Goal: Task Accomplishment & Management: Complete application form

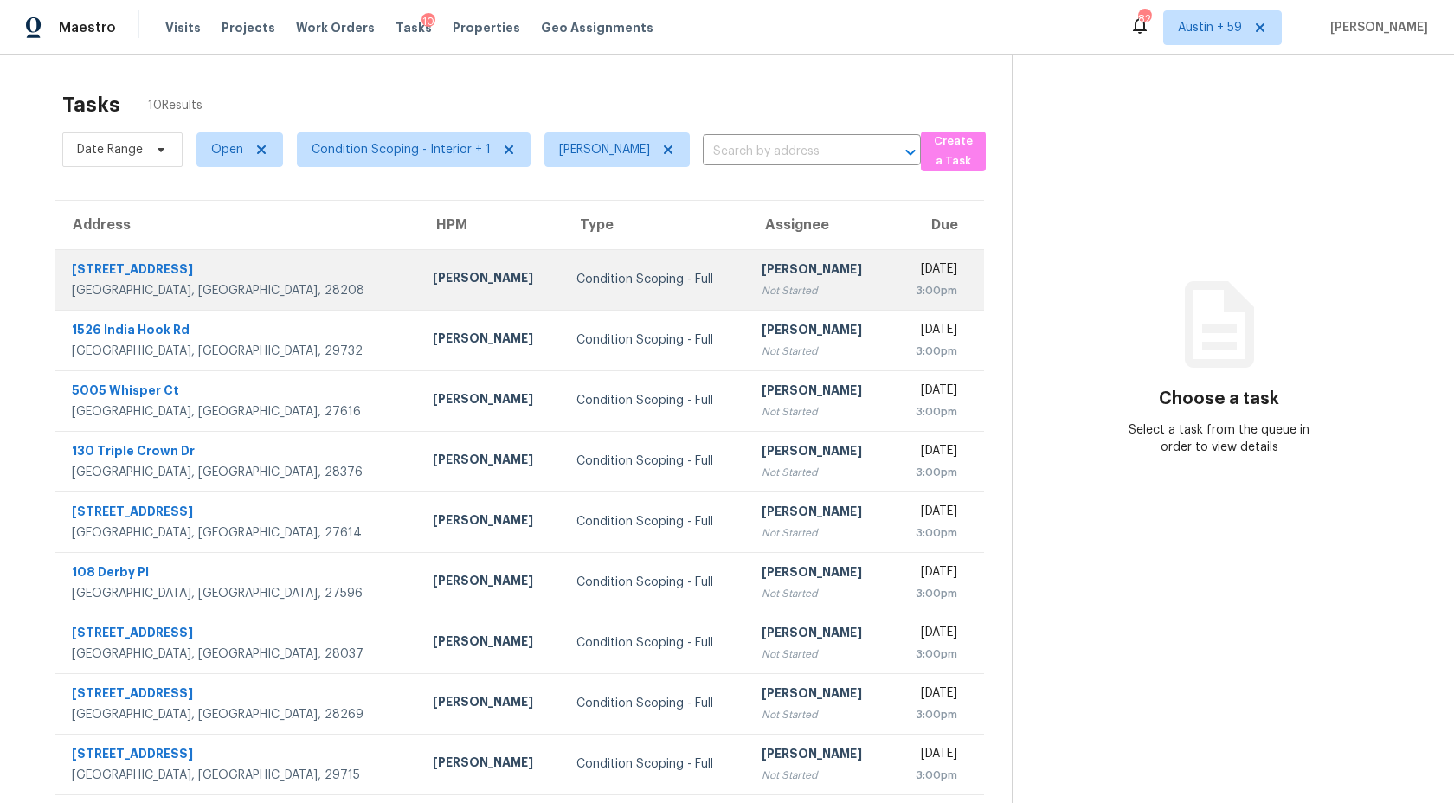
click at [762, 294] on div "Not Started" at bounding box center [820, 290] width 116 height 17
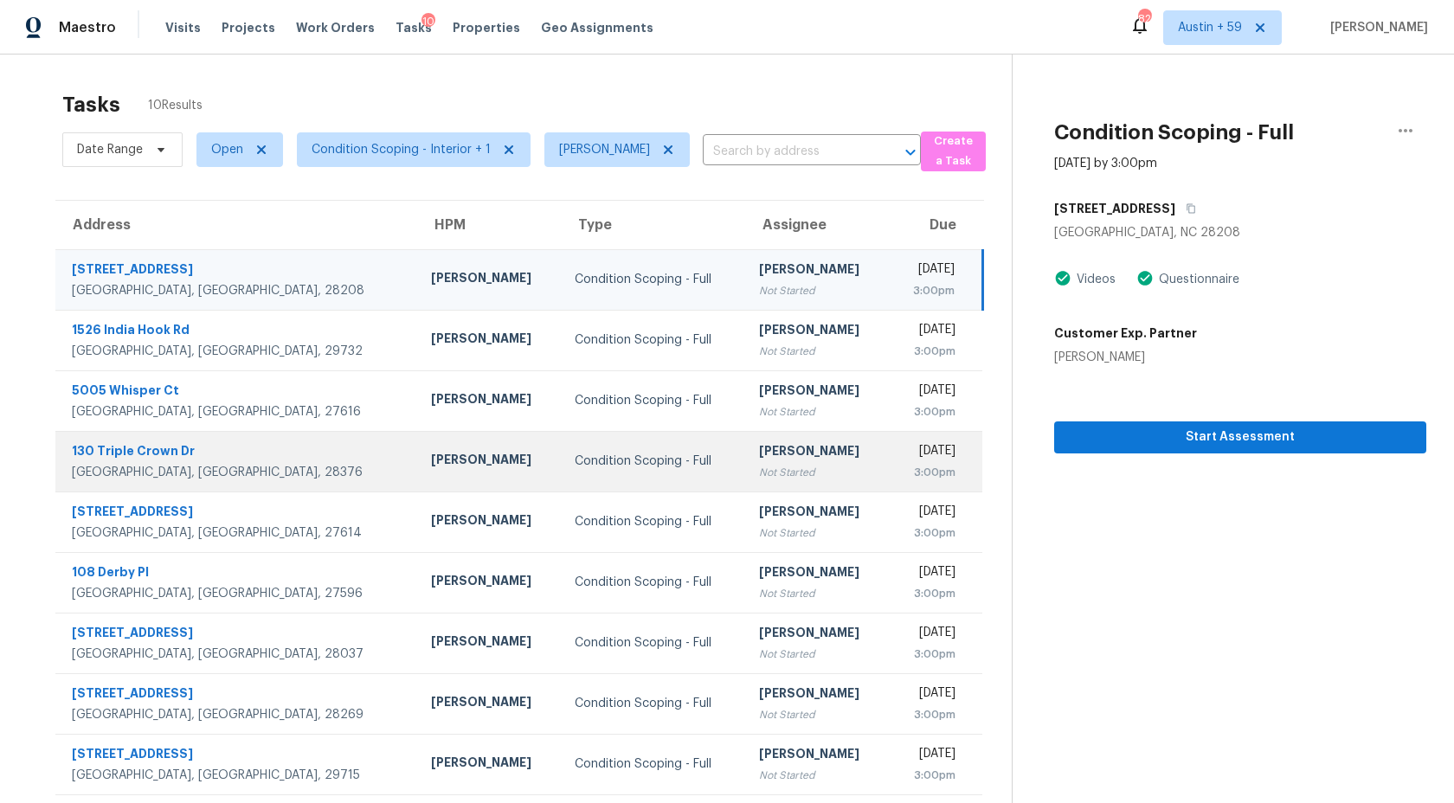
scroll to position [66, 0]
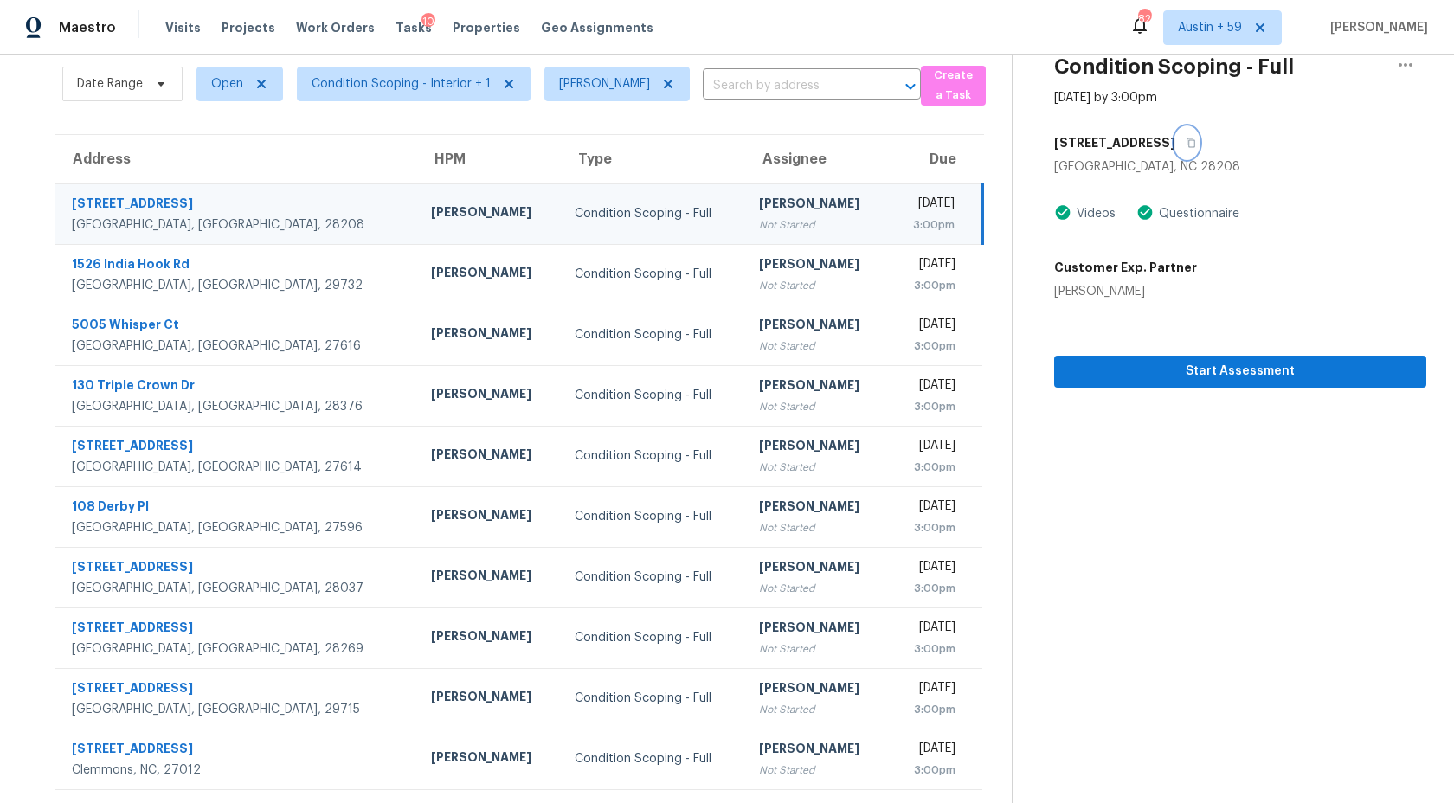
click at [1187, 139] on icon "button" at bounding box center [1191, 143] width 9 height 10
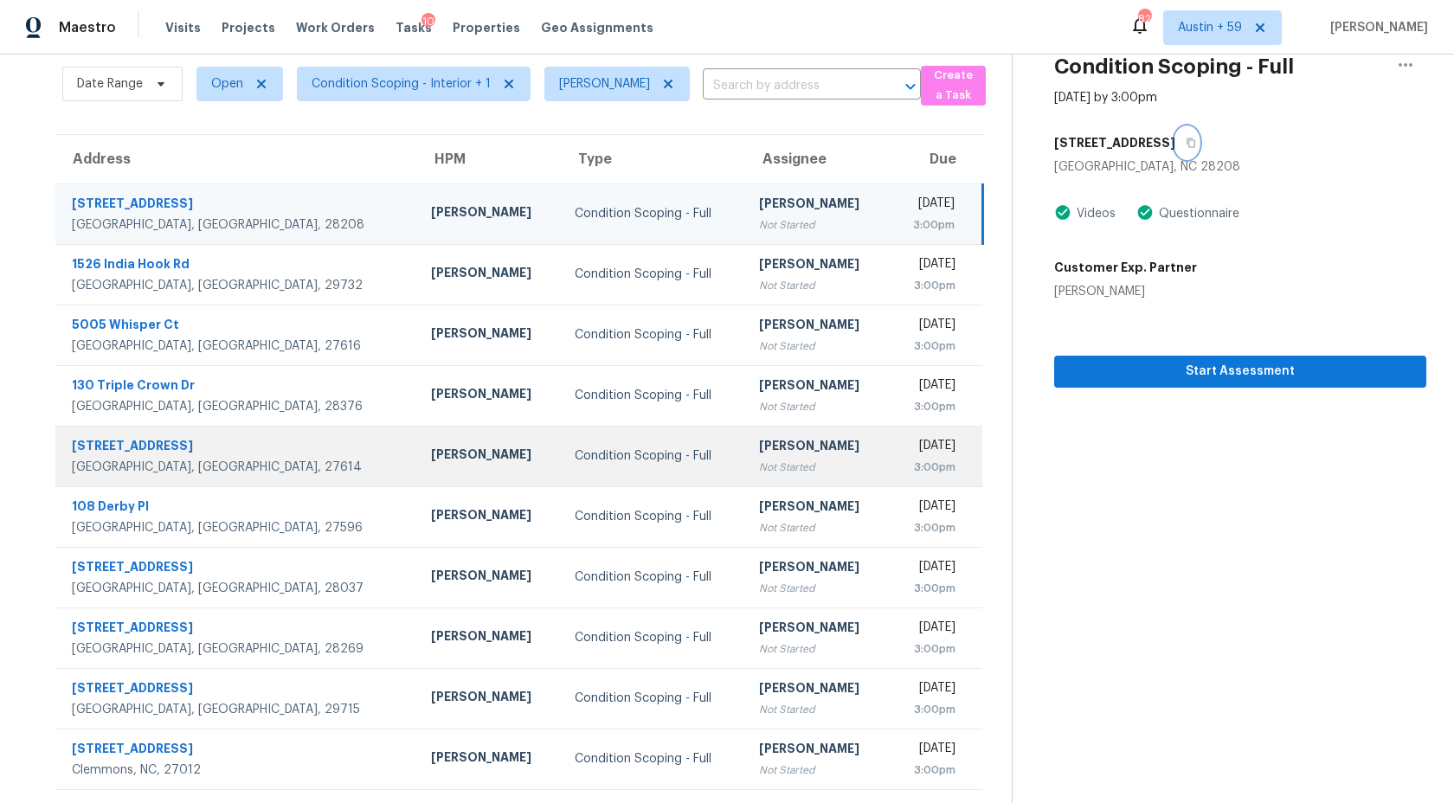
scroll to position [0, 0]
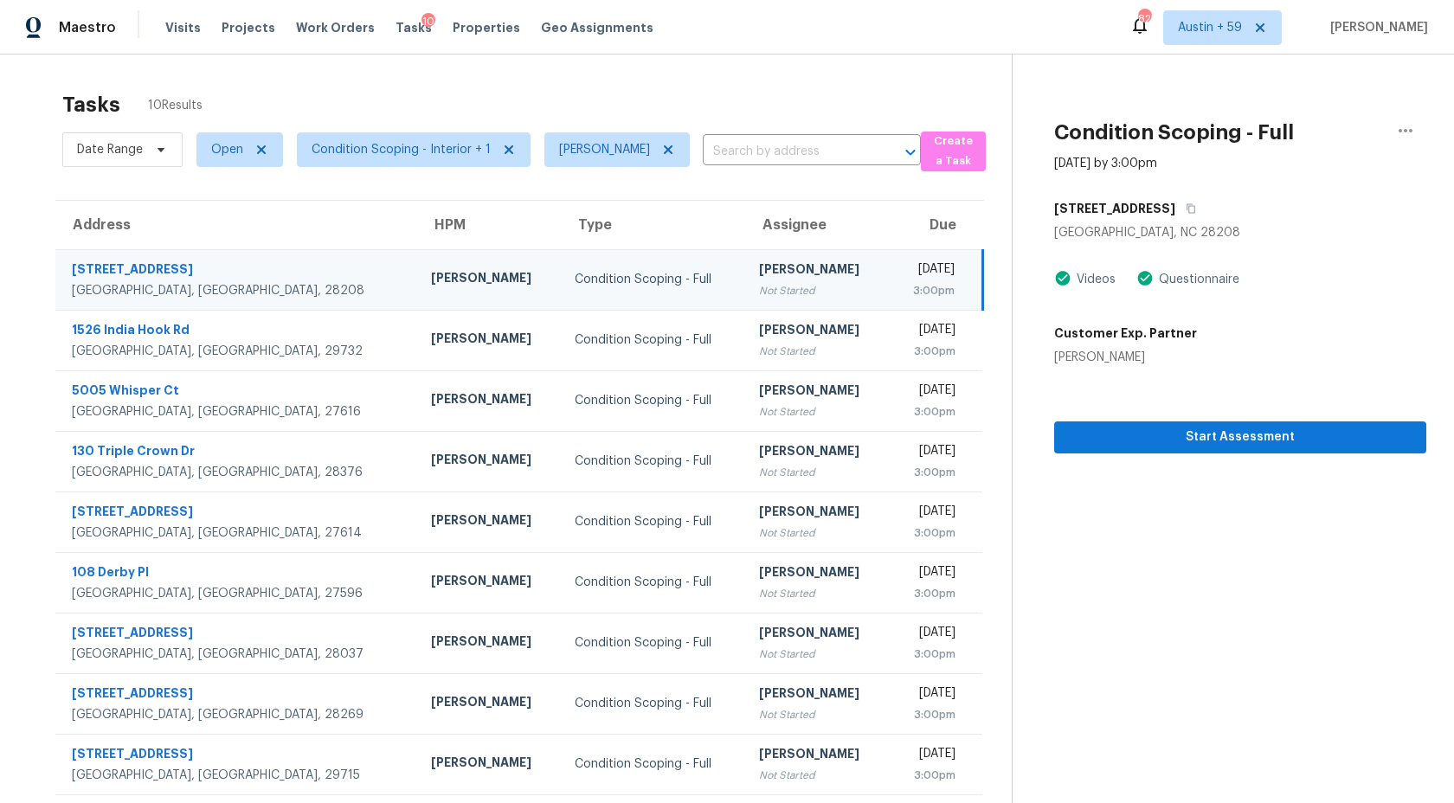
click at [712, 171] on div "Date Range Open Condition Scoping - Interior + 1 Ashwin R ​" at bounding box center [491, 149] width 859 height 45
click at [712, 155] on input "text" at bounding box center [788, 151] width 170 height 27
click at [1187, 206] on icon "button" at bounding box center [1191, 209] width 9 height 10
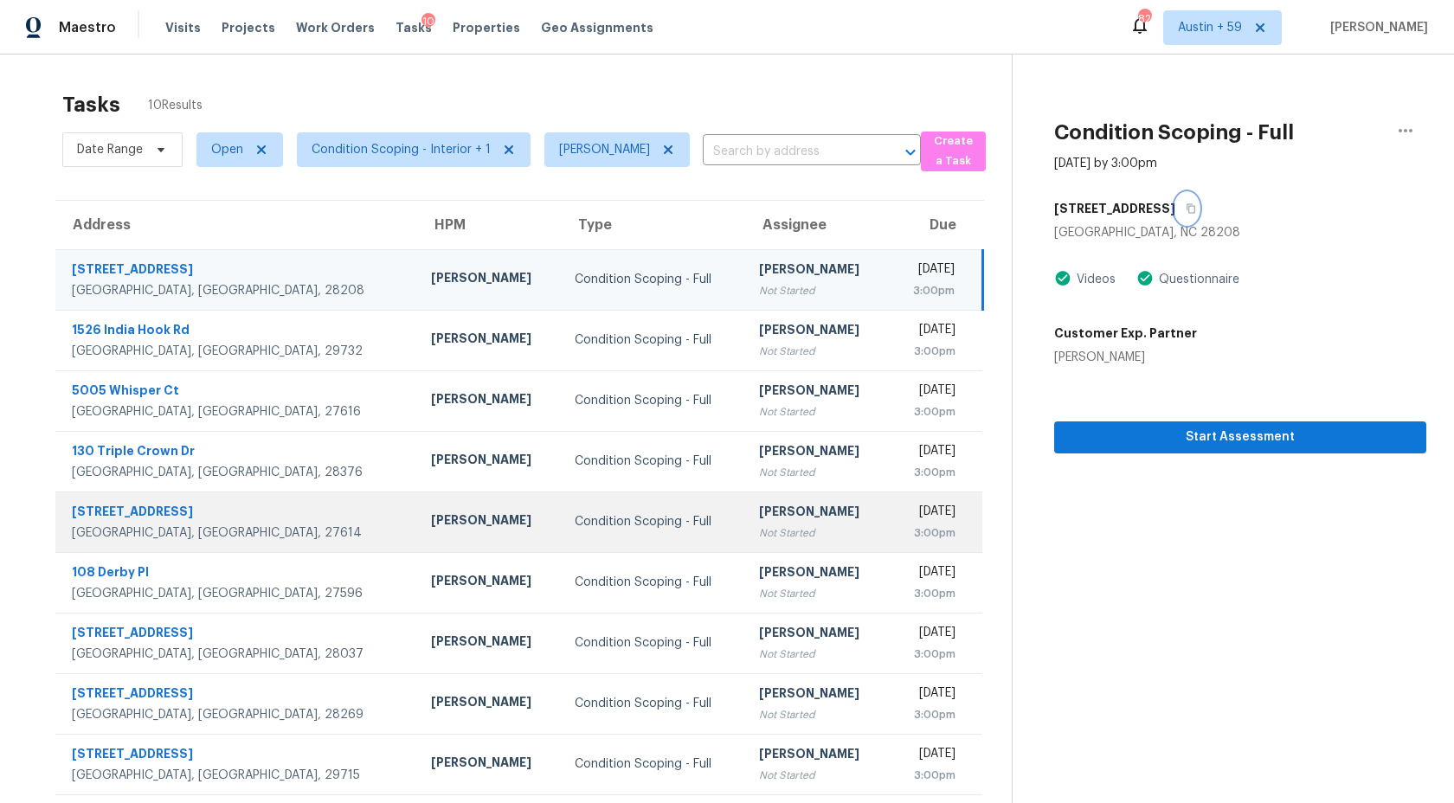
scroll to position [66, 0]
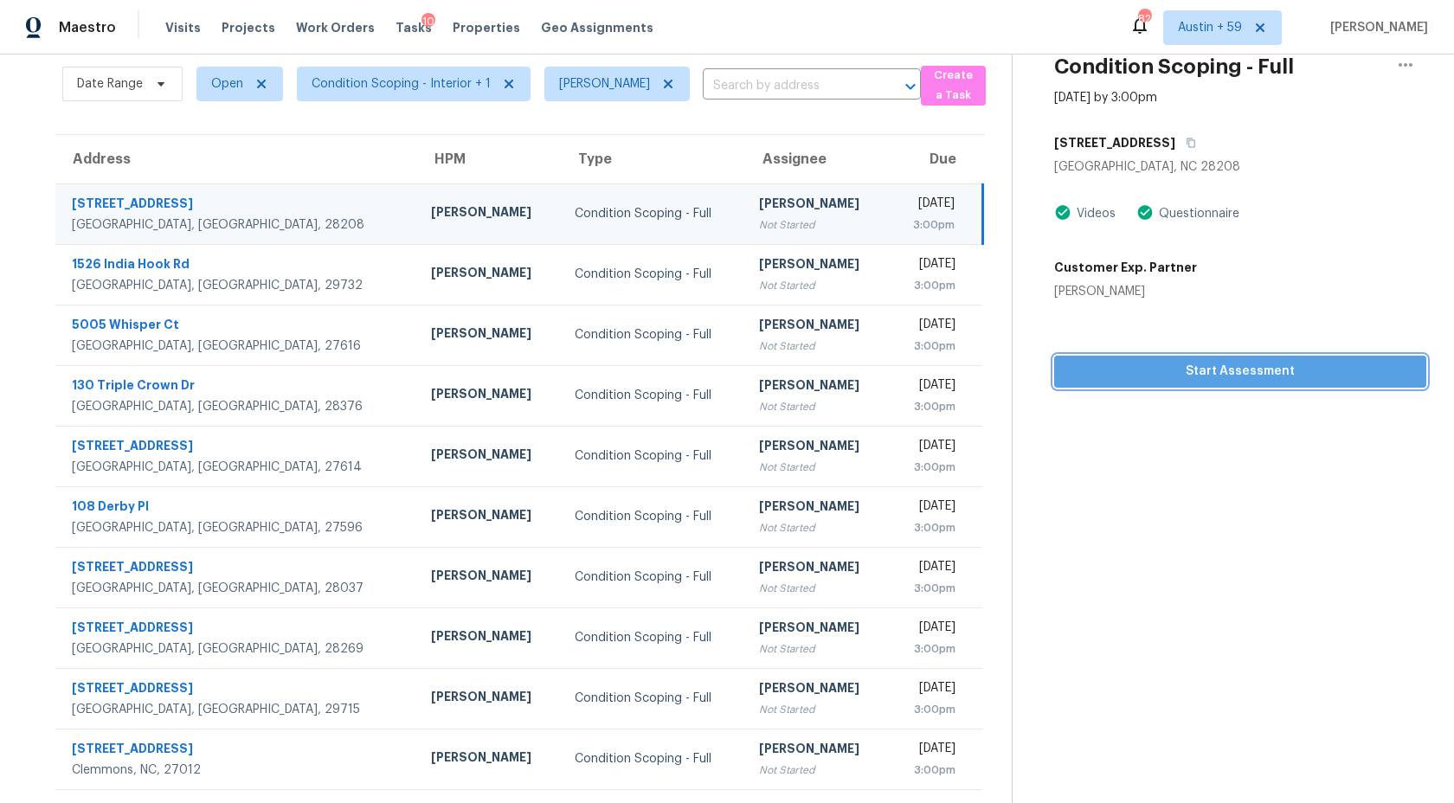
click at [1152, 365] on span "Start Assessment" at bounding box center [1240, 372] width 344 height 22
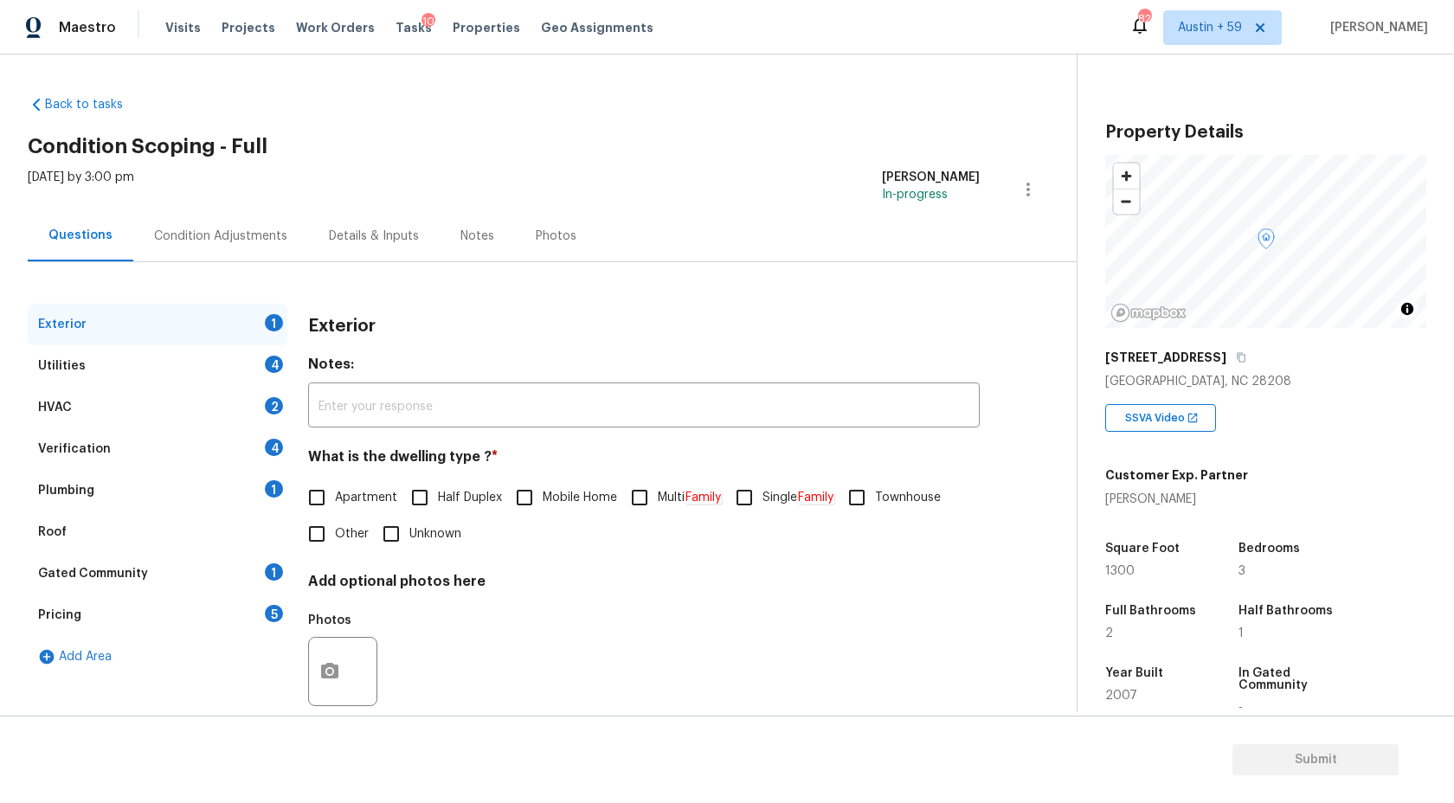
click at [223, 234] on div "Condition Adjustments" at bounding box center [220, 236] width 133 height 17
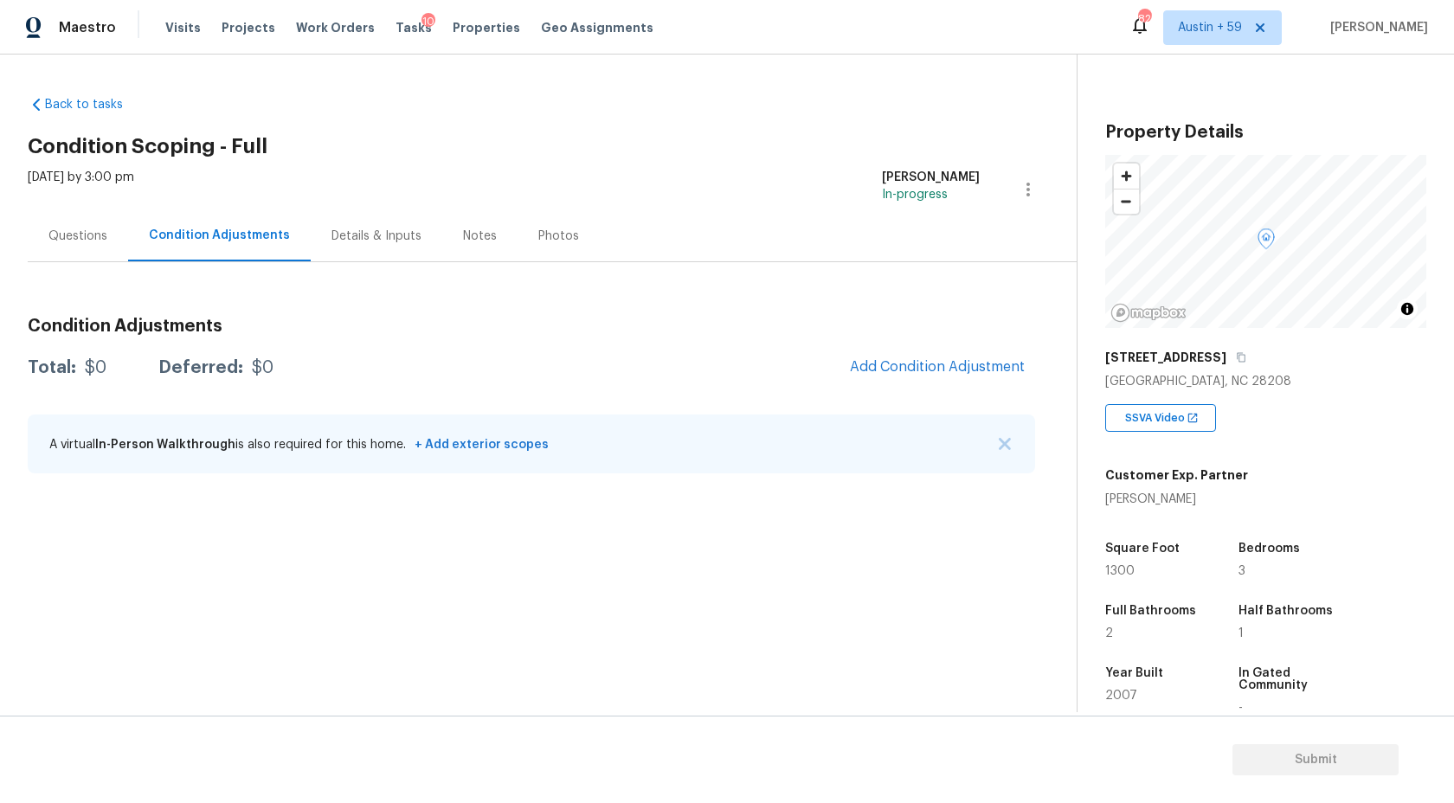
scroll to position [203, 0]
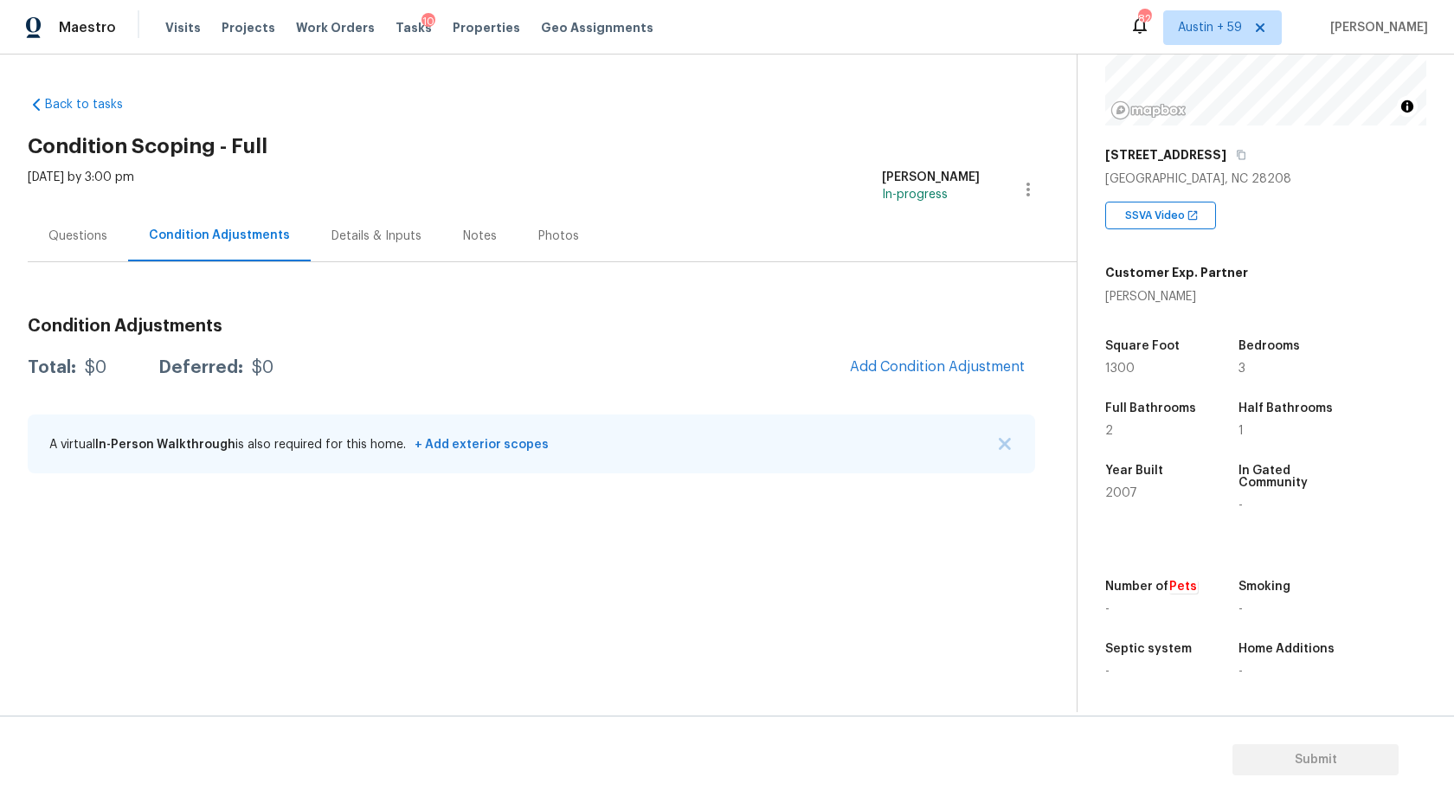
click at [1126, 486] on div "Year Built" at bounding box center [1155, 476] width 100 height 23
click at [1124, 488] on span "2007" at bounding box center [1121, 493] width 32 height 12
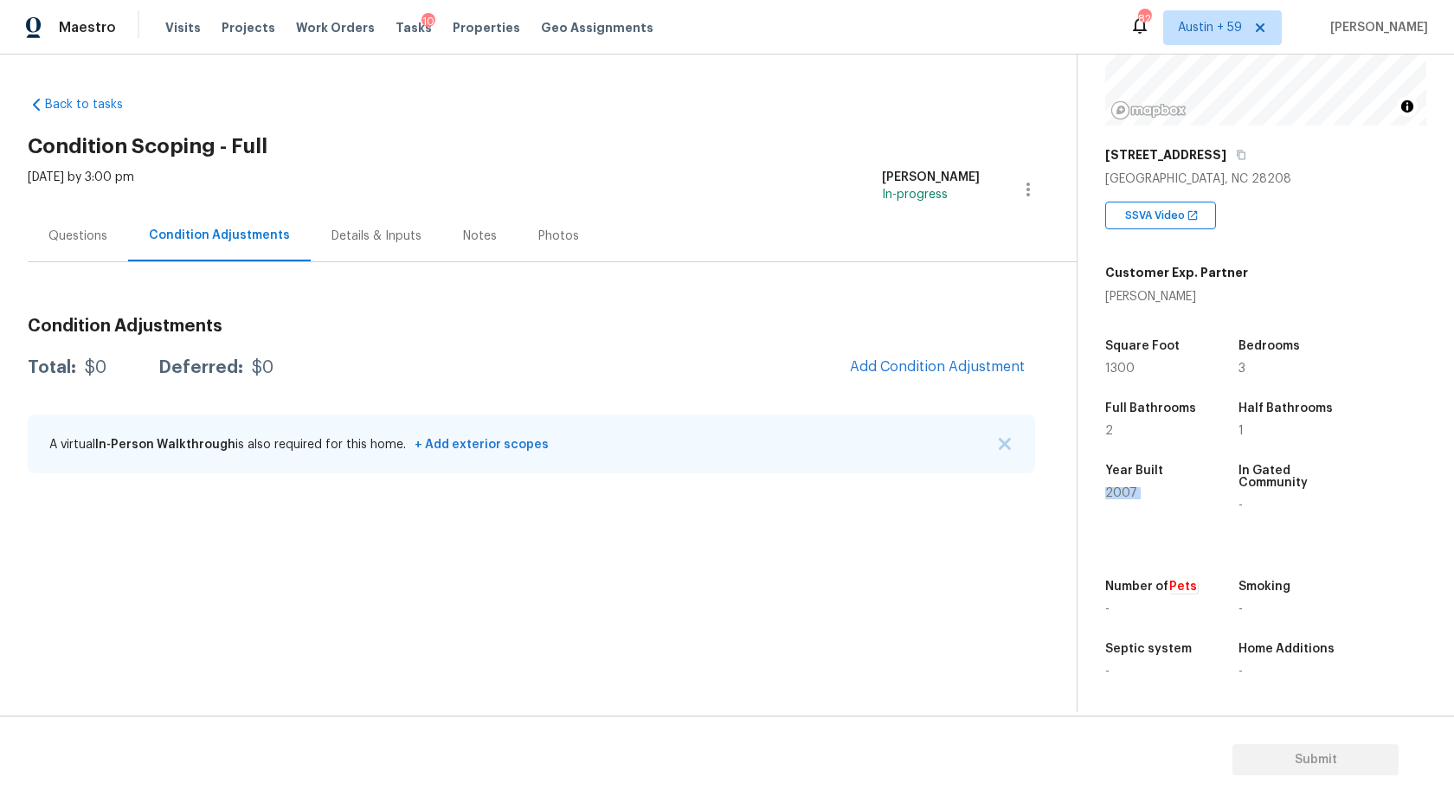
copy span "2007"
click at [934, 364] on span "Add Condition Adjustment" at bounding box center [937, 367] width 175 height 16
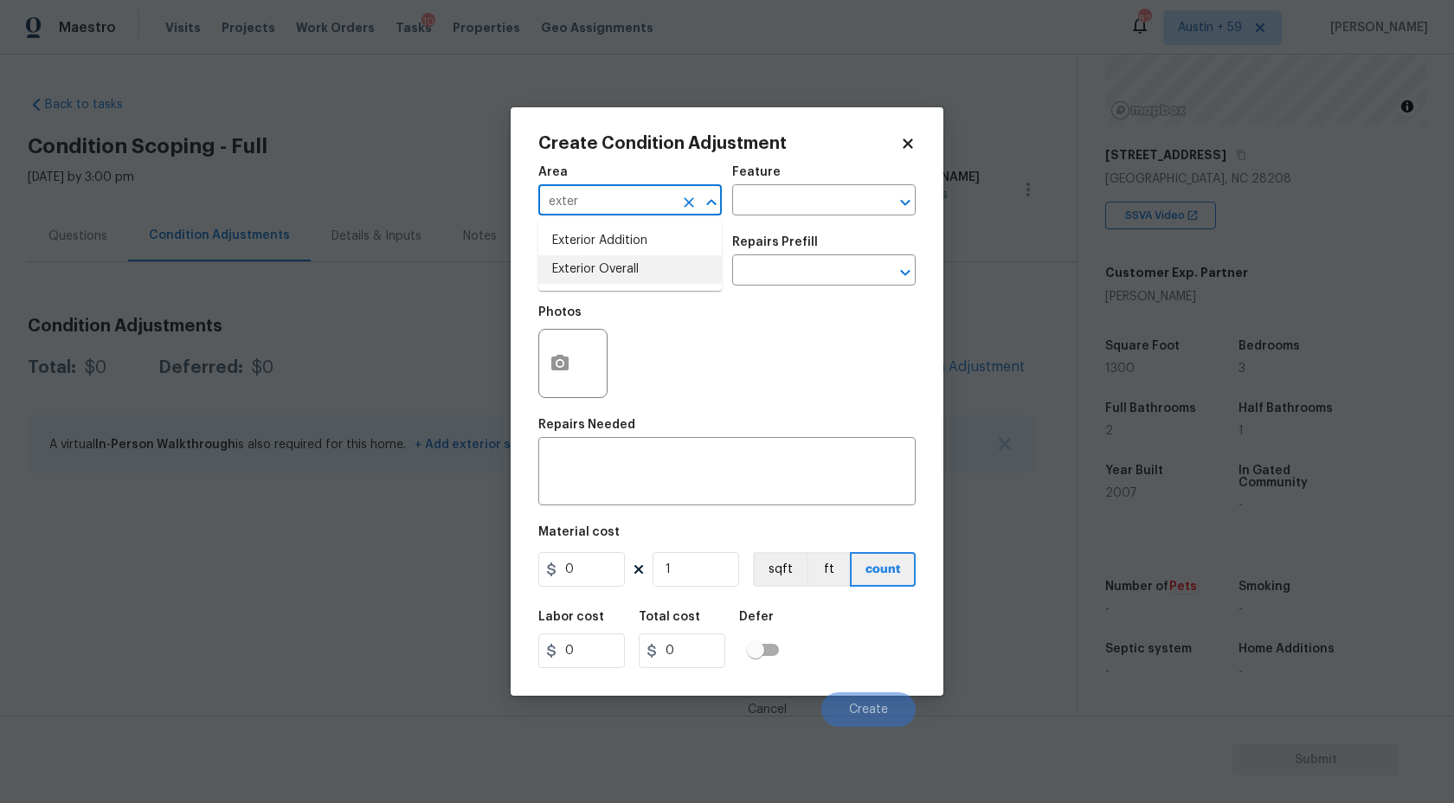
drag, startPoint x: 639, startPoint y: 212, endPoint x: 661, endPoint y: 277, distance: 68.7
click at [661, 277] on body "Maestro Visits Projects Work Orders Tasks 10 Properties Geo Assignments 820 Aus…" at bounding box center [727, 401] width 1454 height 803
click at [649, 272] on li "Exterior Overall" at bounding box center [630, 269] width 184 height 29
type input "Exterior Overall"
click at [628, 273] on input "text" at bounding box center [605, 272] width 135 height 27
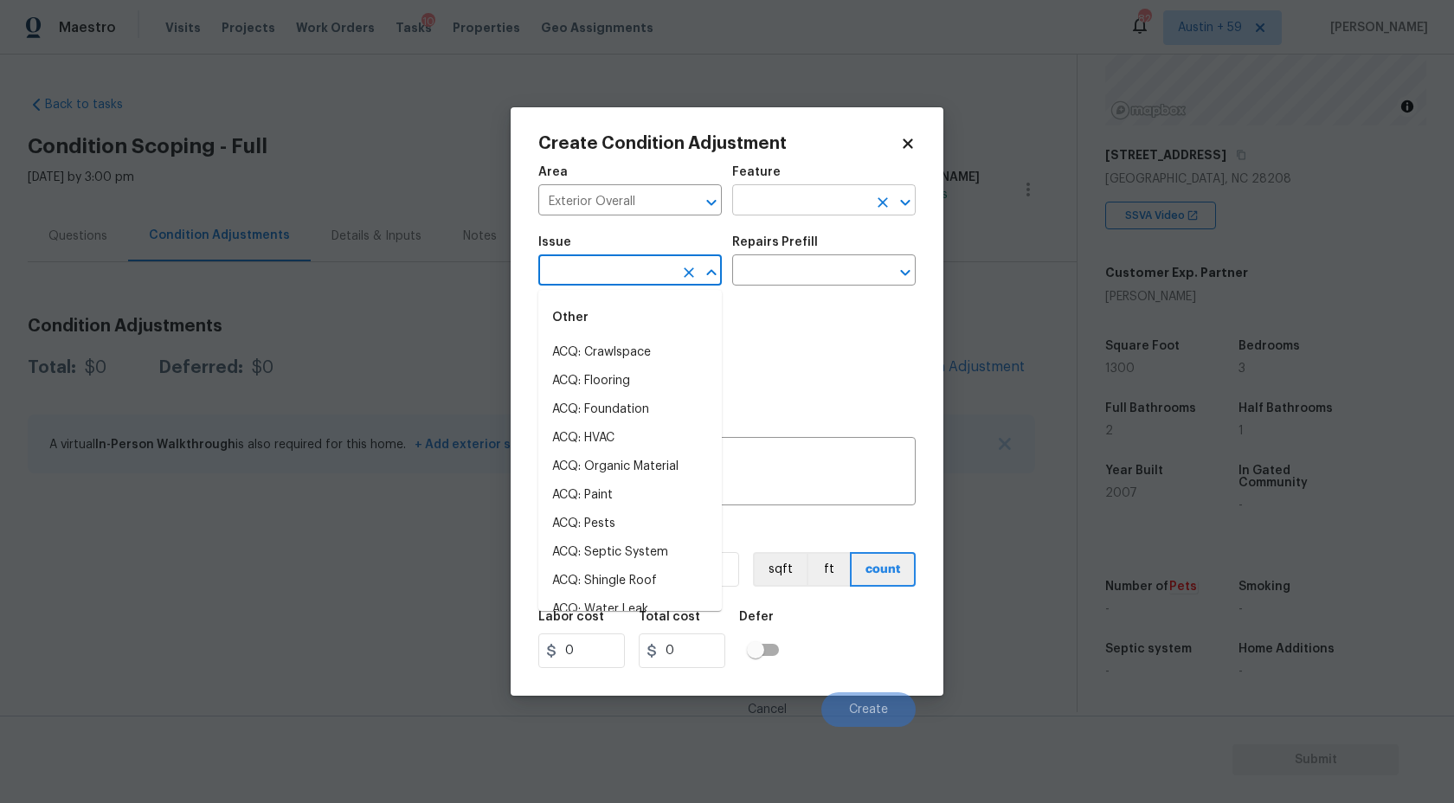
click at [786, 196] on input "text" at bounding box center [799, 202] width 135 height 27
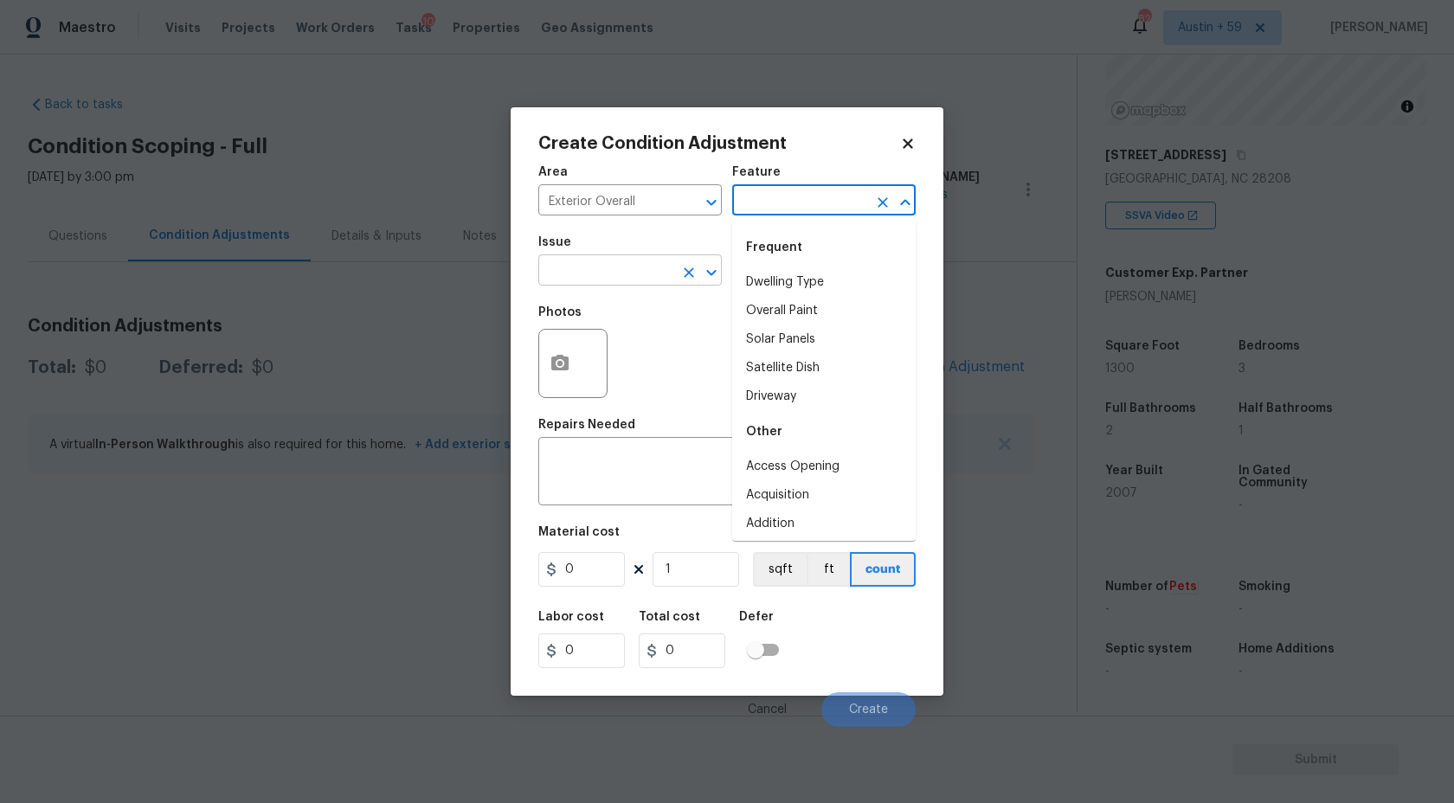
click at [651, 263] on input "text" at bounding box center [605, 272] width 135 height 27
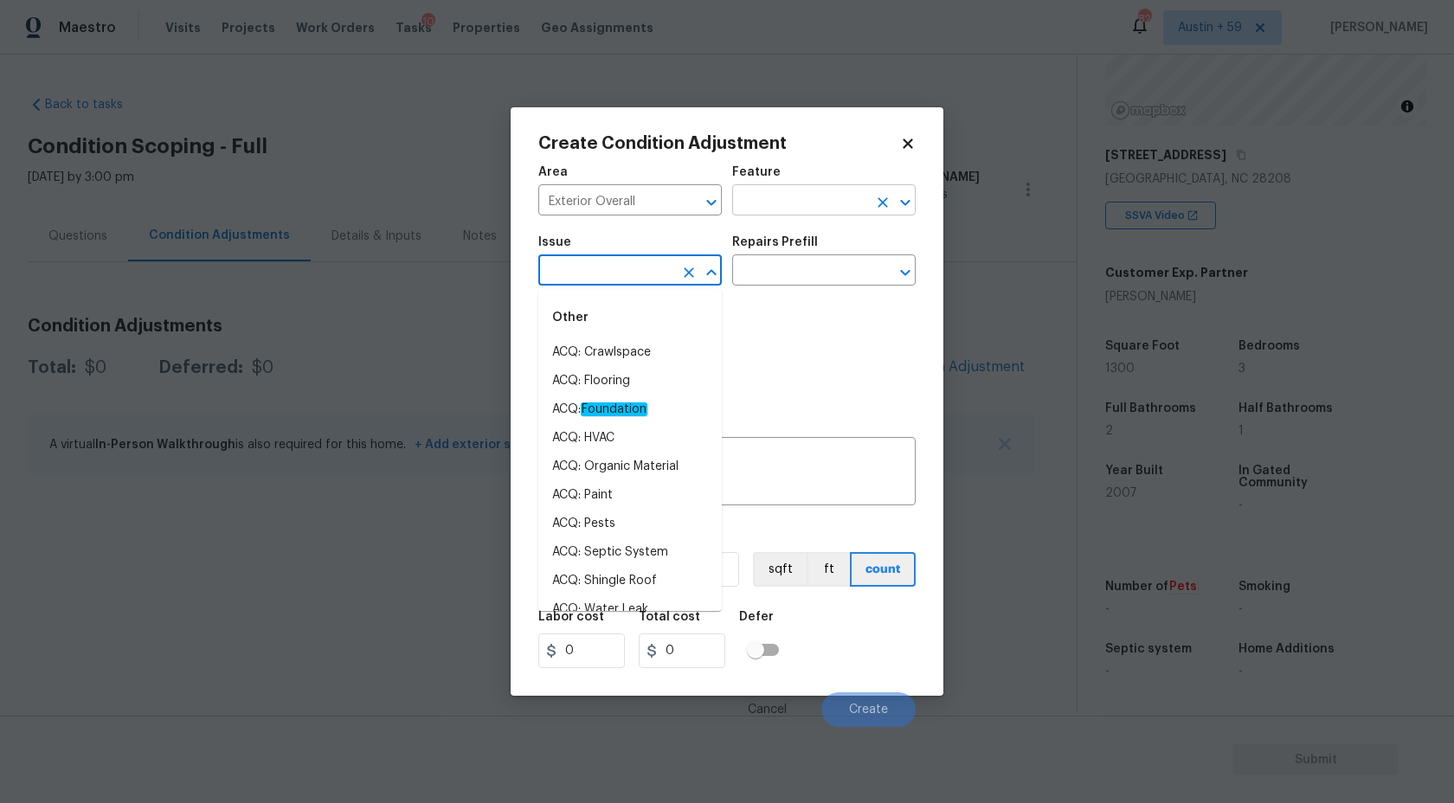
click at [786, 203] on input "text" at bounding box center [799, 202] width 135 height 27
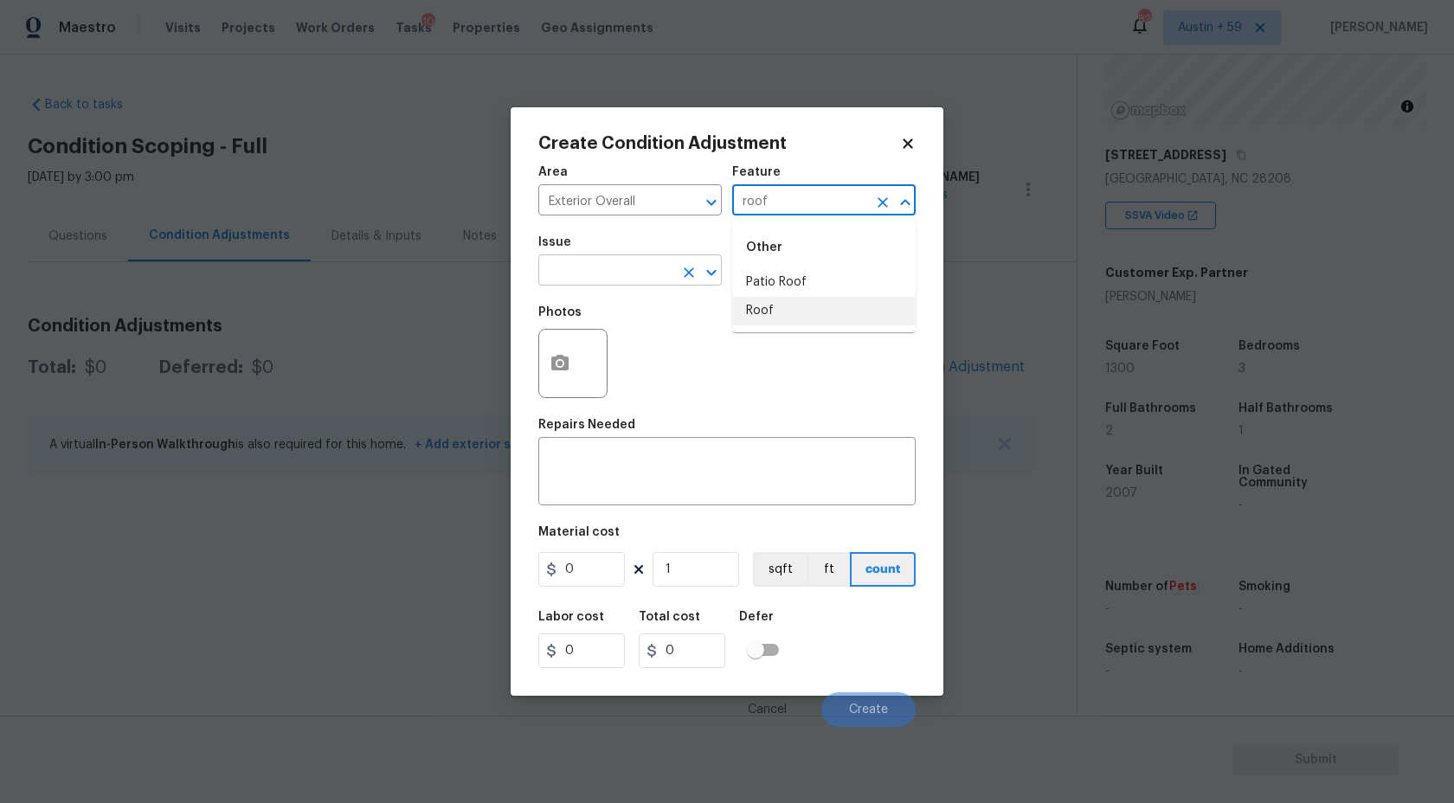
type input "roof"
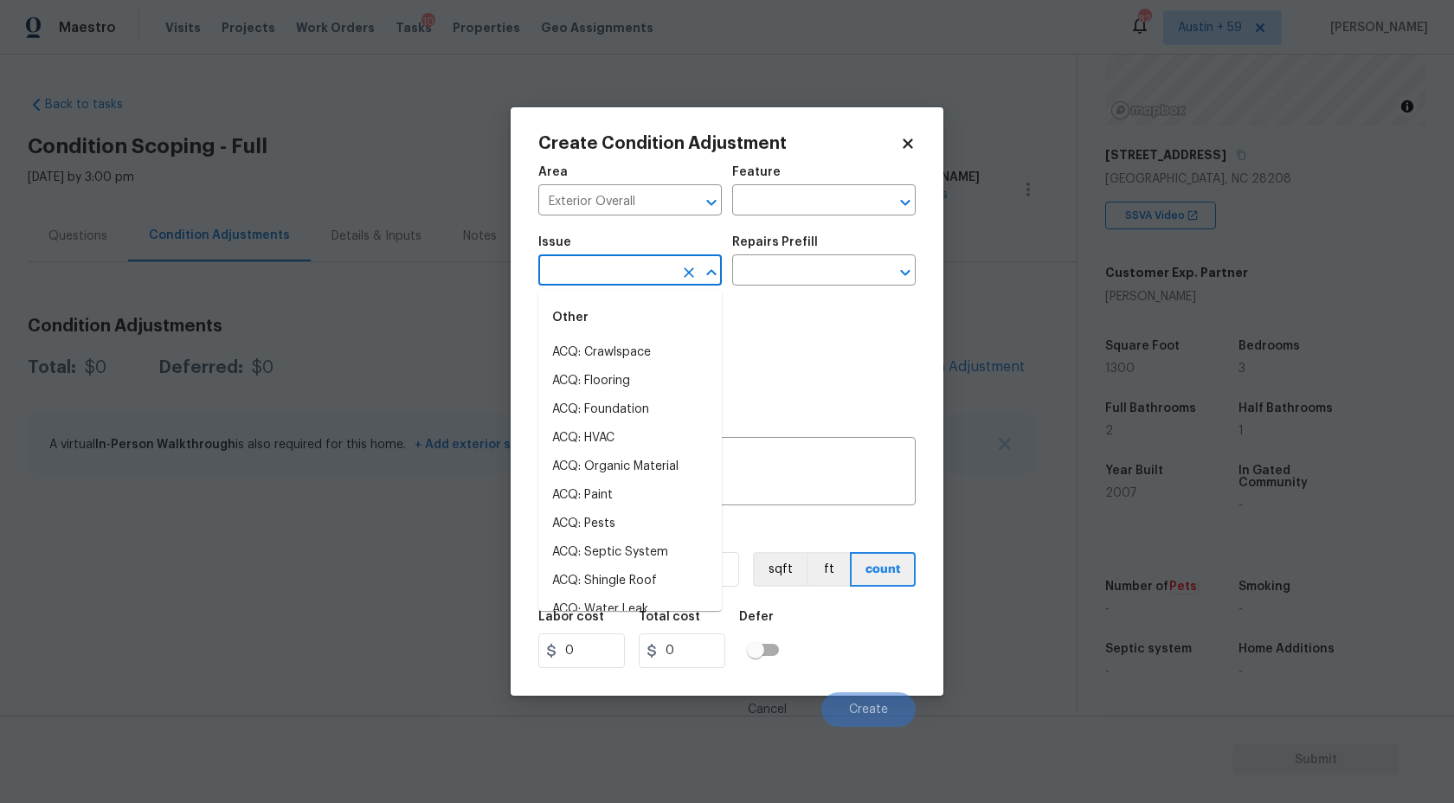
click at [640, 269] on input "text" at bounding box center [605, 272] width 135 height 27
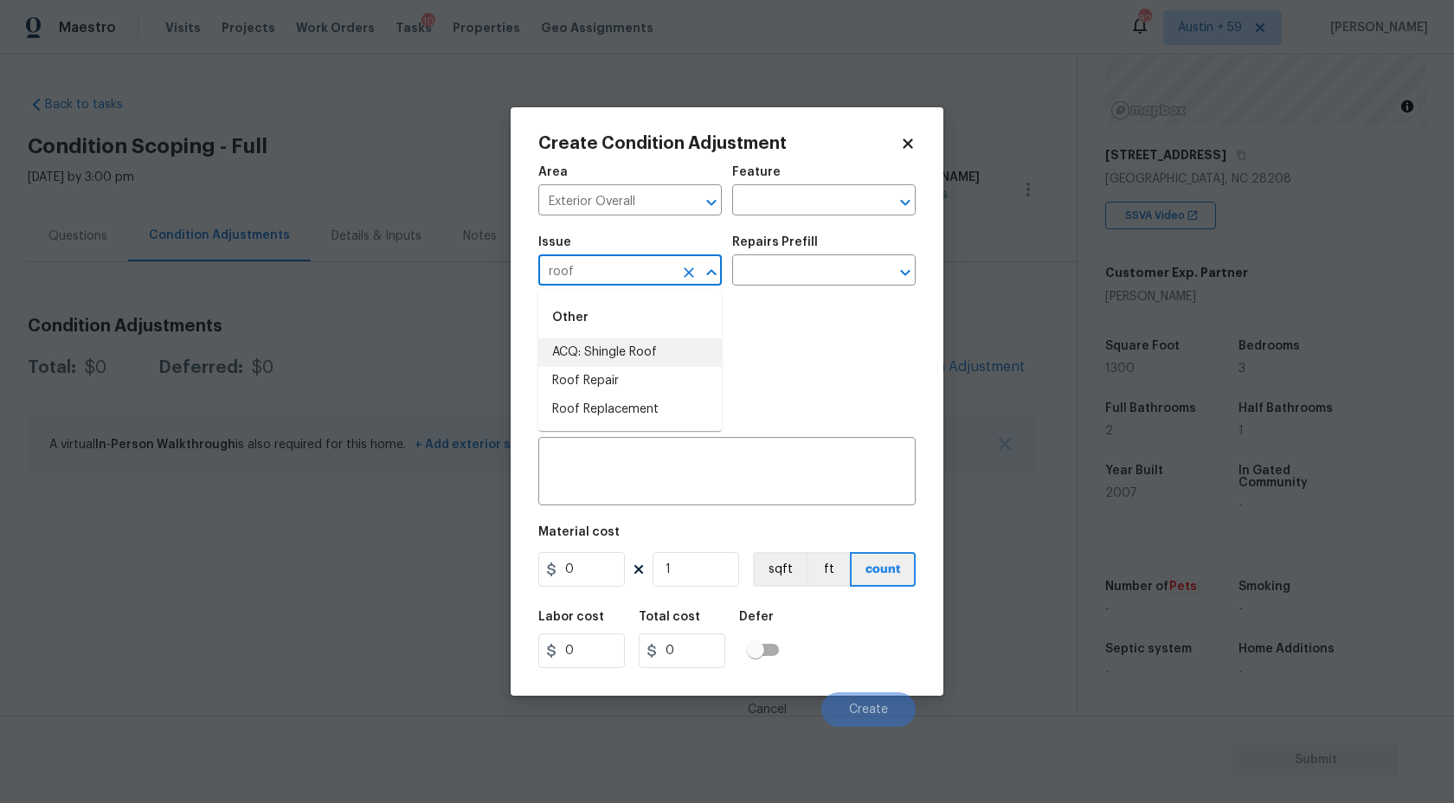
click at [666, 353] on li "ACQ: Shingle Roof" at bounding box center [630, 352] width 184 height 29
type input "ACQ: Shingle Roof"
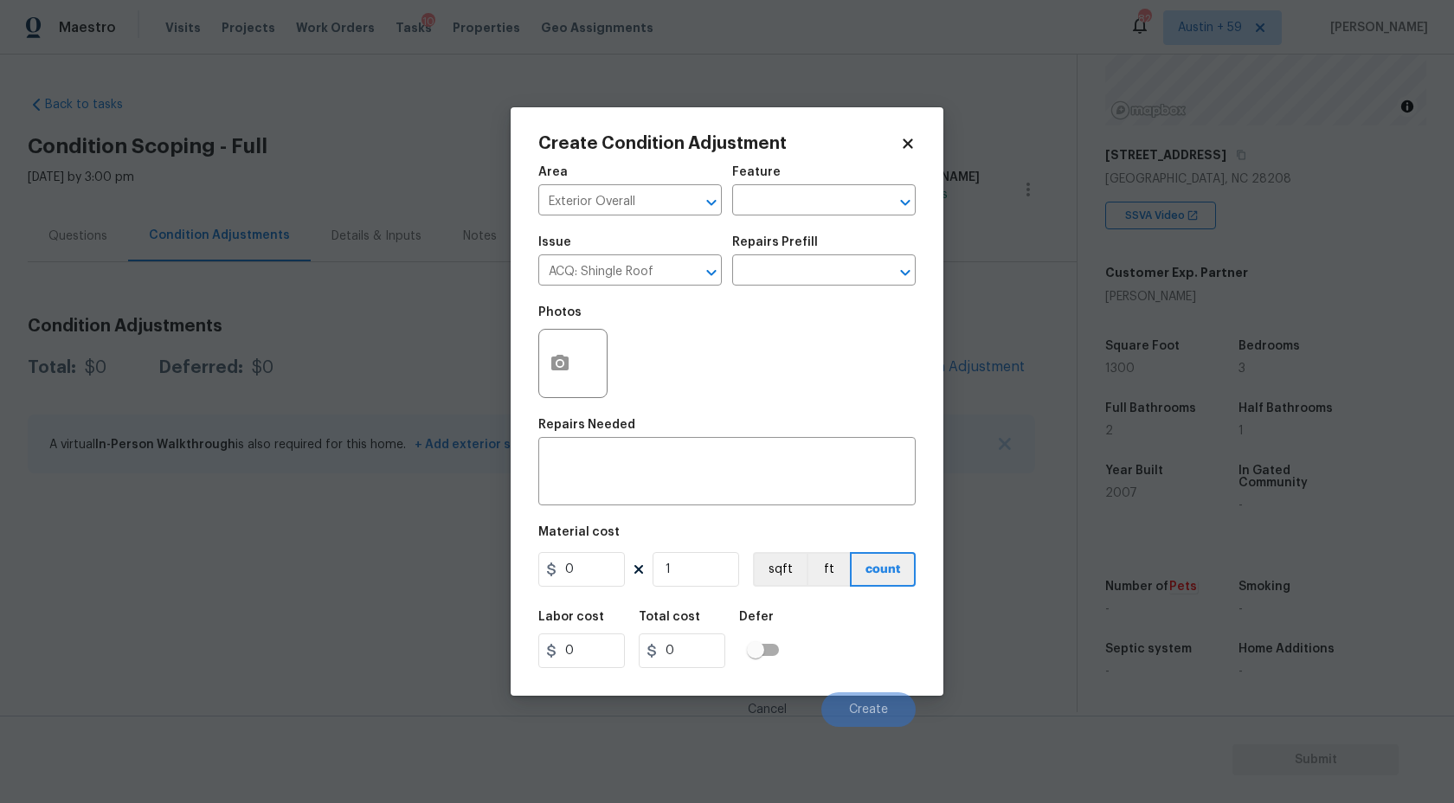
click at [818, 292] on div "Issue ACQ: Shingle Roof ​ Repairs Prefill ​" at bounding box center [726, 261] width 377 height 70
click at [818, 285] on input "text" at bounding box center [799, 272] width 135 height 27
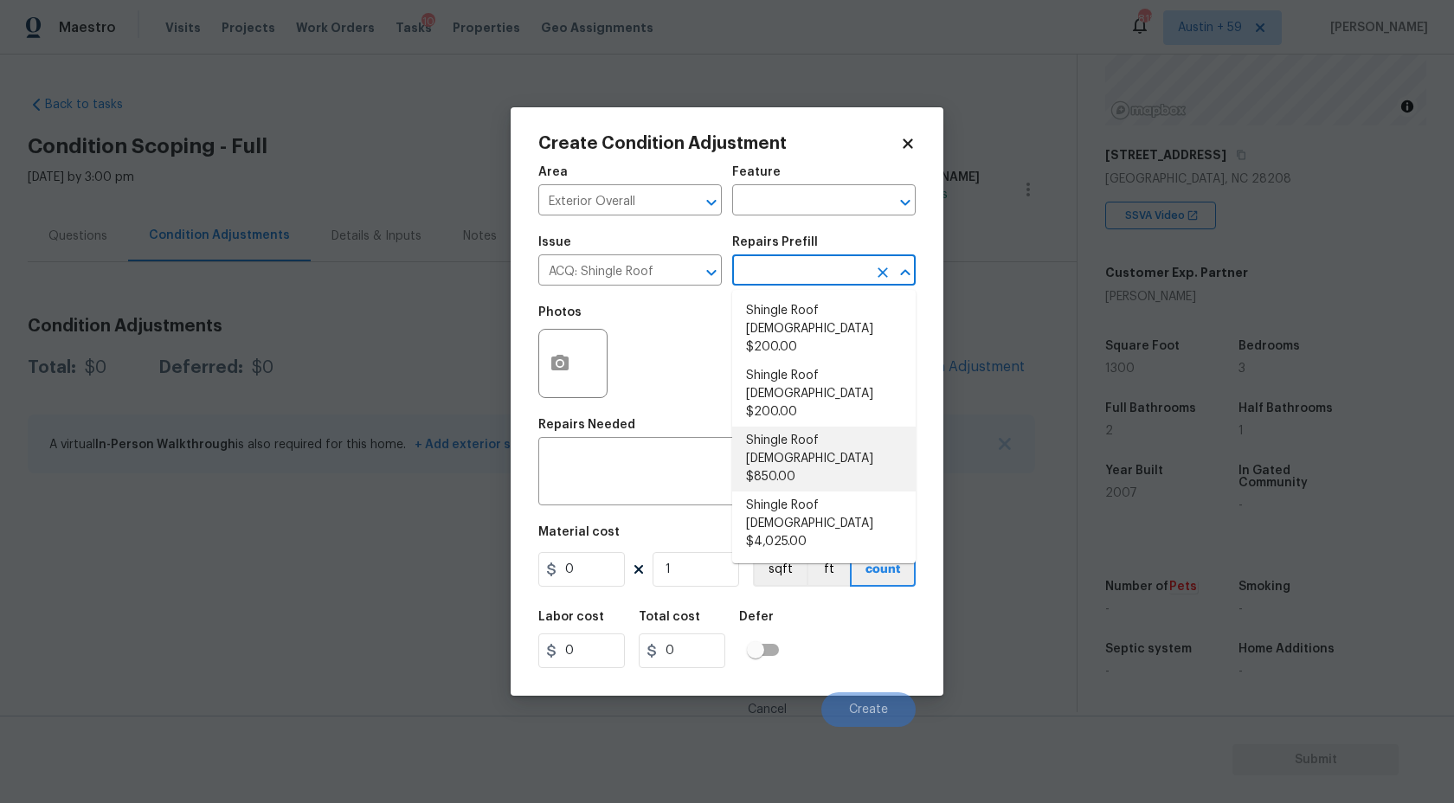
click at [849, 427] on li "Shingle Roof 16-20 Years Old $850.00" at bounding box center [824, 459] width 184 height 65
type input "Acquisition"
type textarea "Acquisition Scope: Shingle Roof 16-20 years in age maintenance."
type input "850"
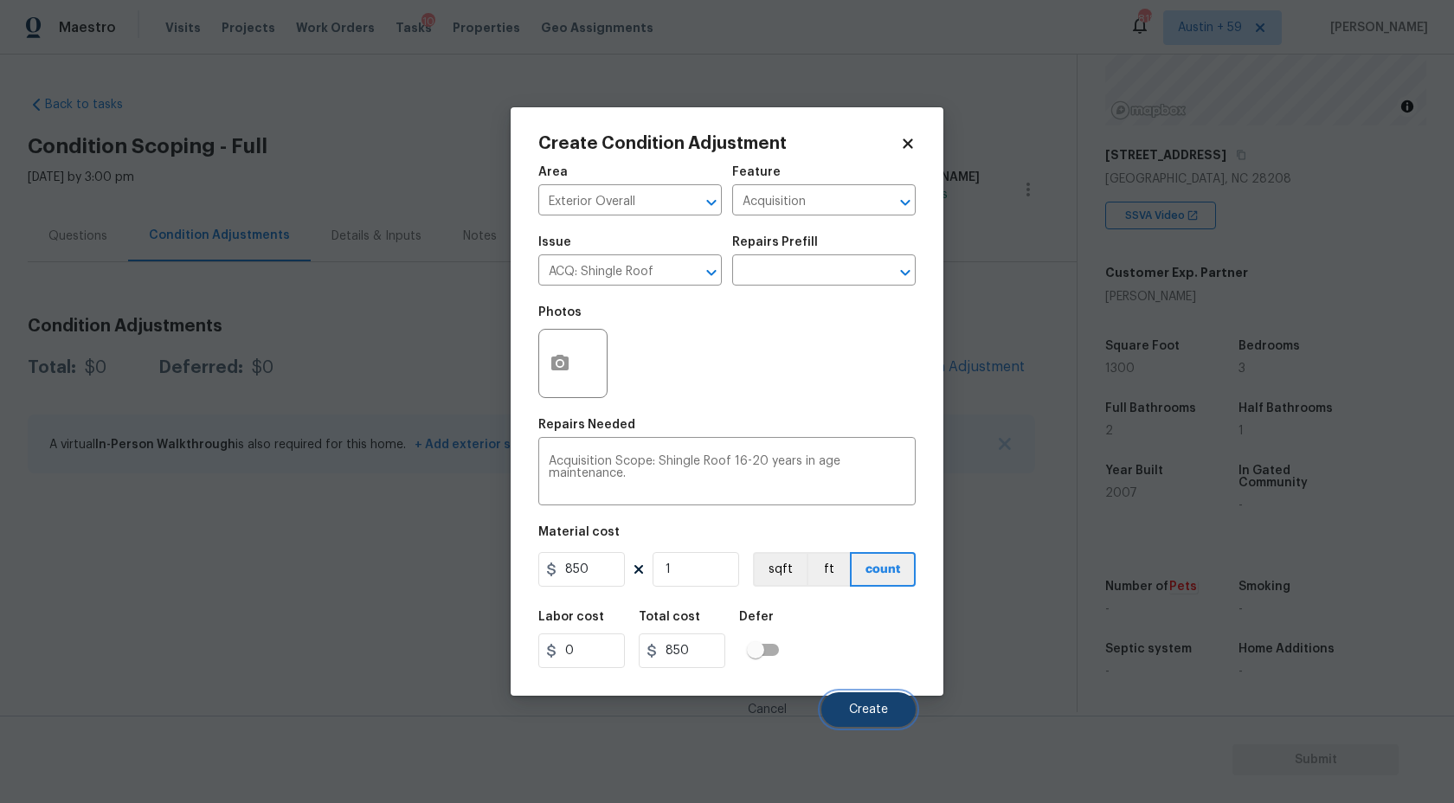
click at [867, 711] on span "Create" at bounding box center [868, 710] width 39 height 13
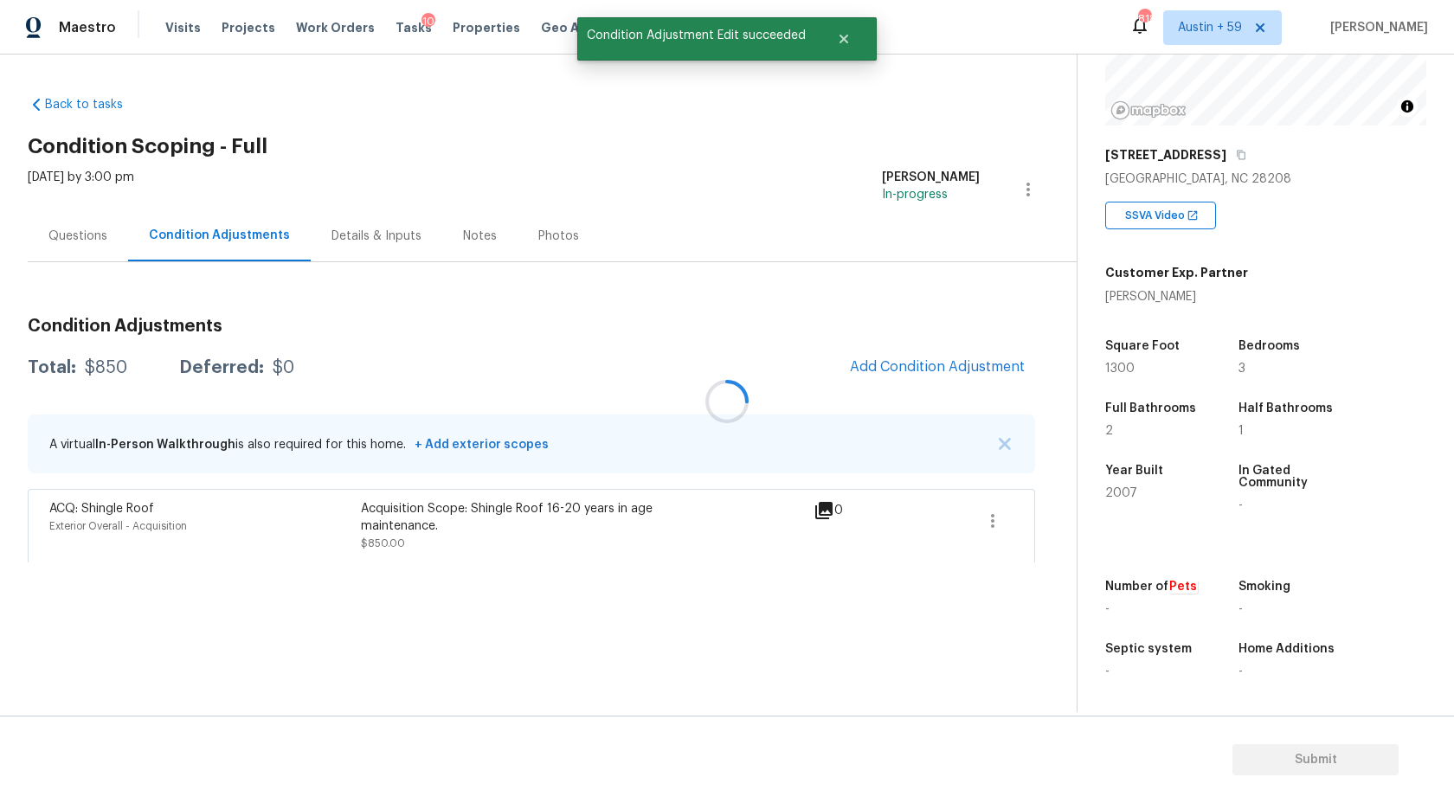
click at [895, 360] on div at bounding box center [727, 401] width 1454 height 803
click at [895, 360] on span "Add Condition Adjustment" at bounding box center [937, 367] width 175 height 16
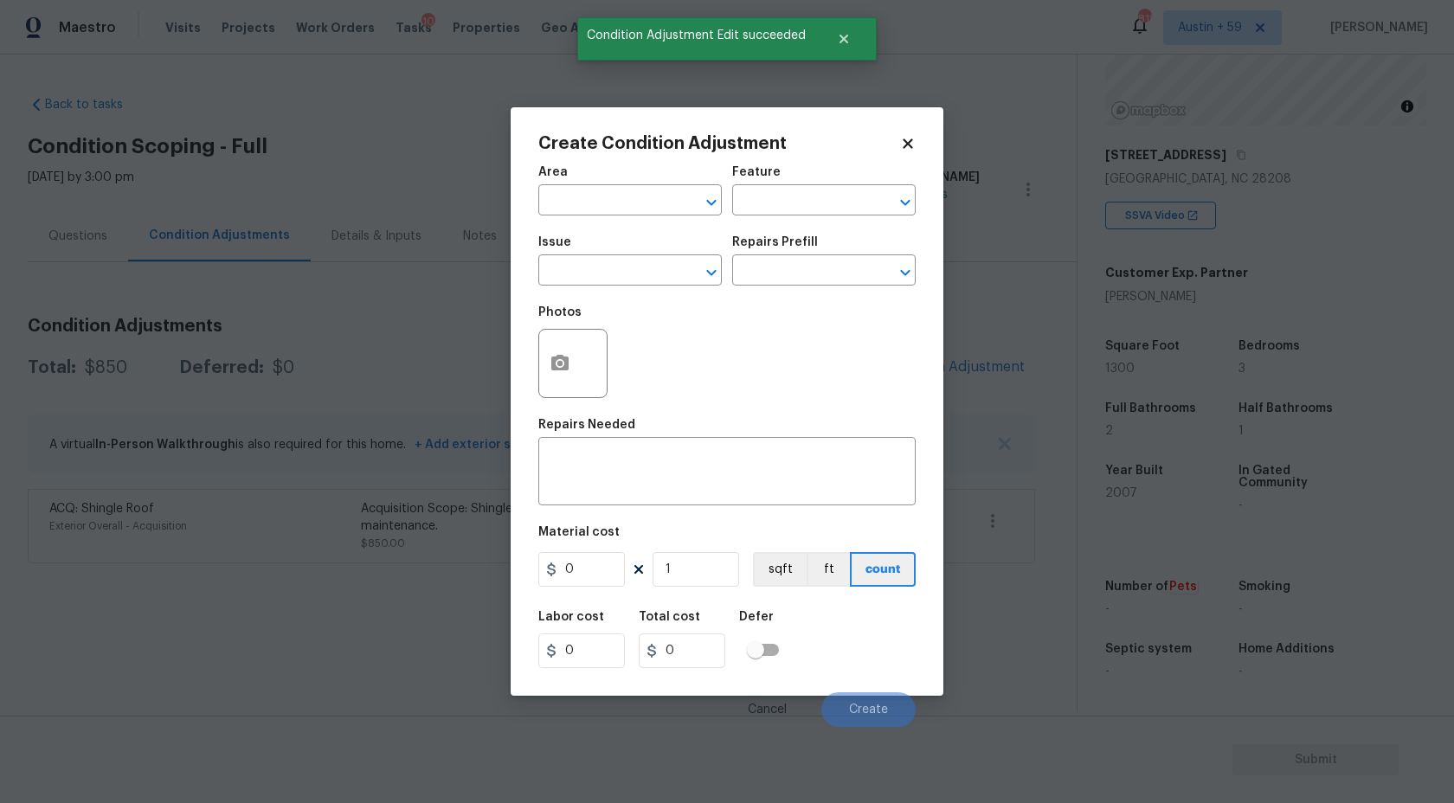
click at [611, 180] on div "Area" at bounding box center [630, 177] width 184 height 23
click at [611, 191] on input "text" at bounding box center [605, 202] width 135 height 27
click at [638, 269] on li "Exterior Overall" at bounding box center [630, 269] width 184 height 29
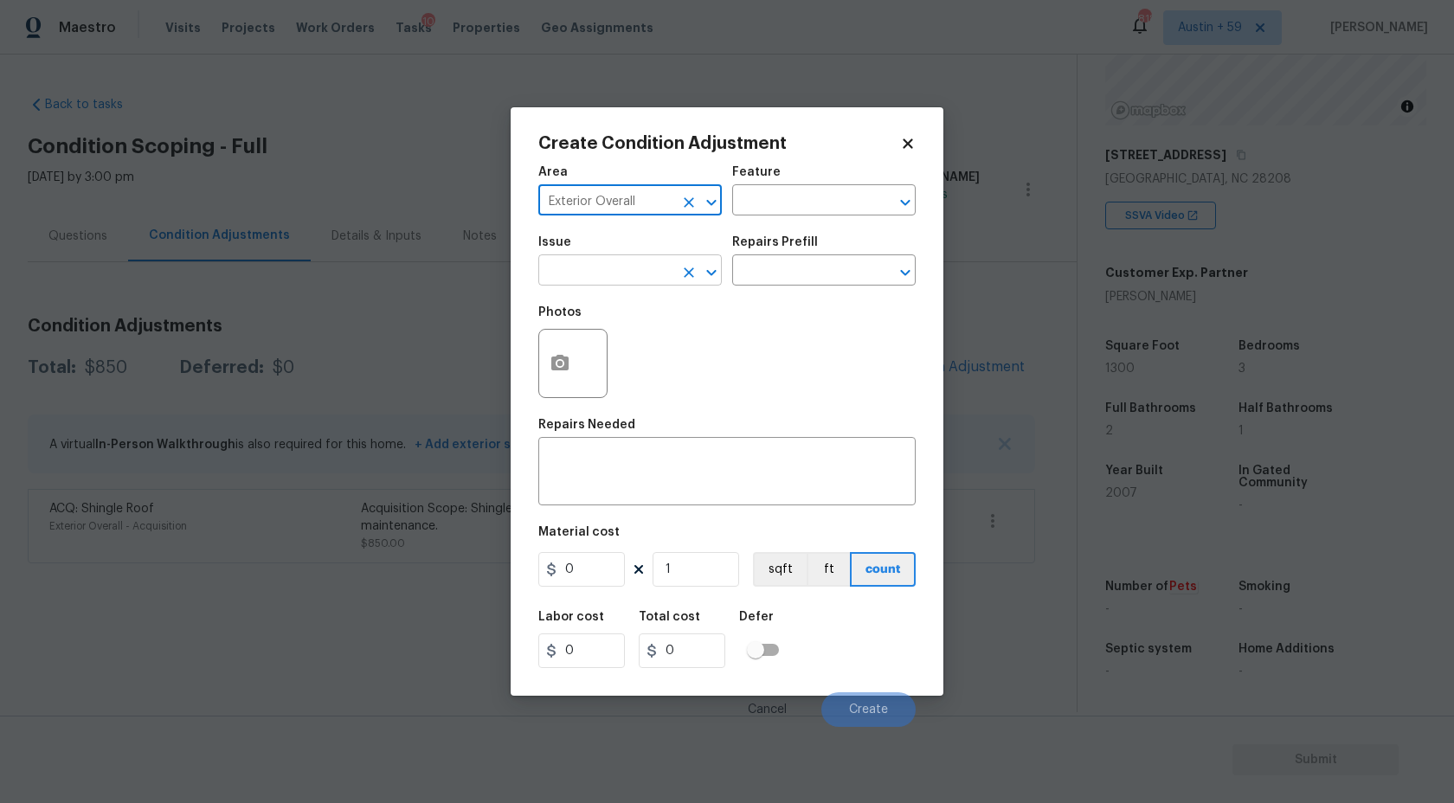
type input "Exterior Overall"
click at [650, 280] on input "text" at bounding box center [605, 272] width 135 height 27
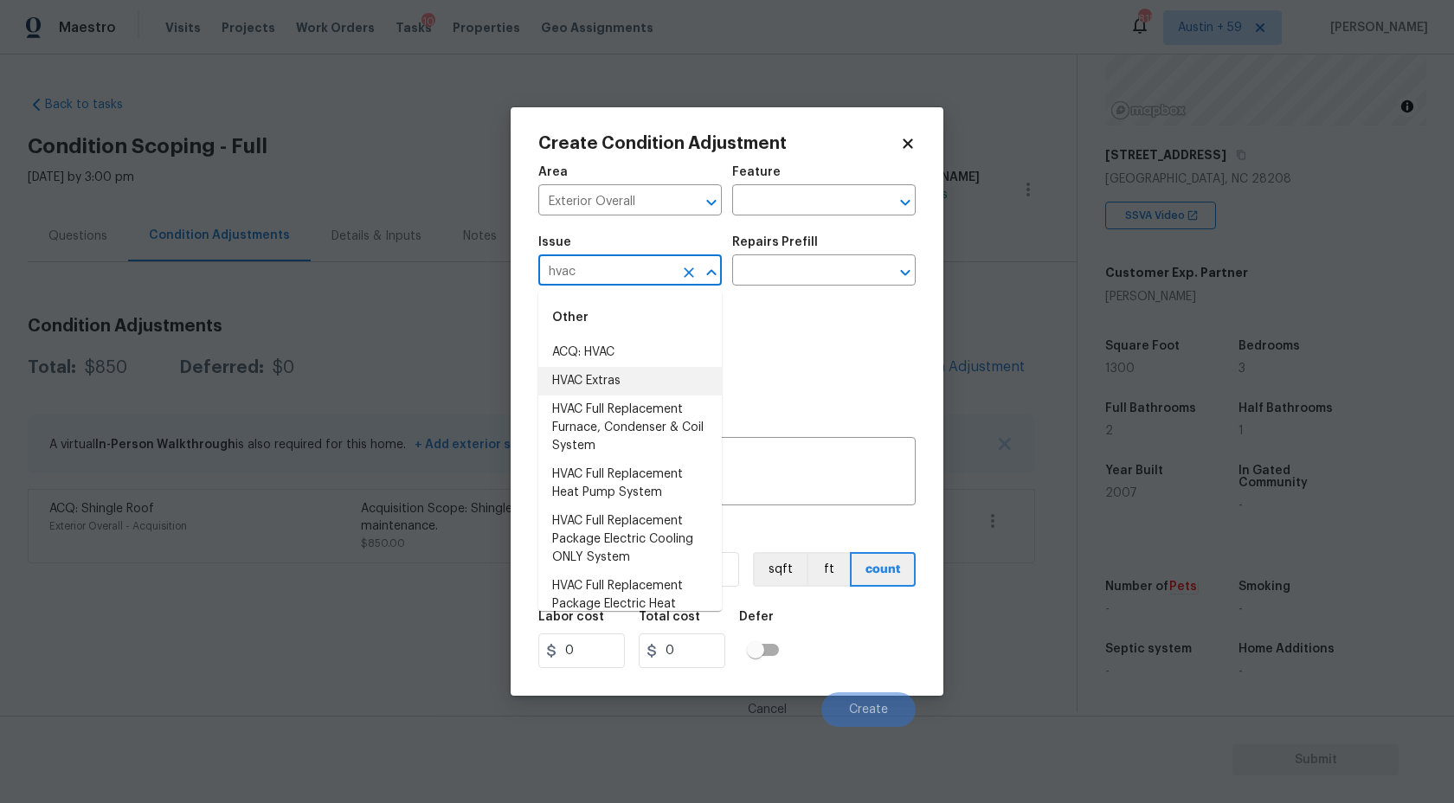
click at [641, 351] on li "ACQ: HVAC" at bounding box center [630, 352] width 184 height 29
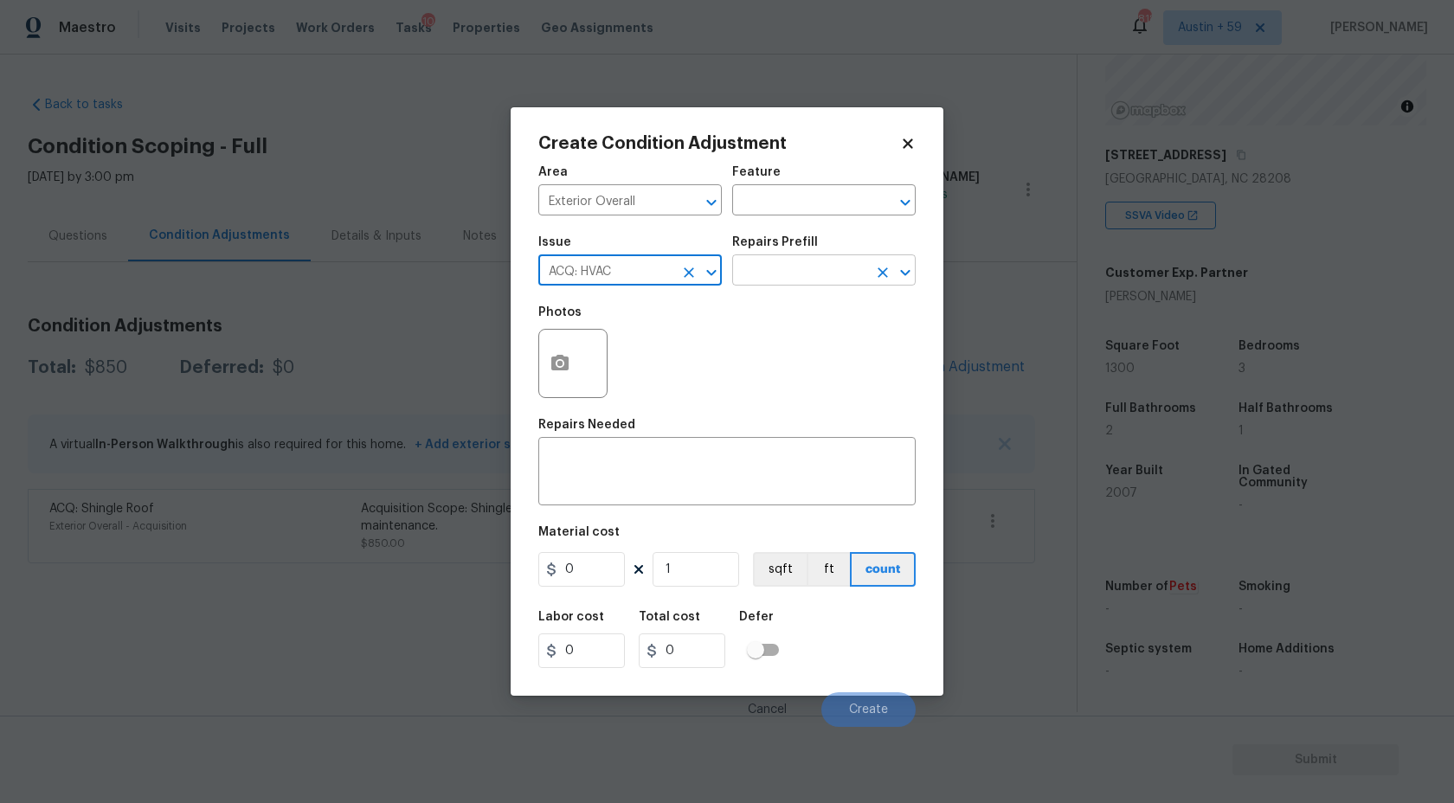
type input "ACQ: HVAC"
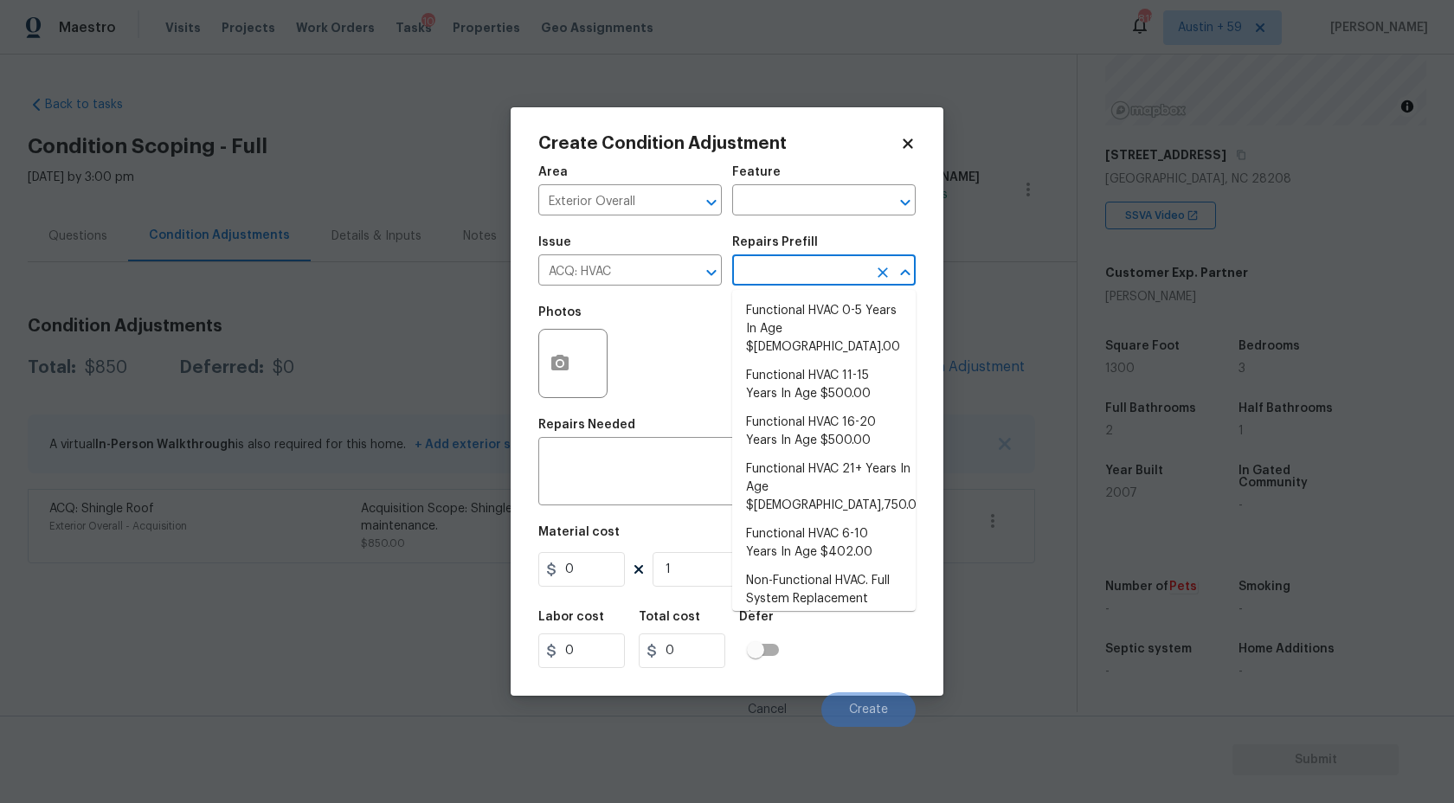
click at [792, 282] on input "text" at bounding box center [799, 272] width 135 height 27
click at [853, 415] on li "Functional HVAC 16-20 Years In Age $500.00" at bounding box center [824, 432] width 184 height 47
type input "Acquisition"
type textarea "Acquisition Scope: Functional HVAC 16-20 years"
type input "500"
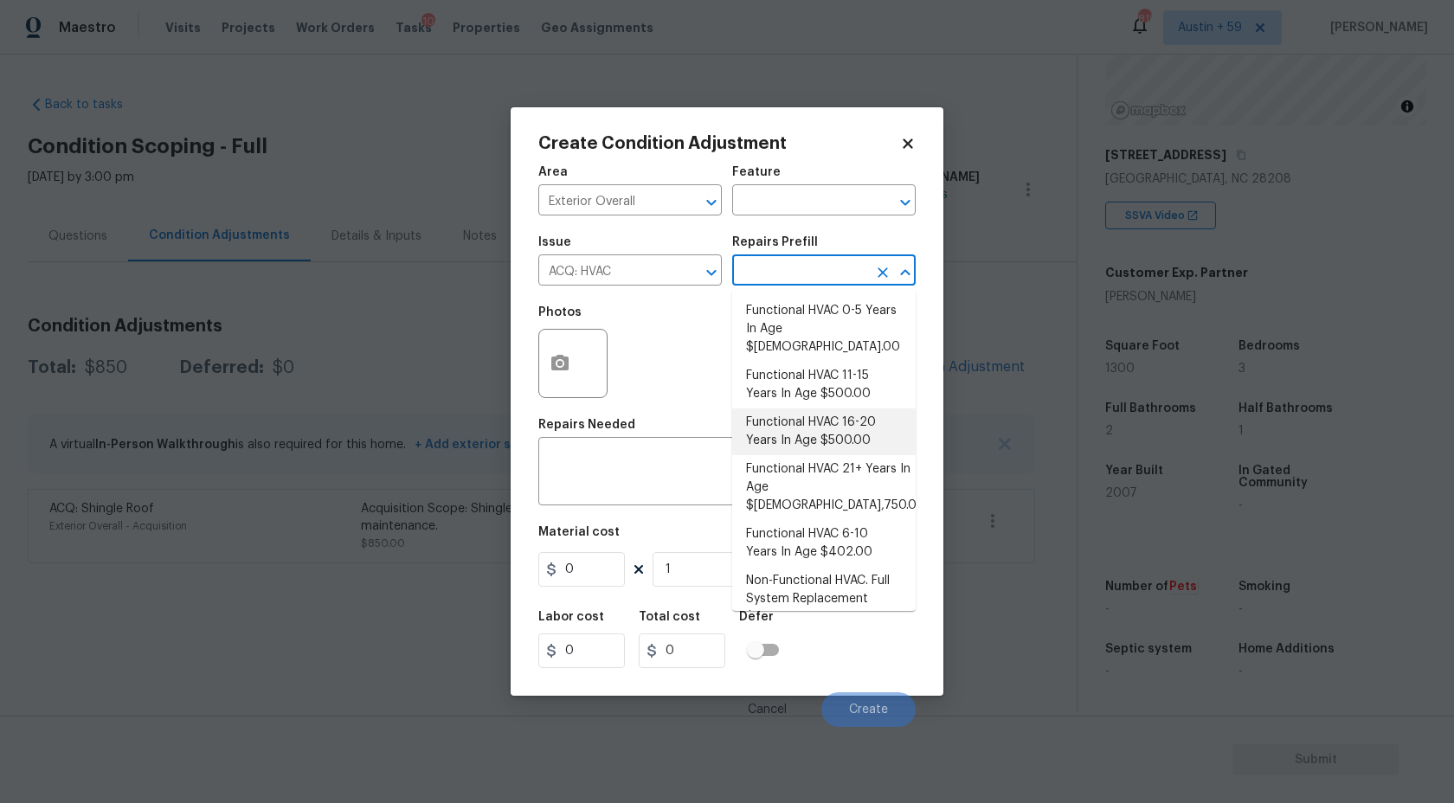
type input "500"
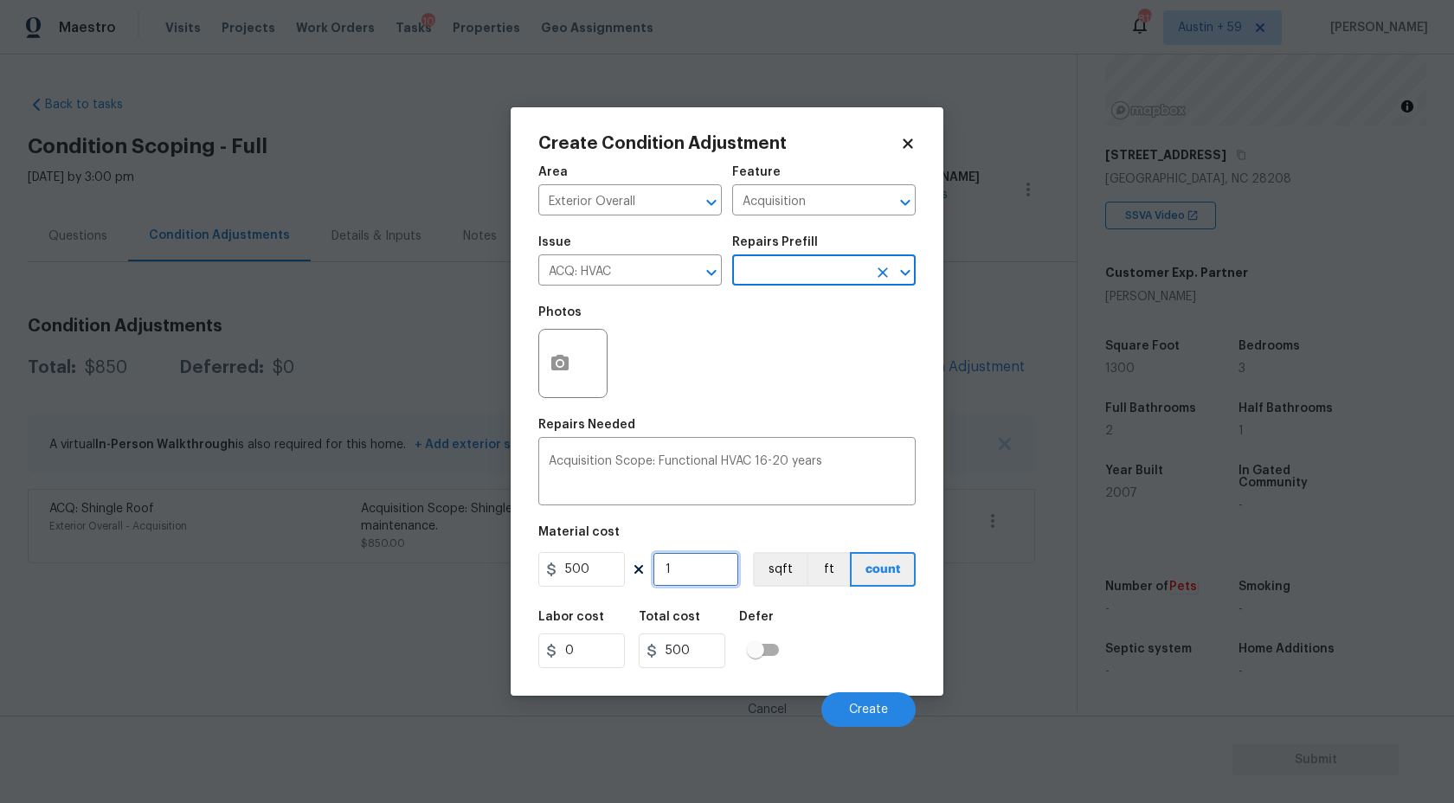
click at [704, 576] on input "1" at bounding box center [696, 569] width 87 height 35
click at [873, 709] on span "Create" at bounding box center [868, 710] width 39 height 13
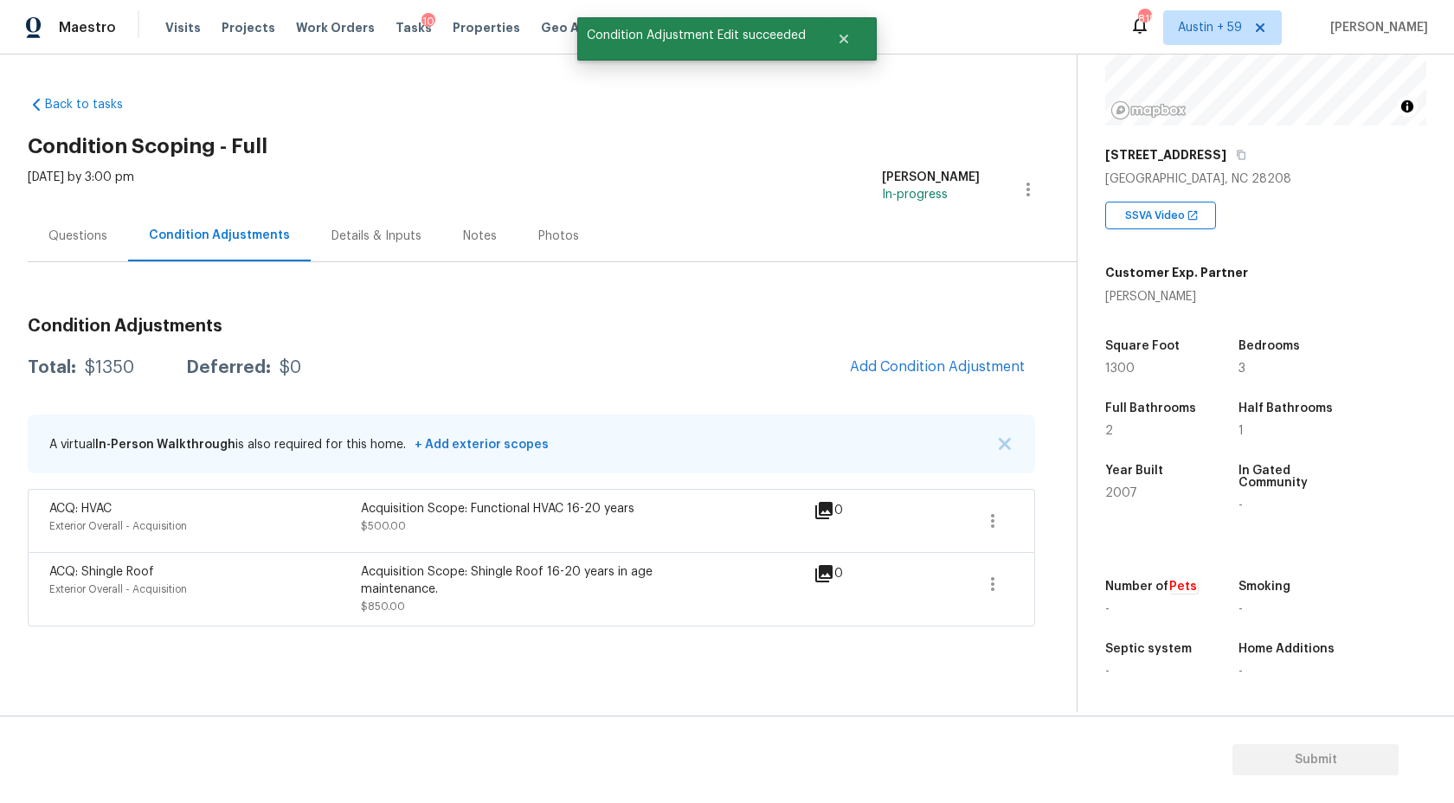
click at [96, 234] on div "Questions" at bounding box center [77, 236] width 59 height 17
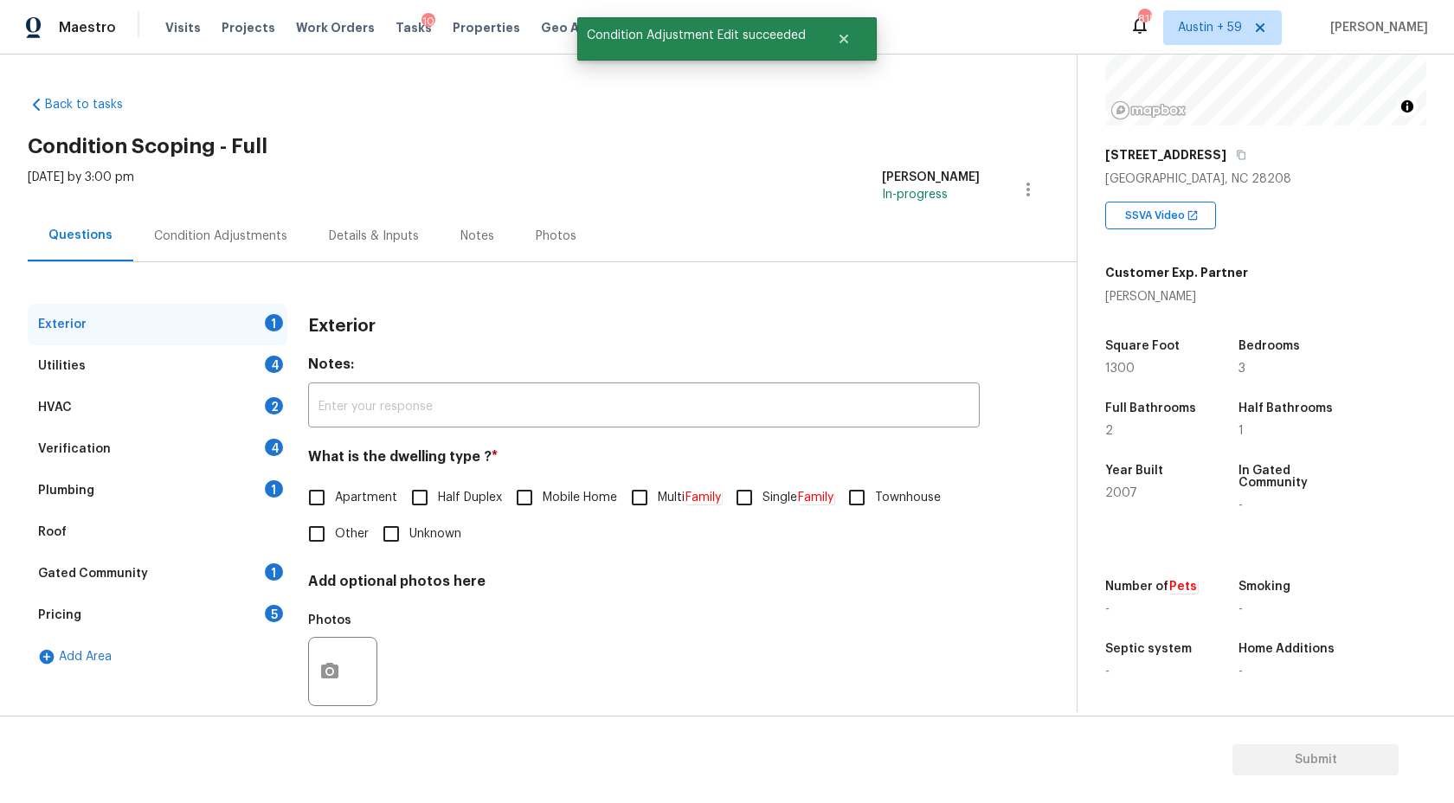
scroll to position [30, 0]
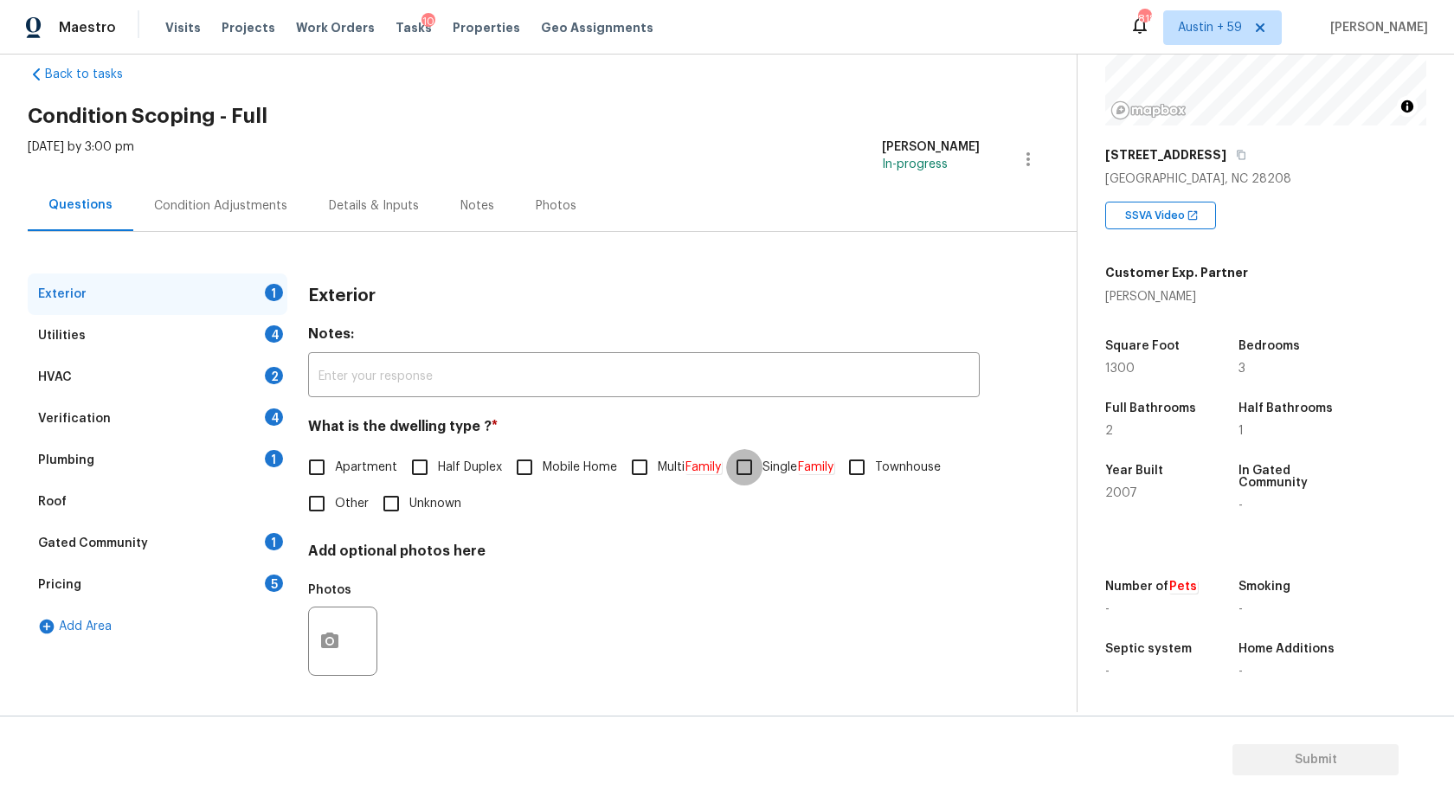
click at [744, 467] on input "Single Family" at bounding box center [744, 467] width 36 height 36
checkbox input "true"
click at [283, 344] on div "Utilities 4" at bounding box center [158, 336] width 260 height 42
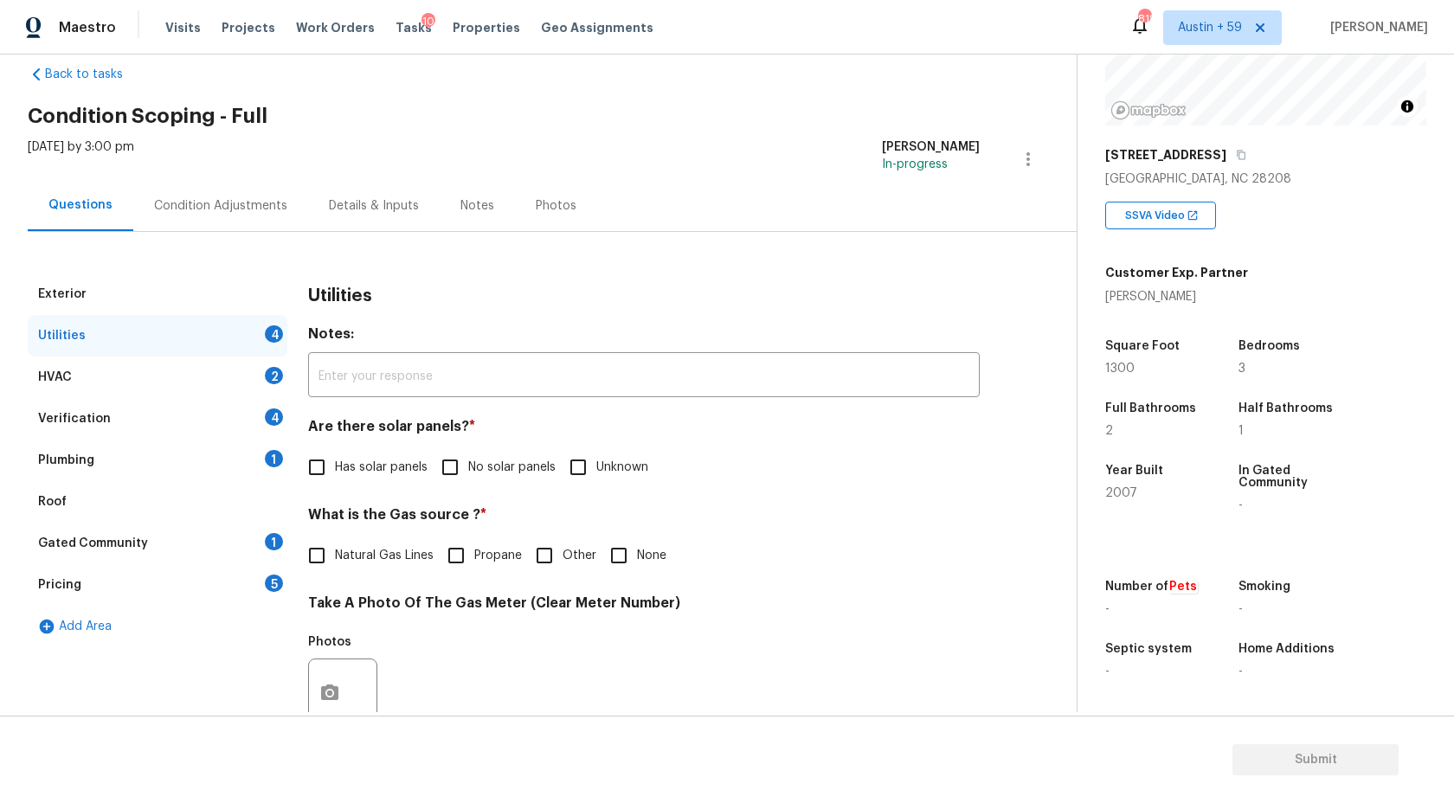
click at [480, 465] on span "No solar panels" at bounding box center [511, 468] width 87 height 18
click at [468, 465] on input "No solar panels" at bounding box center [450, 467] width 36 height 36
checkbox input "true"
click at [349, 567] on label "Natural Gas Lines" at bounding box center [366, 556] width 135 height 36
click at [335, 567] on input "Natural Gas Lines" at bounding box center [317, 556] width 36 height 36
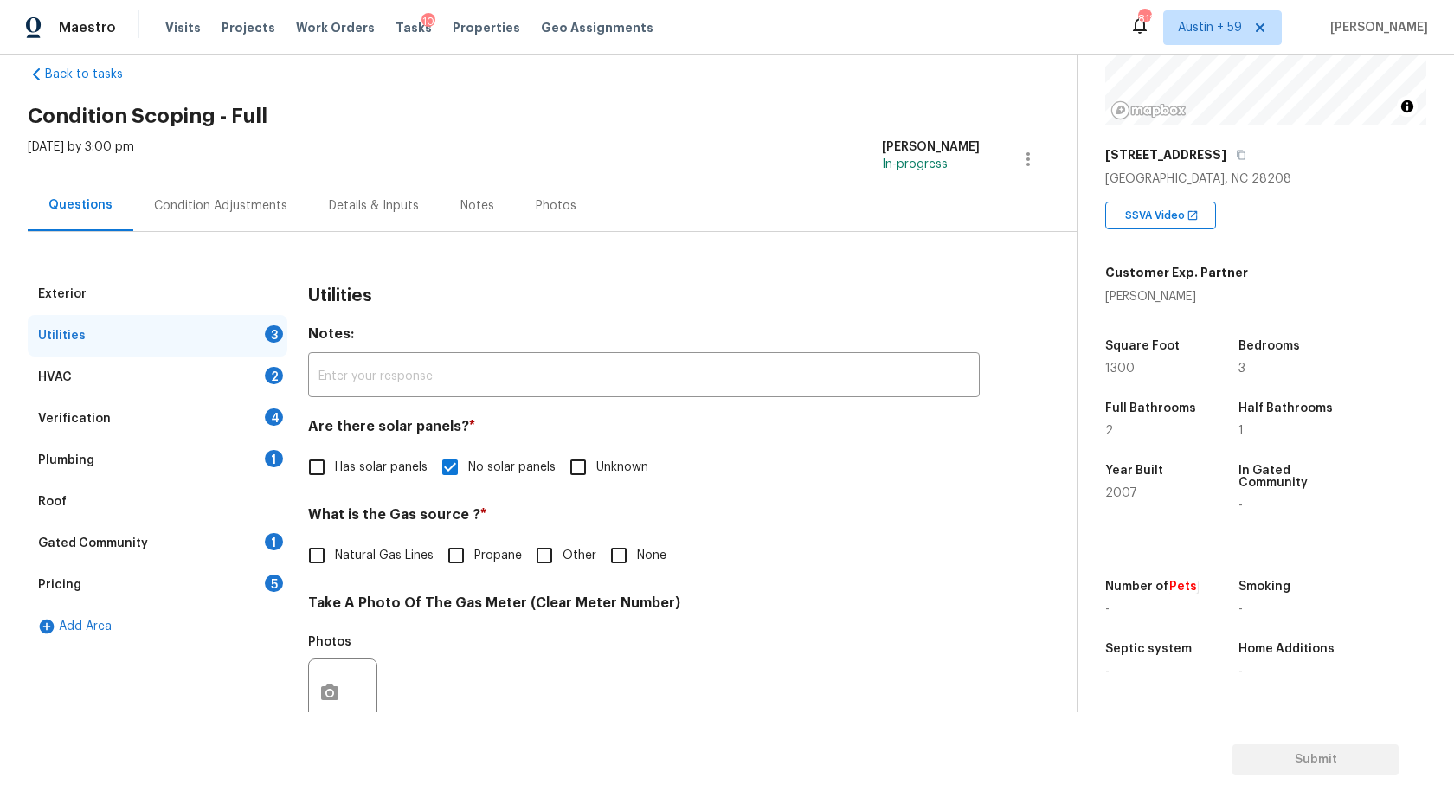
checkbox input "true"
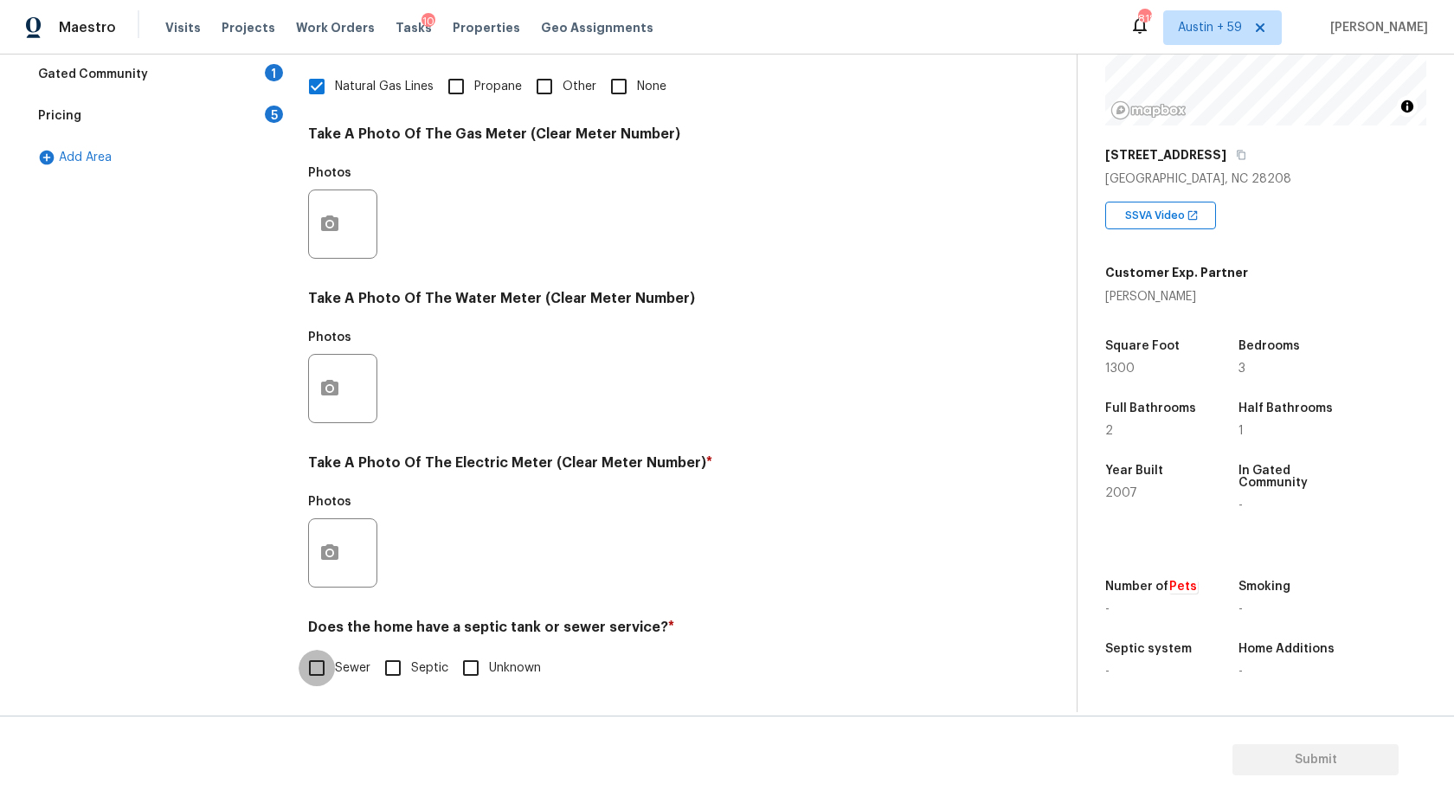
click at [318, 673] on input "Sewer" at bounding box center [317, 668] width 36 height 36
checkbox input "true"
click at [336, 563] on button "button" at bounding box center [330, 553] width 42 height 68
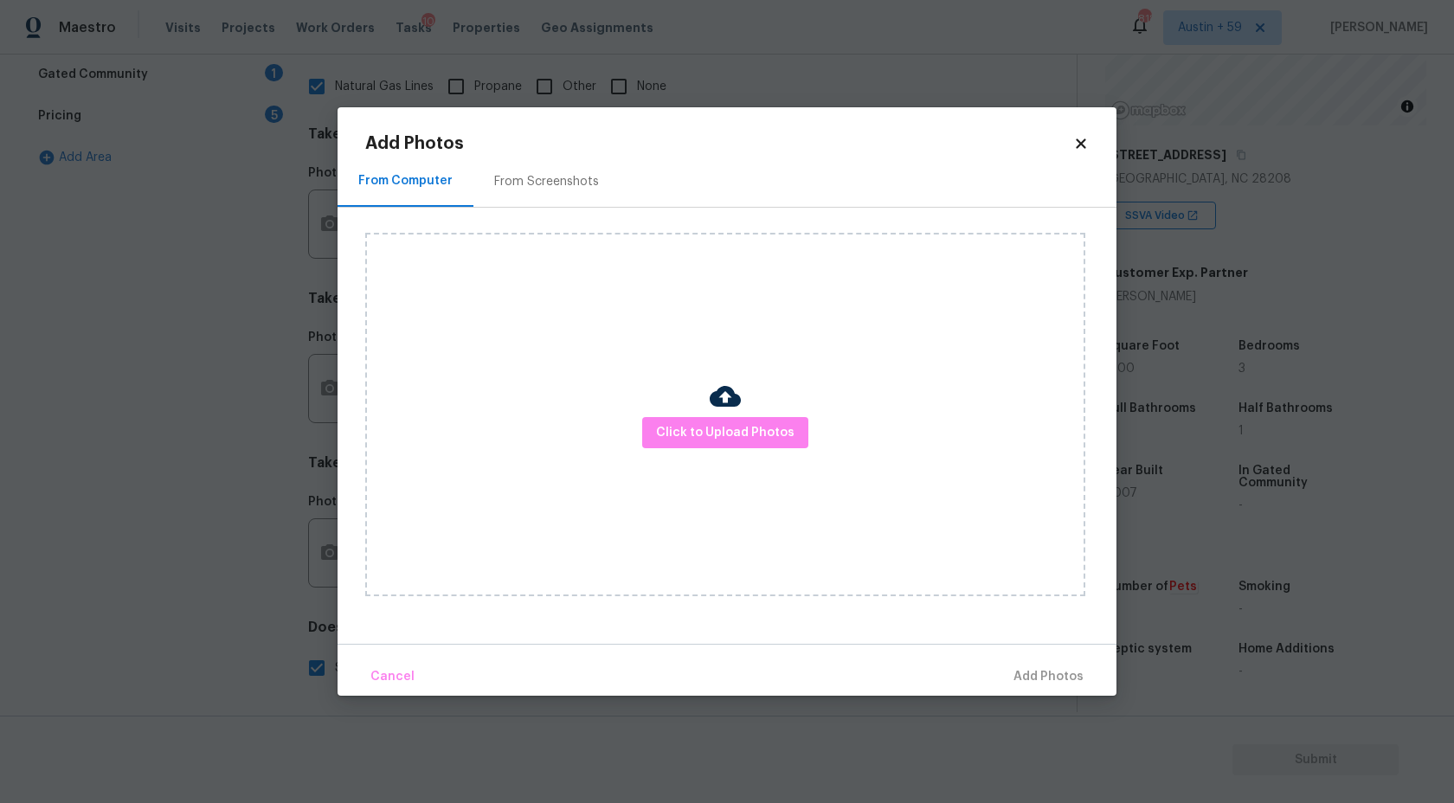
click at [736, 402] on img at bounding box center [725, 396] width 31 height 31
click at [736, 426] on span "Click to Upload Photos" at bounding box center [725, 433] width 138 height 22
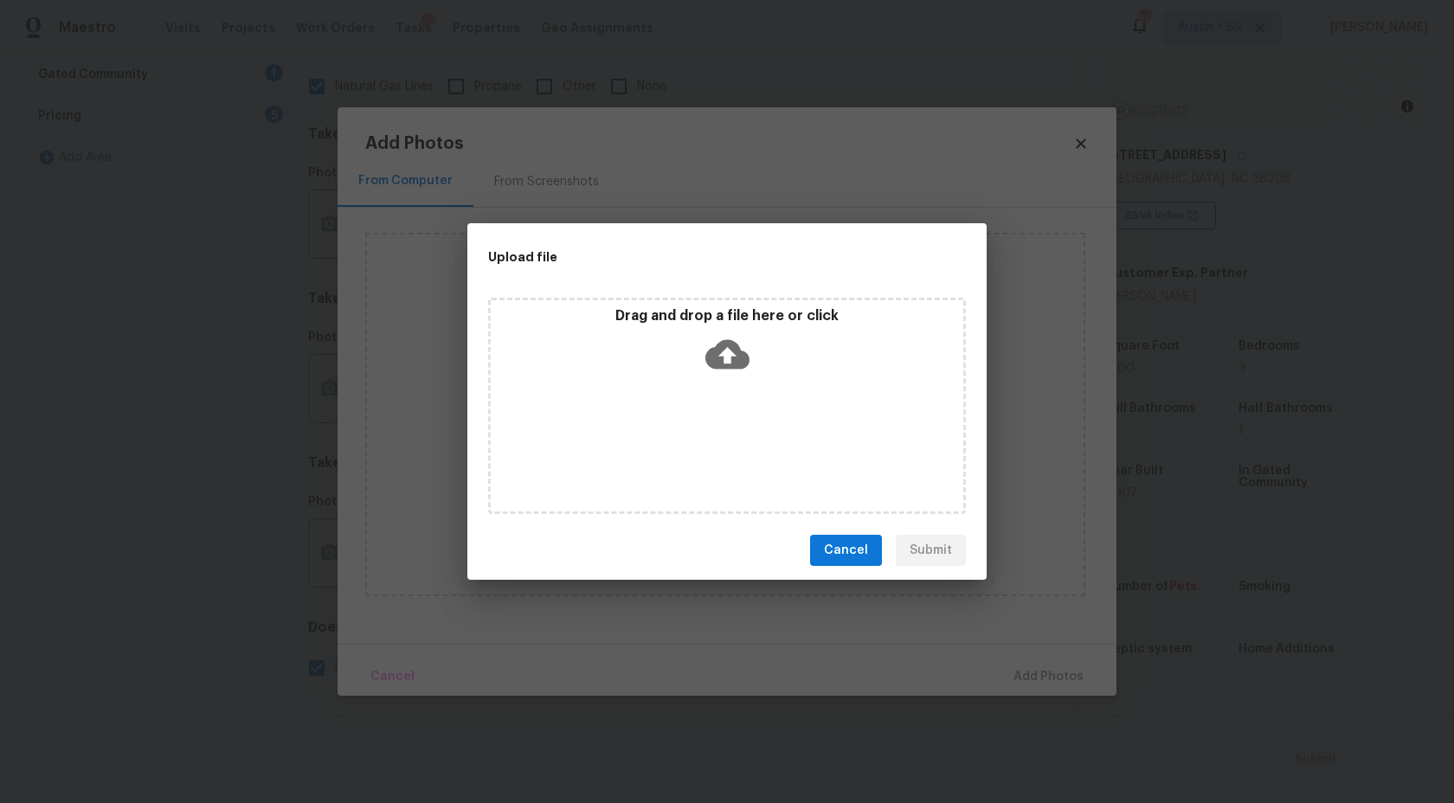
click at [736, 377] on div "Drag and drop a file here or click" at bounding box center [727, 344] width 473 height 74
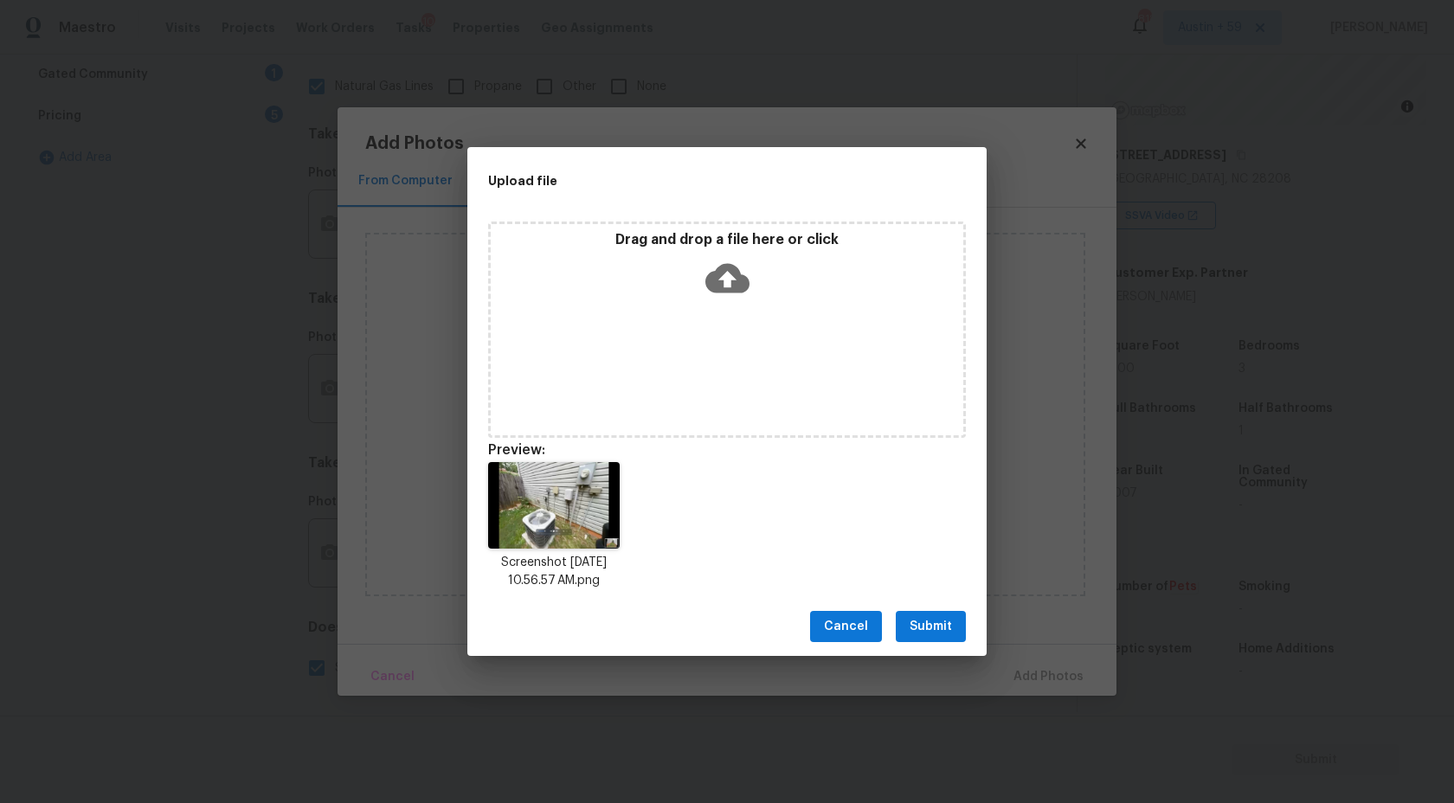
click at [937, 619] on span "Submit" at bounding box center [931, 627] width 42 height 22
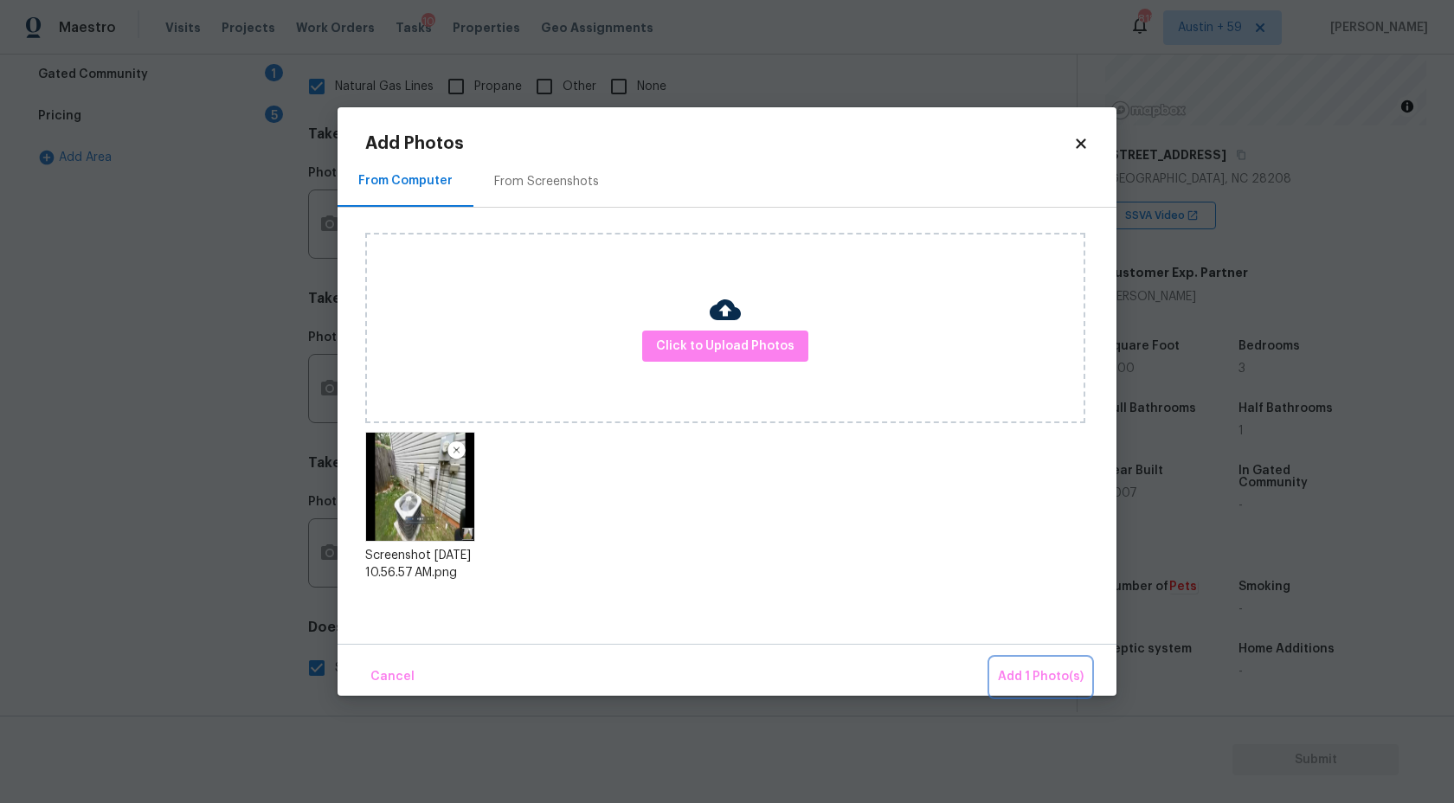
click at [1059, 673] on span "Add 1 Photo(s)" at bounding box center [1041, 677] width 86 height 22
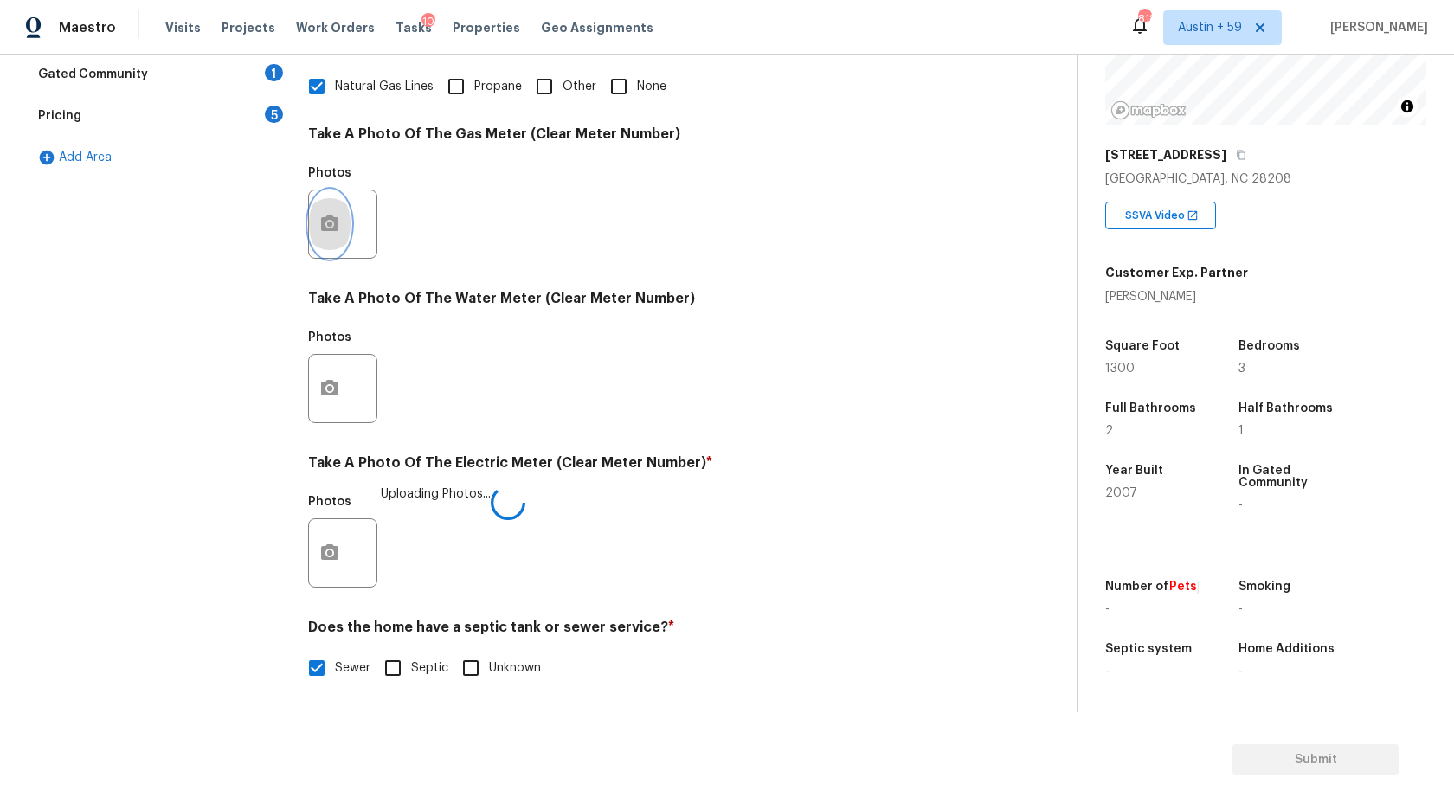
click at [330, 237] on button "button" at bounding box center [330, 224] width 42 height 68
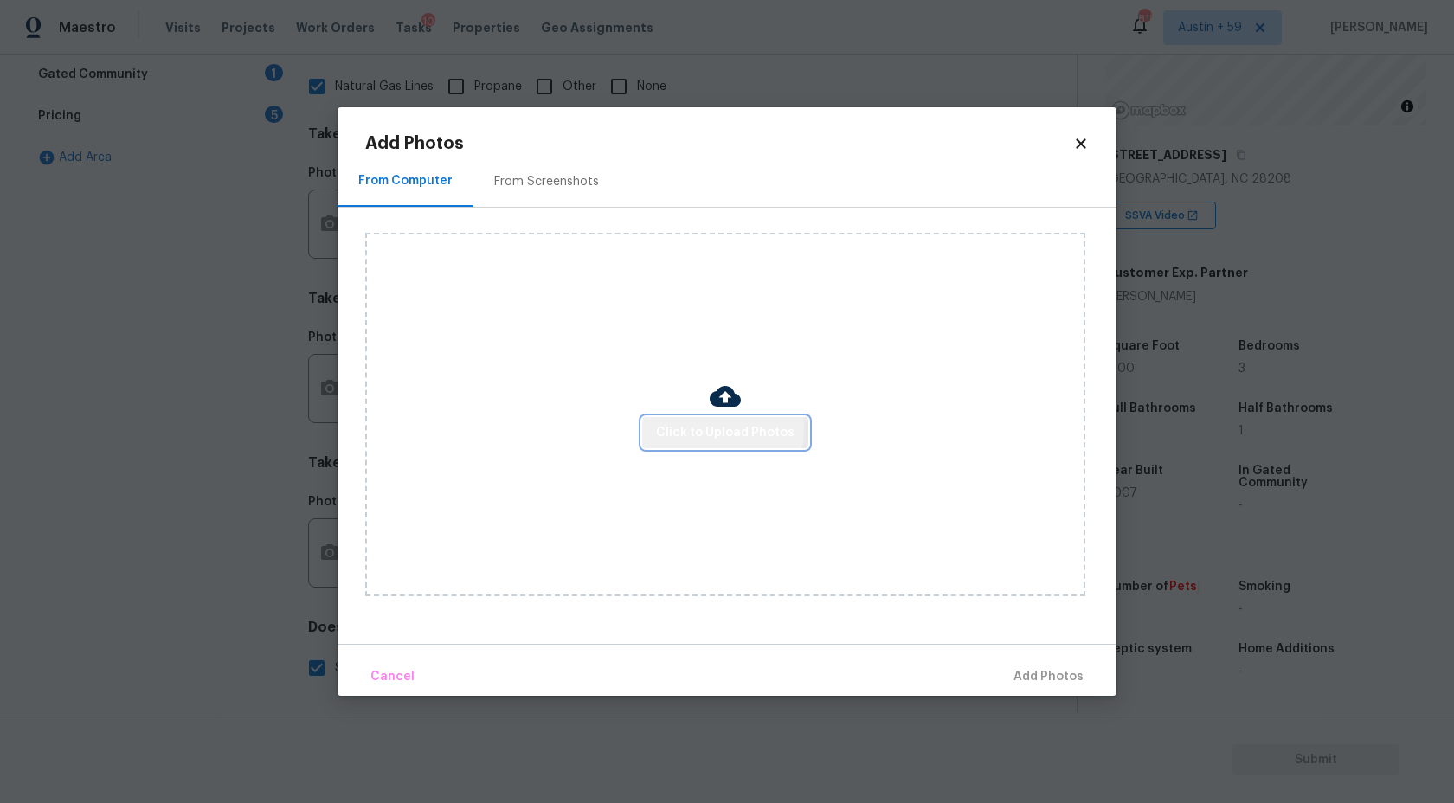
click at [690, 427] on span "Click to Upload Photos" at bounding box center [725, 433] width 138 height 22
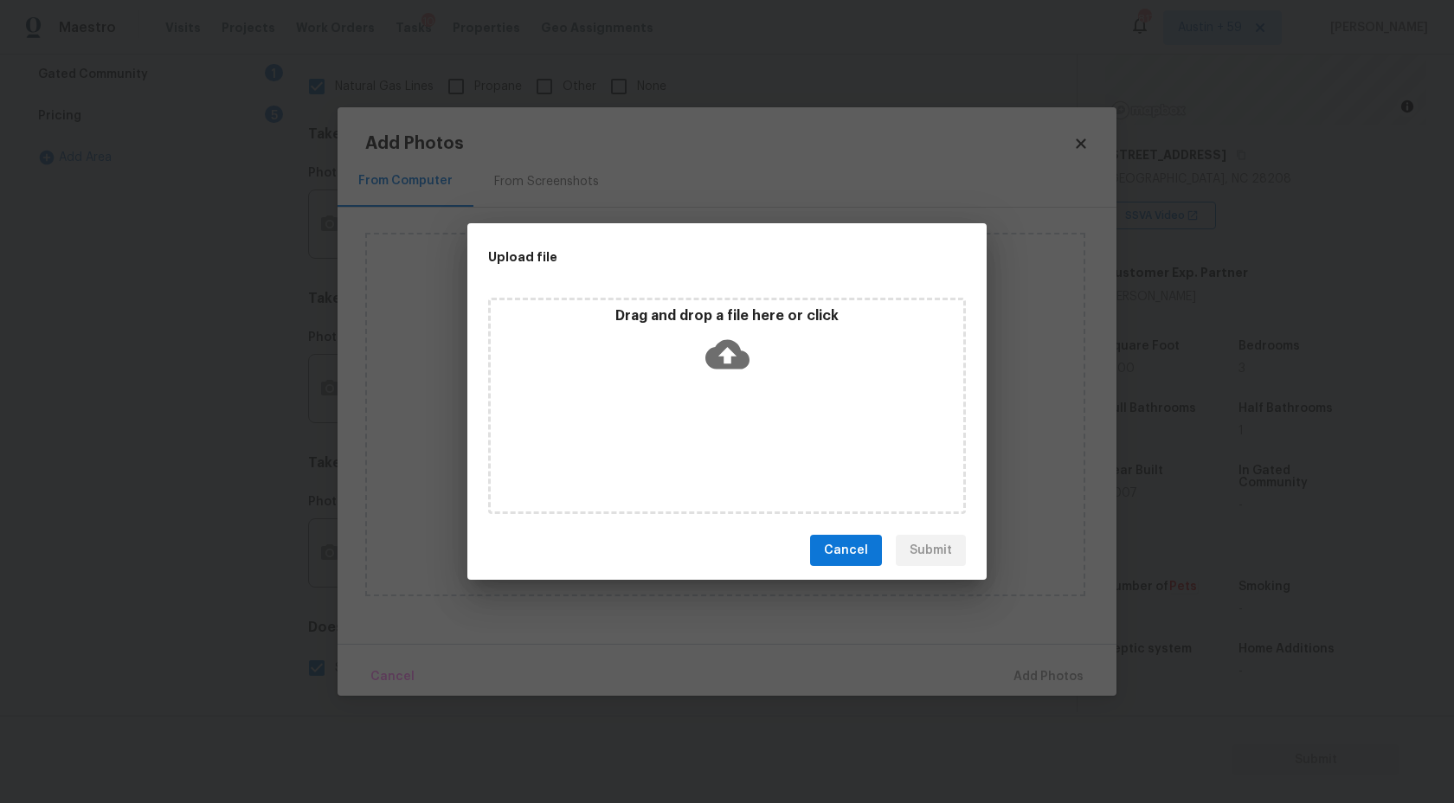
click at [705, 326] on div "Drag and drop a file here or click" at bounding box center [727, 344] width 473 height 74
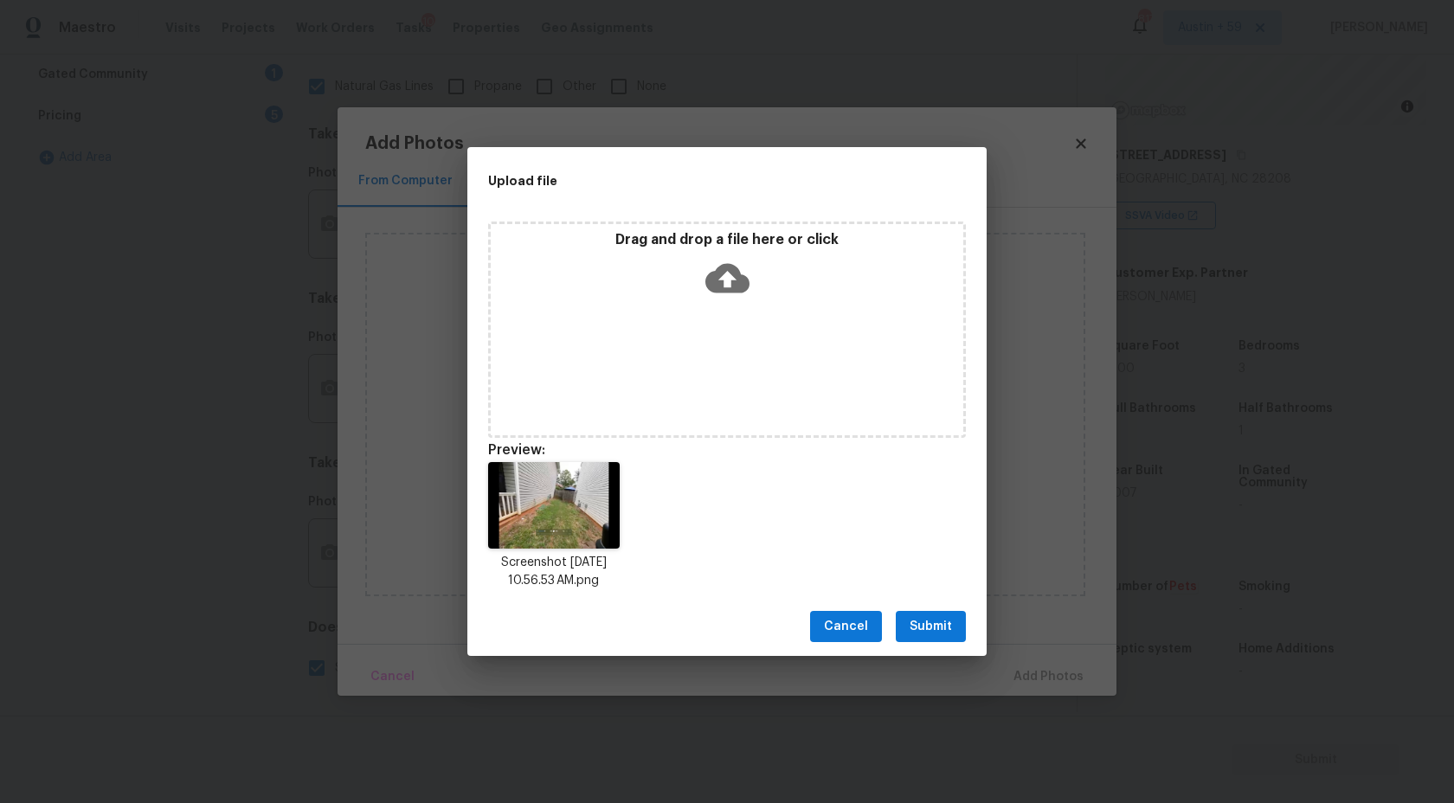
click at [936, 627] on span "Submit" at bounding box center [931, 627] width 42 height 22
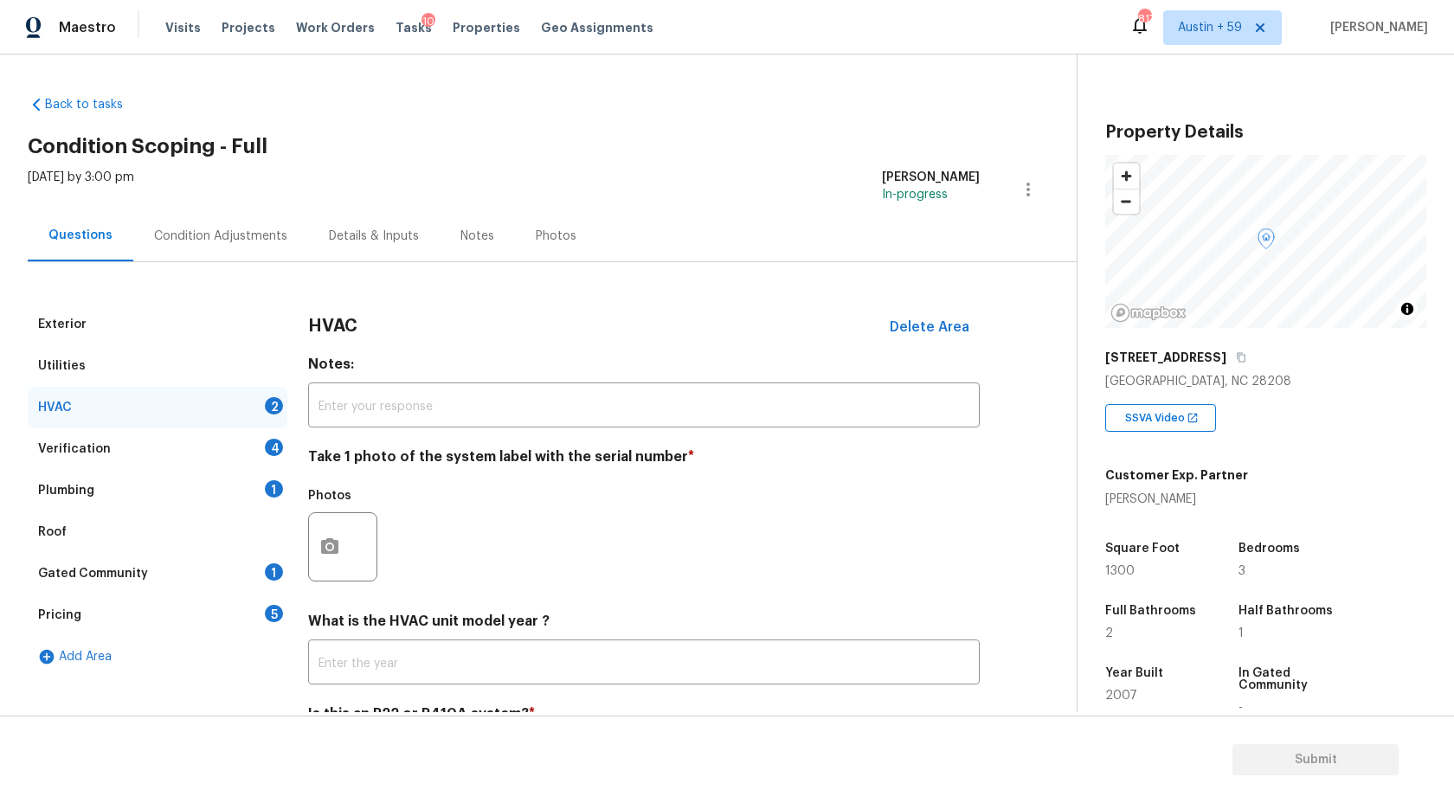
scroll to position [203, 0]
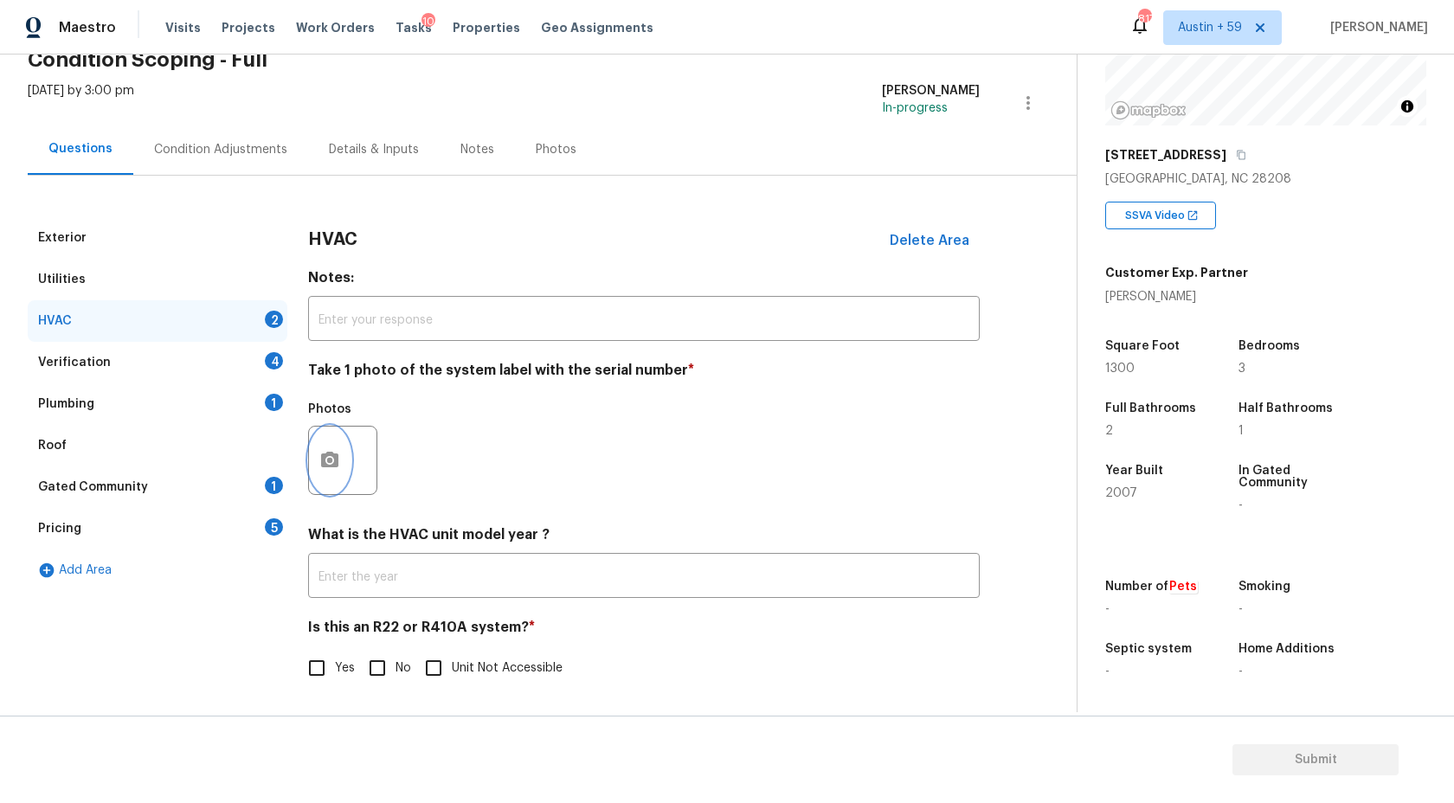
click at [324, 467] on icon "button" at bounding box center [329, 460] width 21 height 21
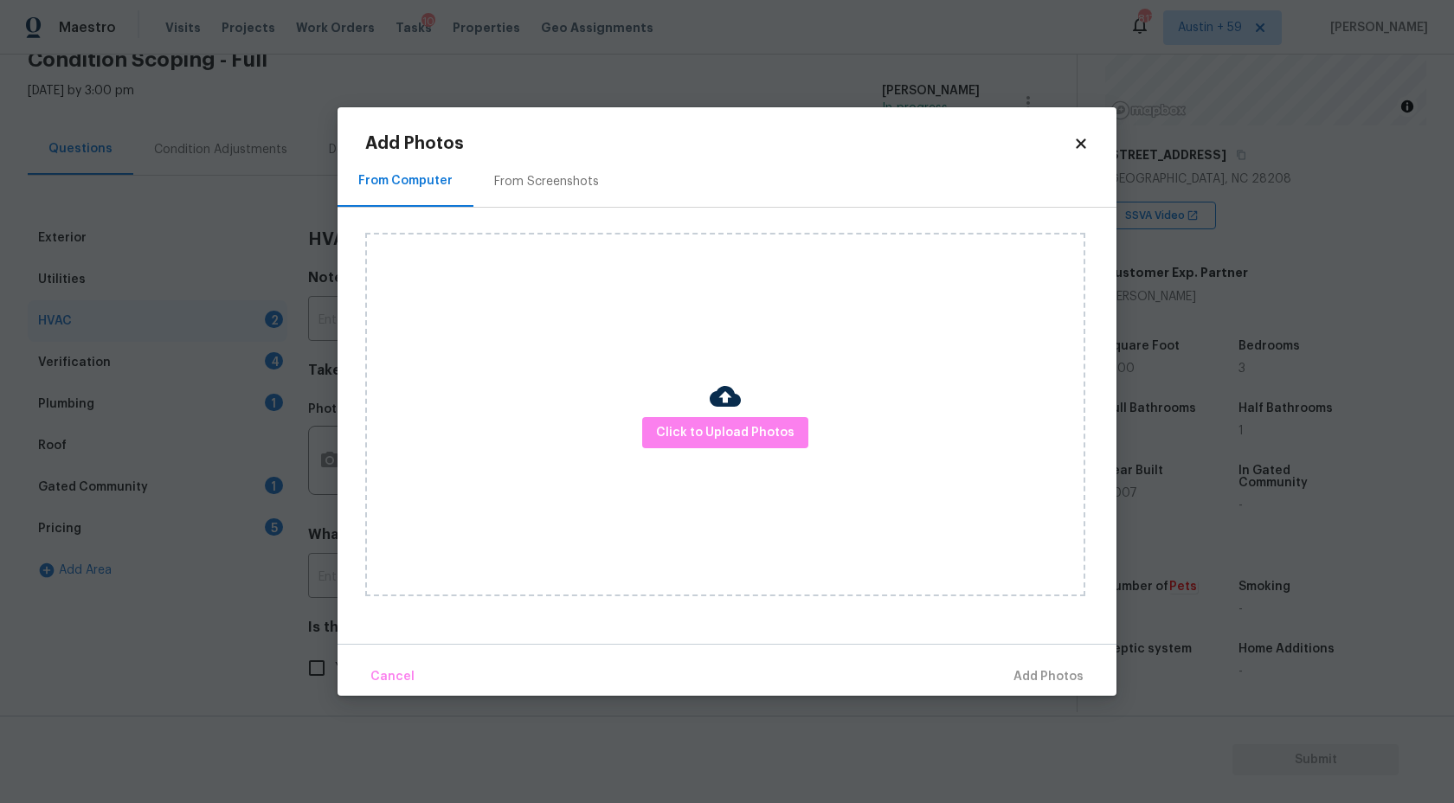
click at [821, 488] on div "Click to Upload Photos" at bounding box center [725, 415] width 720 height 364
click at [780, 442] on span "Click to Upload Photos" at bounding box center [725, 433] width 138 height 22
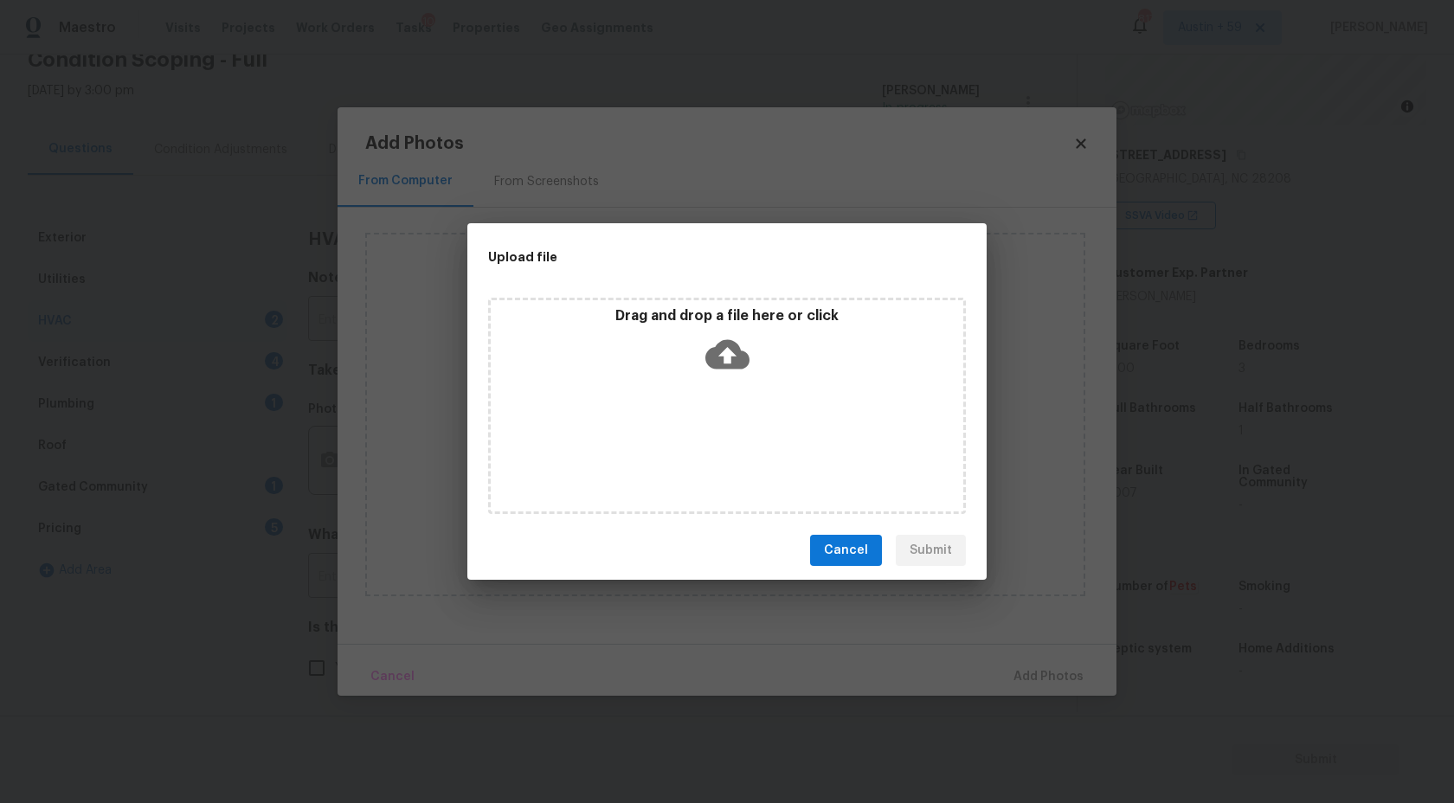
click at [775, 359] on div "Drag and drop a file here or click" at bounding box center [727, 344] width 473 height 74
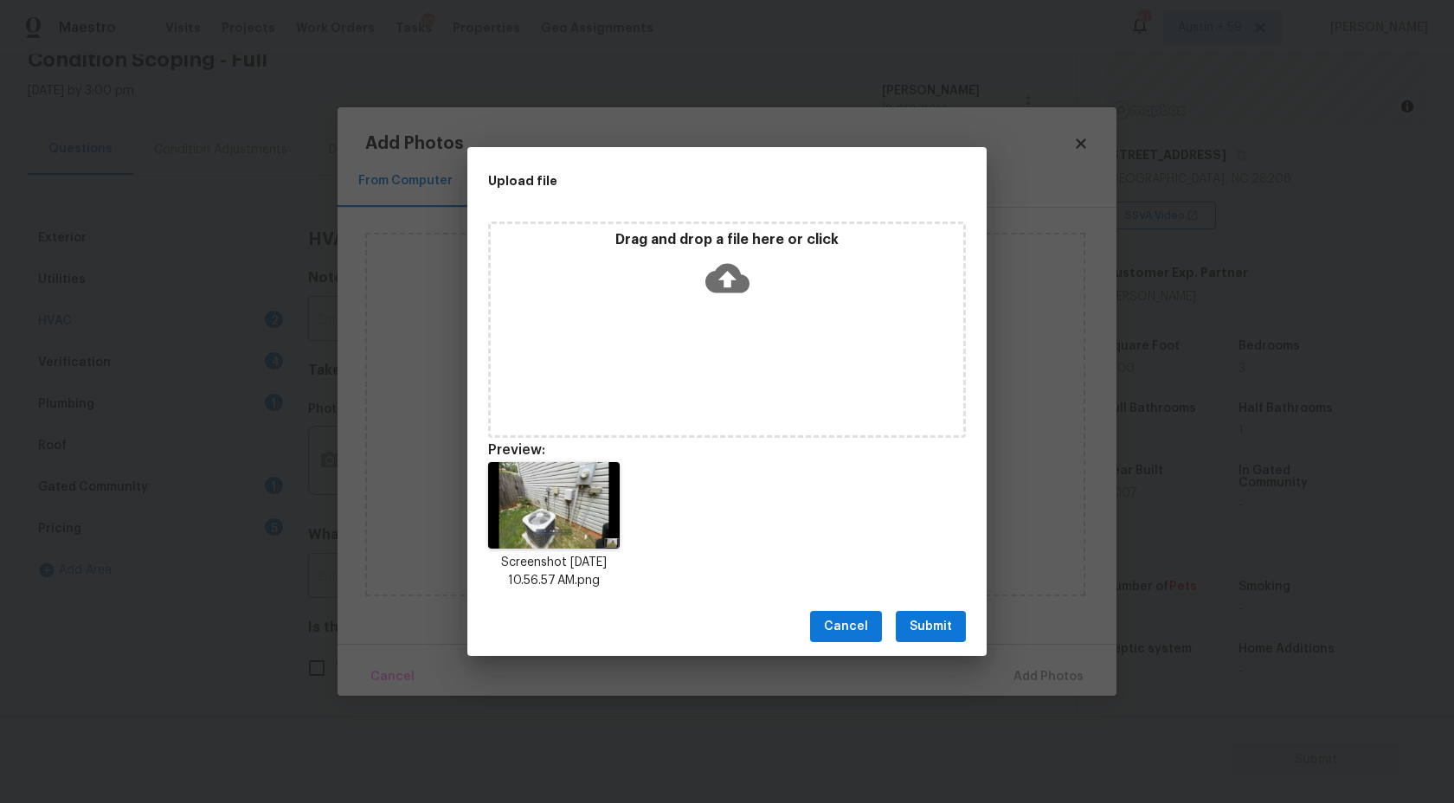
click at [924, 630] on span "Submit" at bounding box center [931, 627] width 42 height 22
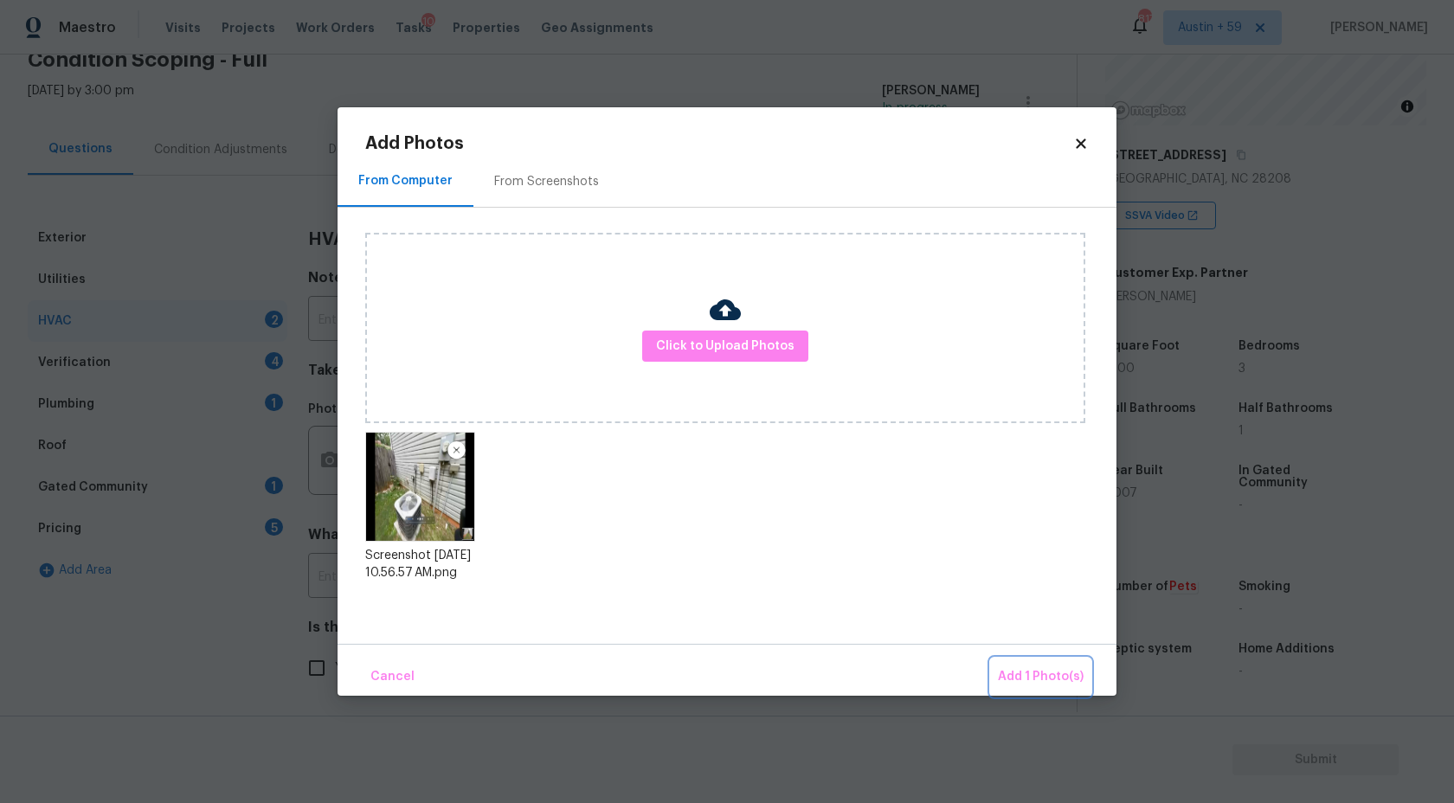
click at [1023, 666] on span "Add 1 Photo(s)" at bounding box center [1041, 677] width 86 height 22
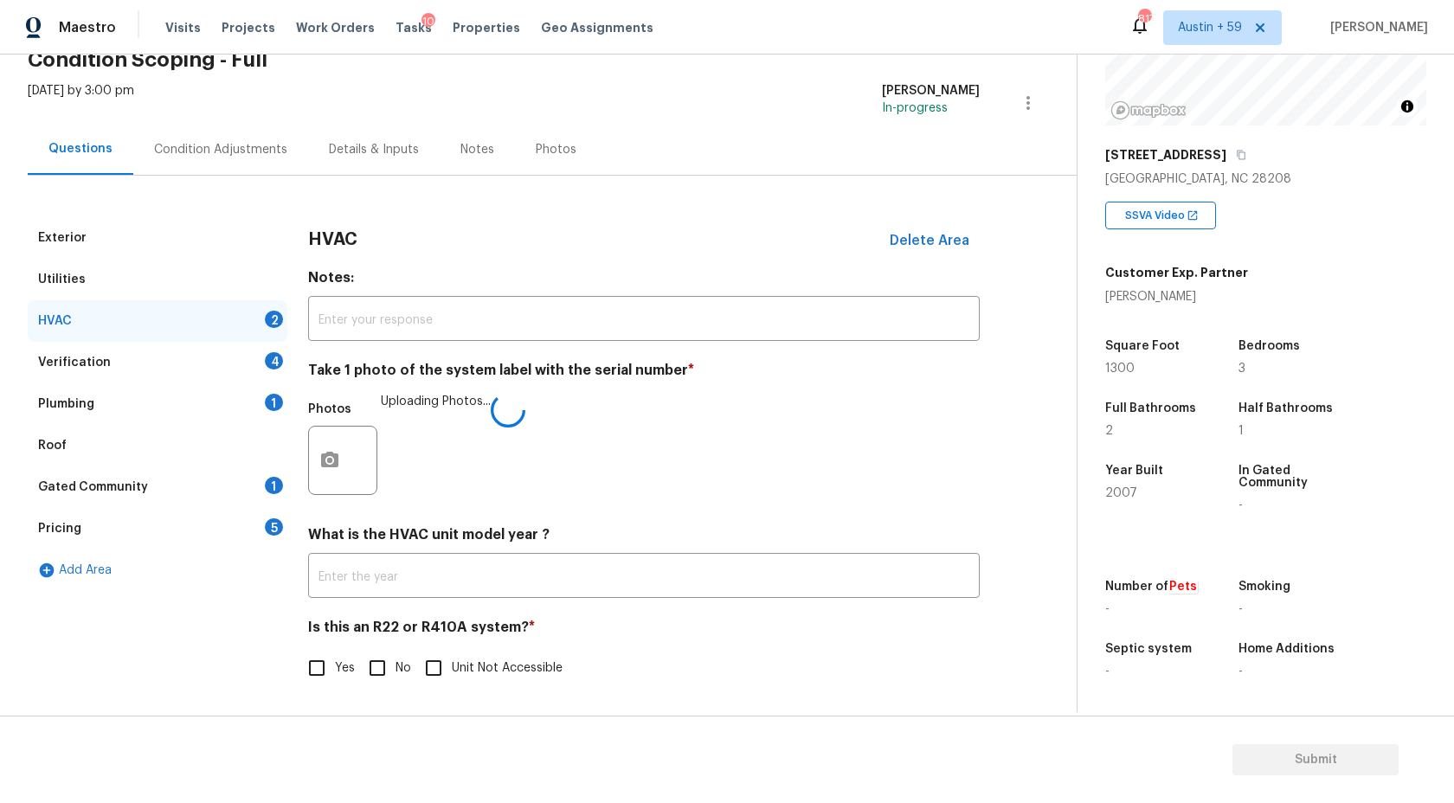
click at [390, 663] on input "No" at bounding box center [377, 668] width 36 height 36
checkbox input "true"
click at [391, 586] on input "text" at bounding box center [644, 577] width 672 height 41
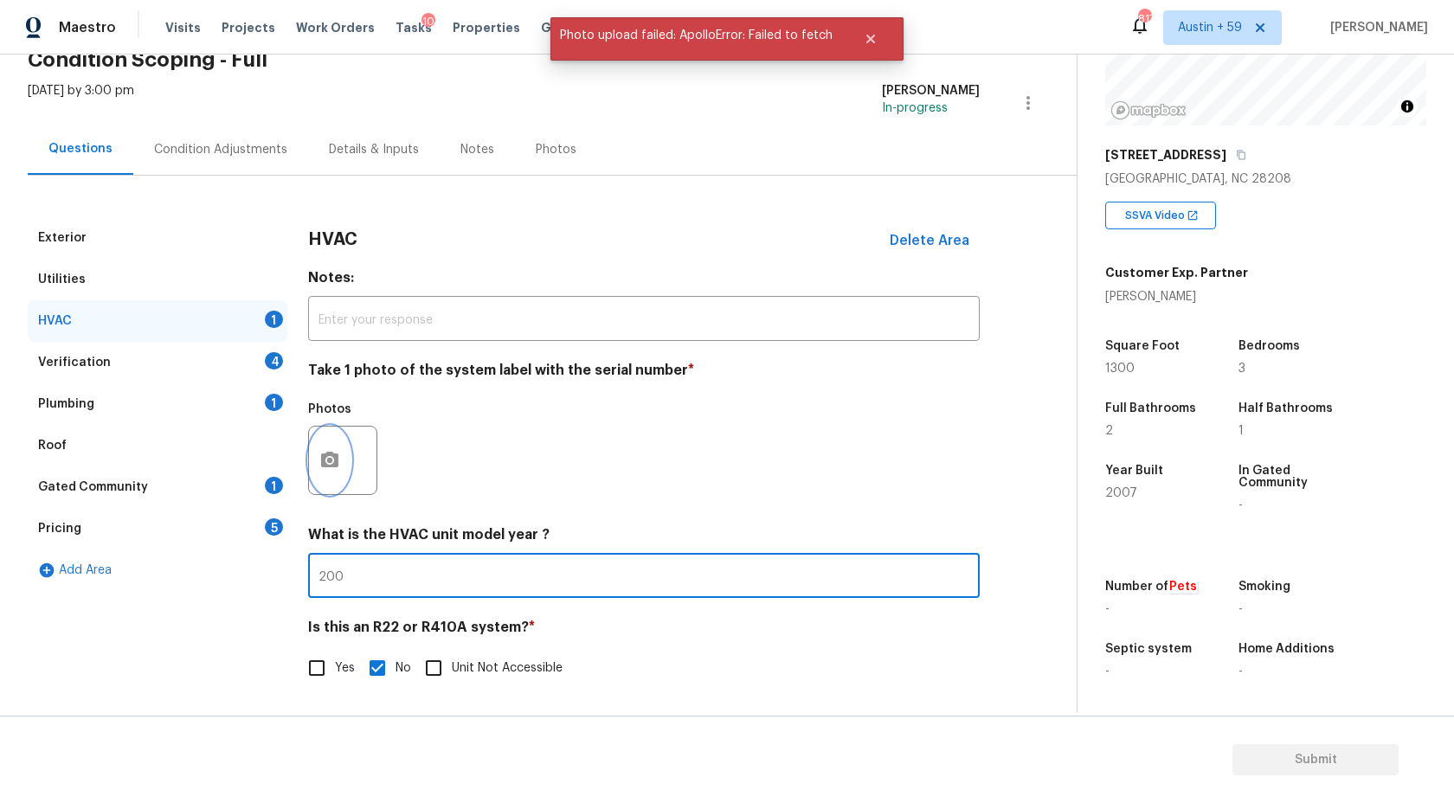
click at [340, 463] on button "button" at bounding box center [330, 461] width 42 height 68
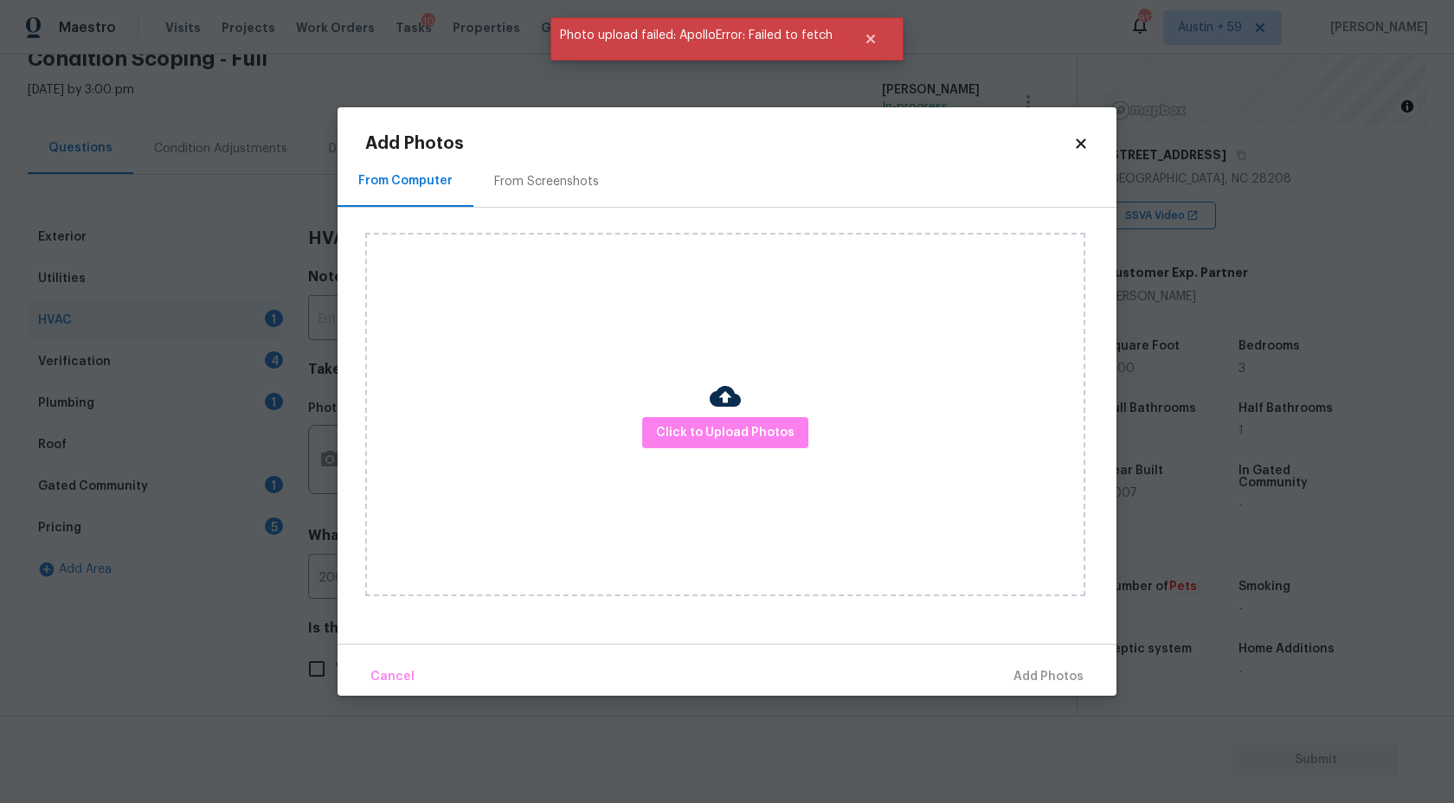
click at [763, 483] on div "Click to Upload Photos" at bounding box center [725, 415] width 720 height 364
click at [763, 458] on div "Click to Upload Photos" at bounding box center [725, 415] width 720 height 364
click at [737, 427] on span "Click to Upload Photos" at bounding box center [725, 433] width 138 height 22
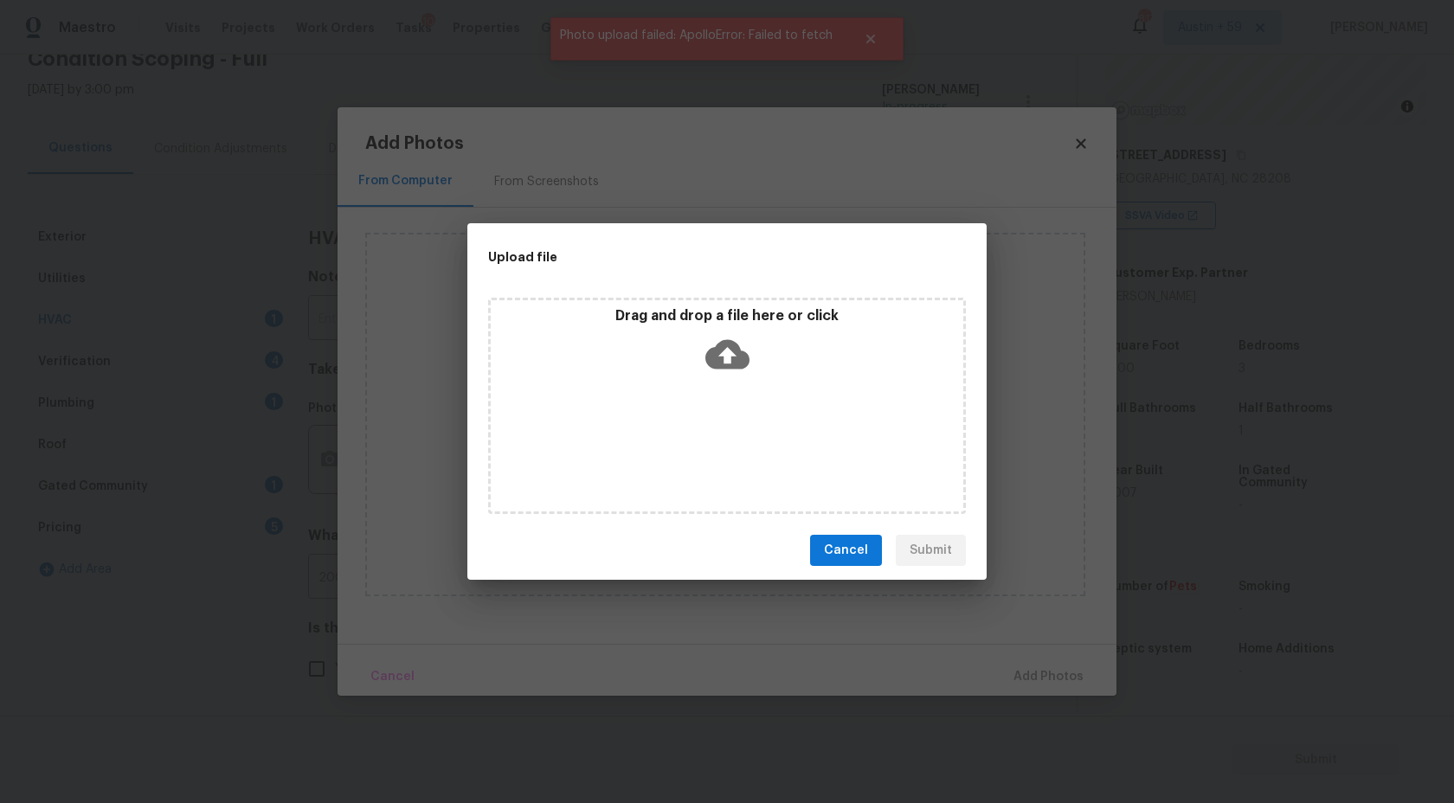
click at [725, 368] on icon at bounding box center [727, 354] width 44 height 29
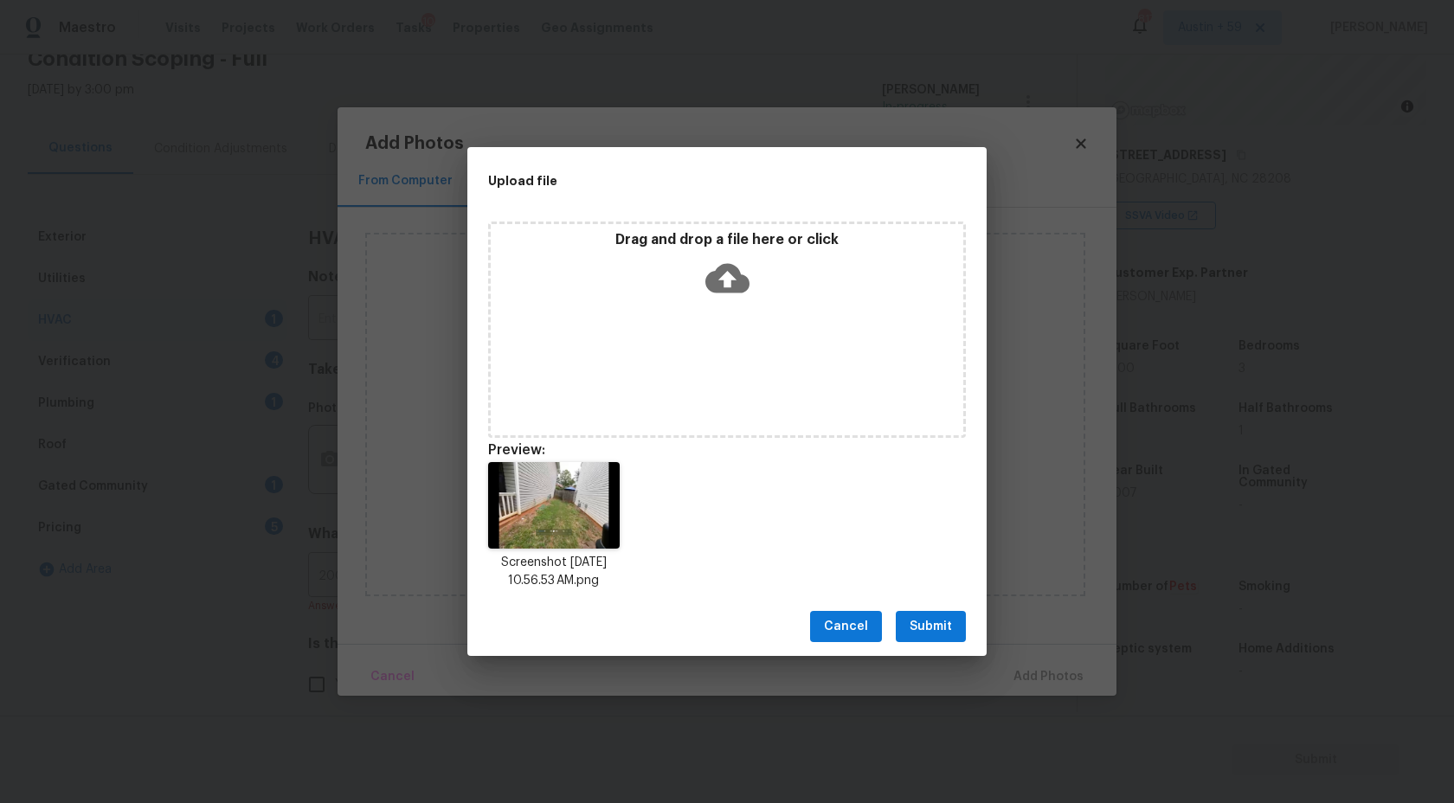
click at [847, 641] on button "Cancel" at bounding box center [846, 627] width 72 height 32
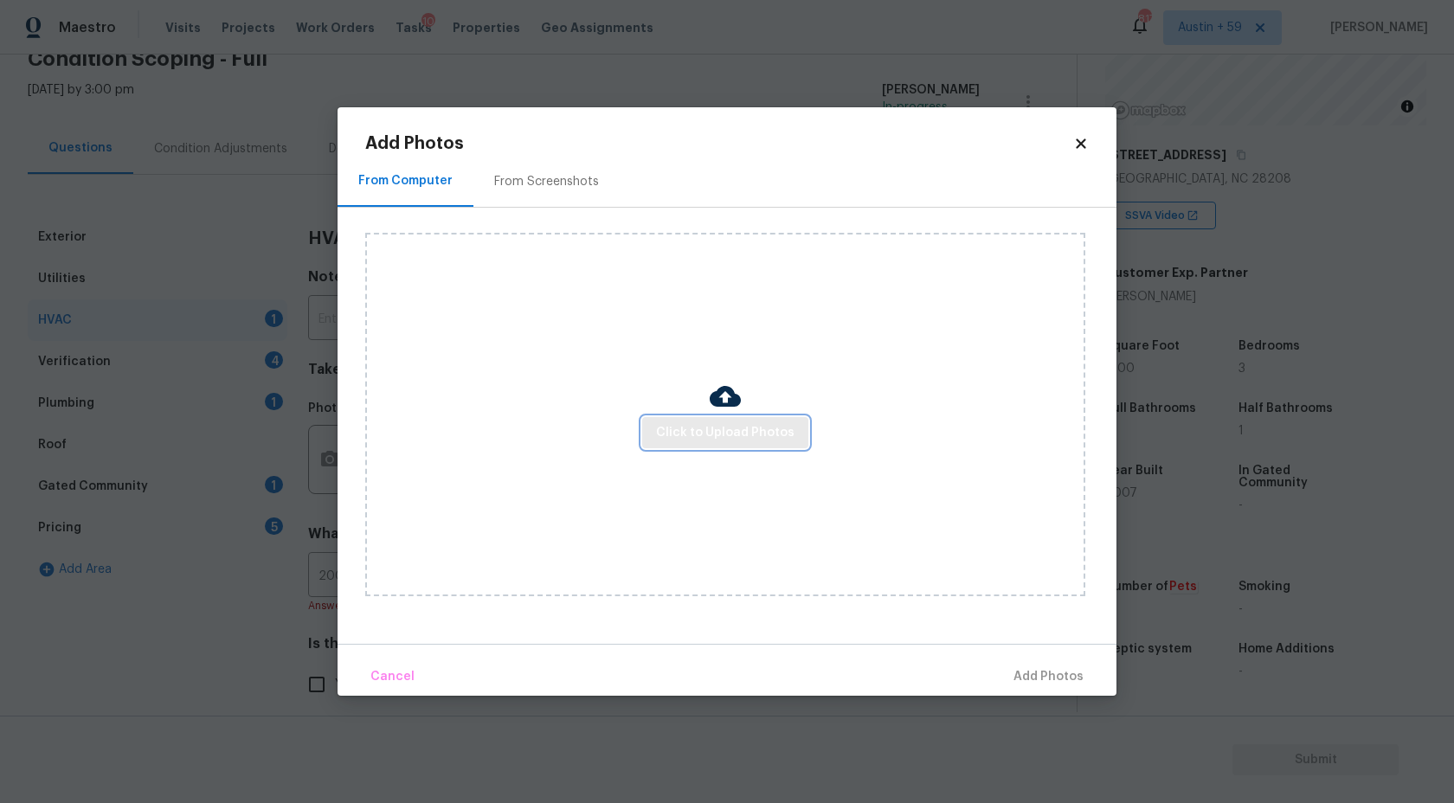
click at [766, 425] on span "Click to Upload Photos" at bounding box center [725, 433] width 138 height 22
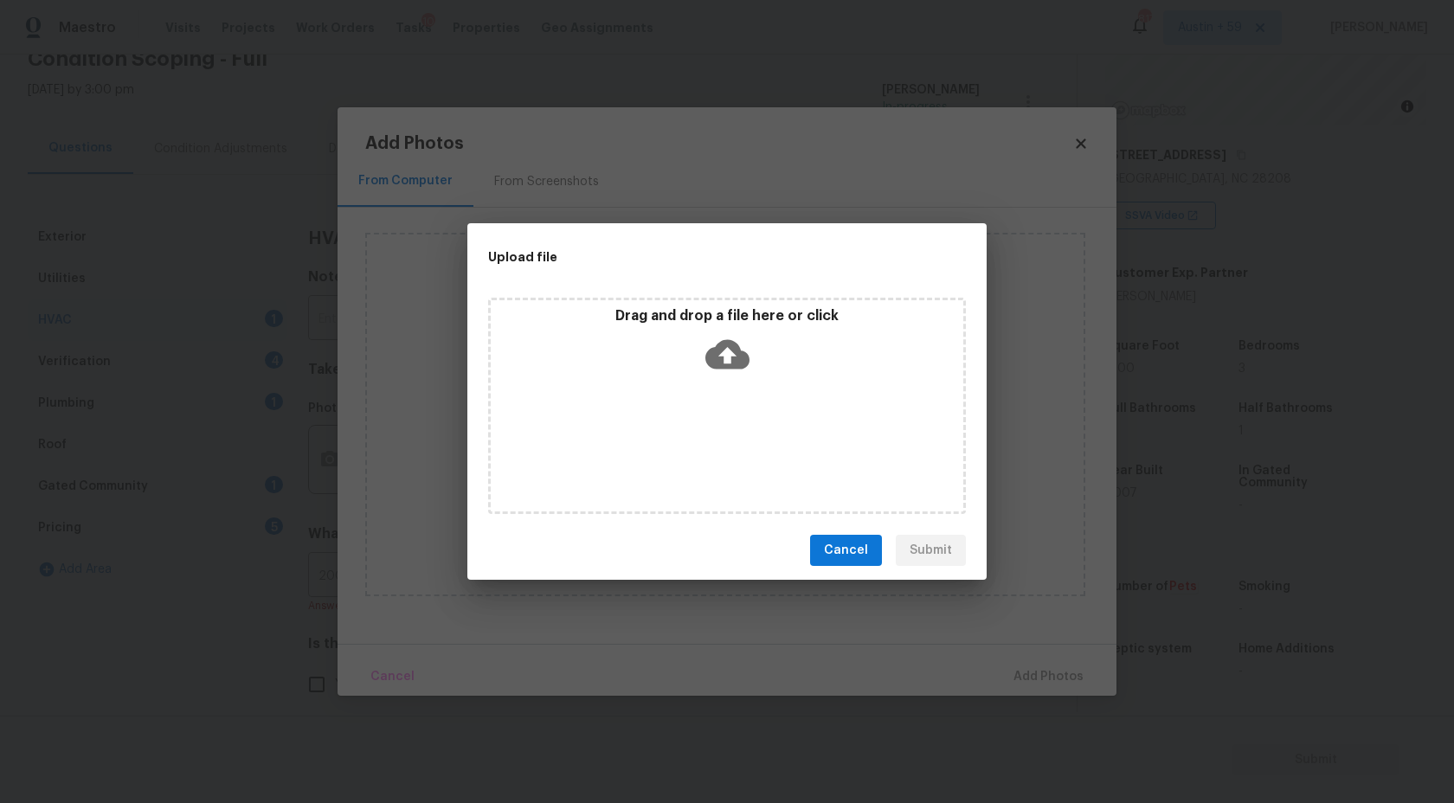
click at [724, 367] on icon at bounding box center [727, 354] width 44 height 29
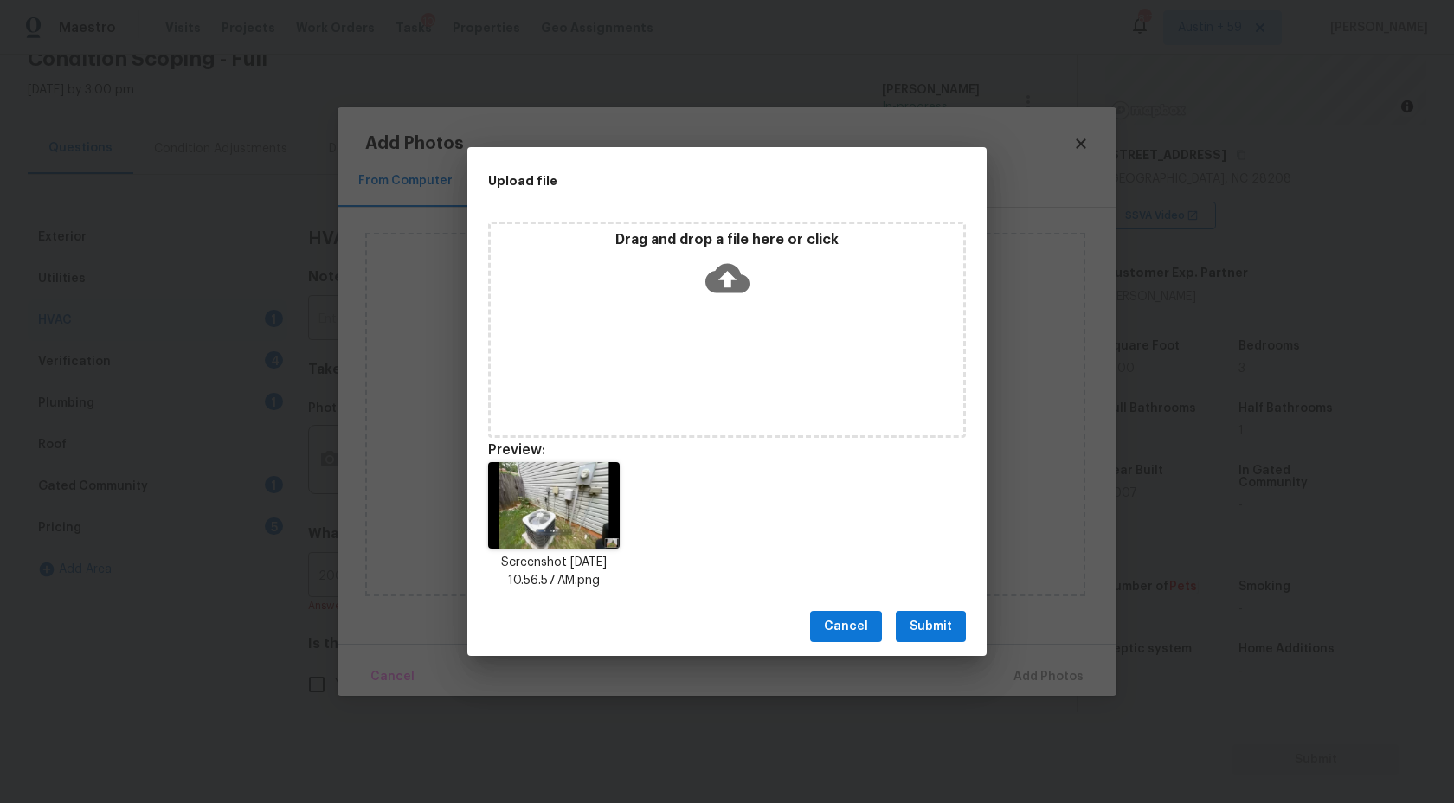
click at [945, 617] on span "Submit" at bounding box center [931, 627] width 42 height 22
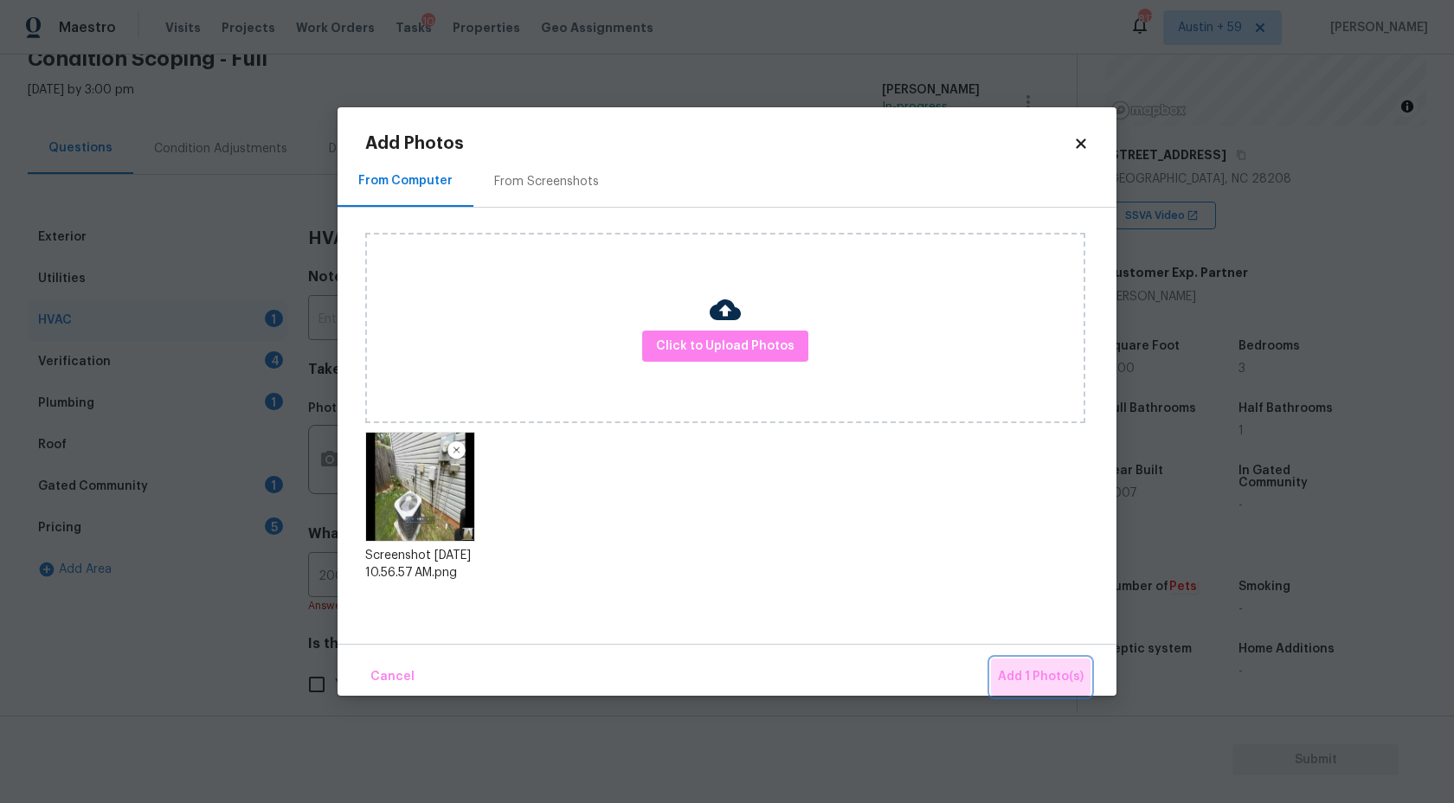
click at [1059, 680] on span "Add 1 Photo(s)" at bounding box center [1041, 677] width 86 height 22
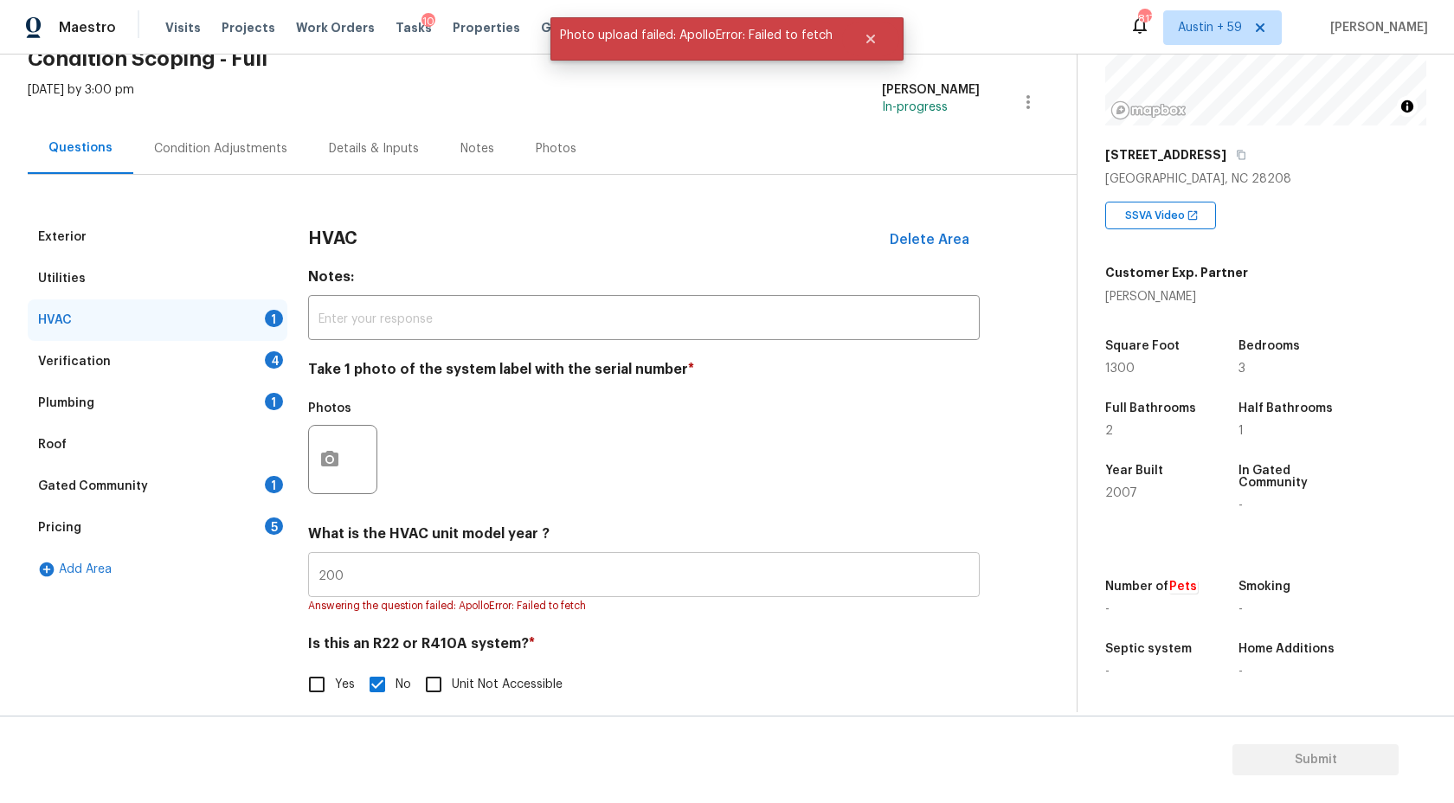
click at [389, 595] on input "200" at bounding box center [644, 577] width 672 height 41
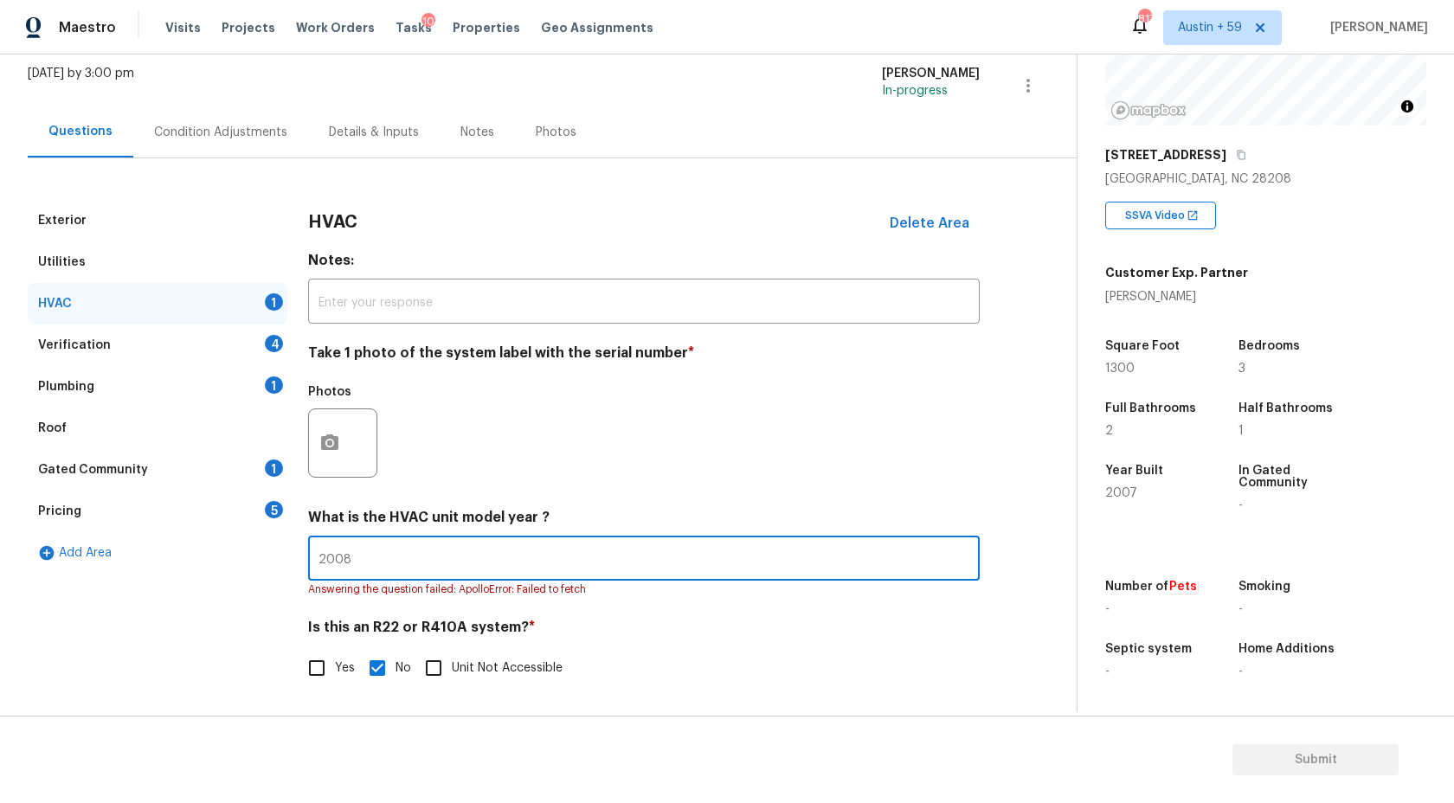
type input "2008"
click at [364, 445] on div at bounding box center [342, 443] width 69 height 69
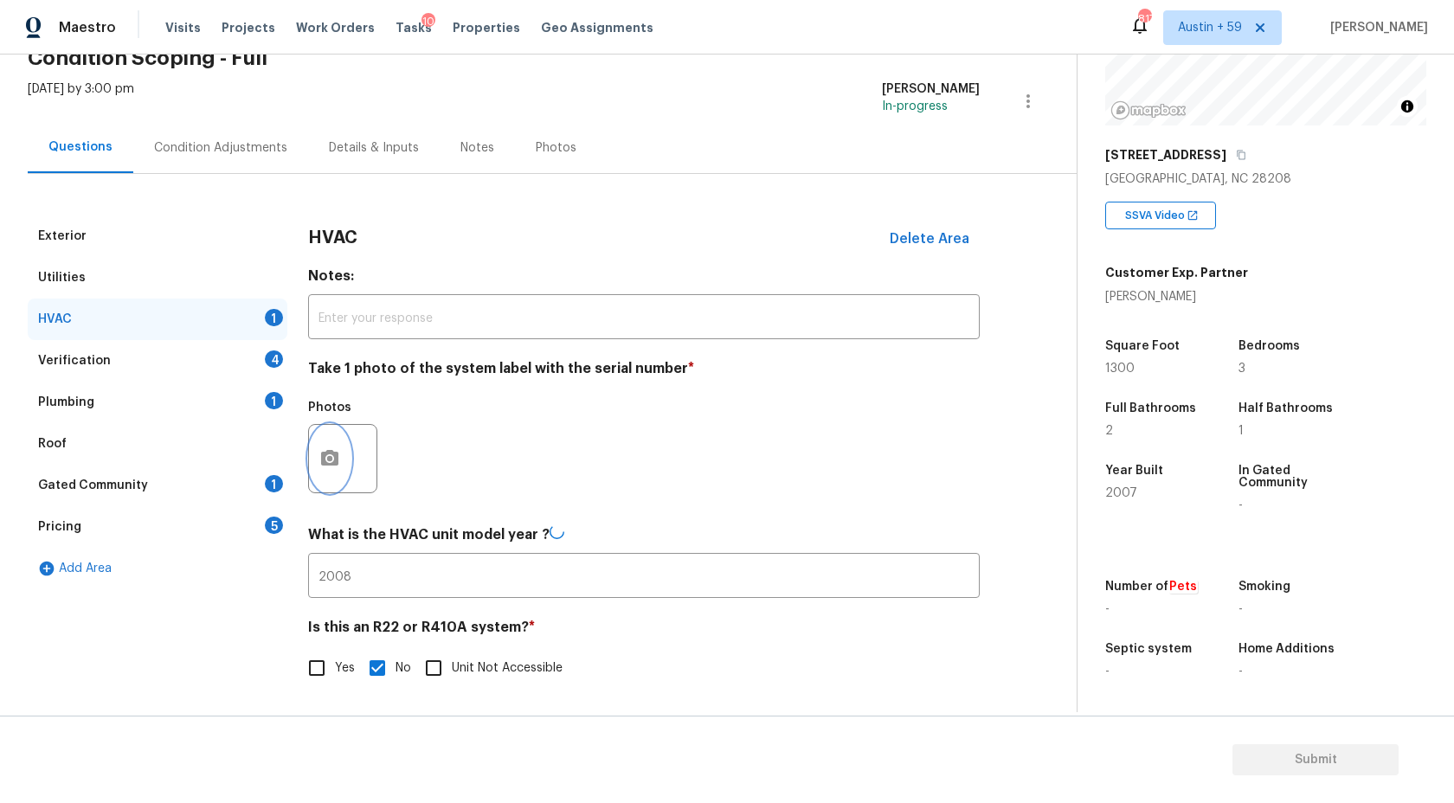
click at [342, 443] on button "button" at bounding box center [330, 459] width 42 height 68
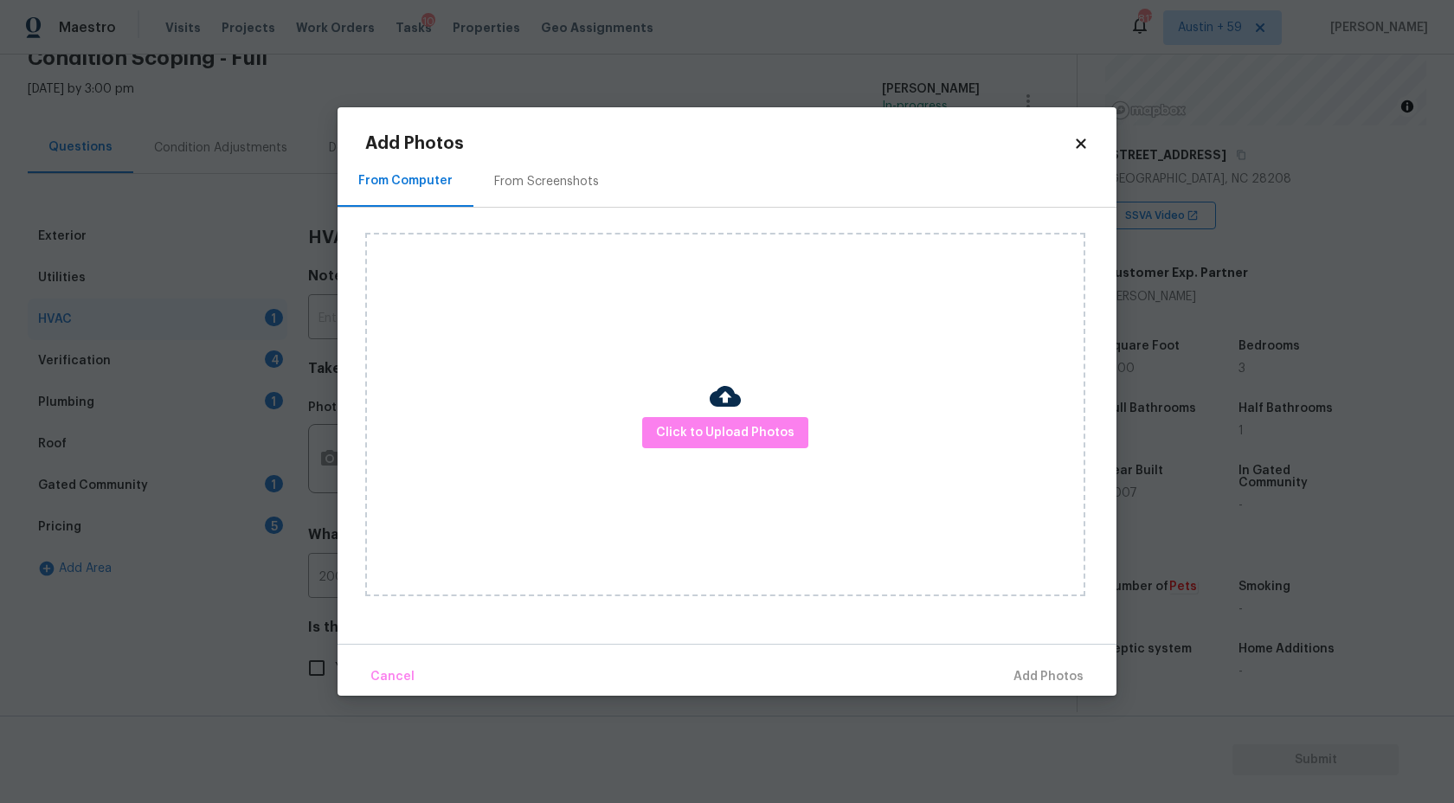
click at [694, 414] on div "Click to Upload Photos" at bounding box center [725, 415] width 720 height 364
click at [704, 370] on div "Click to Upload Photos" at bounding box center [725, 415] width 720 height 364
click at [731, 426] on span "Click to Upload Photos" at bounding box center [725, 433] width 138 height 22
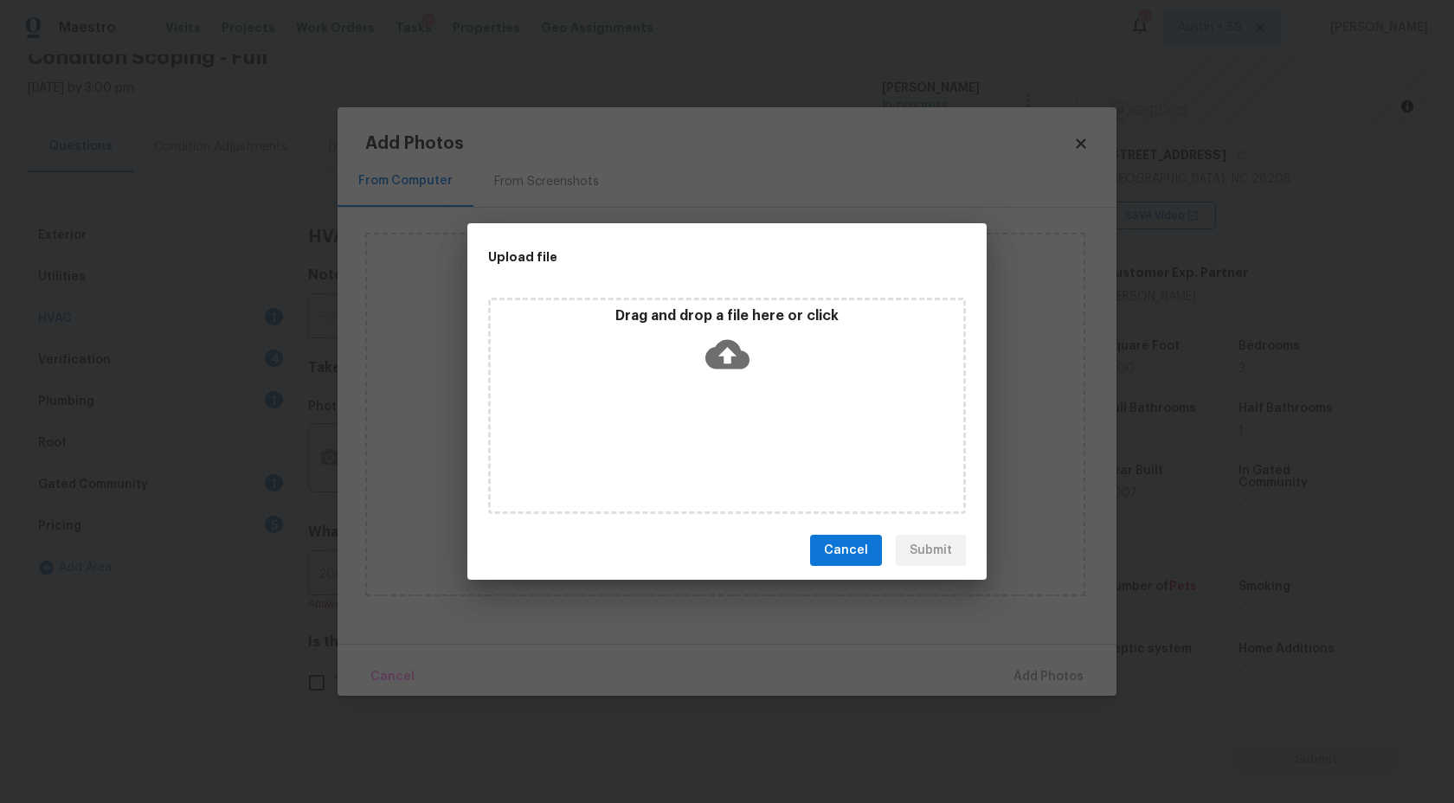
click at [731, 360] on icon at bounding box center [727, 354] width 44 height 44
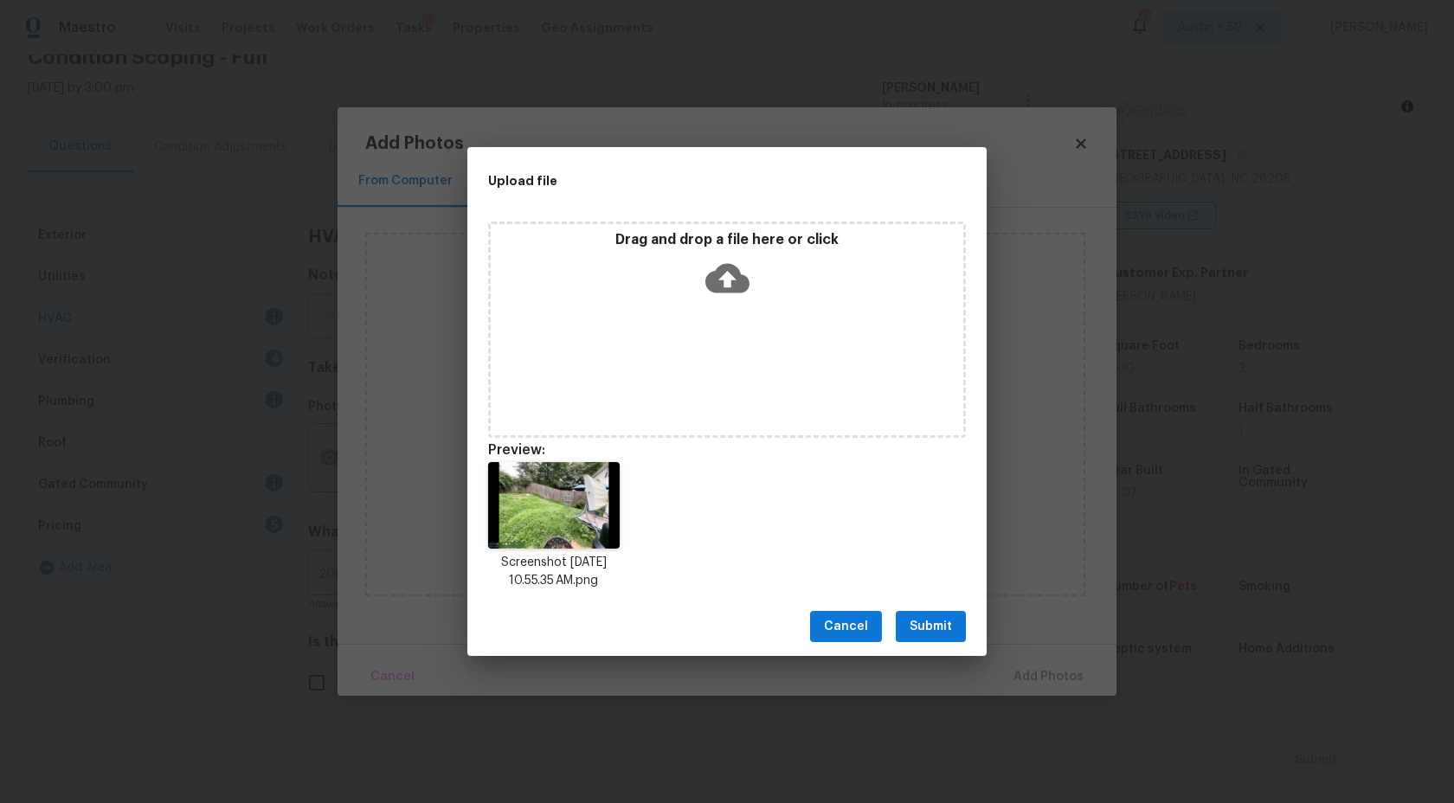
click at [930, 627] on span "Submit" at bounding box center [931, 627] width 42 height 22
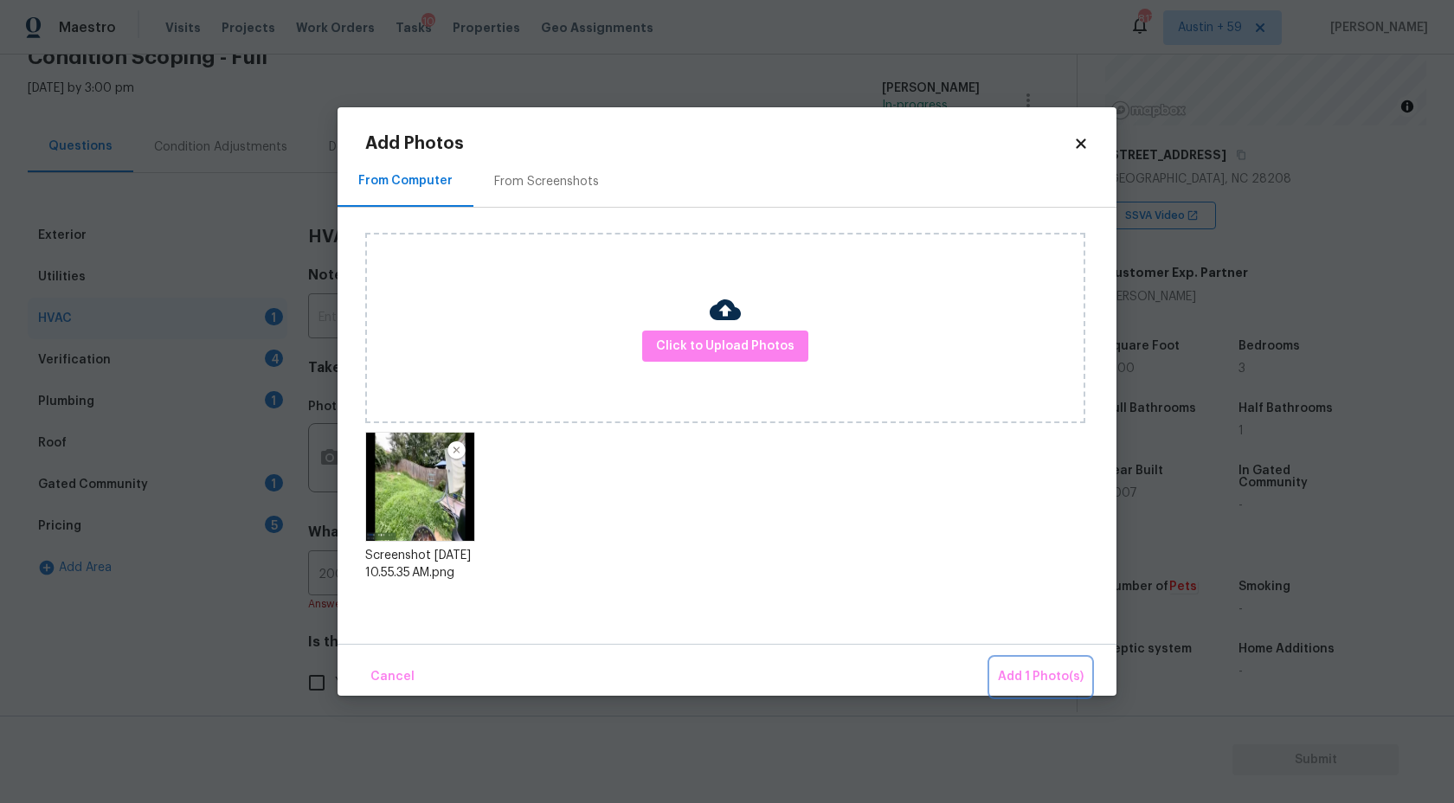
click at [1024, 664] on button "Add 1 Photo(s)" at bounding box center [1041, 677] width 100 height 37
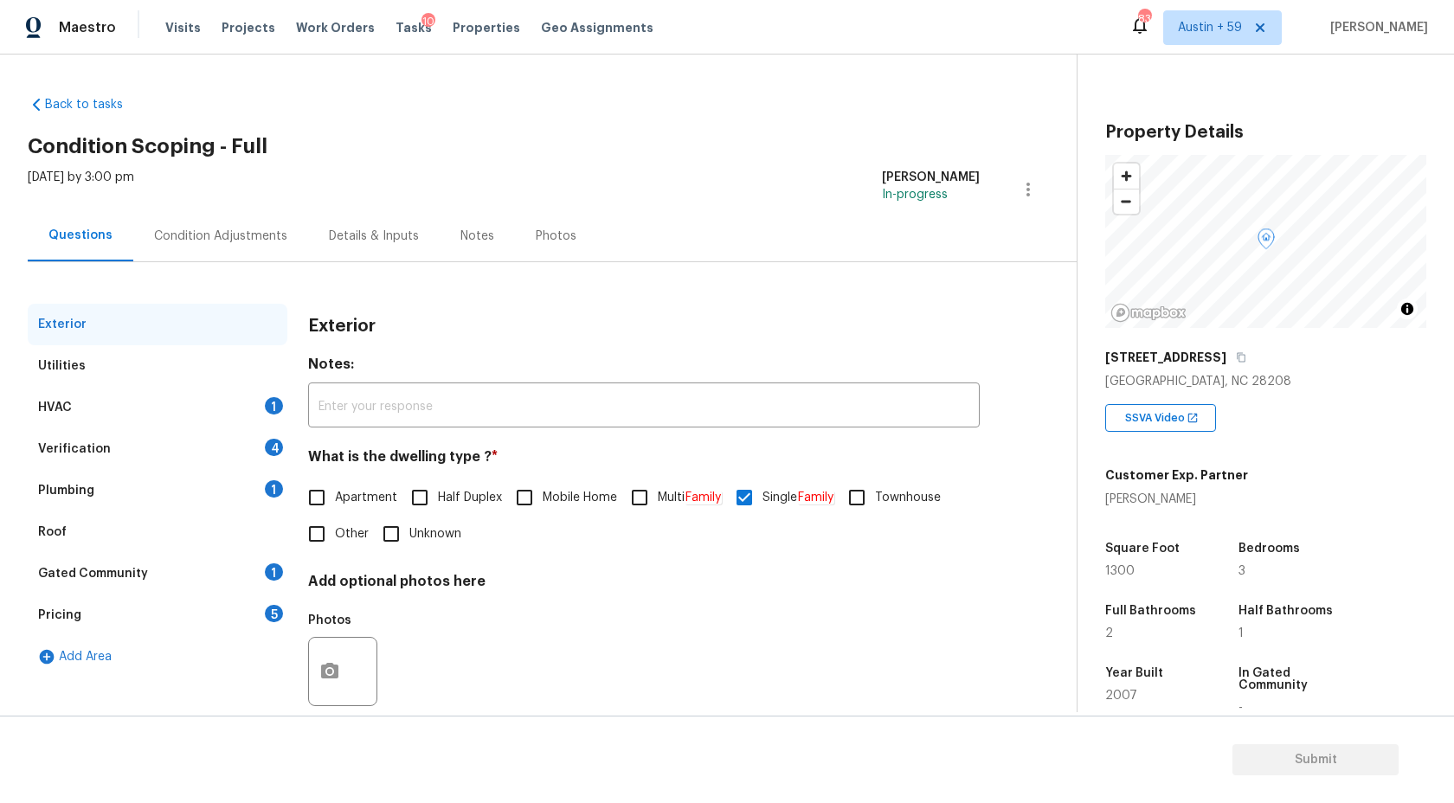
scroll to position [30, 0]
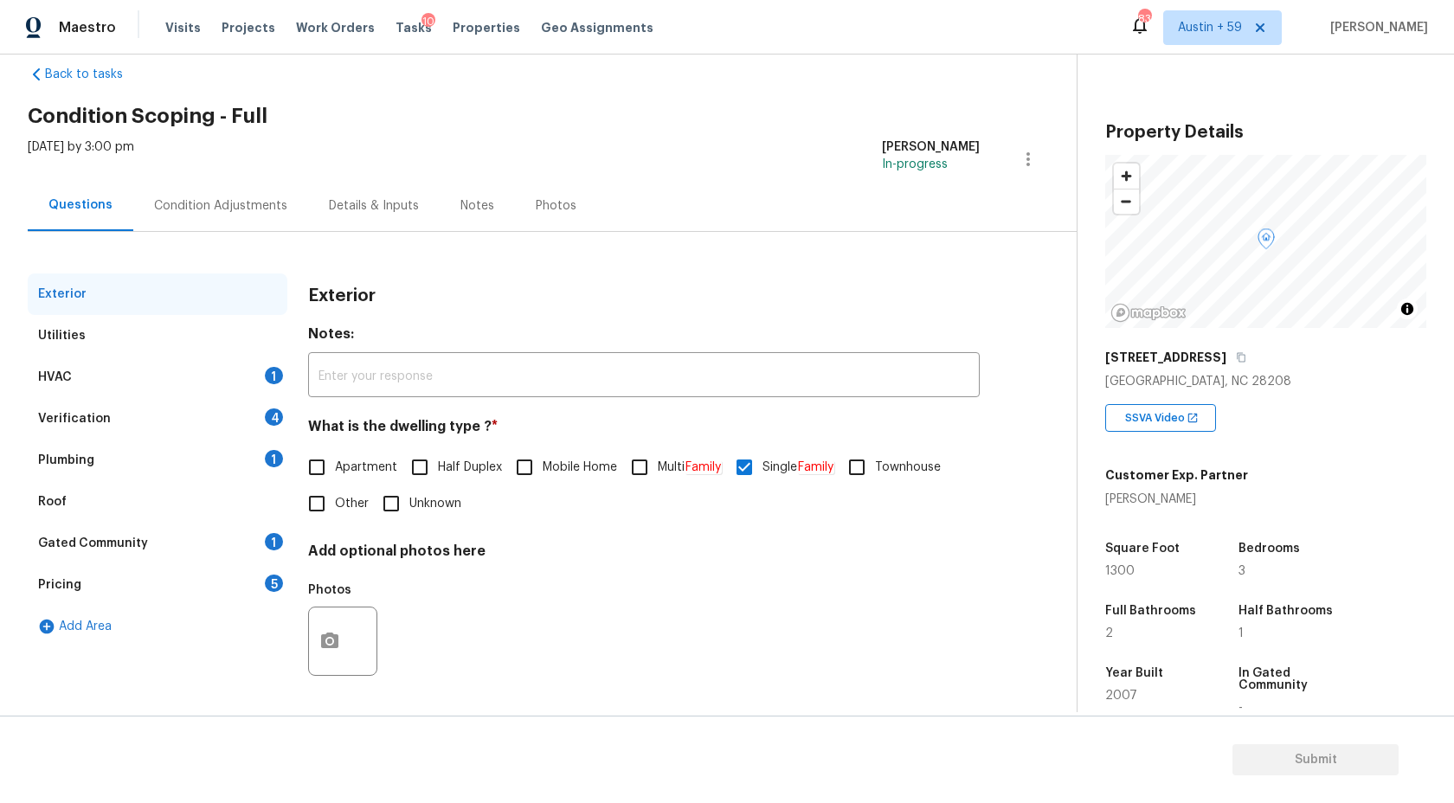
click at [215, 390] on div "HVAC 1" at bounding box center [158, 378] width 260 height 42
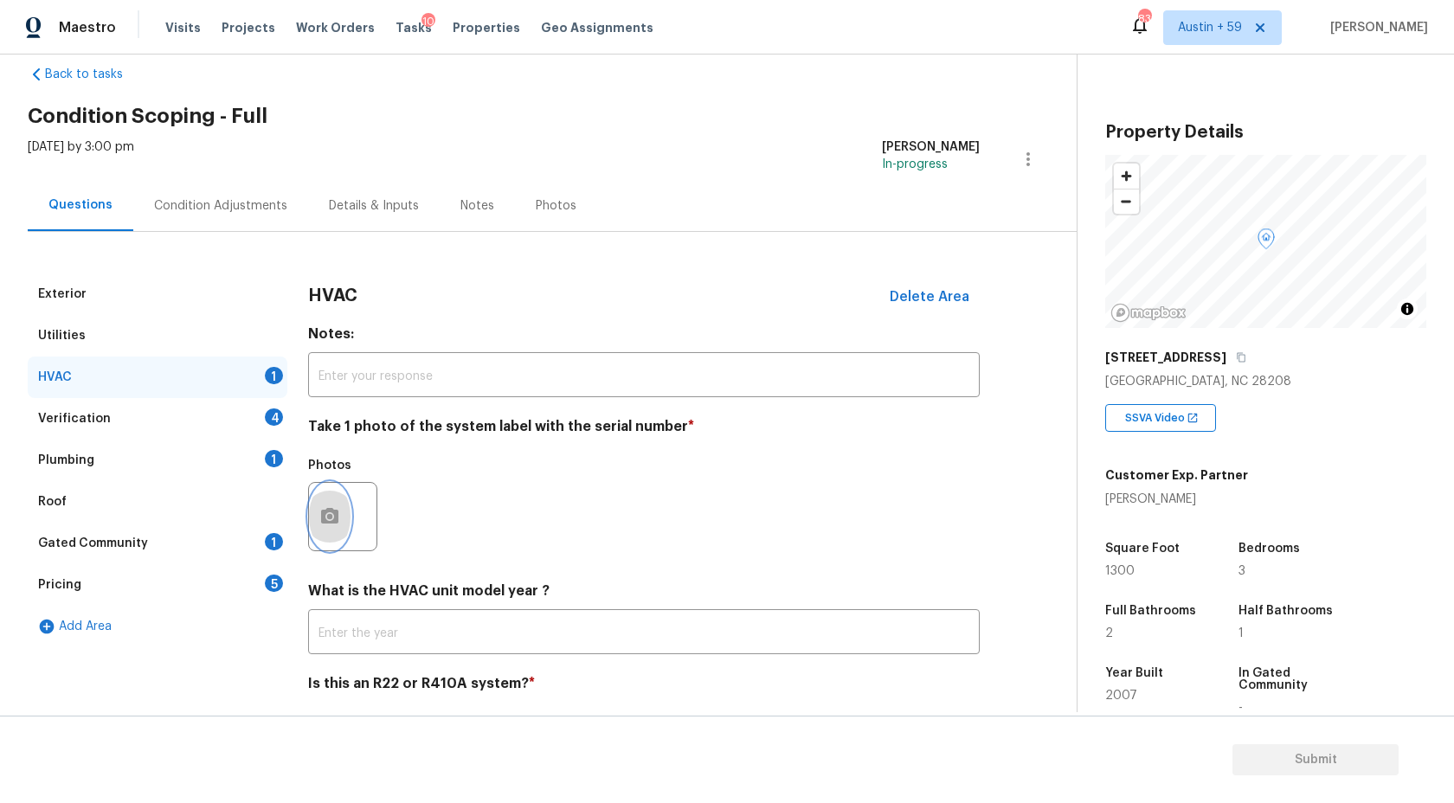
click at [323, 512] on icon "button" at bounding box center [329, 516] width 17 height 16
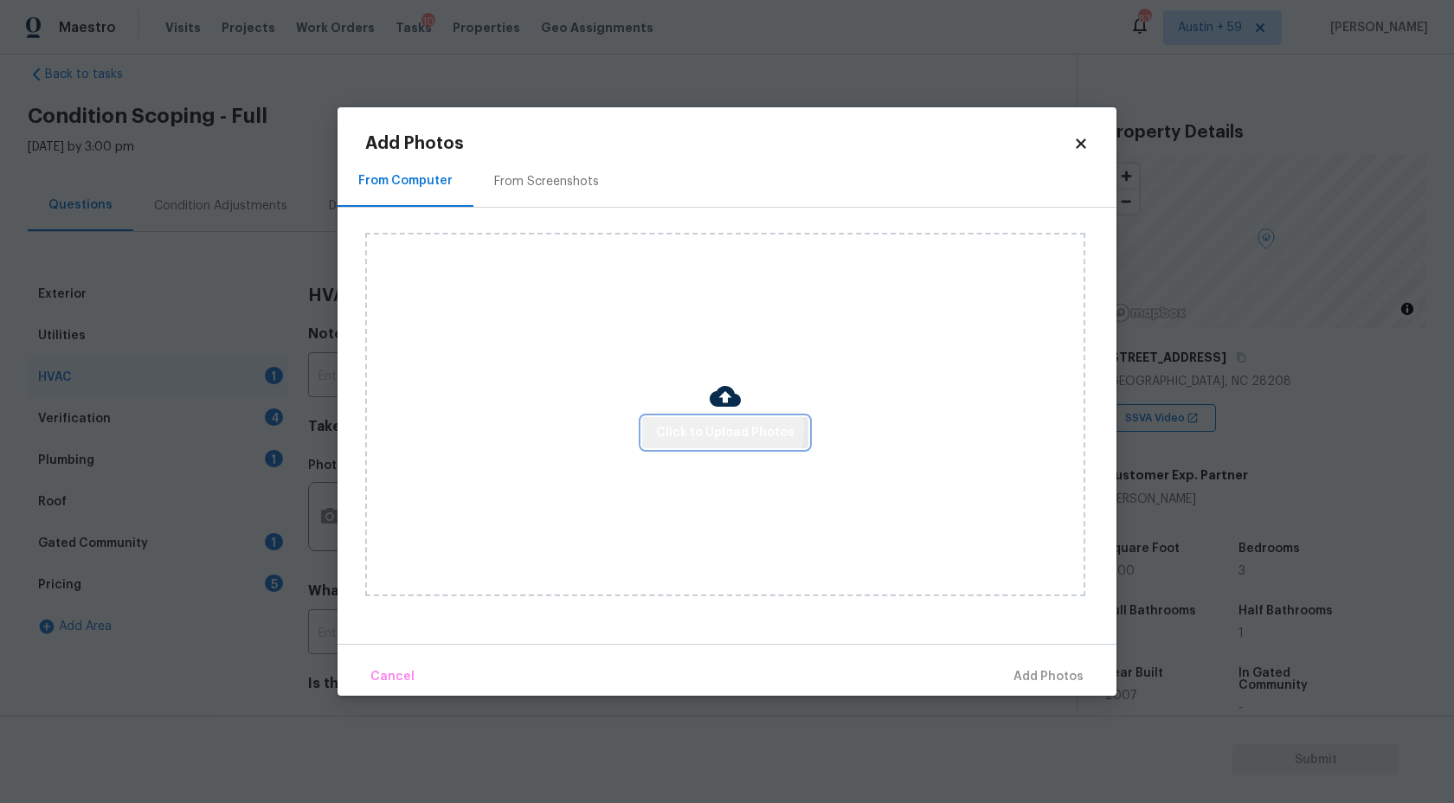
click at [714, 427] on span "Click to Upload Photos" at bounding box center [725, 433] width 138 height 22
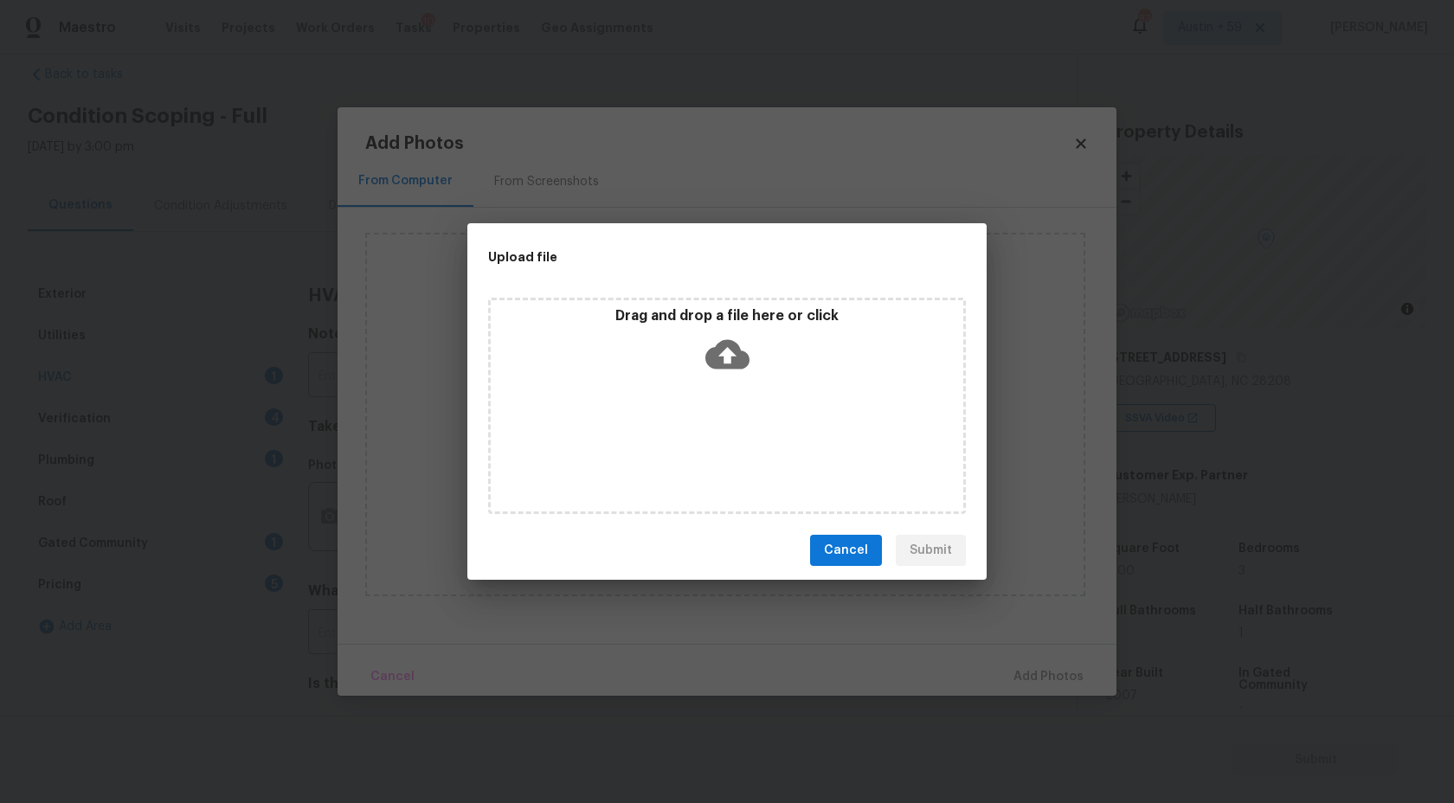
click at [714, 372] on icon at bounding box center [727, 354] width 44 height 44
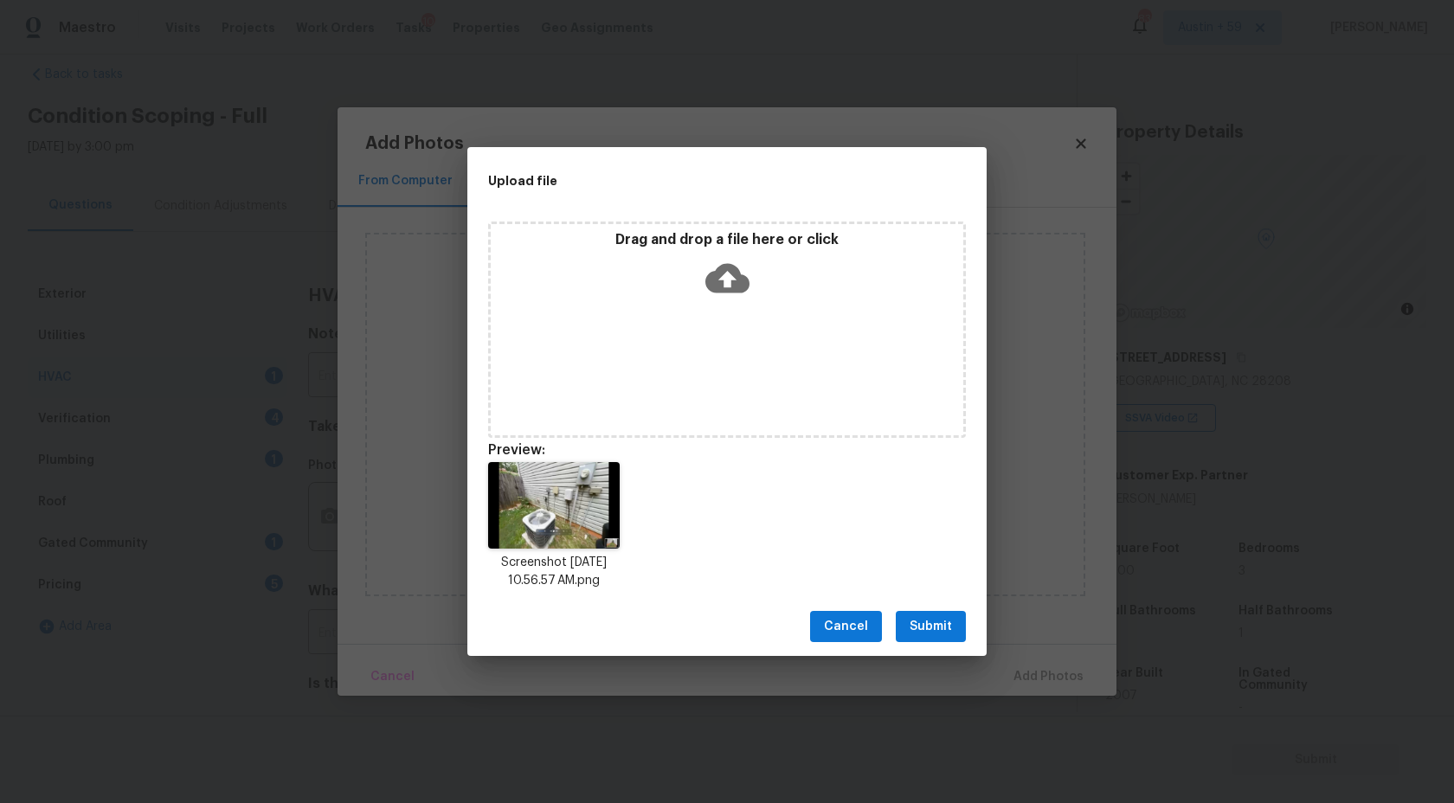
click at [944, 624] on span "Submit" at bounding box center [931, 627] width 42 height 22
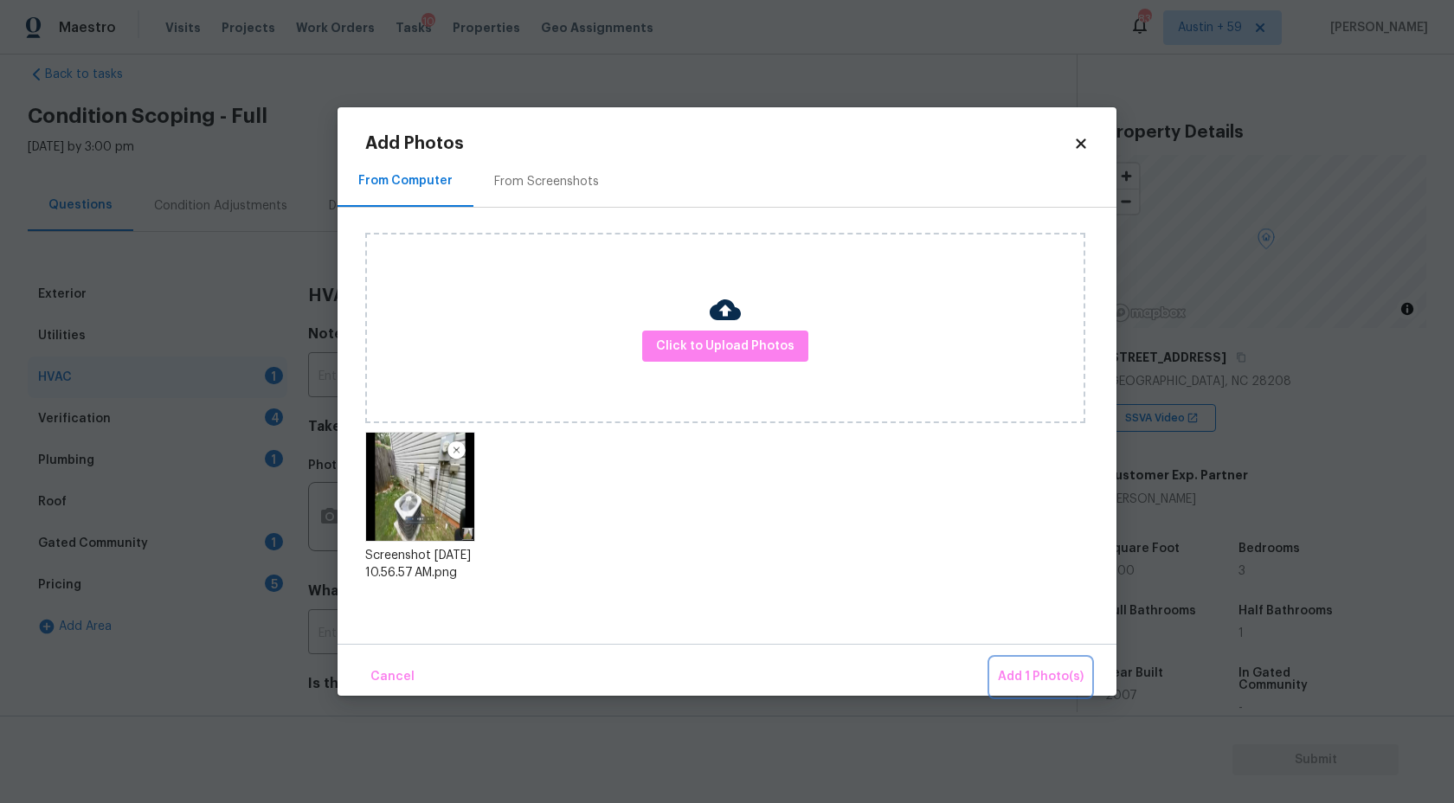
click at [1057, 677] on span "Add 1 Photo(s)" at bounding box center [1041, 677] width 86 height 22
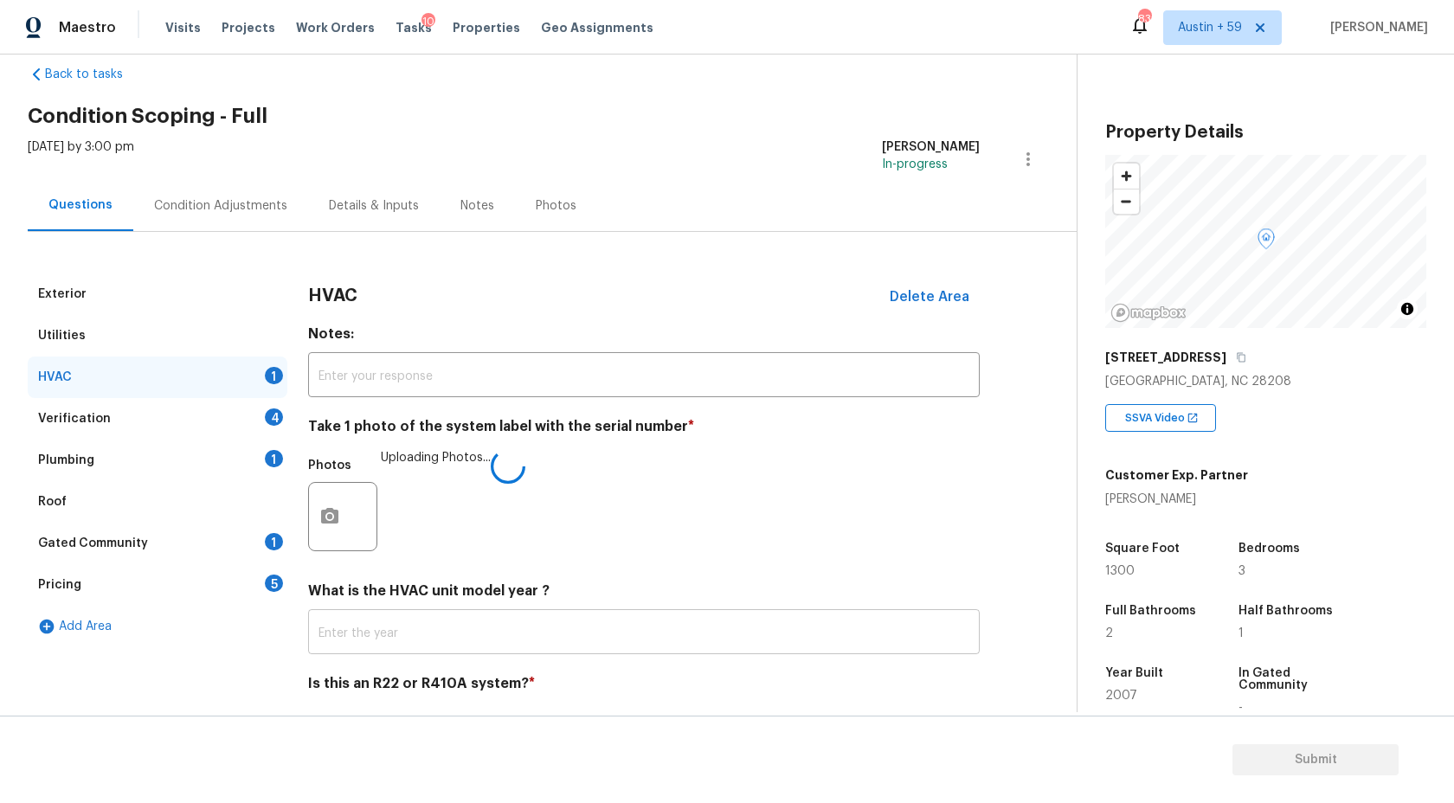
click at [654, 634] on input "text" at bounding box center [644, 634] width 672 height 41
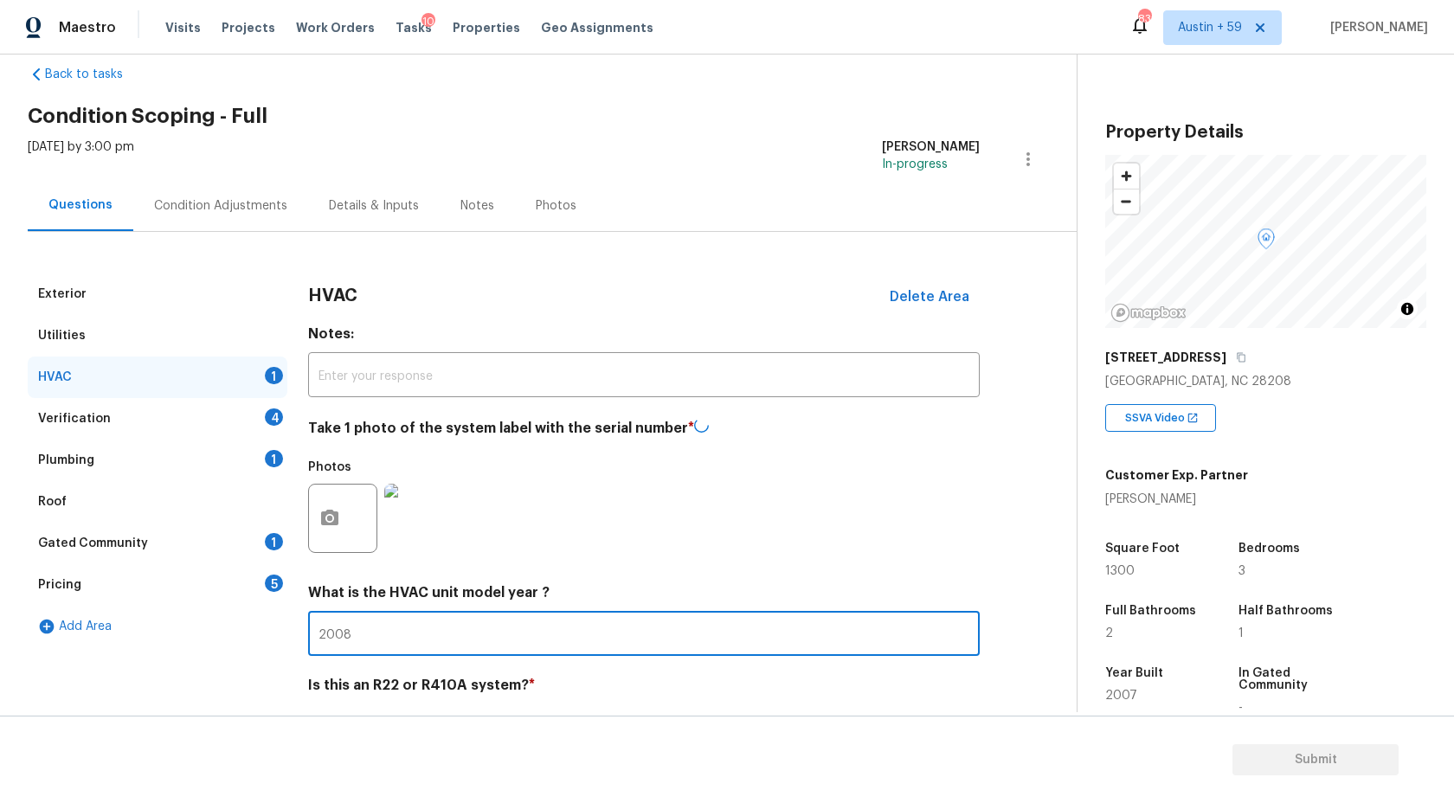
scroll to position [87, 0]
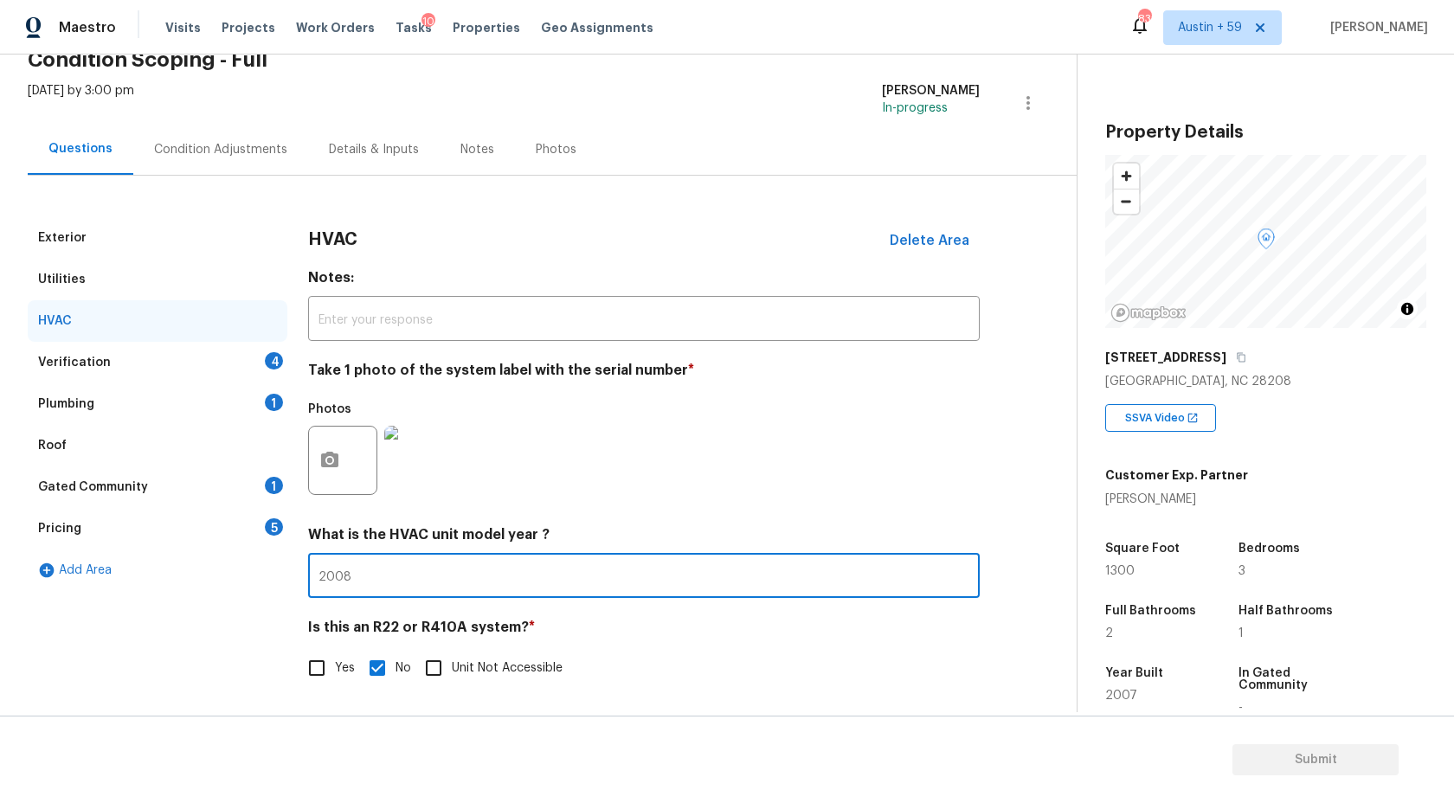
type input "2008"
click at [247, 363] on div "Verification 4" at bounding box center [158, 363] width 260 height 42
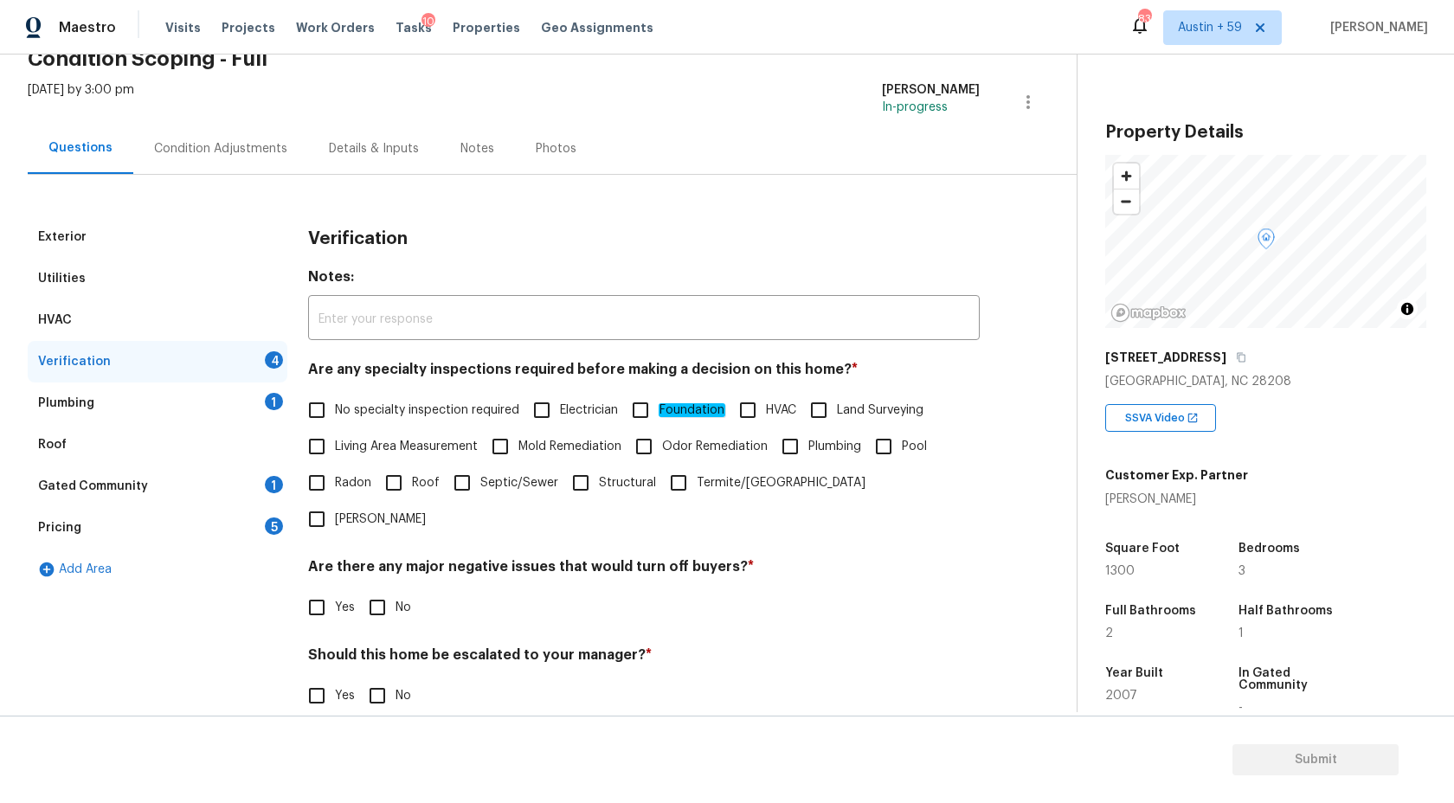
click at [352, 407] on span "No specialty inspection required" at bounding box center [427, 411] width 184 height 18
click at [335, 407] on input "No specialty inspection required" at bounding box center [317, 410] width 36 height 36
checkbox input "true"
click at [373, 589] on input "No" at bounding box center [377, 607] width 36 height 36
checkbox input "true"
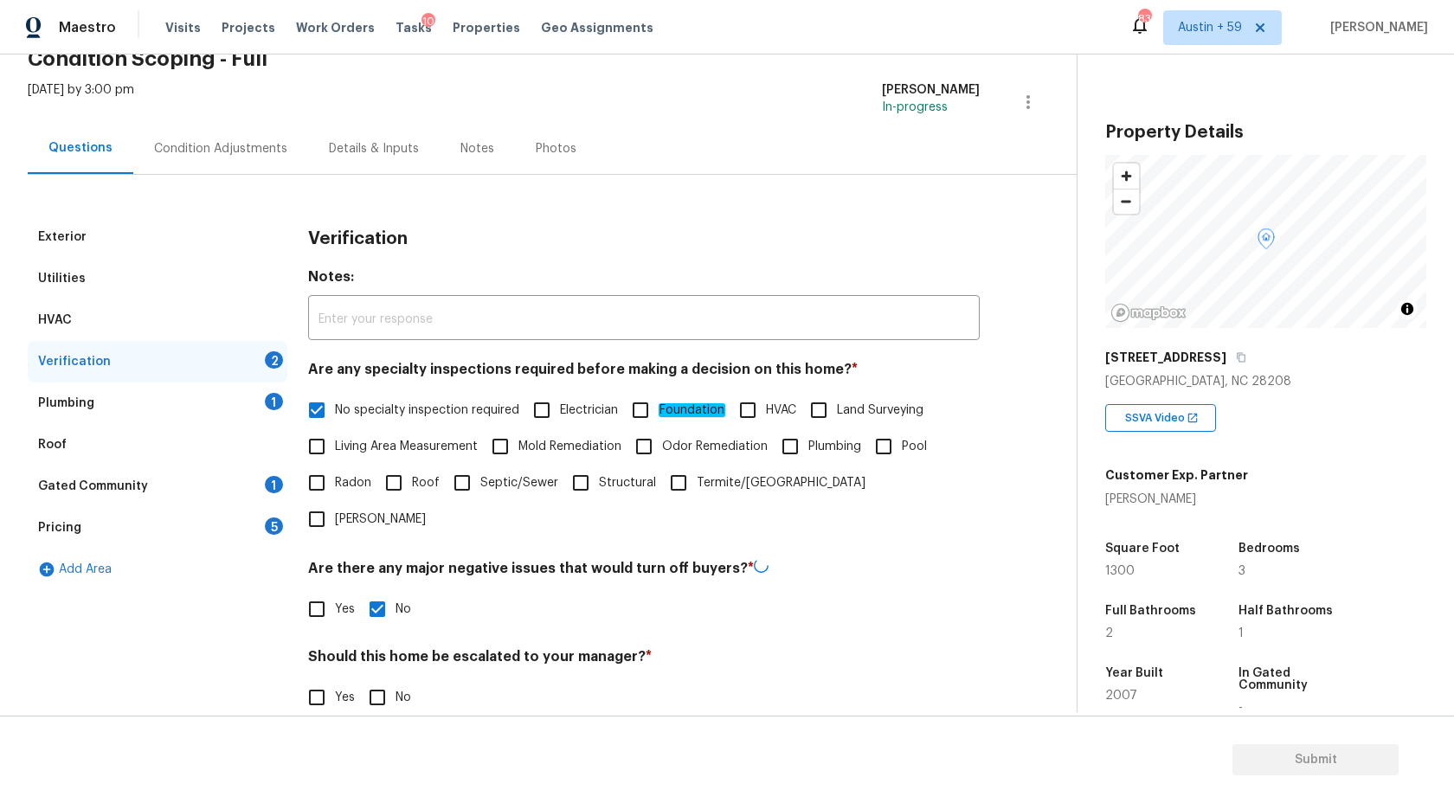
click at [332, 679] on input "Yes" at bounding box center [317, 697] width 36 height 36
checkbox input "true"
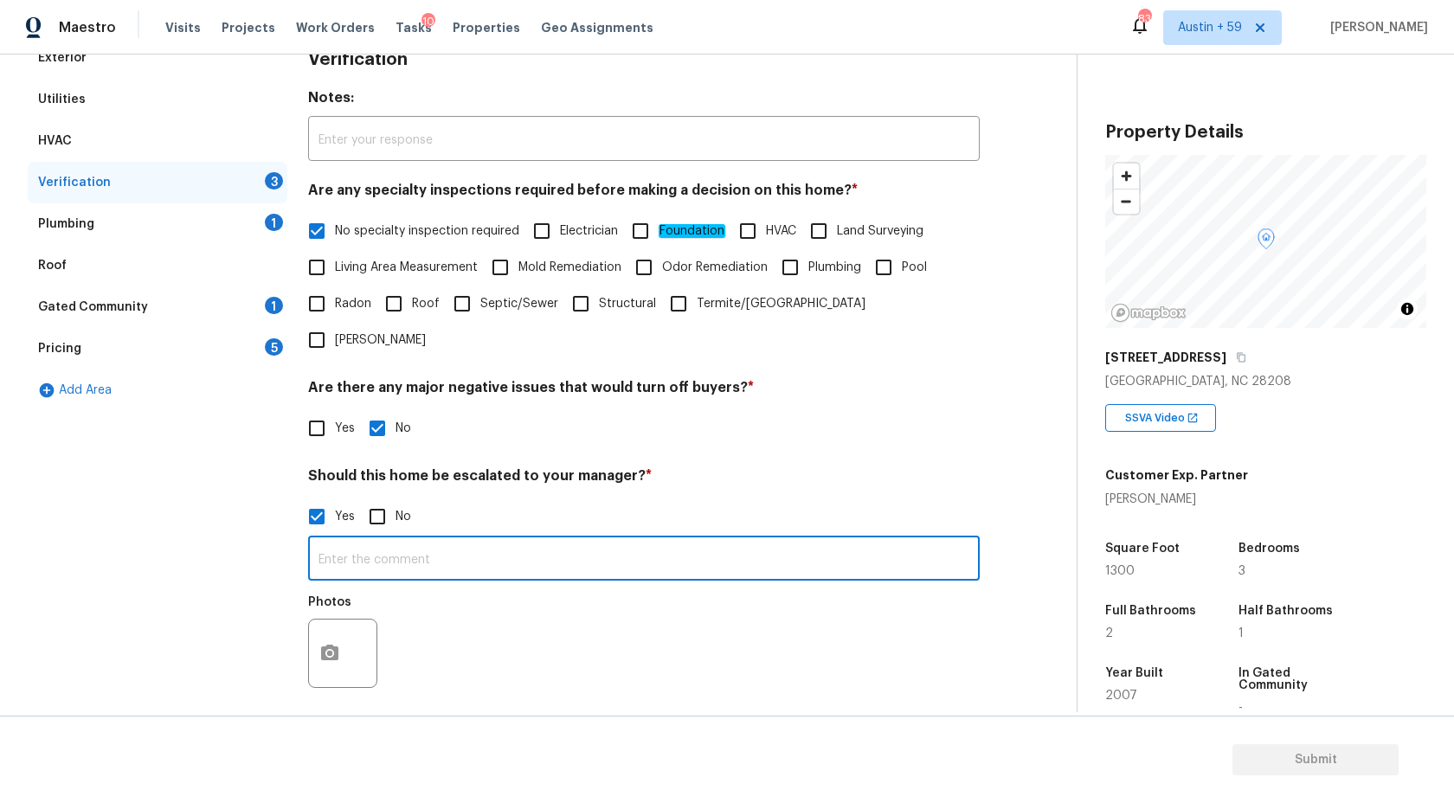
click at [440, 540] on input "text" at bounding box center [644, 560] width 672 height 41
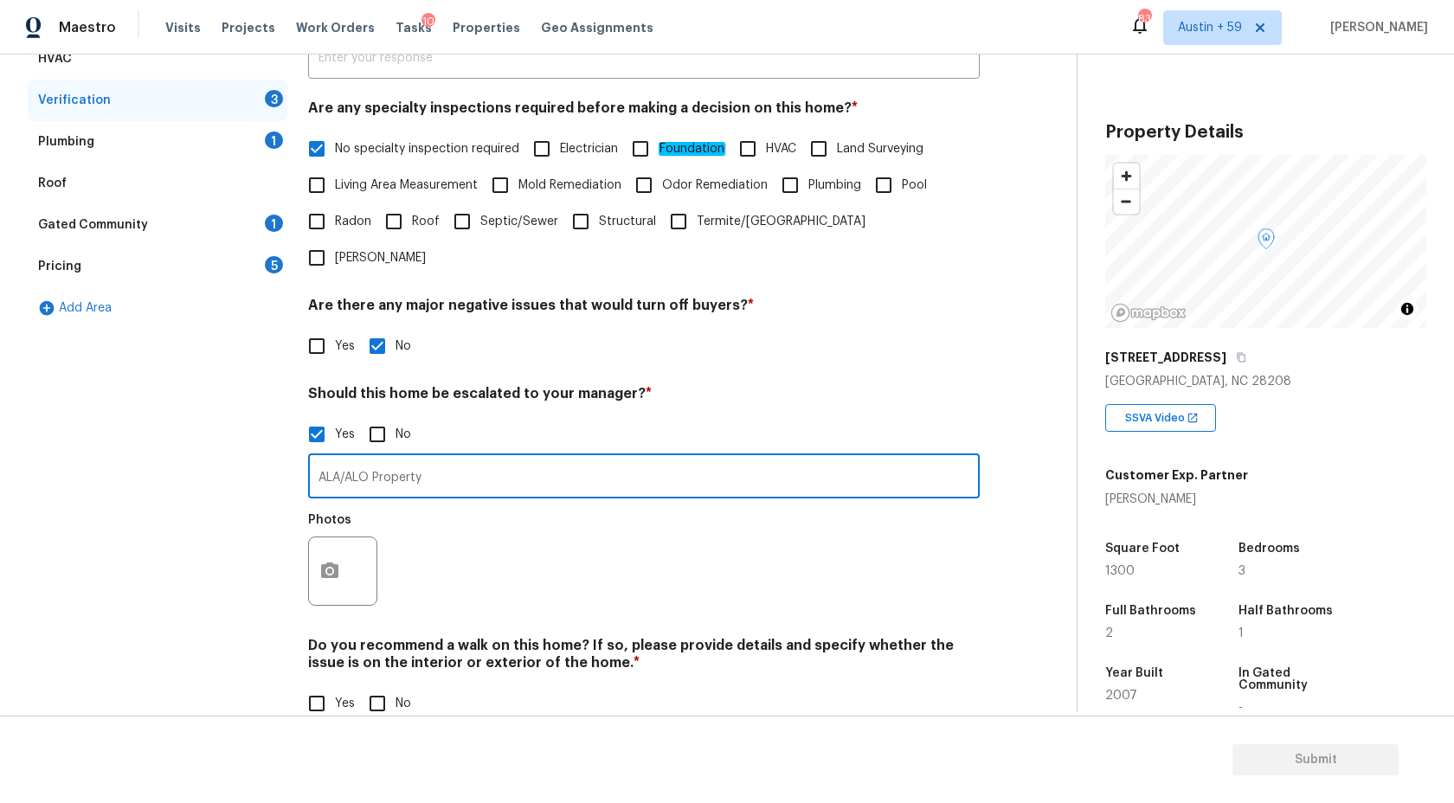
type input "ALA/ALO Property"
click at [373, 686] on input "No" at bounding box center [377, 704] width 36 height 36
checkbox input "true"
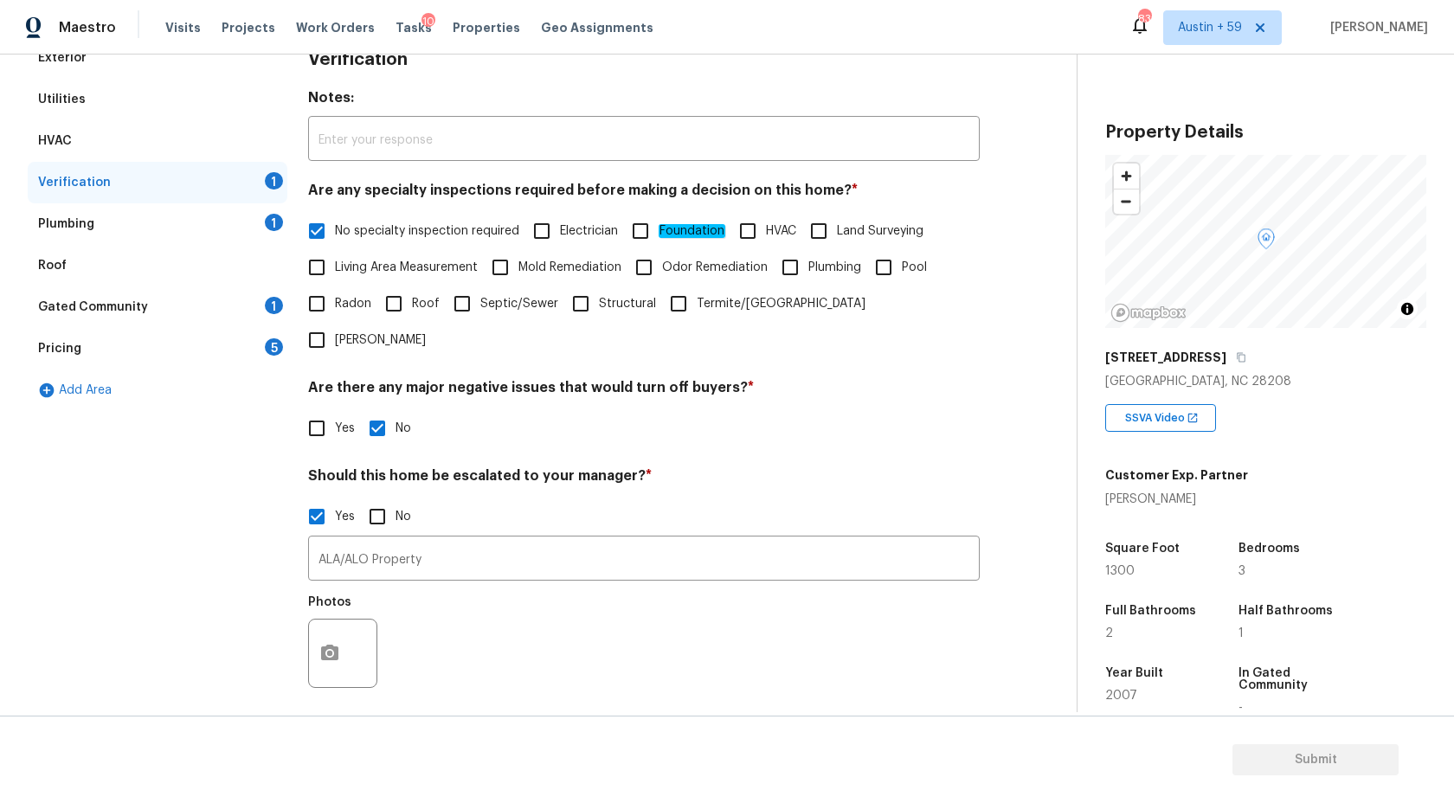
scroll to position [227, 0]
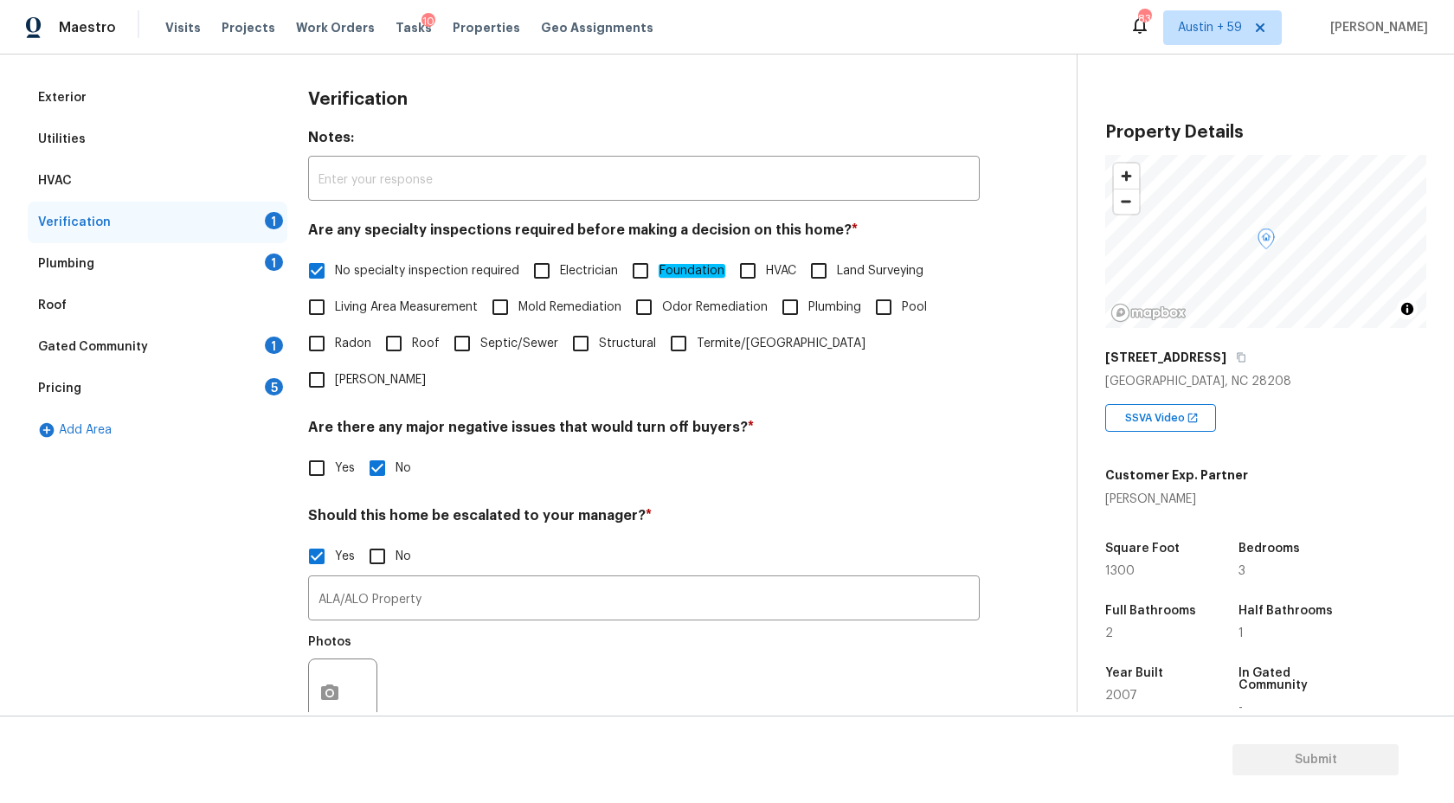
click at [263, 263] on div "Plumbing 1" at bounding box center [158, 264] width 260 height 42
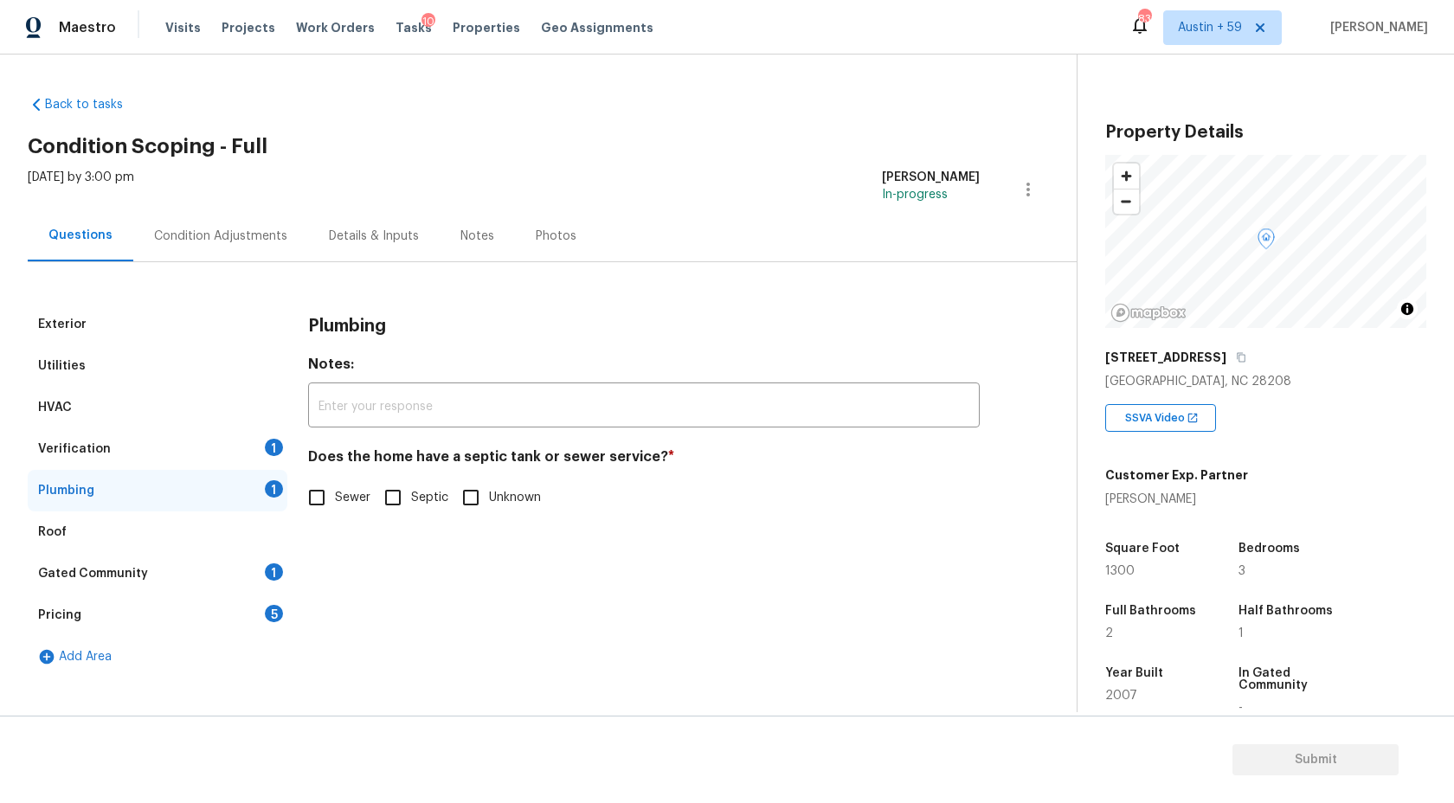
click at [269, 449] on div "1" at bounding box center [274, 447] width 18 height 17
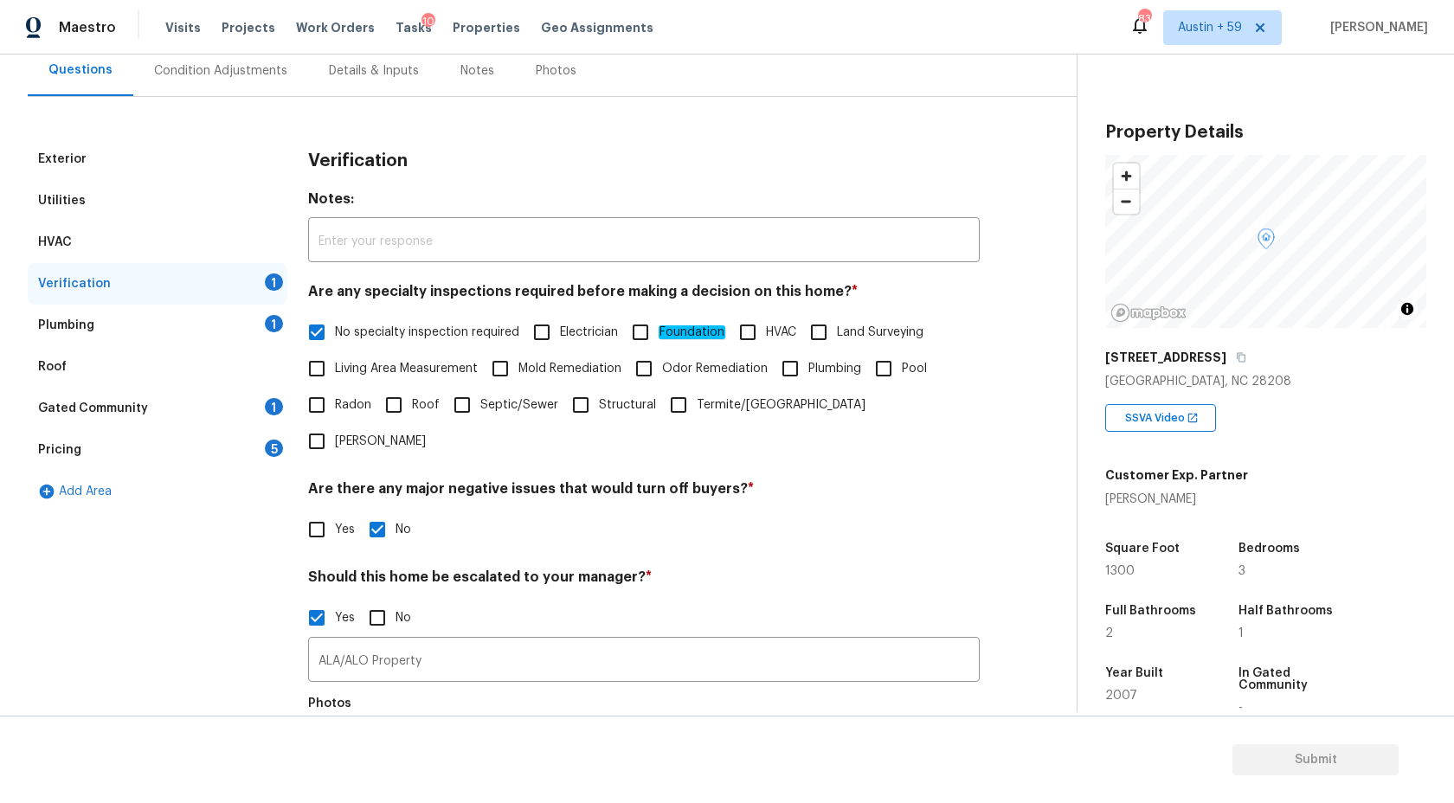
scroll to position [349, 0]
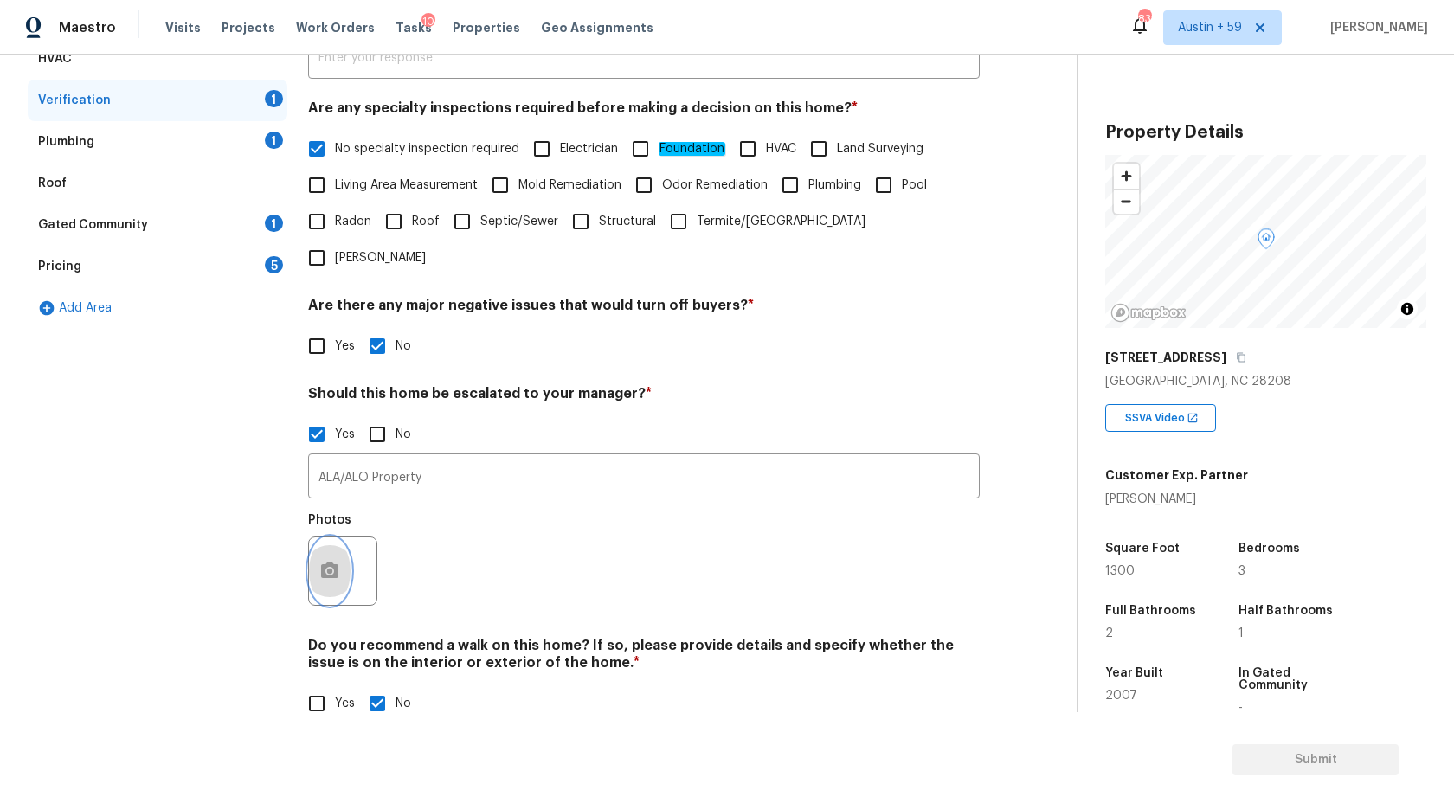
click at [322, 563] on icon "button" at bounding box center [329, 571] width 17 height 16
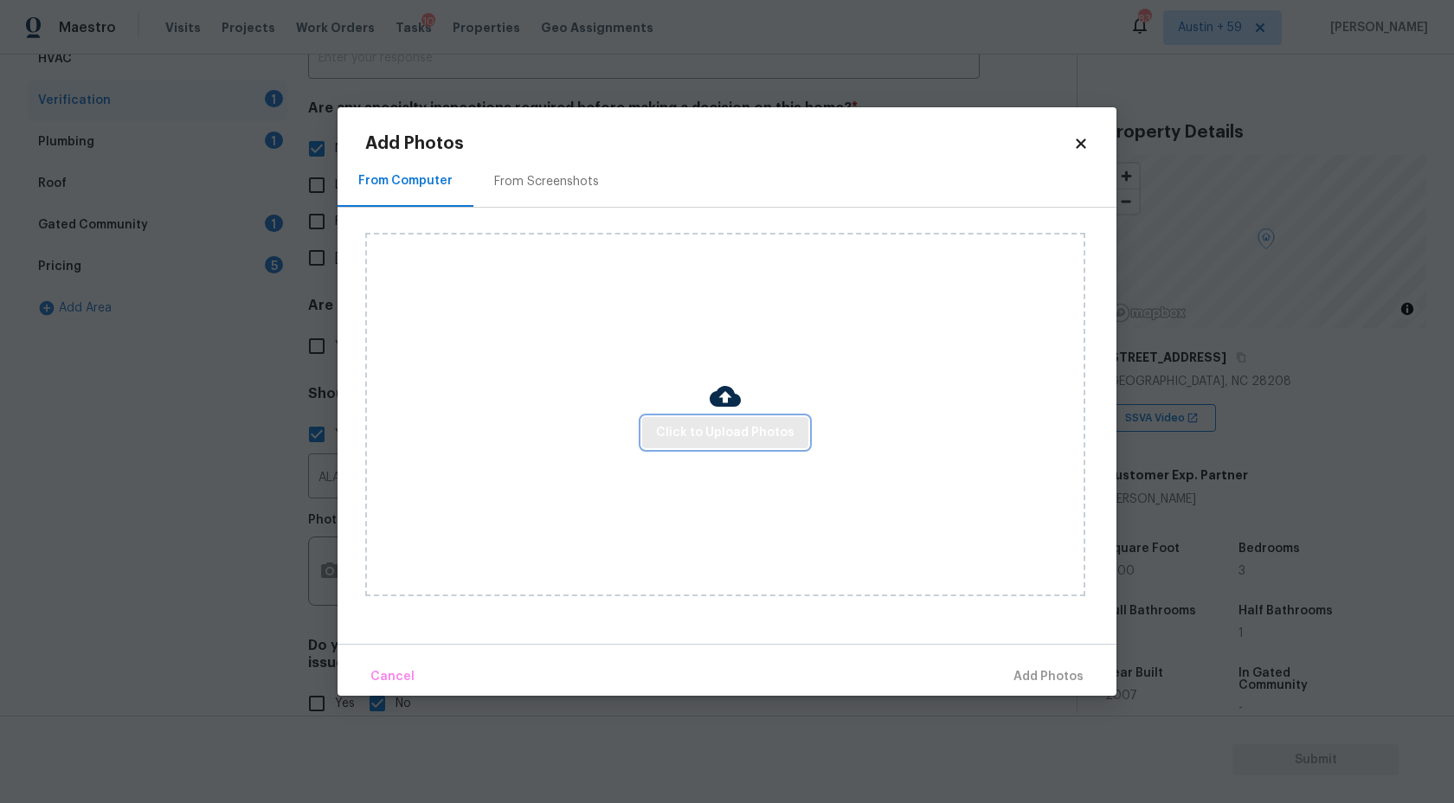
click at [746, 433] on span "Click to Upload Photos" at bounding box center [725, 433] width 138 height 22
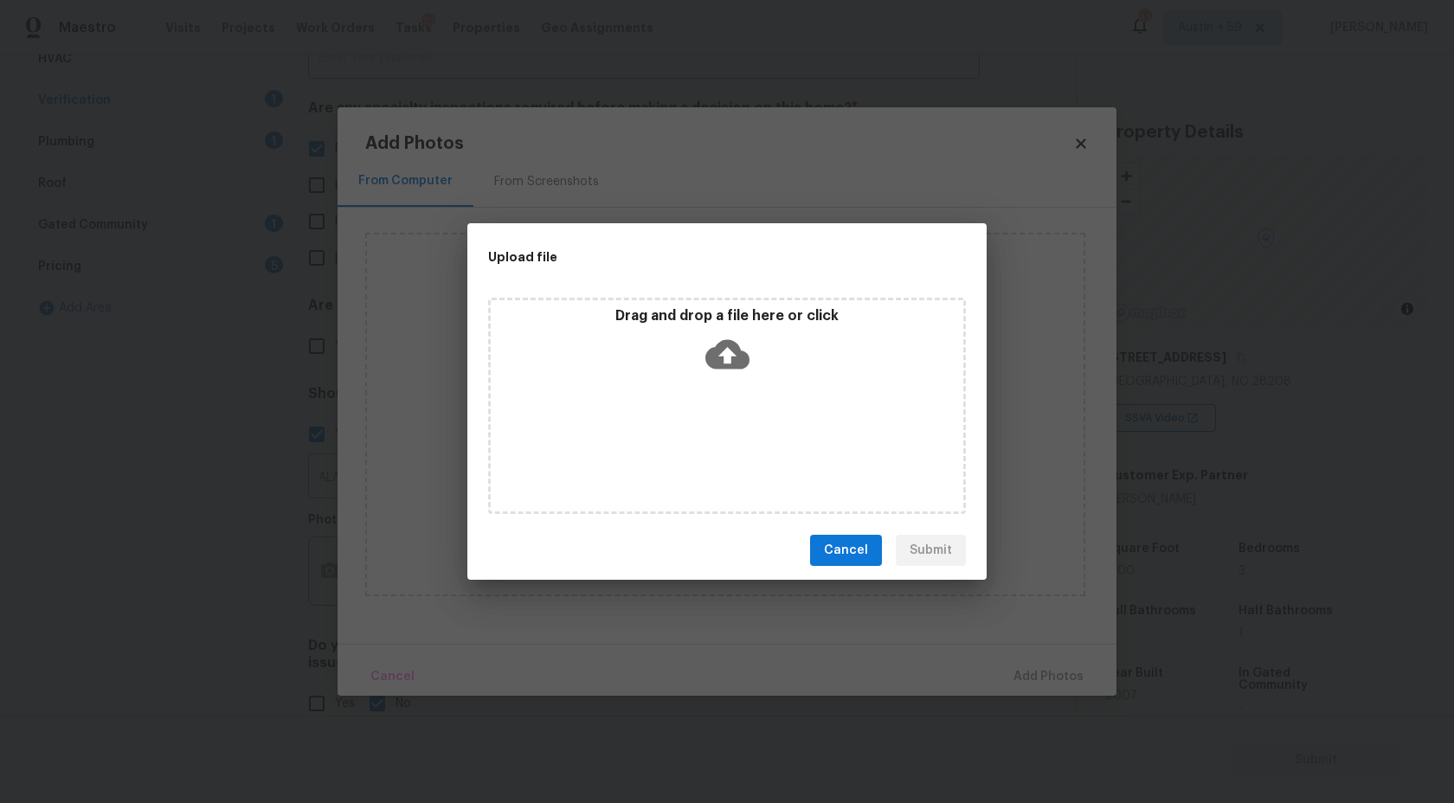
click at [731, 371] on icon at bounding box center [727, 354] width 44 height 44
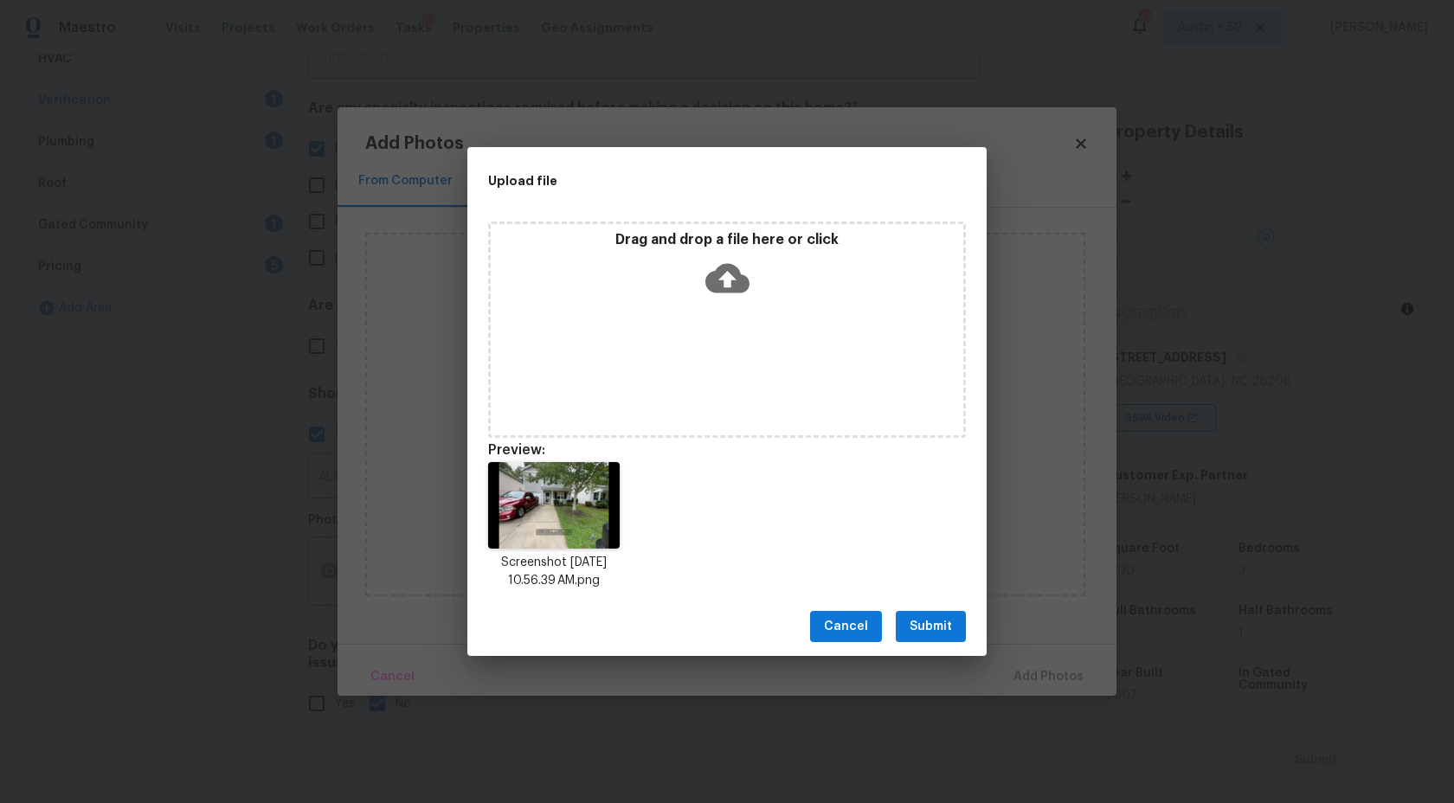
click at [943, 630] on span "Submit" at bounding box center [931, 627] width 42 height 22
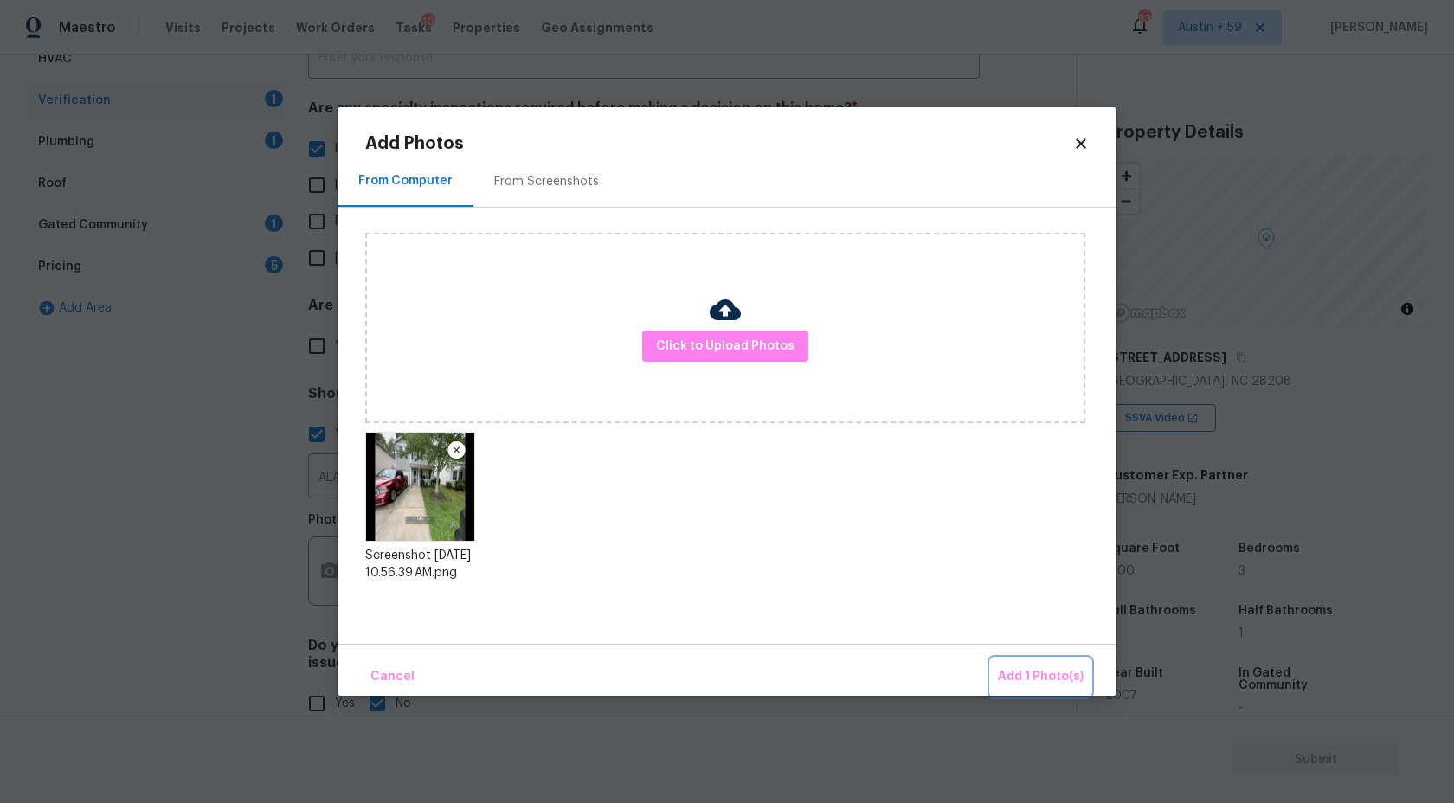
click at [1027, 662] on button "Add 1 Photo(s)" at bounding box center [1041, 677] width 100 height 37
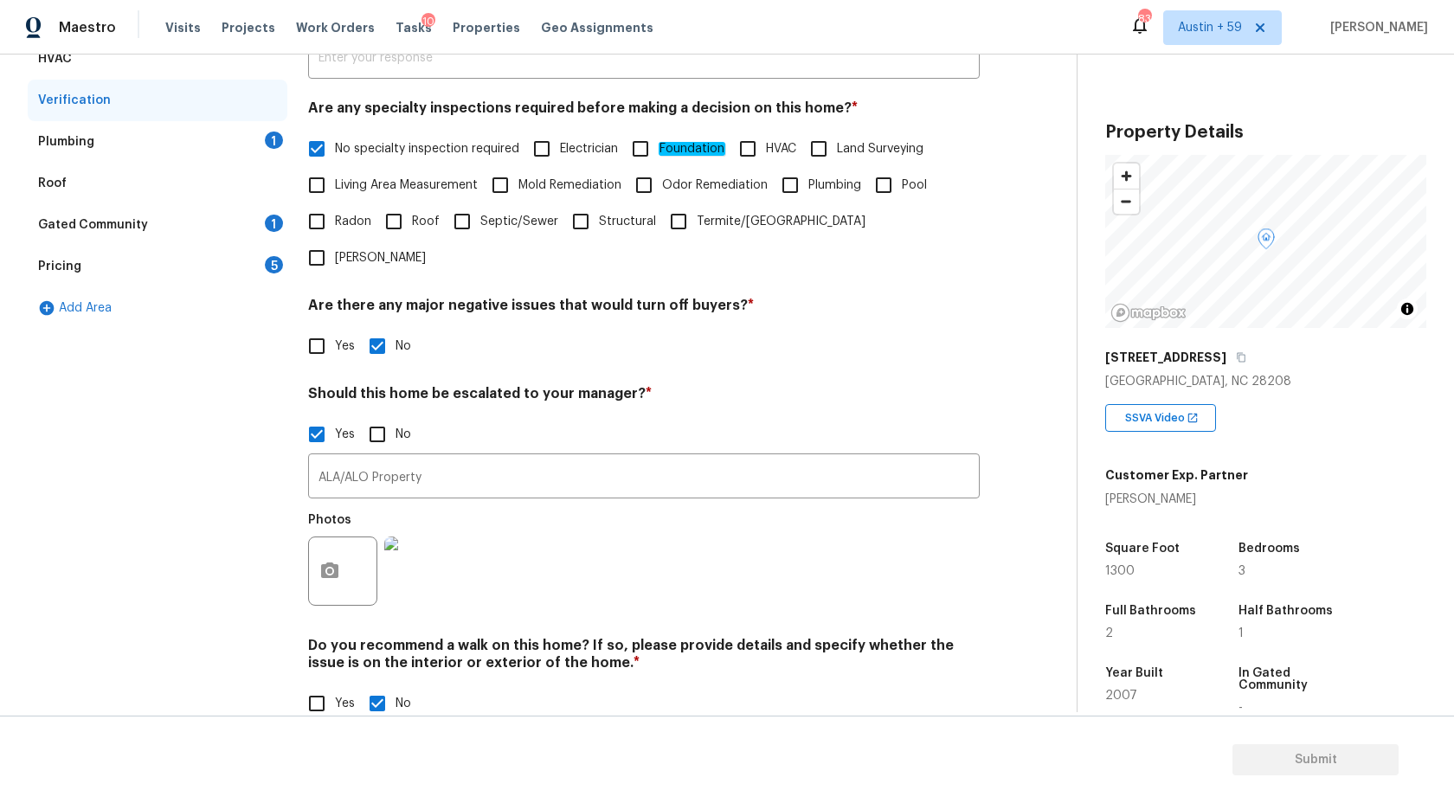
click at [245, 143] on div "Plumbing 1" at bounding box center [158, 142] width 260 height 42
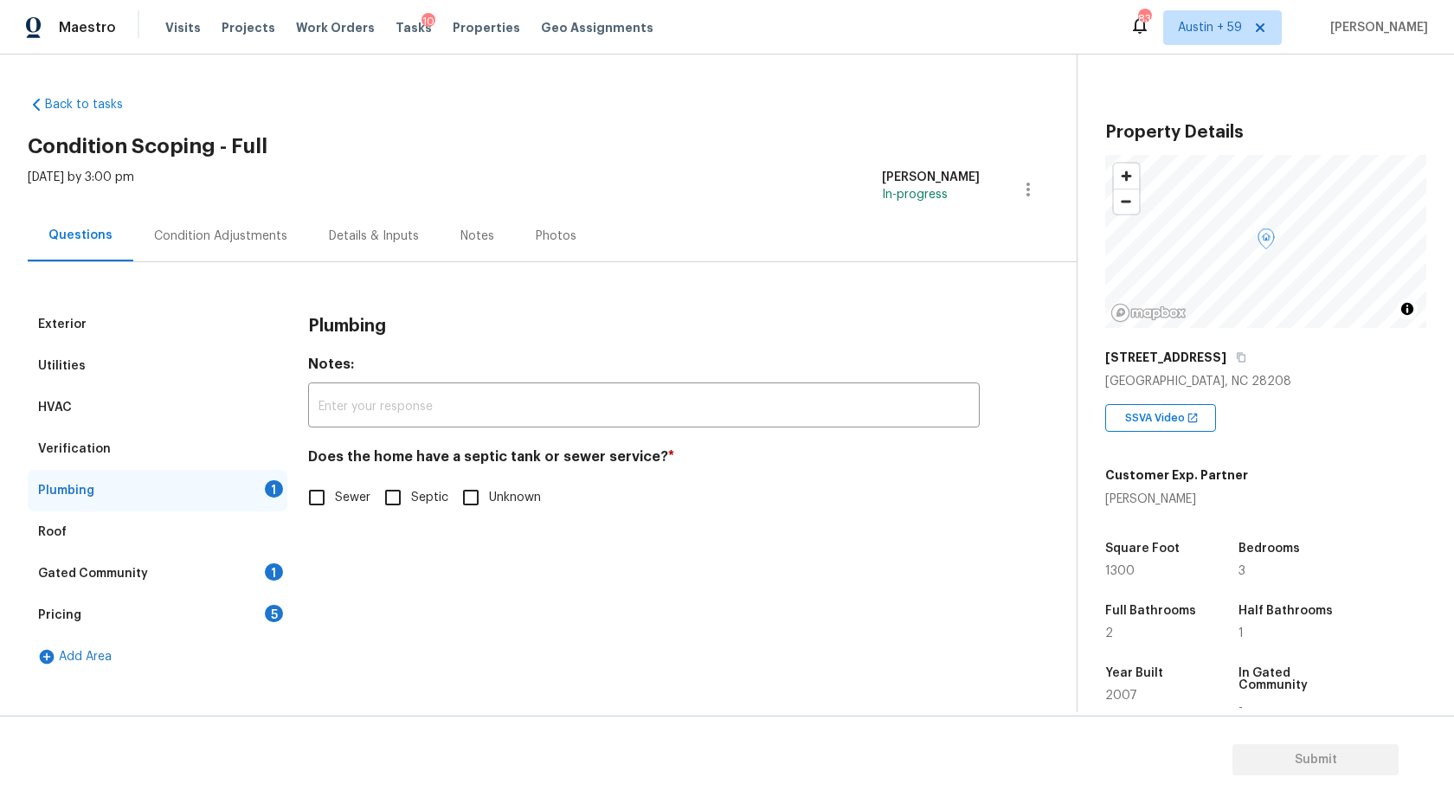
click at [345, 494] on span "Sewer" at bounding box center [352, 498] width 35 height 18
click at [335, 494] on input "Sewer" at bounding box center [317, 498] width 36 height 36
checkbox input "true"
click at [191, 536] on div "Roof" at bounding box center [158, 533] width 260 height 42
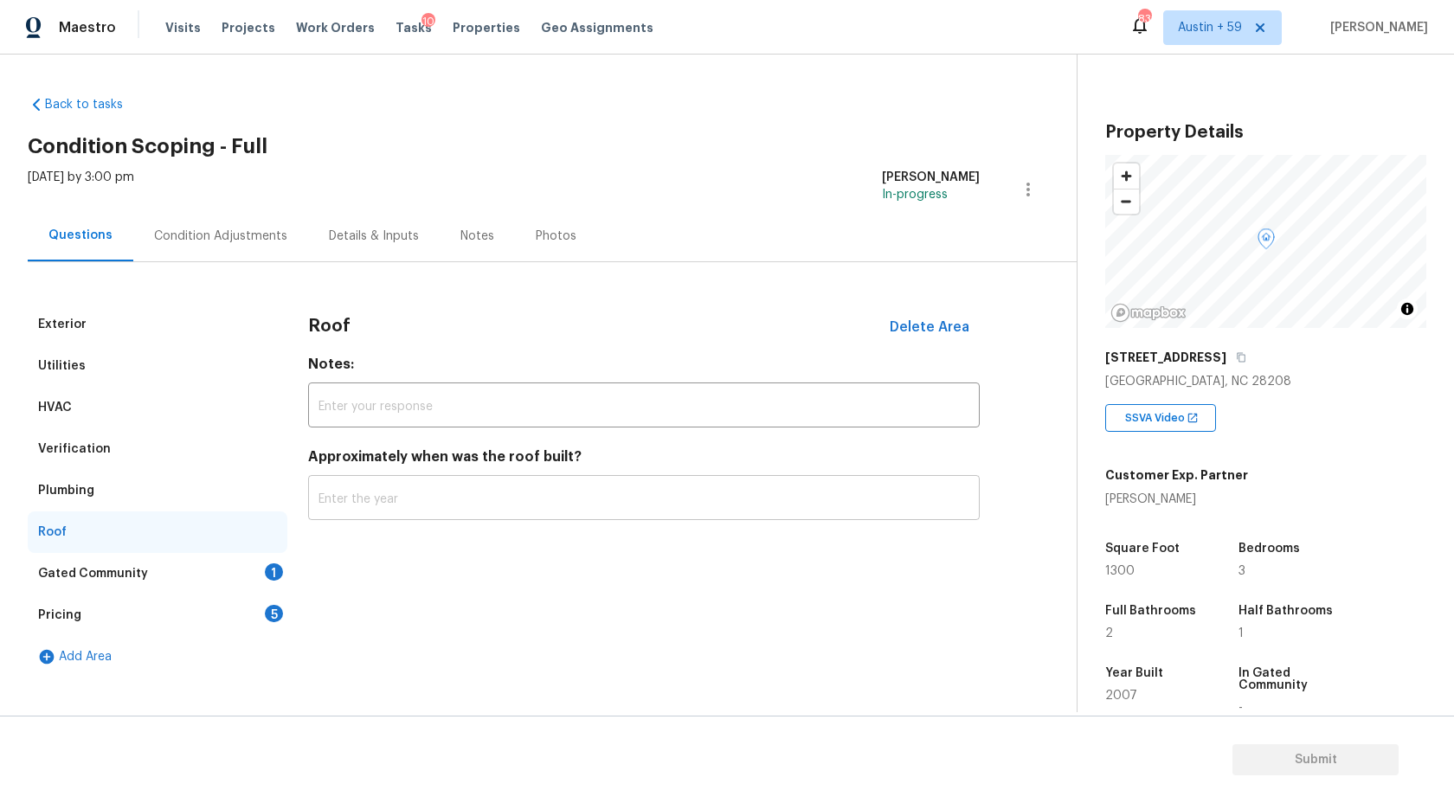
click at [396, 499] on input "text" at bounding box center [644, 500] width 672 height 41
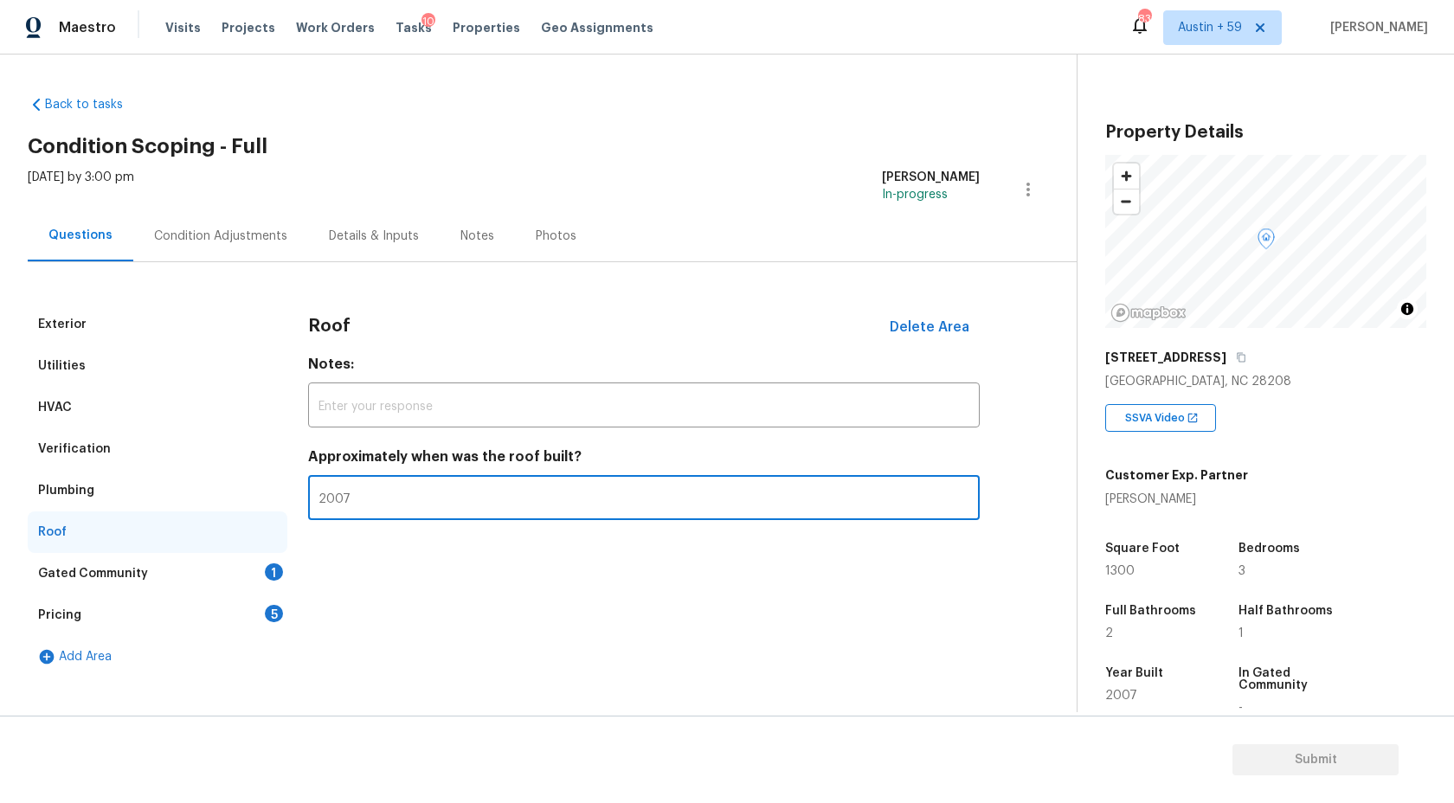
type input "2007"
click at [201, 575] on div "Gated Community 1" at bounding box center [158, 574] width 260 height 42
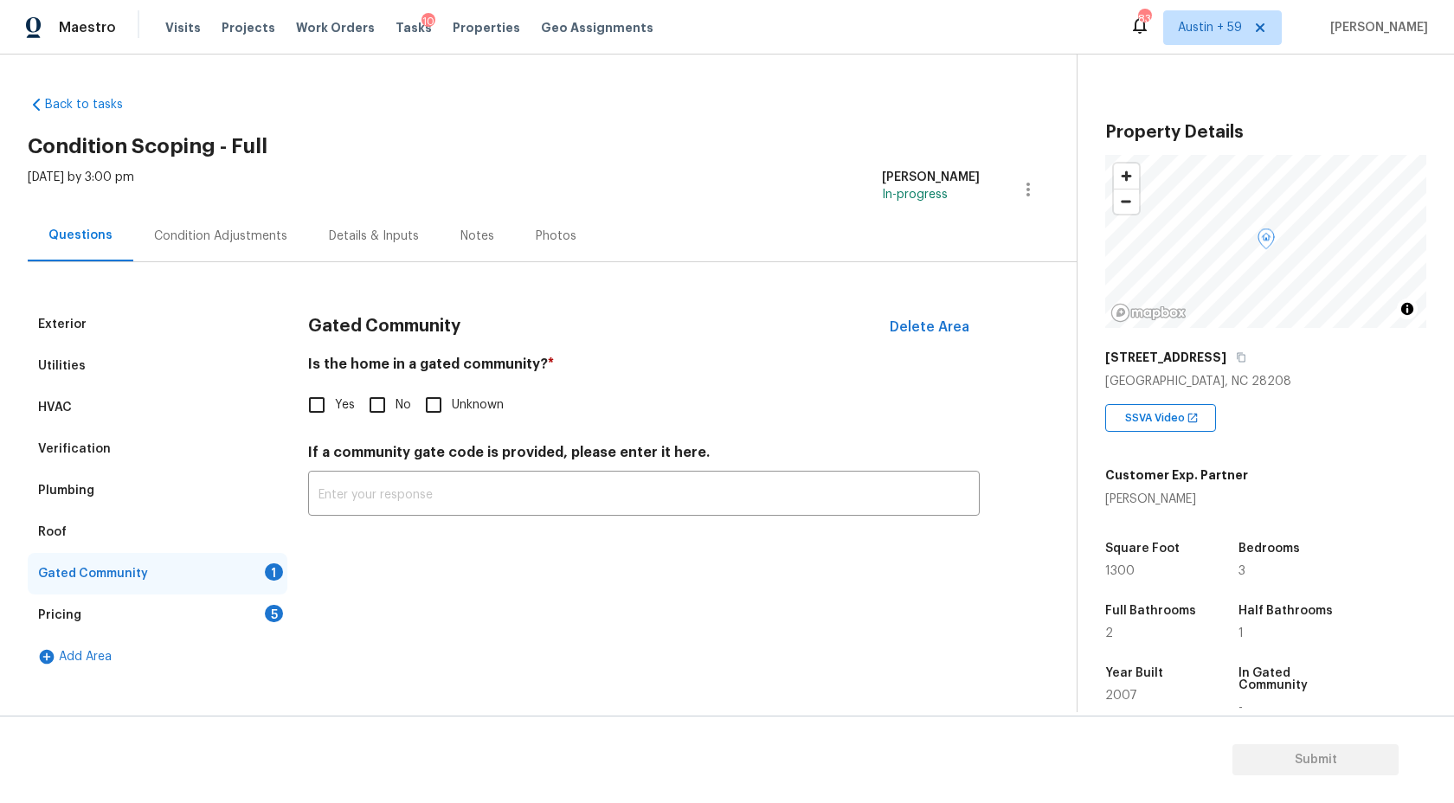
click at [383, 403] on input "No" at bounding box center [377, 405] width 36 height 36
checkbox input "true"
click at [235, 615] on div "Pricing 5" at bounding box center [158, 616] width 260 height 42
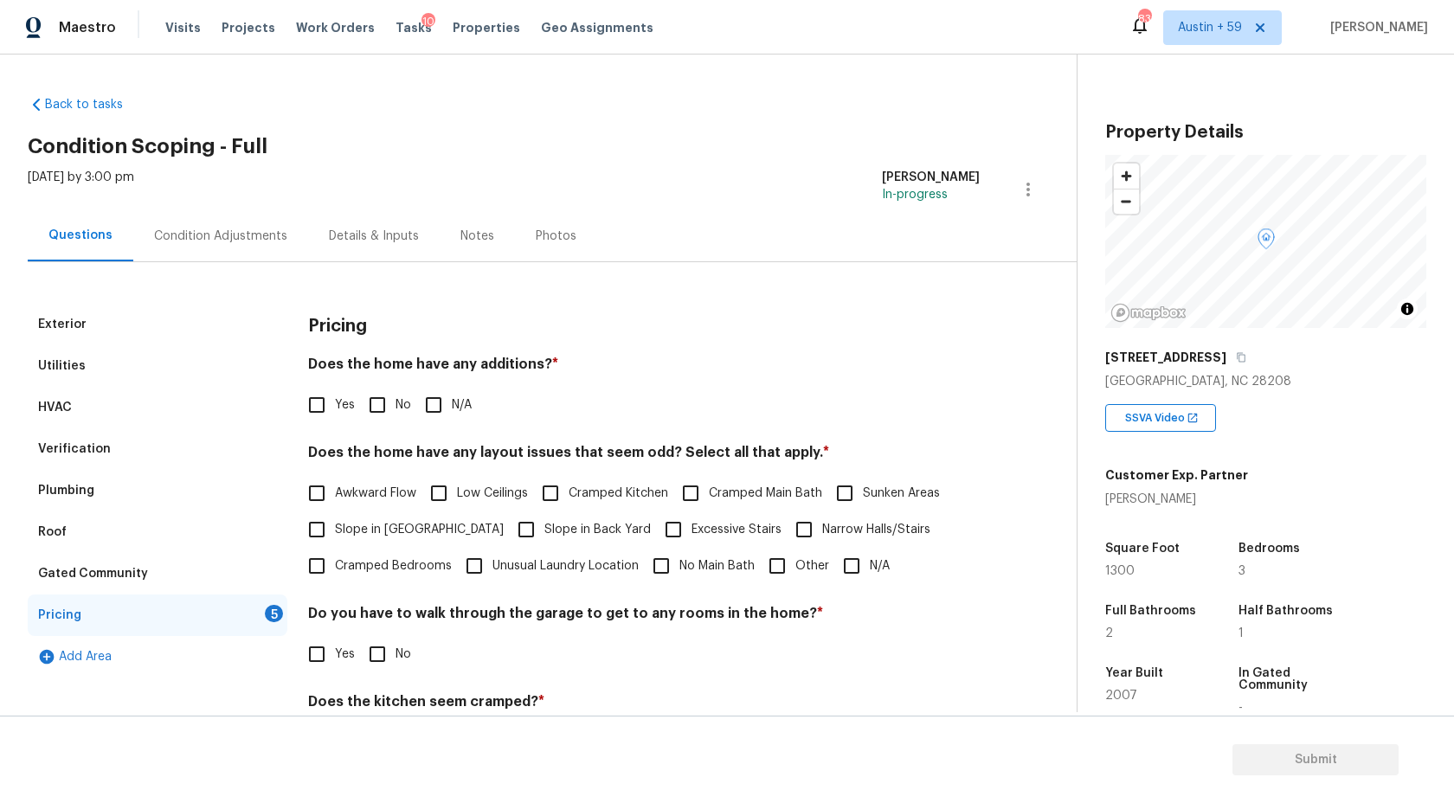
click at [383, 403] on input "No" at bounding box center [377, 405] width 36 height 36
checkbox input "true"
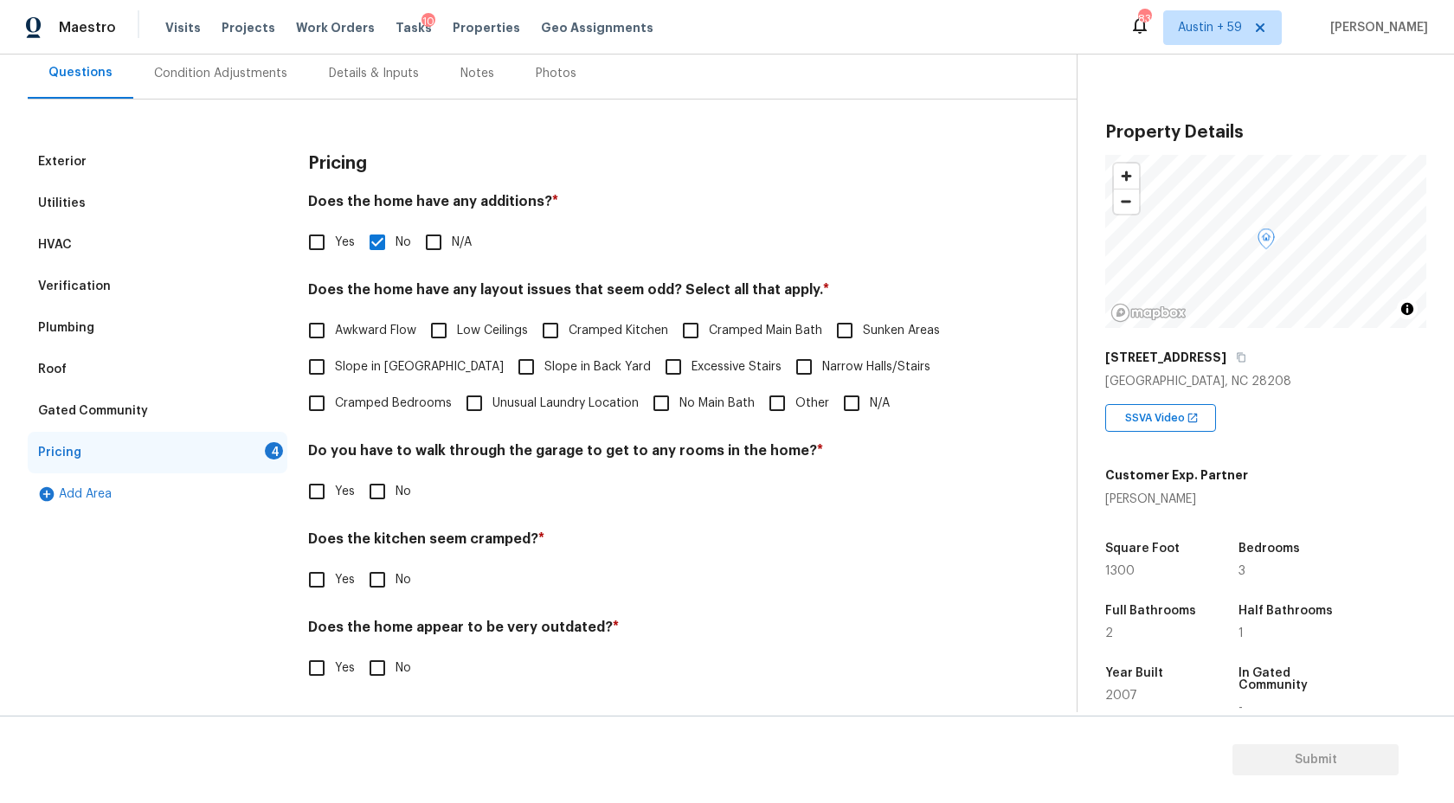
click at [544, 370] on span "Slope in Back Yard" at bounding box center [597, 367] width 106 height 18
click at [525, 370] on input "Slope in Back Yard" at bounding box center [526, 367] width 36 height 36
checkbox input "true"
click at [393, 493] on input "No" at bounding box center [377, 491] width 36 height 36
checkbox input "true"
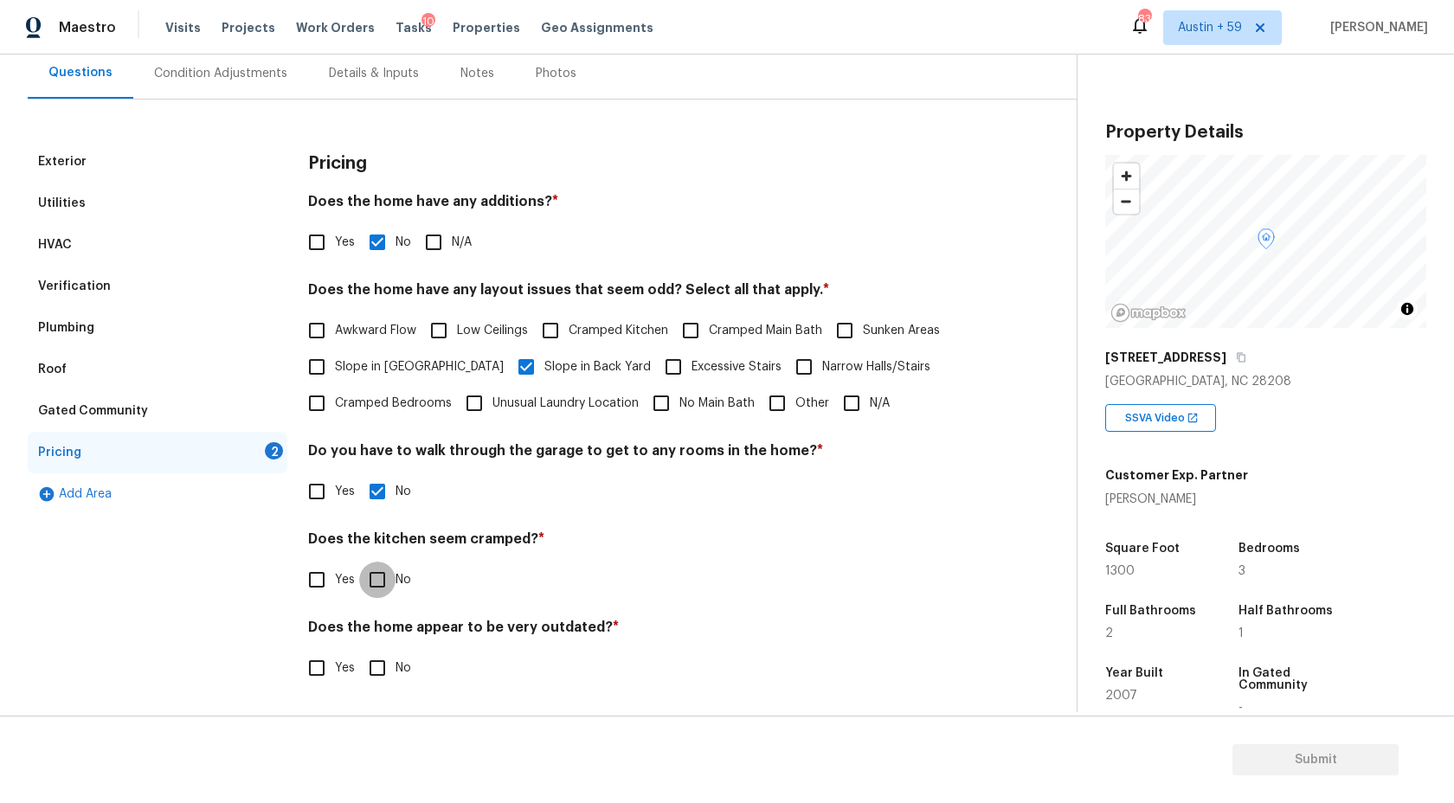
click at [390, 593] on input "No" at bounding box center [377, 580] width 36 height 36
checkbox input "true"
click at [390, 663] on input "No" at bounding box center [377, 670] width 36 height 36
checkbox input "true"
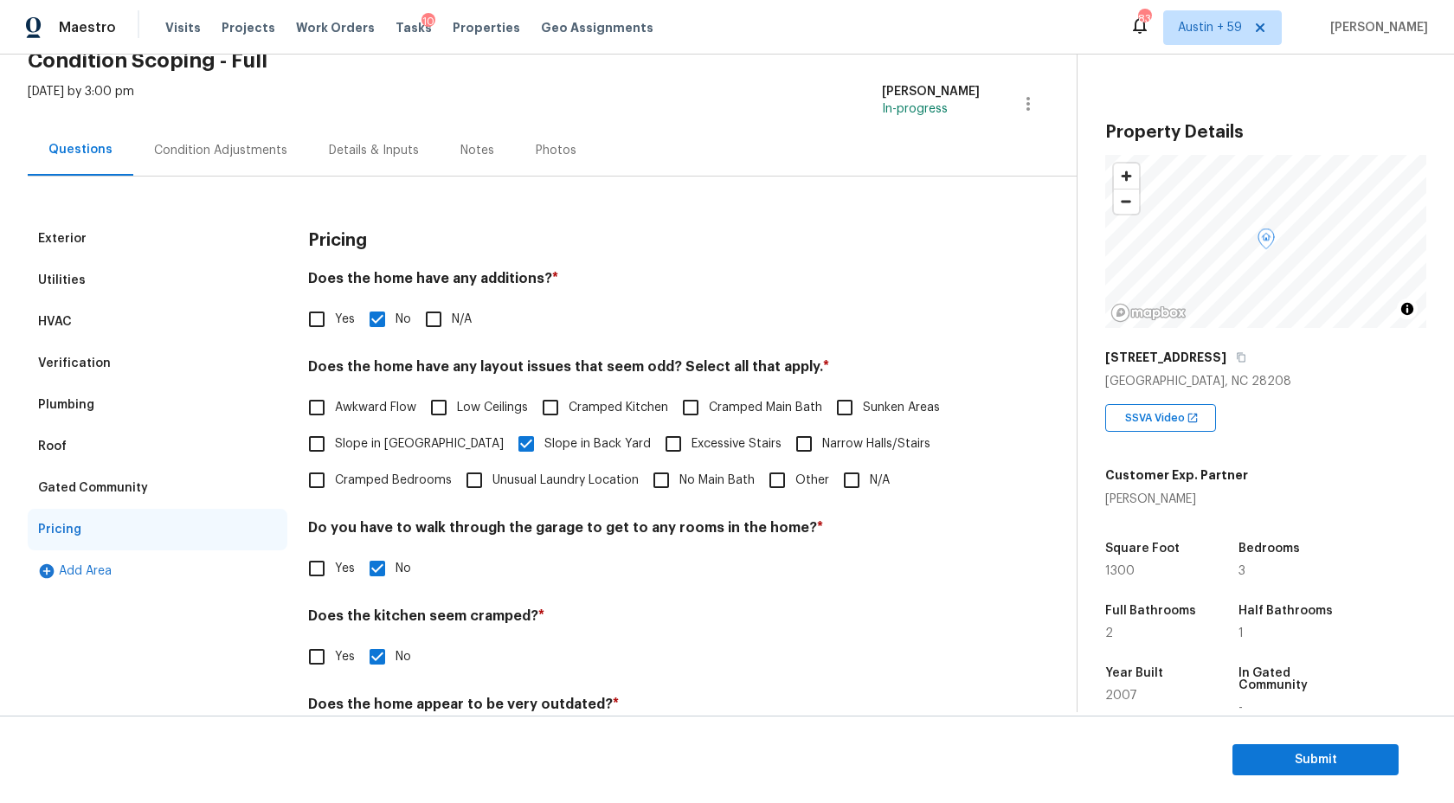
scroll to position [68, 0]
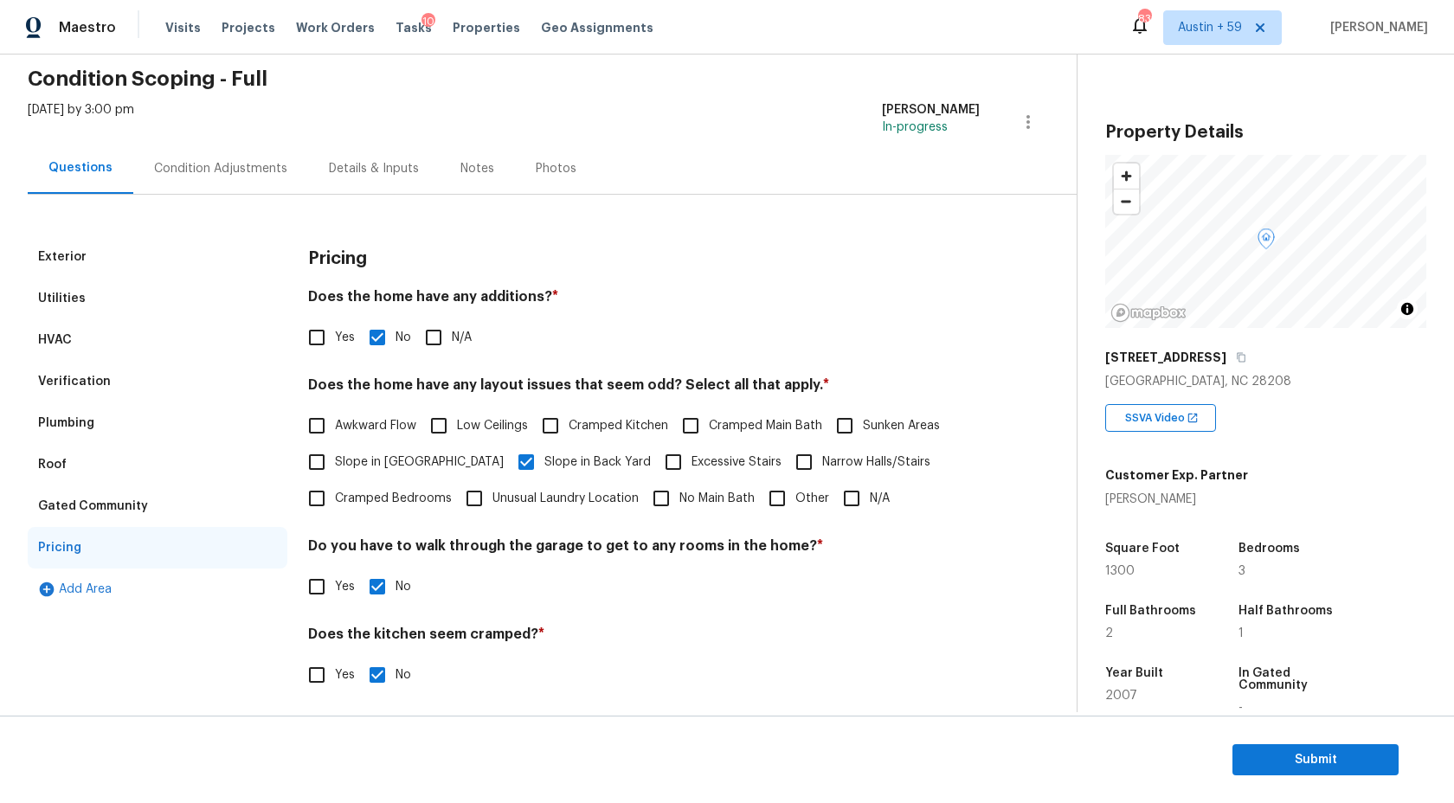
click at [250, 132] on div "Mon, Aug 11 2025 by 3:00 pm Ashwin R In-progress" at bounding box center [552, 122] width 1049 height 42
click at [250, 162] on div "Condition Adjustments" at bounding box center [220, 168] width 133 height 17
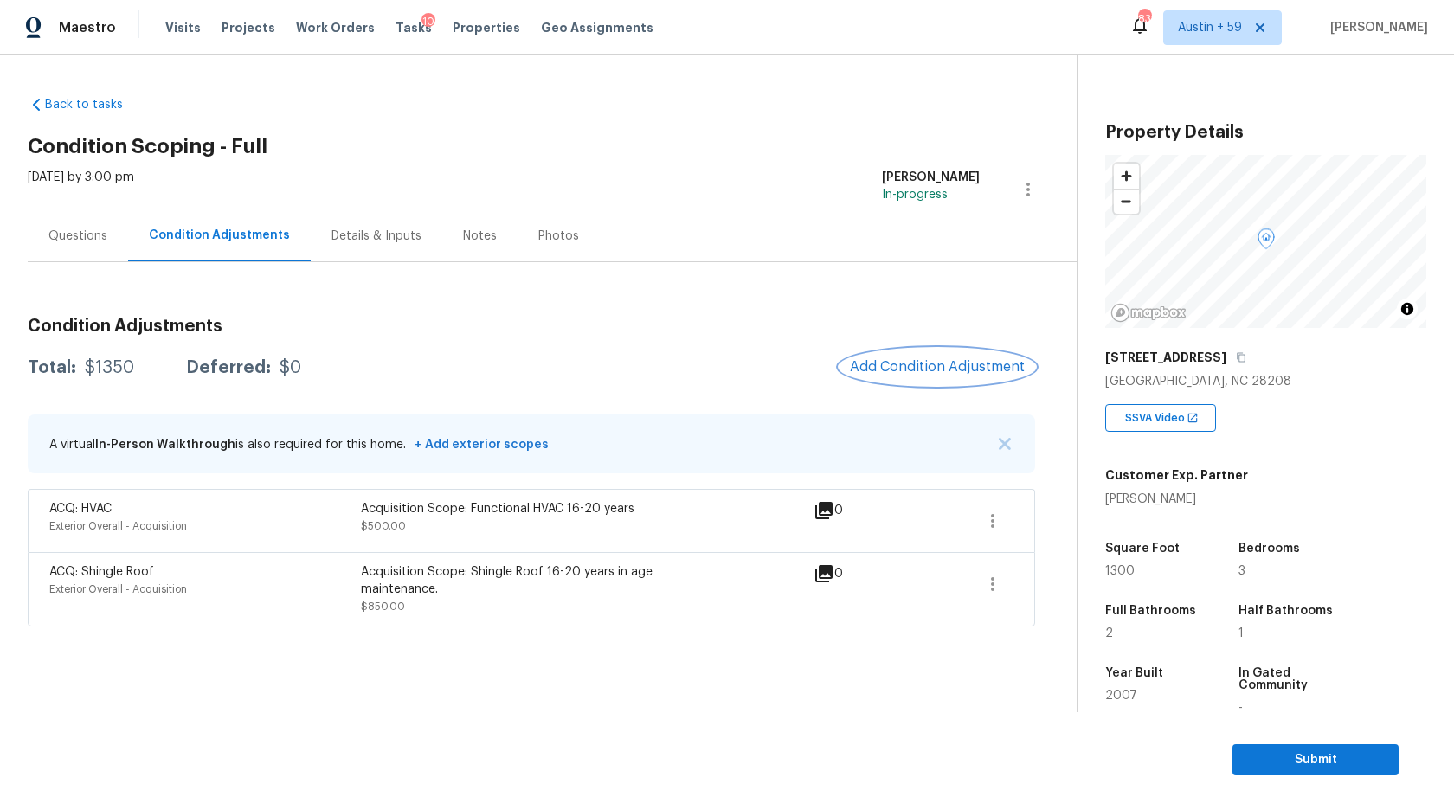
click at [934, 367] on span "Add Condition Adjustment" at bounding box center [937, 367] width 175 height 16
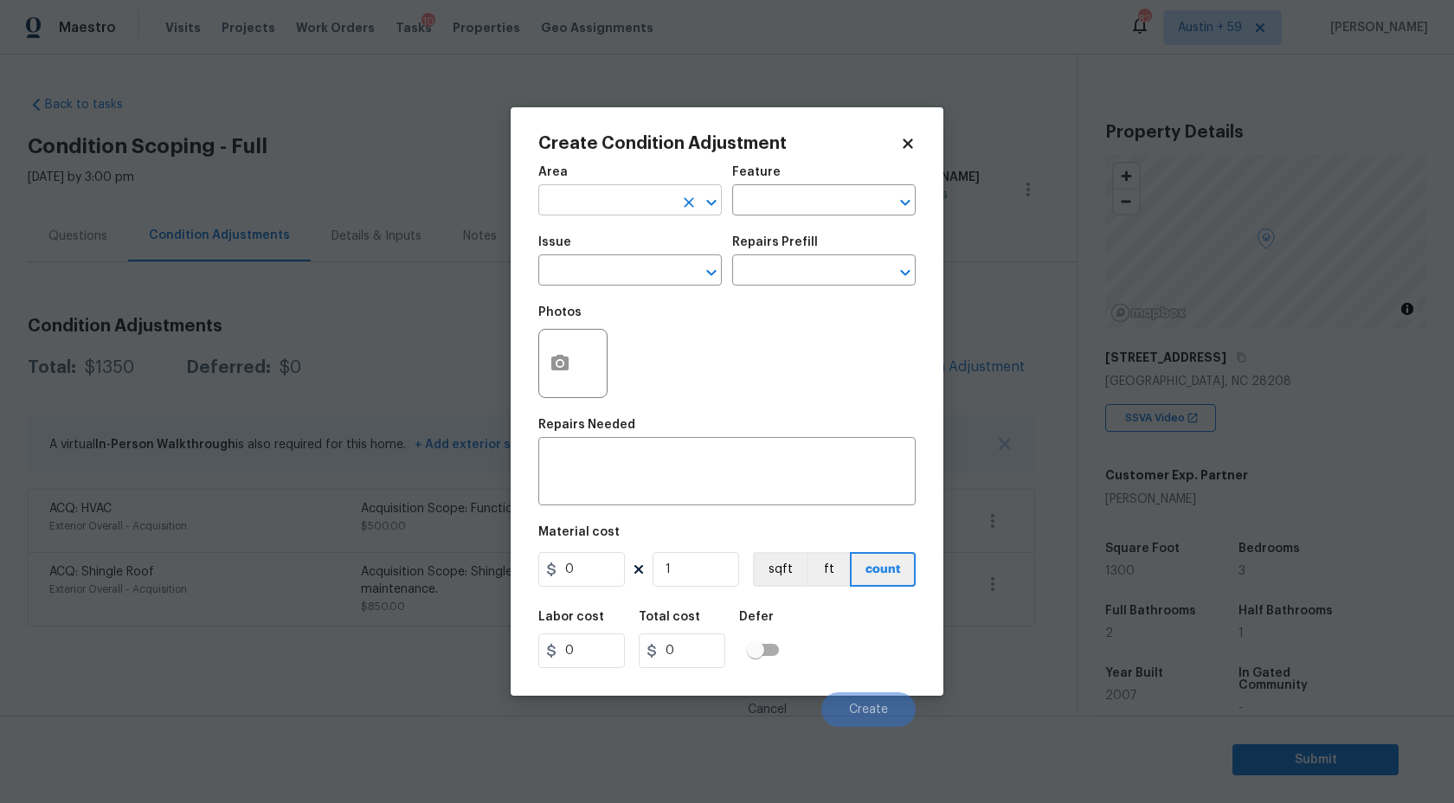
click at [641, 208] on input "text" at bounding box center [605, 202] width 135 height 27
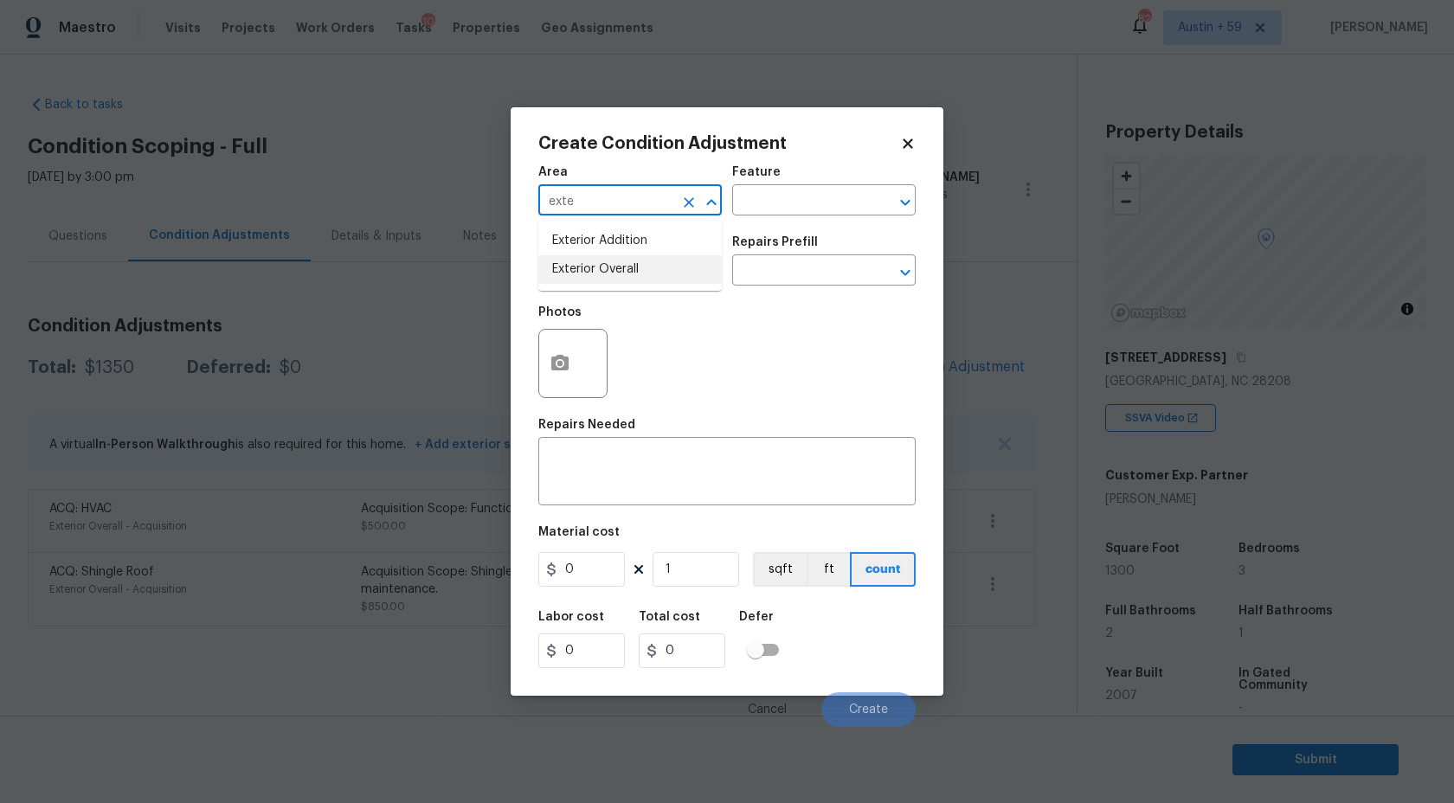
click at [647, 273] on li "Exterior Overall" at bounding box center [630, 269] width 184 height 29
type input "Exterior Overall"
click at [647, 274] on input "text" at bounding box center [605, 272] width 135 height 27
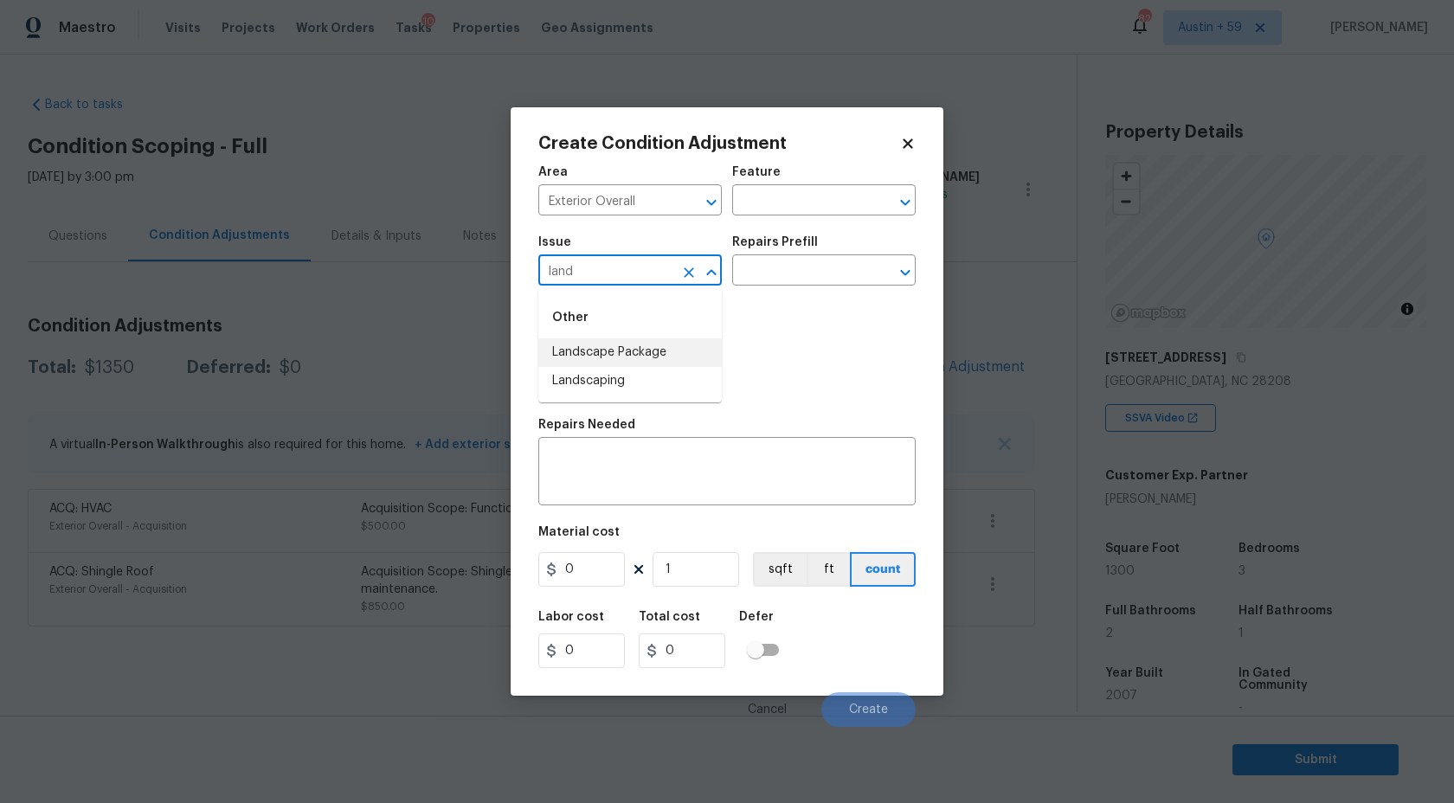
click at [641, 347] on li "Landscape Package" at bounding box center [630, 352] width 184 height 29
type input "Landscape Package"
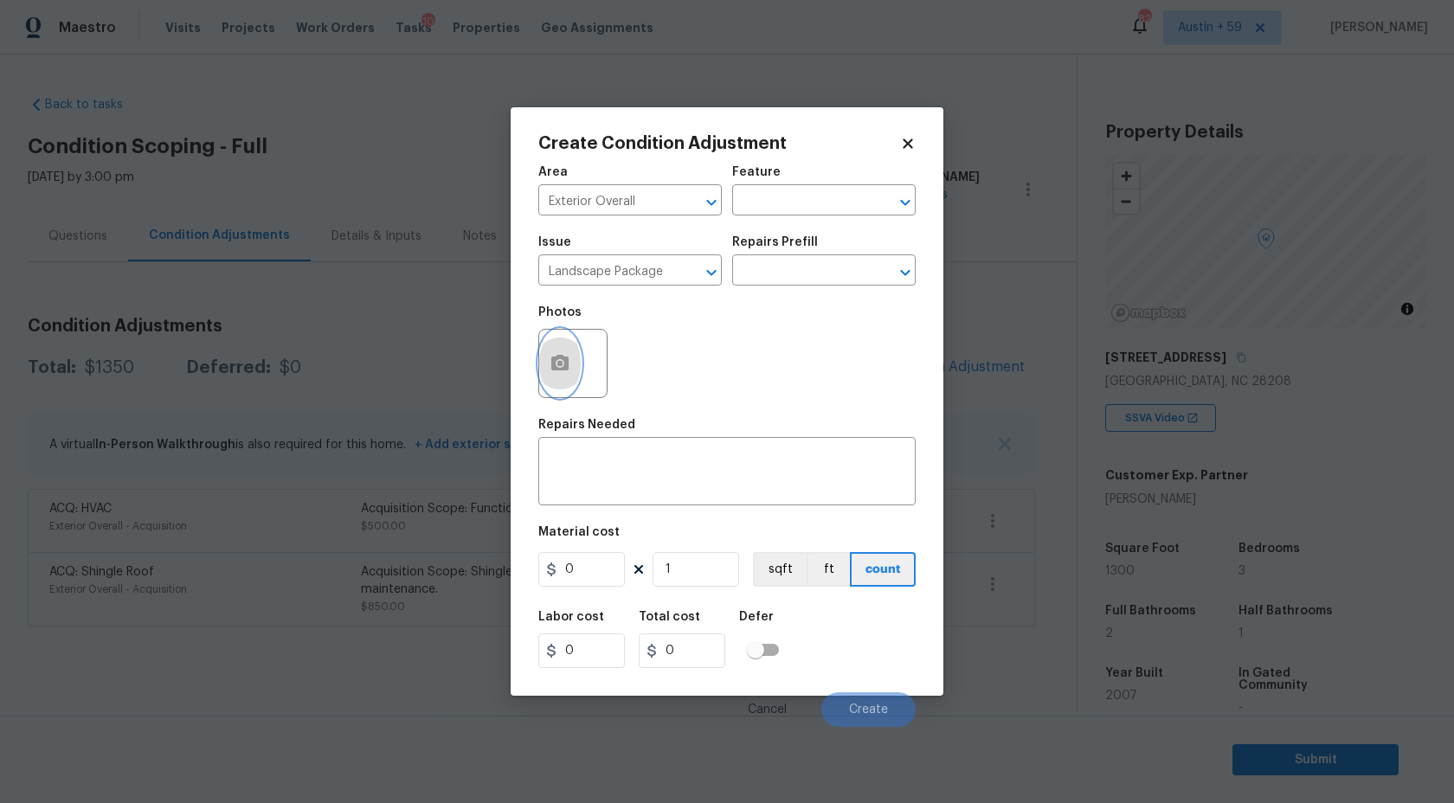
click at [557, 377] on button "button" at bounding box center [560, 364] width 42 height 68
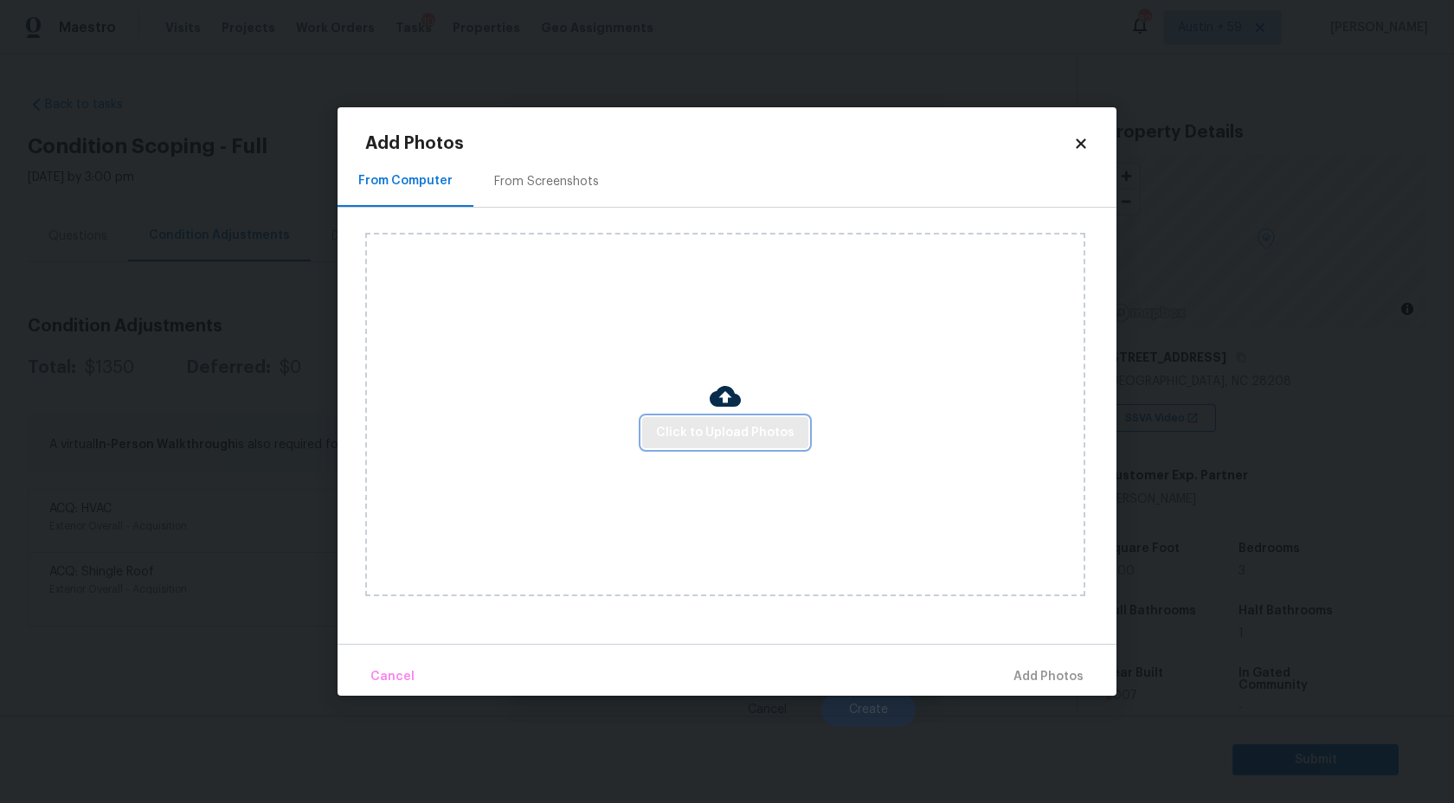
click at [732, 448] on button "Click to Upload Photos" at bounding box center [725, 433] width 166 height 32
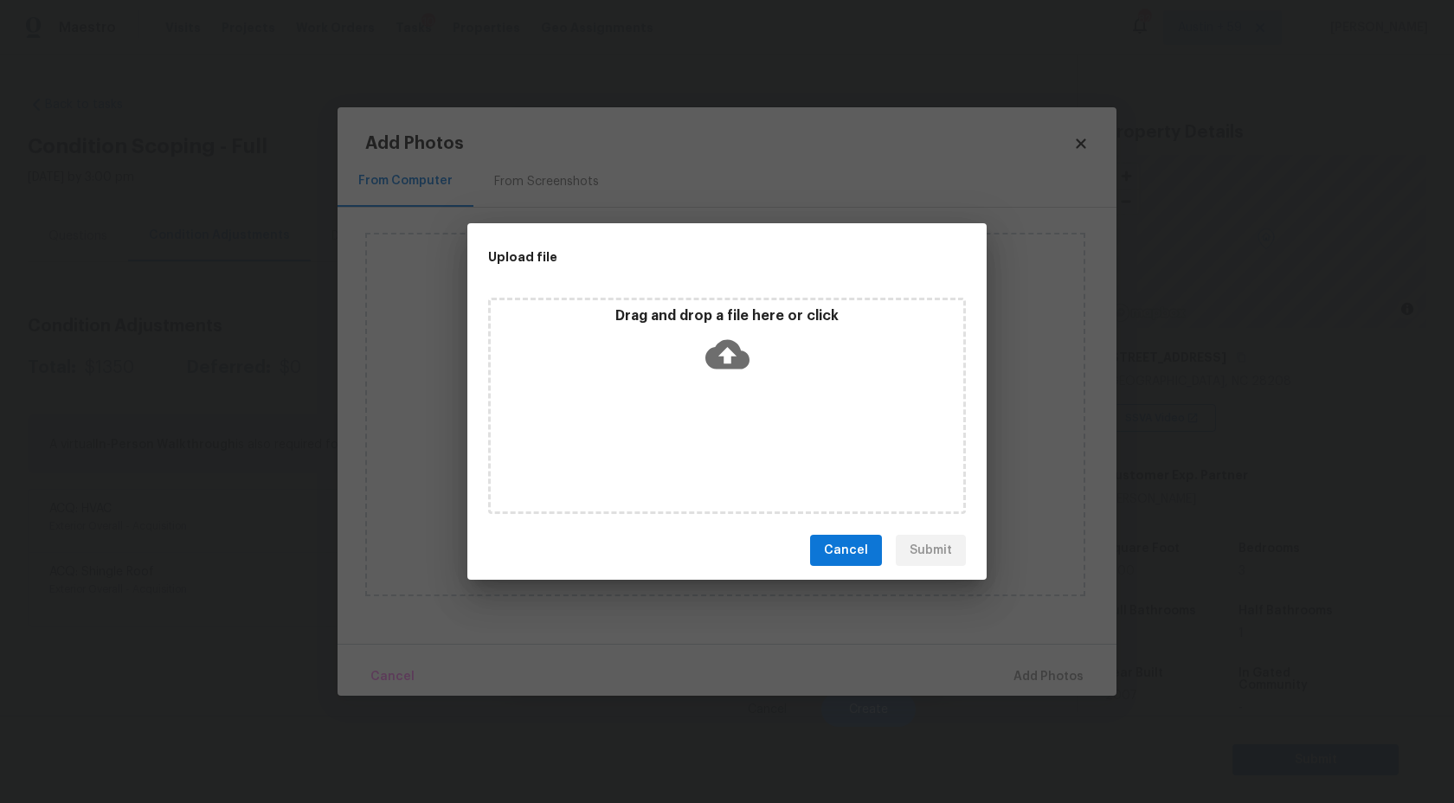
click at [732, 390] on div "Drag and drop a file here or click" at bounding box center [727, 406] width 478 height 216
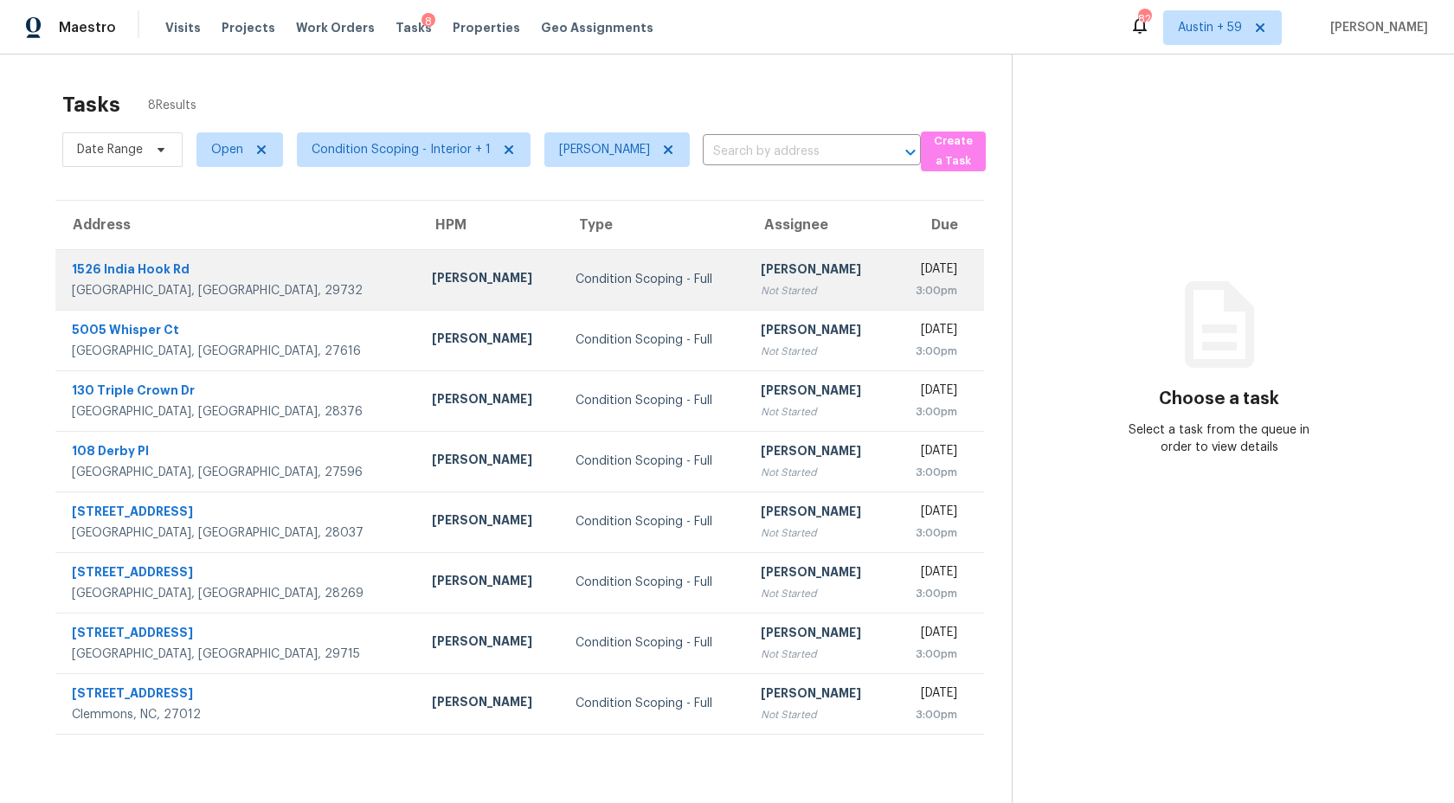
click at [761, 280] on div "[PERSON_NAME]" at bounding box center [819, 272] width 117 height 22
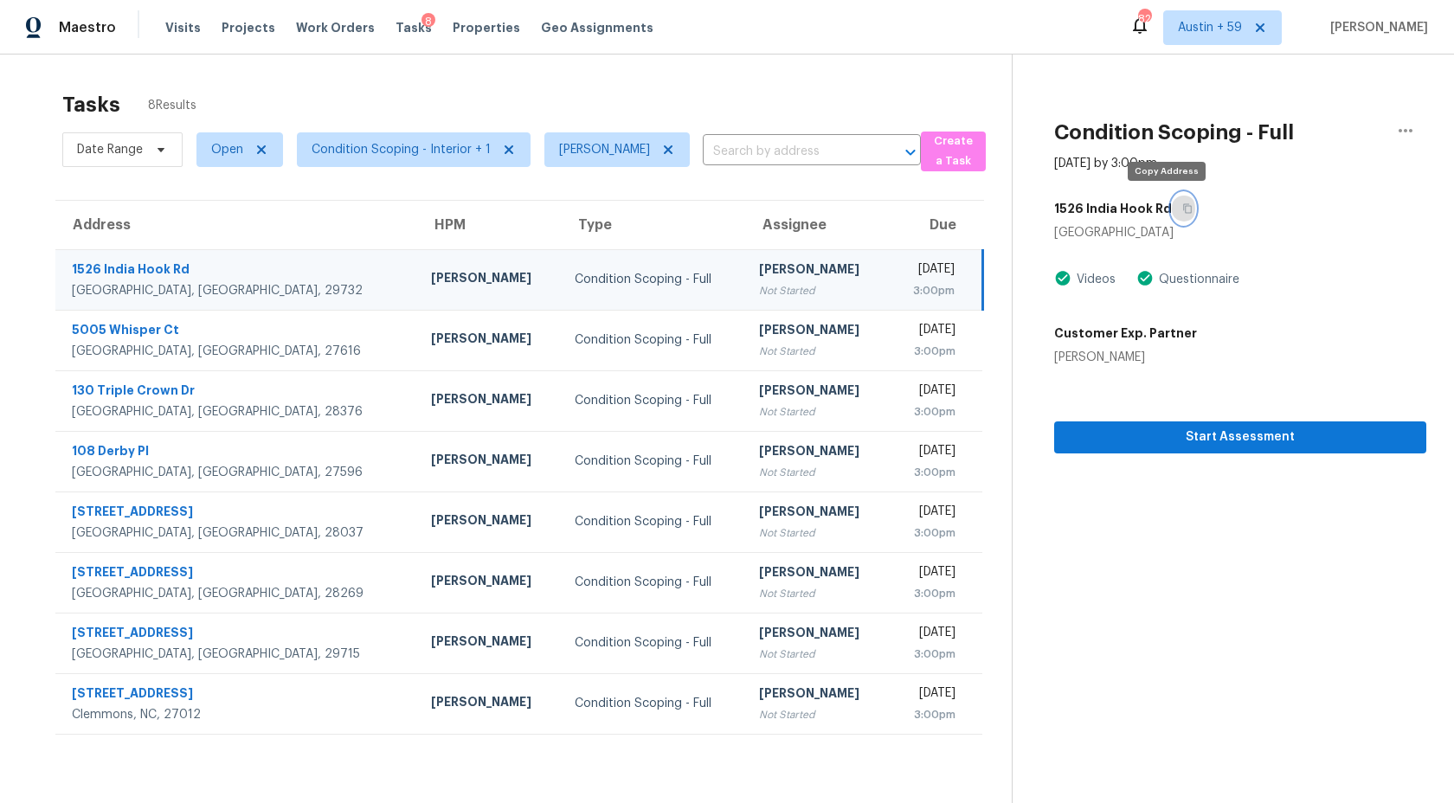
click at [1182, 208] on icon "button" at bounding box center [1187, 208] width 10 height 10
click at [1172, 202] on button "button" at bounding box center [1183, 208] width 23 height 31
click at [1145, 439] on span "Start Assessment" at bounding box center [1240, 438] width 344 height 22
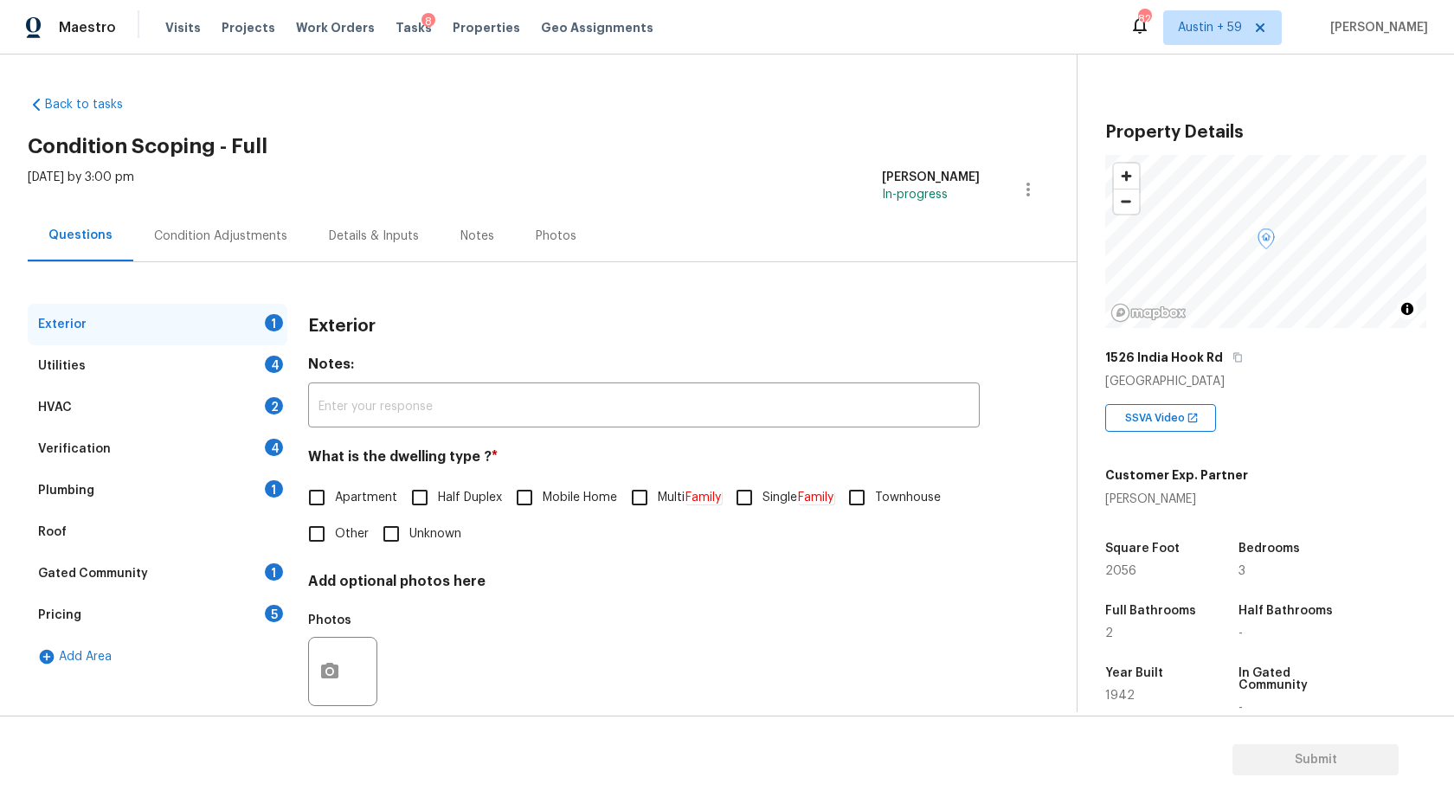
click at [140, 248] on div "Condition Adjustments" at bounding box center [220, 235] width 175 height 51
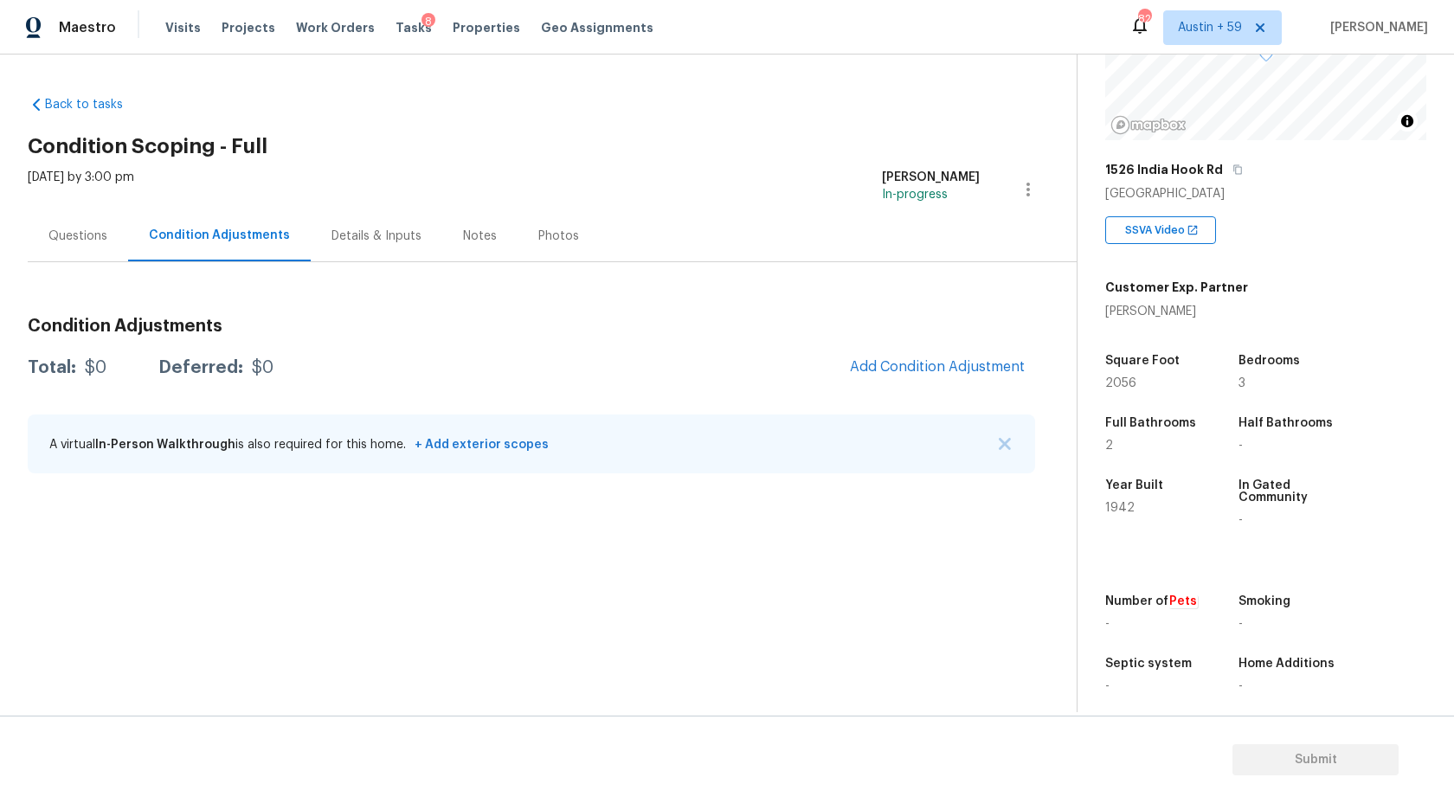
scroll to position [203, 0]
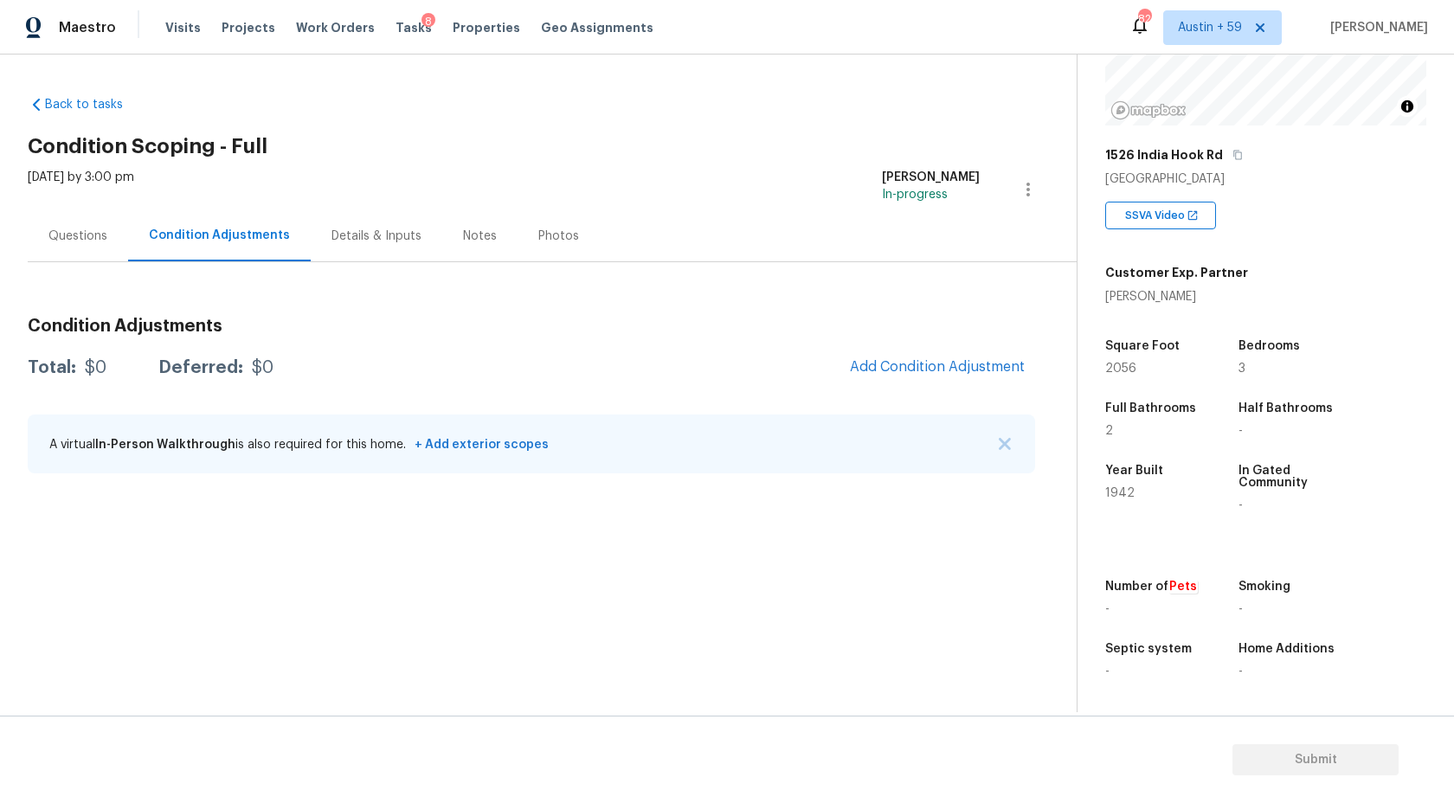
click at [73, 235] on div "Questions" at bounding box center [77, 236] width 59 height 17
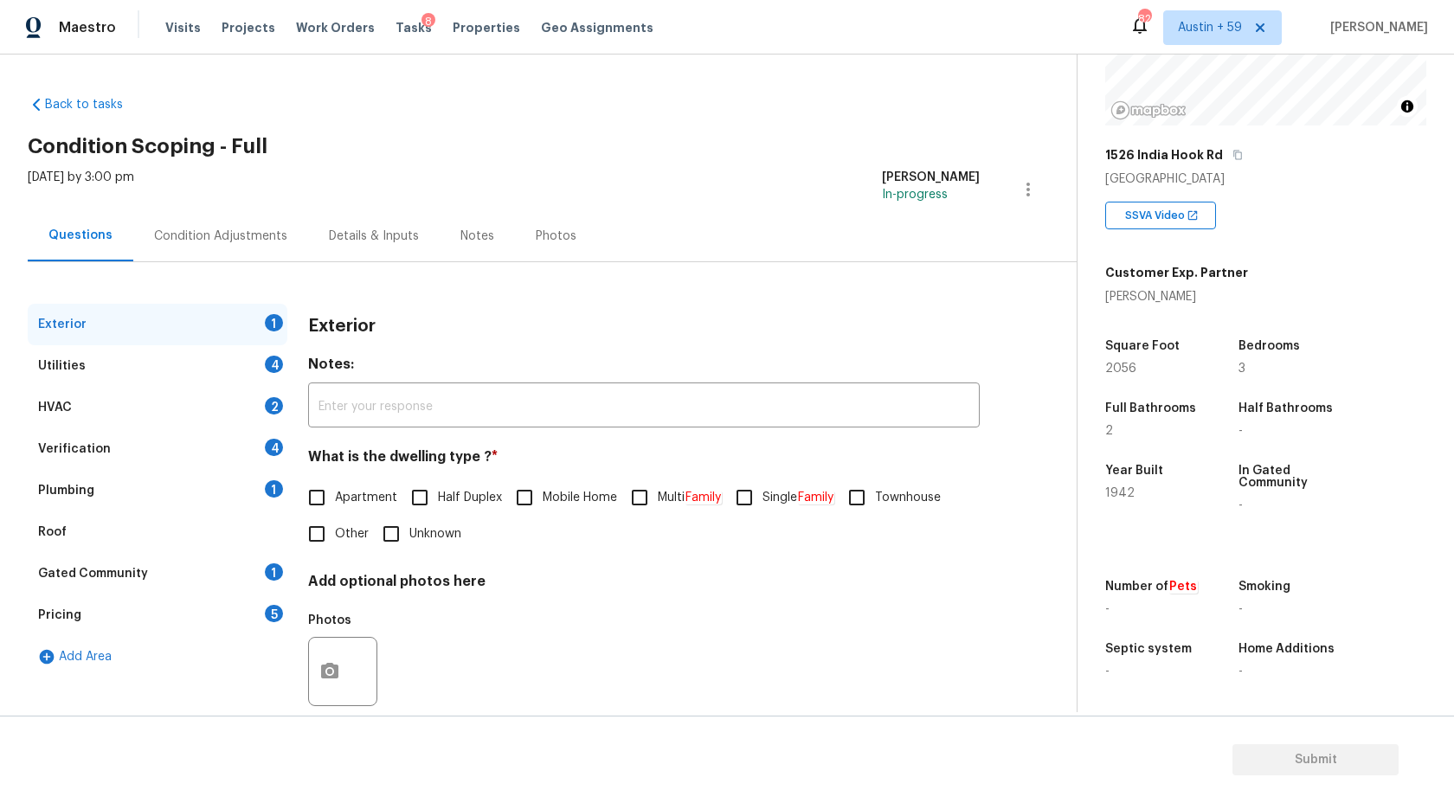
click at [82, 609] on div "Pricing 5" at bounding box center [158, 616] width 260 height 42
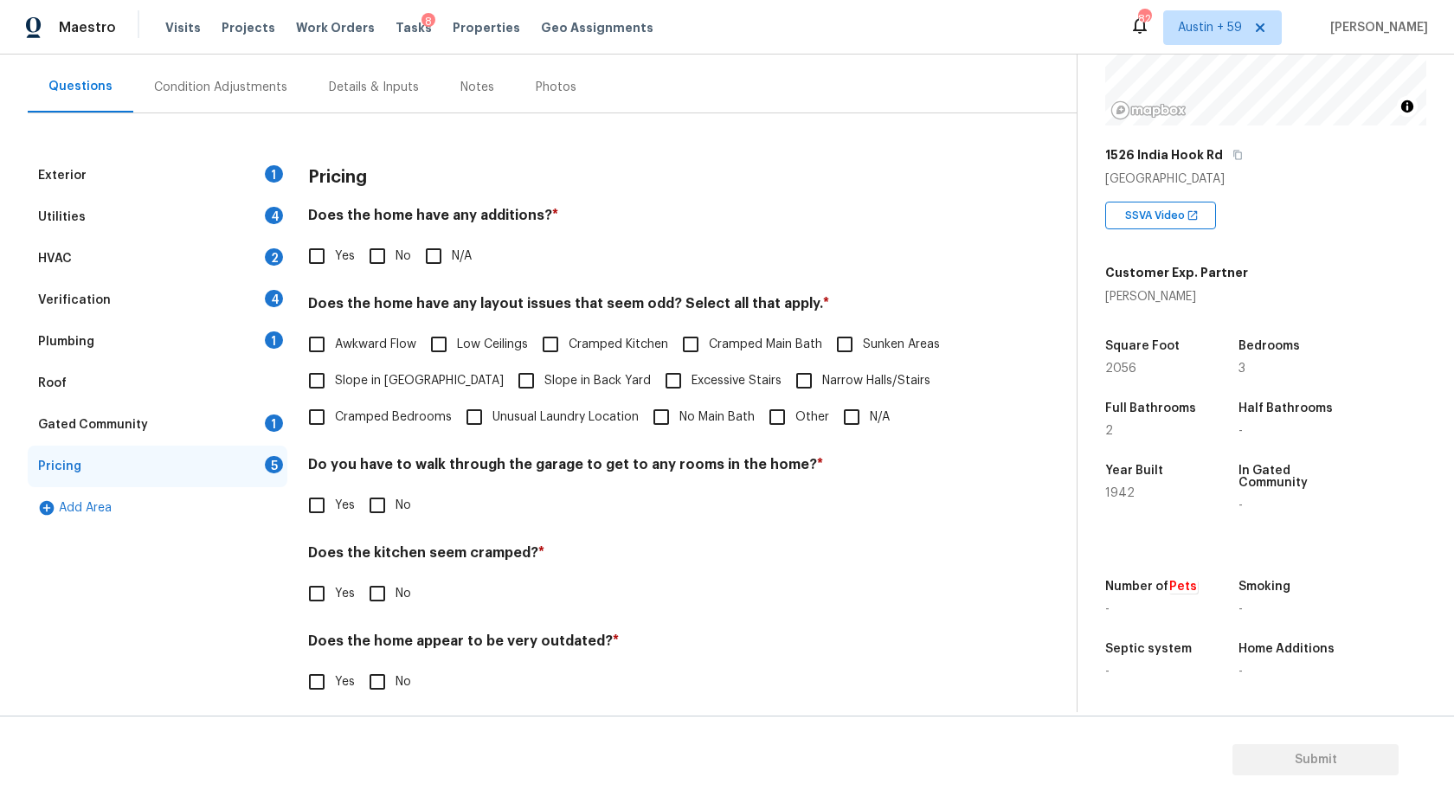
scroll to position [163, 0]
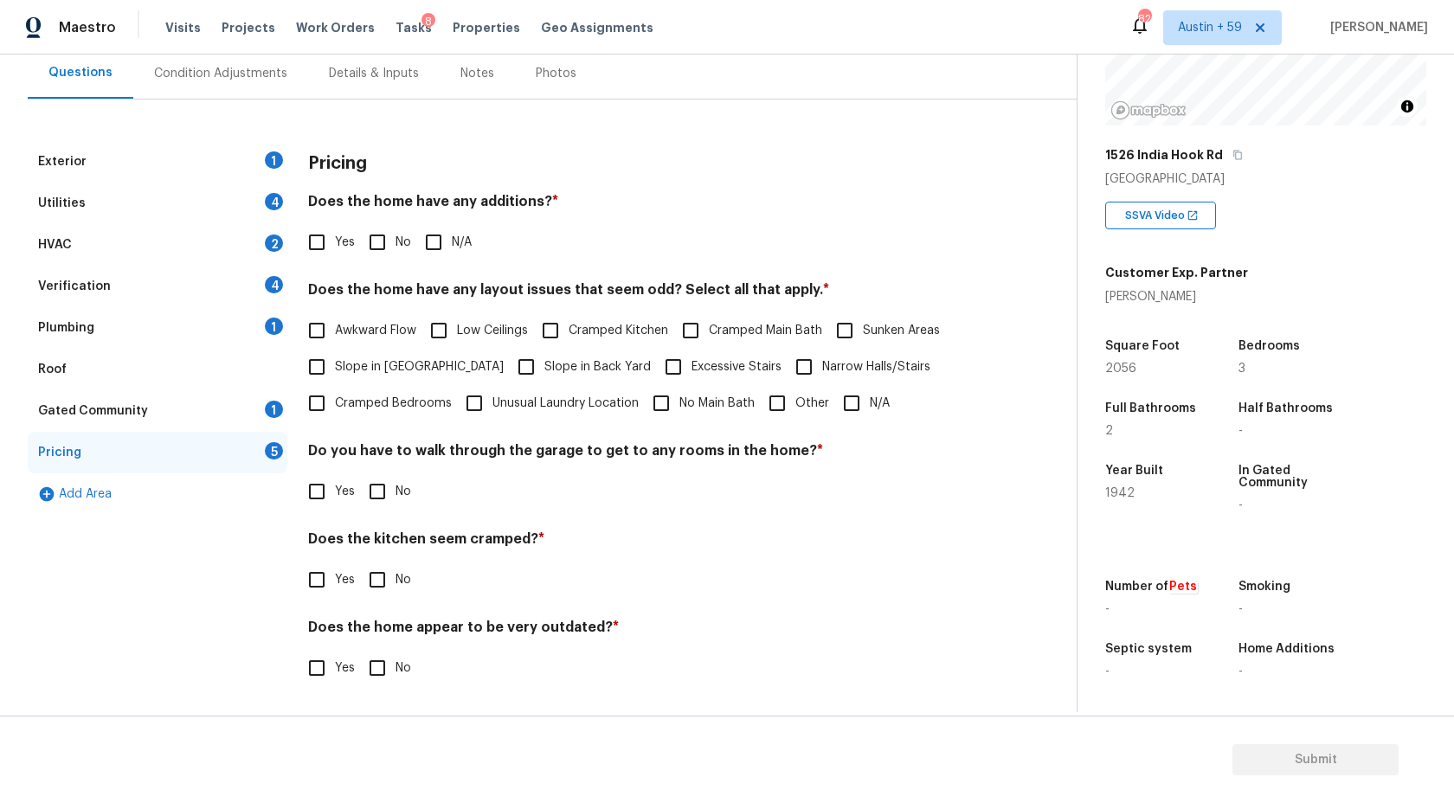
click at [788, 415] on input "Other" at bounding box center [777, 403] width 36 height 36
checkbox input "true"
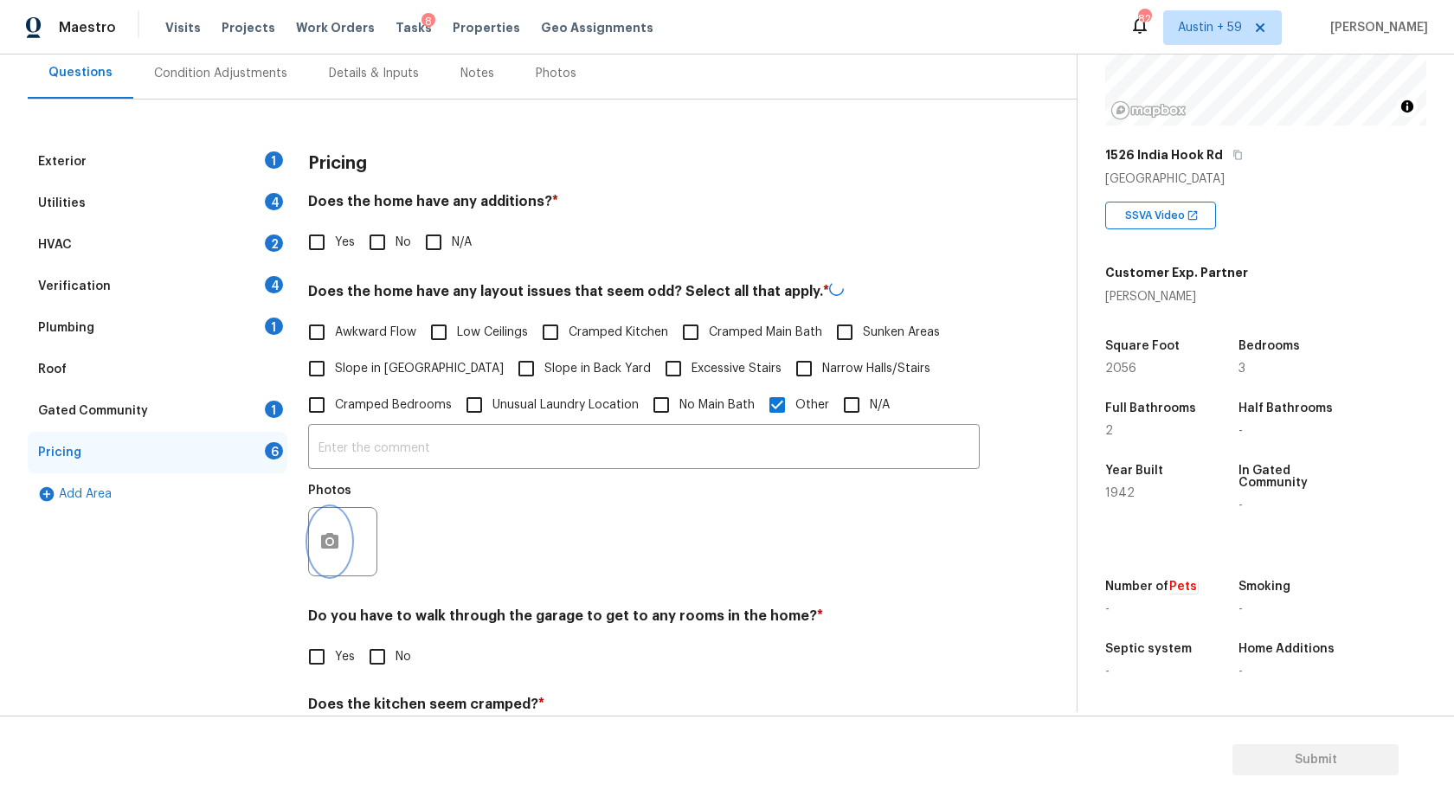
click at [344, 538] on button "button" at bounding box center [330, 542] width 42 height 68
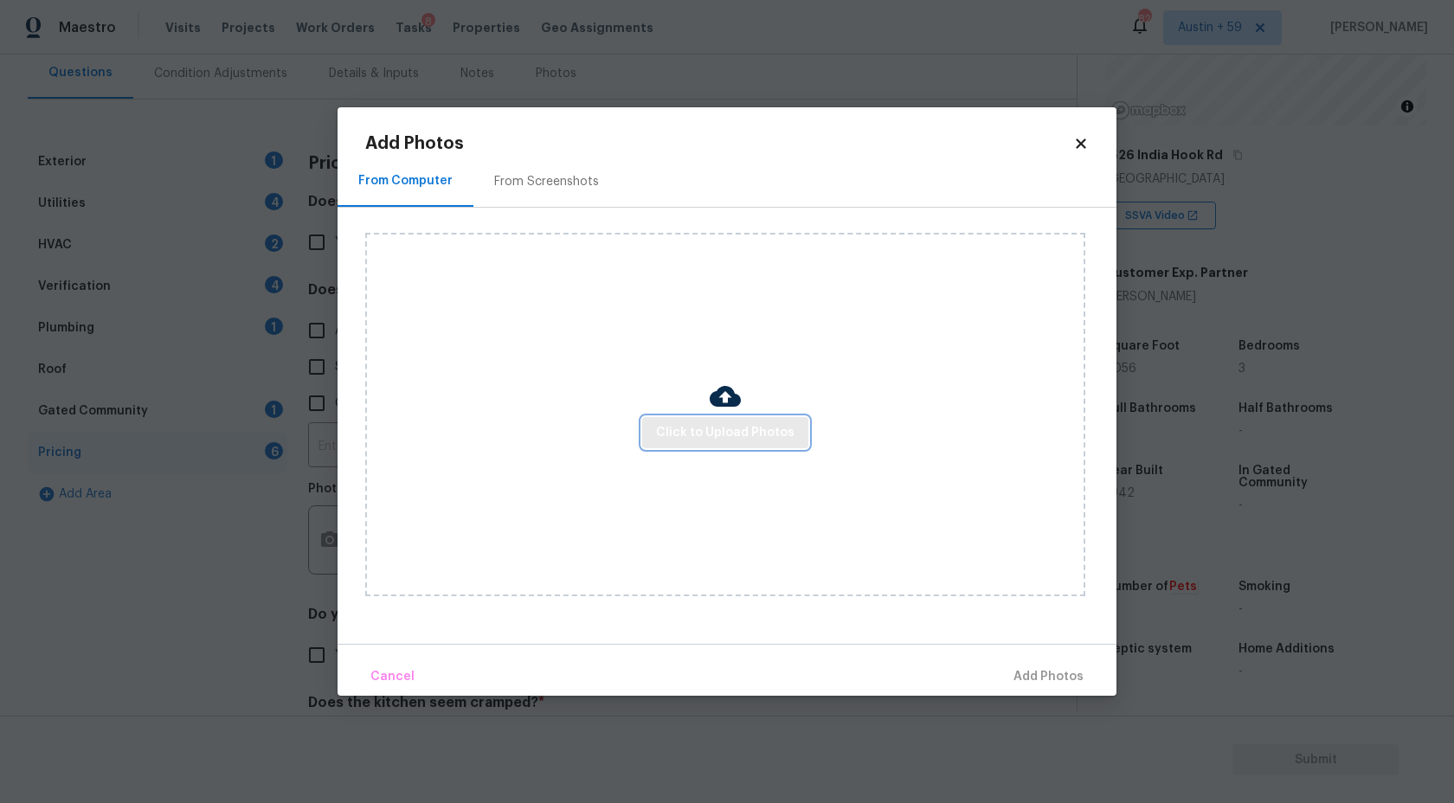
click at [684, 435] on span "Click to Upload Photos" at bounding box center [725, 433] width 138 height 22
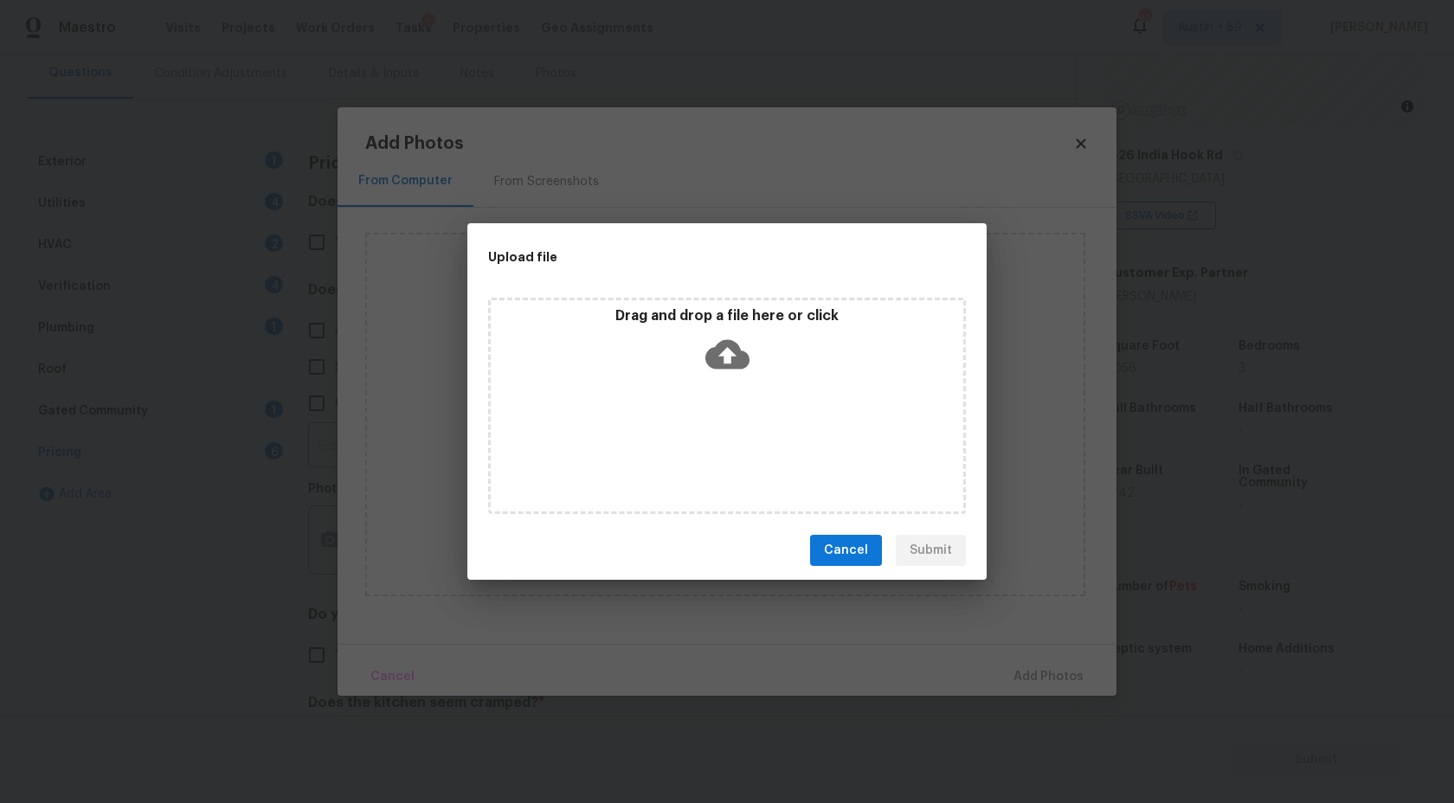
click at [744, 367] on icon at bounding box center [727, 354] width 44 height 44
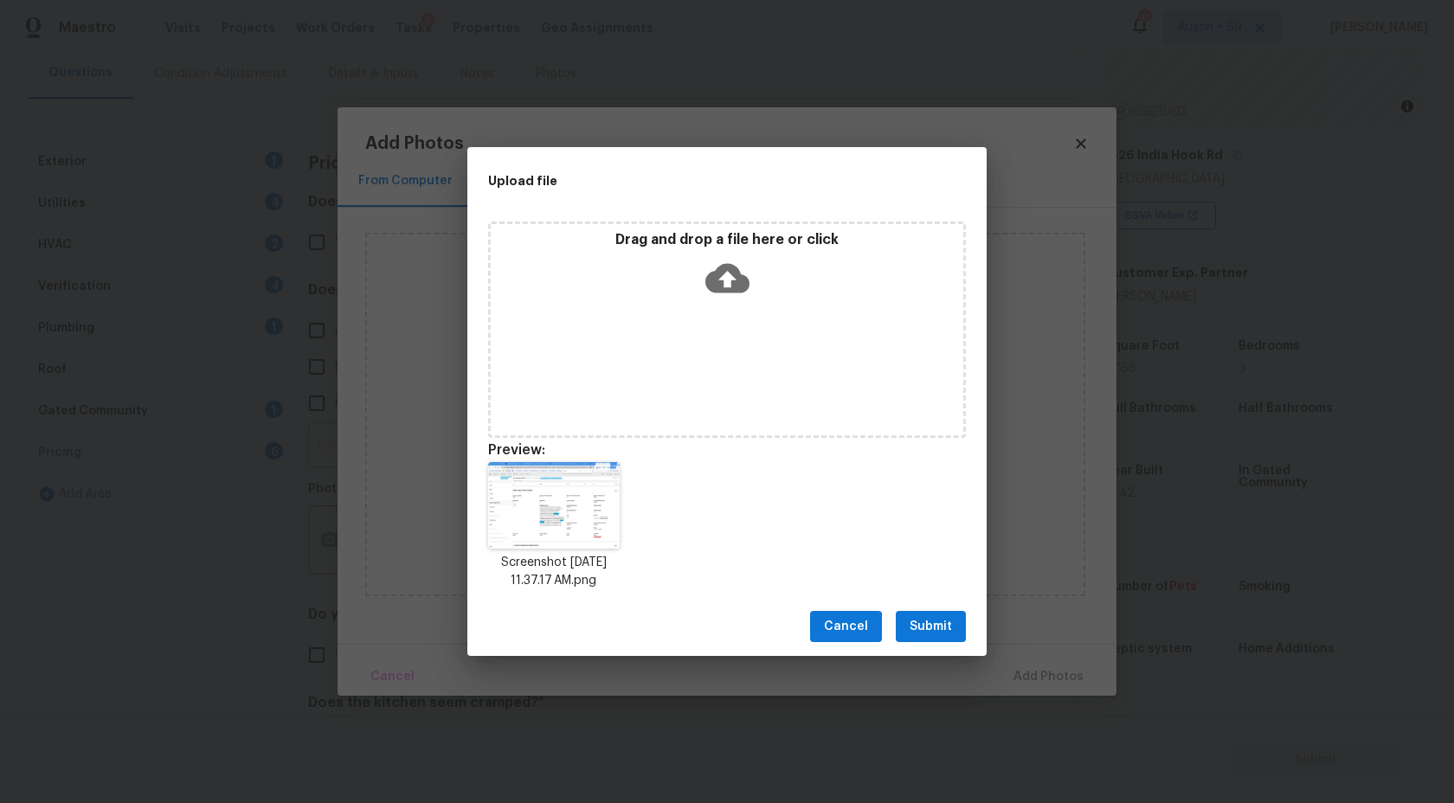
click at [943, 621] on span "Submit" at bounding box center [931, 627] width 42 height 22
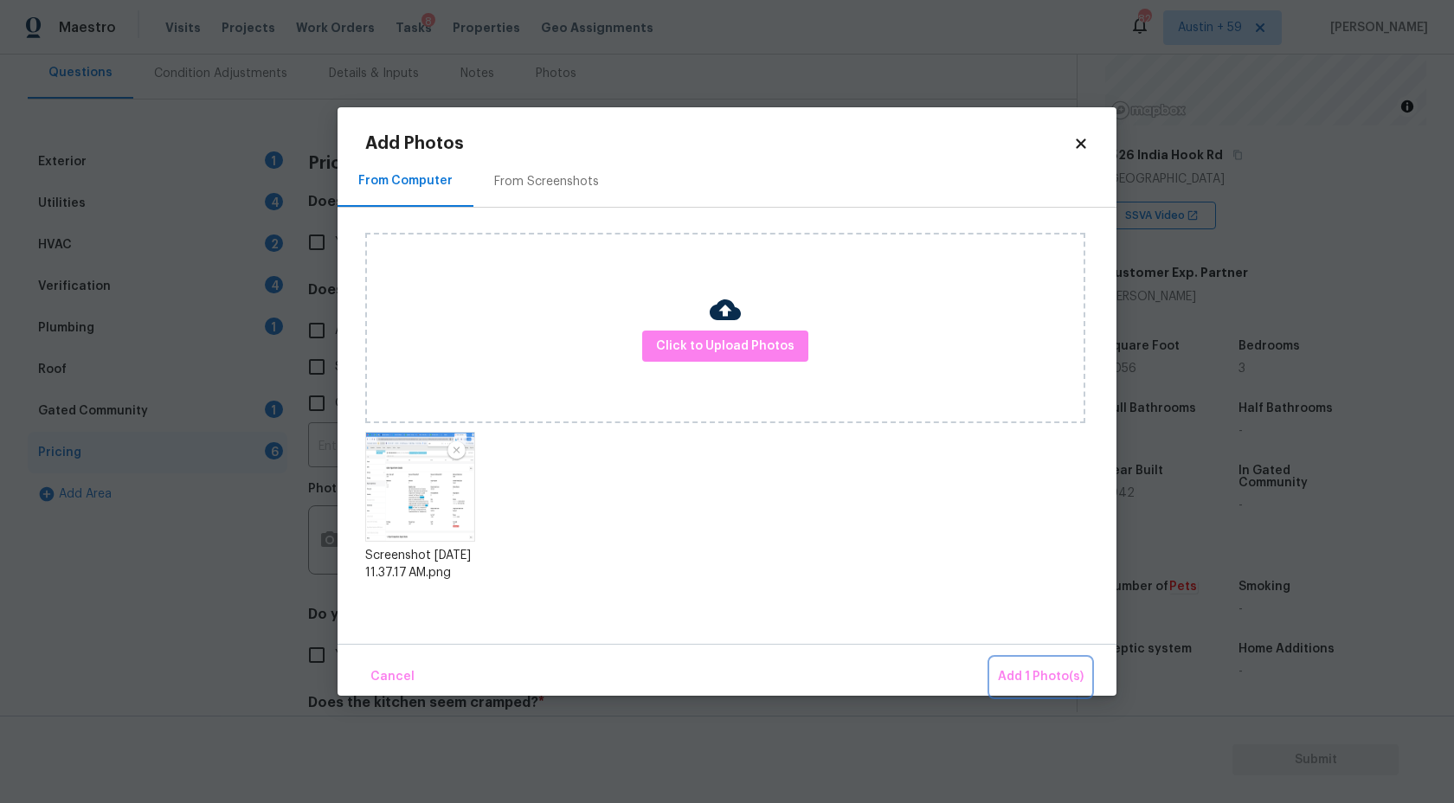
click at [1059, 679] on span "Add 1 Photo(s)" at bounding box center [1041, 677] width 86 height 22
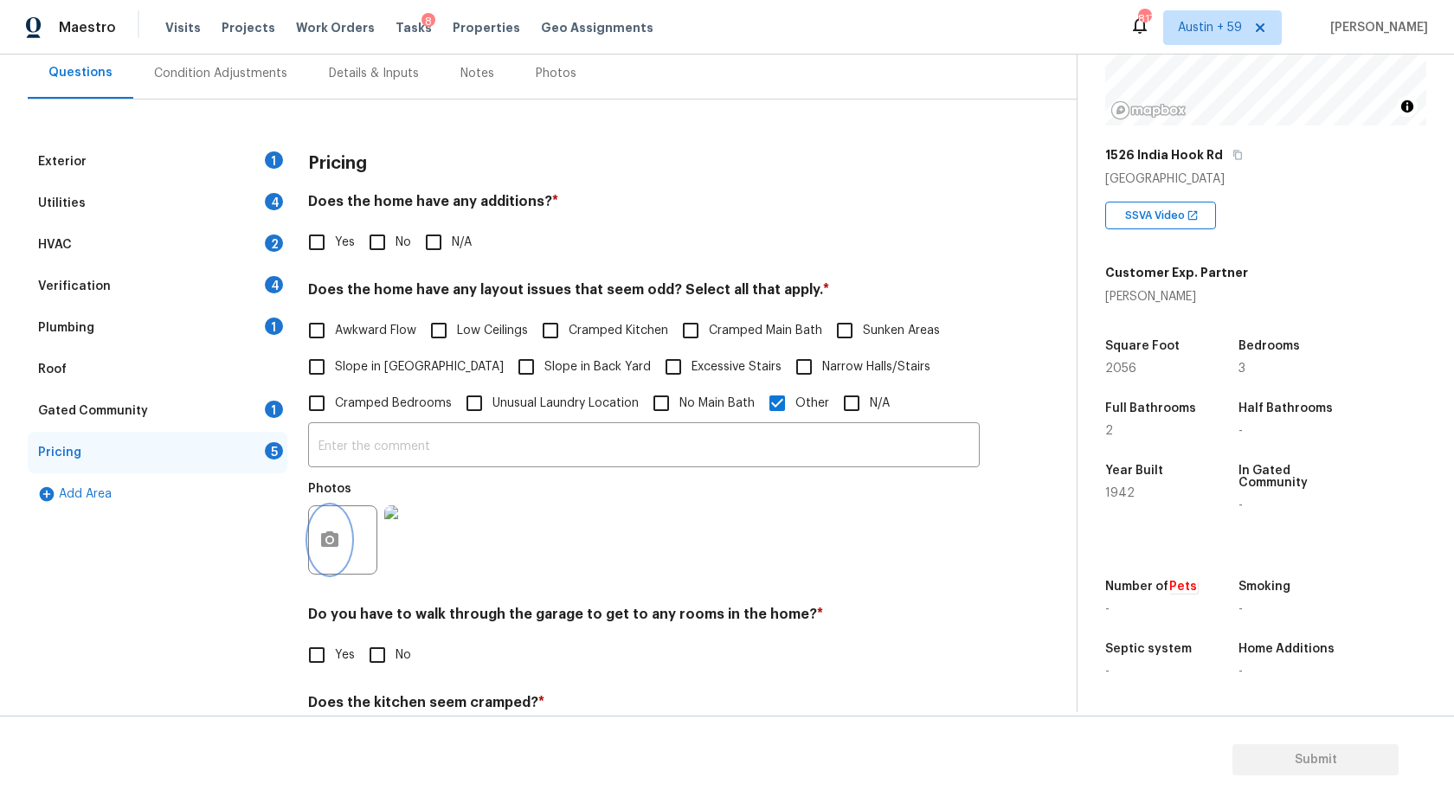
scroll to position [326, 0]
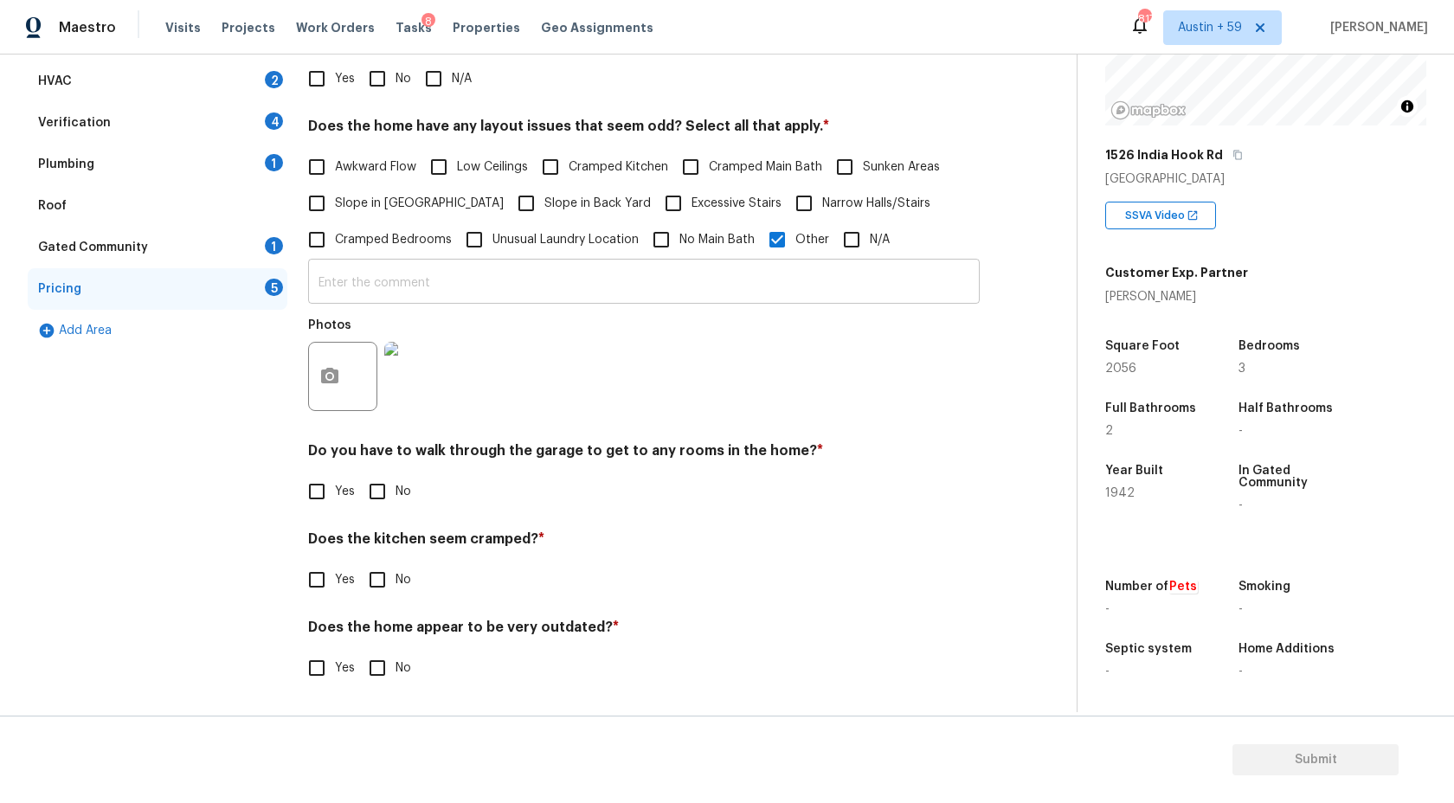
click at [480, 298] on input "text" at bounding box center [644, 283] width 672 height 41
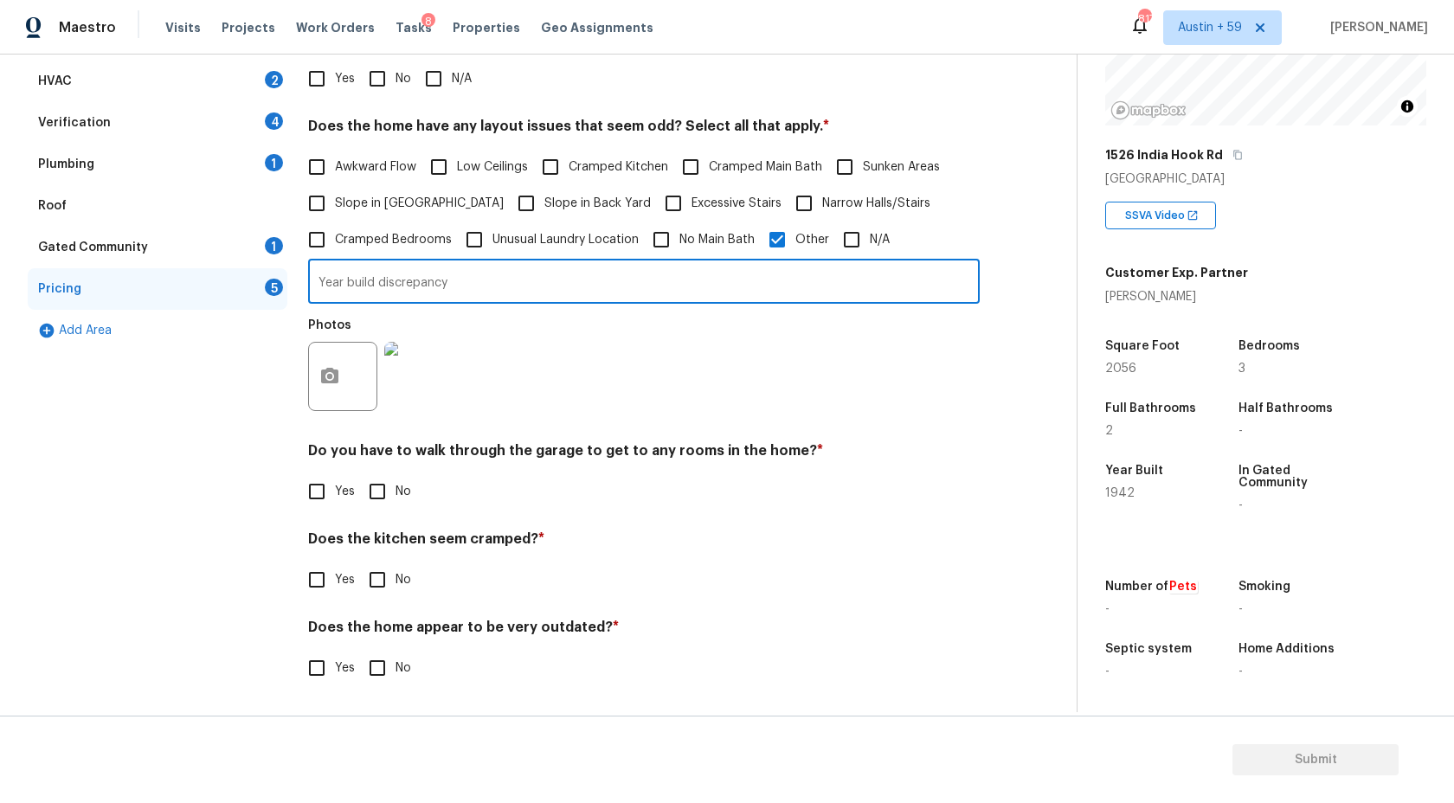
type input "Year build discrepancy"
click at [254, 447] on div "Exterior 1 Utilities 4 HVAC 2 Verification 4 Plumbing 1 Roof Gated Community 1 …" at bounding box center [158, 342] width 260 height 730
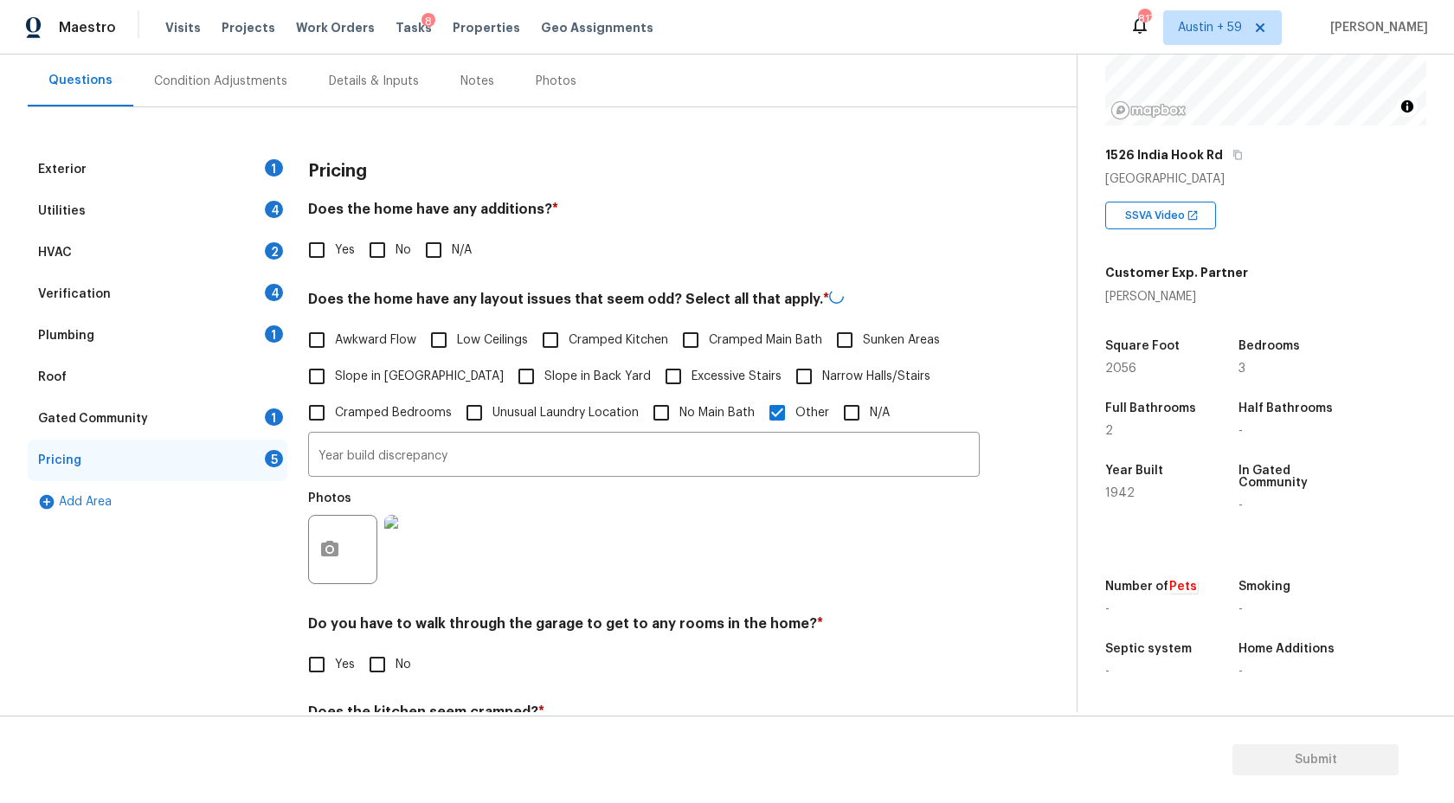
scroll to position [0, 0]
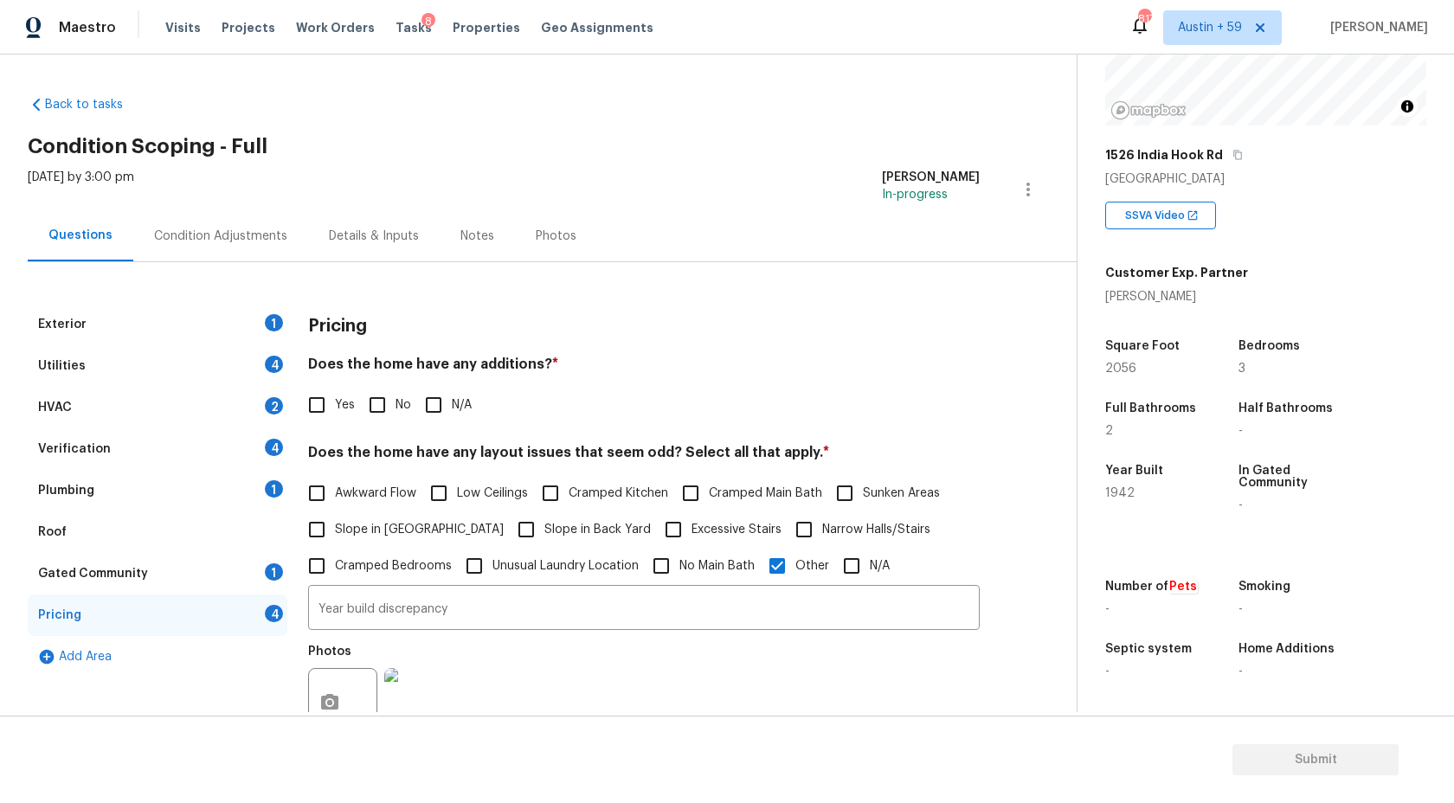
click at [239, 210] on div "Condition Adjustments" at bounding box center [220, 235] width 175 height 51
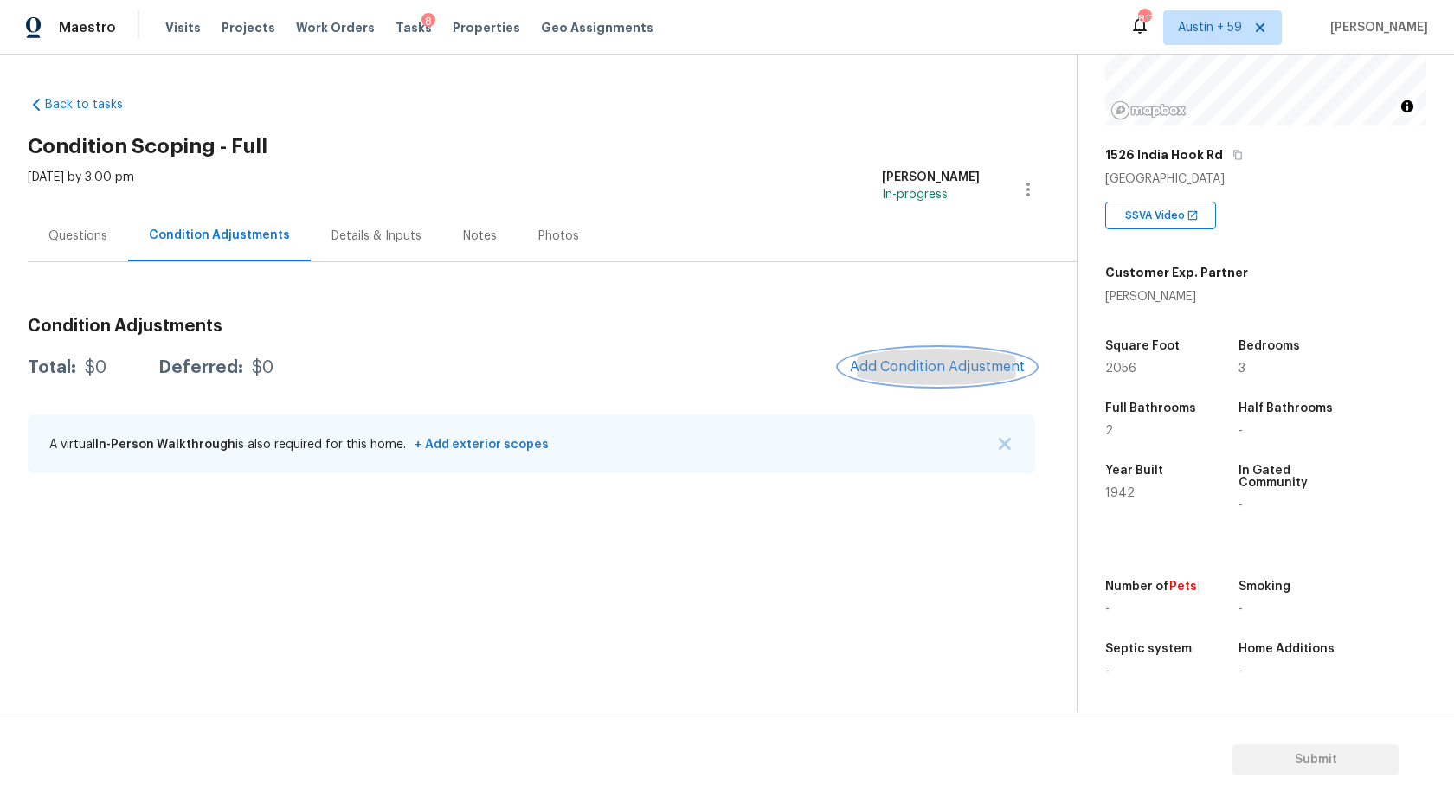
click at [920, 352] on button "Add Condition Adjustment" at bounding box center [938, 367] width 196 height 36
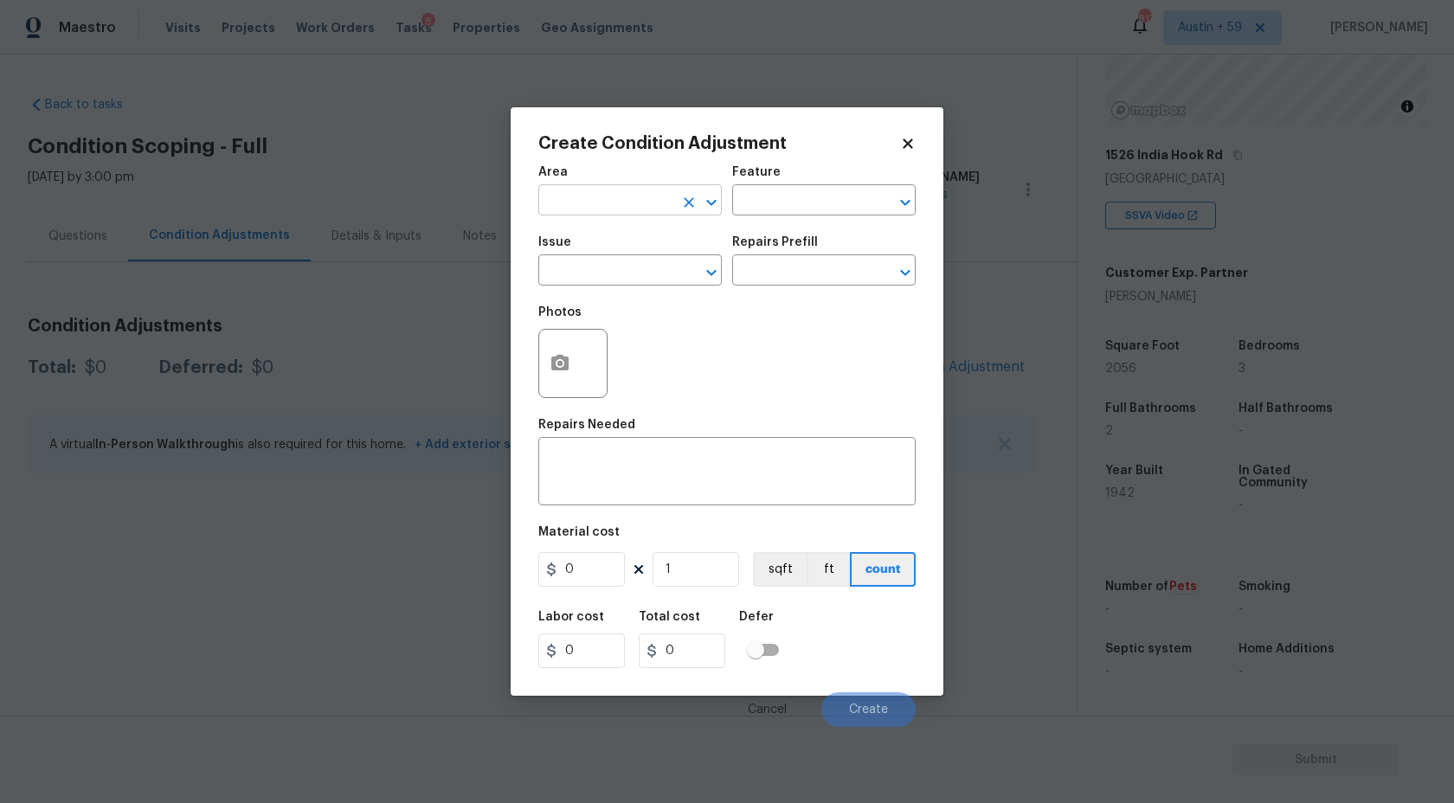
click at [574, 203] on input "text" at bounding box center [605, 202] width 135 height 27
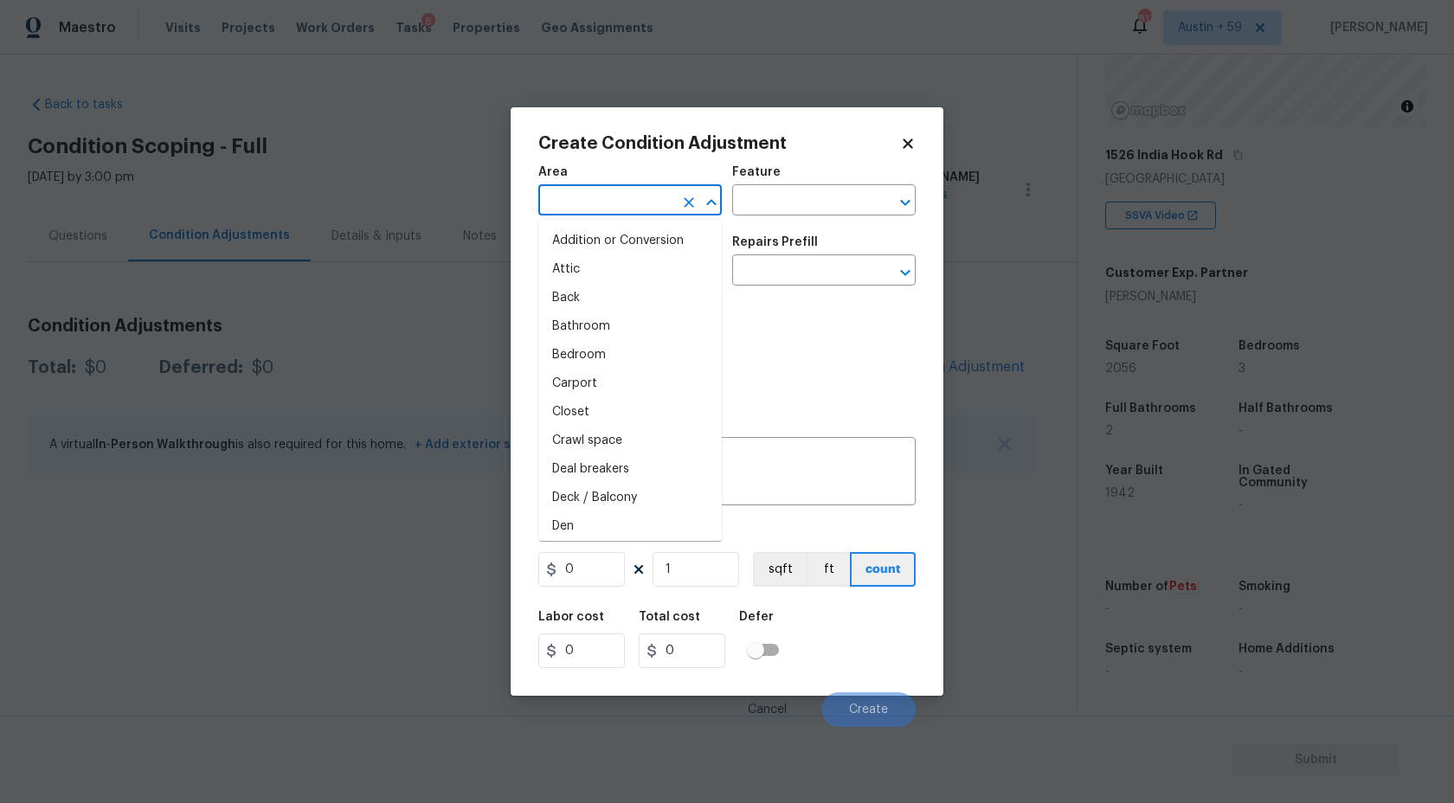
type input "e"
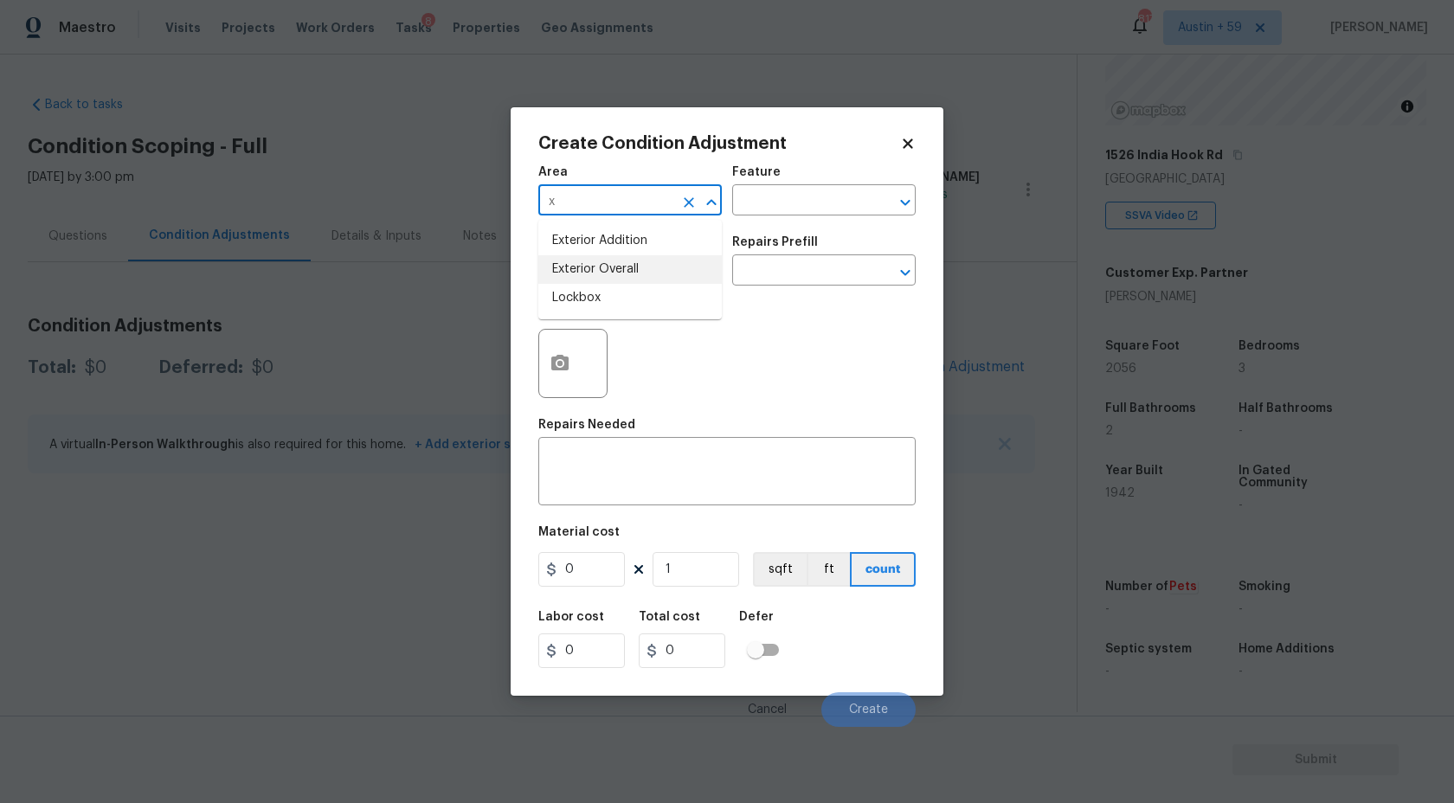
click at [616, 269] on li "Exterior Overall" at bounding box center [630, 269] width 184 height 29
type input "Exterior Overall"
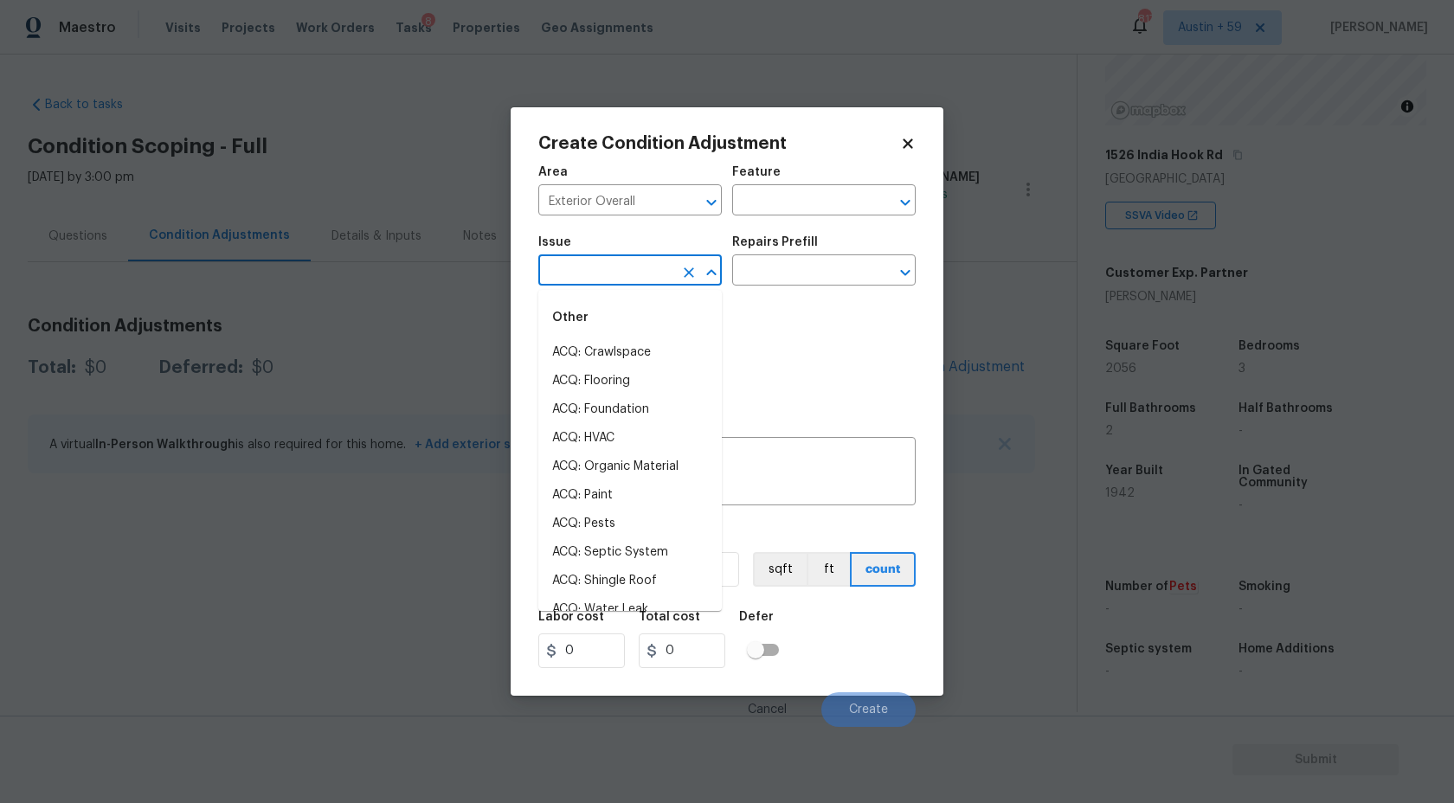
click at [642, 263] on input "text" at bounding box center [605, 272] width 135 height 27
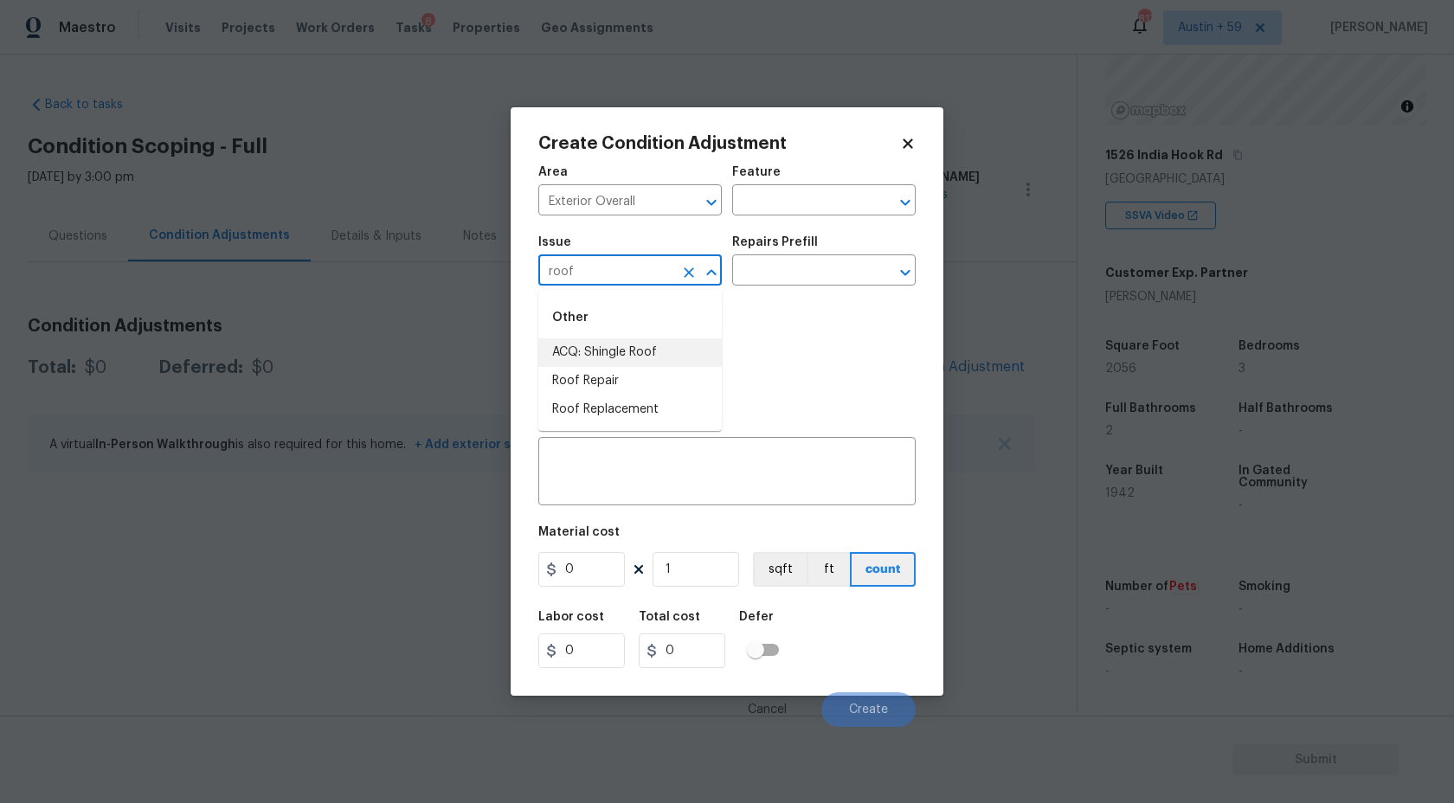
click at [625, 356] on li "ACQ: Shingle Roof" at bounding box center [630, 352] width 184 height 29
type input "ACQ: Shingle Roof"
click at [789, 281] on input "text" at bounding box center [799, 272] width 135 height 27
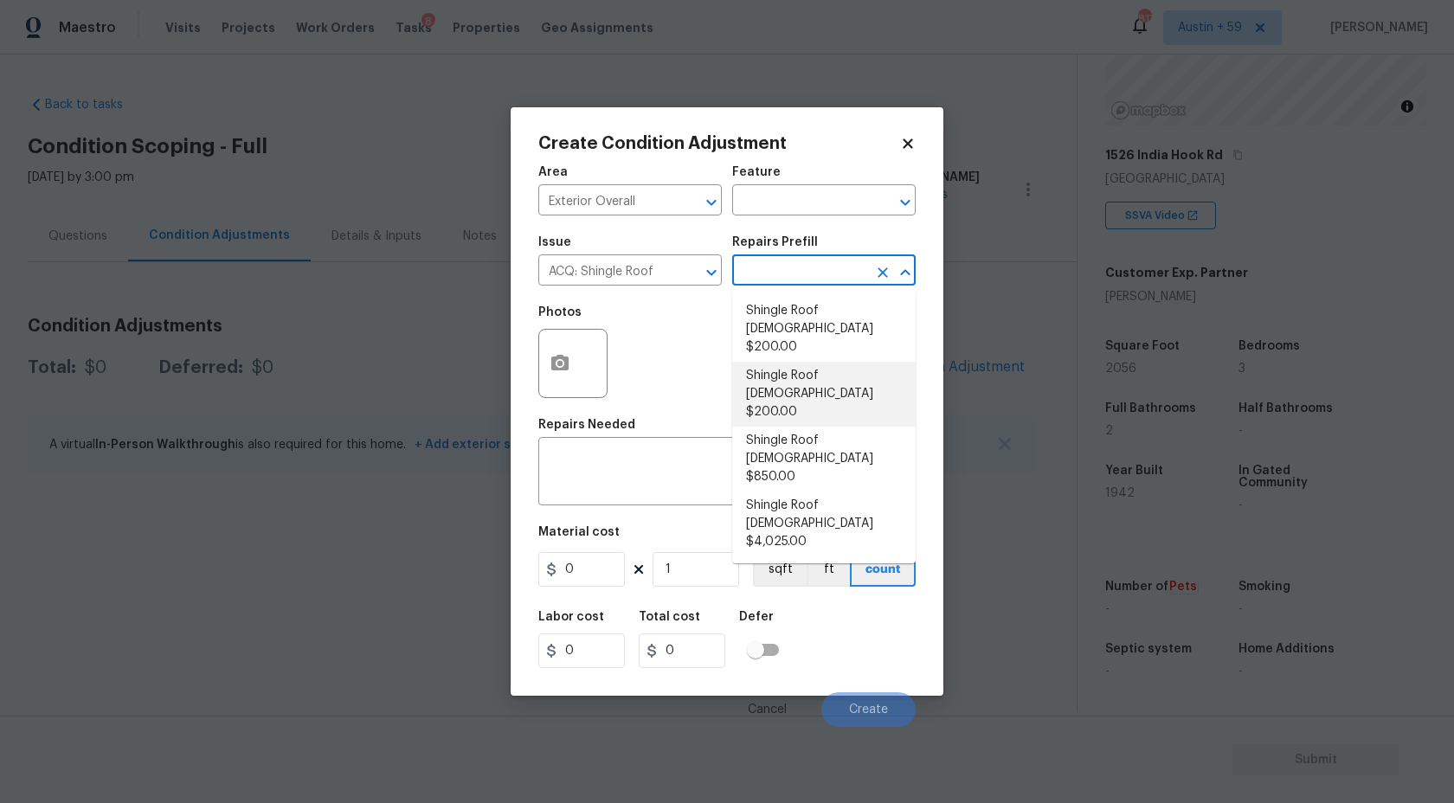
click at [822, 367] on li "Shingle Roof 11-15 Years Old $200.00" at bounding box center [824, 394] width 184 height 65
type input "Acquisition"
type textarea "Acquisition Scope: Shingle Roof 11-15 years in age maintenance."
type input "200"
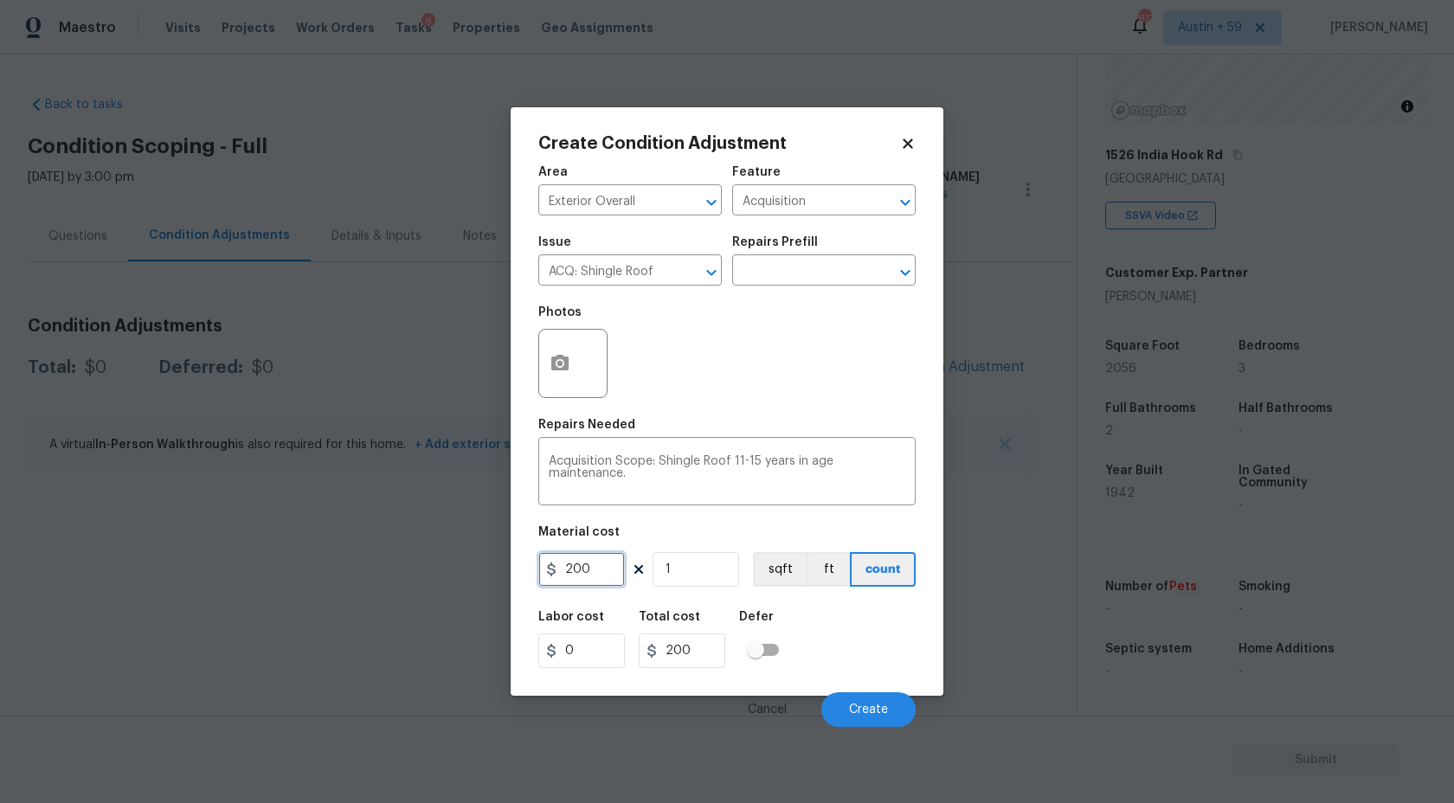
click at [615, 576] on input "200" at bounding box center [581, 569] width 87 height 35
type input "381"
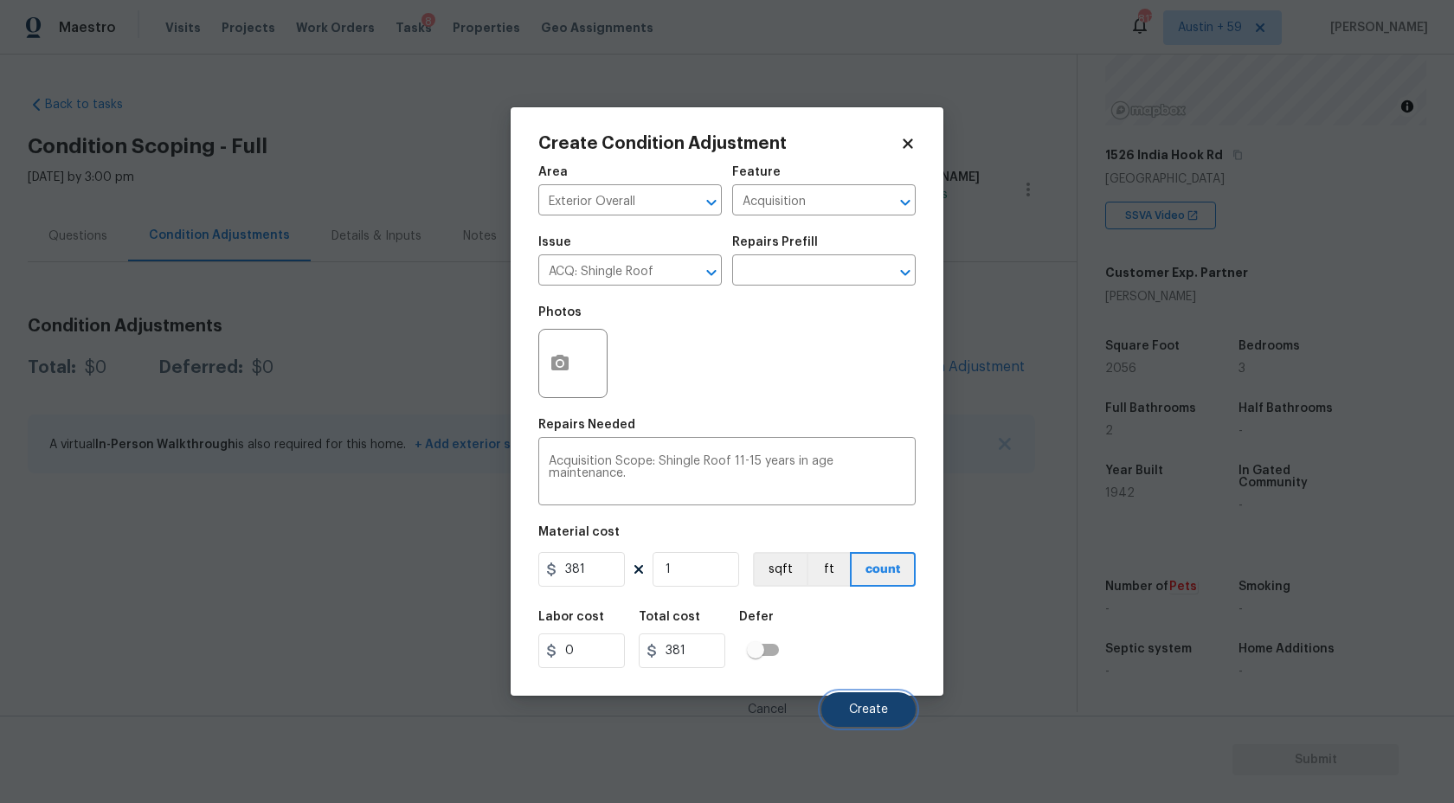
click at [873, 706] on span "Create" at bounding box center [868, 710] width 39 height 13
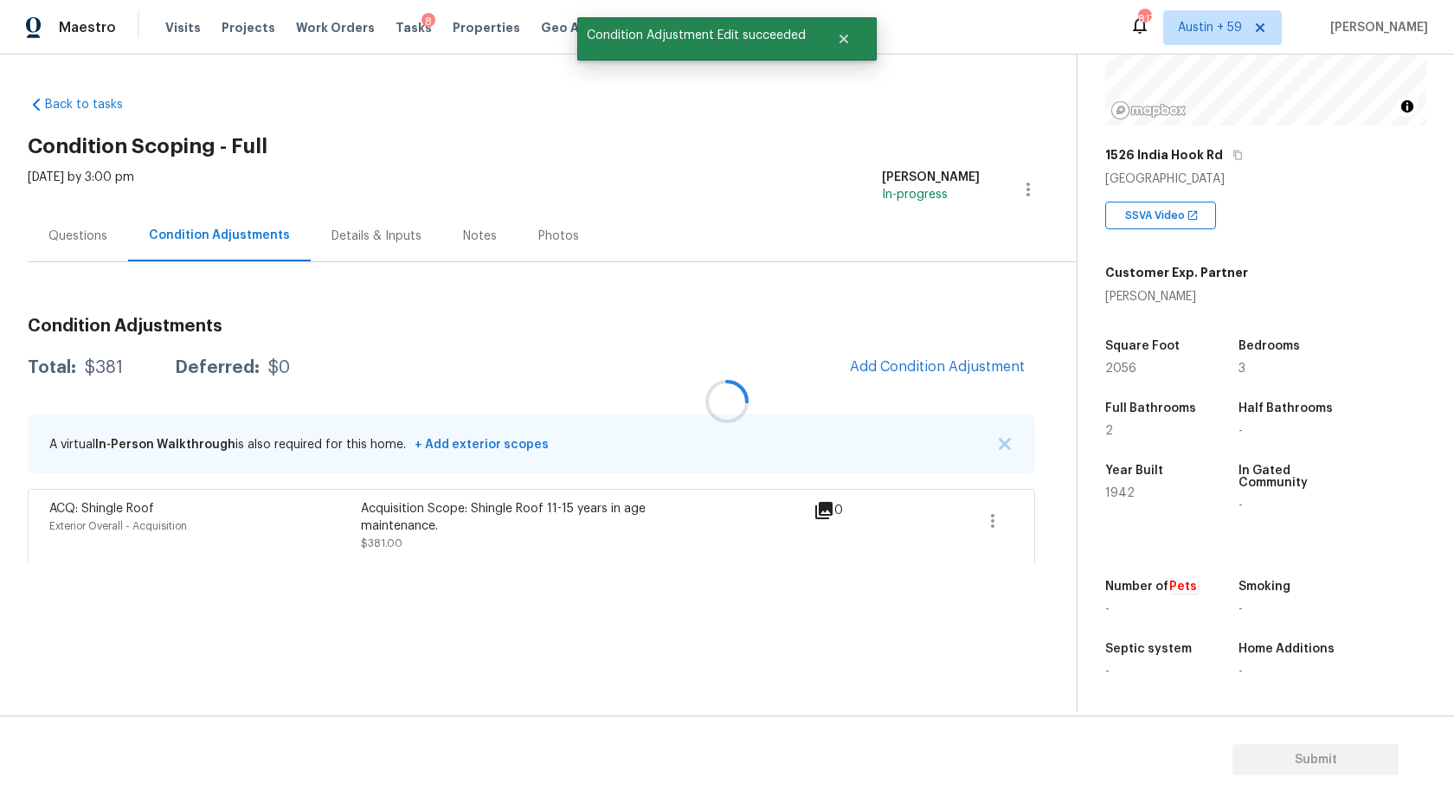
click at [938, 359] on div at bounding box center [727, 401] width 1454 height 803
click at [939, 357] on button "Add Condition Adjustment" at bounding box center [938, 367] width 196 height 36
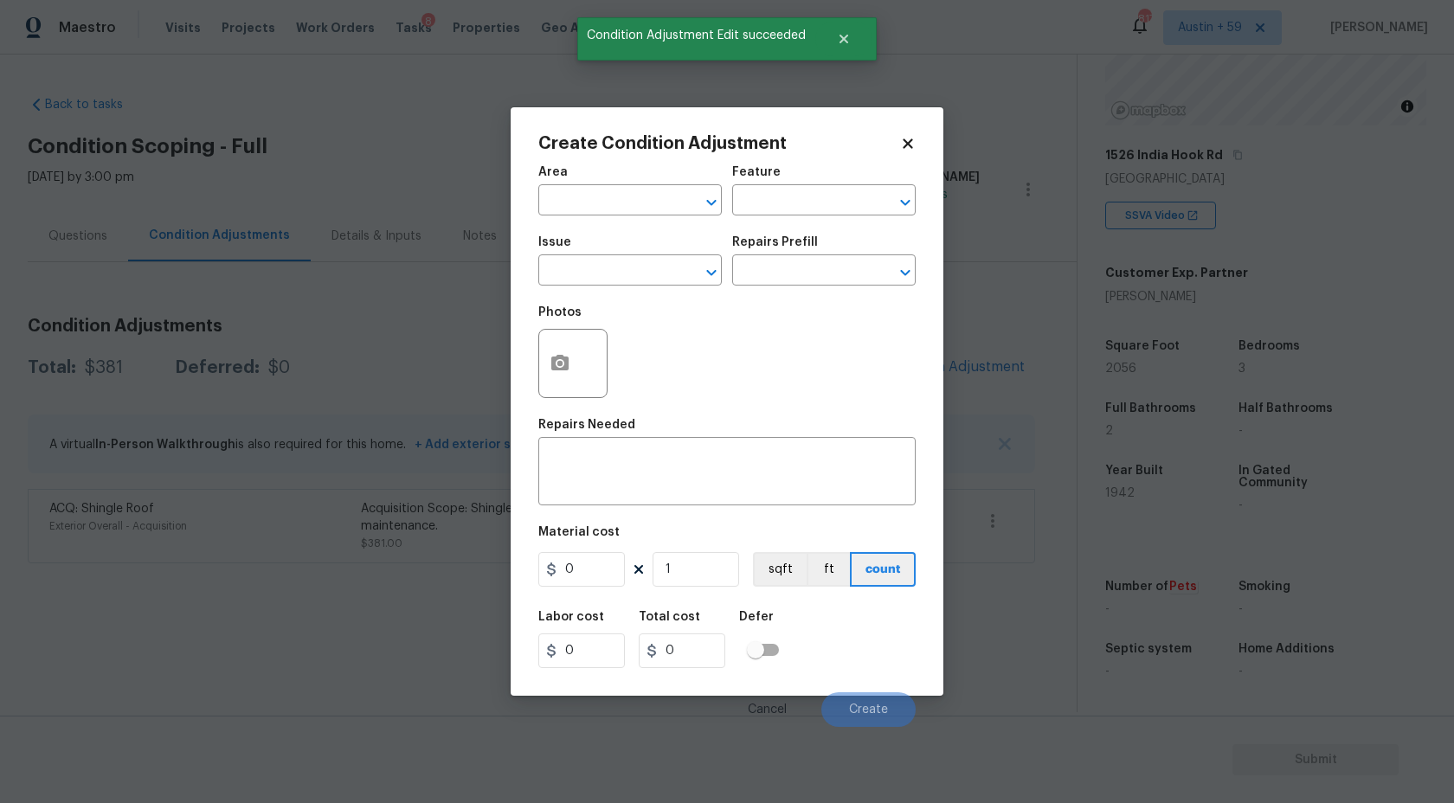
click at [589, 186] on div "Area" at bounding box center [630, 177] width 184 height 23
click at [597, 221] on span "Area ​" at bounding box center [630, 191] width 184 height 70
click at [596, 200] on input "text" at bounding box center [605, 202] width 135 height 27
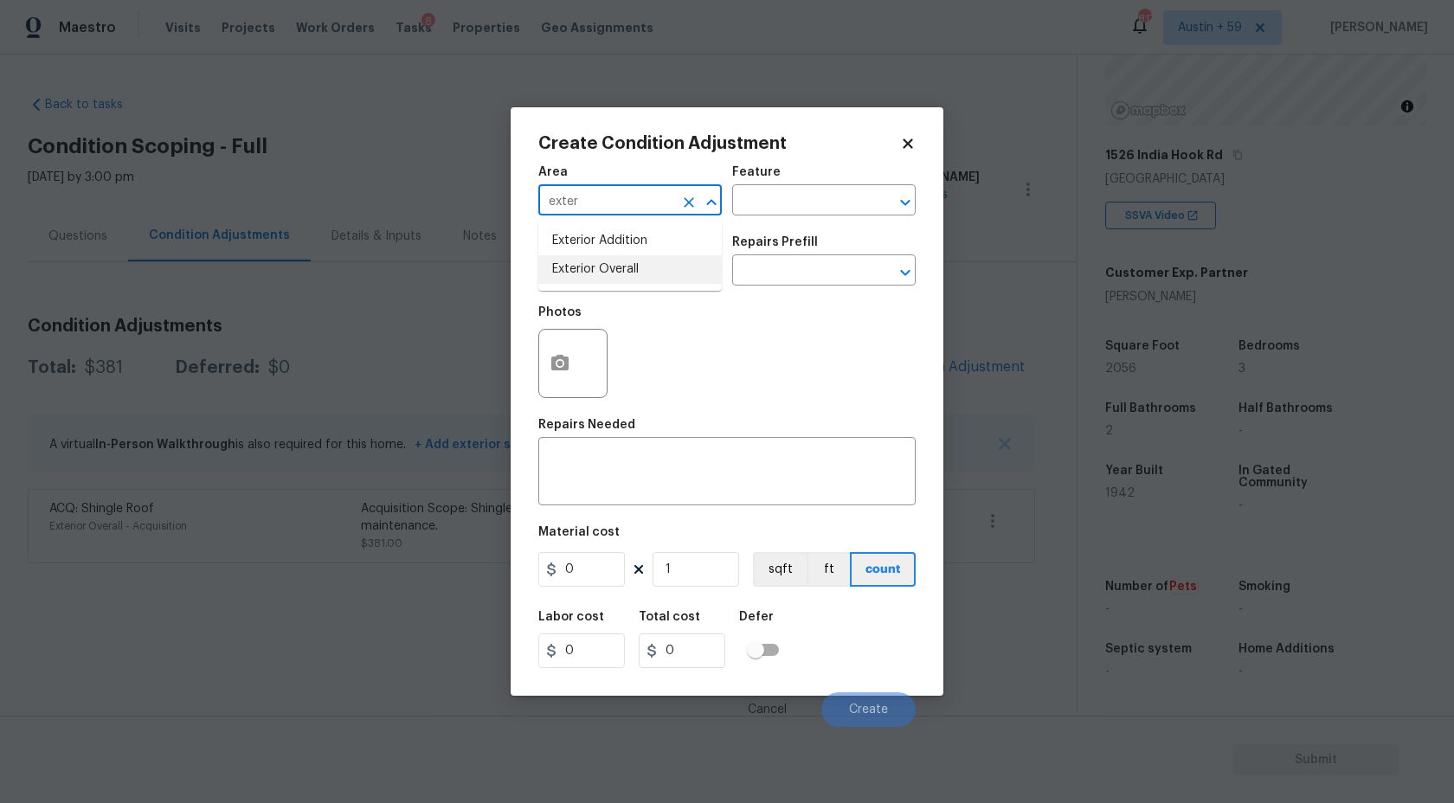
click at [645, 271] on li "Exterior Overall" at bounding box center [630, 269] width 184 height 29
type input "Exterior Overall"
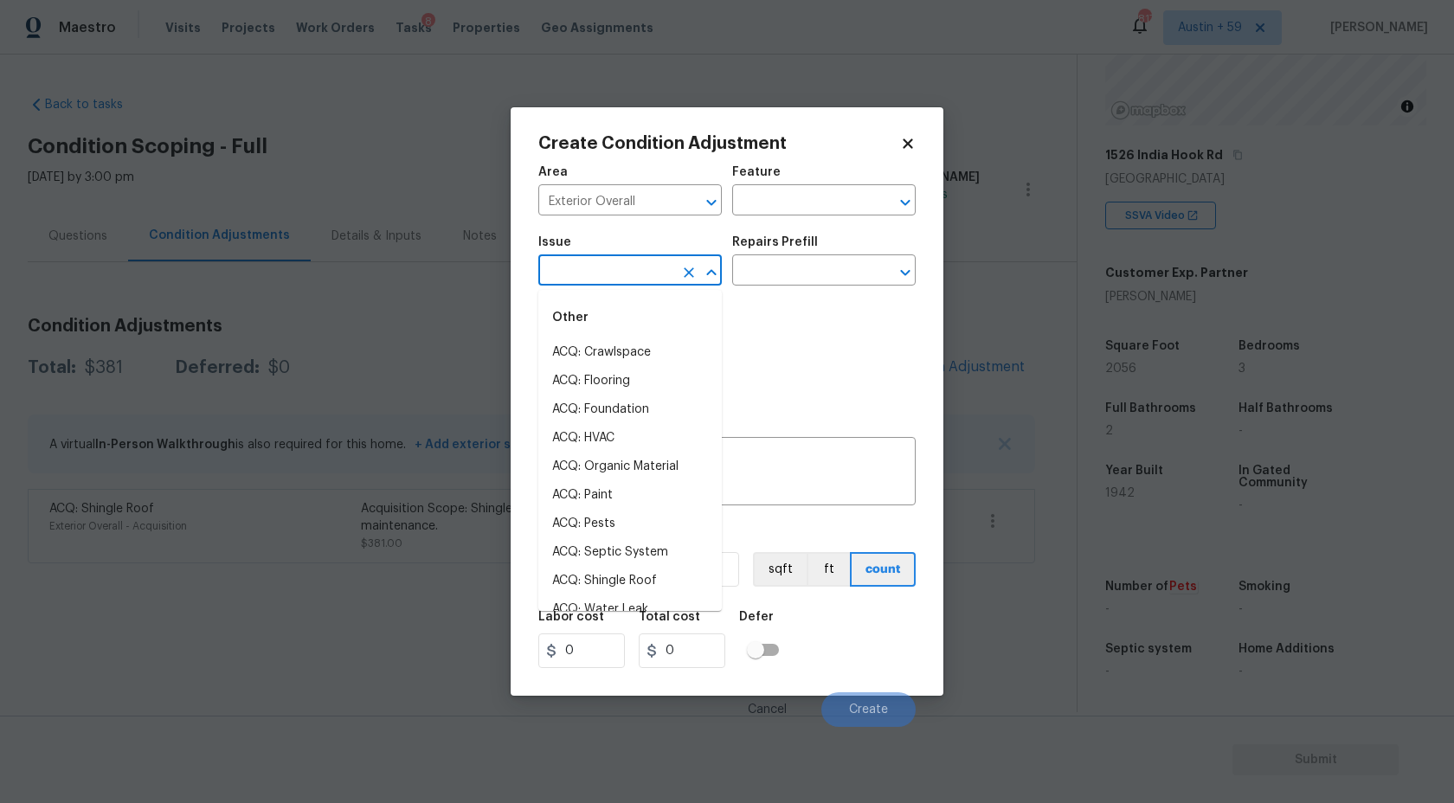
click at [645, 271] on input "text" at bounding box center [605, 272] width 135 height 27
type input "h"
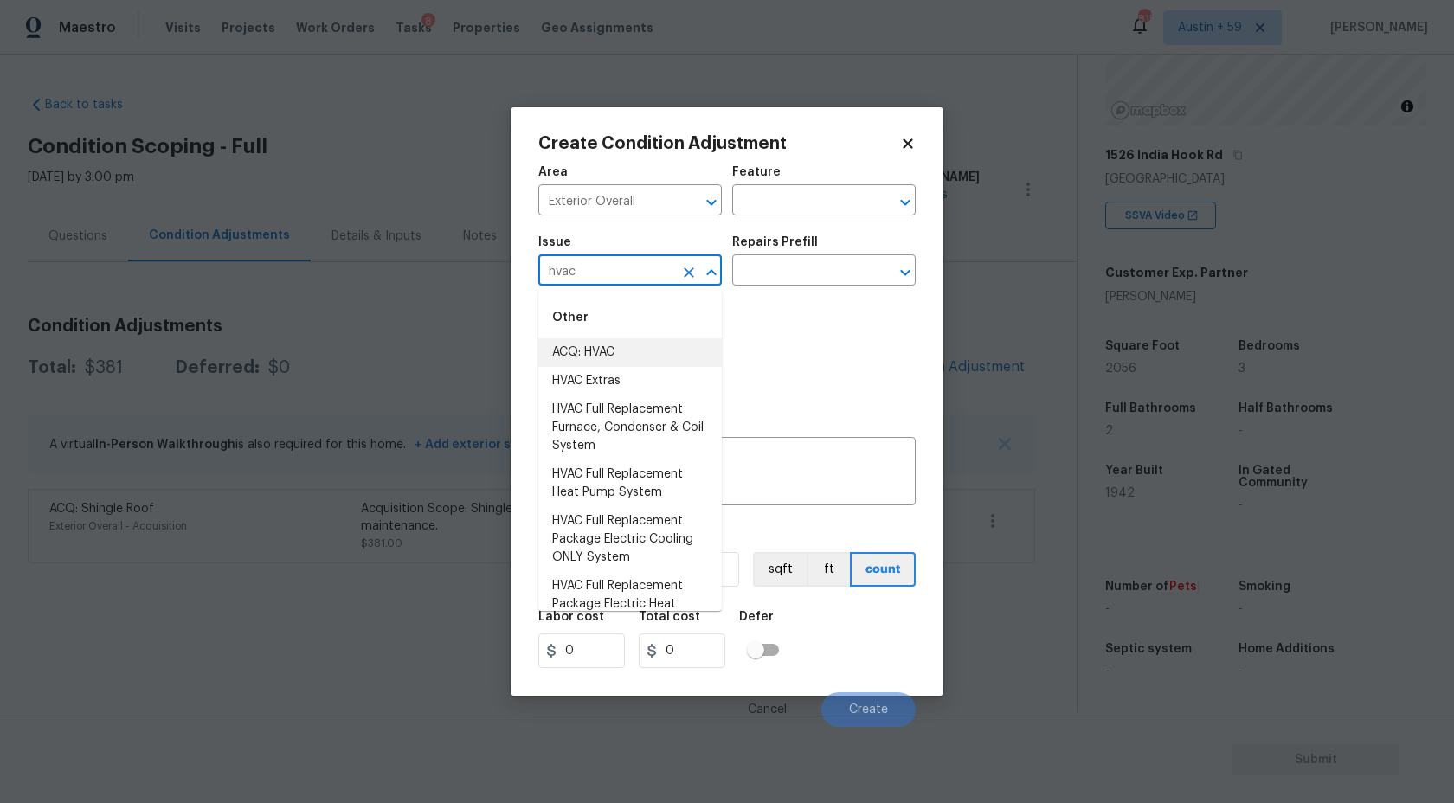
click at [637, 357] on li "ACQ: HVAC" at bounding box center [630, 352] width 184 height 29
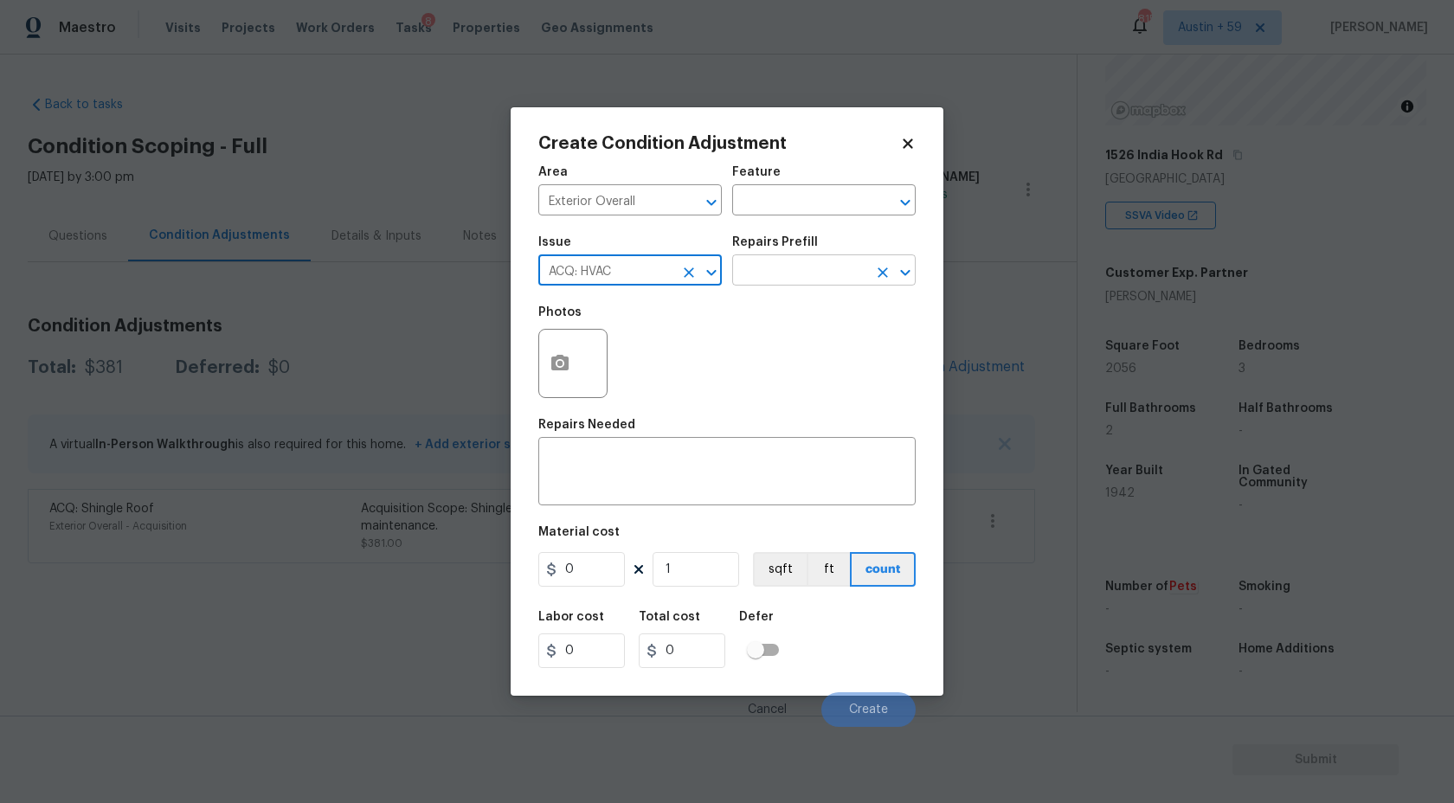
type input "ACQ: HVAC"
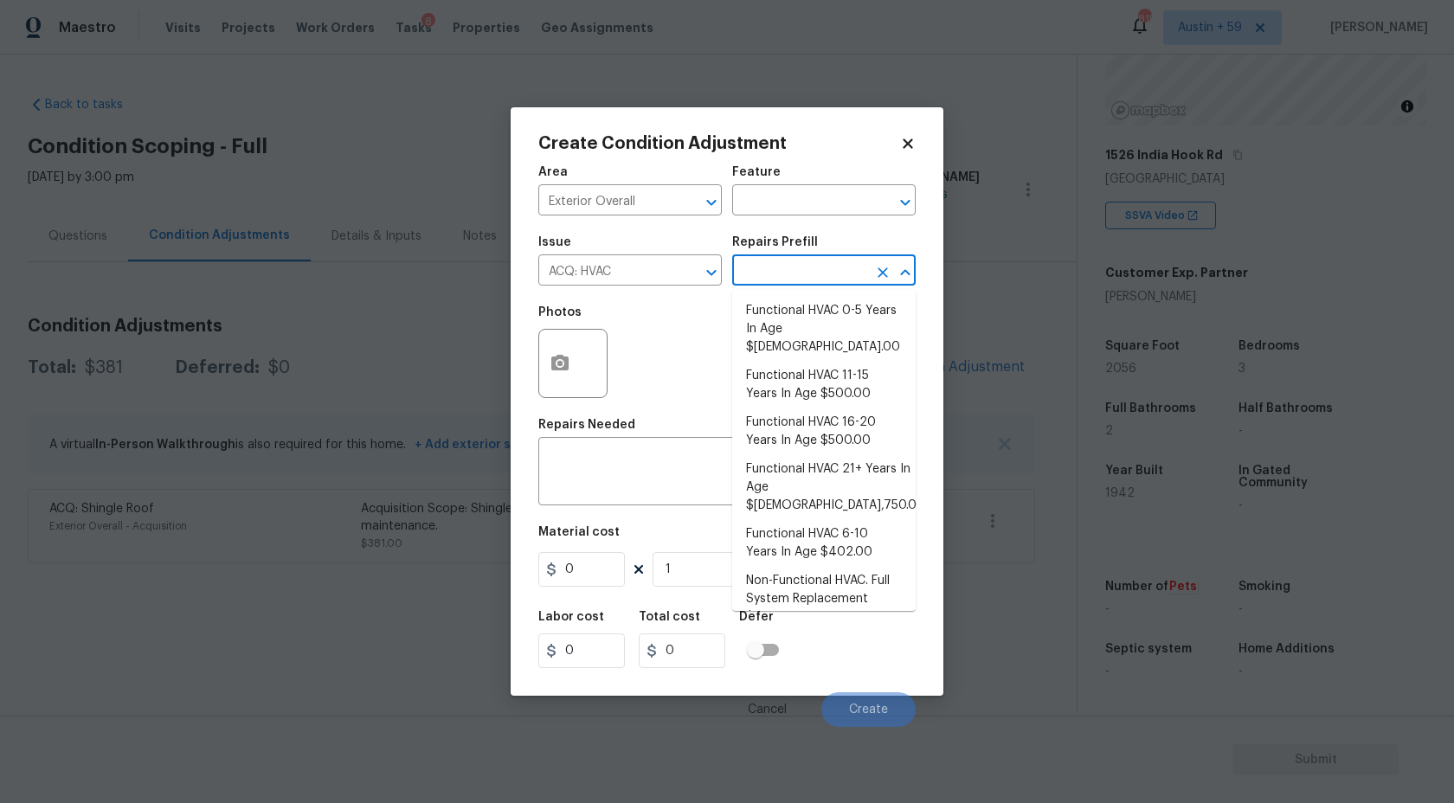
click at [823, 263] on input "text" at bounding box center [799, 272] width 135 height 27
click at [879, 522] on li "Functional HVAC 6-10 Years In Age $402.00" at bounding box center [824, 543] width 184 height 47
type input "Acquisition"
type textarea "Acquisition Scope: Functional HVAC 6-10 years"
type input "402"
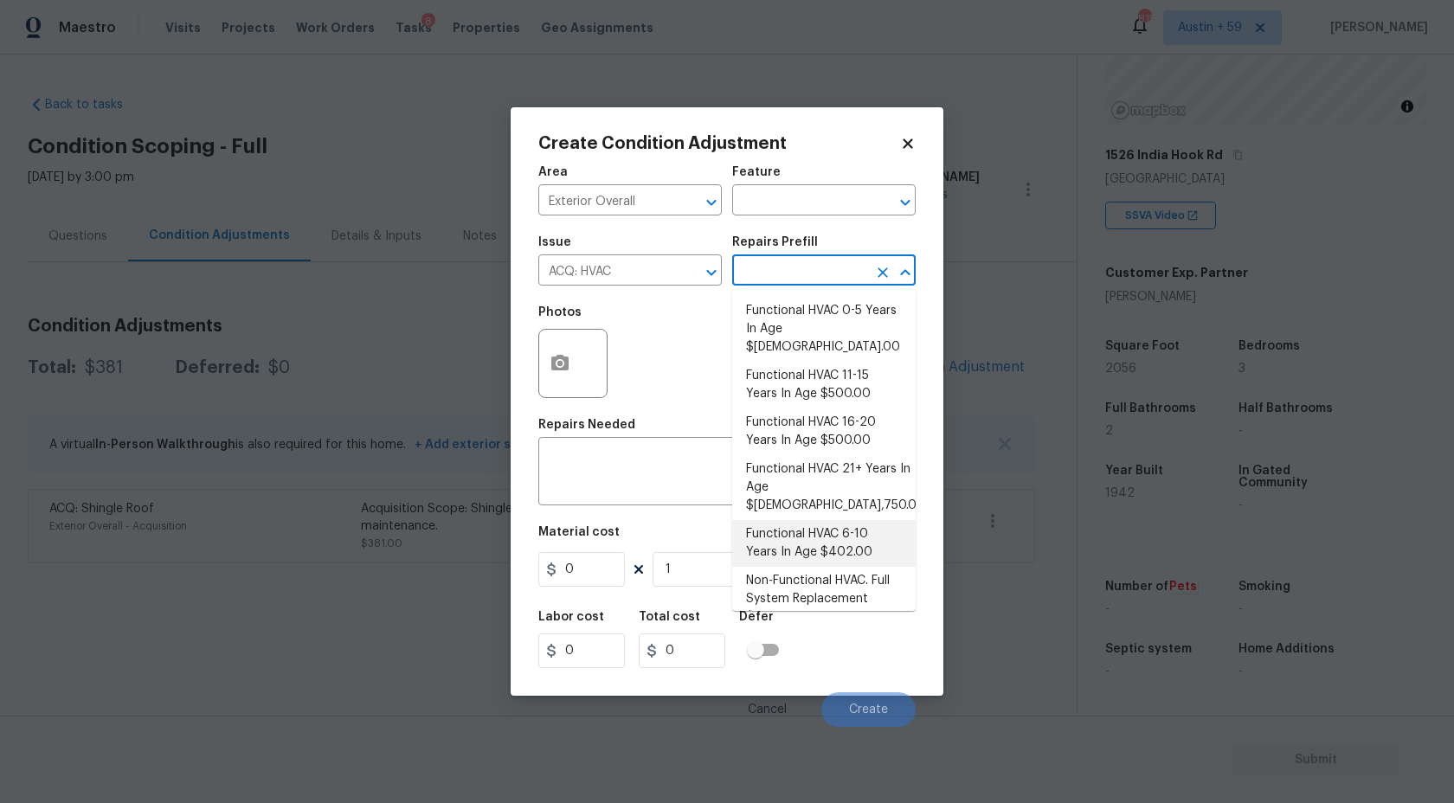
type input "402"
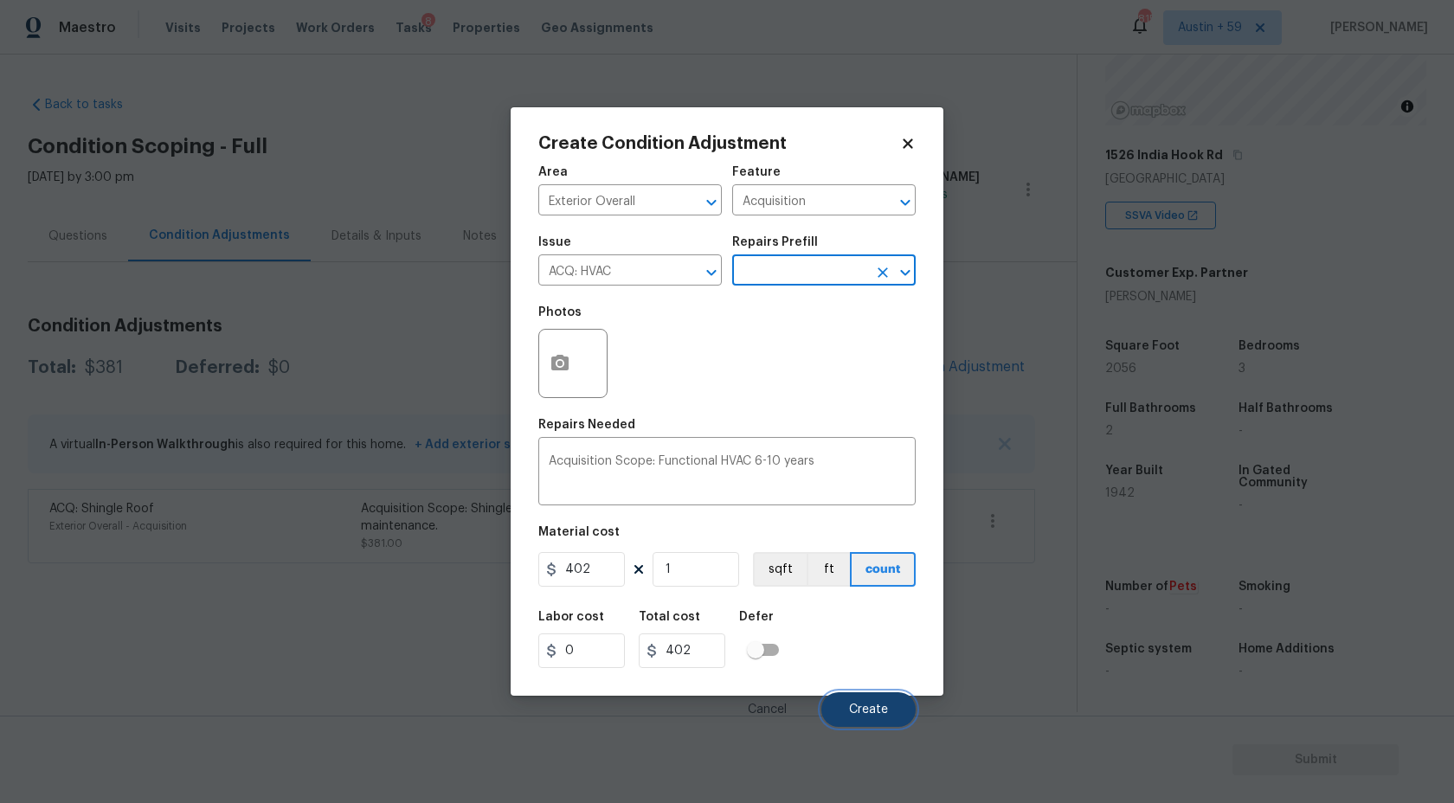
click at [871, 712] on span "Create" at bounding box center [868, 710] width 39 height 13
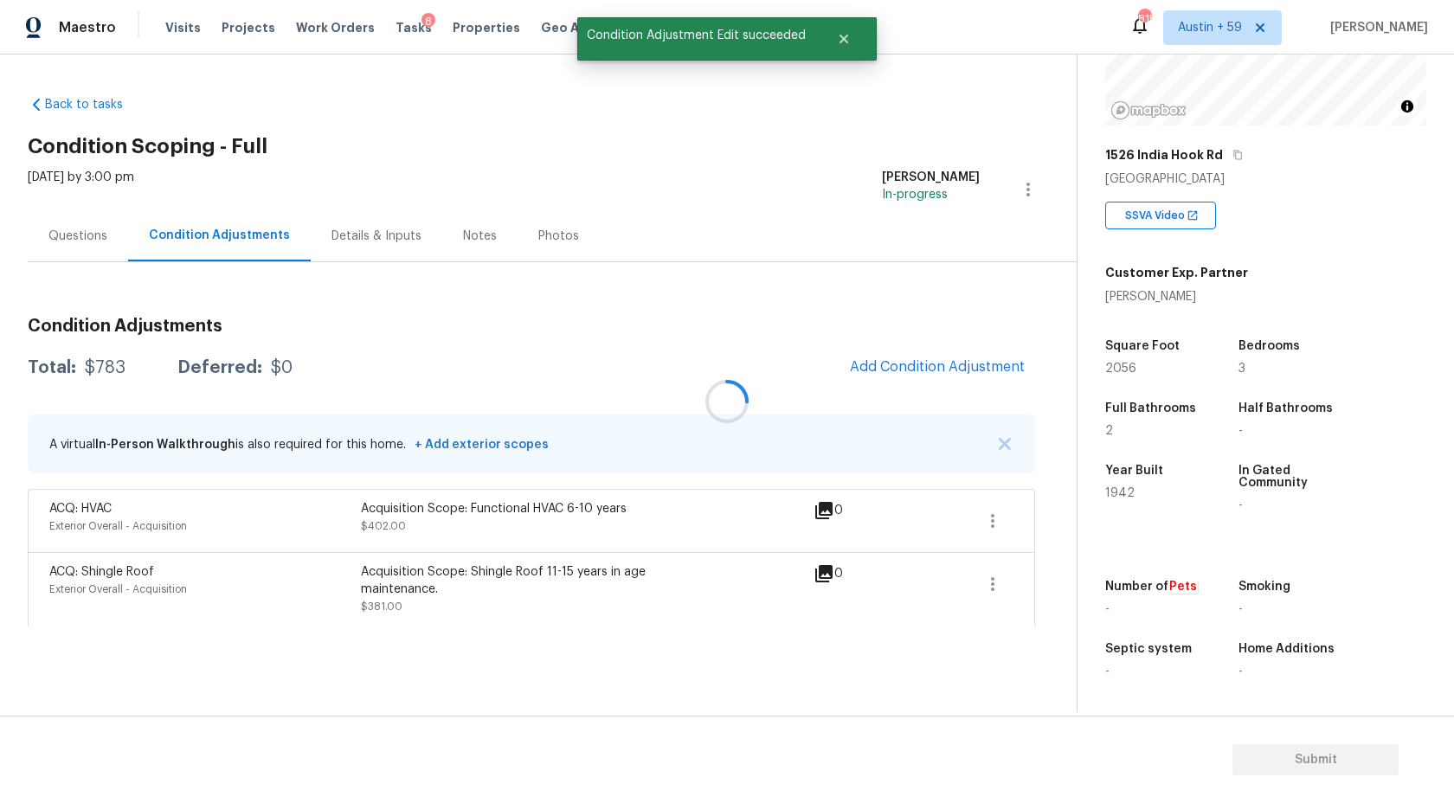
click at [918, 365] on div at bounding box center [727, 401] width 1454 height 803
click at [918, 365] on span "Add Condition Adjustment" at bounding box center [937, 367] width 175 height 16
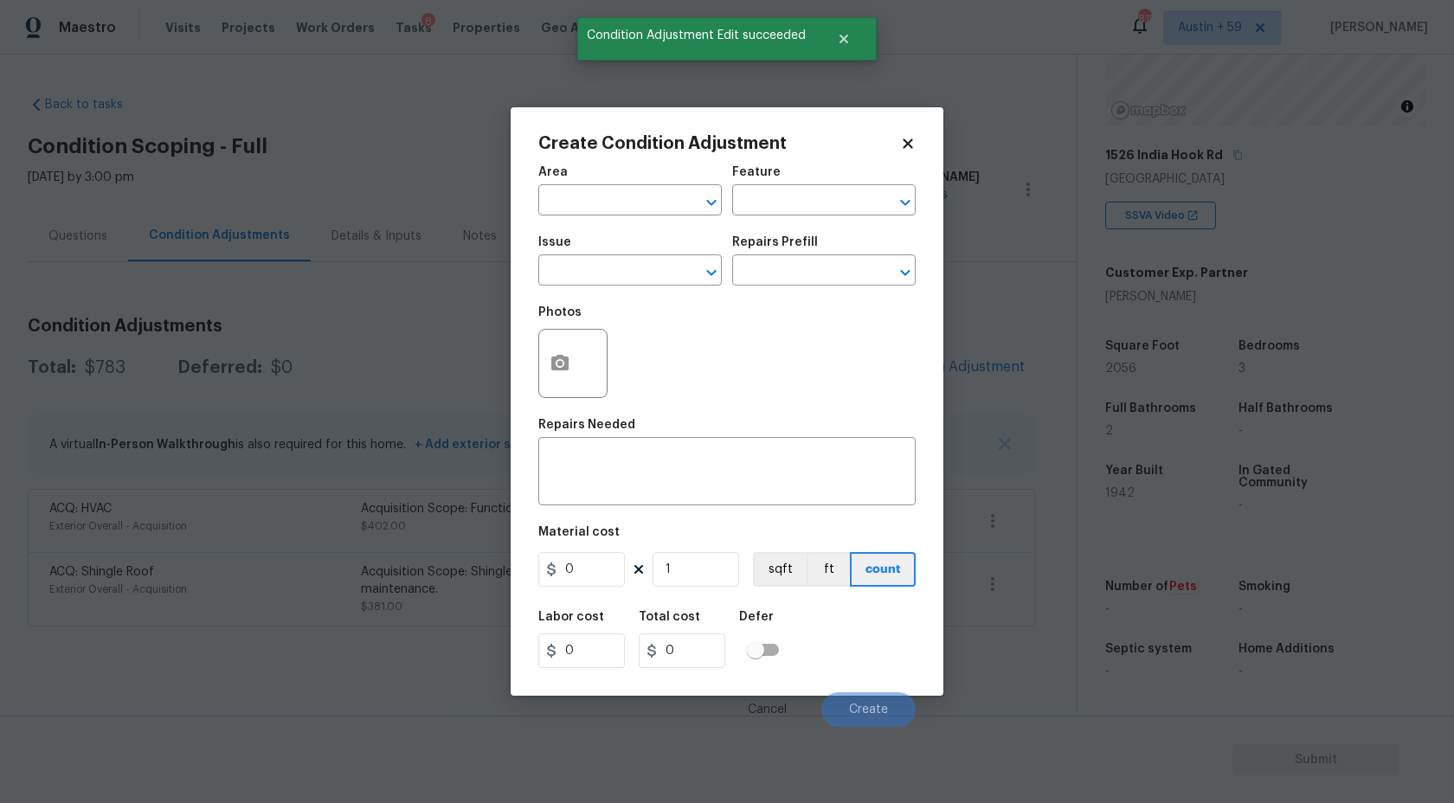
click at [625, 225] on span "Area ​" at bounding box center [630, 191] width 184 height 70
click at [625, 207] on input "text" at bounding box center [605, 202] width 135 height 27
click at [656, 279] on li "Exterior Overall" at bounding box center [630, 269] width 184 height 29
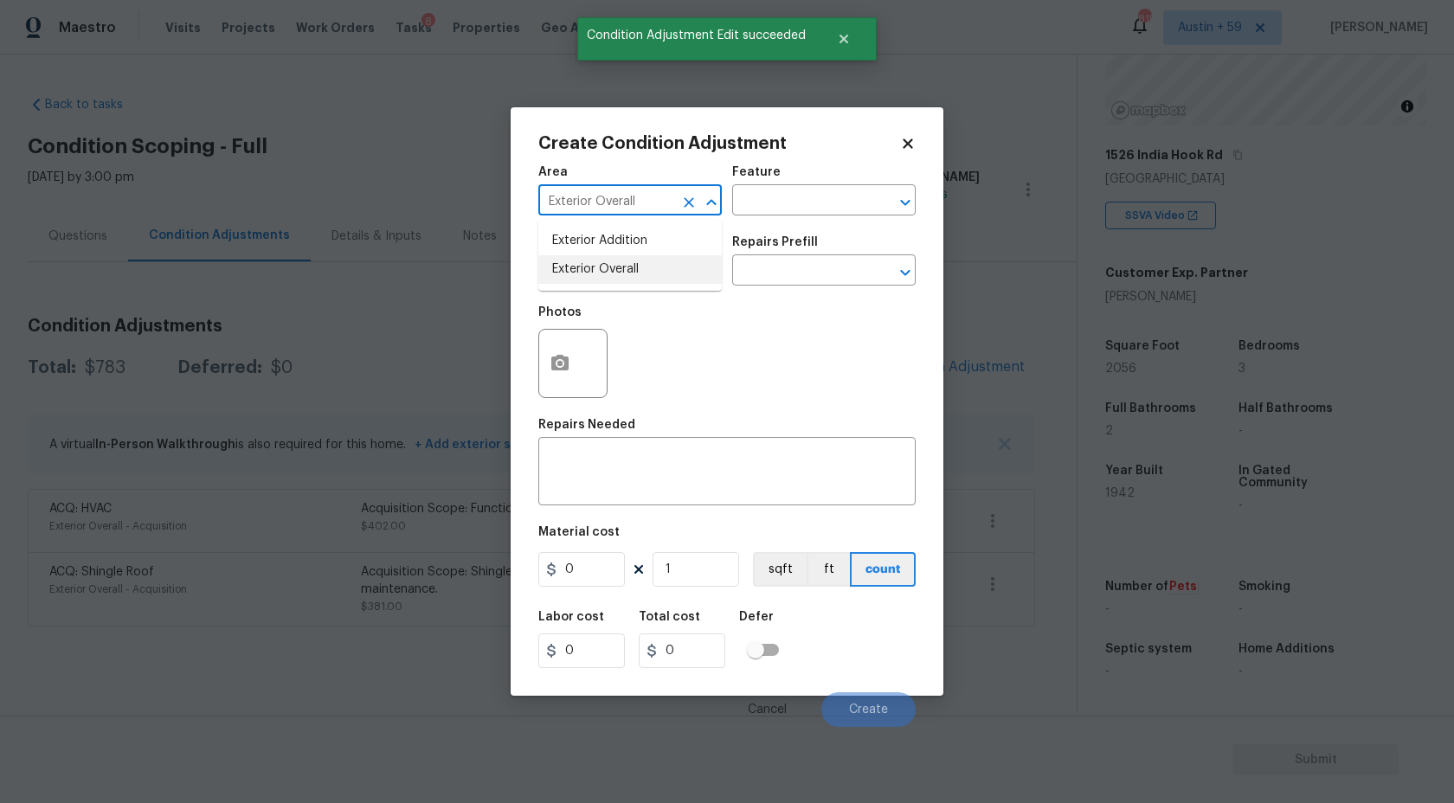
type input "Exterior Overall"
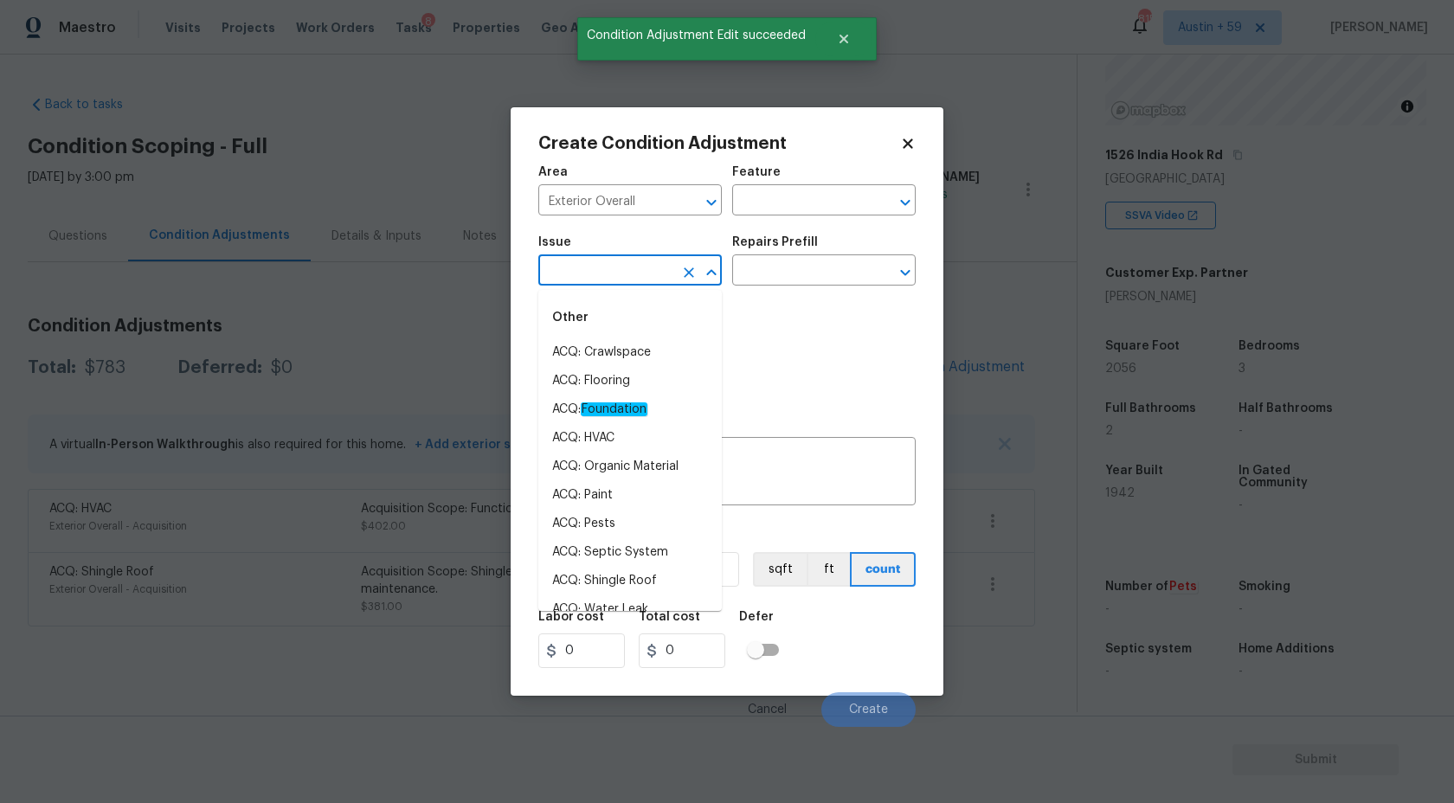
click at [656, 279] on input "text" at bounding box center [605, 272] width 135 height 27
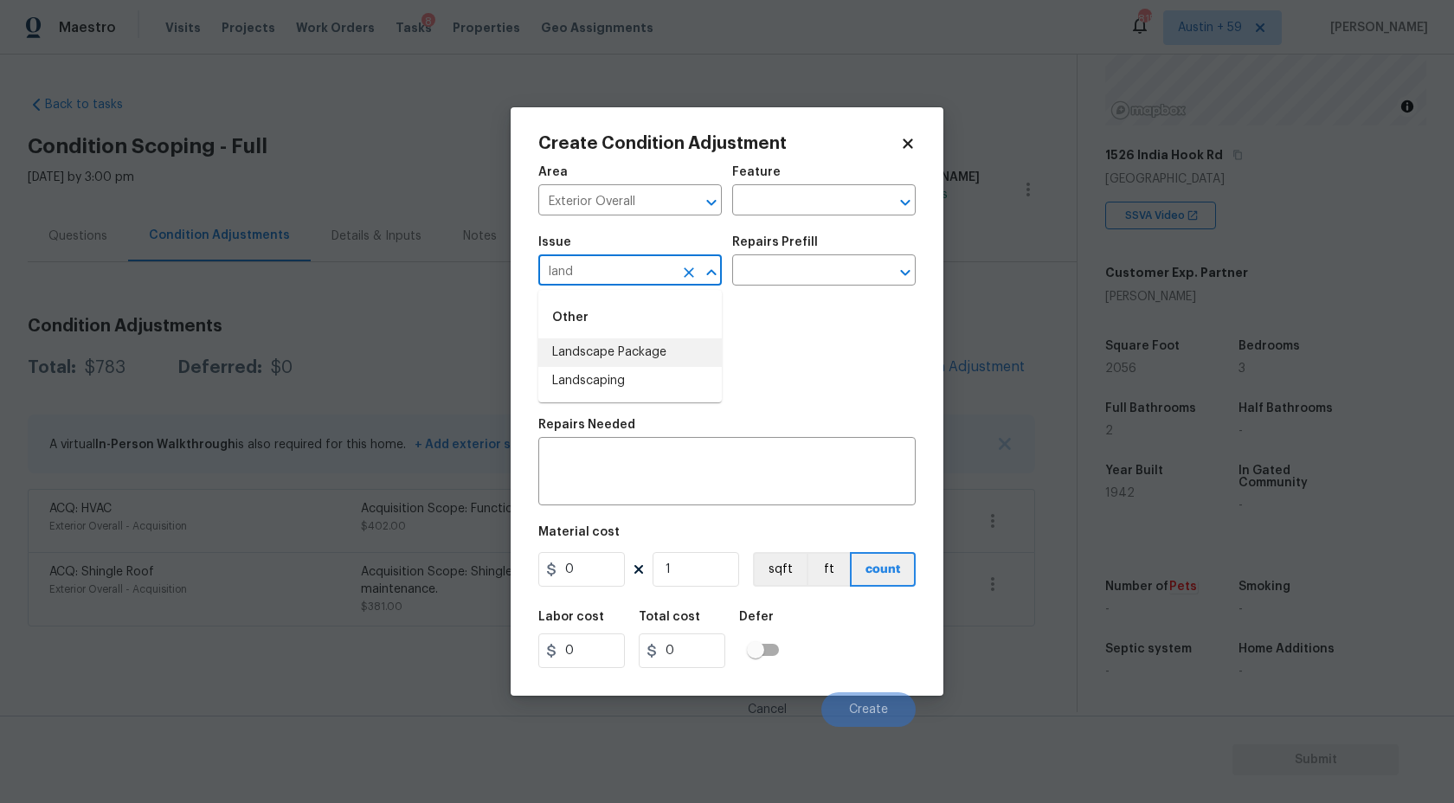
type input "land"
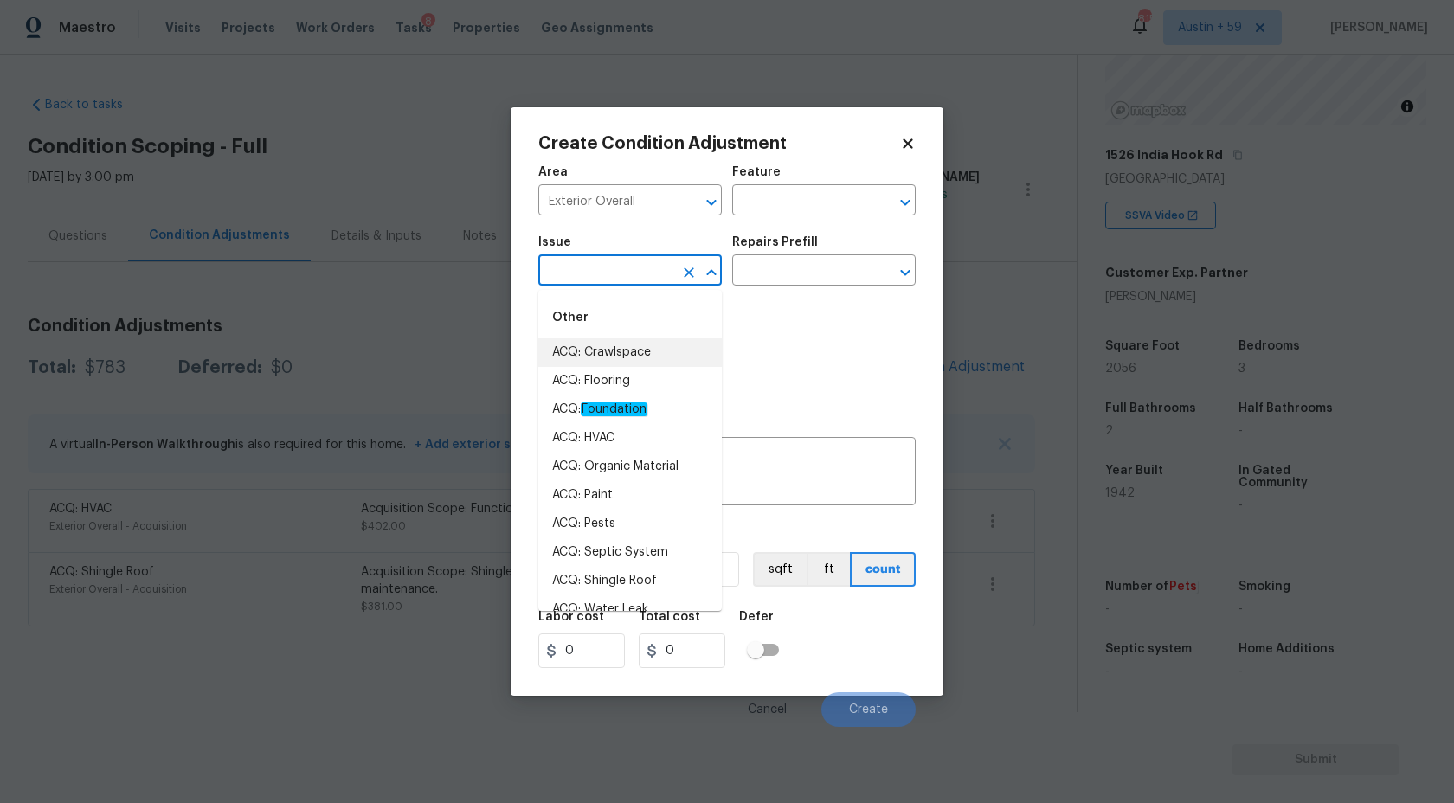
click at [617, 280] on input "text" at bounding box center [605, 272] width 135 height 27
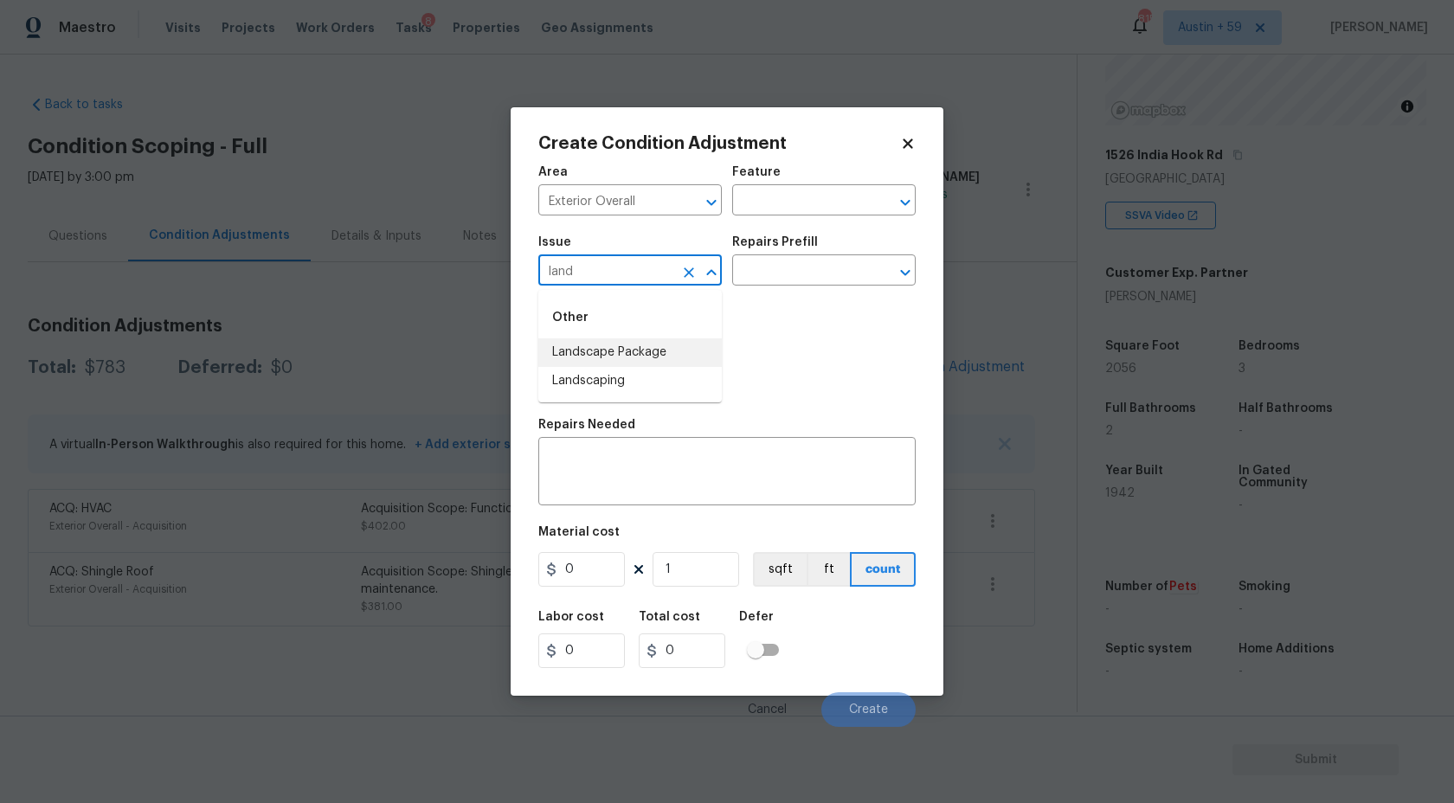
click at [628, 344] on li "Landscape Package" at bounding box center [630, 352] width 184 height 29
type input "Landscape Package"
click at [547, 376] on button "button" at bounding box center [560, 364] width 42 height 68
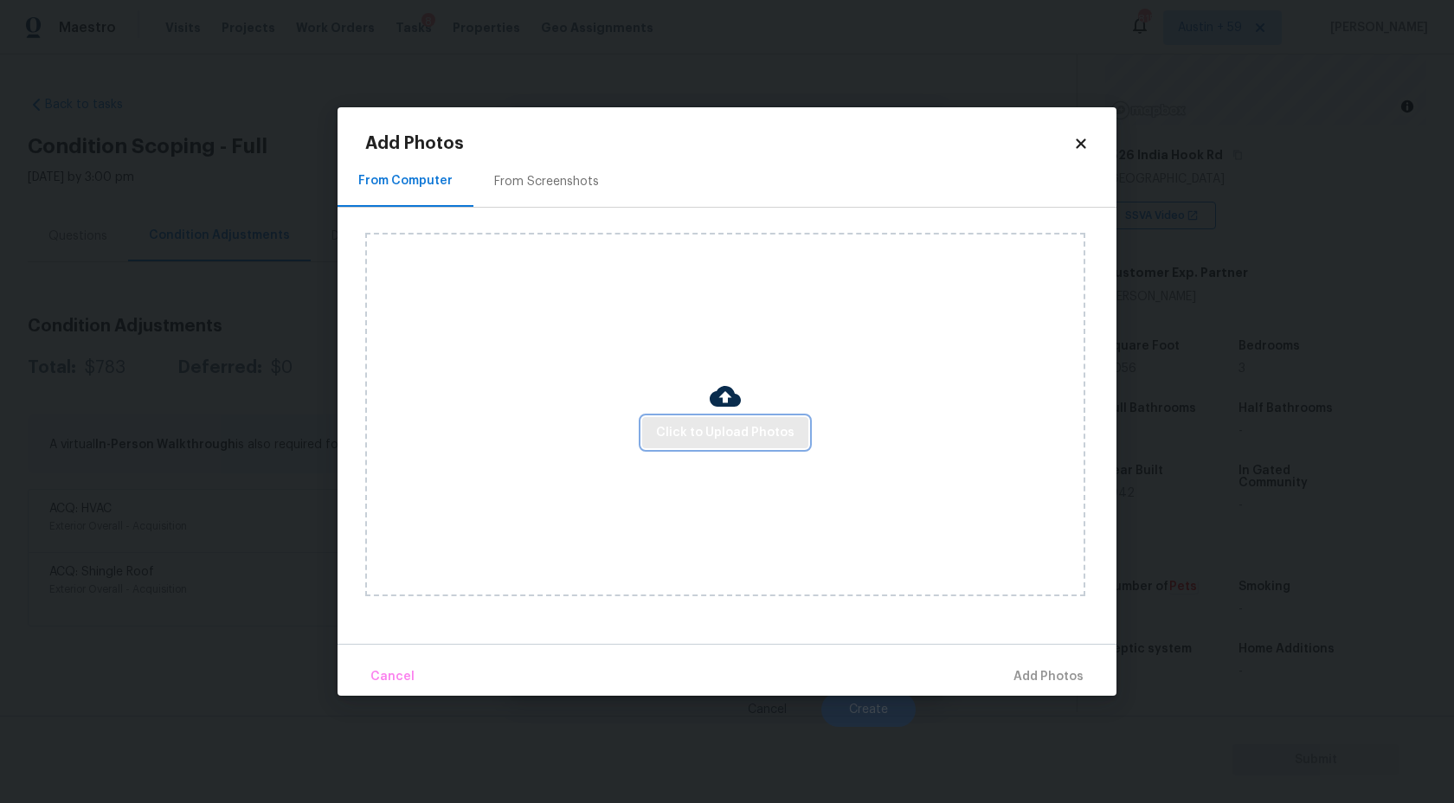
click at [704, 439] on span "Click to Upload Photos" at bounding box center [725, 433] width 138 height 22
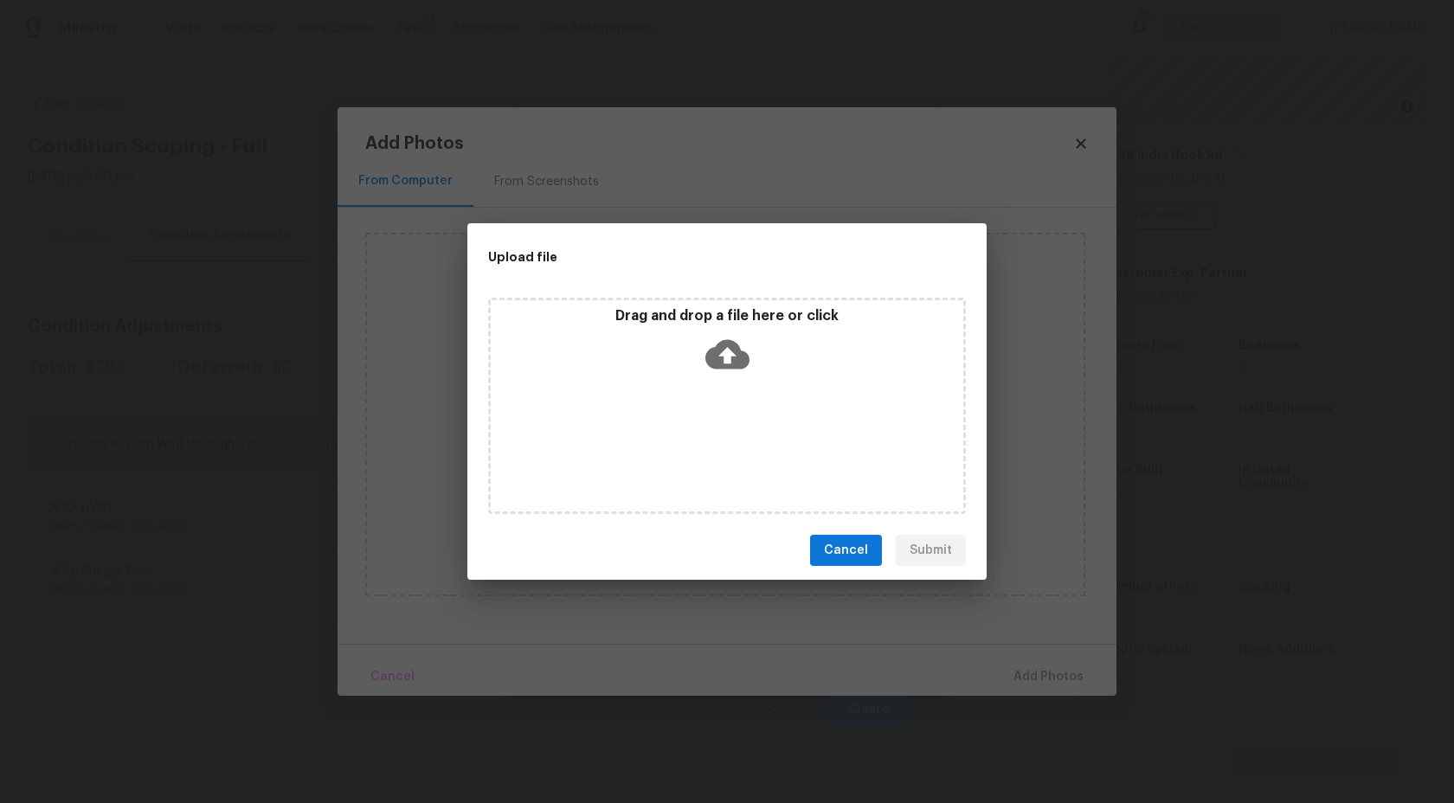
click at [731, 376] on div "Drag and drop a file here or click" at bounding box center [727, 344] width 473 height 74
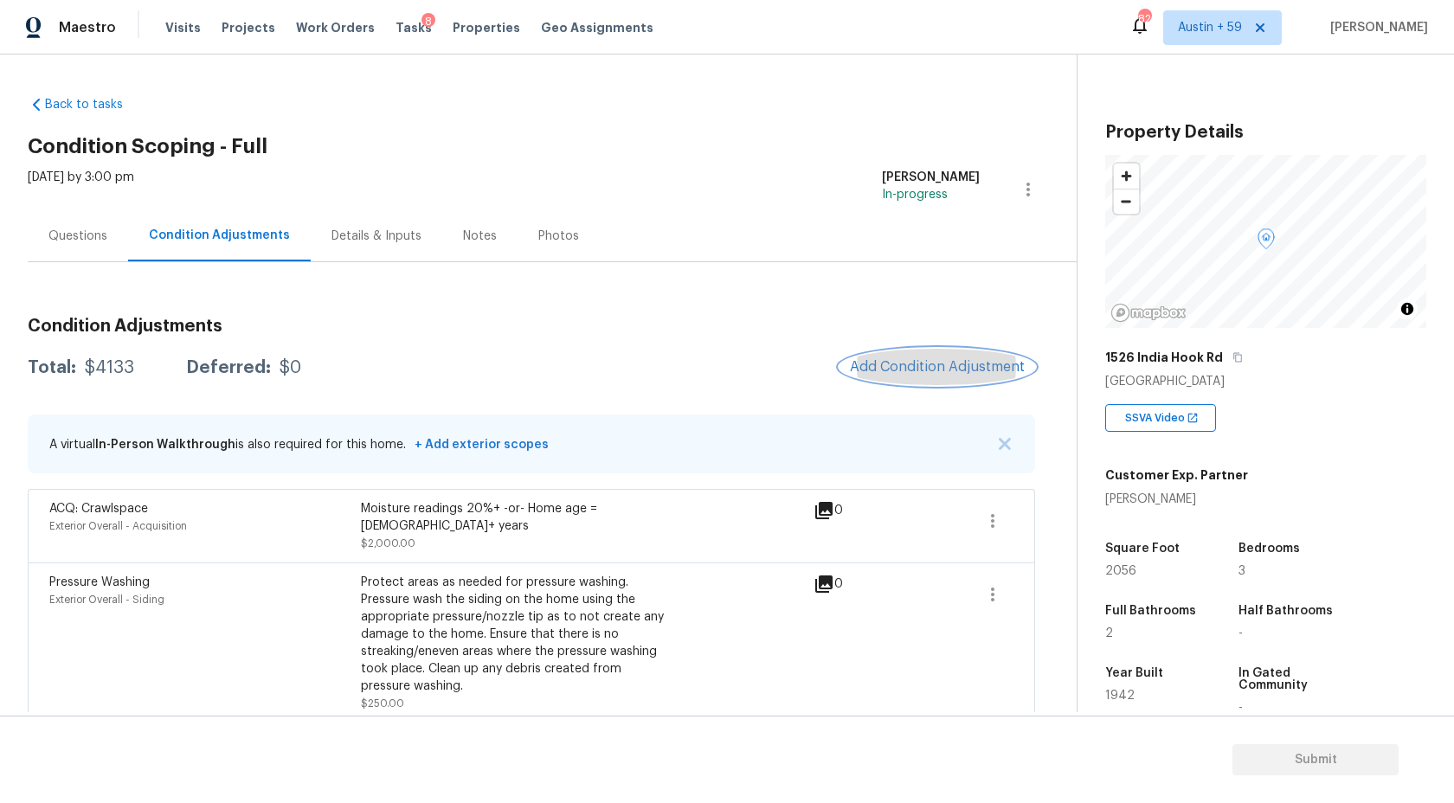
click at [964, 360] on span "Add Condition Adjustment" at bounding box center [937, 367] width 175 height 16
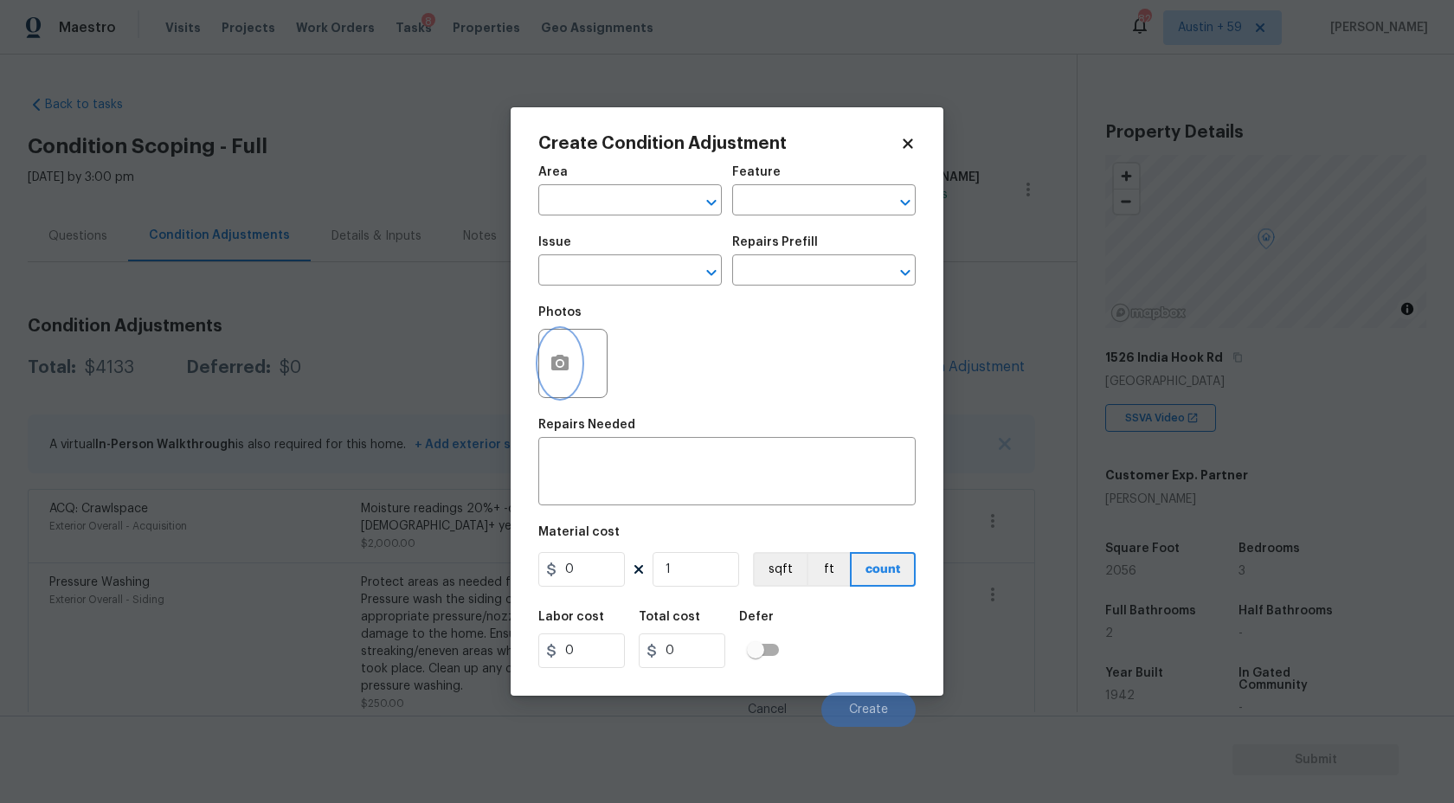
click at [570, 347] on button "button" at bounding box center [560, 364] width 42 height 68
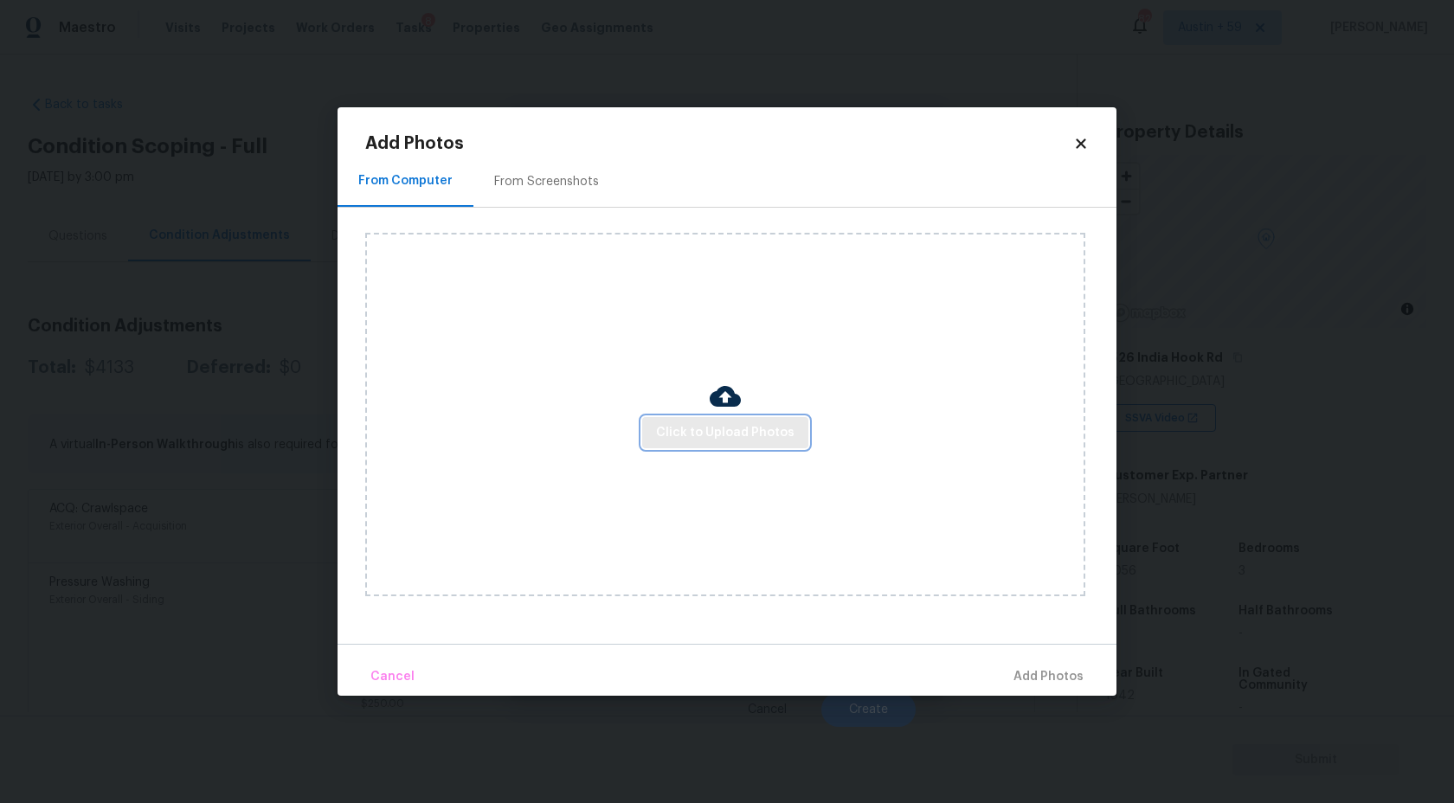
click at [710, 429] on span "Click to Upload Photos" at bounding box center [725, 433] width 138 height 22
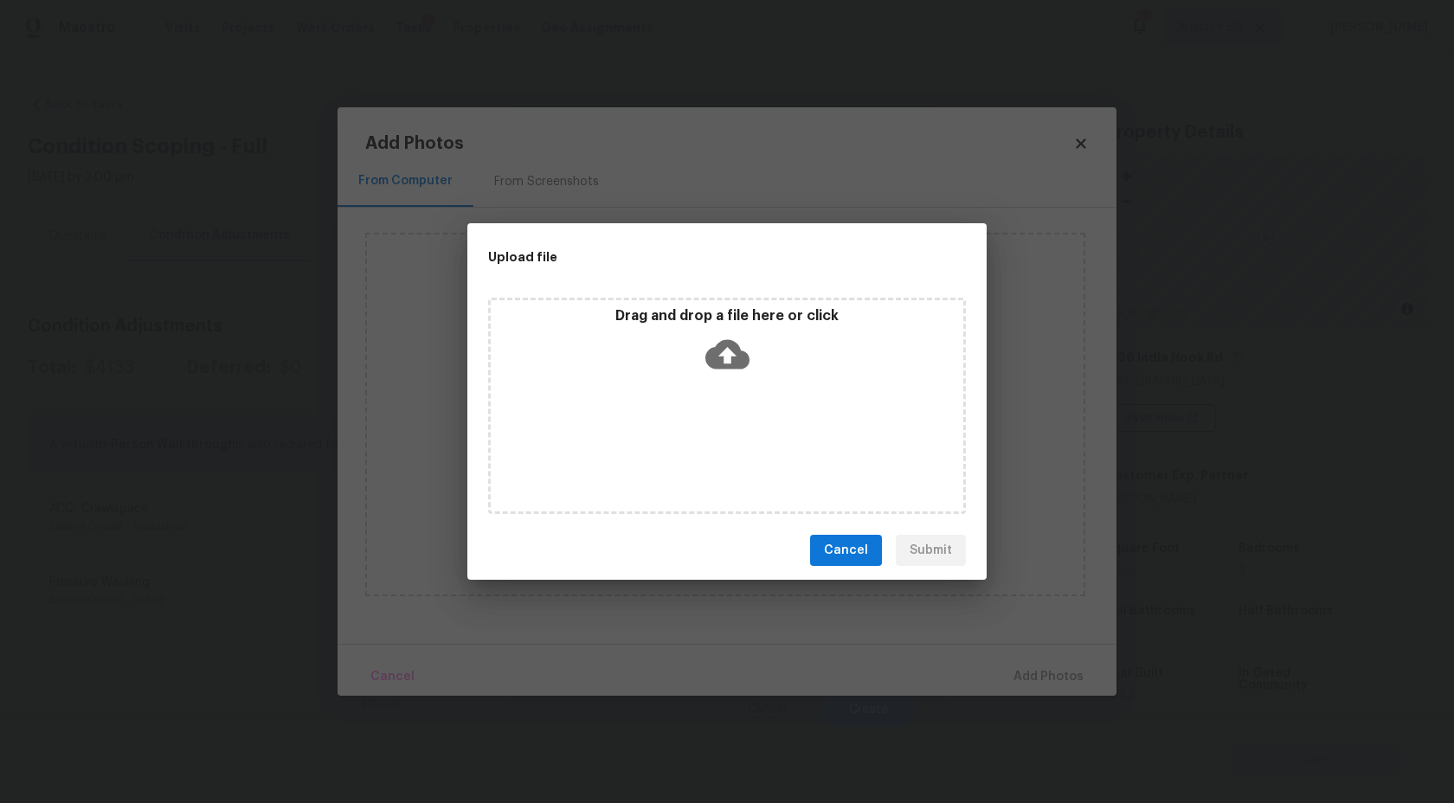
click at [725, 370] on icon at bounding box center [727, 354] width 44 height 44
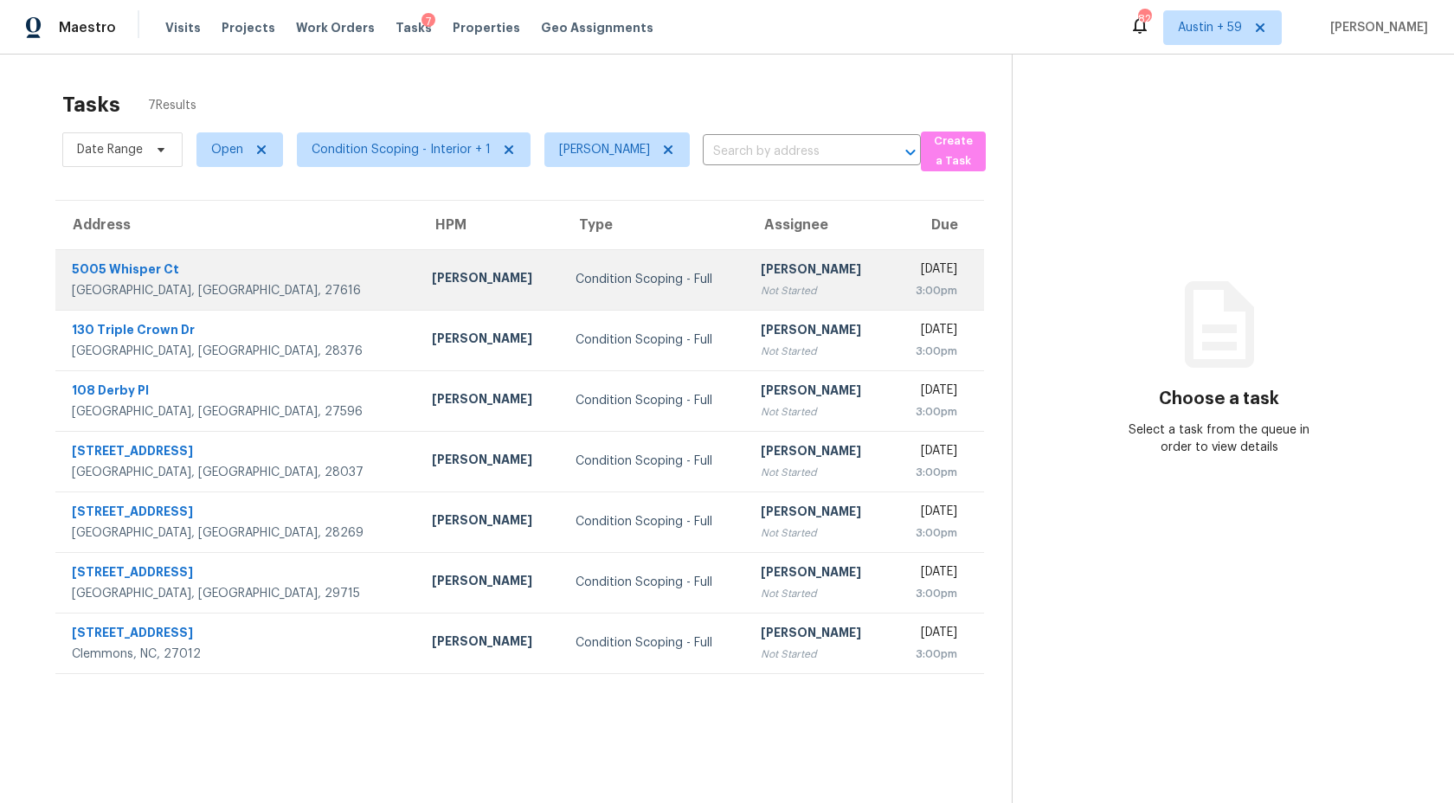
click at [576, 270] on td "Condition Scoping - Full" at bounding box center [654, 279] width 185 height 61
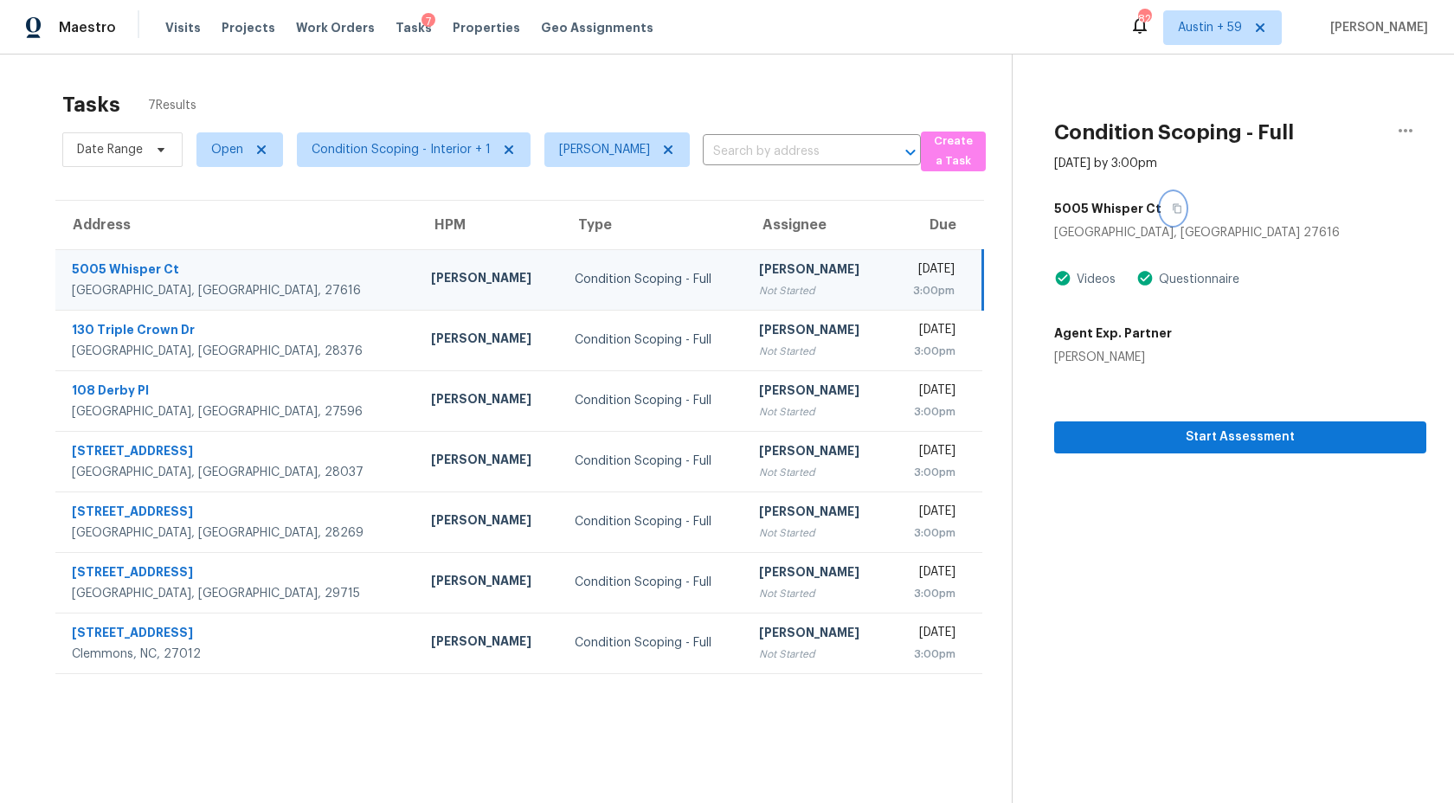
click at [1172, 208] on icon "button" at bounding box center [1177, 208] width 10 height 10
click at [1172, 209] on icon "button" at bounding box center [1177, 208] width 10 height 10
click at [1119, 438] on span "Start Assessment" at bounding box center [1240, 438] width 344 height 22
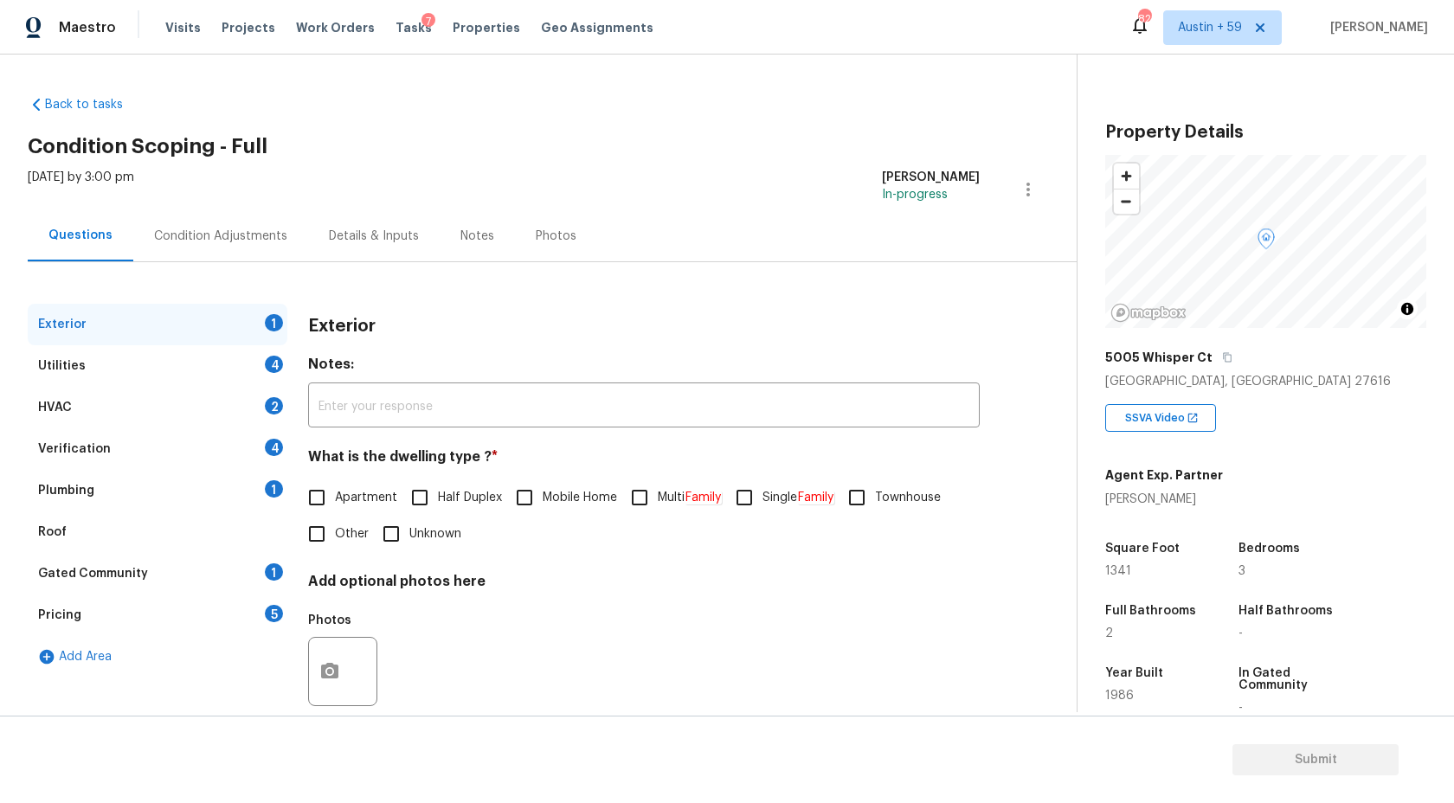
click at [229, 234] on div "Condition Adjustments" at bounding box center [220, 236] width 133 height 17
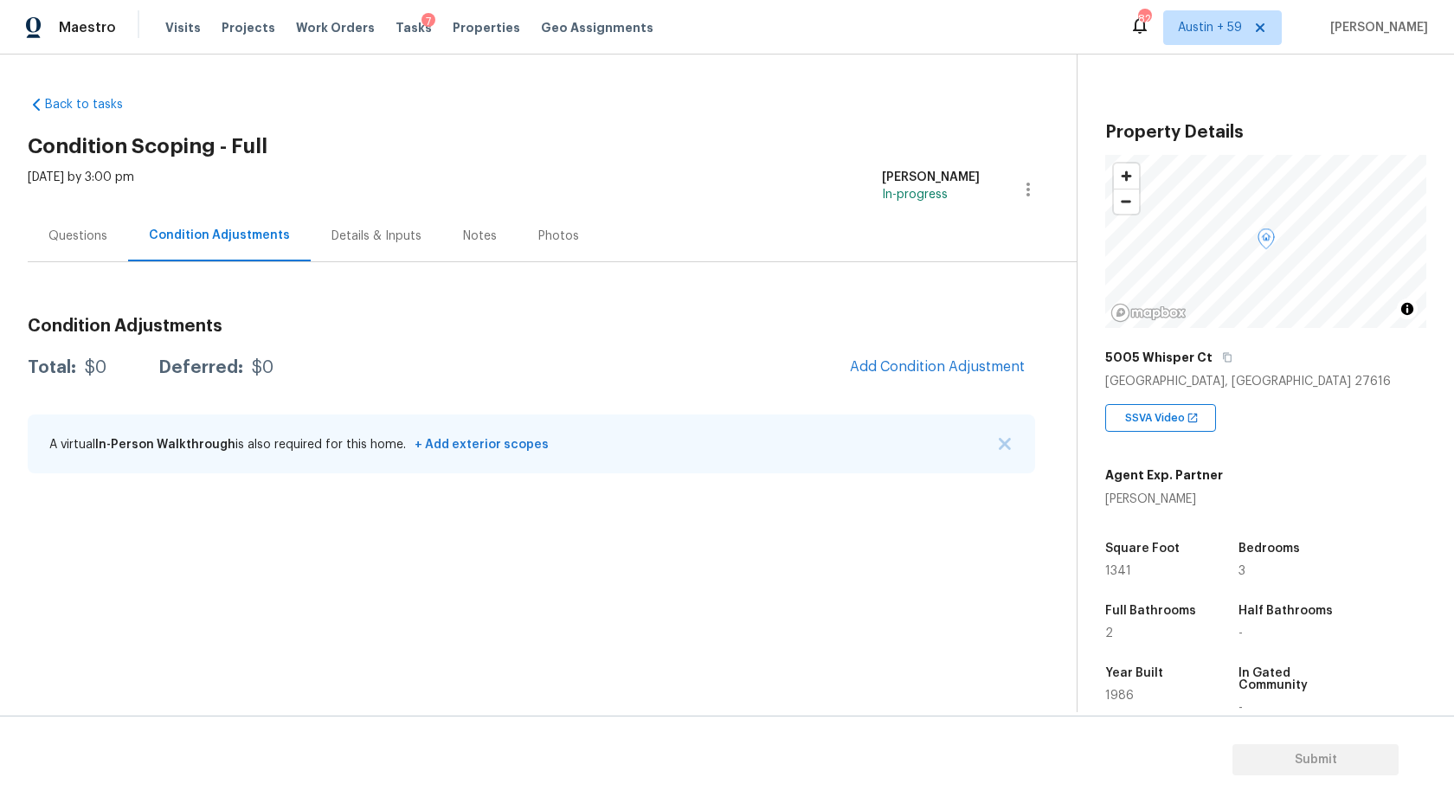
click at [89, 254] on div "Questions" at bounding box center [78, 235] width 100 height 51
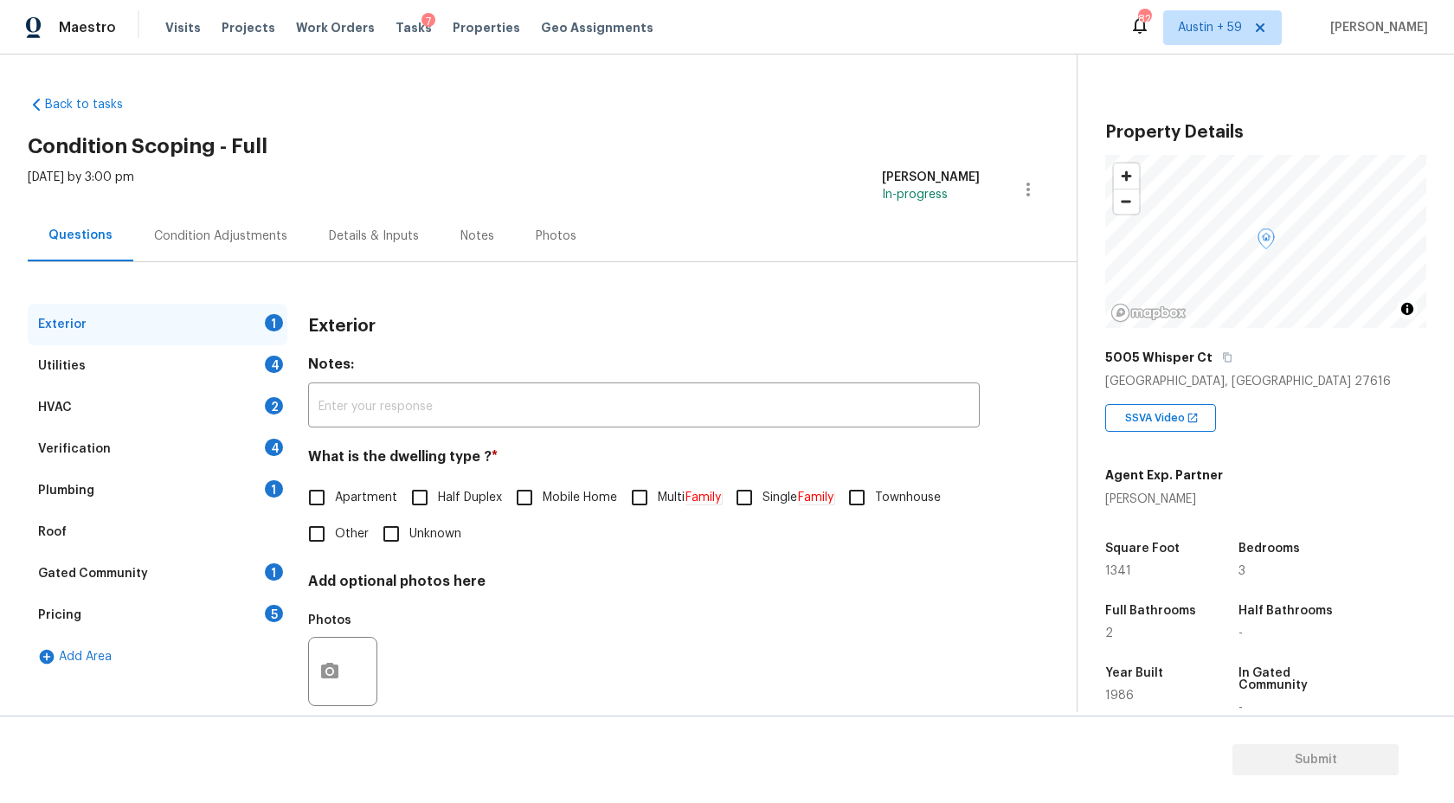
click at [133, 408] on div "HVAC 2" at bounding box center [158, 408] width 260 height 42
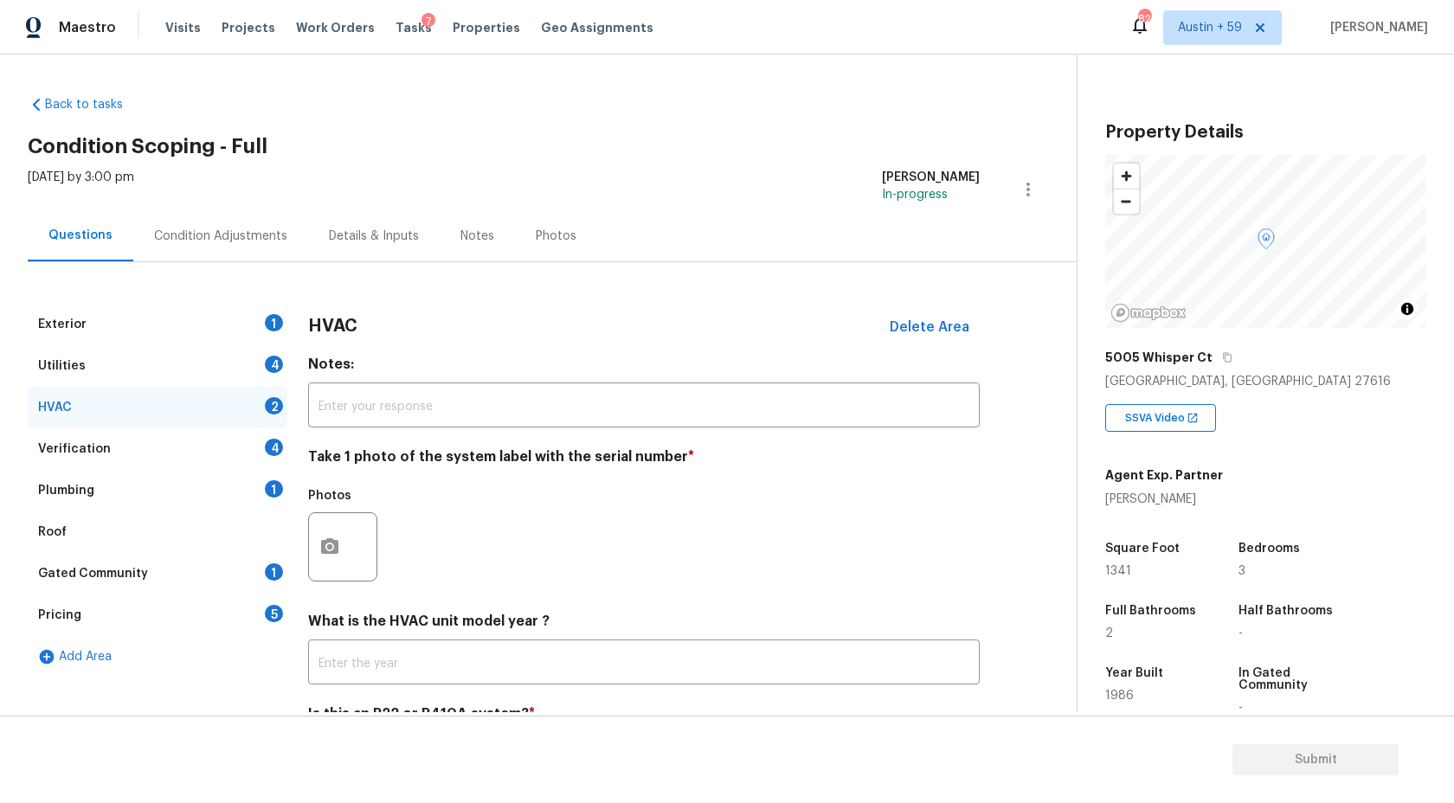
scroll to position [87, 0]
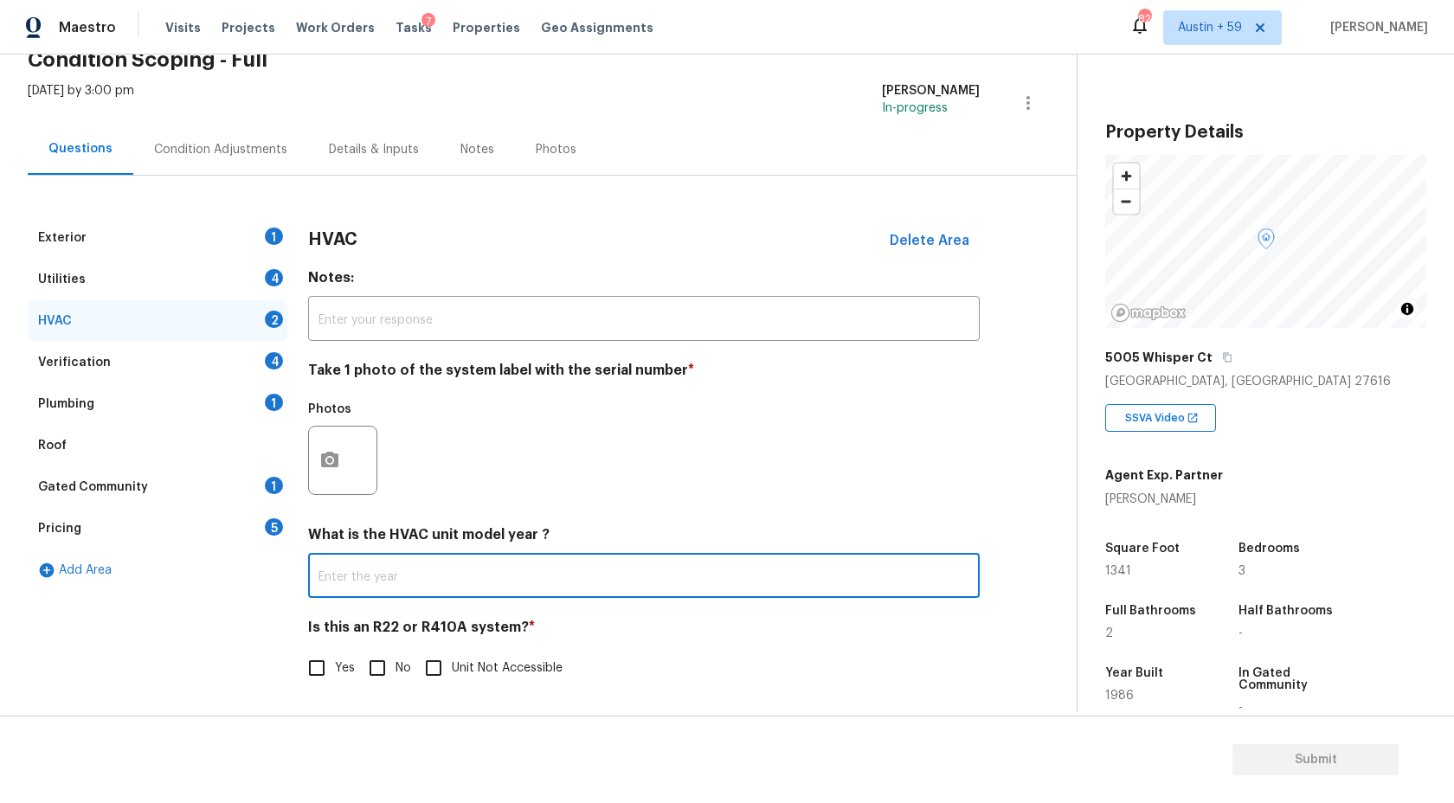
click at [434, 583] on input "text" at bounding box center [644, 577] width 672 height 41
type input "1986"
click at [422, 672] on input "Unit Not Accessible" at bounding box center [433, 668] width 36 height 36
checkbox input "true"
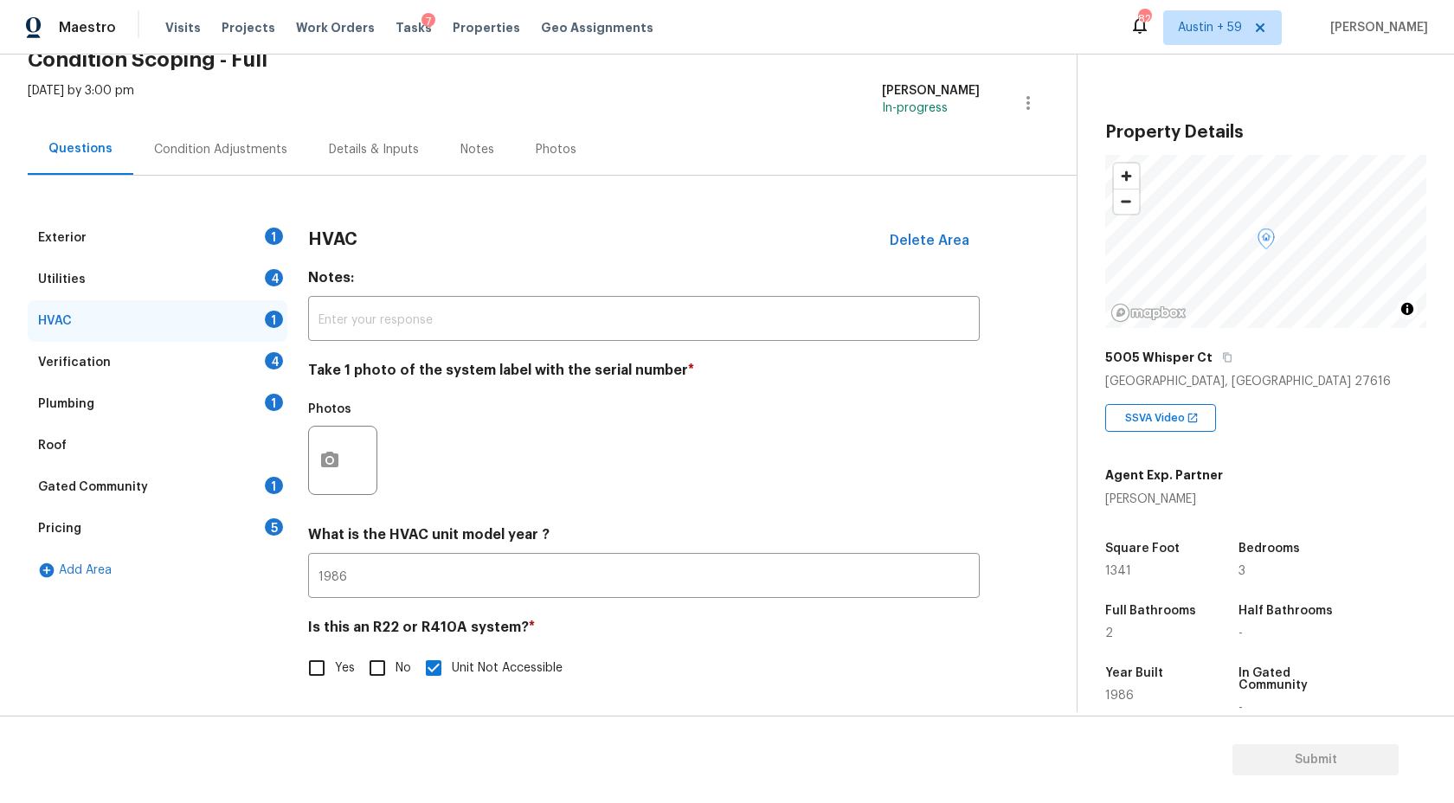
click at [379, 668] on input "No" at bounding box center [377, 668] width 36 height 36
checkbox input "true"
checkbox input "false"
click at [326, 456] on icon "button" at bounding box center [329, 460] width 21 height 21
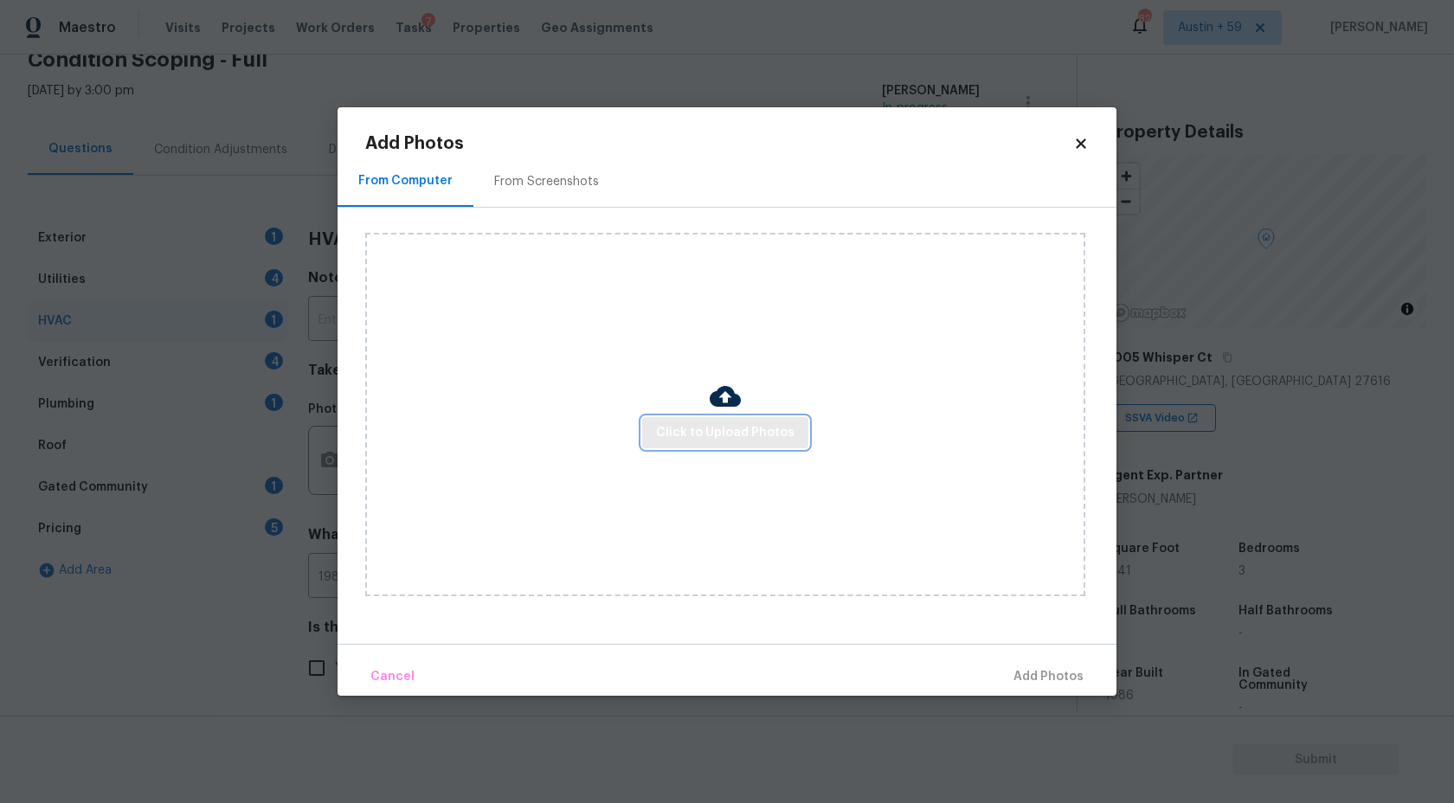
click at [711, 423] on span "Click to Upload Photos" at bounding box center [725, 433] width 138 height 22
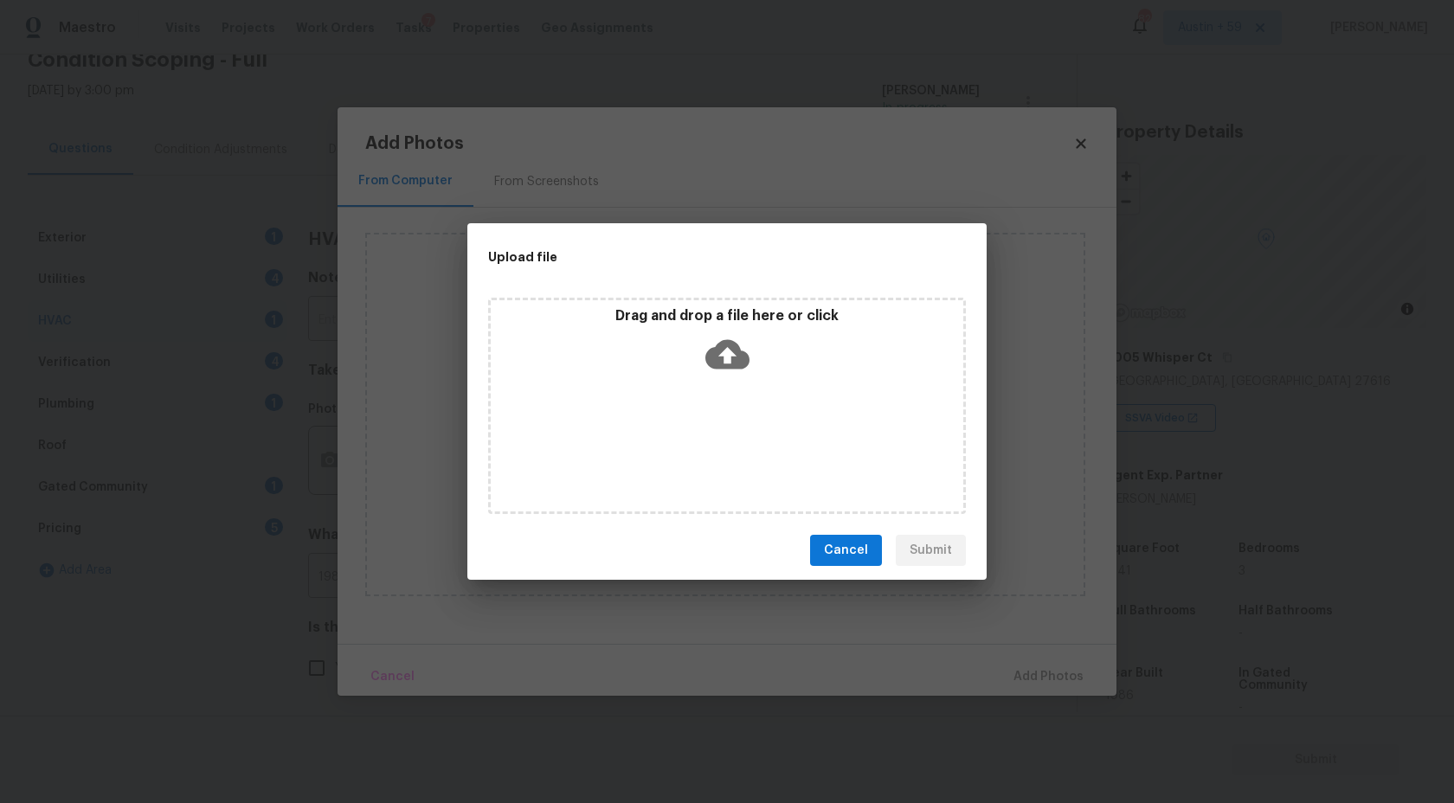
click at [745, 376] on div "Drag and drop a file here or click" at bounding box center [727, 344] width 473 height 74
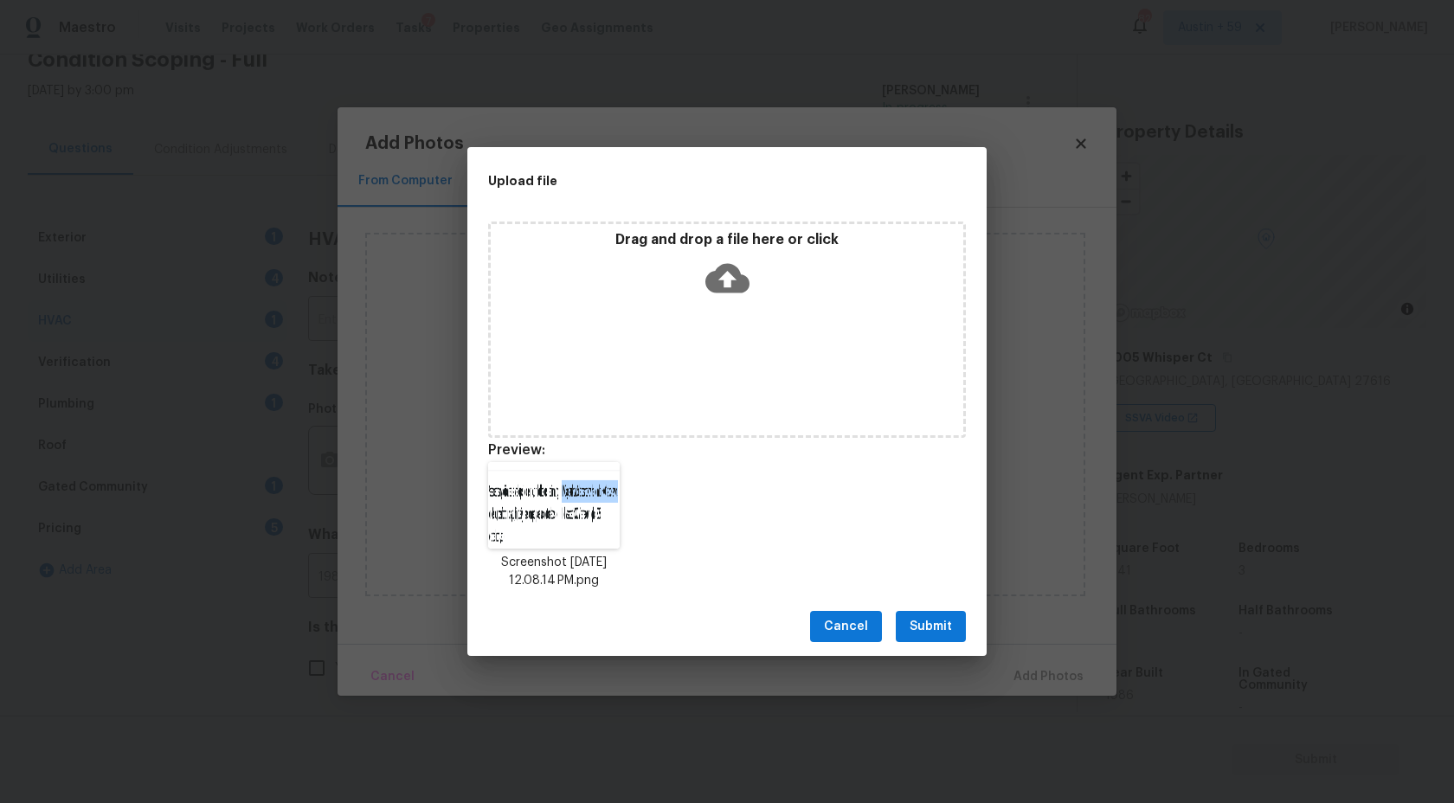
click at [936, 626] on span "Submit" at bounding box center [931, 627] width 42 height 22
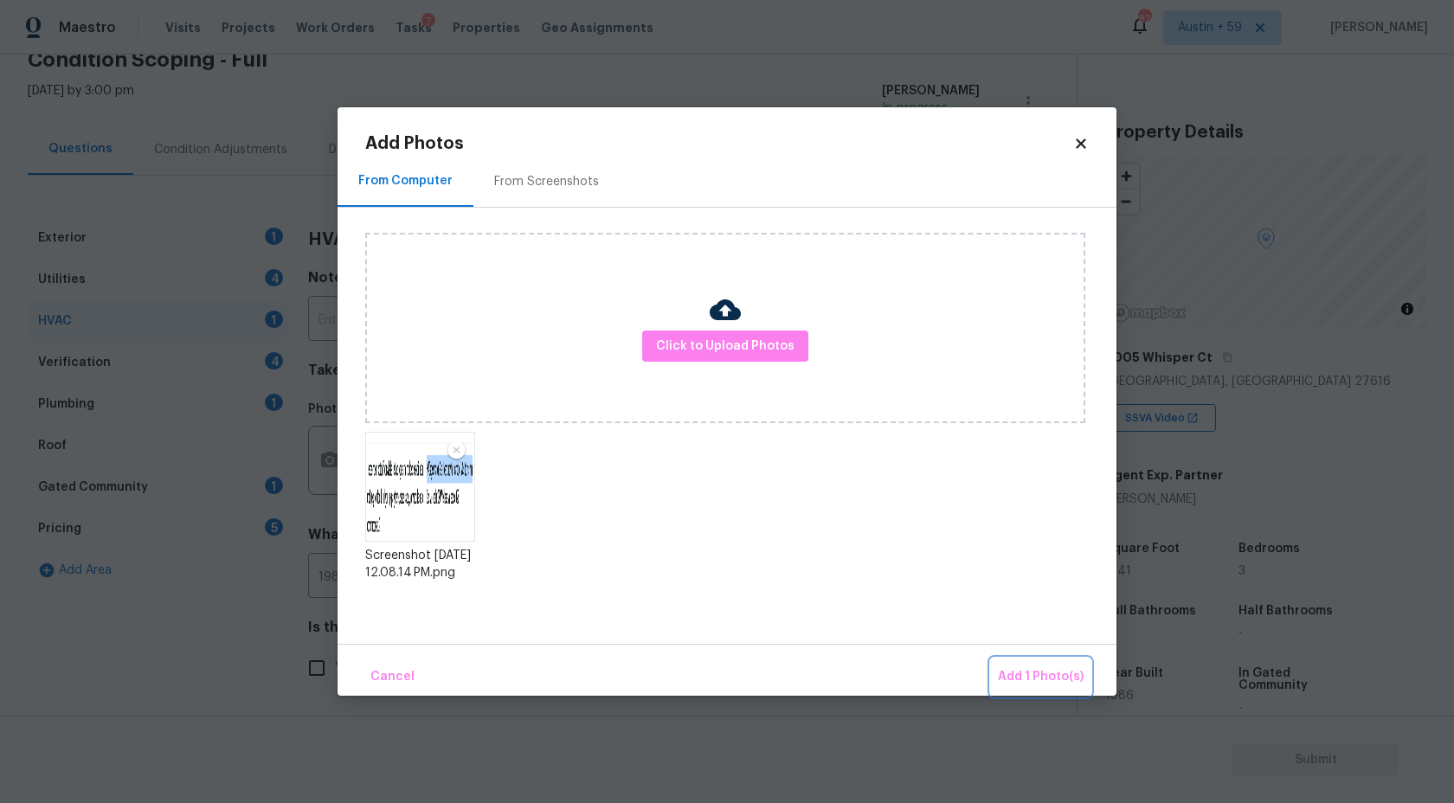
click at [1020, 662] on button "Add 1 Photo(s)" at bounding box center [1041, 677] width 100 height 37
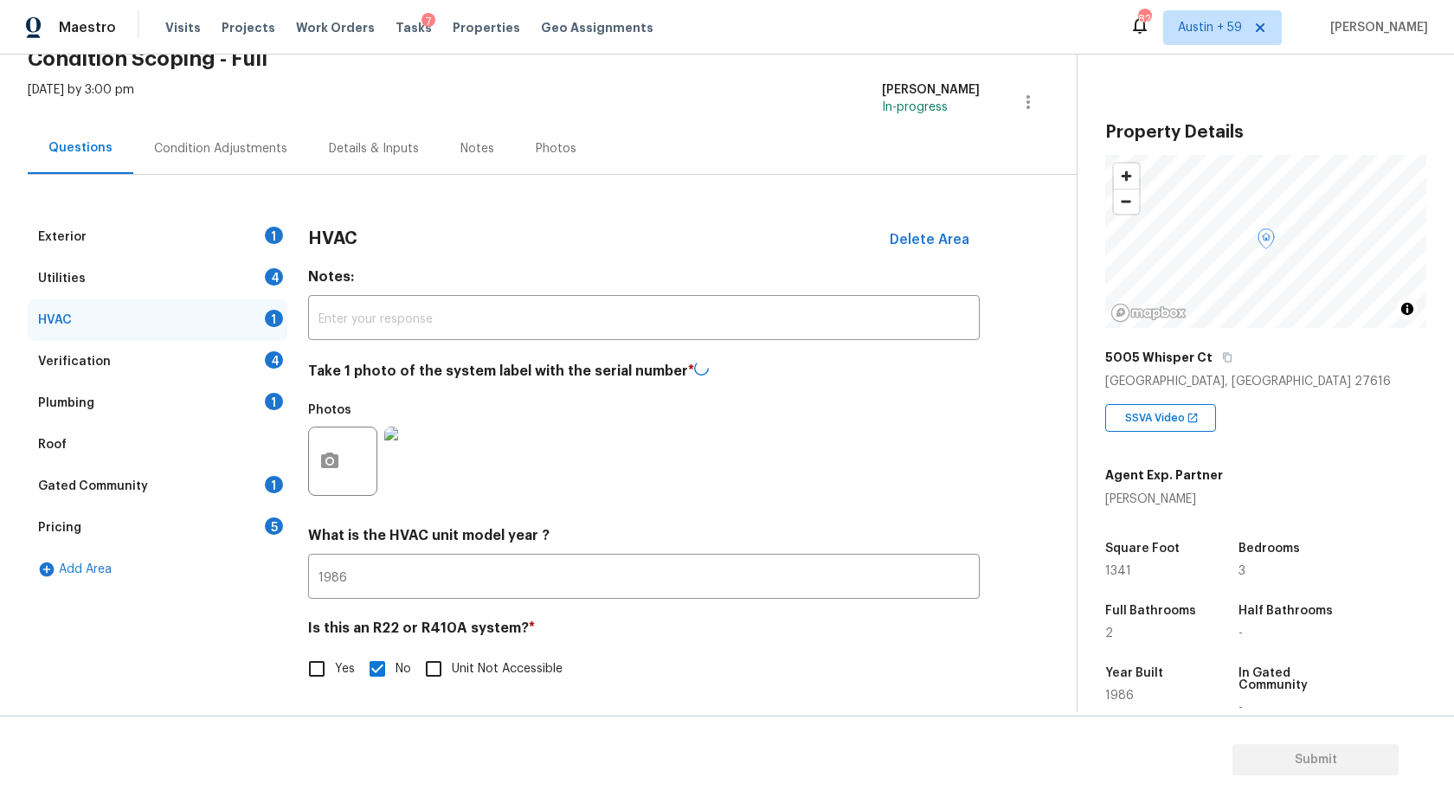
click at [266, 238] on div "1" at bounding box center [274, 235] width 18 height 17
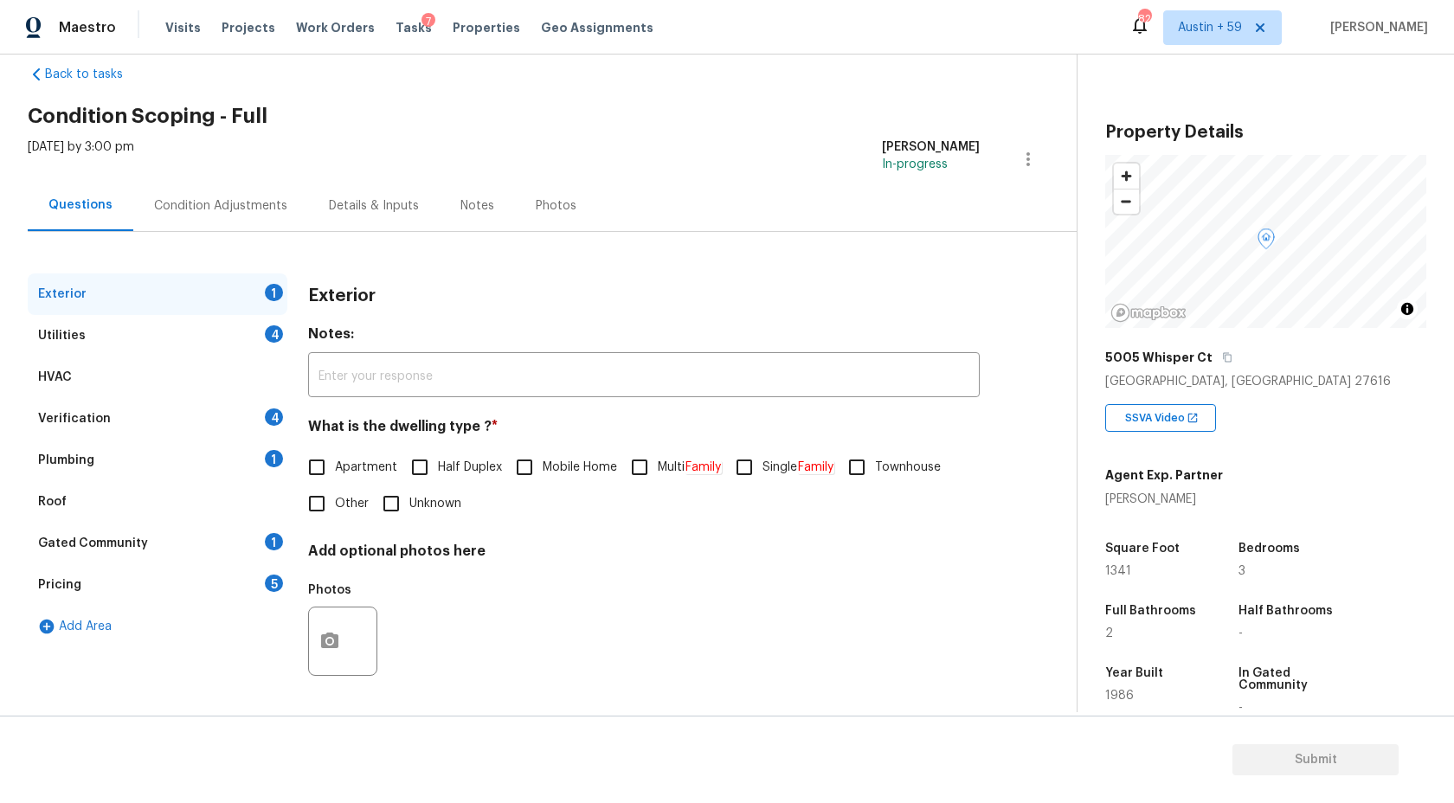
click at [732, 457] on input "Single Family" at bounding box center [744, 467] width 36 height 36
checkbox input "true"
click at [277, 323] on div "Utilities 4" at bounding box center [158, 336] width 260 height 42
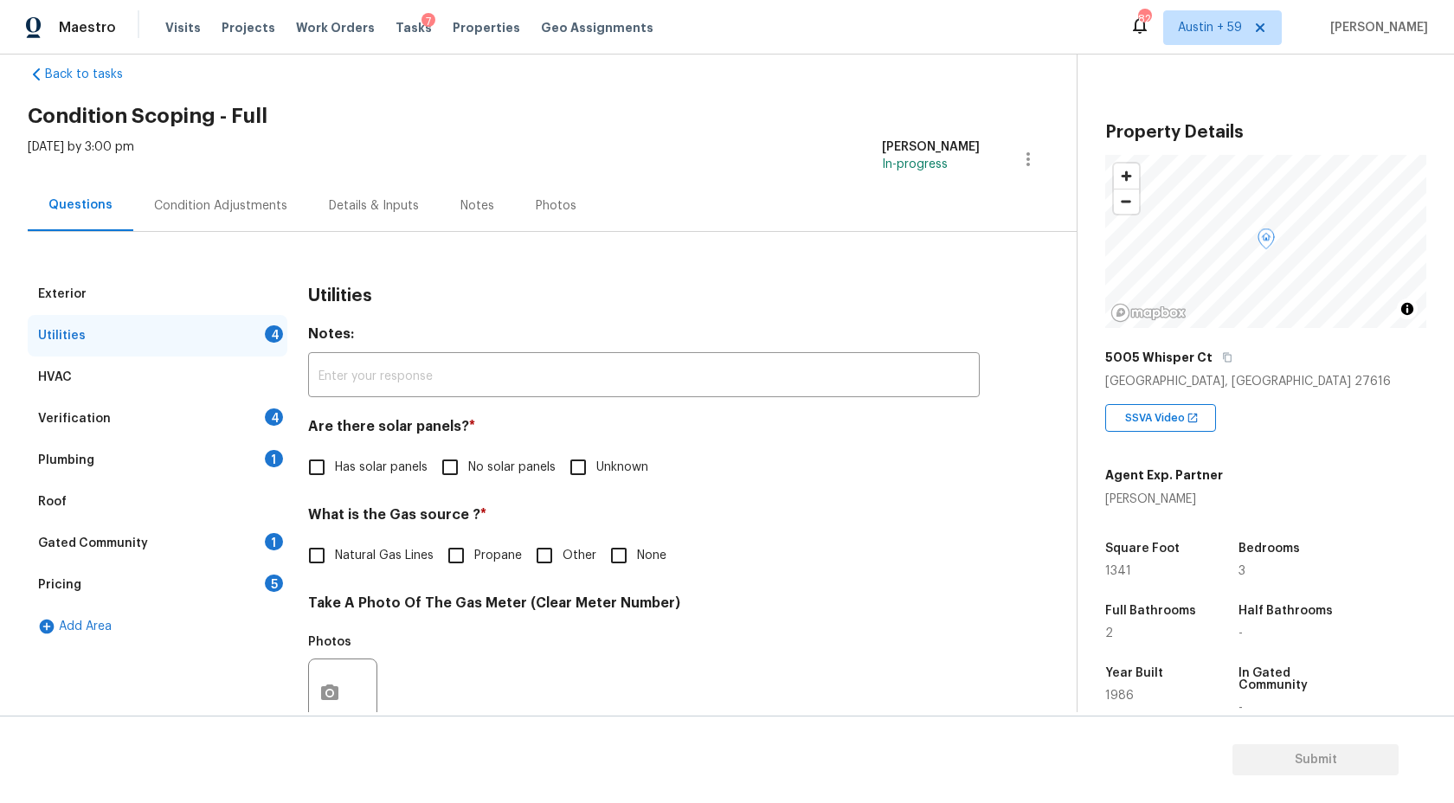
click at [525, 471] on span "No solar panels" at bounding box center [511, 468] width 87 height 18
click at [468, 471] on input "No solar panels" at bounding box center [450, 467] width 36 height 36
checkbox input "true"
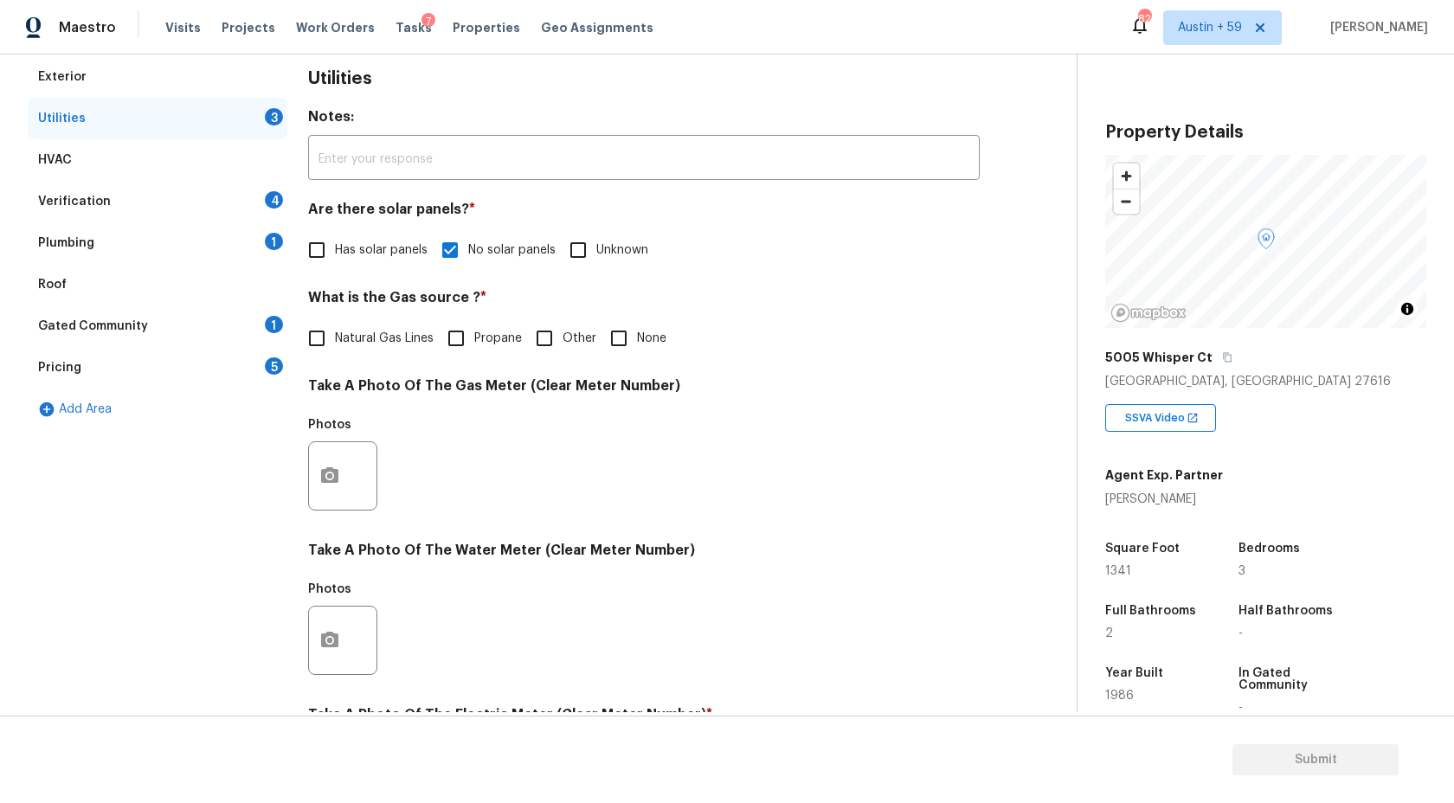
scroll to position [496, 0]
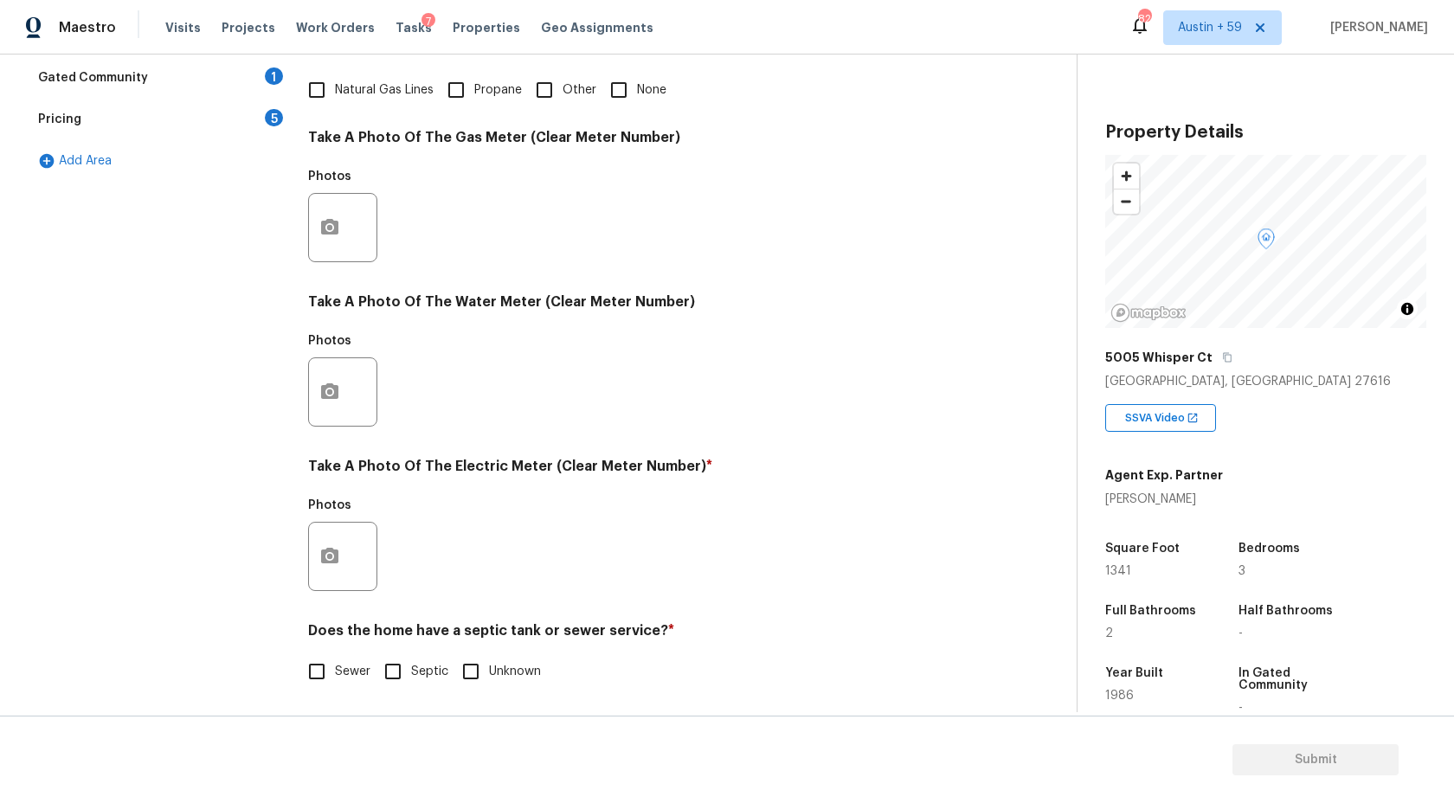
click at [364, 87] on span "Natural Gas Lines" at bounding box center [384, 90] width 99 height 18
click at [335, 87] on input "Natural Gas Lines" at bounding box center [317, 90] width 36 height 36
checkbox input "true"
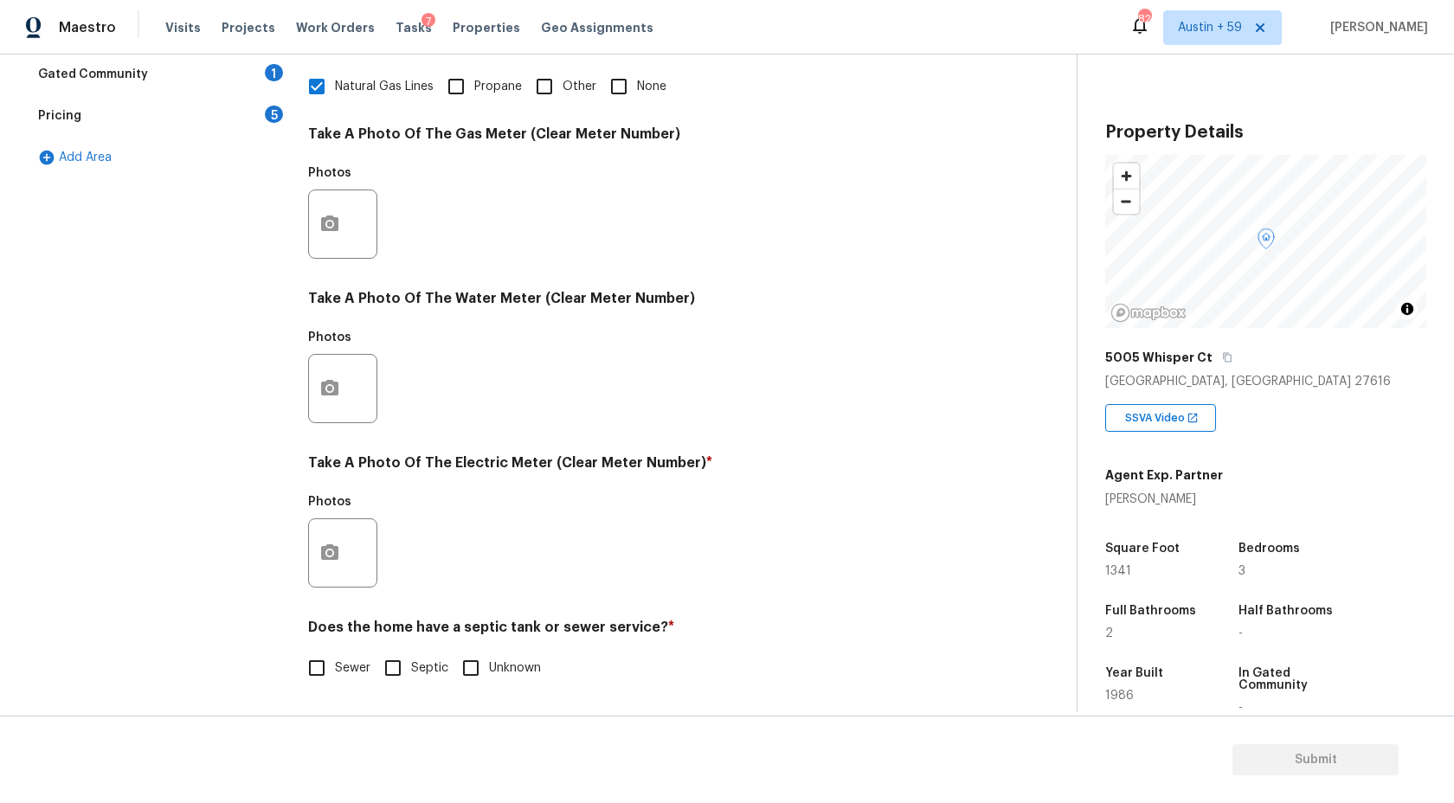
click at [314, 661] on input "Sewer" at bounding box center [317, 668] width 36 height 36
checkbox input "true"
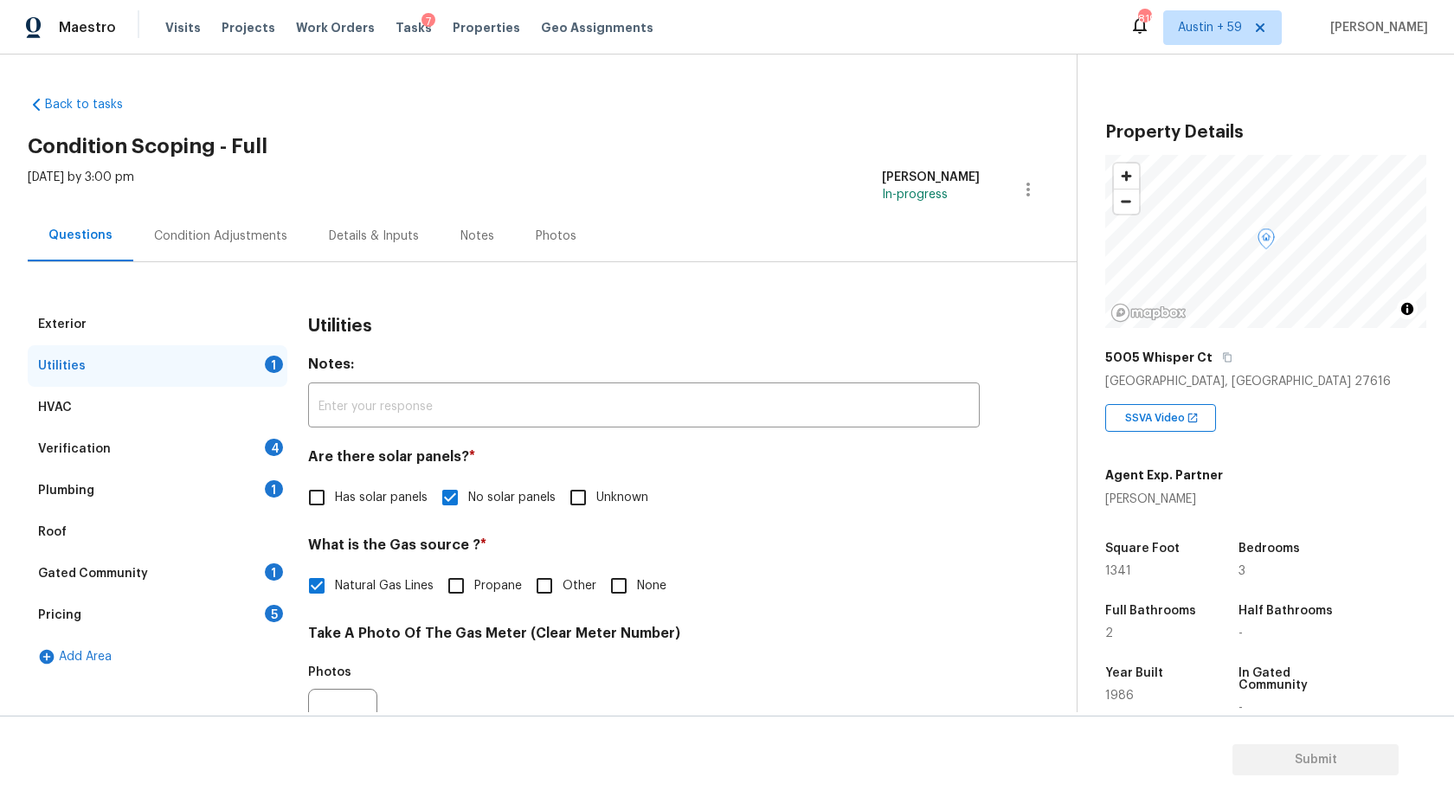
click at [161, 394] on div "HVAC" at bounding box center [158, 408] width 260 height 42
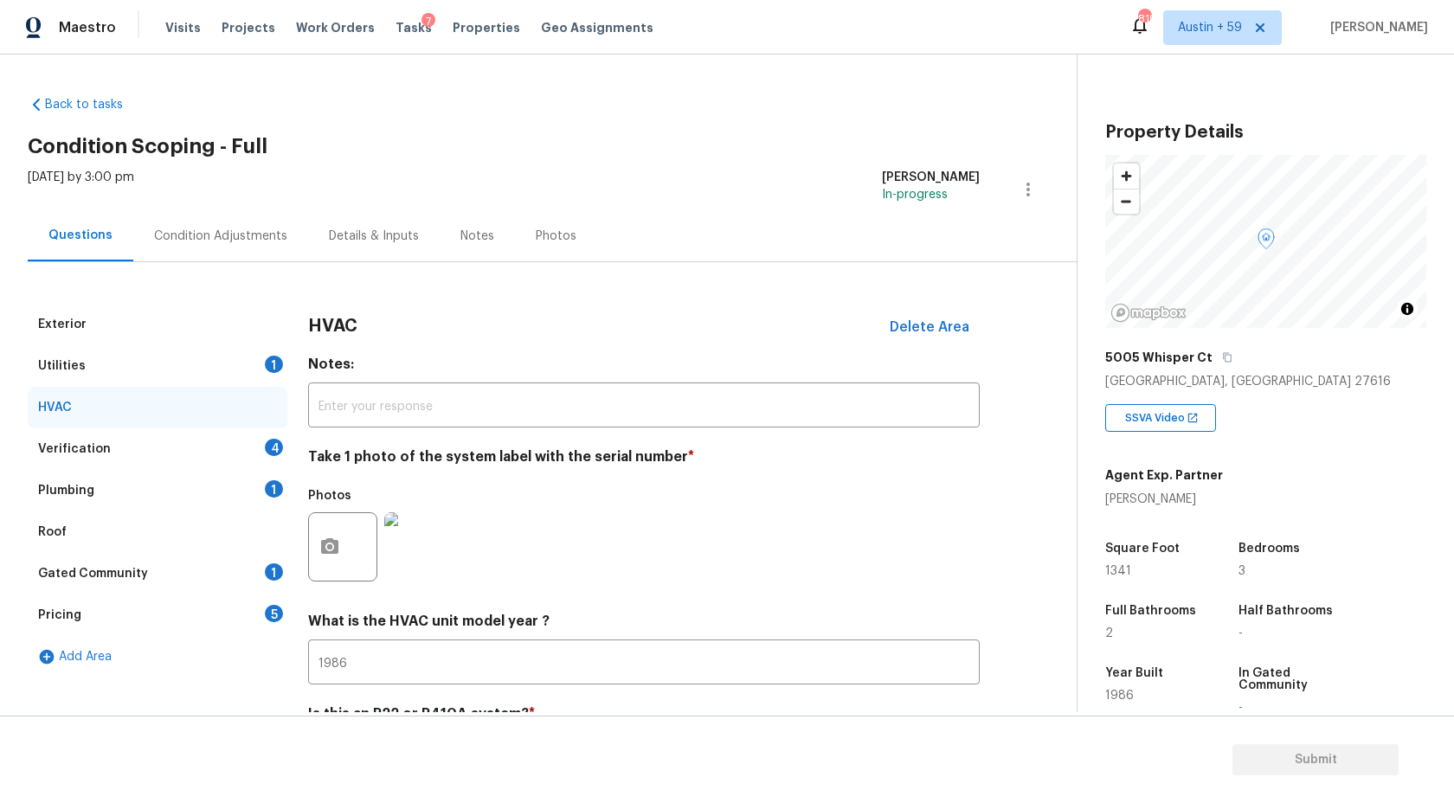
scroll to position [87, 0]
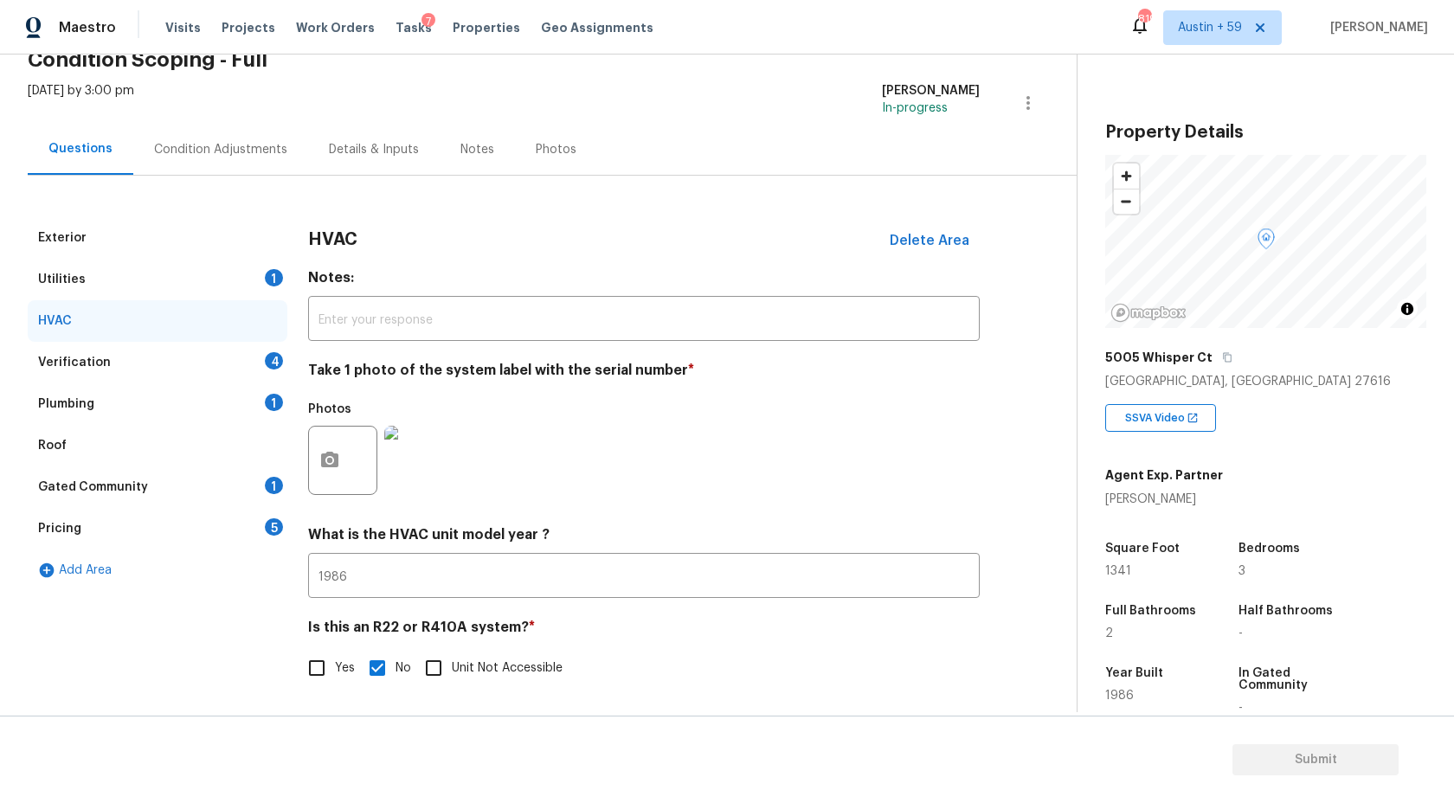
click at [424, 443] on img at bounding box center [418, 460] width 69 height 69
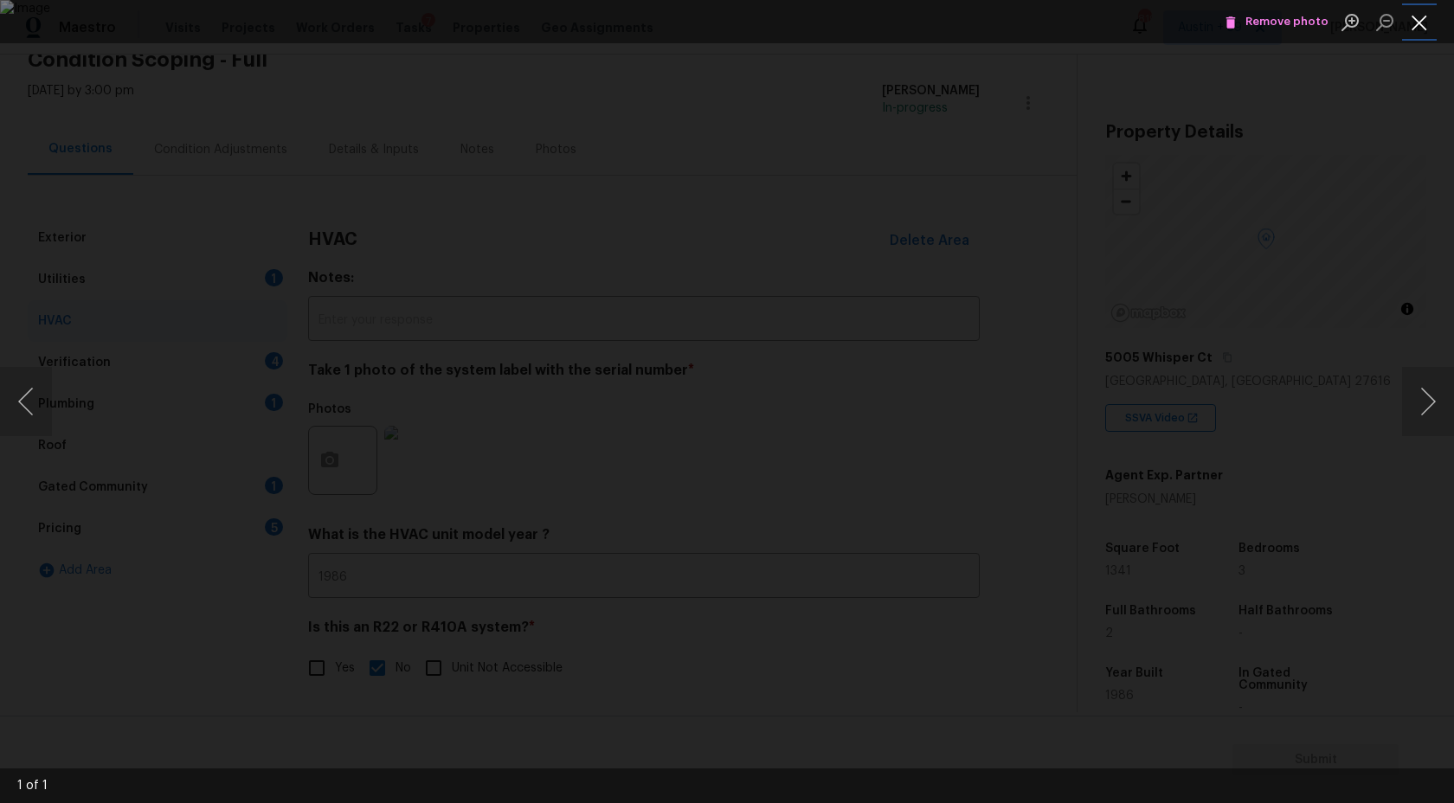
click at [1426, 22] on button "Close lightbox" at bounding box center [1419, 22] width 35 height 30
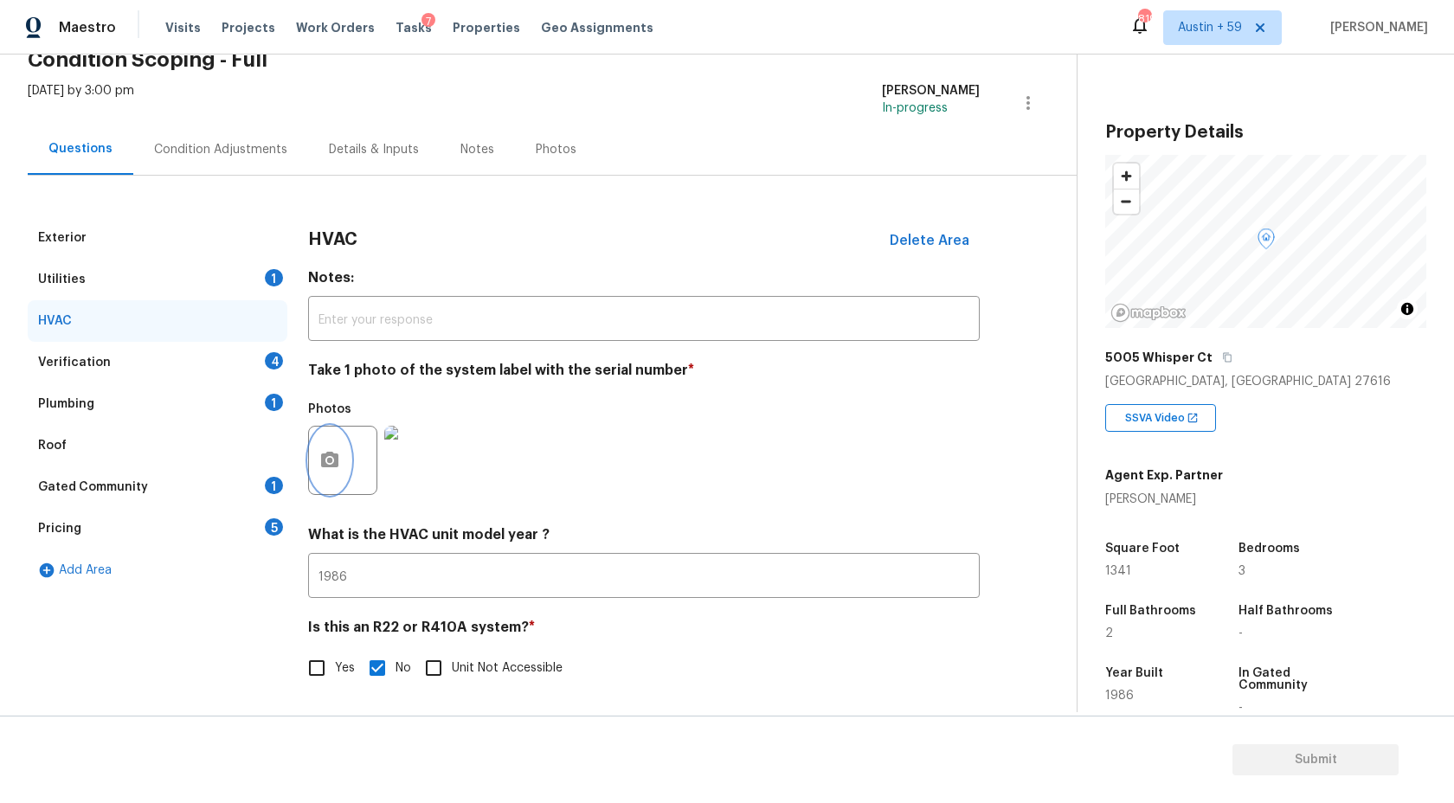
click at [338, 460] on icon "button" at bounding box center [329, 460] width 17 height 16
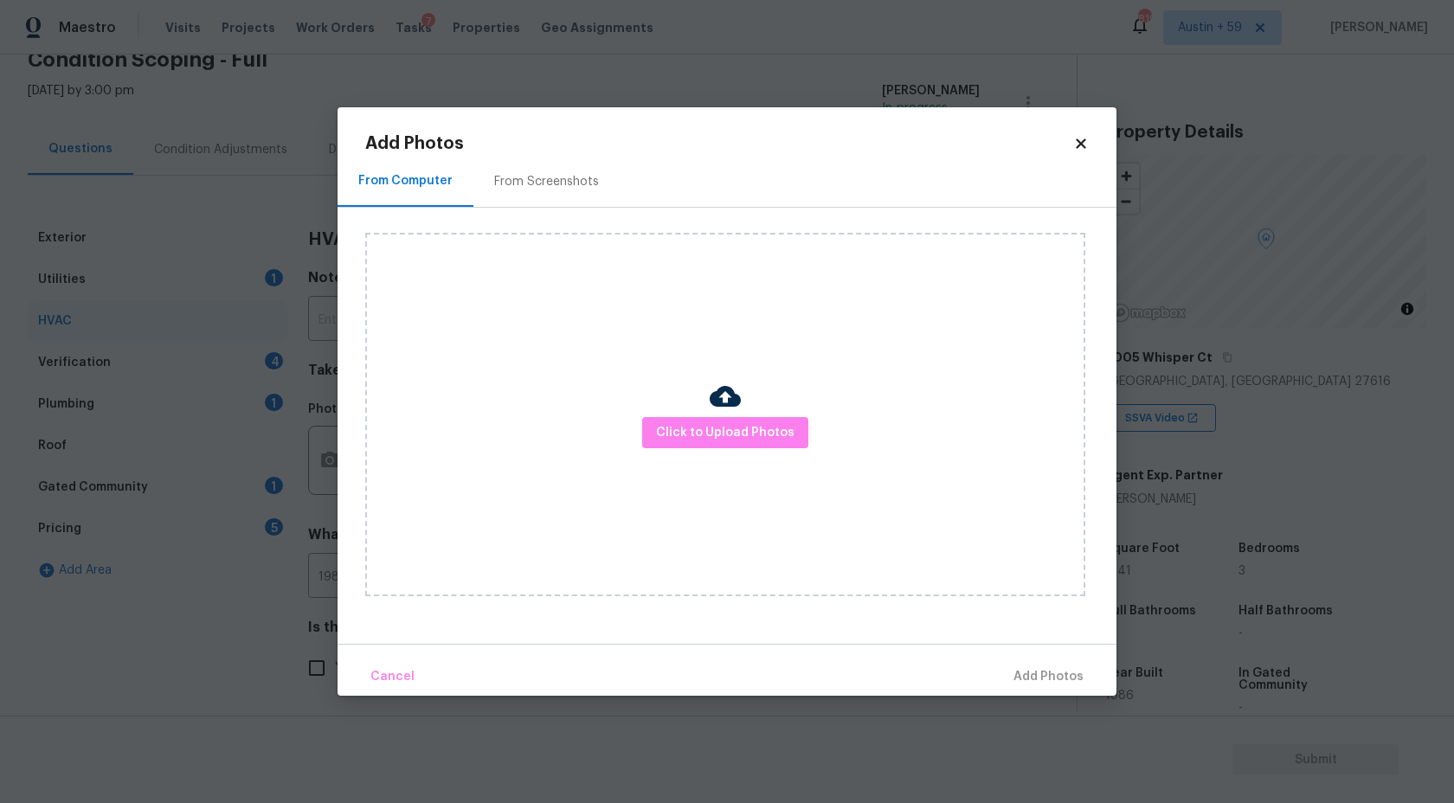
click at [769, 415] on div "Click to Upload Photos" at bounding box center [725, 415] width 720 height 364
click at [757, 377] on div "Click to Upload Photos" at bounding box center [725, 415] width 720 height 364
click at [744, 427] on span "Click to Upload Photos" at bounding box center [725, 433] width 138 height 22
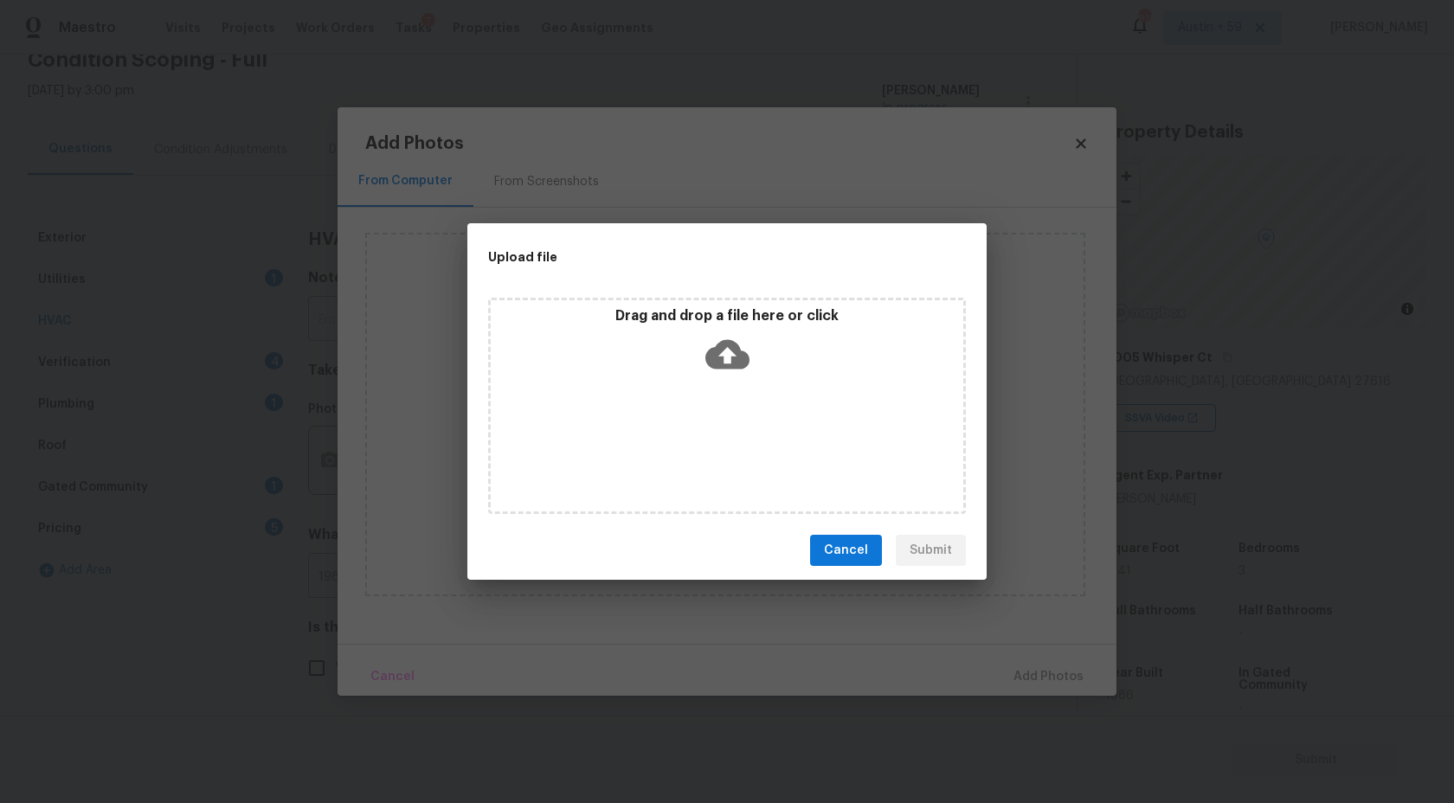
click at [731, 372] on icon at bounding box center [727, 354] width 44 height 44
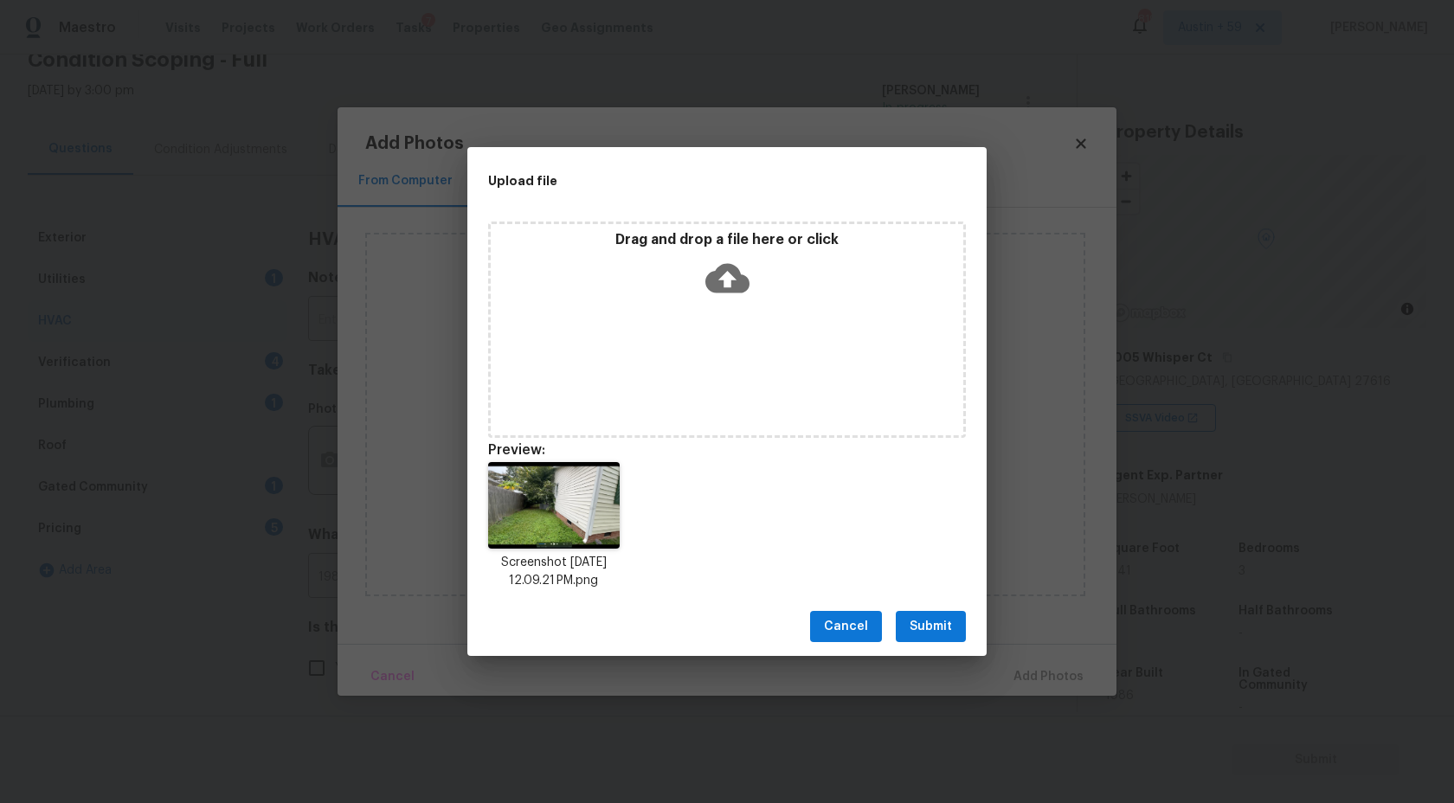
click at [923, 628] on span "Submit" at bounding box center [931, 627] width 42 height 22
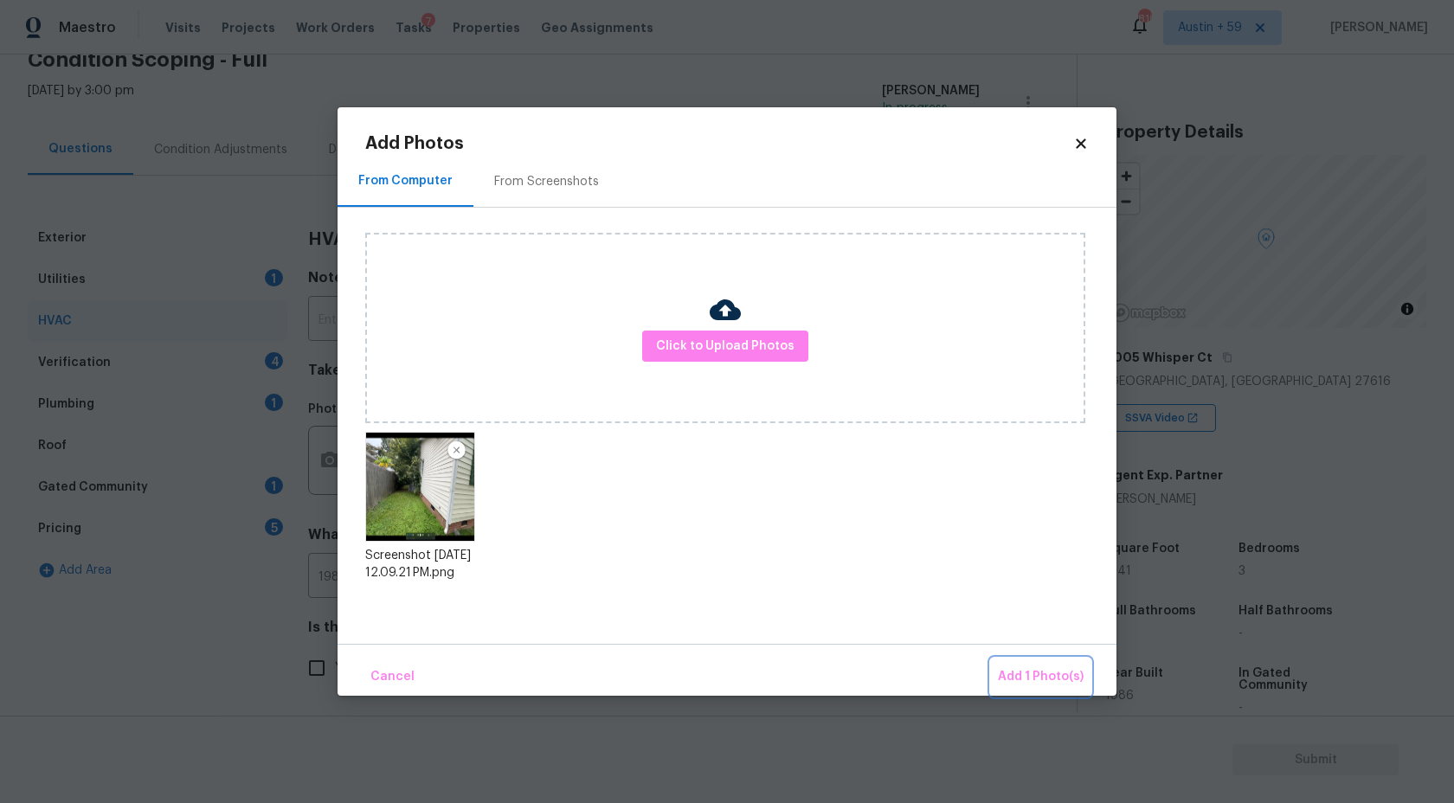
click at [1041, 668] on span "Add 1 Photo(s)" at bounding box center [1041, 677] width 86 height 22
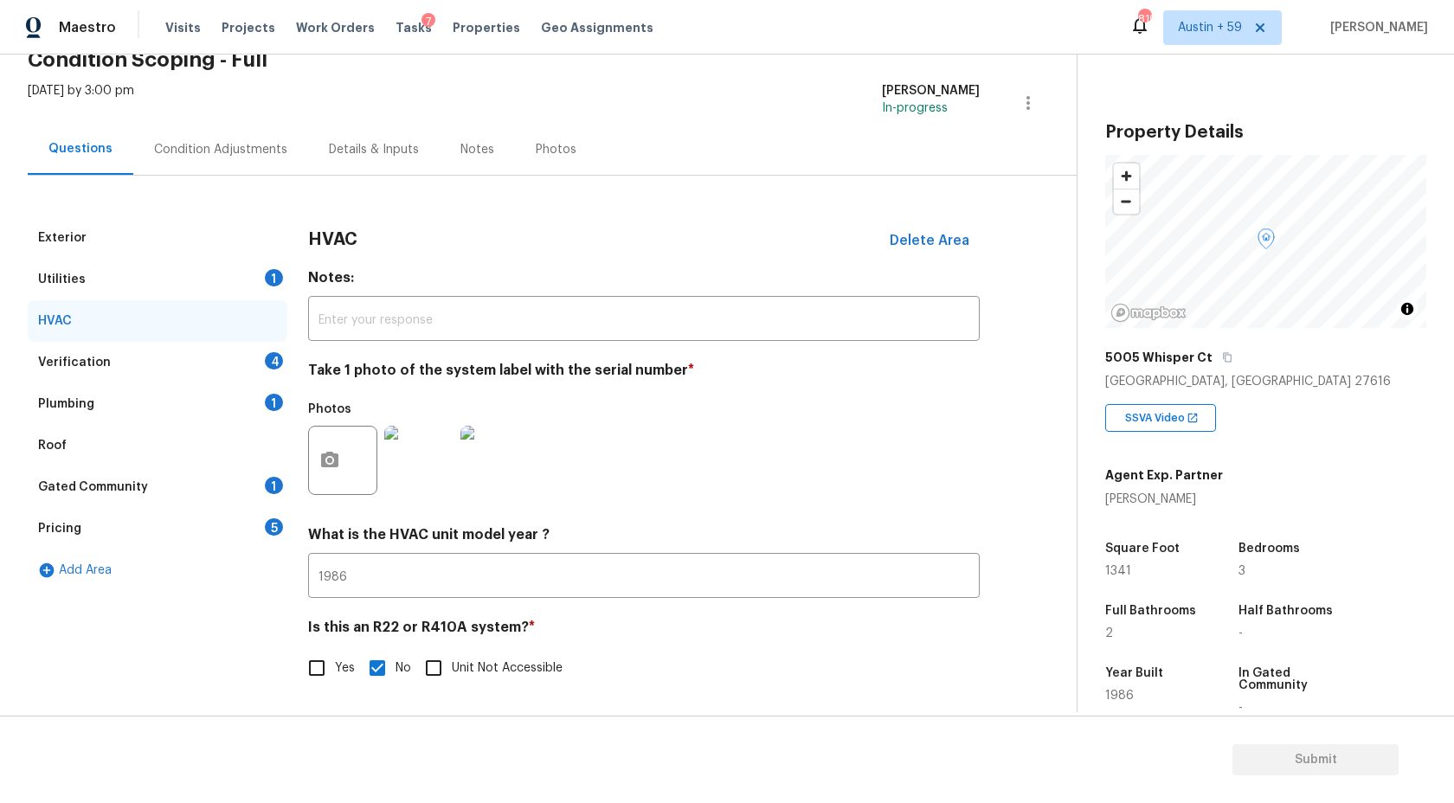
click at [254, 265] on div "Utilities 1" at bounding box center [158, 280] width 260 height 42
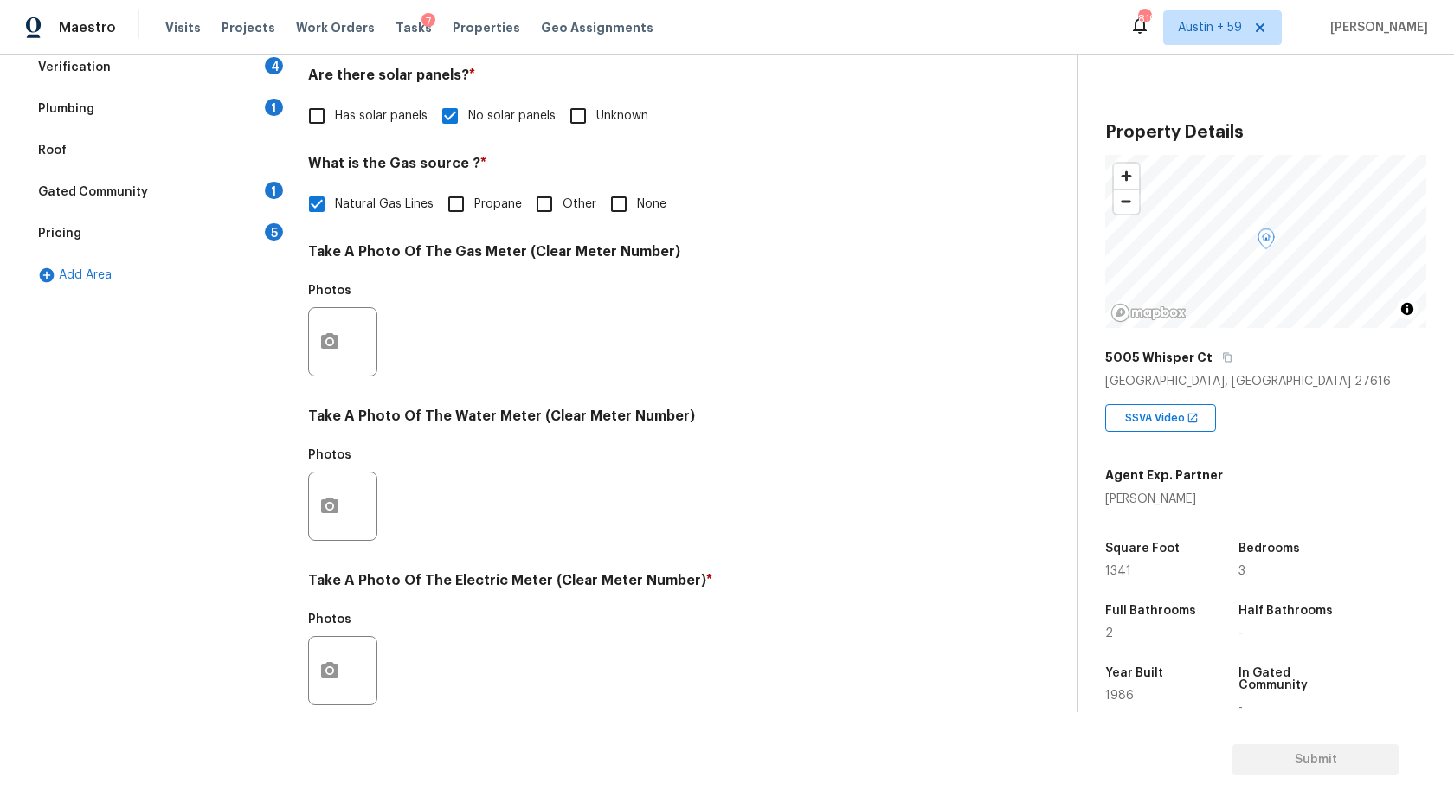
scroll to position [499, 0]
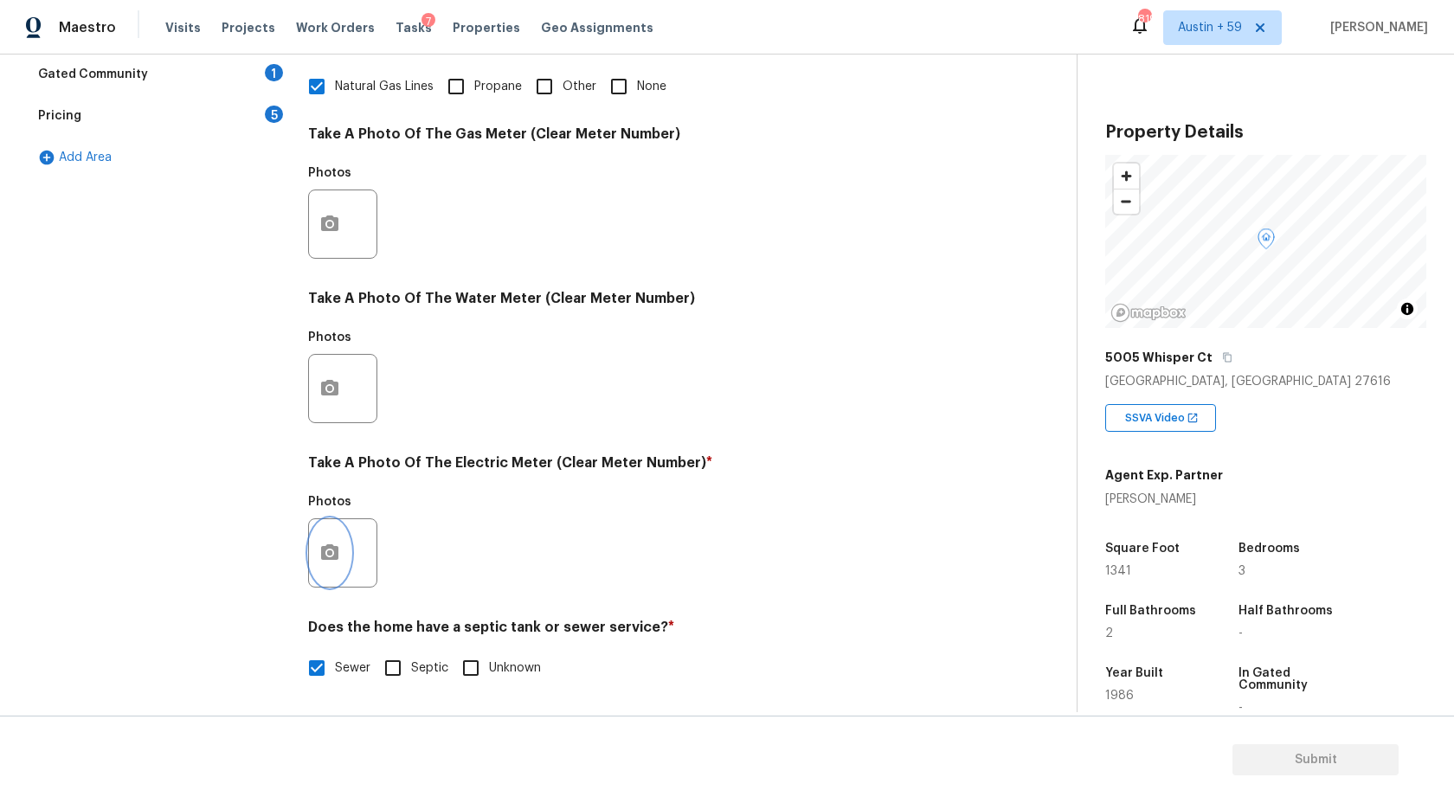
click at [335, 554] on icon "button" at bounding box center [329, 552] width 17 height 16
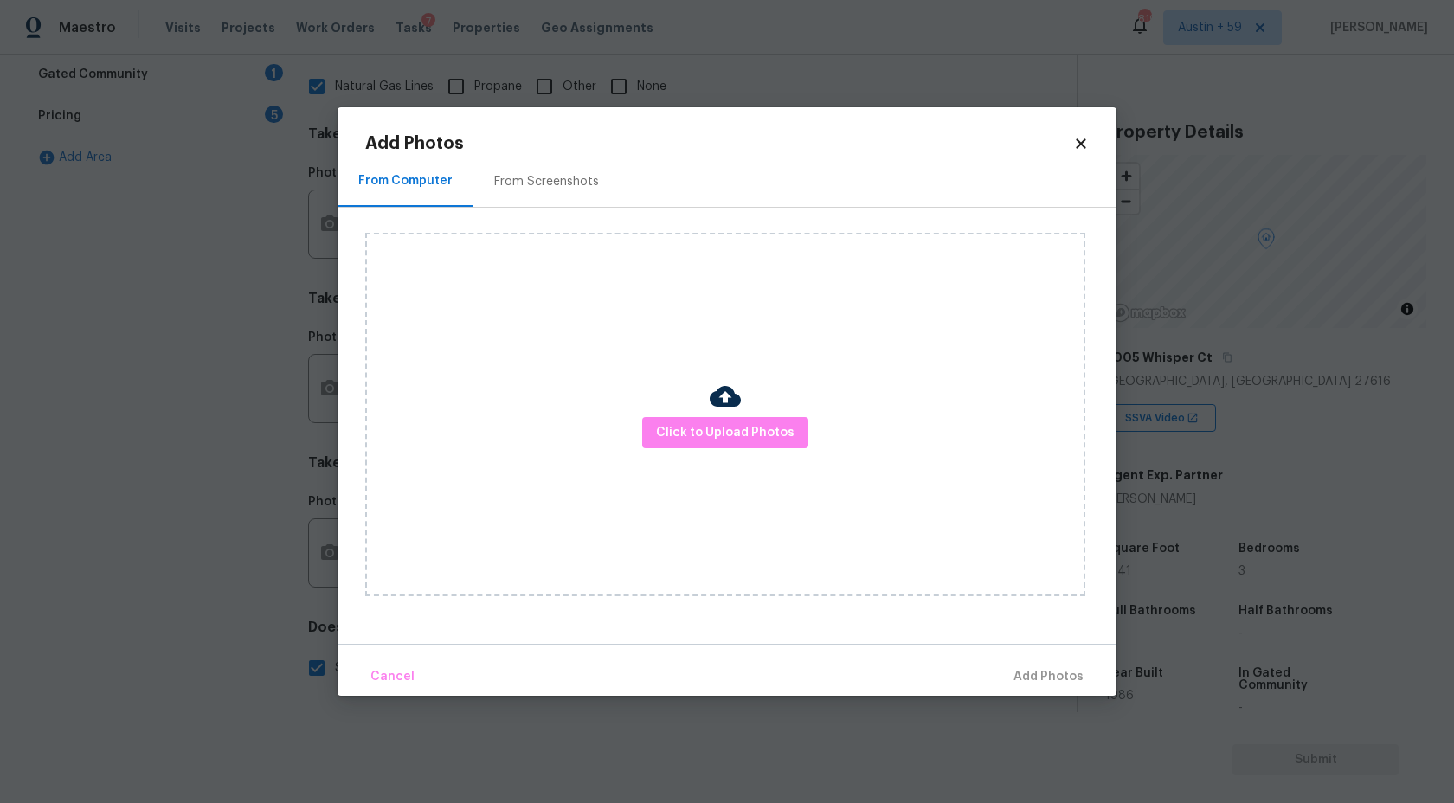
click at [665, 473] on div "Click to Upload Photos" at bounding box center [725, 415] width 720 height 364
click at [85, 377] on body "Maestro Visits Projects Work Orders Tasks 7 Properties Geo Assignments 819 Aust…" at bounding box center [727, 401] width 1454 height 803
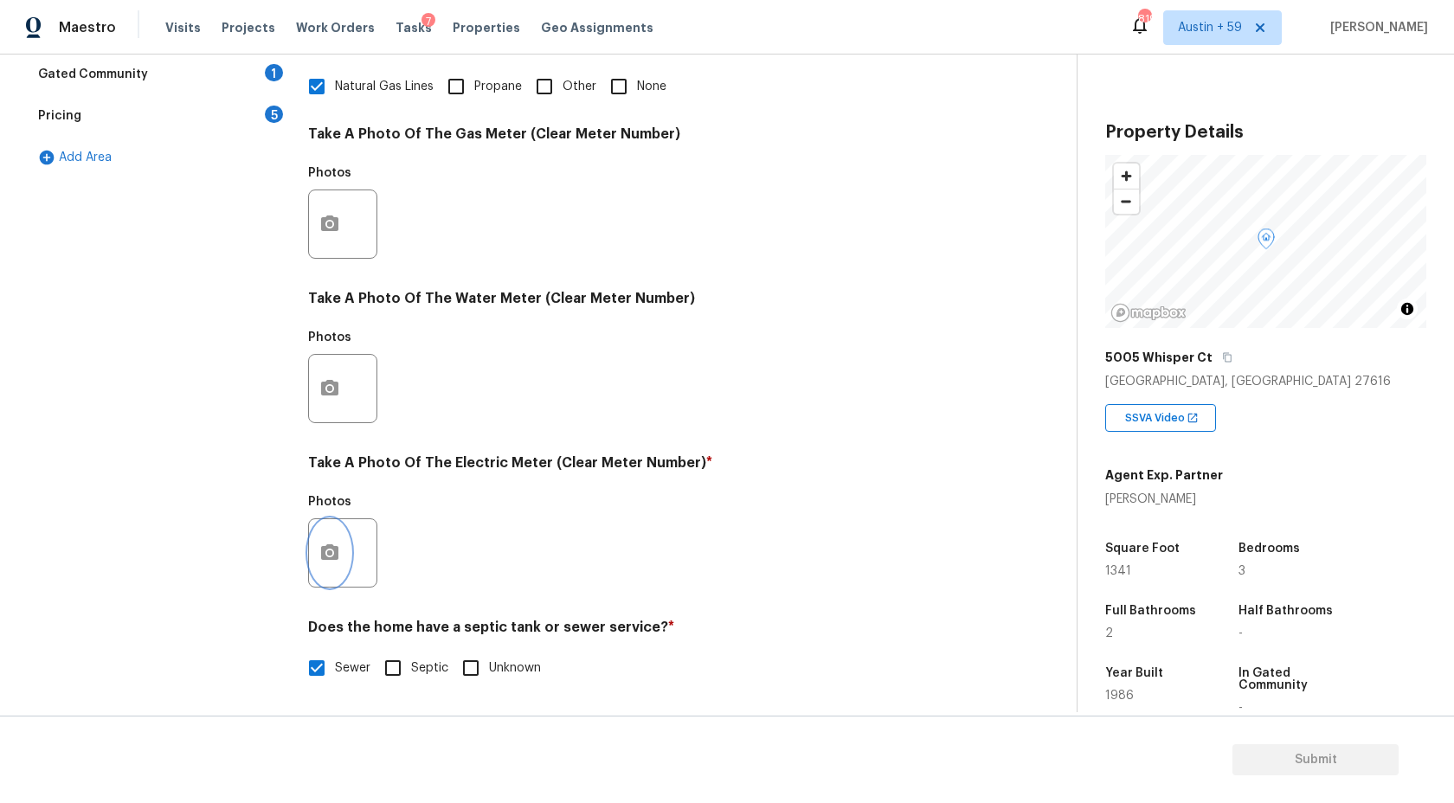
click at [332, 564] on button "button" at bounding box center [330, 553] width 42 height 68
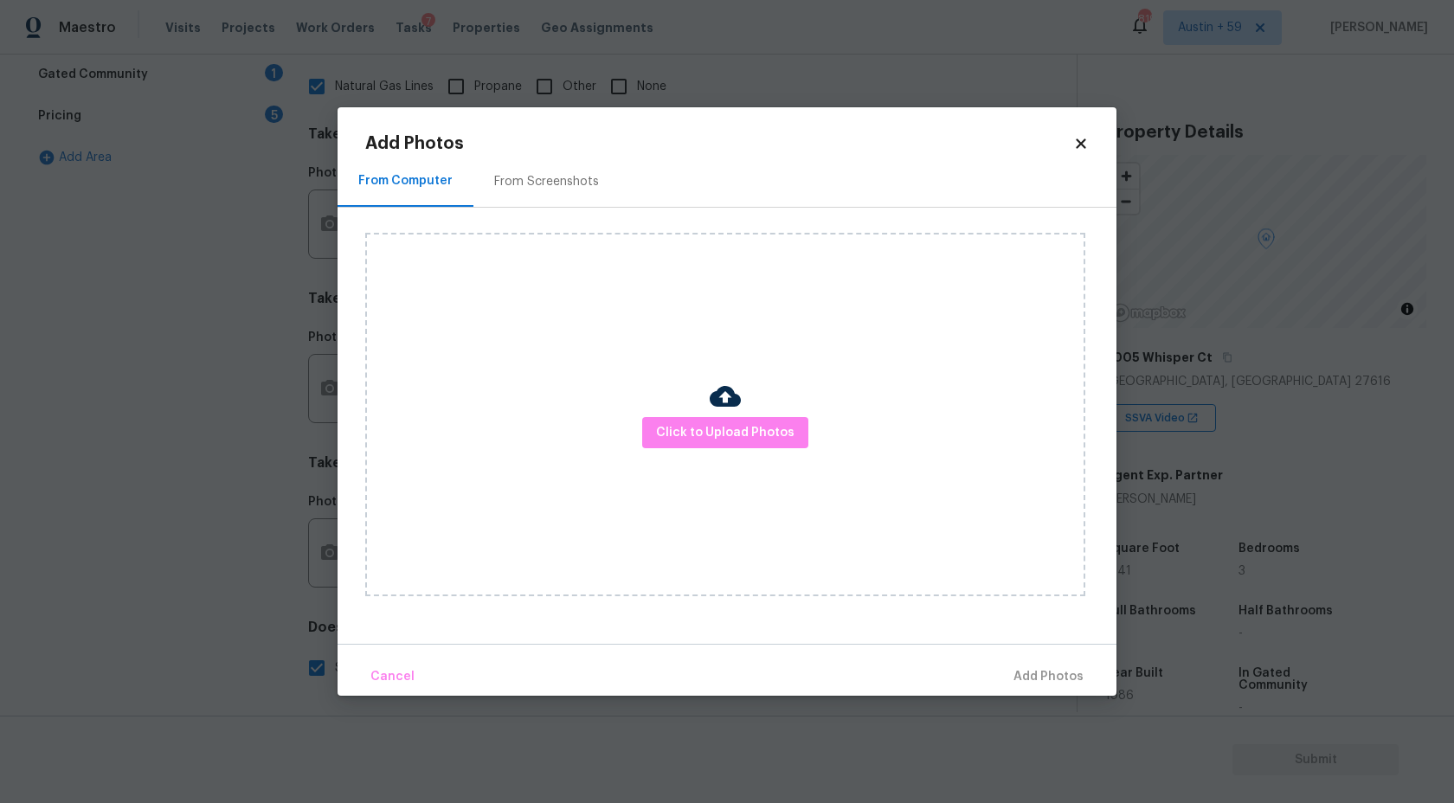
click at [785, 404] on div "Click to Upload Photos" at bounding box center [725, 415] width 720 height 364
click at [742, 441] on span "Click to Upload Photos" at bounding box center [725, 433] width 138 height 22
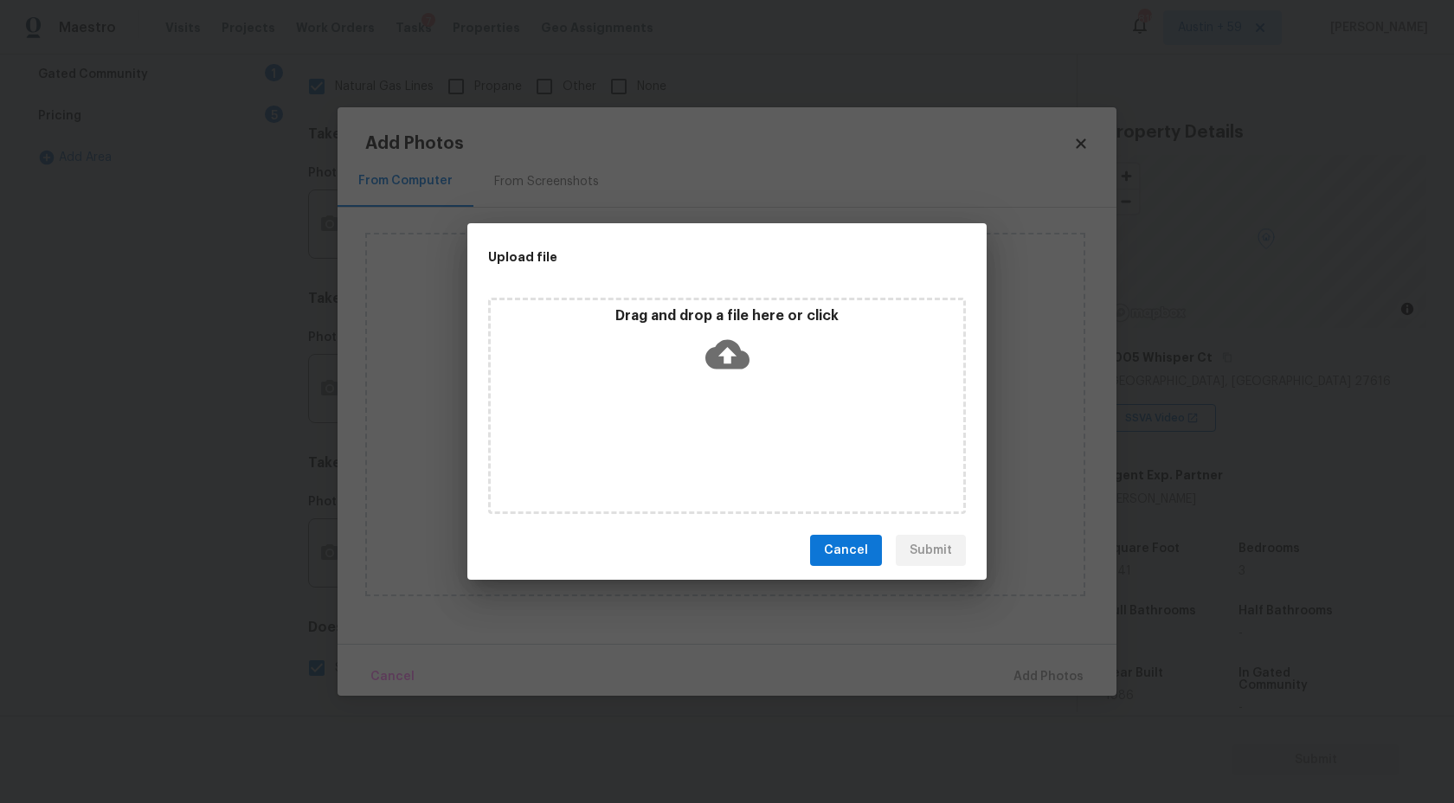
click at [742, 335] on icon at bounding box center [727, 354] width 44 height 44
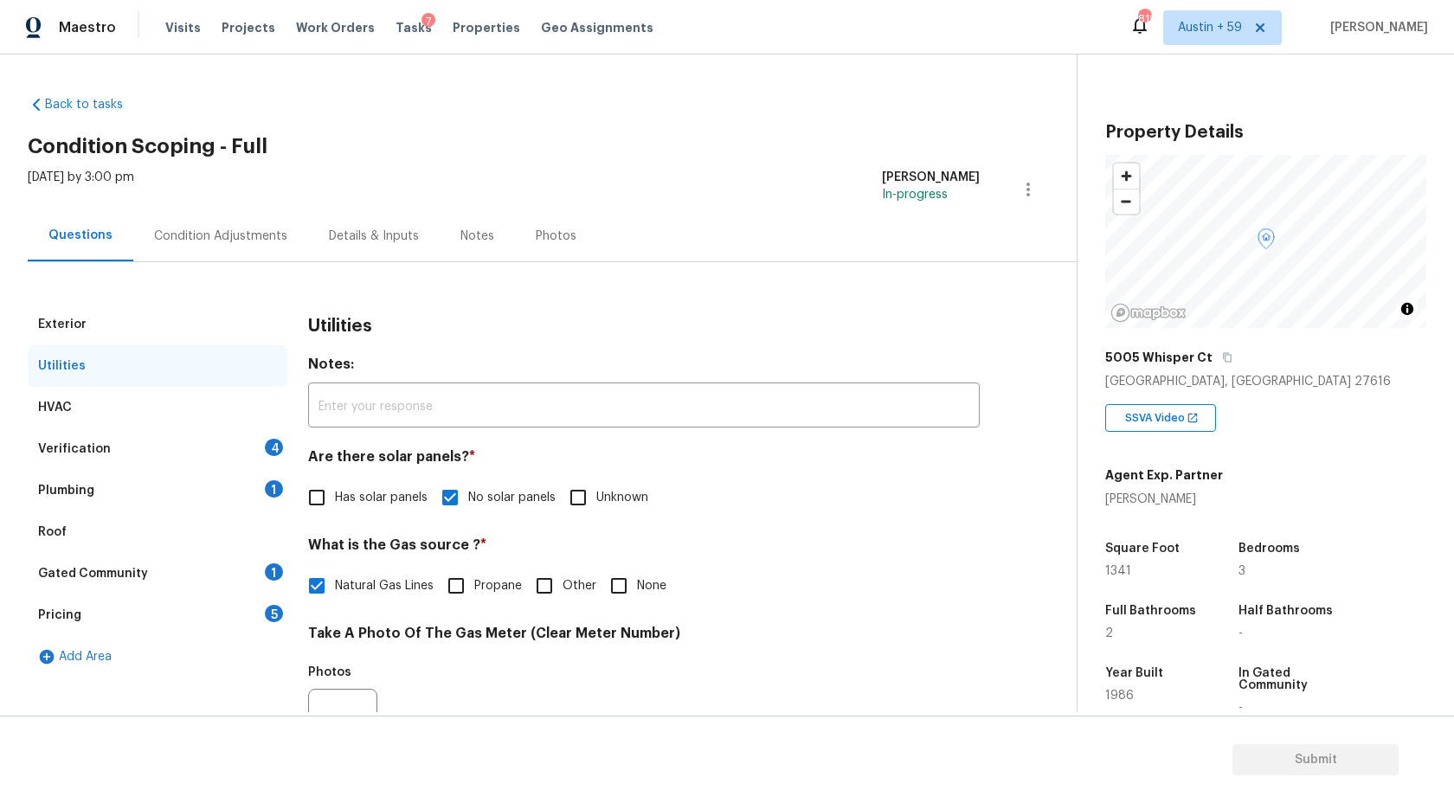
click at [254, 445] on div "Verification 4" at bounding box center [158, 449] width 260 height 42
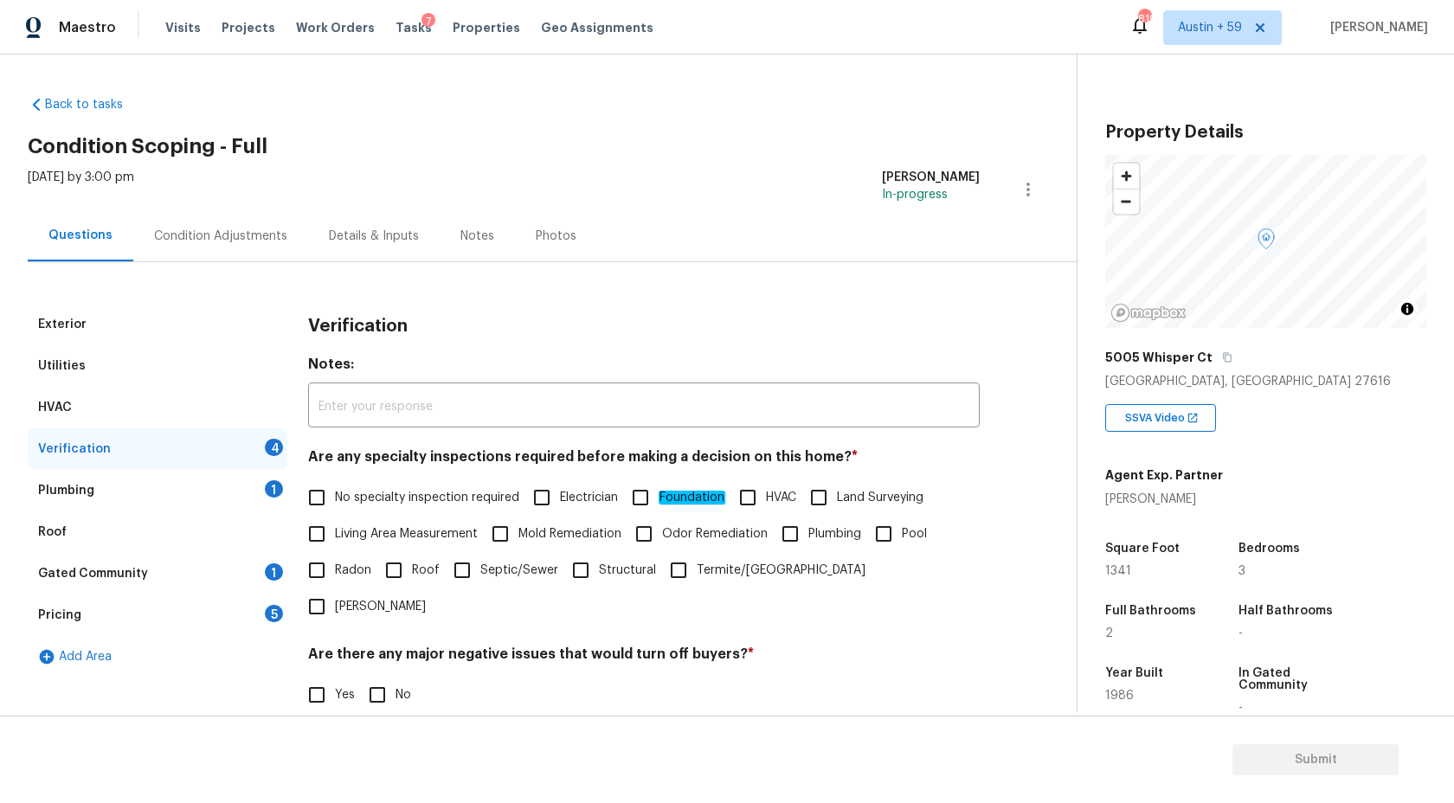
click at [765, 501] on input "HVAC" at bounding box center [748, 498] width 36 height 36
checkbox input "true"
click at [703, 527] on span "Odor Remediation" at bounding box center [715, 534] width 106 height 18
click at [662, 527] on input "Odor Remediation" at bounding box center [644, 534] width 36 height 36
checkbox input "true"
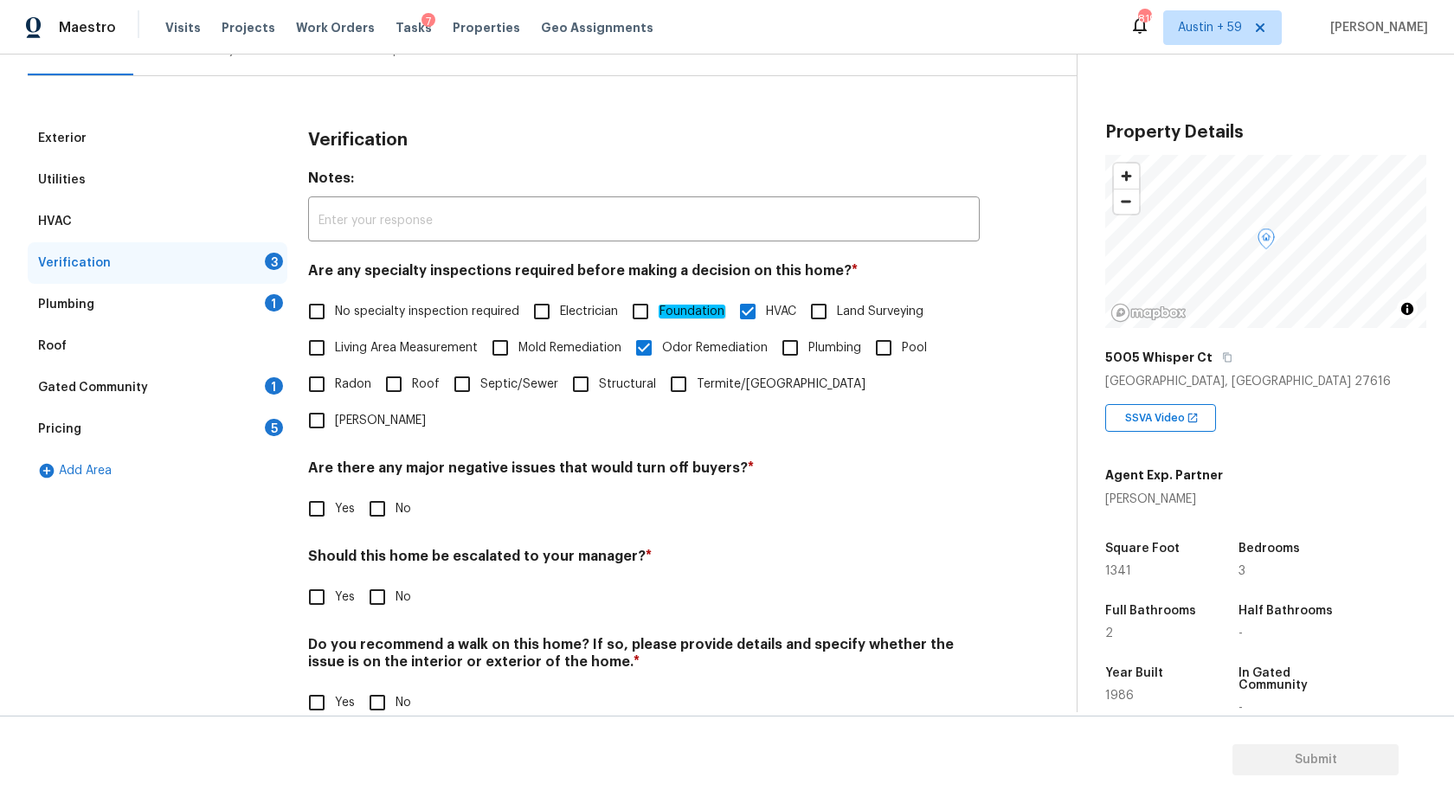
scroll to position [184, 0]
click at [391, 493] on input "No" at bounding box center [377, 511] width 36 height 36
checkbox input "true"
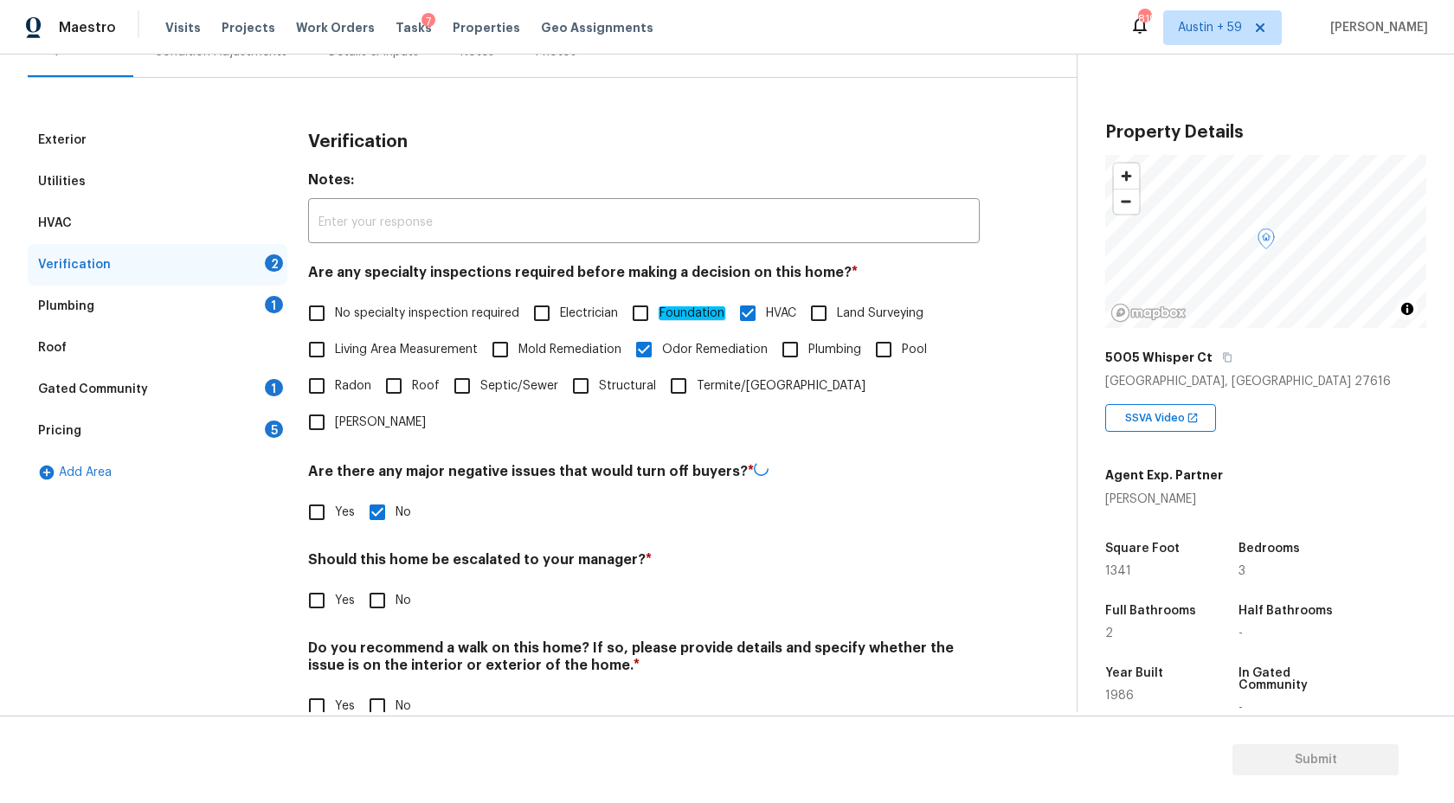
click at [332, 583] on input "Yes" at bounding box center [317, 601] width 36 height 36
checkbox input "true"
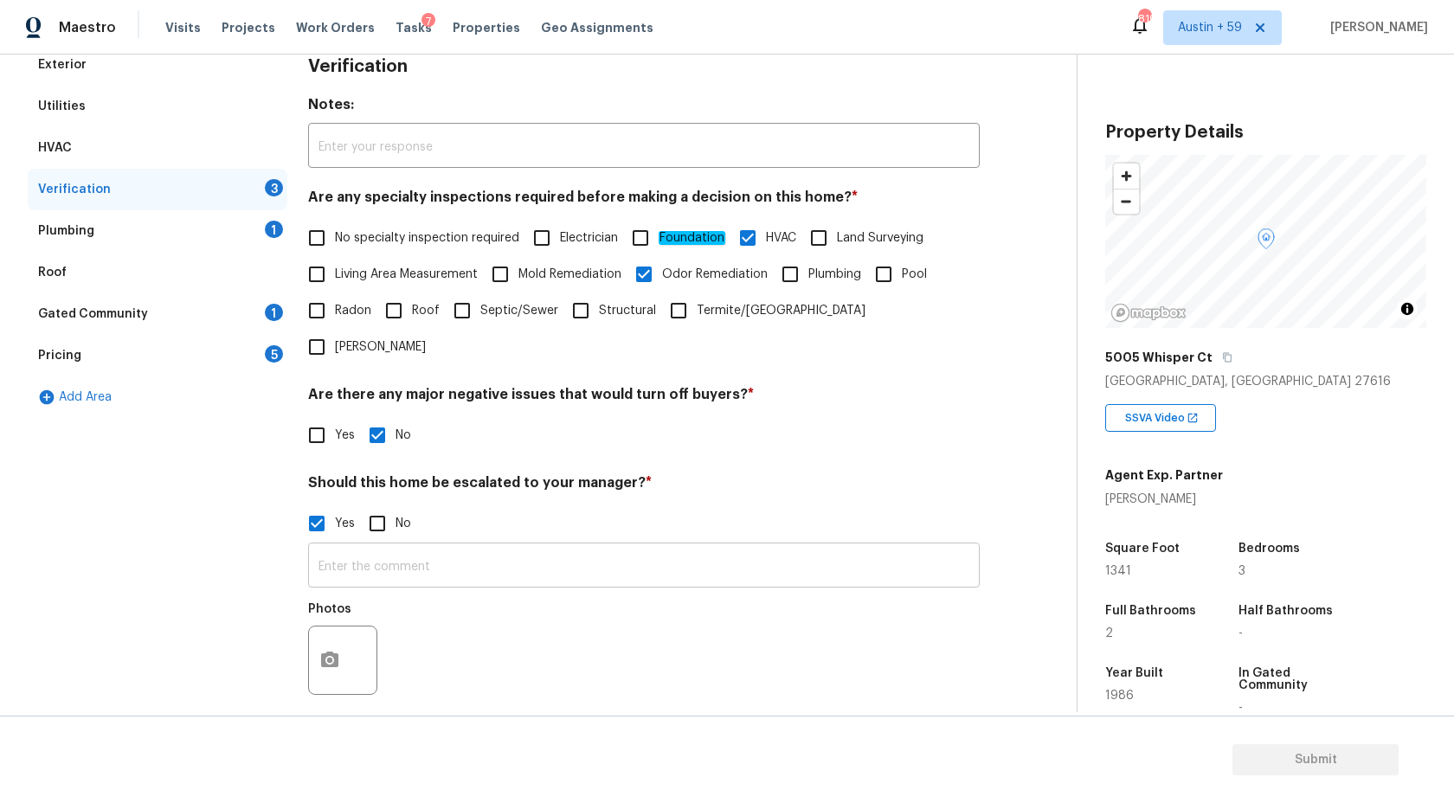
scroll to position [290, 0]
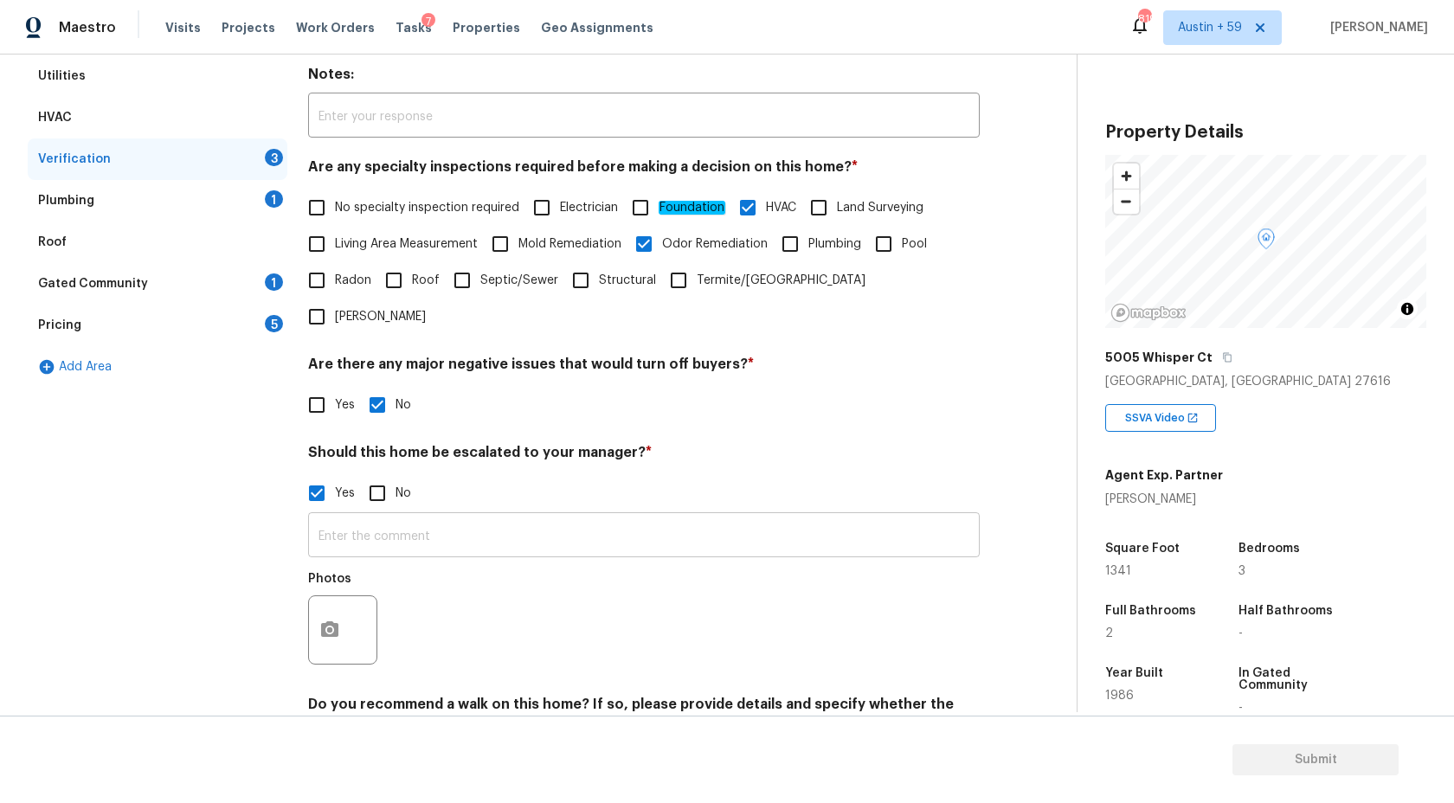
click at [382, 517] on input "text" at bounding box center [644, 537] width 672 height 41
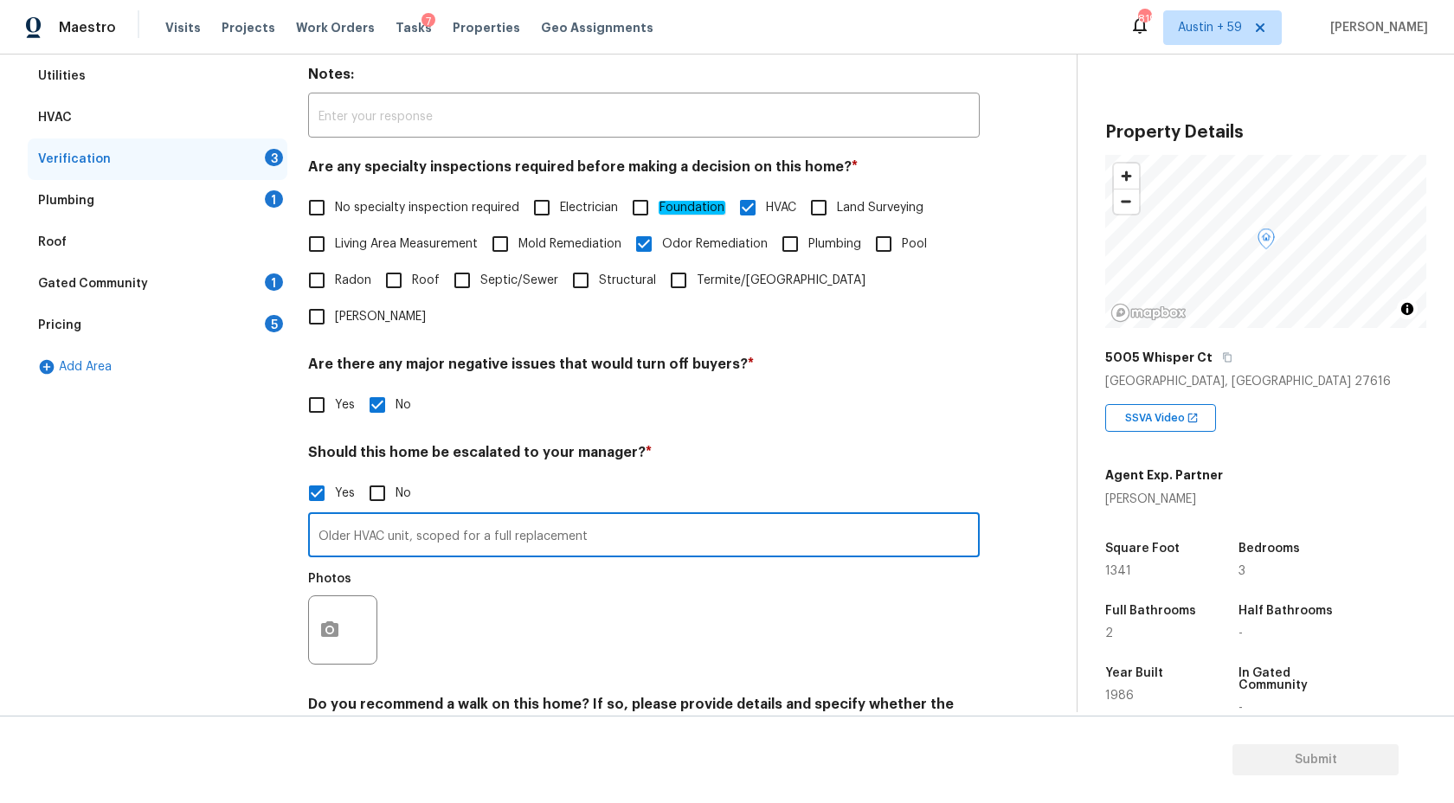
click at [321, 517] on input "Older HVAC unit, scoped for a full replacement" at bounding box center [644, 537] width 672 height 41
type input "ALA property. Older HVAC unit, scoped for a full replacement"
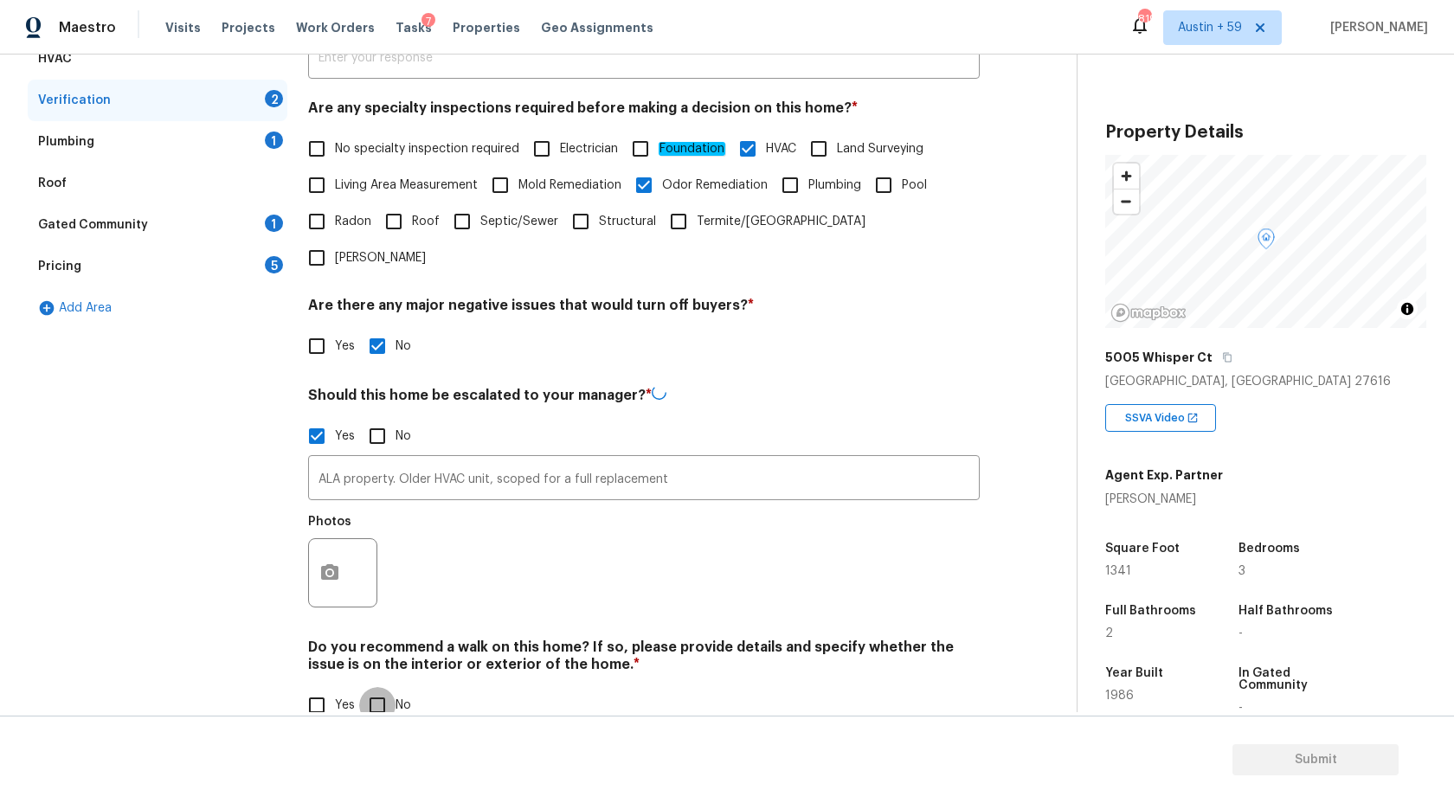
click at [383, 687] on input "No" at bounding box center [377, 705] width 36 height 36
checkbox input "true"
click at [340, 516] on div "Photos" at bounding box center [344, 527] width 73 height 23
click at [336, 563] on icon "button" at bounding box center [329, 571] width 17 height 16
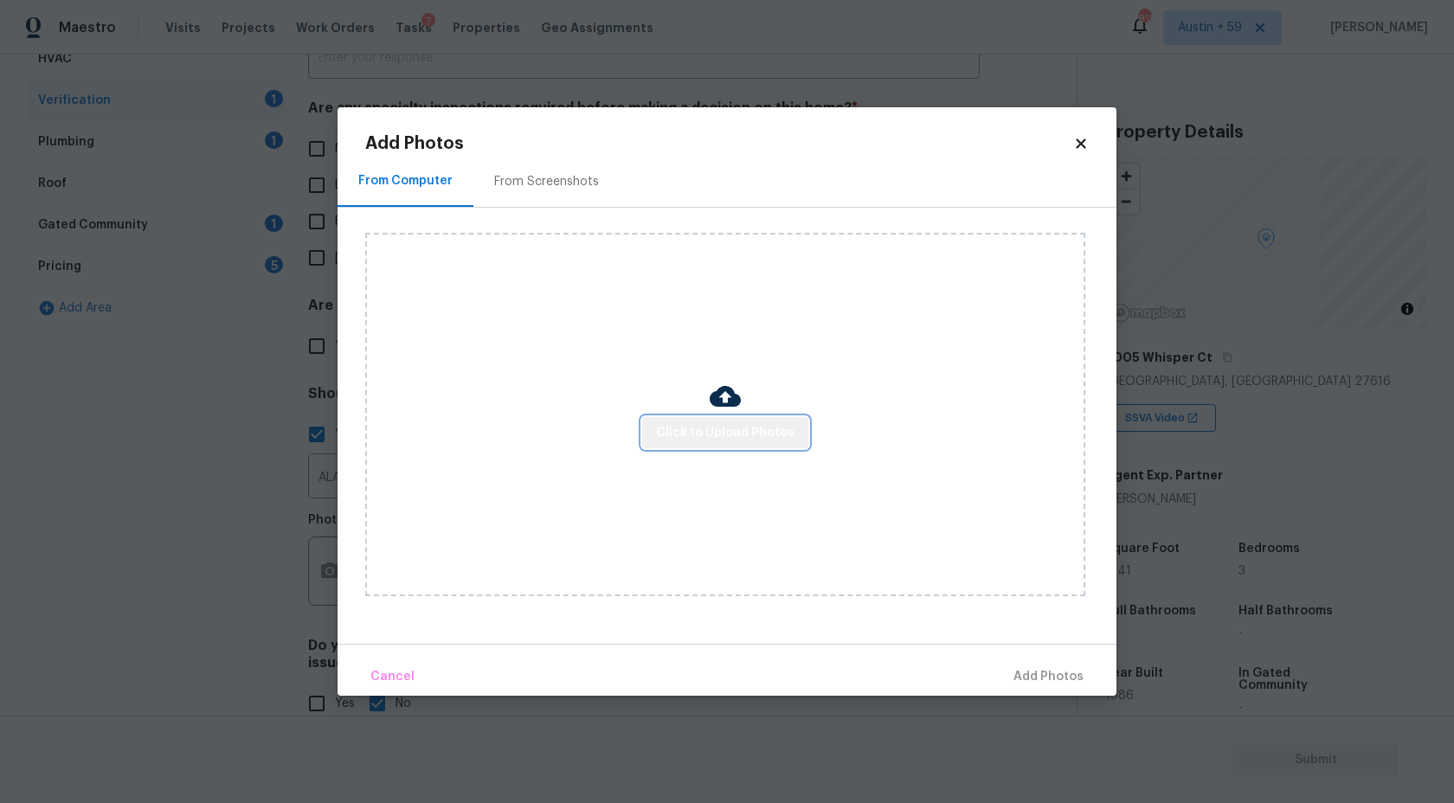
click at [748, 437] on span "Click to Upload Photos" at bounding box center [725, 433] width 138 height 22
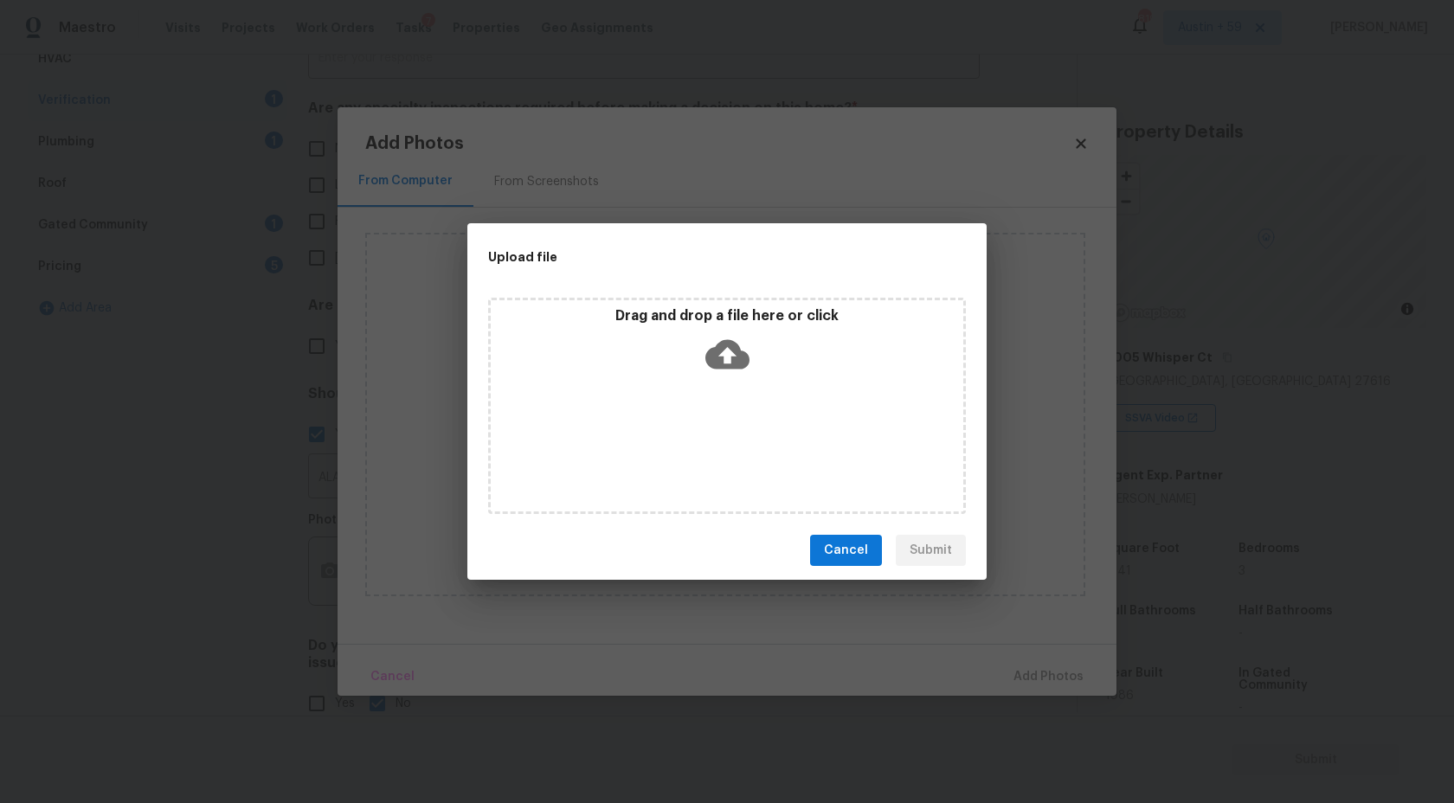
click at [748, 377] on div "Drag and drop a file here or click" at bounding box center [727, 344] width 473 height 74
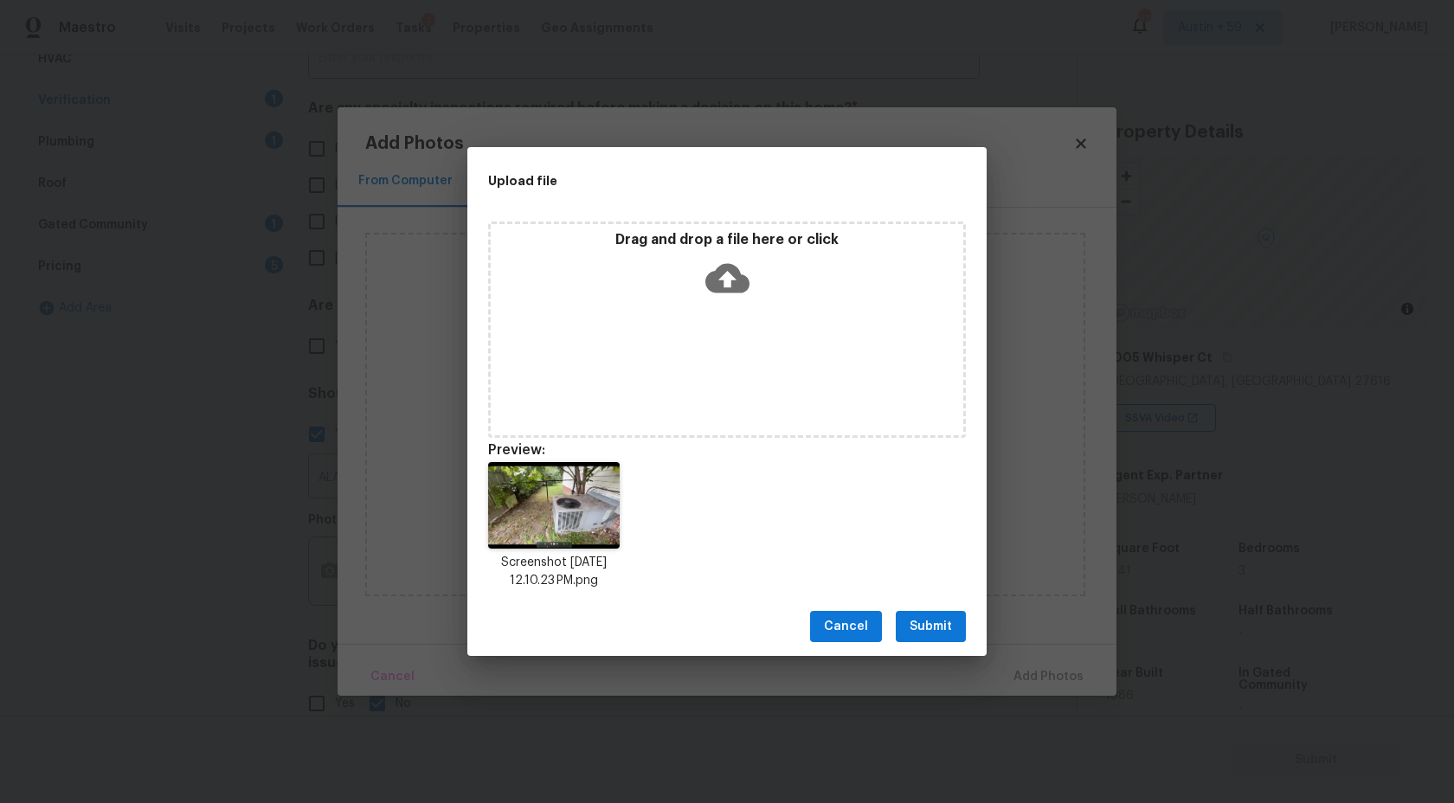
click at [936, 625] on span "Submit" at bounding box center [931, 627] width 42 height 22
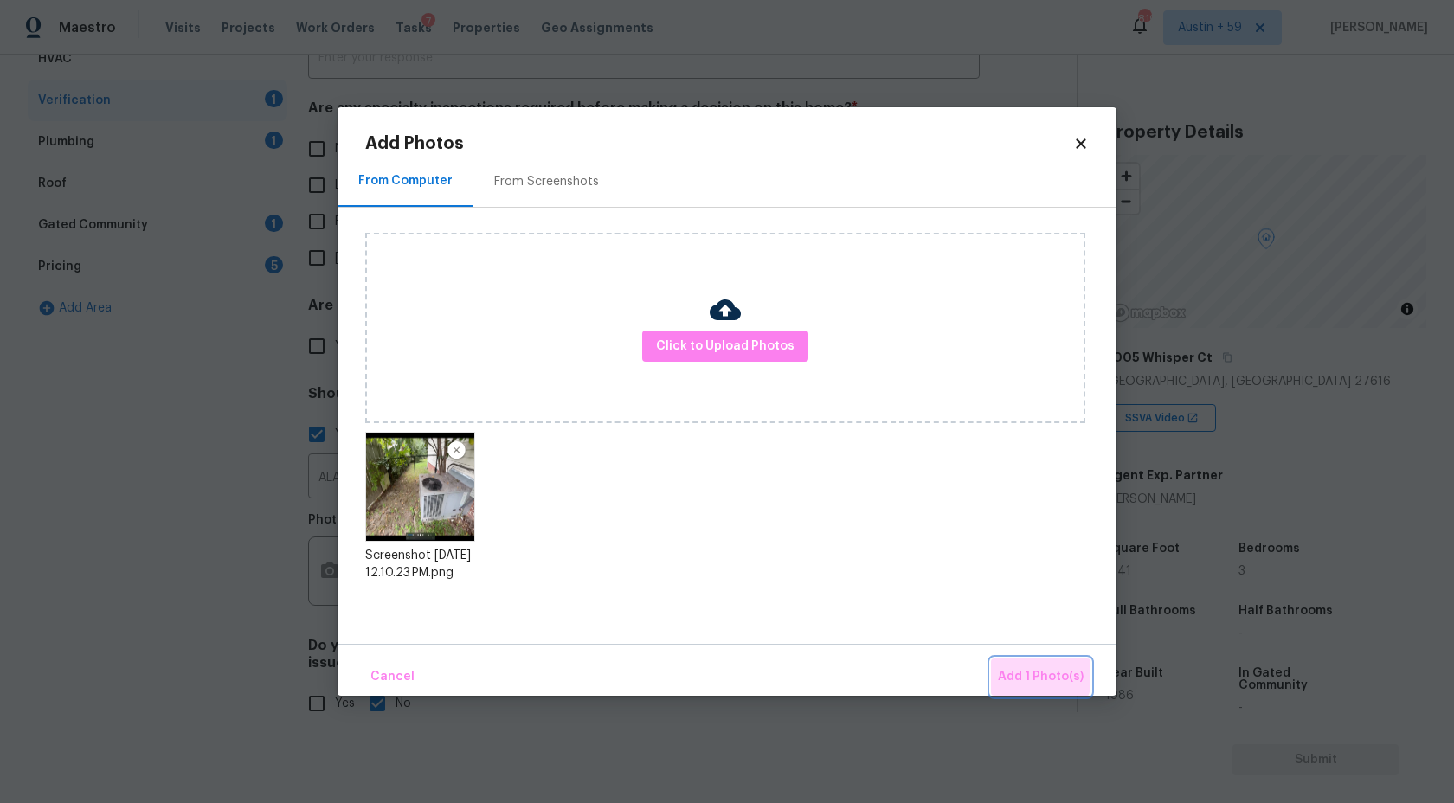
click at [1008, 662] on button "Add 1 Photo(s)" at bounding box center [1041, 677] width 100 height 37
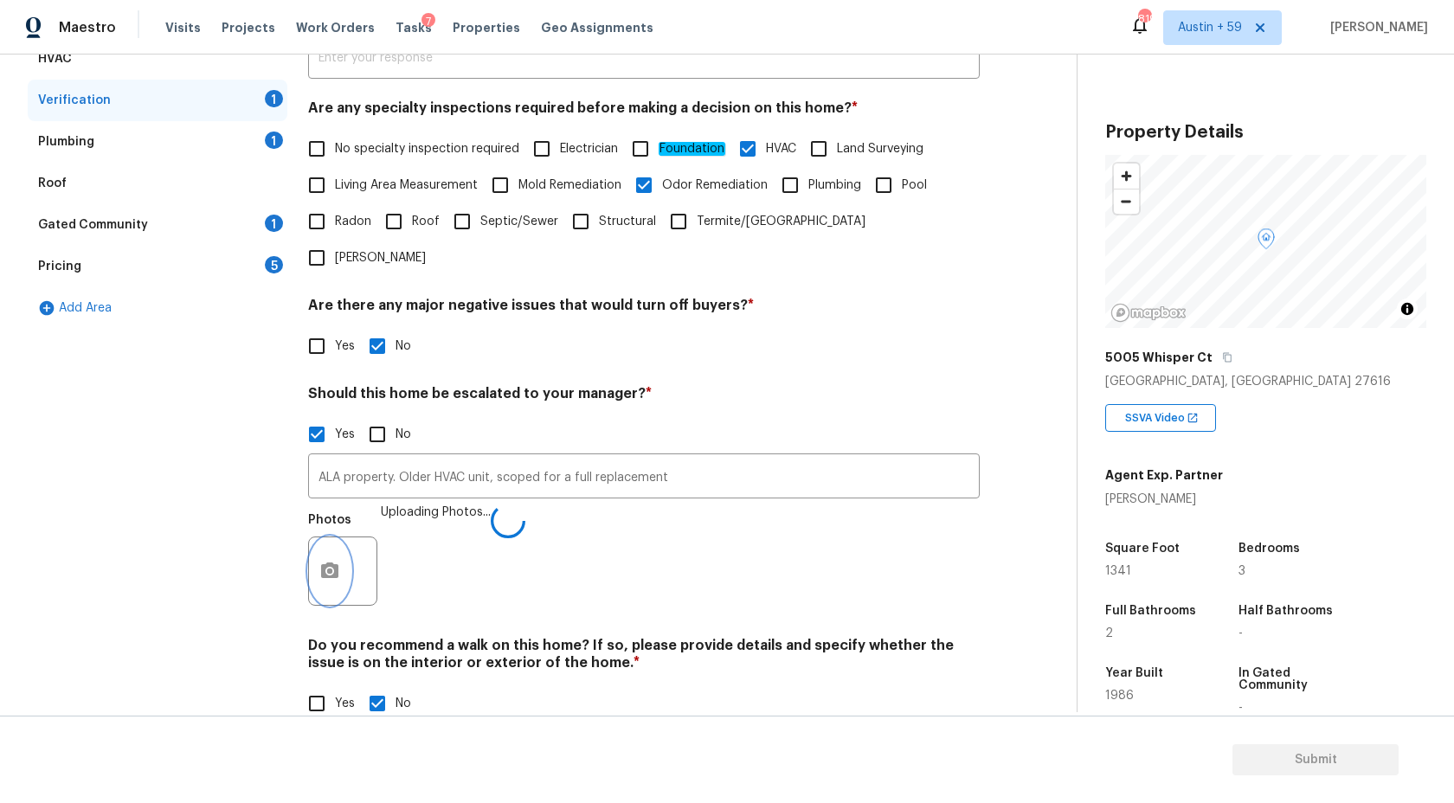
scroll to position [202, 0]
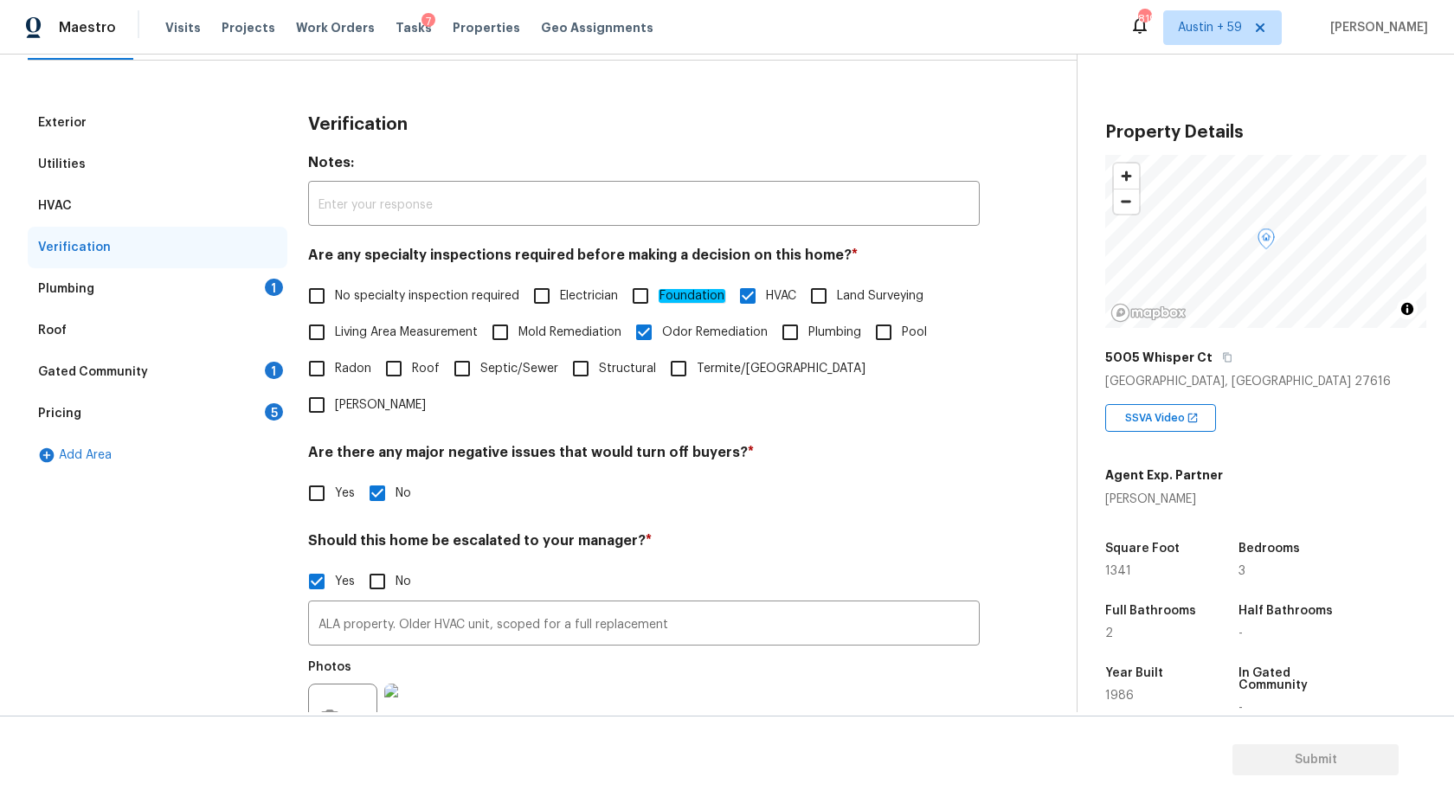
click at [257, 280] on div "Plumbing 1" at bounding box center [158, 289] width 260 height 42
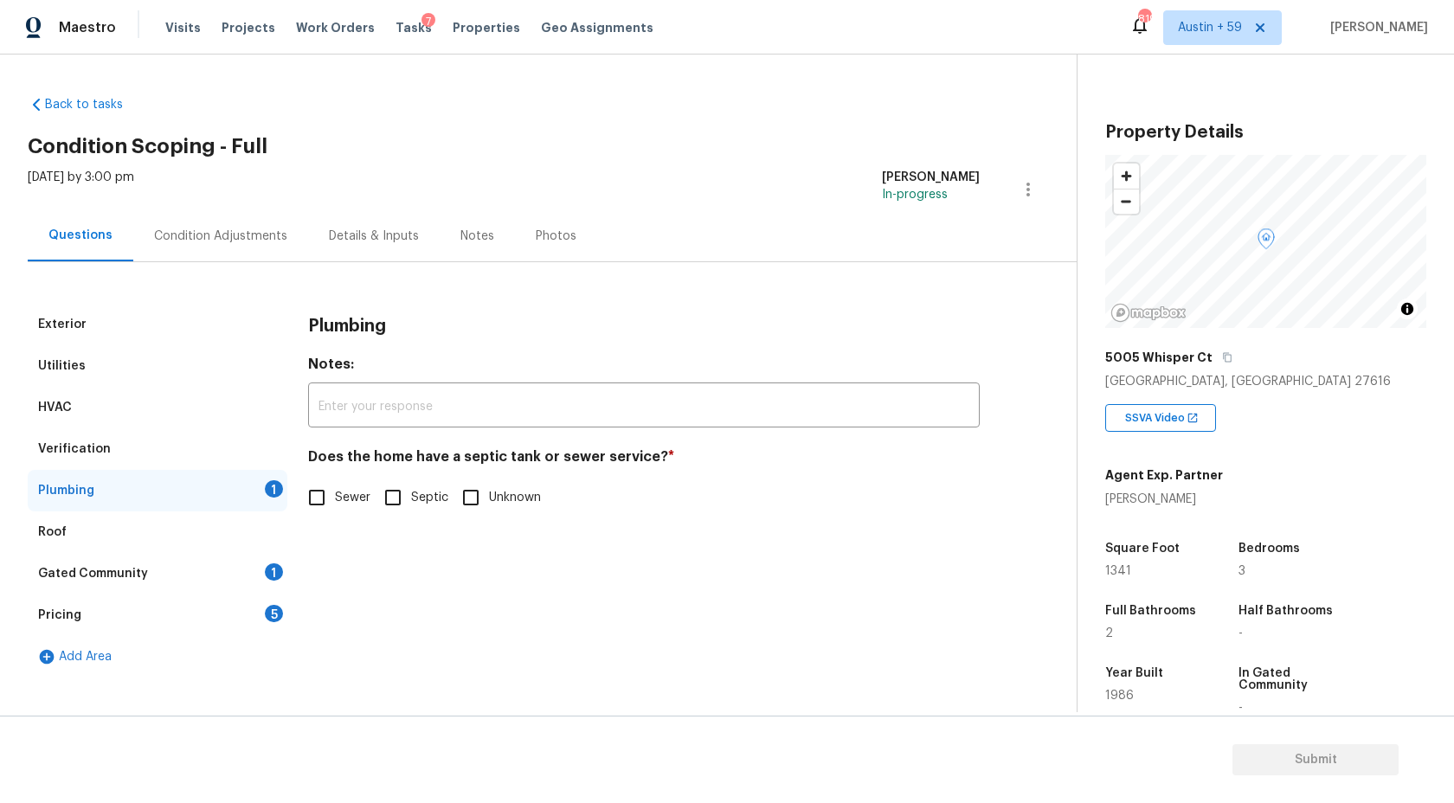
scroll to position [0, 0]
click at [332, 496] on input "Sewer" at bounding box center [317, 498] width 36 height 36
checkbox input "true"
click at [124, 539] on div "Roof" at bounding box center [158, 533] width 260 height 42
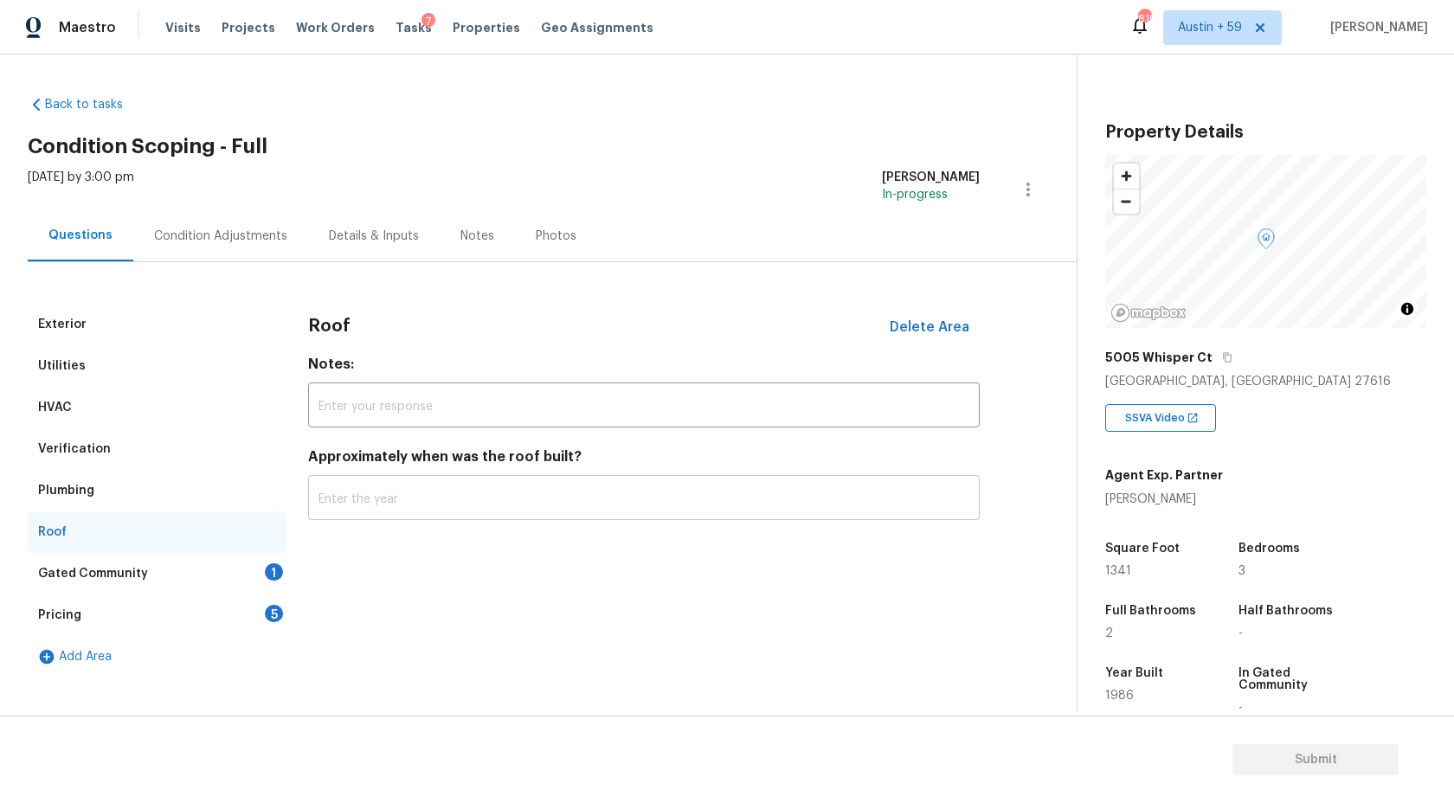
click at [381, 497] on input "text" at bounding box center [644, 500] width 672 height 41
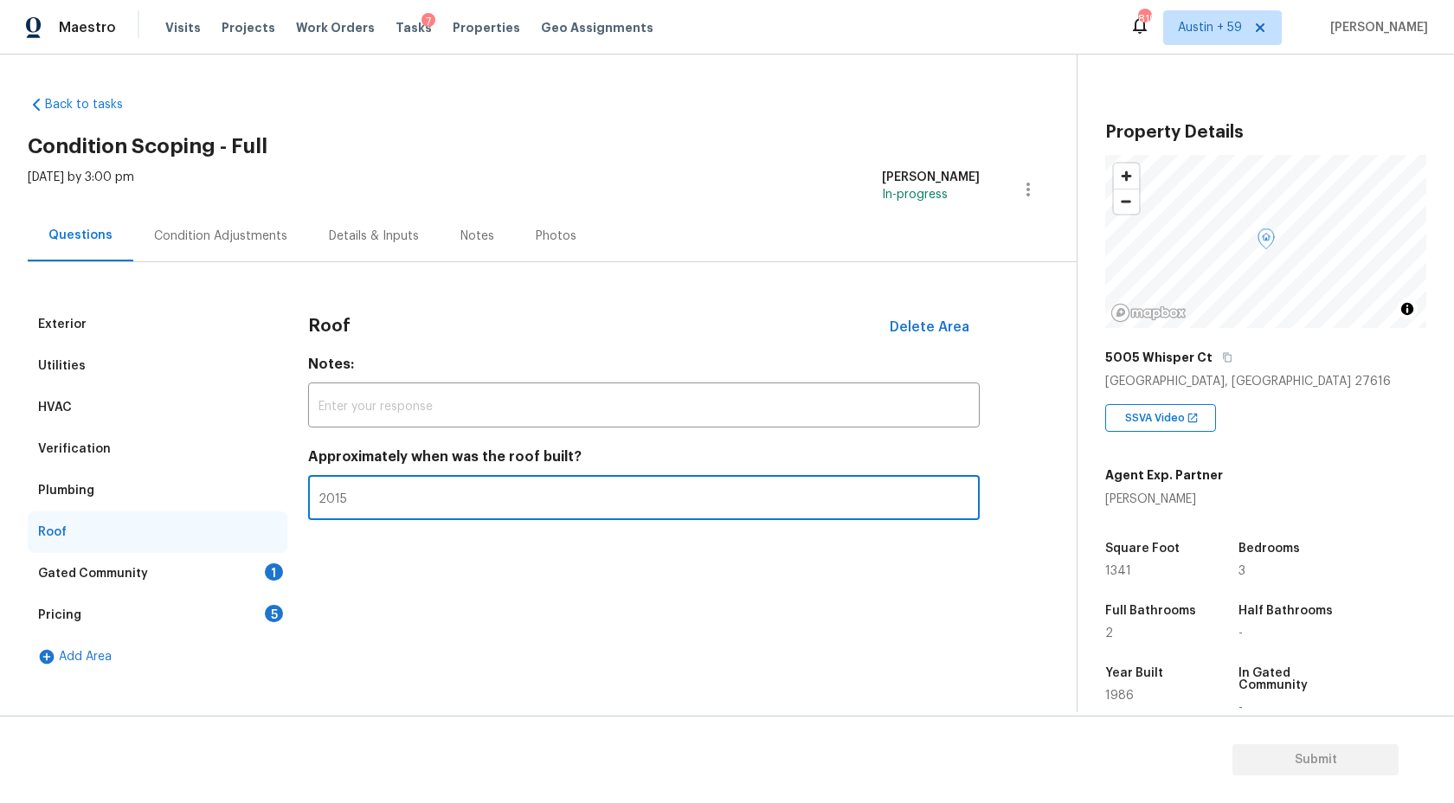
type input "2015"
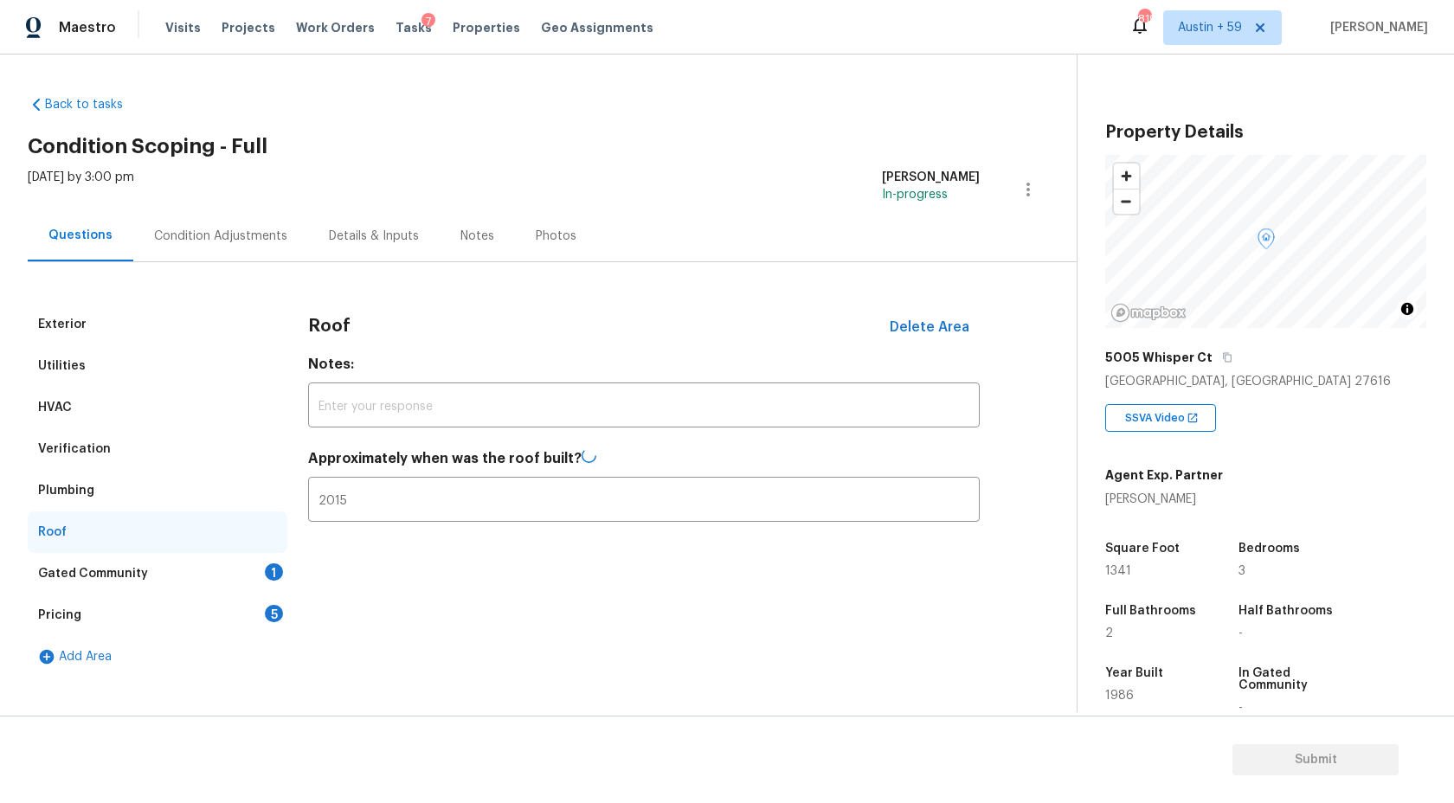
click at [279, 568] on div "1" at bounding box center [274, 571] width 18 height 17
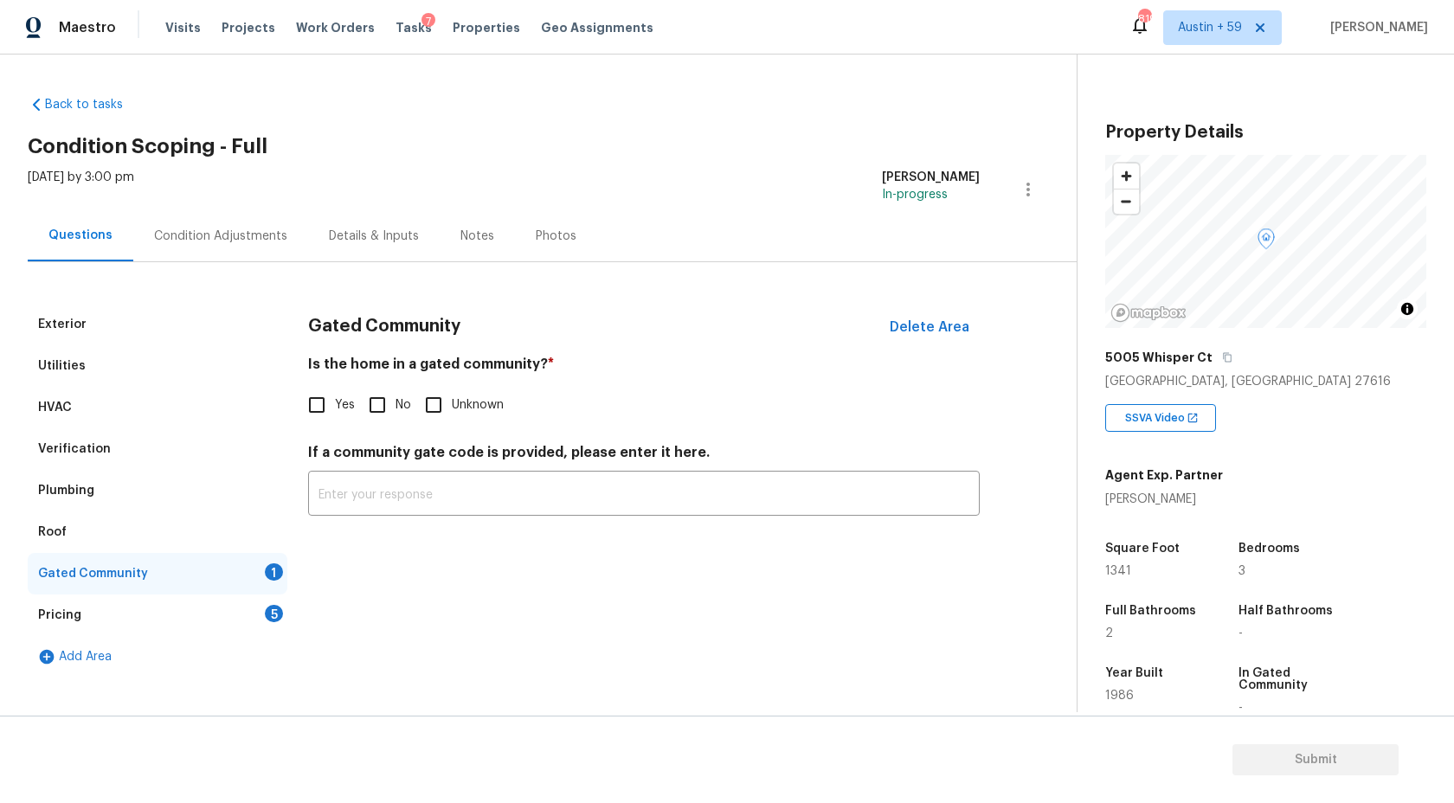
click at [396, 406] on span "No" at bounding box center [404, 405] width 16 height 18
click at [396, 406] on input "No" at bounding box center [377, 405] width 36 height 36
checkbox input "true"
click at [276, 609] on div "5" at bounding box center [274, 613] width 18 height 17
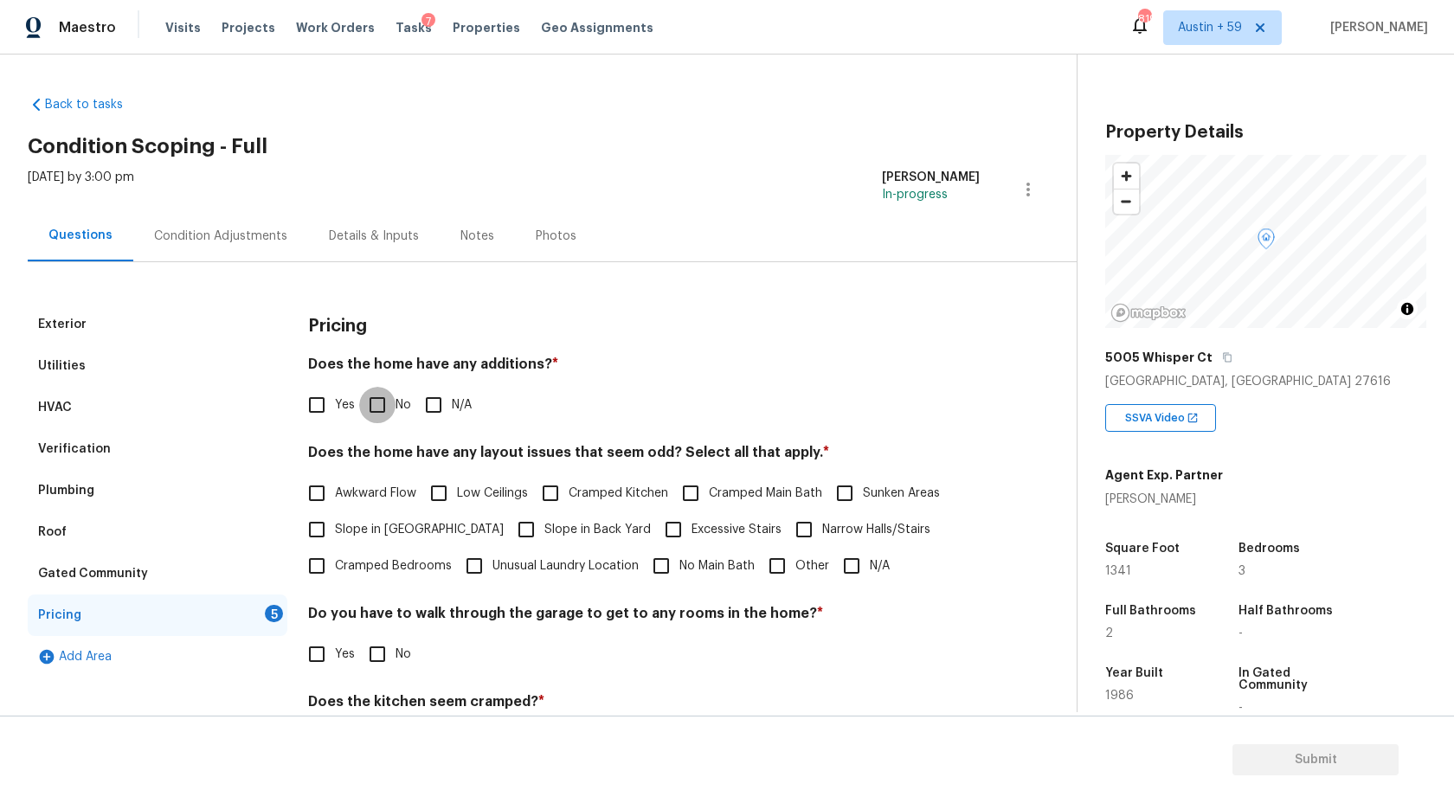
click at [380, 400] on input "No" at bounding box center [377, 405] width 36 height 36
checkbox input "true"
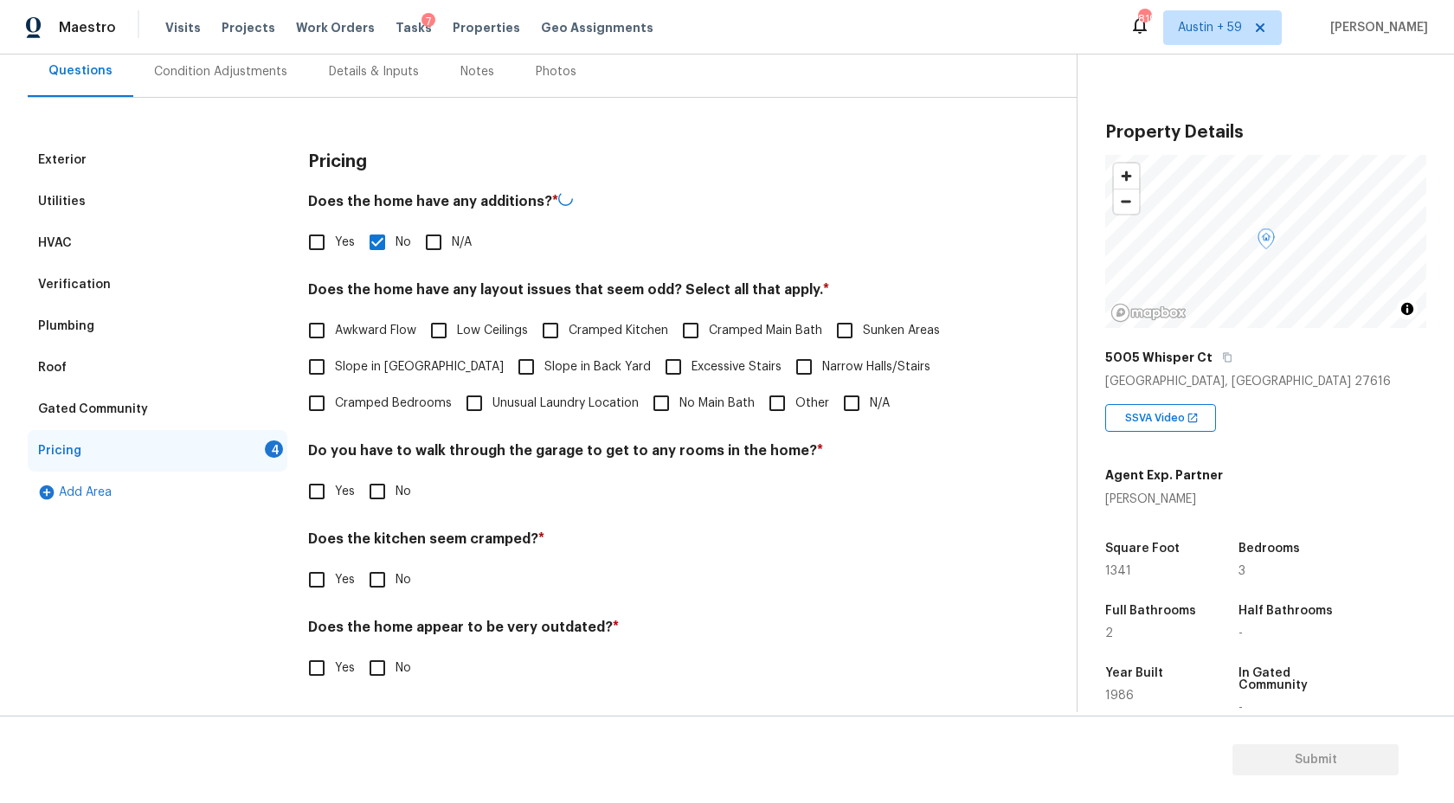
scroll to position [163, 0]
click at [385, 488] on input "No" at bounding box center [377, 491] width 36 height 36
checkbox input "true"
click at [385, 583] on input "No" at bounding box center [377, 581] width 36 height 36
checkbox input "true"
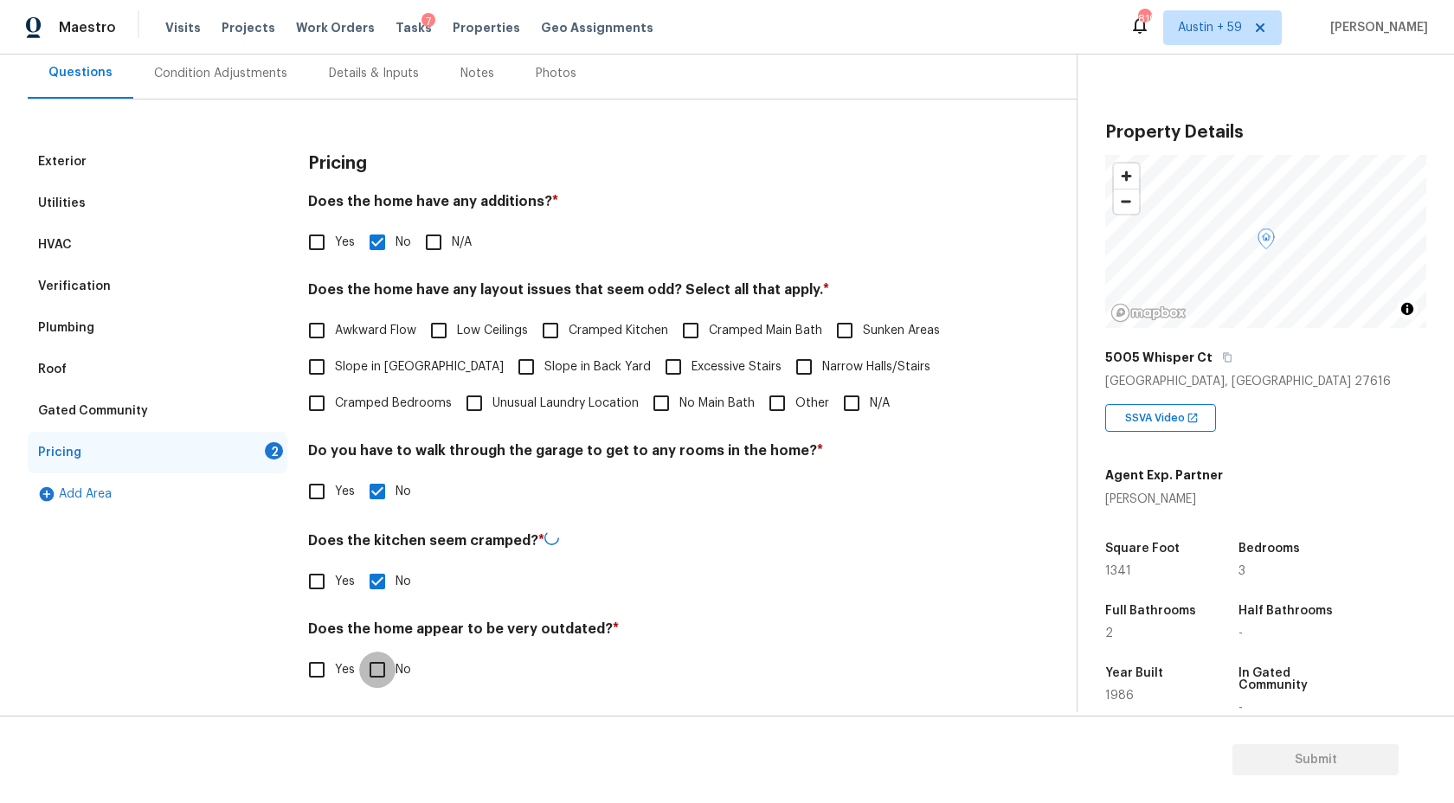
click at [385, 661] on input "No" at bounding box center [377, 670] width 36 height 36
checkbox input "true"
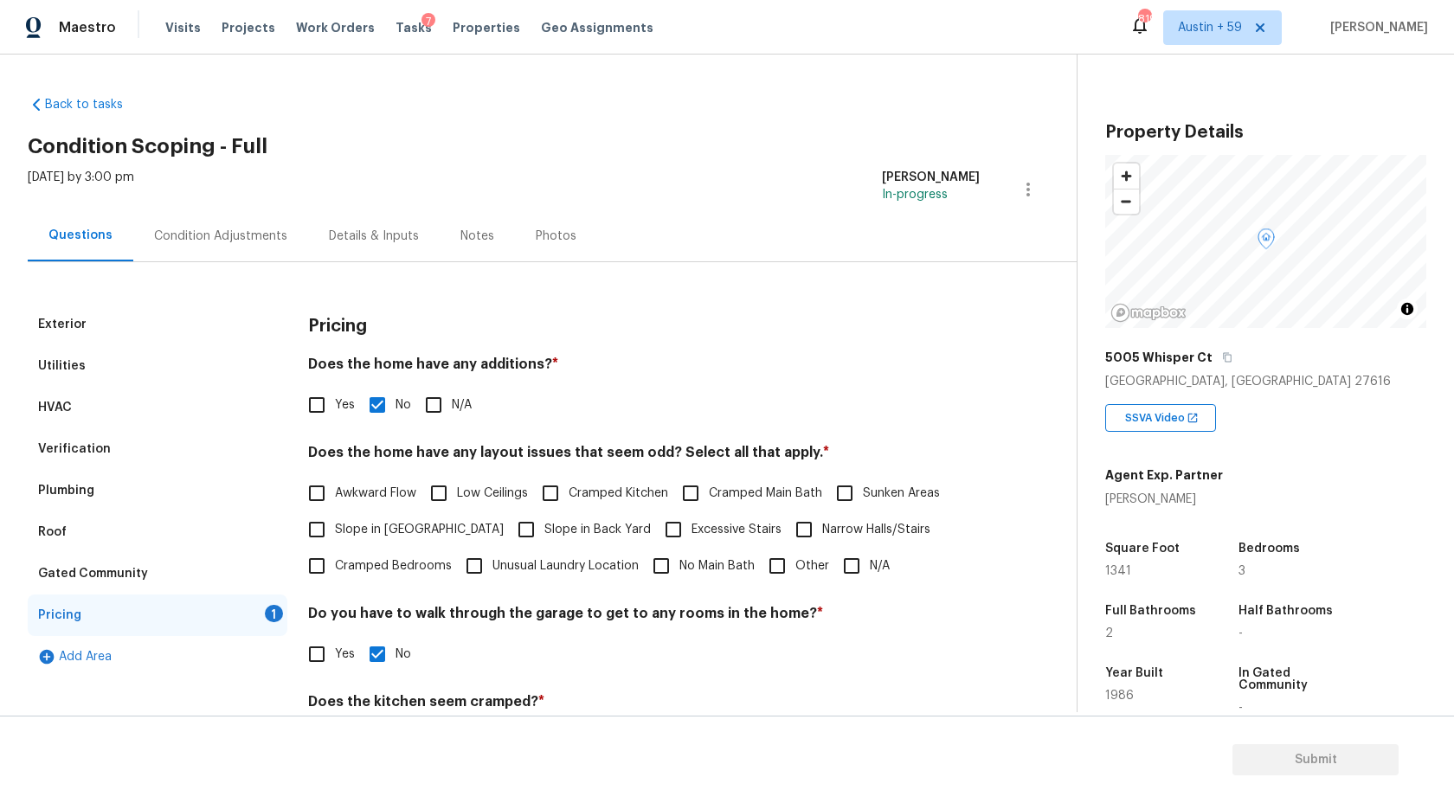
click at [187, 220] on div "Condition Adjustments" at bounding box center [220, 235] width 175 height 51
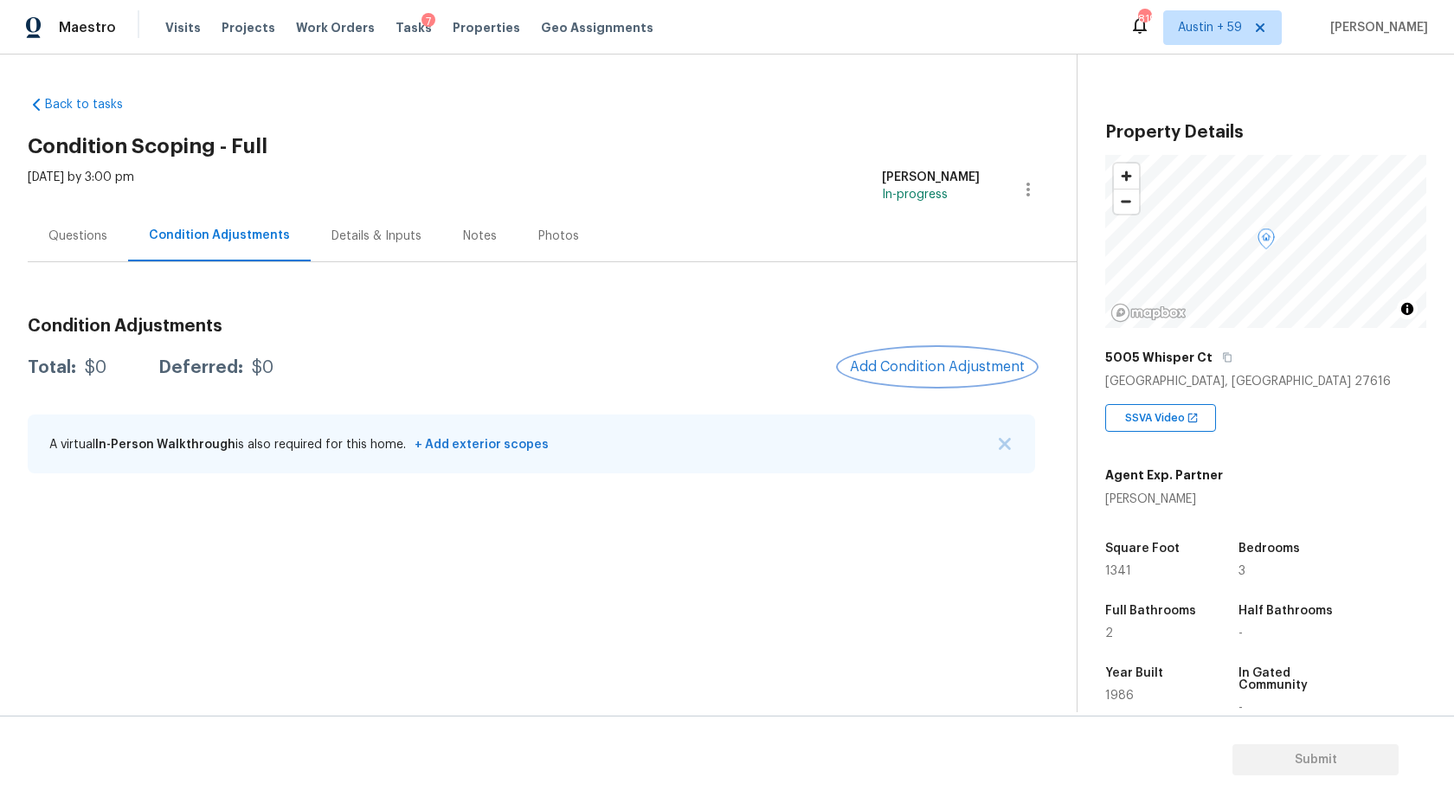
click at [992, 359] on span "Add Condition Adjustment" at bounding box center [937, 367] width 175 height 16
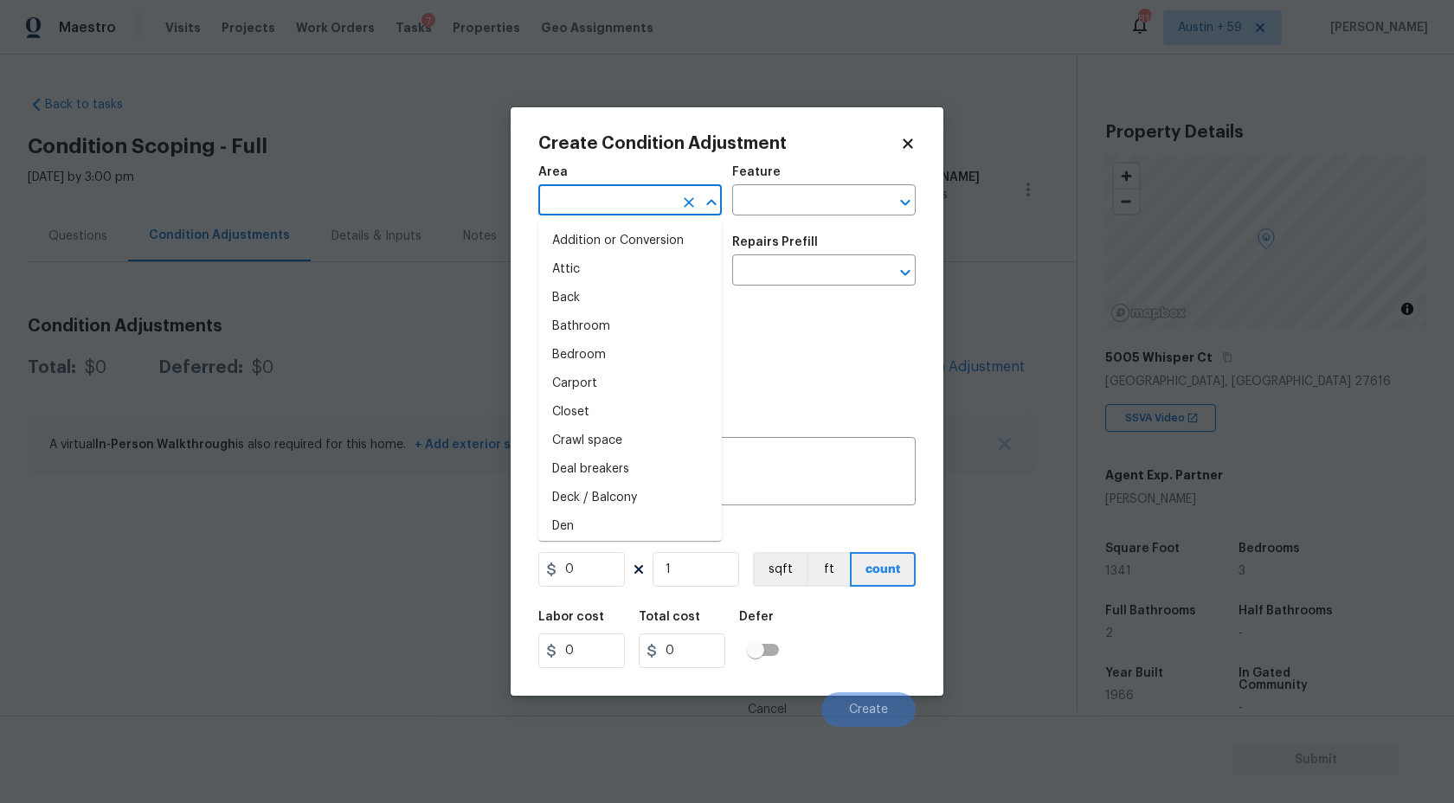
click at [572, 203] on input "text" at bounding box center [605, 202] width 135 height 27
type input "e"
type input "x"
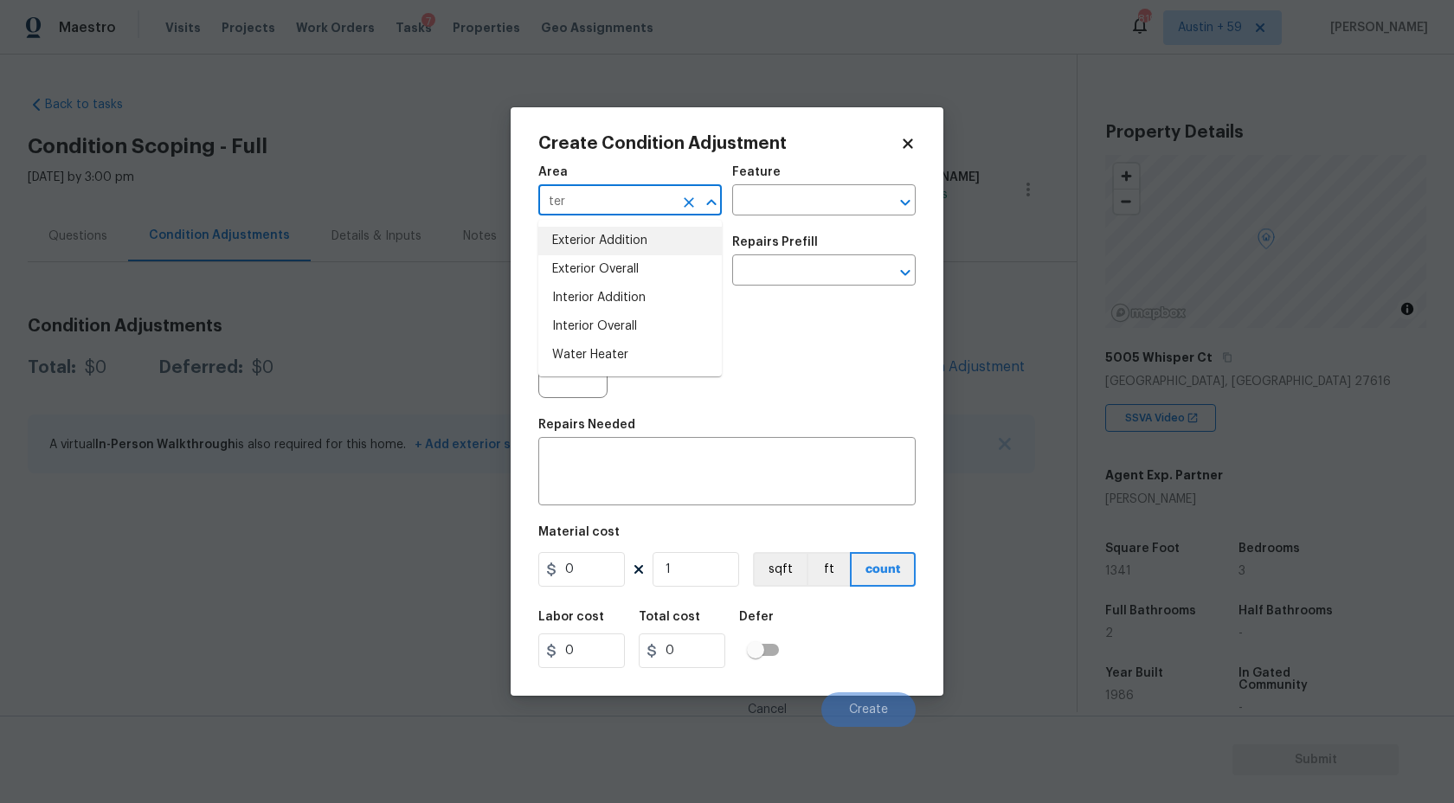
click at [602, 203] on input "ter" at bounding box center [605, 202] width 135 height 27
type input "ter"
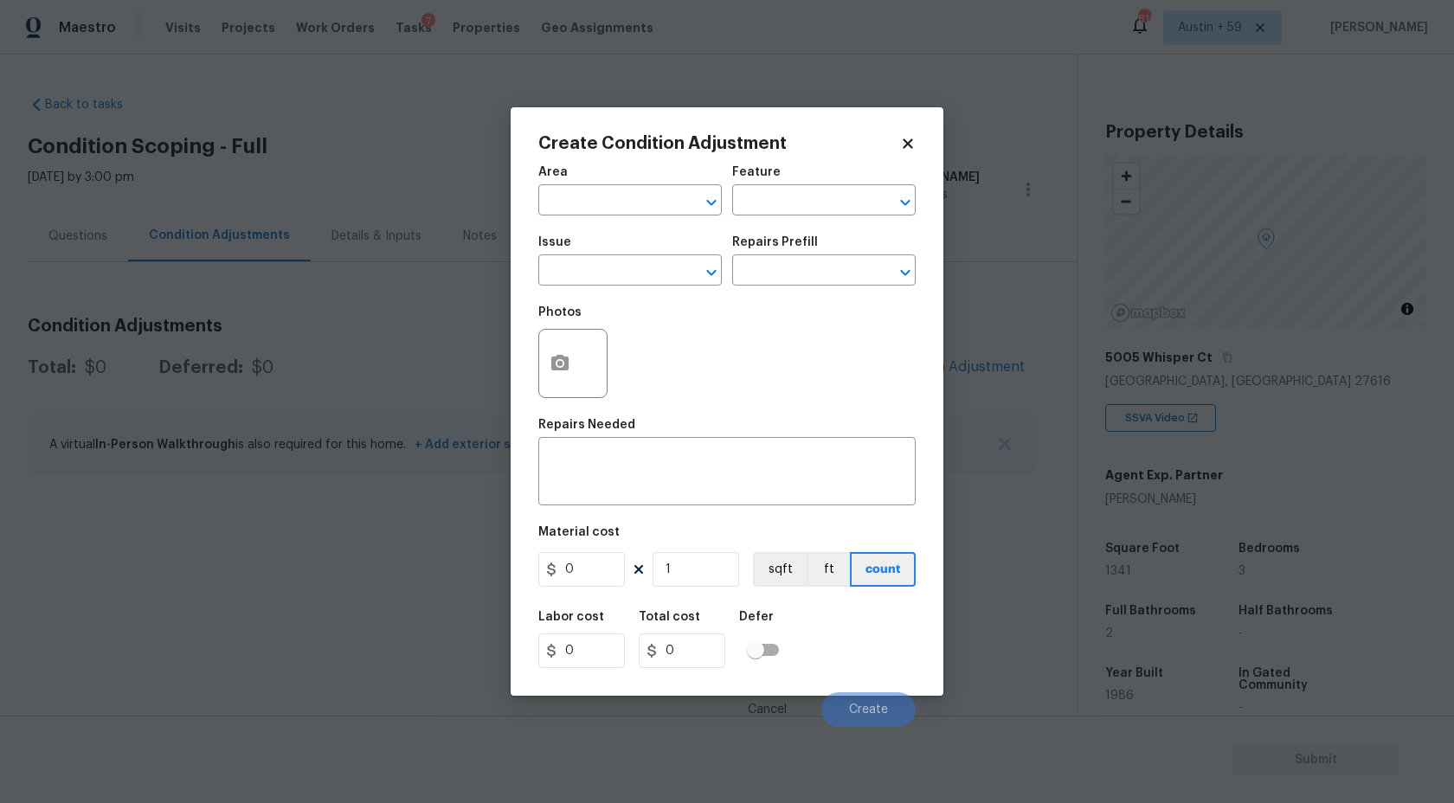
click at [834, 351] on div "Photos" at bounding box center [726, 352] width 377 height 113
click at [611, 201] on input "text" at bounding box center [605, 202] width 135 height 27
click at [643, 274] on li "Exterior Overall" at bounding box center [630, 269] width 184 height 29
type input "Exterior Overall"
click at [643, 274] on input "text" at bounding box center [605, 272] width 135 height 27
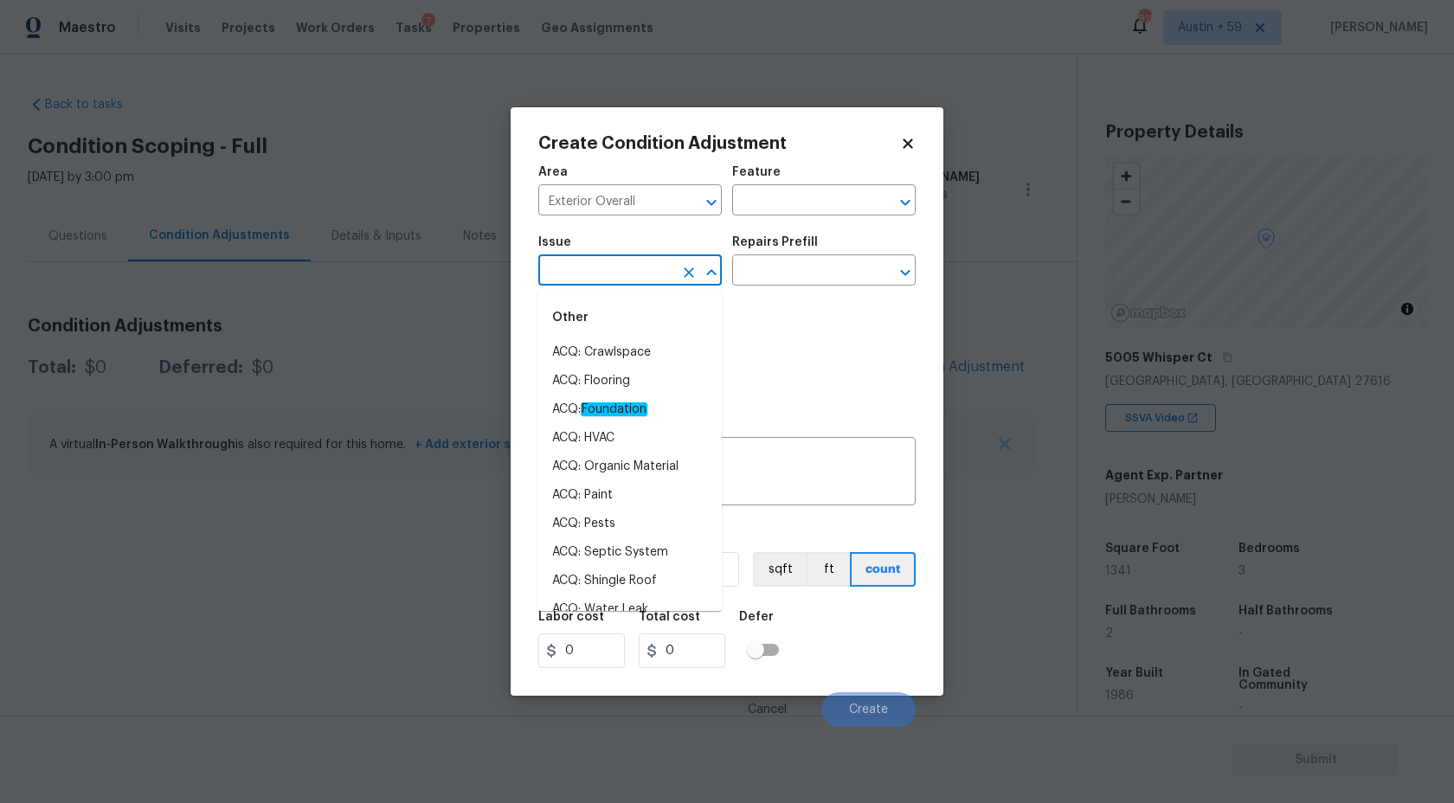
click at [643, 274] on input "text" at bounding box center [605, 272] width 135 height 27
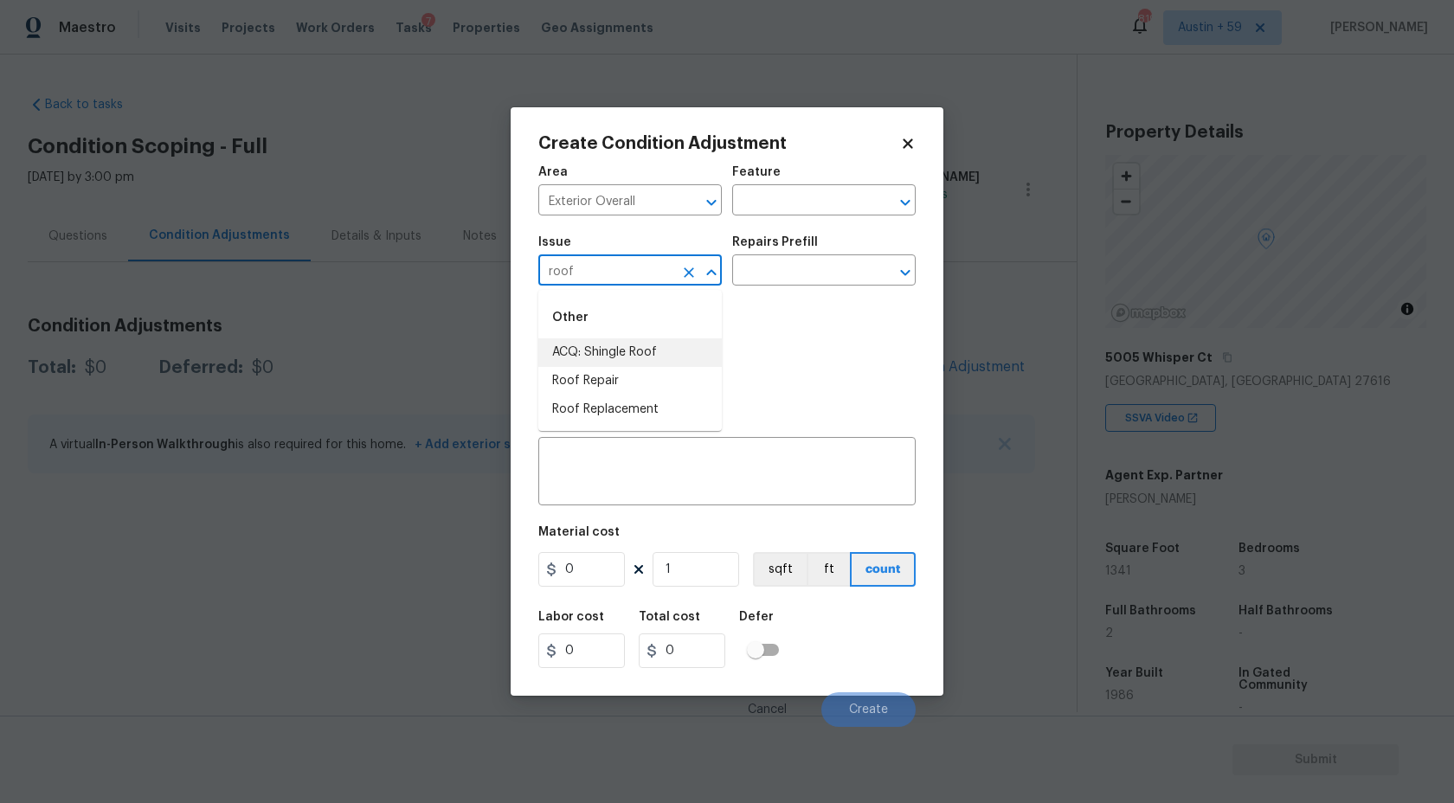
click at [627, 358] on li "ACQ: Shingle Roof" at bounding box center [630, 352] width 184 height 29
type input "ACQ: Shingle Roof"
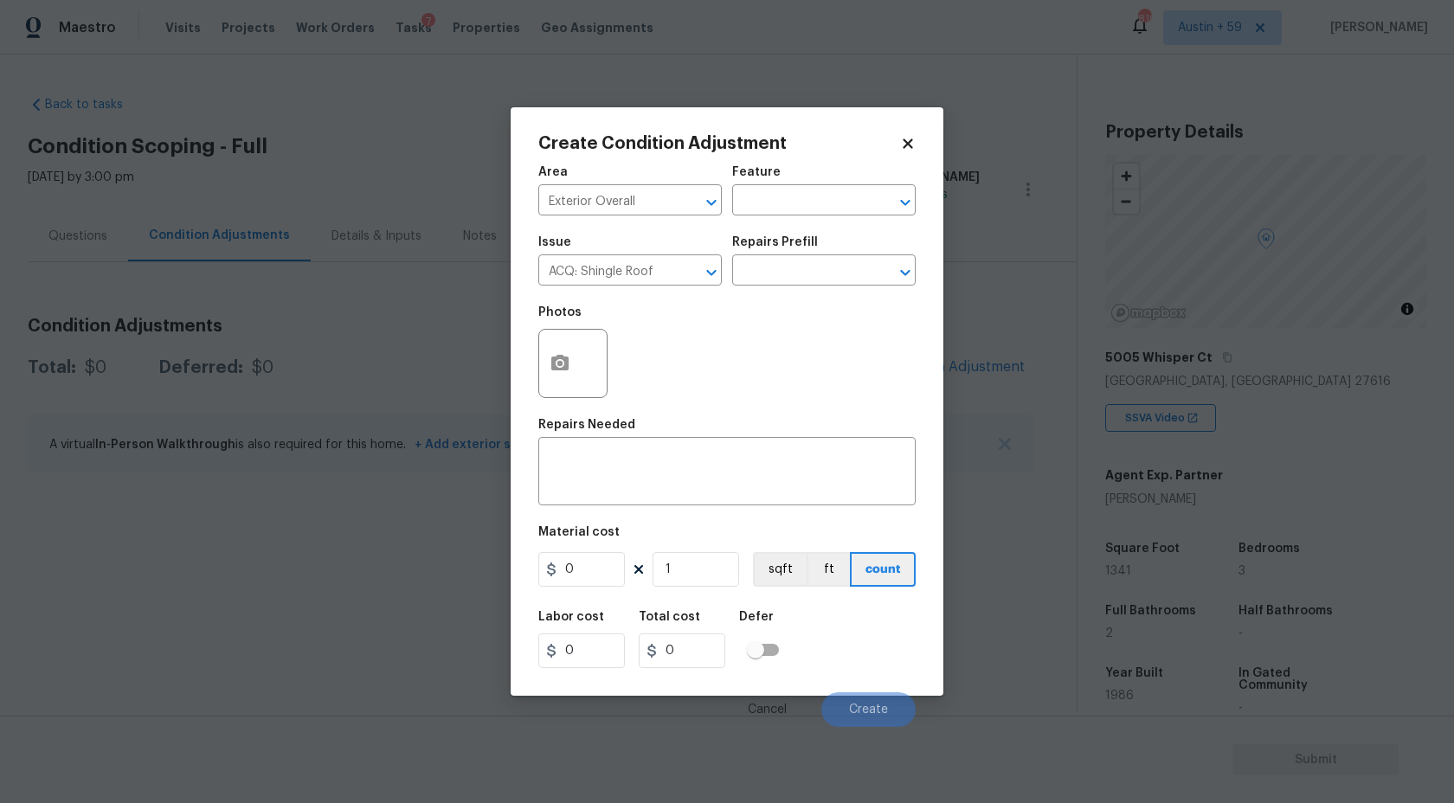
click at [840, 255] on div "Repairs Prefill" at bounding box center [824, 247] width 184 height 23
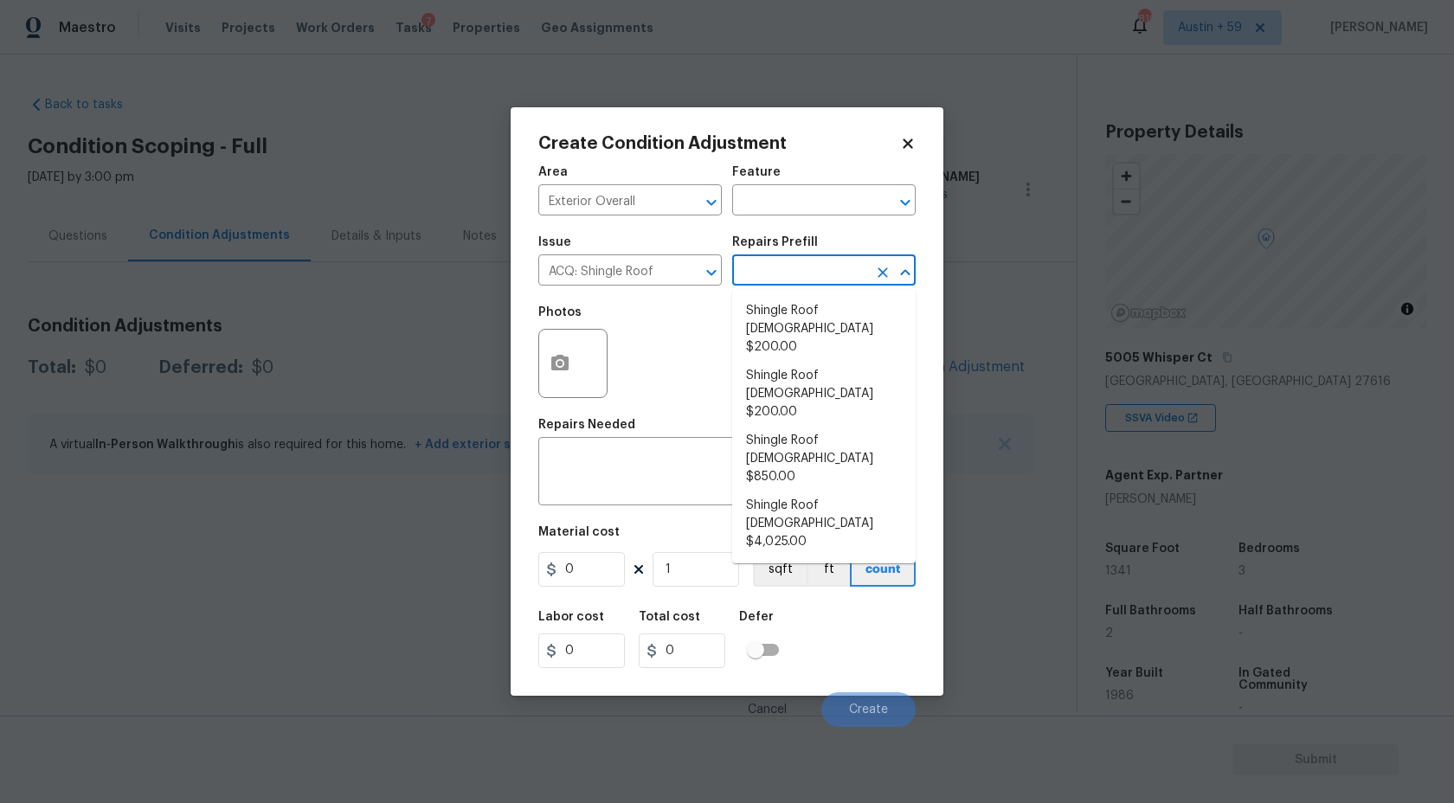
click at [840, 261] on input "text" at bounding box center [799, 272] width 135 height 27
click at [853, 306] on li "Shingle Roof [DEMOGRAPHIC_DATA] $200.00" at bounding box center [824, 329] width 184 height 65
type input "Acquisition"
type textarea "Acquisition Scope: Shingle Roof 0-10 years in age maintenance."
type input "200"
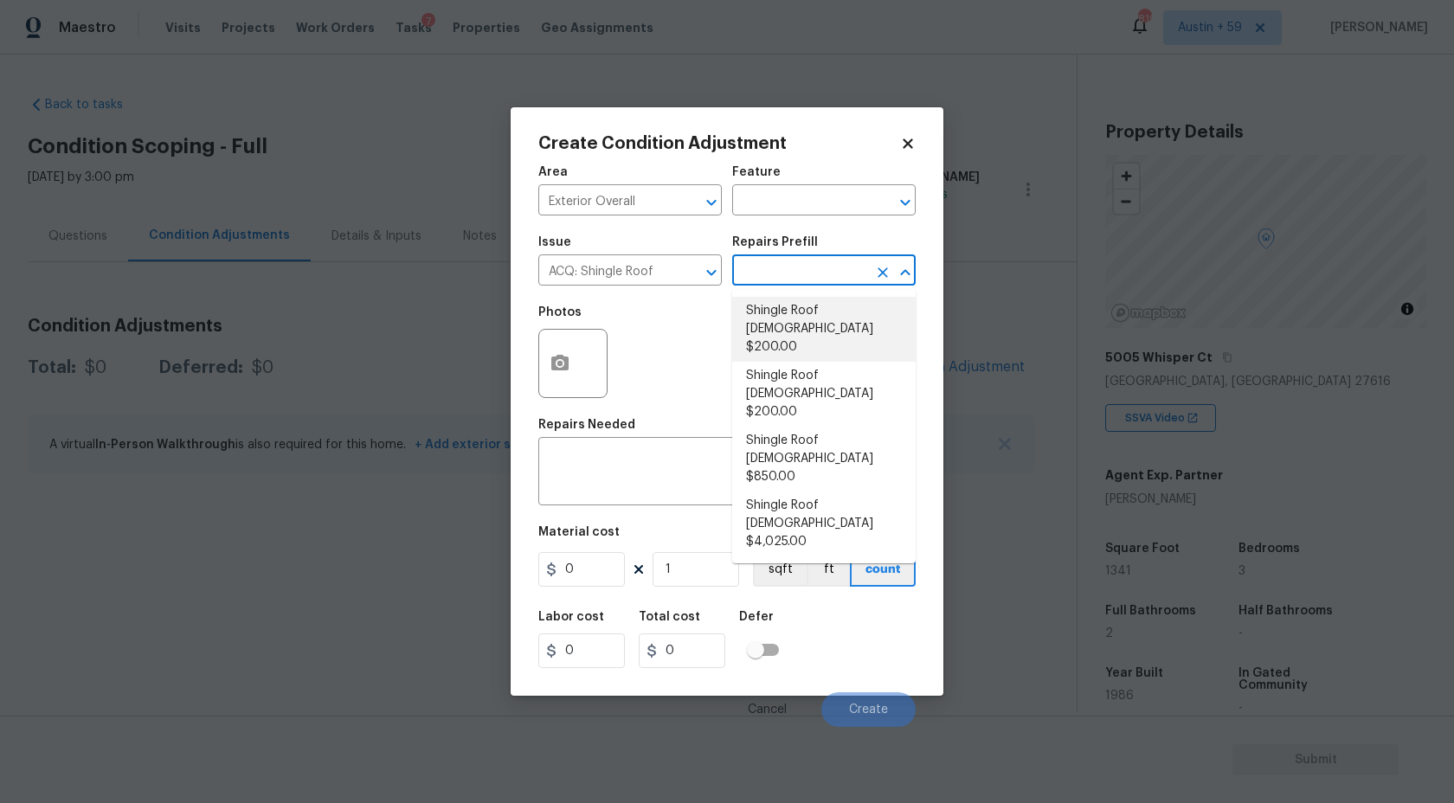
type input "200"
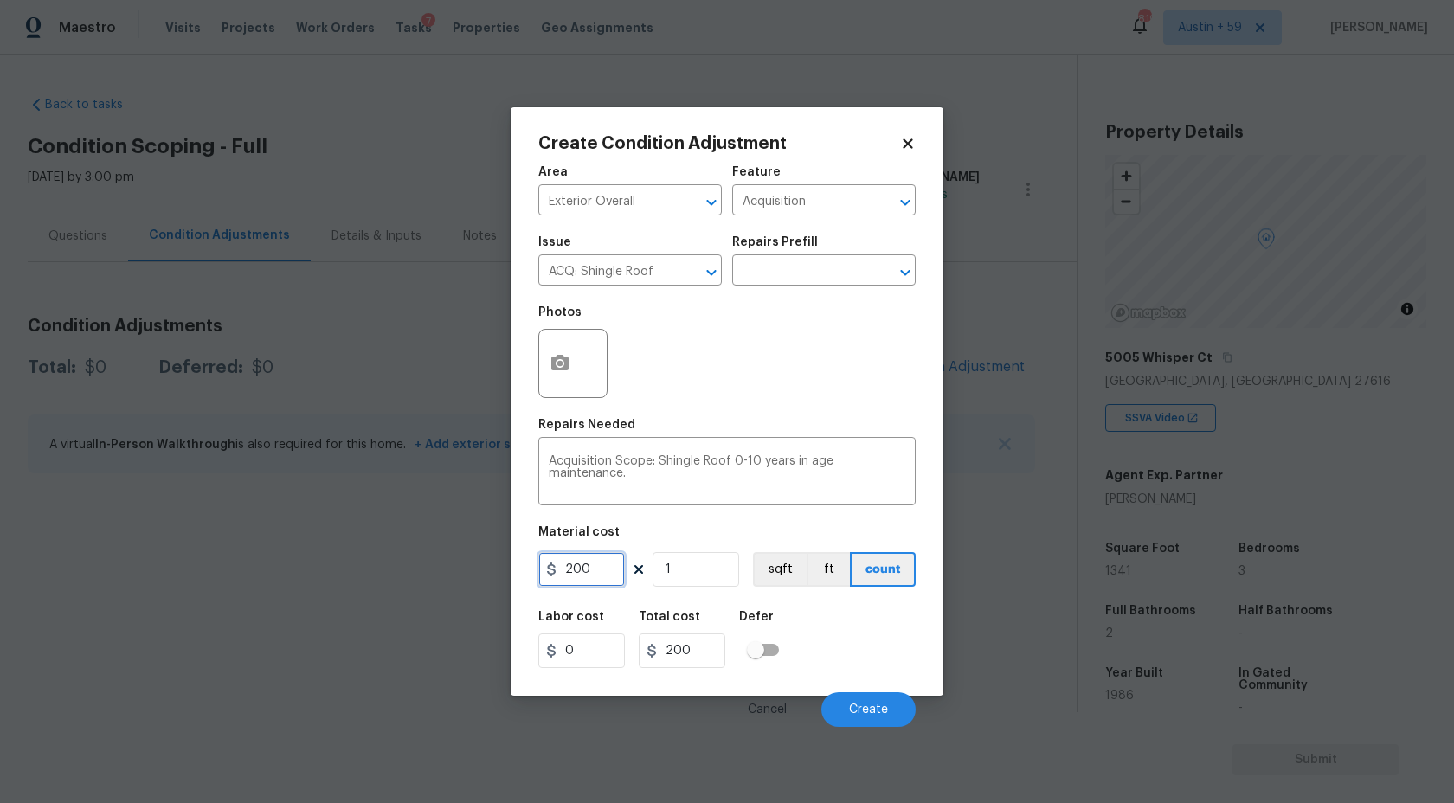
click at [601, 568] on input "200" at bounding box center [581, 569] width 87 height 35
type input "288"
click at [885, 712] on span "Create" at bounding box center [868, 710] width 39 height 13
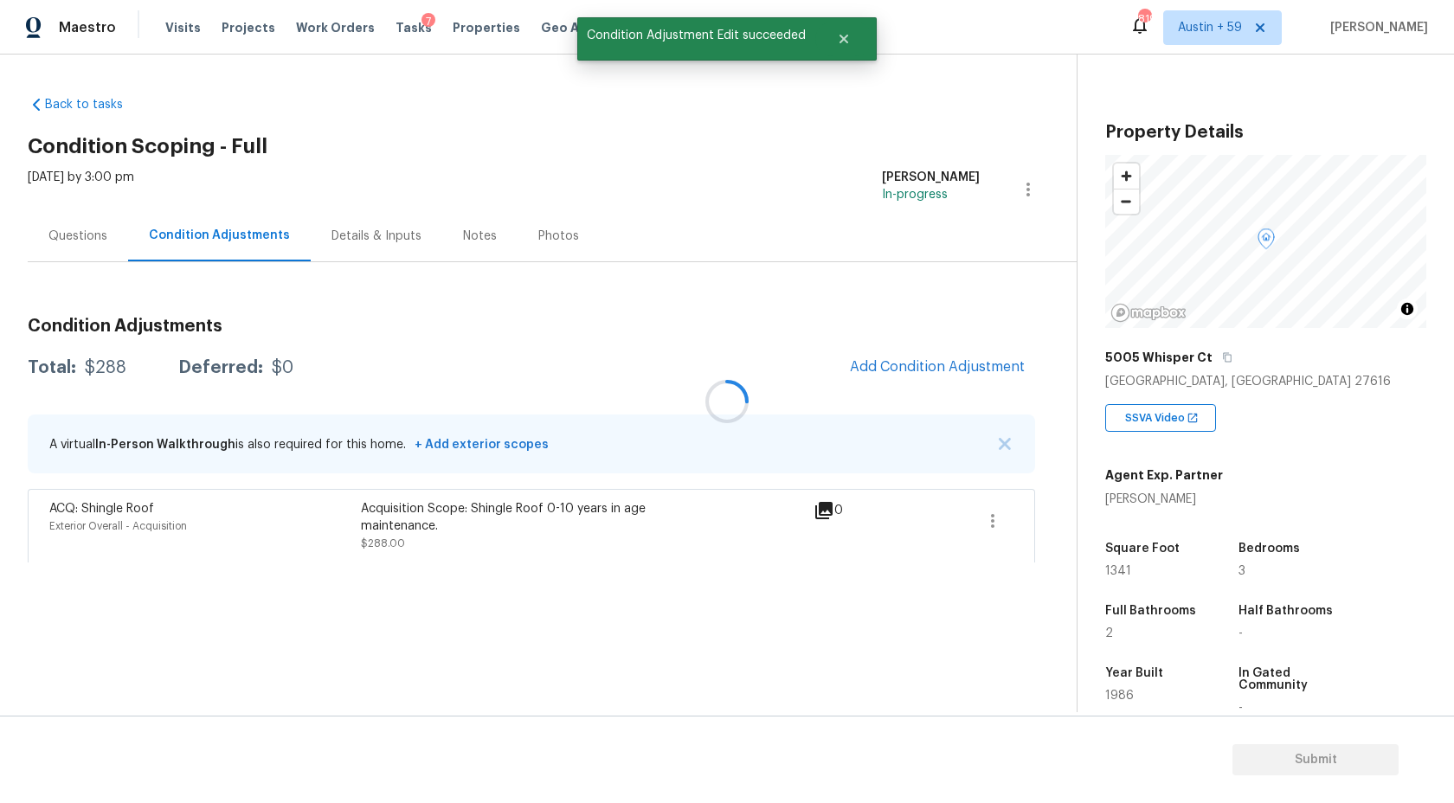
click at [900, 369] on div at bounding box center [727, 401] width 1454 height 803
click at [885, 352] on button "Add Condition Adjustment" at bounding box center [938, 367] width 196 height 36
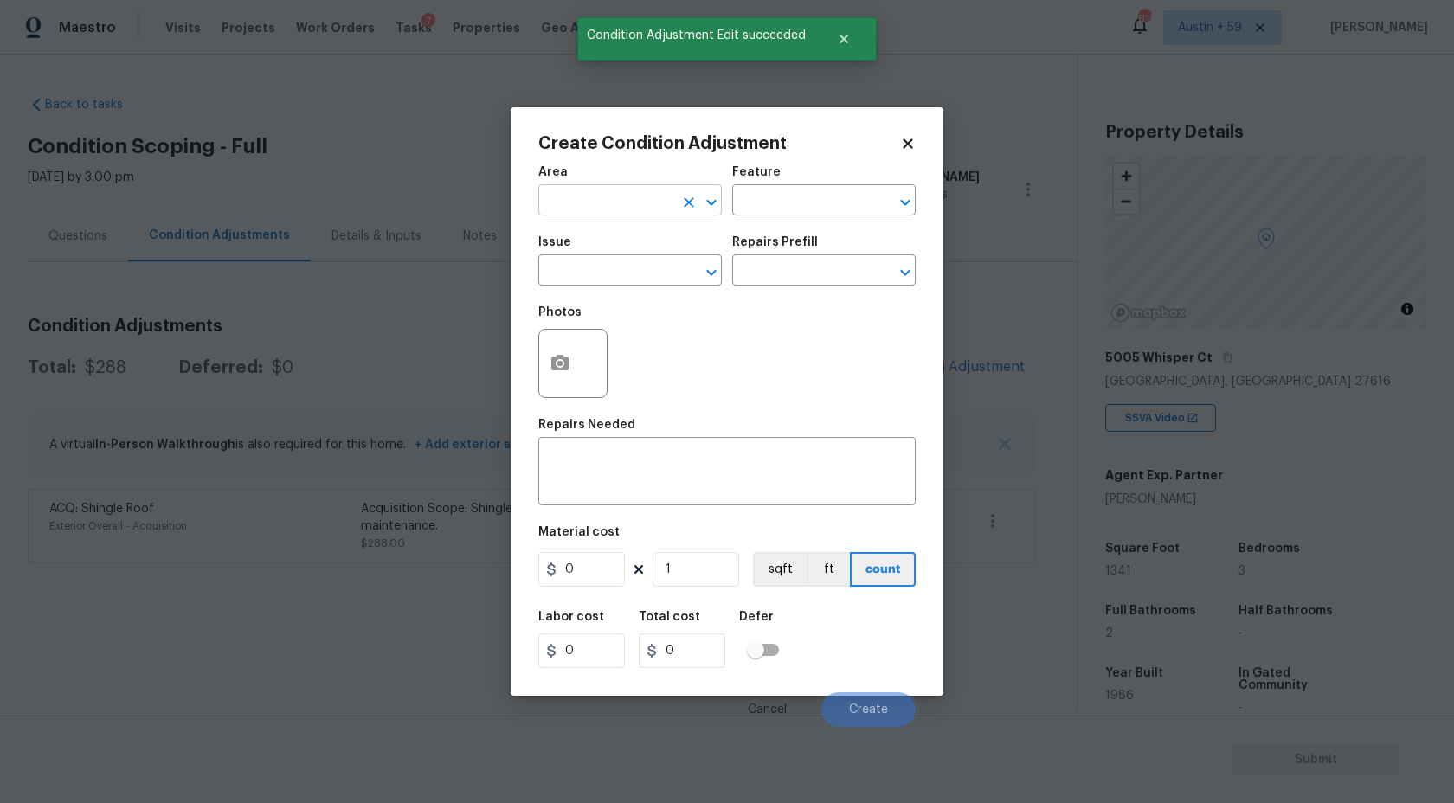
click at [615, 191] on input "text" at bounding box center [605, 202] width 135 height 27
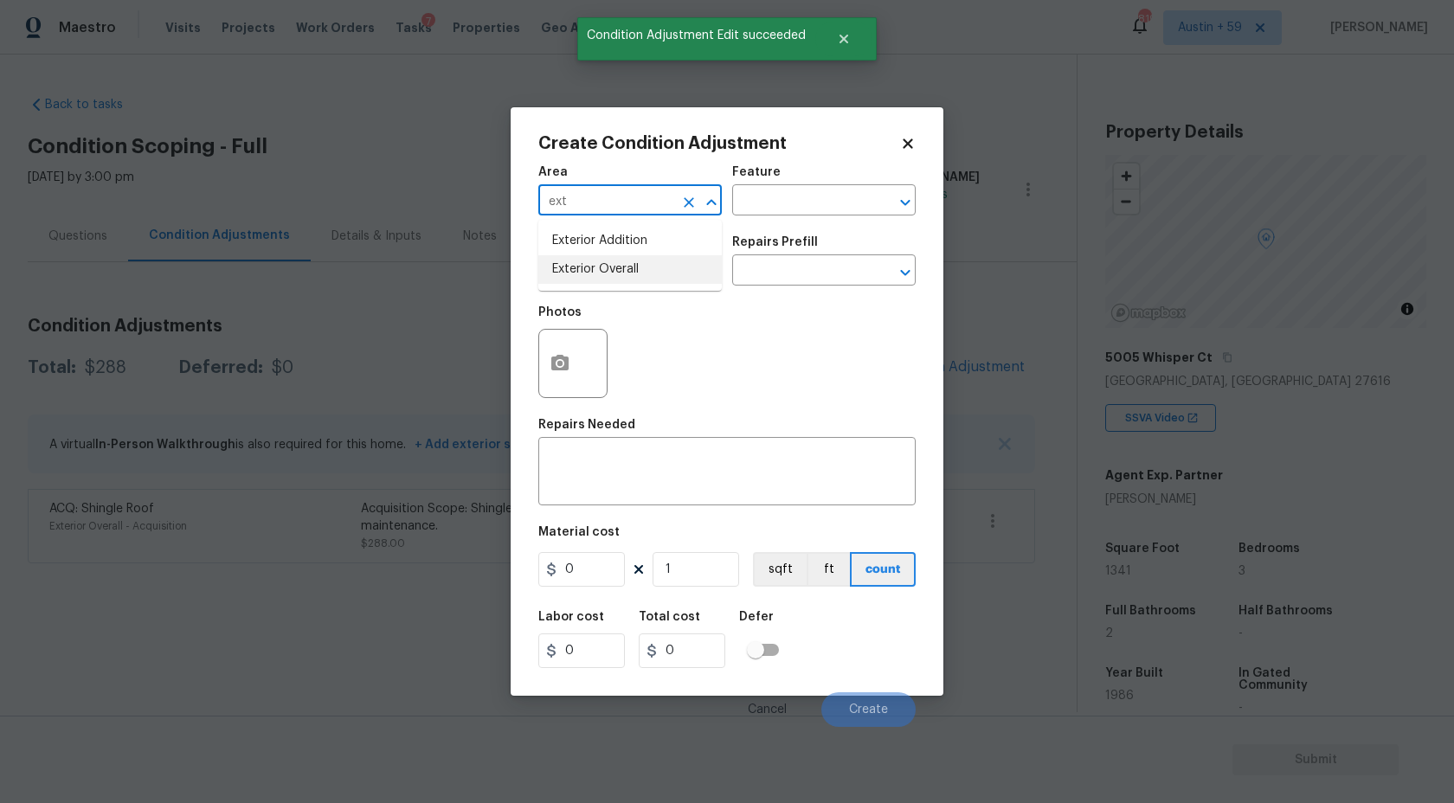
click at [620, 276] on li "Exterior Overall" at bounding box center [630, 269] width 184 height 29
type input "Exterior Overall"
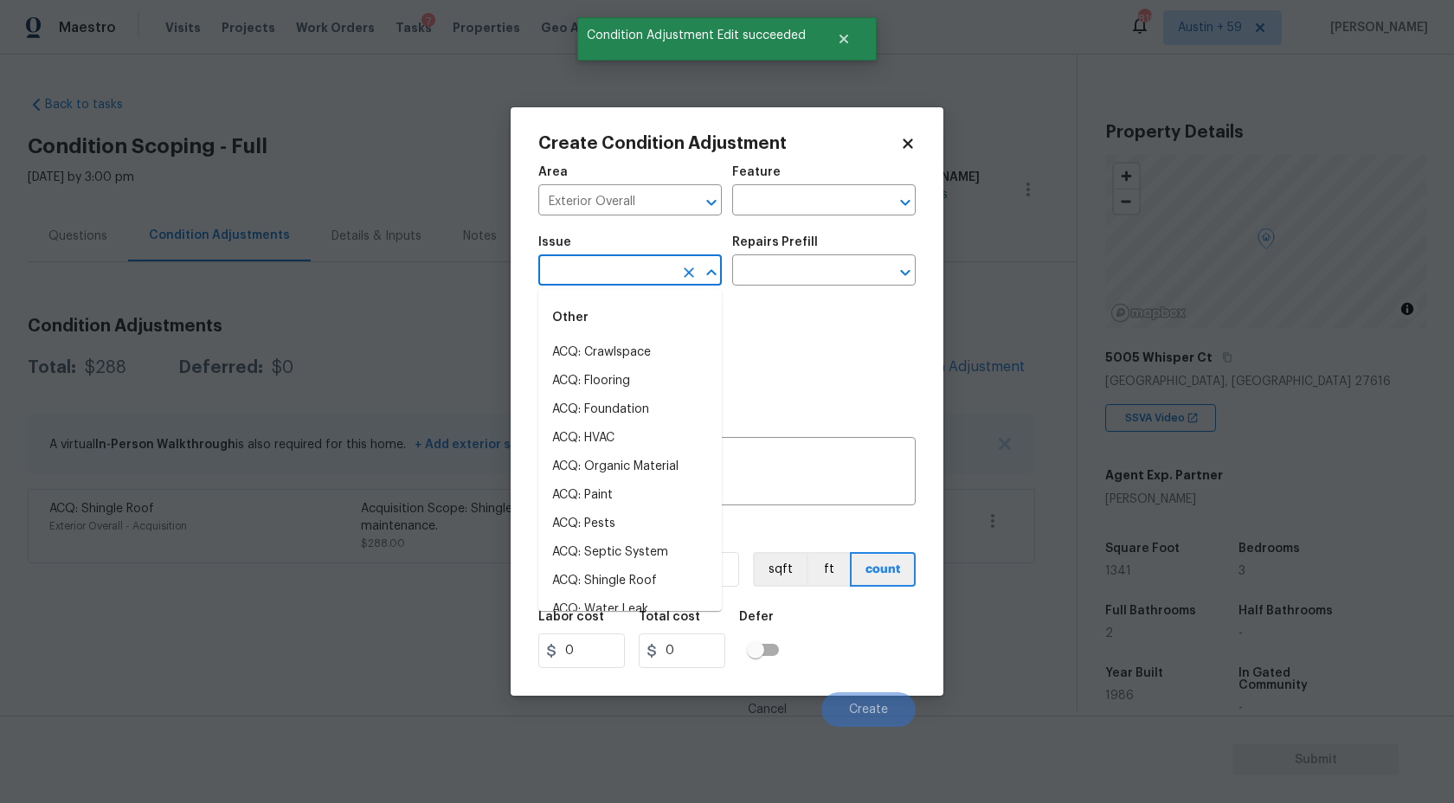
click at [620, 276] on input "text" at bounding box center [605, 272] width 135 height 27
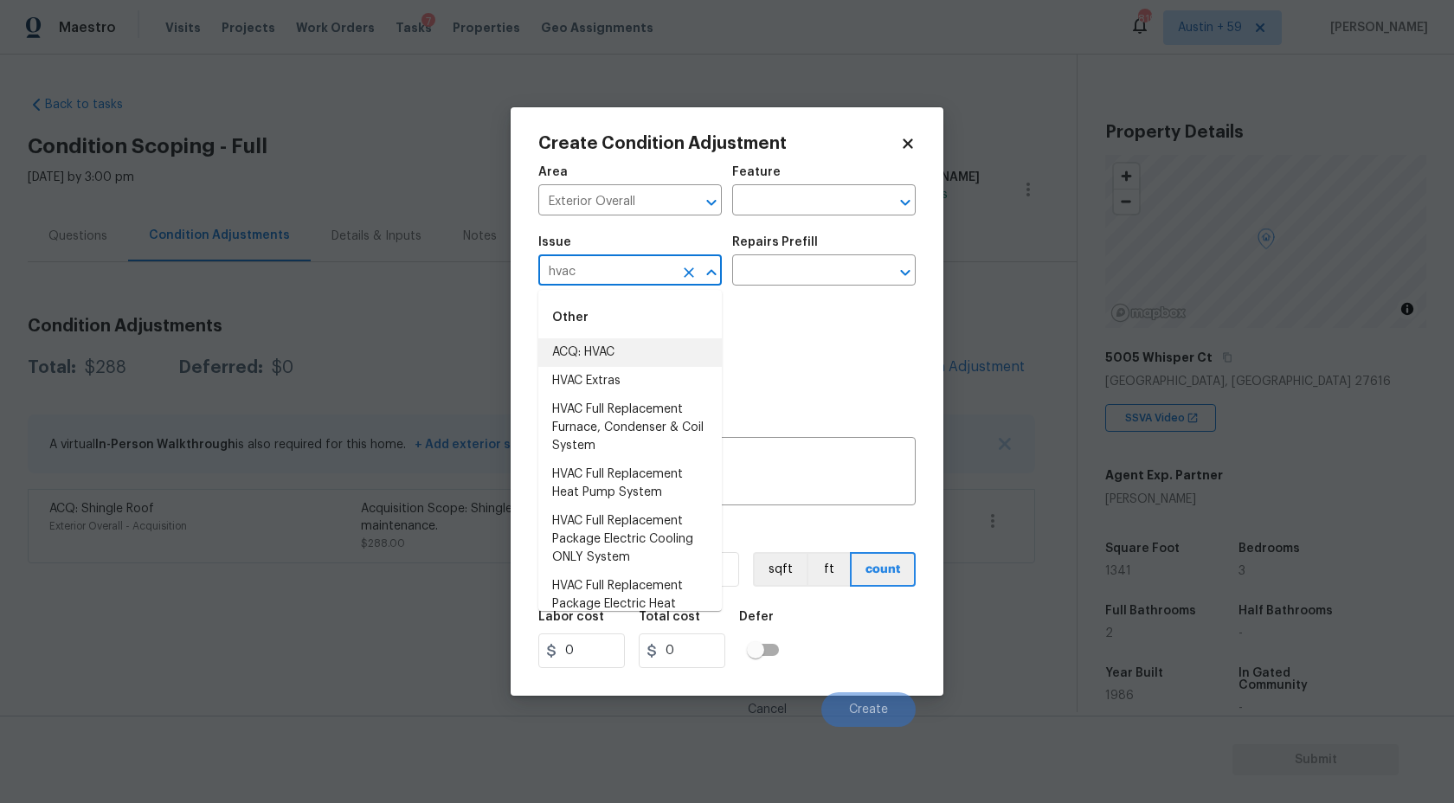
click at [623, 357] on li "ACQ: HVAC" at bounding box center [630, 352] width 184 height 29
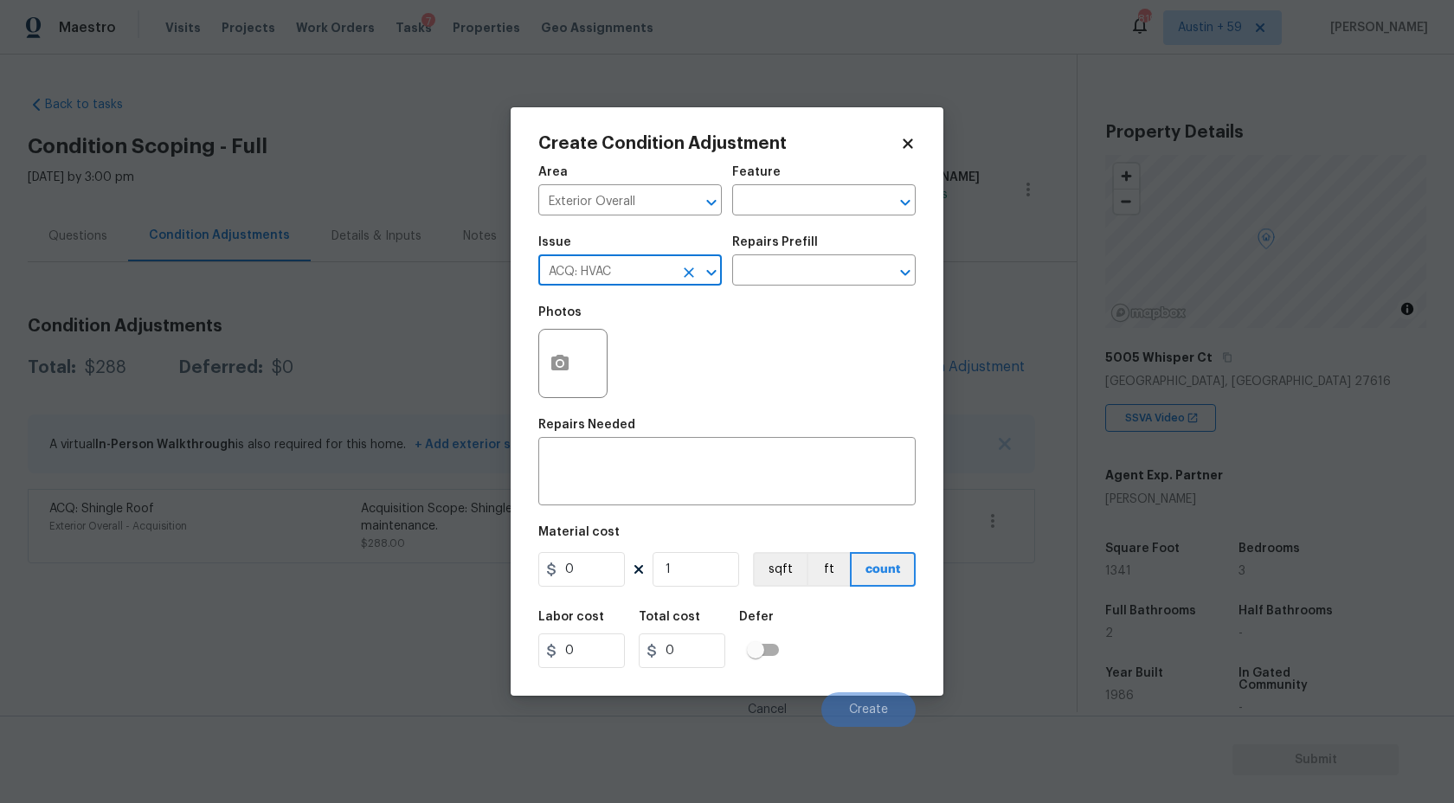
type input "ACQ: HVAC"
click at [807, 287] on div "Issue ACQ: HVAC ​ Repairs Prefill ​" at bounding box center [726, 261] width 377 height 70
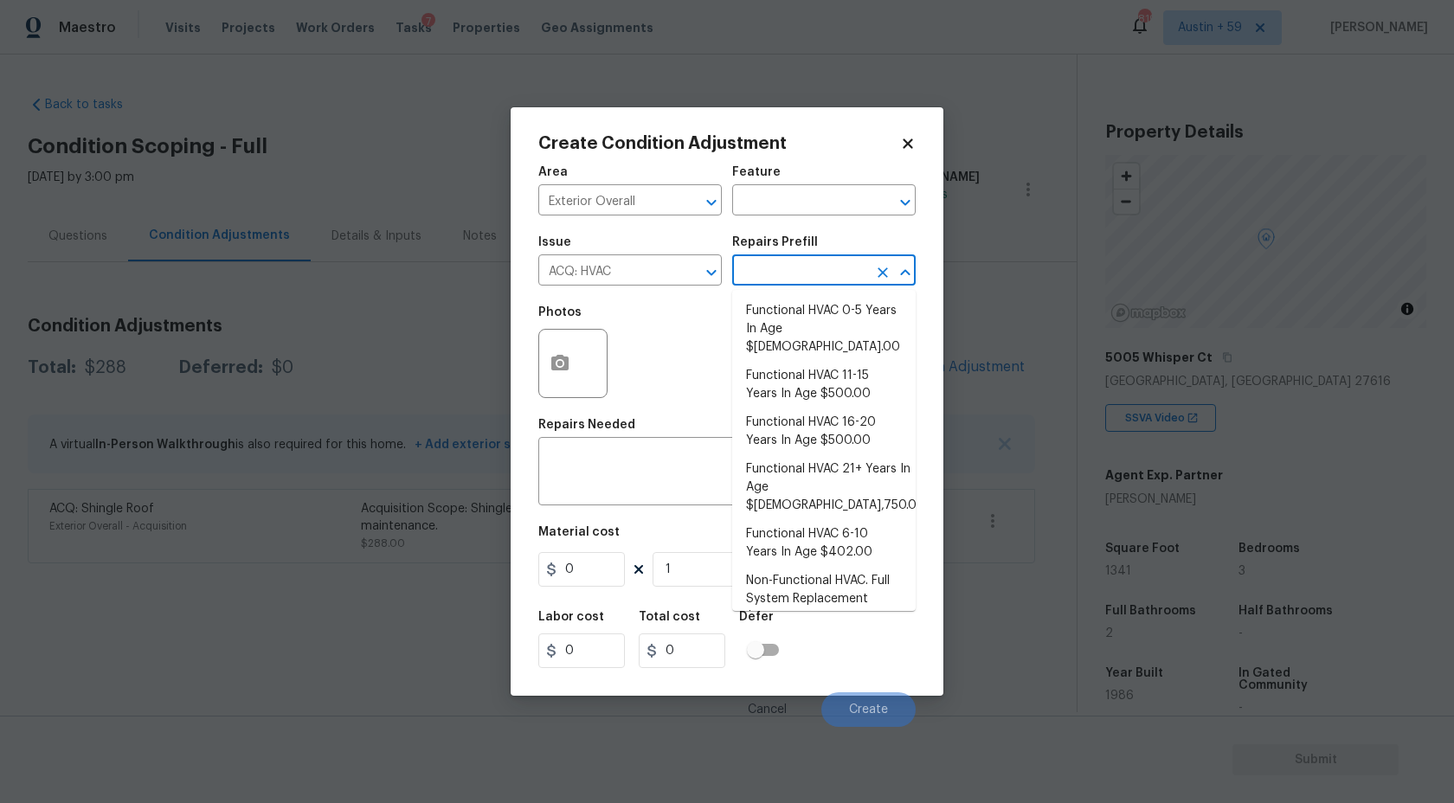
click at [806, 280] on input "text" at bounding box center [799, 272] width 135 height 27
click at [873, 455] on li "Functional HVAC 21+ Years In Age $[DEMOGRAPHIC_DATA],750.00" at bounding box center [824, 487] width 184 height 65
type input "Acquisition"
type textarea "Acquisition Scope: Functional HVAC 21+ years"
type input "5750"
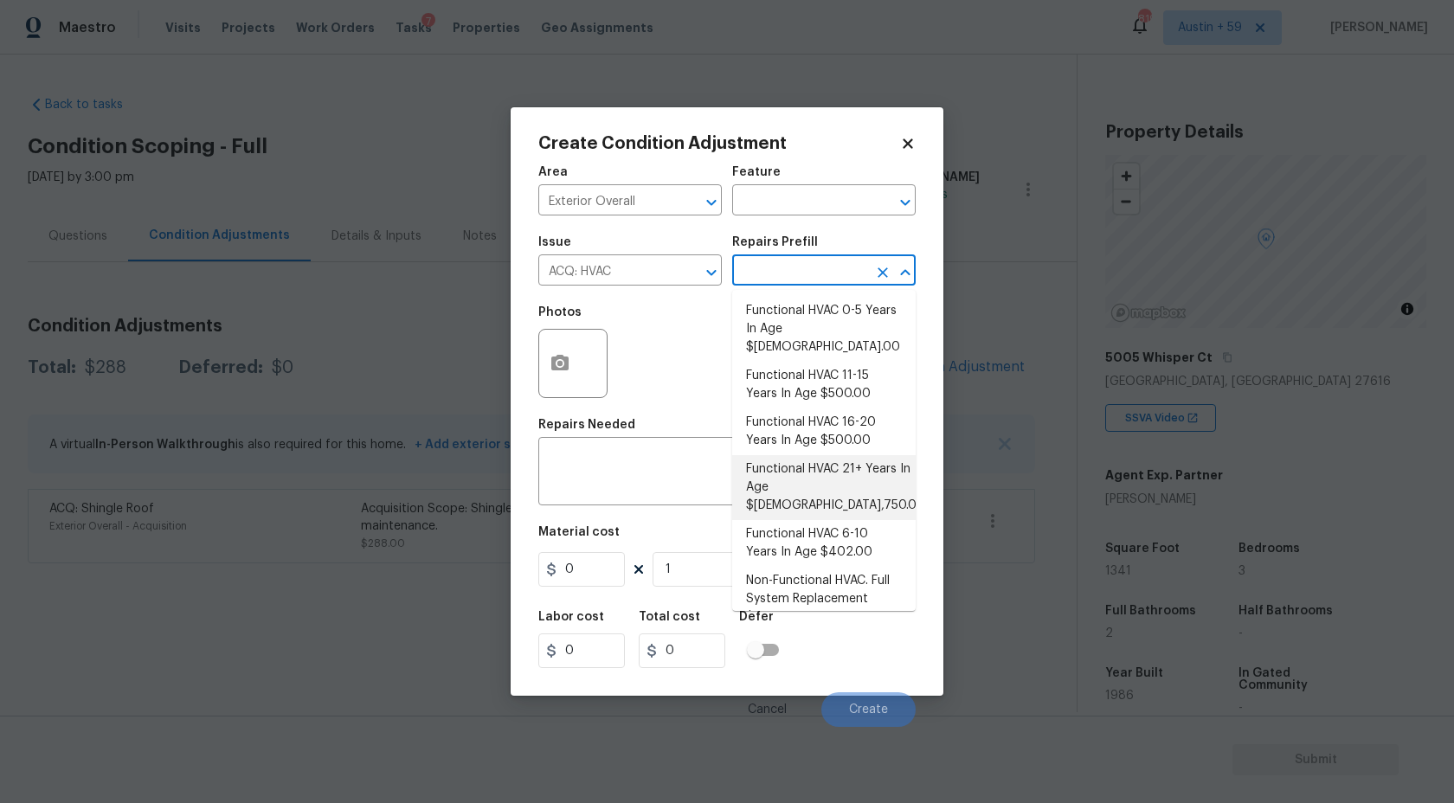
type input "5750"
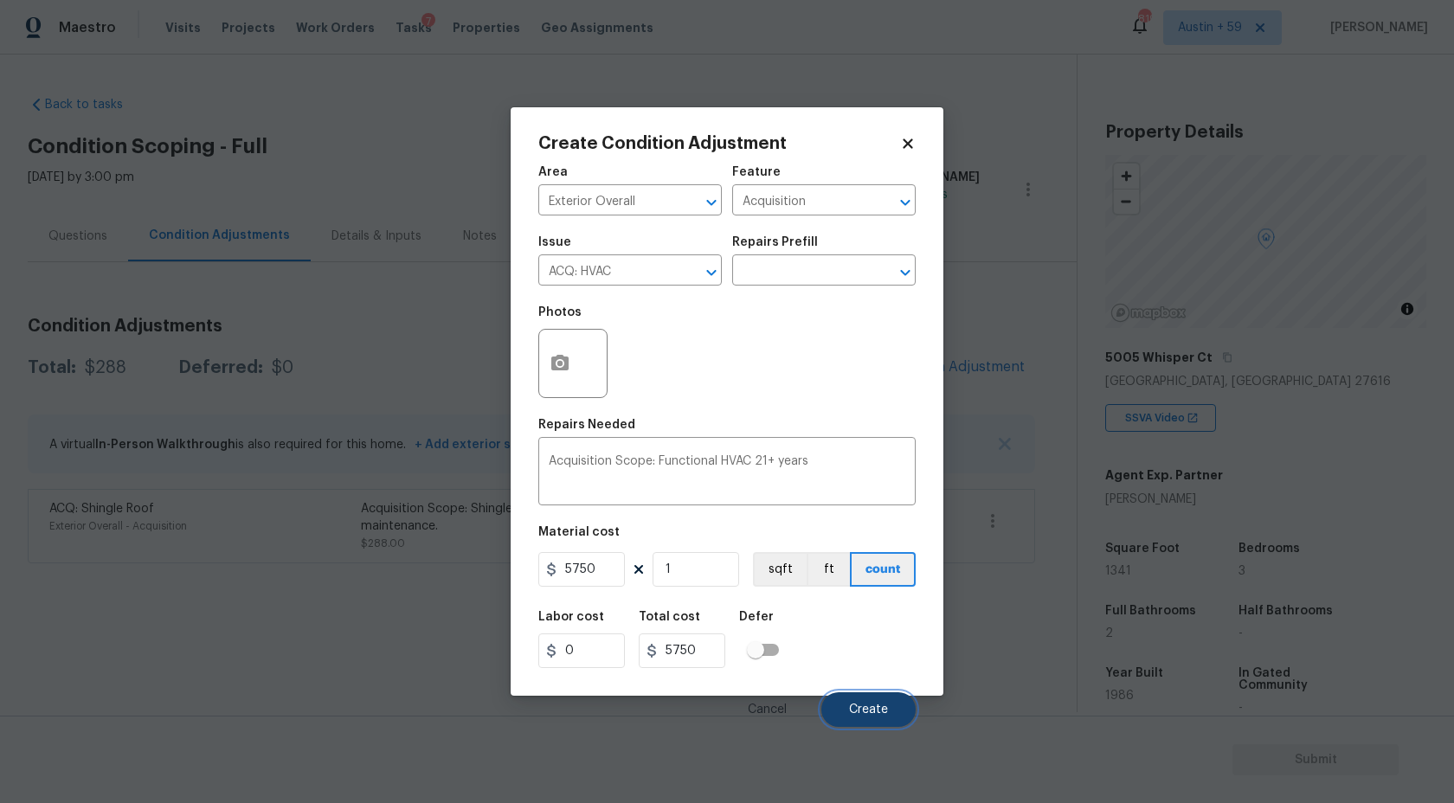
click at [867, 712] on span "Create" at bounding box center [868, 710] width 39 height 13
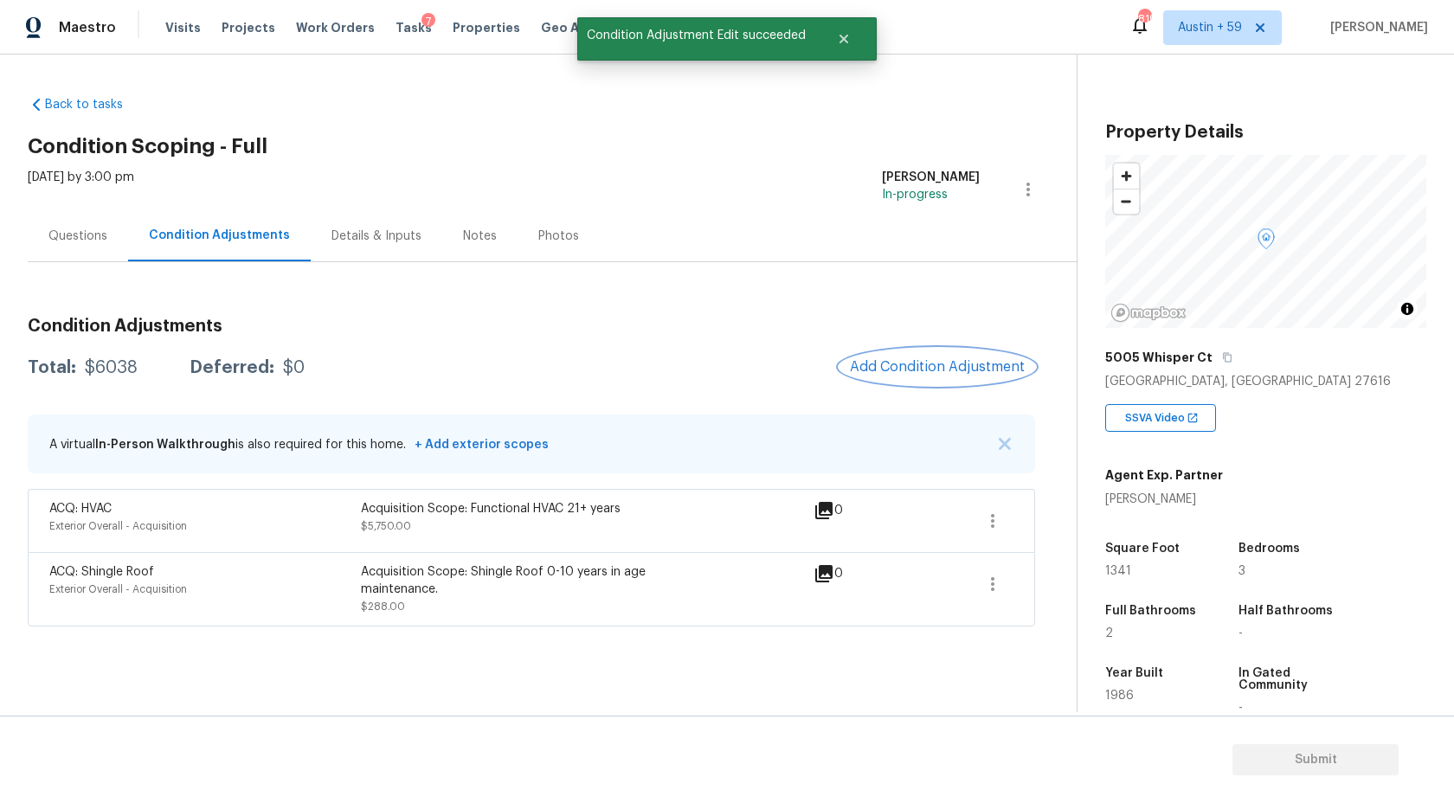
click at [931, 363] on span "Add Condition Adjustment" at bounding box center [937, 367] width 175 height 16
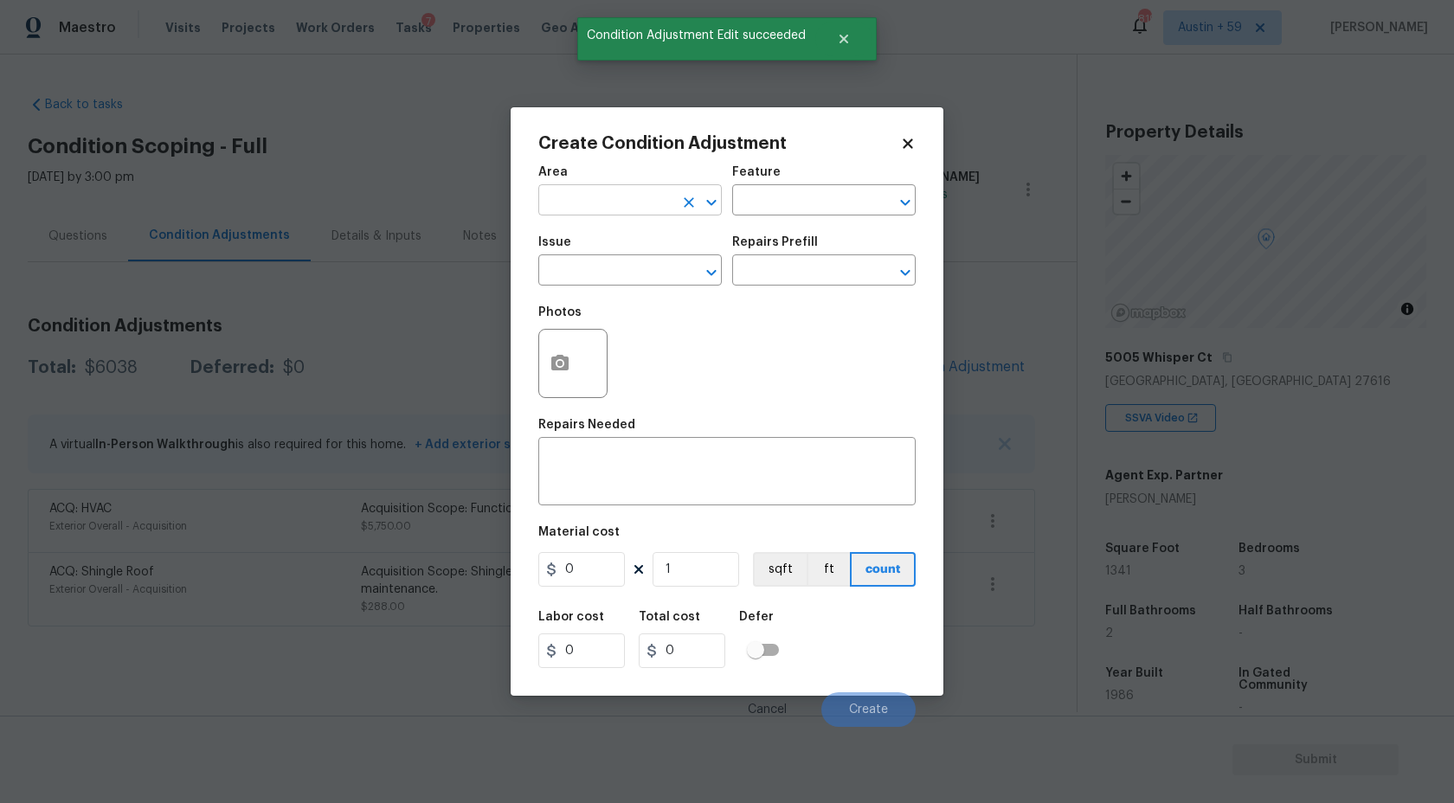
click at [610, 200] on input "text" at bounding box center [605, 202] width 135 height 27
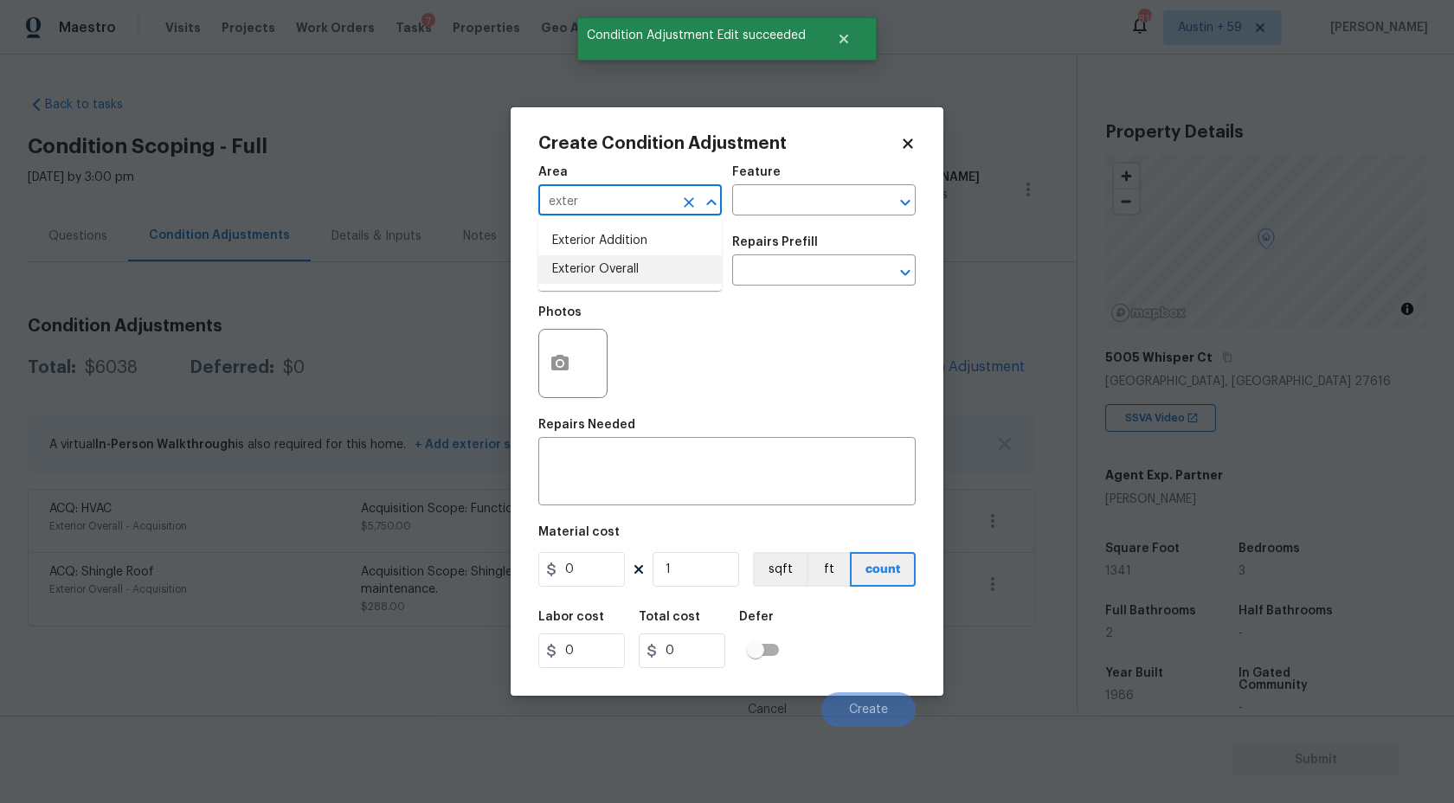
click at [637, 261] on li "Exterior Overall" at bounding box center [630, 269] width 184 height 29
type input "Exterior Overall"
click at [637, 261] on input "text" at bounding box center [605, 272] width 135 height 27
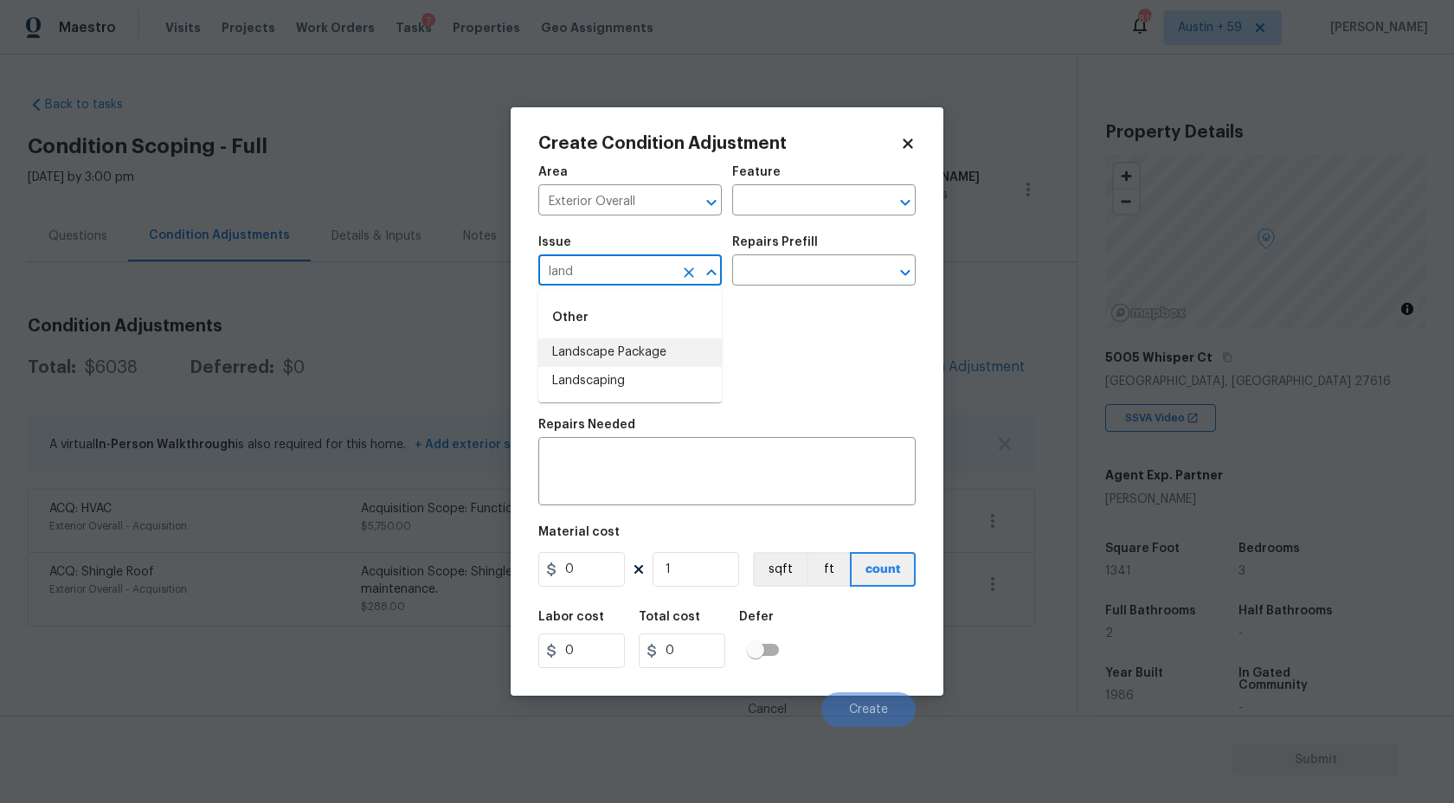
click at [647, 348] on li "Landscape Package" at bounding box center [630, 352] width 184 height 29
type input "Landscape Package"
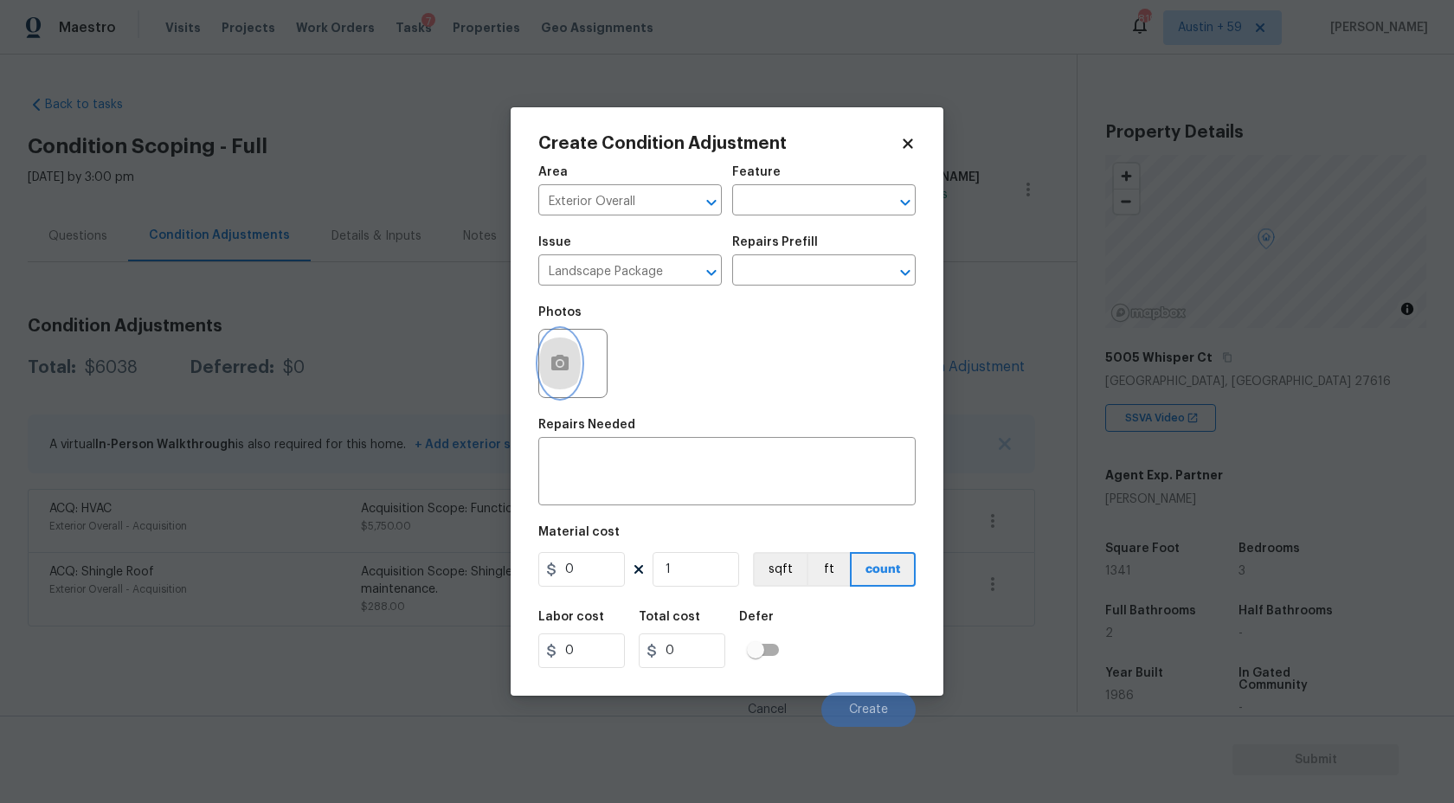
click at [570, 372] on icon "button" at bounding box center [560, 363] width 21 height 21
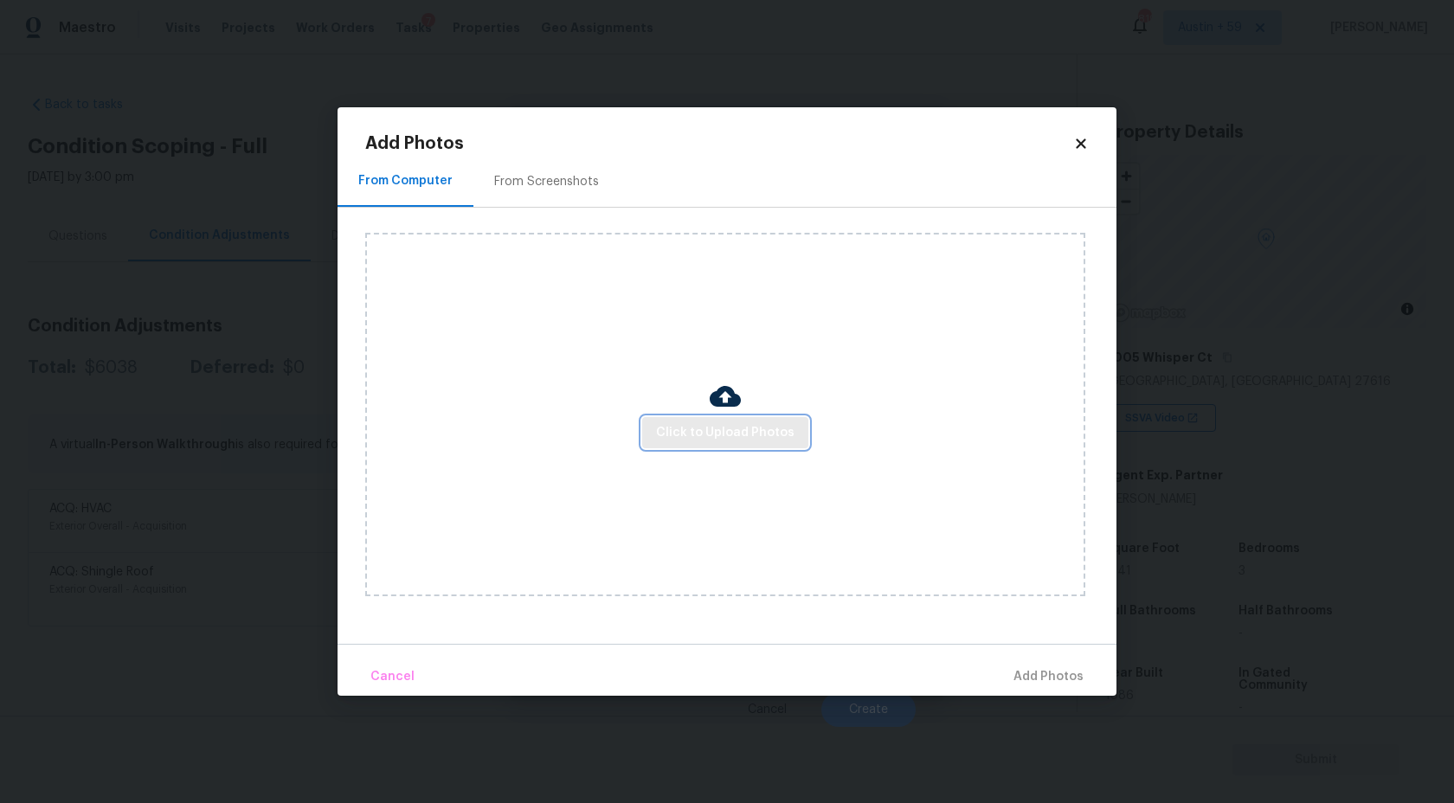
click at [744, 428] on span "Click to Upload Photos" at bounding box center [725, 433] width 138 height 22
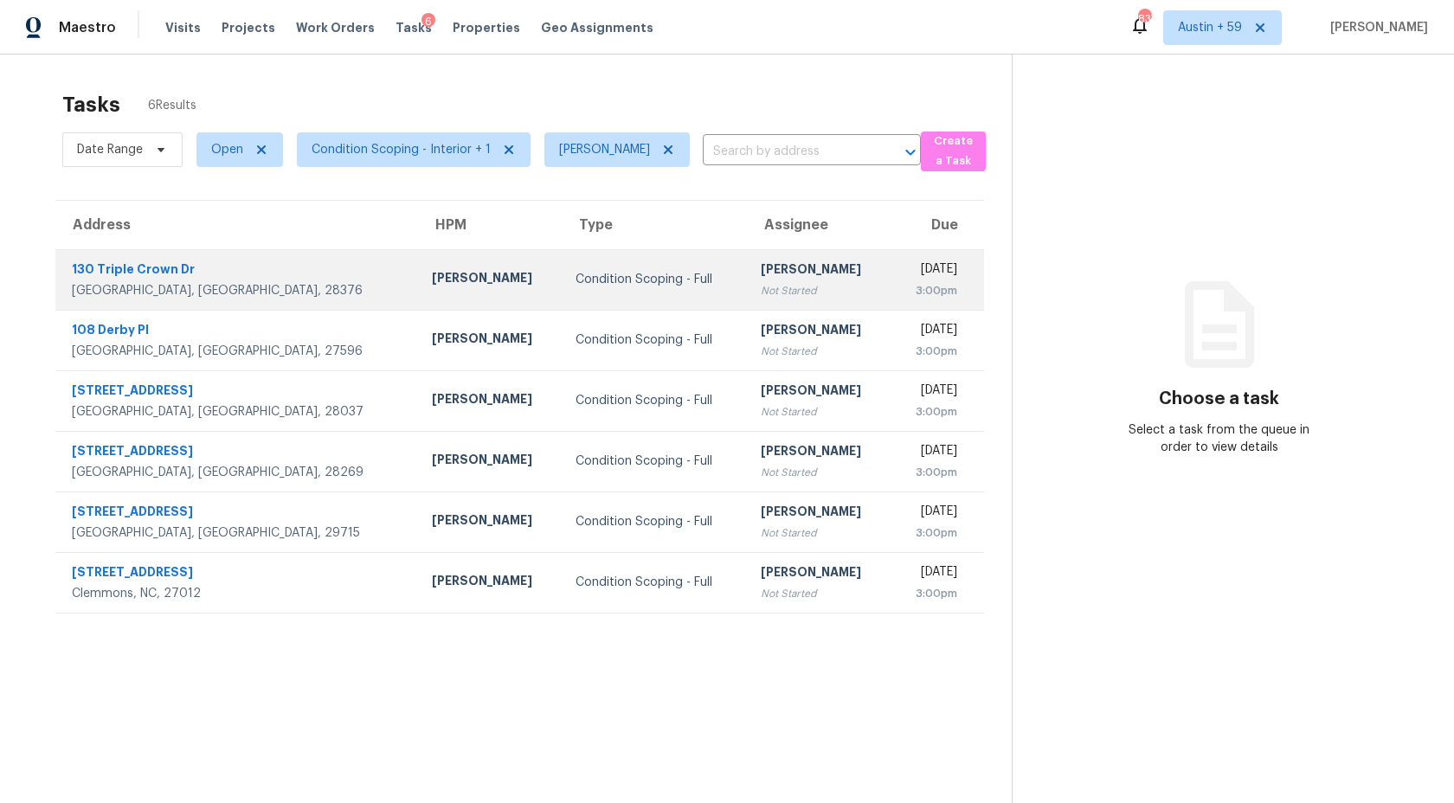
click at [761, 267] on div "[PERSON_NAME]" at bounding box center [819, 272] width 117 height 22
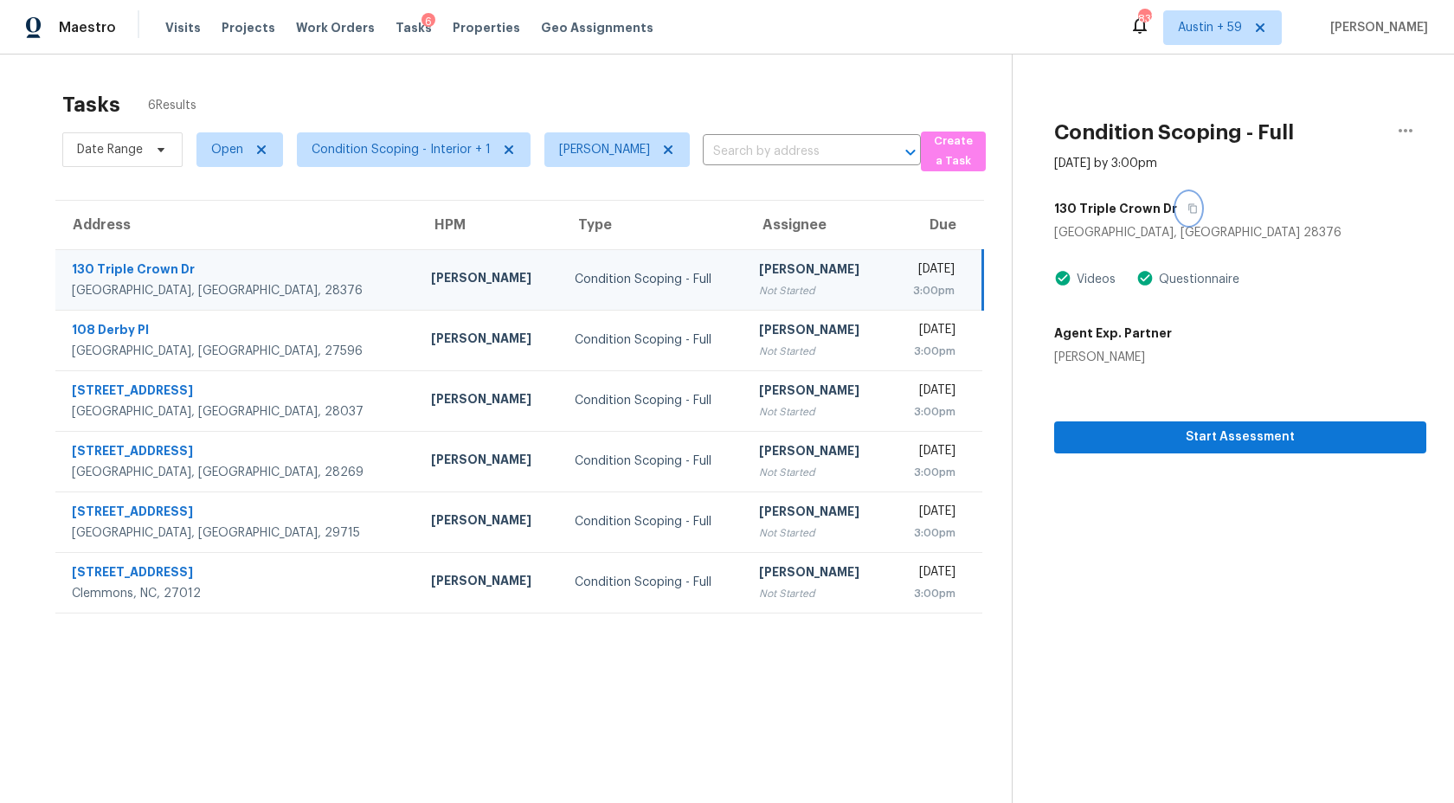
click at [1188, 204] on icon "button" at bounding box center [1193, 208] width 10 height 10
click at [1154, 443] on span "Start Assessment" at bounding box center [1240, 438] width 344 height 22
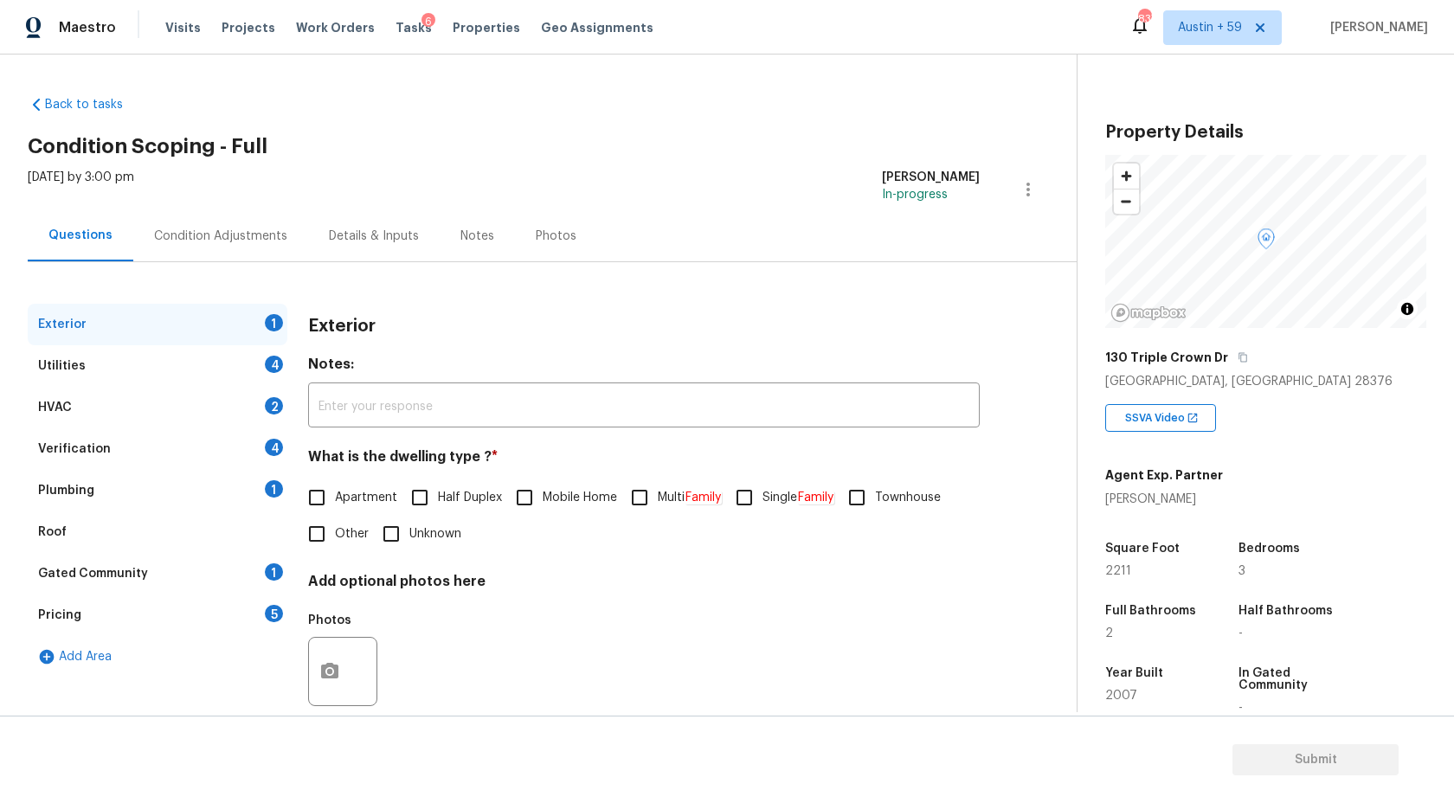
click at [174, 243] on div "Condition Adjustments" at bounding box center [220, 236] width 133 height 17
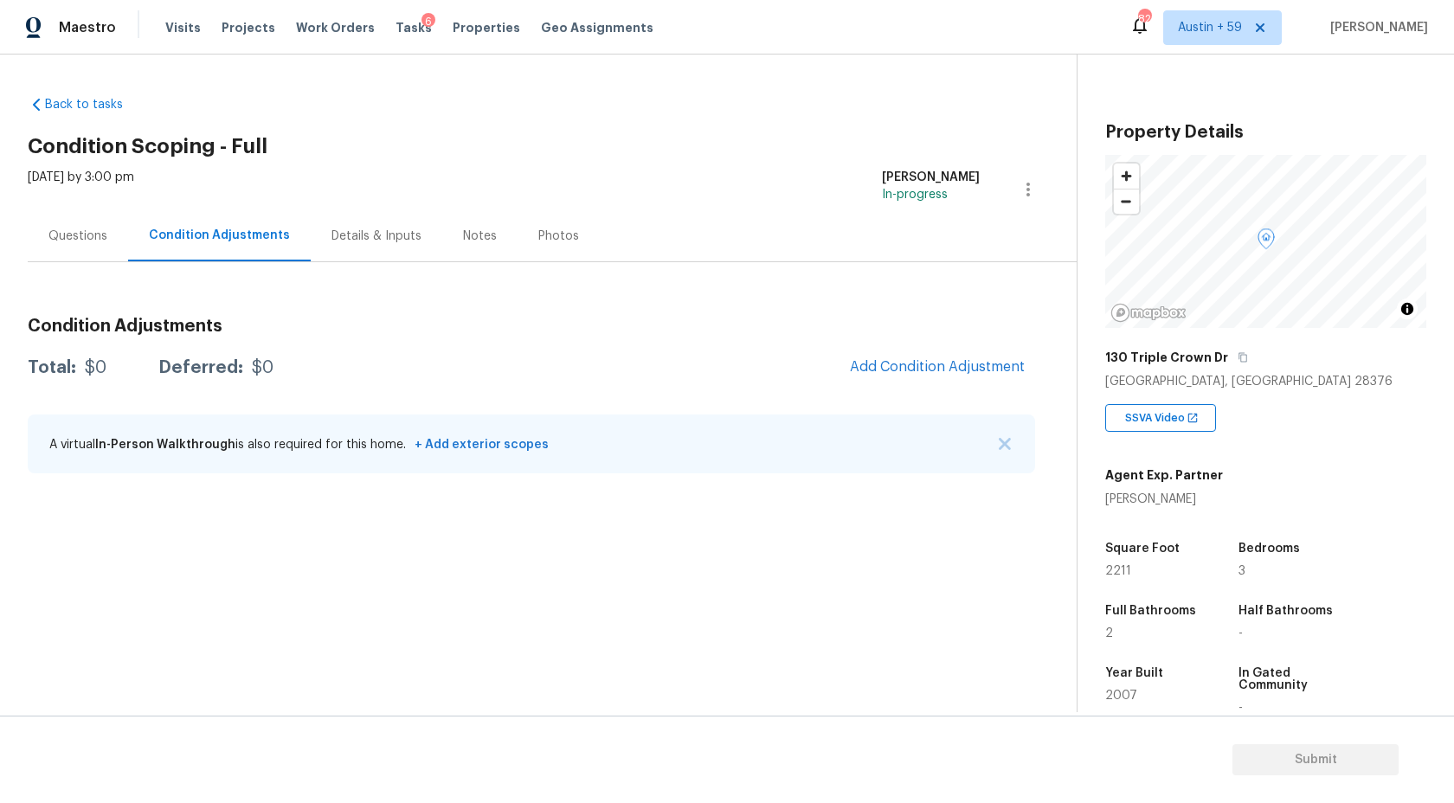
click at [943, 342] on div "Condition Adjustments Total: $0 Deferred: $0 Add Condition Adjustment A virtual…" at bounding box center [532, 396] width 1008 height 185
click at [938, 358] on button "Add Condition Adjustment" at bounding box center [938, 367] width 196 height 36
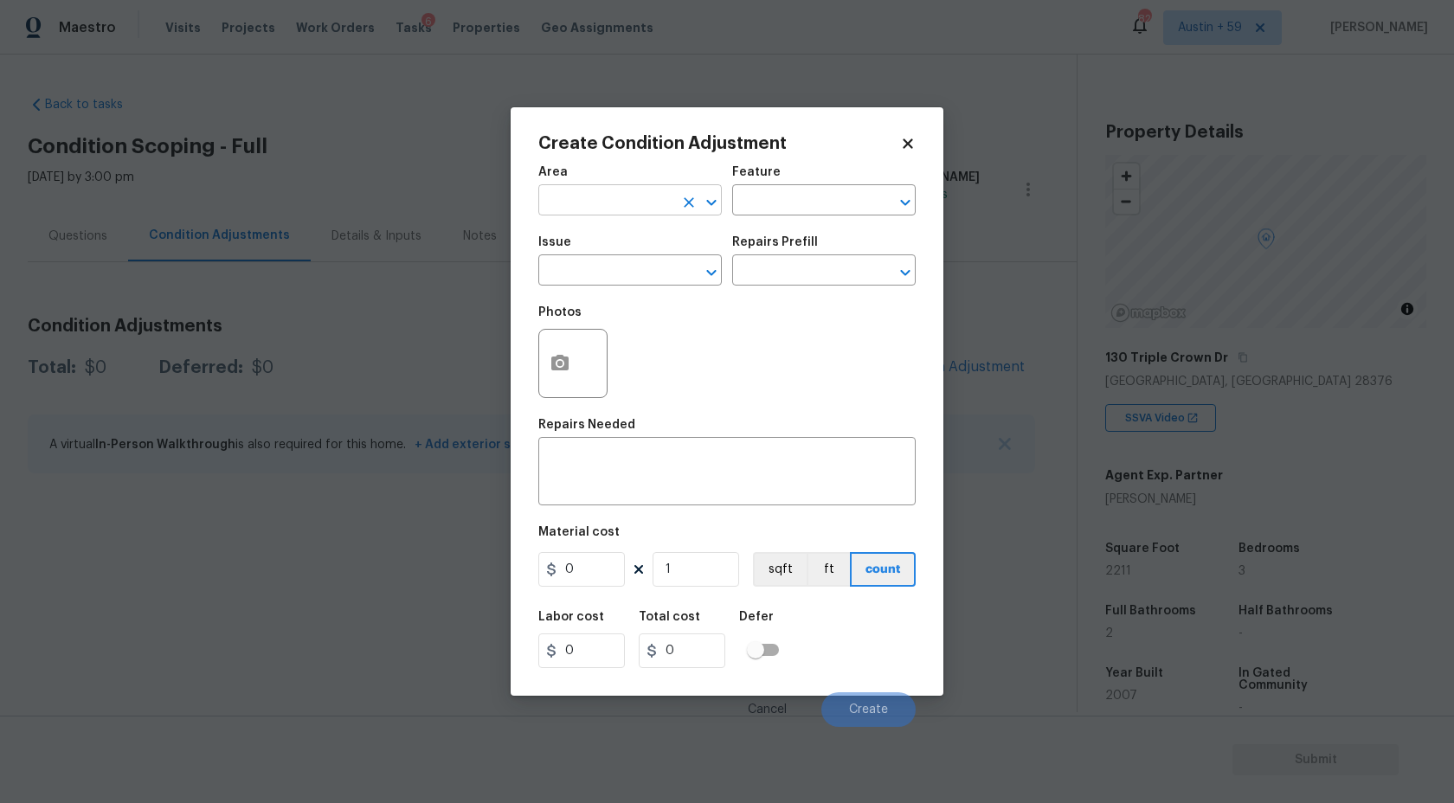
click at [587, 197] on input "text" at bounding box center [605, 202] width 135 height 27
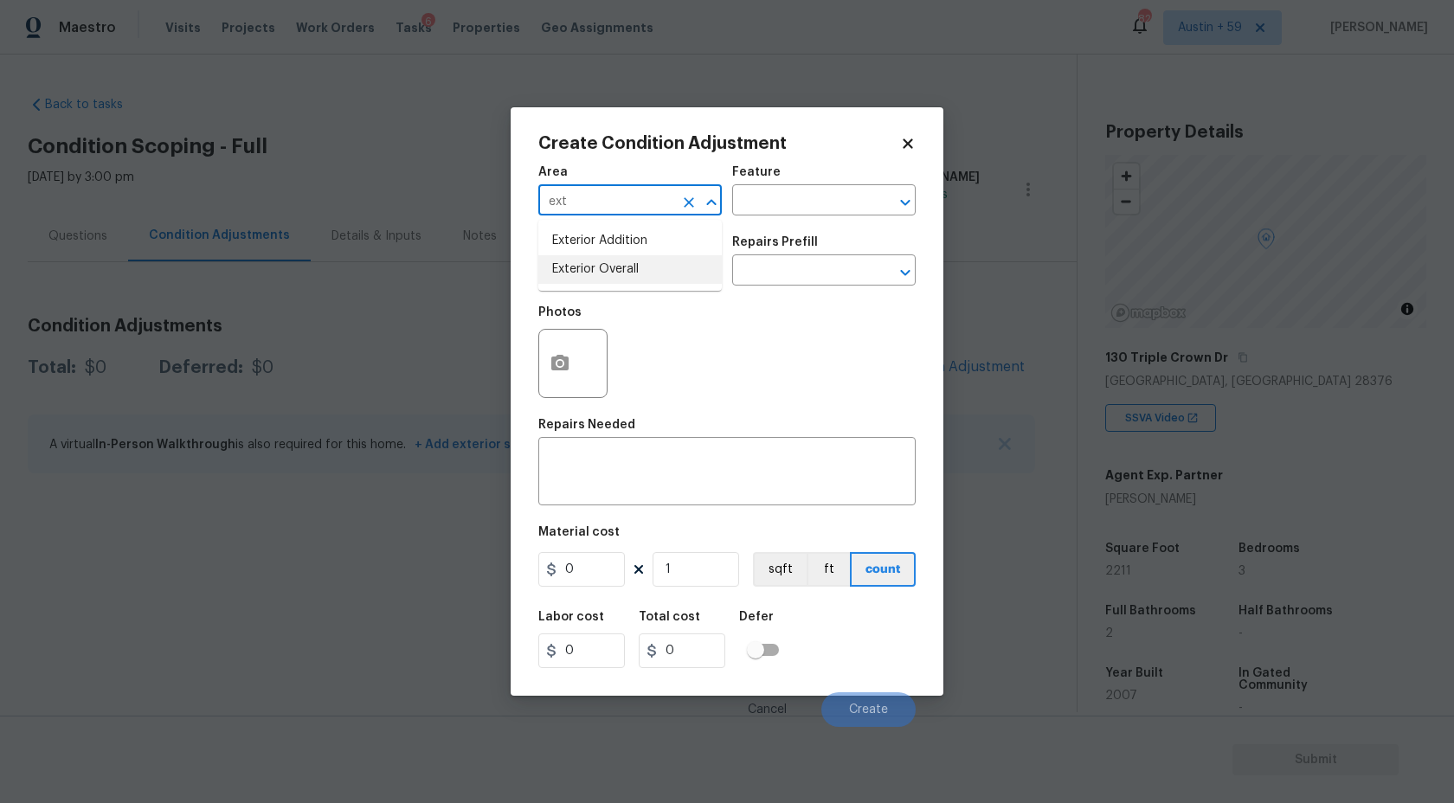
click at [628, 268] on li "Exterior Overall" at bounding box center [630, 269] width 184 height 29
type input "Exterior Overall"
click at [628, 268] on input "text" at bounding box center [605, 272] width 135 height 27
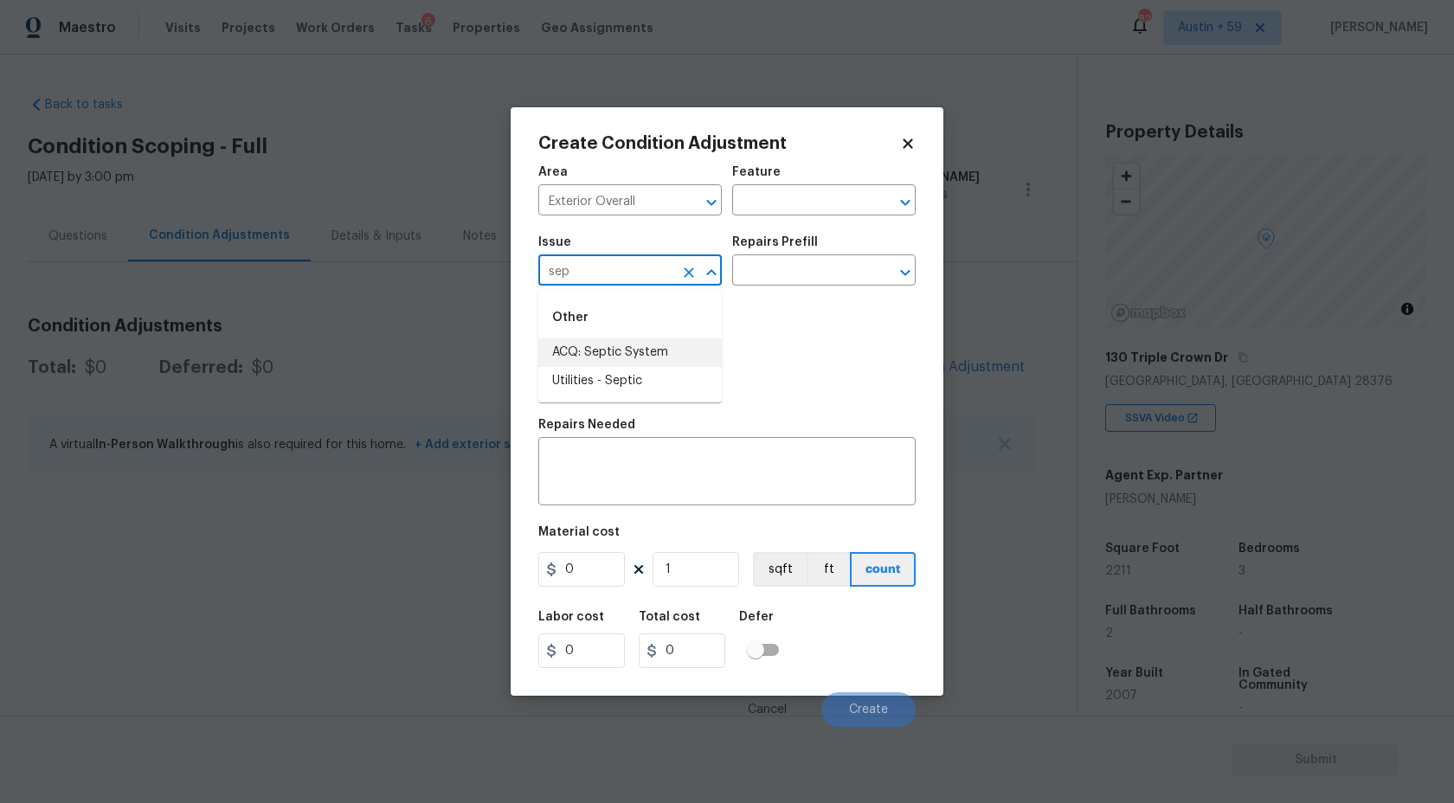
click at [654, 353] on li "ACQ: Septic System" at bounding box center [630, 352] width 184 height 29
type input "ACQ: Septic System"
click at [828, 276] on input "text" at bounding box center [799, 272] width 135 height 27
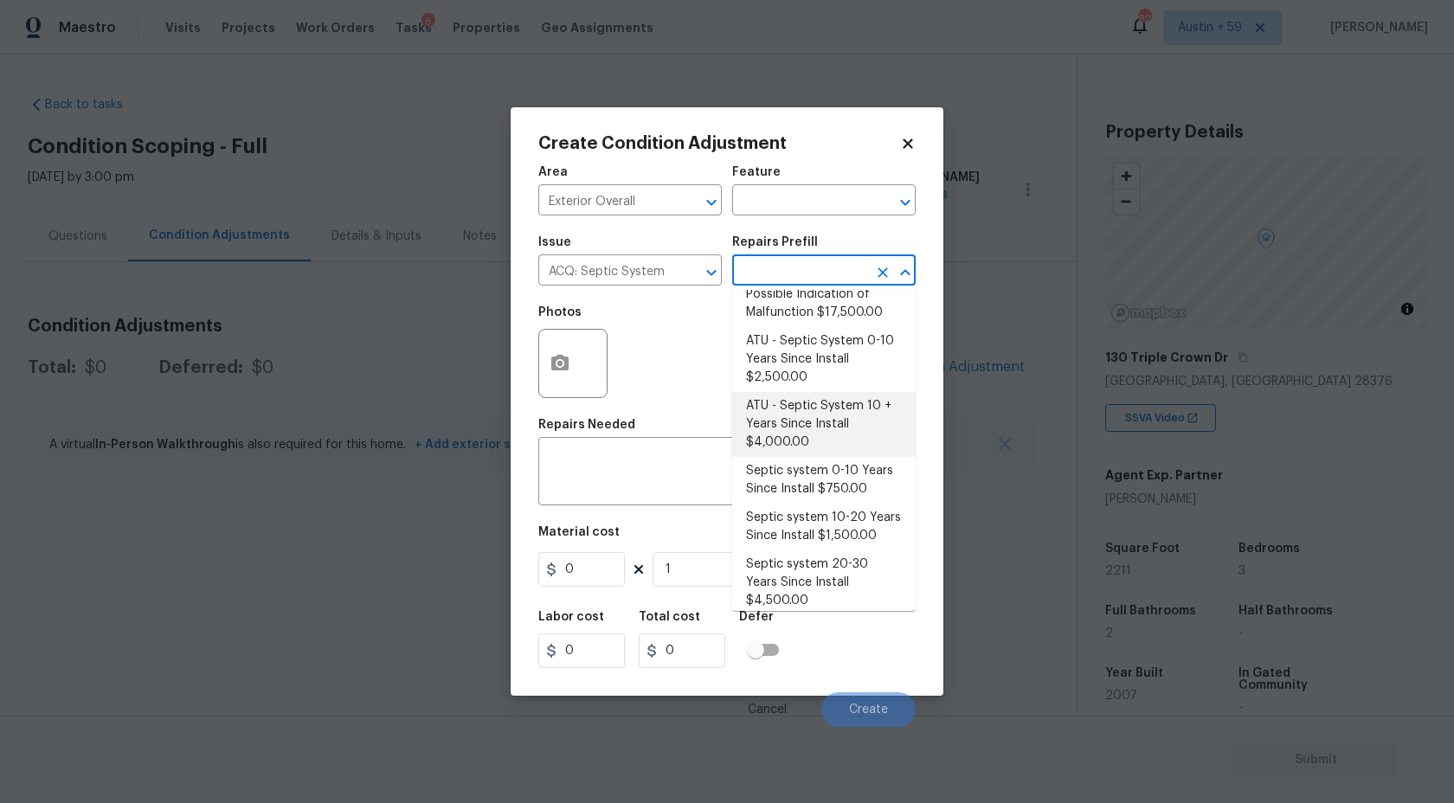
scroll to position [41, 0]
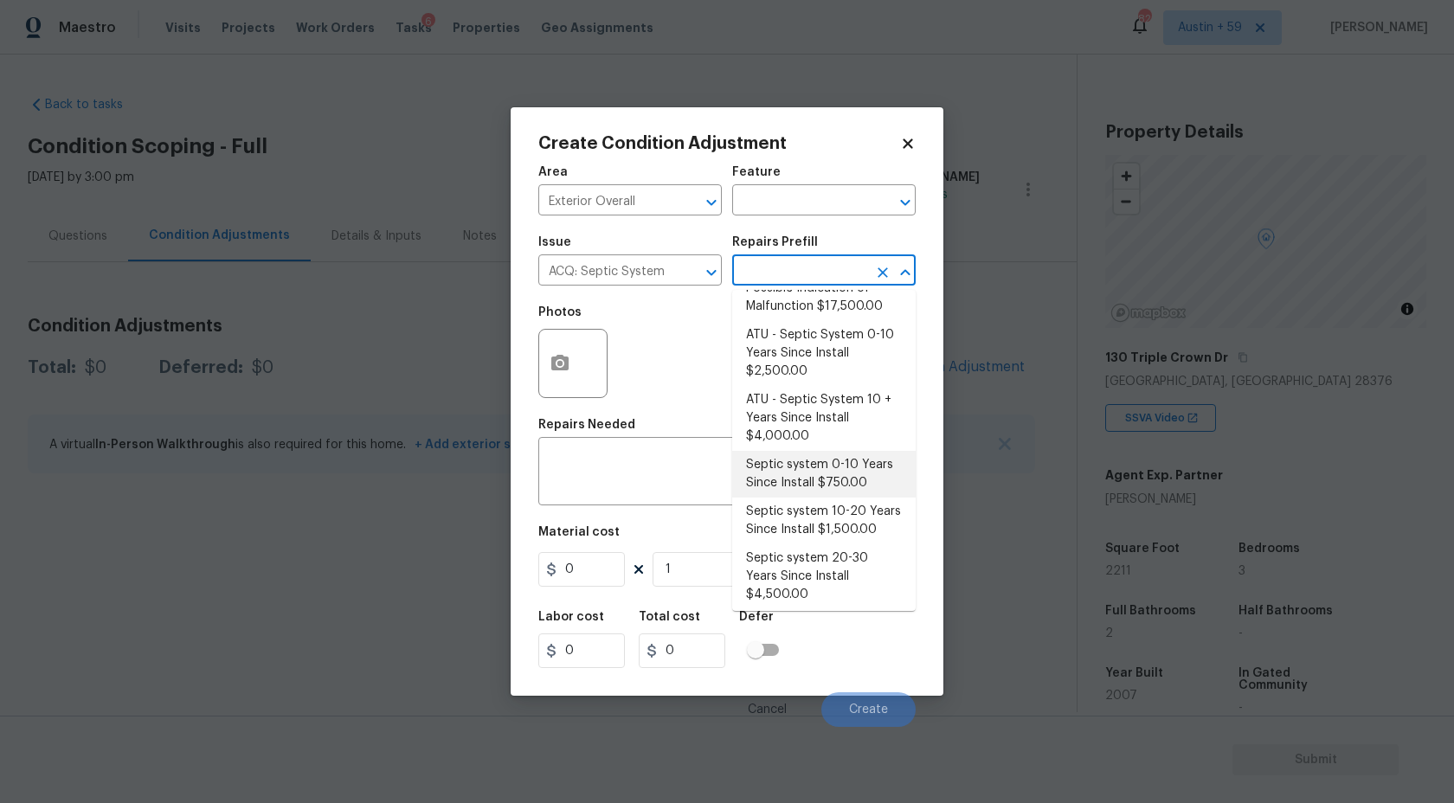
click at [859, 480] on li "Septic system 0-10 Years Since Install $750.00" at bounding box center [824, 474] width 184 height 47
type input "Acquisition"
type textarea "Acquisition Scope: Septic 0-10 years in age. Disclaimer: Opendoor's assessment …"
type input "750"
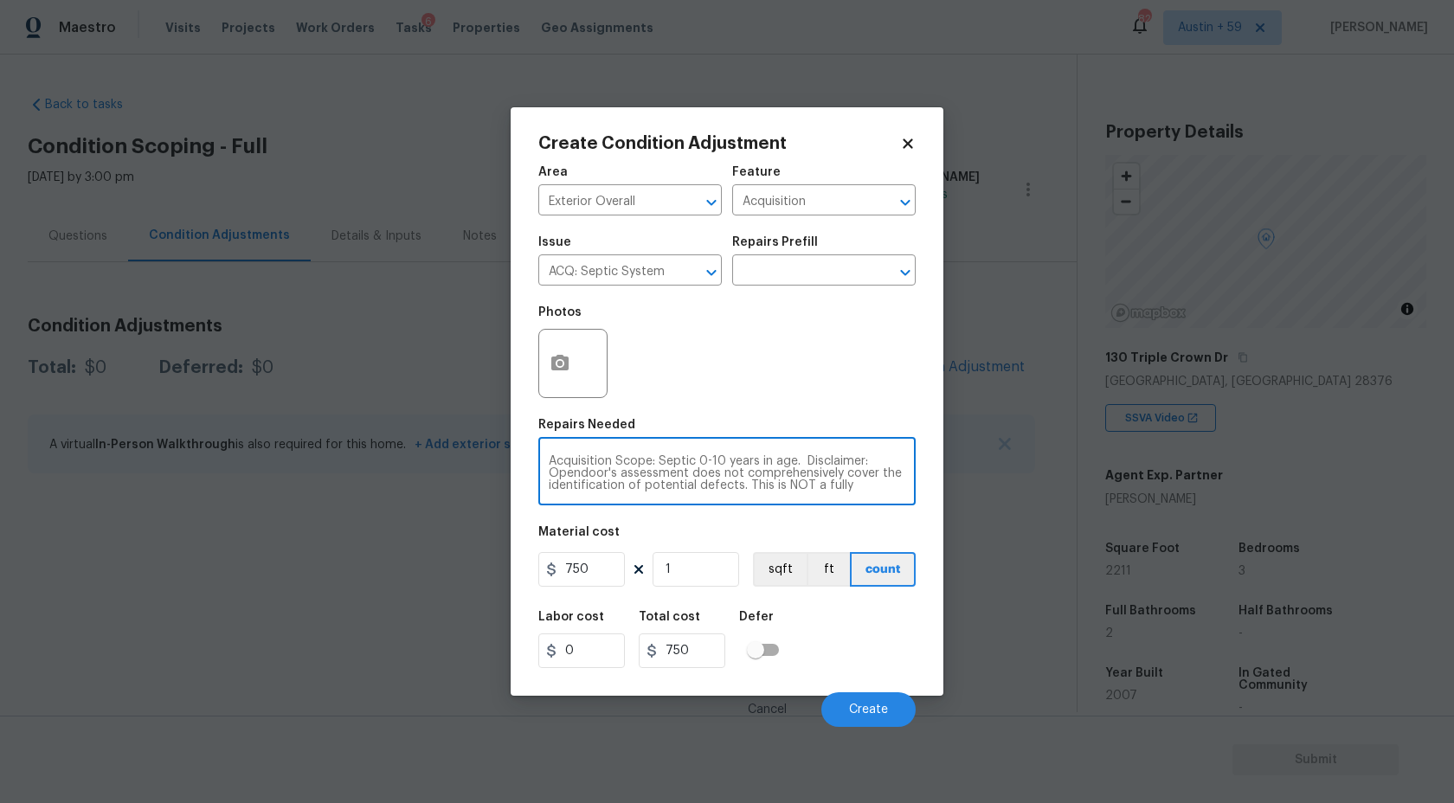
click at [674, 487] on textarea "Acquisition Scope: Septic 0-10 years in age. Disclaimer: Opendoor's assessment …" at bounding box center [727, 473] width 357 height 36
click at [876, 713] on span "Create" at bounding box center [868, 710] width 39 height 13
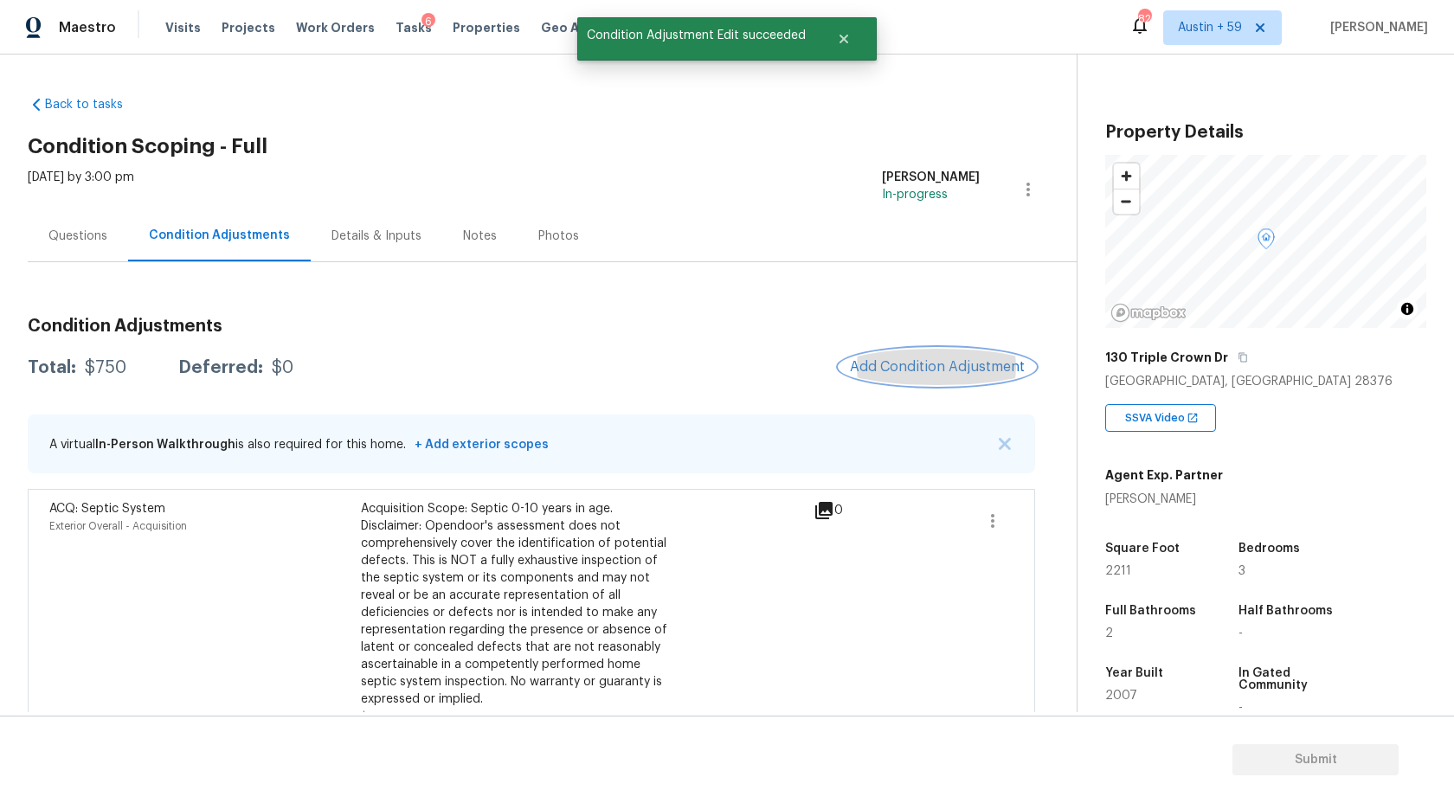
click at [918, 371] on span "Add Condition Adjustment" at bounding box center [937, 367] width 175 height 16
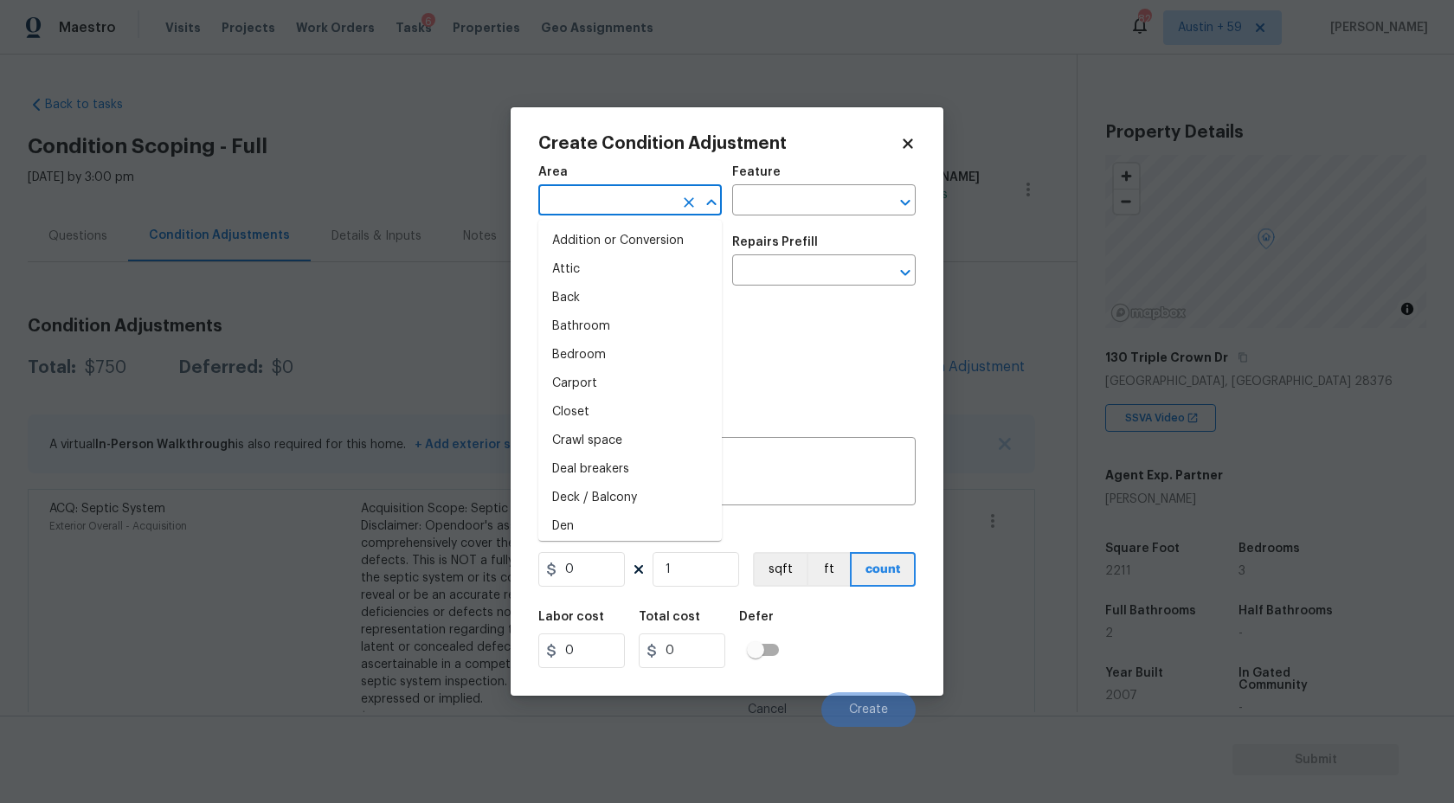
click at [591, 198] on input "text" at bounding box center [605, 202] width 135 height 27
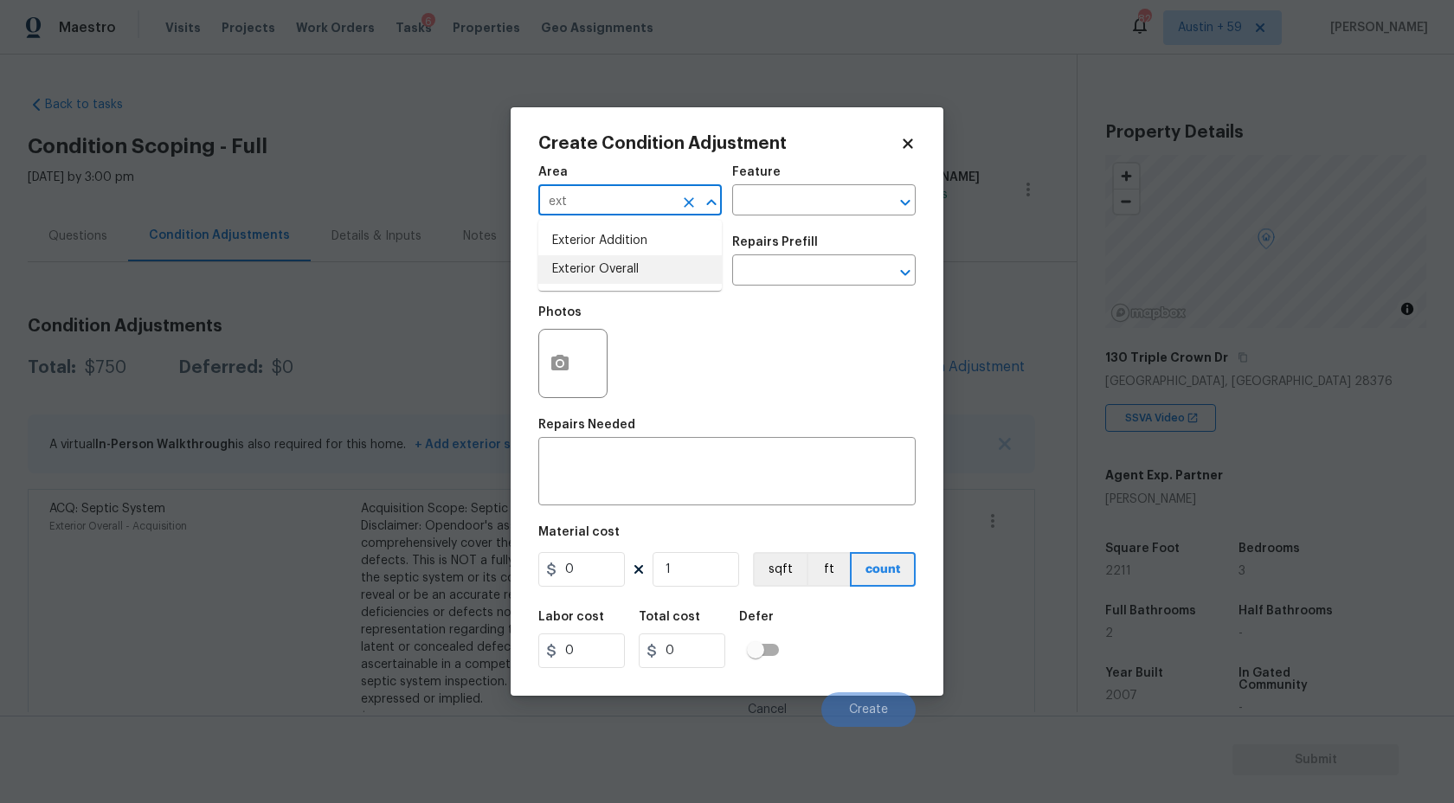
click at [609, 276] on li "Exterior Overall" at bounding box center [630, 269] width 184 height 29
type input "Exterior Overall"
click at [609, 276] on input "text" at bounding box center [605, 272] width 135 height 27
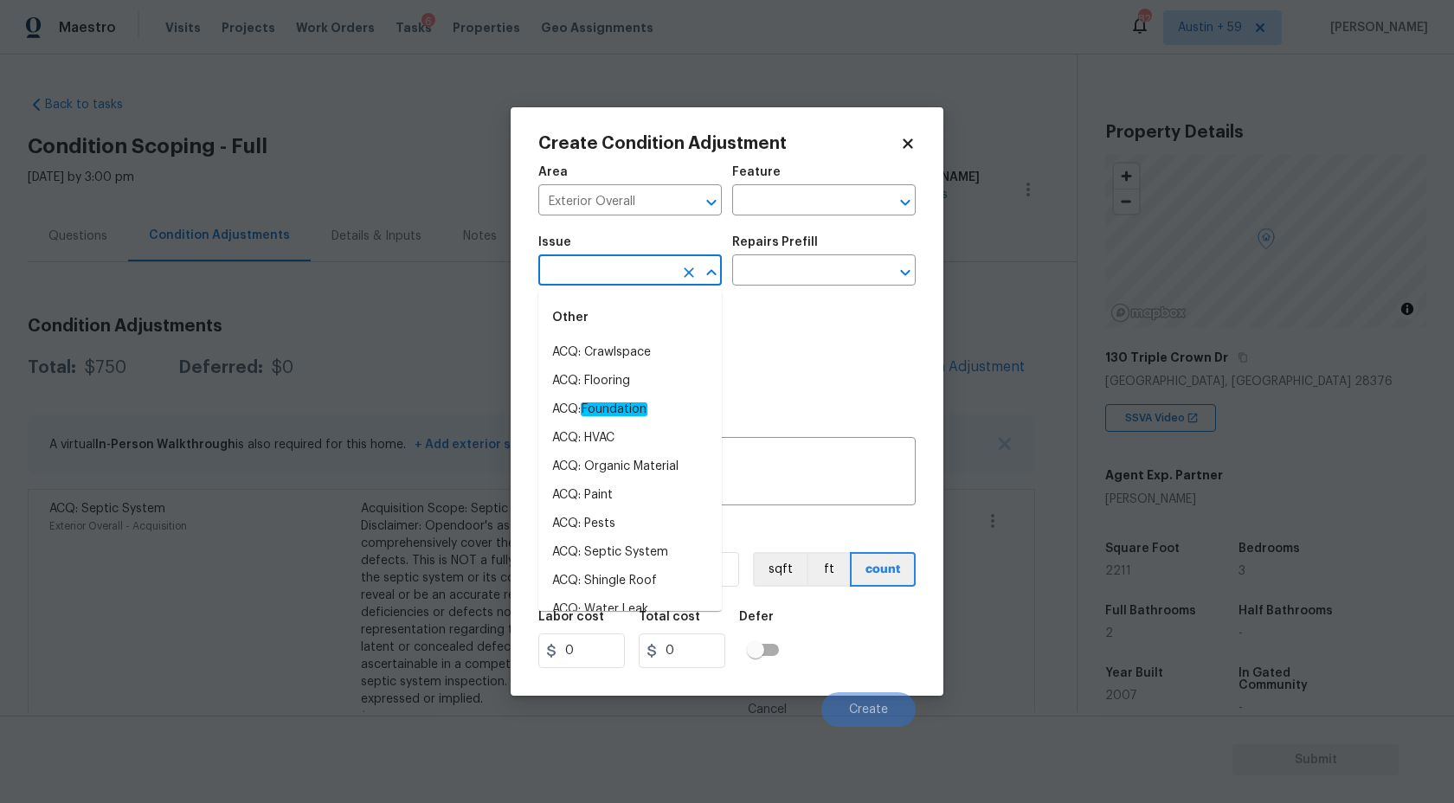
click at [609, 276] on input "text" at bounding box center [605, 272] width 135 height 27
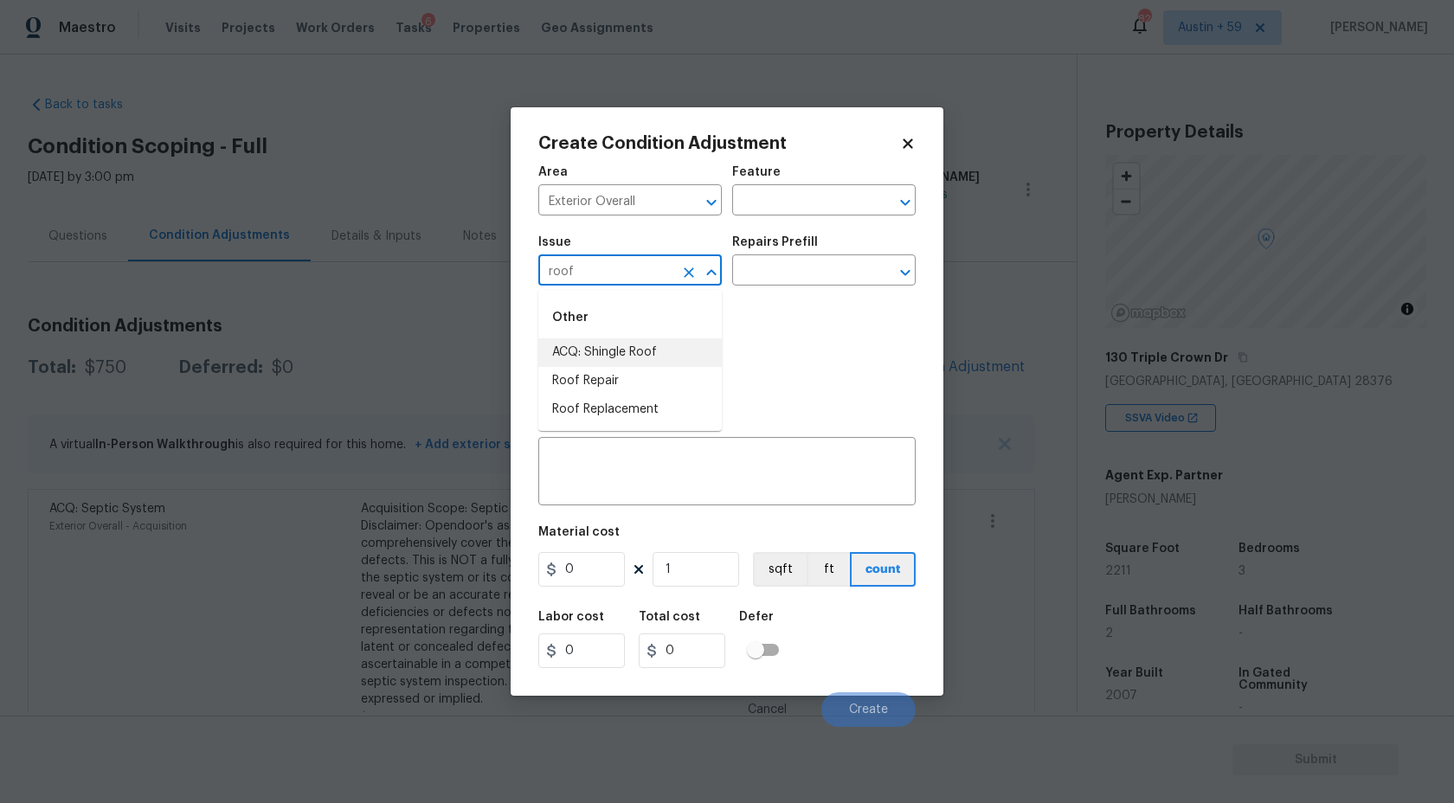
click at [600, 346] on li "ACQ: Shingle Roof" at bounding box center [630, 352] width 184 height 29
type input "ACQ: Shingle Roof"
click at [819, 261] on input "text" at bounding box center [799, 272] width 135 height 27
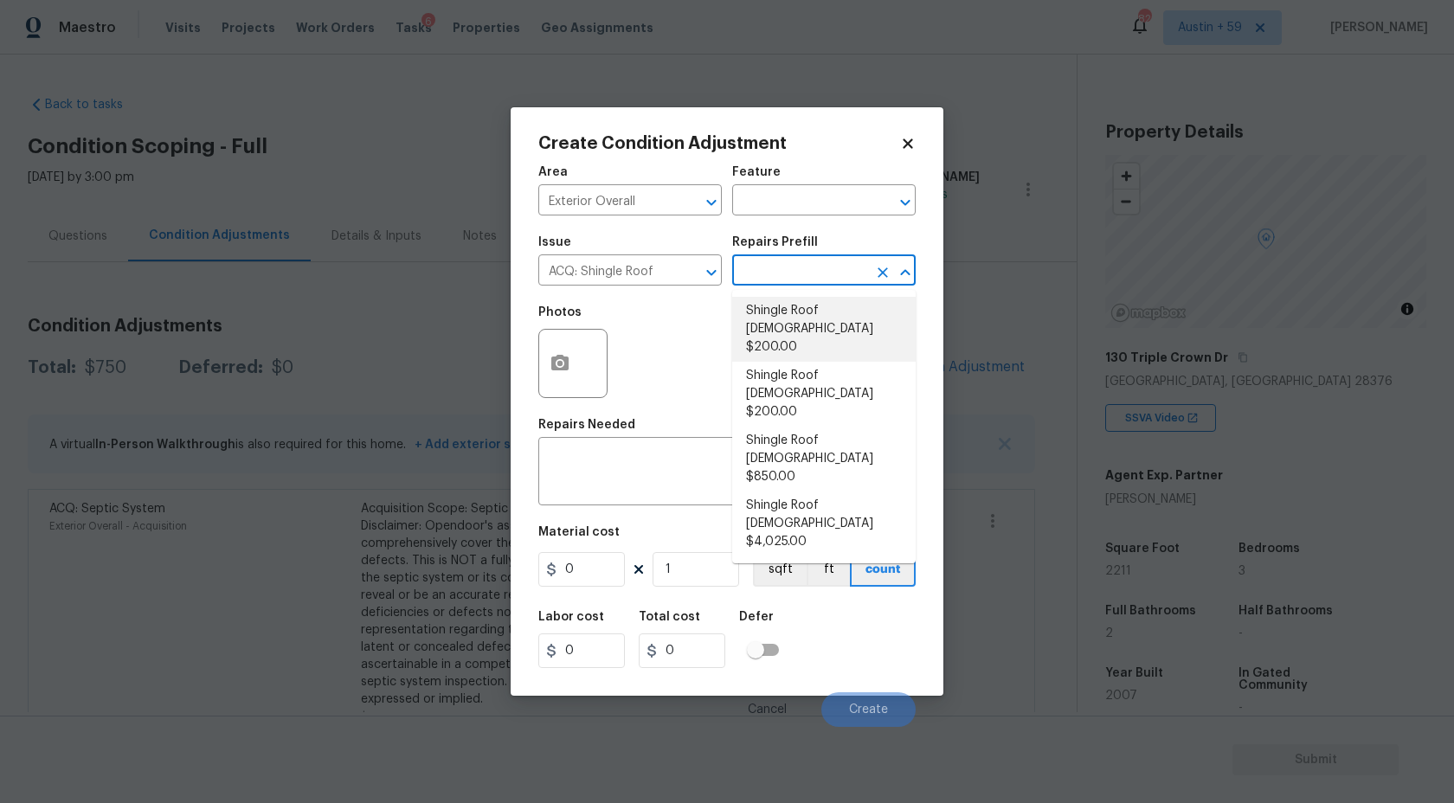
click at [844, 319] on li "Shingle Roof [DEMOGRAPHIC_DATA] $200.00" at bounding box center [824, 329] width 184 height 65
type input "Acquisition"
type textarea "Acquisition Scope: Shingle Roof 0-10 years in age maintenance."
type input "200"
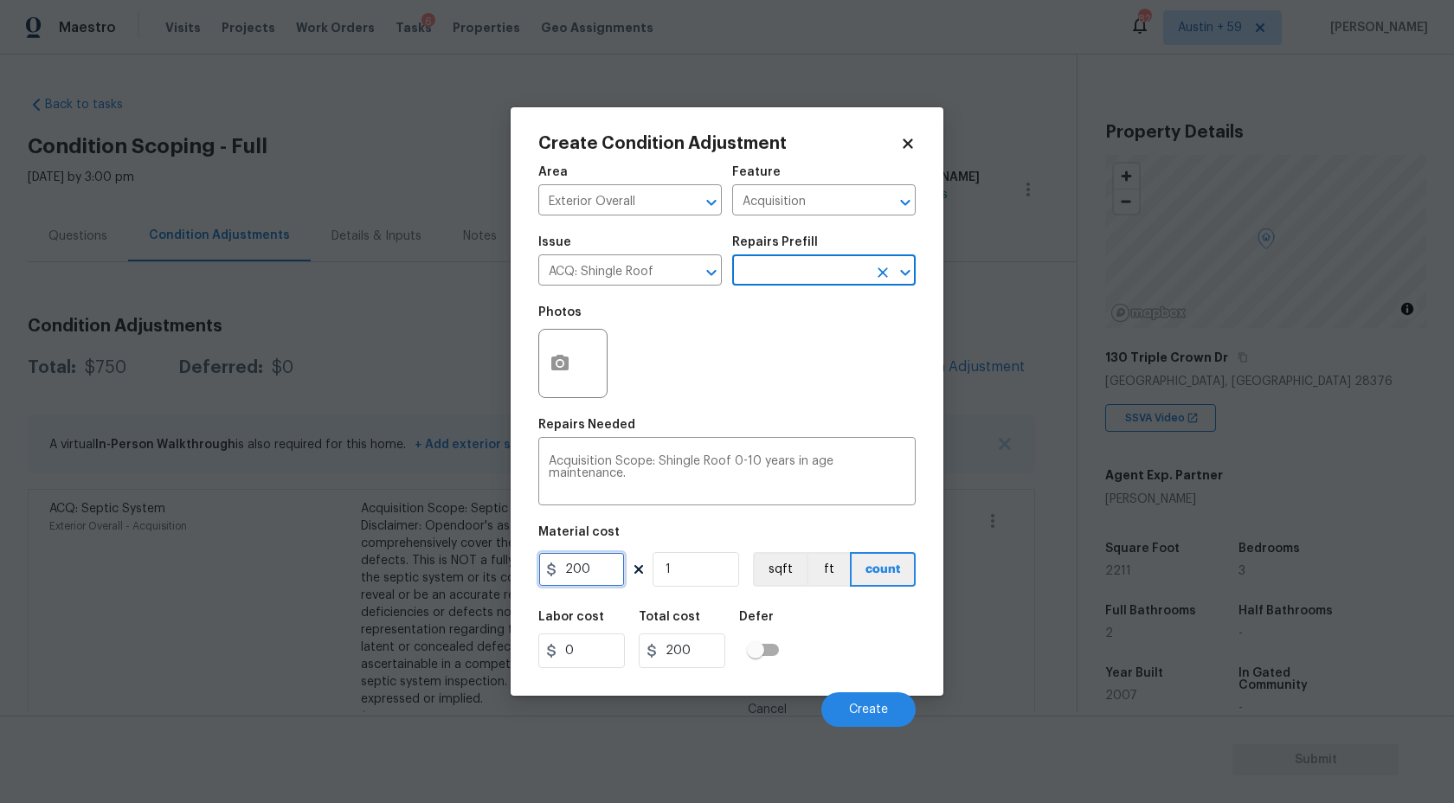
click at [606, 566] on input "200" at bounding box center [581, 569] width 87 height 35
type input "288"
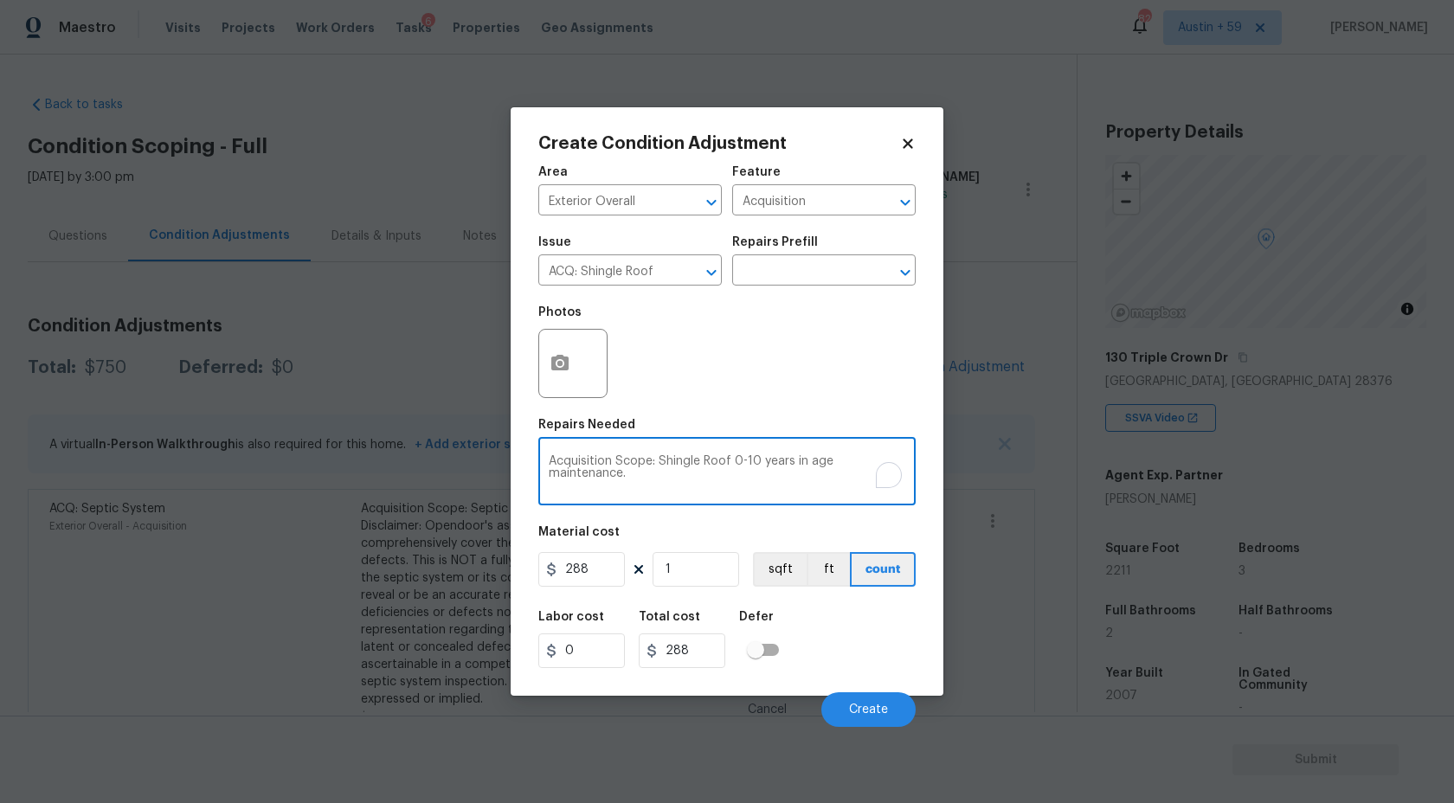
click at [771, 481] on textarea "Acquisition Scope: Shingle Roof 0-10 years in age maintenance." at bounding box center [727, 473] width 357 height 36
click at [874, 703] on button "Create" at bounding box center [868, 709] width 94 height 35
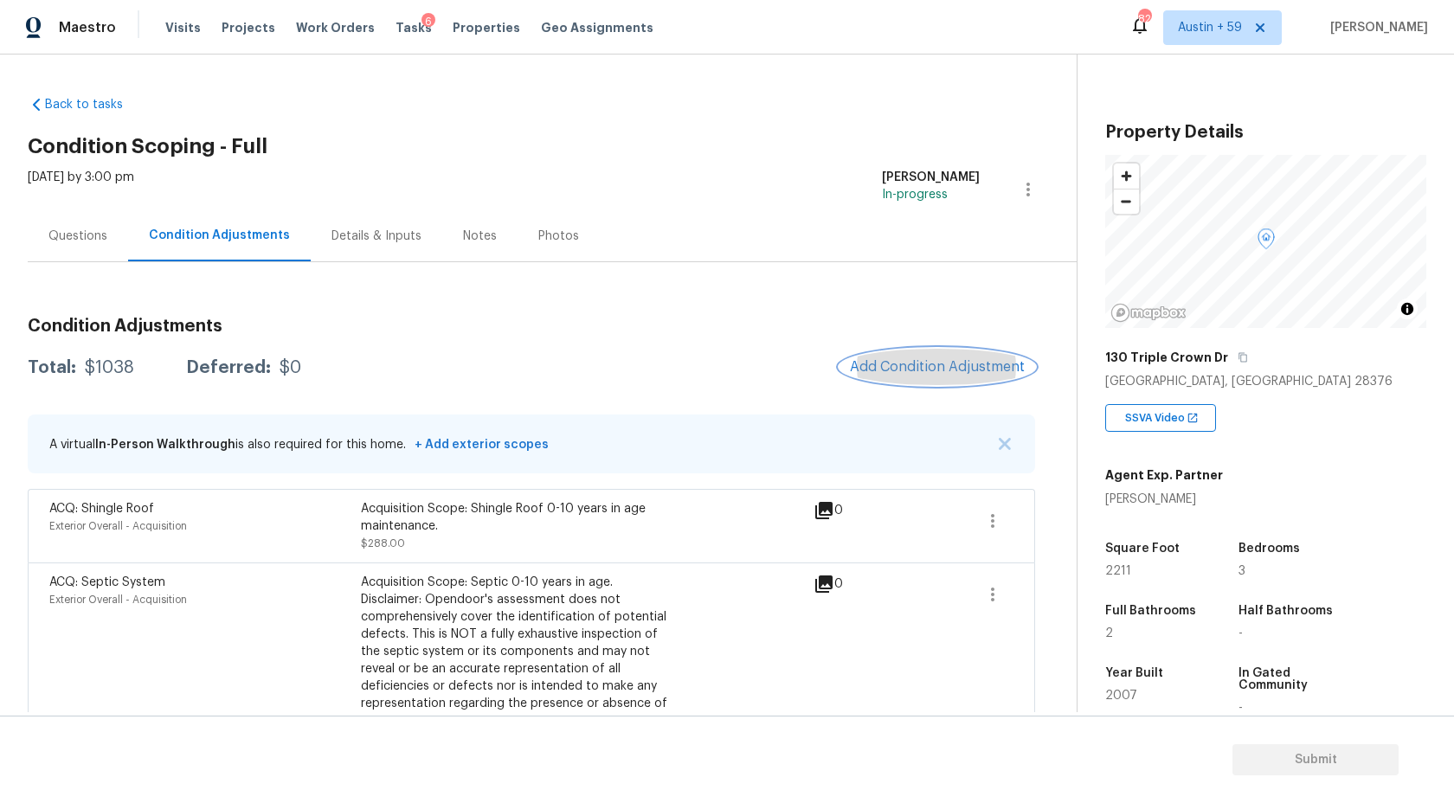
click at [914, 361] on span "Add Condition Adjustment" at bounding box center [937, 367] width 175 height 16
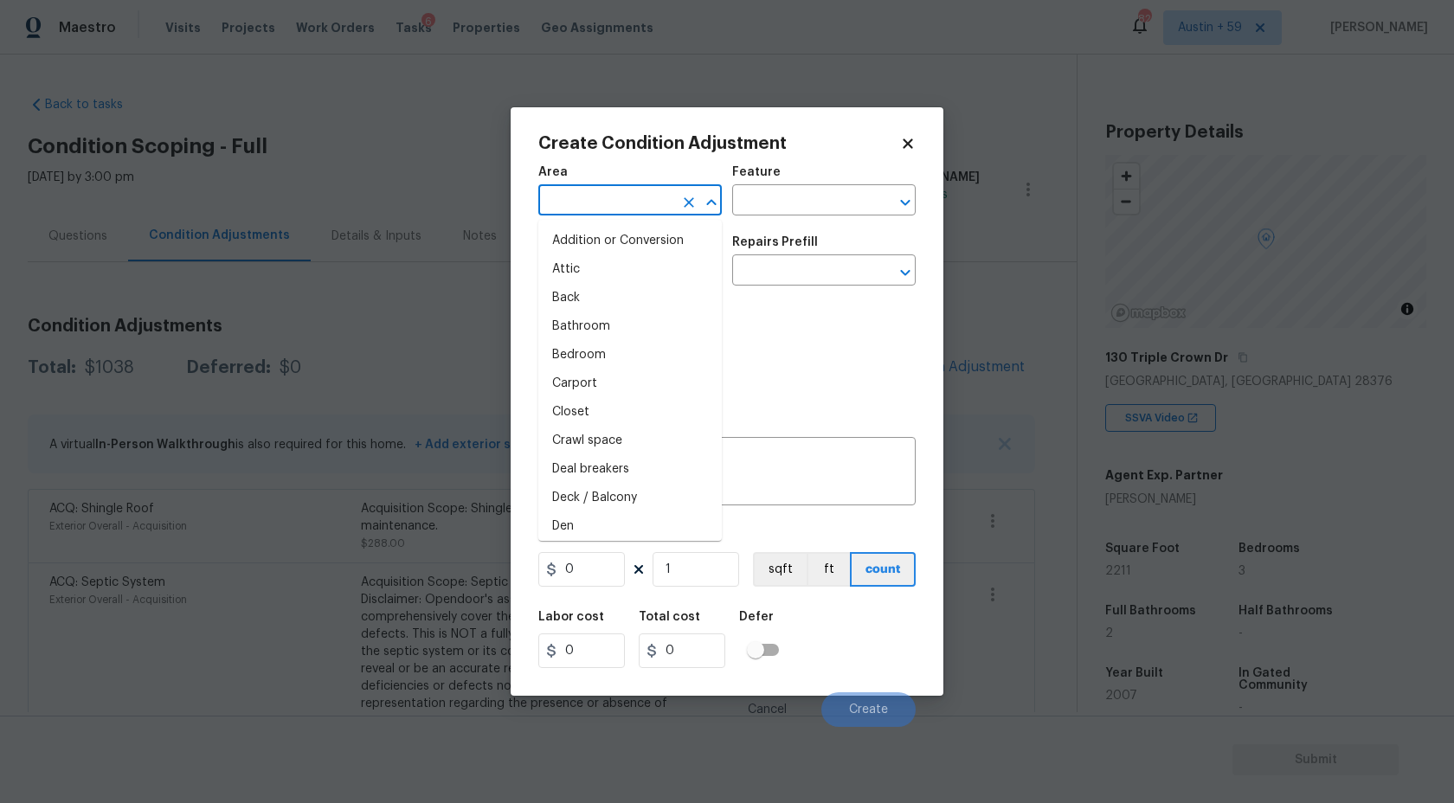
click at [596, 202] on input "text" at bounding box center [605, 202] width 135 height 27
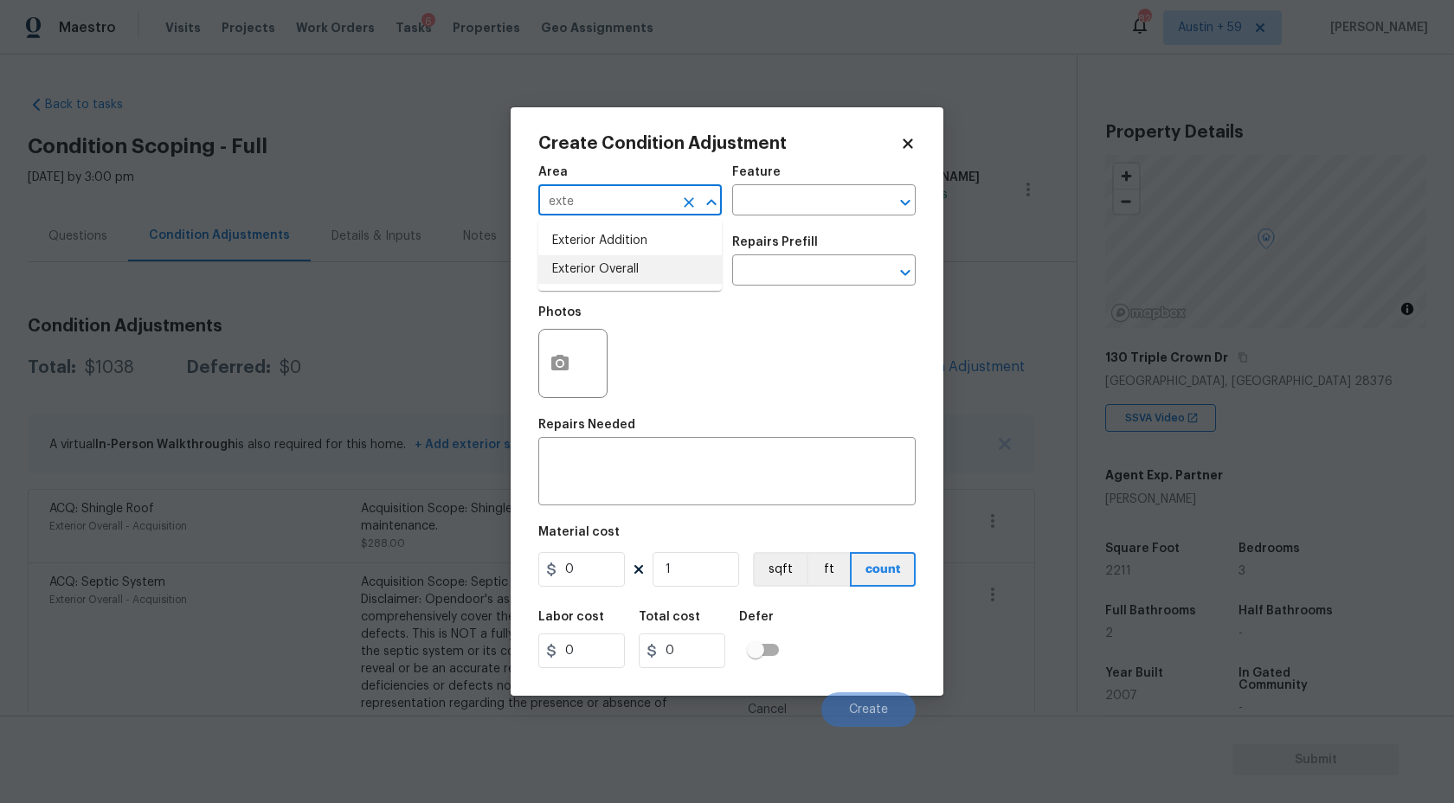
click at [614, 272] on li "Exterior Overall" at bounding box center [630, 269] width 184 height 29
type input "Exterior Overall"
click at [614, 272] on input "text" at bounding box center [605, 272] width 135 height 27
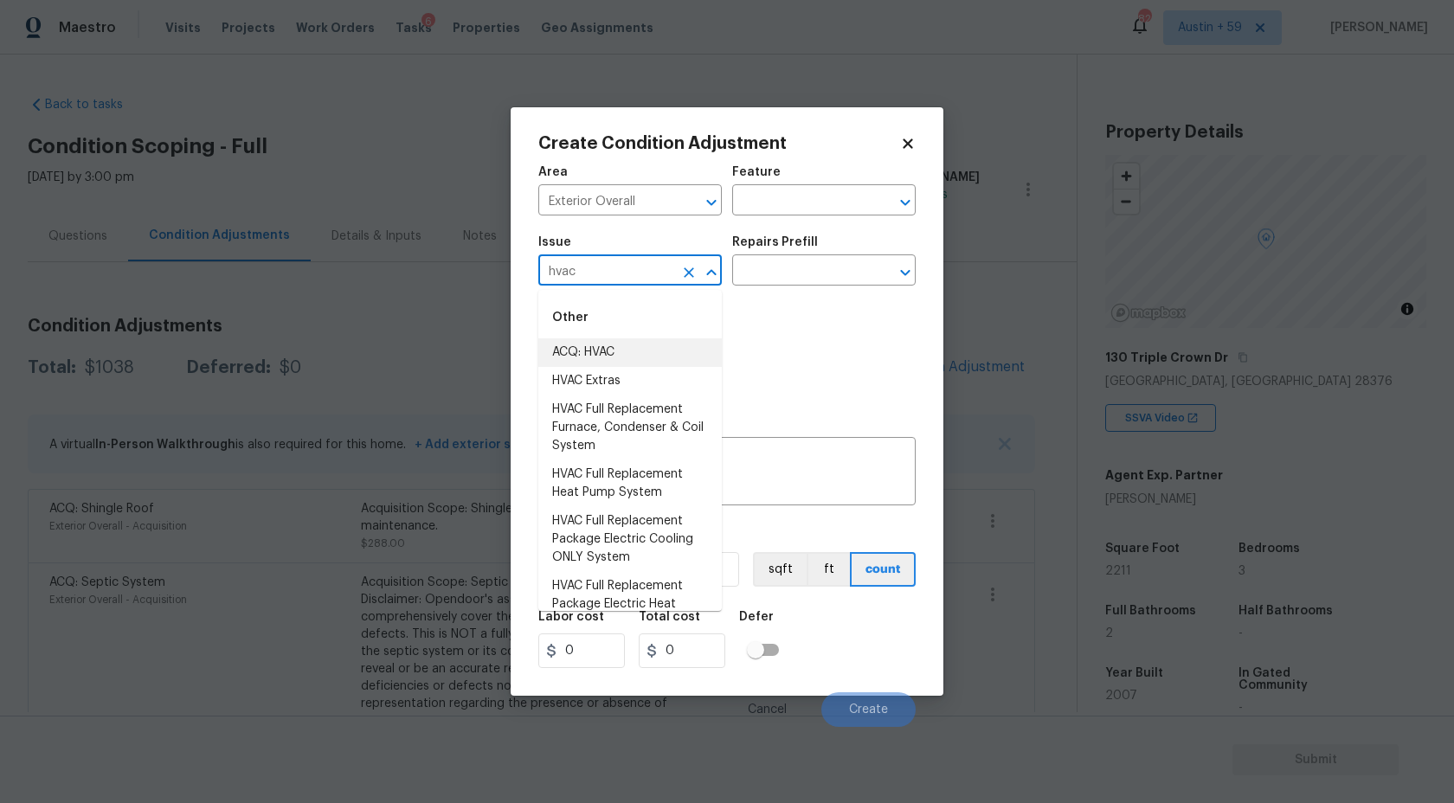
click at [640, 357] on li "ACQ: HVAC" at bounding box center [630, 352] width 184 height 29
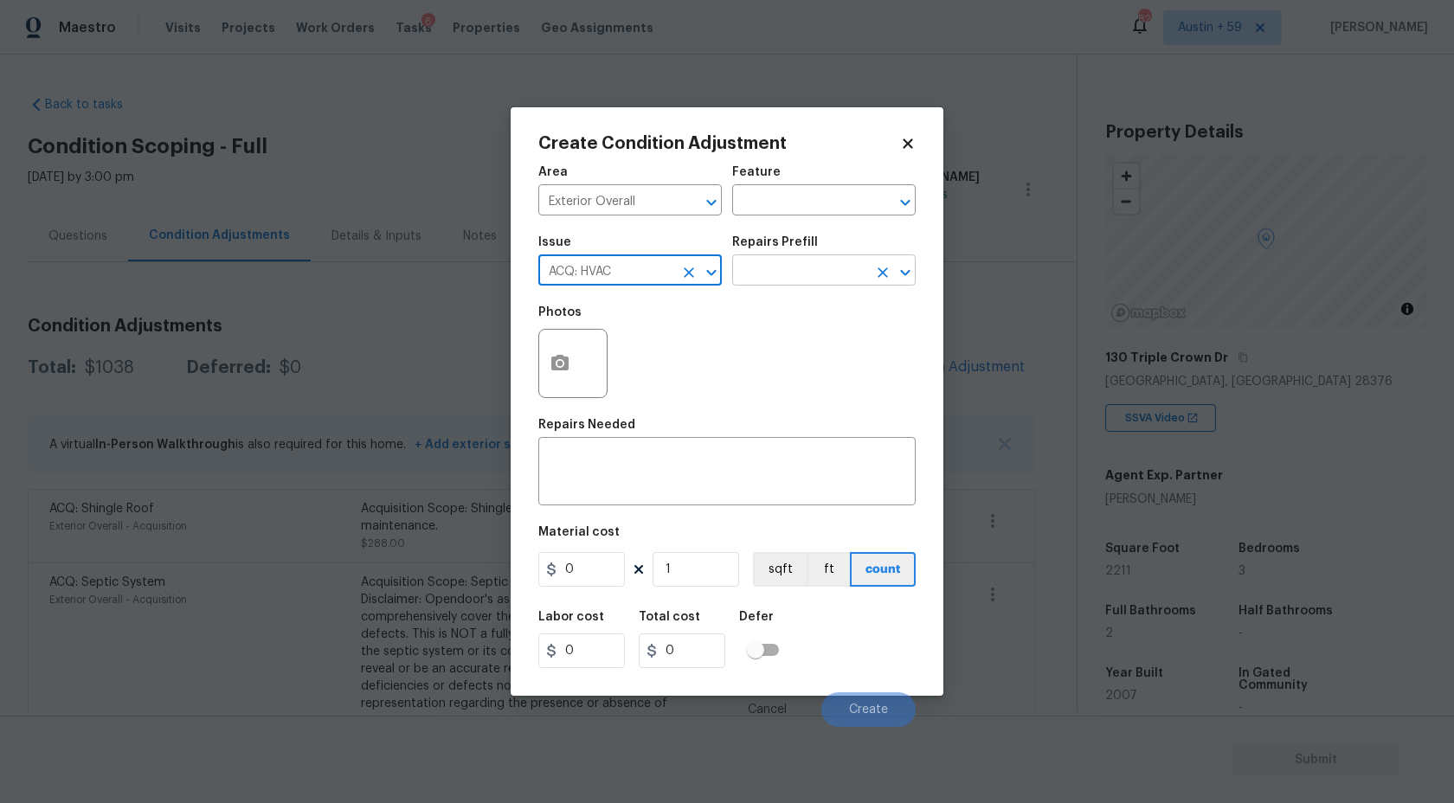
type input "ACQ: HVAC"
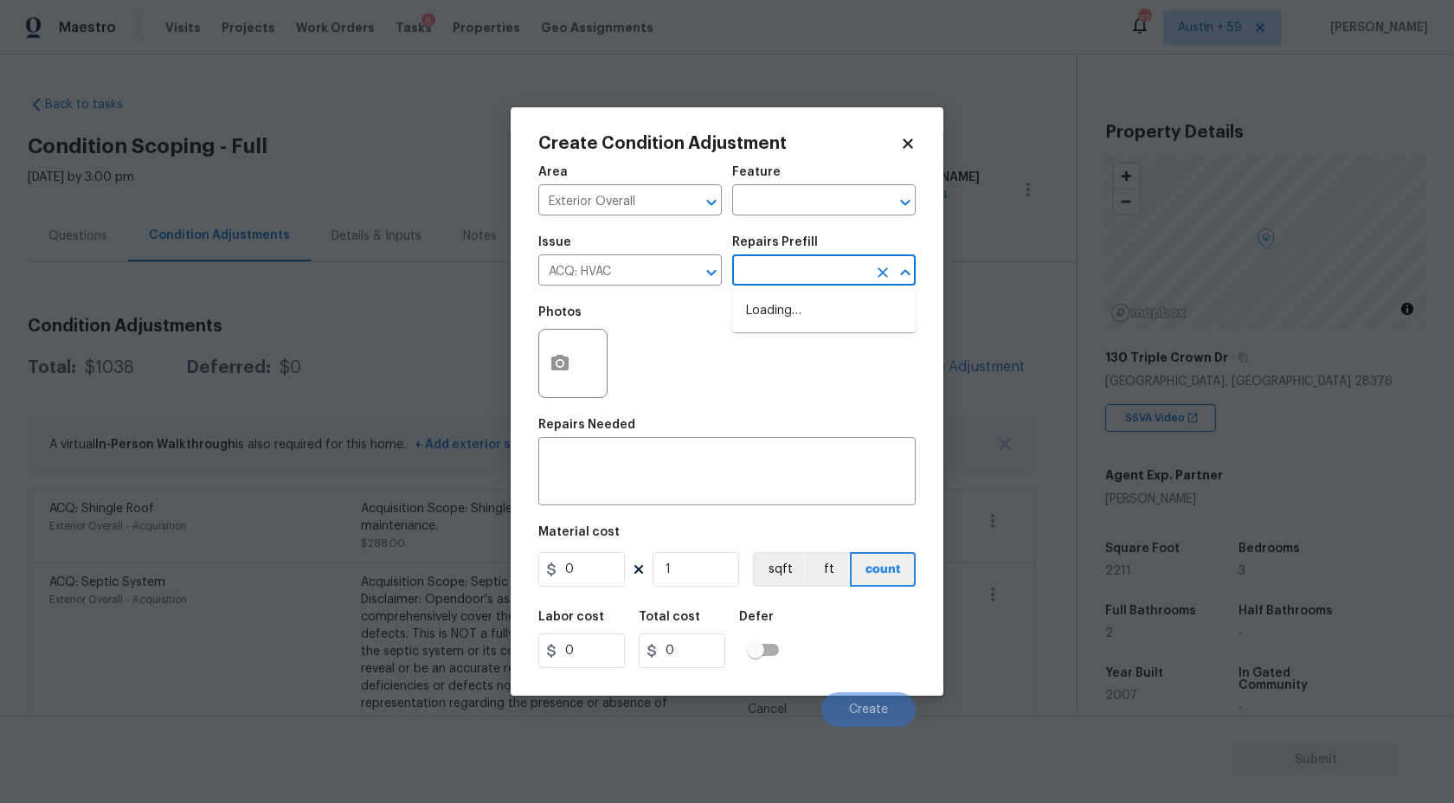
click at [777, 272] on input "text" at bounding box center [799, 272] width 135 height 27
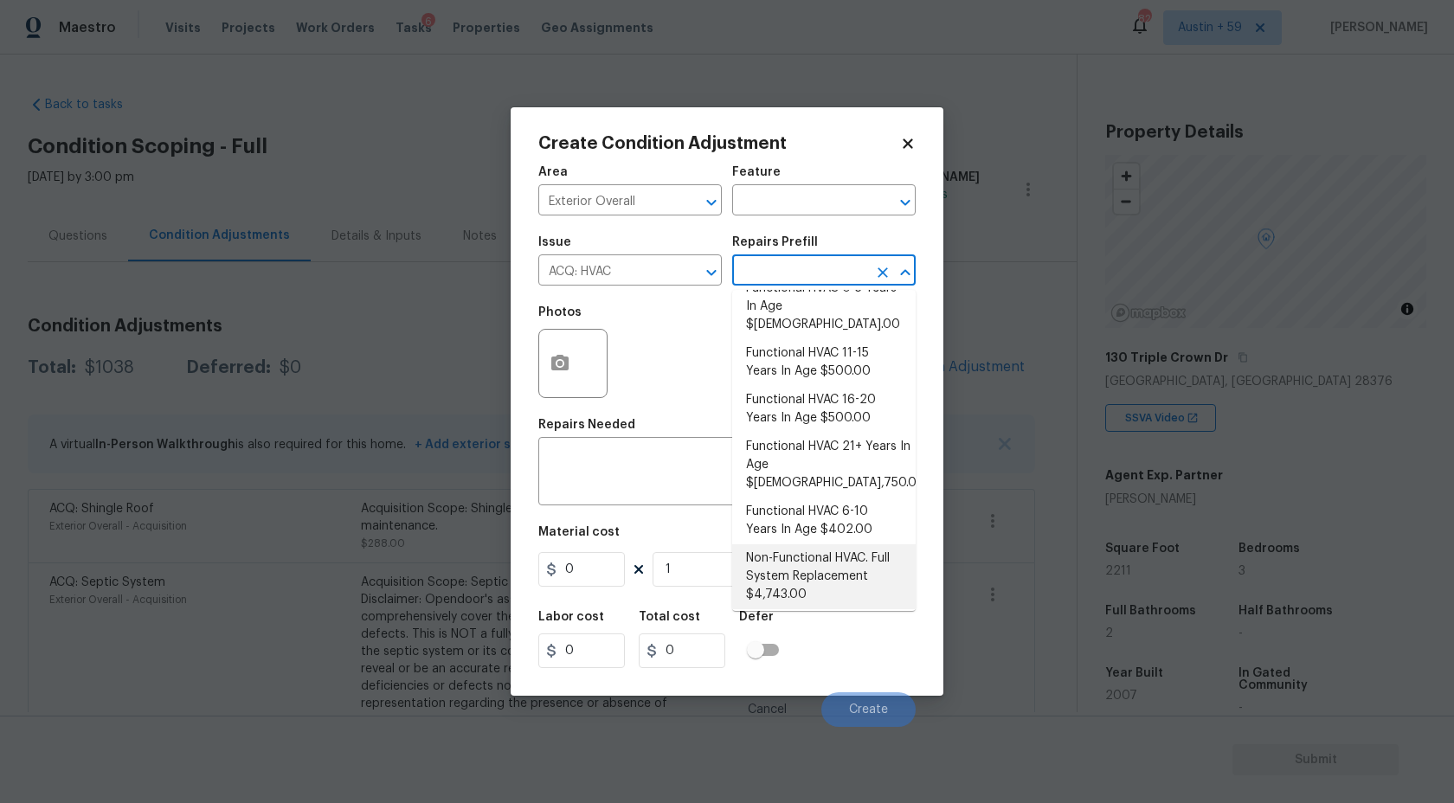
scroll to position [30, 0]
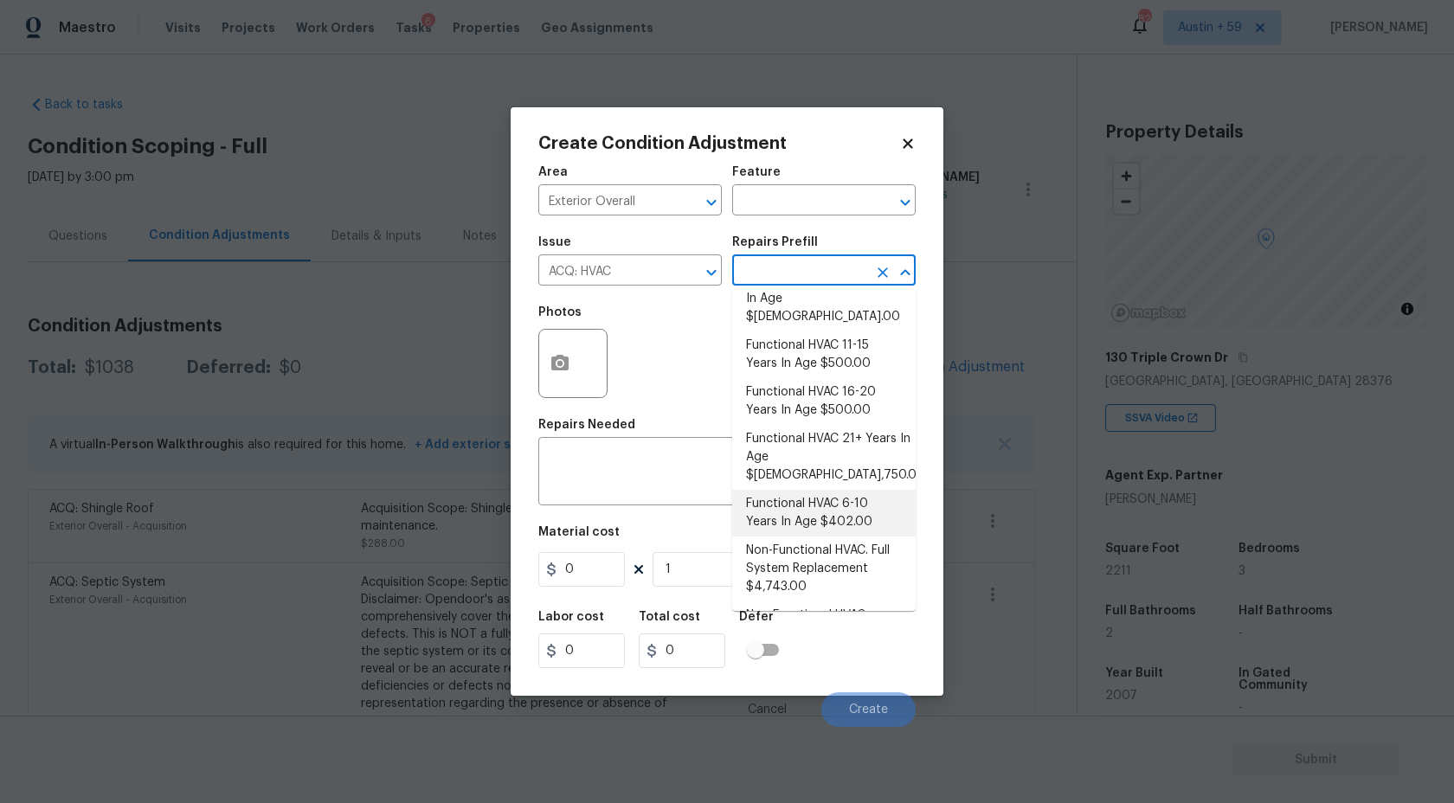
click at [853, 490] on li "Functional HVAC 6-10 Years In Age $402.00" at bounding box center [824, 513] width 184 height 47
type input "Acquisition"
type textarea "Acquisition Scope: Functional HVAC 6-10 years"
type input "402"
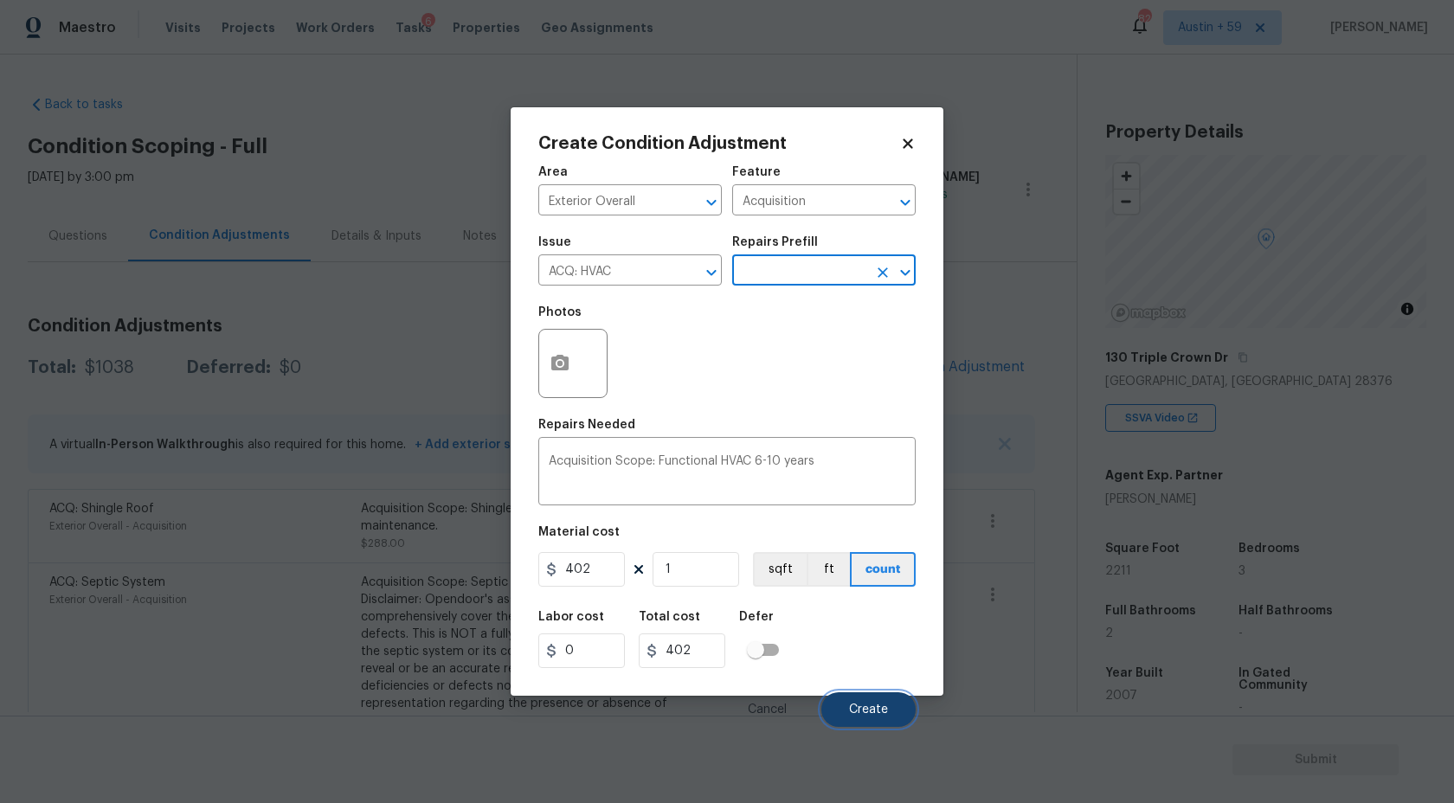
click at [871, 703] on button "Create" at bounding box center [868, 709] width 94 height 35
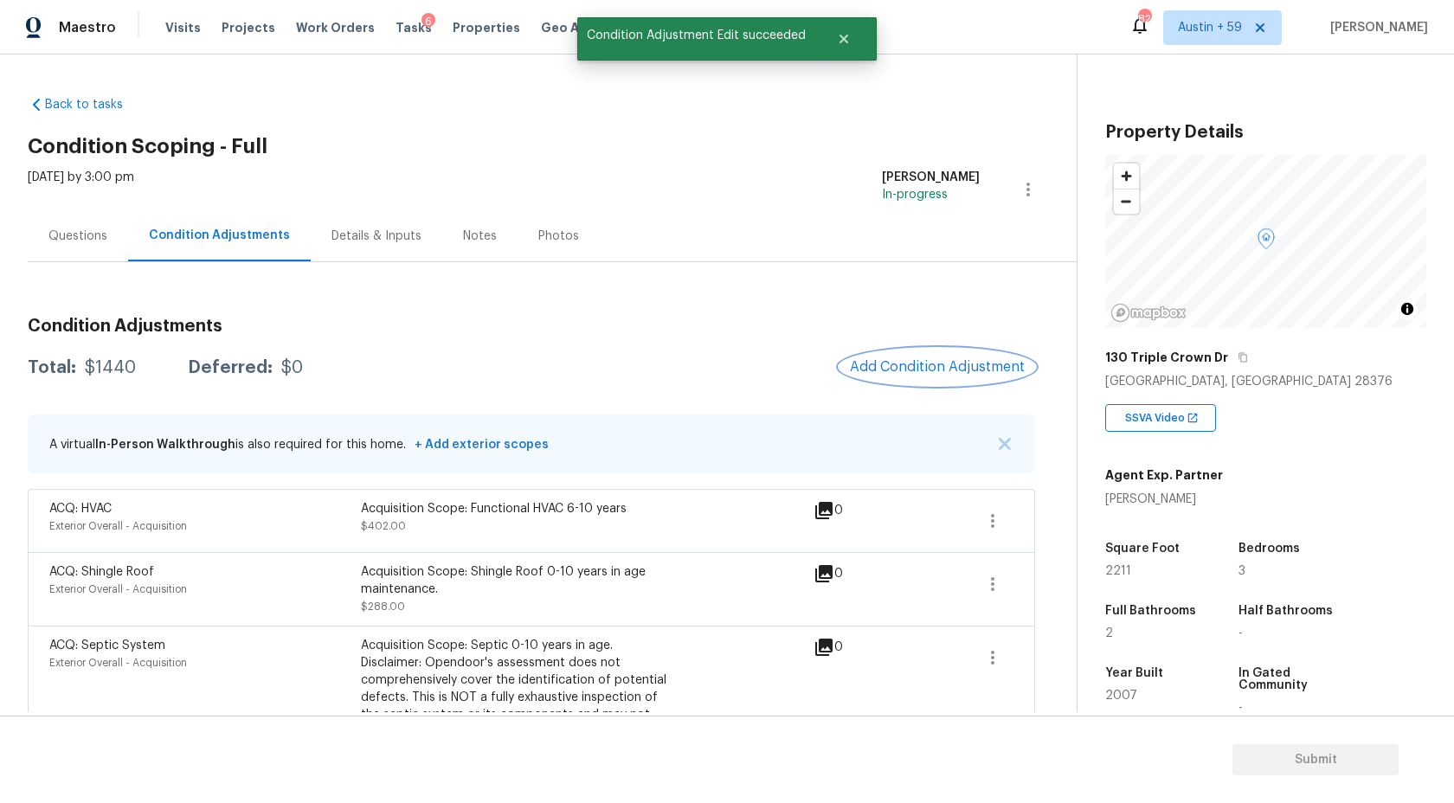
click at [947, 365] on span "Add Condition Adjustment" at bounding box center [937, 367] width 175 height 16
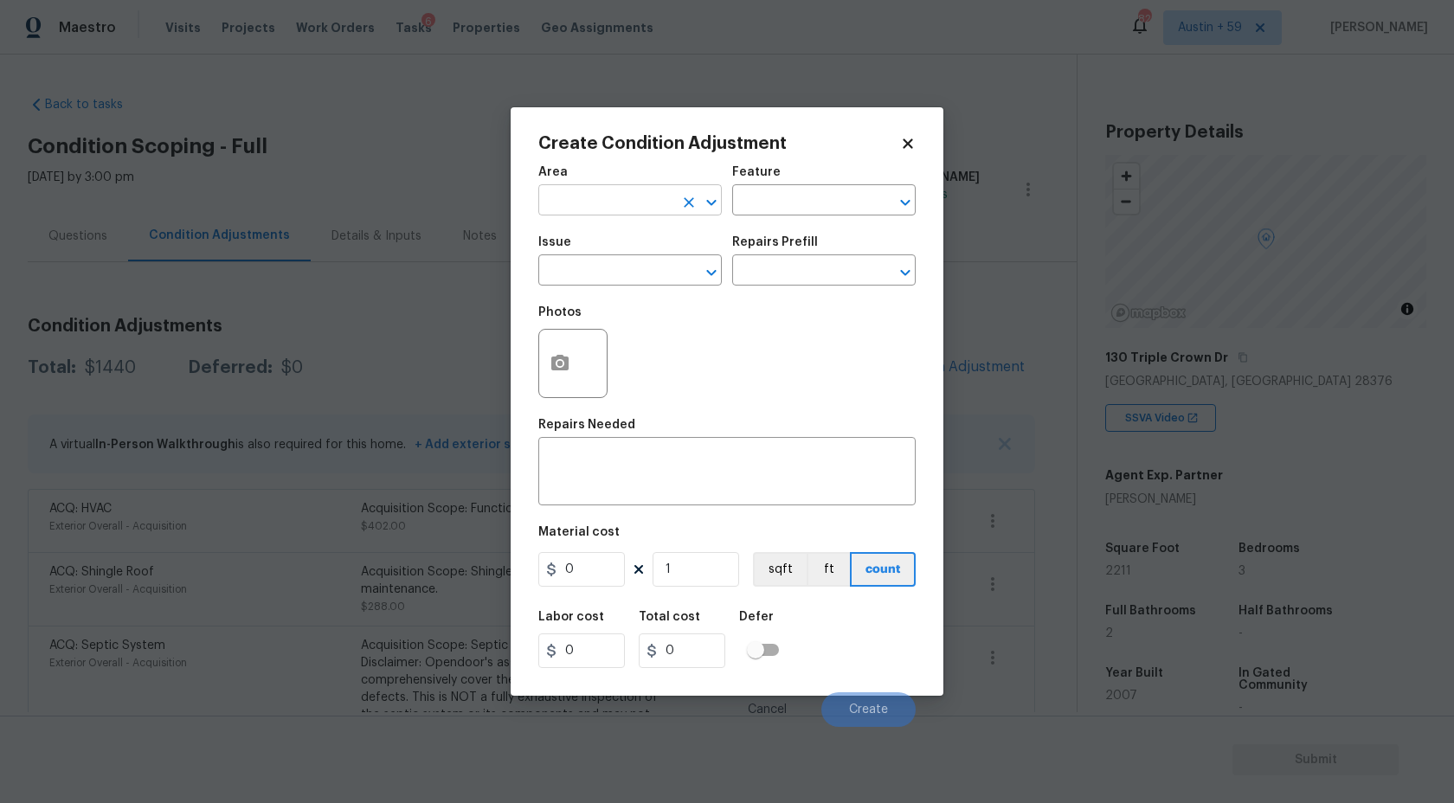
click at [608, 194] on input "text" at bounding box center [605, 202] width 135 height 27
click at [614, 264] on li "Exterior Overall" at bounding box center [630, 269] width 184 height 29
type input "Exterior Overall"
click at [562, 380] on button "button" at bounding box center [560, 364] width 42 height 68
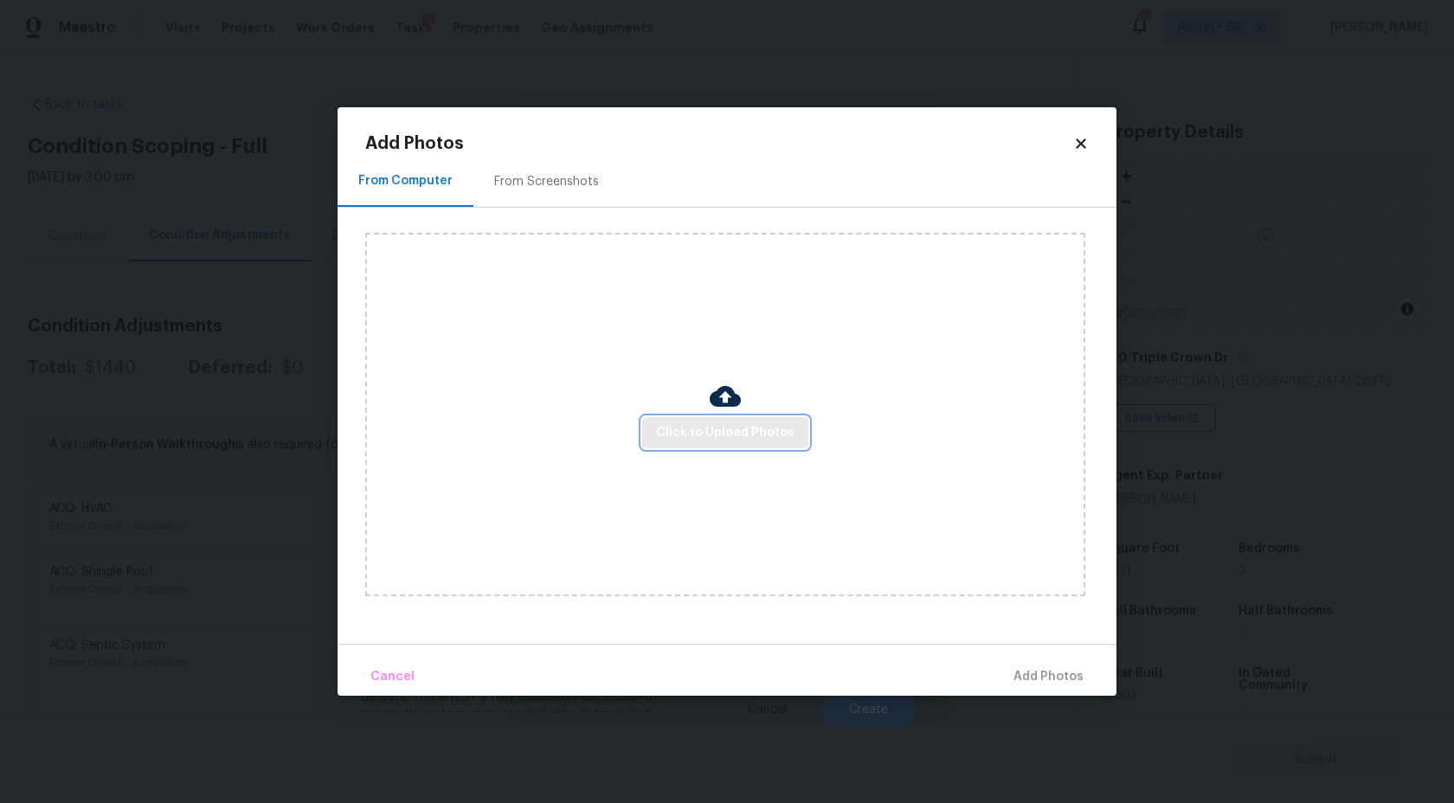
click at [755, 424] on span "Click to Upload Photos" at bounding box center [725, 433] width 138 height 22
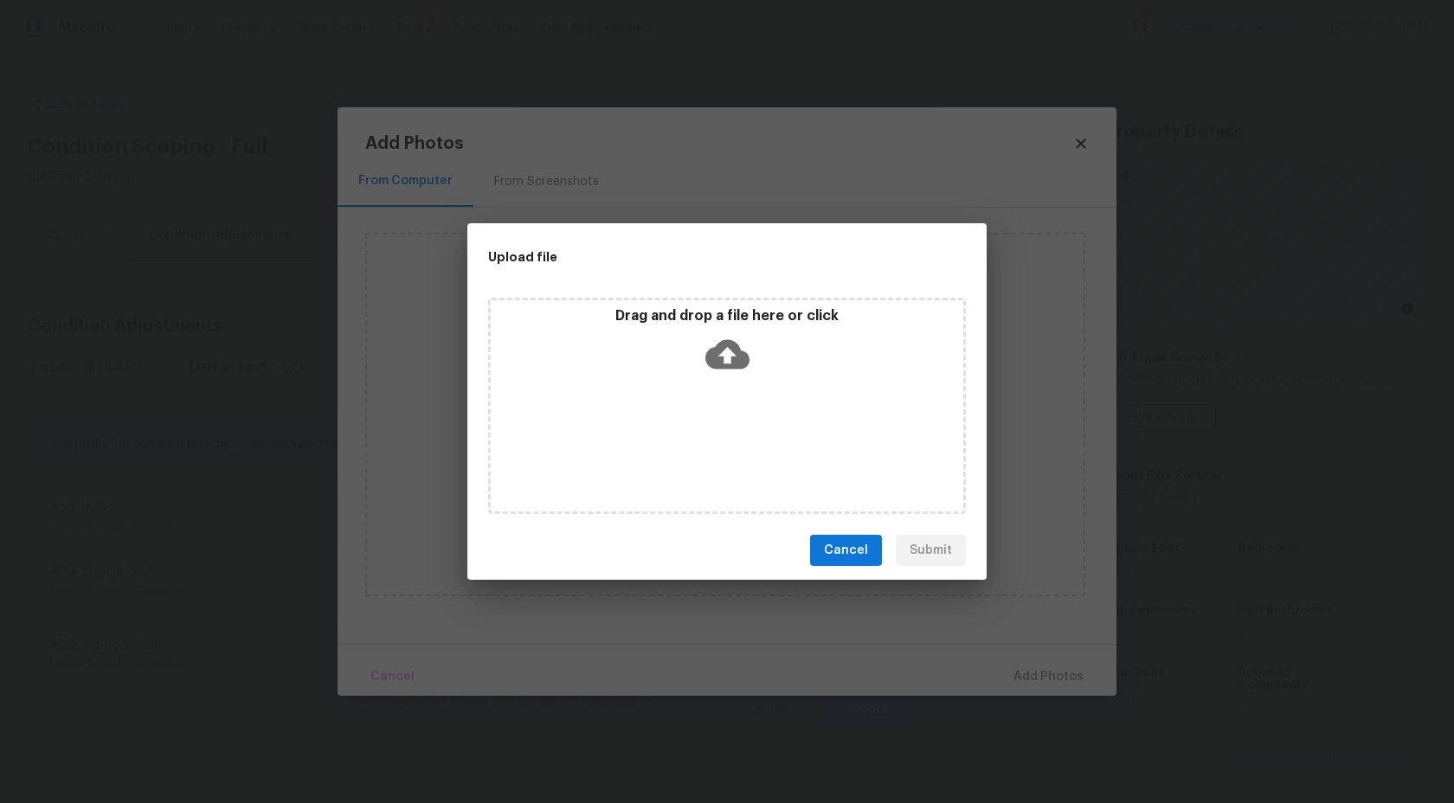
click at [747, 376] on div "Drag and drop a file here or click" at bounding box center [727, 344] width 473 height 74
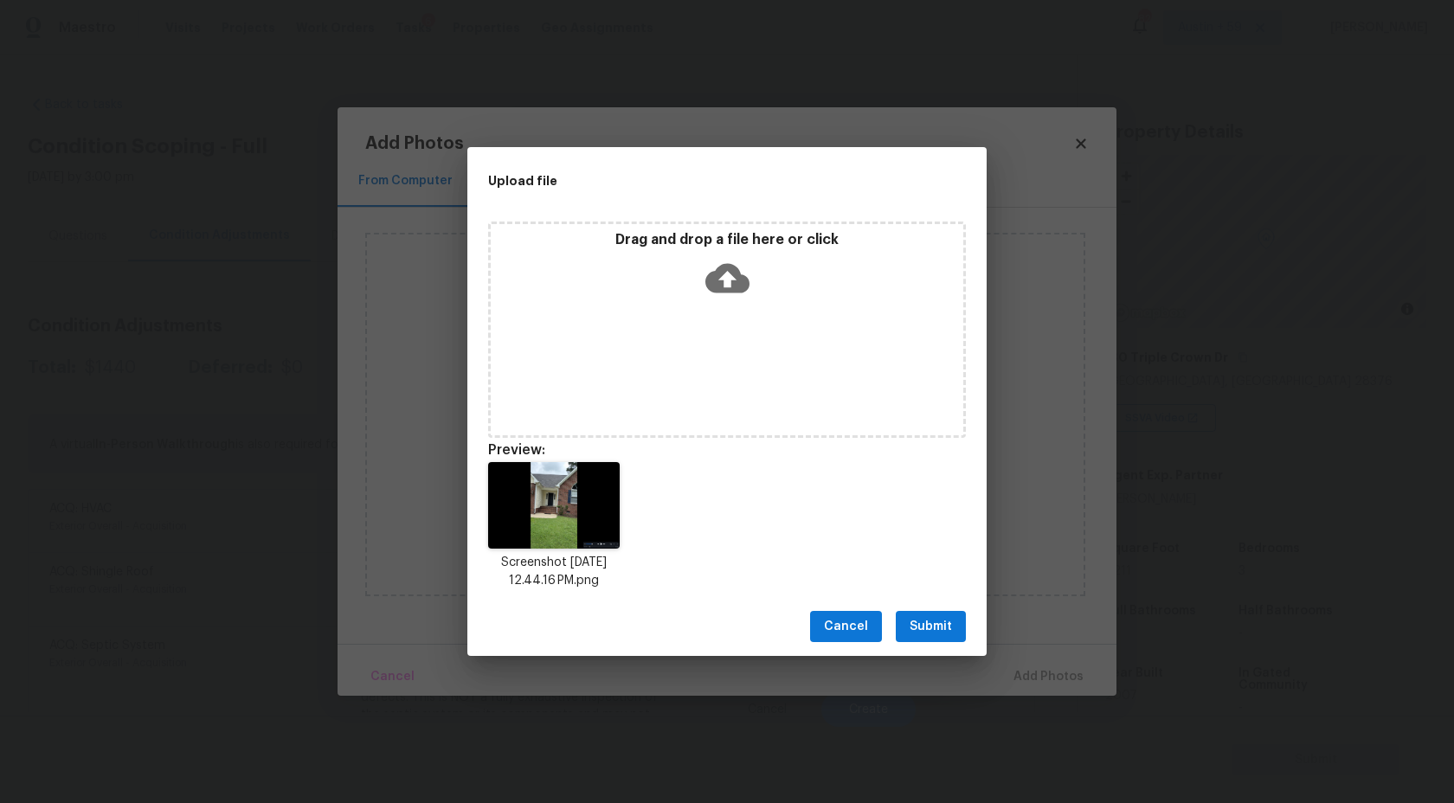
click at [919, 621] on span "Submit" at bounding box center [931, 627] width 42 height 22
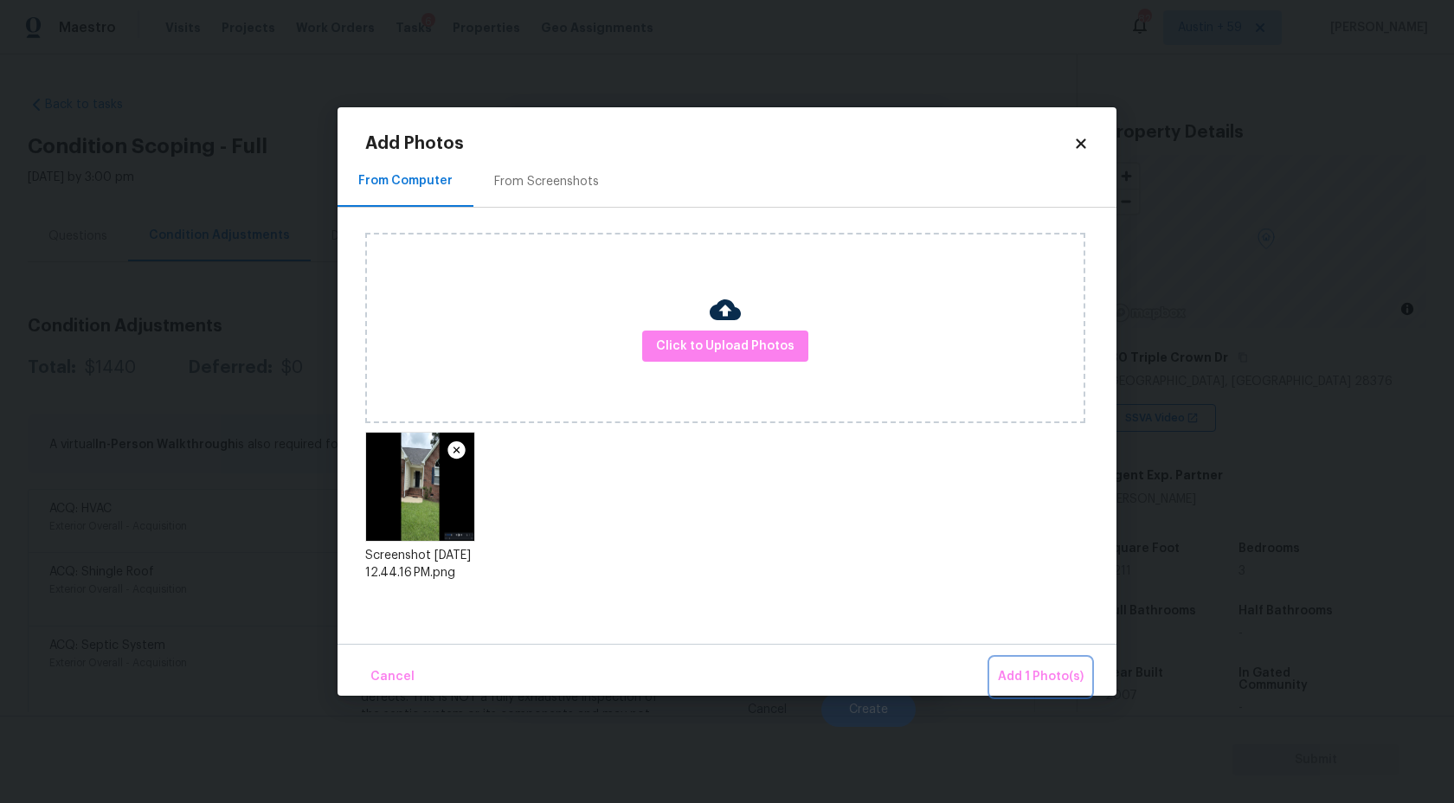
click at [1024, 680] on span "Add 1 Photo(s)" at bounding box center [1041, 677] width 86 height 22
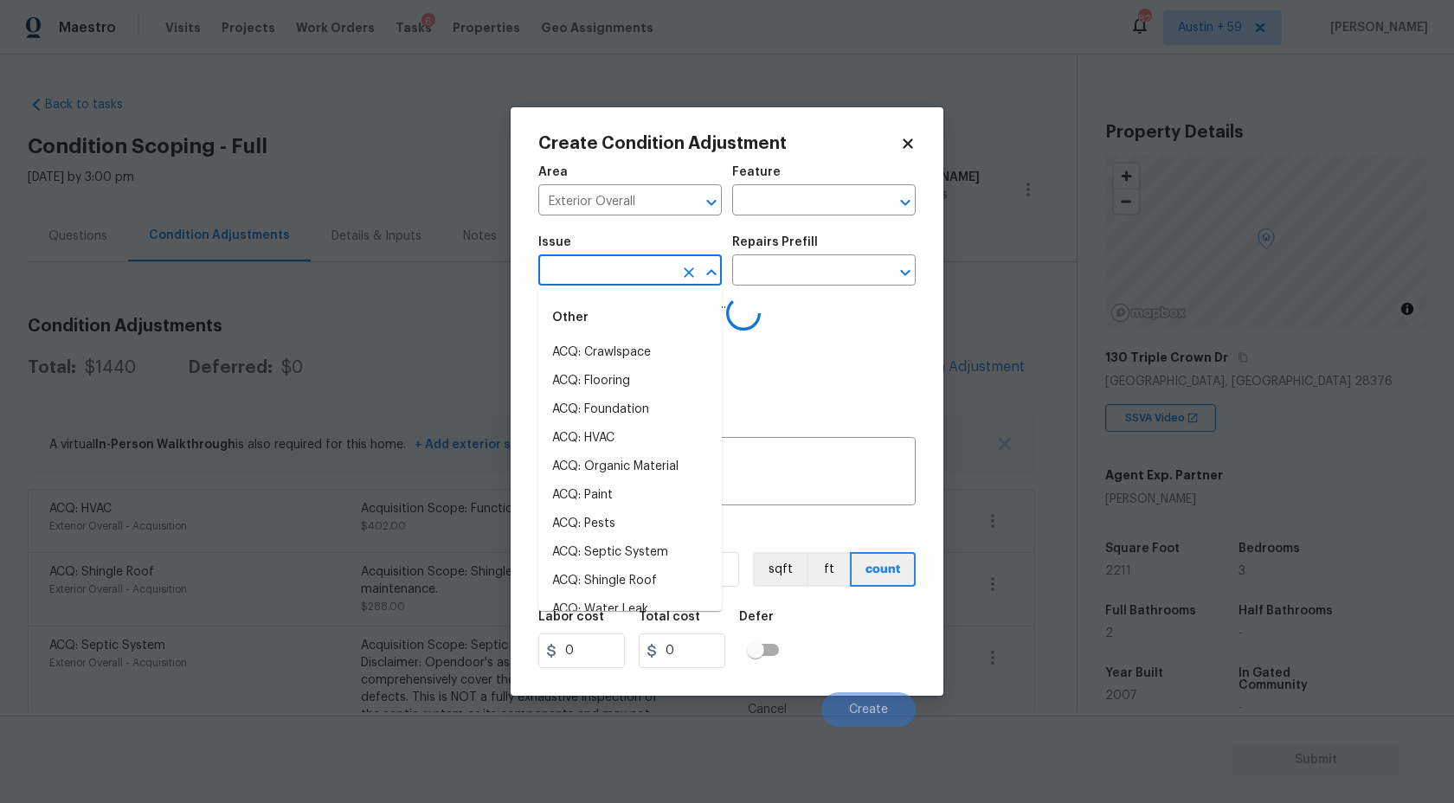
click at [591, 279] on input "text" at bounding box center [605, 272] width 135 height 27
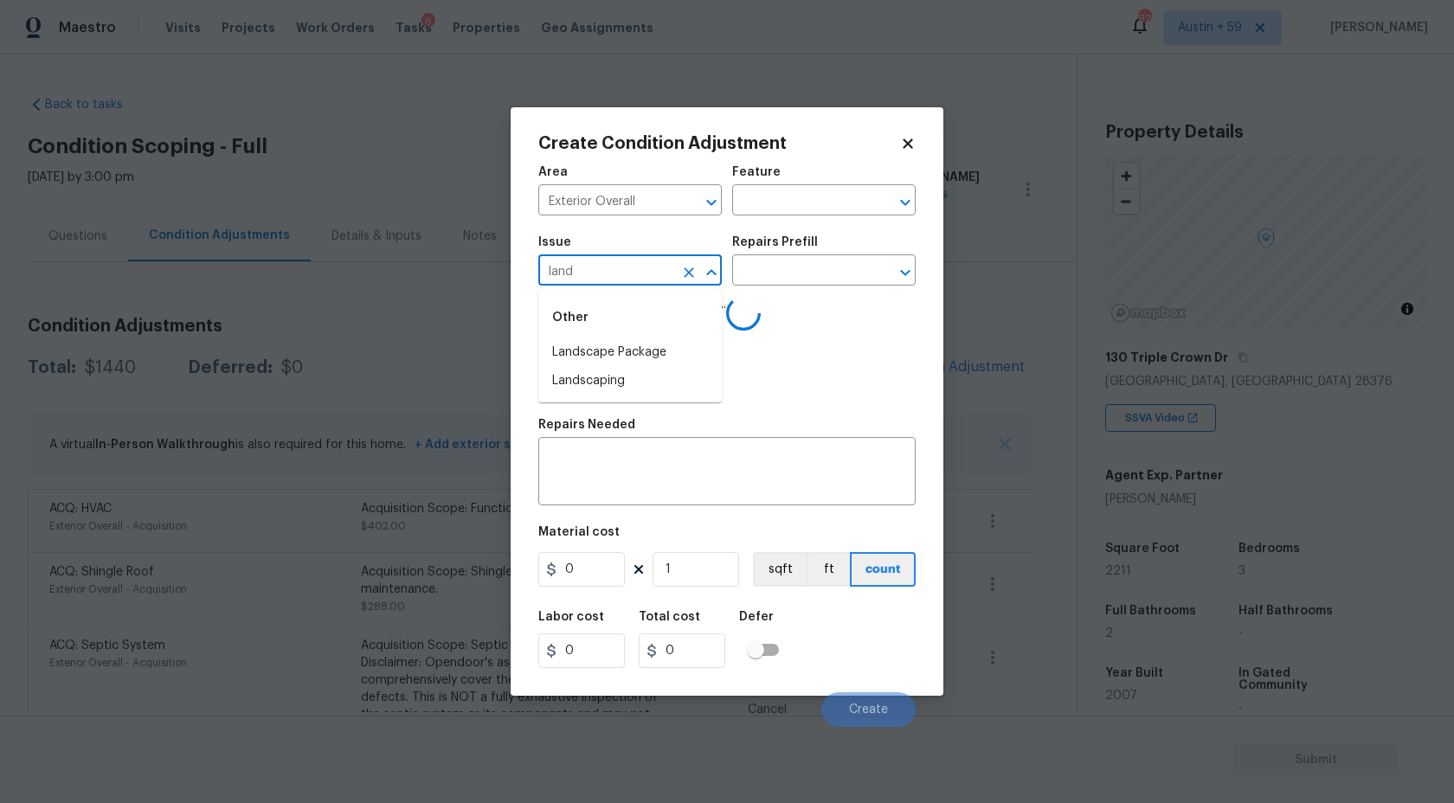
click at [597, 338] on div "Other" at bounding box center [630, 318] width 184 height 42
click at [602, 348] on li "Landscape Package" at bounding box center [630, 352] width 184 height 29
type input "Landscape Package"
click at [815, 268] on input "text" at bounding box center [799, 272] width 135 height 27
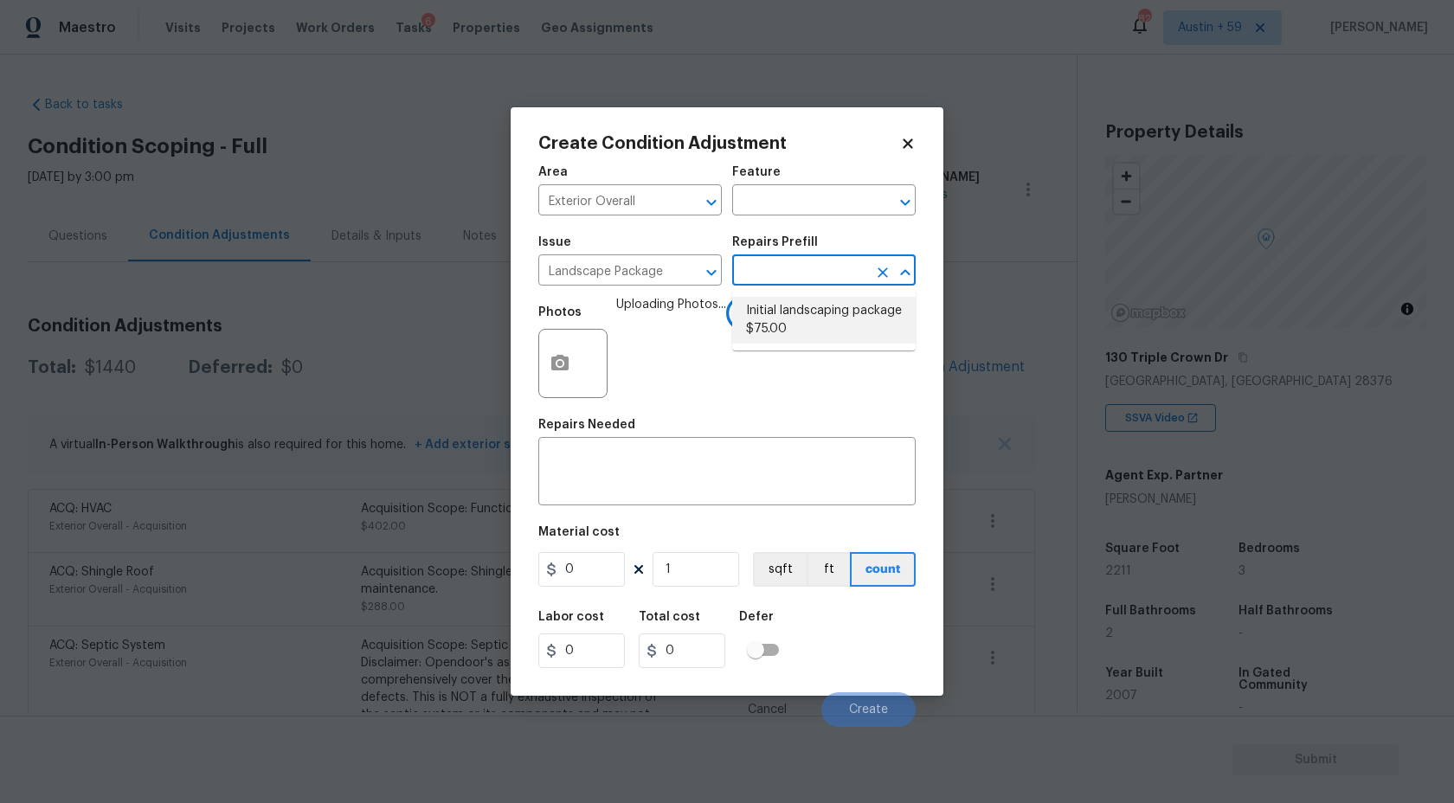
click at [812, 311] on li "Initial landscaping package $75.00" at bounding box center [824, 320] width 184 height 47
type input "Home Readiness Packages"
type textarea "Mowing of grass up to 6" in height. Mow, edge along driveways & sidewalks, trim…"
type input "75"
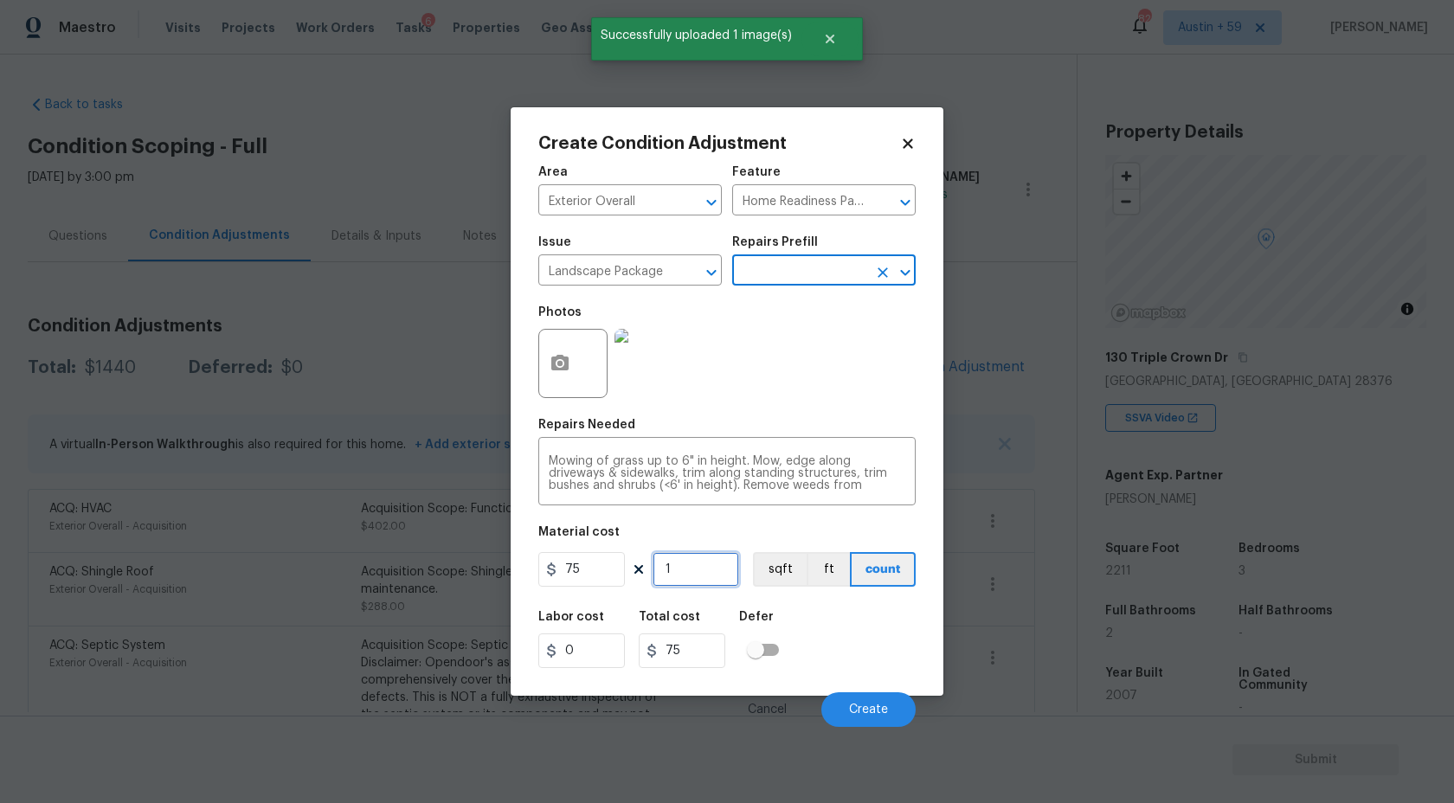
click at [682, 570] on input "1" at bounding box center [696, 569] width 87 height 35
click at [589, 567] on input "75" at bounding box center [581, 569] width 87 height 35
type input "250"
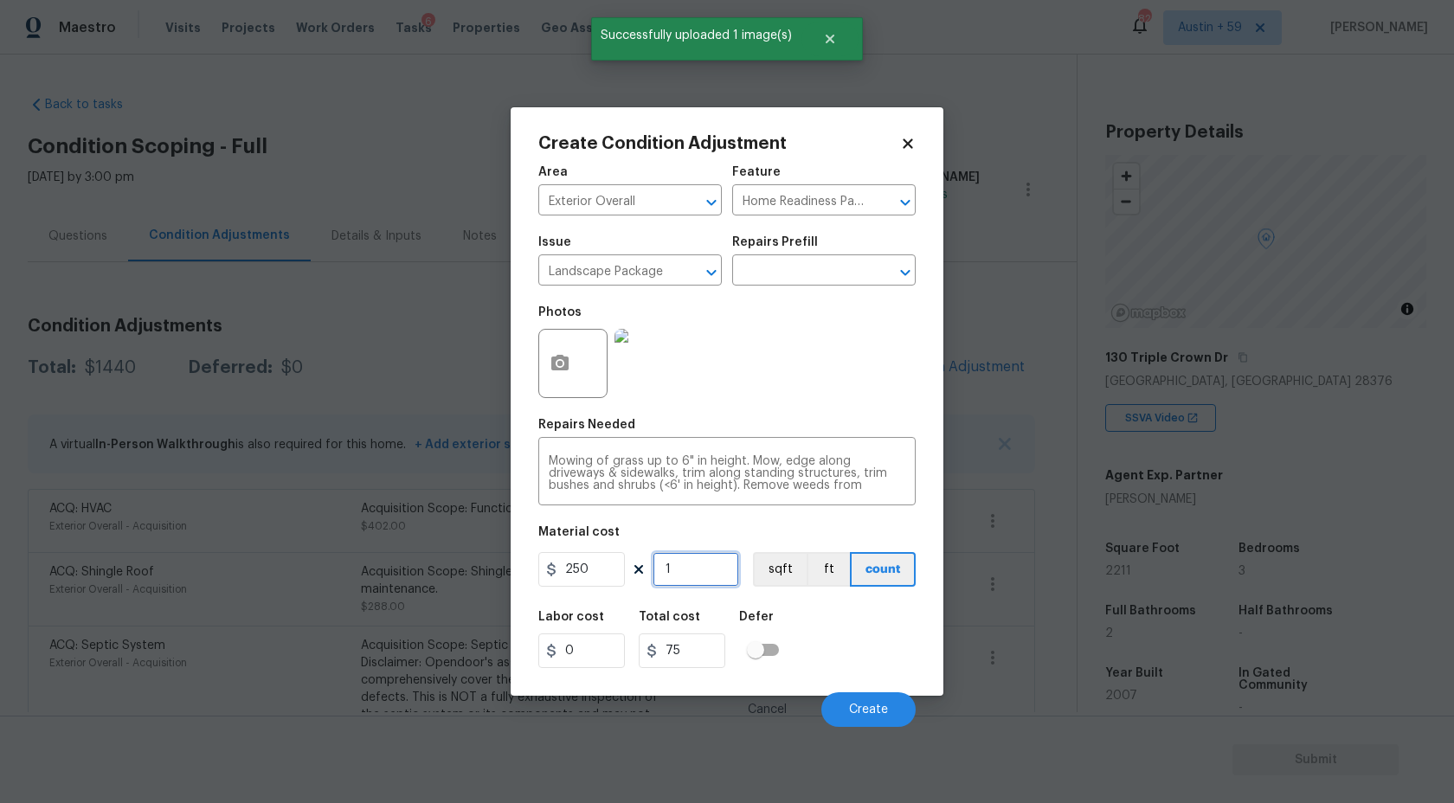
type input "250"
click at [681, 566] on input "1" at bounding box center [696, 569] width 87 height 35
click at [867, 706] on span "Create" at bounding box center [868, 710] width 39 height 13
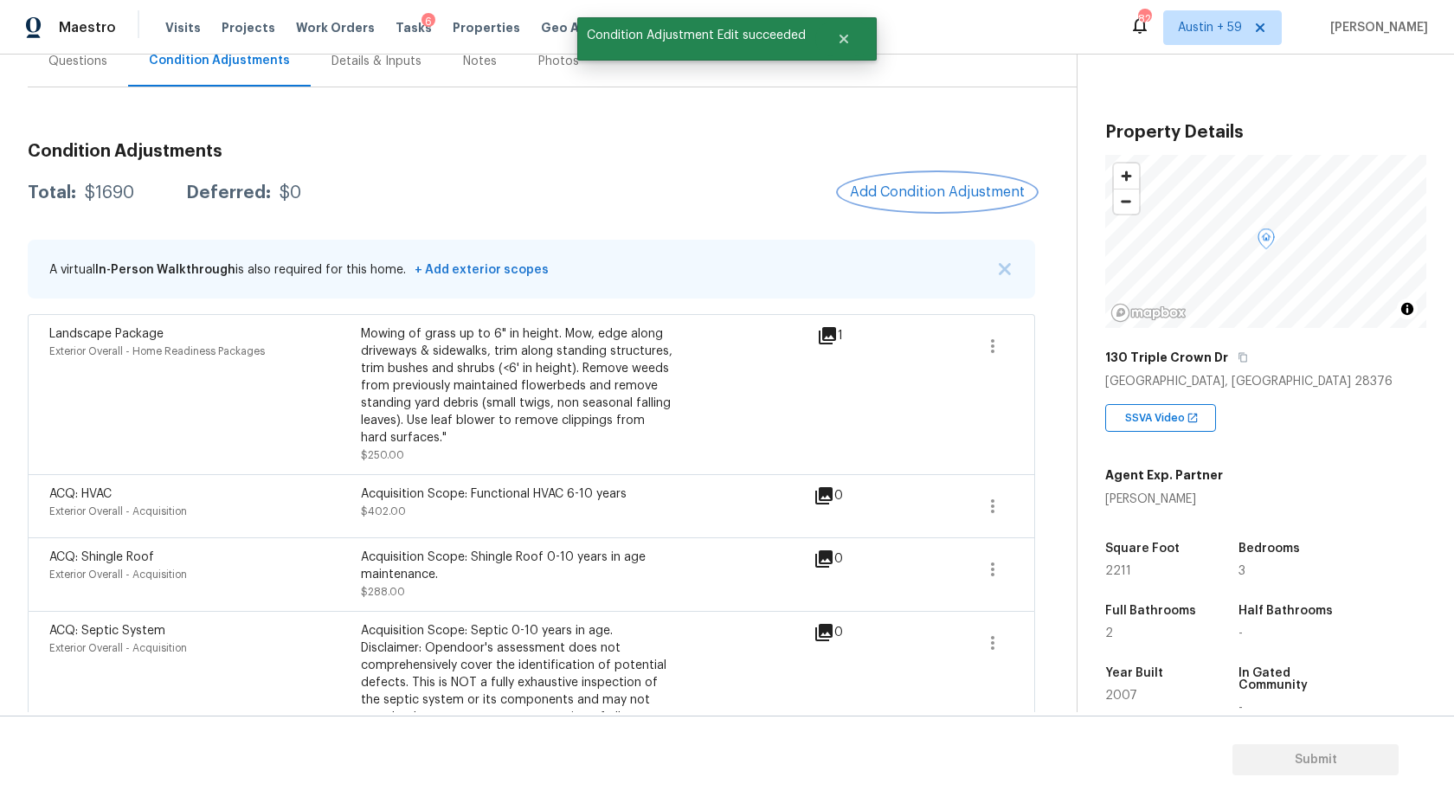
scroll to position [127, 0]
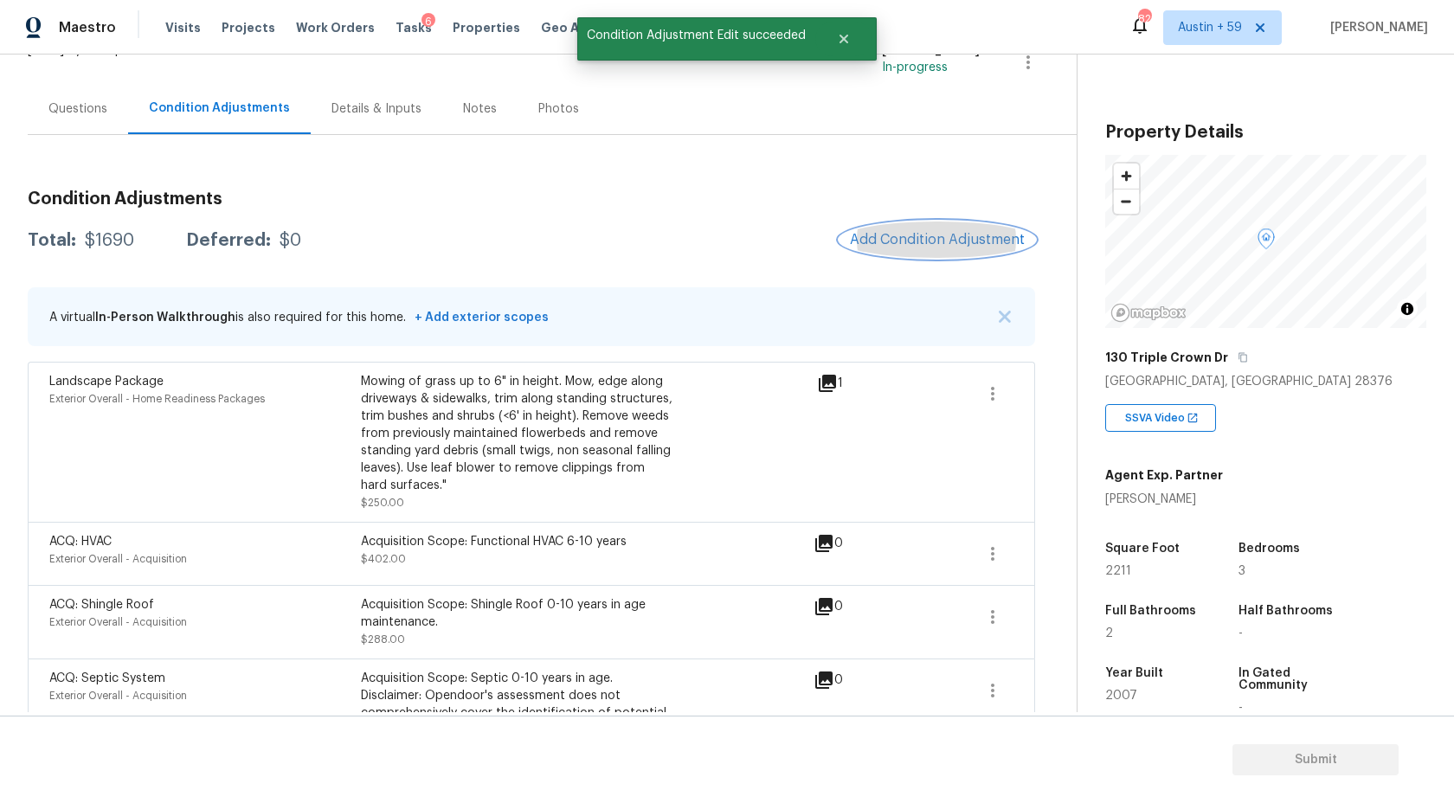
click at [959, 242] on span "Add Condition Adjustment" at bounding box center [937, 240] width 175 height 16
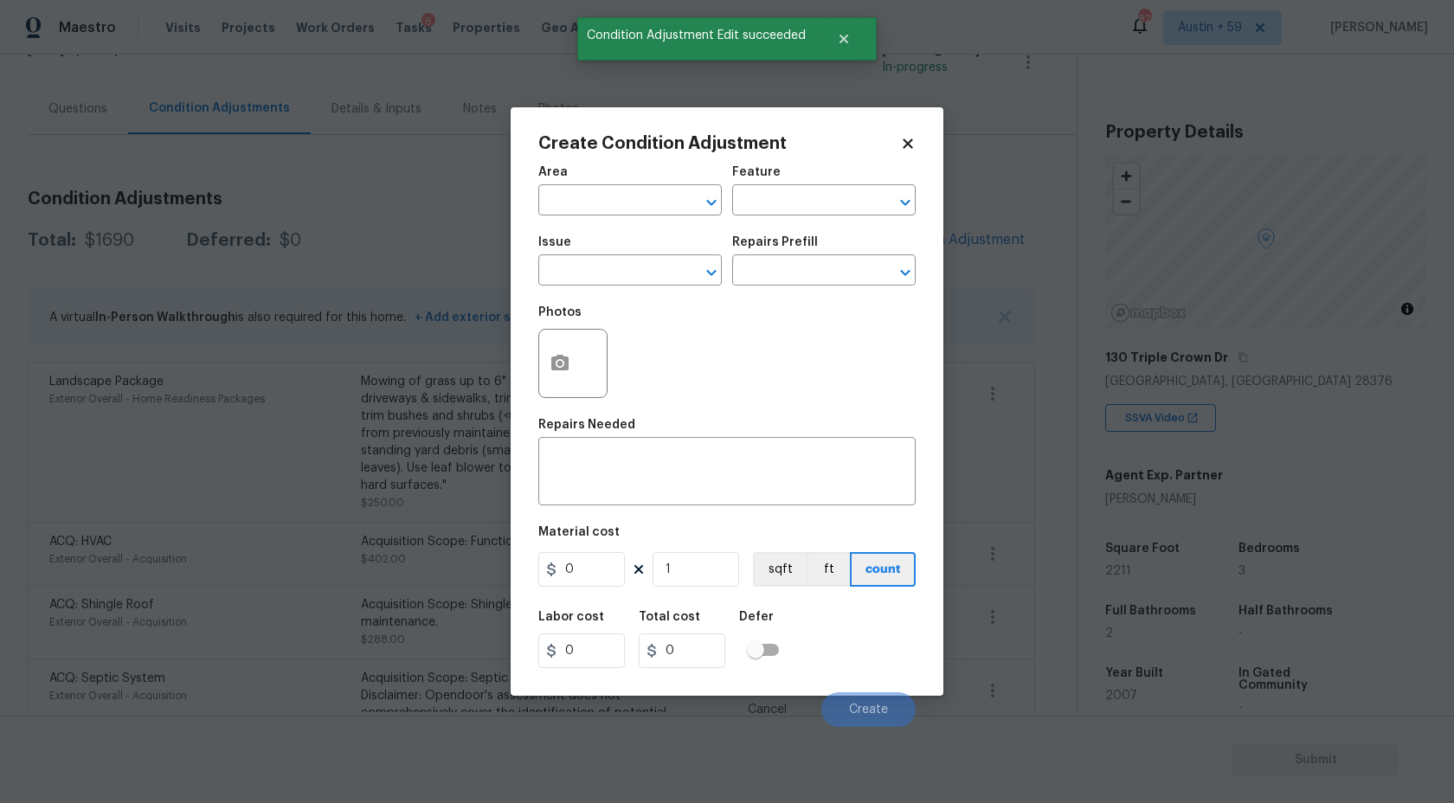
click at [608, 186] on div "Area" at bounding box center [630, 177] width 184 height 23
click at [612, 199] on input "text" at bounding box center [605, 202] width 135 height 27
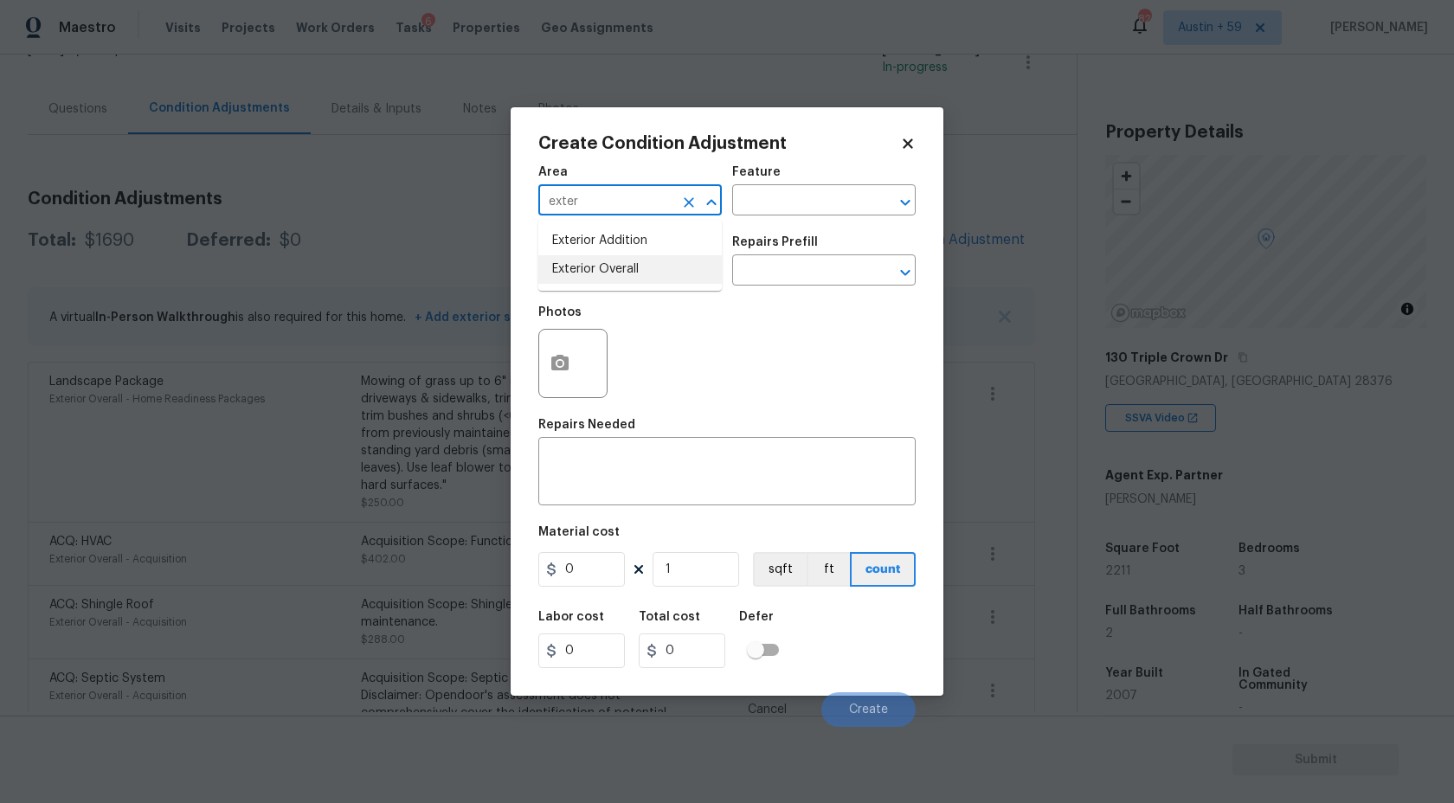
click at [626, 270] on li "Exterior Overall" at bounding box center [630, 269] width 184 height 29
type input "Exterior Overall"
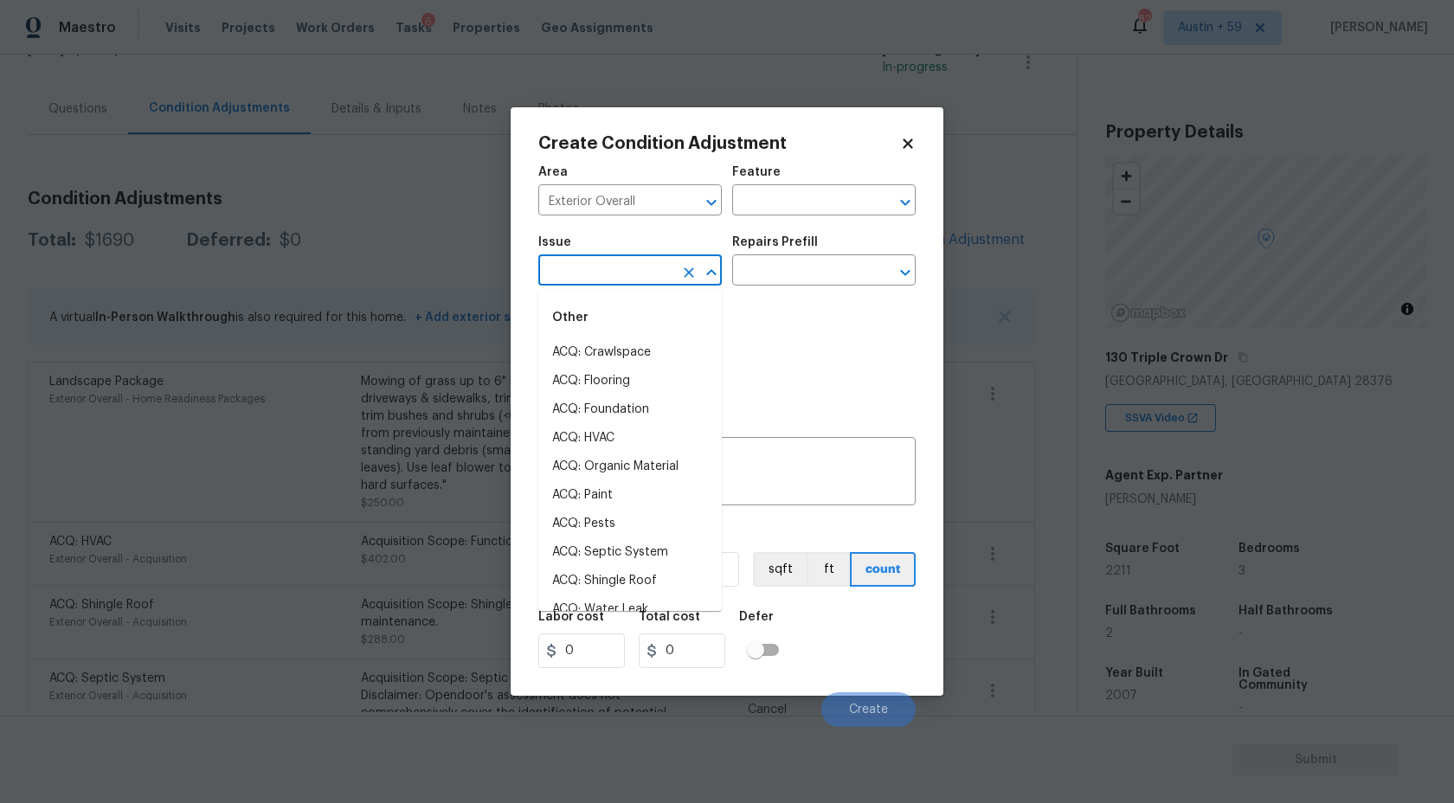
click at [628, 284] on input "text" at bounding box center [605, 272] width 135 height 27
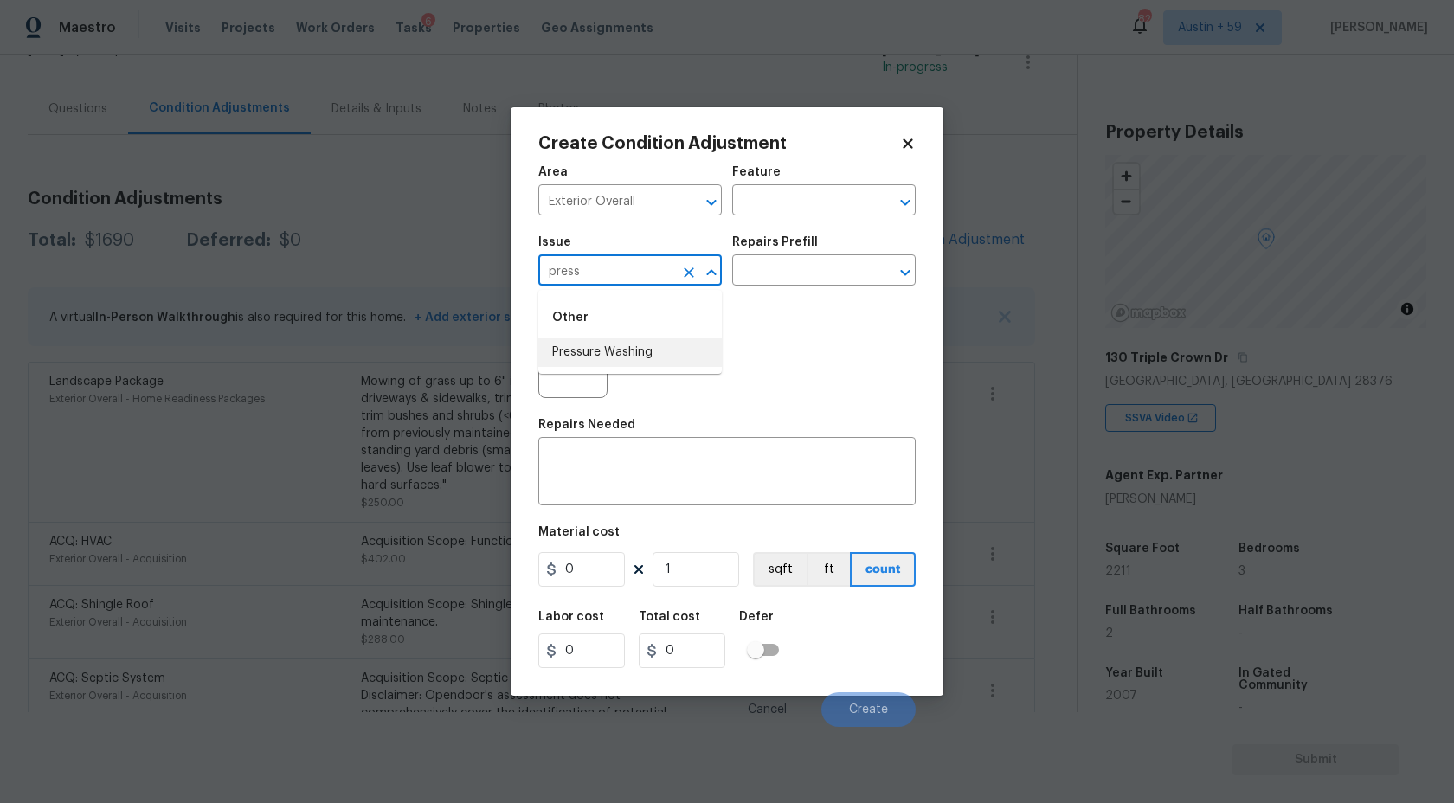
click at [615, 354] on li "Pressure Washing" at bounding box center [630, 352] width 184 height 29
type input "Pressure Washing"
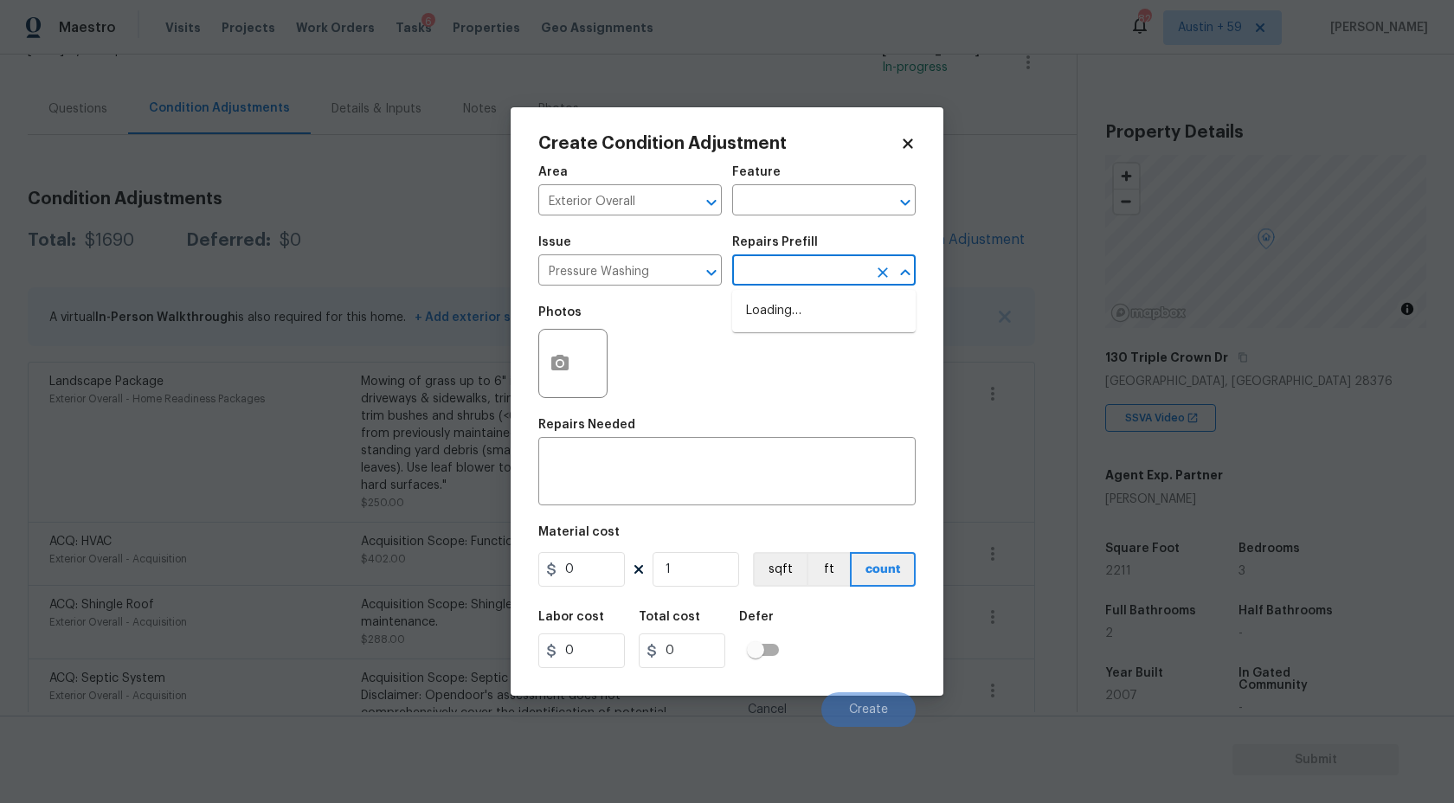
click at [843, 268] on input "text" at bounding box center [799, 272] width 135 height 27
click at [843, 357] on li "Pressure Wash Drive/Walk Way $125.00" at bounding box center [824, 348] width 184 height 47
type input "Siding"
type textarea "Pressure wash the driveways/walkways as directed by the PM. Ensure that all deb…"
type input "125"
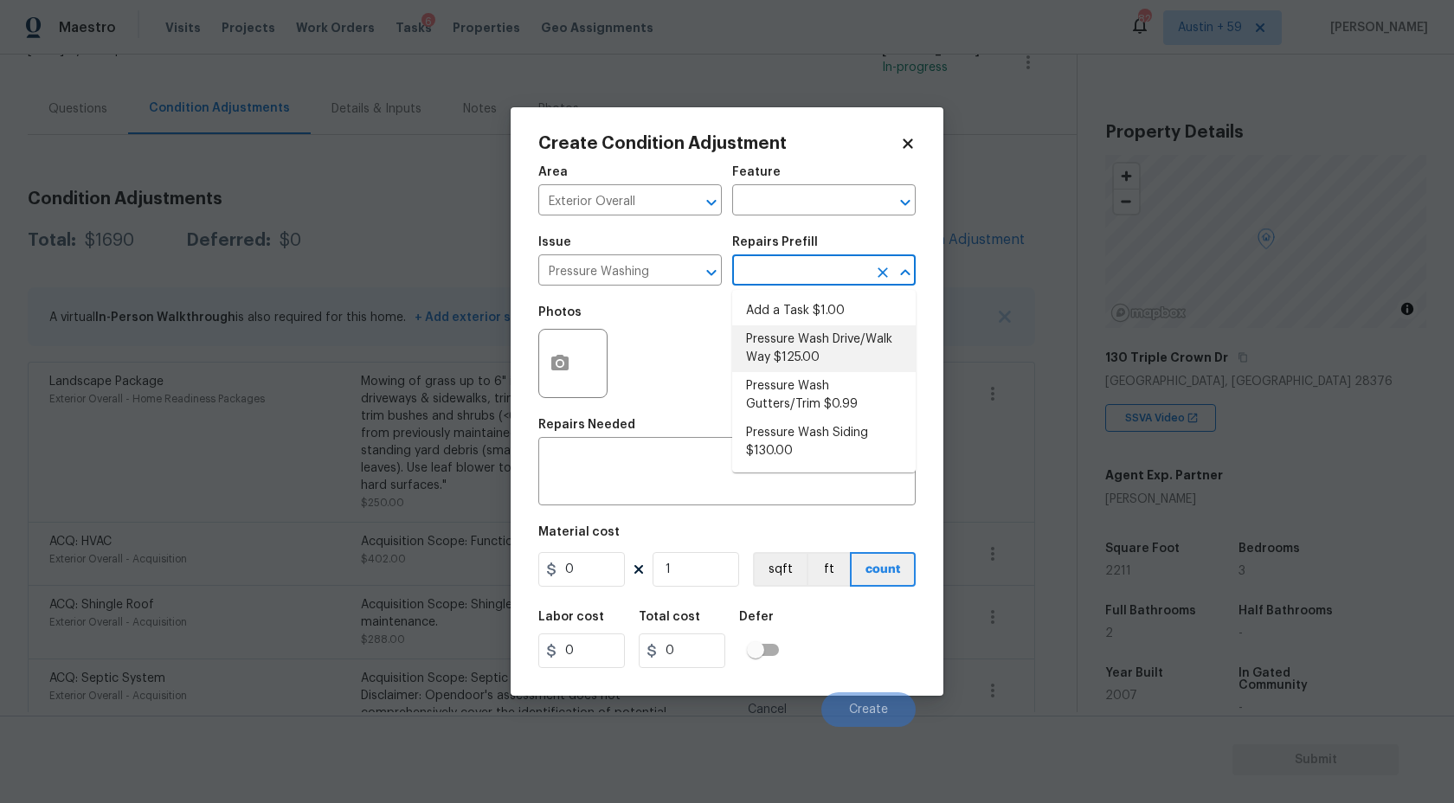
type input "125"
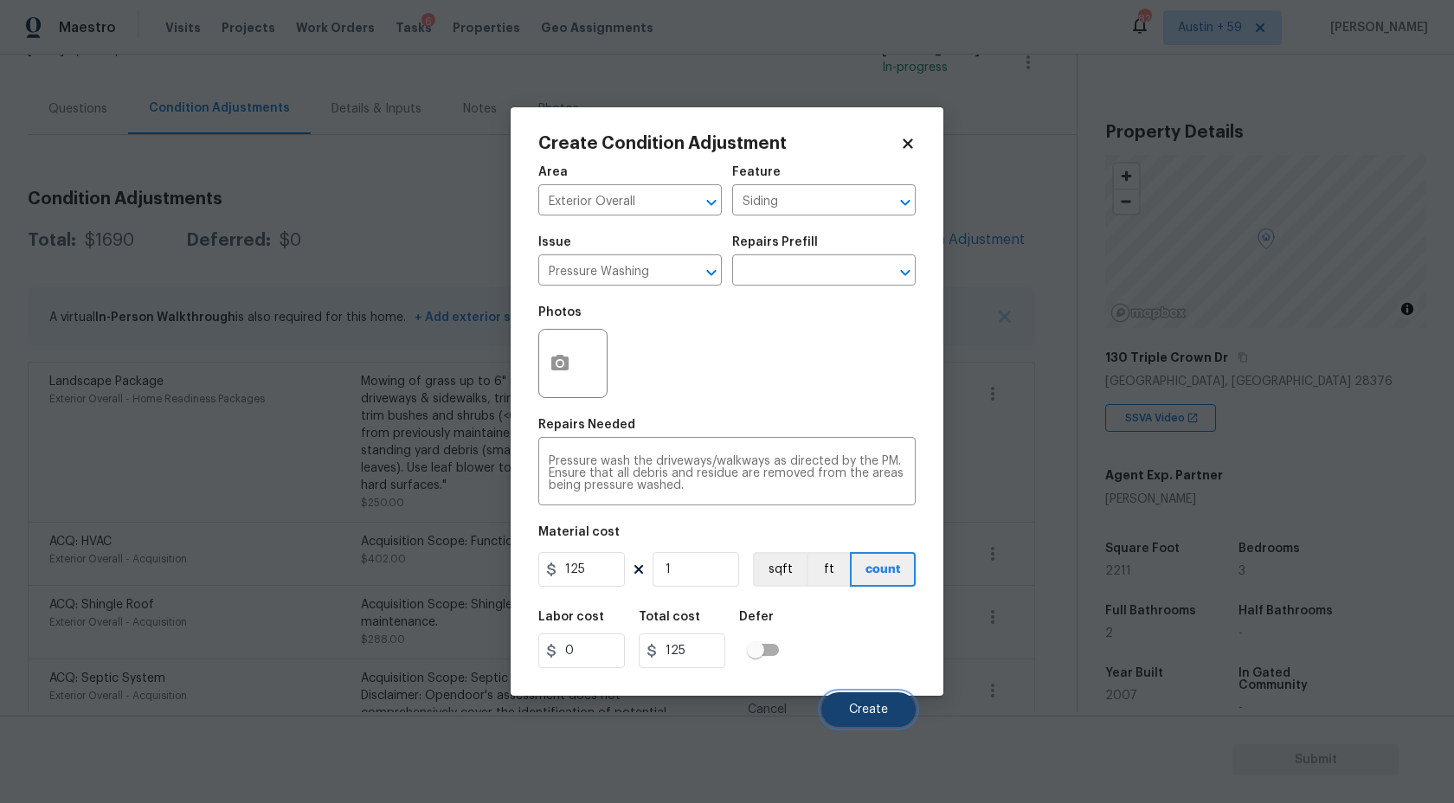
click at [867, 707] on span "Create" at bounding box center [868, 710] width 39 height 13
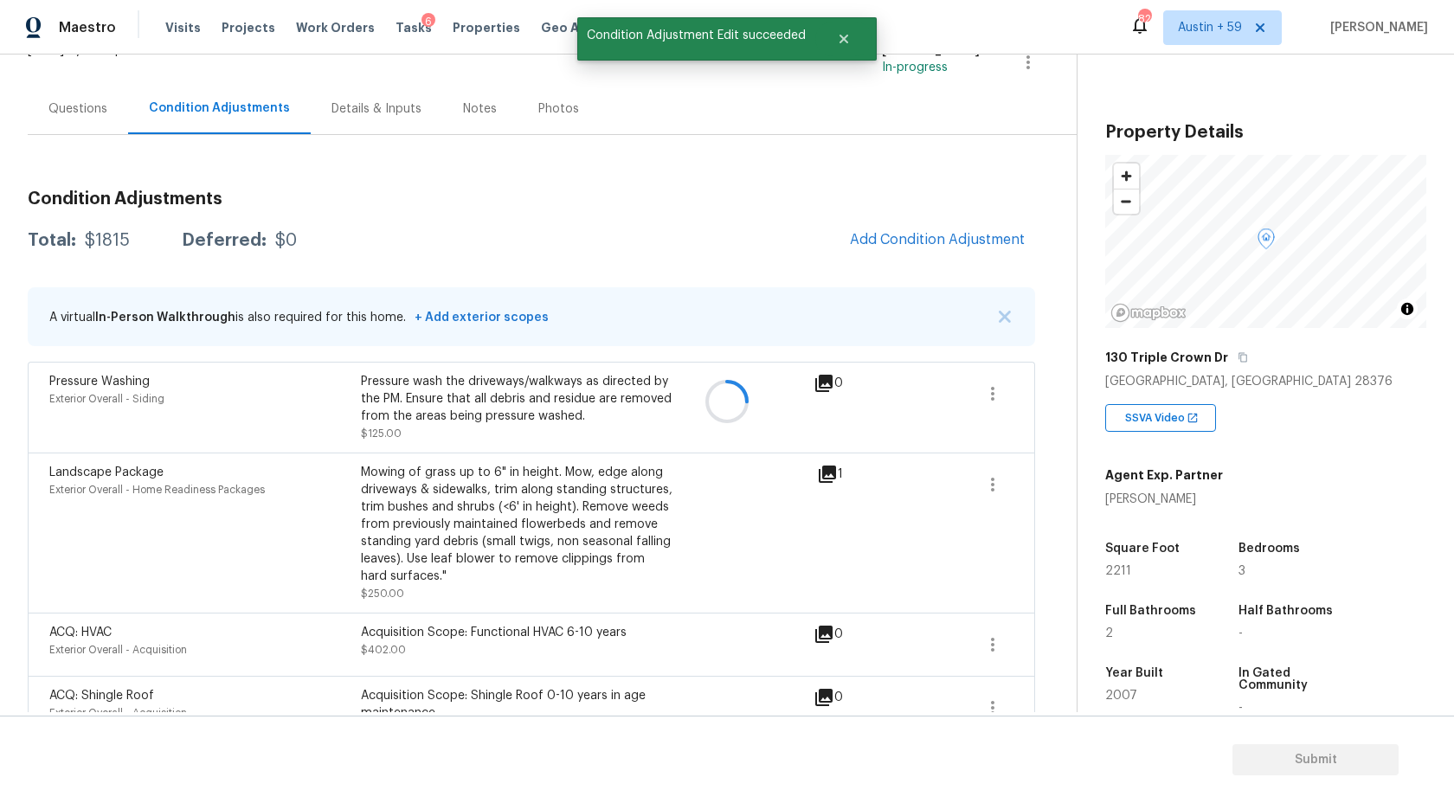
click at [888, 229] on div at bounding box center [727, 401] width 1454 height 803
click at [889, 236] on span "Add Condition Adjustment" at bounding box center [937, 240] width 175 height 16
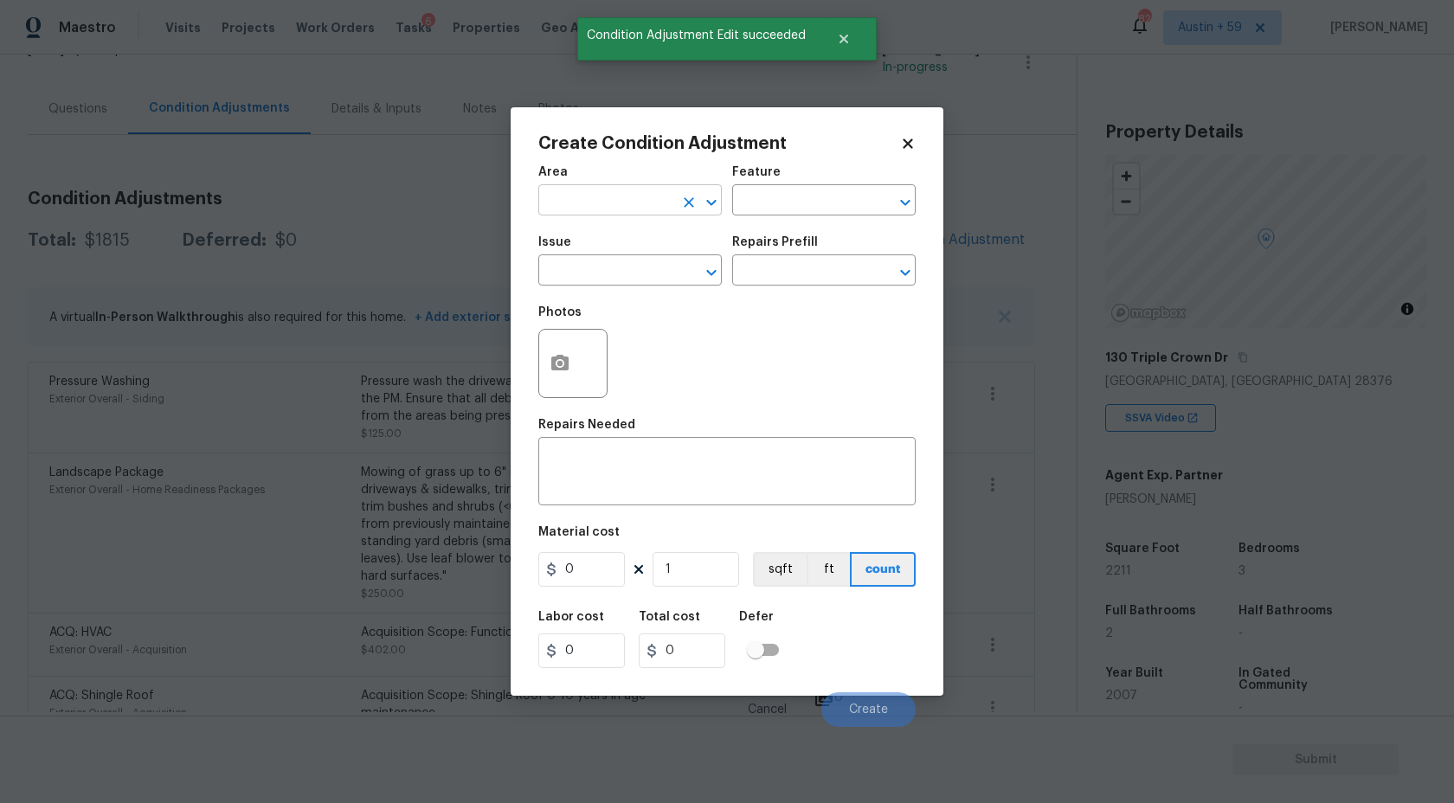
click at [570, 198] on input "text" at bounding box center [605, 202] width 135 height 27
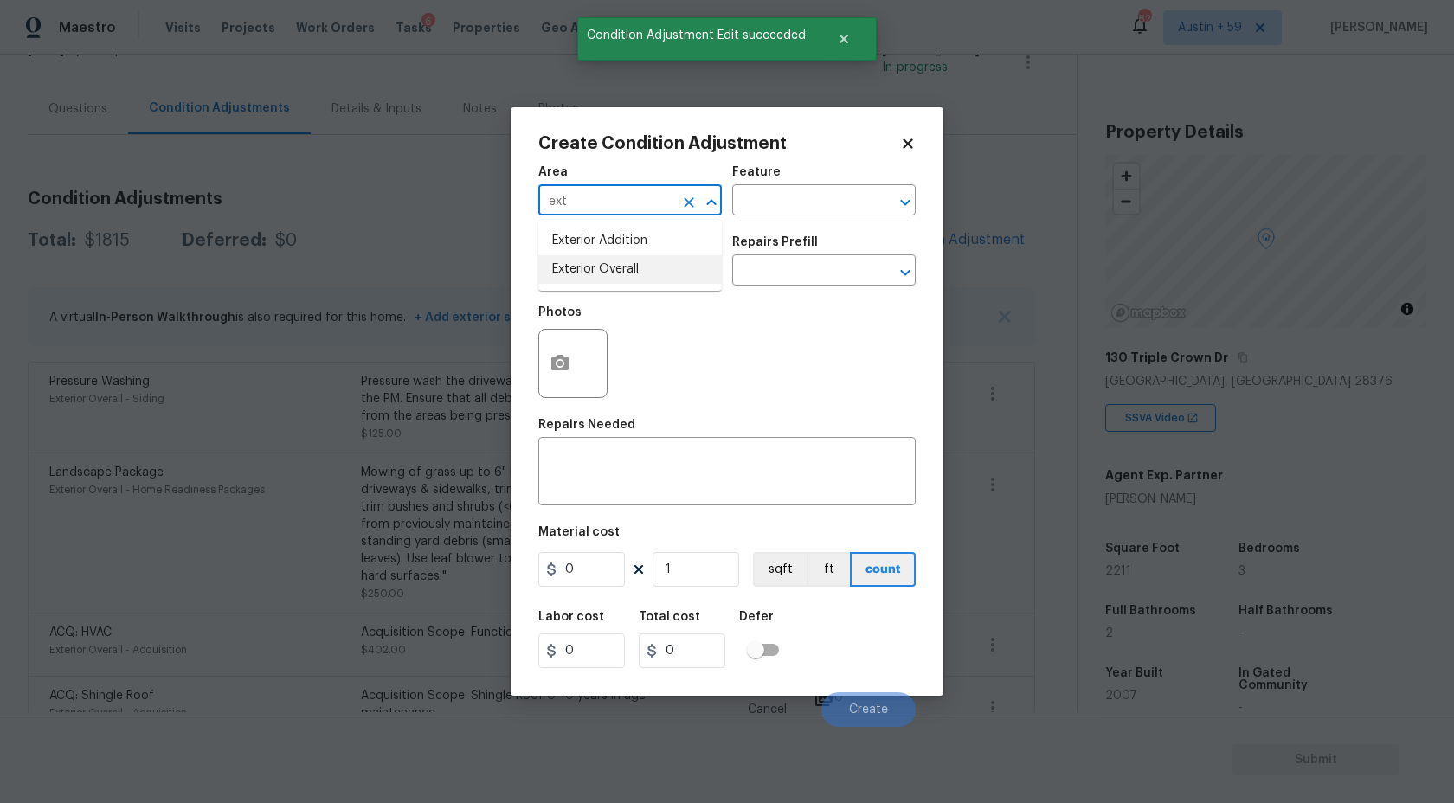
click at [641, 276] on li "Exterior Overall" at bounding box center [630, 269] width 184 height 29
type input "Exterior Overall"
click at [641, 276] on input "text" at bounding box center [605, 272] width 135 height 27
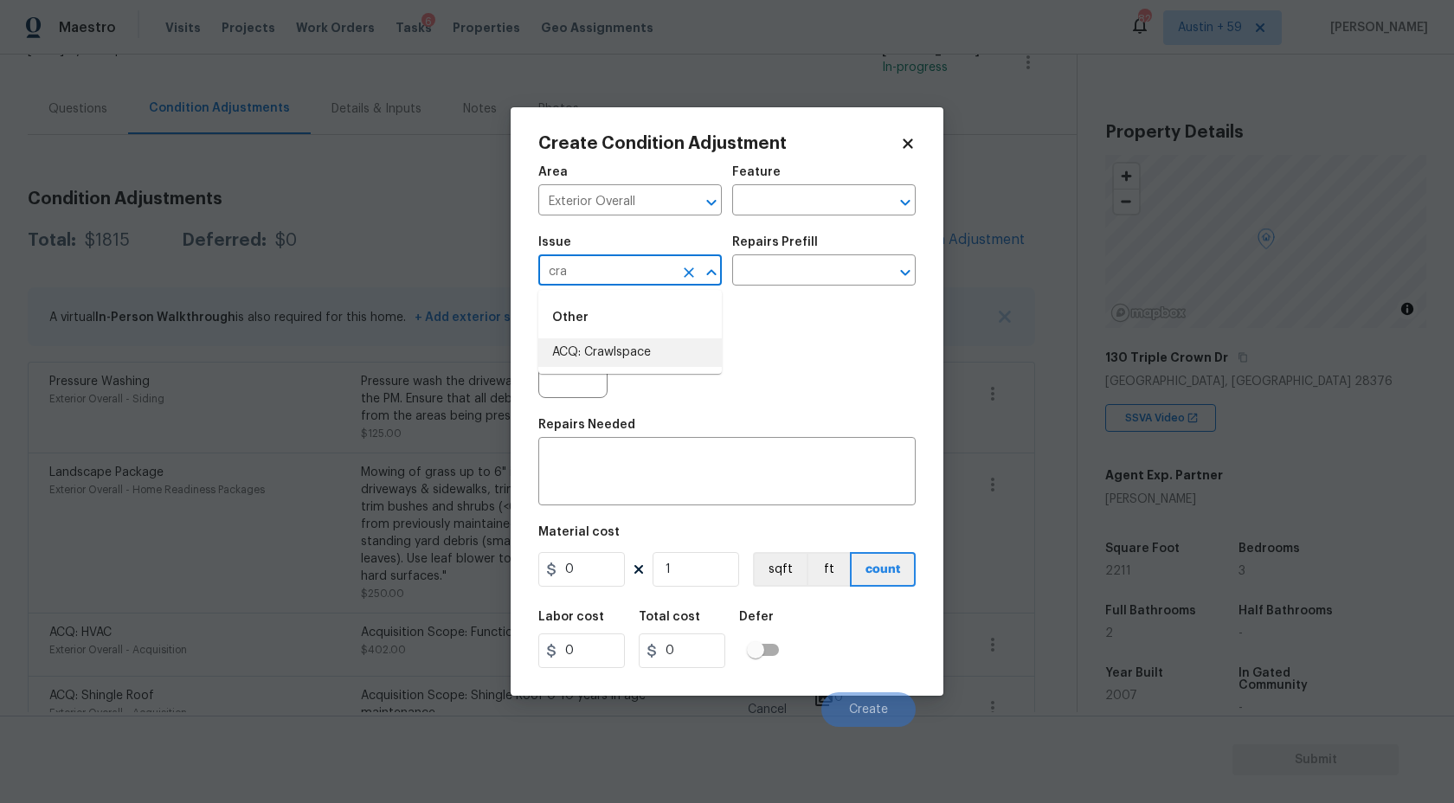
click at [633, 350] on li "ACQ: Crawlspace" at bounding box center [630, 352] width 184 height 29
type input "ACQ: Crawlspace"
click at [829, 280] on input "text" at bounding box center [799, 272] width 135 height 27
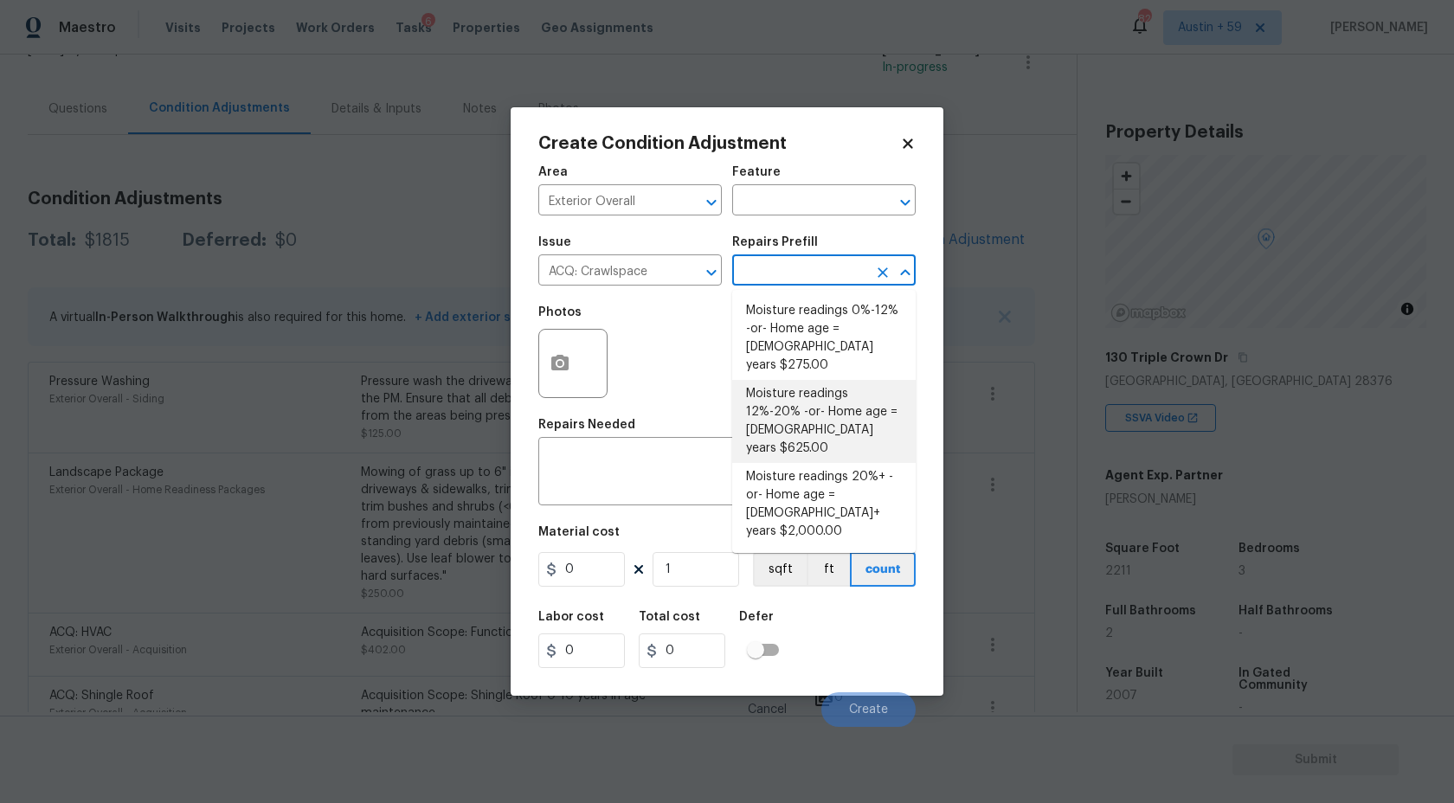
click at [841, 388] on li "Moisture readings 12%-20% -or- Home age = 15-20 years $625.00" at bounding box center [824, 421] width 184 height 83
type input "Acquisition"
type textarea "Moisture readings 12%-20% -or- Home age = 15-20 years"
type input "625"
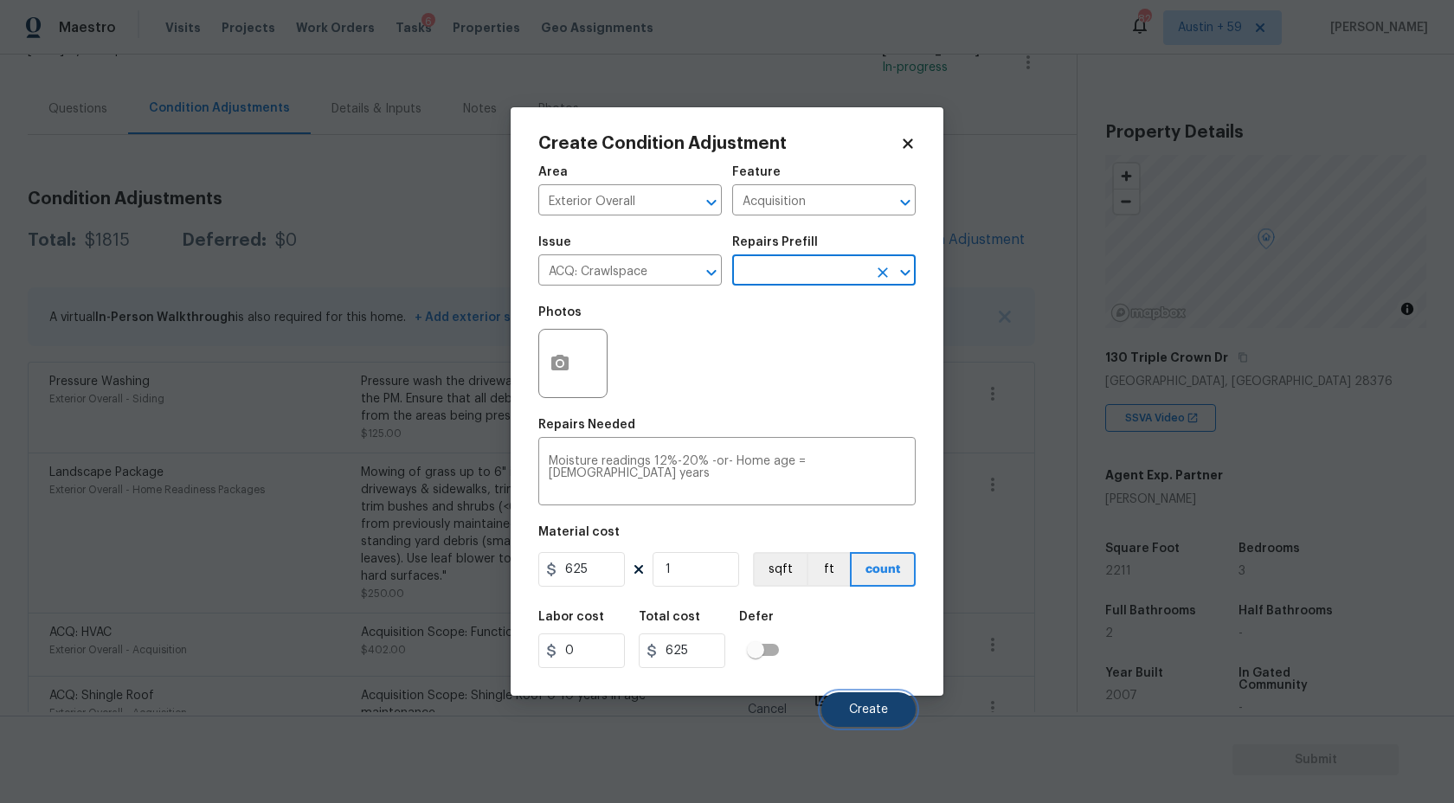
click at [872, 704] on span "Create" at bounding box center [868, 710] width 39 height 13
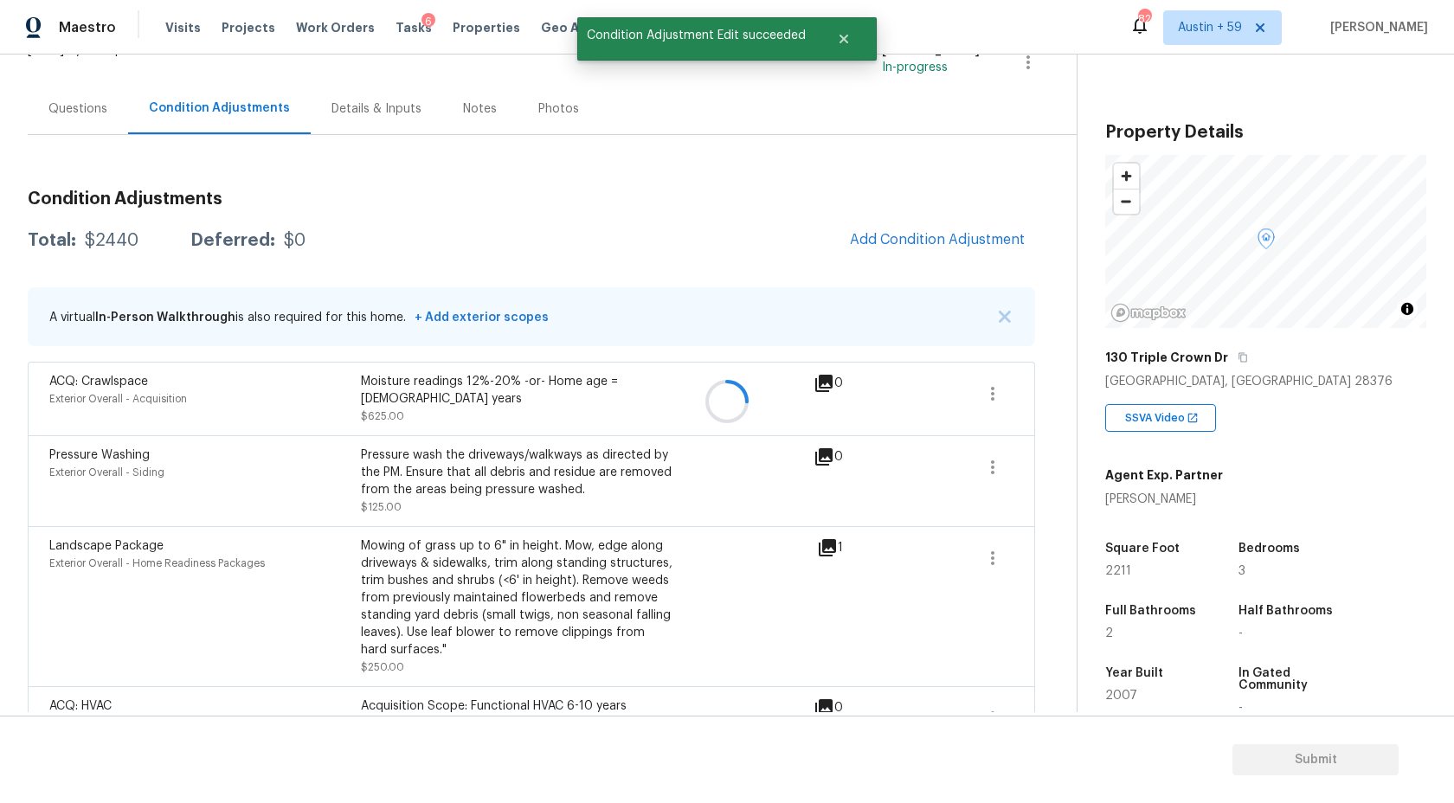
click at [940, 225] on div at bounding box center [727, 401] width 1454 height 803
click at [940, 241] on div at bounding box center [727, 401] width 1454 height 803
click at [940, 241] on span "Add Condition Adjustment" at bounding box center [937, 240] width 175 height 16
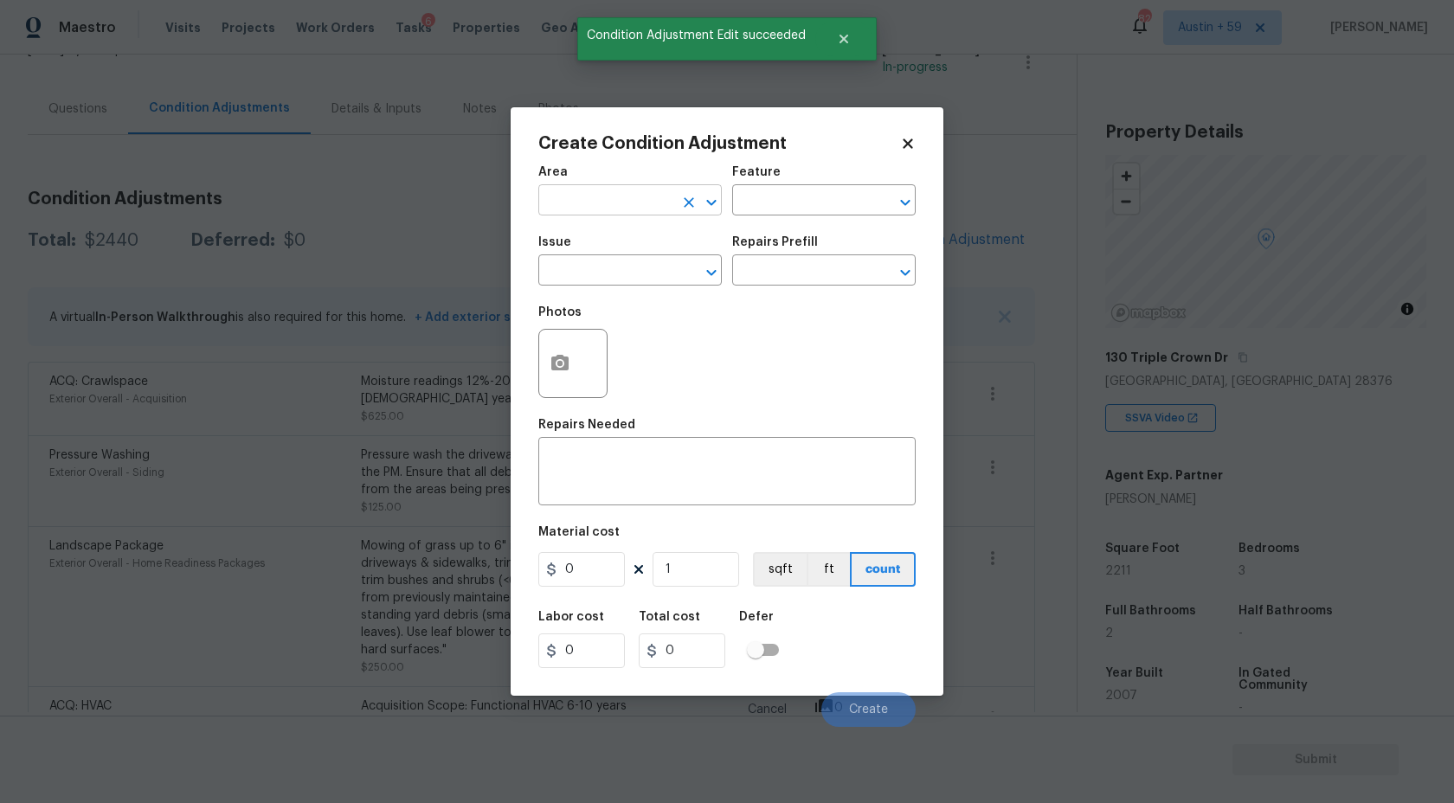
click at [572, 199] on input "text" at bounding box center [605, 202] width 135 height 27
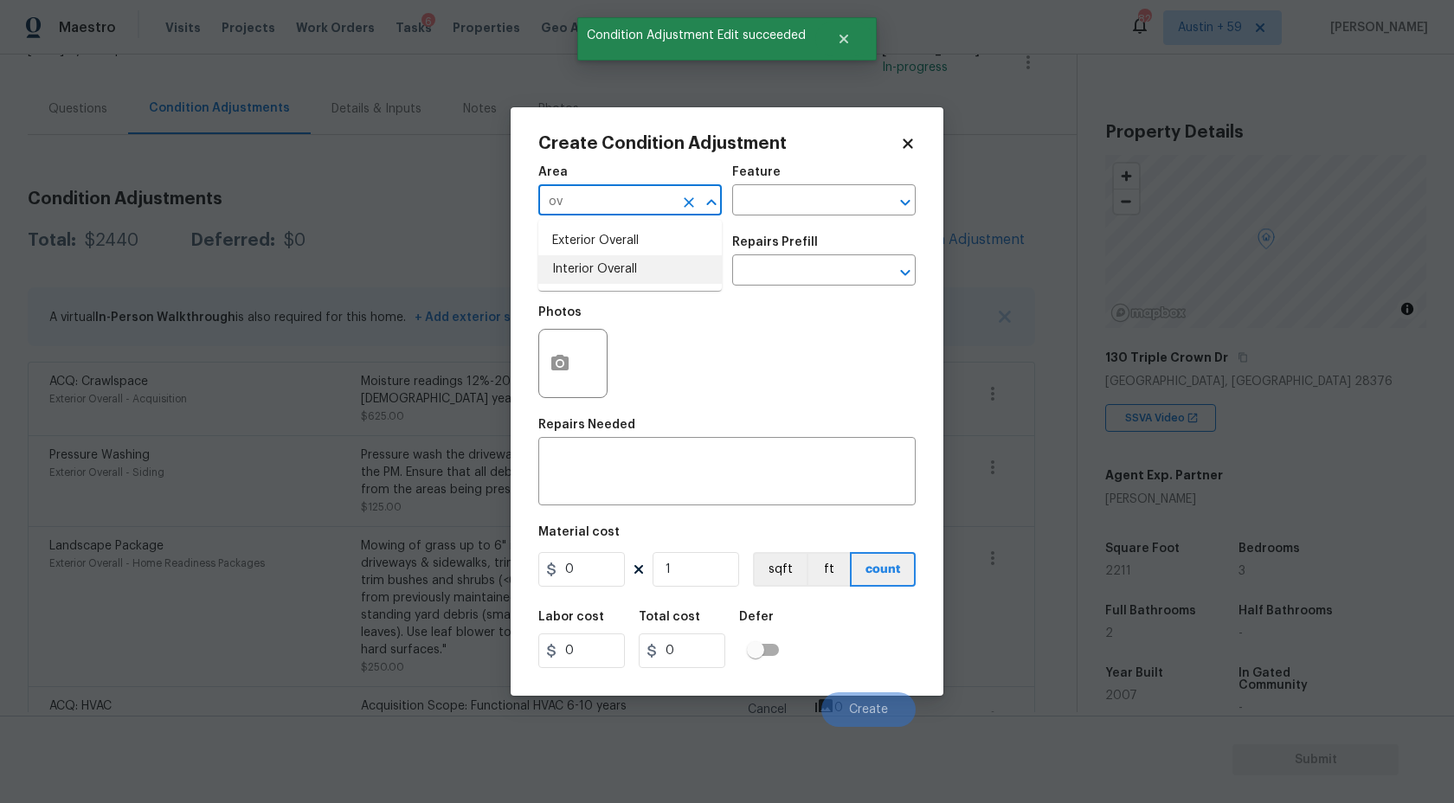
click at [579, 272] on li "Interior Overall" at bounding box center [630, 269] width 184 height 29
type input "Interior Overall"
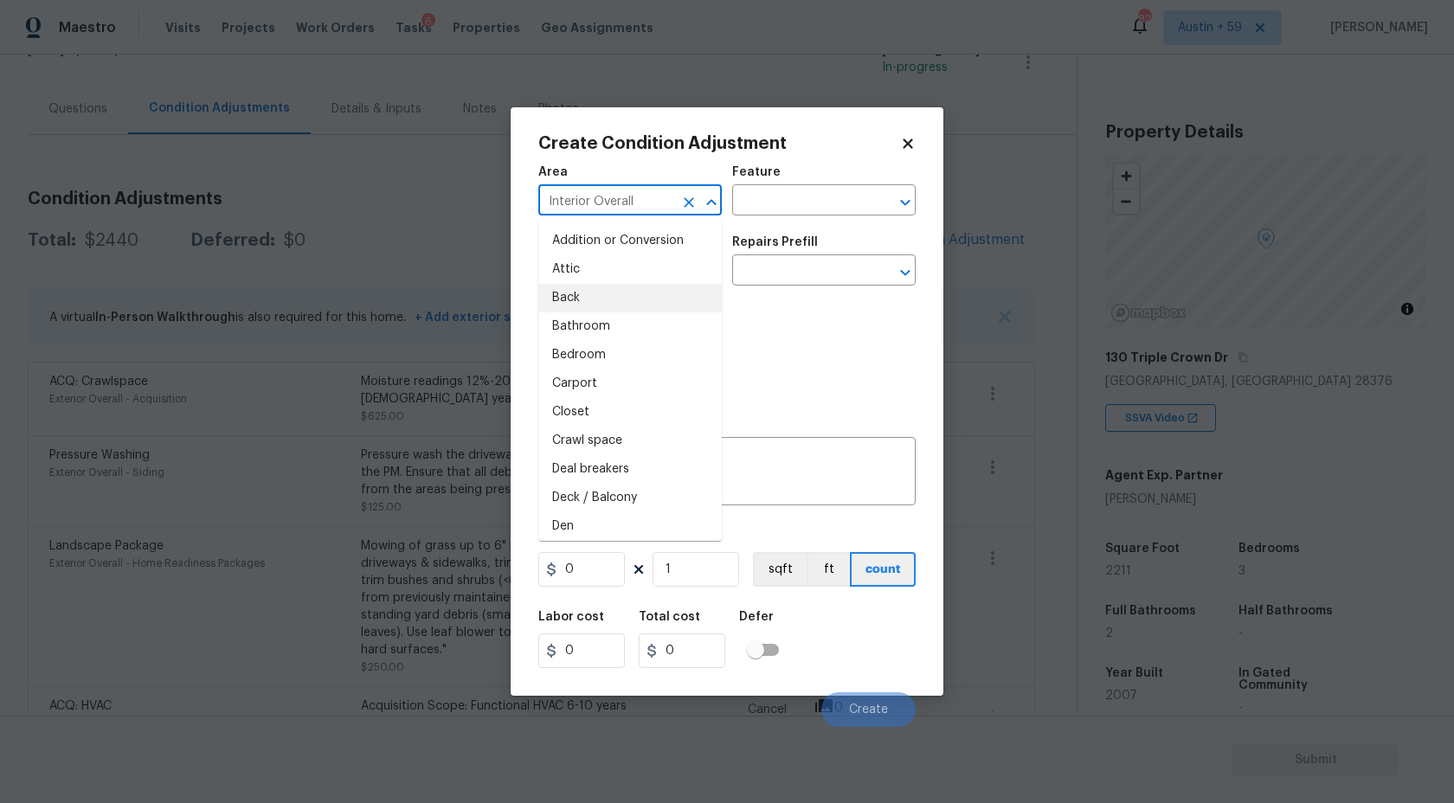
click at [827, 225] on div "Area Interior Overall ​ Feature ​" at bounding box center [726, 191] width 377 height 70
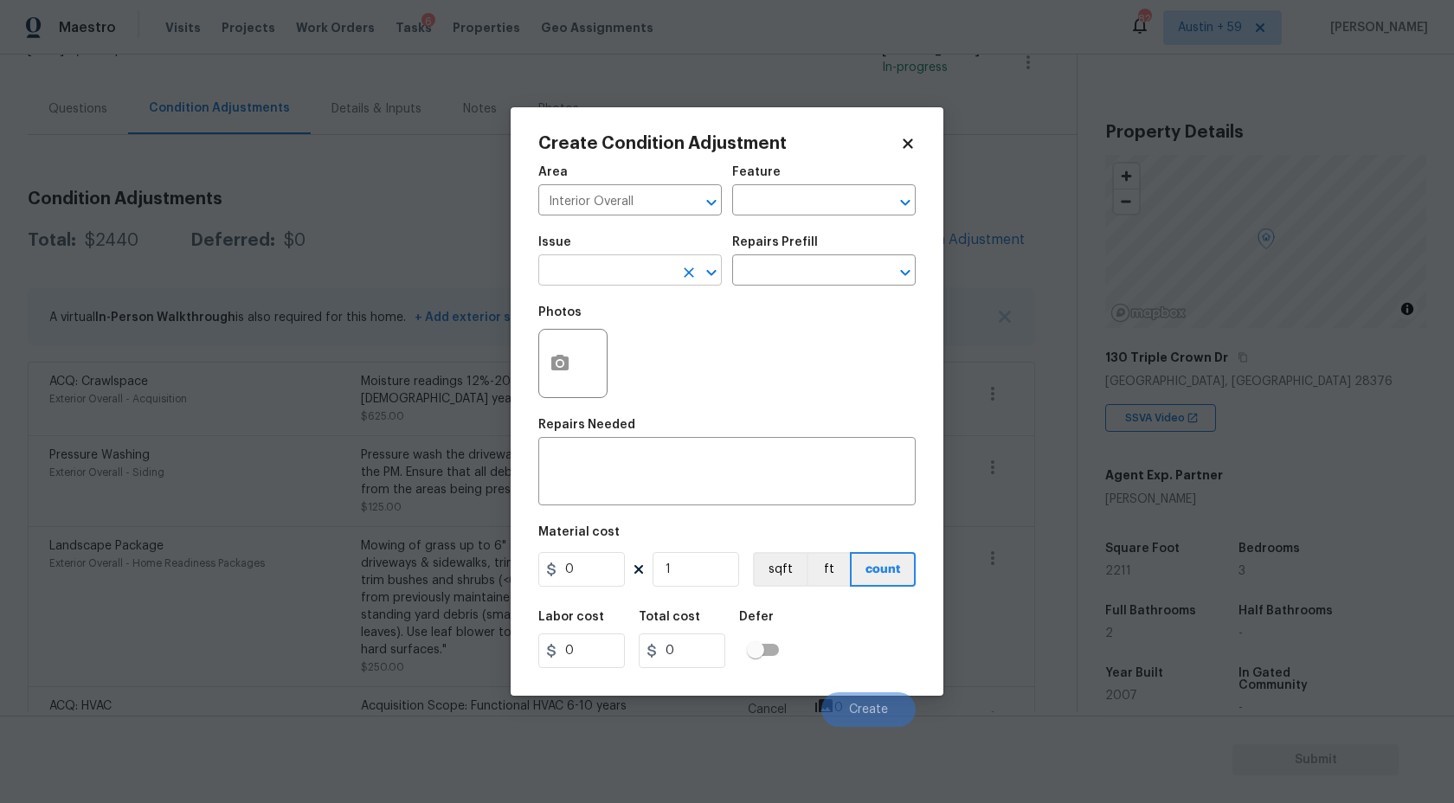
click at [623, 282] on input "text" at bounding box center [605, 272] width 135 height 27
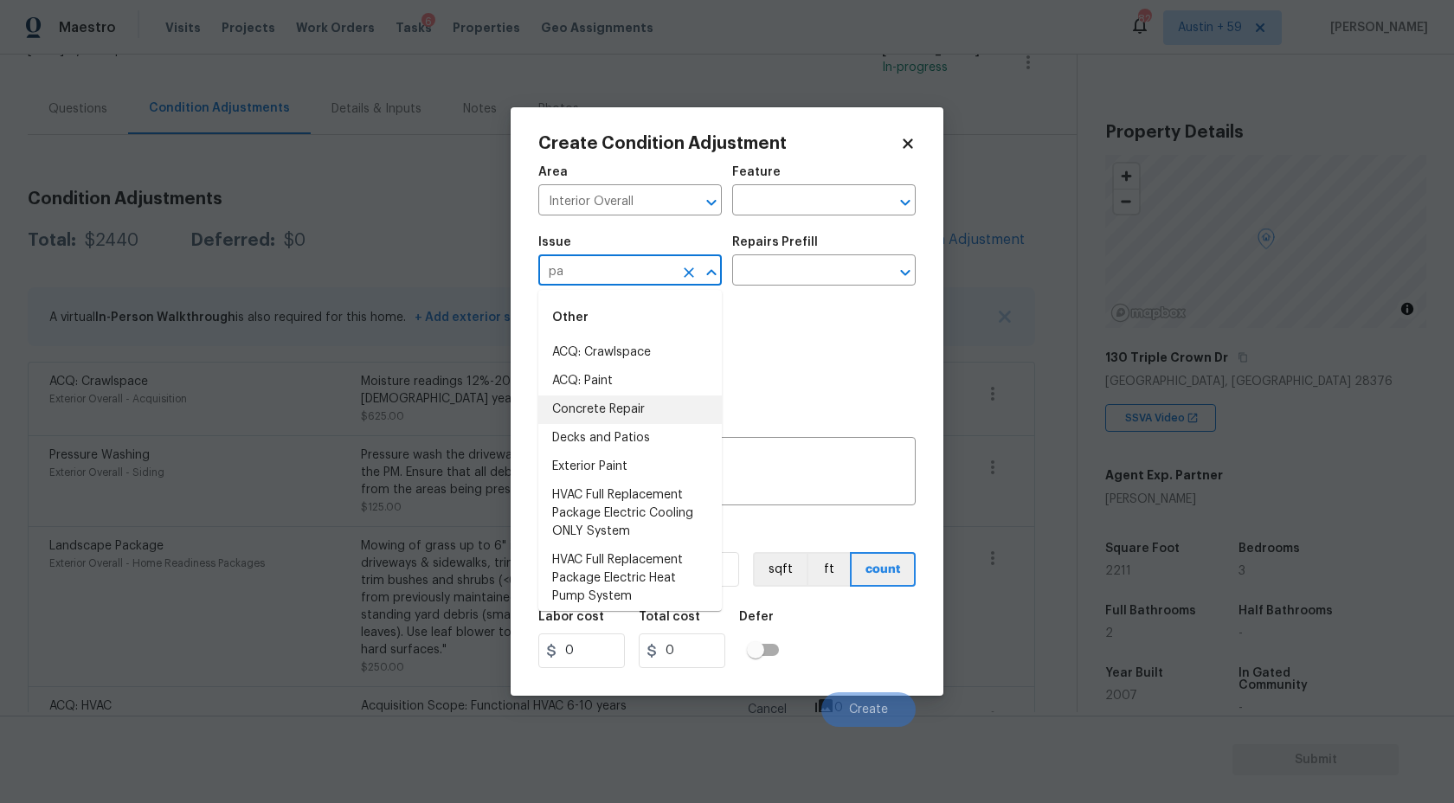
click at [611, 383] on li "ACQ: Paint" at bounding box center [630, 381] width 184 height 29
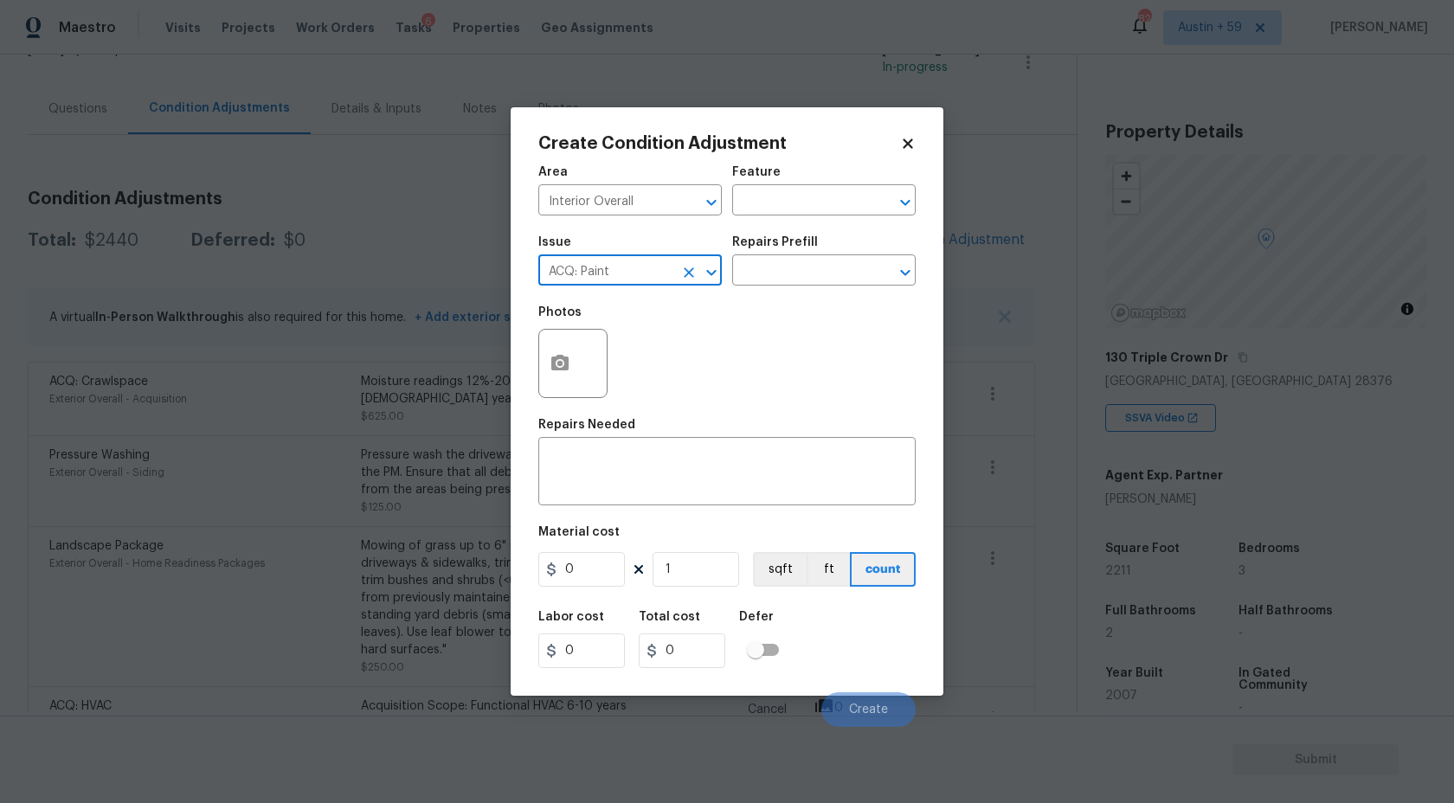
type input "ACQ: Paint"
click at [788, 288] on div "Issue ACQ: Paint ​ Repairs Prefill ​" at bounding box center [726, 261] width 377 height 70
click at [786, 274] on input "text" at bounding box center [799, 272] width 135 height 27
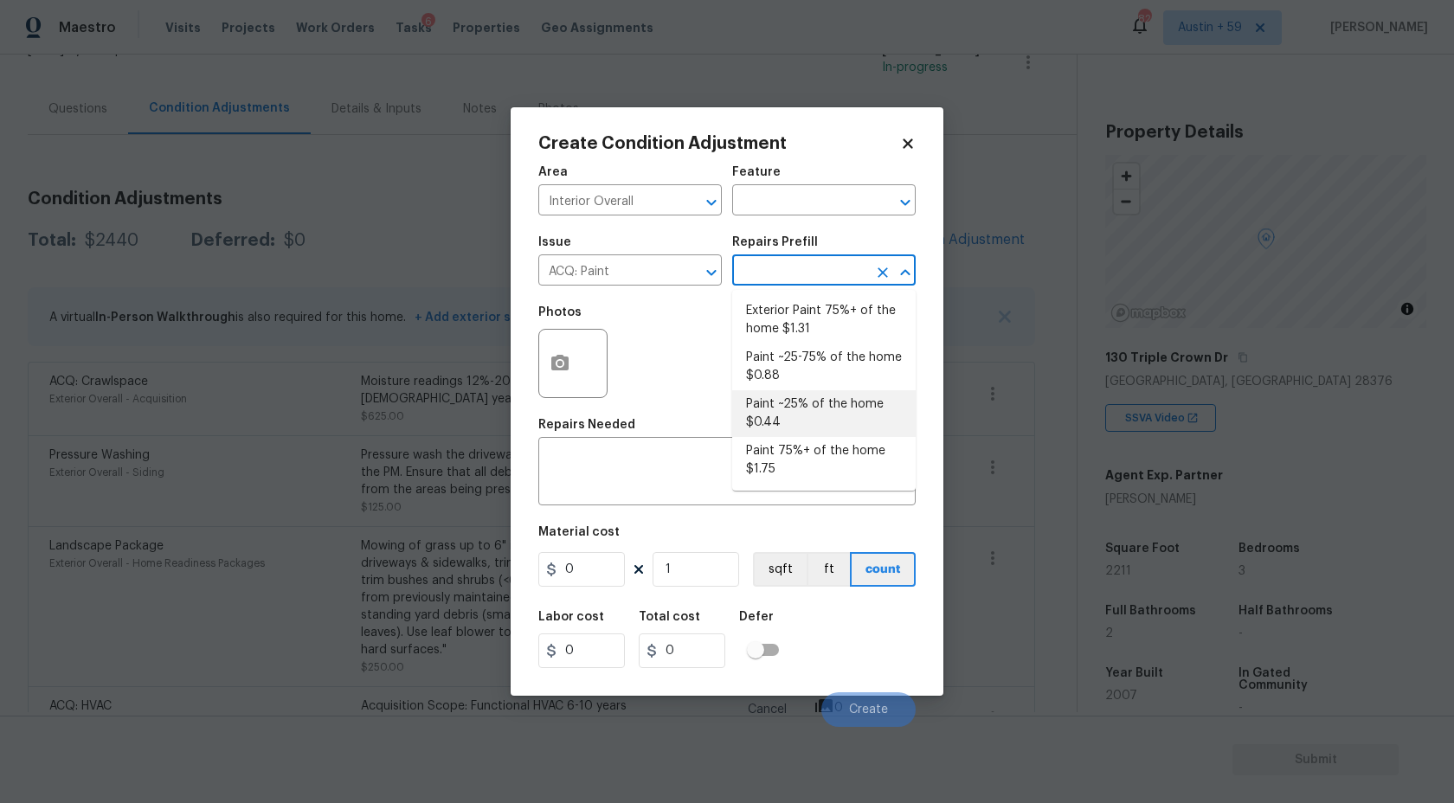
click at [840, 400] on li "Paint ~25% of the home $0.44" at bounding box center [824, 413] width 184 height 47
type input "Acquisition"
type textarea "Acquisition Scope: ~25% of the home needs interior paint"
type input "0.44"
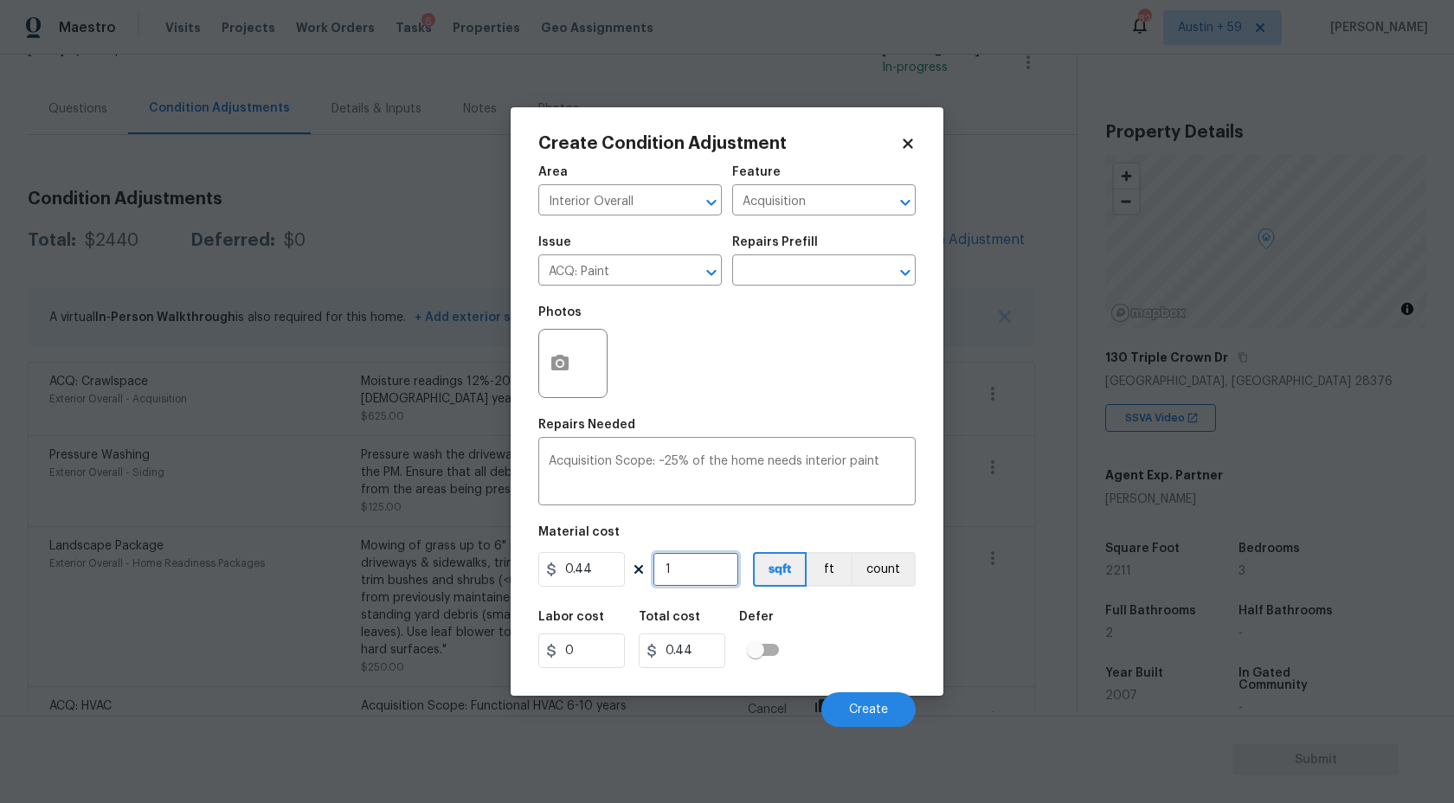
click at [708, 578] on input "1" at bounding box center [696, 569] width 87 height 35
type input "2"
type input "0.88"
type input "22"
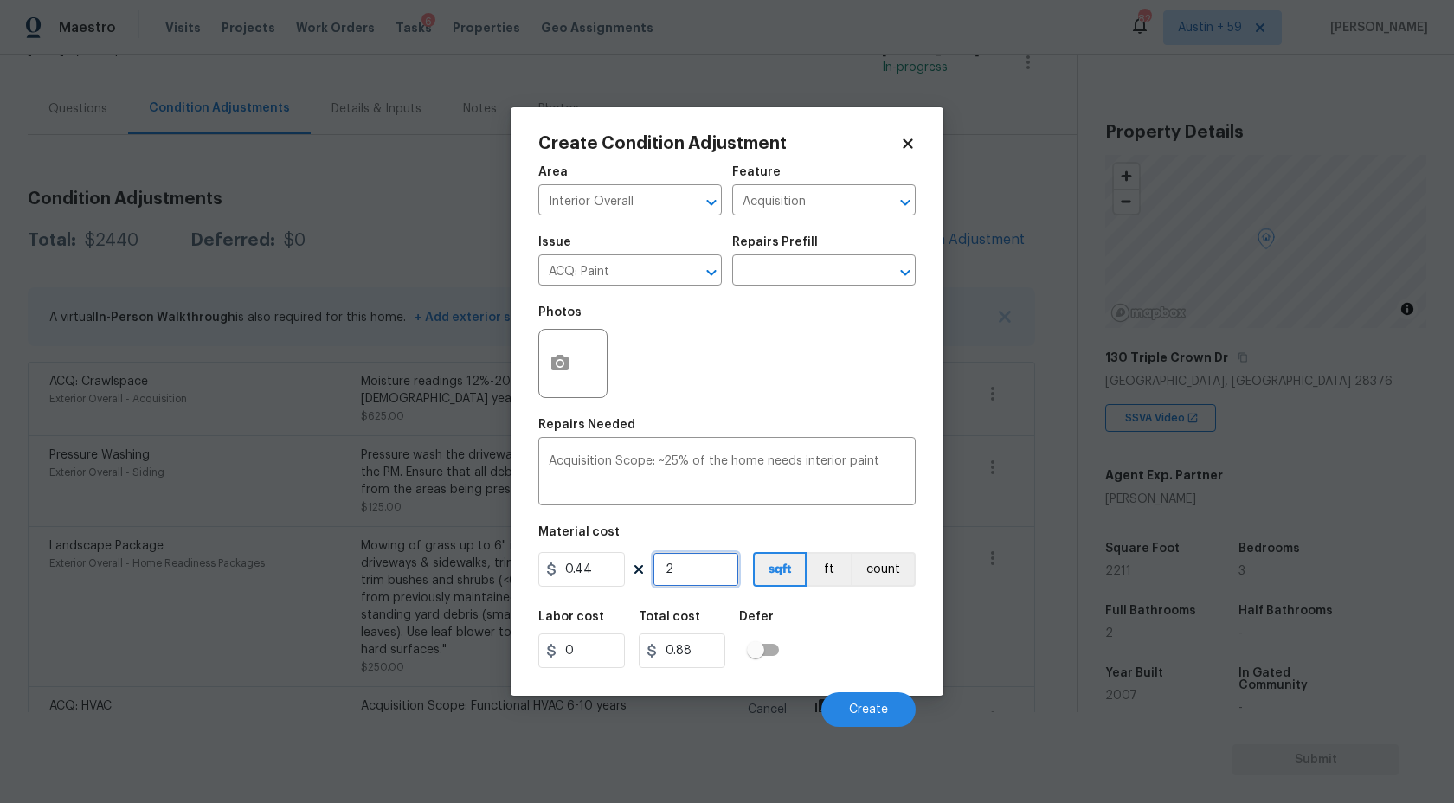
type input "9.68"
type input "221"
type input "97.24"
type input "2211"
type input "972.84"
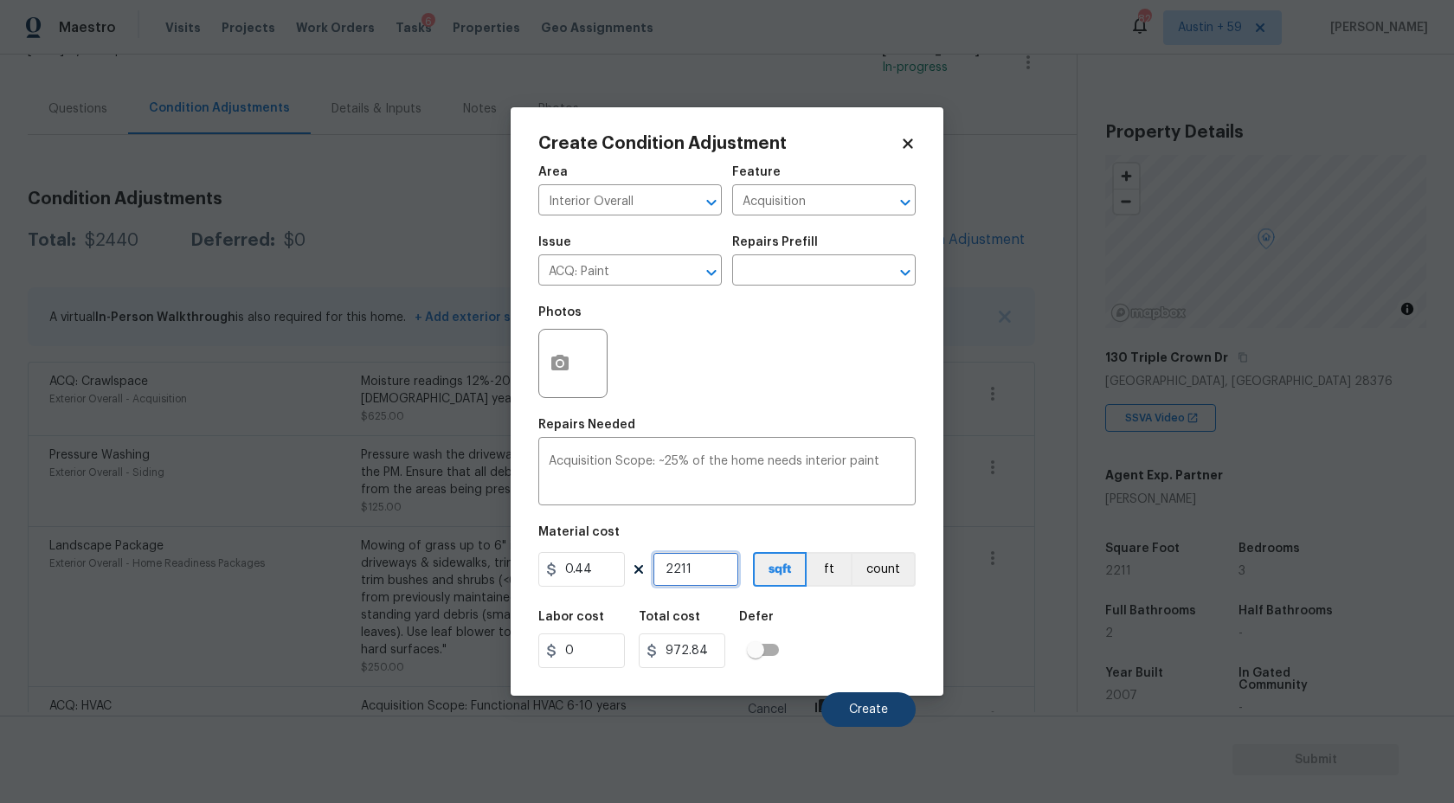
type input "2211"
click at [870, 712] on span "Create" at bounding box center [868, 710] width 39 height 13
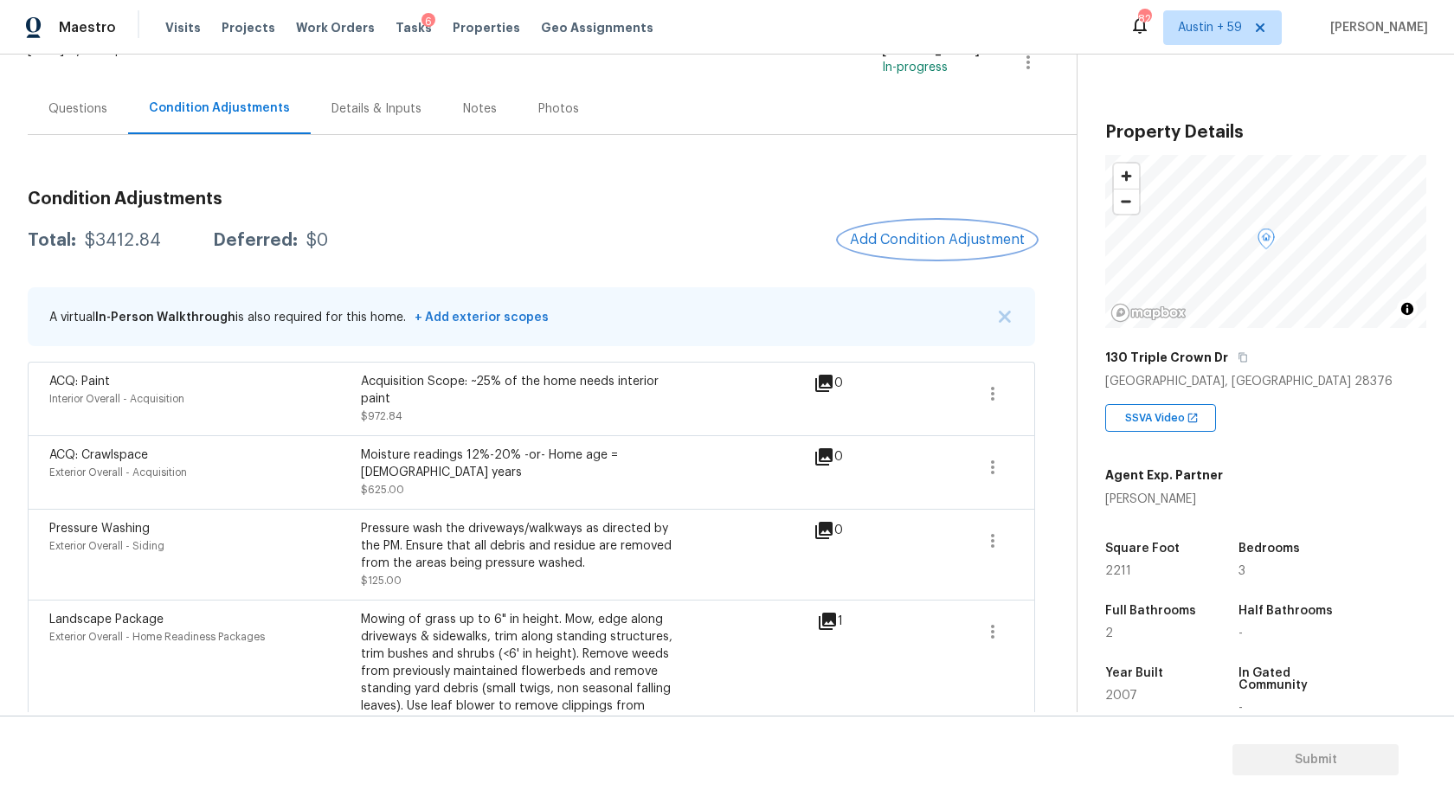
click at [930, 233] on span "Add Condition Adjustment" at bounding box center [937, 240] width 175 height 16
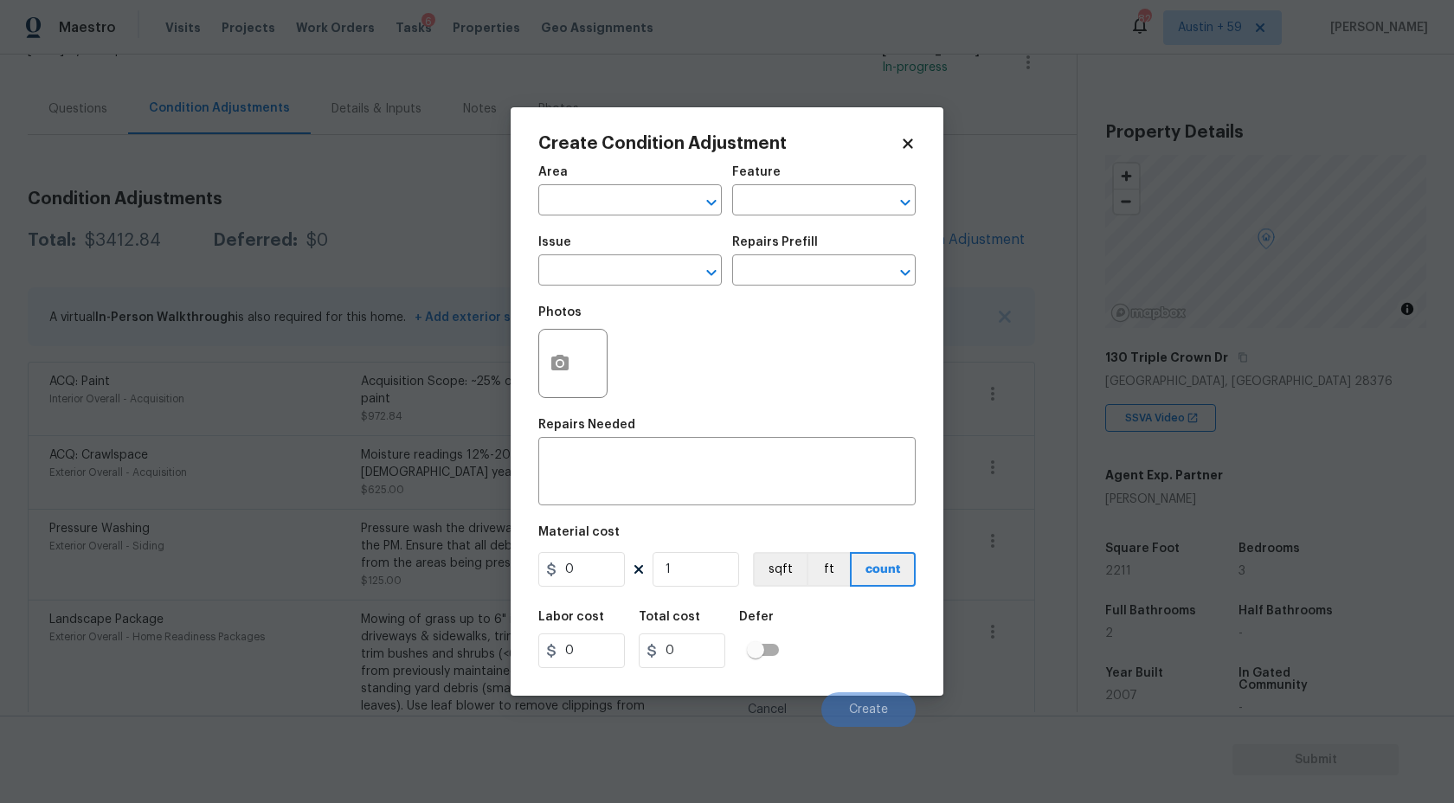
click at [457, 257] on body "Maestro Visits Projects Work Orders Tasks 6 Properties Geo Assignments 820 Aust…" at bounding box center [727, 401] width 1454 height 803
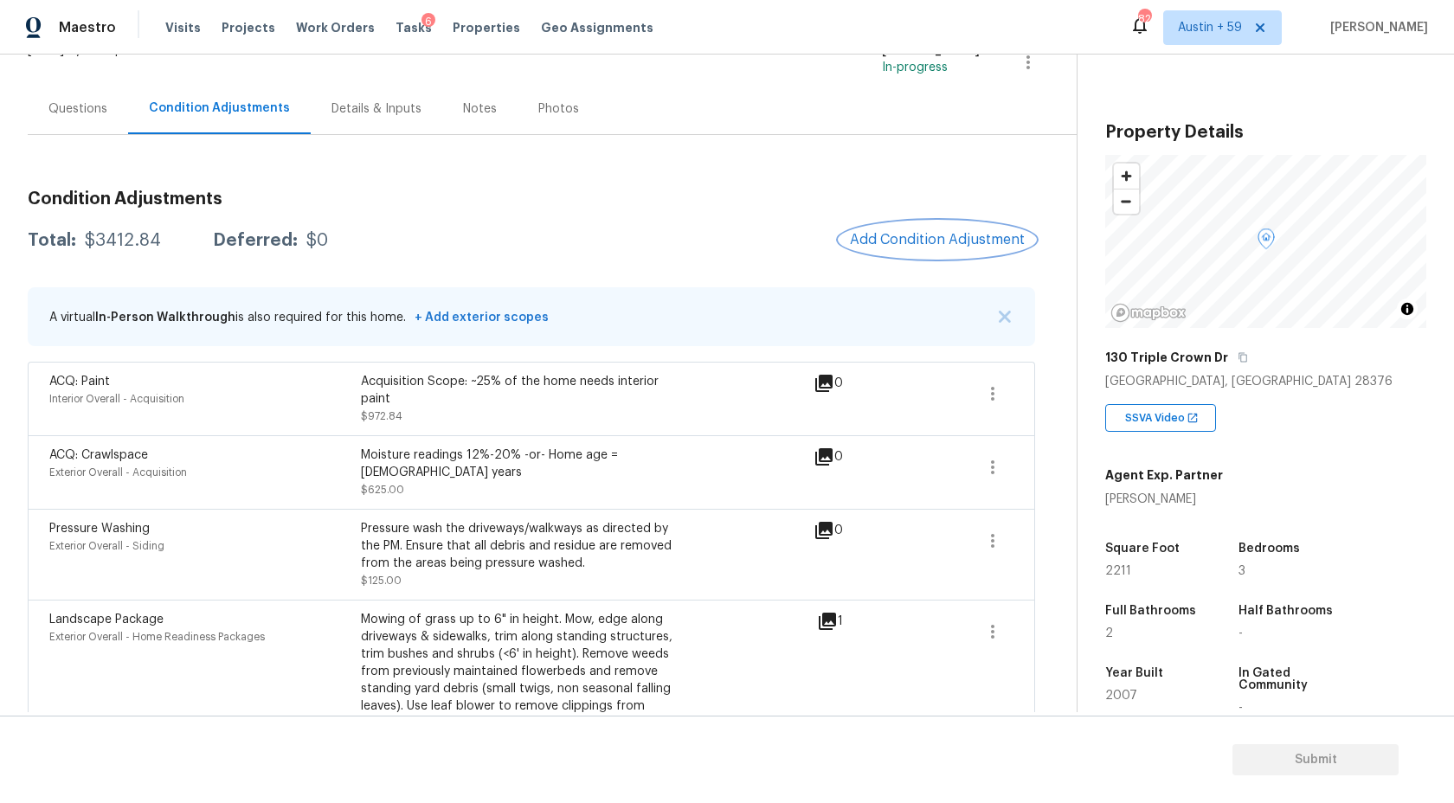
click at [926, 248] on button "Add Condition Adjustment" at bounding box center [938, 240] width 196 height 36
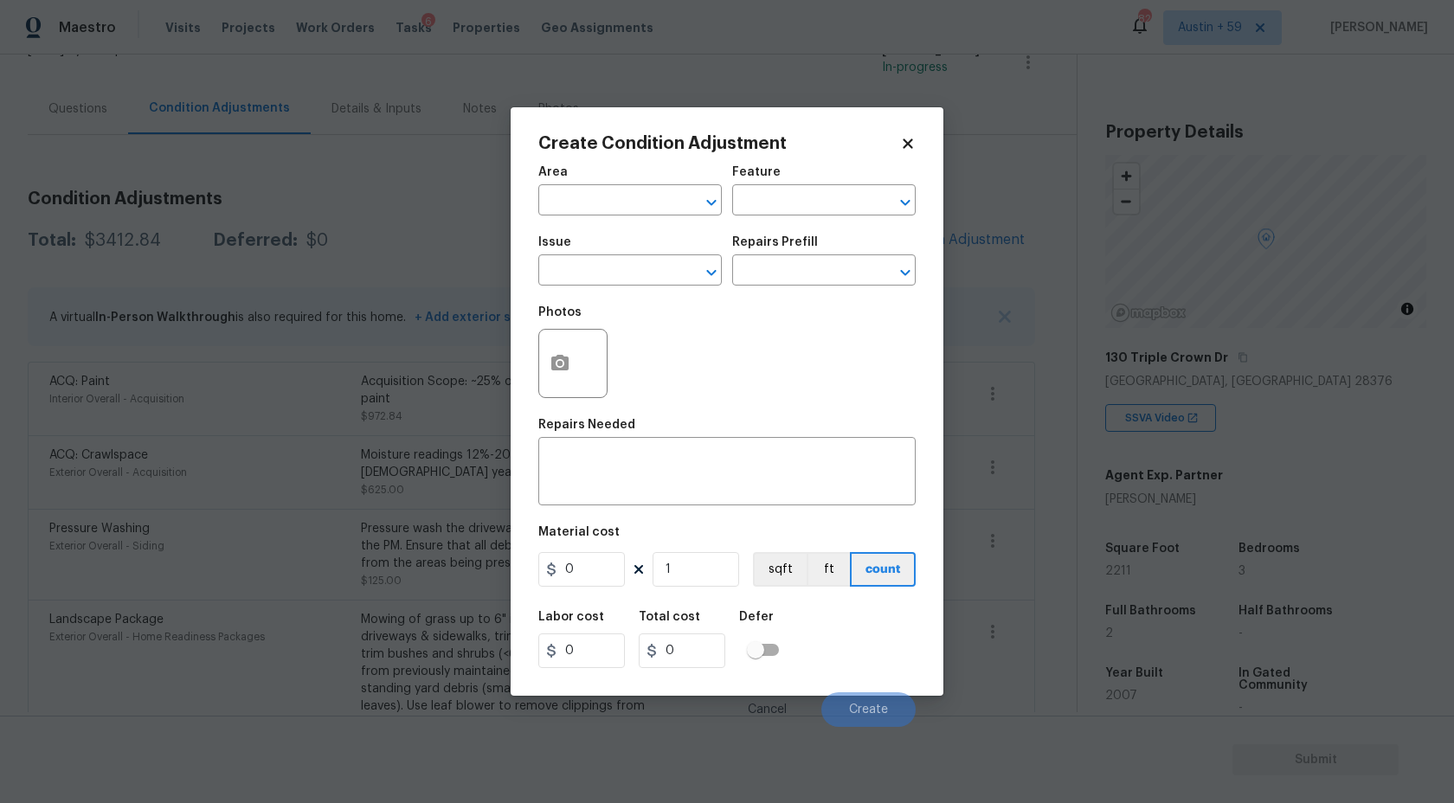
click at [623, 183] on div "Area" at bounding box center [630, 177] width 184 height 23
click at [628, 202] on input "text" at bounding box center [605, 202] width 135 height 27
click at [627, 267] on li "Interior Overall" at bounding box center [630, 269] width 184 height 29
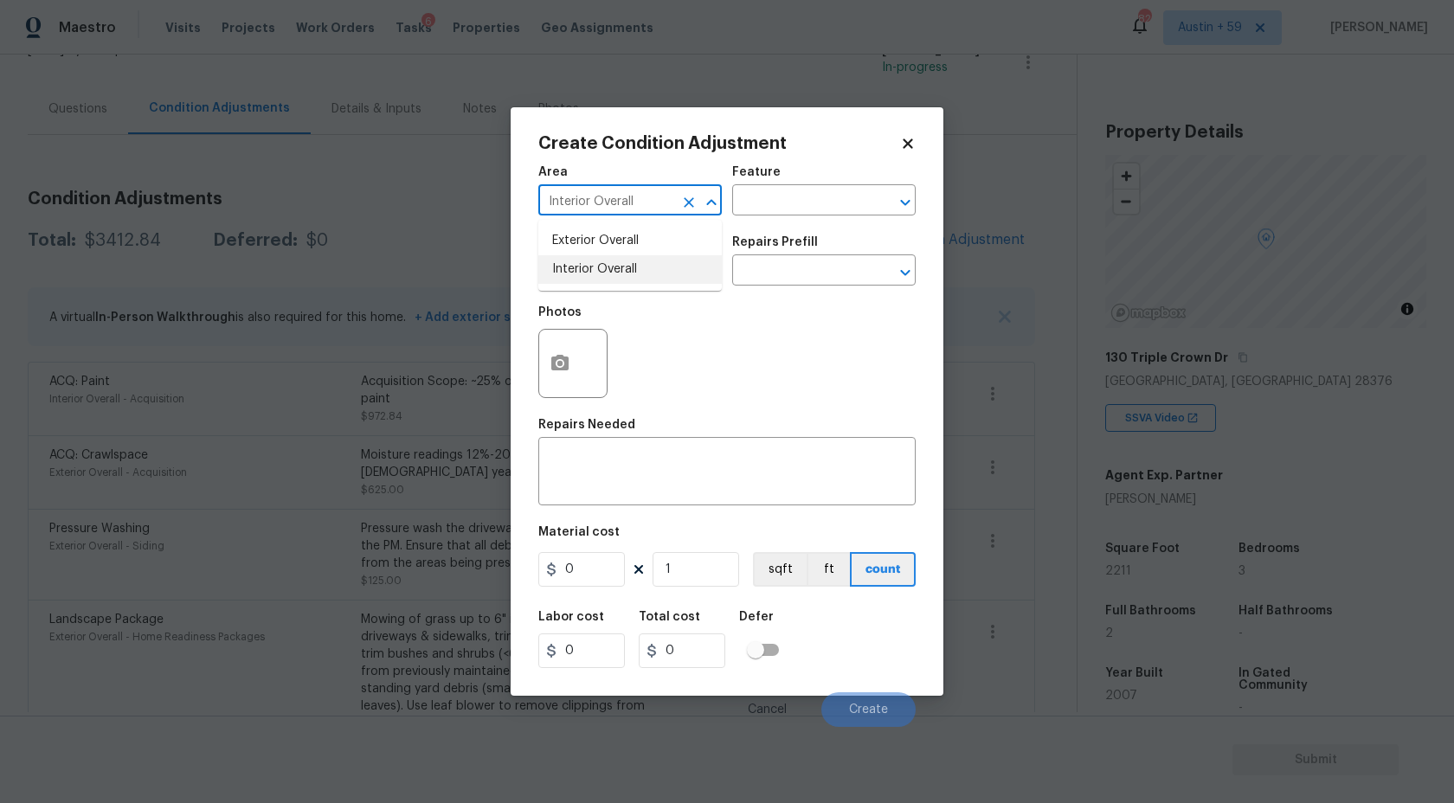
type input "Interior Overall"
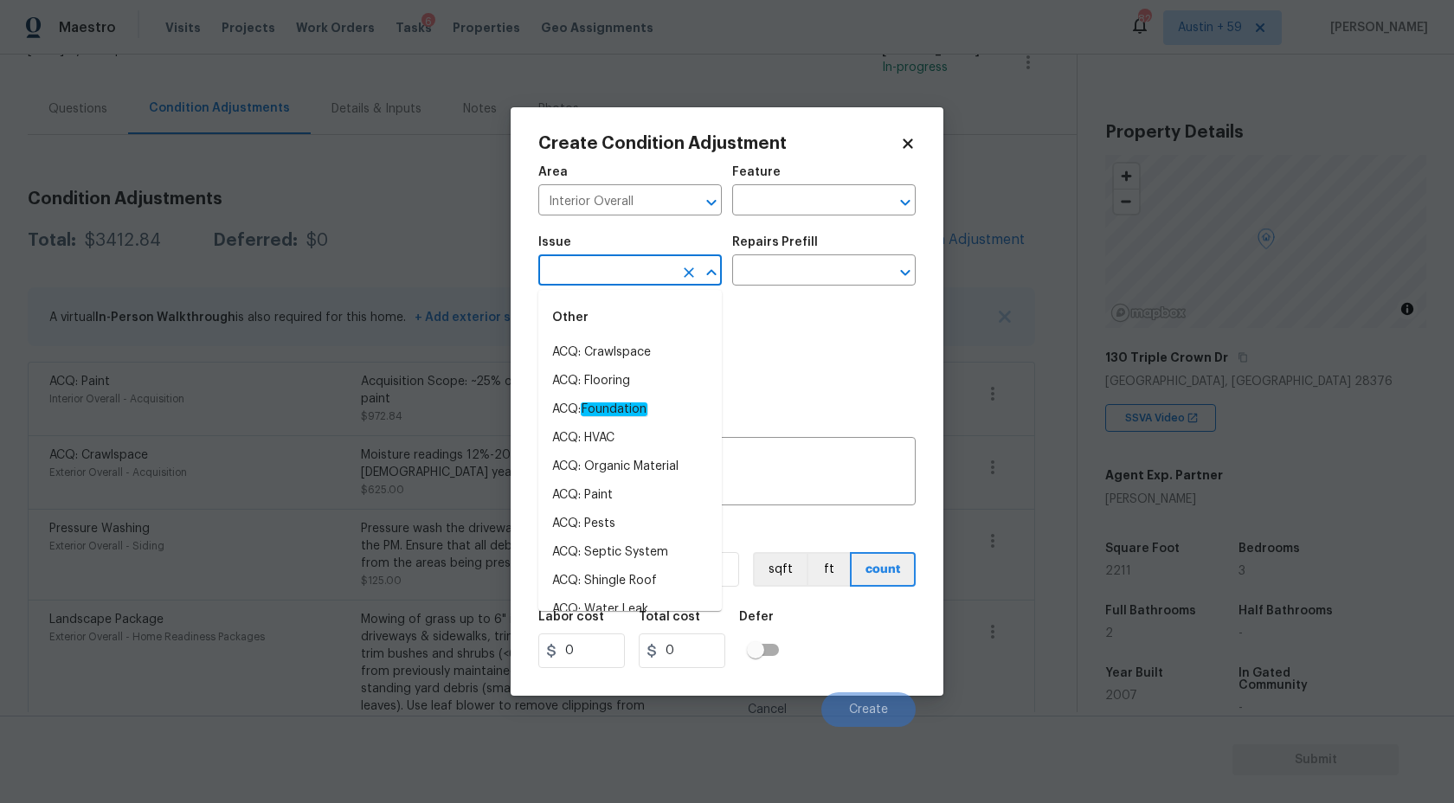
click at [627, 267] on input "text" at bounding box center [605, 272] width 135 height 27
click at [628, 374] on li "ACQ: Flooring" at bounding box center [630, 381] width 184 height 29
type input "ACQ: Flooring"
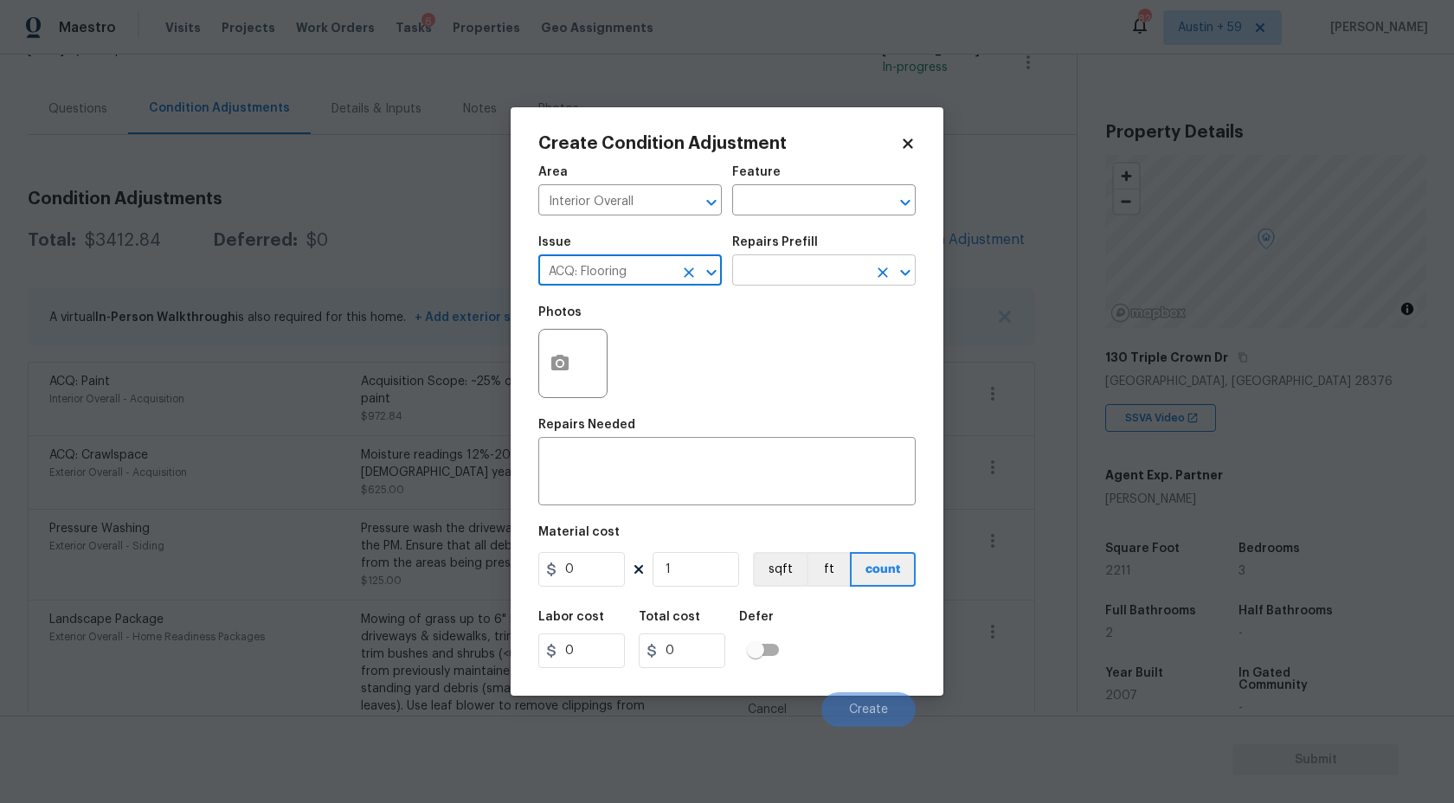
click at [816, 267] on input "text" at bounding box center [799, 272] width 135 height 27
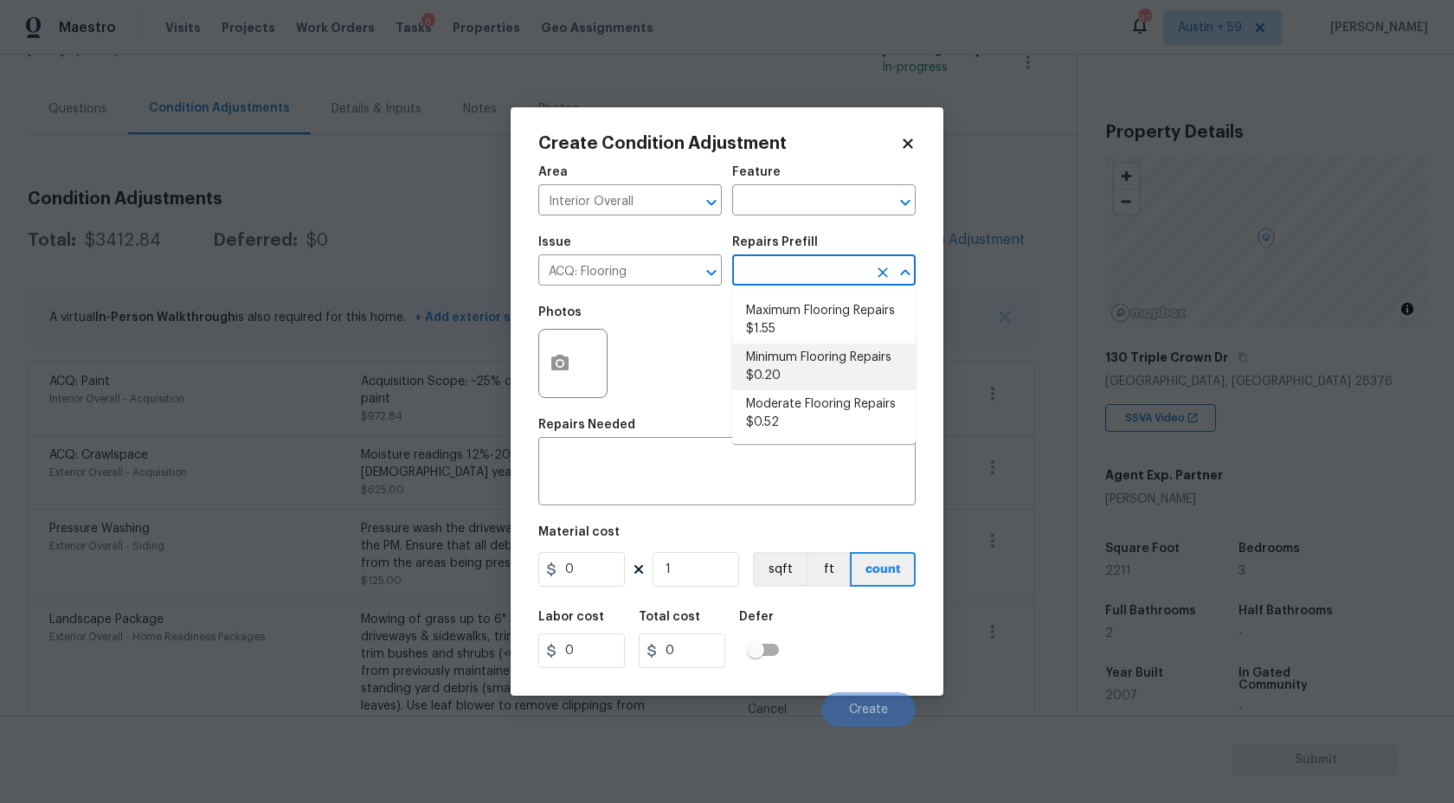
click at [838, 362] on li "Minimum Flooring Repairs $0.20" at bounding box center [824, 367] width 184 height 47
type input "Acquisition"
type textarea "Acquisition Scope: Minimum flooring repairs"
type input "0.2"
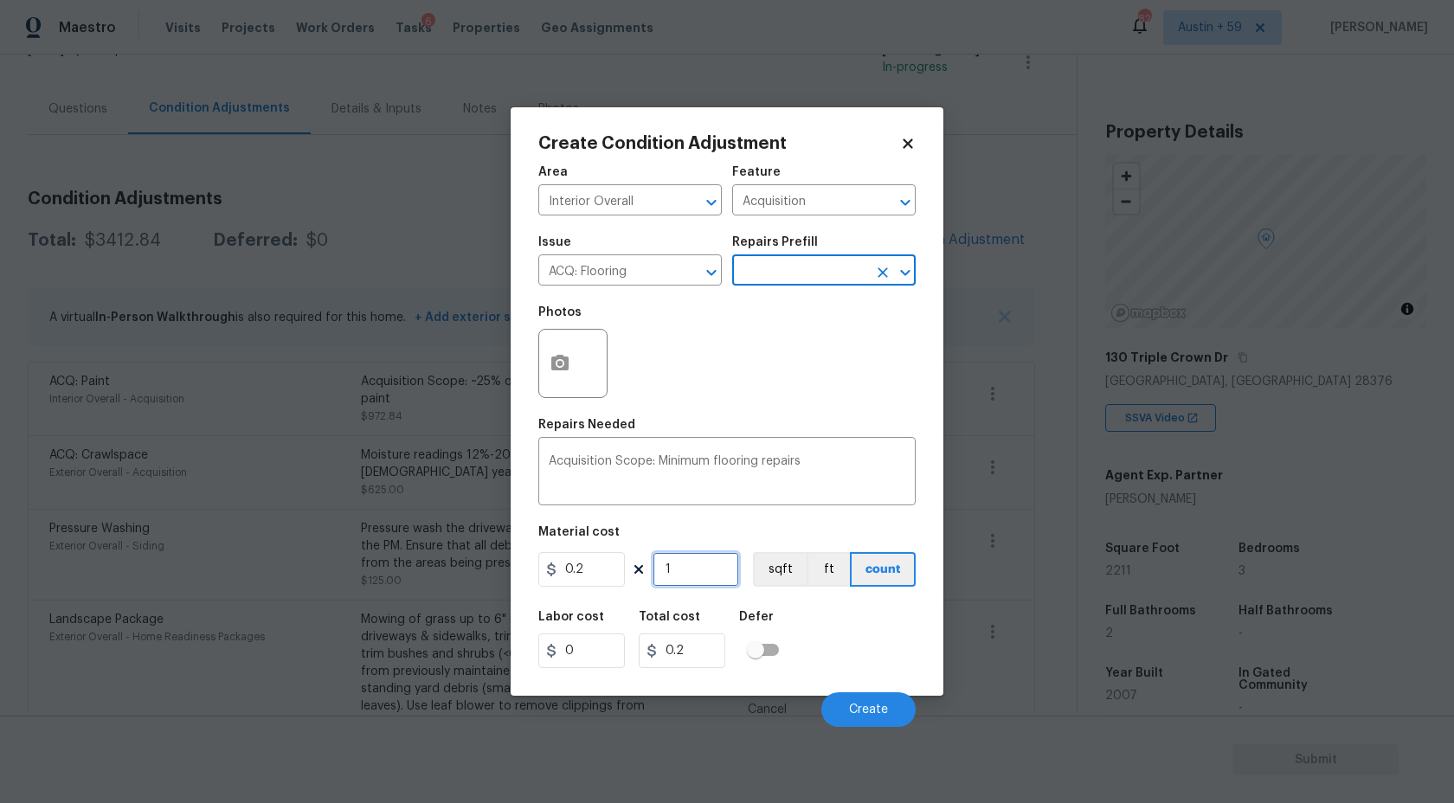
click at [702, 574] on input "1" at bounding box center [696, 569] width 87 height 35
type input "2"
type input "0.4"
type input "22"
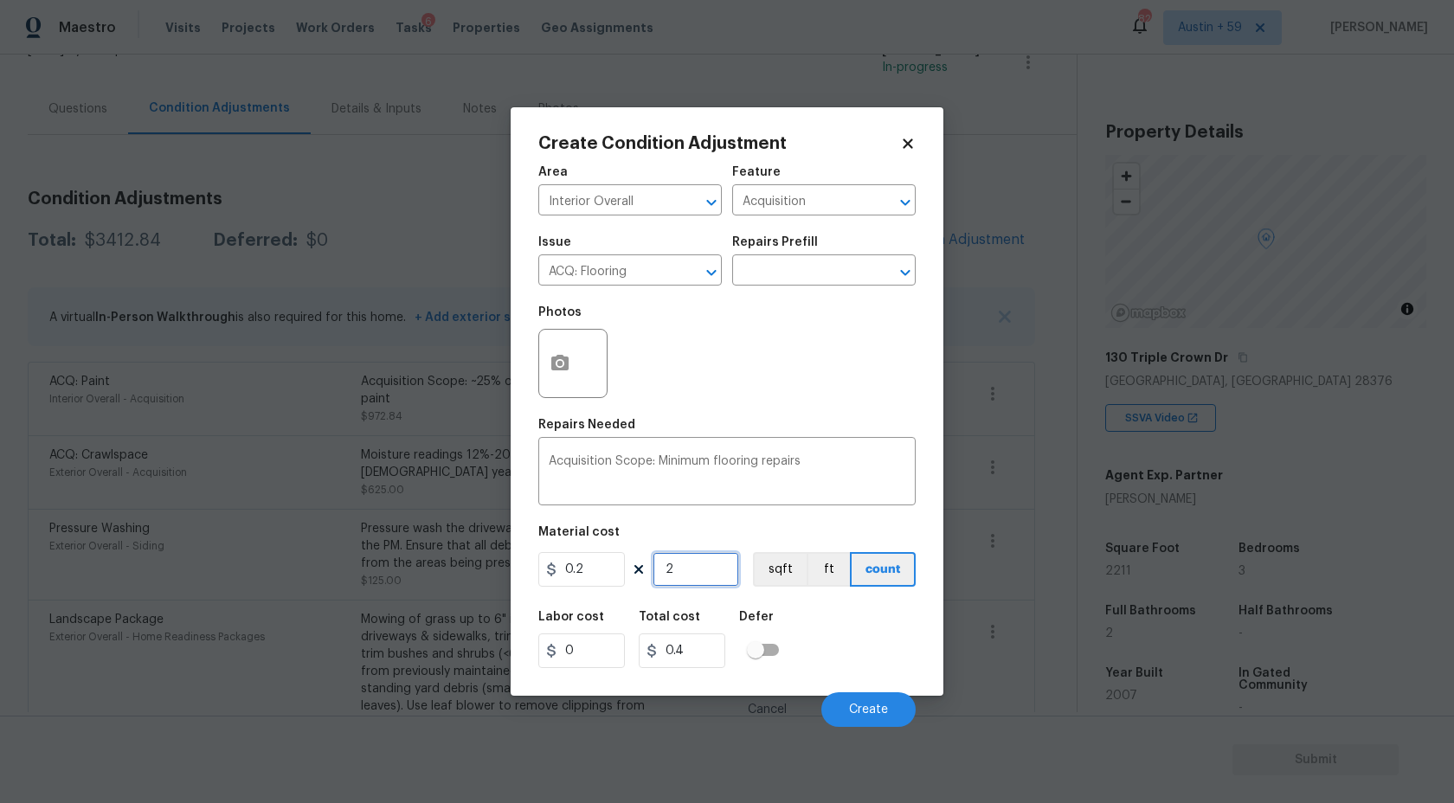
type input "4.4"
type input "221"
type input "44.2"
type input "2211"
type input "442.2"
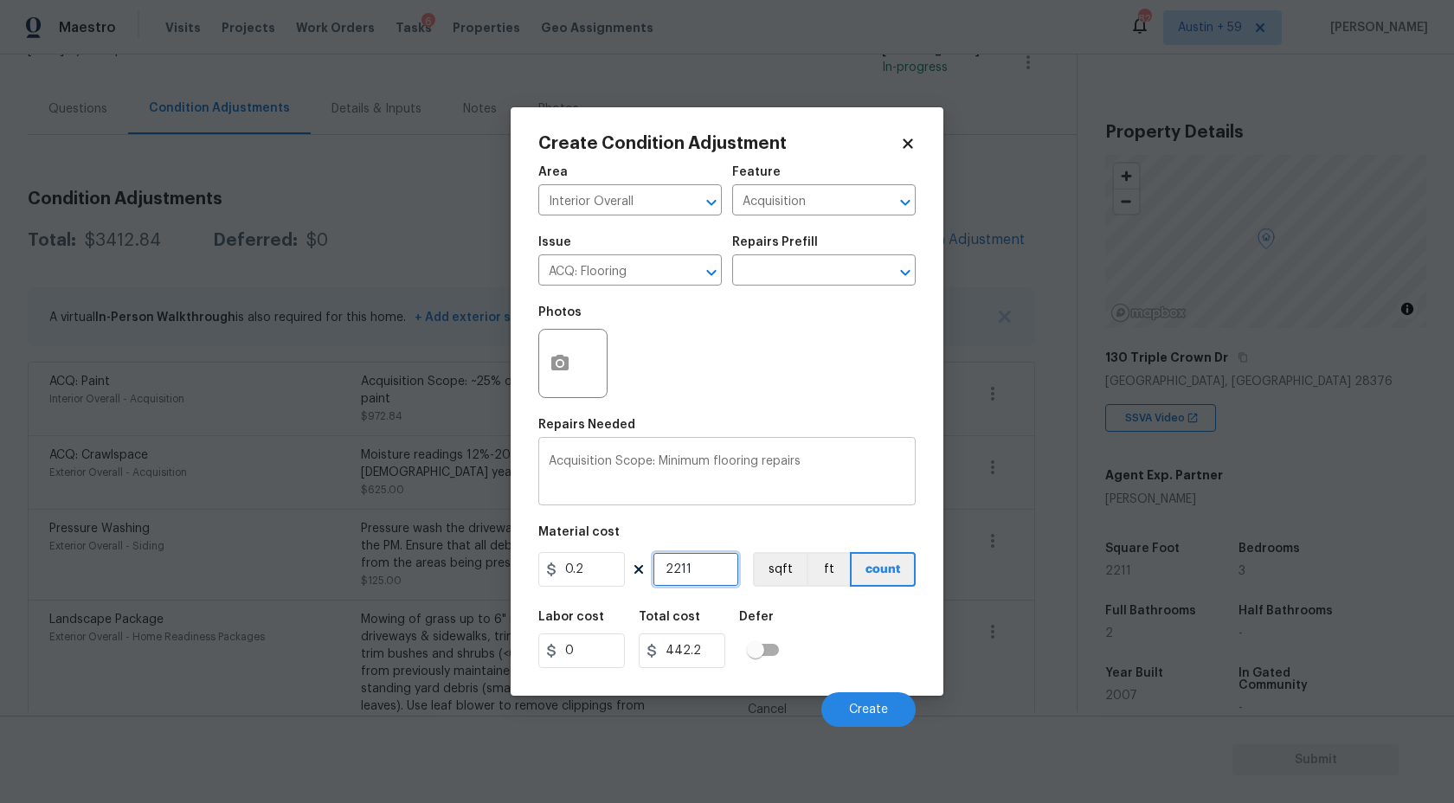
type input "2211"
click at [744, 473] on textarea "Acquisition Scope: Minimum flooring repairs" at bounding box center [727, 473] width 357 height 36
click at [876, 703] on button "Create" at bounding box center [868, 709] width 94 height 35
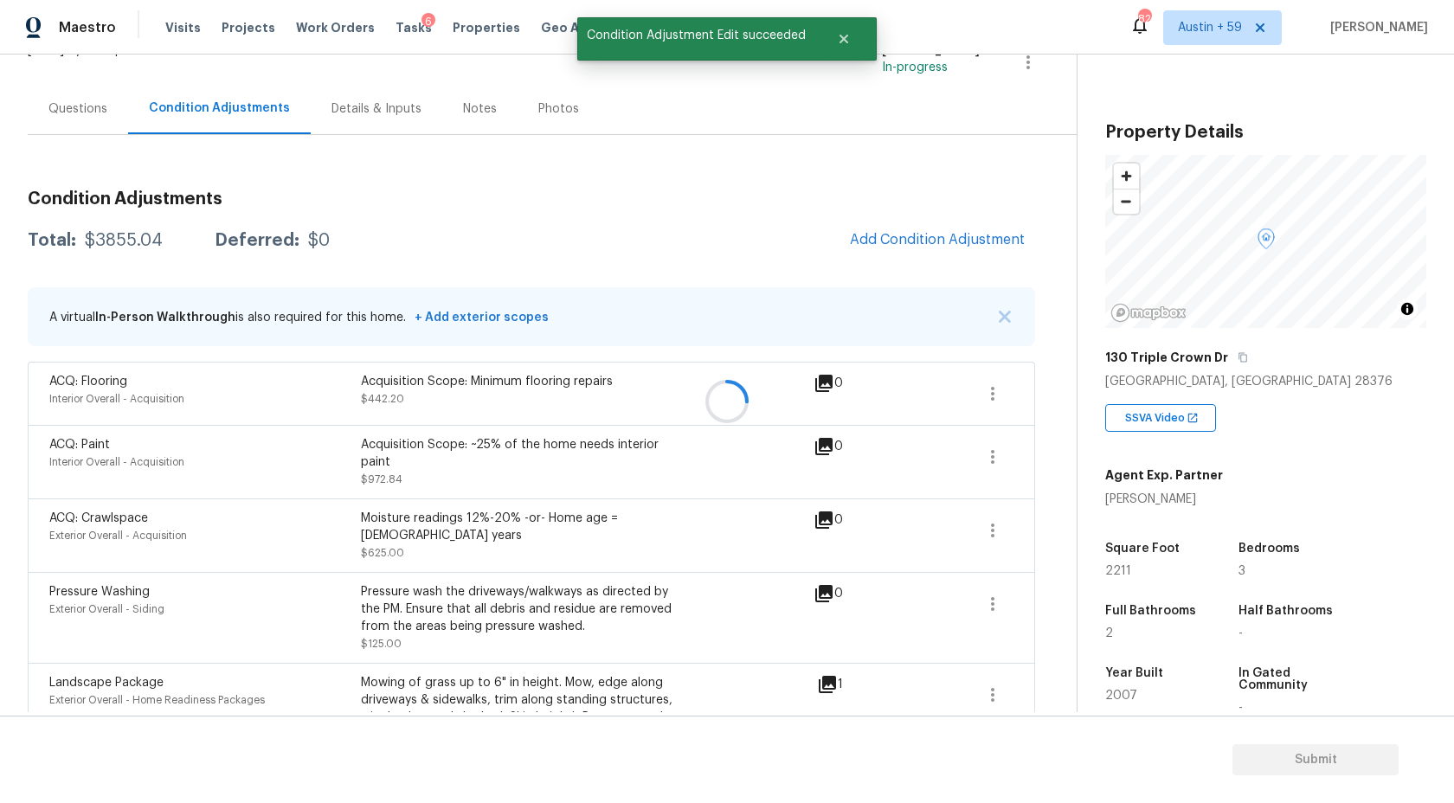
click at [955, 227] on div at bounding box center [727, 401] width 1454 height 803
click at [948, 250] on button "Add Condition Adjustment" at bounding box center [938, 240] width 196 height 36
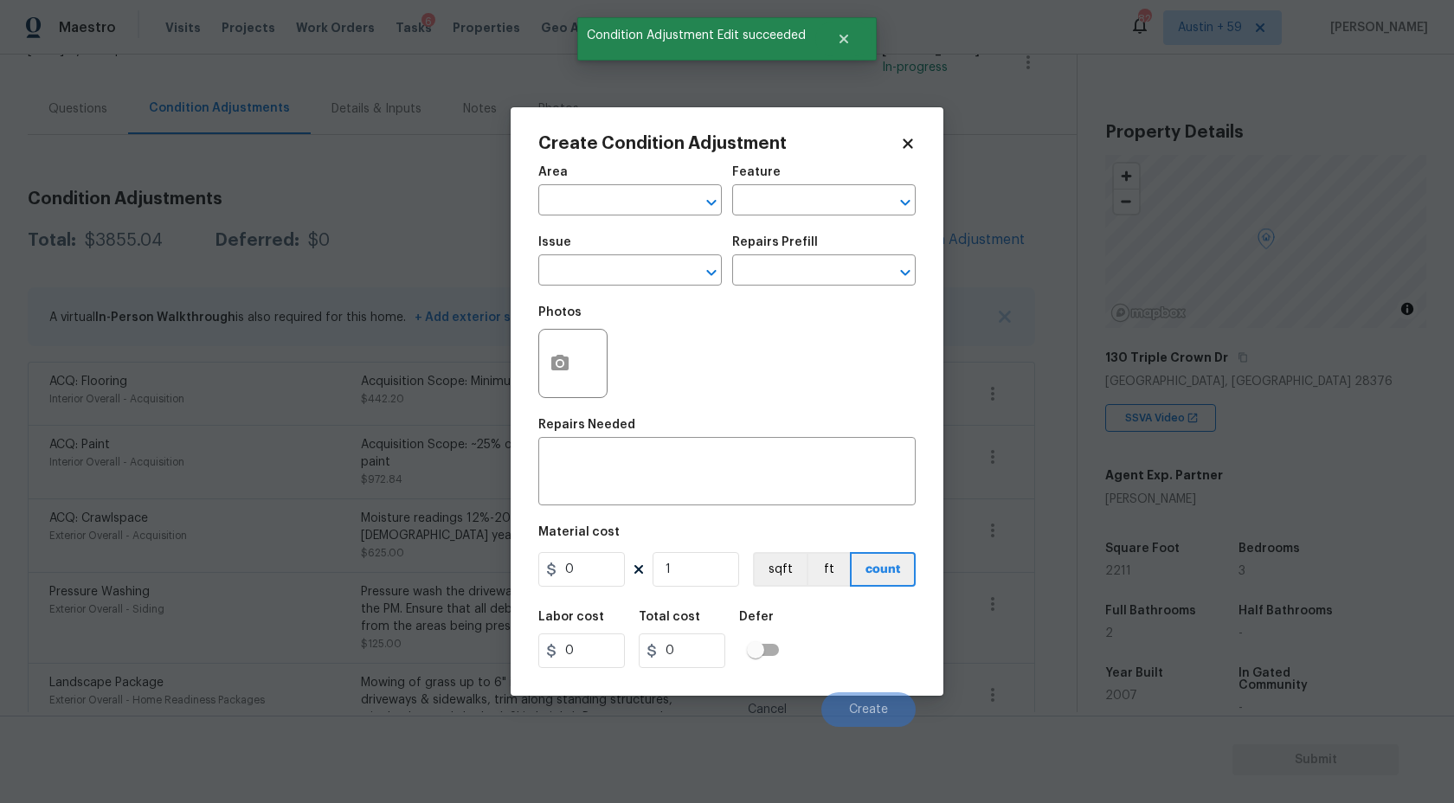
click at [606, 219] on span "Area ​" at bounding box center [630, 191] width 184 height 70
click at [605, 210] on input "text" at bounding box center [605, 202] width 135 height 27
click at [615, 275] on li "Interior Overall" at bounding box center [630, 269] width 184 height 29
type input "Interior Overall"
click at [596, 337] on div at bounding box center [572, 363] width 69 height 69
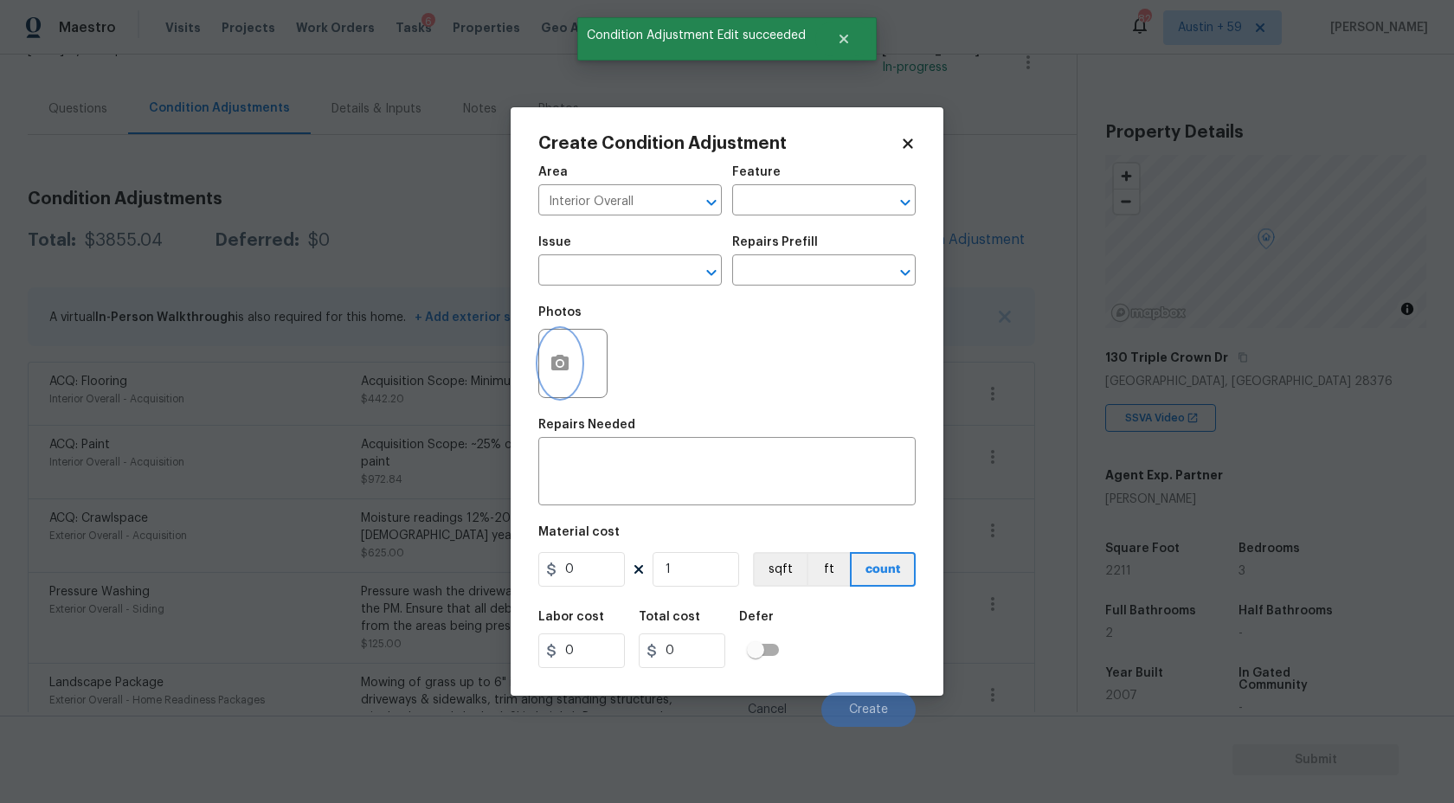
click at [570, 368] on icon "button" at bounding box center [560, 363] width 21 height 21
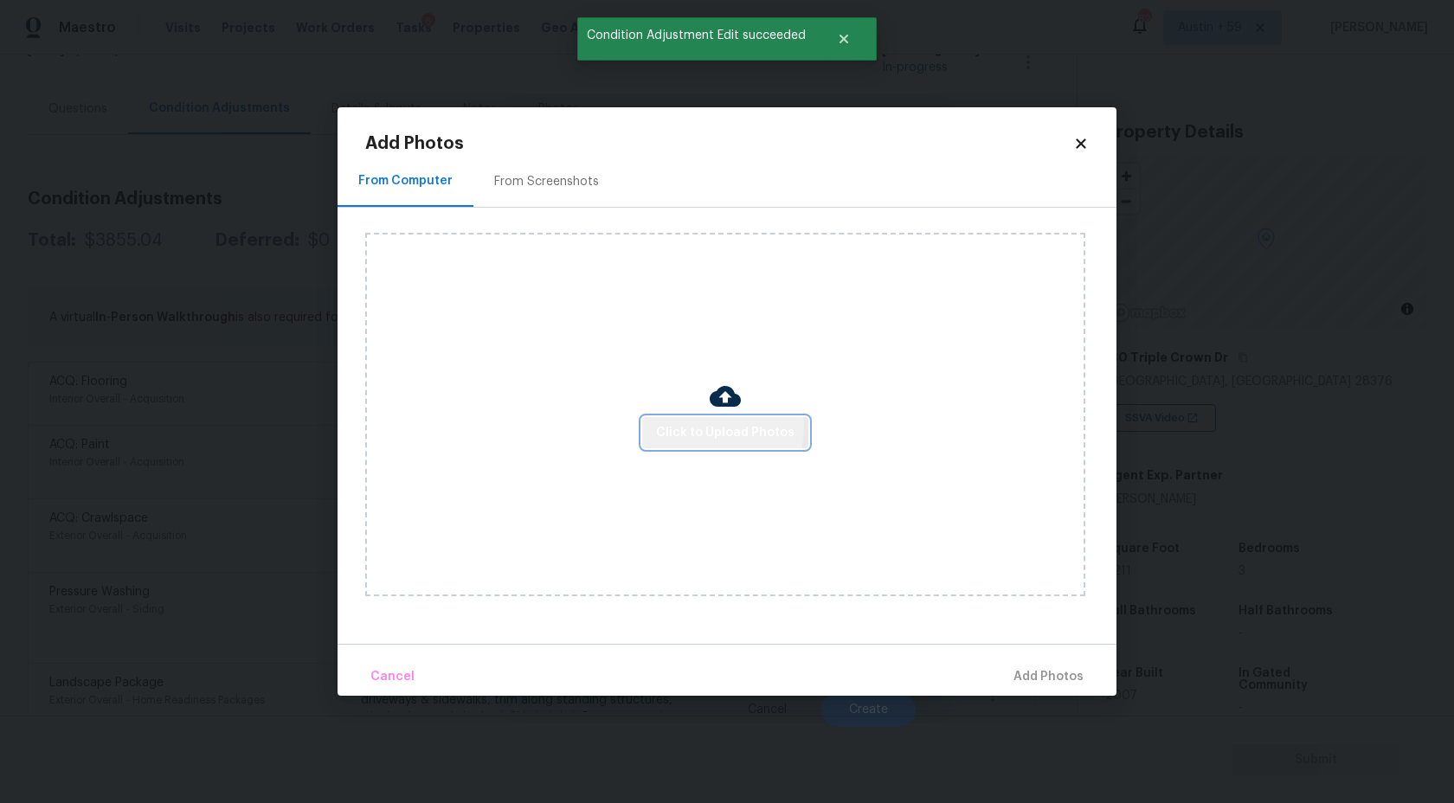
click at [686, 425] on span "Click to Upload Photos" at bounding box center [725, 433] width 138 height 22
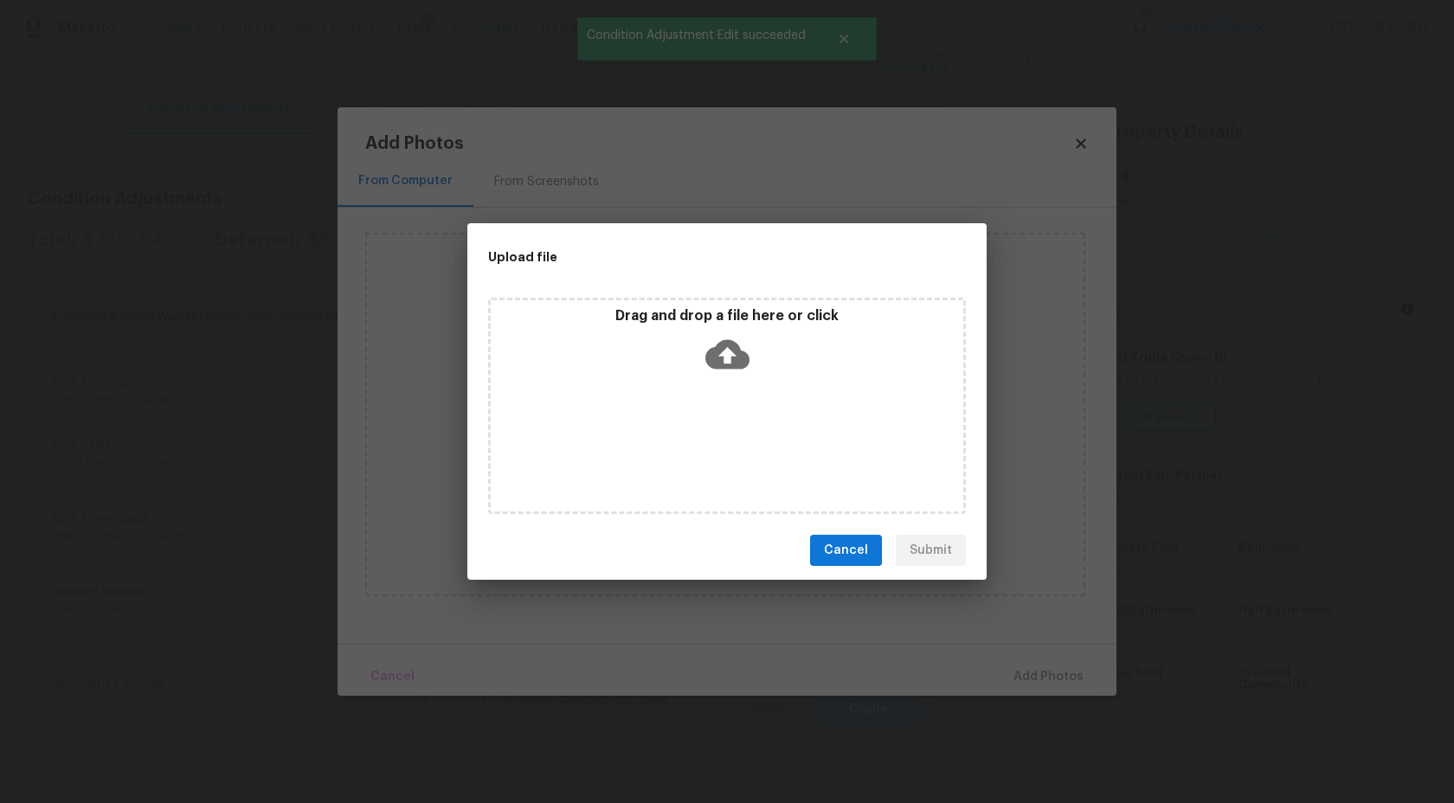
click at [705, 376] on div "Drag and drop a file here or click" at bounding box center [727, 344] width 473 height 74
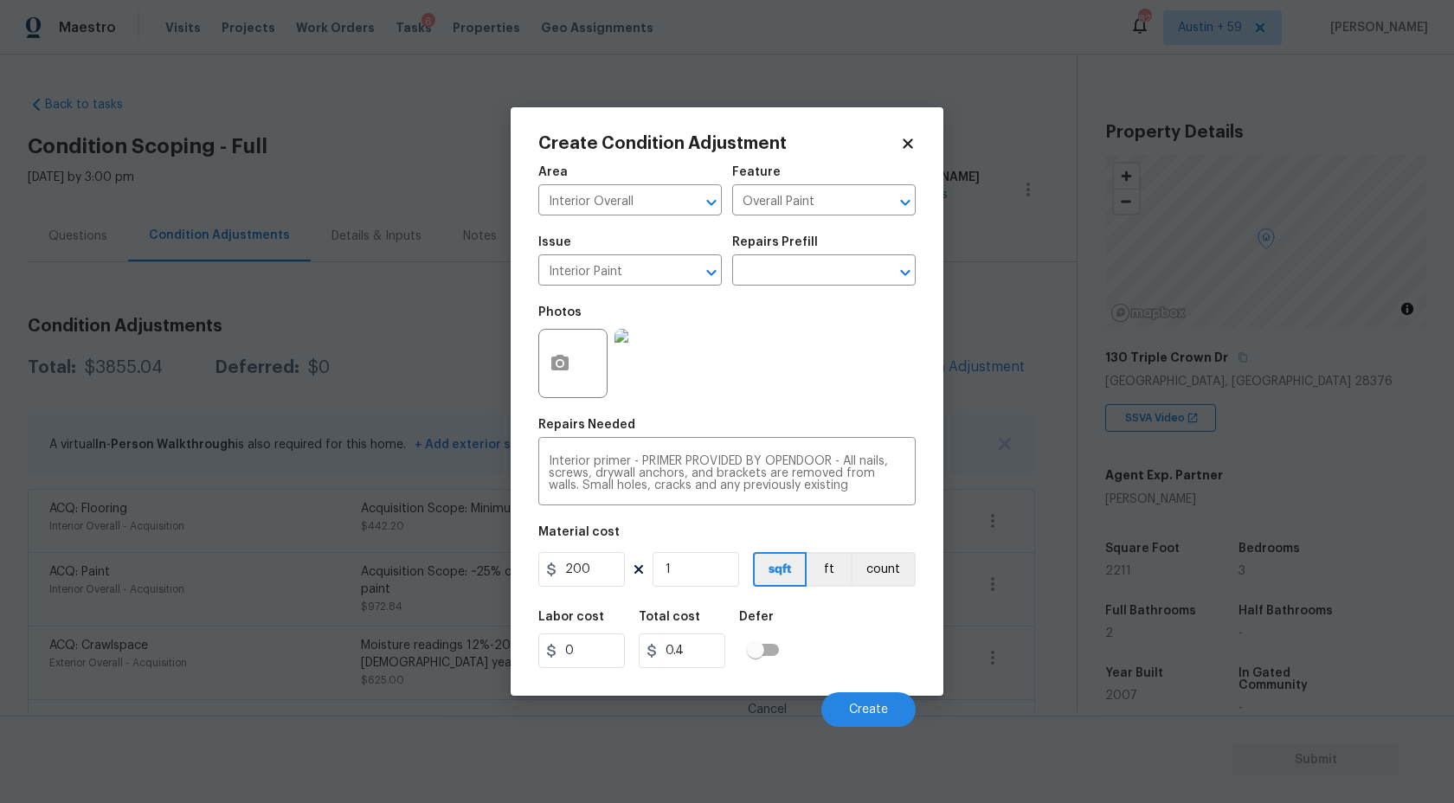
scroll to position [127, 0]
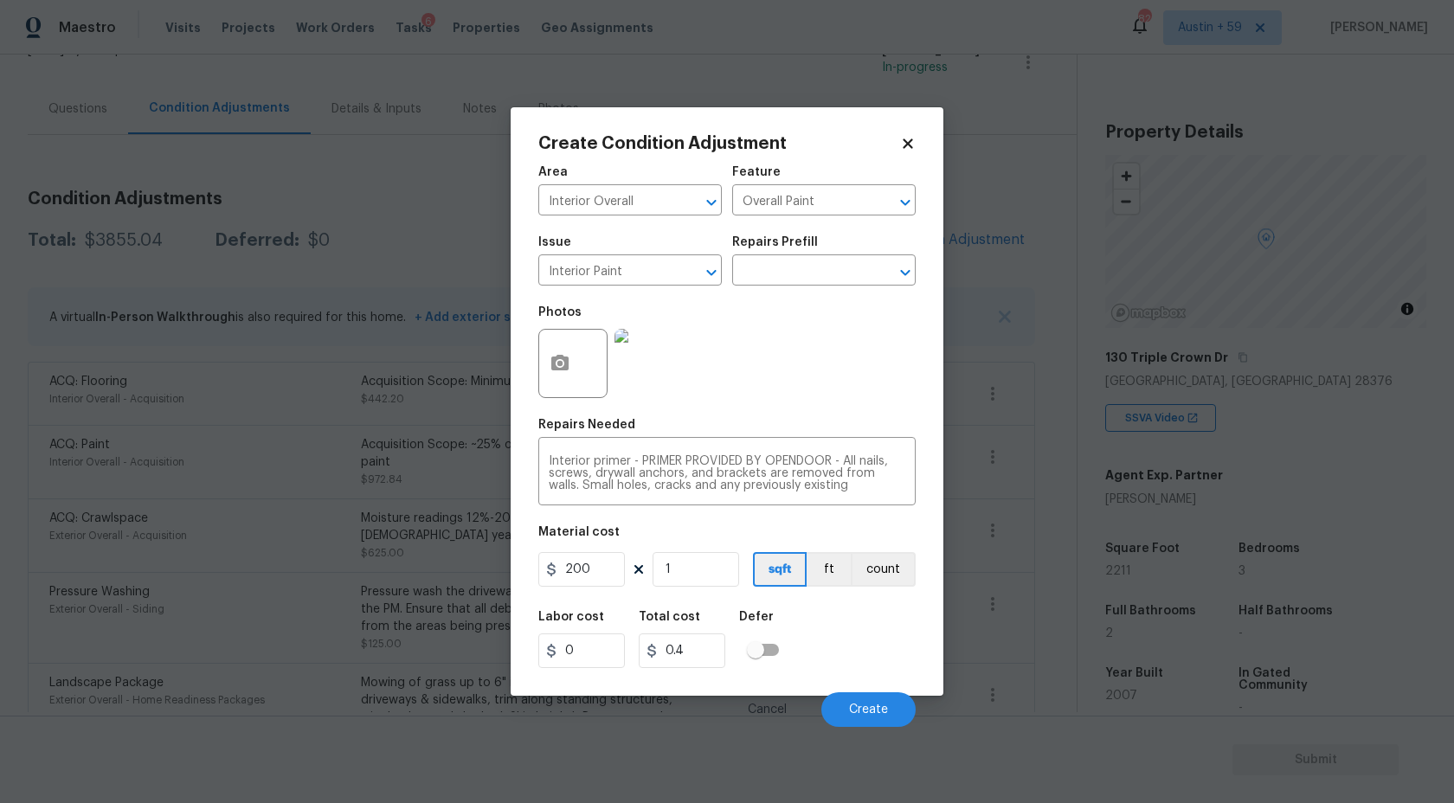
type input "200"
click at [750, 566] on div "200 1 sqft ft count" at bounding box center [726, 569] width 377 height 35
click at [851, 564] on button "ft" at bounding box center [829, 569] width 44 height 35
click at [885, 564] on button "count" at bounding box center [884, 569] width 63 height 35
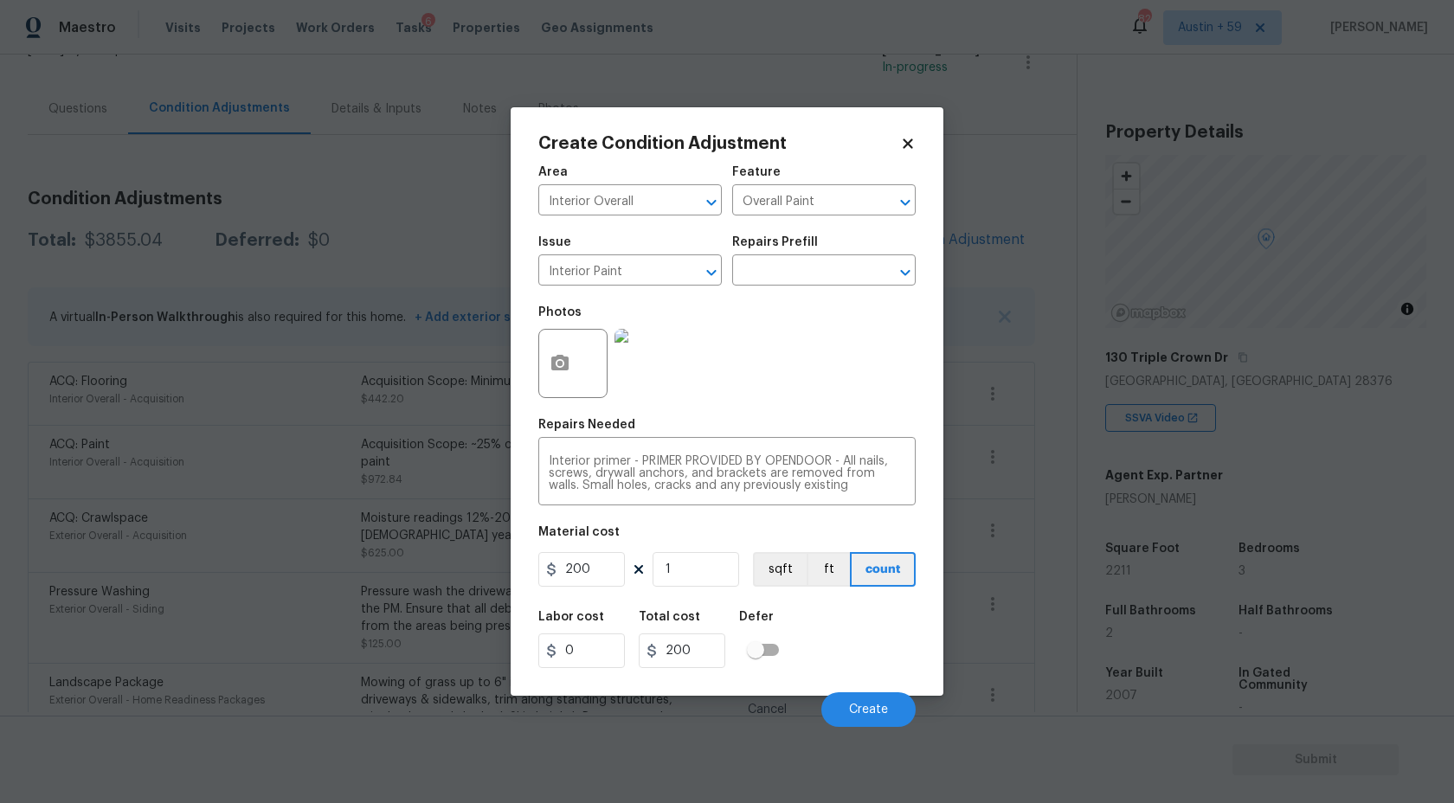
click at [874, 689] on div "Cancel Create" at bounding box center [726, 703] width 377 height 48
click at [873, 714] on span "Create" at bounding box center [868, 710] width 39 height 13
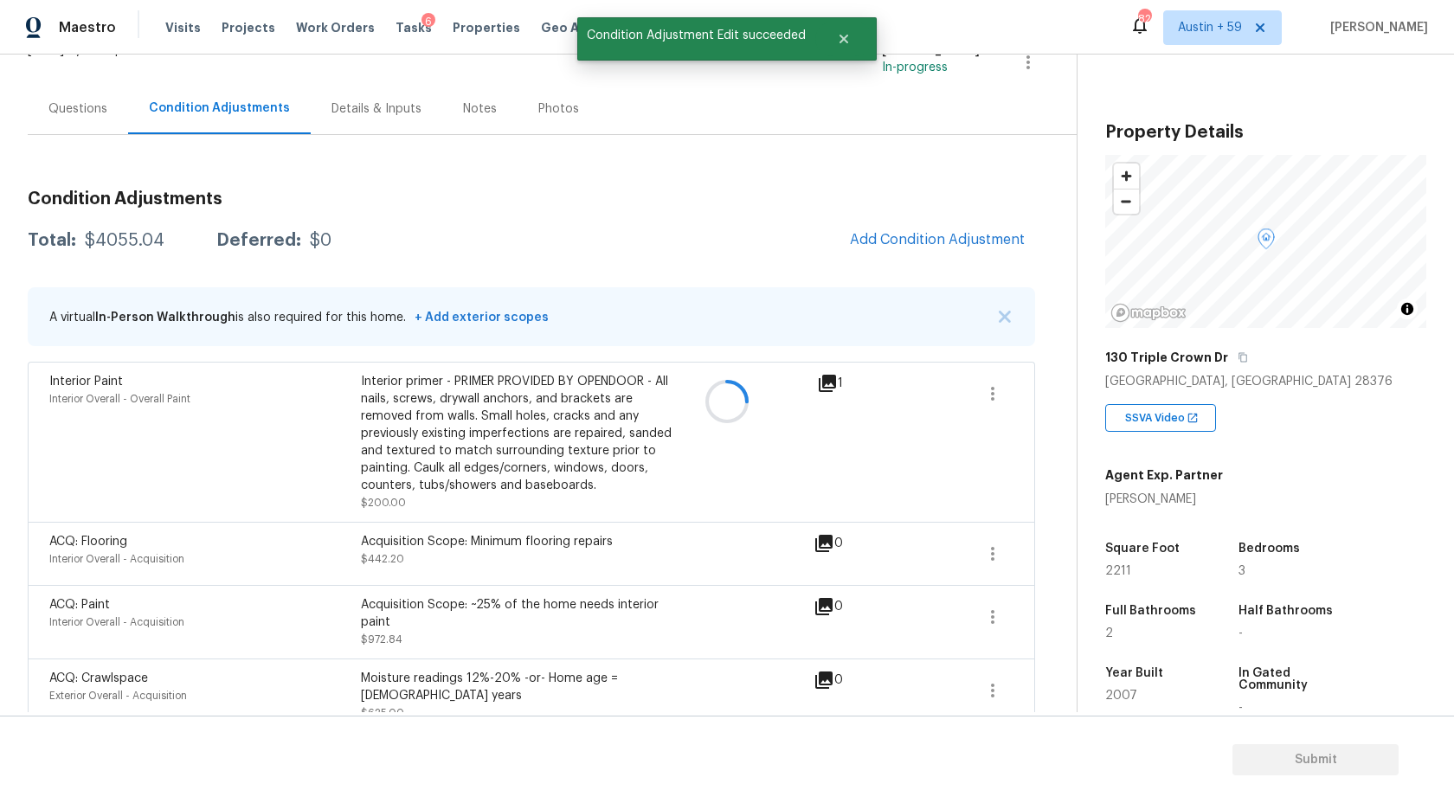
click at [944, 229] on div at bounding box center [727, 401] width 1454 height 803
click at [937, 241] on span "Add Condition Adjustment" at bounding box center [937, 240] width 175 height 16
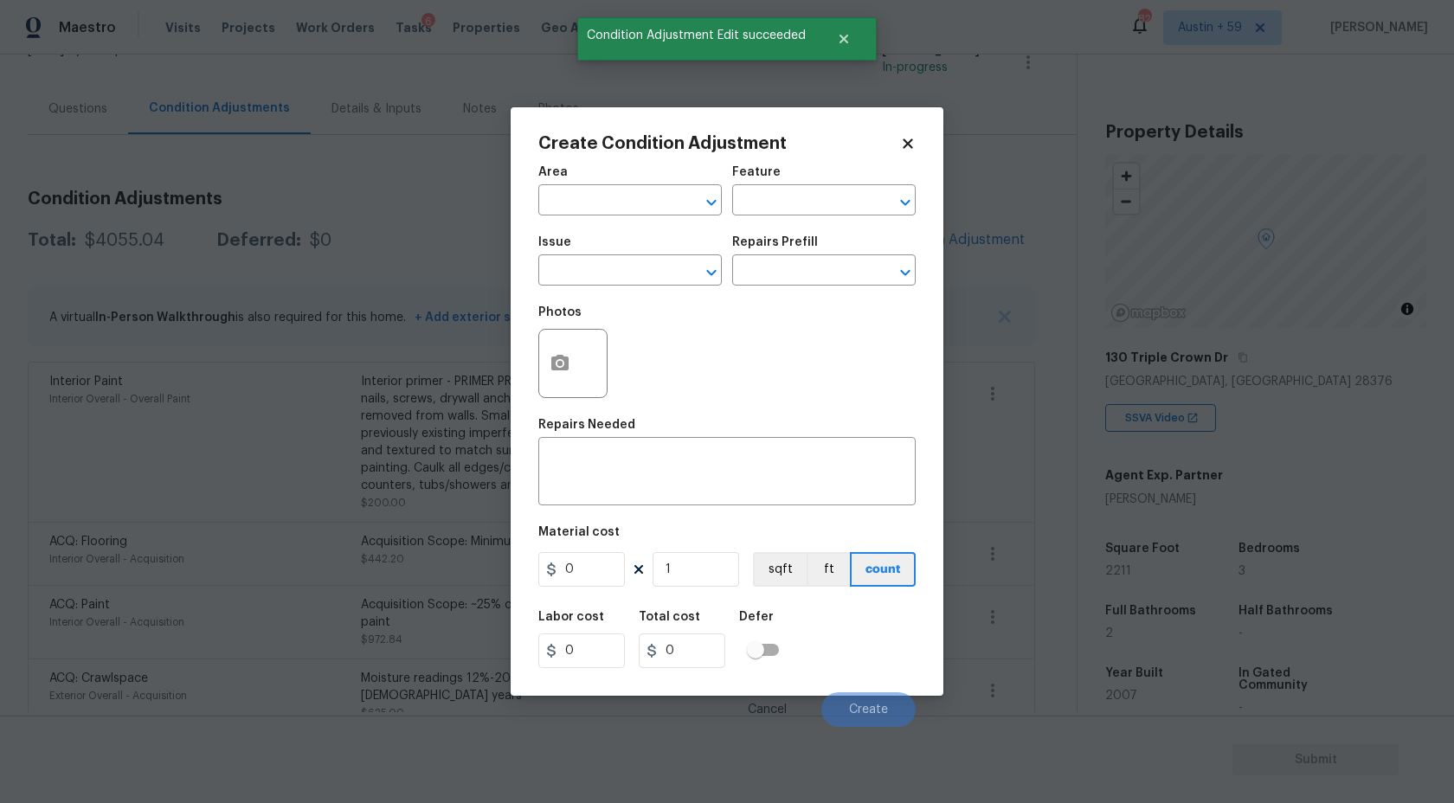
click at [650, 177] on div "Area" at bounding box center [630, 177] width 184 height 23
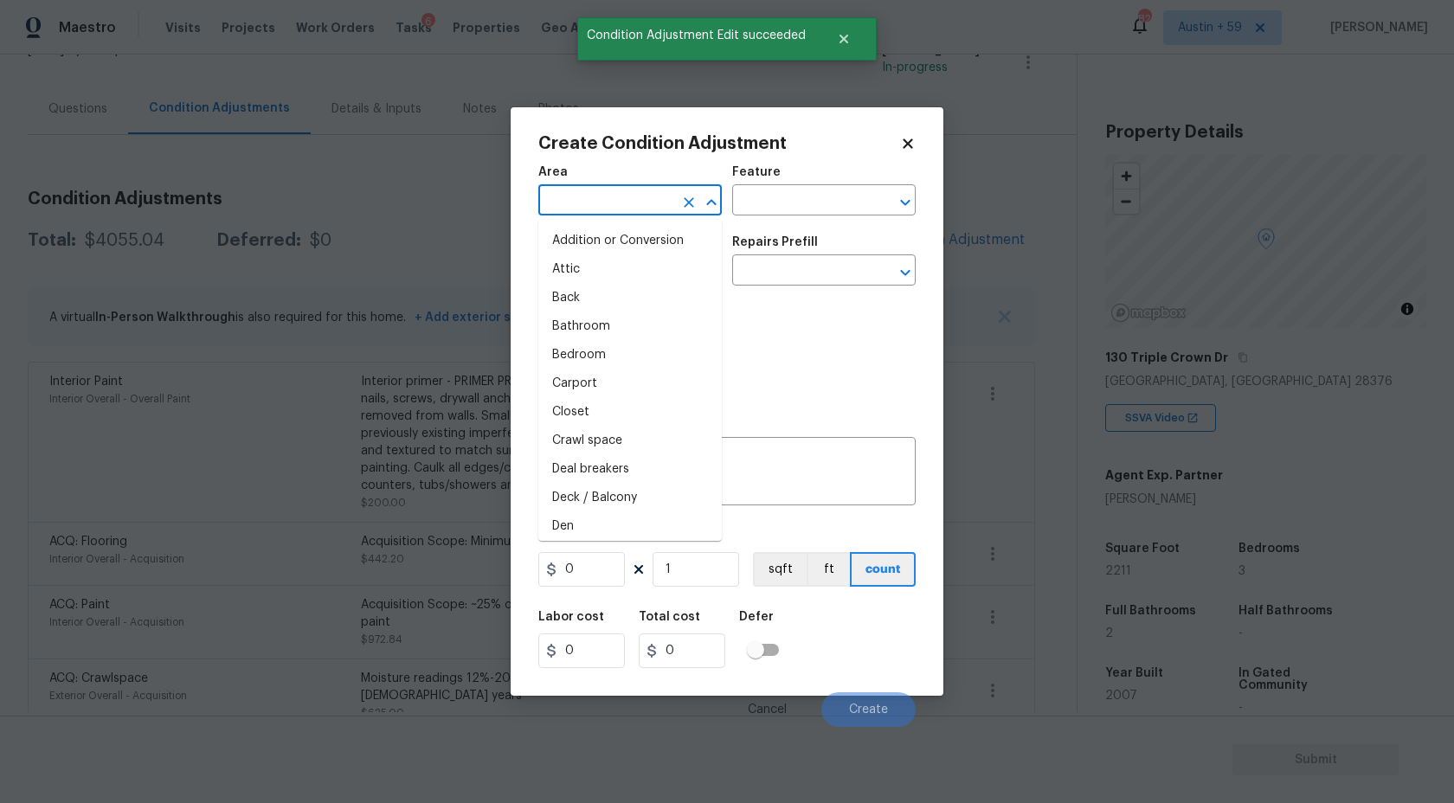
click at [650, 199] on input "text" at bounding box center [605, 202] width 135 height 27
click at [456, 213] on body "Maestro Visits Projects Work Orders Tasks 6 Properties Geo Assignments 820 Aust…" at bounding box center [727, 401] width 1454 height 803
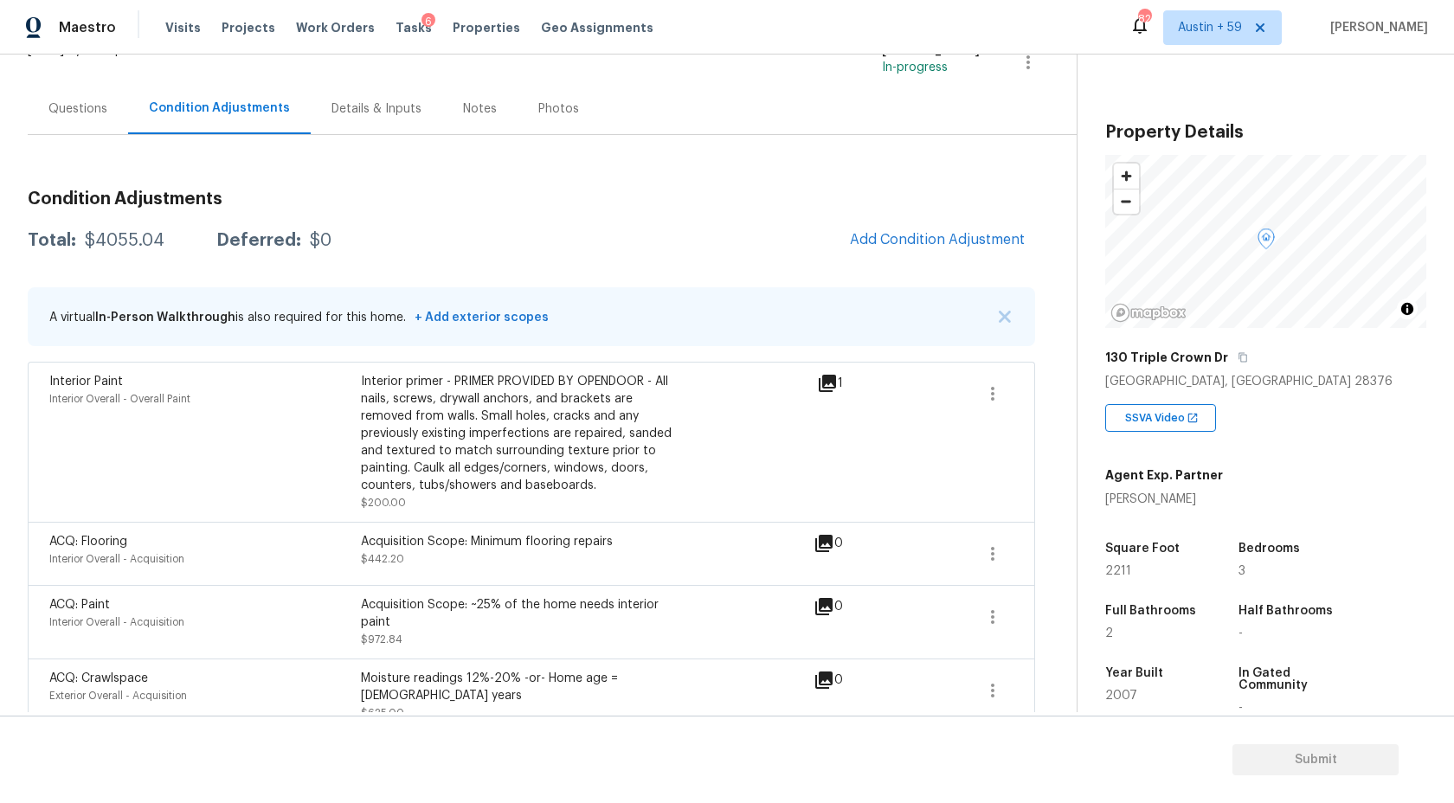
click at [70, 94] on div "Questions" at bounding box center [78, 108] width 100 height 51
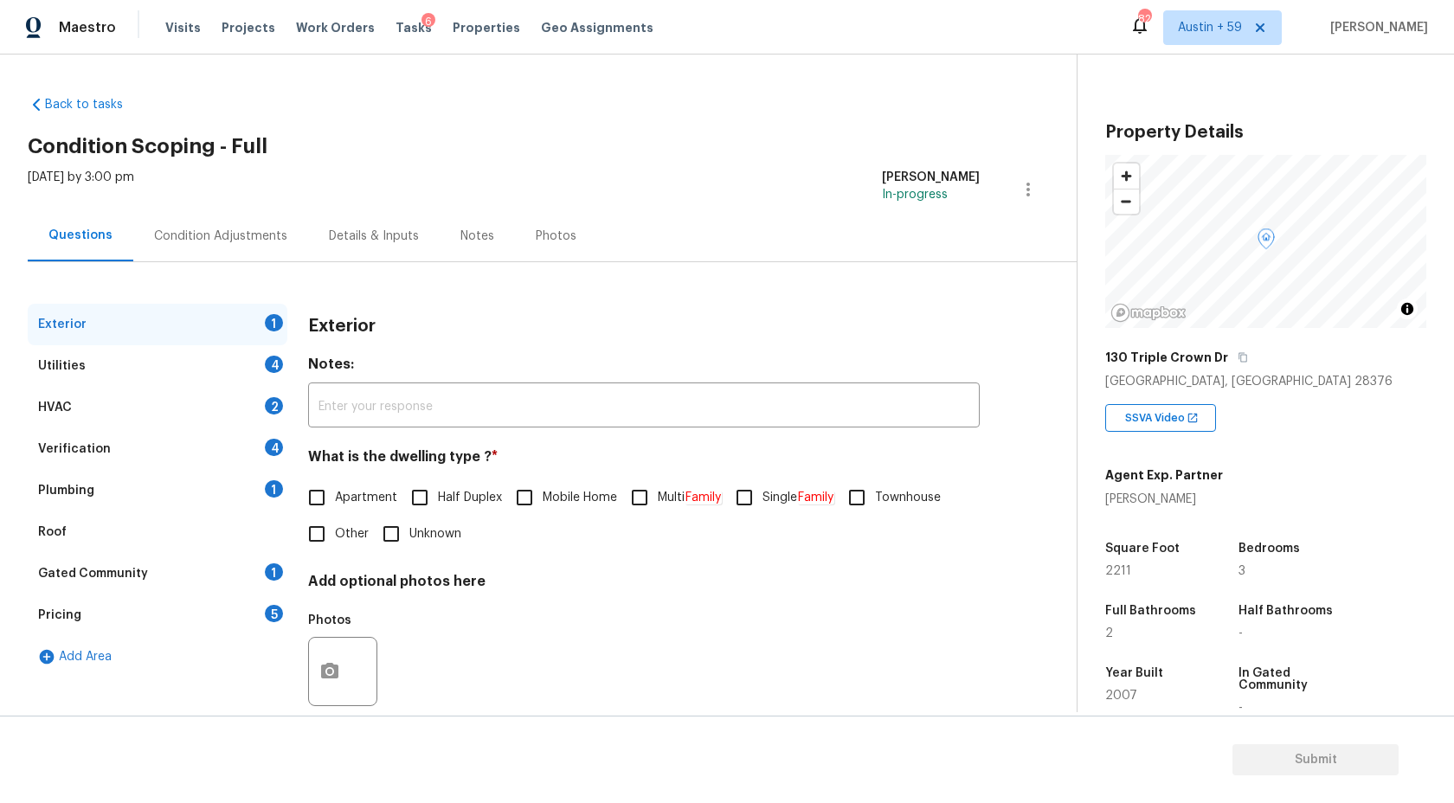
click at [755, 491] on input "Single Family" at bounding box center [744, 498] width 36 height 36
checkbox input "true"
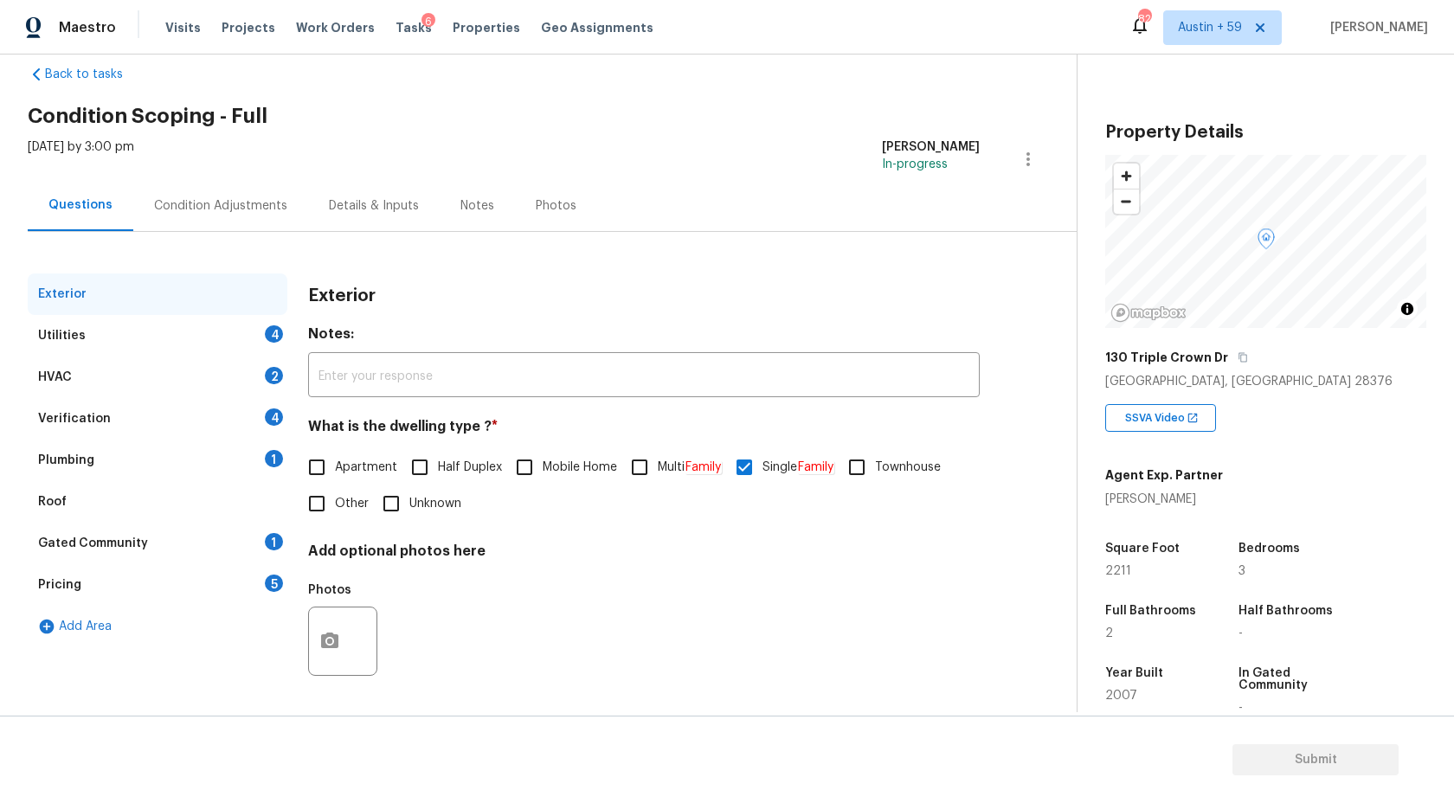
click at [248, 325] on div "Utilities 4" at bounding box center [158, 336] width 260 height 42
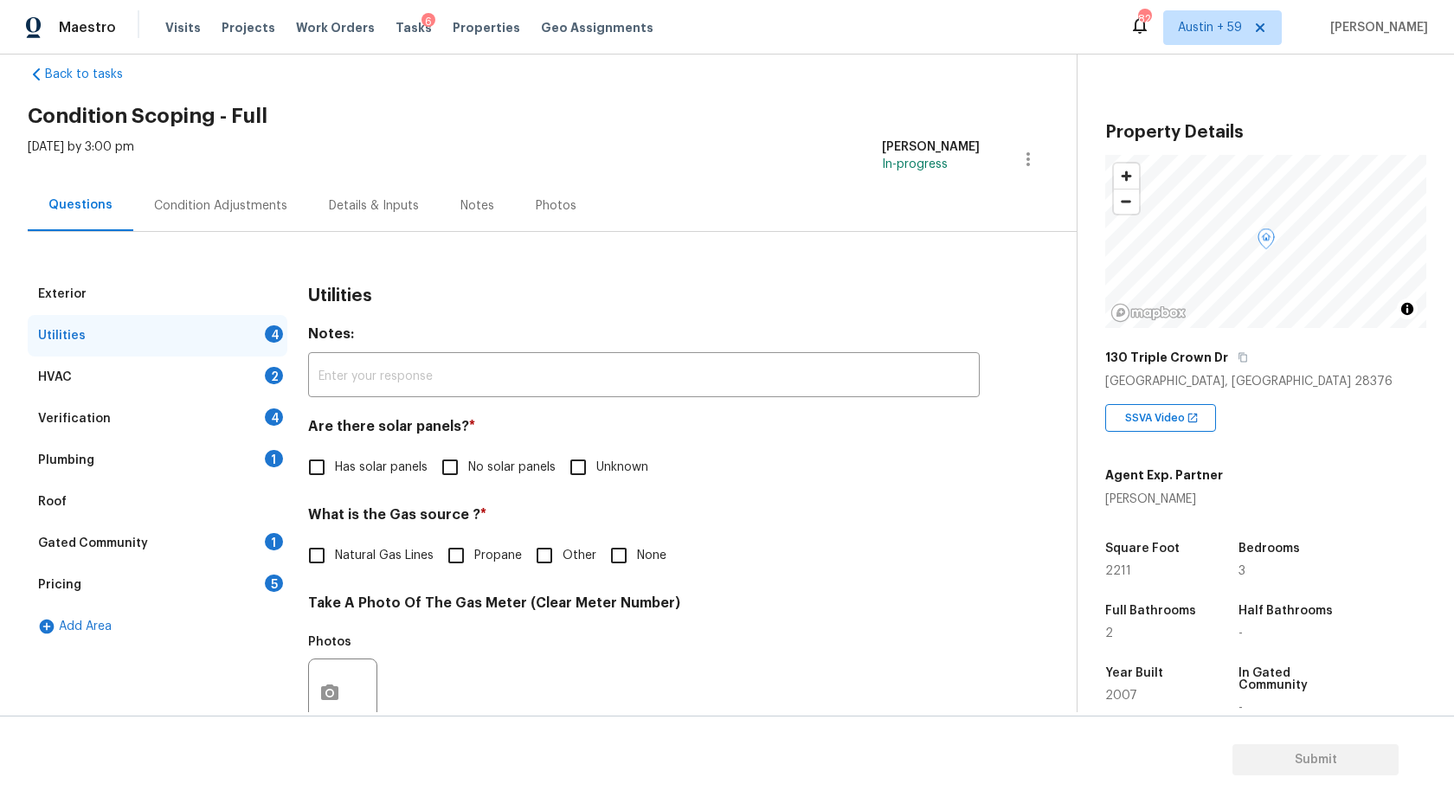
scroll to position [173, 0]
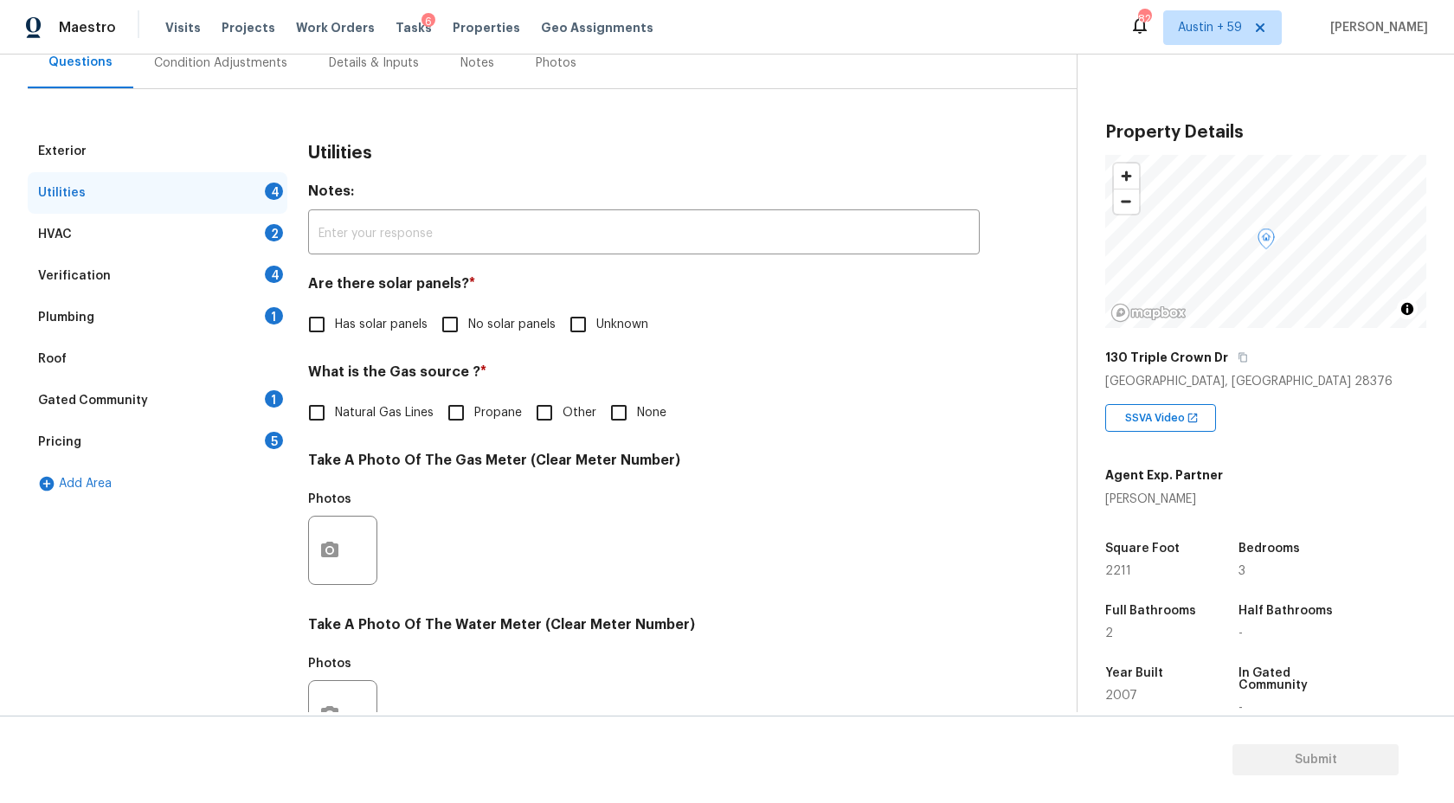
click at [378, 409] on span "Natural Gas Lines" at bounding box center [384, 413] width 99 height 18
click at [335, 409] on input "Natural Gas Lines" at bounding box center [317, 413] width 36 height 36
checkbox input "true"
click at [449, 325] on input "No solar panels" at bounding box center [450, 324] width 36 height 36
checkbox input "true"
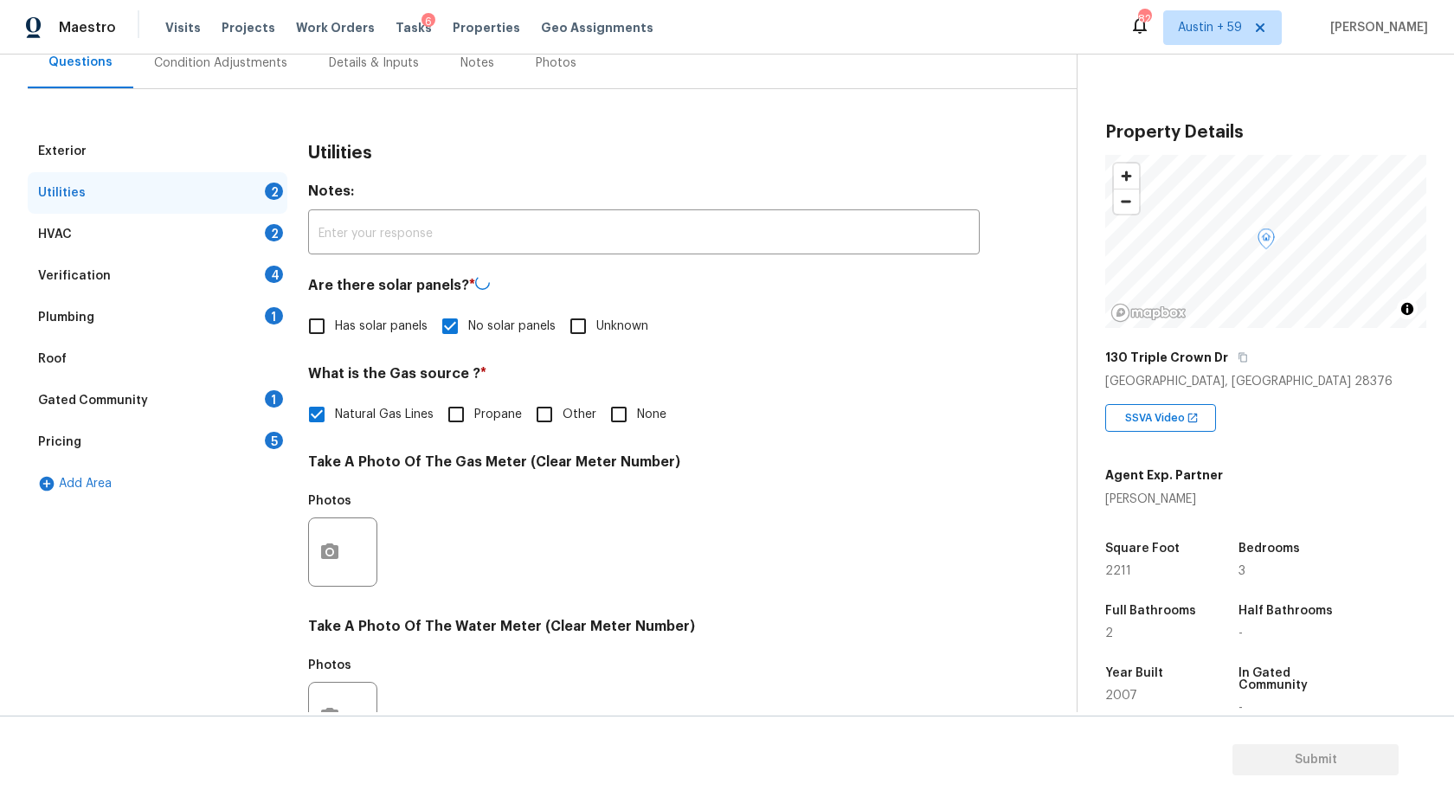
scroll to position [491, 0]
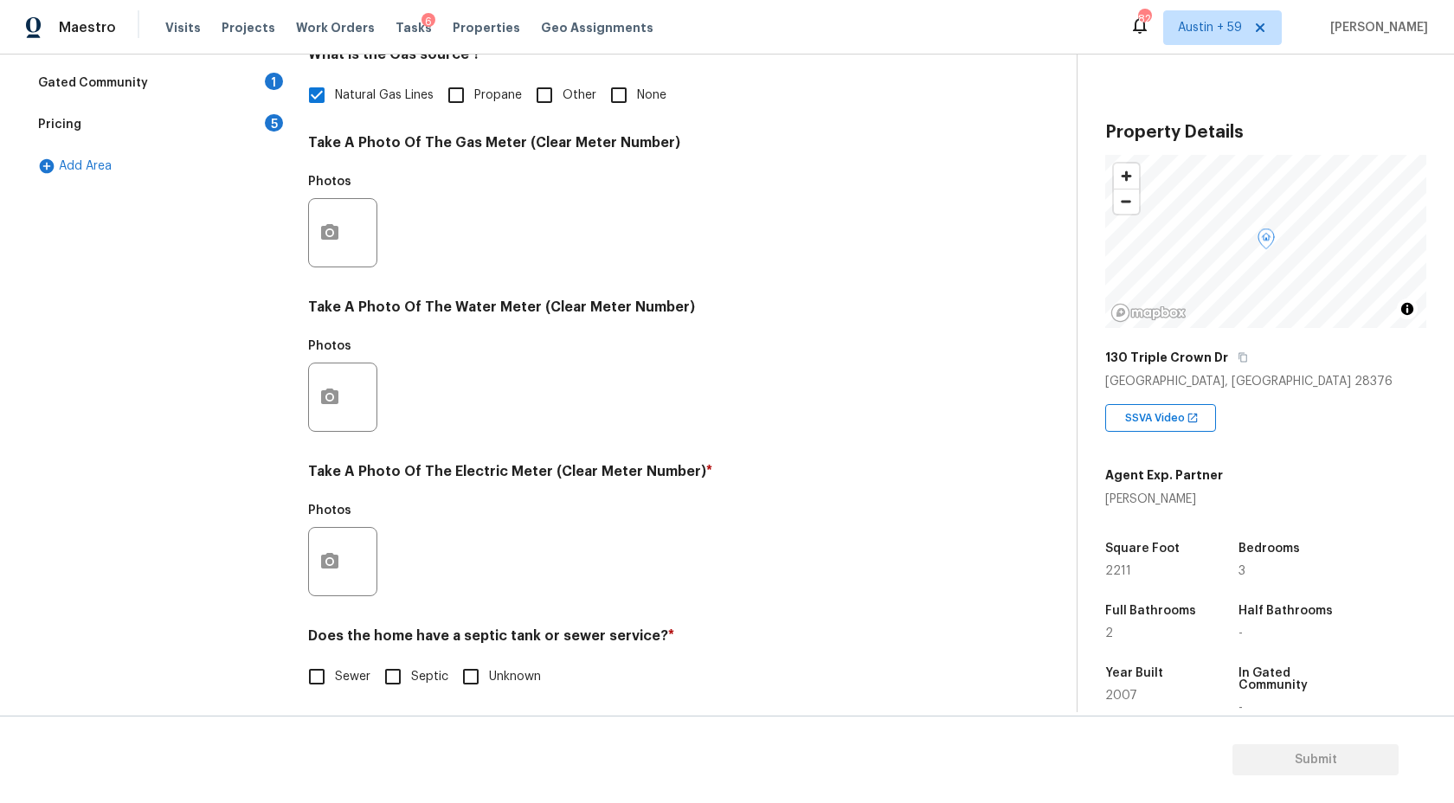
click at [396, 685] on input "Septic" at bounding box center [393, 677] width 36 height 36
checkbox input "true"
click at [342, 570] on button "button" at bounding box center [330, 562] width 42 height 68
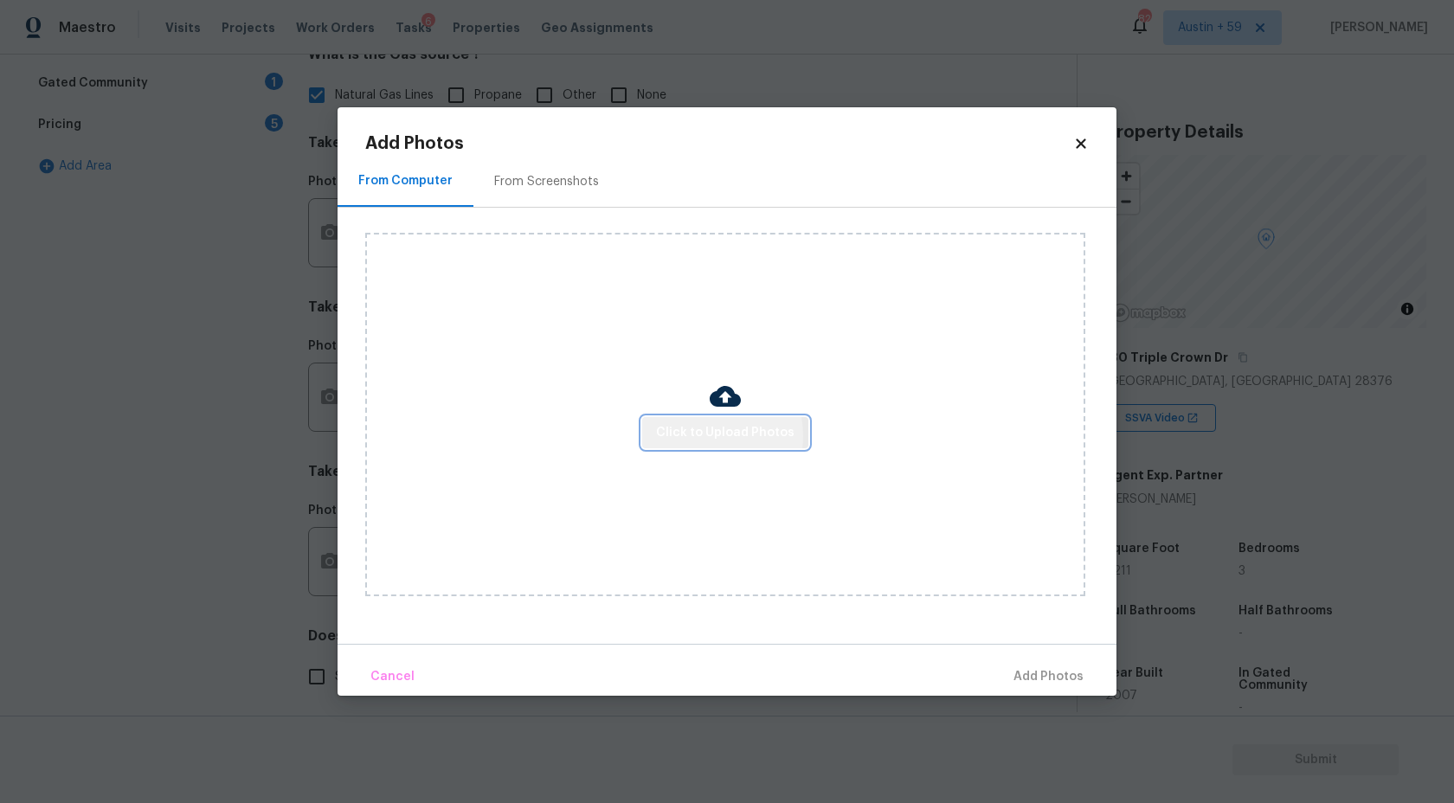
click at [709, 435] on span "Click to Upload Photos" at bounding box center [725, 433] width 138 height 22
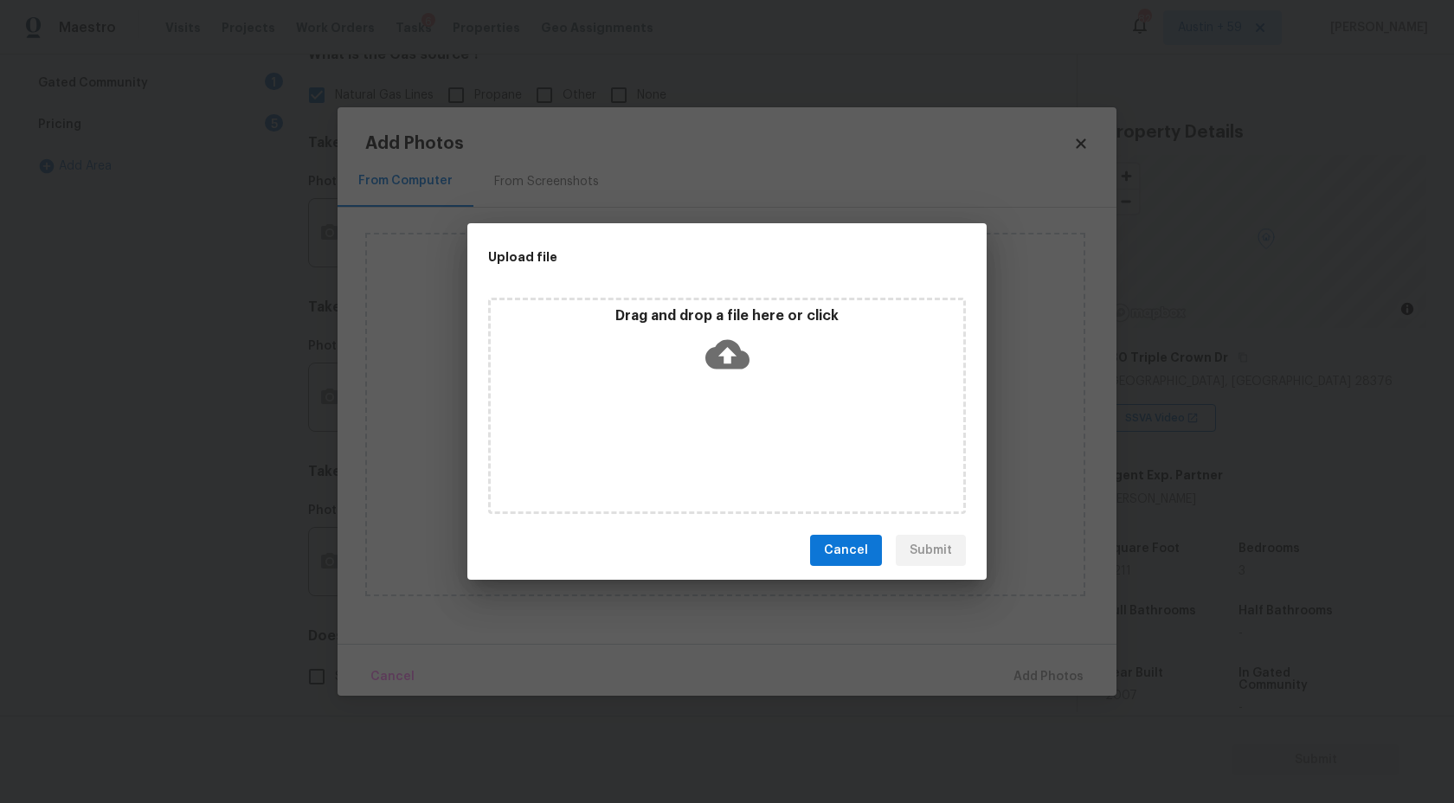
click at [711, 366] on icon at bounding box center [727, 354] width 44 height 29
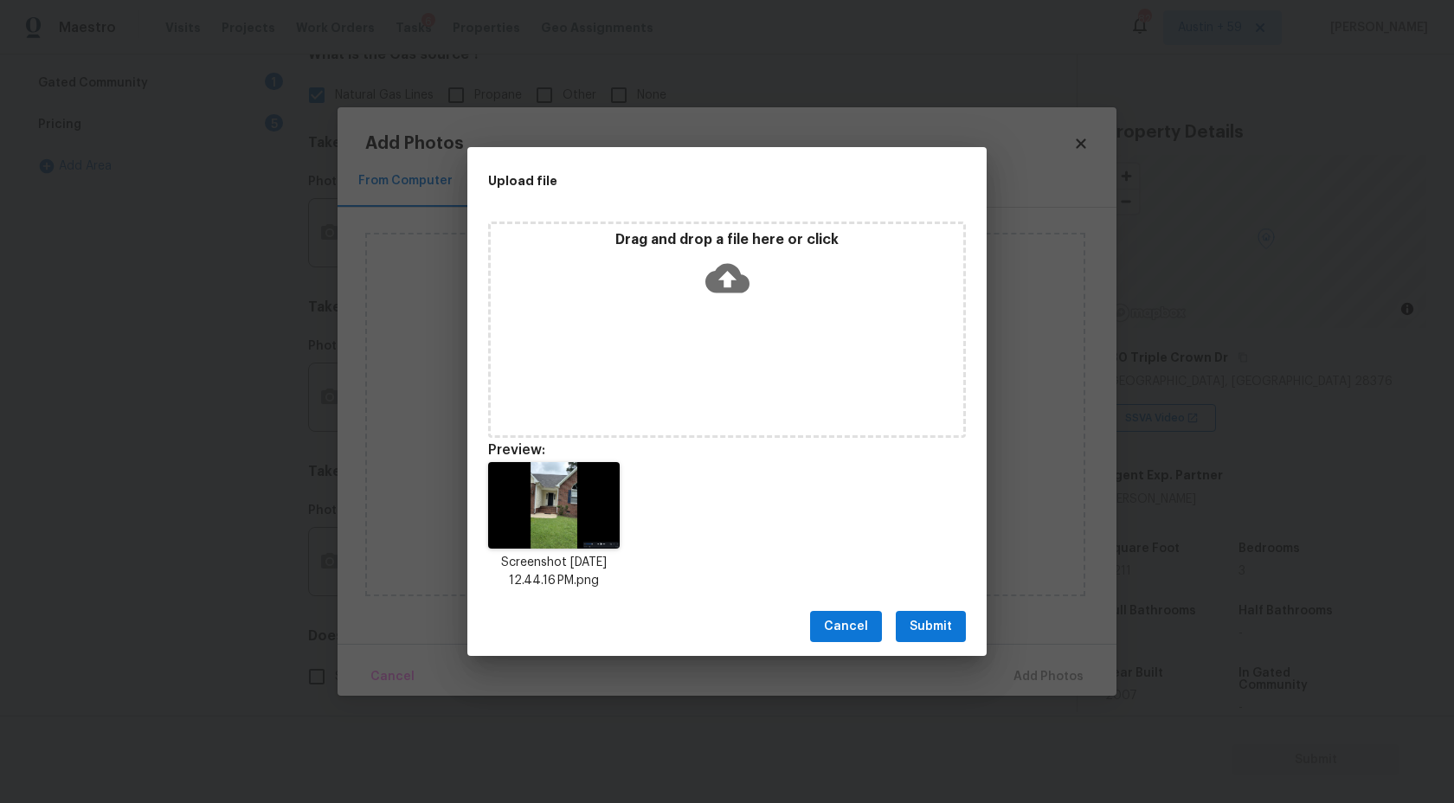
click at [935, 623] on span "Submit" at bounding box center [931, 627] width 42 height 22
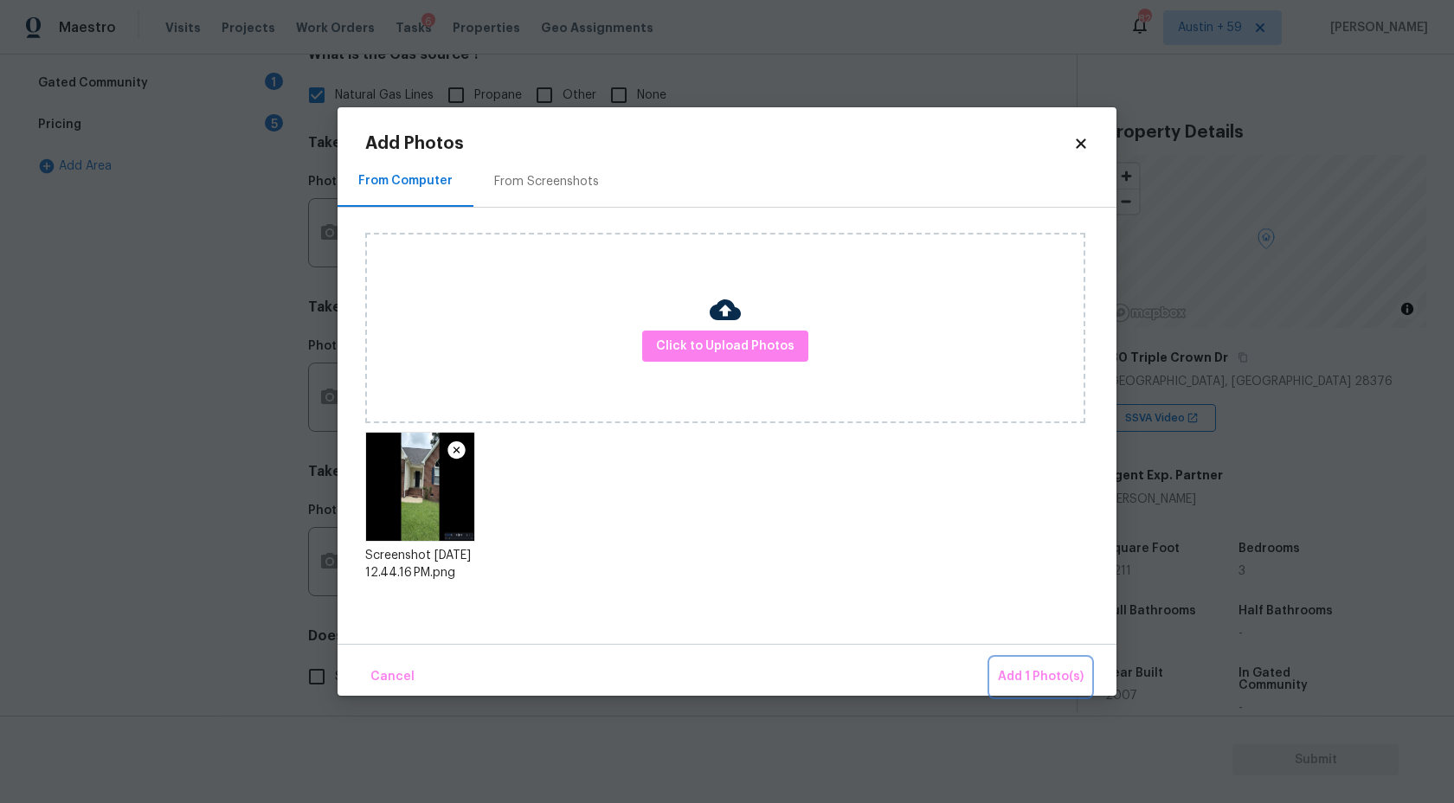
click at [1058, 682] on span "Add 1 Photo(s)" at bounding box center [1041, 677] width 86 height 22
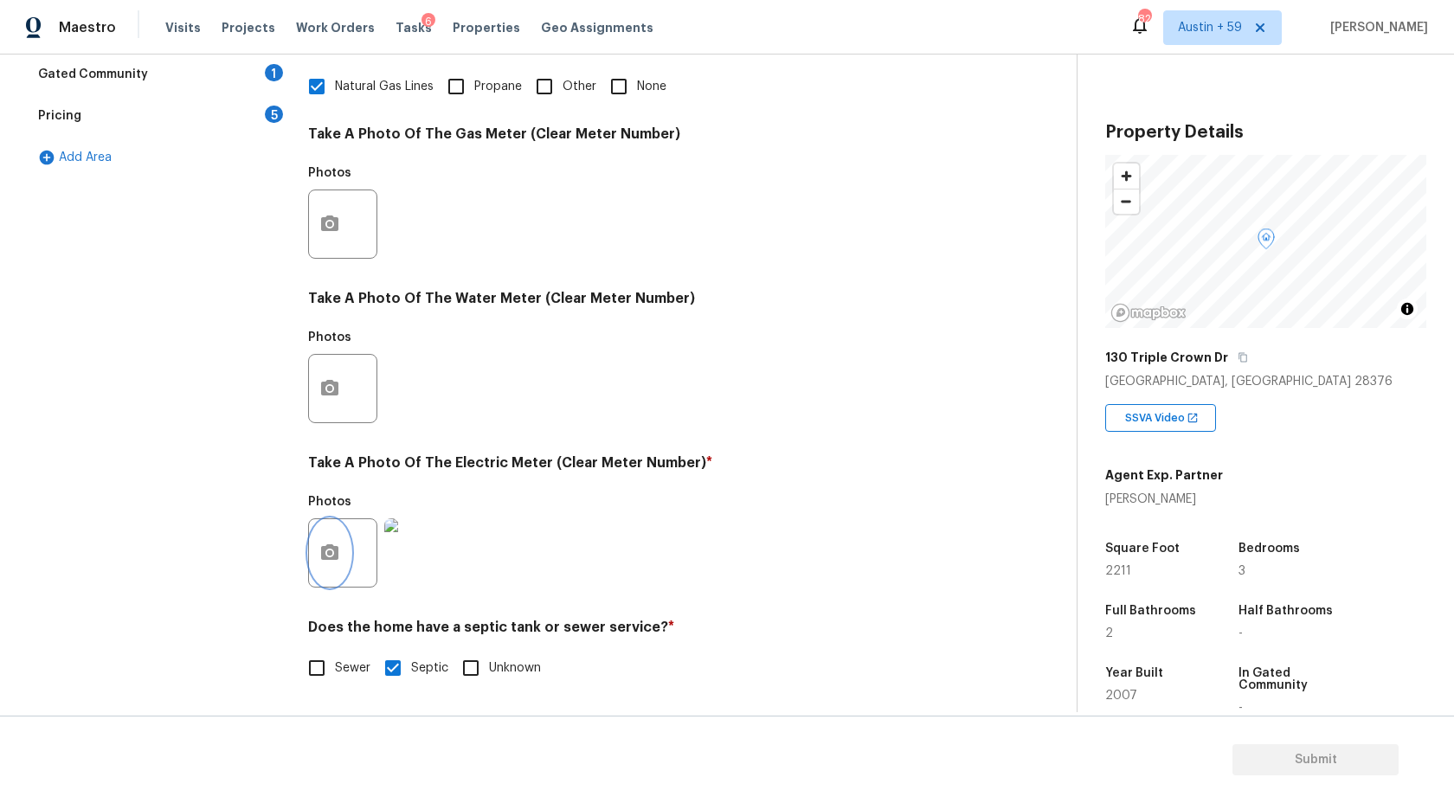
scroll to position [0, 0]
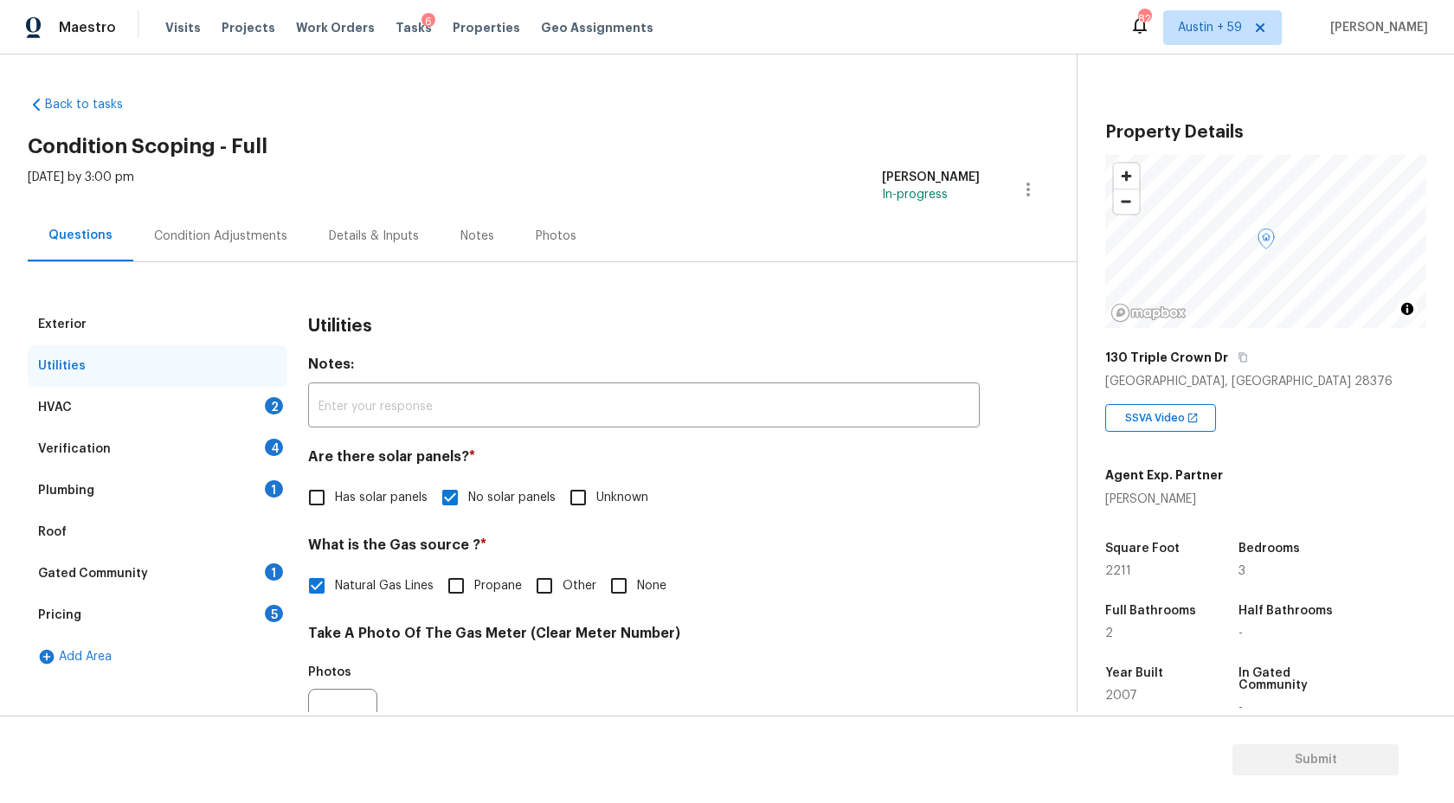
click at [264, 400] on div "HVAC 2" at bounding box center [158, 408] width 260 height 42
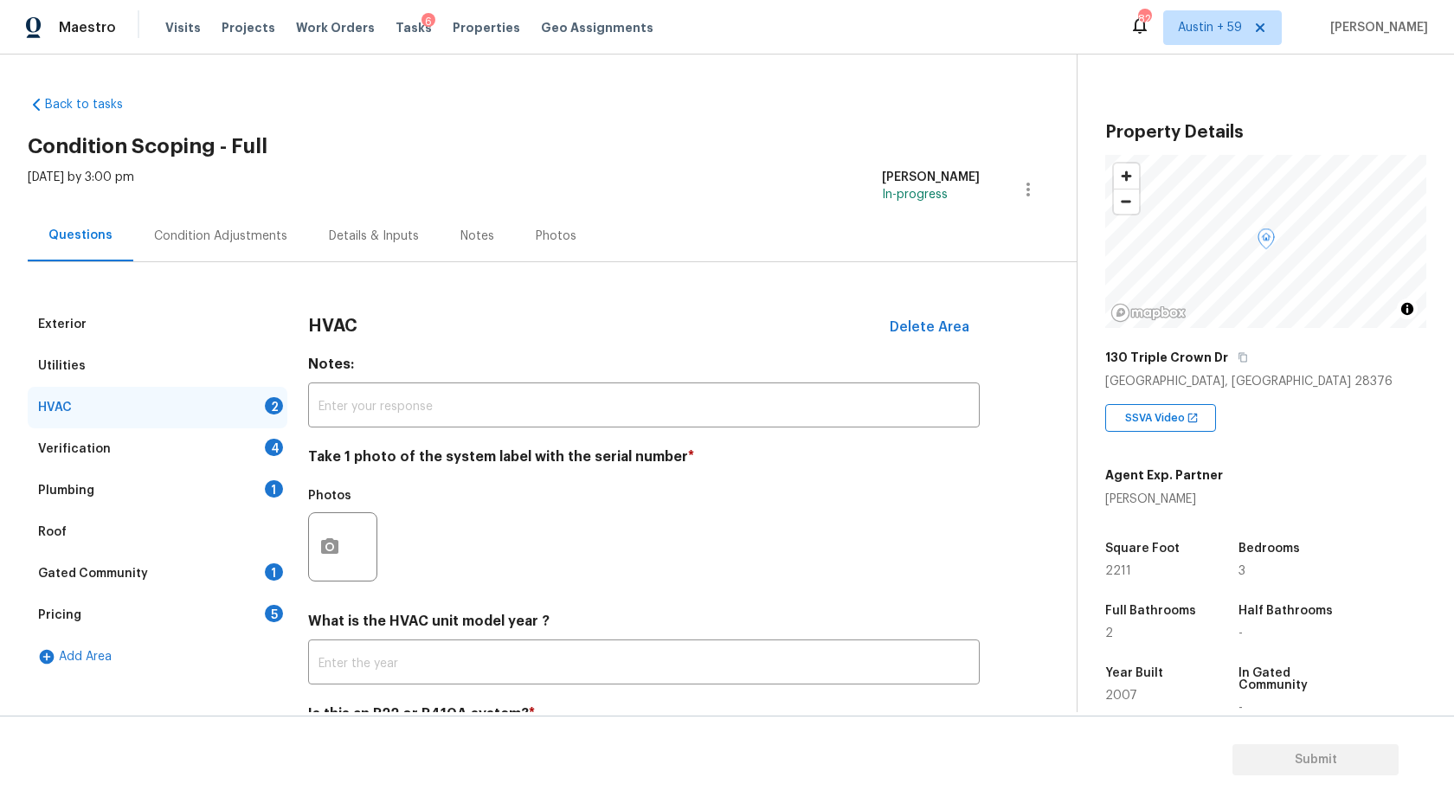
scroll to position [87, 0]
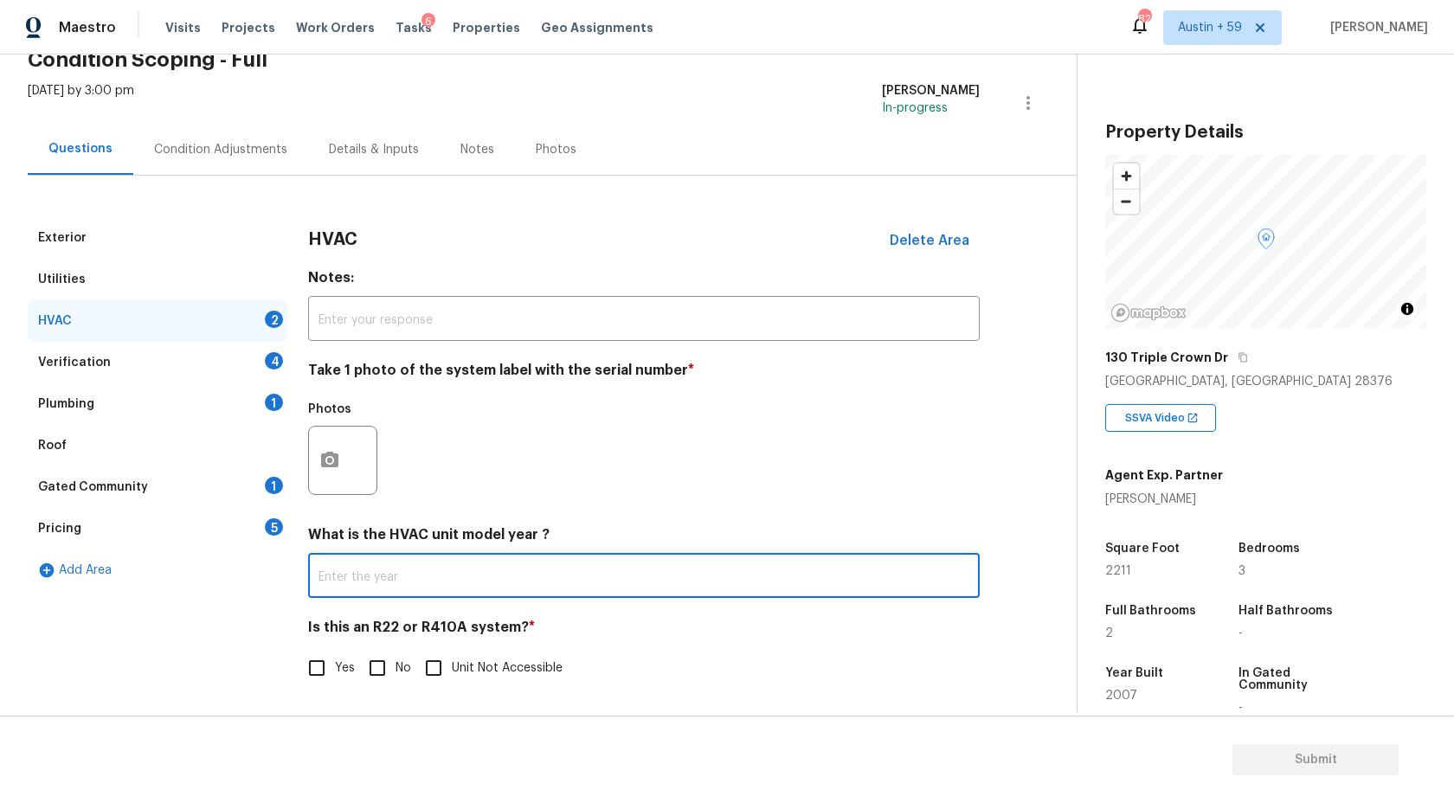
click at [395, 585] on input "text" at bounding box center [644, 577] width 672 height 41
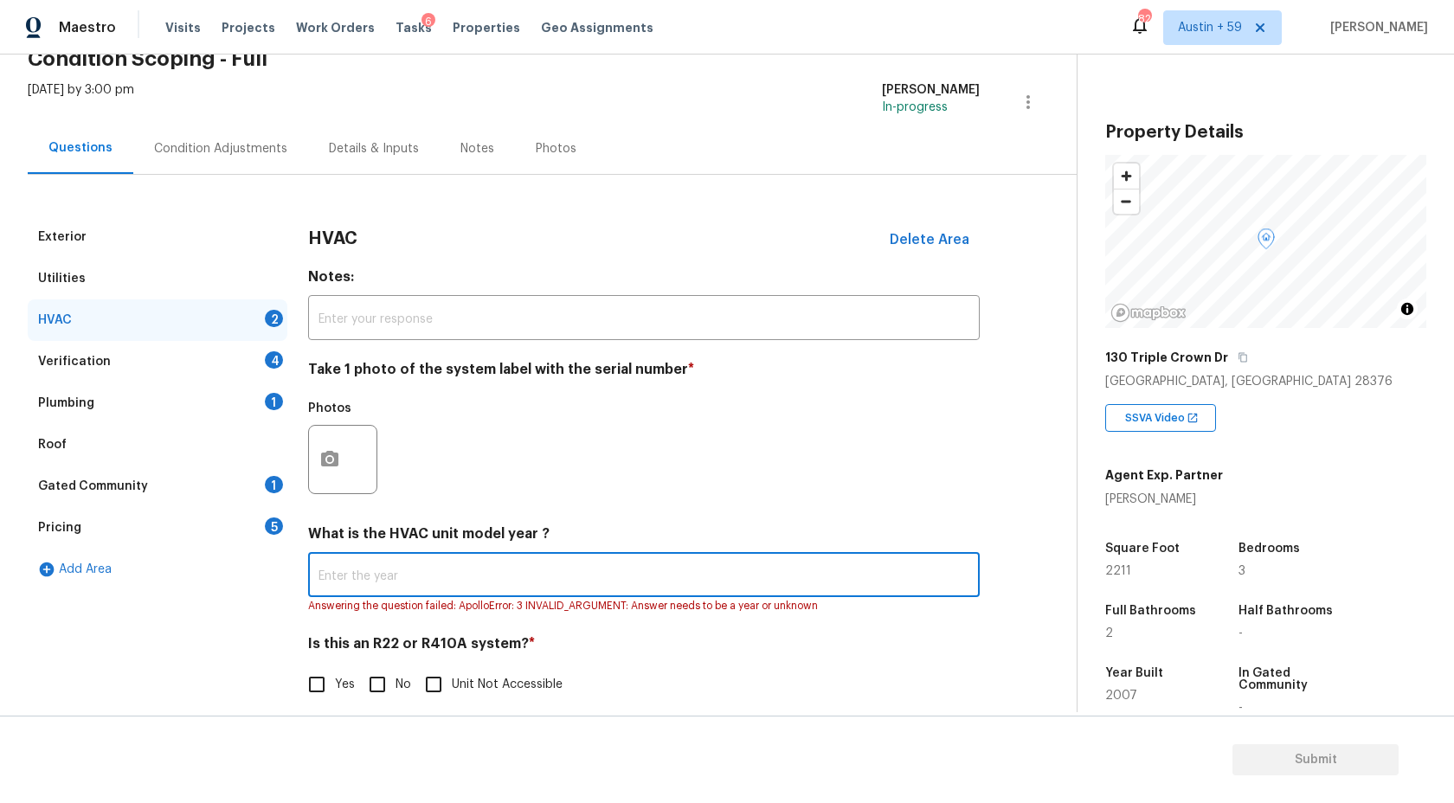
paste input "2017"
type input "2017"
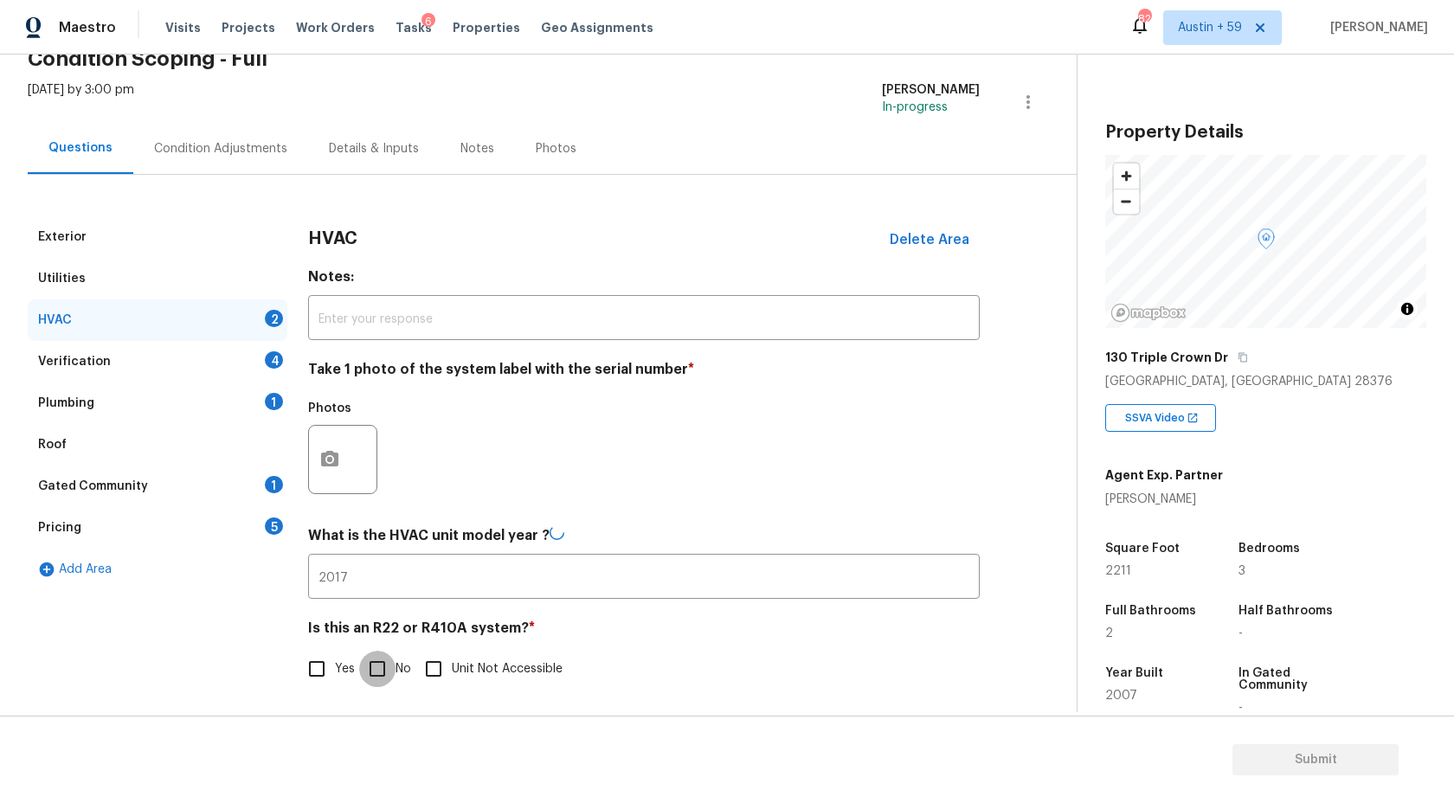
click at [365, 686] on input "No" at bounding box center [377, 669] width 36 height 36
checkbox input "true"
click at [325, 468] on icon "button" at bounding box center [329, 459] width 21 height 21
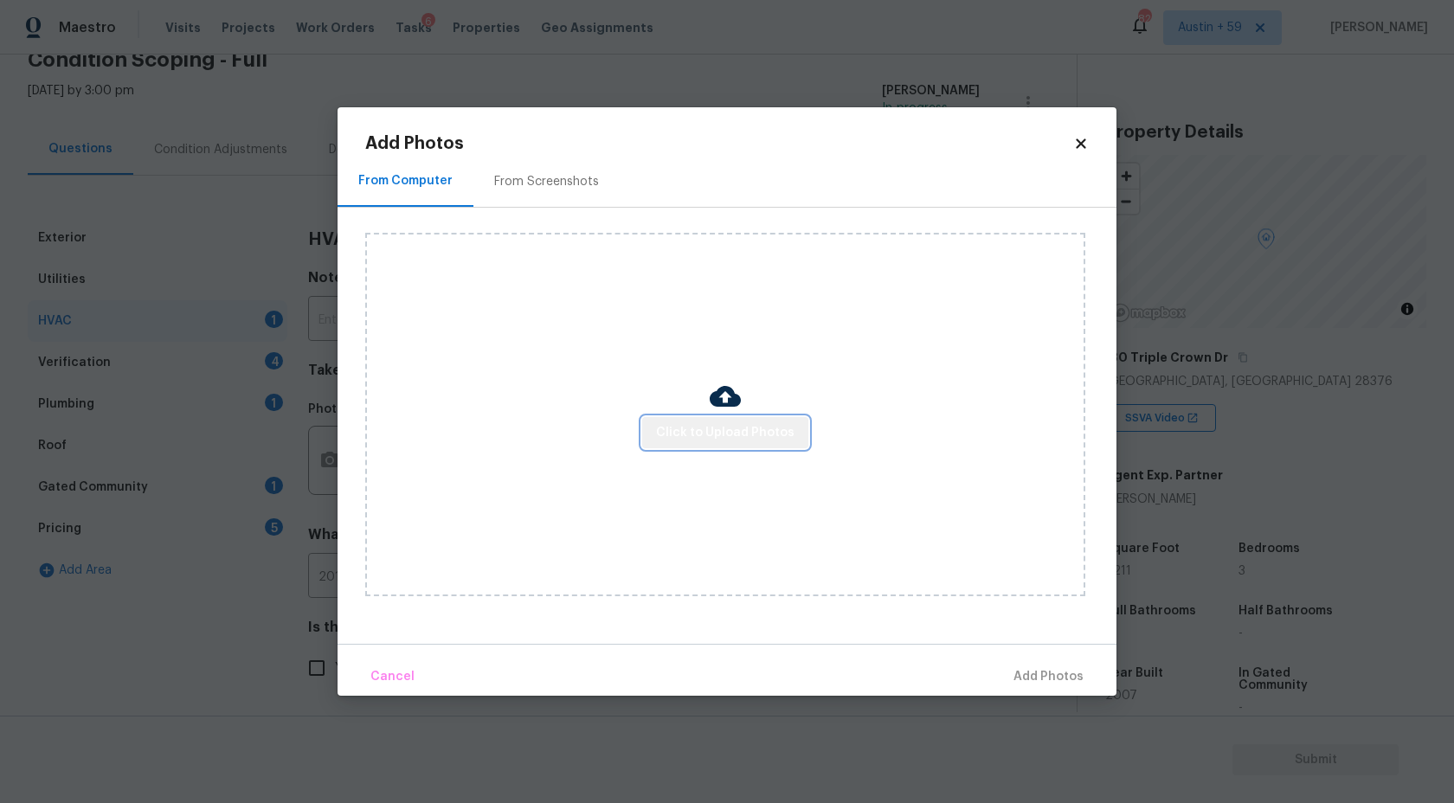
click at [782, 438] on span "Click to Upload Photos" at bounding box center [725, 433] width 138 height 22
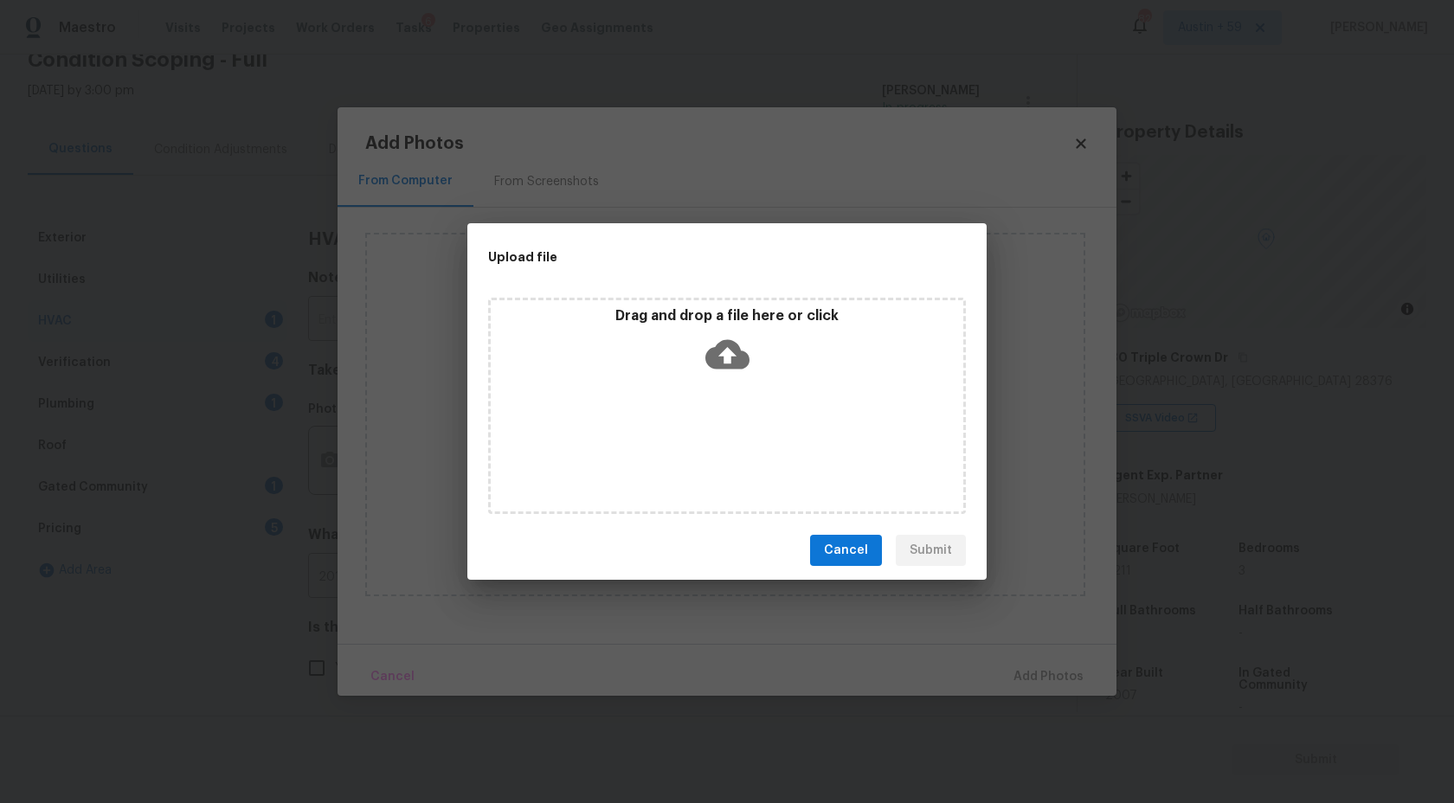
click at [755, 376] on div "Drag and drop a file here or click" at bounding box center [727, 344] width 473 height 74
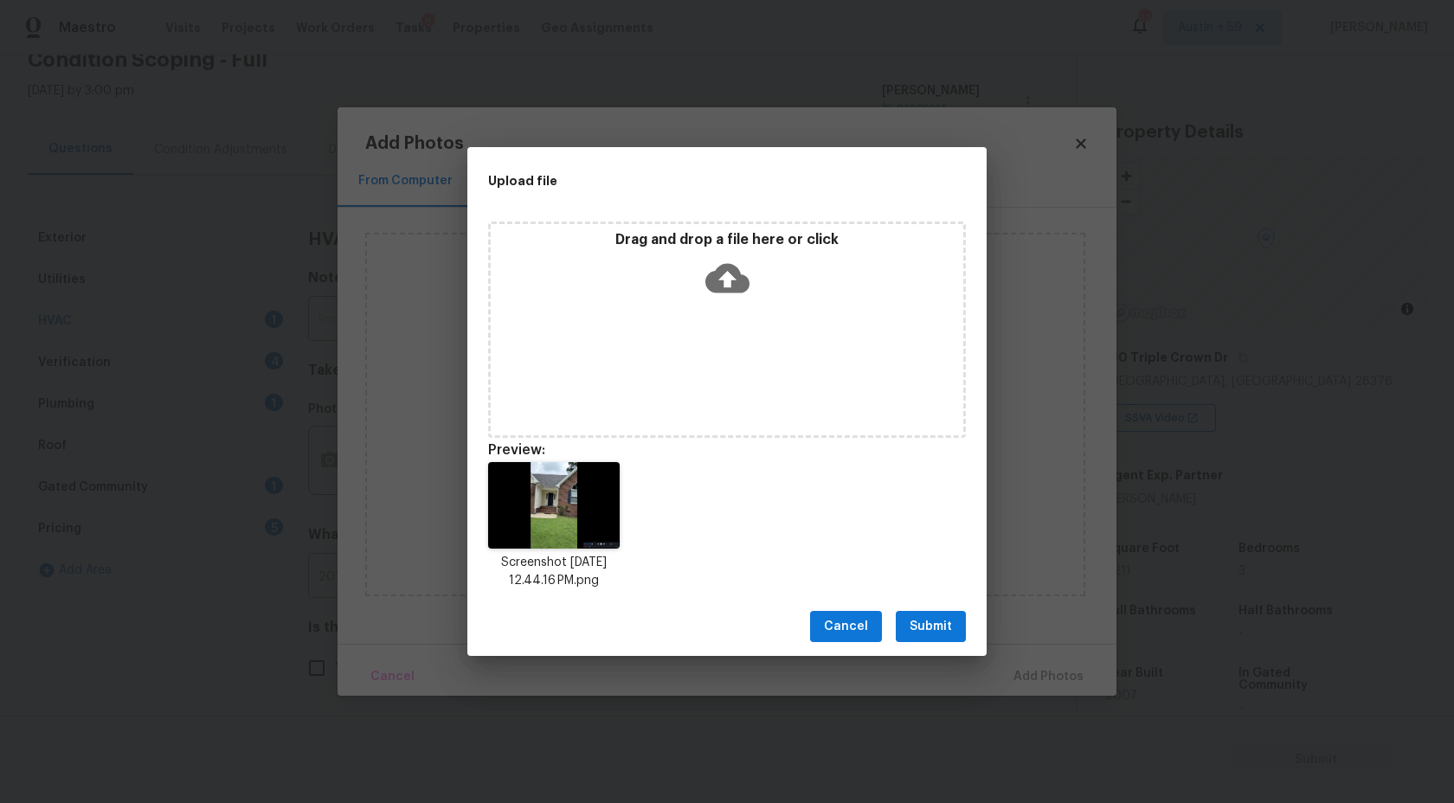
click at [918, 625] on span "Submit" at bounding box center [931, 627] width 42 height 22
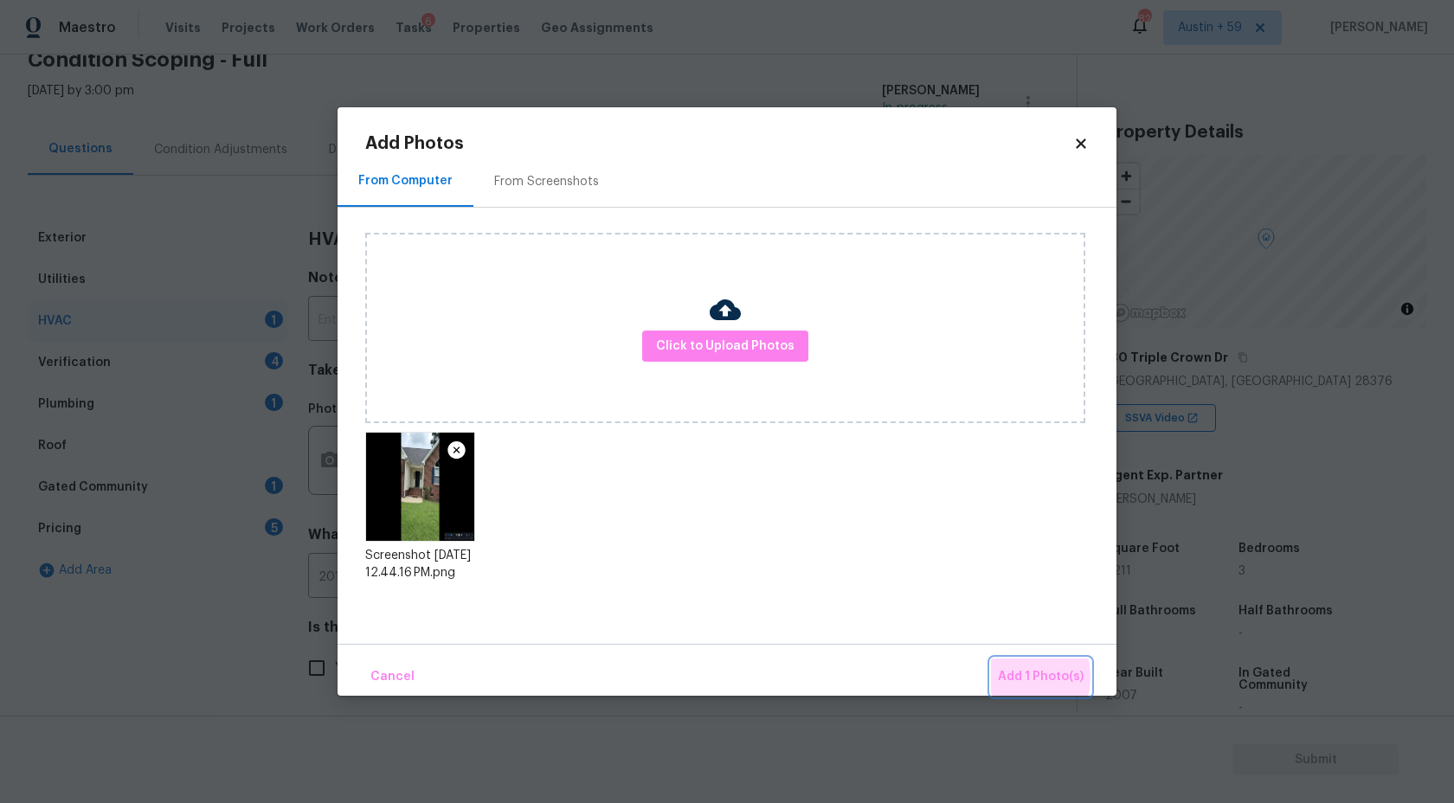
click at [1018, 677] on span "Add 1 Photo(s)" at bounding box center [1041, 677] width 86 height 22
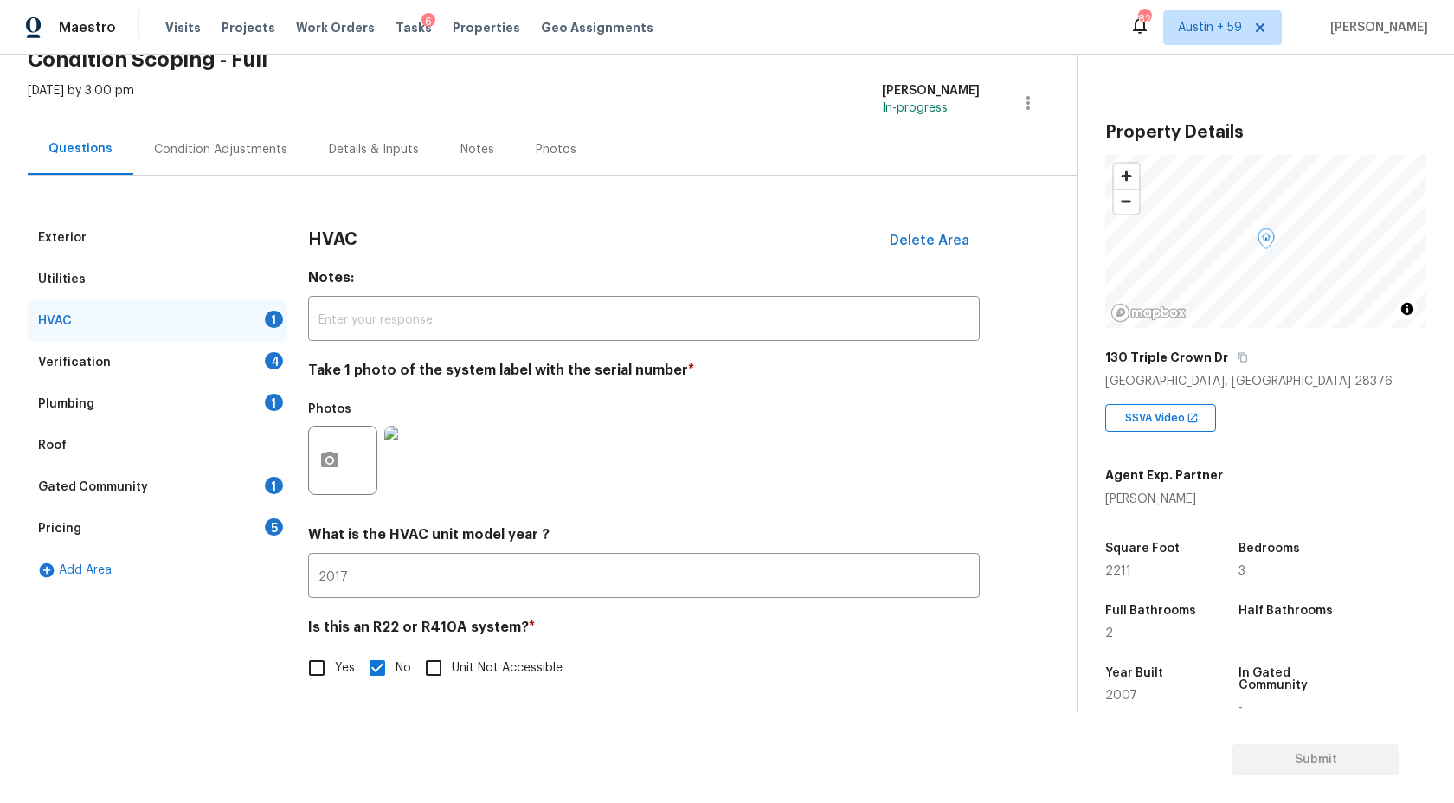
click at [266, 365] on div "Verification 4" at bounding box center [158, 363] width 260 height 42
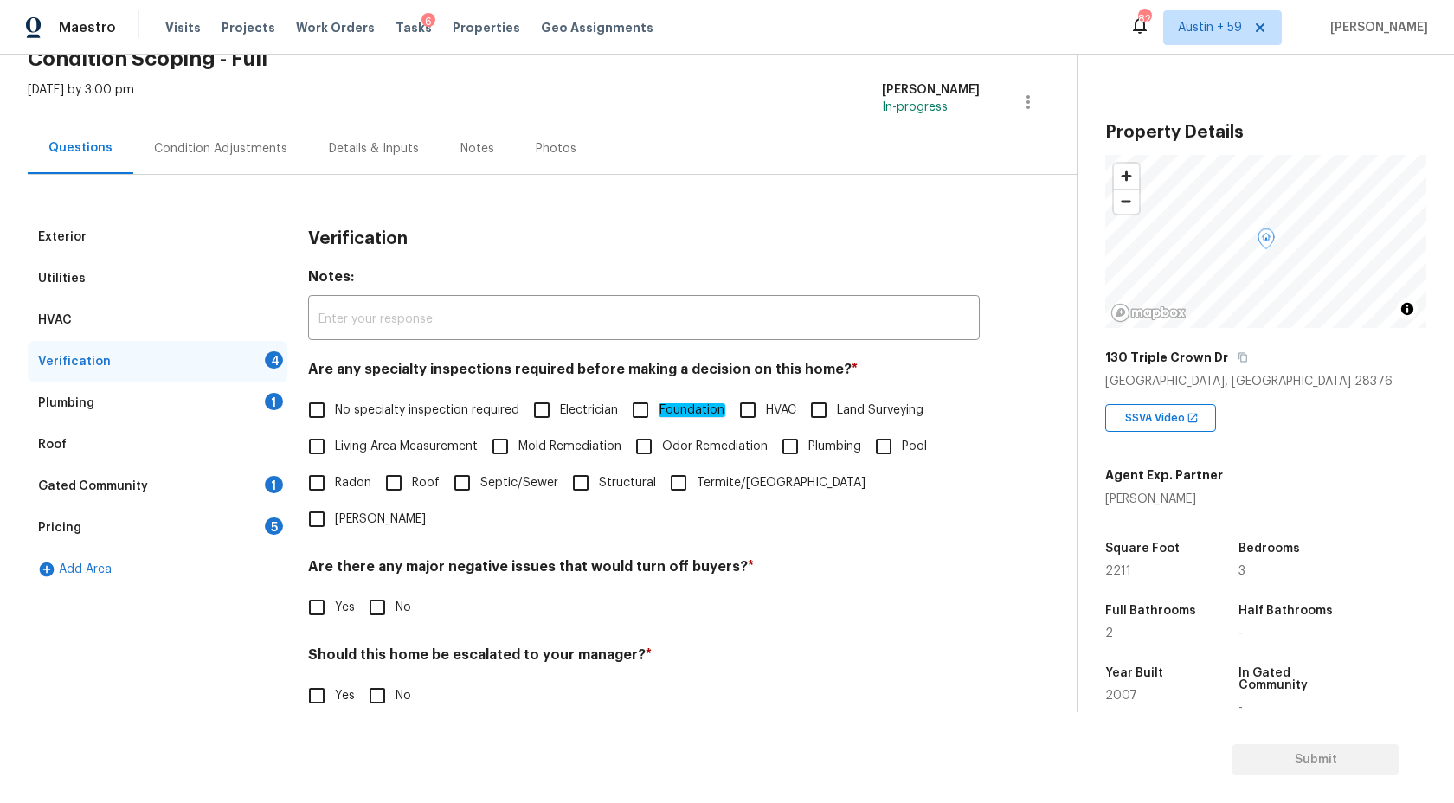
click at [357, 409] on span "No specialty inspection required" at bounding box center [427, 411] width 184 height 18
click at [335, 409] on input "No specialty inspection required" at bounding box center [317, 410] width 36 height 36
checkbox input "true"
click at [383, 591] on input "No" at bounding box center [377, 609] width 36 height 36
checkbox input "true"
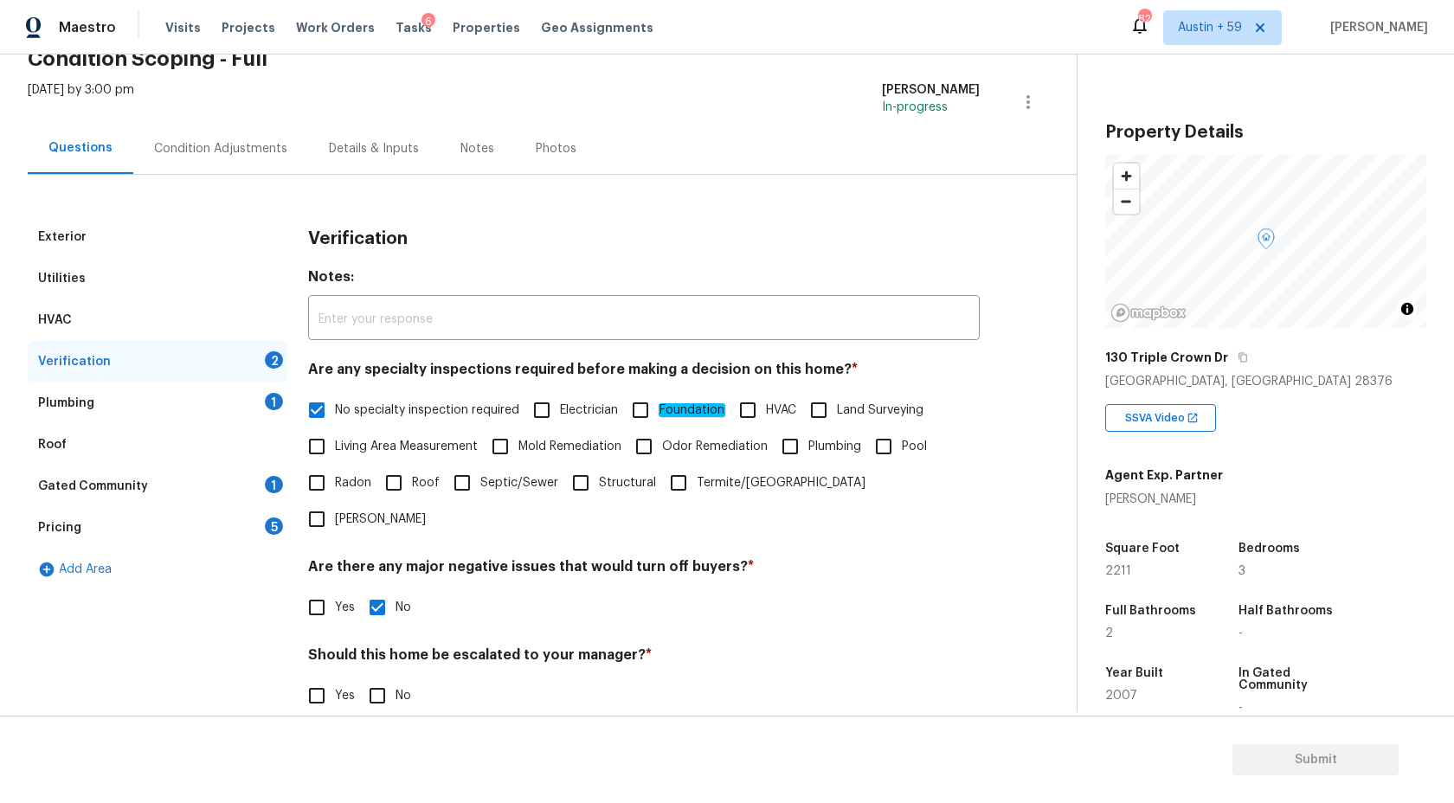
click at [378, 682] on div "Verification Notes: ​ Are any specialty inspections required before making a de…" at bounding box center [644, 528] width 672 height 624
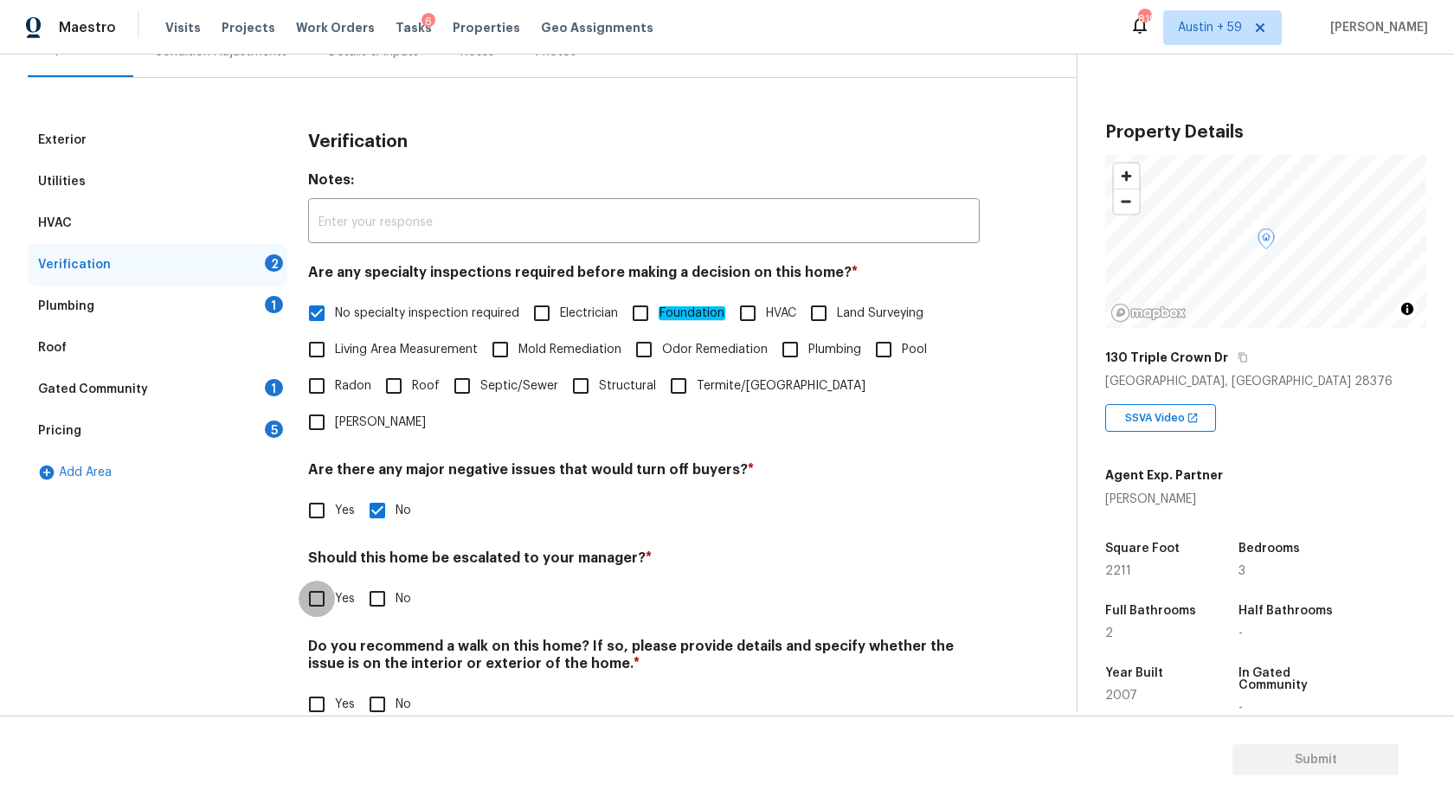
click at [319, 581] on input "Yes" at bounding box center [317, 599] width 36 height 36
checkbox input "true"
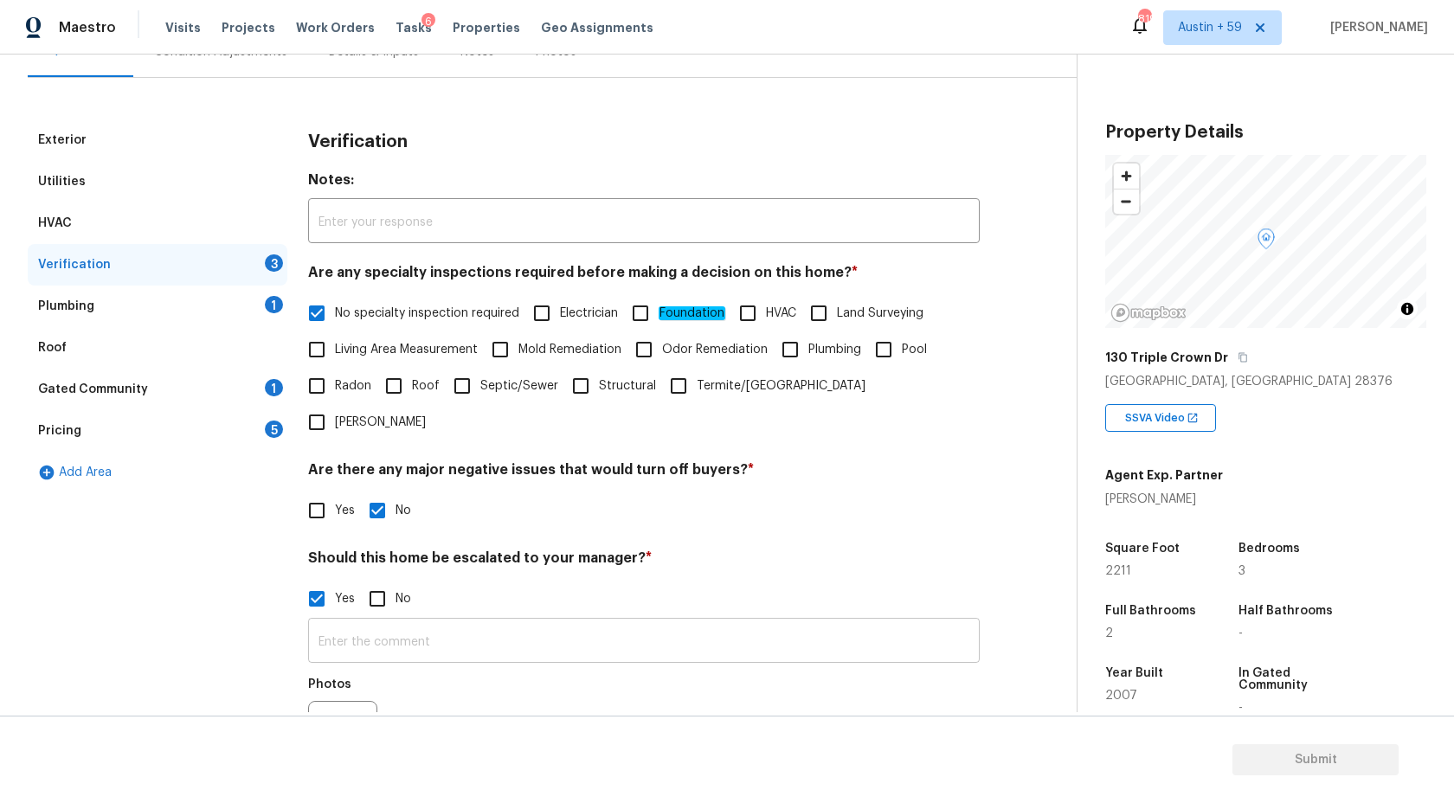
click at [491, 622] on input "text" at bounding box center [644, 642] width 672 height 41
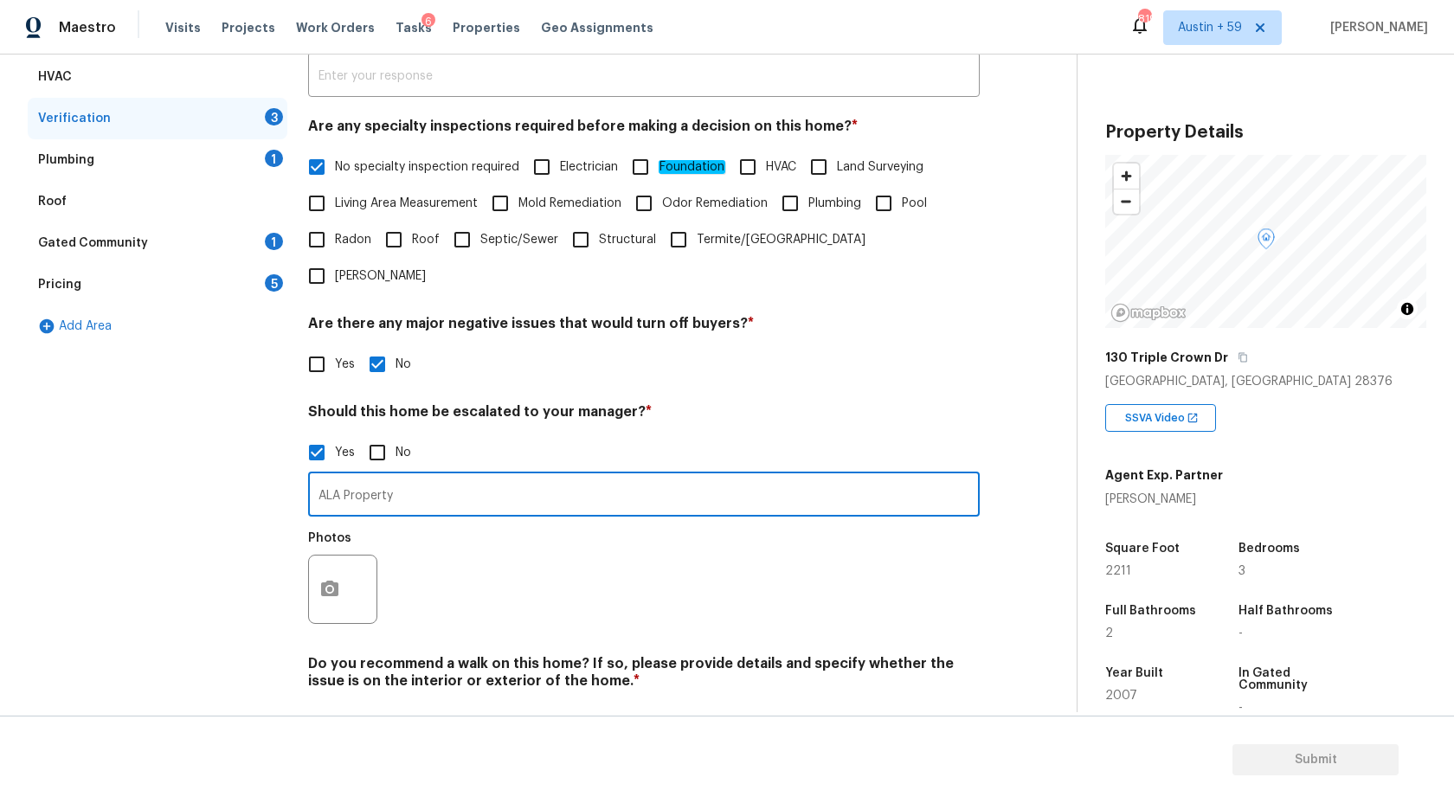
scroll to position [349, 0]
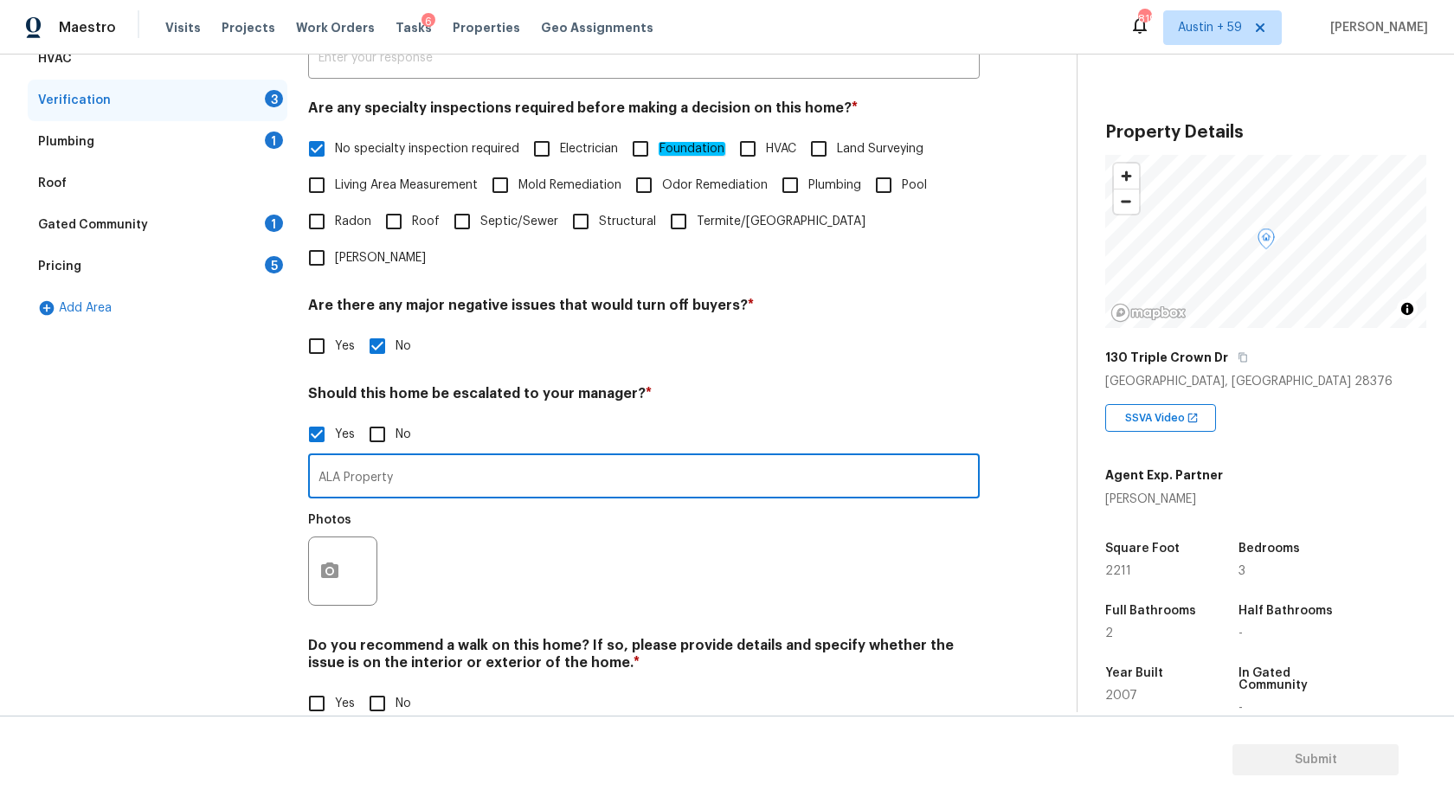
type input "ALA Property"
click at [340, 538] on button "button" at bounding box center [330, 572] width 42 height 68
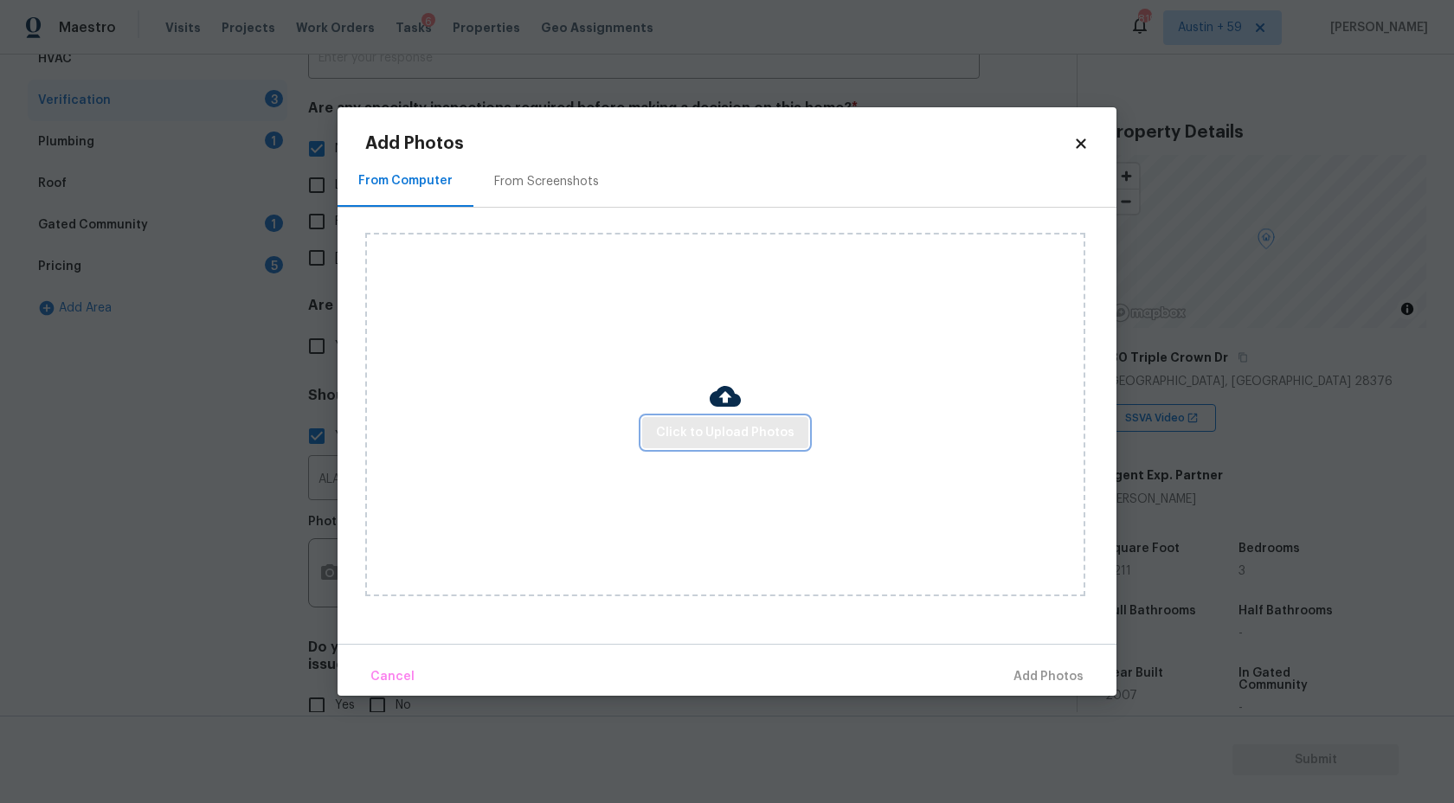
click at [744, 419] on button "Click to Upload Photos" at bounding box center [725, 433] width 166 height 32
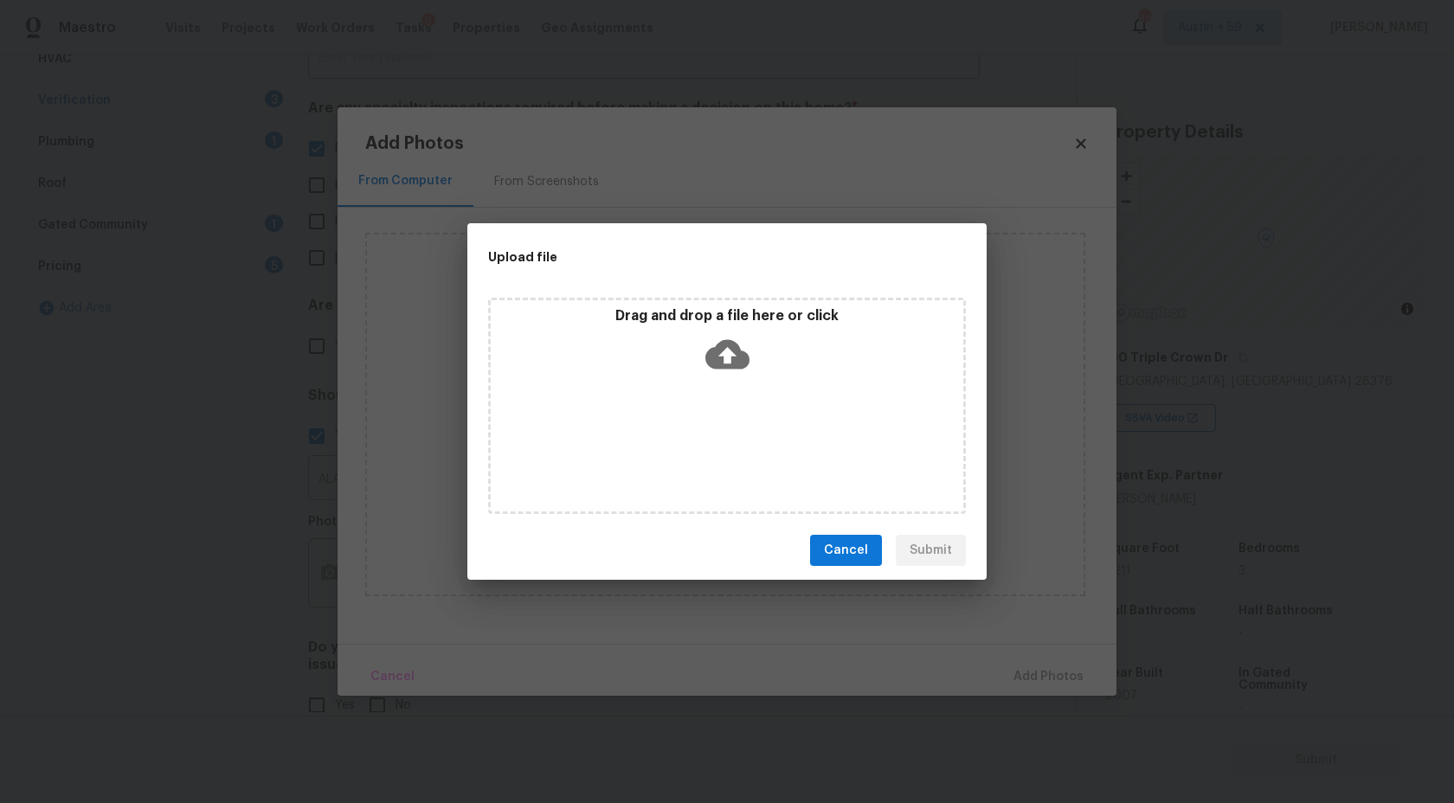
click at [737, 355] on icon at bounding box center [727, 354] width 44 height 29
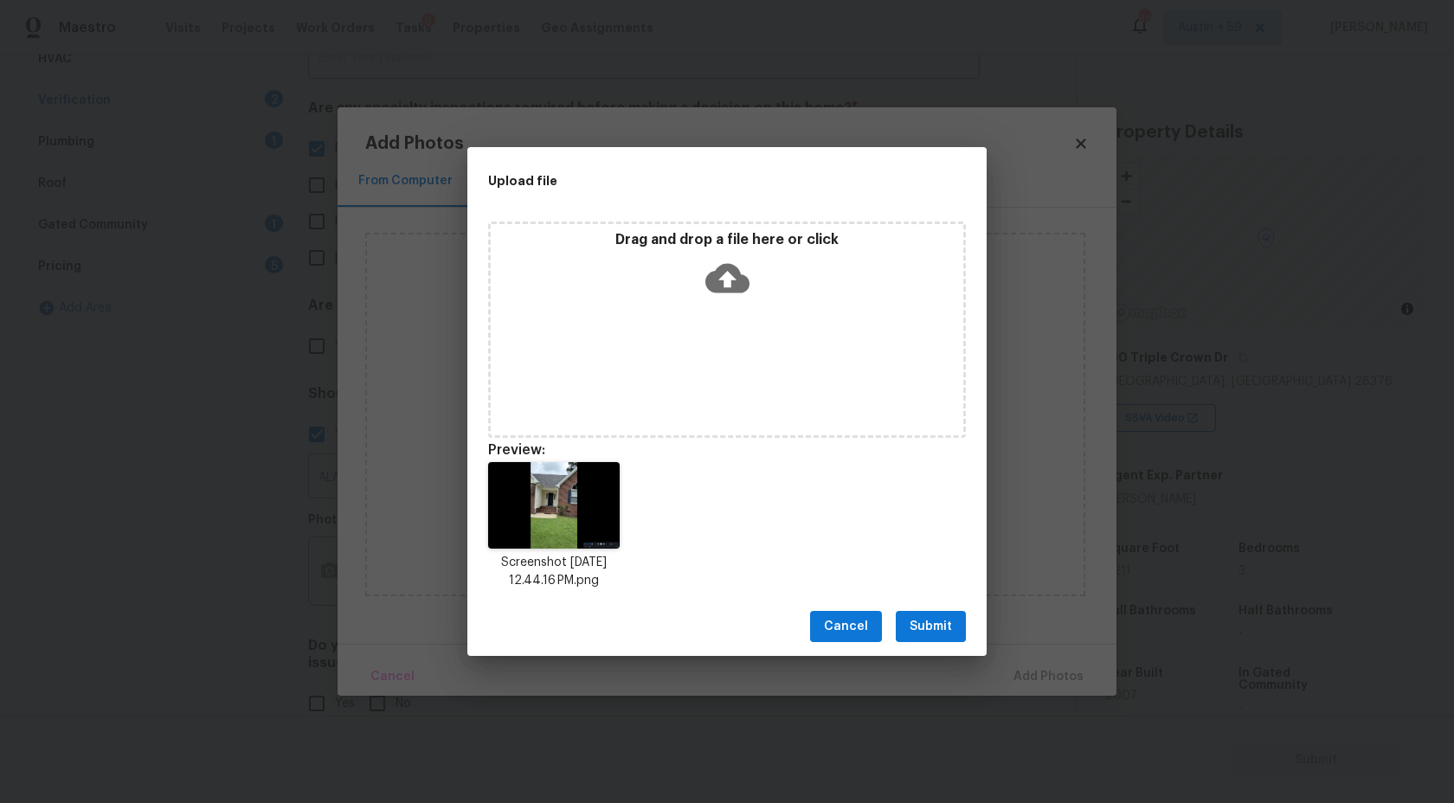
click at [927, 632] on span "Submit" at bounding box center [931, 627] width 42 height 22
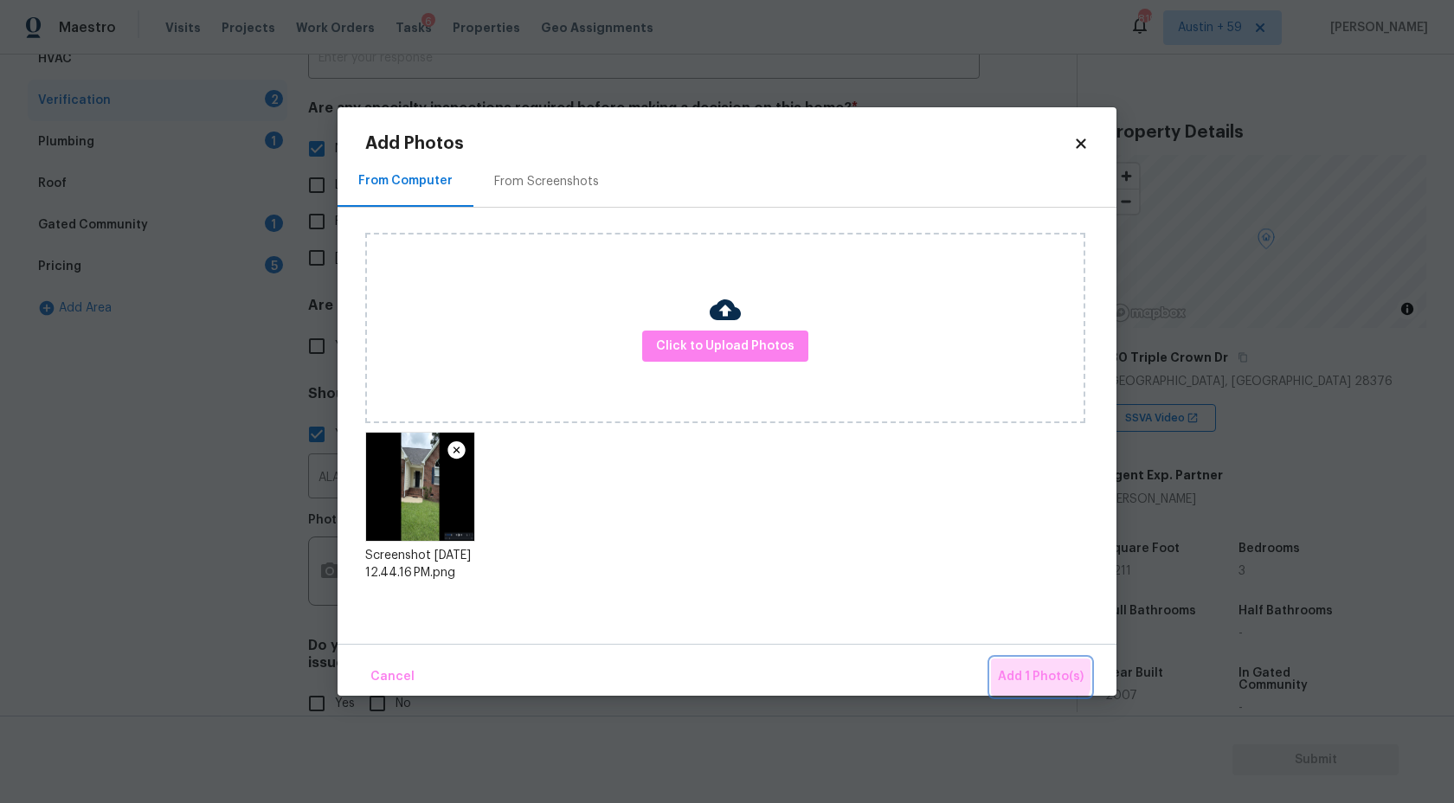
click at [1004, 664] on button "Add 1 Photo(s)" at bounding box center [1041, 677] width 100 height 37
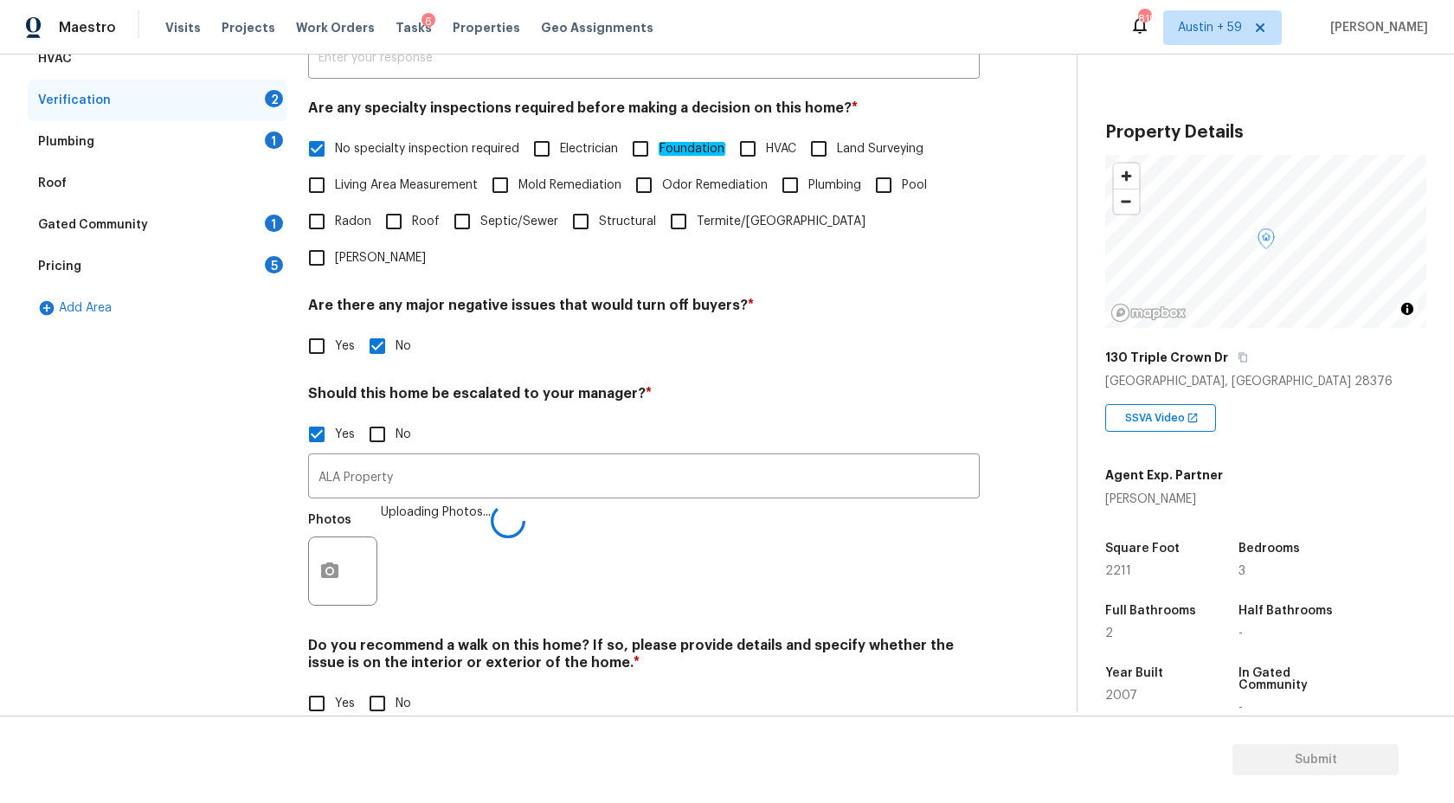
click at [370, 686] on input "No" at bounding box center [377, 704] width 36 height 36
checkbox input "true"
click at [257, 135] on div "Plumbing 1" at bounding box center [158, 142] width 260 height 42
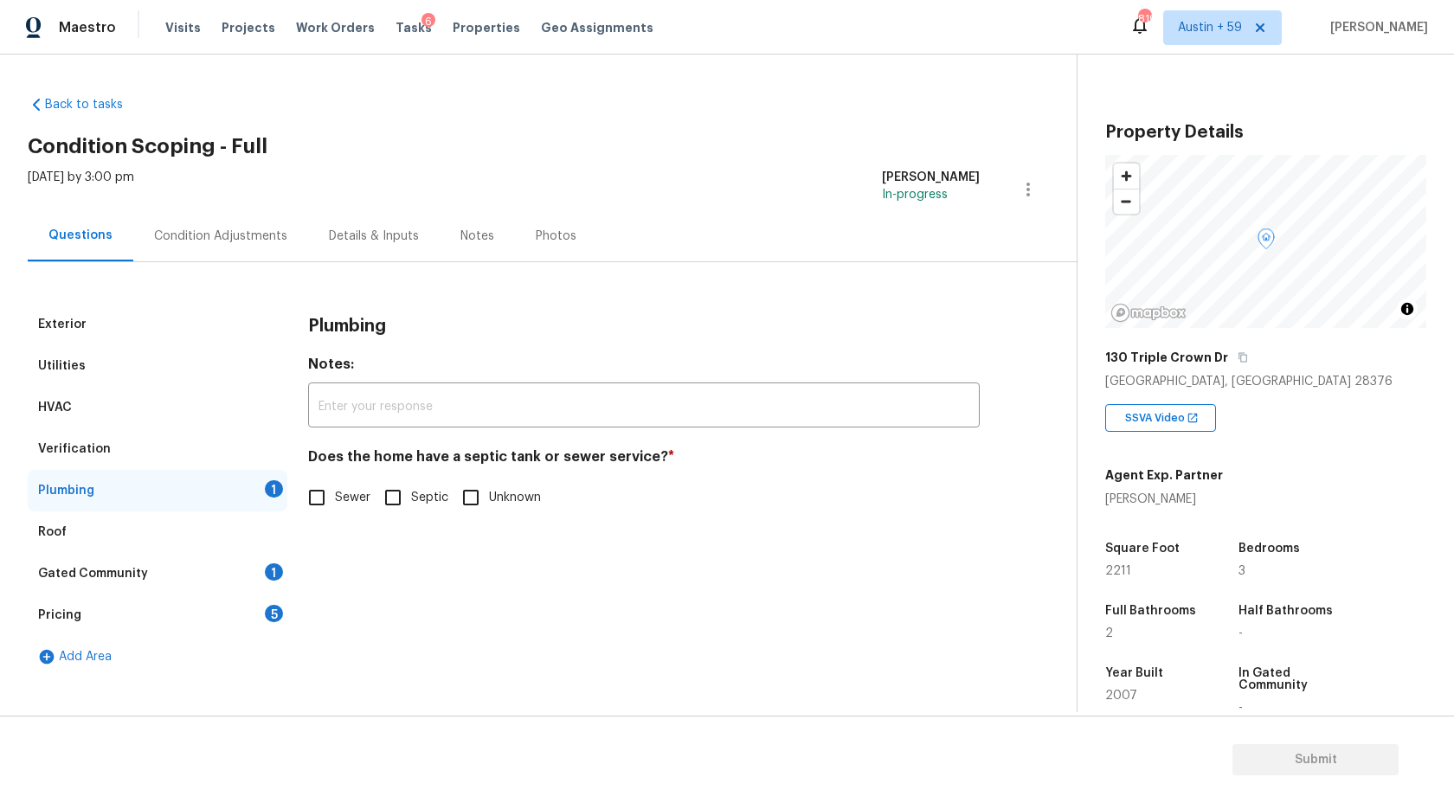
scroll to position [0, 0]
click at [390, 509] on input "Septic" at bounding box center [393, 498] width 36 height 36
checkbox input "true"
click at [181, 512] on div "Roof" at bounding box center [158, 533] width 260 height 42
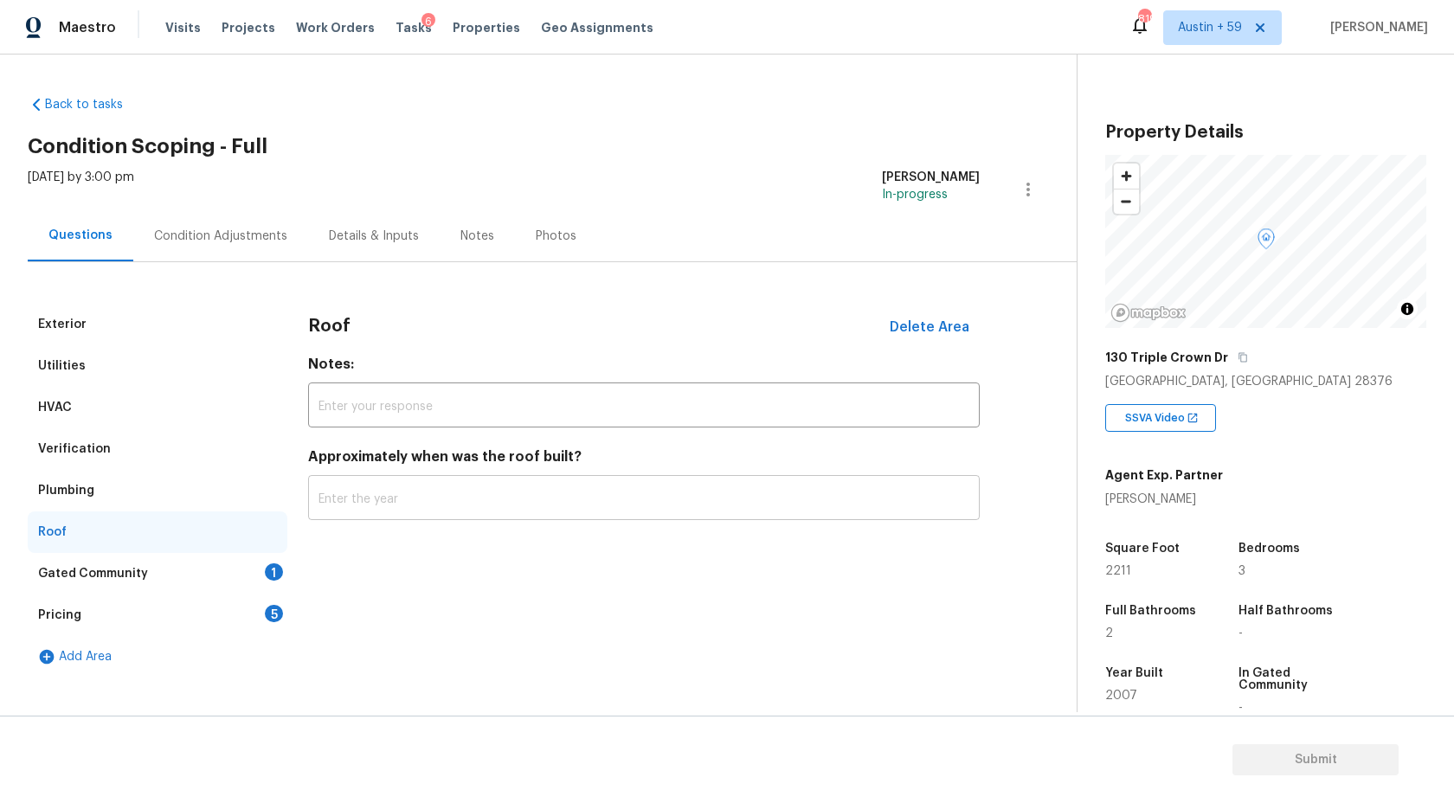
click at [437, 483] on input "text" at bounding box center [644, 500] width 672 height 41
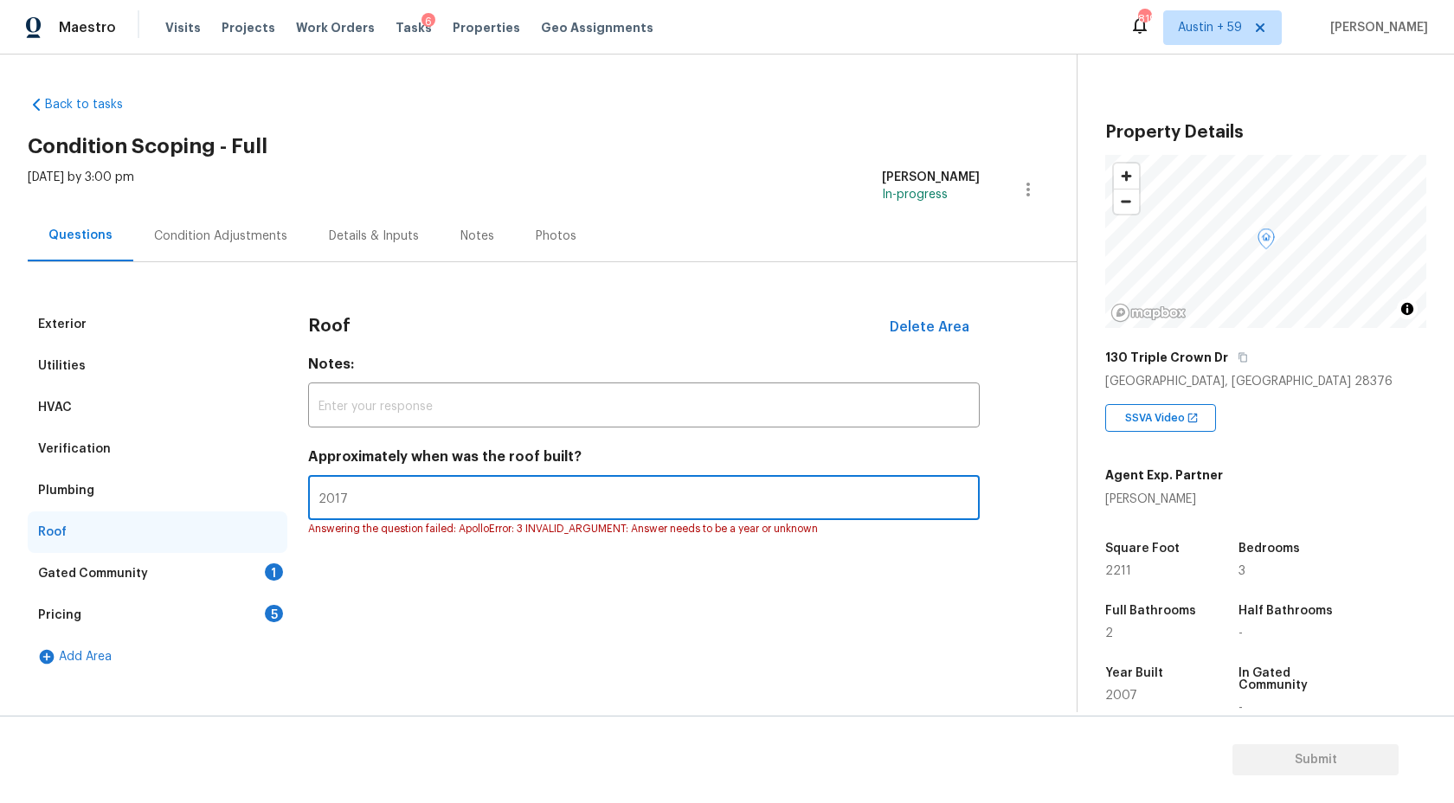
type input "2017"
click at [250, 571] on div "Gated Community 1" at bounding box center [158, 574] width 260 height 42
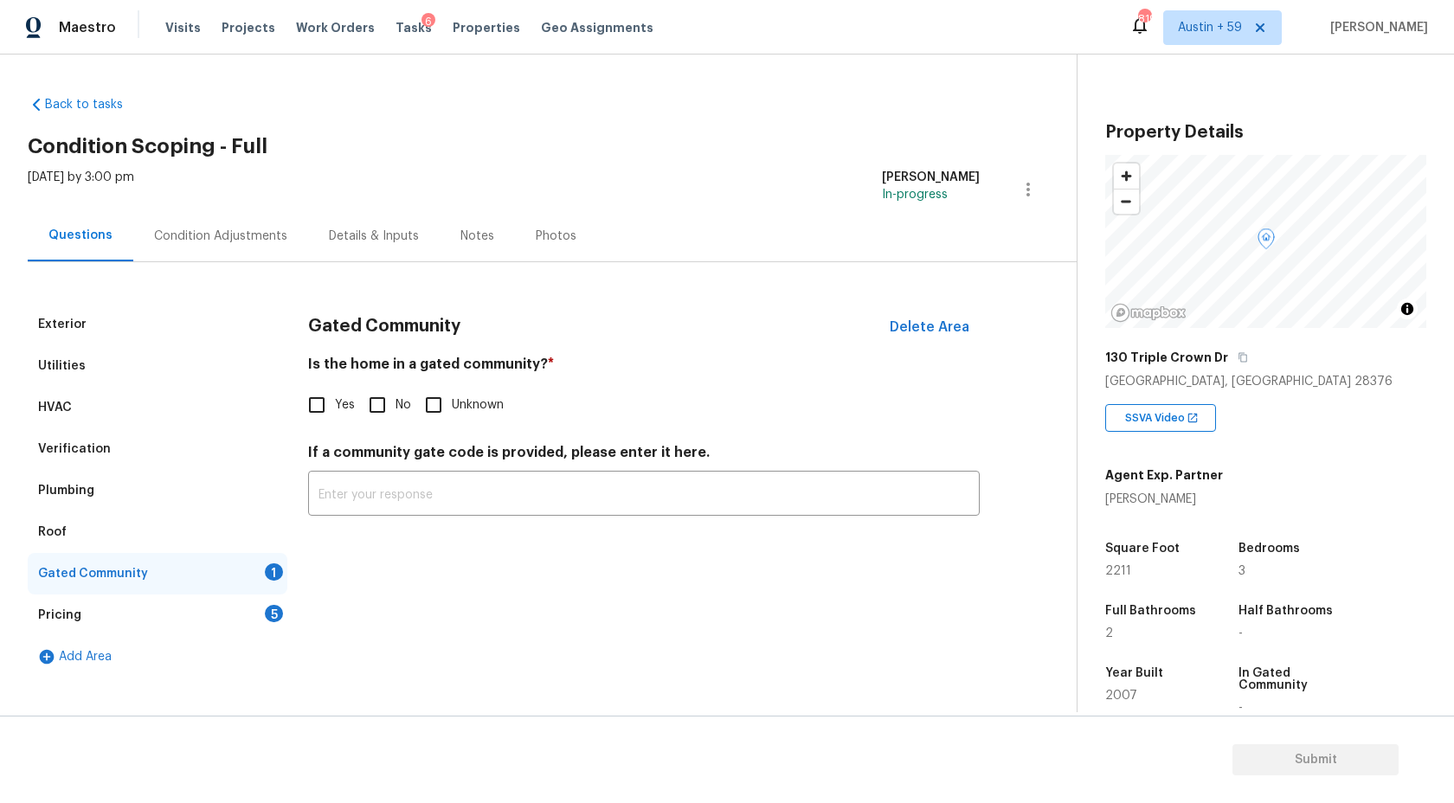
click at [384, 394] on input "No" at bounding box center [377, 405] width 36 height 36
checkbox input "true"
click at [261, 617] on div "Pricing 5" at bounding box center [158, 616] width 260 height 42
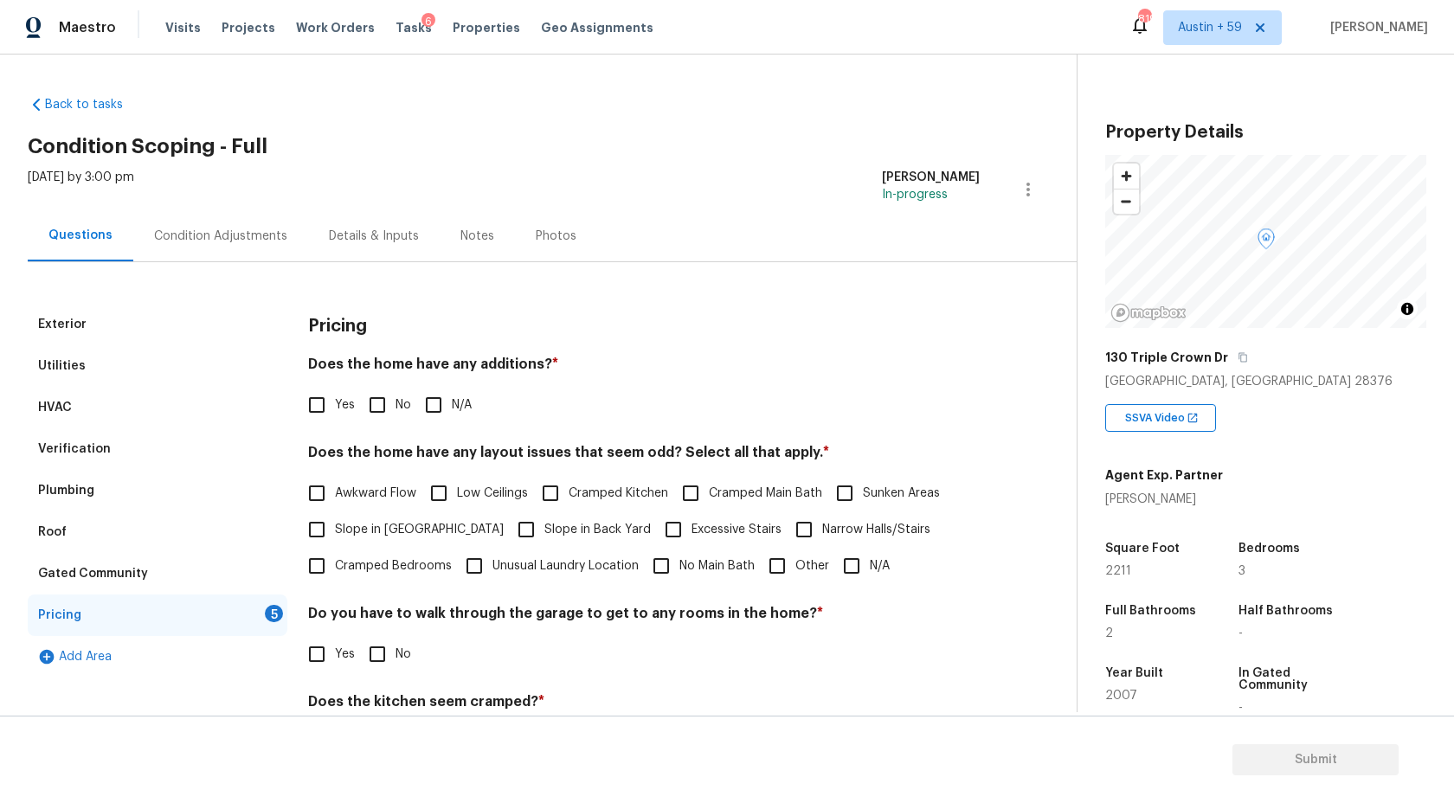
click at [387, 412] on input "No" at bounding box center [377, 405] width 36 height 36
click at [374, 399] on input "No" at bounding box center [377, 405] width 36 height 36
checkbox input "false"
click at [314, 406] on input "Yes" at bounding box center [317, 407] width 36 height 36
checkbox input "true"
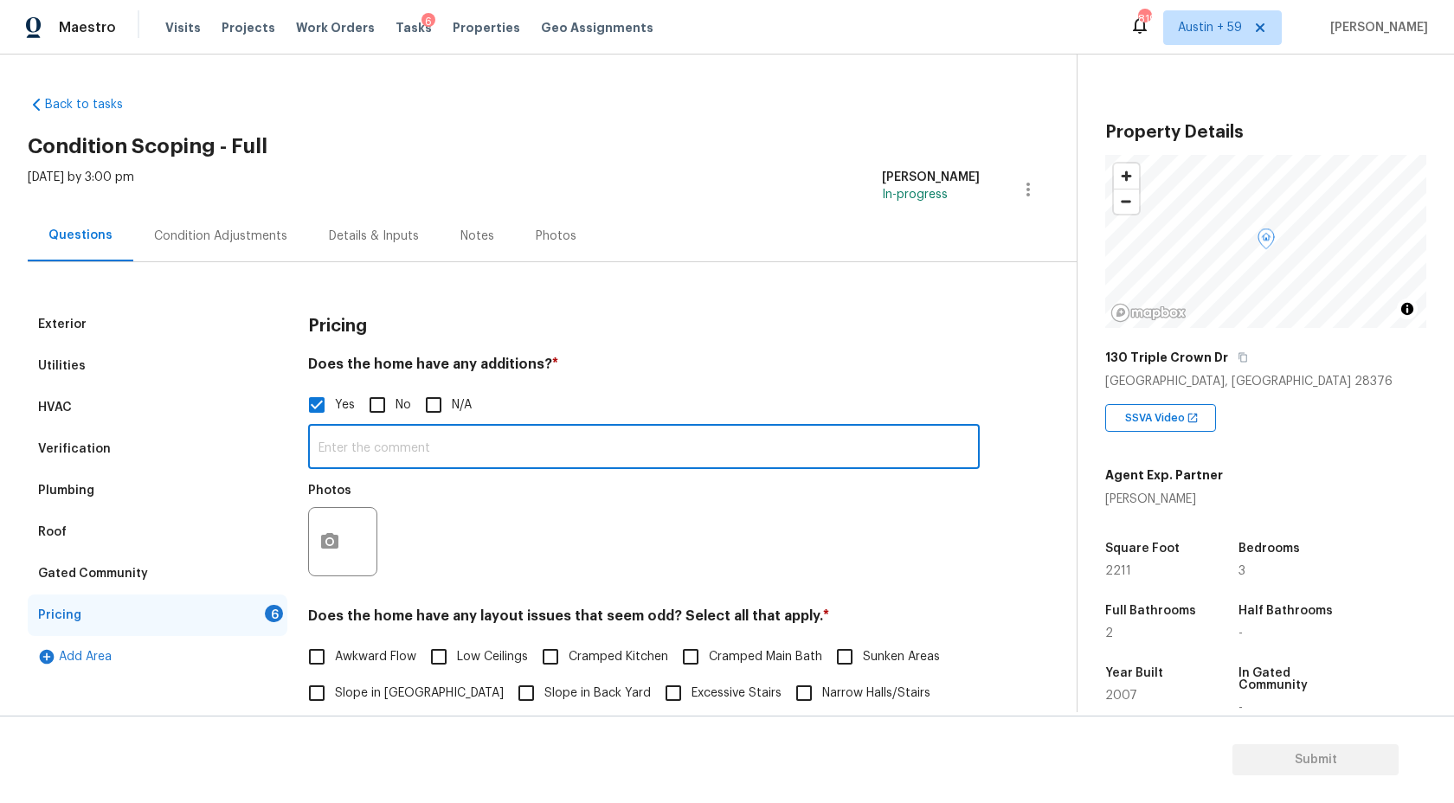
click at [383, 455] on input "text" at bounding box center [644, 448] width 672 height 41
type input "Possible loft room addition @ 3:45"
click at [334, 550] on icon "button" at bounding box center [329, 541] width 21 height 21
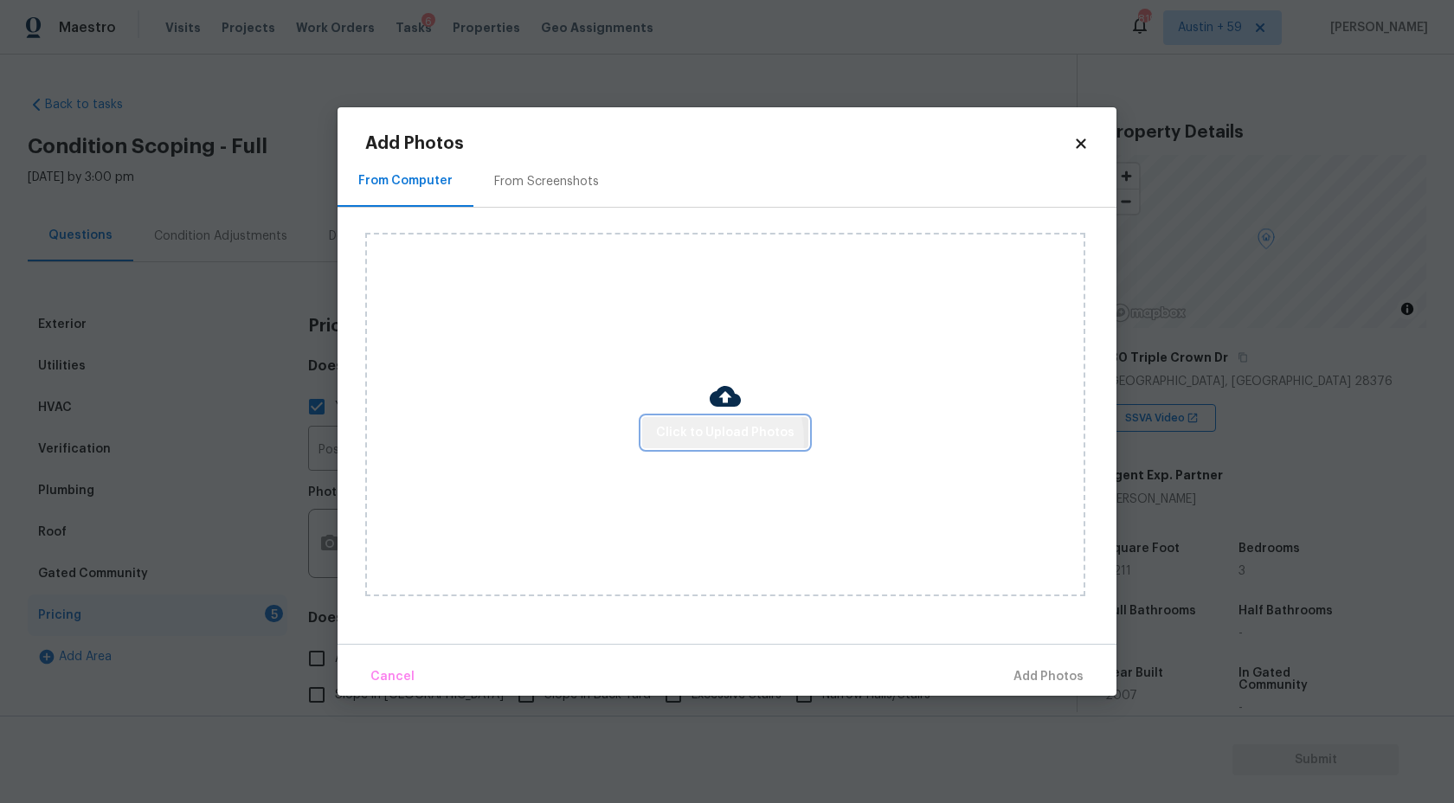
click at [705, 440] on span "Click to Upload Photos" at bounding box center [725, 433] width 138 height 22
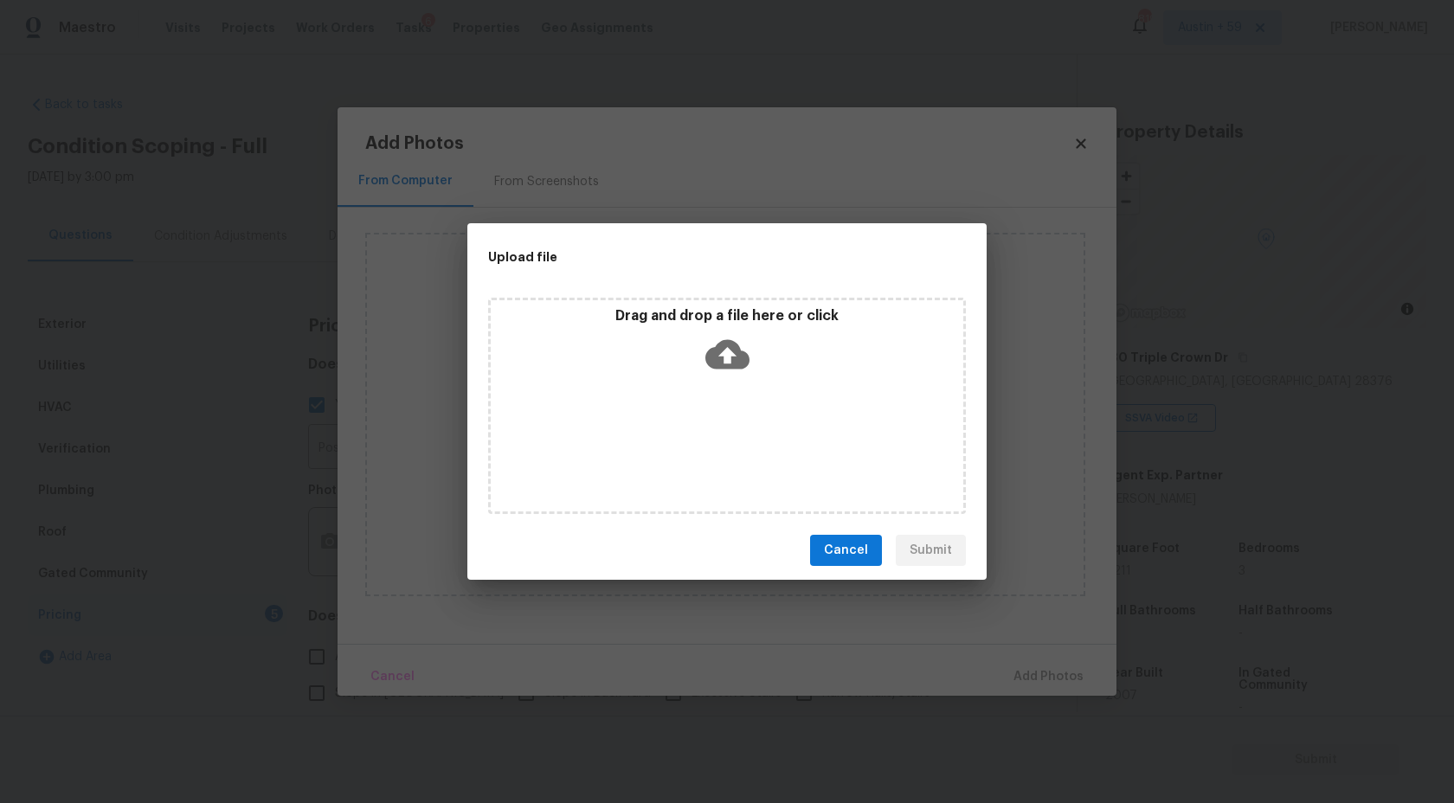
click at [712, 344] on icon at bounding box center [727, 354] width 44 height 44
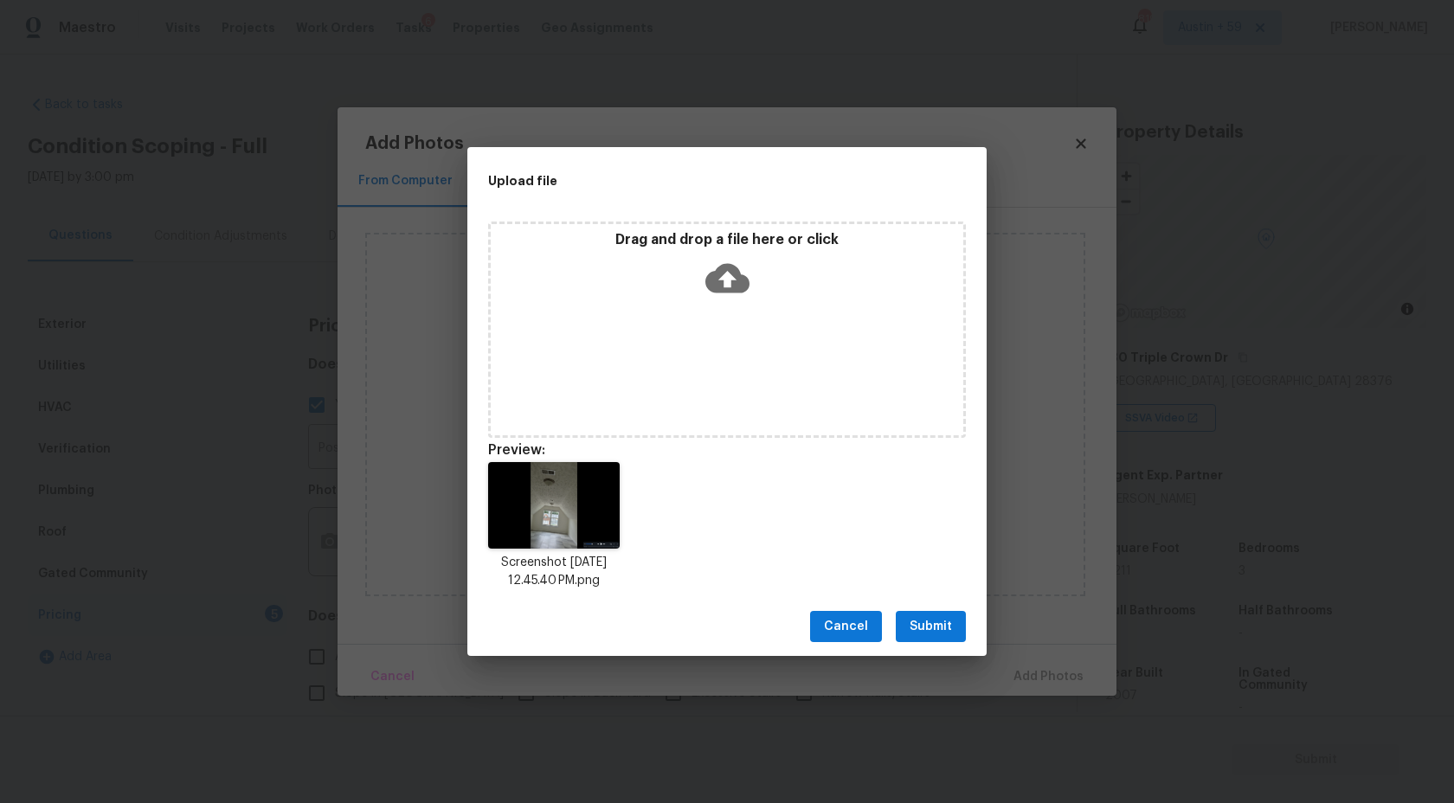
click at [935, 615] on button "Submit" at bounding box center [931, 627] width 70 height 32
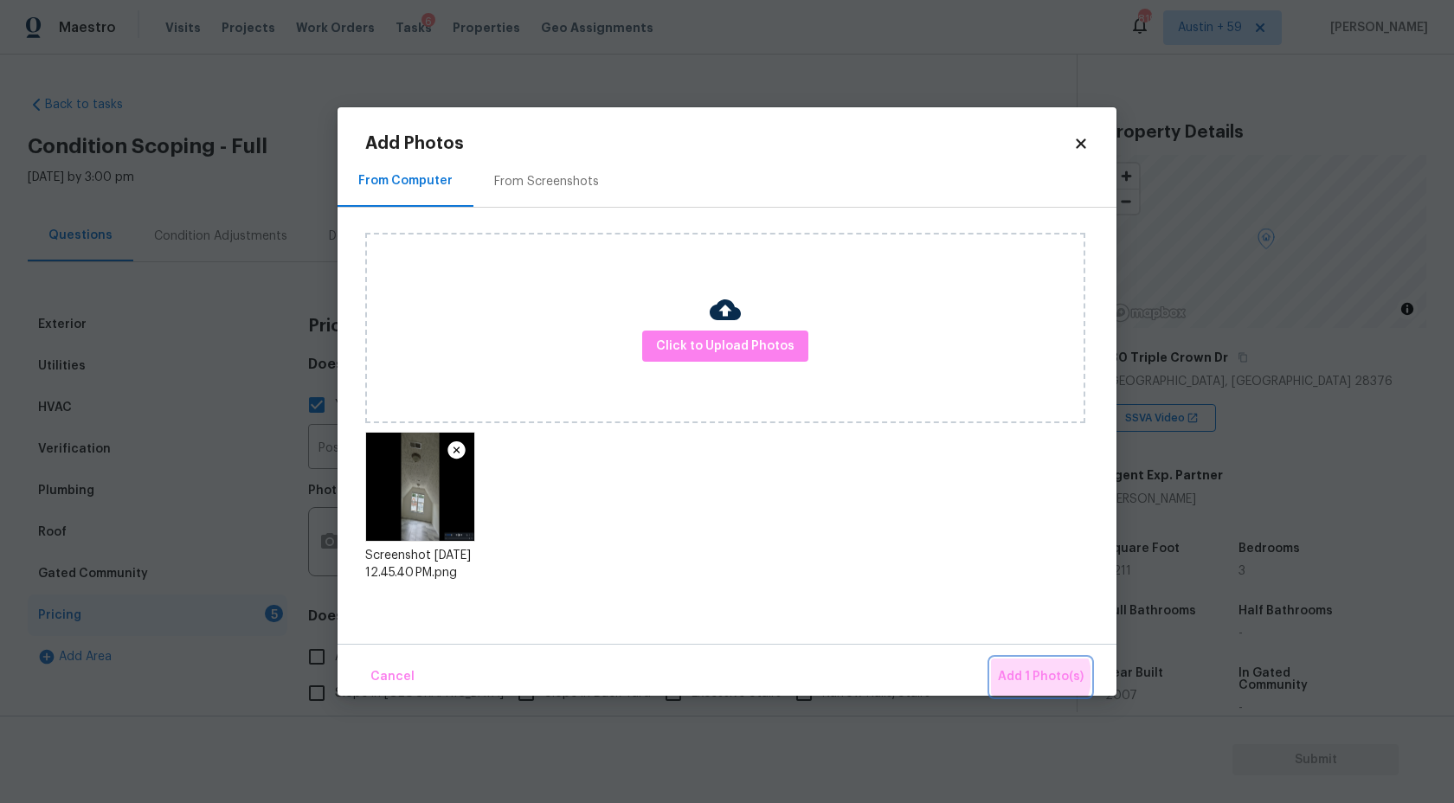
click at [1038, 677] on span "Add 1 Photo(s)" at bounding box center [1041, 677] width 86 height 22
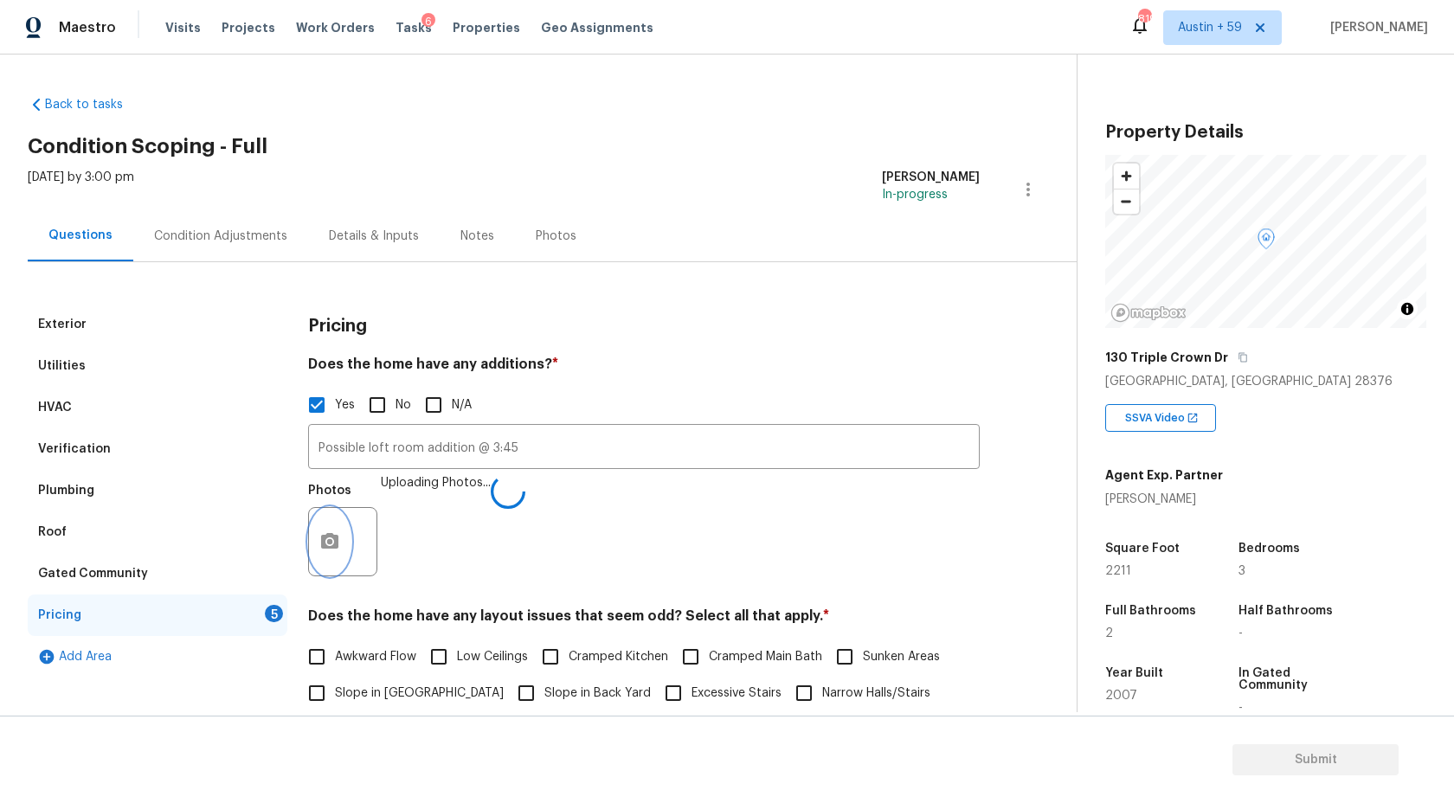
scroll to position [326, 0]
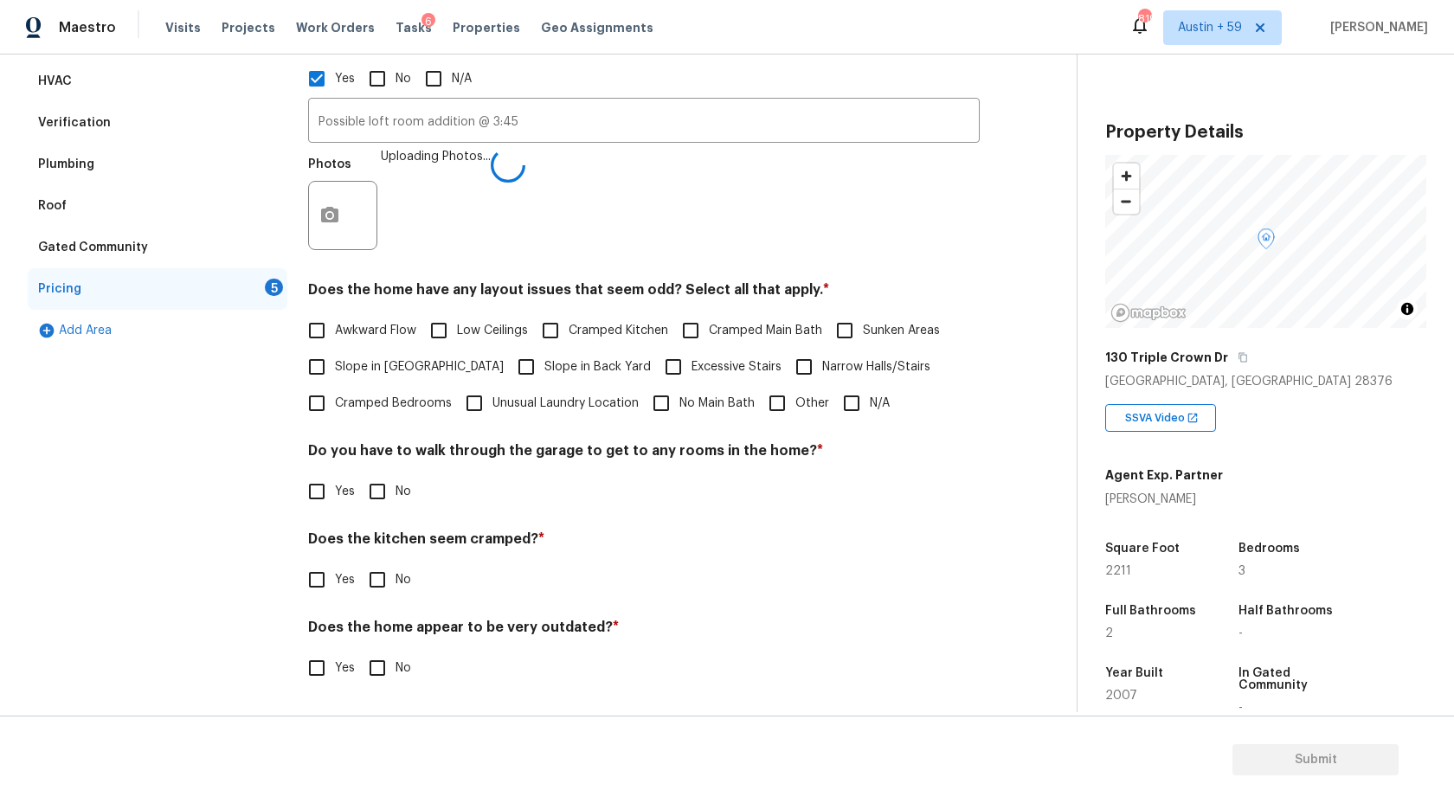
click at [855, 408] on input "N/A" at bounding box center [852, 403] width 36 height 36
checkbox input "true"
click at [377, 496] on input "No" at bounding box center [377, 493] width 36 height 36
checkbox input "true"
click at [377, 585] on input "No" at bounding box center [377, 581] width 36 height 36
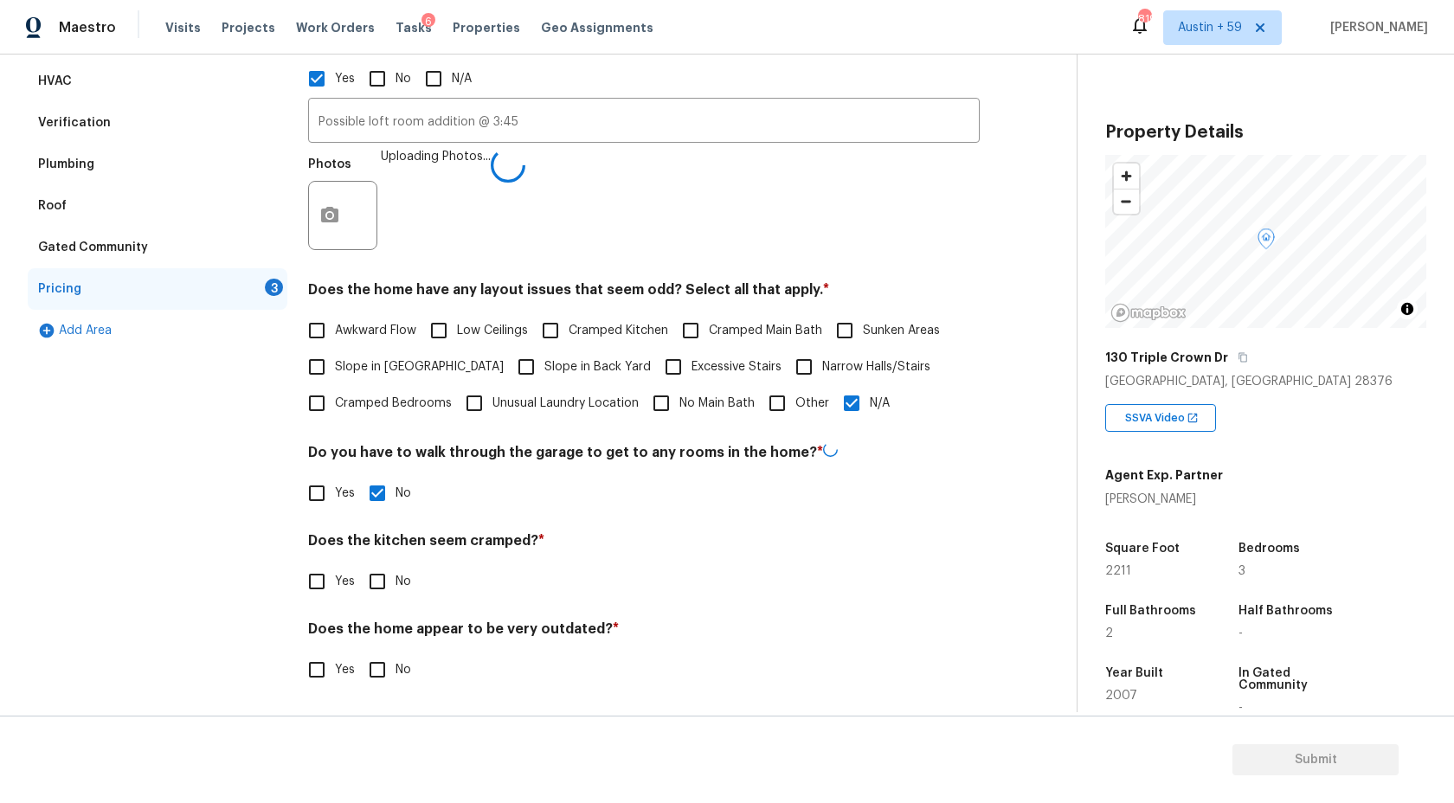
checkbox input "true"
click at [377, 673] on input "No" at bounding box center [377, 672] width 36 height 36
checkbox input "true"
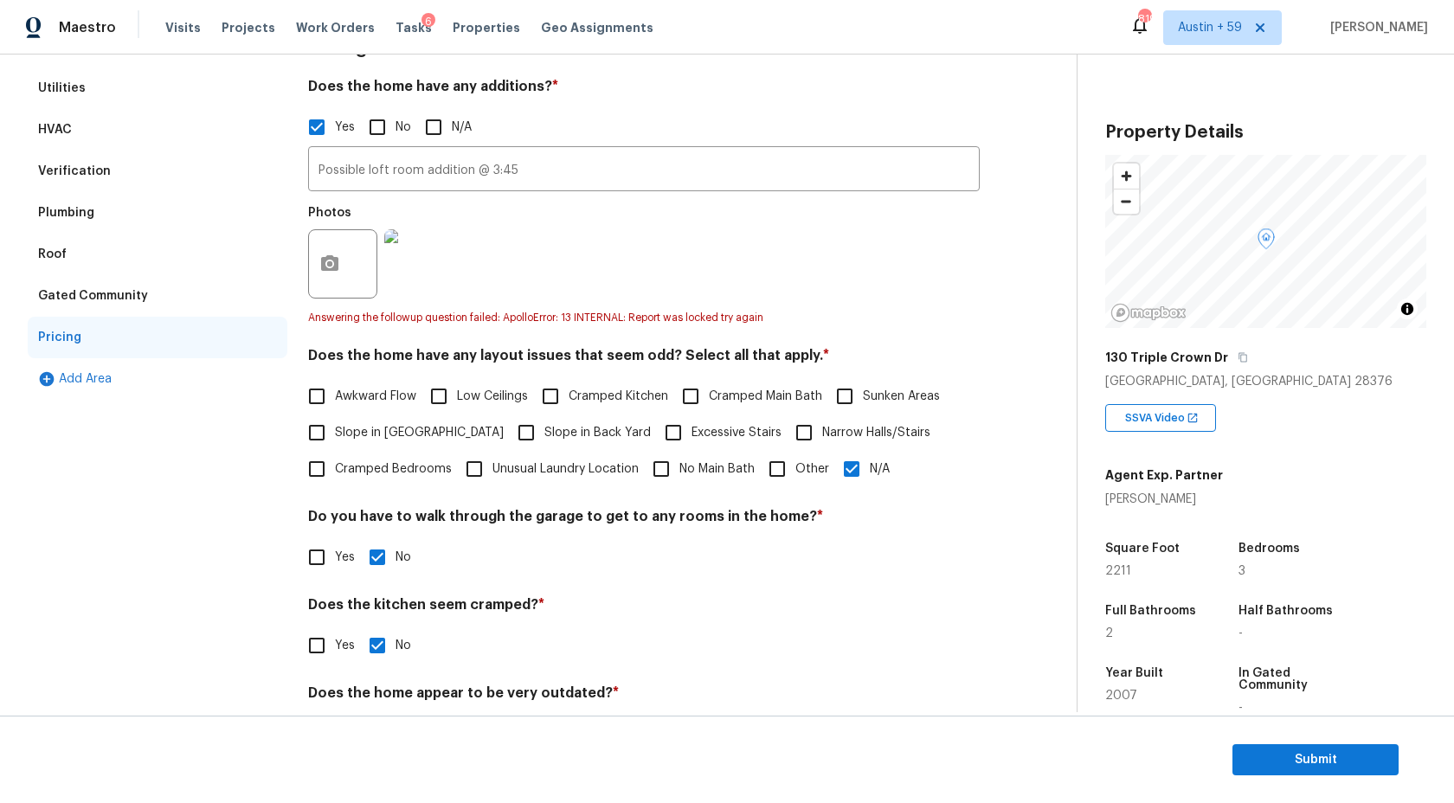
scroll to position [0, 0]
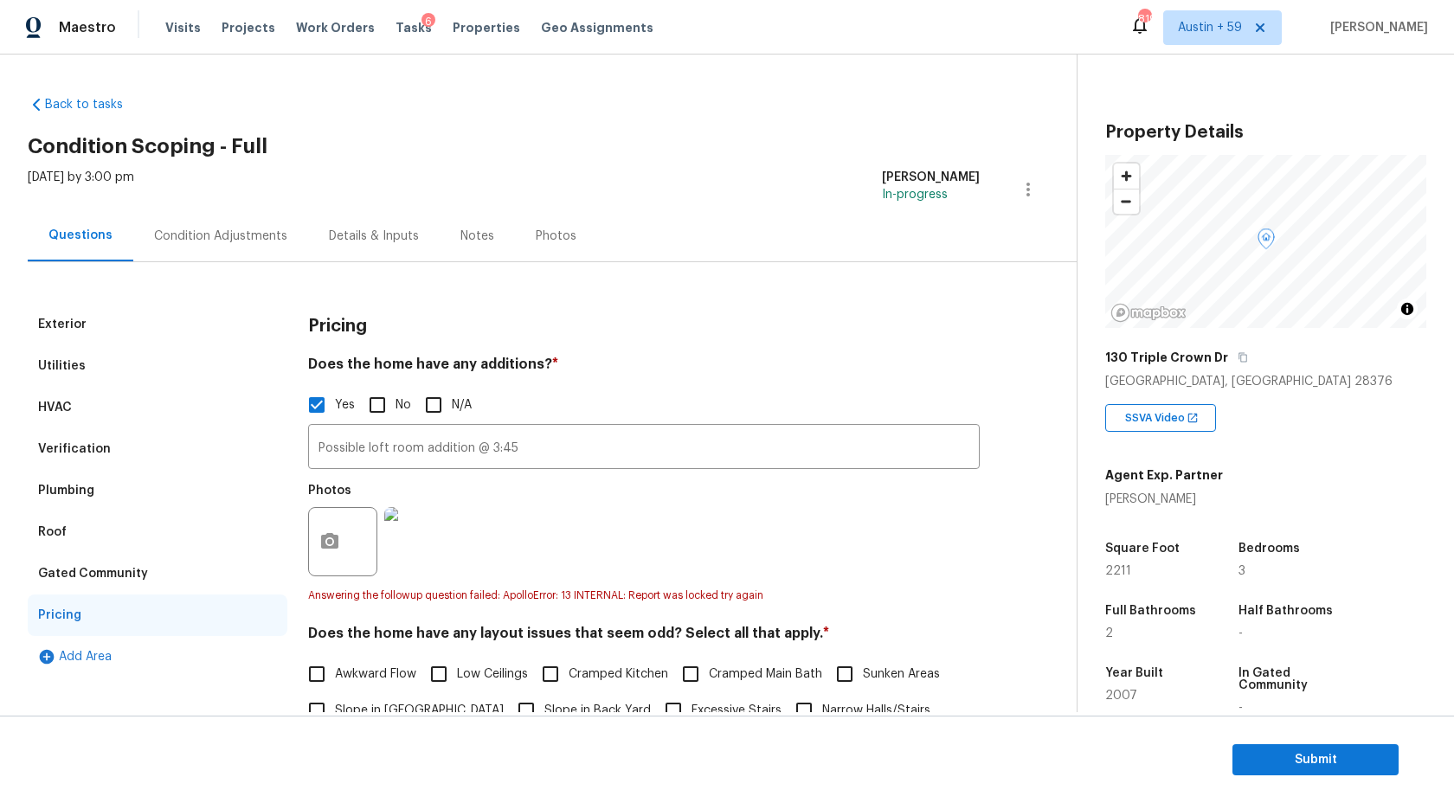
click at [233, 239] on div "Condition Adjustments" at bounding box center [220, 236] width 133 height 17
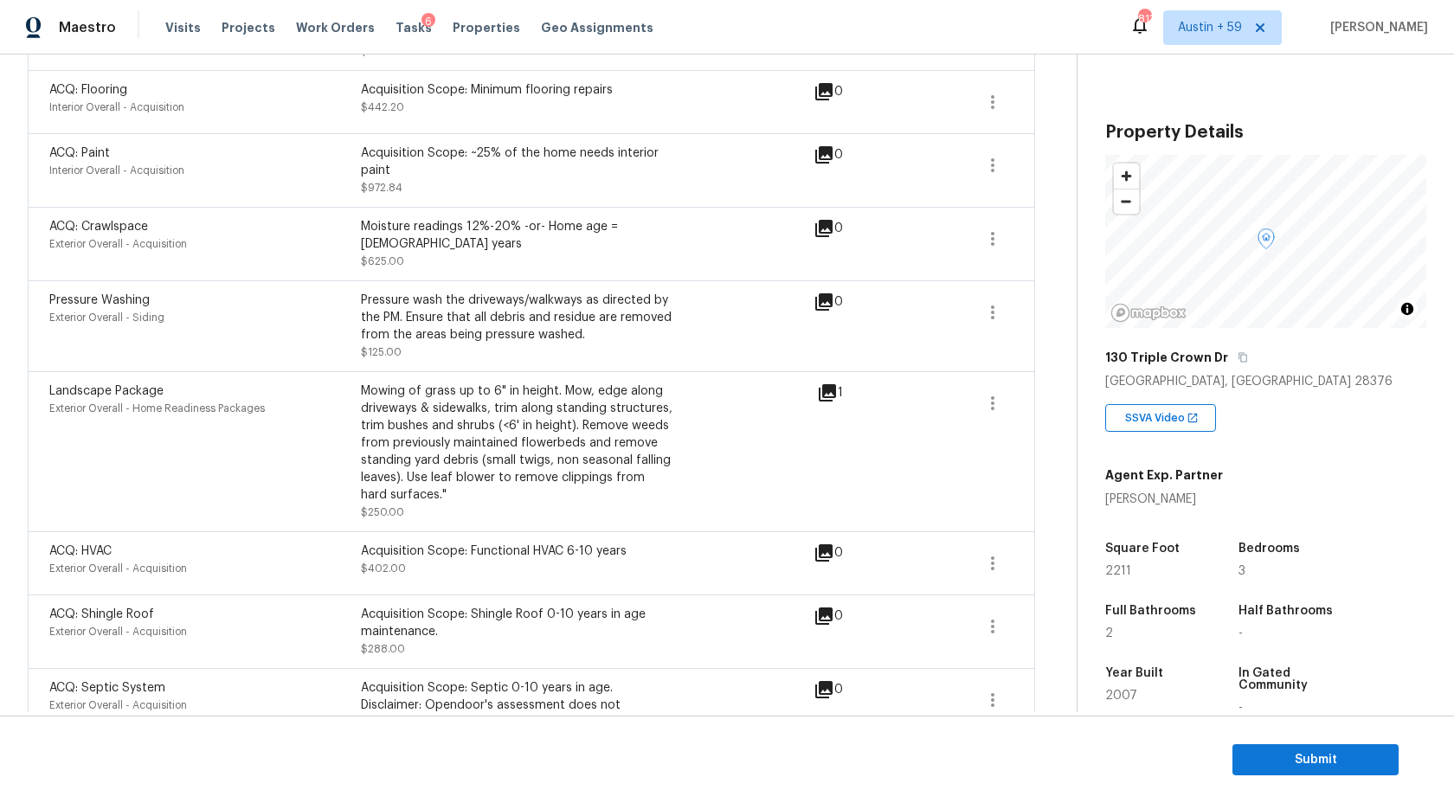
scroll to position [790, 0]
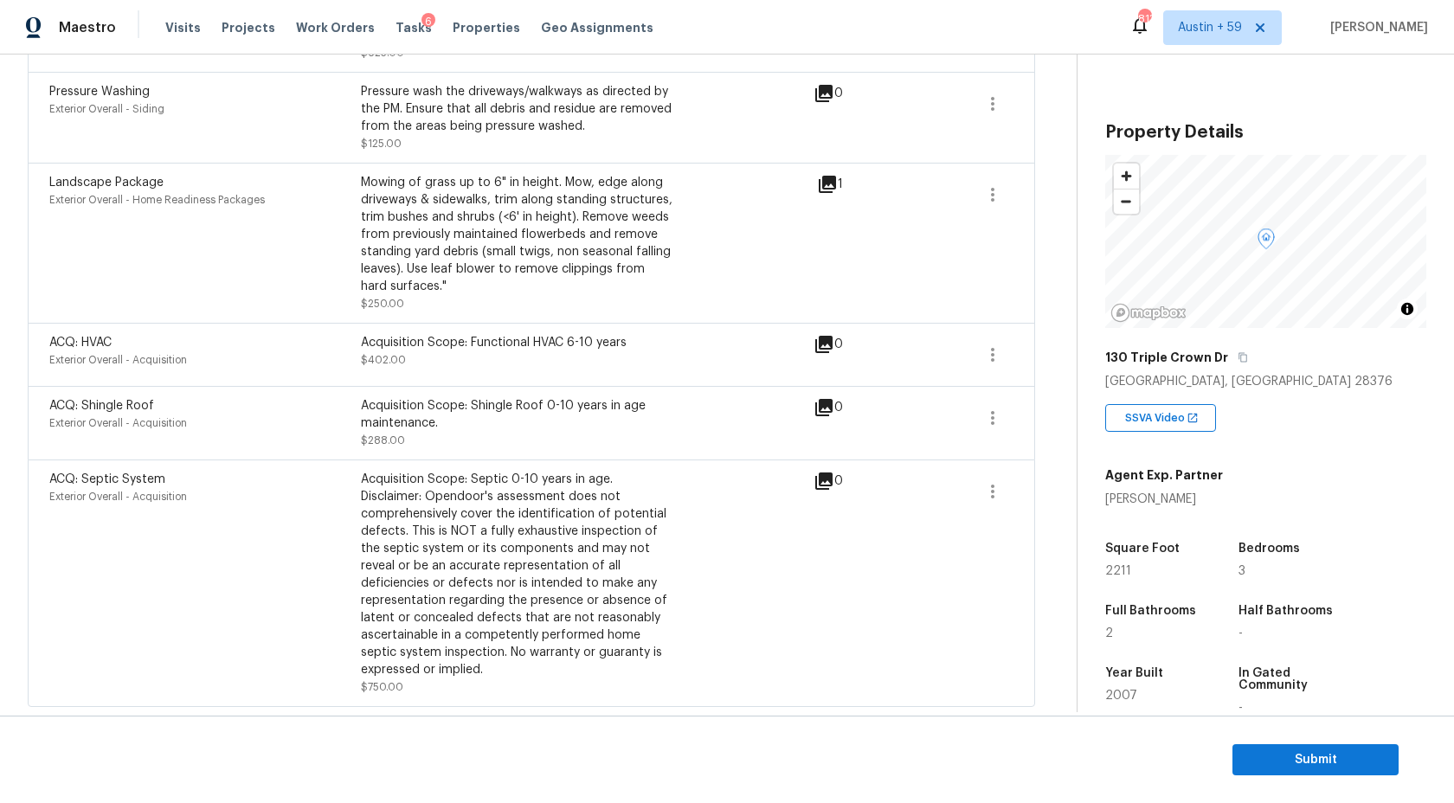
click at [470, 539] on div "Acquisition Scope: Septic 0-10 years in age. Disclaimer: Opendoor's assessment …" at bounding box center [517, 575] width 312 height 208
click at [469, 397] on div "Acquisition Scope: Shingle Roof 0-10 years in age maintenance." at bounding box center [517, 414] width 312 height 35
click at [469, 354] on div "Acquisition Scope: Functional HVAC 6-10 years $402.00" at bounding box center [517, 355] width 312 height 42
click at [469, 248] on div "Mowing of grass up to 6" in height. Mow, edge along driveways & sidewalks, trim…" at bounding box center [517, 234] width 312 height 121
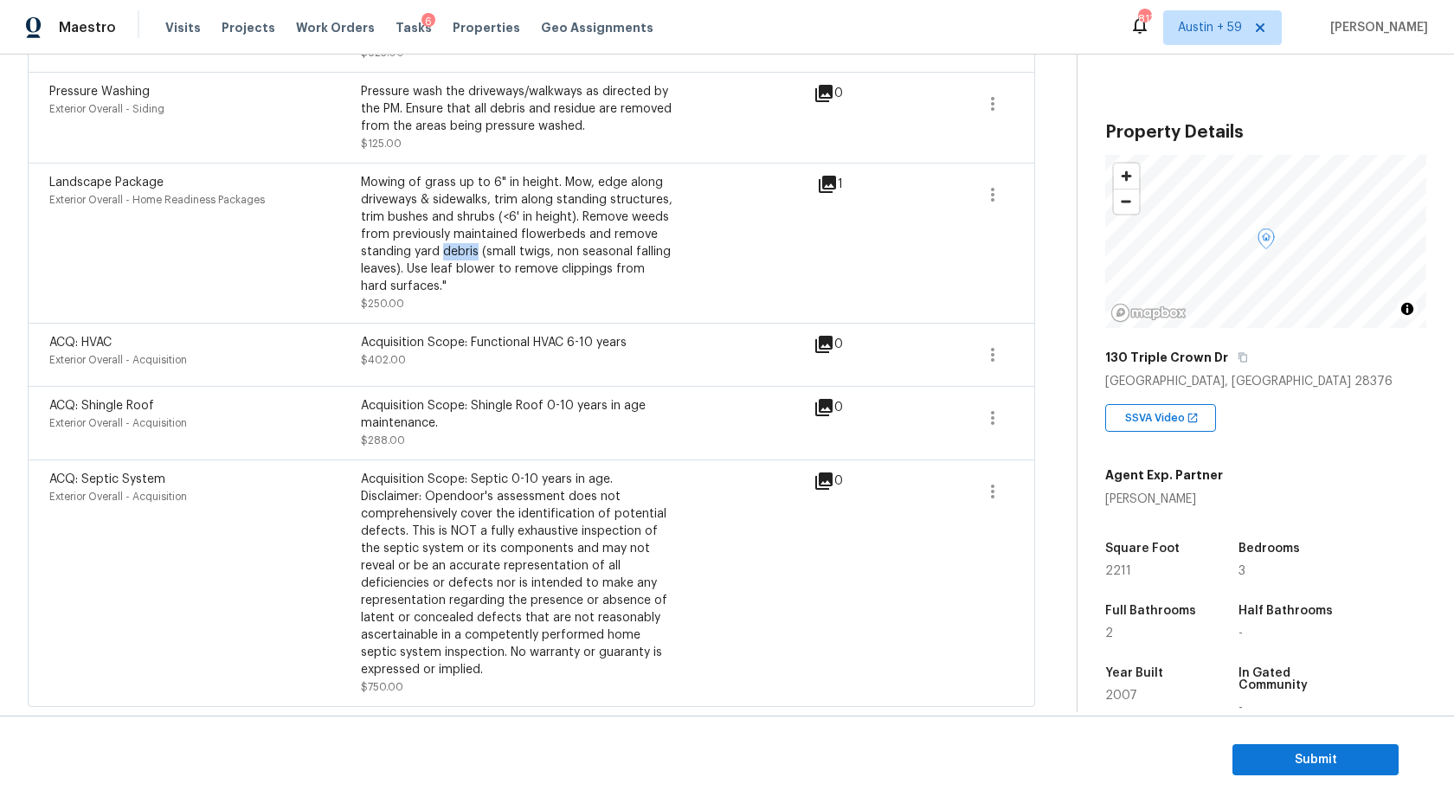
click at [469, 248] on div "Mowing of grass up to 6" in height. Mow, edge along driveways & sidewalks, trim…" at bounding box center [517, 234] width 312 height 121
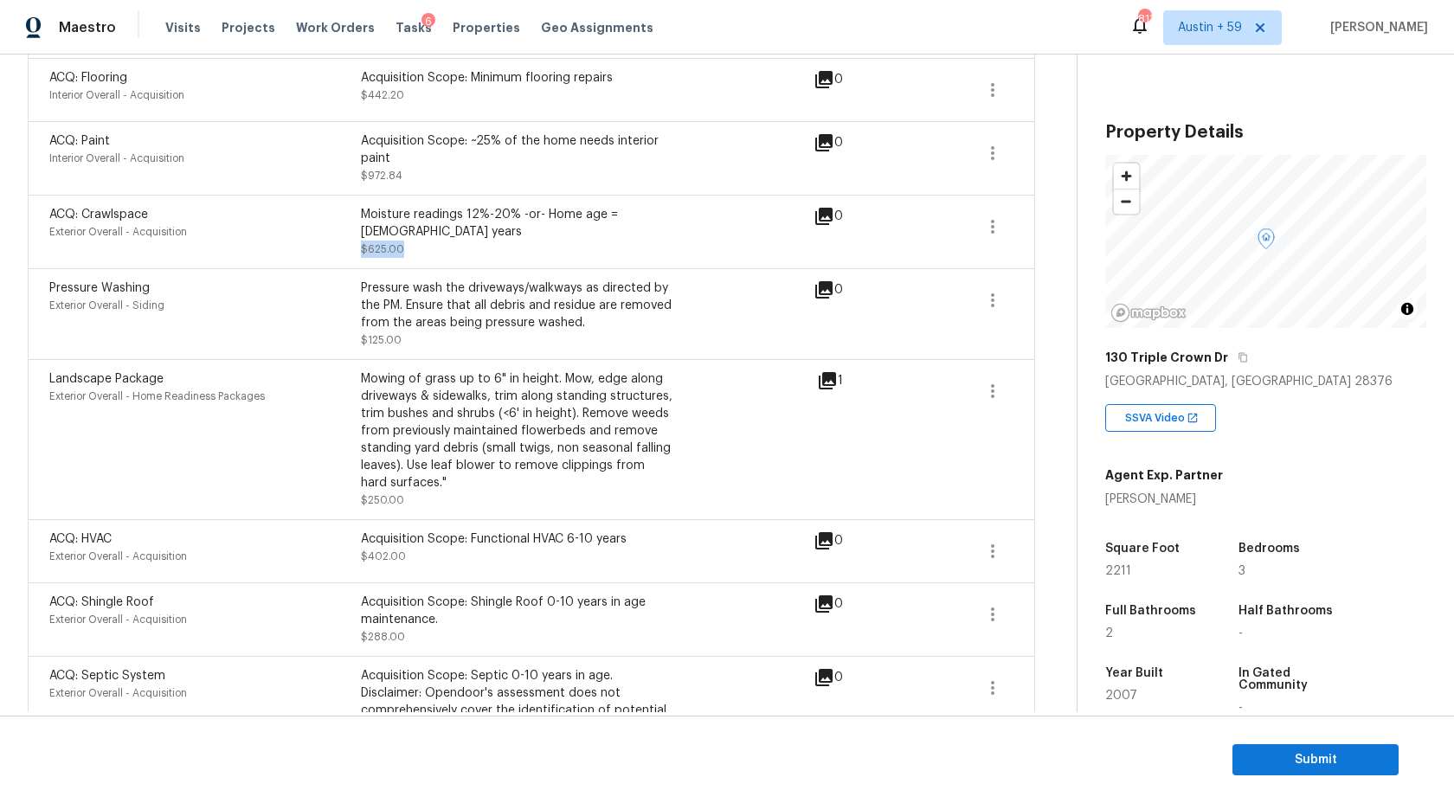
click at [469, 248] on div "Moisture readings 12%-20% -or- Home age = 15-20 years $625.00" at bounding box center [517, 232] width 312 height 52
click at [469, 304] on div "Pressure wash the driveways/walkways as directed by the PM. Ensure that all deb…" at bounding box center [517, 306] width 312 height 52
click at [469, 222] on div "Moisture readings 12%-20% -or- Home age = 15-20 years" at bounding box center [517, 223] width 312 height 35
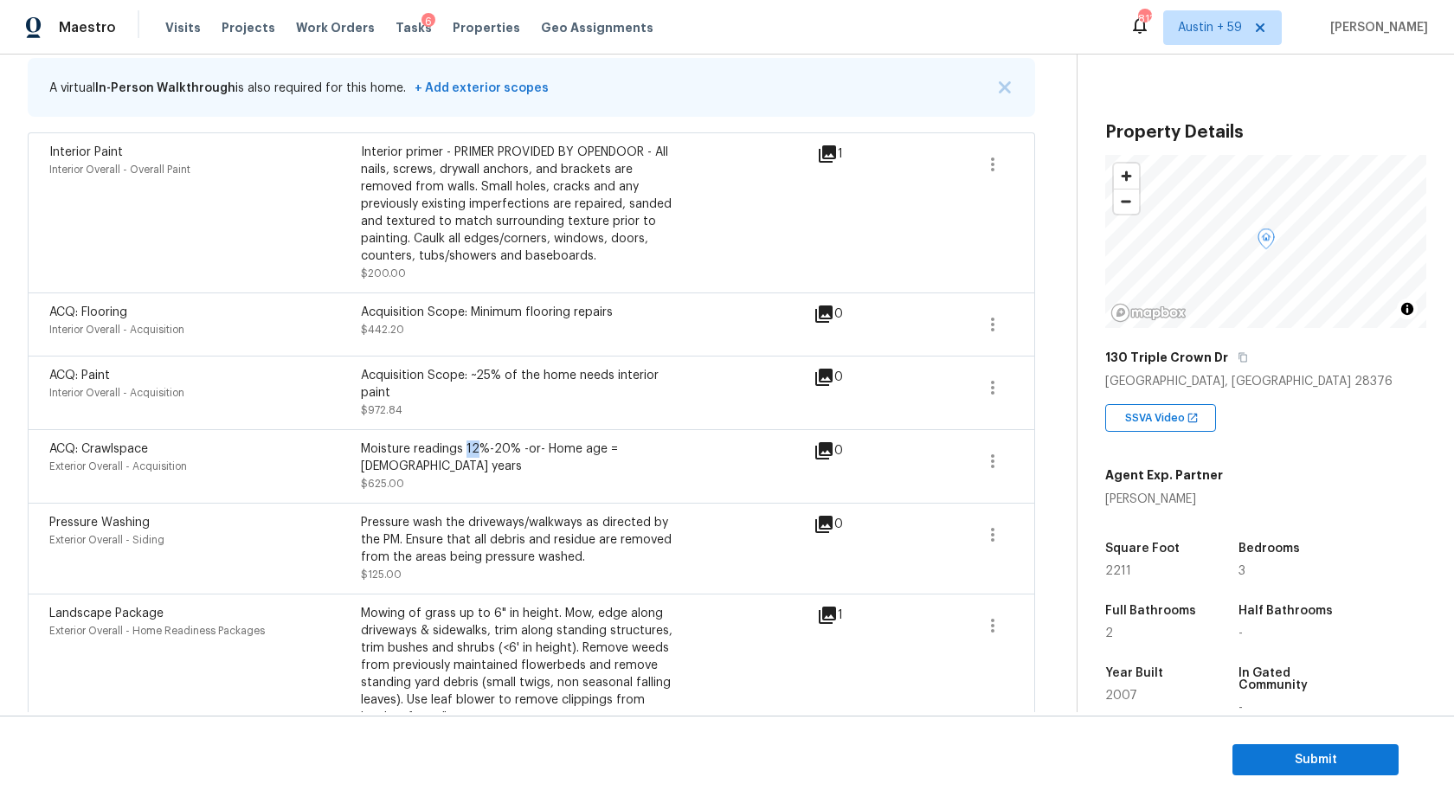
scroll to position [173, 0]
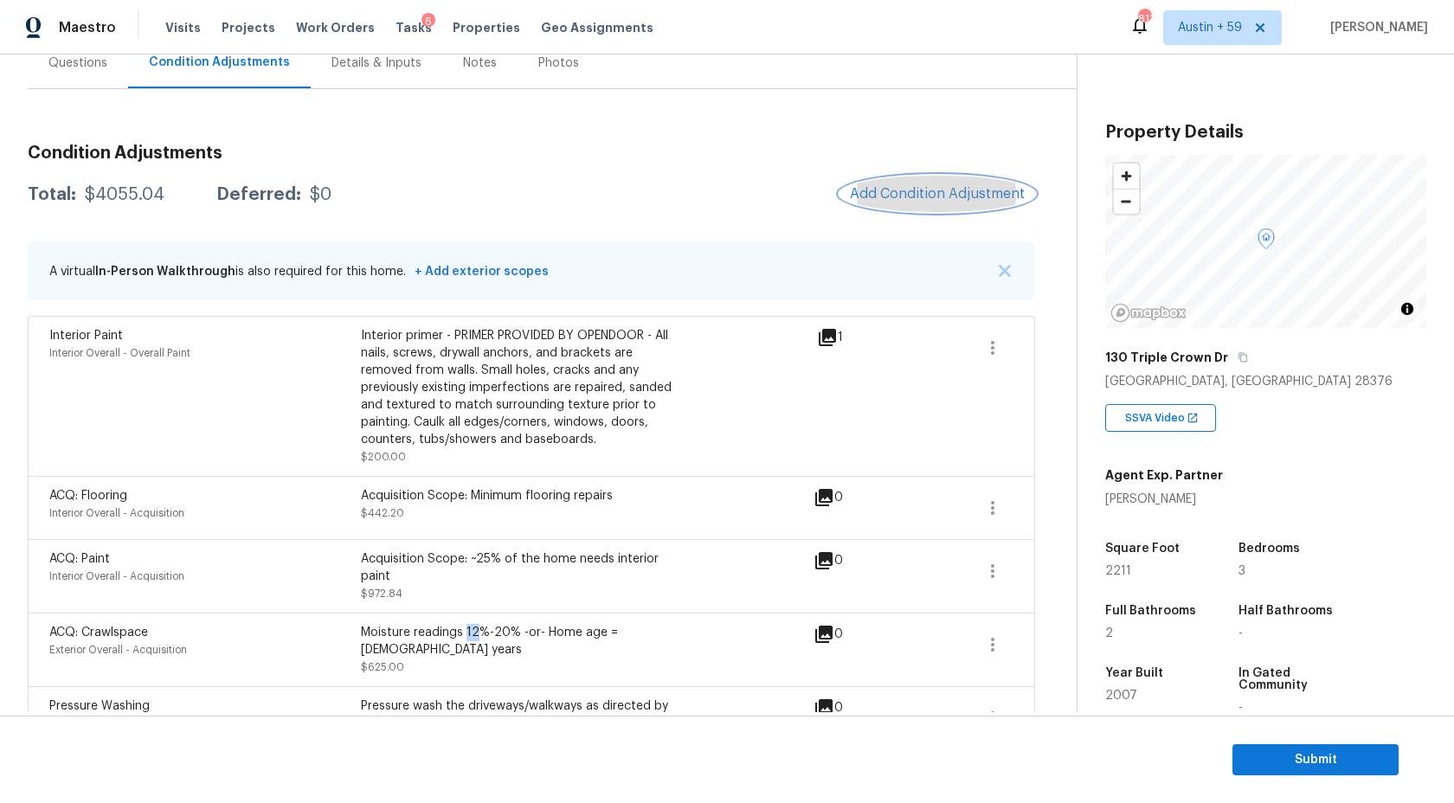
click at [871, 201] on span "Add Condition Adjustment" at bounding box center [937, 194] width 175 height 16
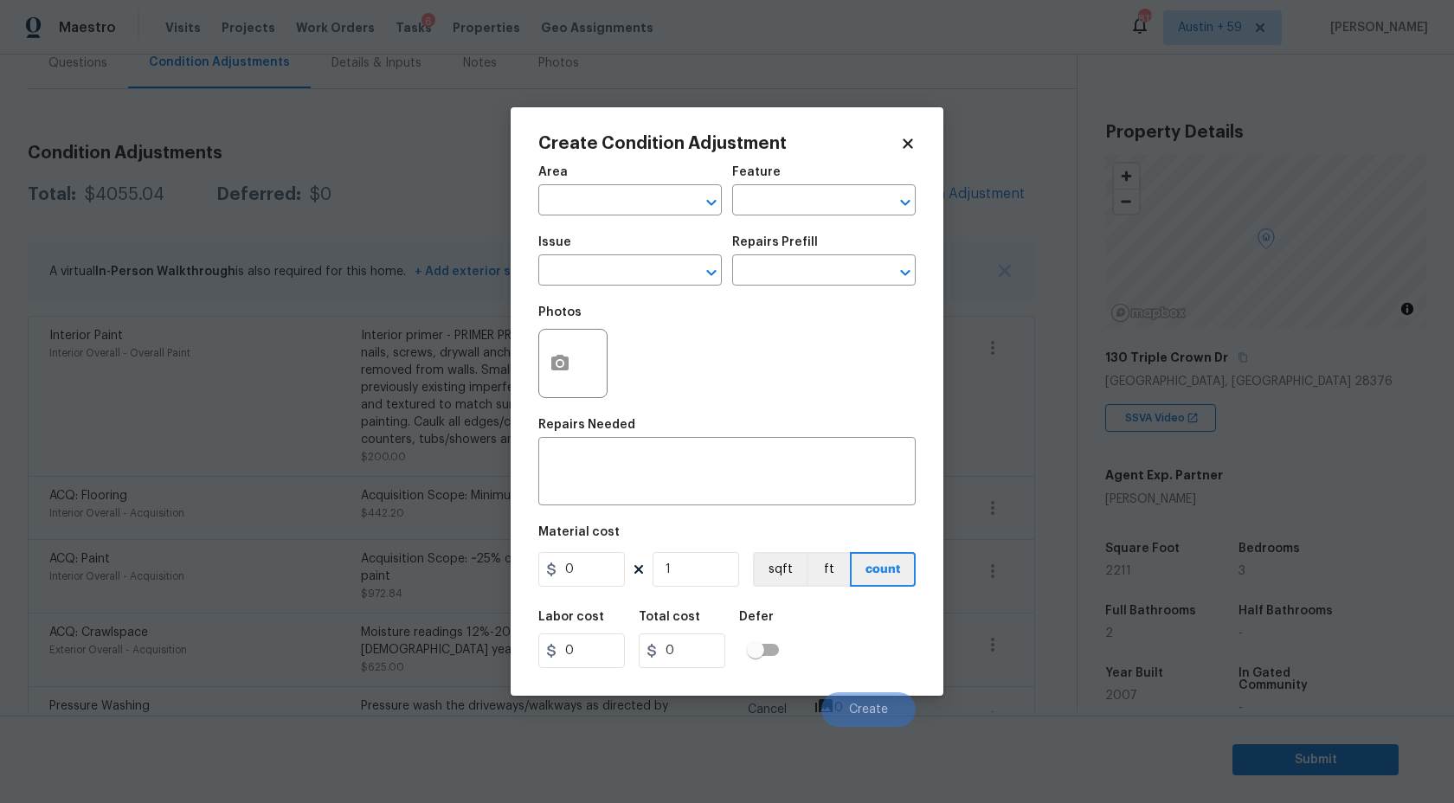
click at [558, 187] on div "Area" at bounding box center [630, 177] width 184 height 23
click at [558, 190] on input "text" at bounding box center [605, 202] width 135 height 27
click at [585, 264] on li "Interior Overall" at bounding box center [630, 269] width 184 height 29
type input "Interior Overall"
click at [585, 275] on input "text" at bounding box center [605, 272] width 135 height 27
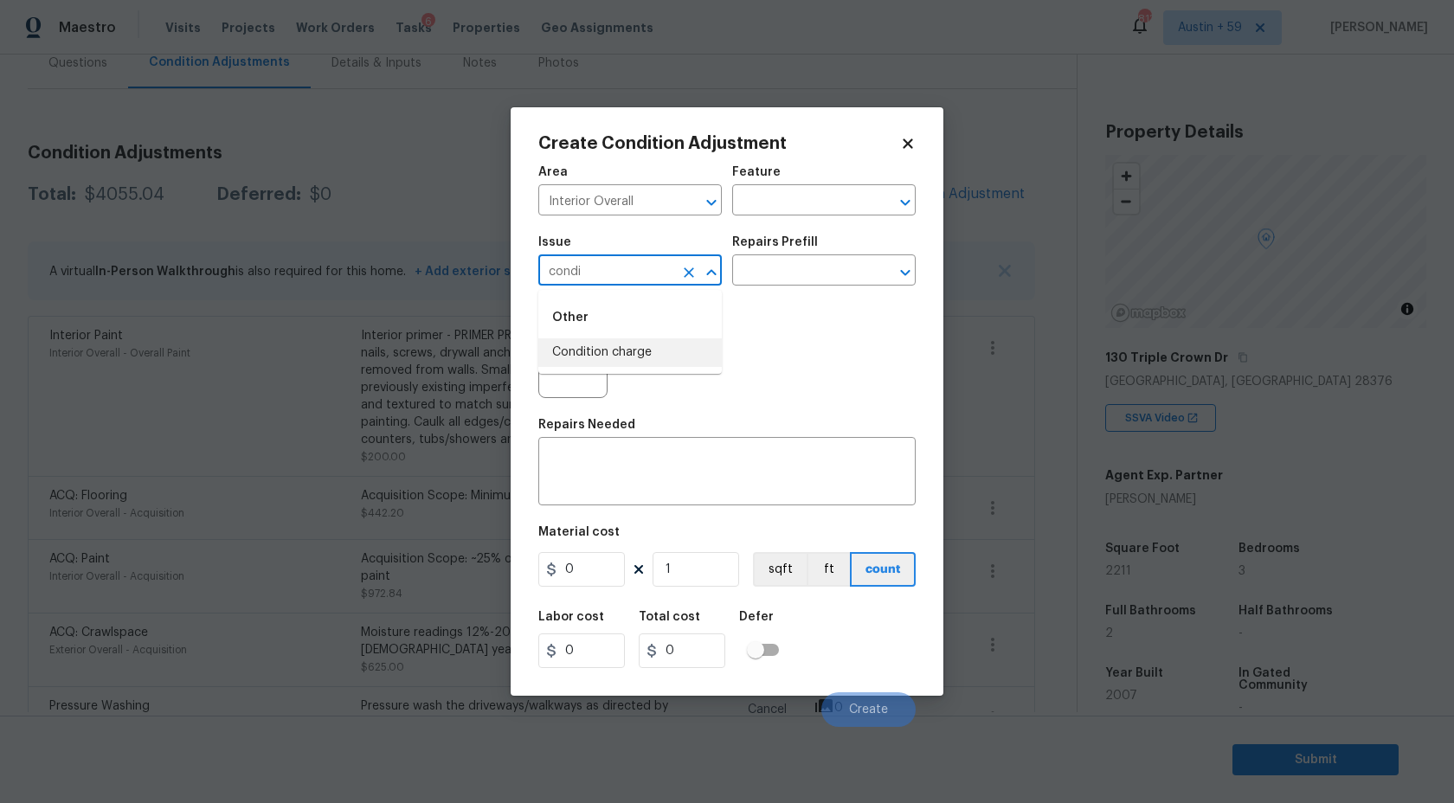
click at [626, 363] on li "Condition charge" at bounding box center [630, 352] width 184 height 29
type input "Condition charge"
click at [821, 254] on div "Repairs Prefill" at bounding box center [824, 247] width 184 height 23
click at [819, 290] on div "Issue Condition charge ​ Repairs Prefill ​" at bounding box center [726, 261] width 377 height 70
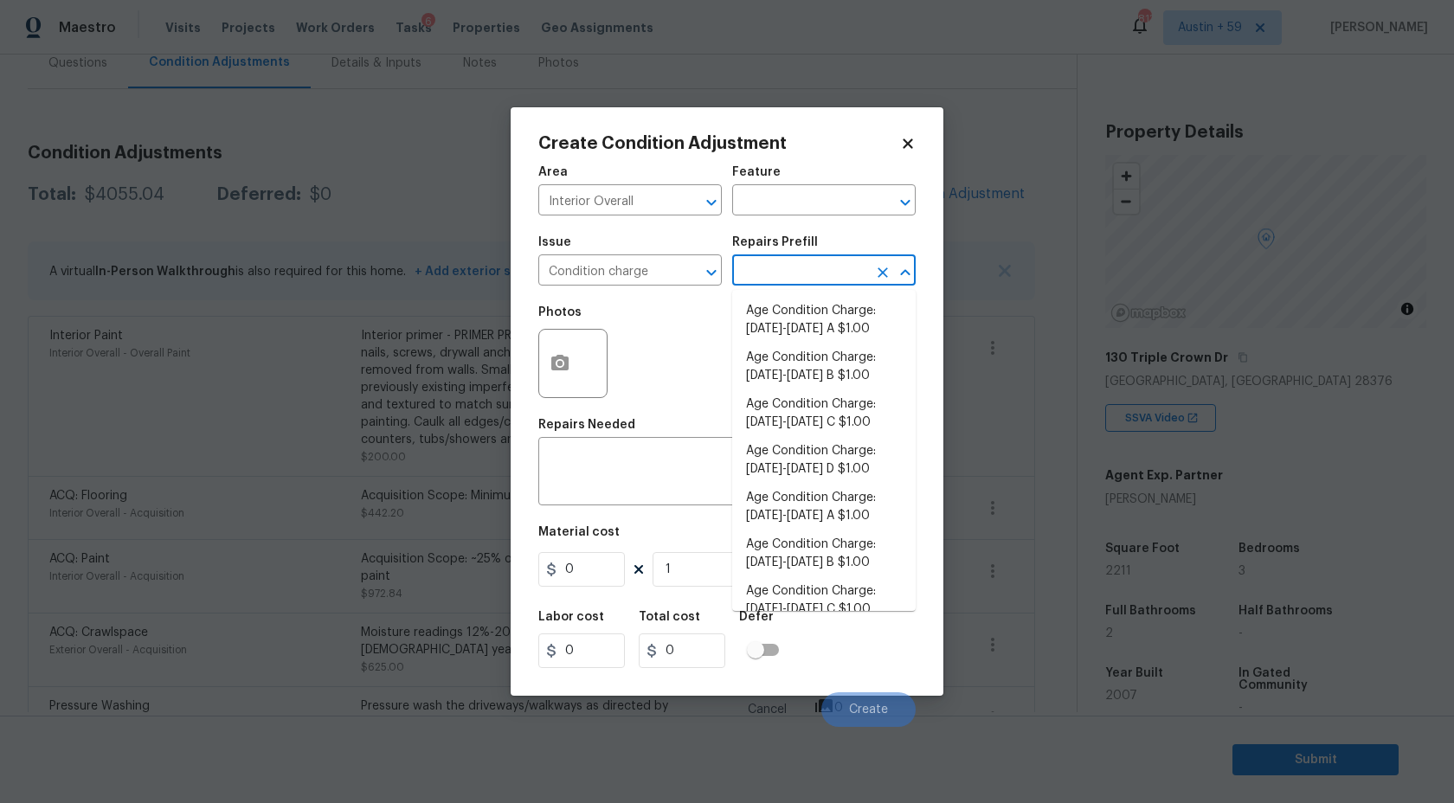
click at [818, 278] on input "text" at bounding box center [799, 272] width 135 height 27
type input "2008"
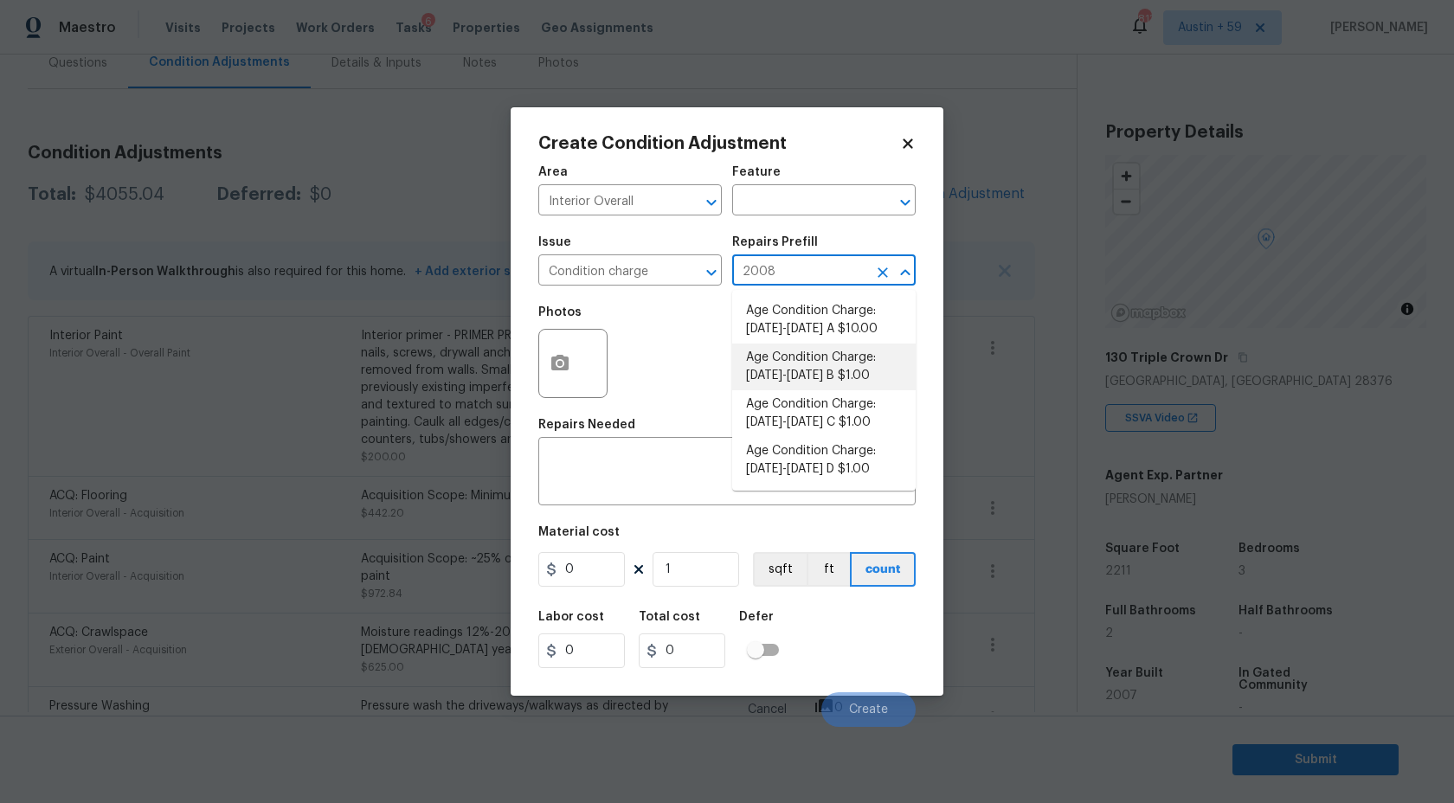
click at [836, 362] on li "Age Condition Charge: 1993-2008 B $1.00" at bounding box center [824, 367] width 184 height 47
type input "Home Readiness Packages"
type textarea "Age Condition Charge: 1993-2008 B"
type input "1"
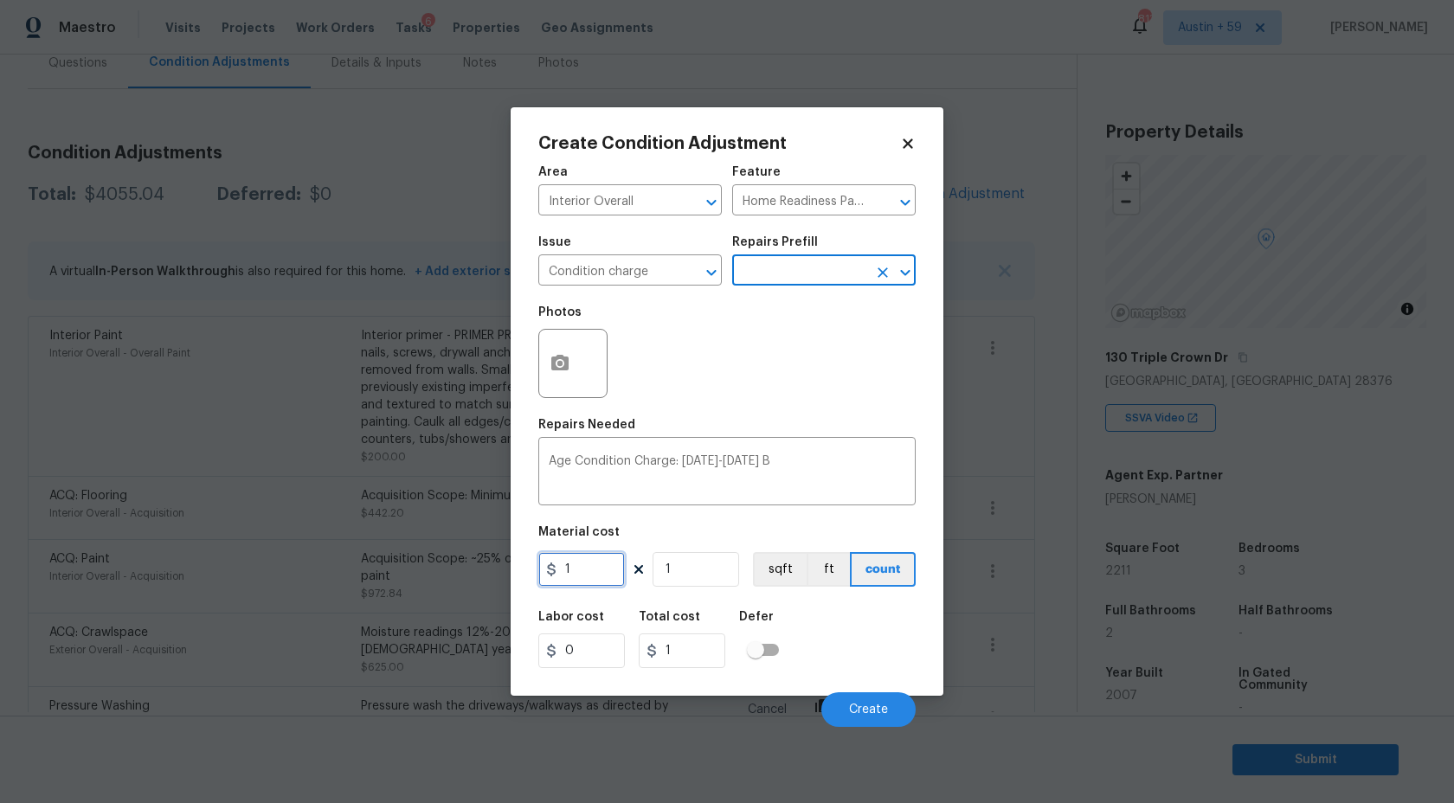
click at [617, 576] on input "1" at bounding box center [581, 569] width 87 height 35
click at [615, 576] on input "1" at bounding box center [581, 569] width 87 height 35
type input "2000"
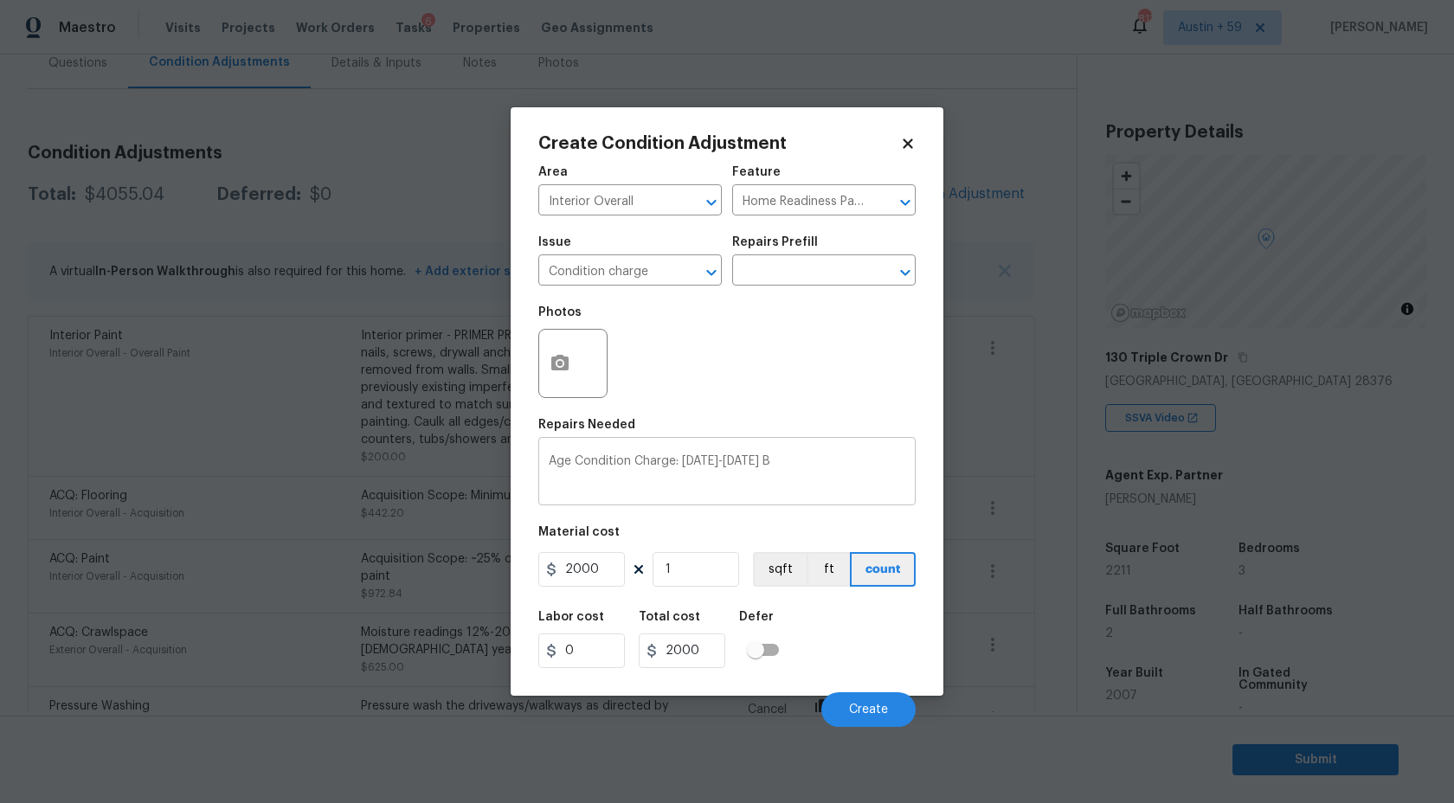
click at [760, 455] on div "Age Condition Charge: 1993-2008 B x ​" at bounding box center [726, 473] width 377 height 64
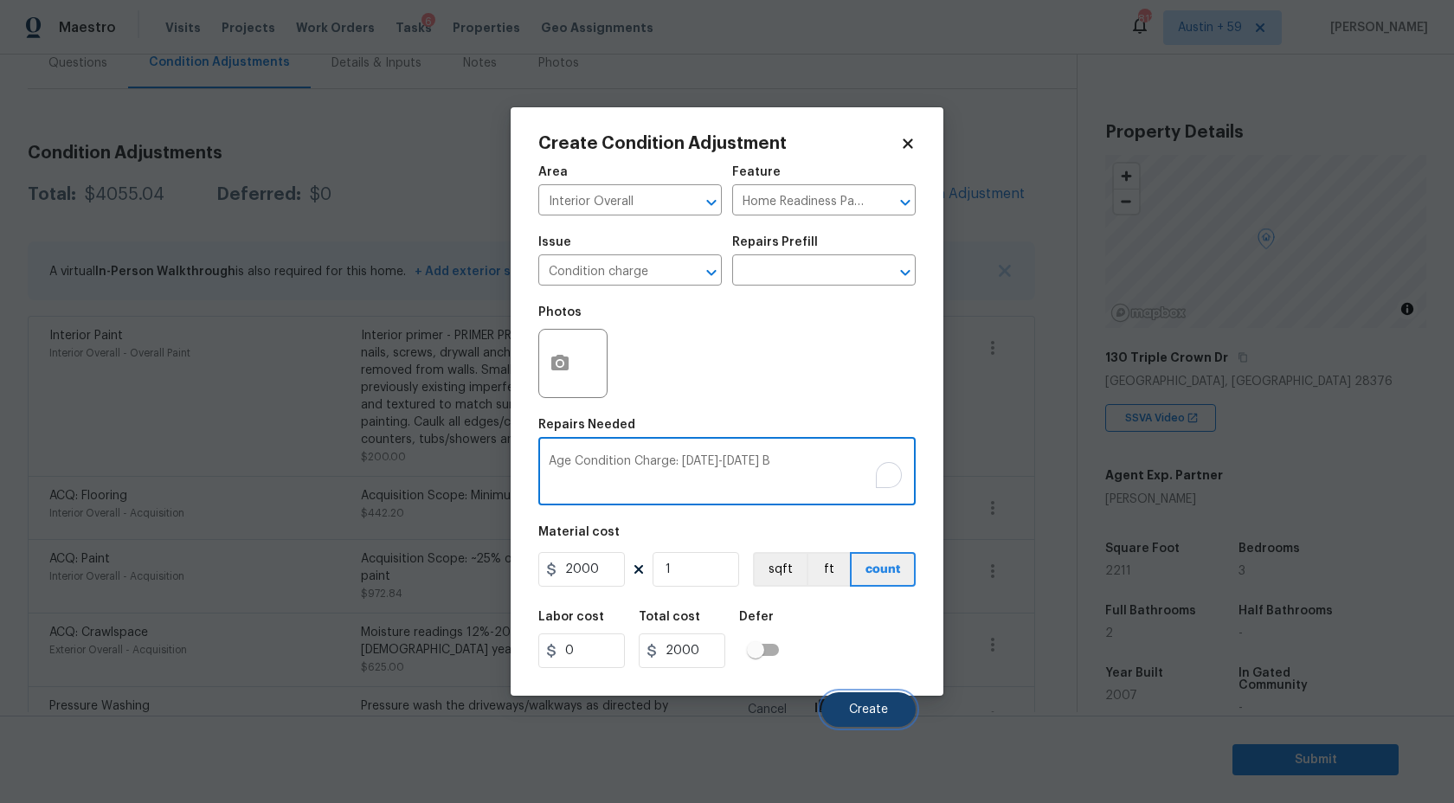
click at [879, 708] on span "Create" at bounding box center [868, 710] width 39 height 13
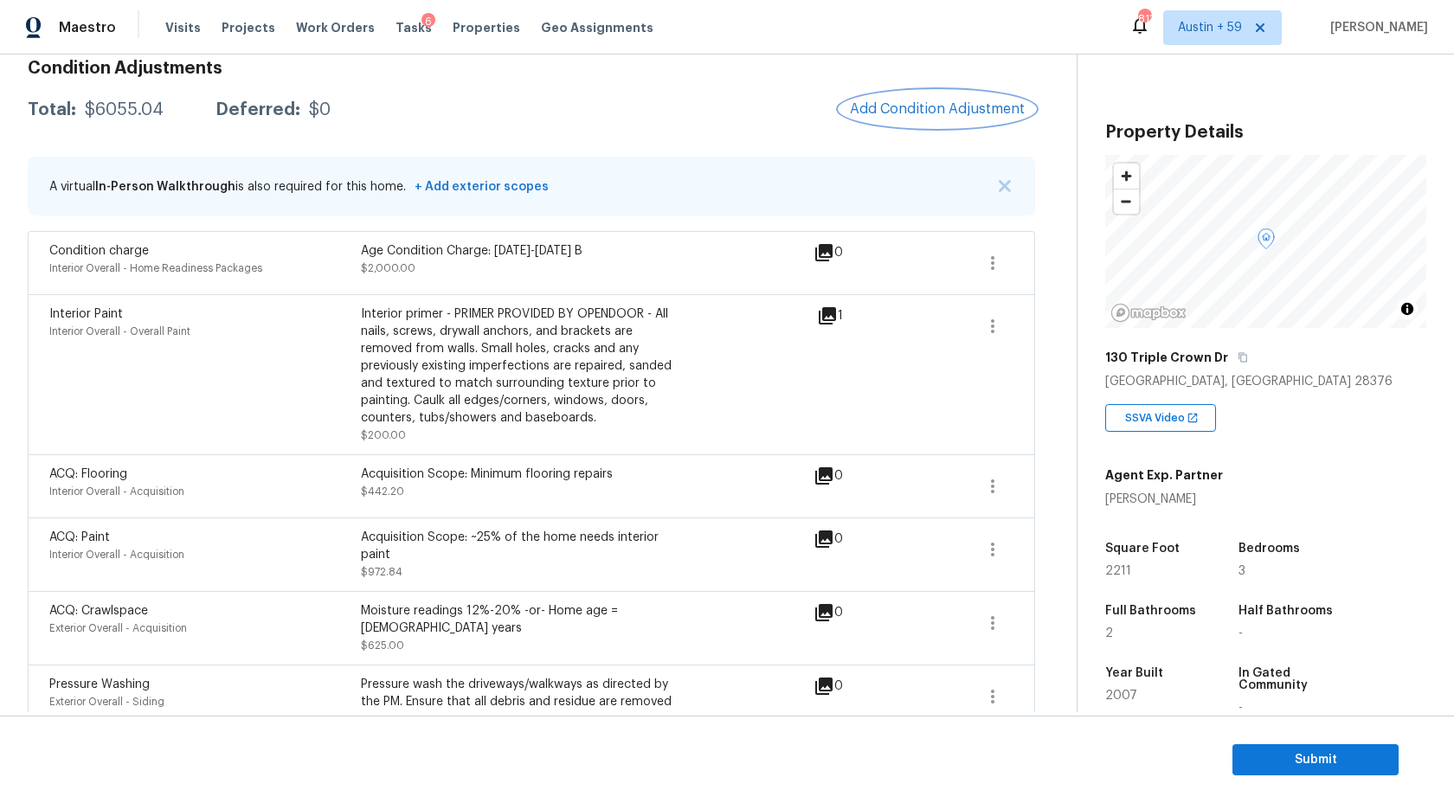
scroll to position [0, 0]
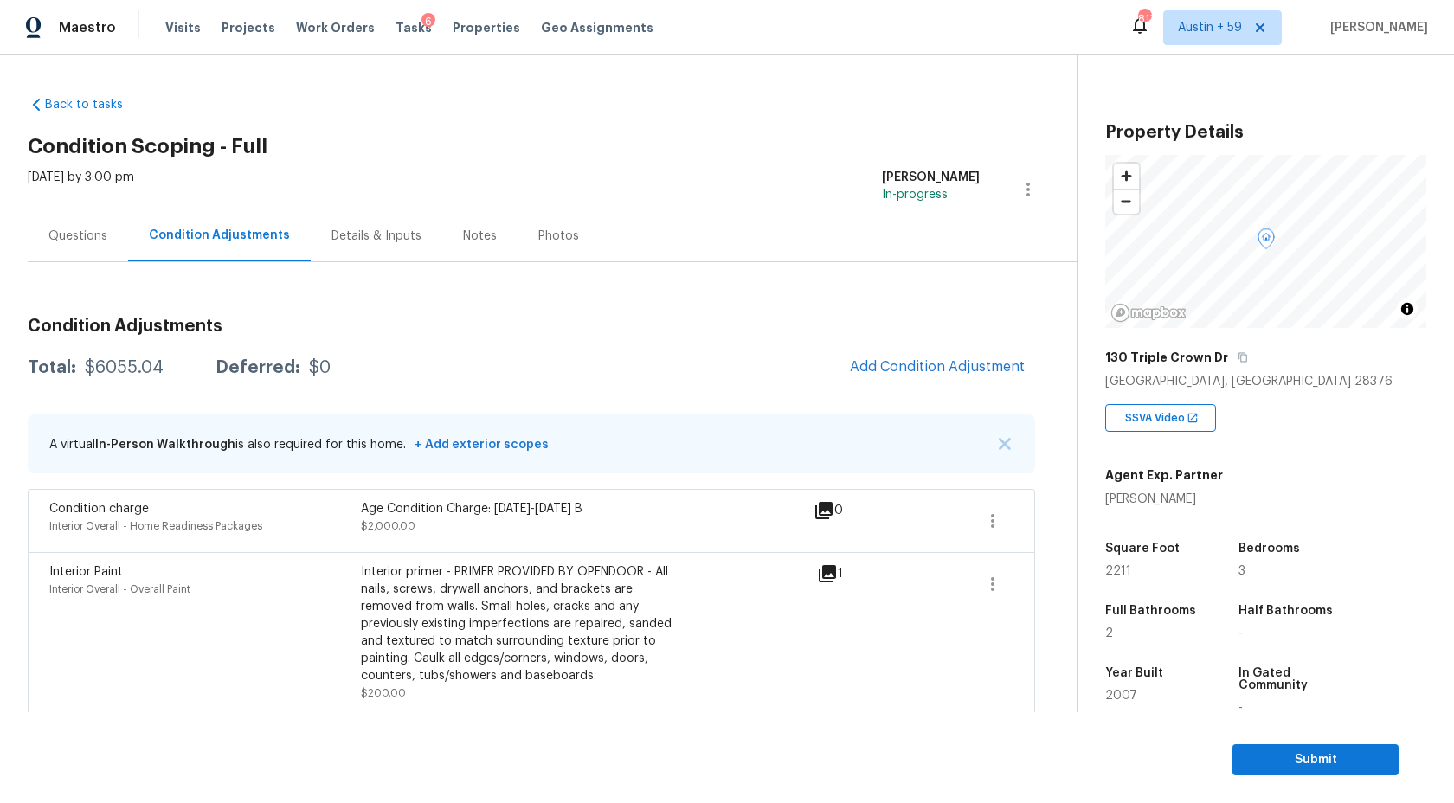
click at [75, 240] on div "Questions" at bounding box center [77, 236] width 59 height 17
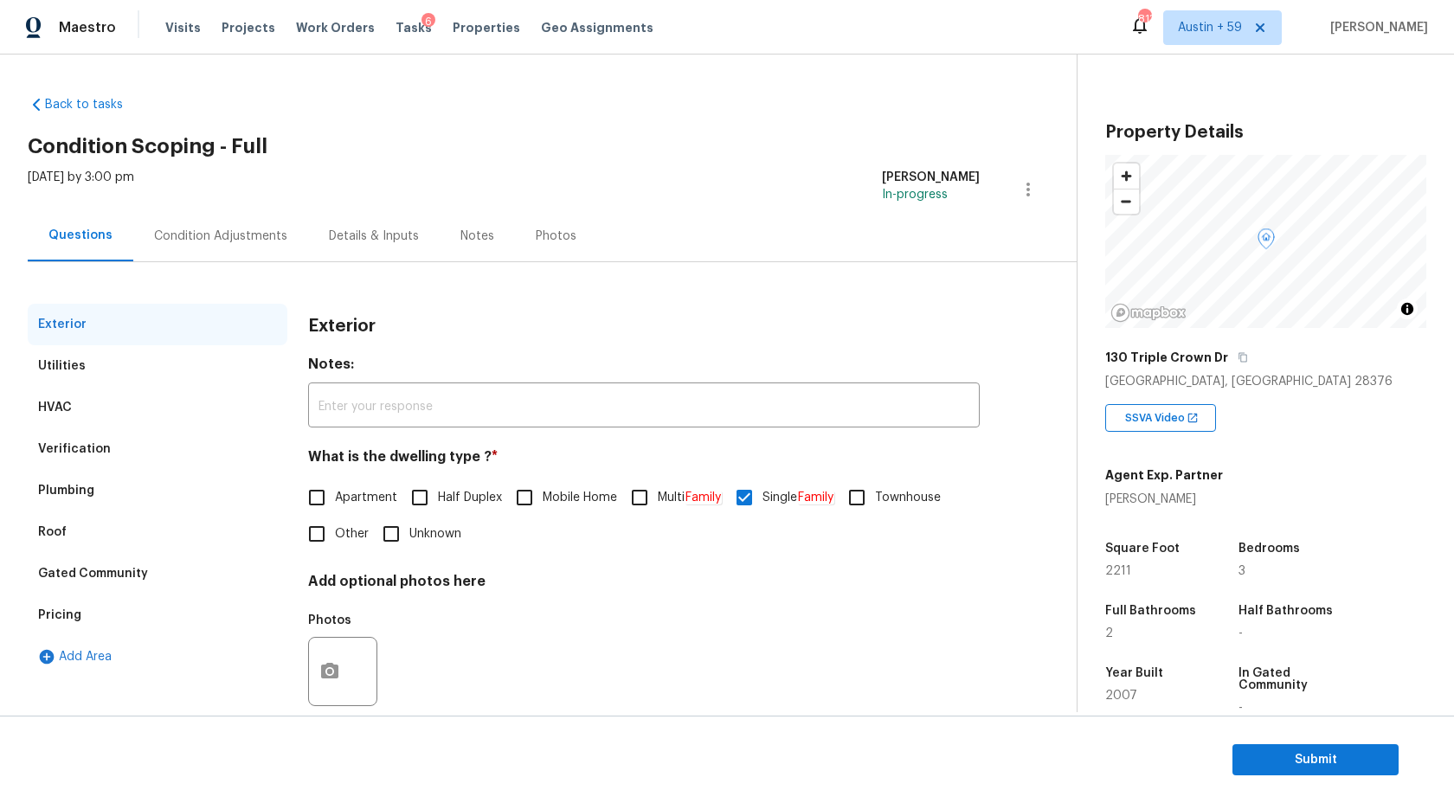
click at [94, 452] on div "Verification" at bounding box center [74, 449] width 73 height 17
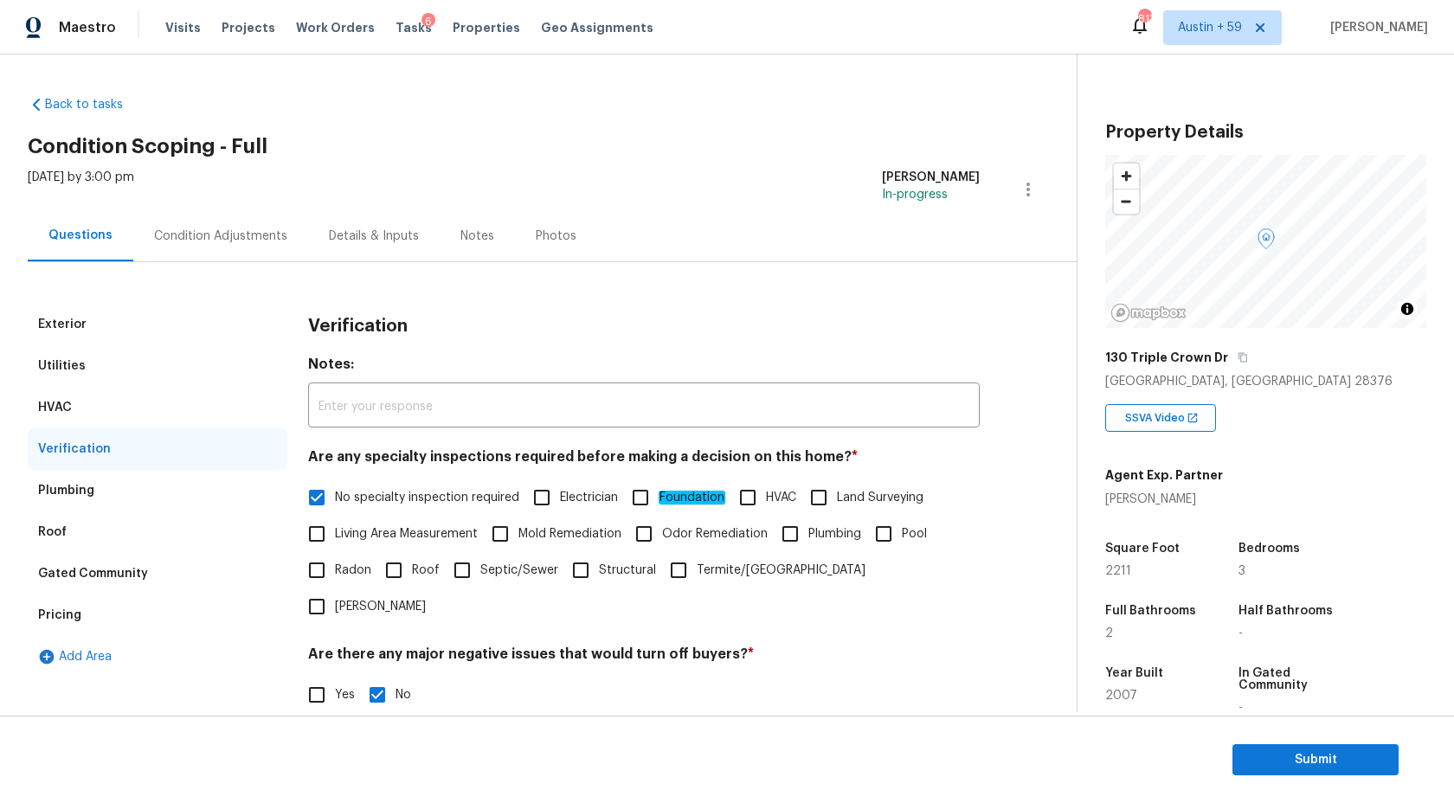
click at [75, 608] on div "Pricing" at bounding box center [59, 615] width 43 height 17
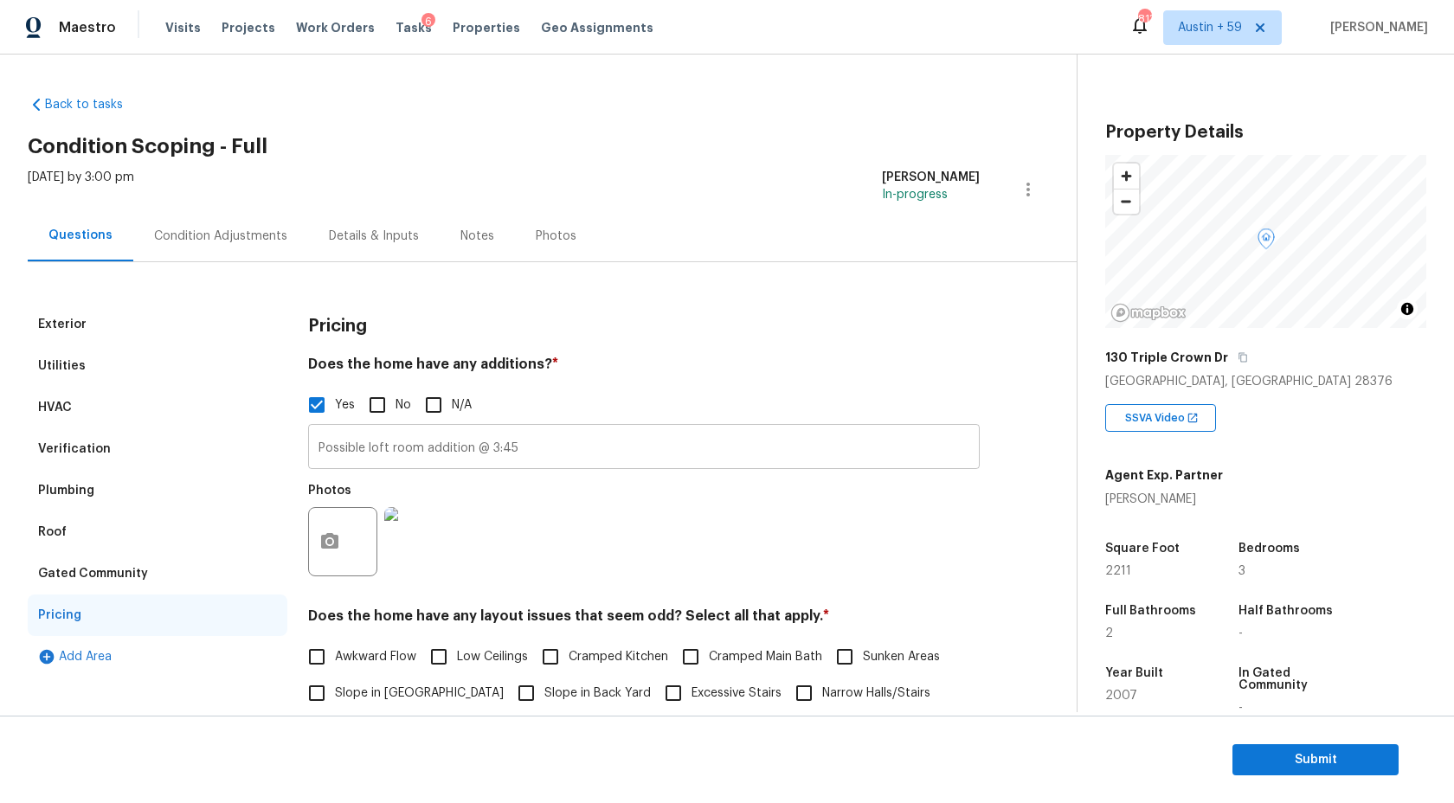
click at [417, 439] on input "Possible loft room addition @ 3:45" at bounding box center [644, 448] width 672 height 41
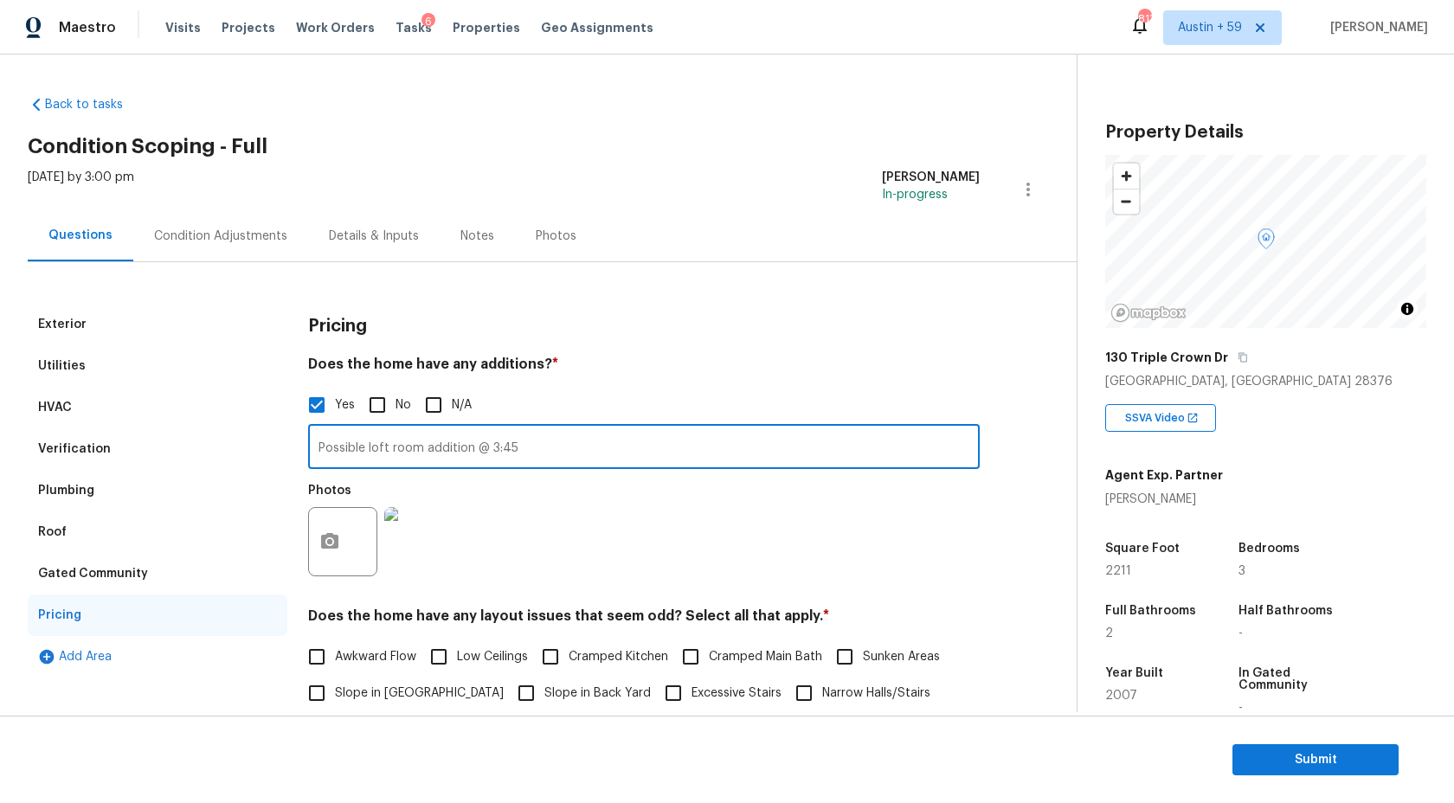
click at [417, 439] on input "Possible loft room addition @ 3:45" at bounding box center [644, 448] width 672 height 41
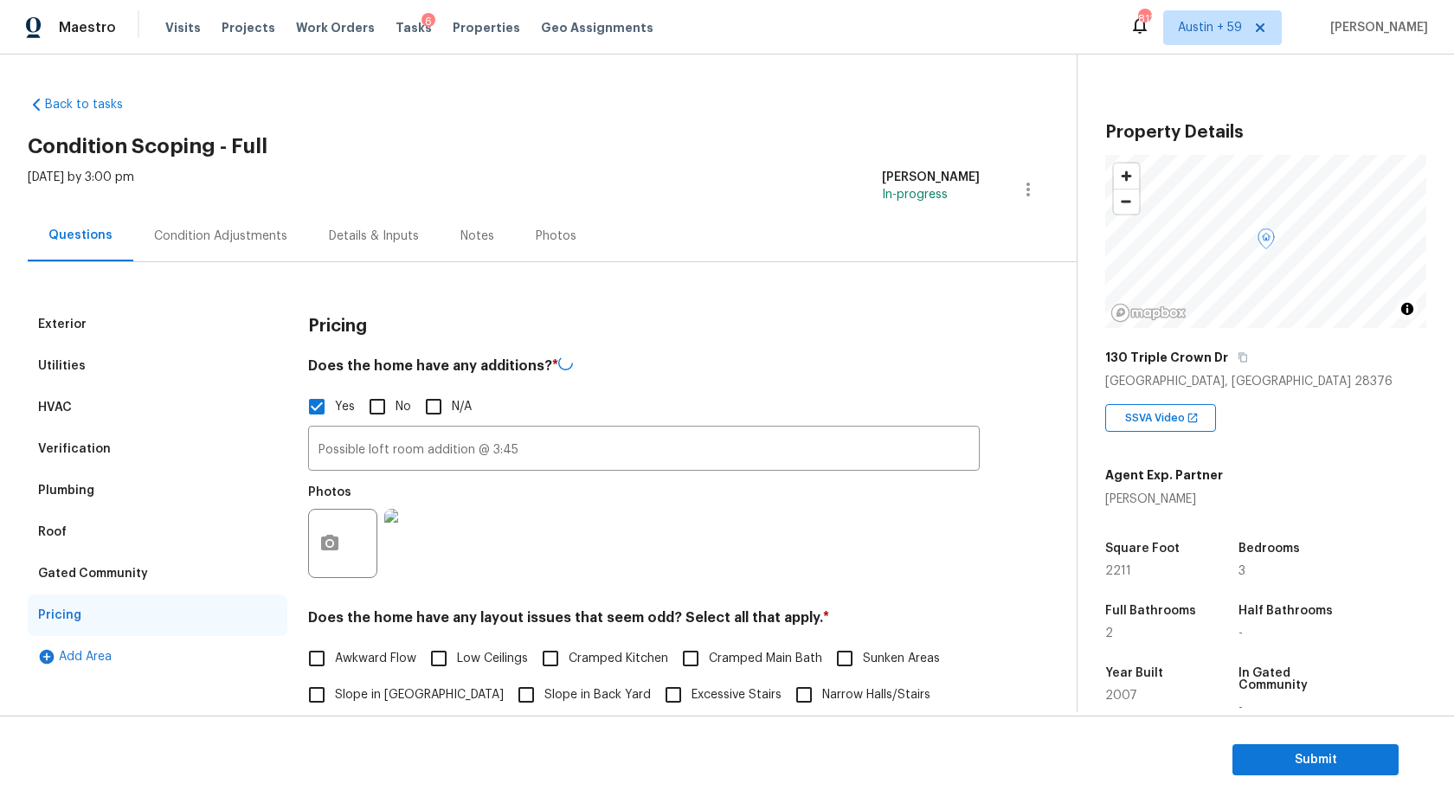
click at [86, 493] on div "Plumbing" at bounding box center [66, 490] width 56 height 17
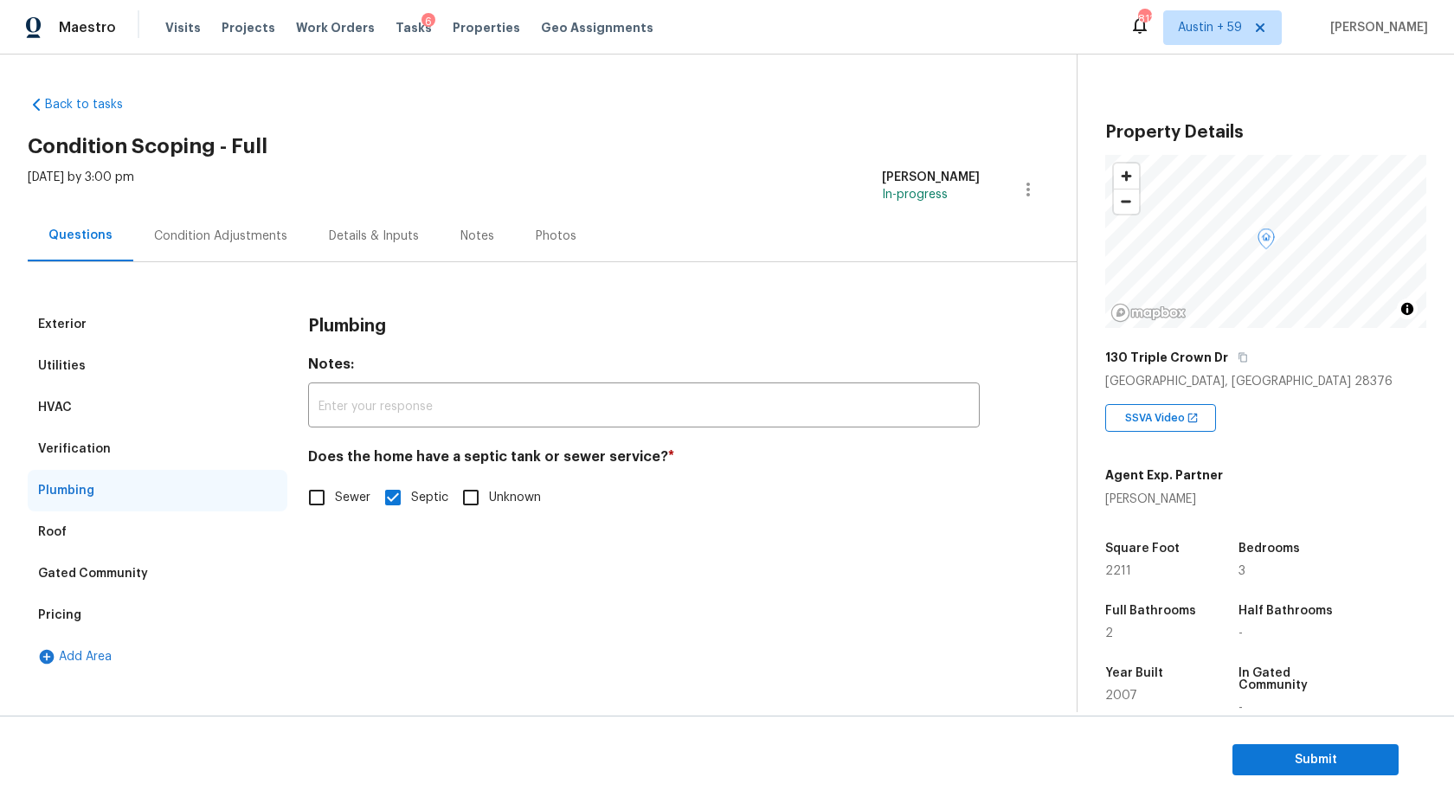
click at [76, 527] on div "Roof" at bounding box center [158, 533] width 260 height 42
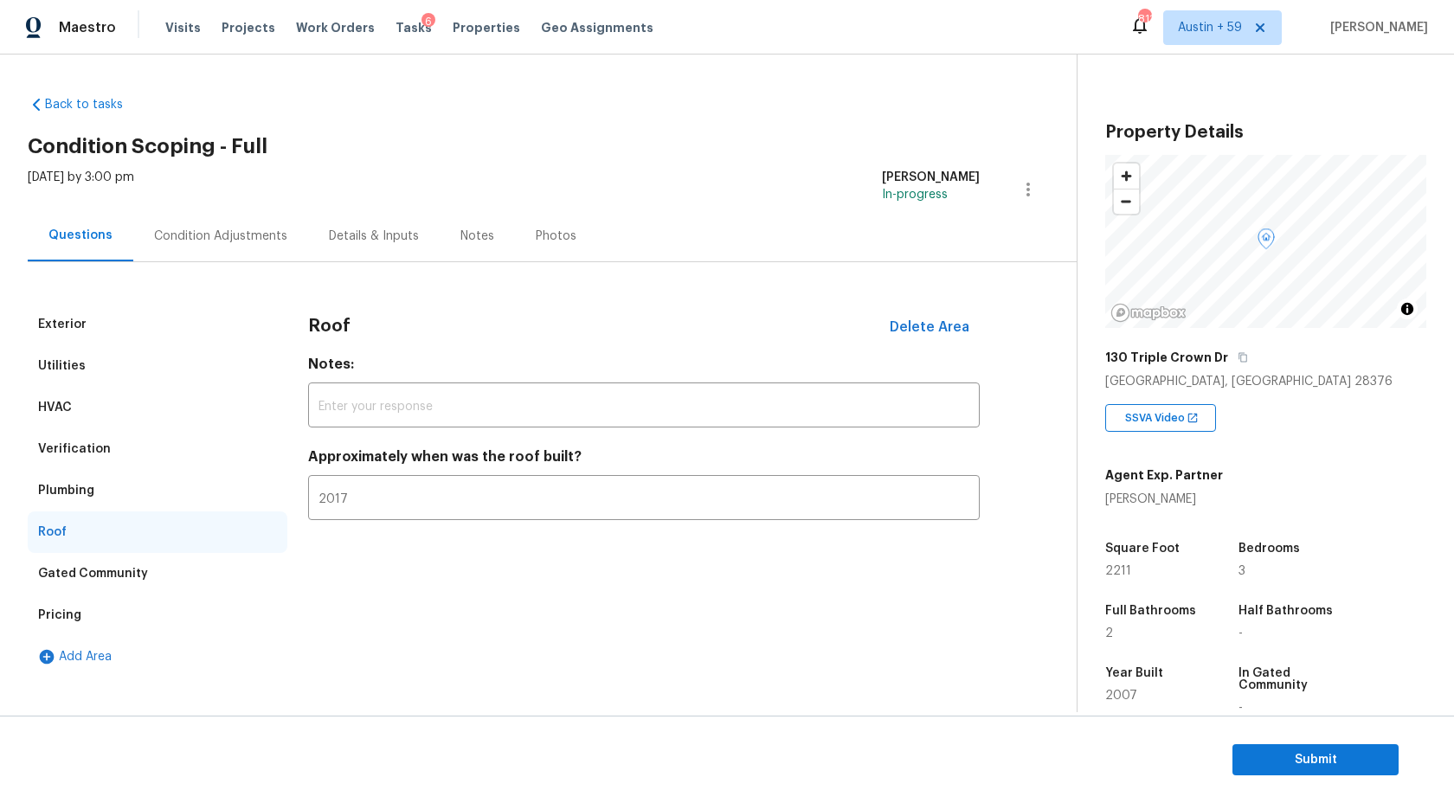
click at [80, 453] on div "Verification" at bounding box center [74, 449] width 73 height 17
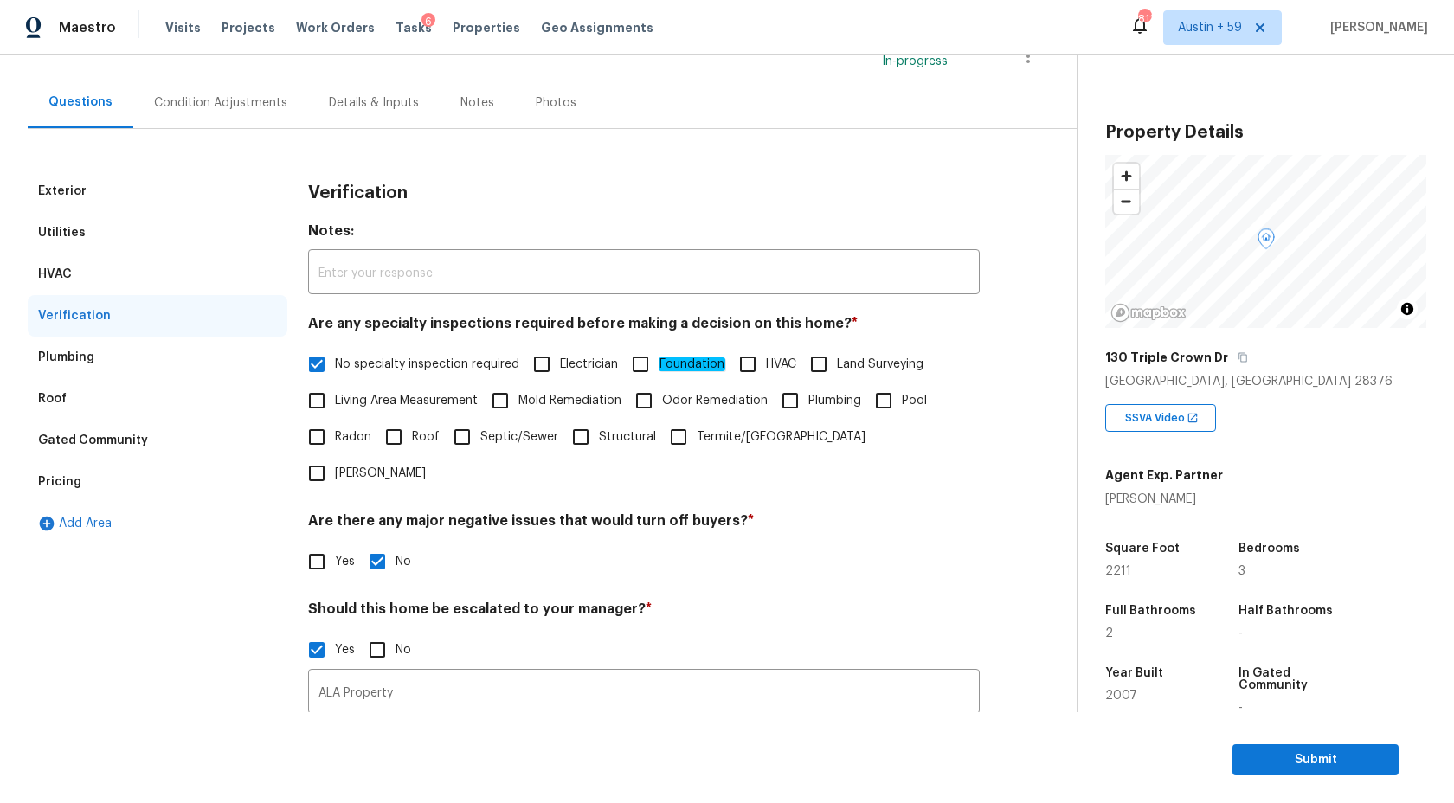
scroll to position [349, 0]
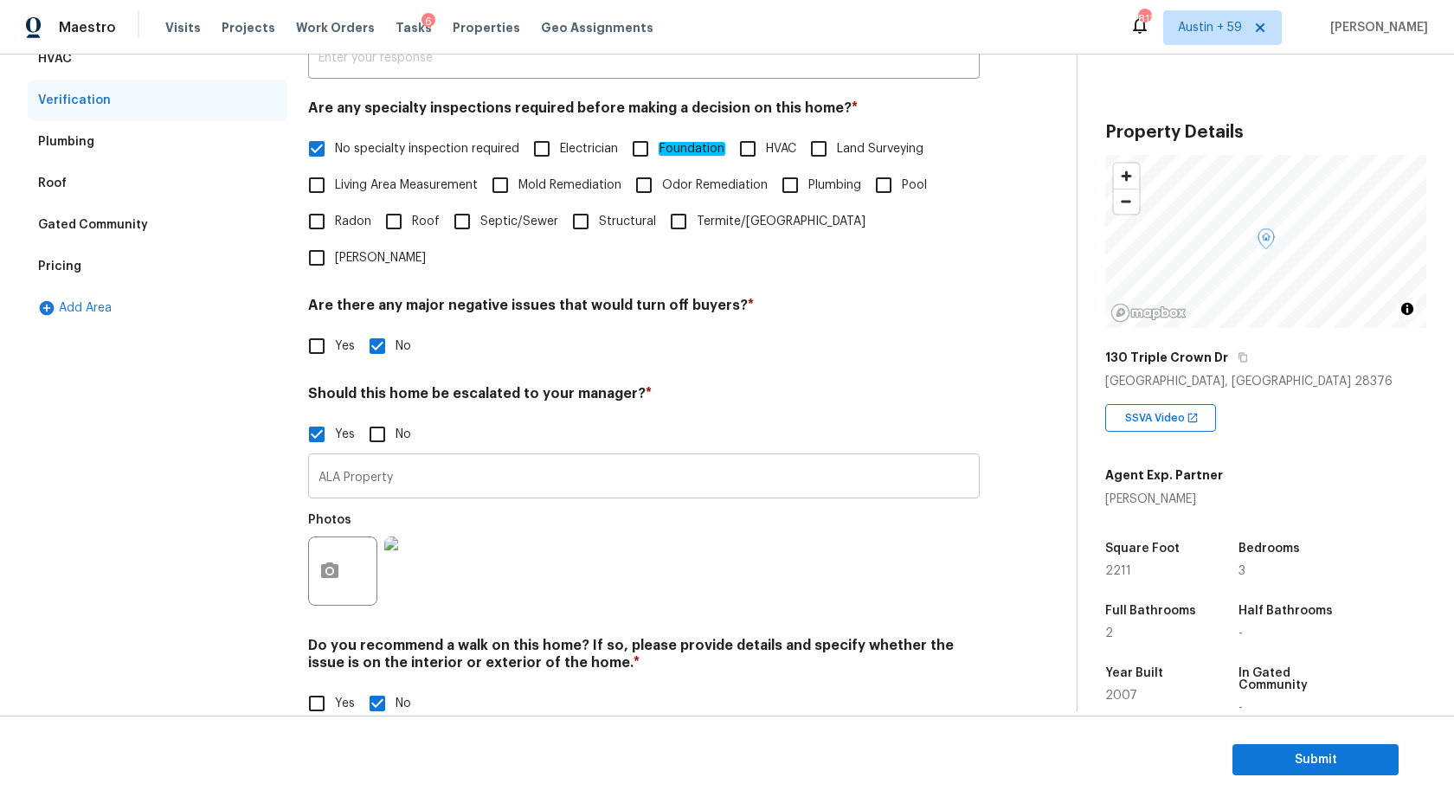
click at [424, 458] on input "ALA Property" at bounding box center [644, 478] width 672 height 41
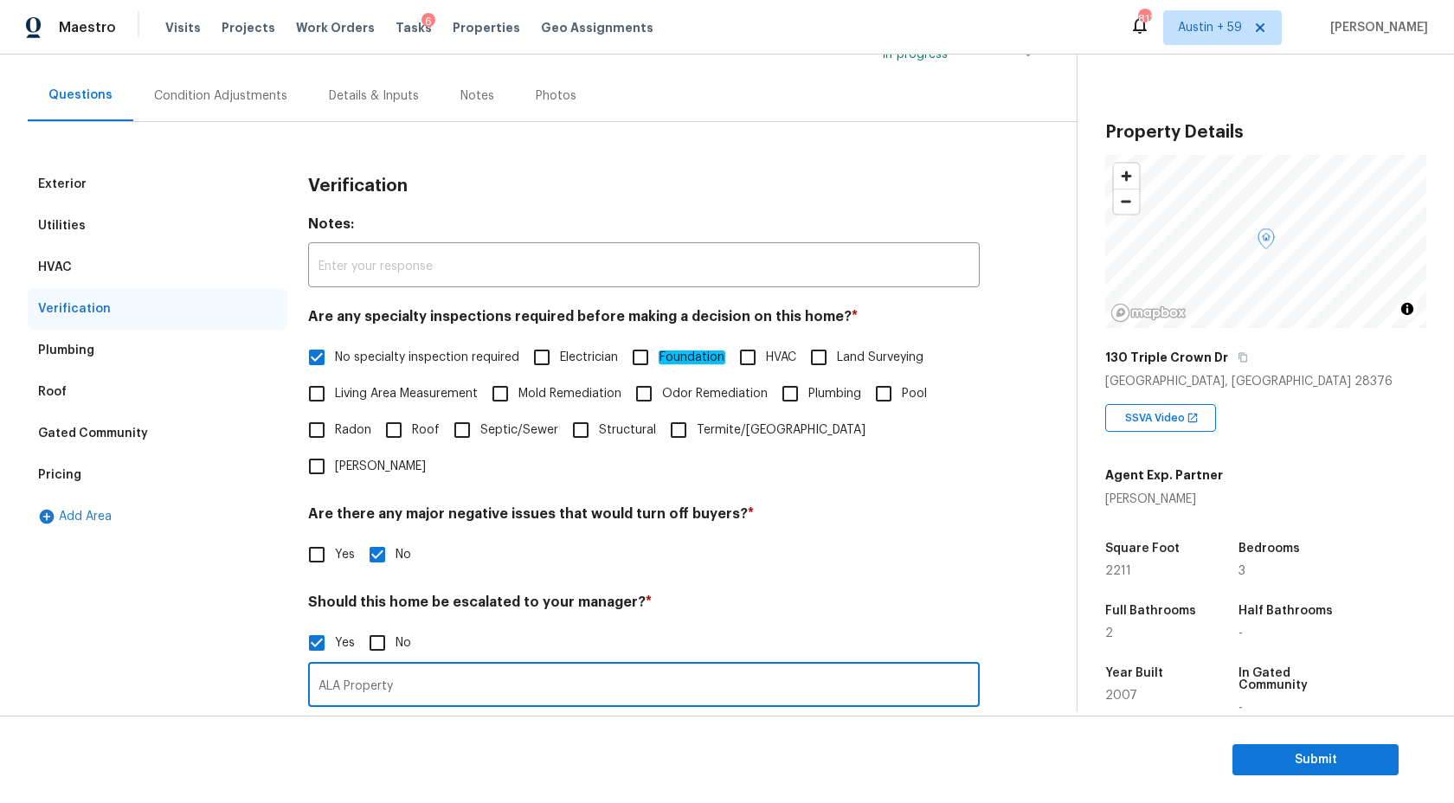
scroll to position [0, 0]
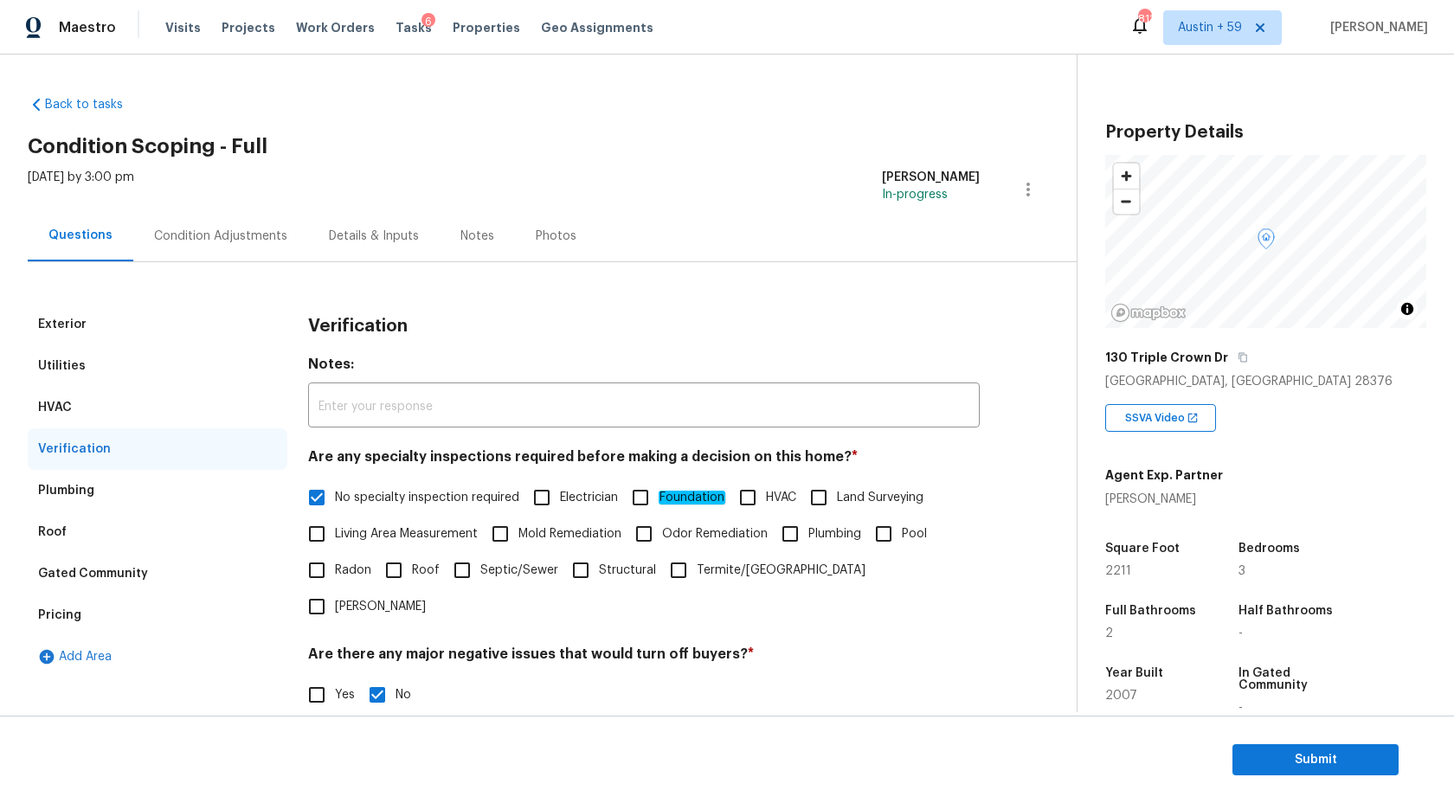
click at [198, 230] on div "Condition Adjustments" at bounding box center [220, 236] width 133 height 17
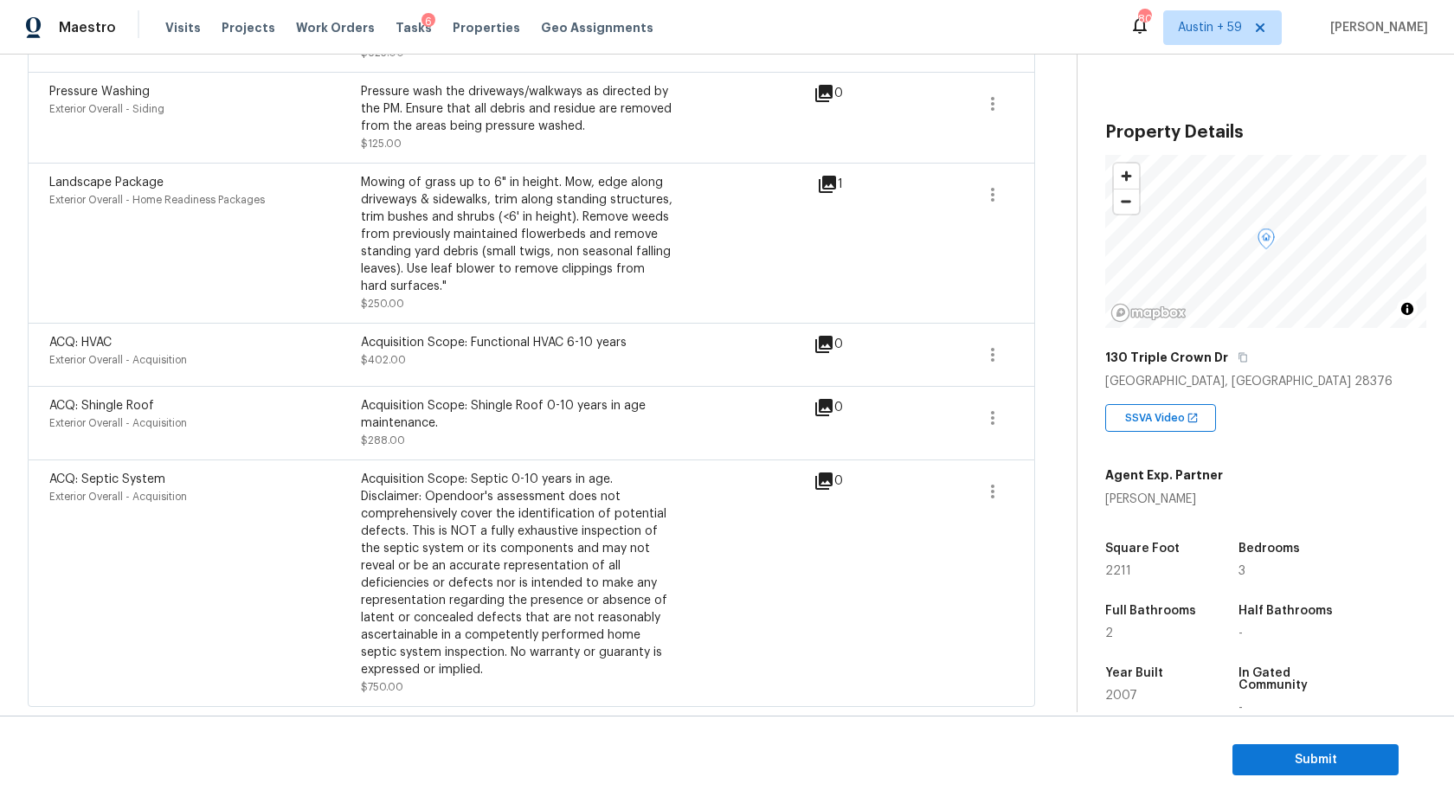
scroll to position [243, 0]
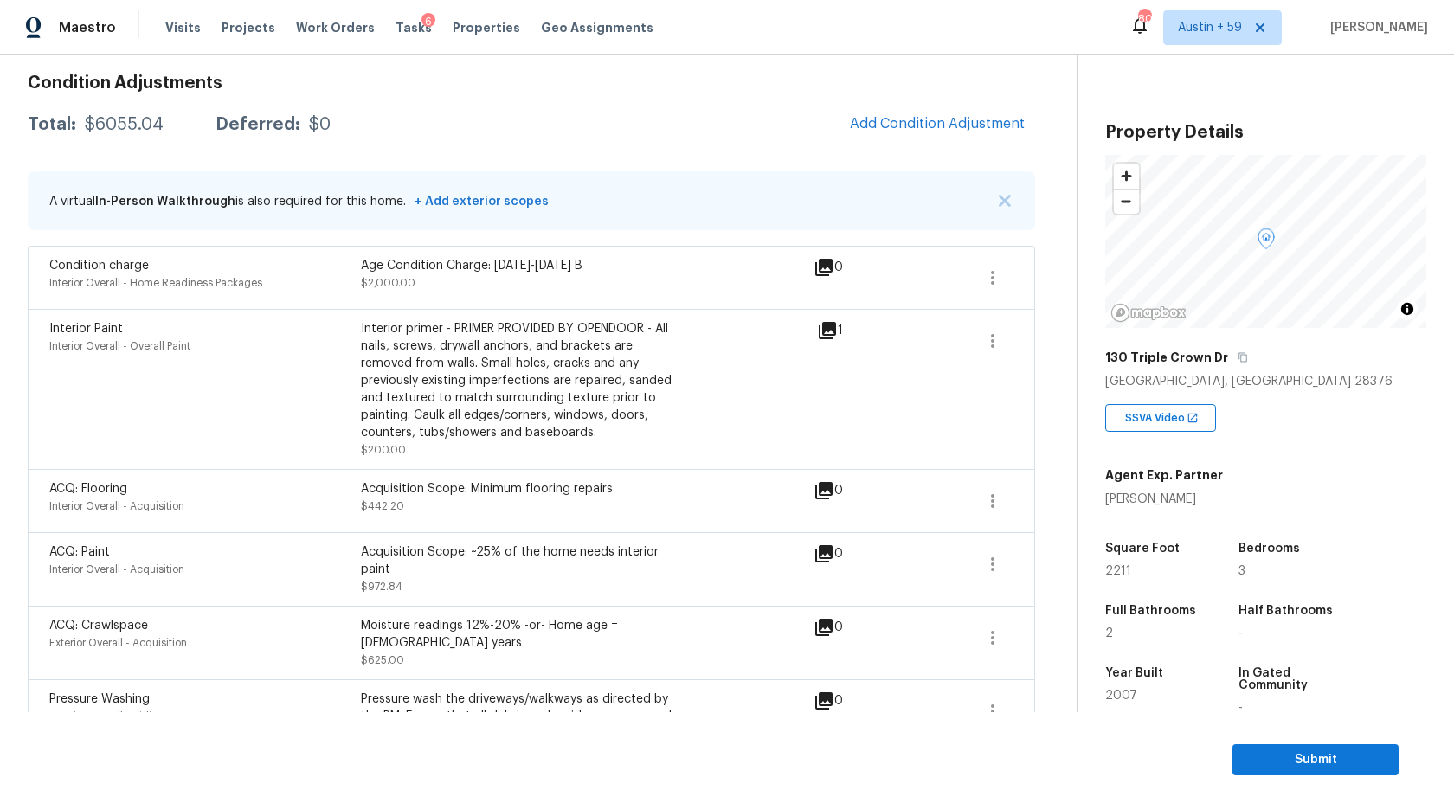
click at [141, 119] on div "$6055.04" at bounding box center [124, 124] width 79 height 17
copy div "$6055.04"
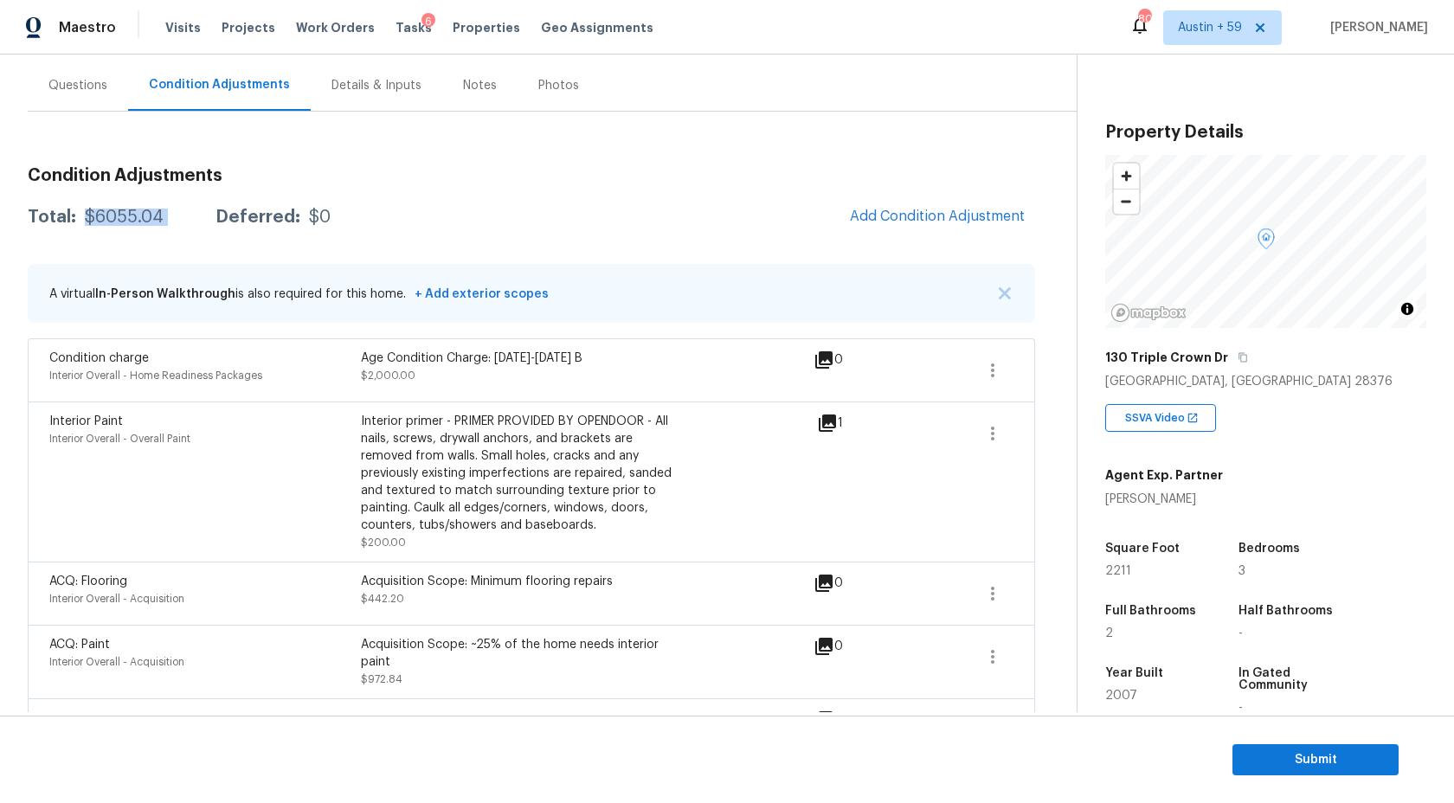
scroll to position [109, 0]
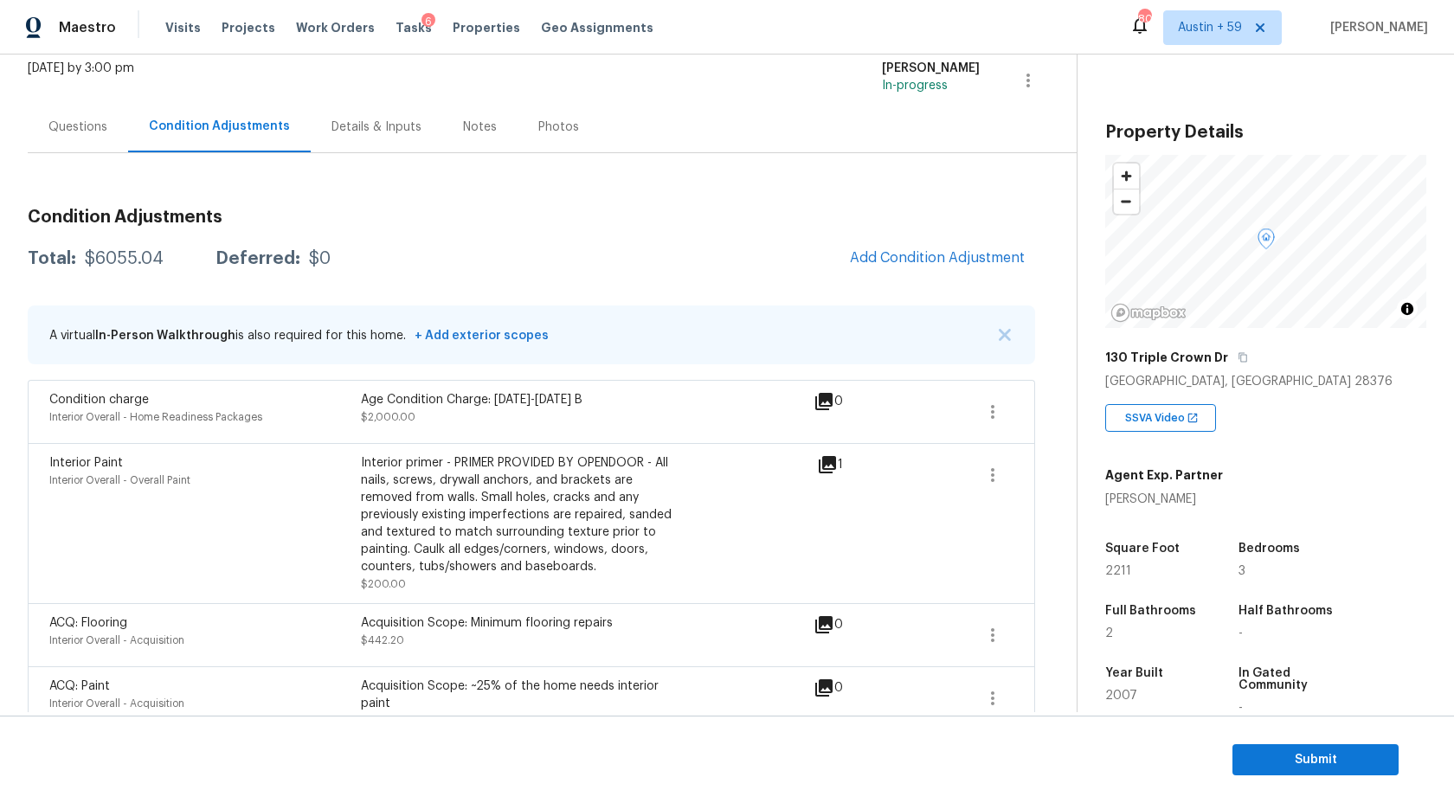
click at [85, 151] on div "Questions" at bounding box center [78, 126] width 100 height 51
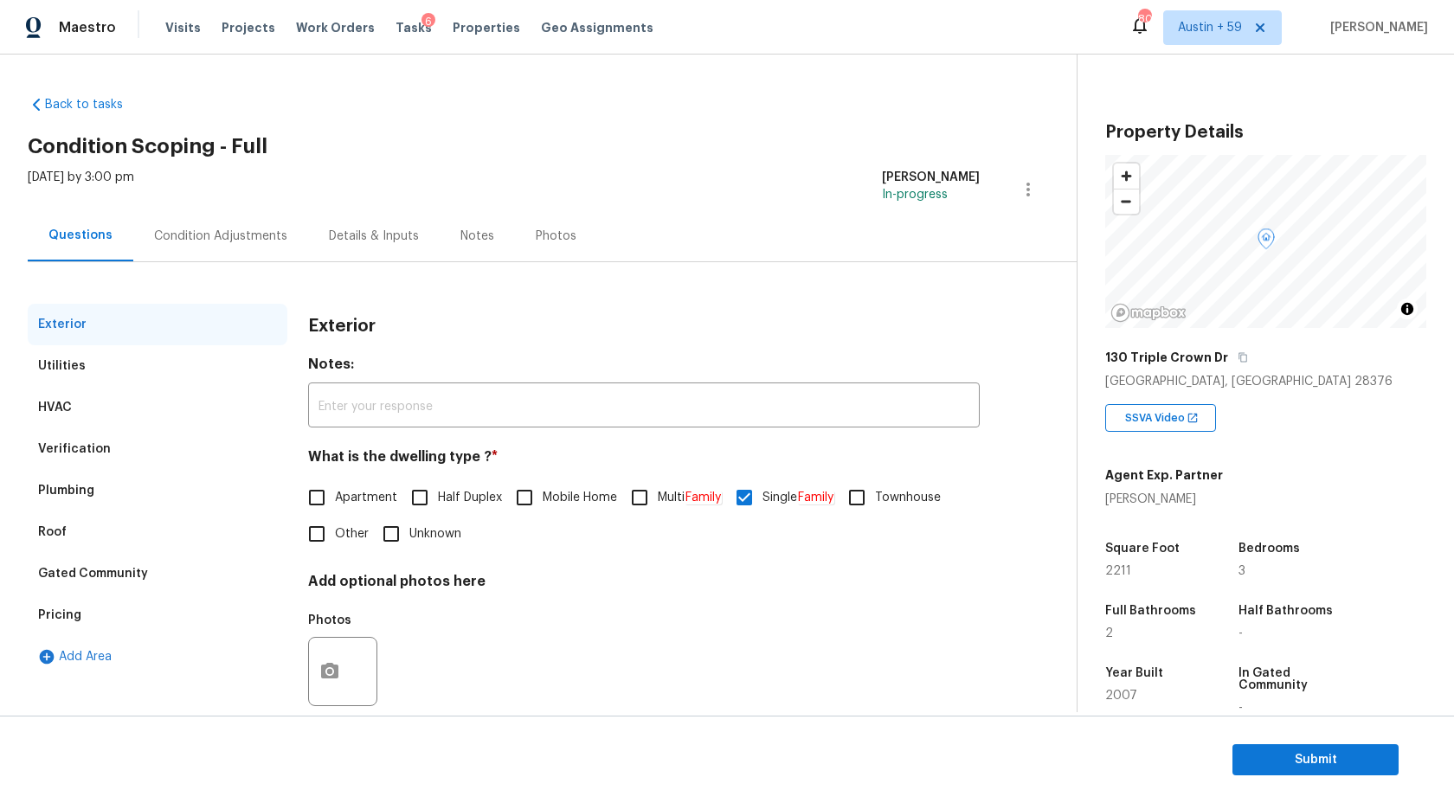
click at [205, 229] on div "Condition Adjustments" at bounding box center [220, 236] width 133 height 17
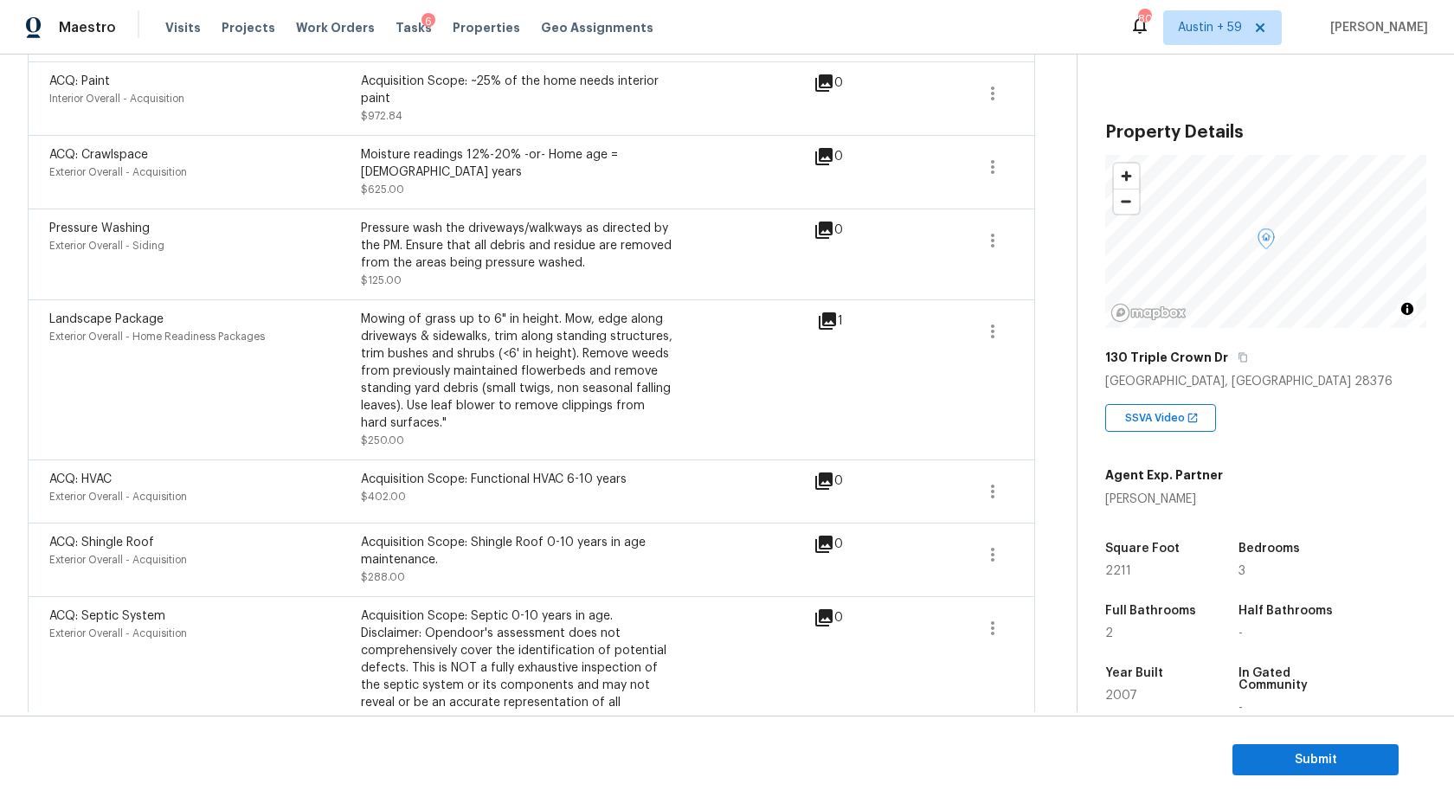
scroll to position [853, 0]
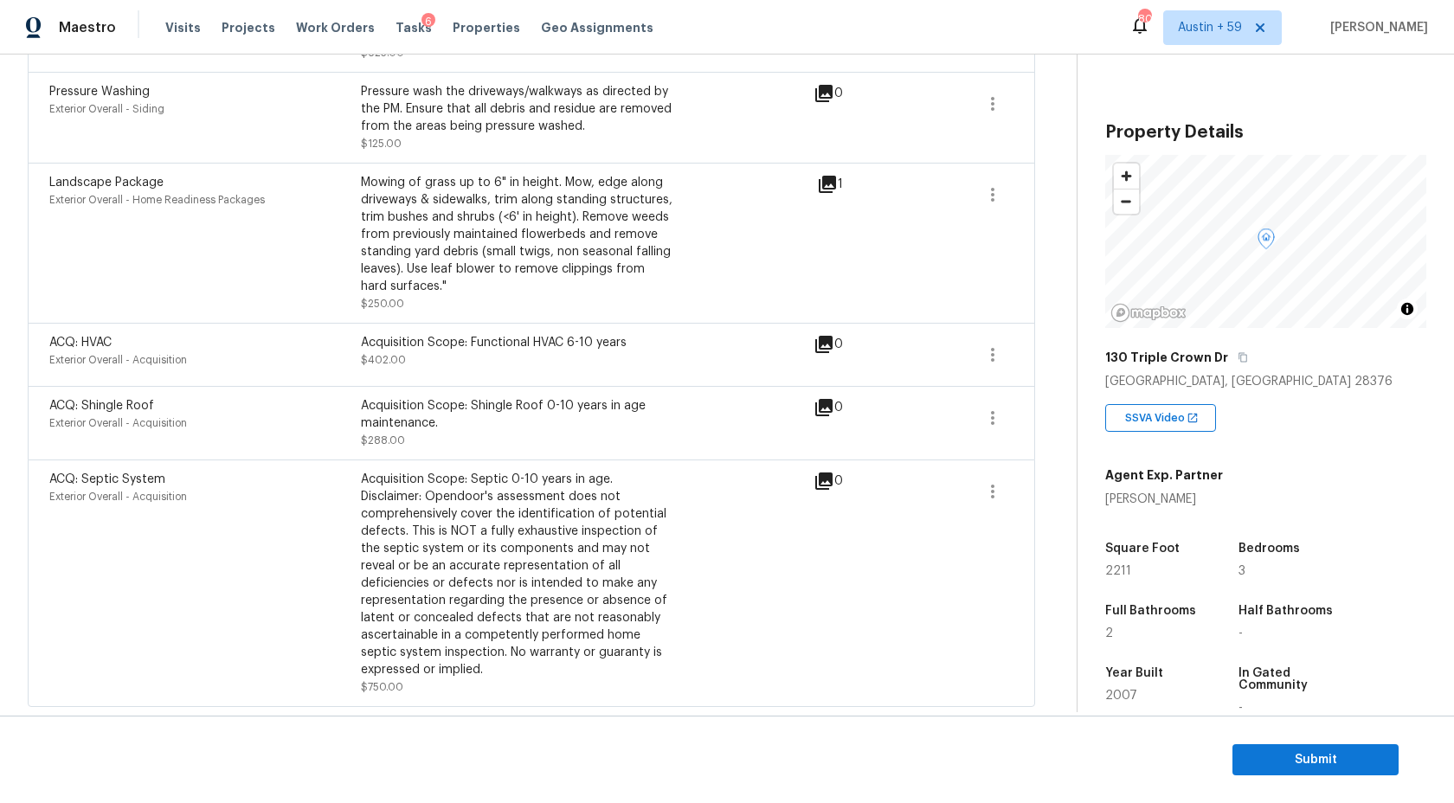
click at [1256, 739] on section "Submit" at bounding box center [727, 760] width 1454 height 88
click at [1270, 763] on span "Submit" at bounding box center [1315, 761] width 138 height 22
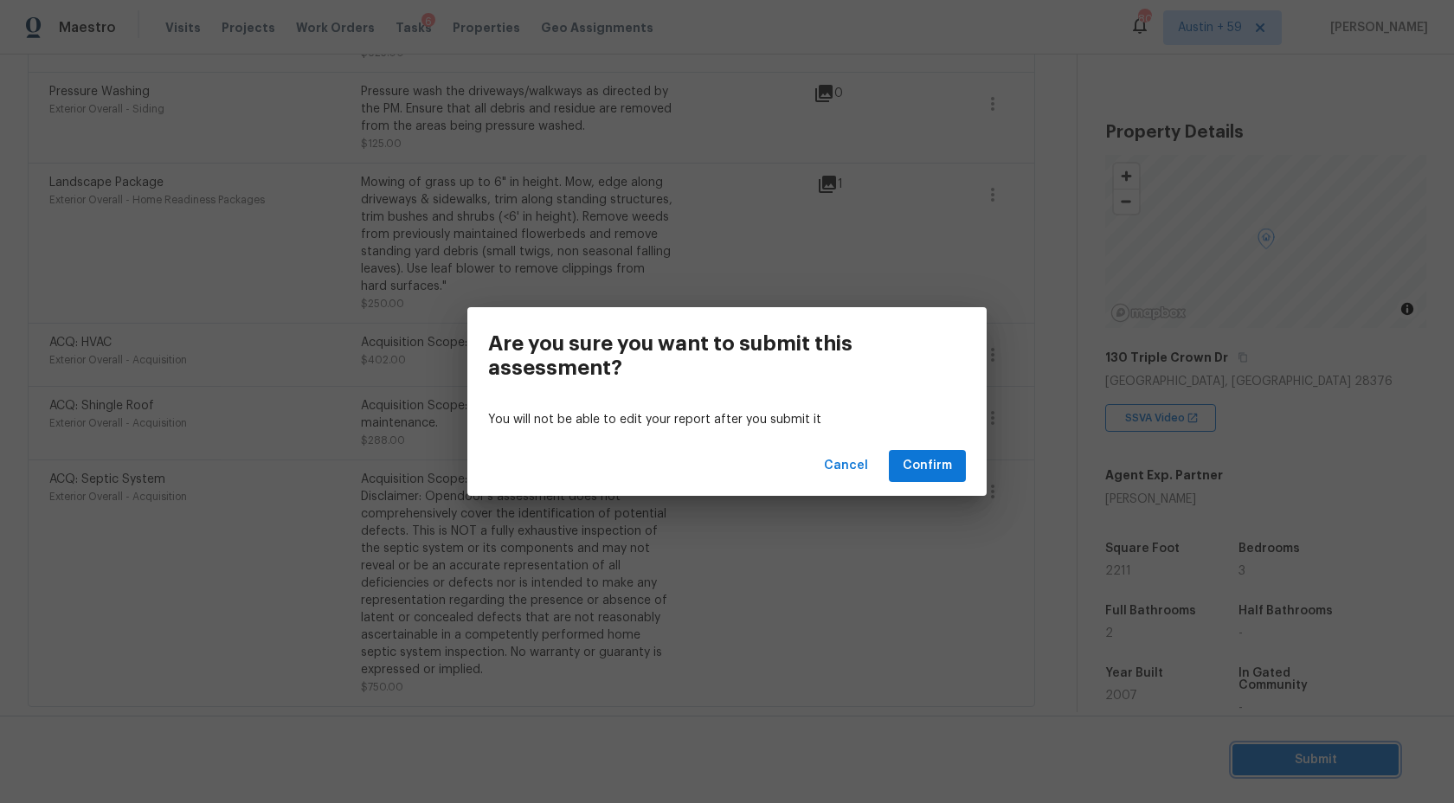
click at [441, 645] on div "Are you sure you want to submit this assessment? You will not be able to edit y…" at bounding box center [727, 401] width 1454 height 803
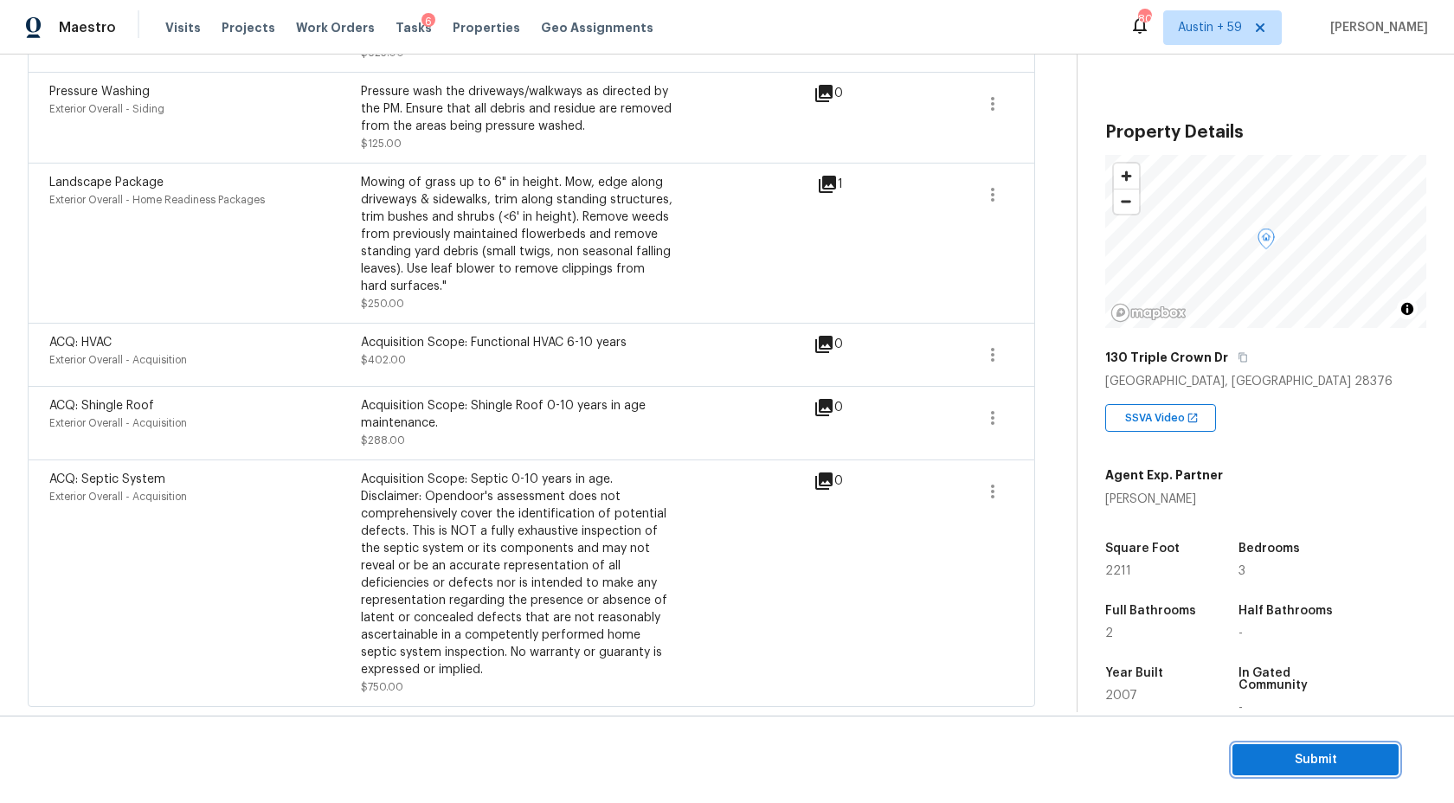
click at [1320, 762] on span "Submit" at bounding box center [1315, 761] width 138 height 22
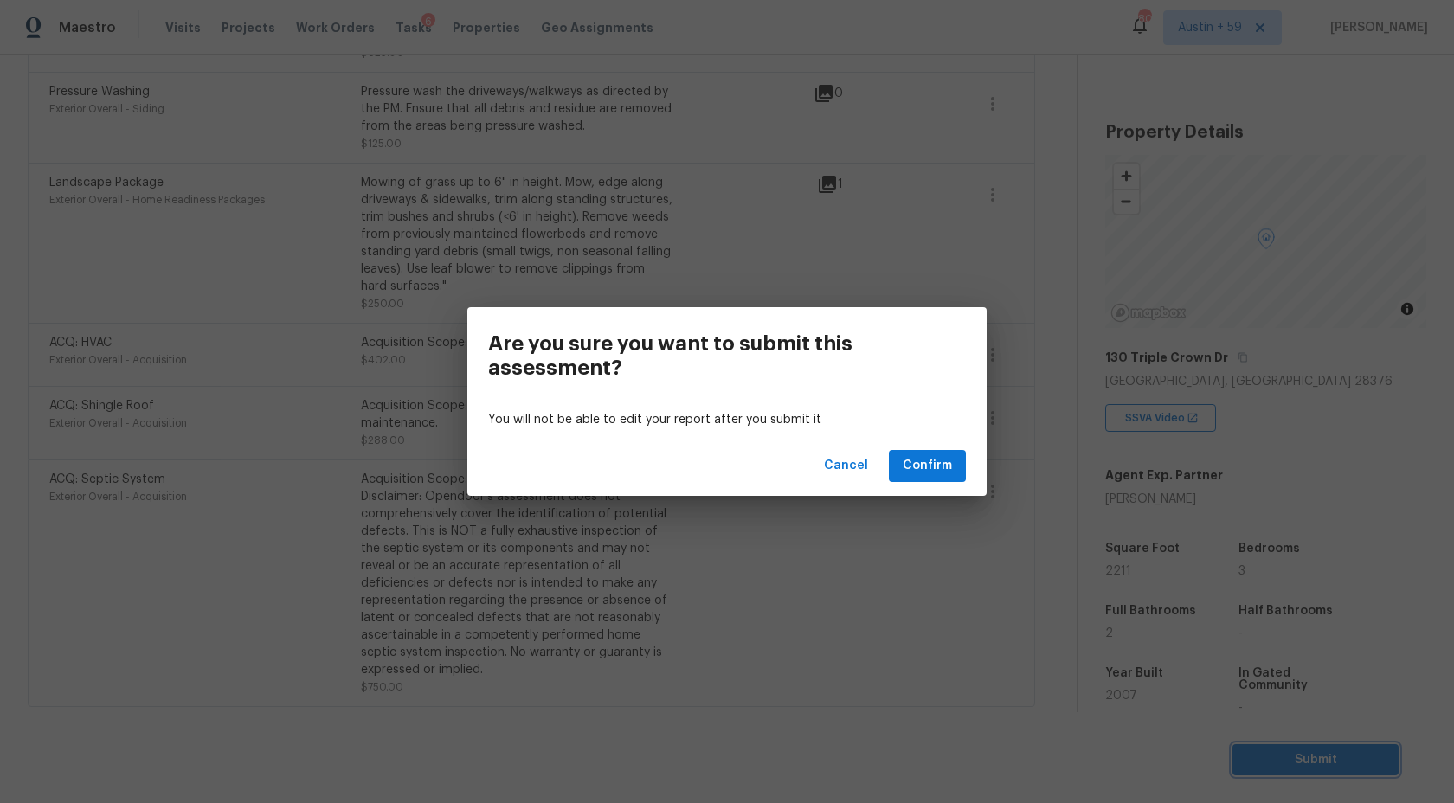
click at [935, 664] on div "Are you sure you want to submit this assessment? You will not be able to edit y…" at bounding box center [727, 401] width 1454 height 803
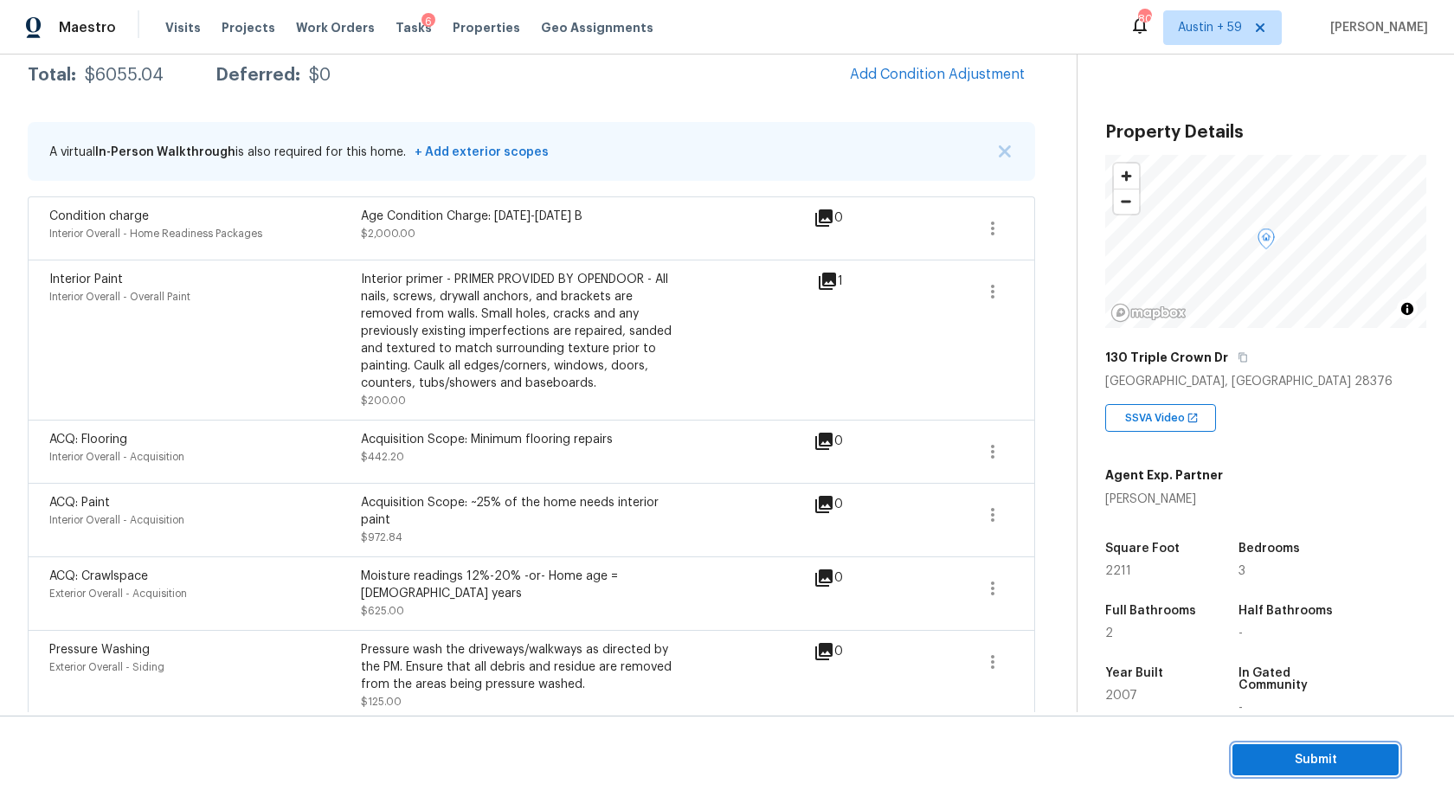
scroll to position [235, 0]
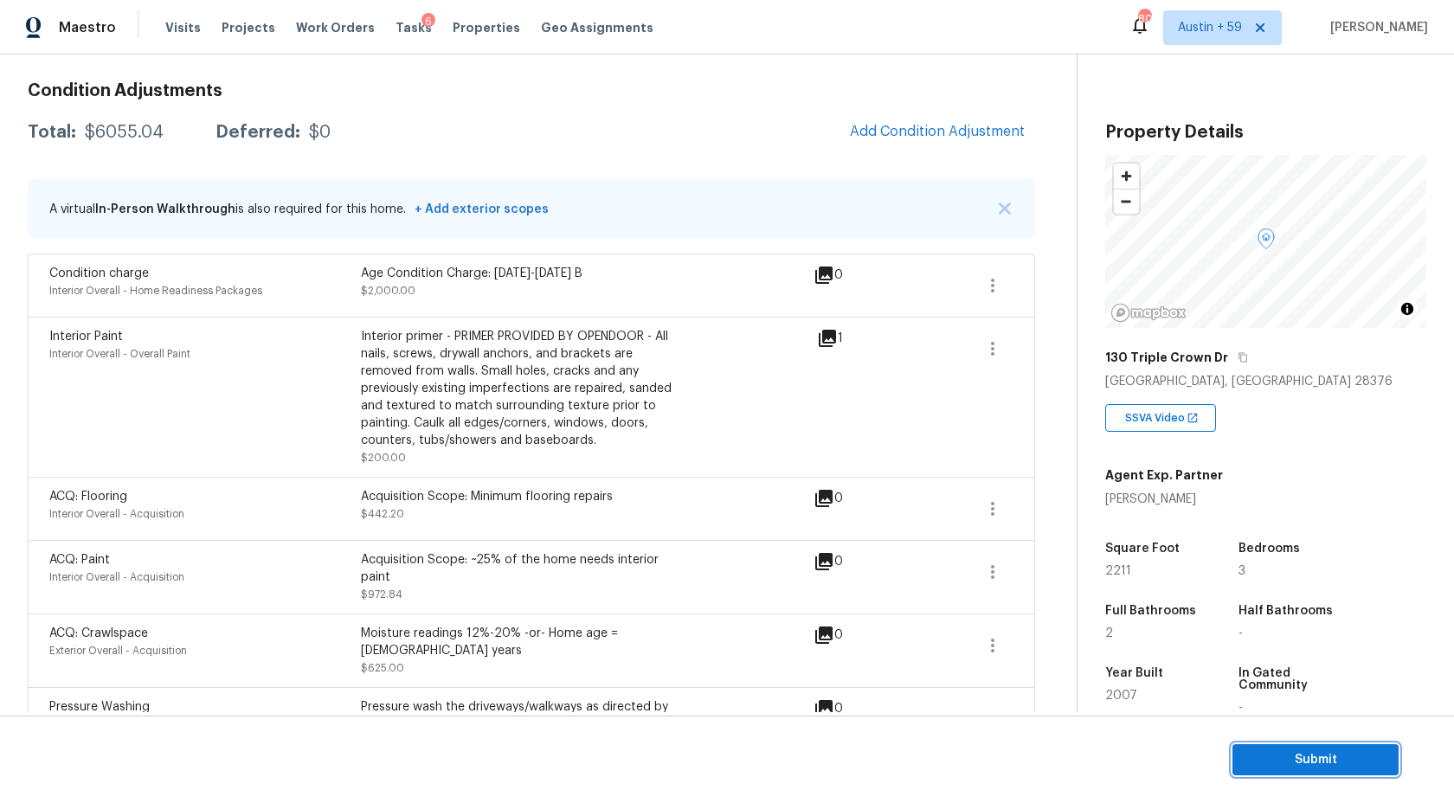
click at [1303, 758] on span "Submit" at bounding box center [1315, 761] width 138 height 22
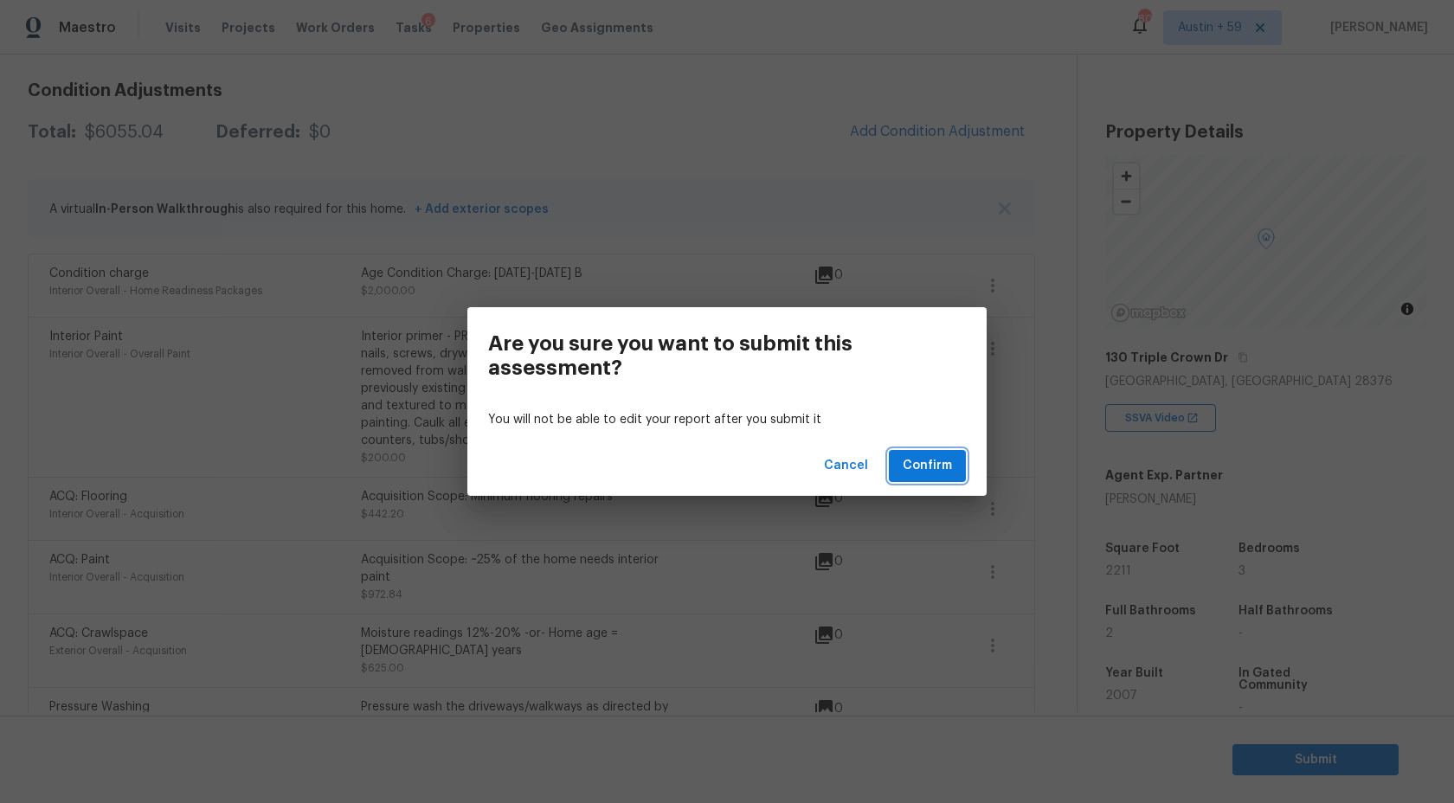
click at [943, 465] on span "Confirm" at bounding box center [927, 466] width 49 height 22
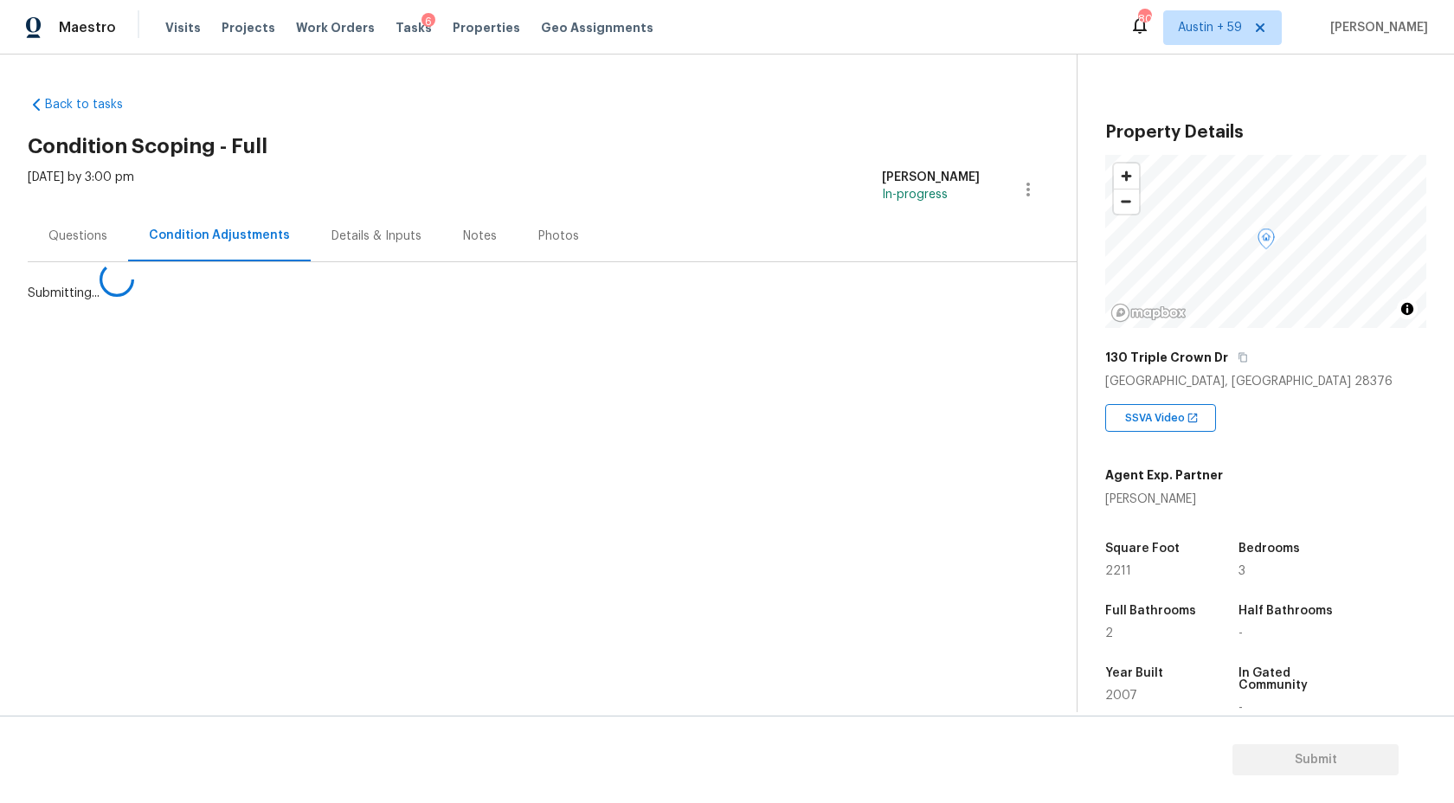
scroll to position [0, 0]
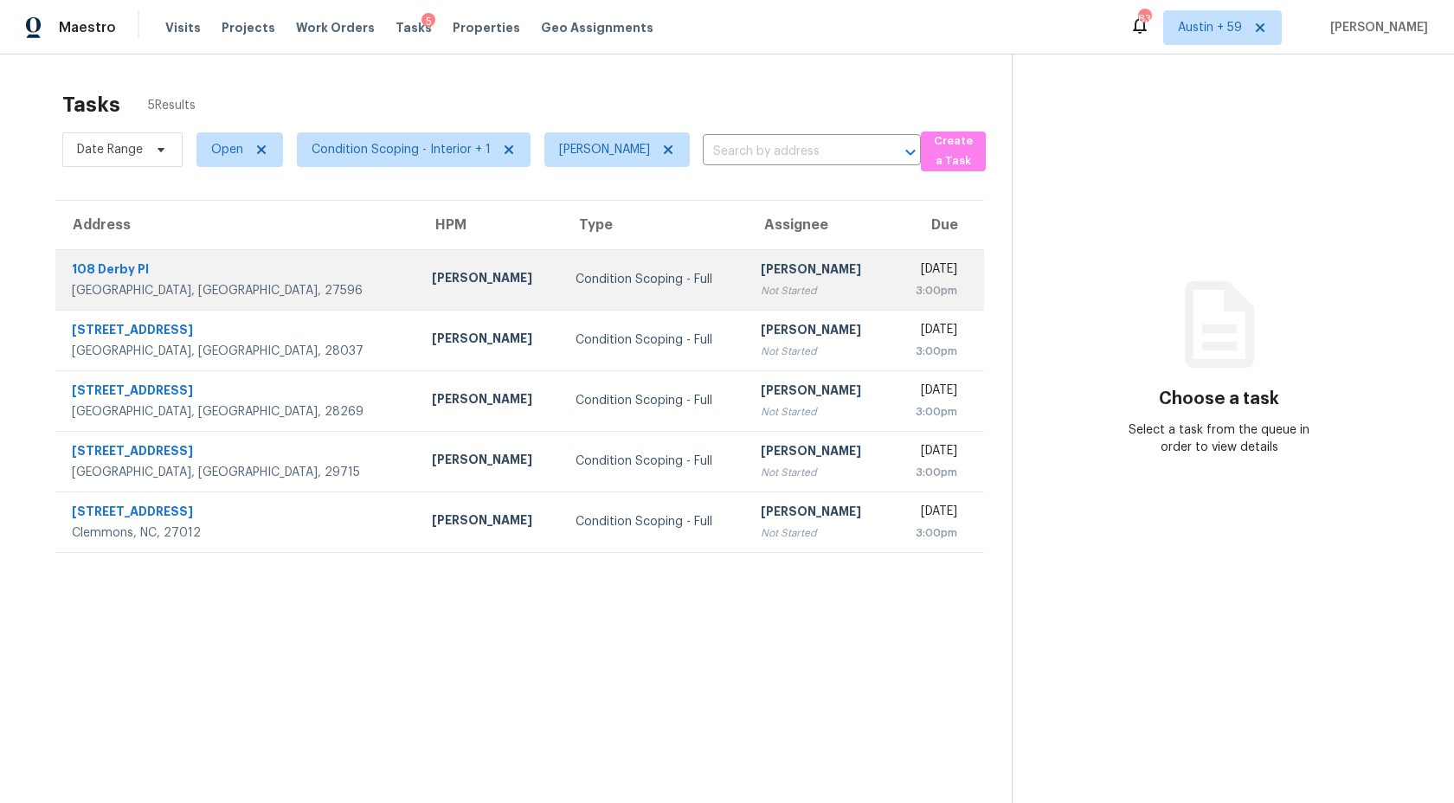
click at [747, 254] on td "Ashwin R Not Started" at bounding box center [819, 279] width 145 height 61
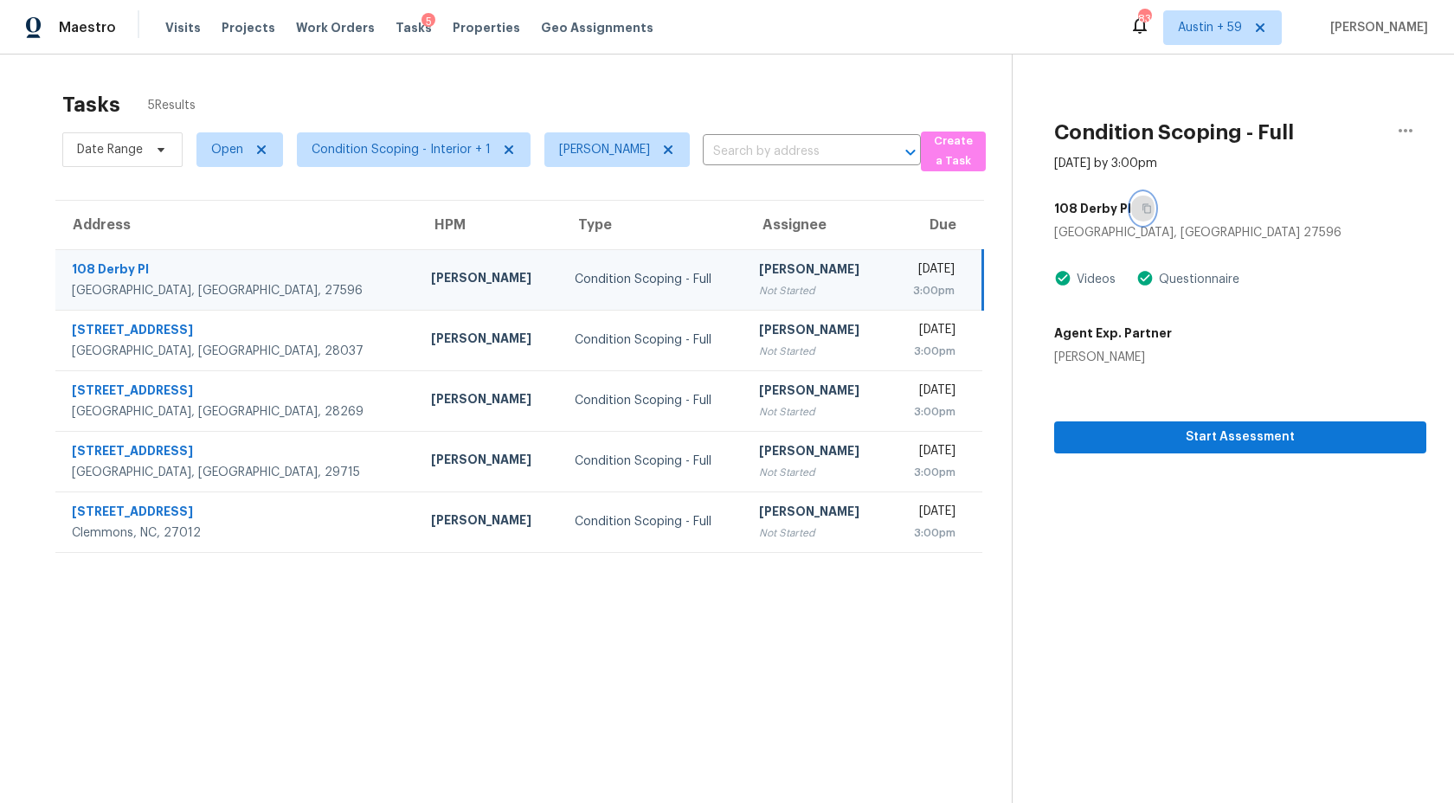
click at [1143, 204] on icon "button" at bounding box center [1147, 209] width 9 height 10
click at [1131, 202] on button "button" at bounding box center [1142, 208] width 23 height 31
click at [1155, 428] on span "Start Assessment" at bounding box center [1240, 438] width 344 height 22
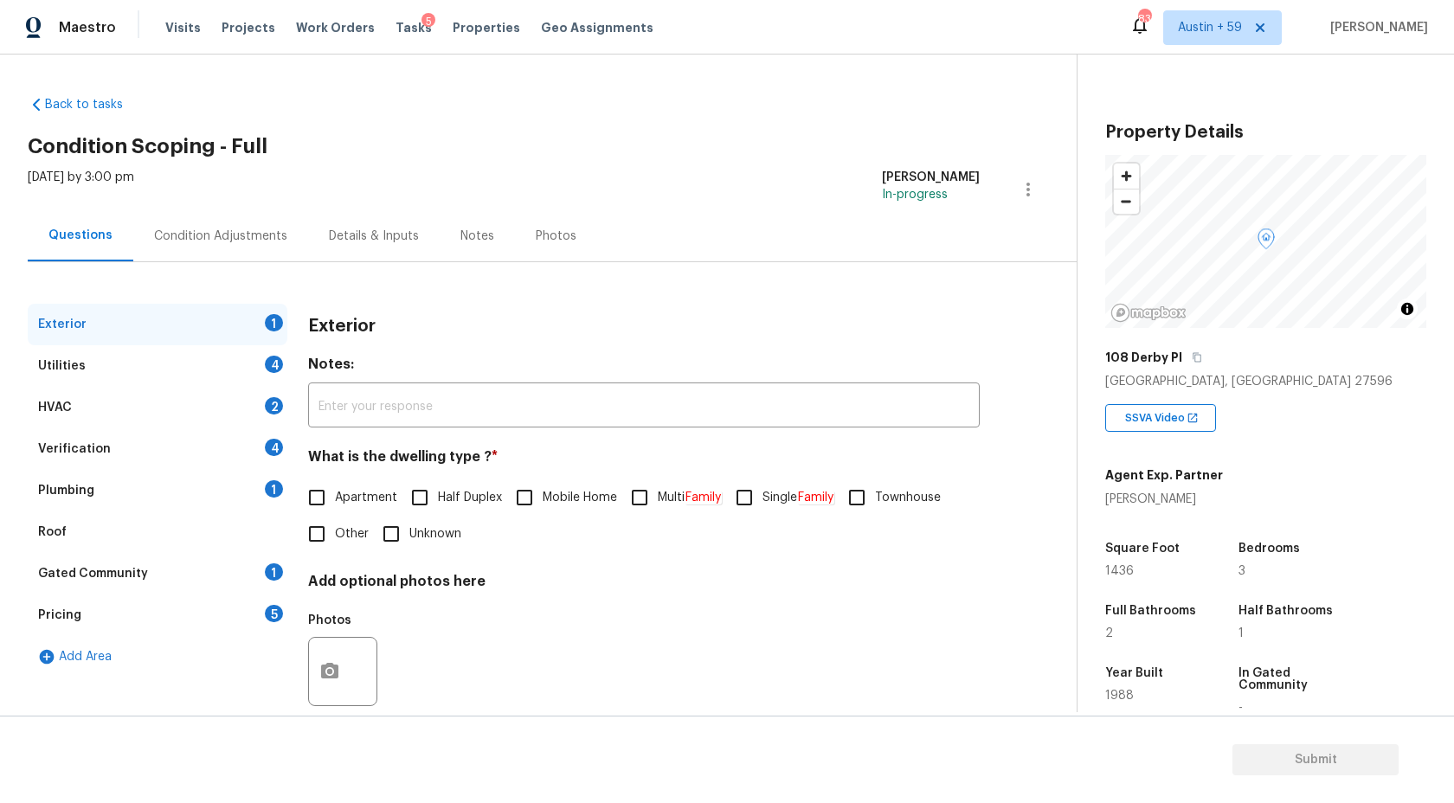
click at [214, 254] on div "Condition Adjustments" at bounding box center [220, 235] width 175 height 51
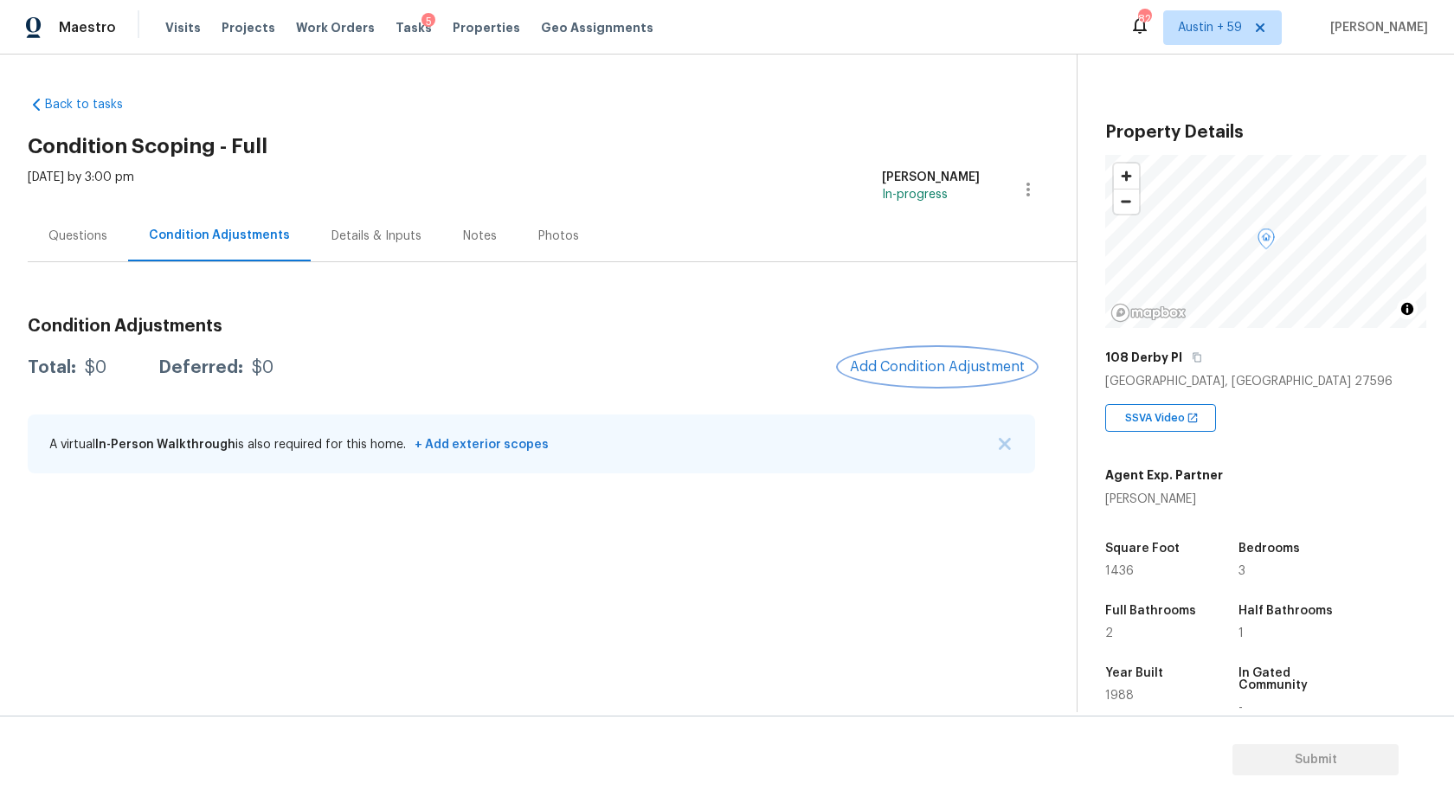
click at [898, 359] on span "Add Condition Adjustment" at bounding box center [937, 367] width 175 height 16
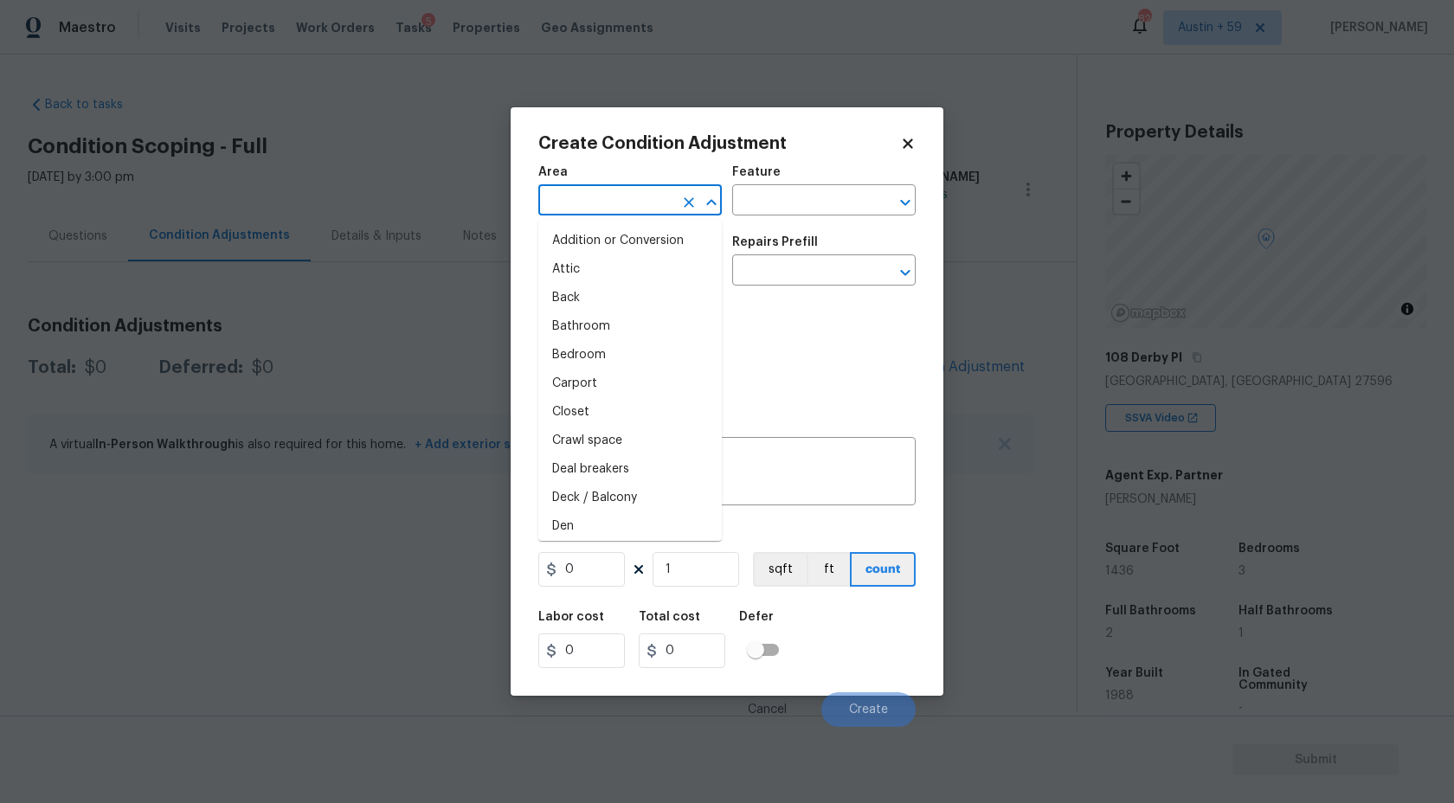
click at [620, 202] on input "text" at bounding box center [605, 202] width 135 height 27
click at [907, 135] on div "Create Condition Adjustment" at bounding box center [726, 143] width 377 height 17
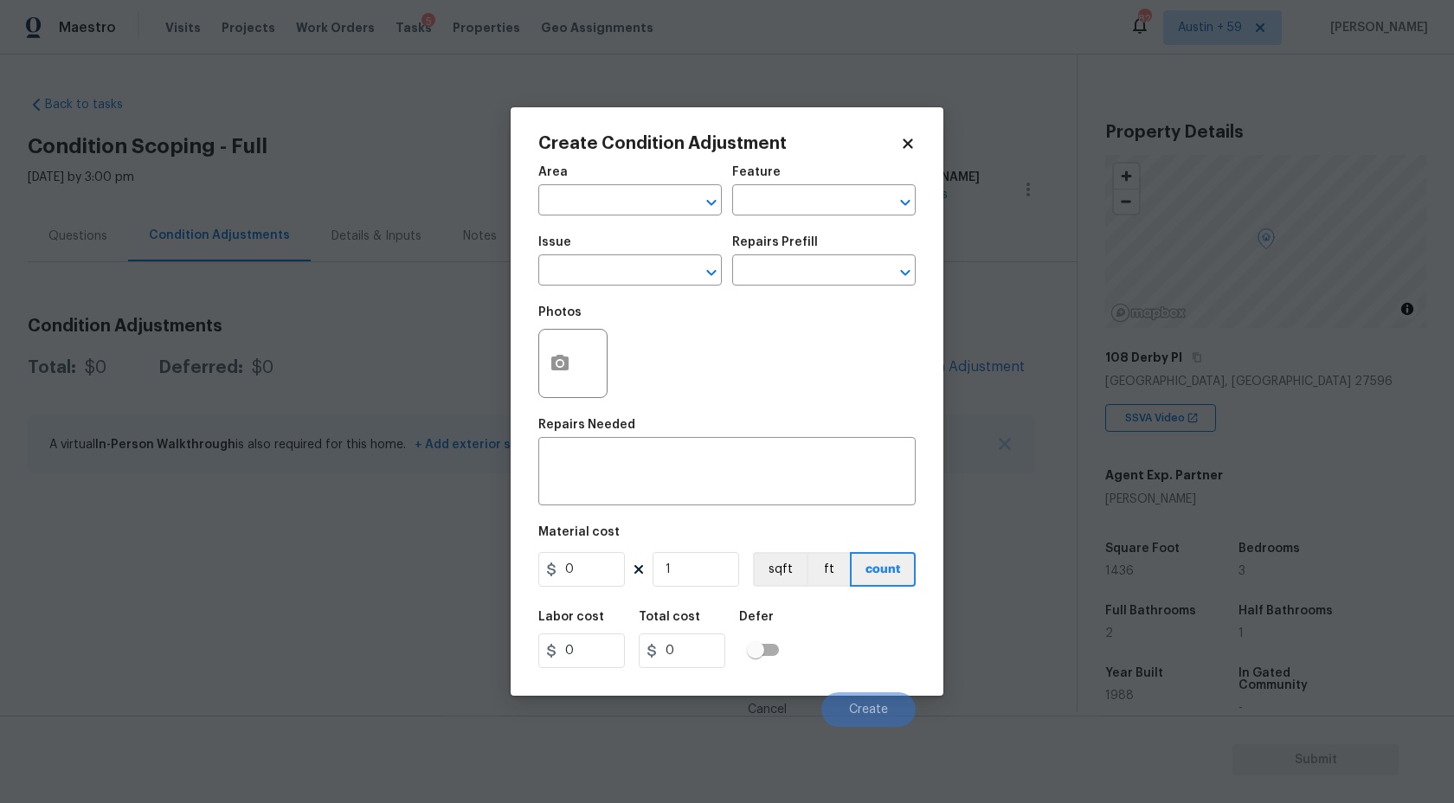
click at [907, 139] on icon at bounding box center [908, 144] width 16 height 16
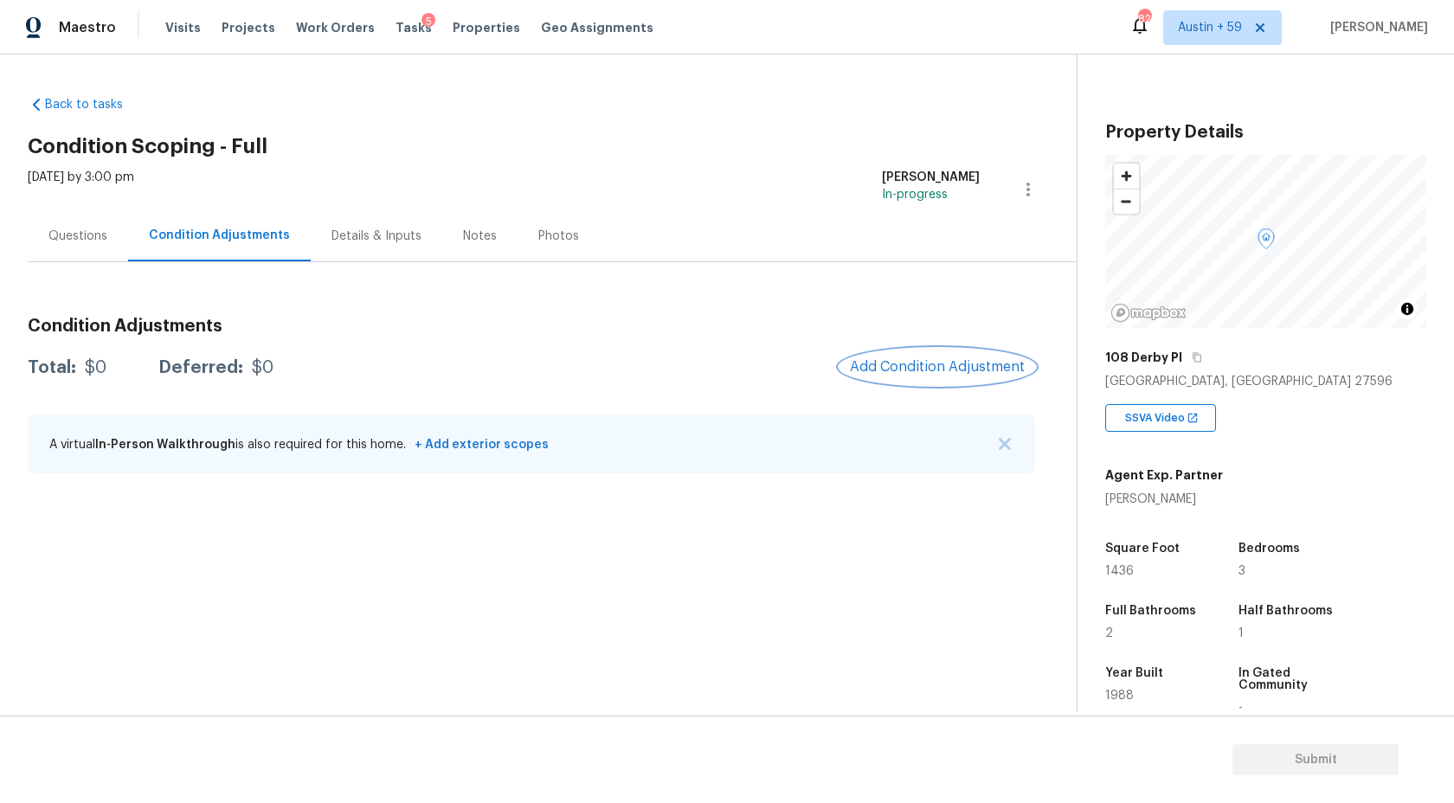
scroll to position [203, 0]
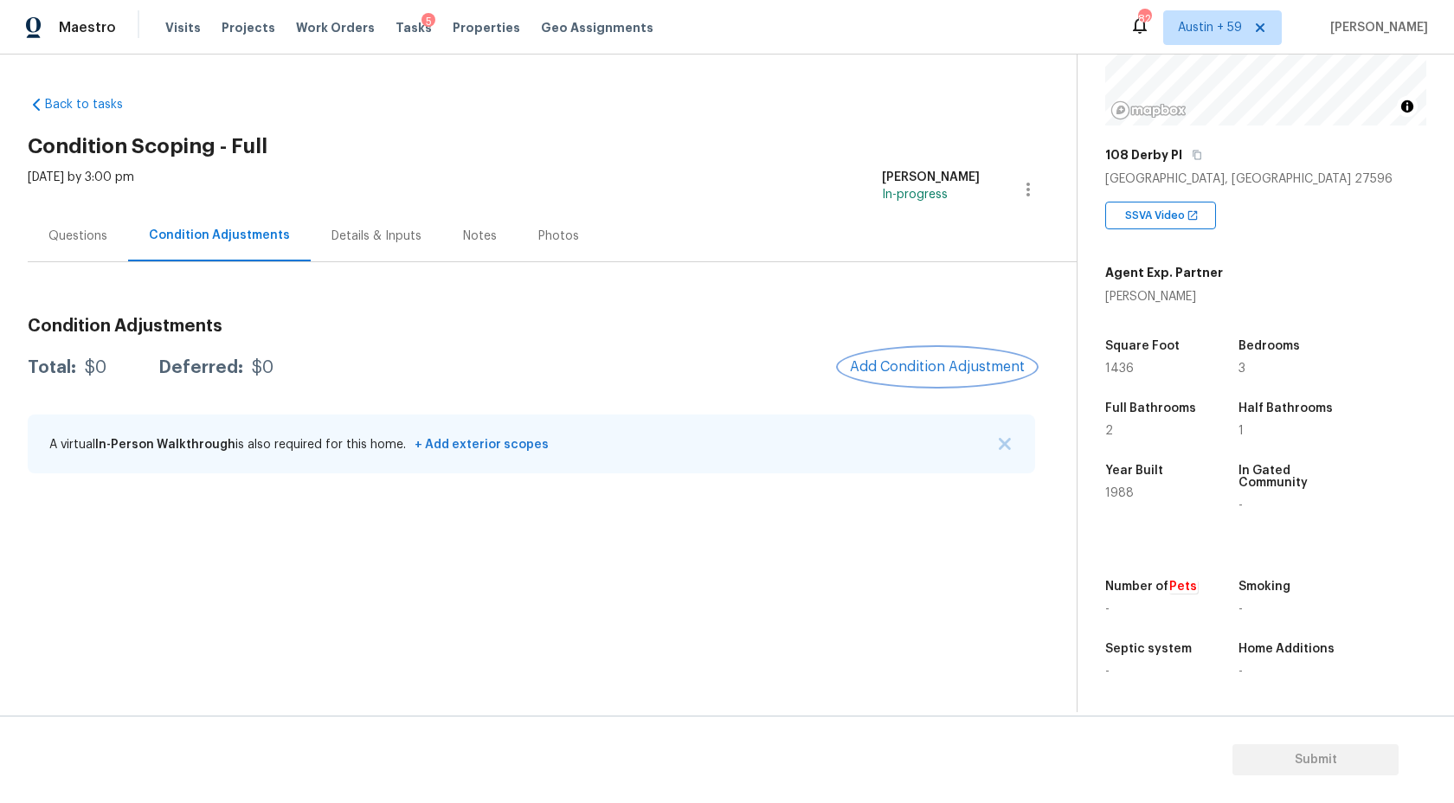
click at [937, 374] on span "Add Condition Adjustment" at bounding box center [937, 367] width 175 height 16
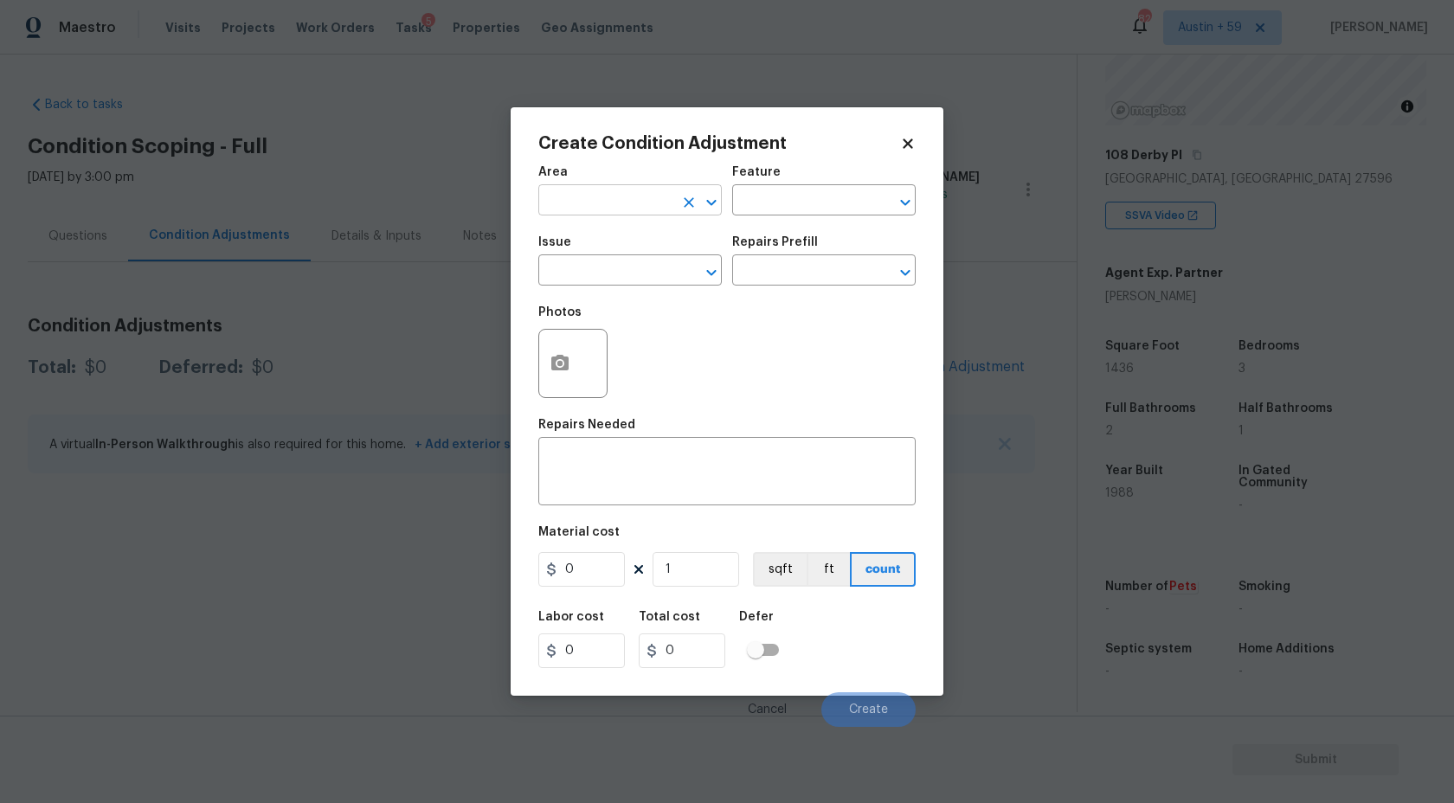
click at [631, 196] on input "text" at bounding box center [605, 202] width 135 height 27
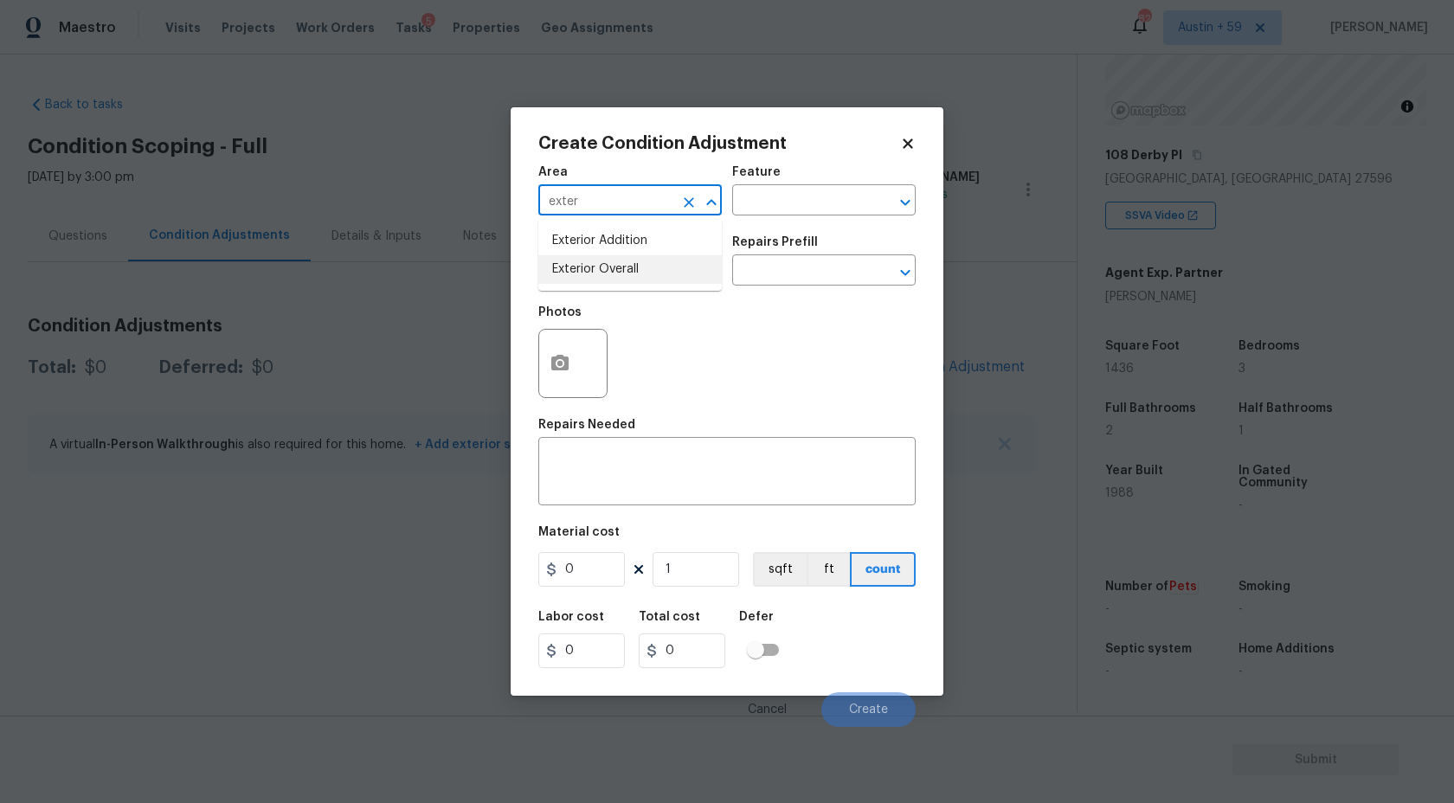
click at [639, 269] on li "Exterior Overall" at bounding box center [630, 269] width 184 height 29
type input "Exterior Overall"
click at [626, 272] on input "text" at bounding box center [605, 272] width 135 height 27
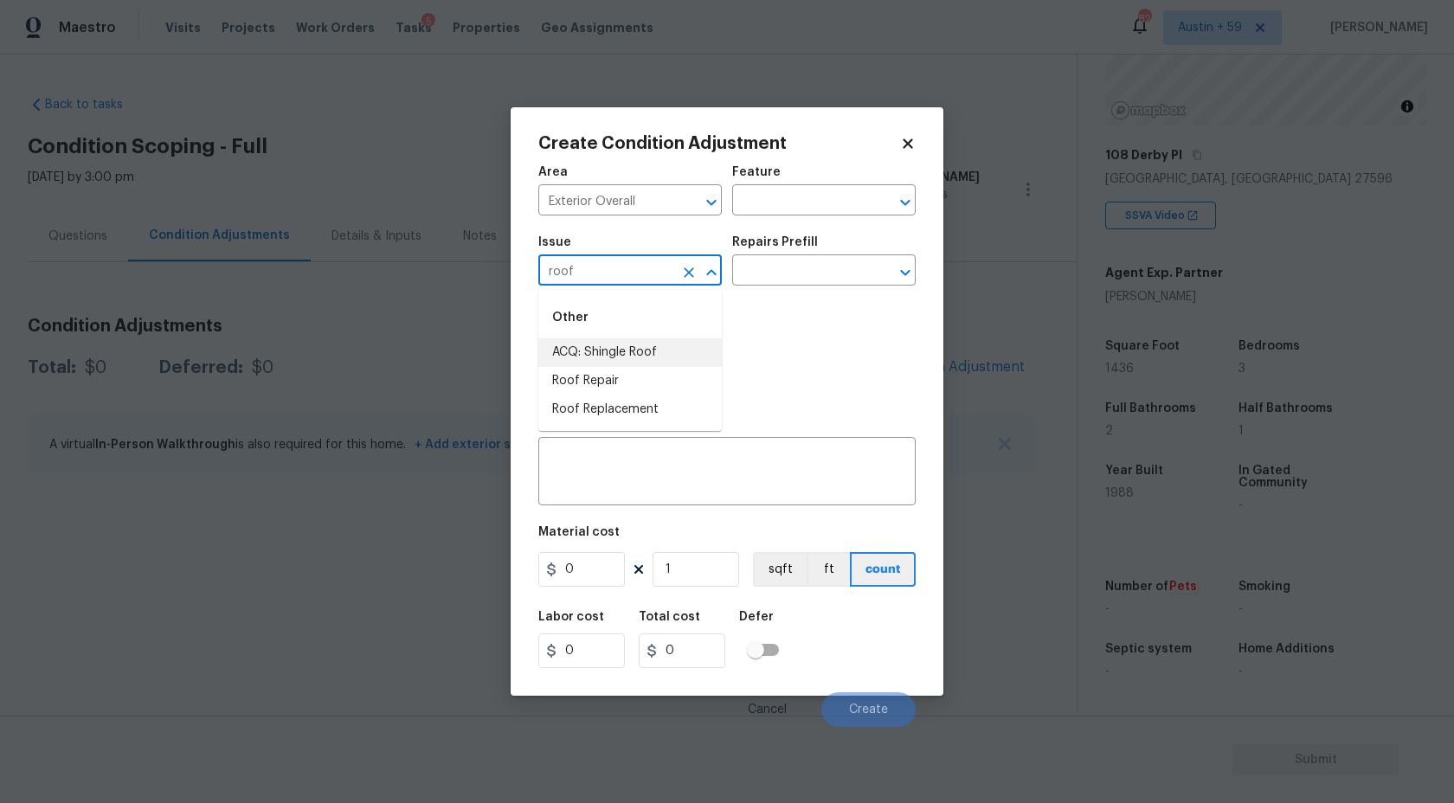
click at [601, 352] on li "ACQ: Shingle Roof" at bounding box center [630, 352] width 184 height 29
type input "ACQ: Shingle Roof"
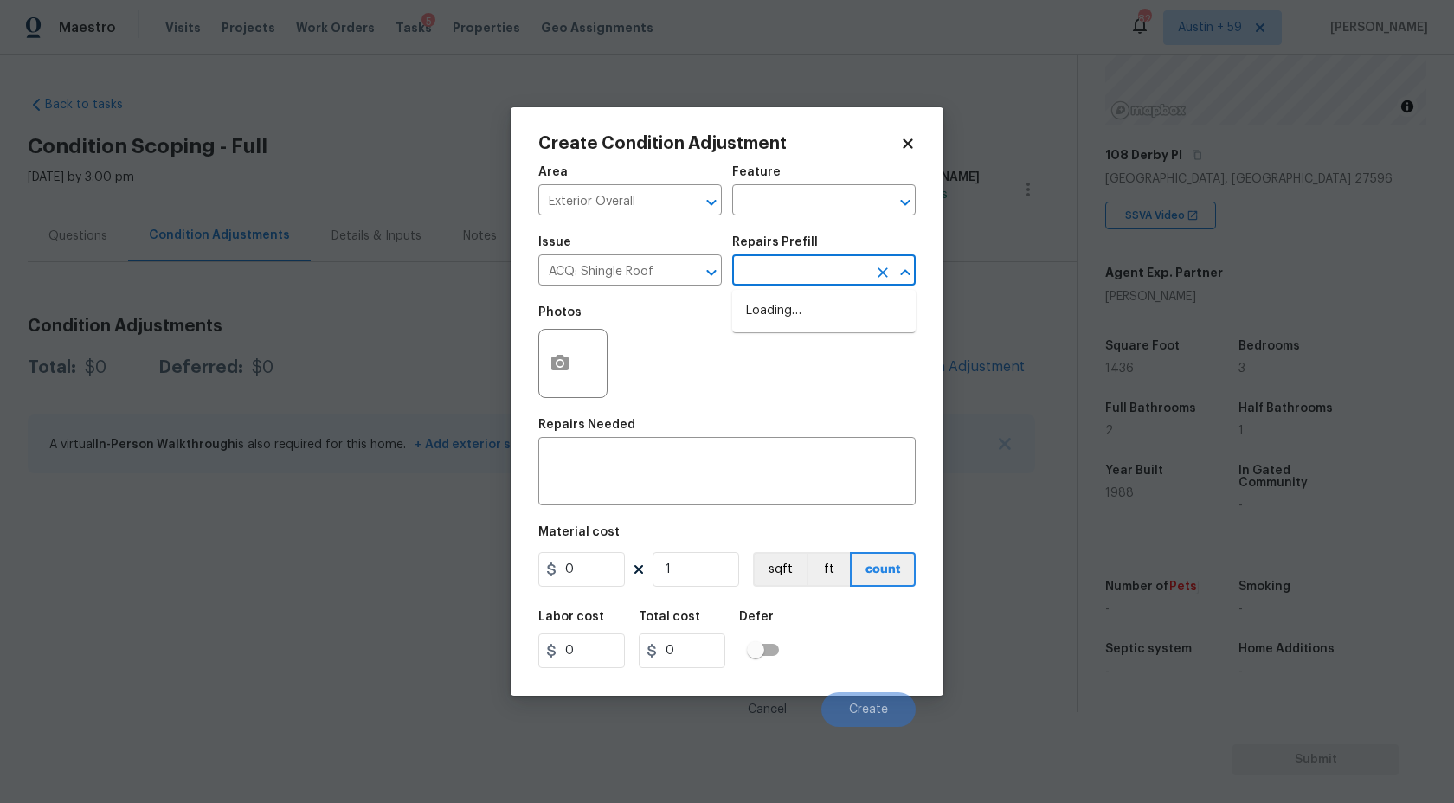
click at [821, 277] on input "text" at bounding box center [799, 272] width 135 height 27
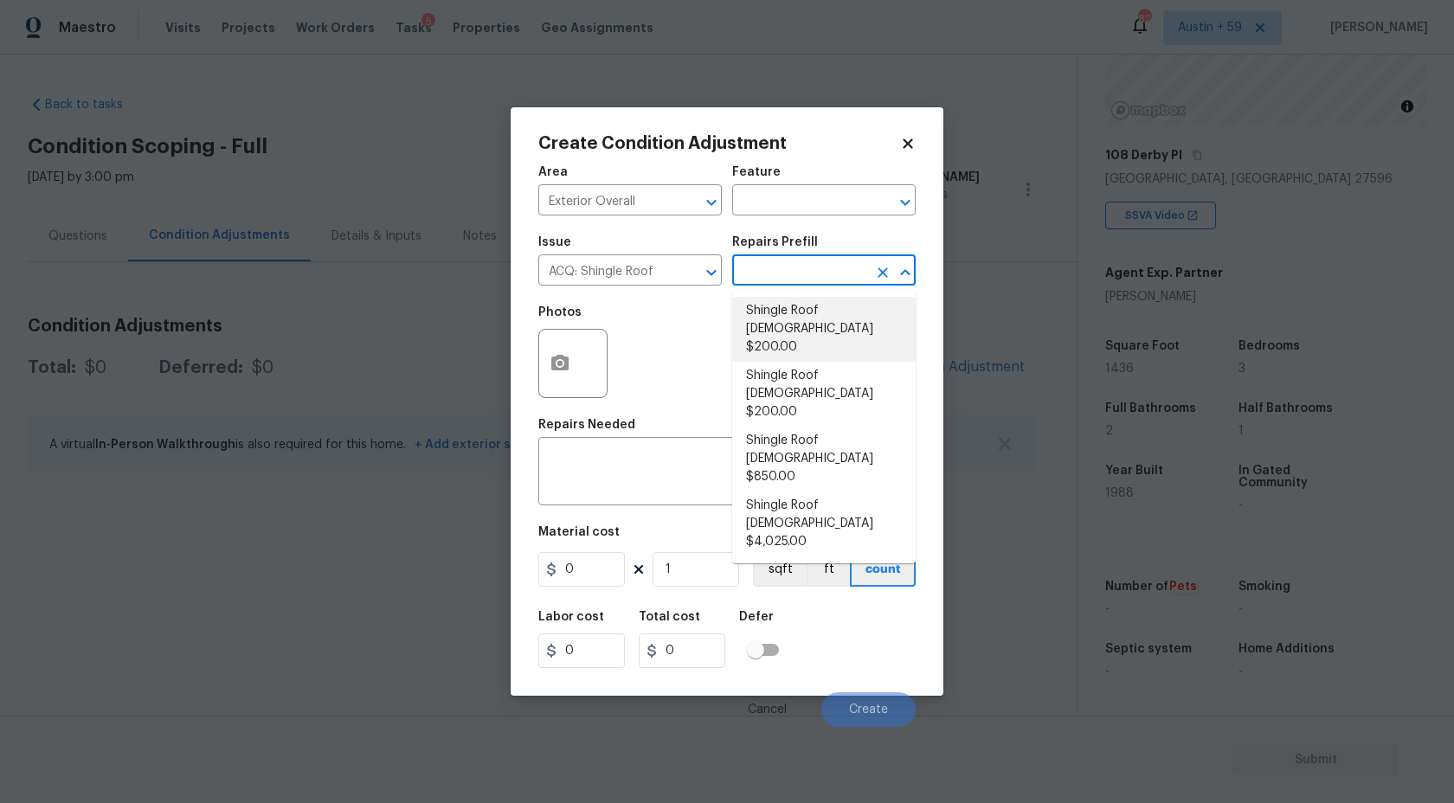
click at [821, 304] on li "Shingle Roof [DEMOGRAPHIC_DATA] $200.00" at bounding box center [824, 329] width 184 height 65
type input "Acquisition"
type textarea "Acquisition Scope: Shingle Roof 0-10 years in age maintenance."
type input "200"
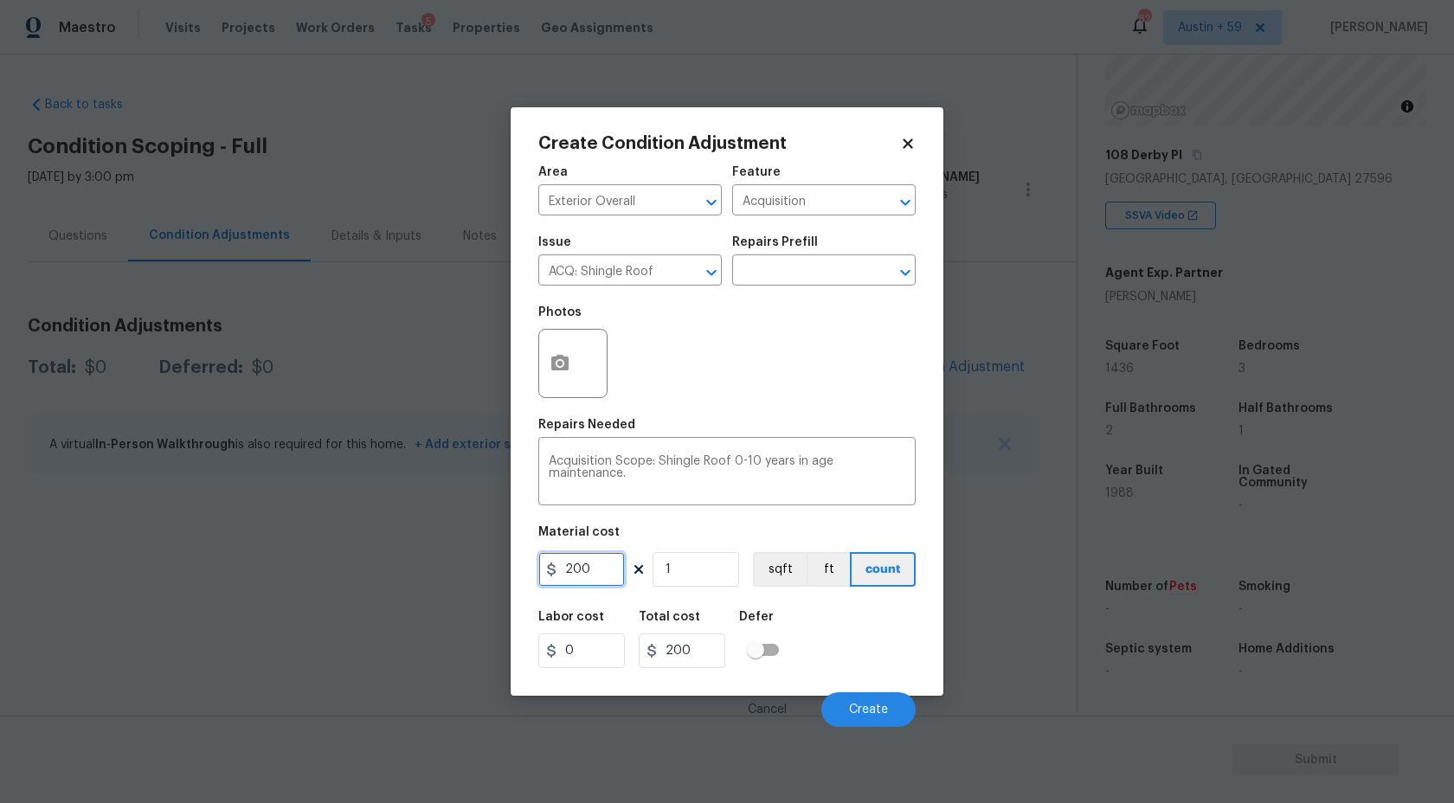
click at [583, 577] on input "200" at bounding box center [581, 569] width 87 height 35
type input "288"
click at [718, 571] on input "1" at bounding box center [696, 569] width 87 height 35
click at [859, 704] on span "Create" at bounding box center [868, 710] width 39 height 13
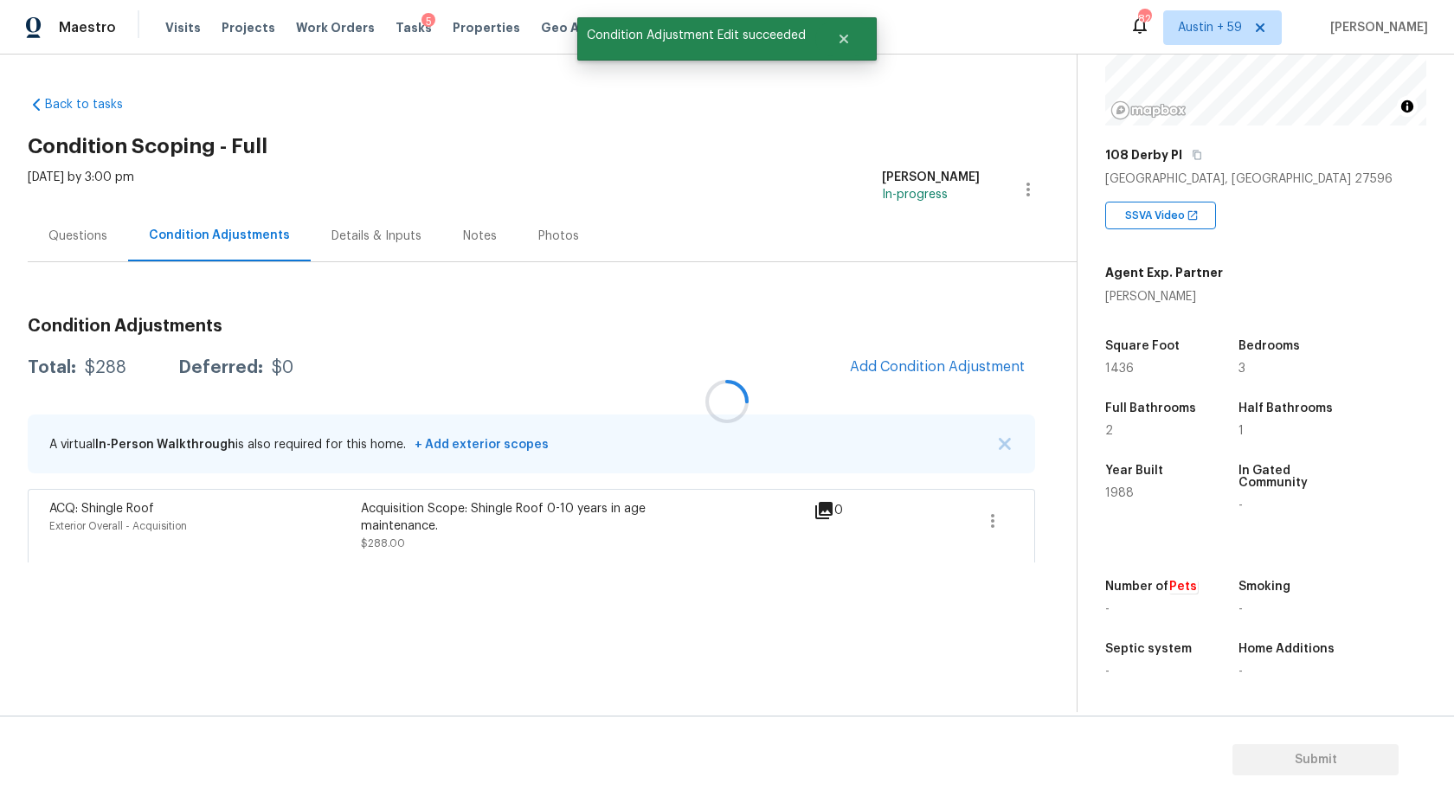
click at [951, 370] on div at bounding box center [727, 401] width 1454 height 803
click at [951, 370] on span "Add Condition Adjustment" at bounding box center [937, 367] width 175 height 16
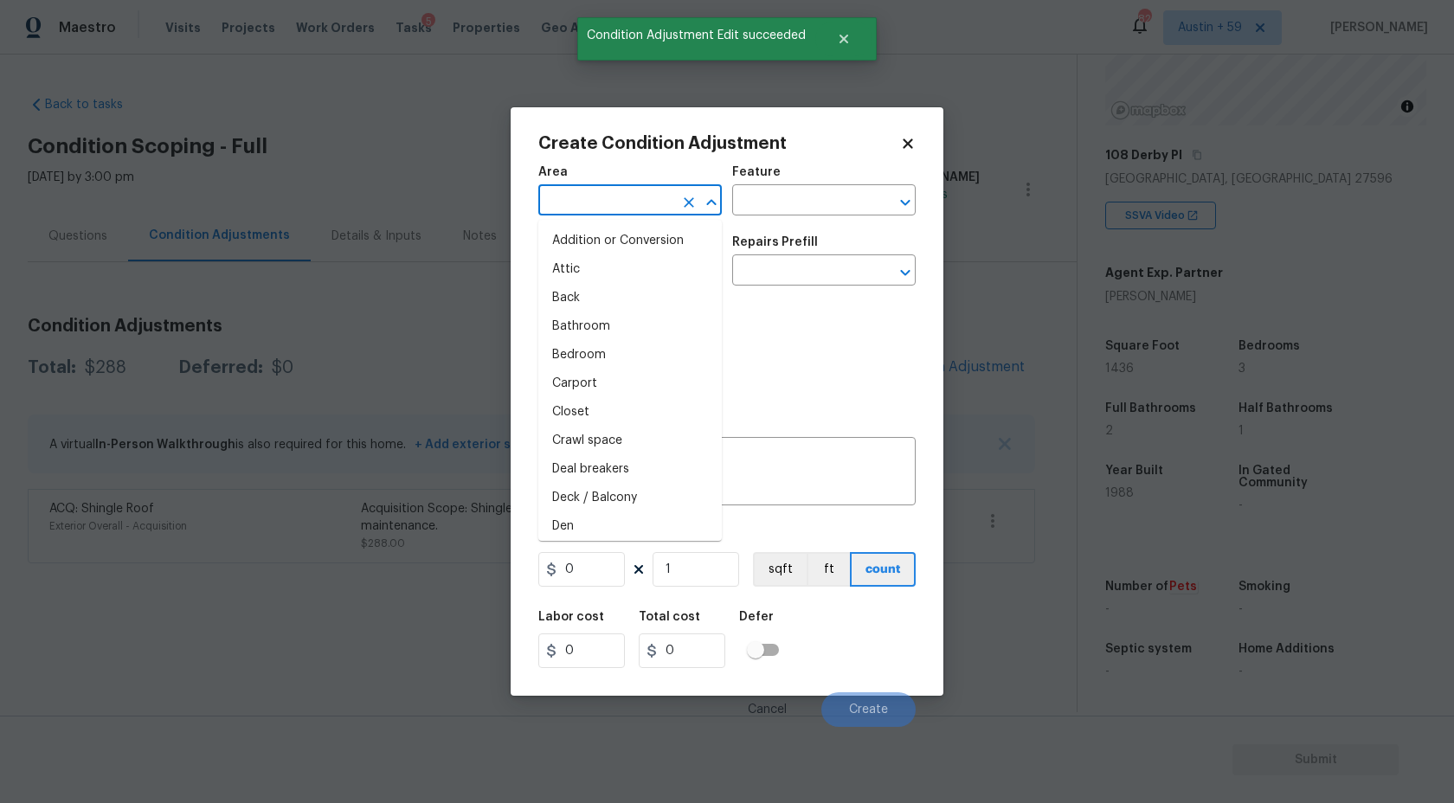
click at [630, 189] on input "text" at bounding box center [605, 202] width 135 height 27
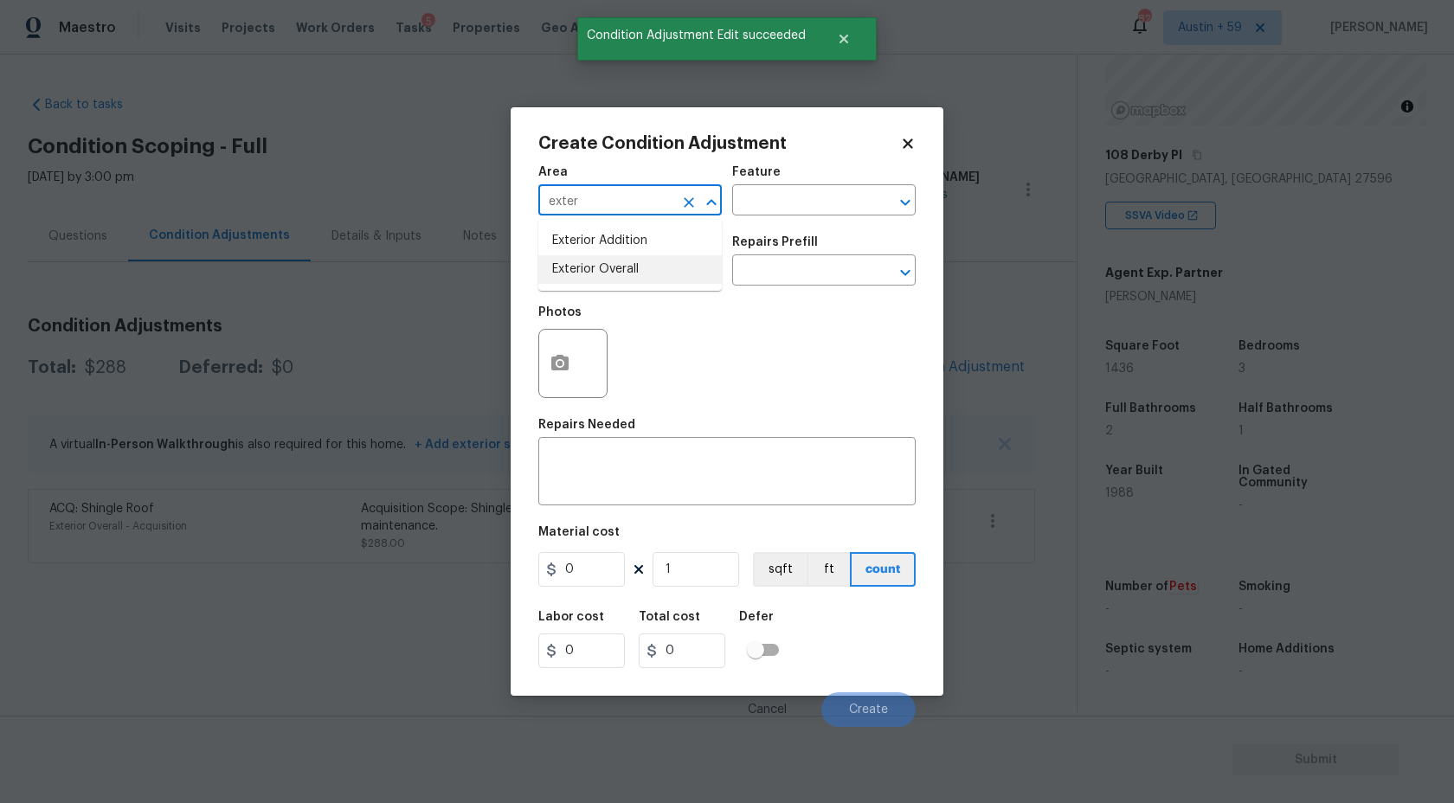
click at [628, 259] on li "Exterior Overall" at bounding box center [630, 269] width 184 height 29
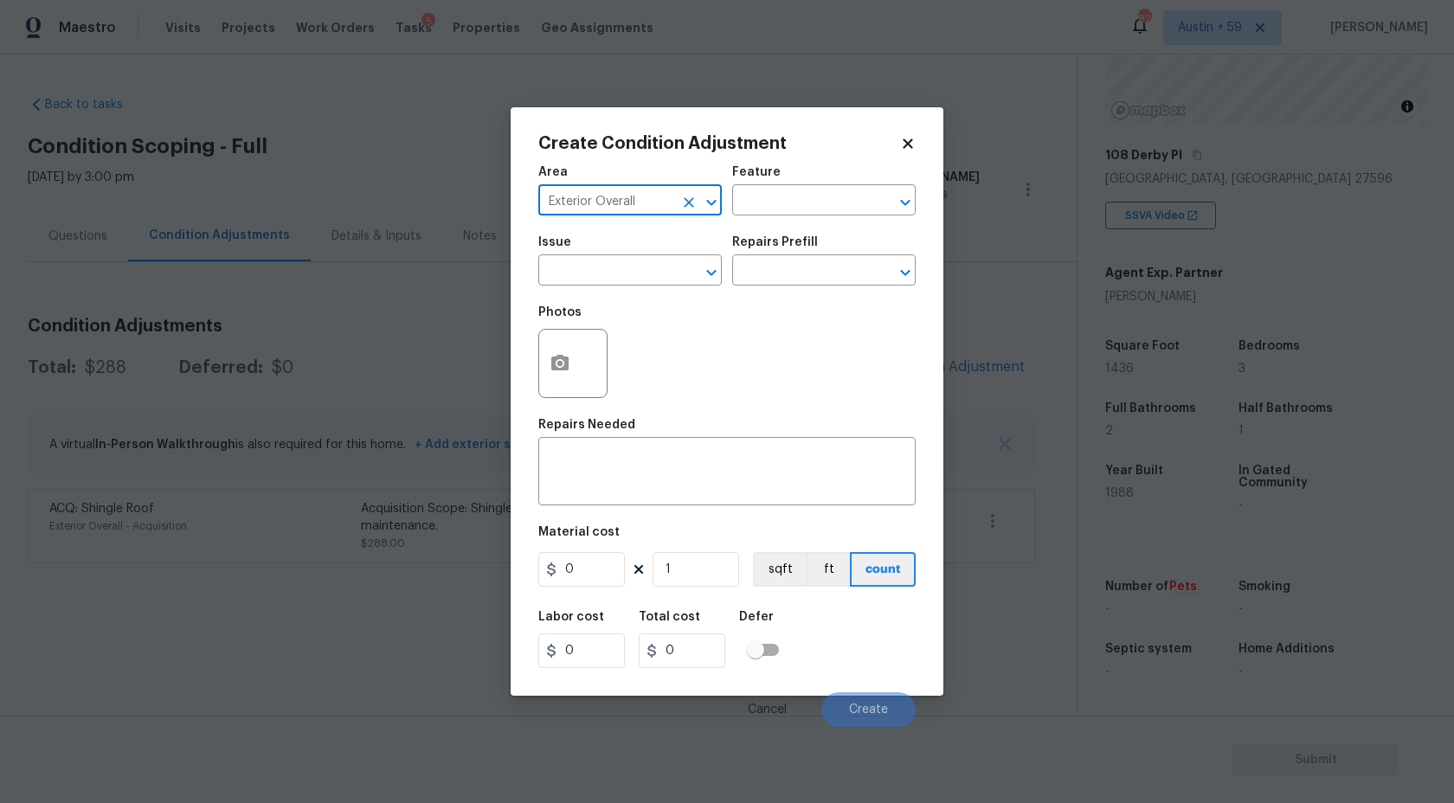
type input "Exterior Overall"
click at [629, 288] on span "Issue ​" at bounding box center [630, 261] width 184 height 70
click at [628, 279] on input "text" at bounding box center [605, 272] width 135 height 27
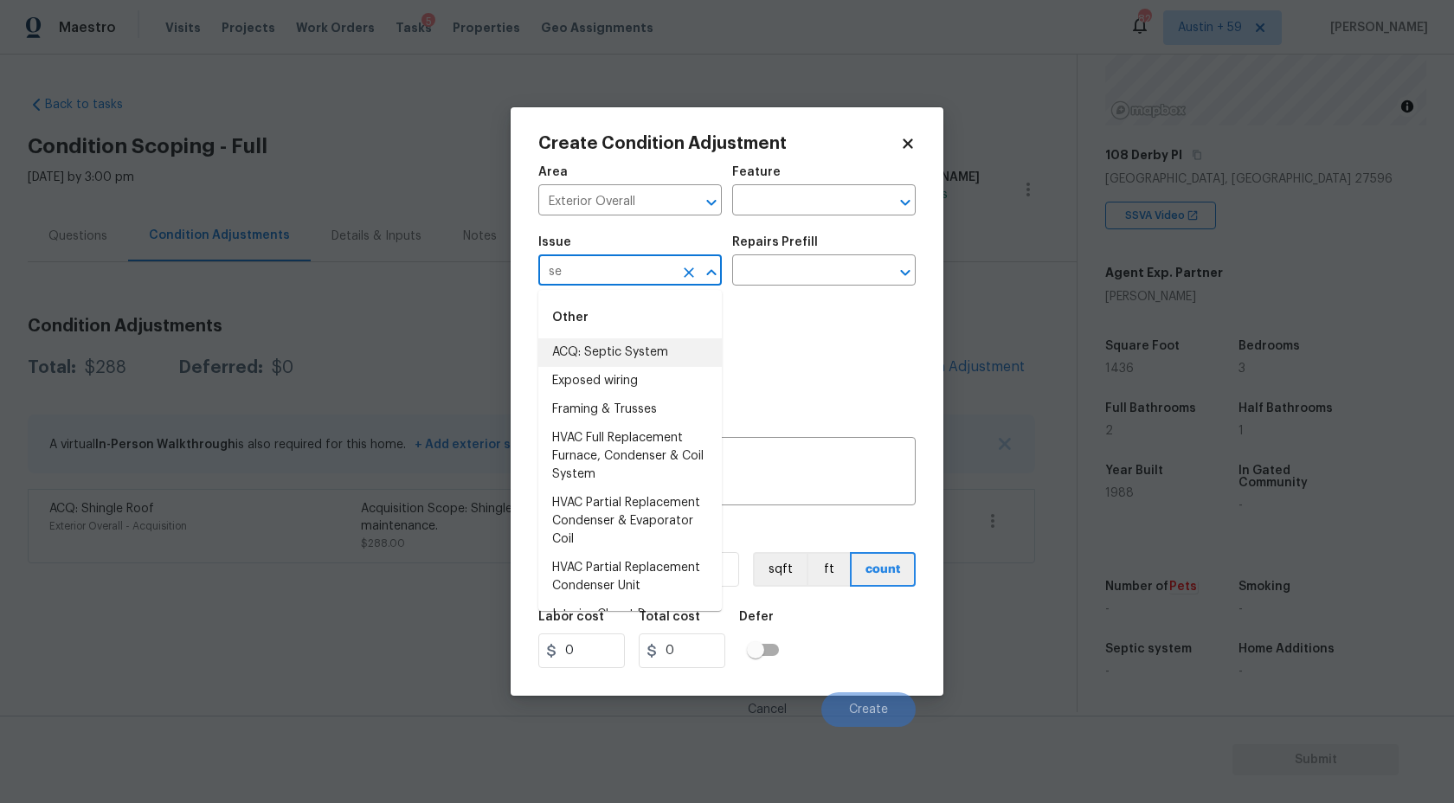
click at [632, 352] on li "ACQ: Septic System" at bounding box center [630, 352] width 184 height 29
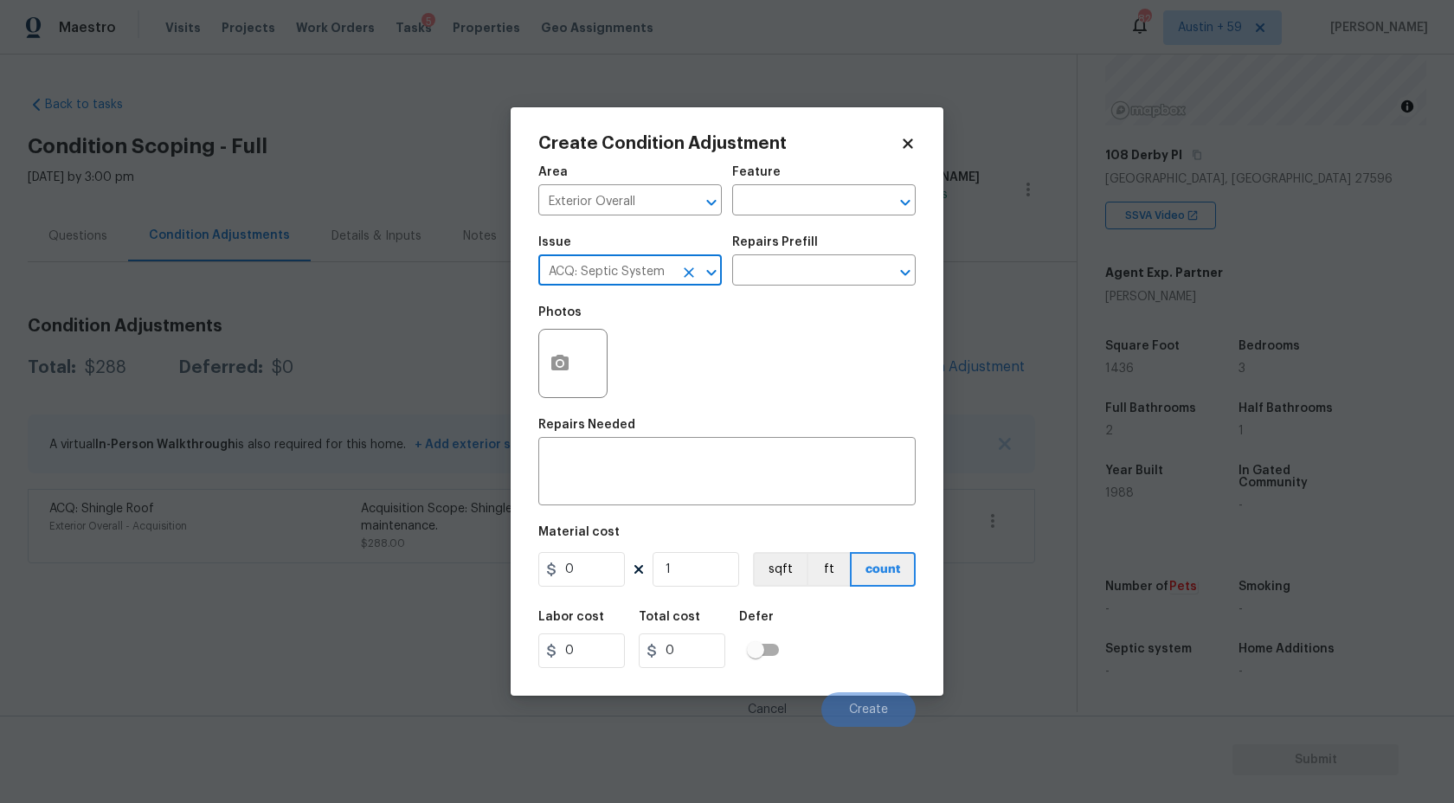
type input "ACQ: Septic System"
click at [785, 298] on div "Photos" at bounding box center [726, 352] width 377 height 113
click at [787, 282] on input "text" at bounding box center [799, 272] width 135 height 27
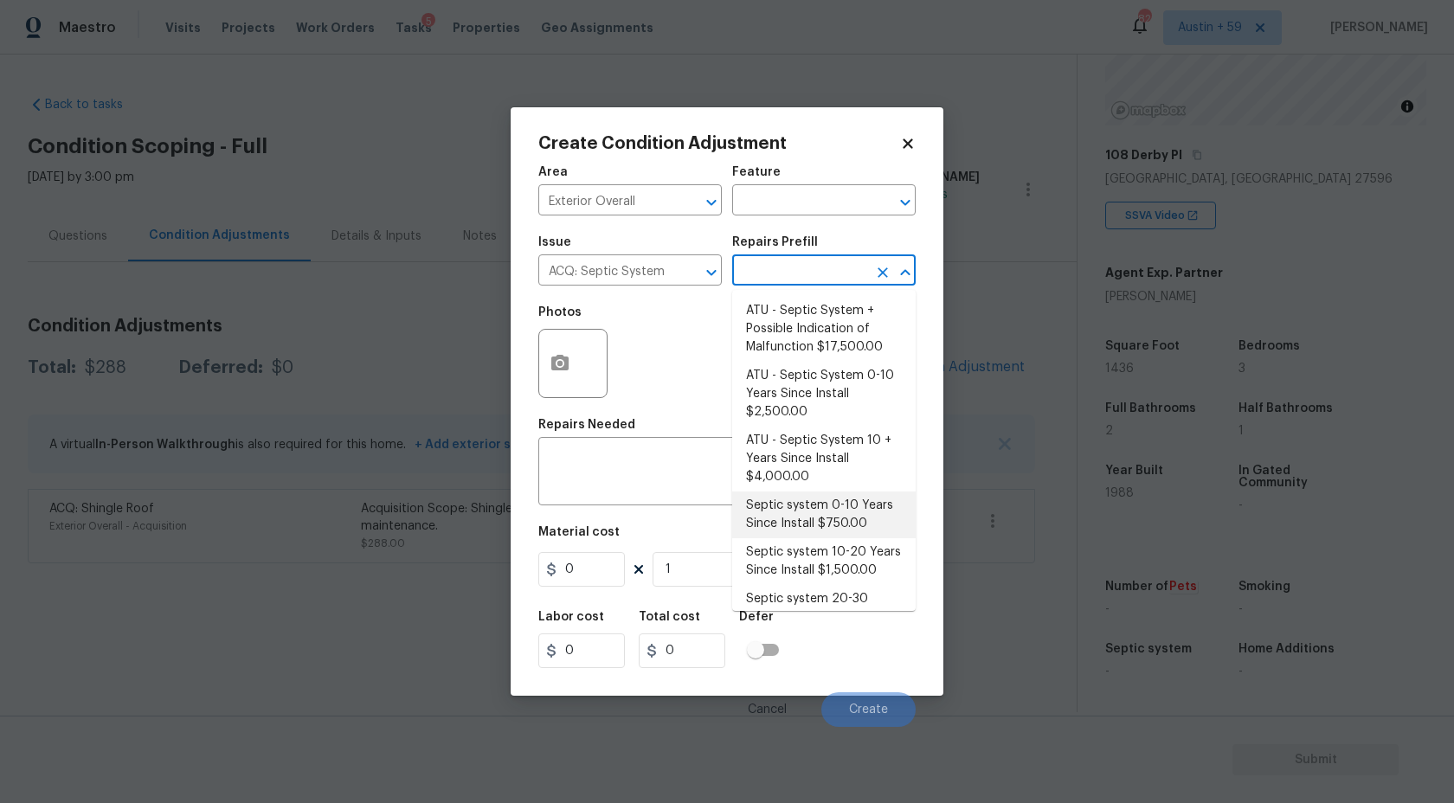
click at [863, 531] on li "Septic system 0-10 Years Since Install $750.00" at bounding box center [824, 515] width 184 height 47
type input "Acquisition"
type textarea "Acquisition Scope: Septic 0-10 years in age. Disclaimer: Opendoor's assessment …"
type input "750"
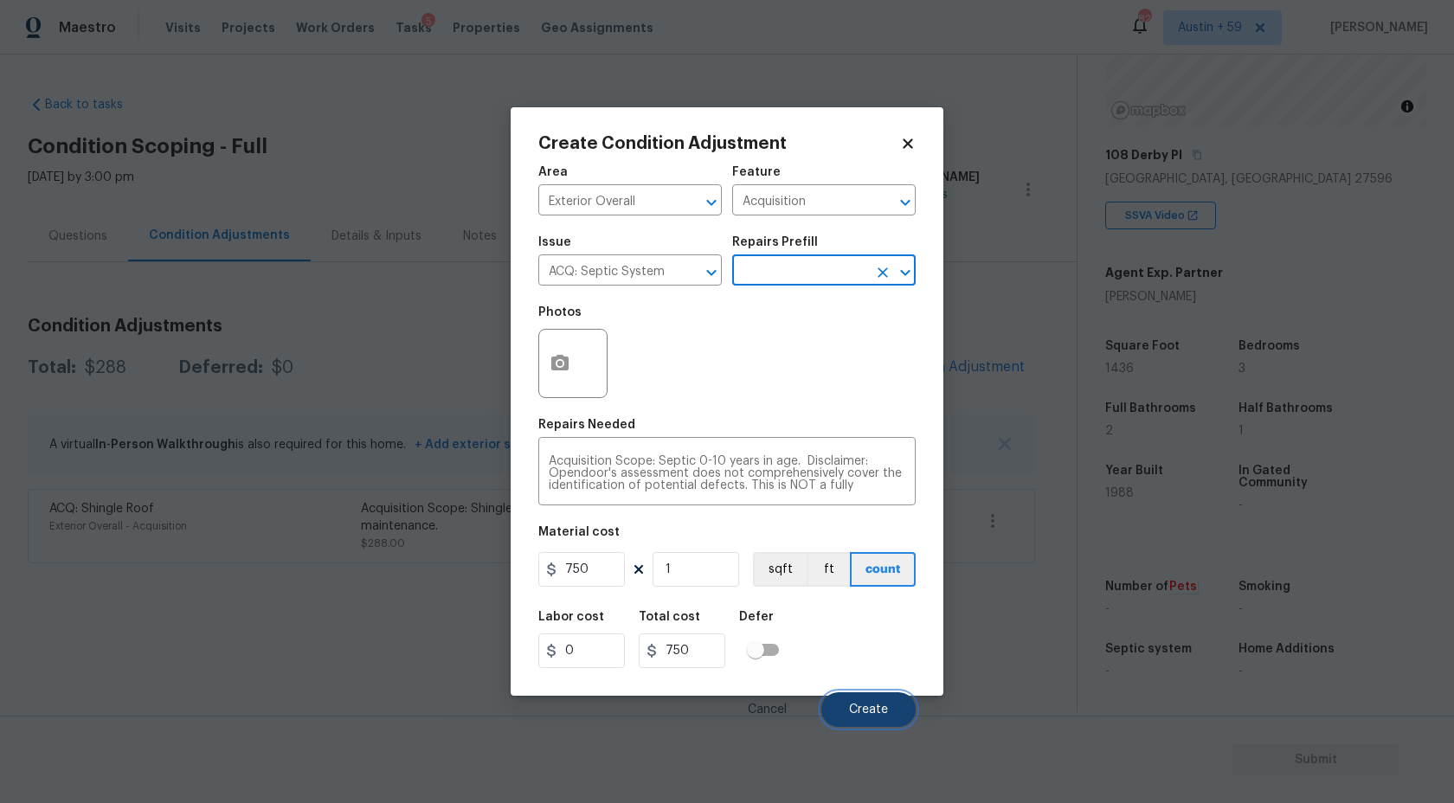
click at [869, 701] on button "Create" at bounding box center [868, 709] width 94 height 35
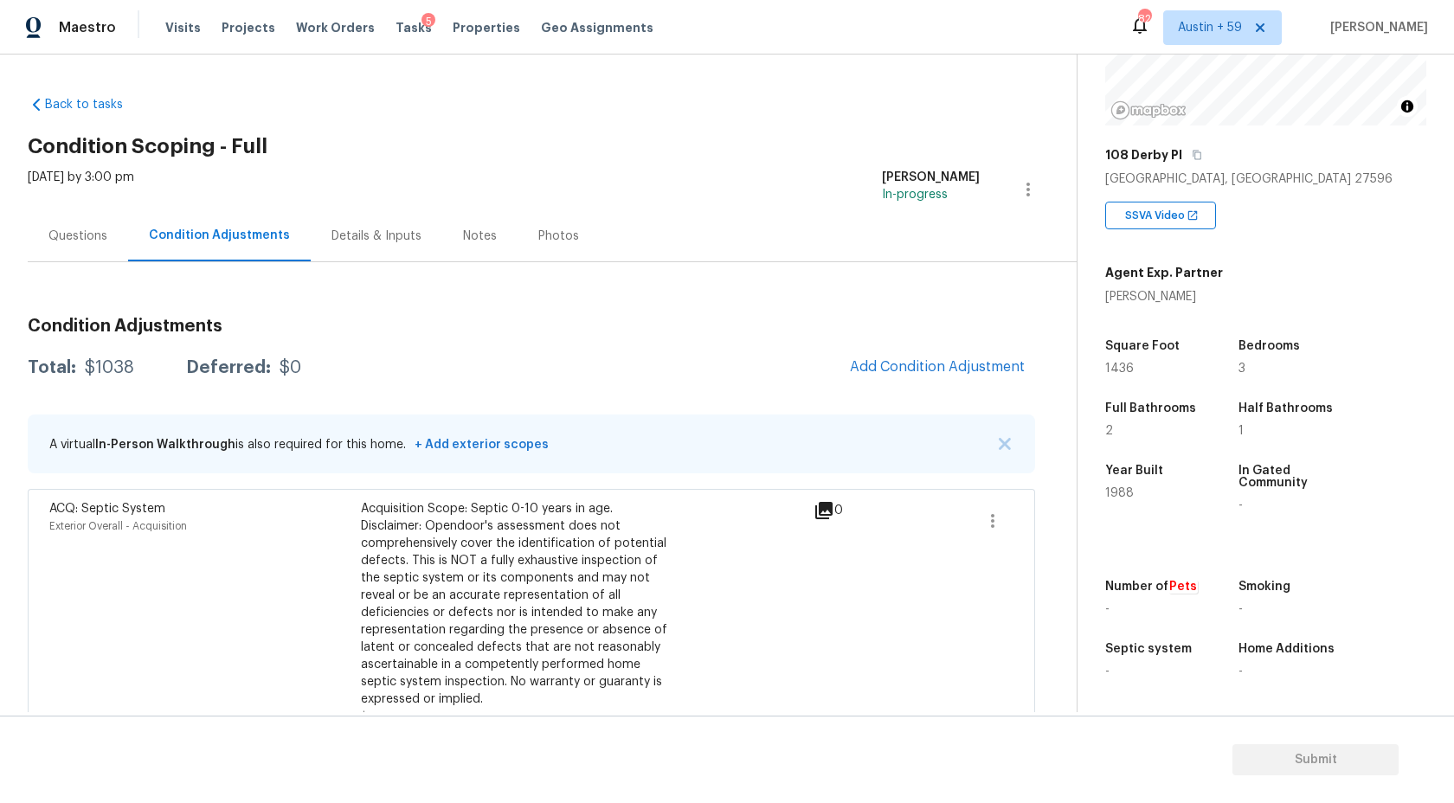
click at [48, 248] on div "Questions" at bounding box center [78, 235] width 100 height 51
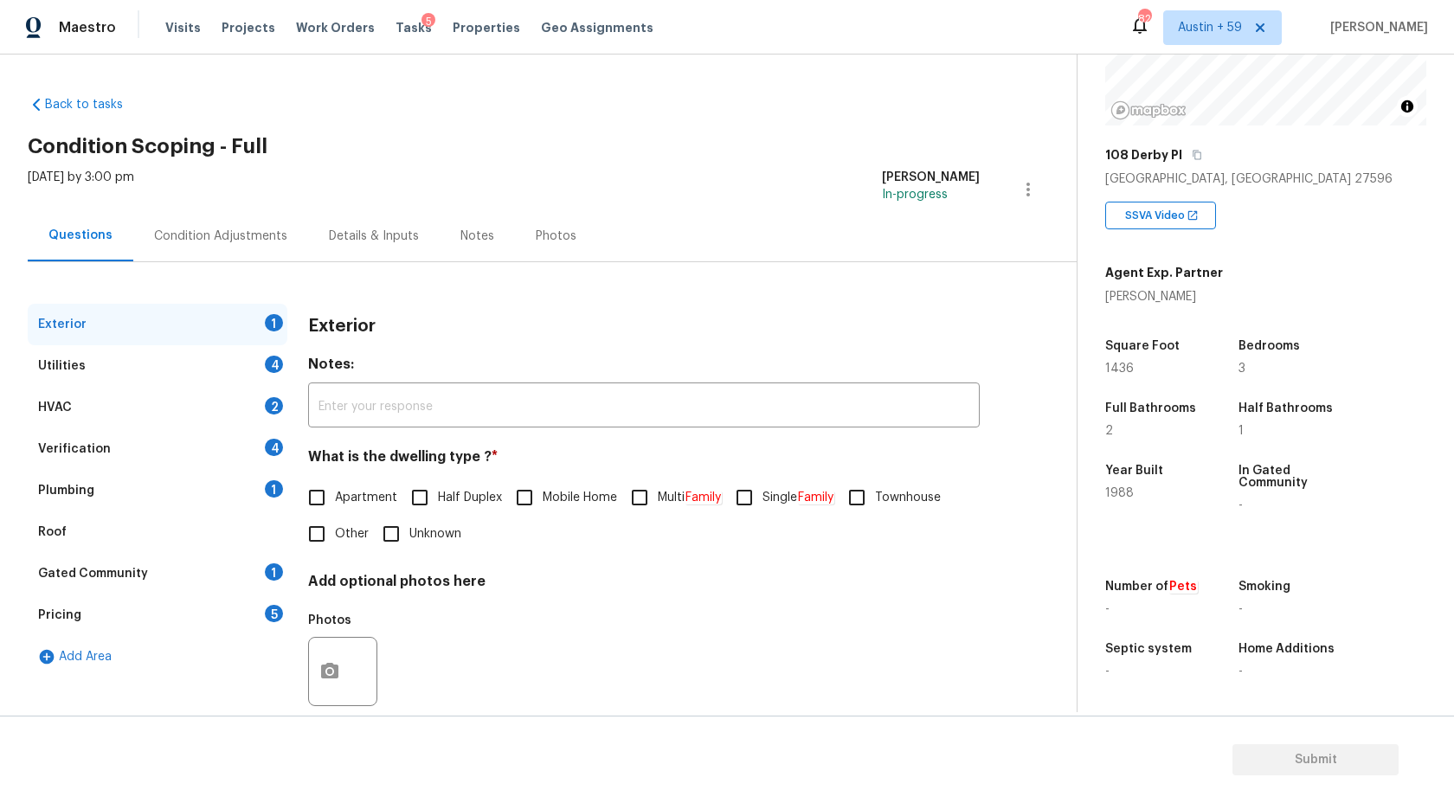
click at [104, 441] on div "Verification 4" at bounding box center [158, 449] width 260 height 42
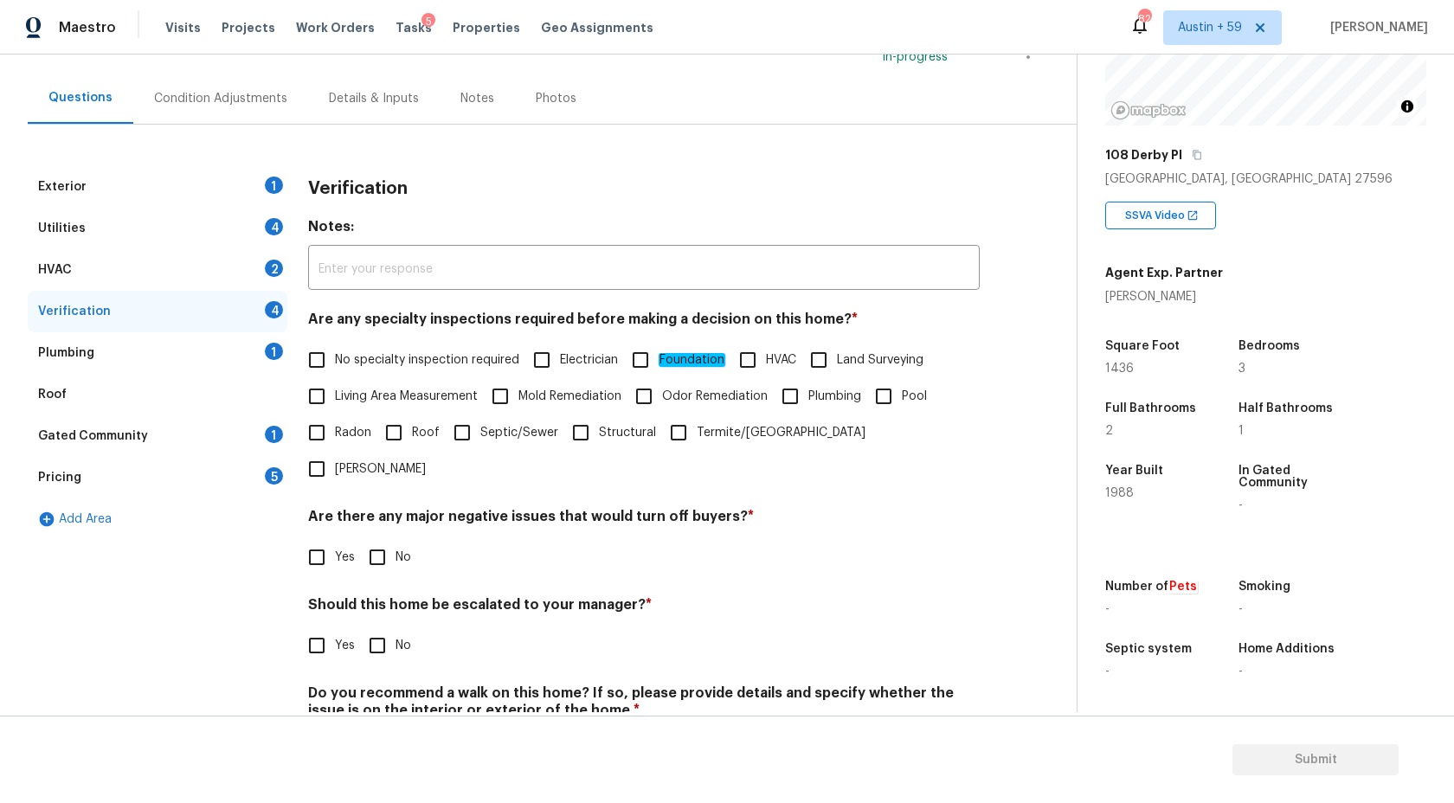
scroll to position [184, 0]
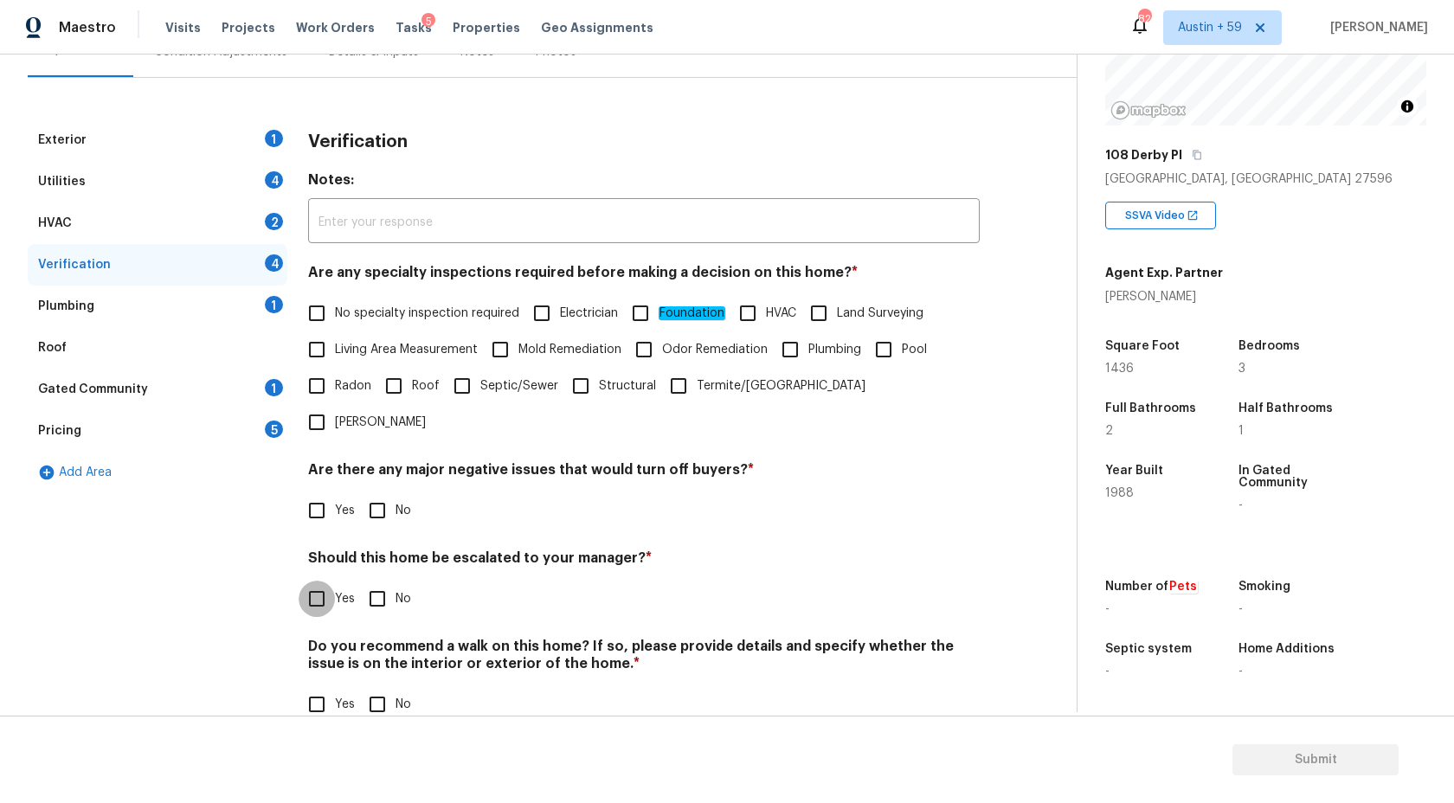
click at [328, 581] on input "Yes" at bounding box center [317, 599] width 36 height 36
checkbox input "true"
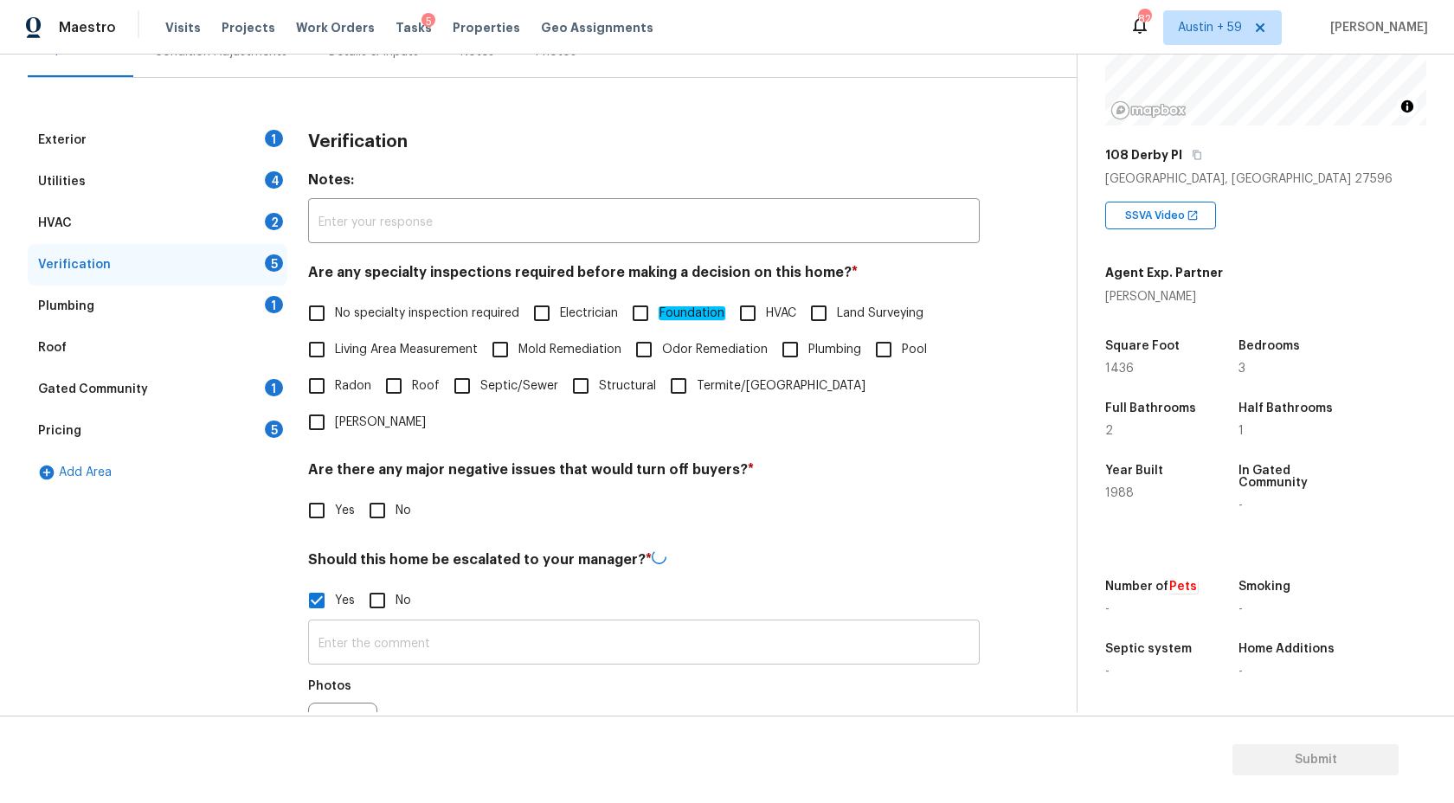
click at [389, 624] on input "text" at bounding box center [644, 644] width 672 height 41
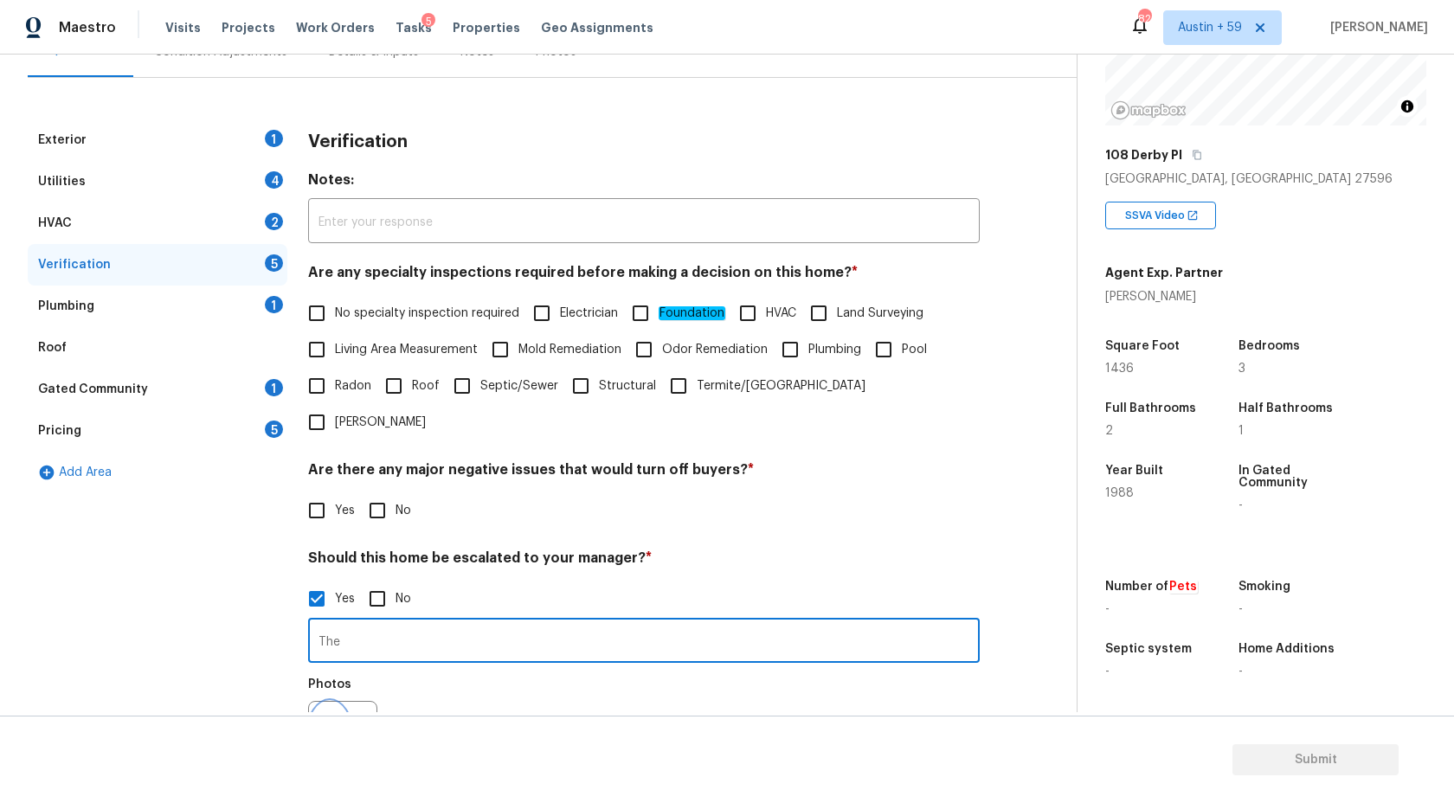
click at [347, 702] on button "button" at bounding box center [330, 736] width 42 height 68
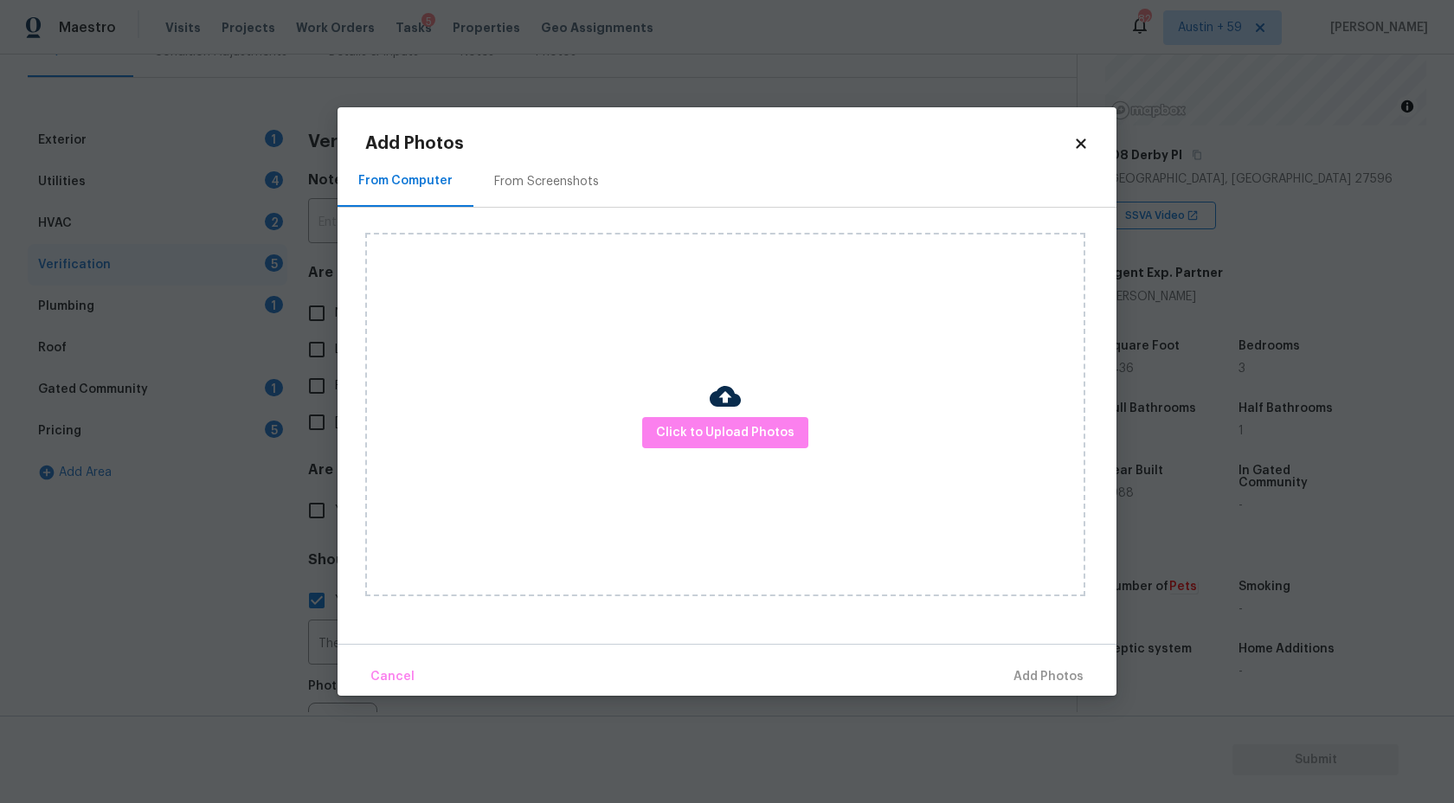
click at [722, 402] on img at bounding box center [725, 396] width 31 height 31
click at [722, 424] on span "Click to Upload Photos" at bounding box center [725, 433] width 138 height 22
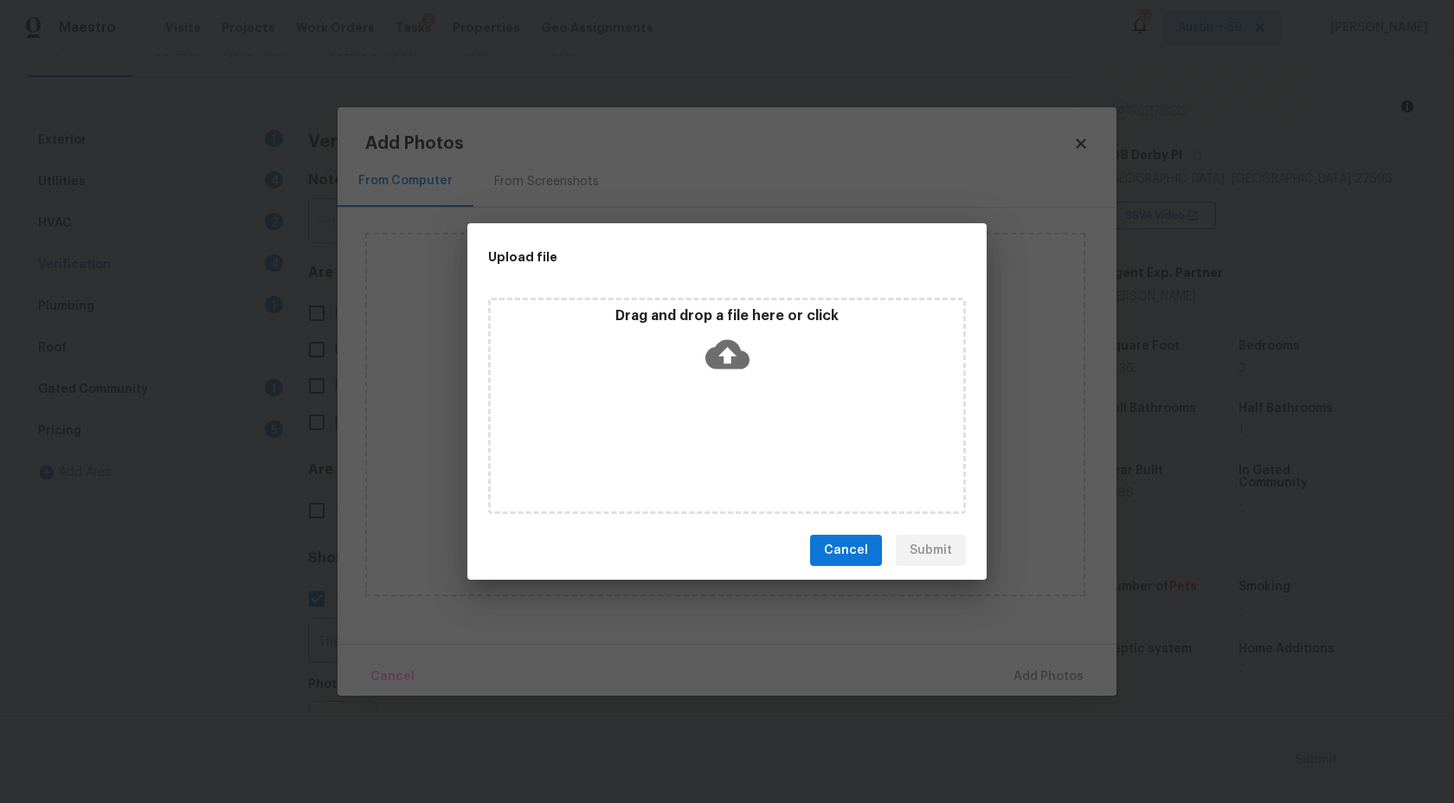
click at [722, 355] on icon at bounding box center [727, 354] width 44 height 29
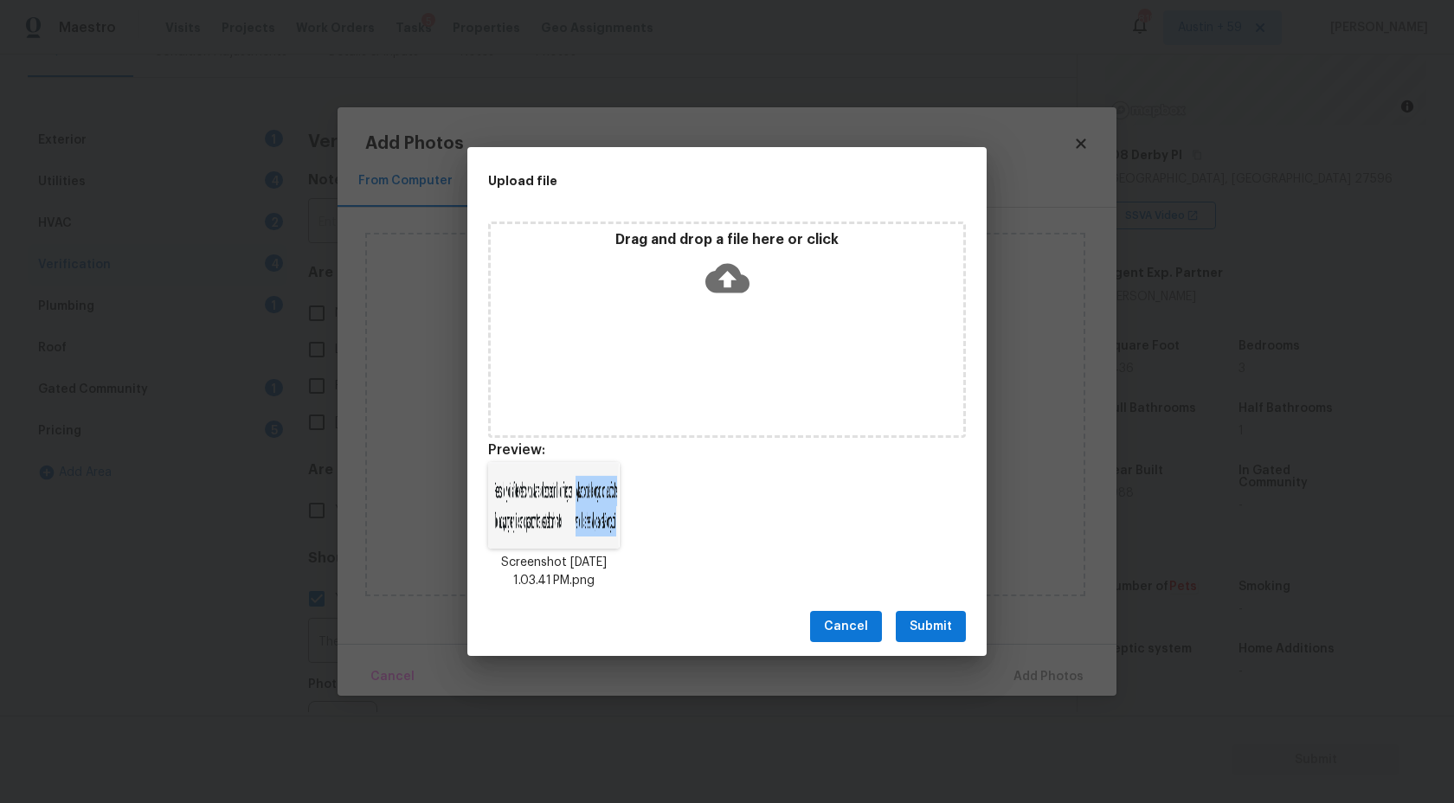
click at [920, 625] on span "Submit" at bounding box center [931, 627] width 42 height 22
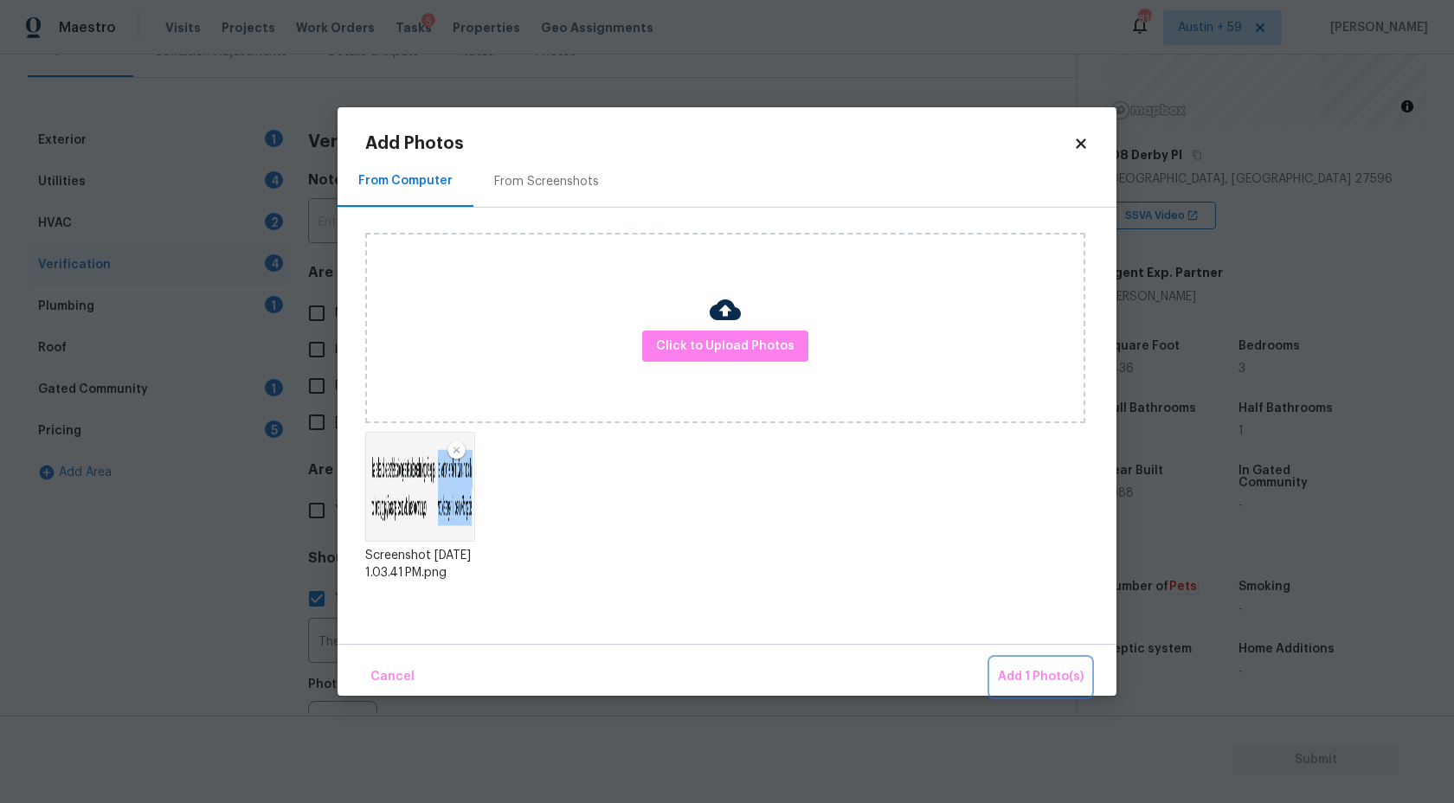
click at [1018, 665] on button "Add 1 Photo(s)" at bounding box center [1041, 677] width 100 height 37
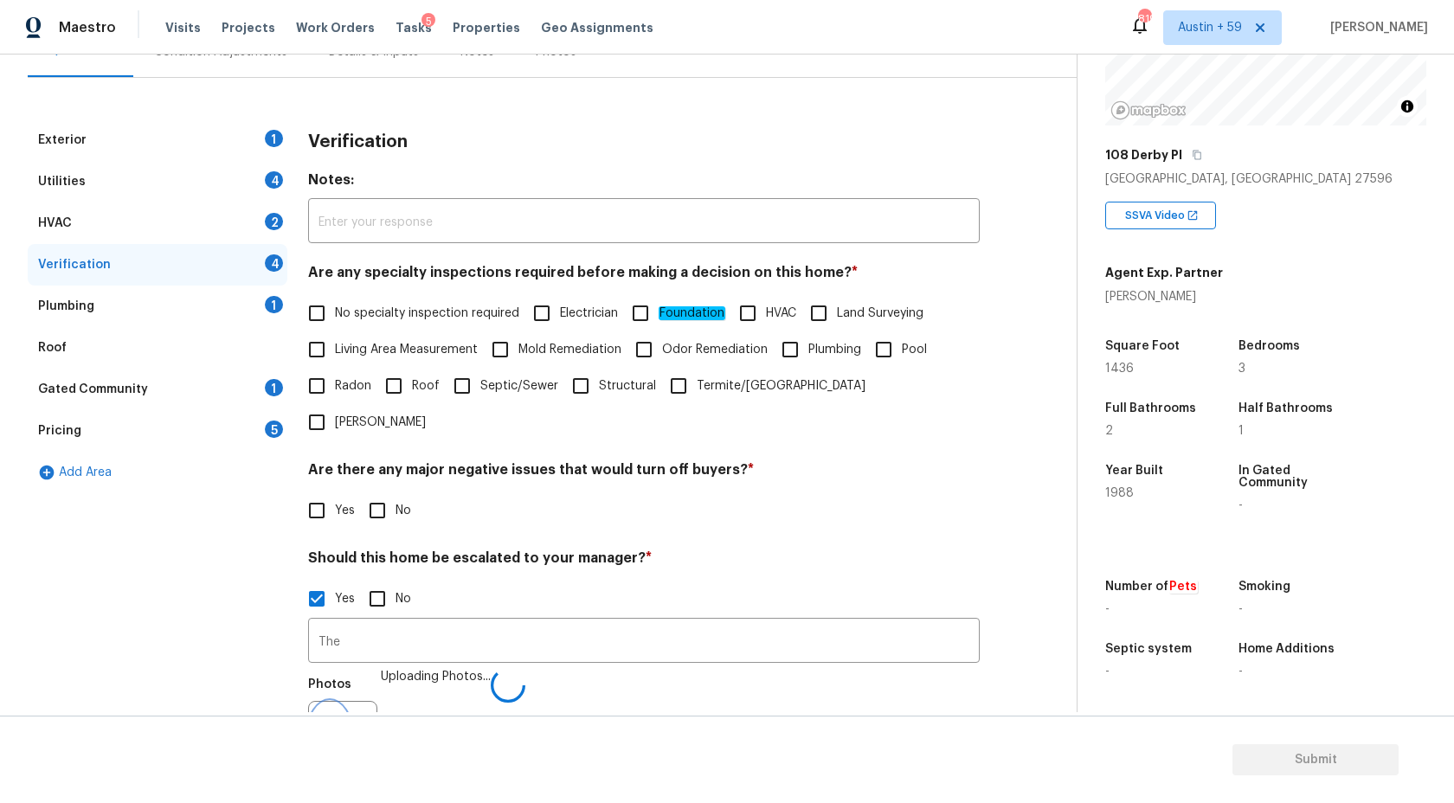
scroll to position [206, 0]
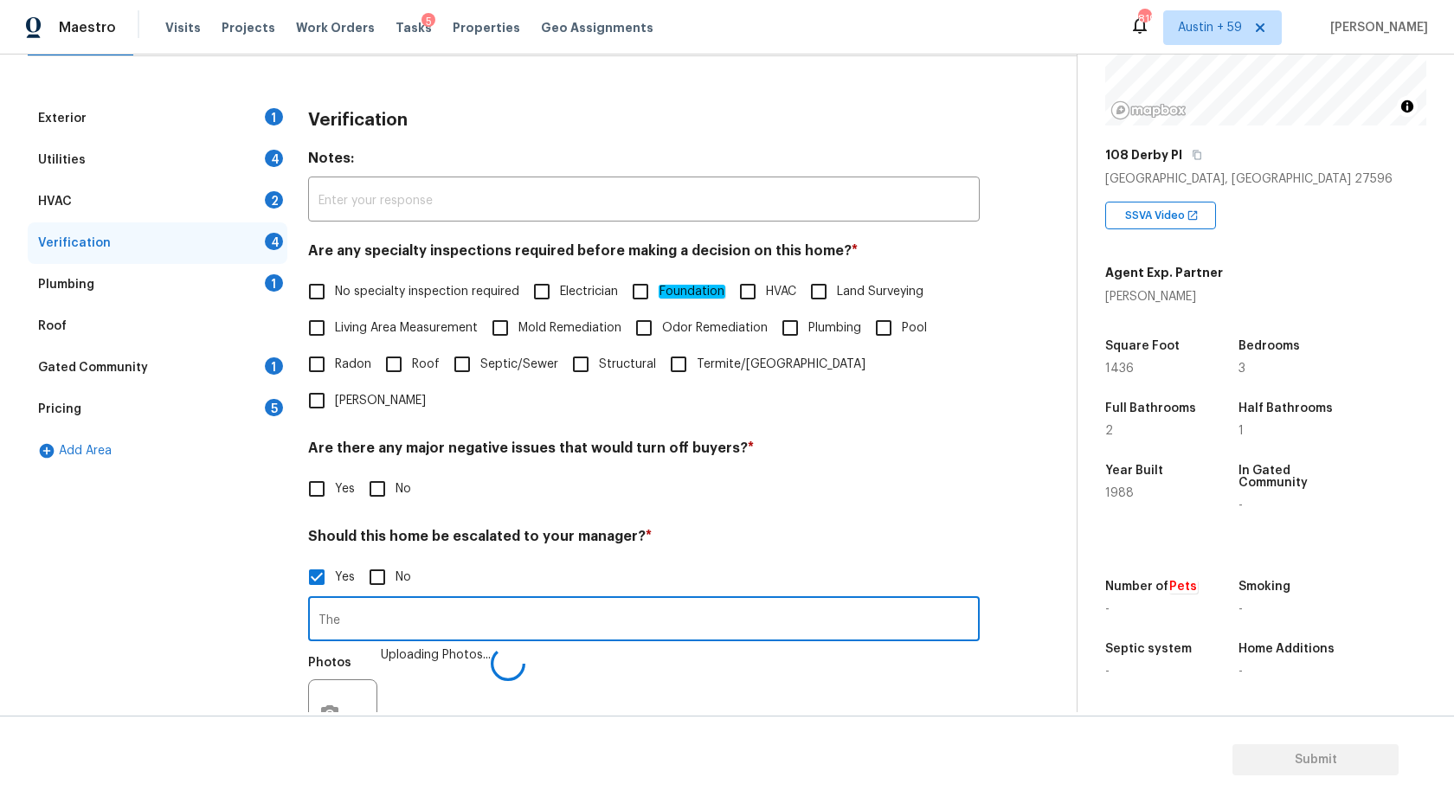
click at [313, 601] on input "The" at bounding box center [644, 621] width 672 height 41
click at [462, 601] on input "ALA Property. The" at bounding box center [644, 621] width 672 height 41
paste input "they have not completed the flooring and 2 rooms are subfloor. The want to sell…"
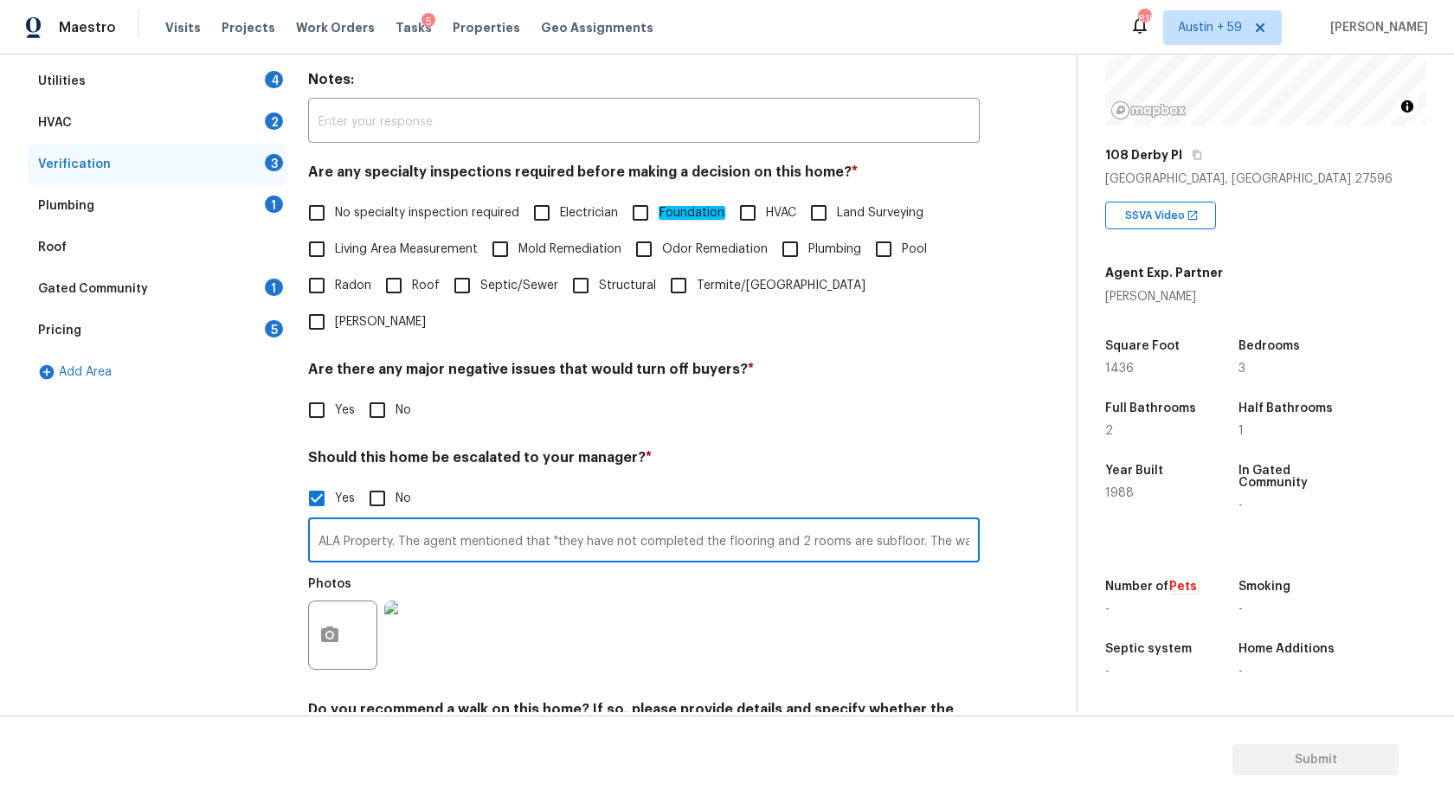
scroll to position [349, 0]
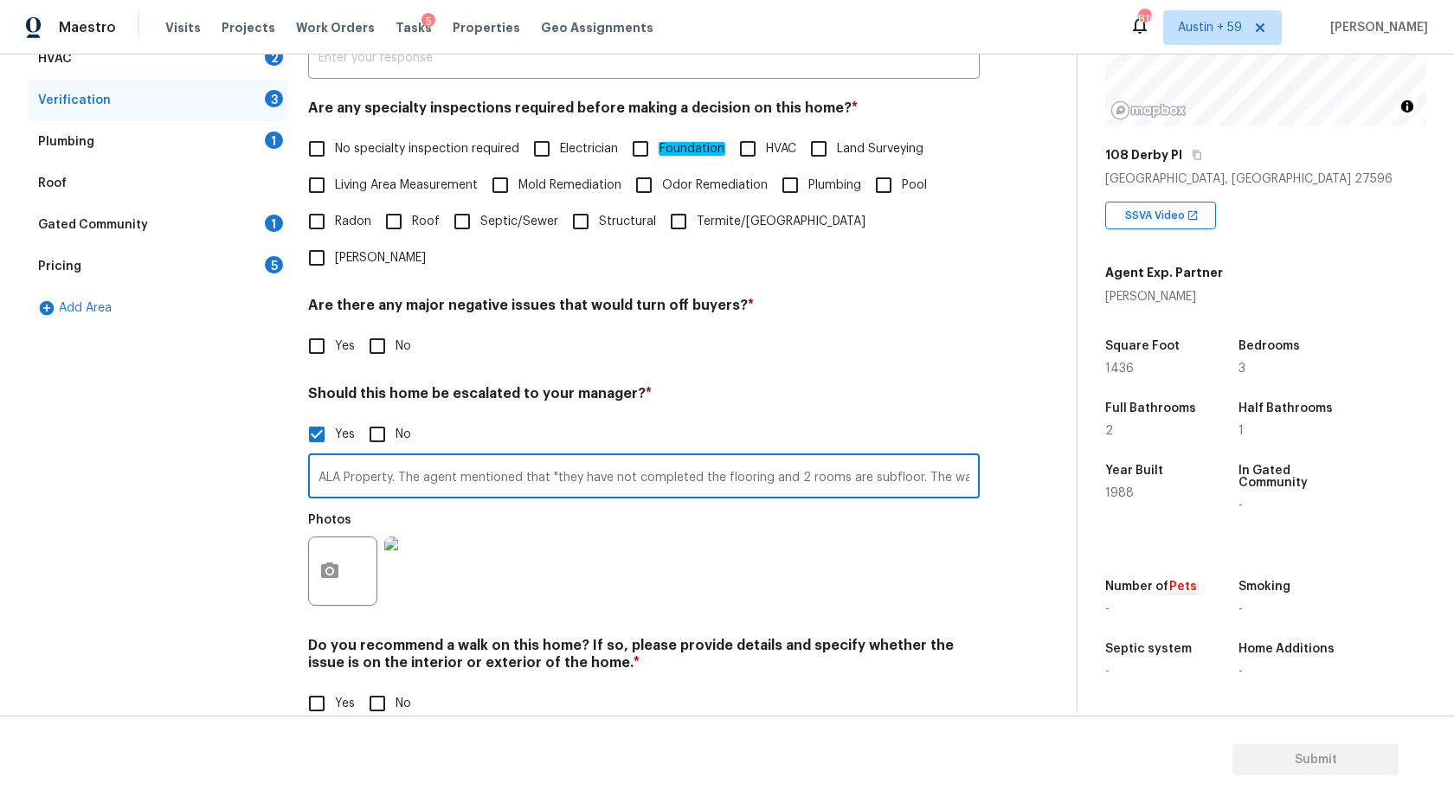
type input "ALA Property. The agent mentioned that "they have not completed the flooring an…"
click at [386, 686] on input "No" at bounding box center [377, 704] width 36 height 36
checkbox input "true"
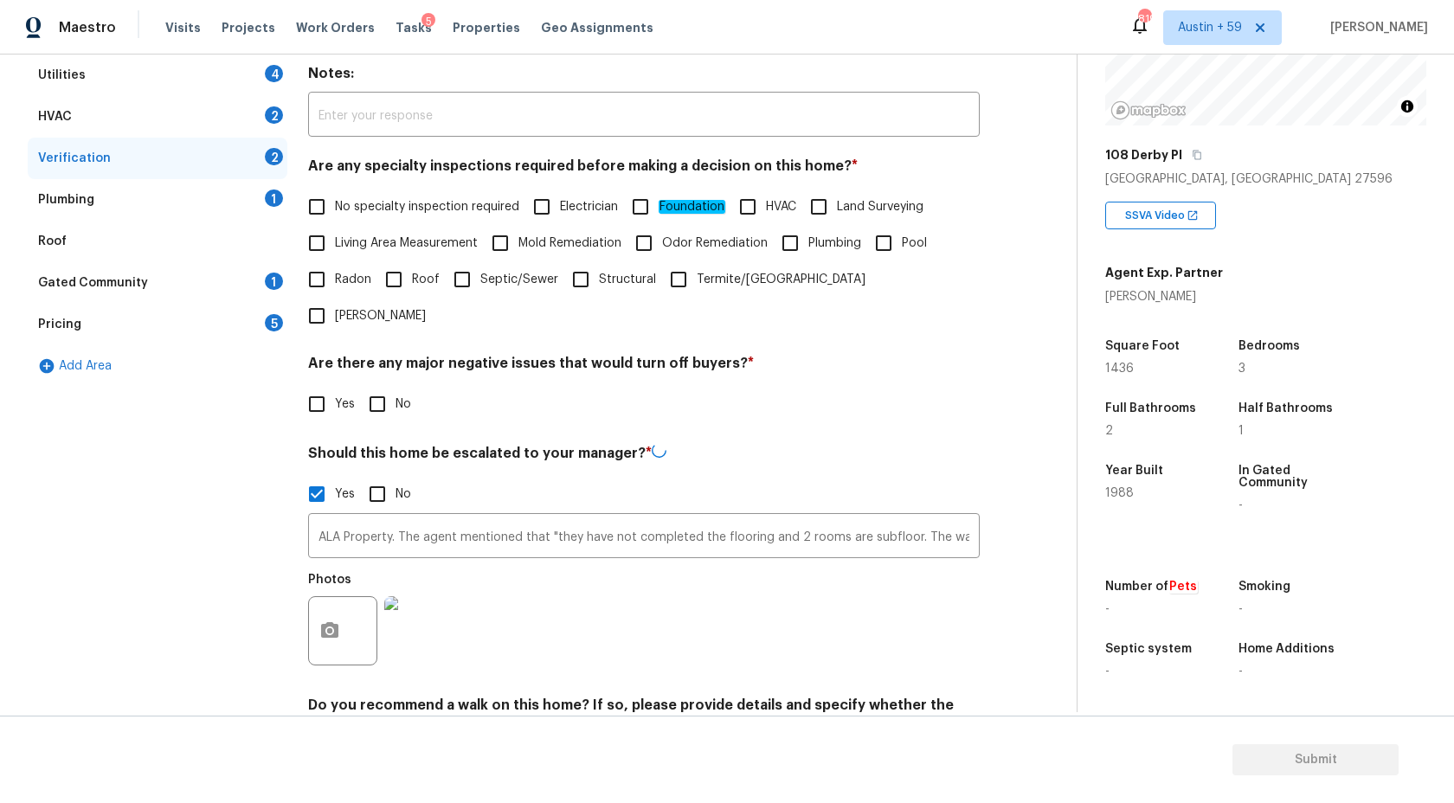
scroll to position [182, 0]
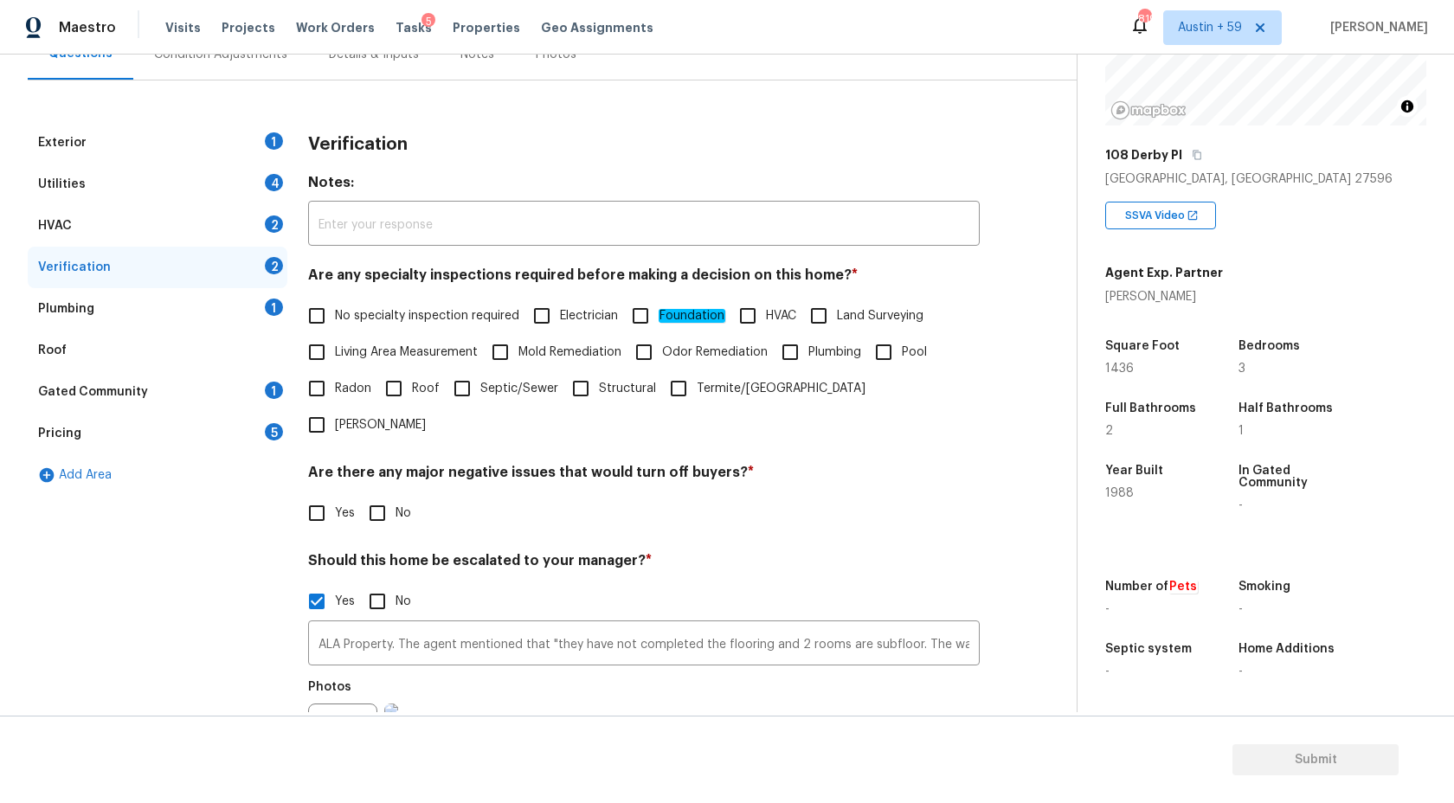
click at [375, 495] on input "No" at bounding box center [377, 513] width 36 height 36
checkbox input "true"
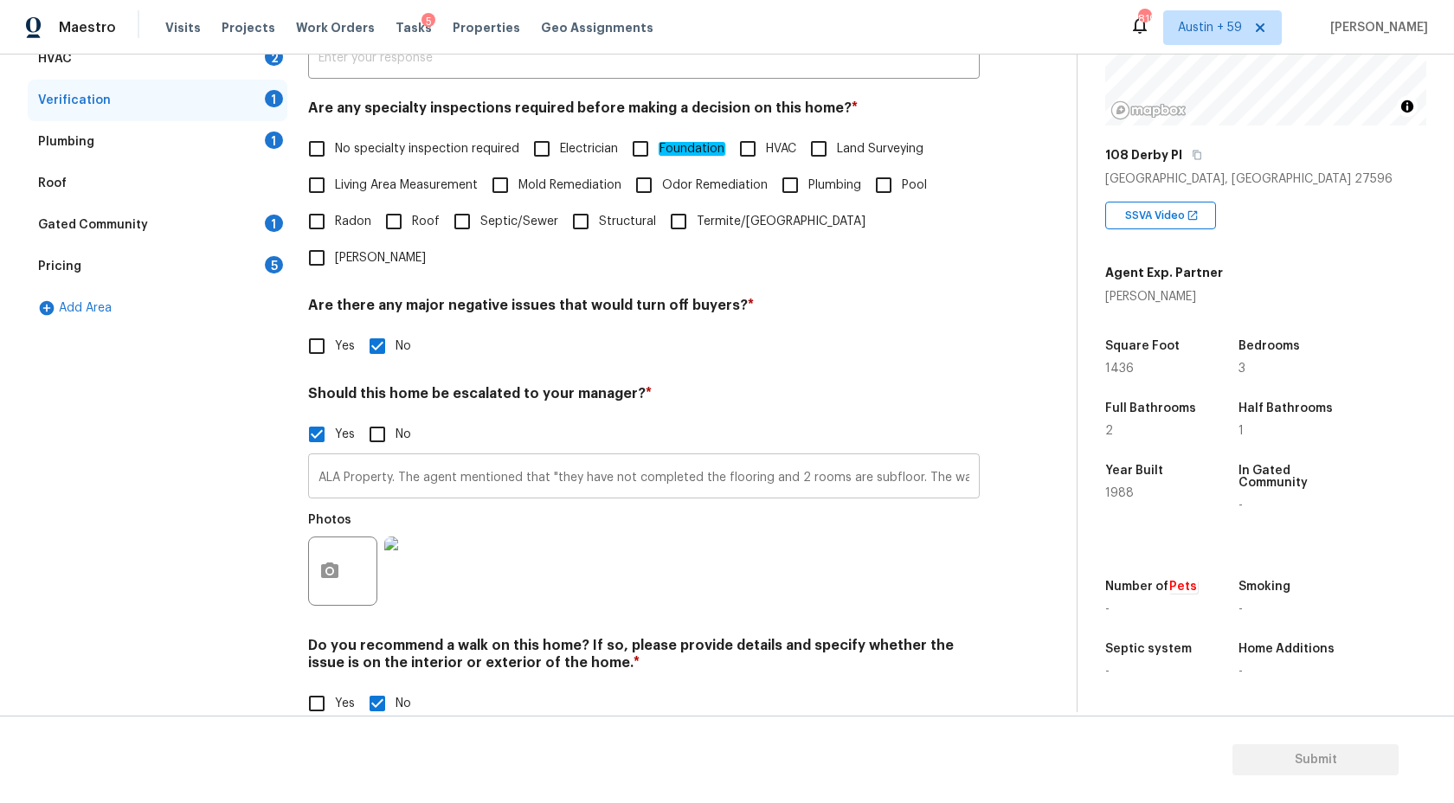
scroll to position [113, 0]
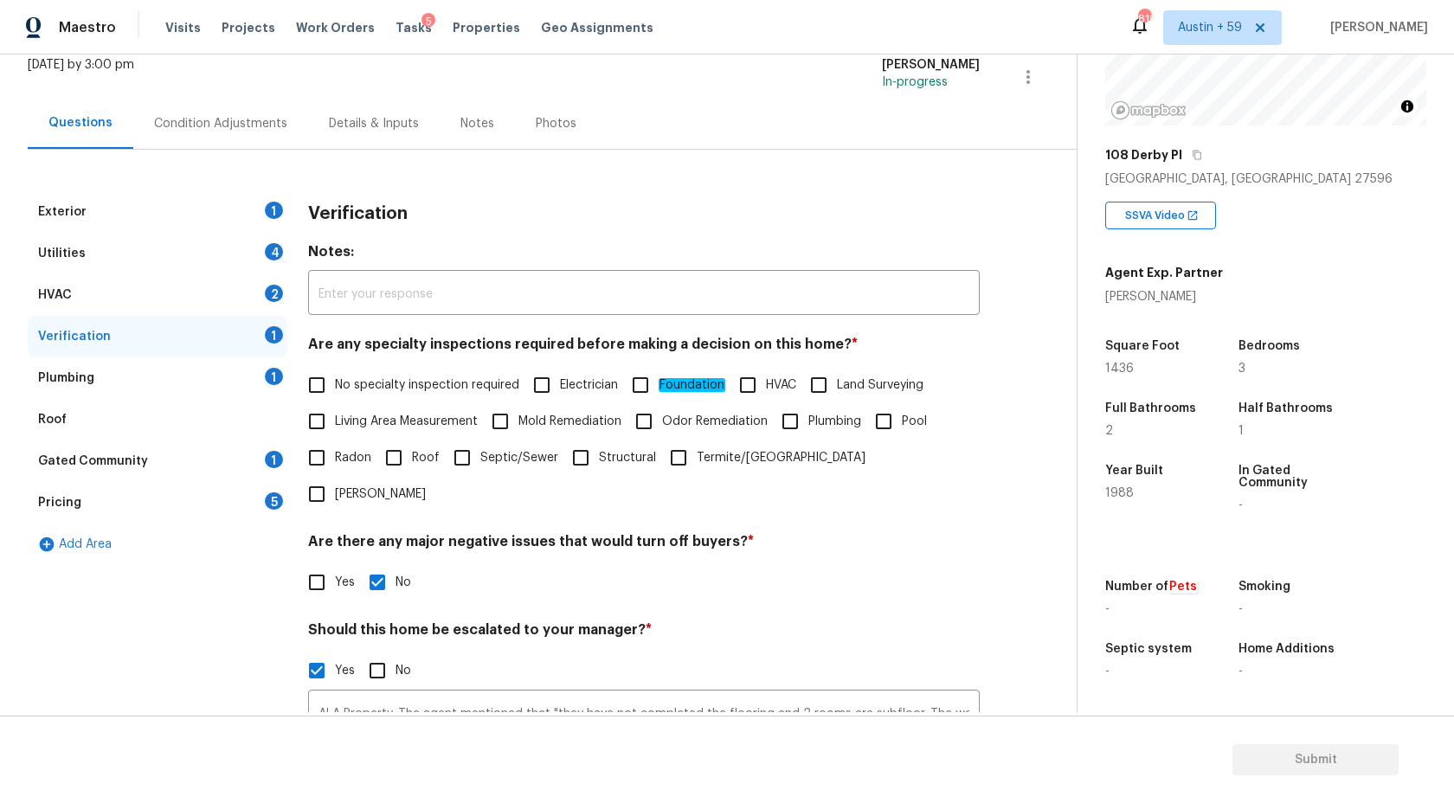
click at [430, 394] on span "No specialty inspection required" at bounding box center [427, 386] width 184 height 18
click at [335, 394] on input "No specialty inspection required" at bounding box center [317, 385] width 36 height 36
checkbox input "true"
click at [249, 364] on div "Plumbing 1" at bounding box center [158, 378] width 260 height 42
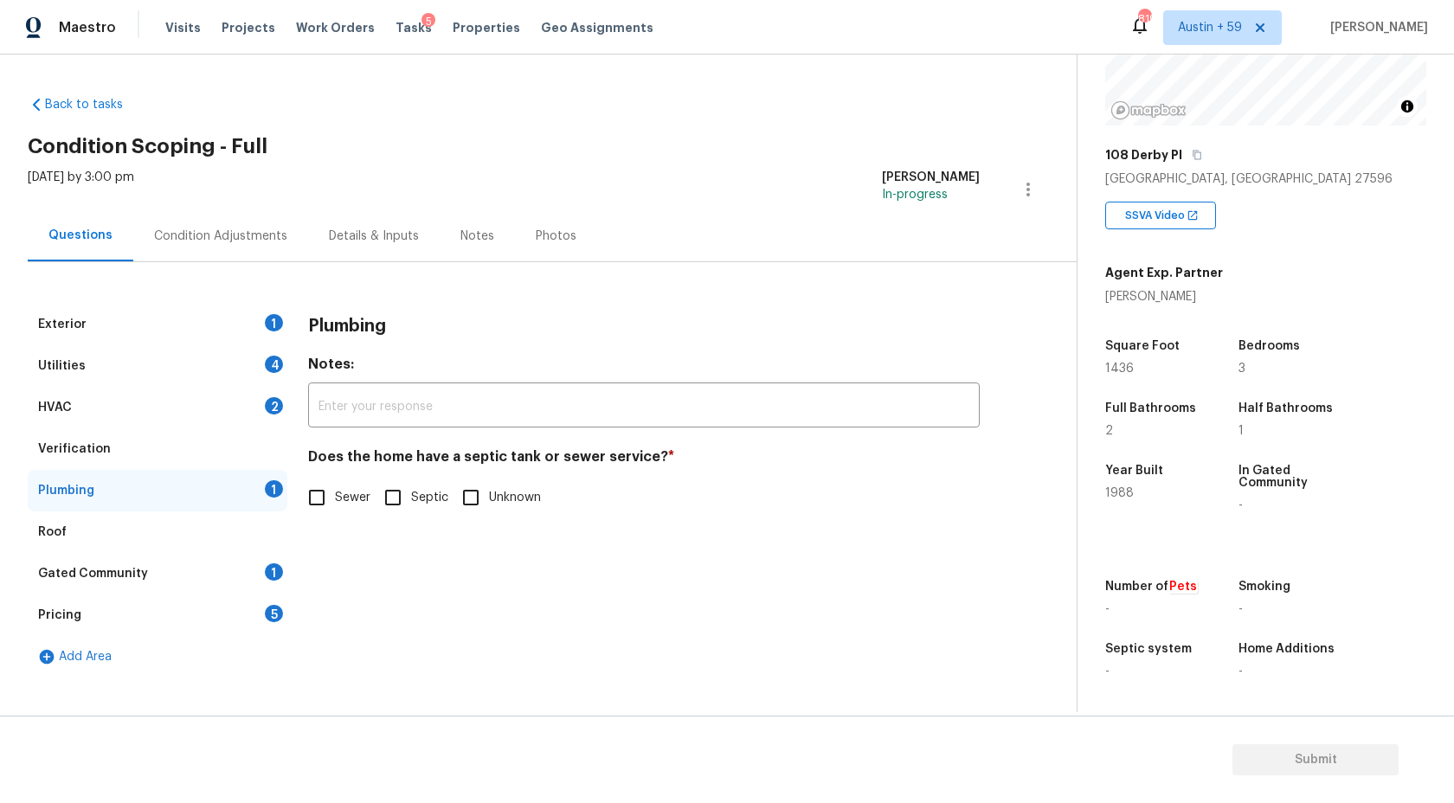
scroll to position [0, 0]
click at [404, 508] on input "Septic" at bounding box center [393, 498] width 36 height 36
checkbox input "true"
click at [274, 403] on div "2" at bounding box center [274, 405] width 18 height 17
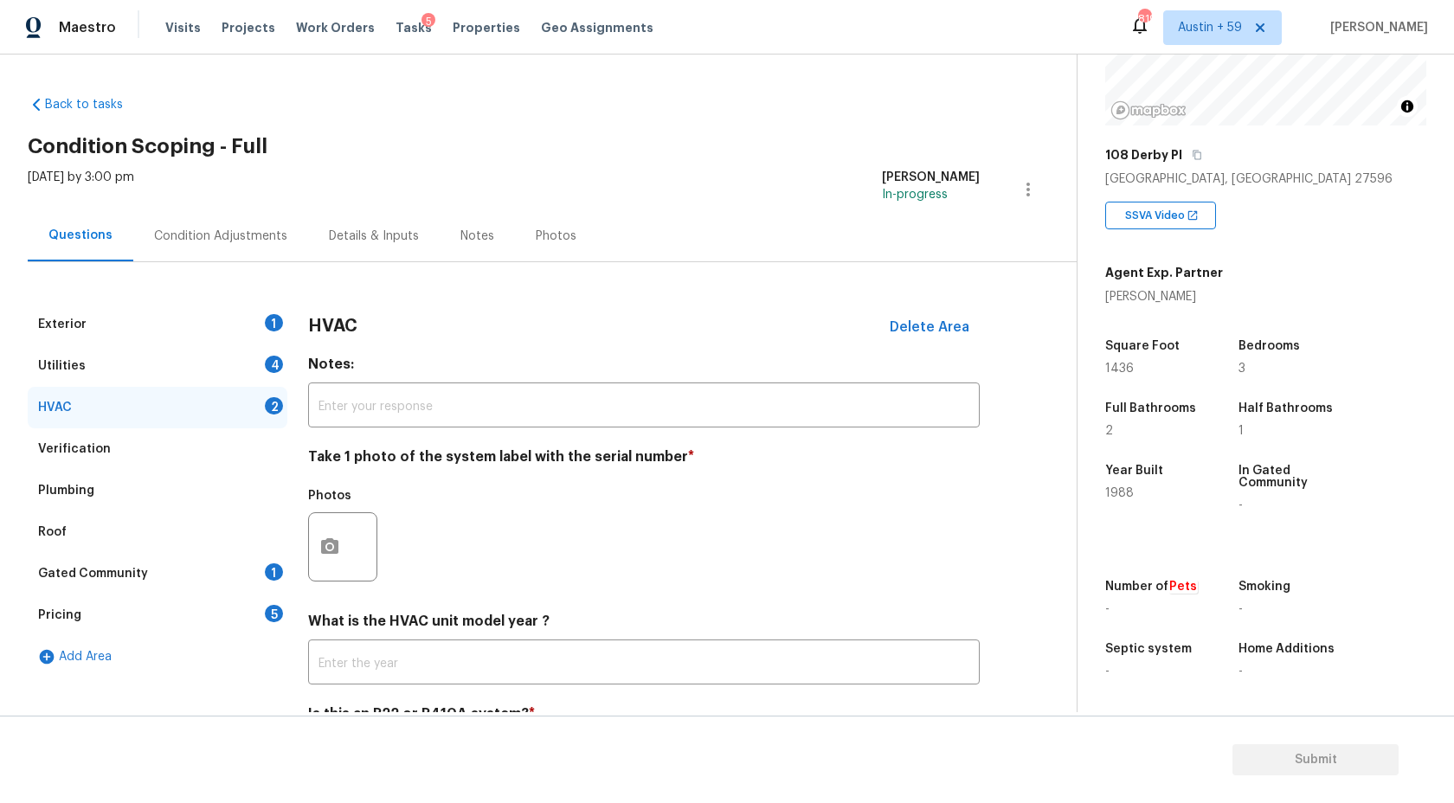
click at [241, 538] on div "Roof" at bounding box center [158, 533] width 260 height 42
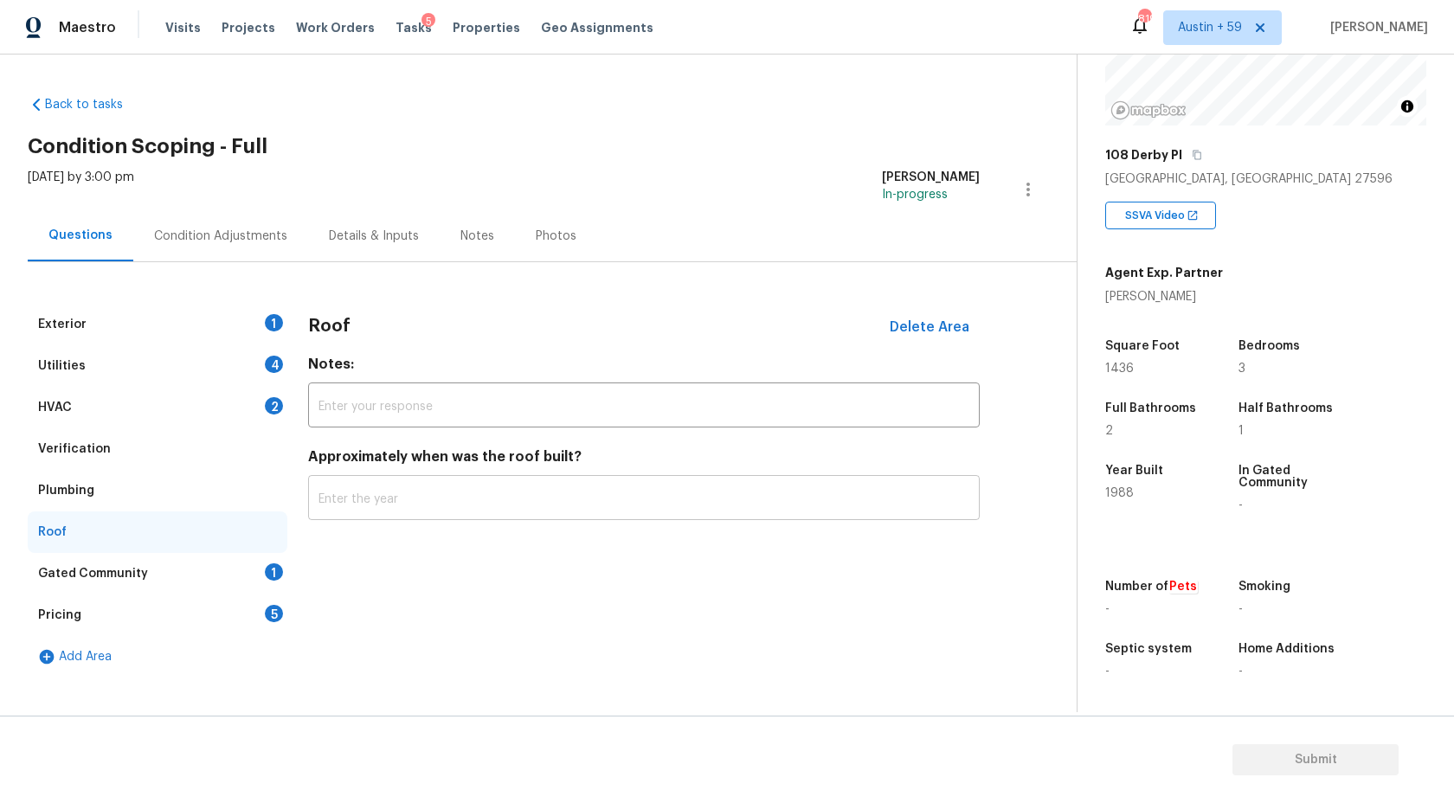
click at [574, 497] on input "text" at bounding box center [644, 500] width 672 height 41
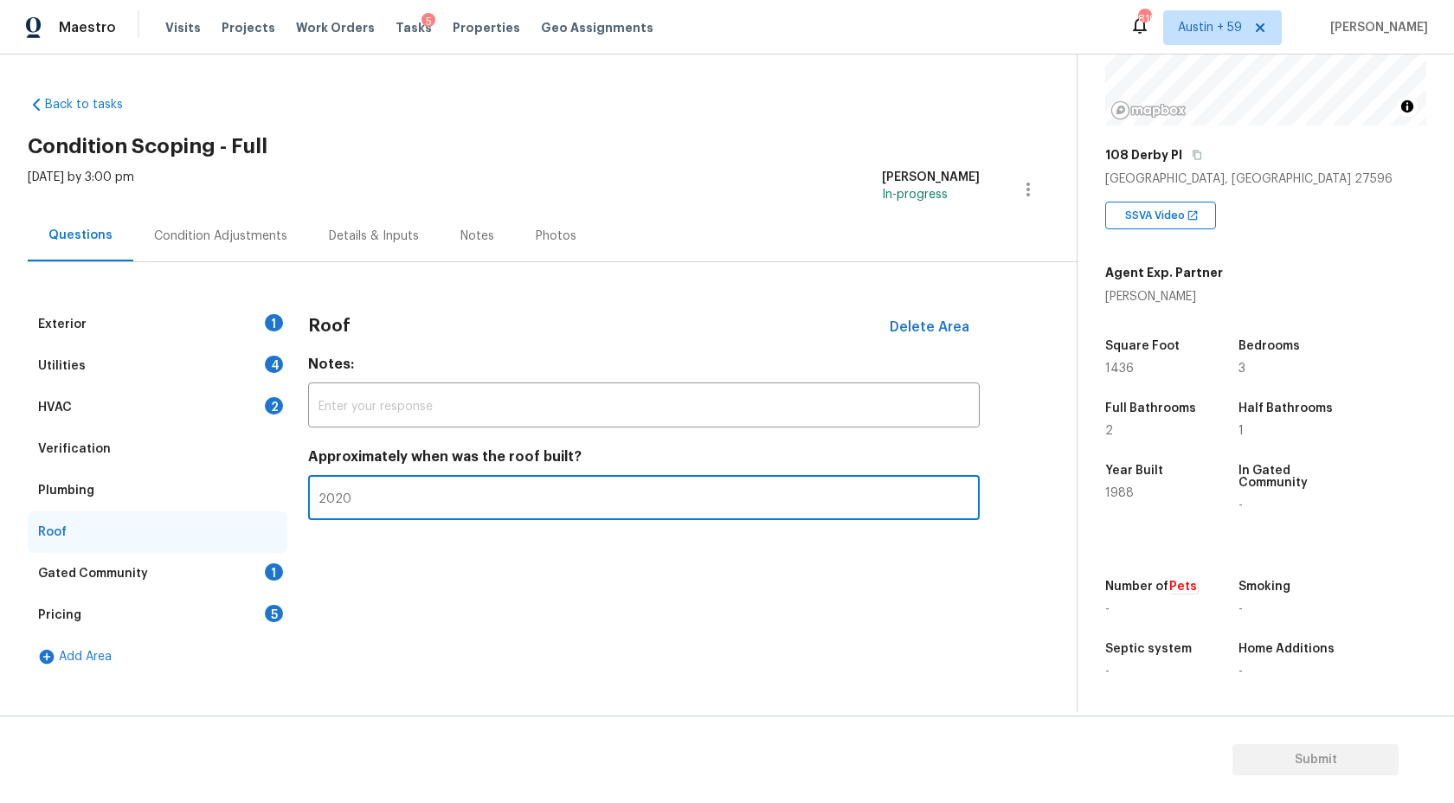
type input "2020"
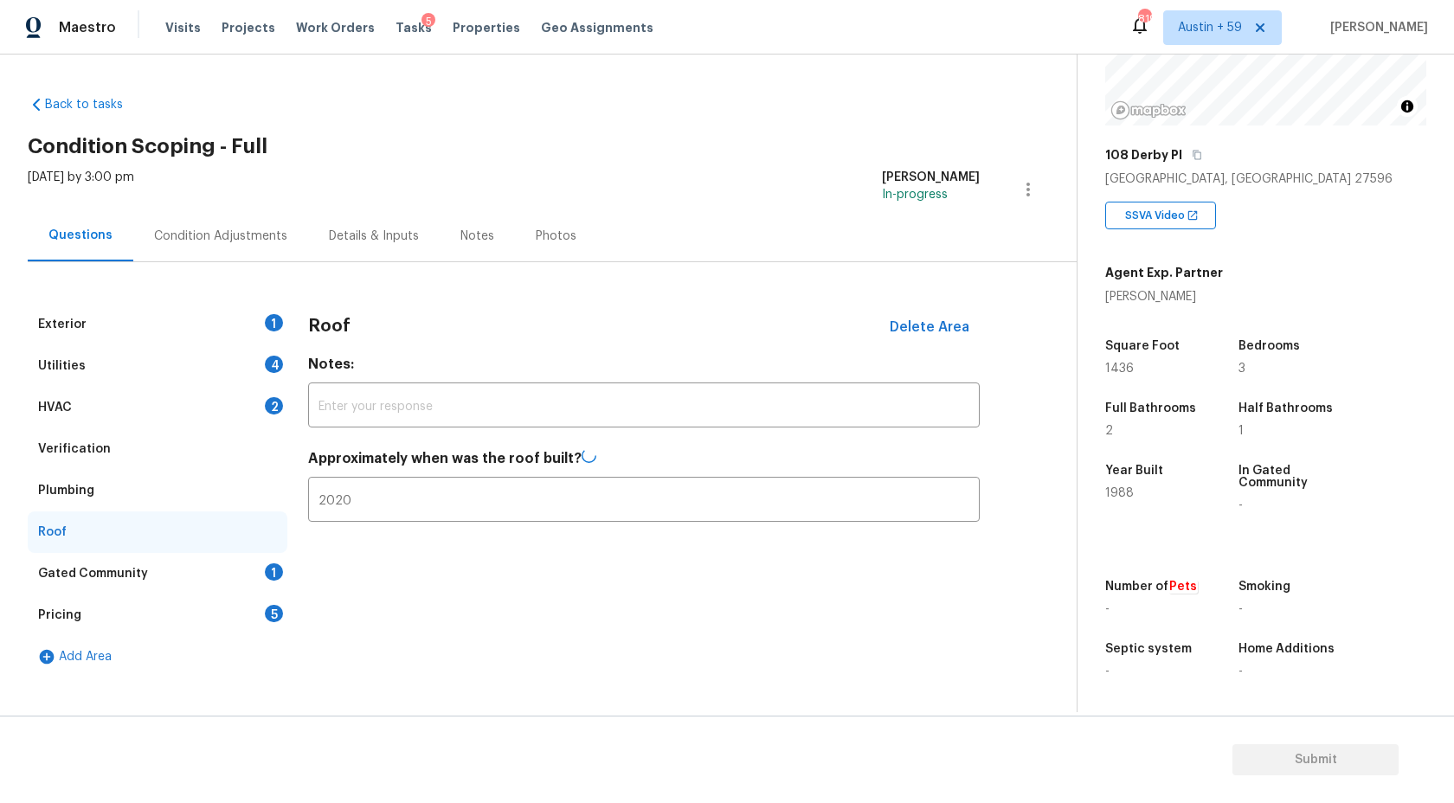
click at [252, 568] on div "Gated Community 1" at bounding box center [158, 574] width 260 height 42
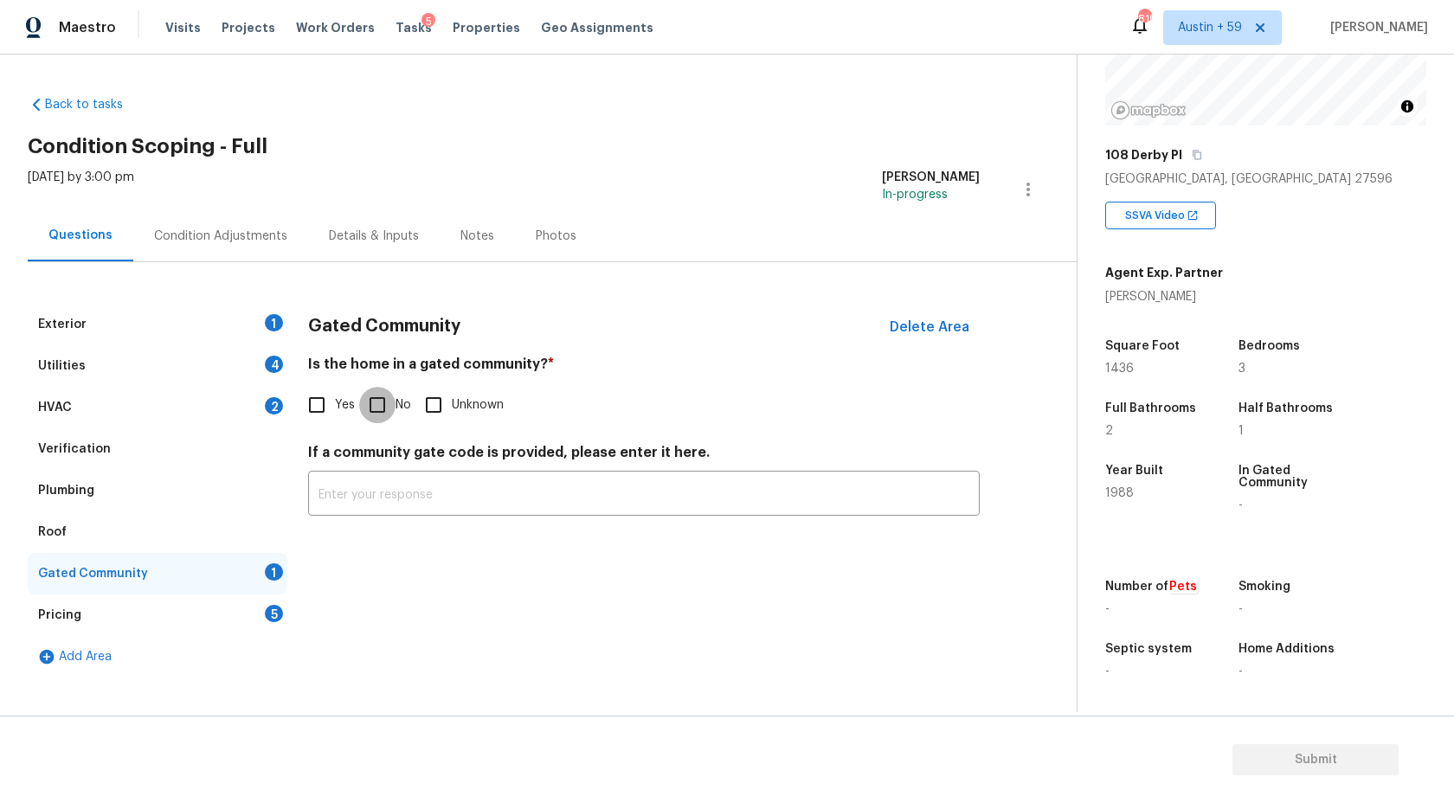
click at [367, 402] on input "No" at bounding box center [377, 405] width 36 height 36
checkbox input "true"
click at [248, 616] on div "Pricing 5" at bounding box center [158, 616] width 260 height 42
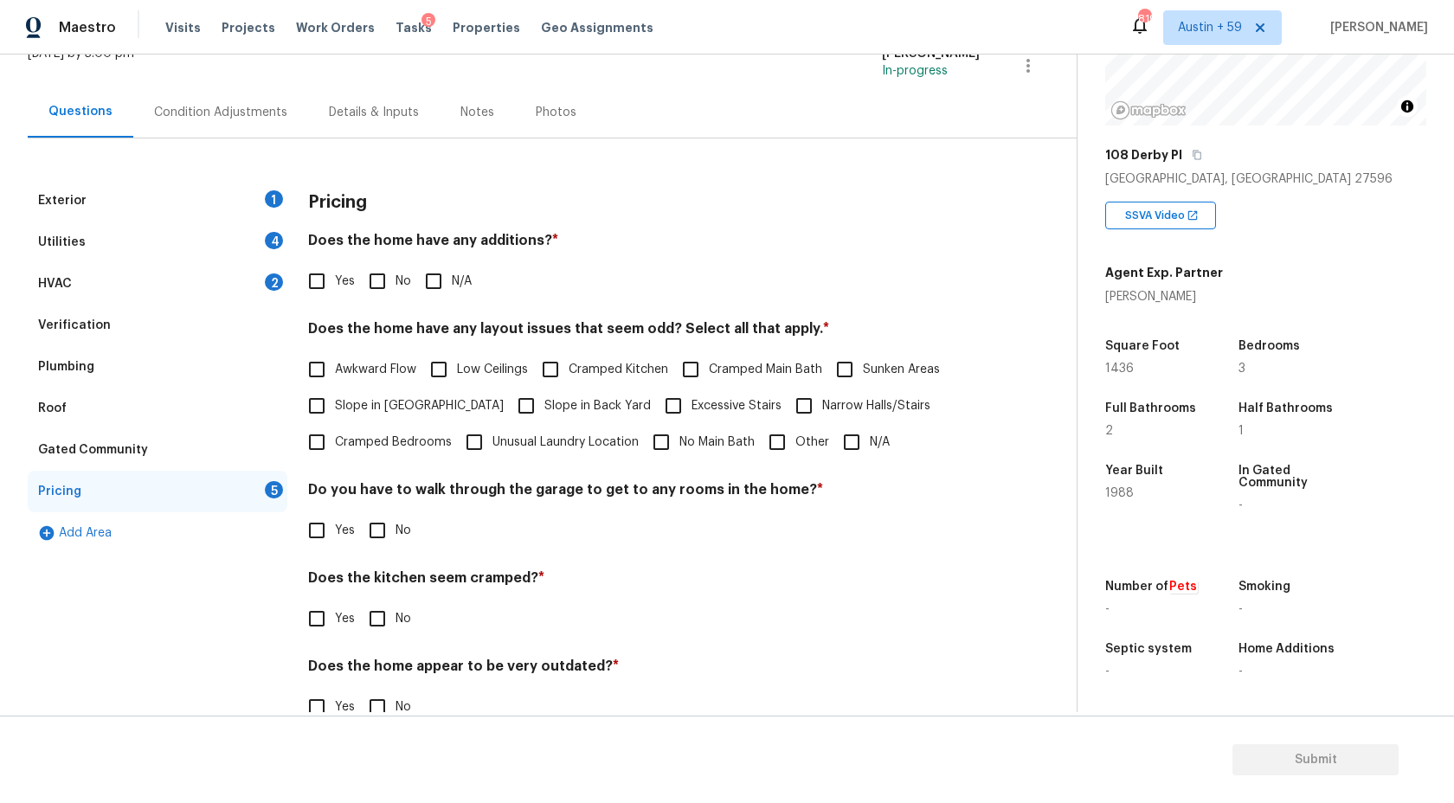
scroll to position [163, 0]
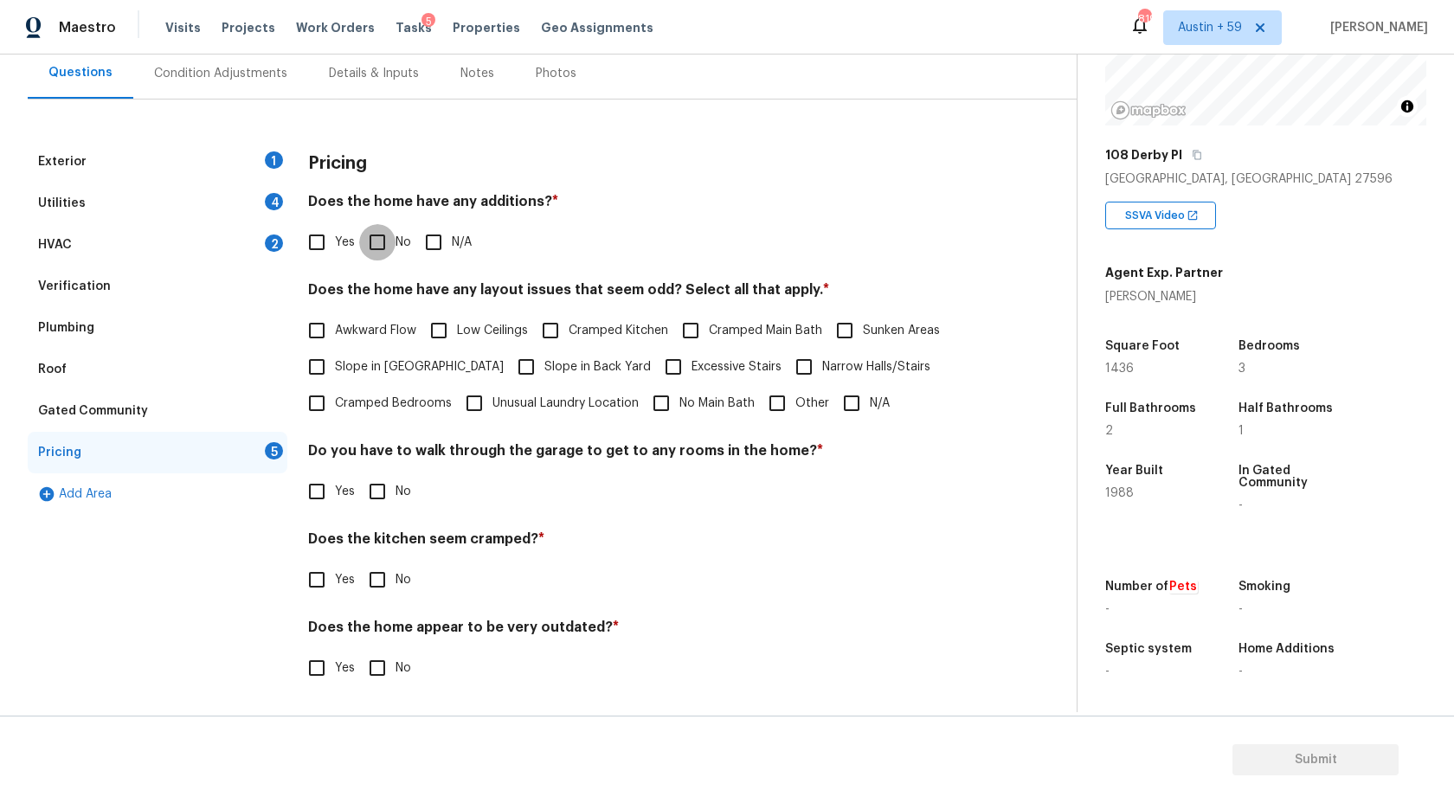
click at [377, 239] on input "No" at bounding box center [377, 242] width 36 height 36
checkbox input "true"
click at [780, 405] on input "Other" at bounding box center [777, 403] width 36 height 36
checkbox input "true"
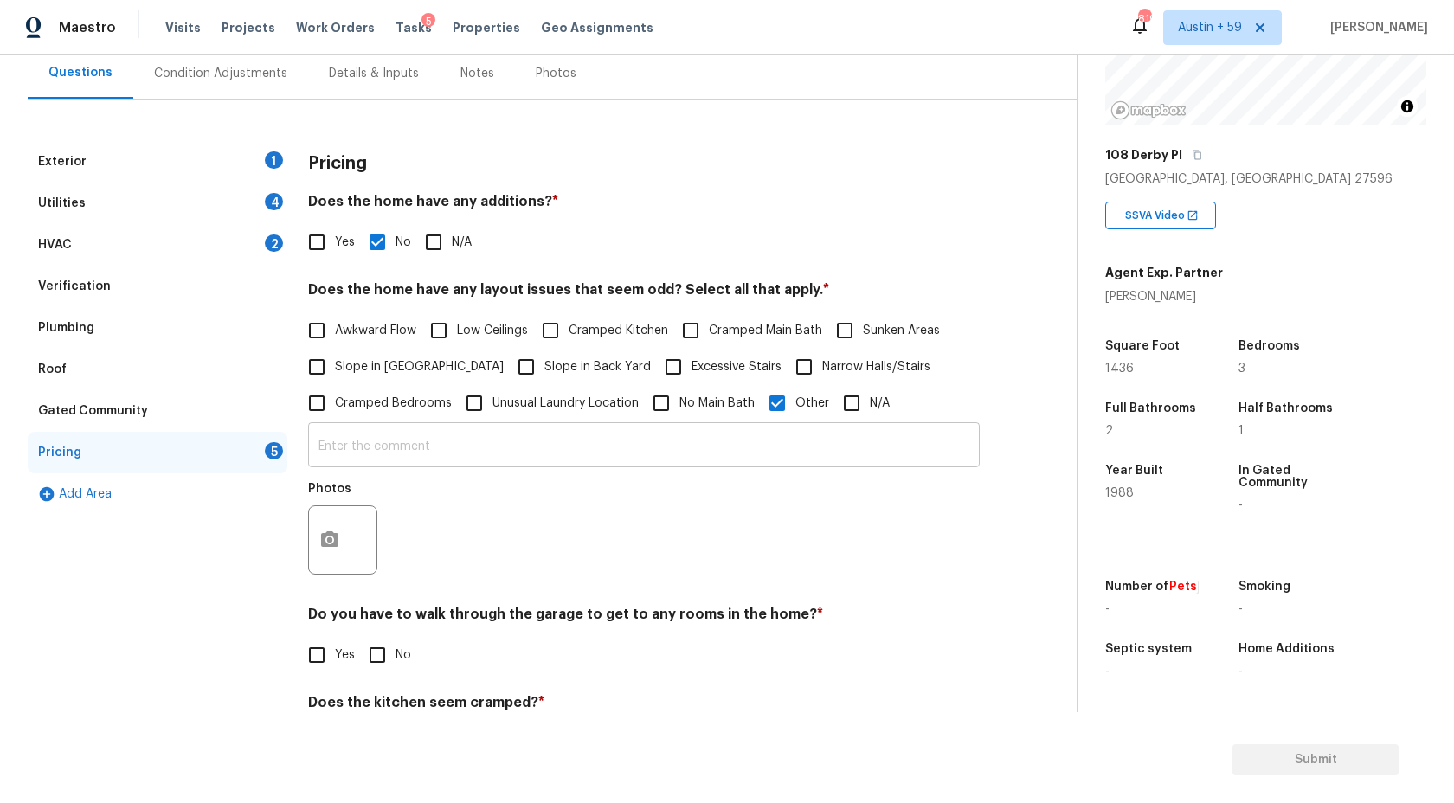
click at [371, 449] on input "text" at bounding box center [644, 447] width 672 height 41
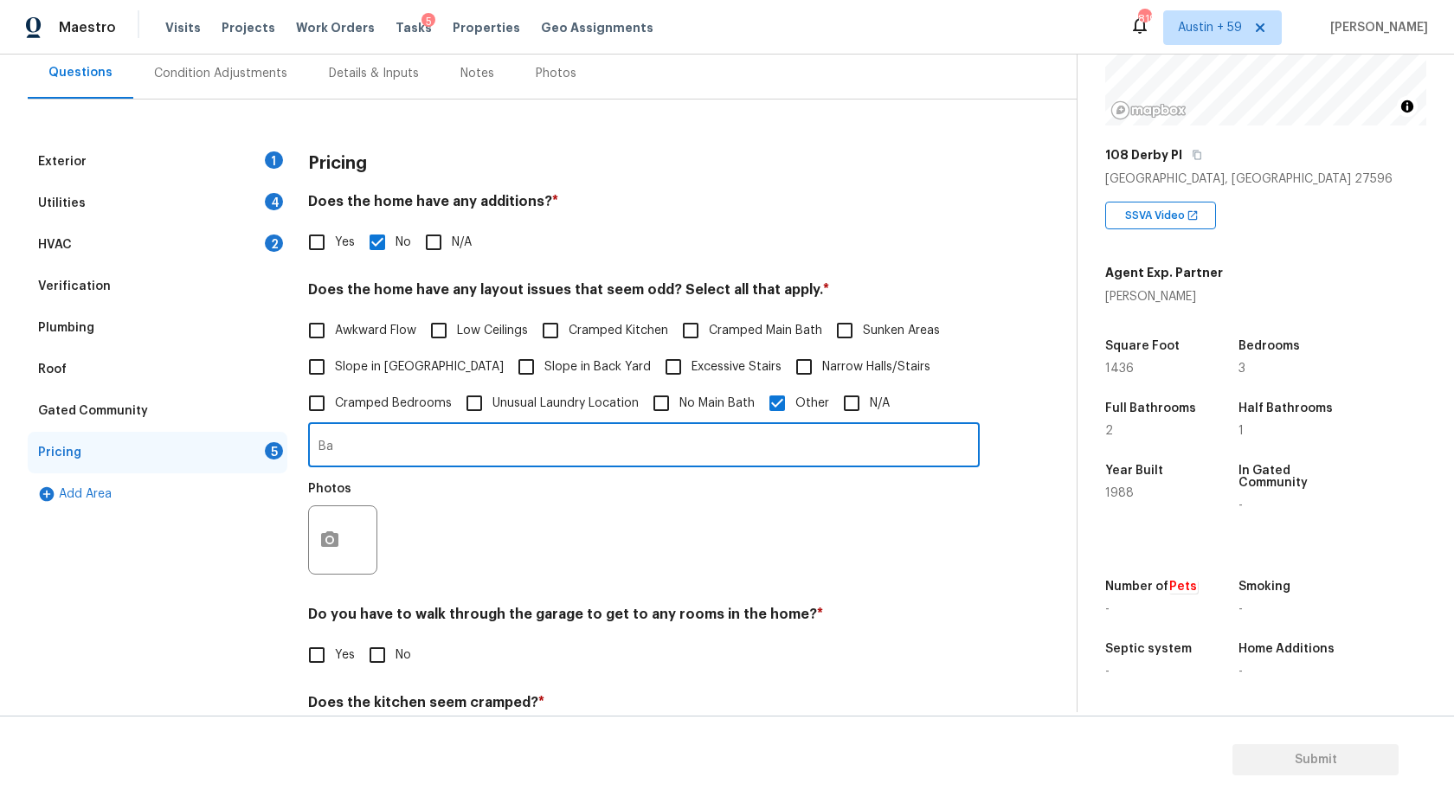
type input "B"
type input "Half bath count discrepancy"
click at [336, 533] on icon "button" at bounding box center [329, 540] width 21 height 21
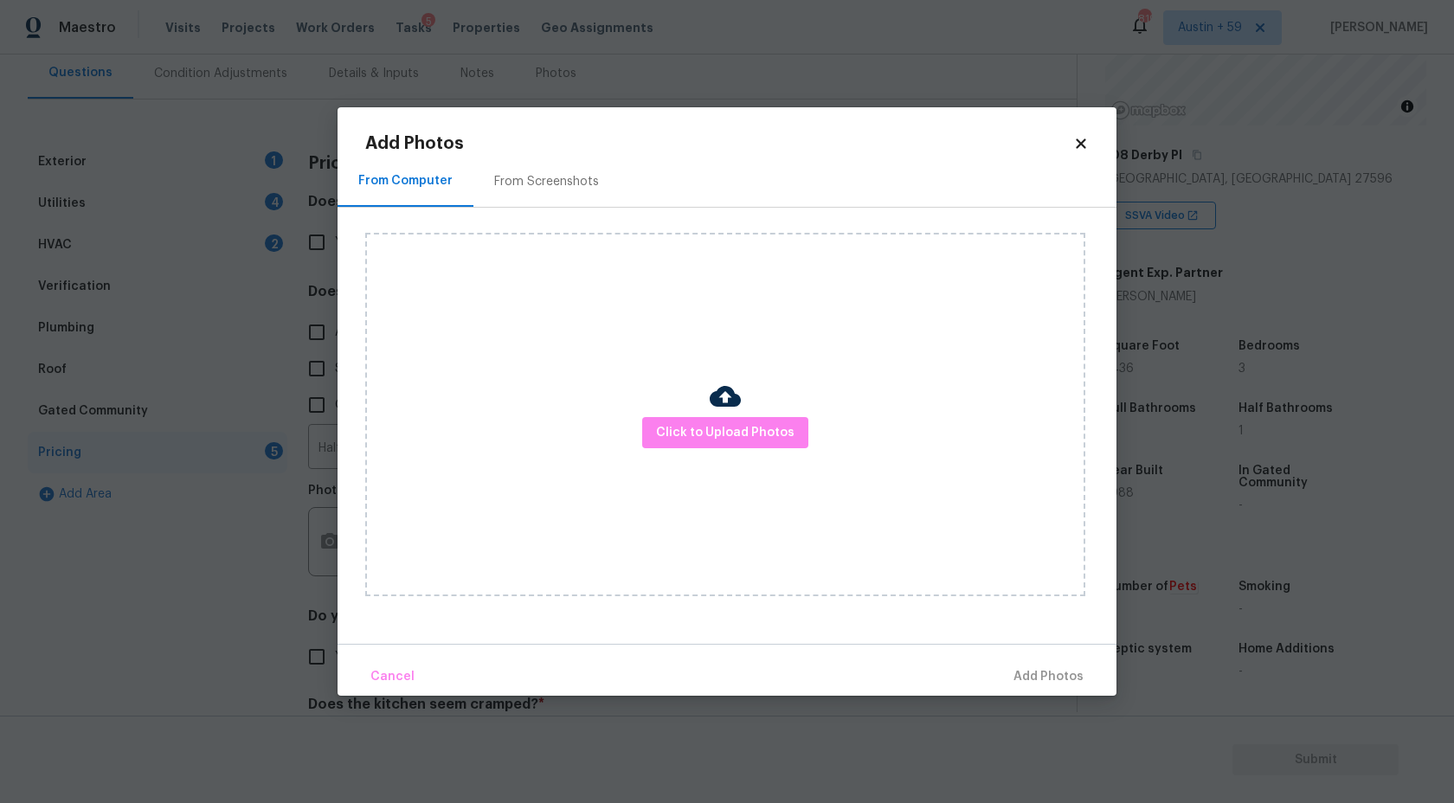
click at [752, 449] on div "Click to Upload Photos" at bounding box center [725, 415] width 720 height 364
click at [752, 433] on span "Click to Upload Photos" at bounding box center [725, 433] width 138 height 22
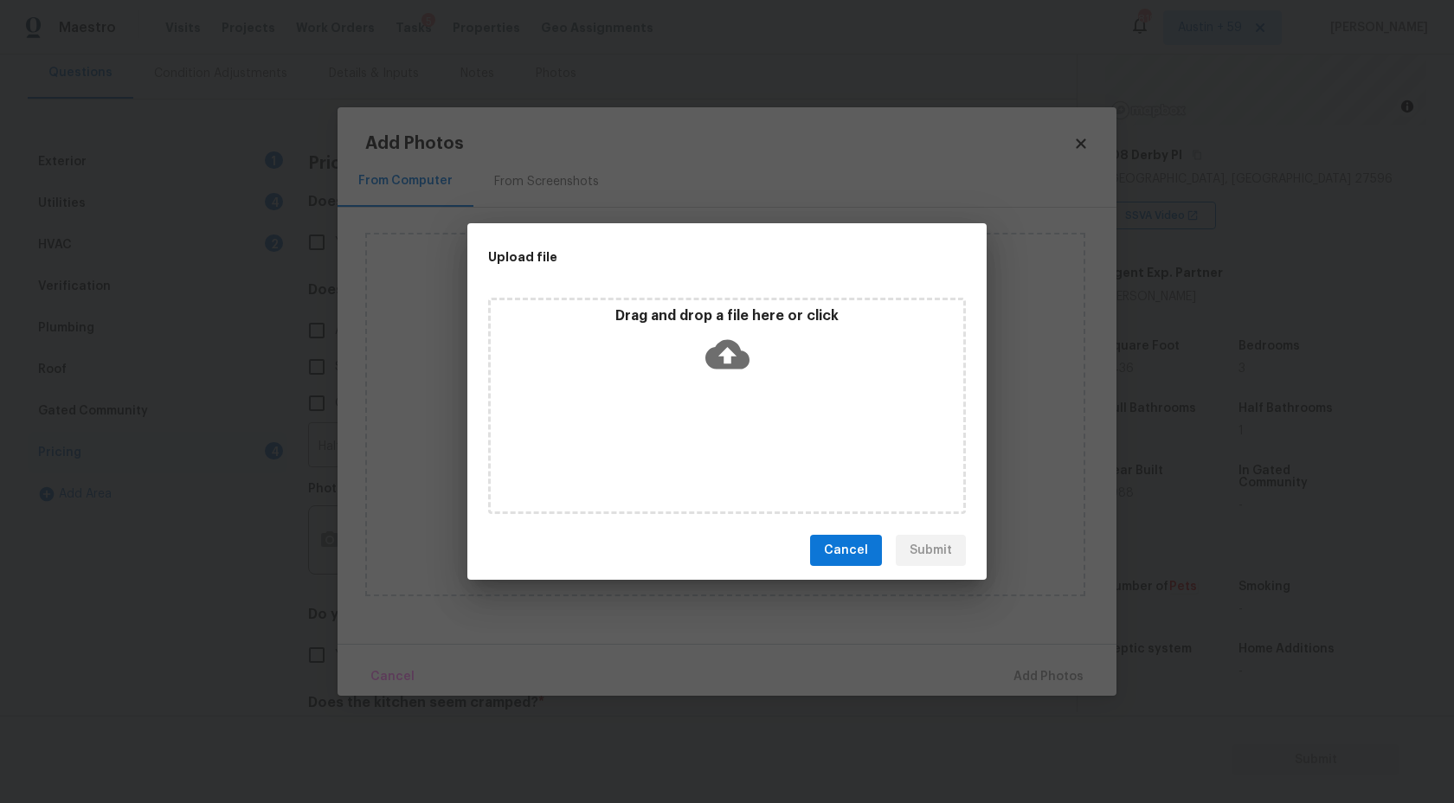
click at [719, 380] on div "Drag and drop a file here or click" at bounding box center [727, 406] width 478 height 216
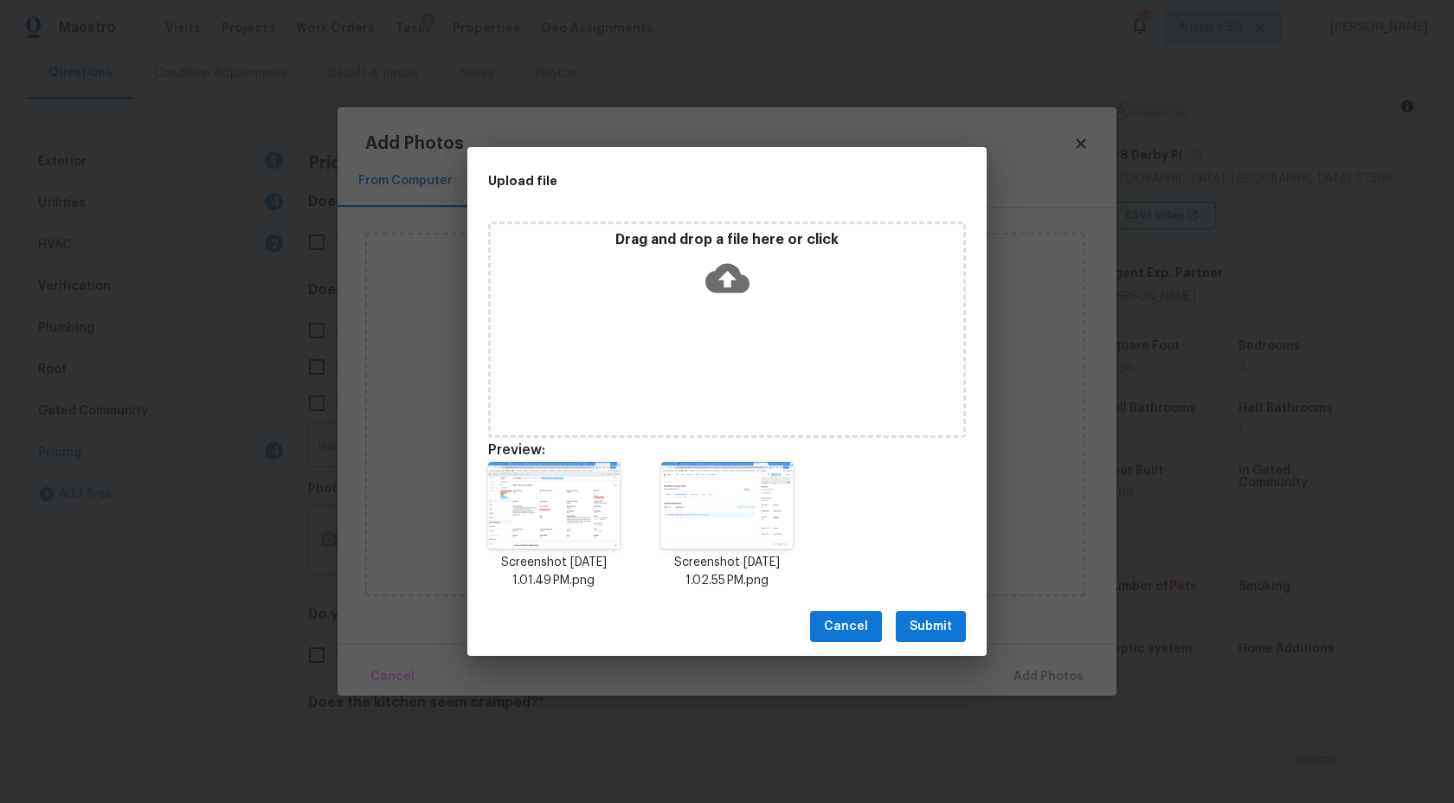
click at [938, 621] on span "Submit" at bounding box center [931, 627] width 42 height 22
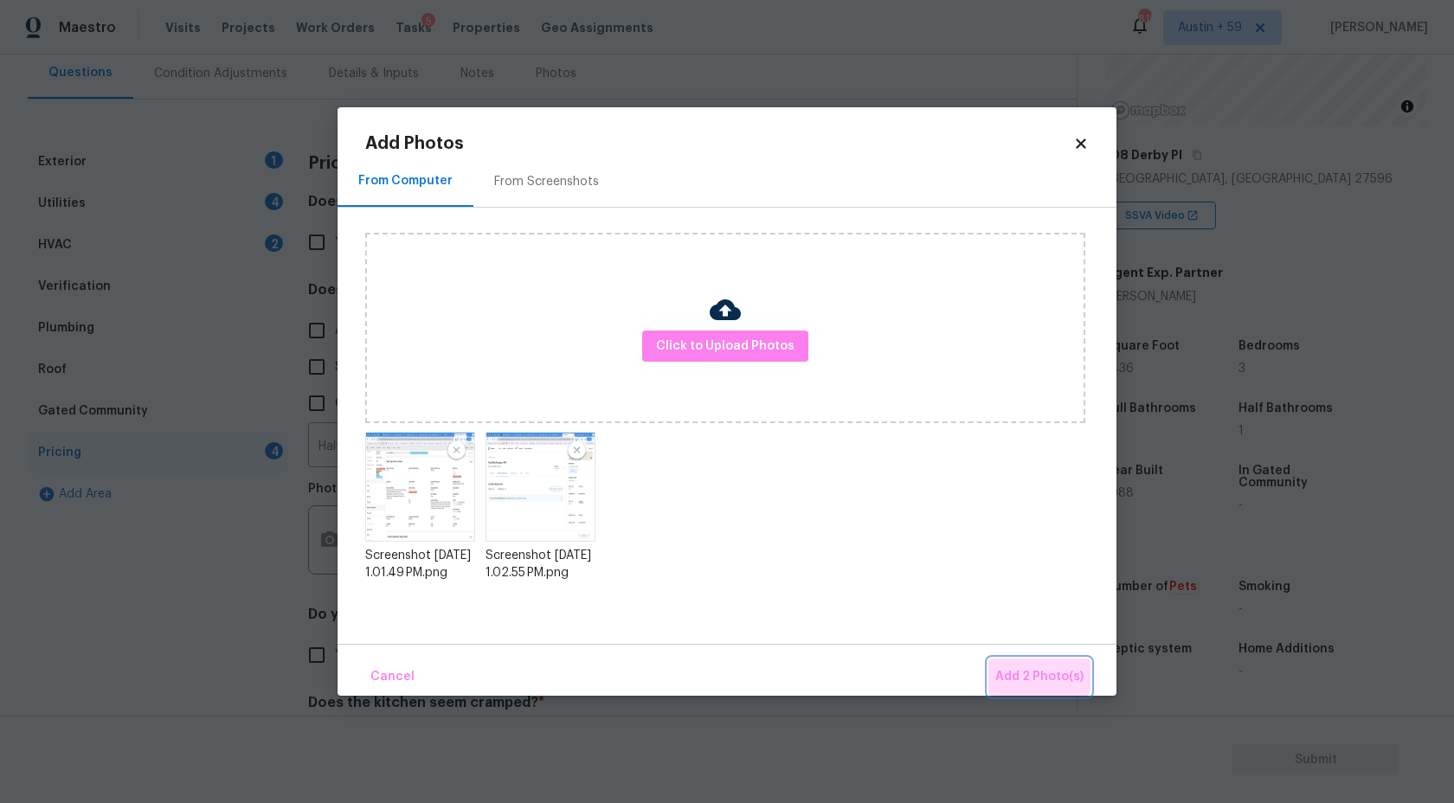
click at [1038, 672] on span "Add 2 Photo(s)" at bounding box center [1039, 677] width 88 height 22
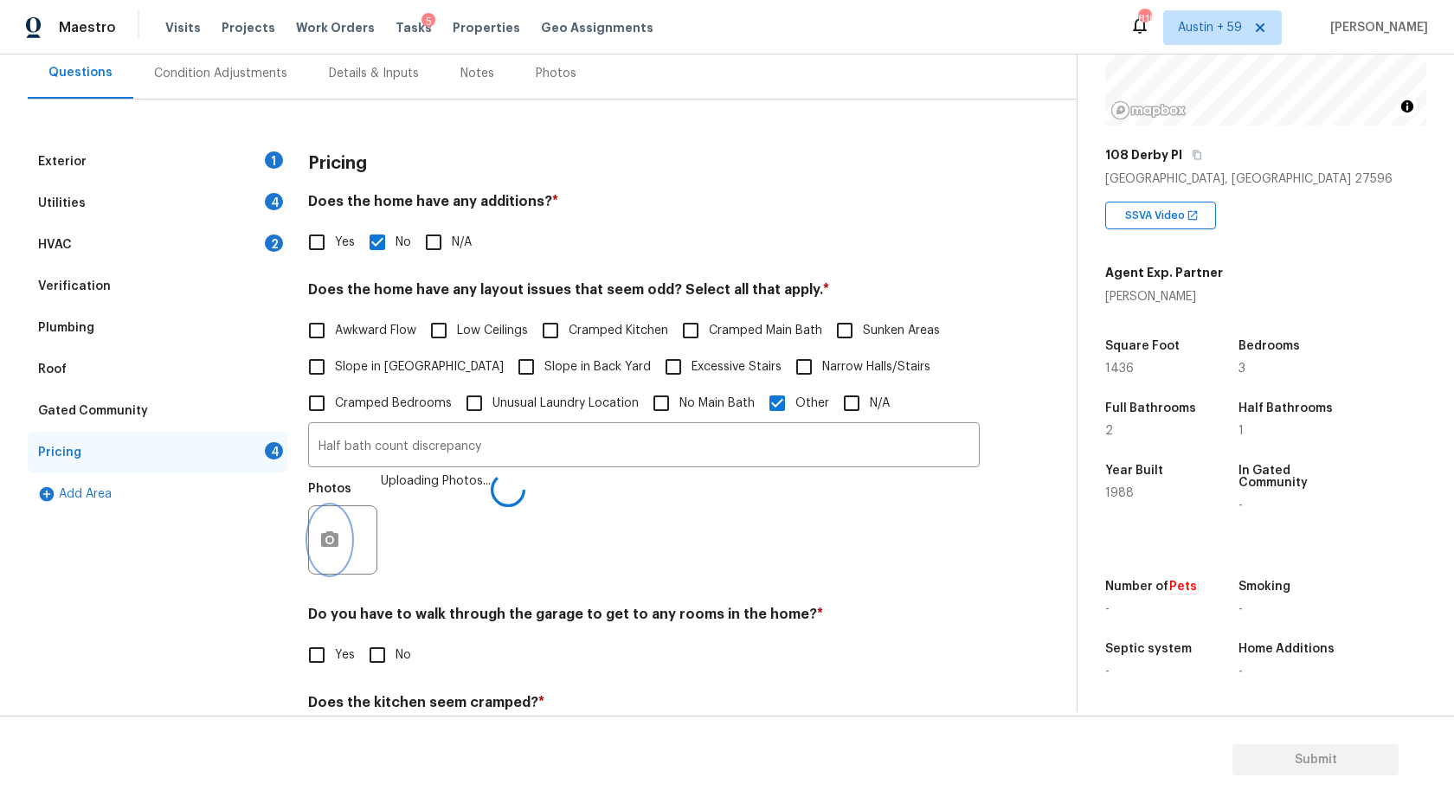
scroll to position [326, 0]
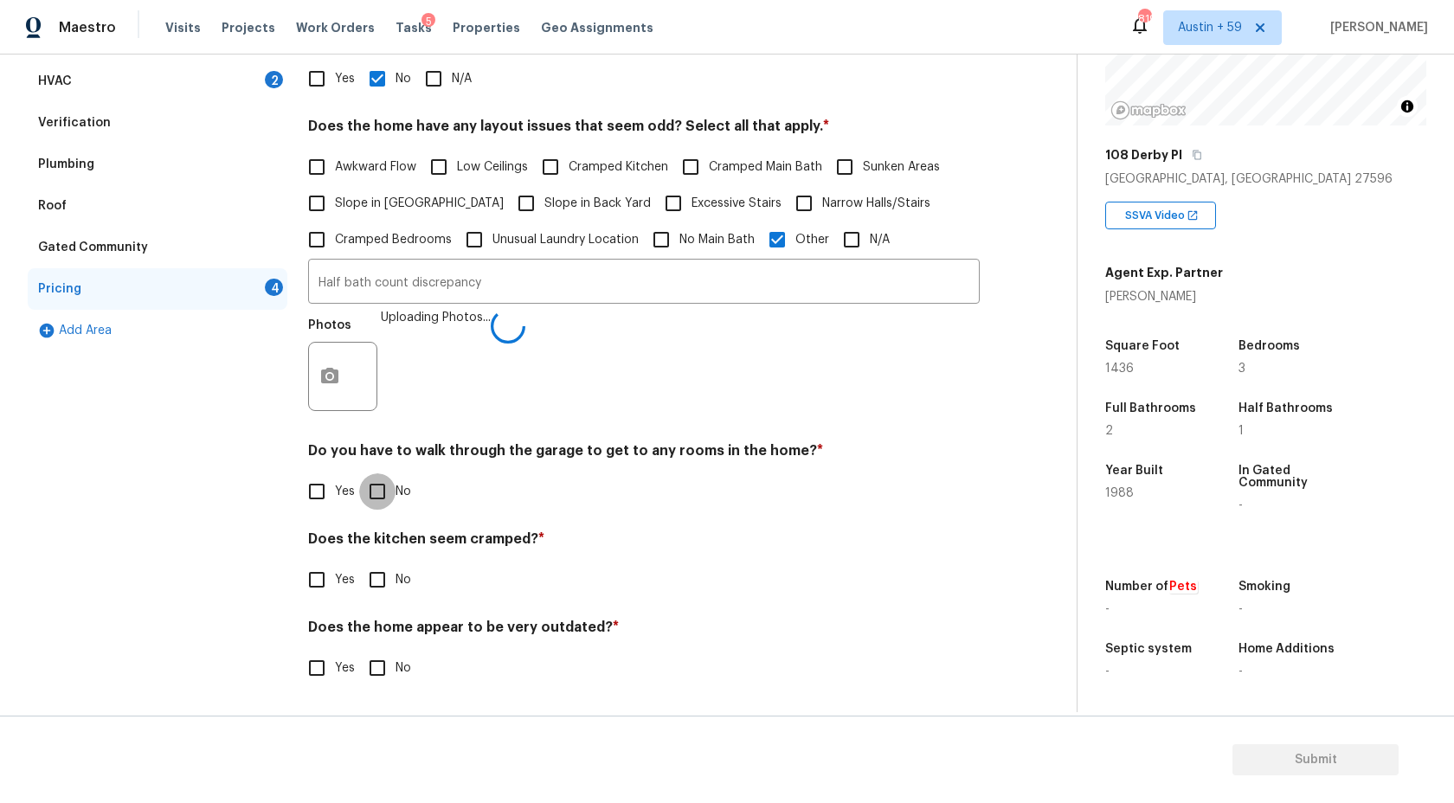
click at [392, 492] on input "No" at bounding box center [377, 491] width 36 height 36
checkbox input "true"
click at [380, 576] on input "No" at bounding box center [377, 581] width 36 height 36
checkbox input "true"
click at [383, 652] on input "No" at bounding box center [377, 668] width 36 height 36
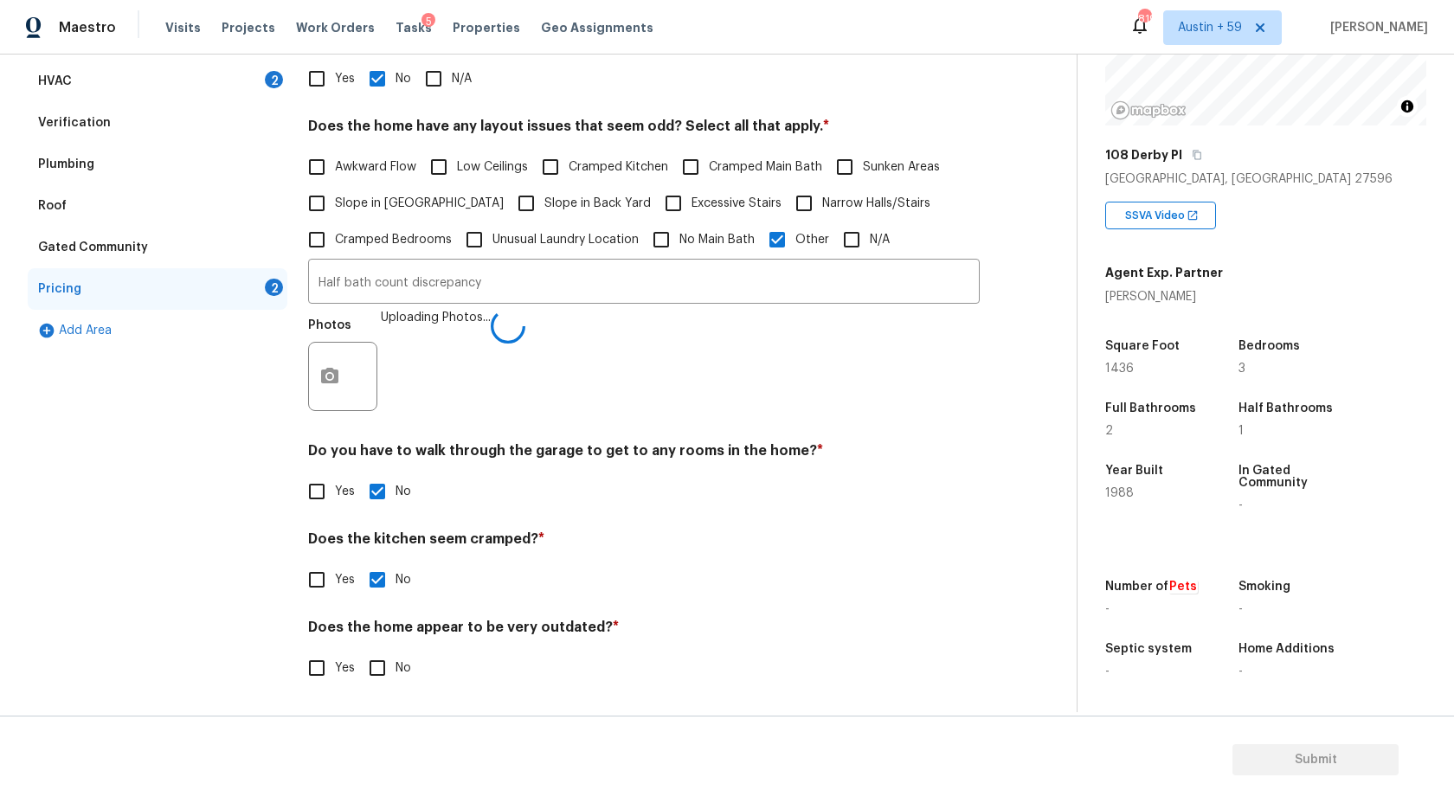
checkbox input "true"
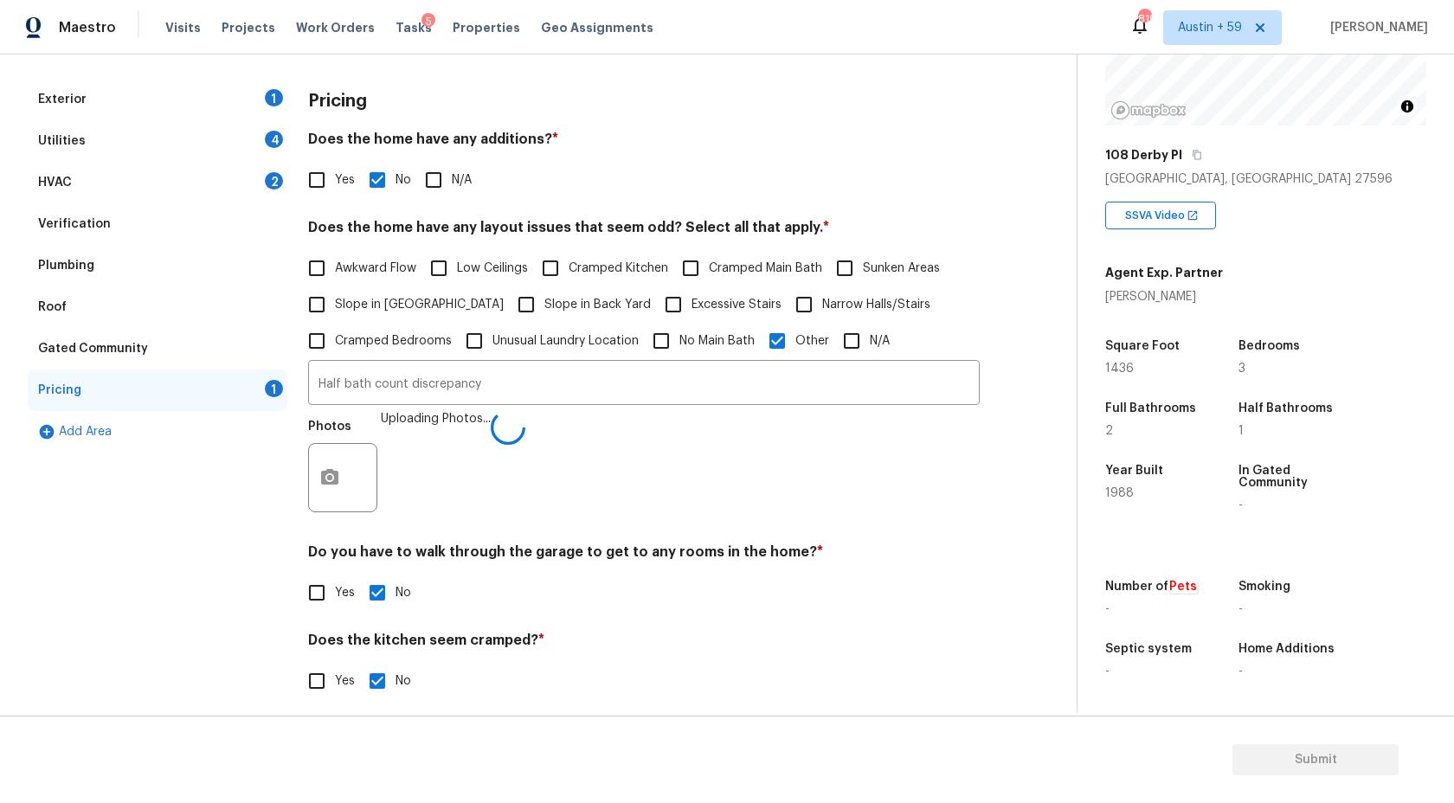
scroll to position [15, 0]
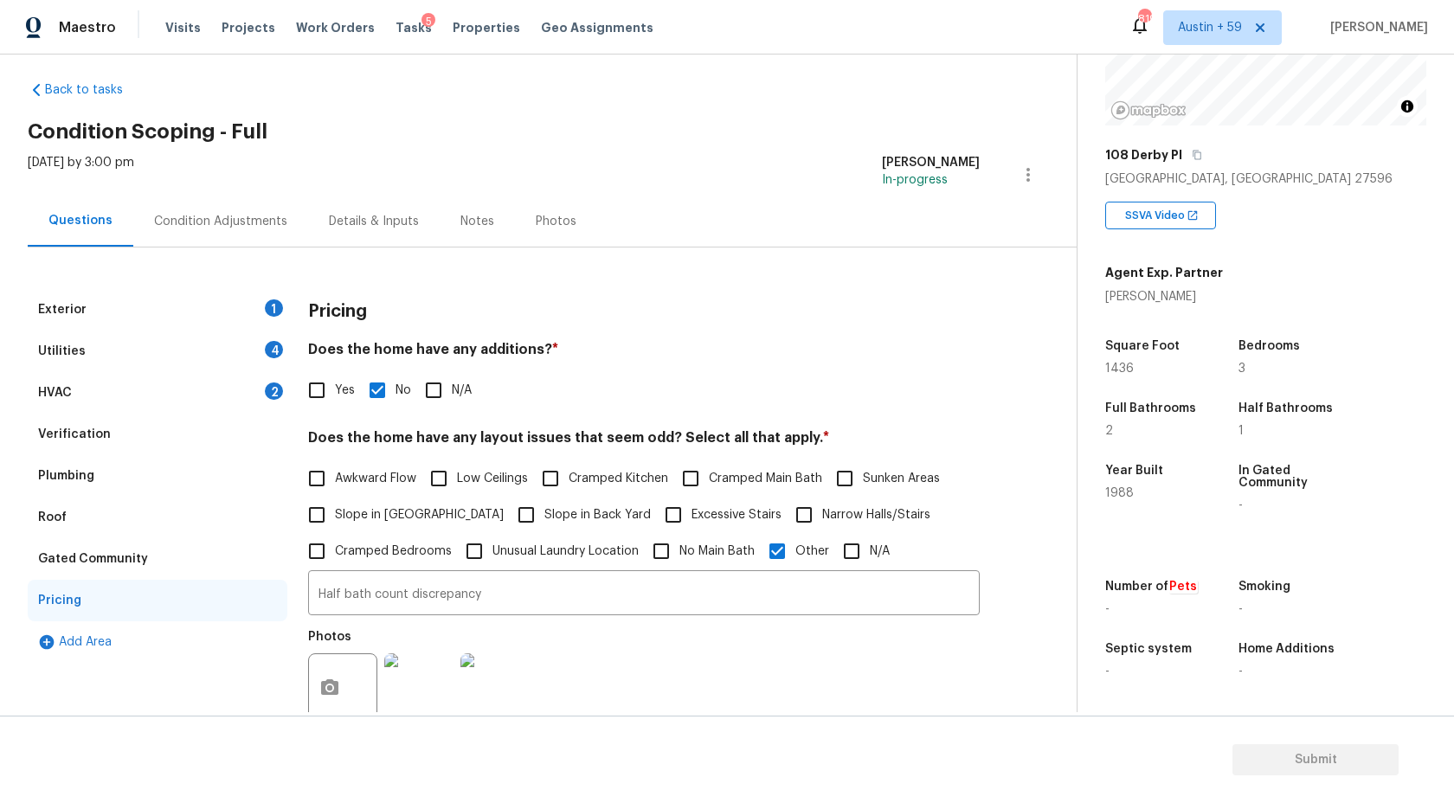
click at [267, 399] on div "HVAC 2" at bounding box center [158, 393] width 260 height 42
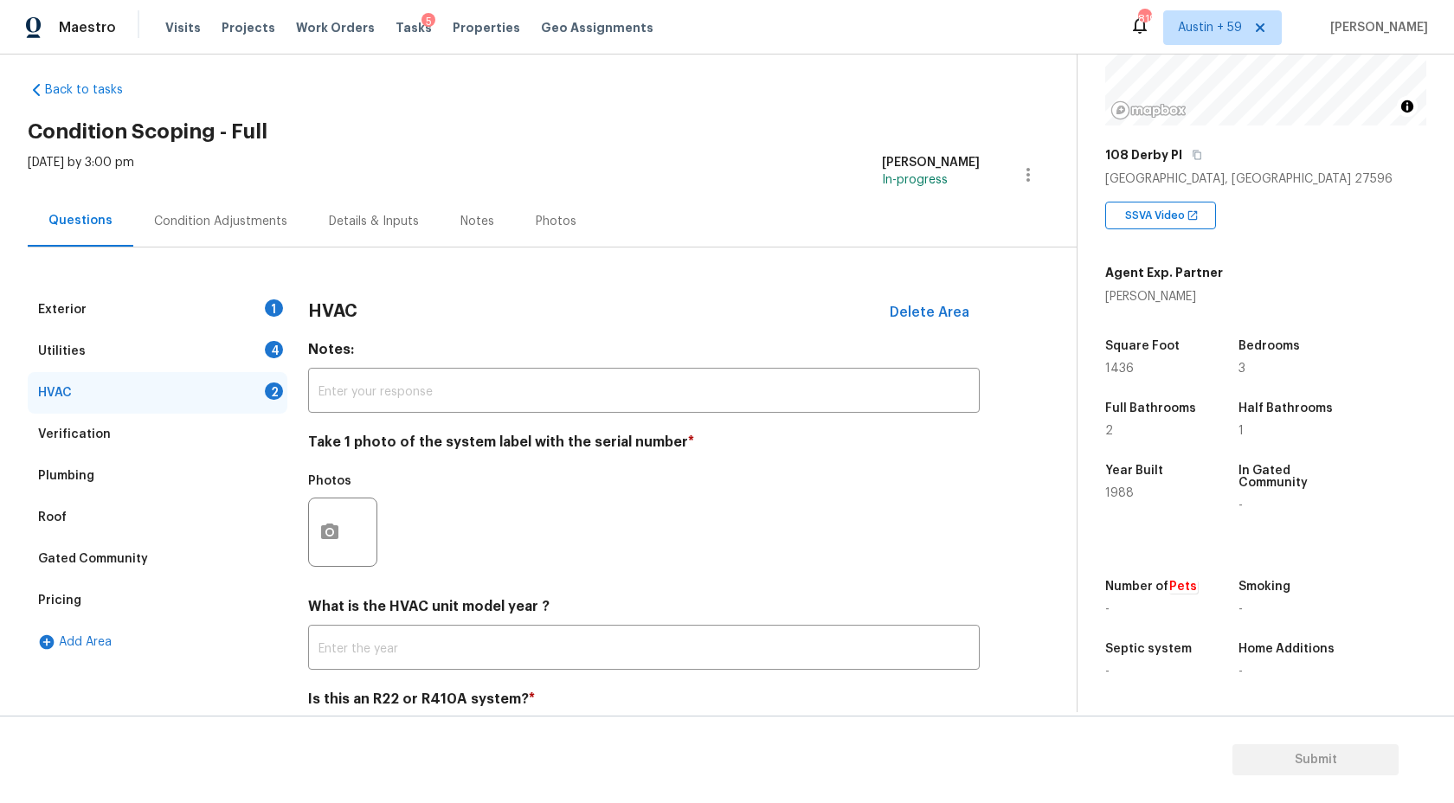
click at [252, 204] on div "Condition Adjustments" at bounding box center [220, 221] width 175 height 51
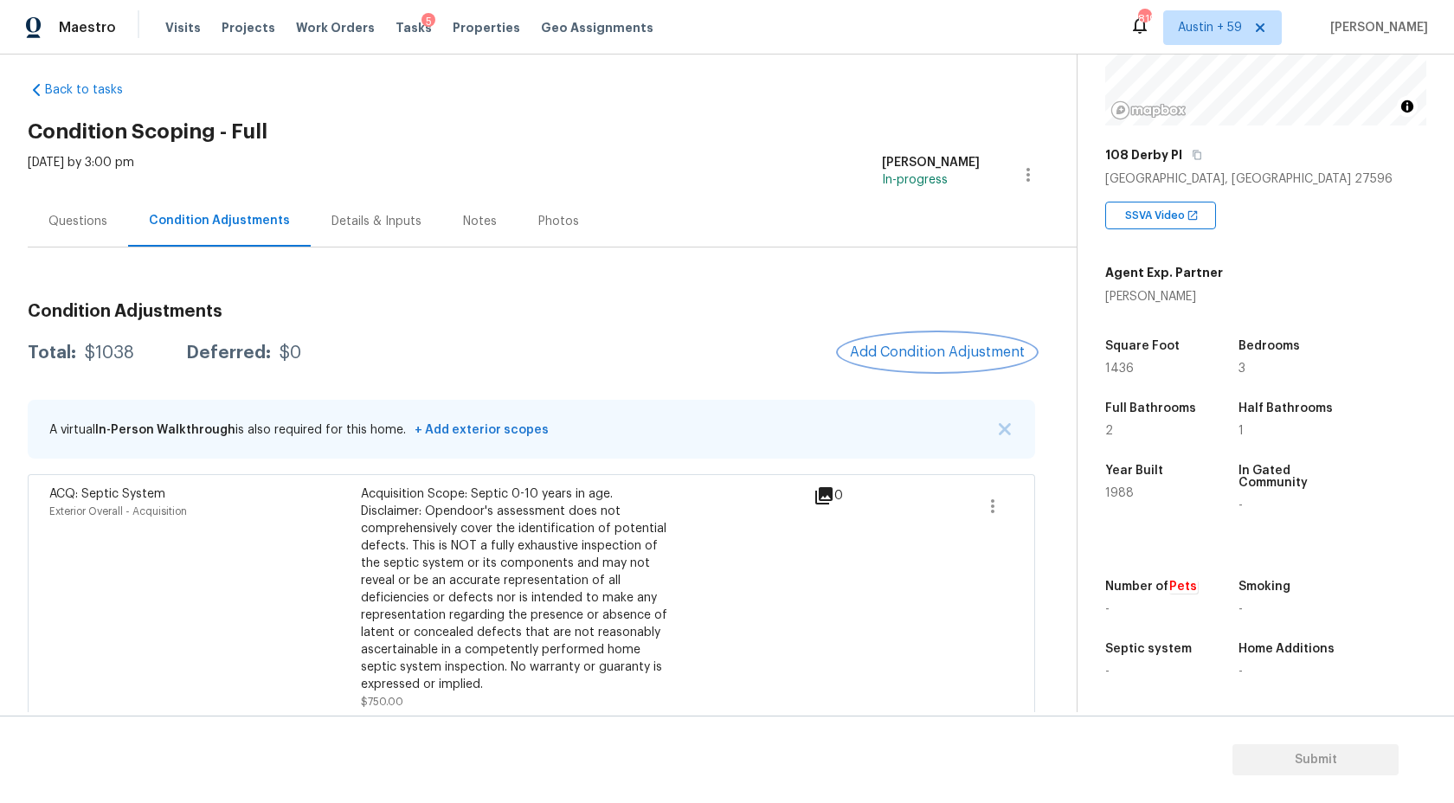
click at [929, 351] on span "Add Condition Adjustment" at bounding box center [937, 352] width 175 height 16
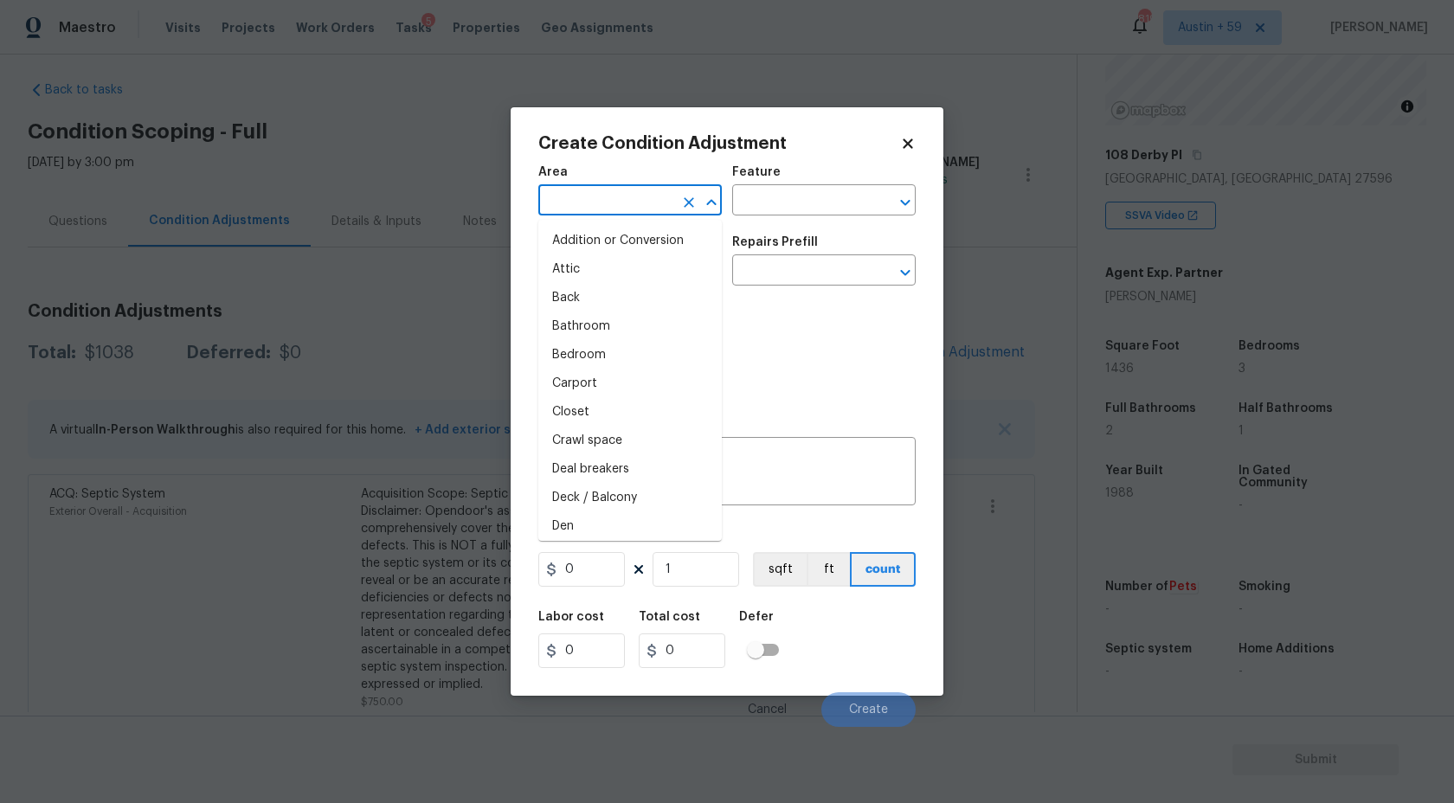
click at [589, 210] on input "text" at bounding box center [605, 202] width 135 height 27
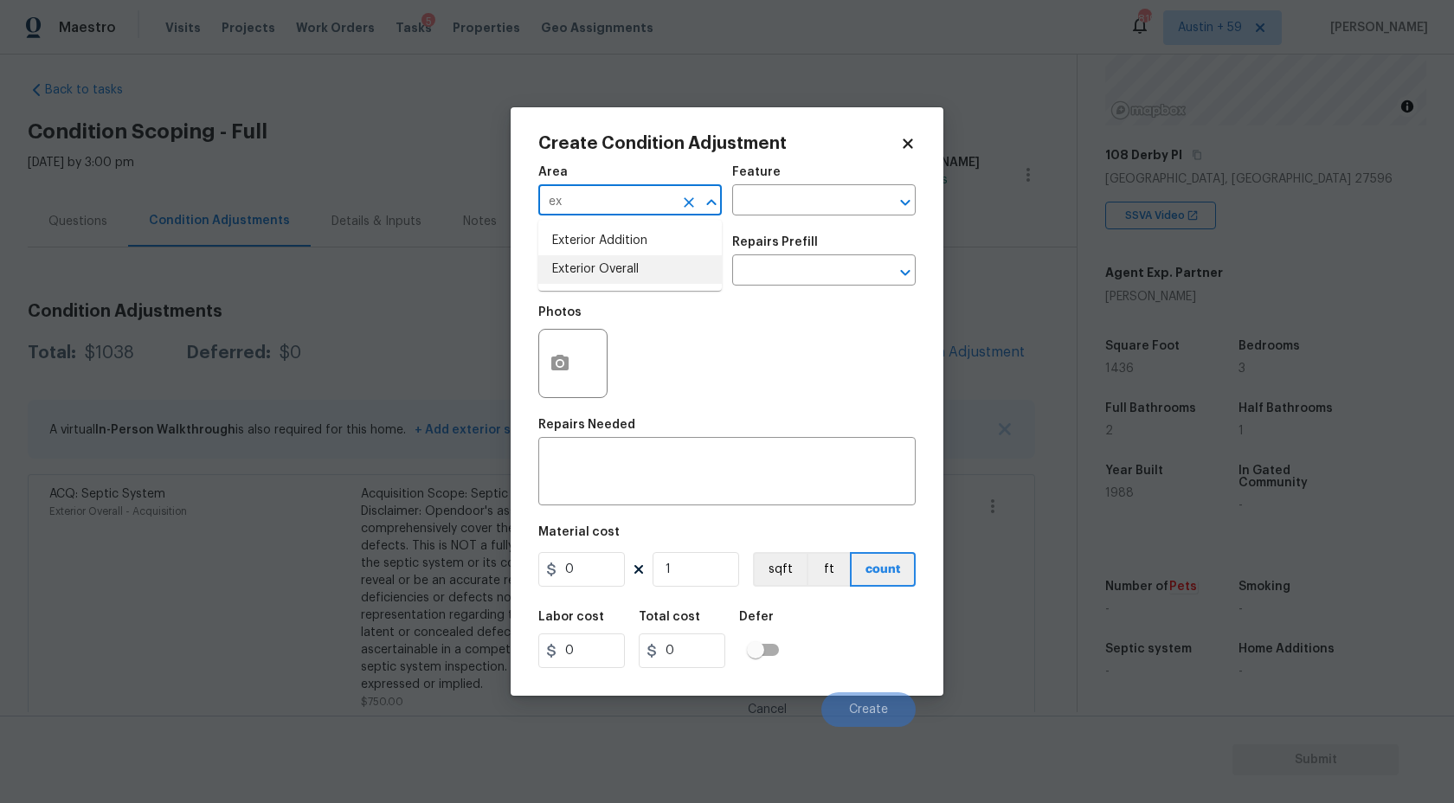
click at [607, 272] on li "Exterior Overall" at bounding box center [630, 269] width 184 height 29
type input "Exterior Overall"
click at [621, 276] on input "text" at bounding box center [605, 272] width 135 height 27
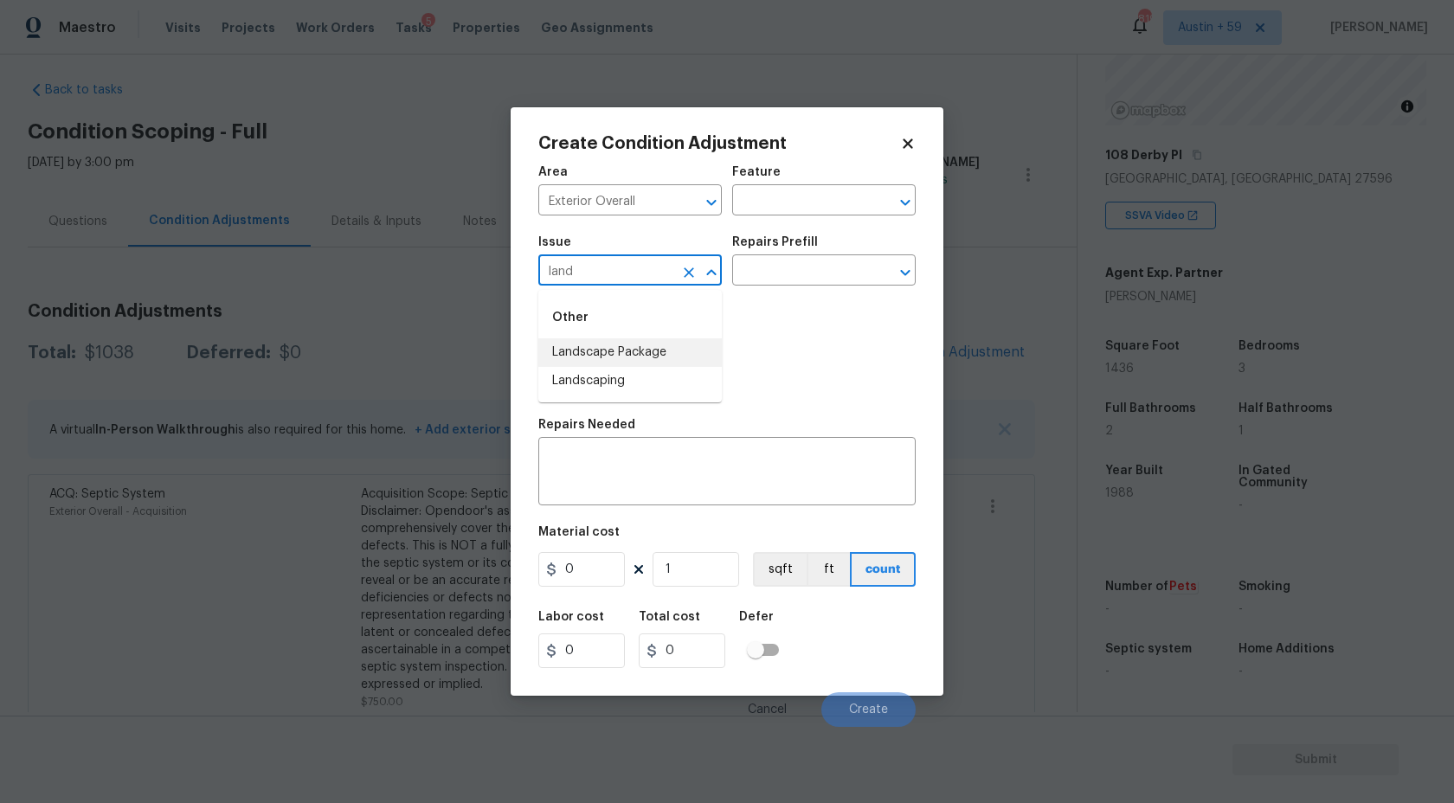
click at [617, 349] on li "Landscape Package" at bounding box center [630, 352] width 184 height 29
type input "Landscape Package"
click at [852, 248] on div "Repairs Prefill" at bounding box center [824, 247] width 184 height 23
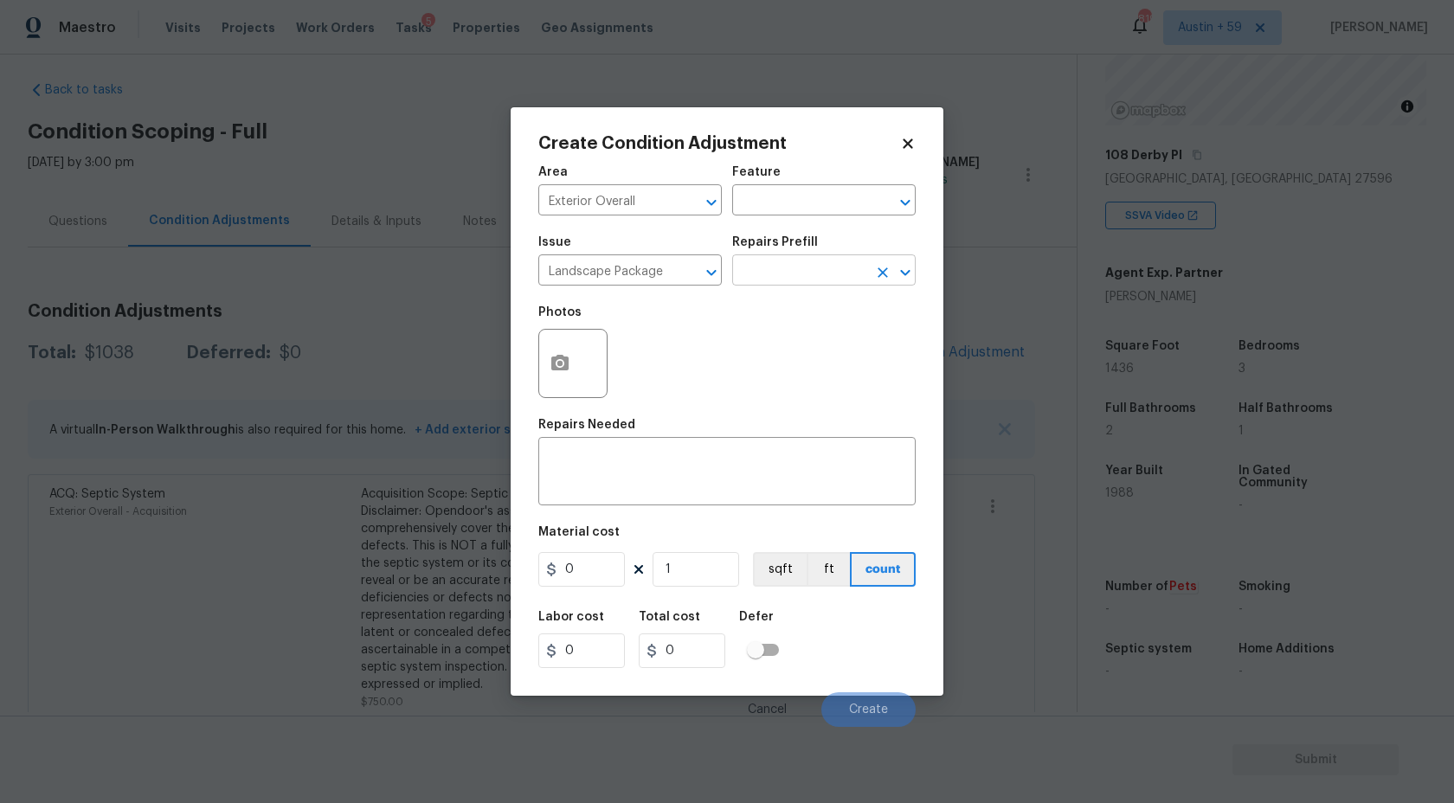
click at [847, 266] on input "text" at bounding box center [799, 272] width 135 height 27
click at [844, 312] on li "Initial landscaping package $75.00" at bounding box center [824, 320] width 184 height 47
type input "Home Readiness Packages"
type textarea "Mowing of grass up to 6" in height. Mow, edge along driveways & sidewalks, trim…"
type input "75"
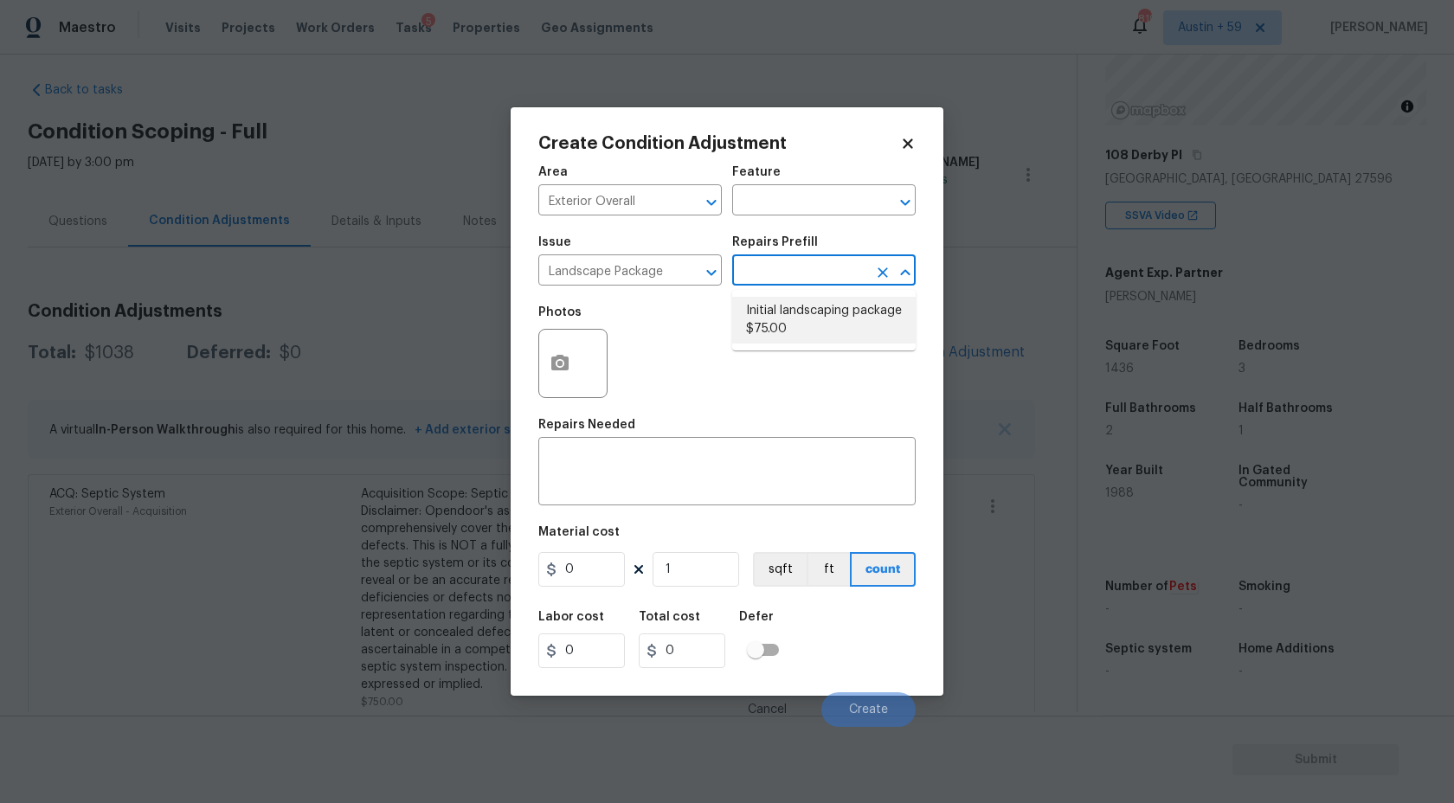
type input "75"
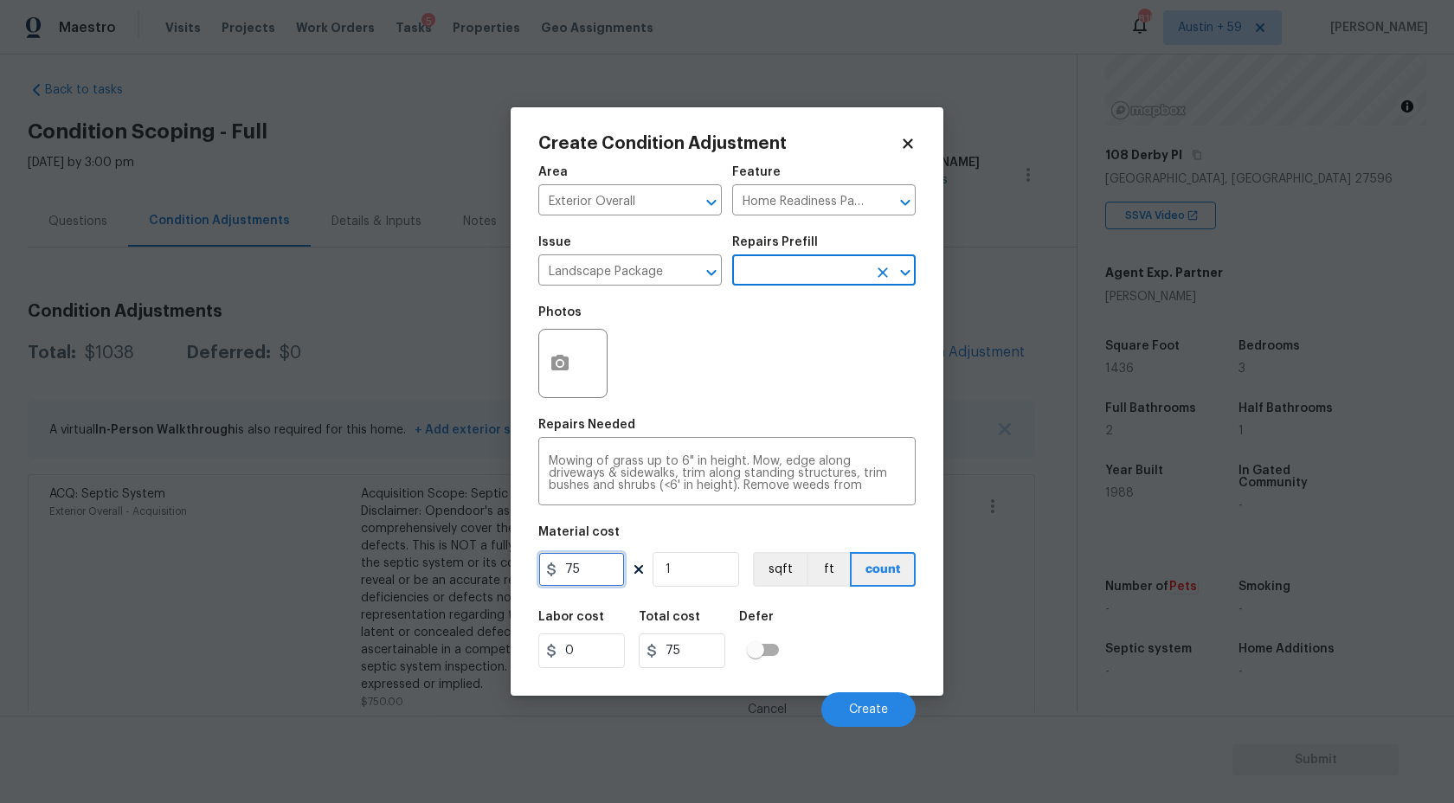
click at [610, 565] on input "75" at bounding box center [581, 569] width 87 height 35
type input "500"
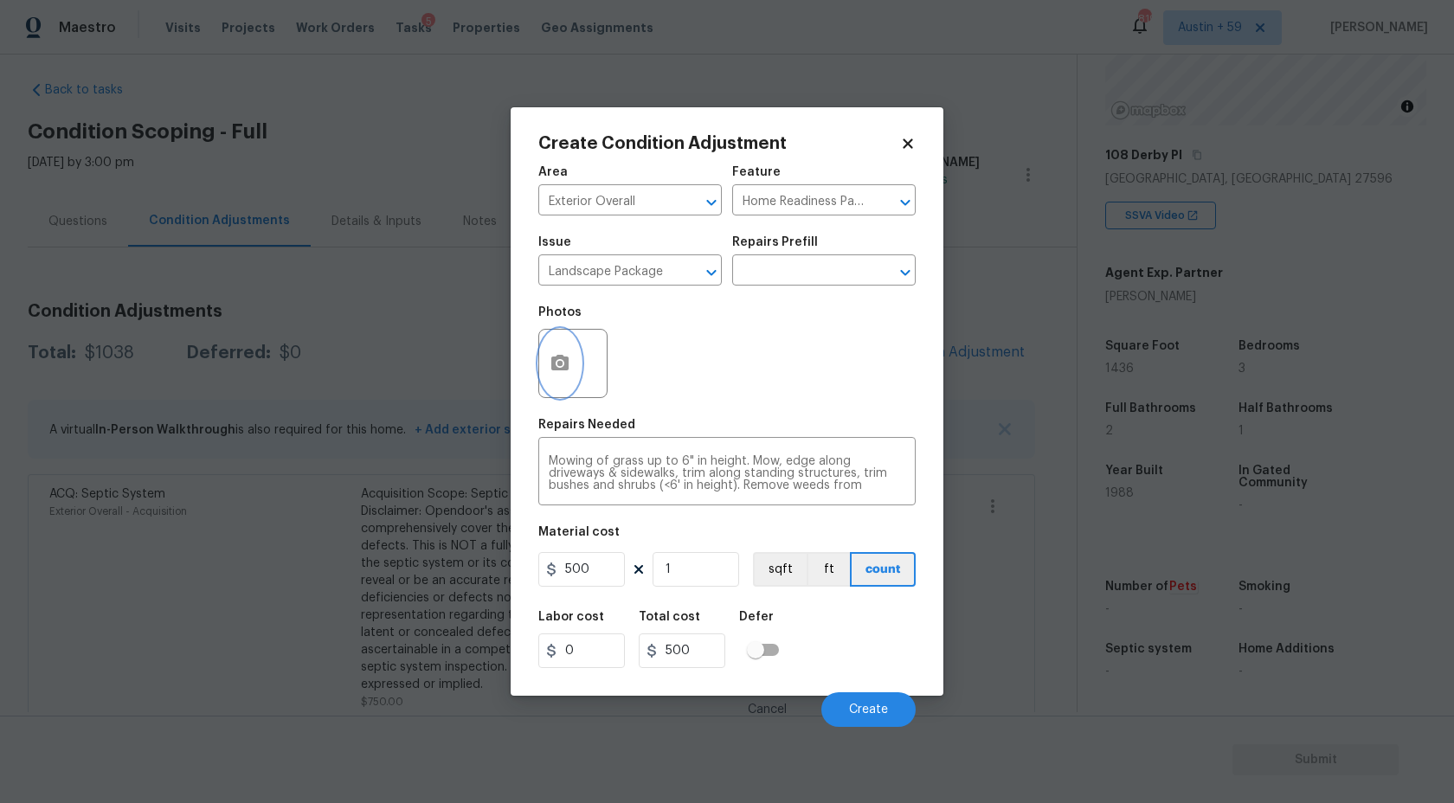
click at [571, 364] on button "button" at bounding box center [560, 364] width 42 height 68
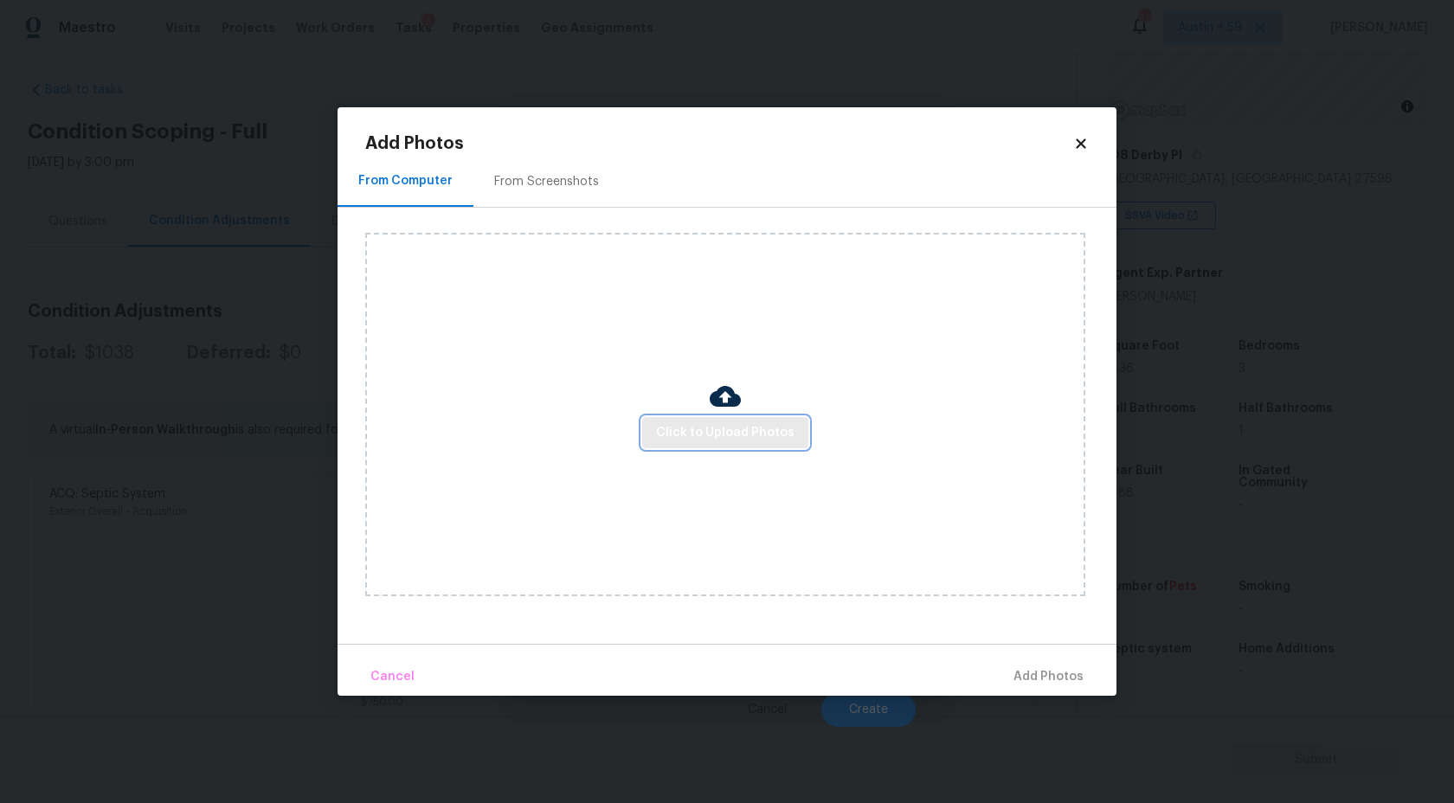
click at [731, 439] on span "Click to Upload Photos" at bounding box center [725, 433] width 138 height 22
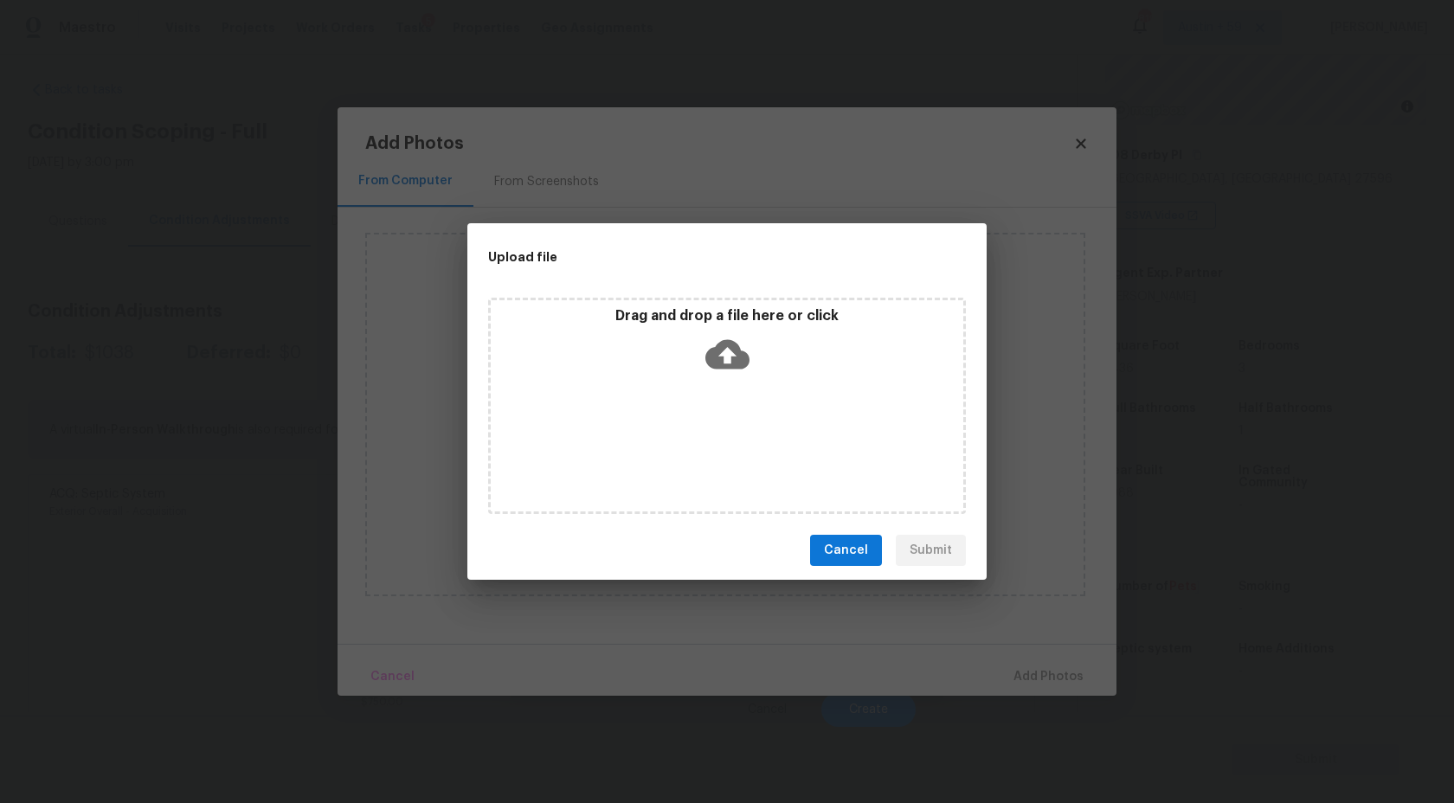
click at [731, 358] on icon at bounding box center [727, 354] width 44 height 29
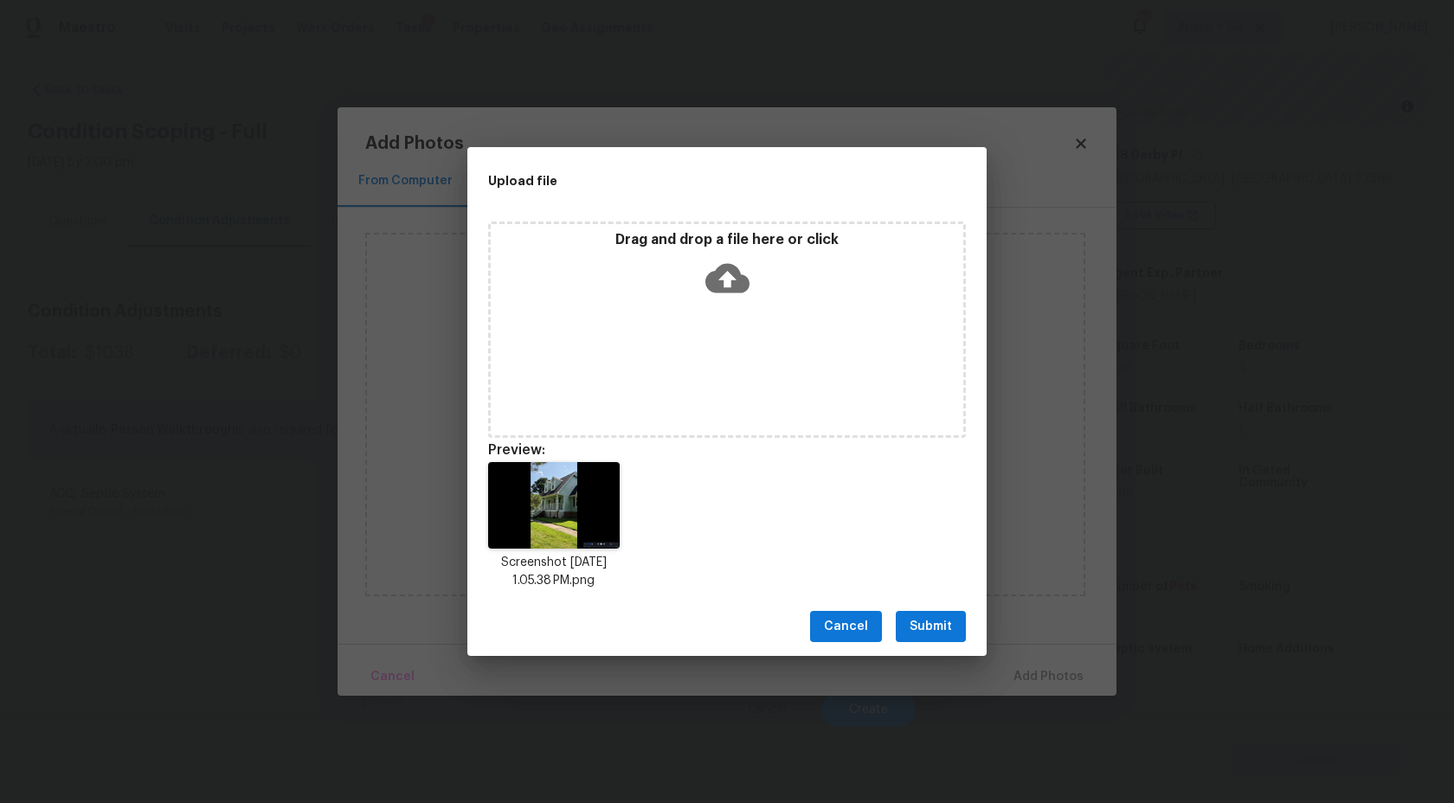
click at [933, 622] on span "Submit" at bounding box center [931, 627] width 42 height 22
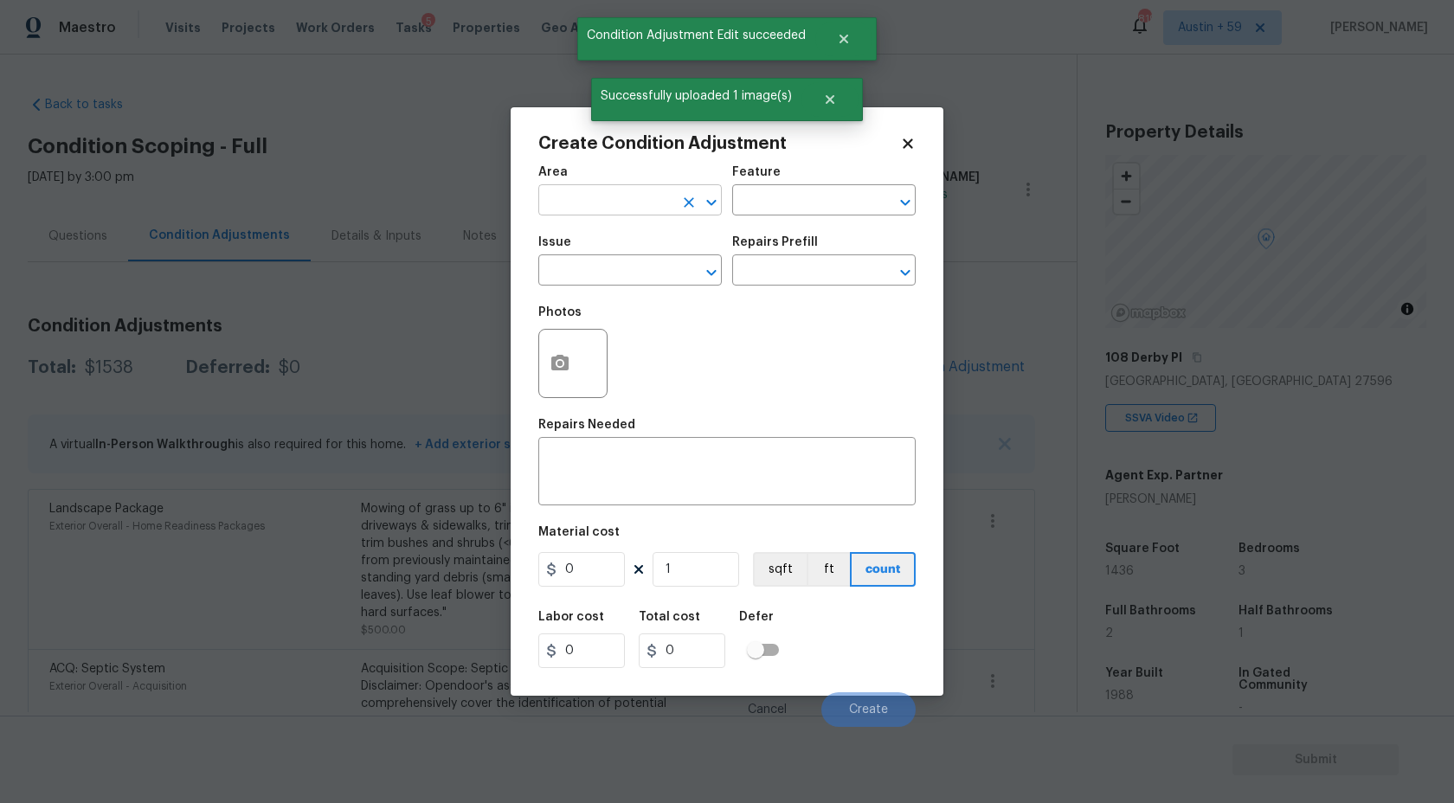
scroll to position [203, 0]
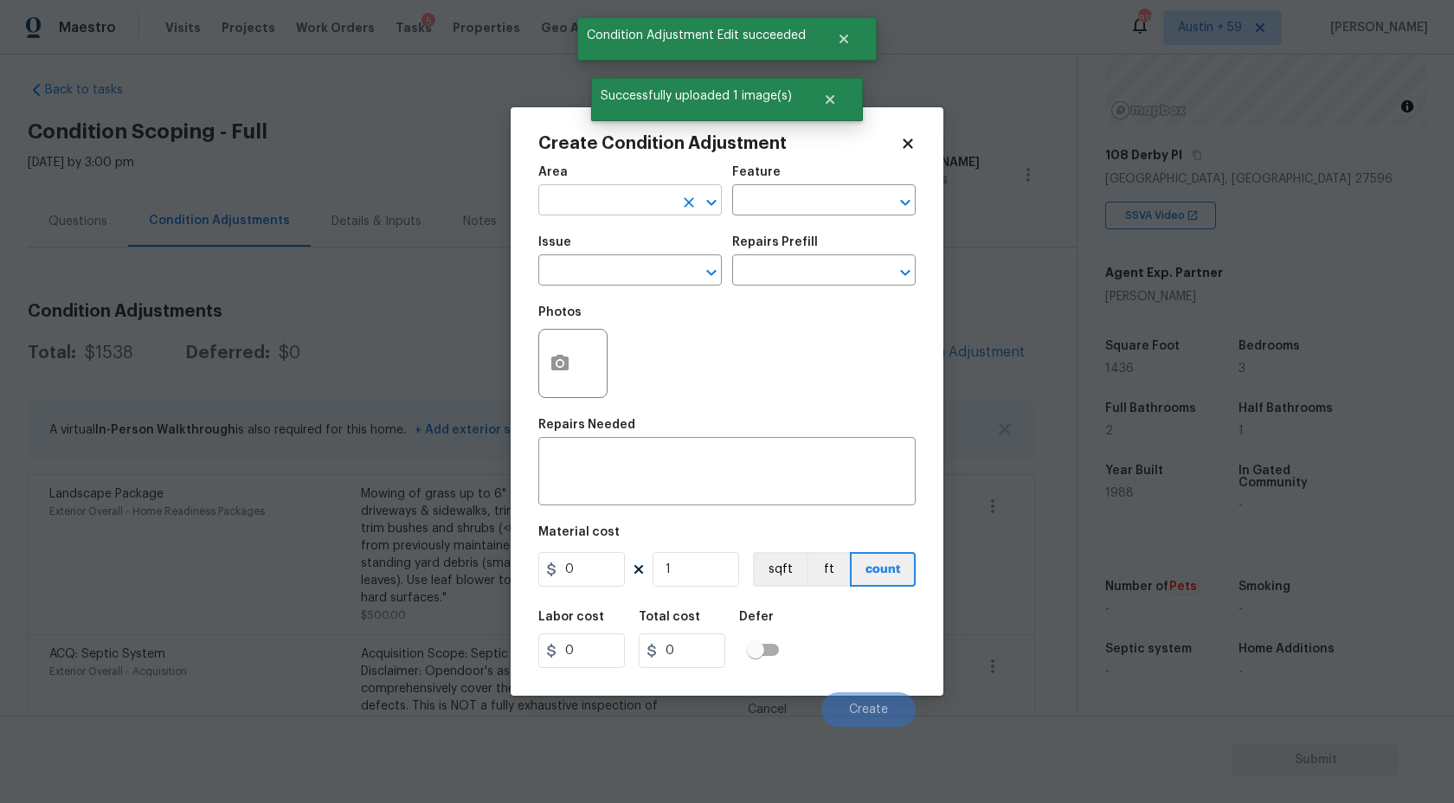
click at [641, 190] on input "text" at bounding box center [605, 202] width 135 height 27
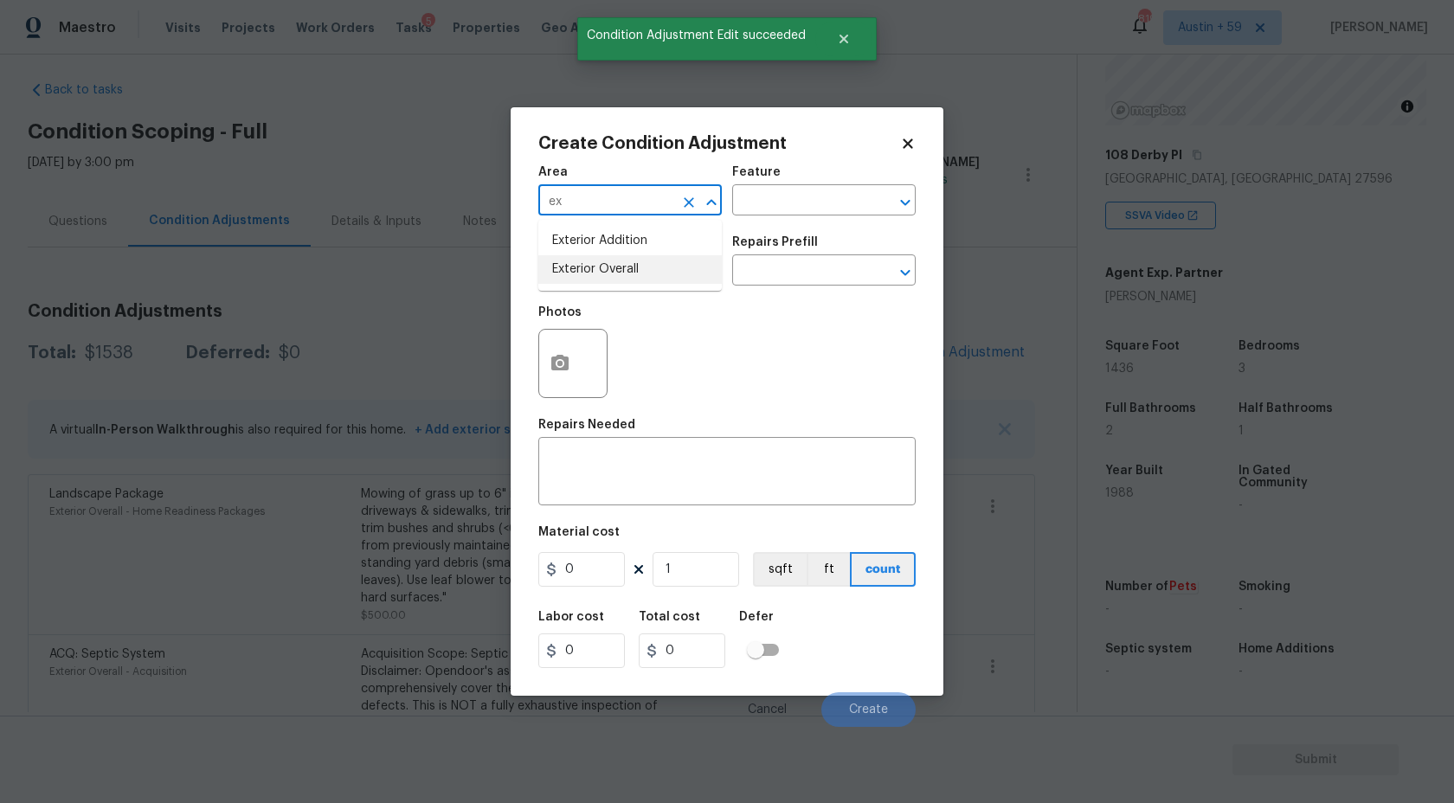
click at [644, 268] on li "Exterior Overall" at bounding box center [630, 269] width 184 height 29
type input "Exterior Overall"
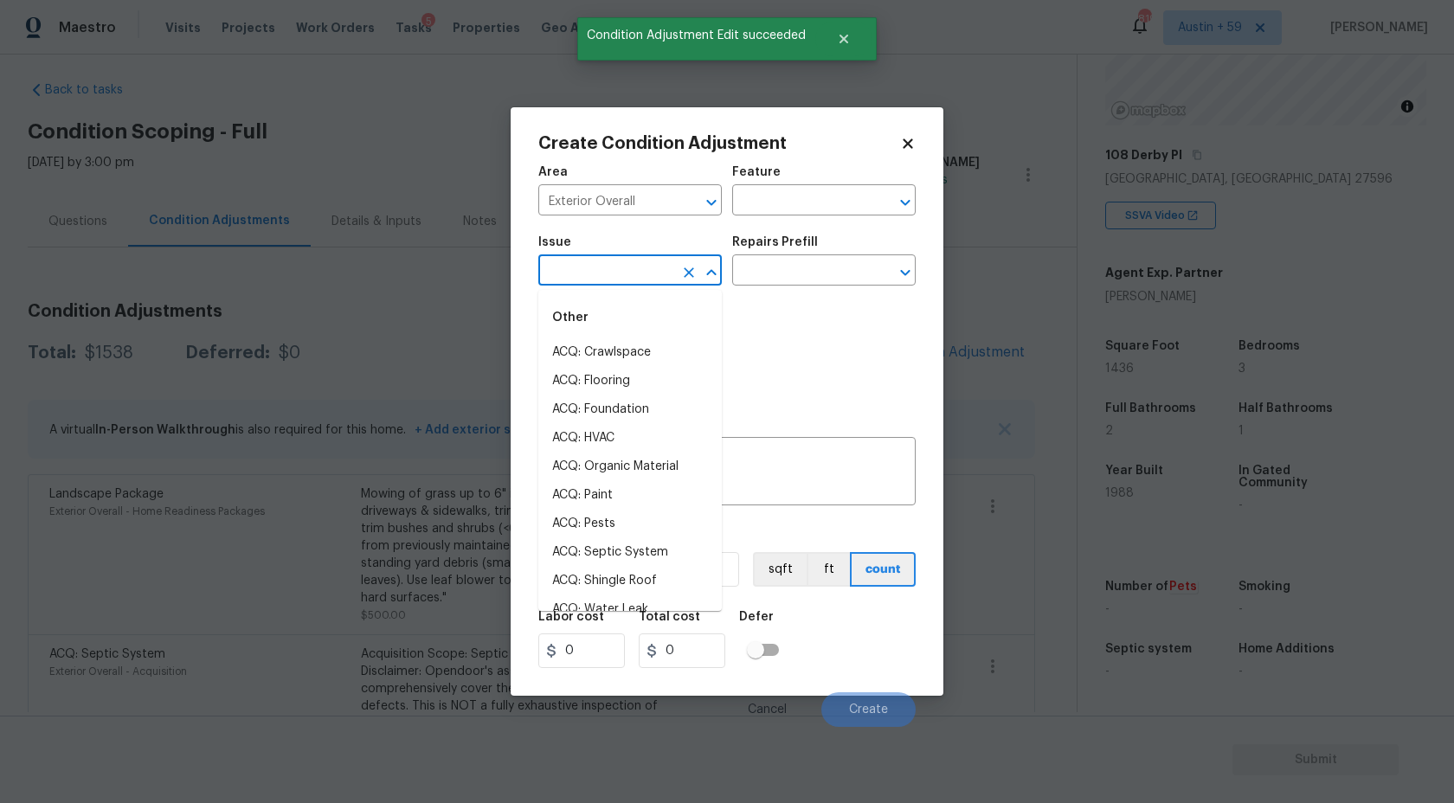
click at [644, 268] on input "text" at bounding box center [605, 272] width 135 height 27
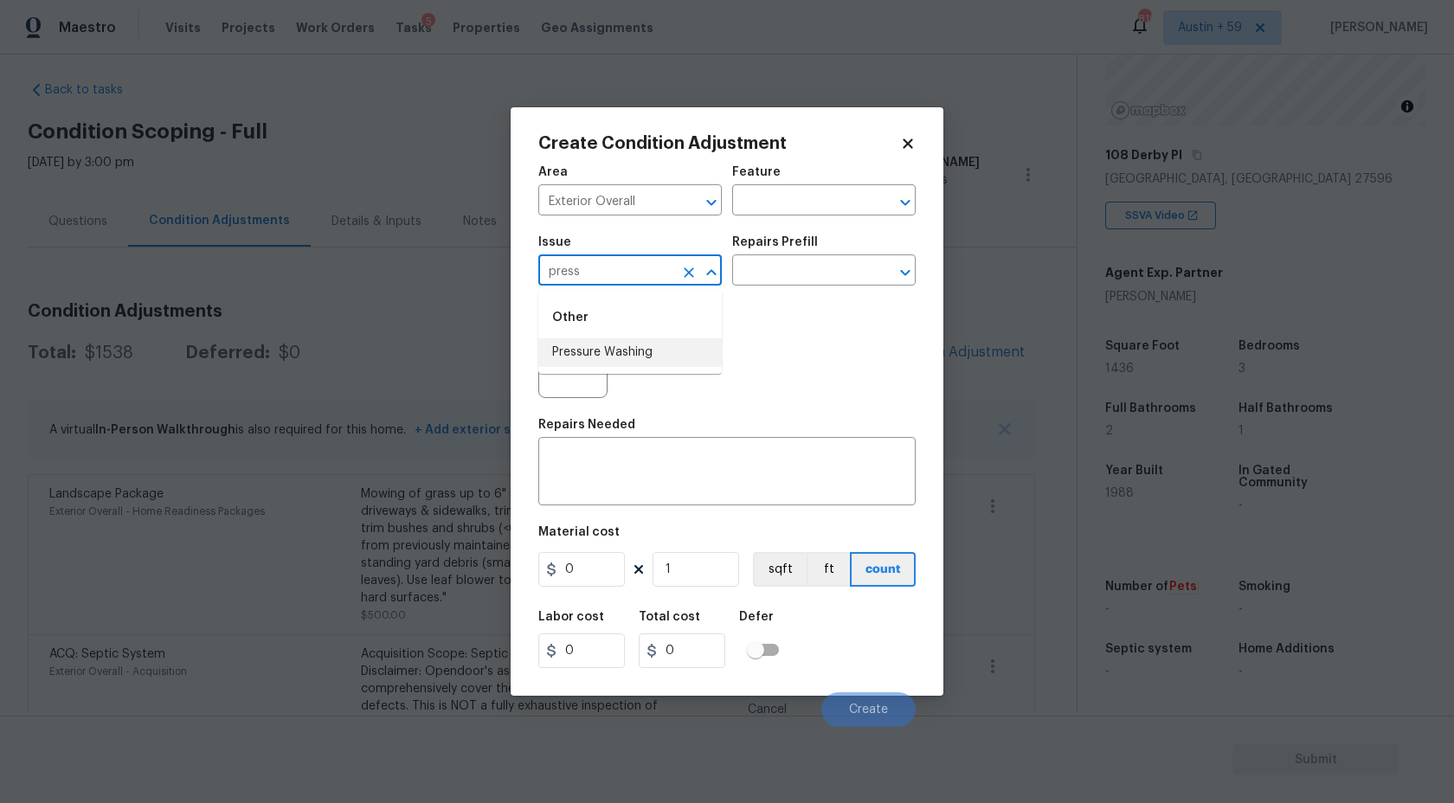
click at [636, 357] on li "Pressure Washing" at bounding box center [630, 352] width 184 height 29
type input "Pressure Washing"
click at [847, 257] on div "Repairs Prefill" at bounding box center [824, 247] width 184 height 23
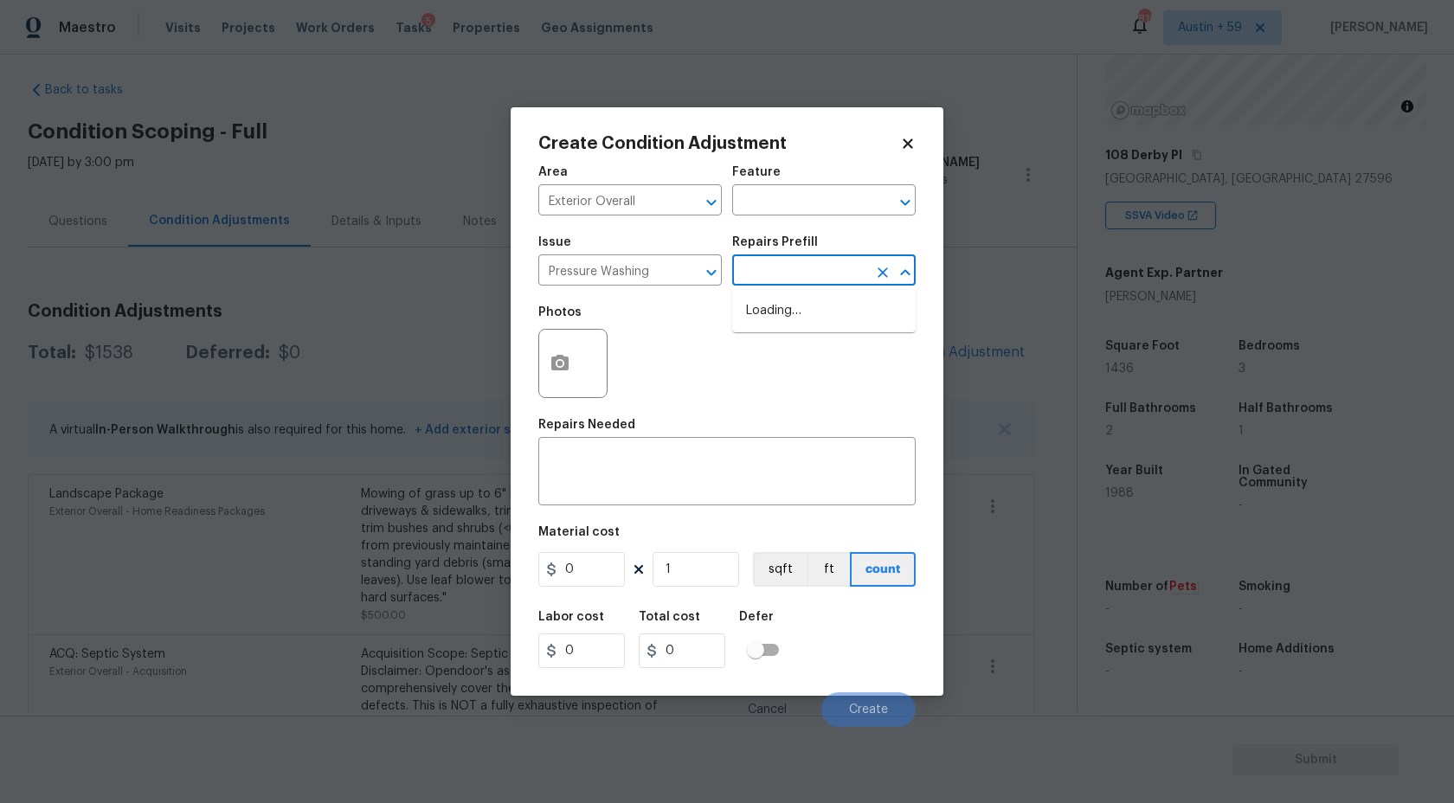
click at [845, 267] on input "text" at bounding box center [799, 272] width 135 height 27
click at [844, 338] on li "Pressure Wash Drive/Walk Way $125.00" at bounding box center [824, 348] width 184 height 47
type input "Siding"
type input "125"
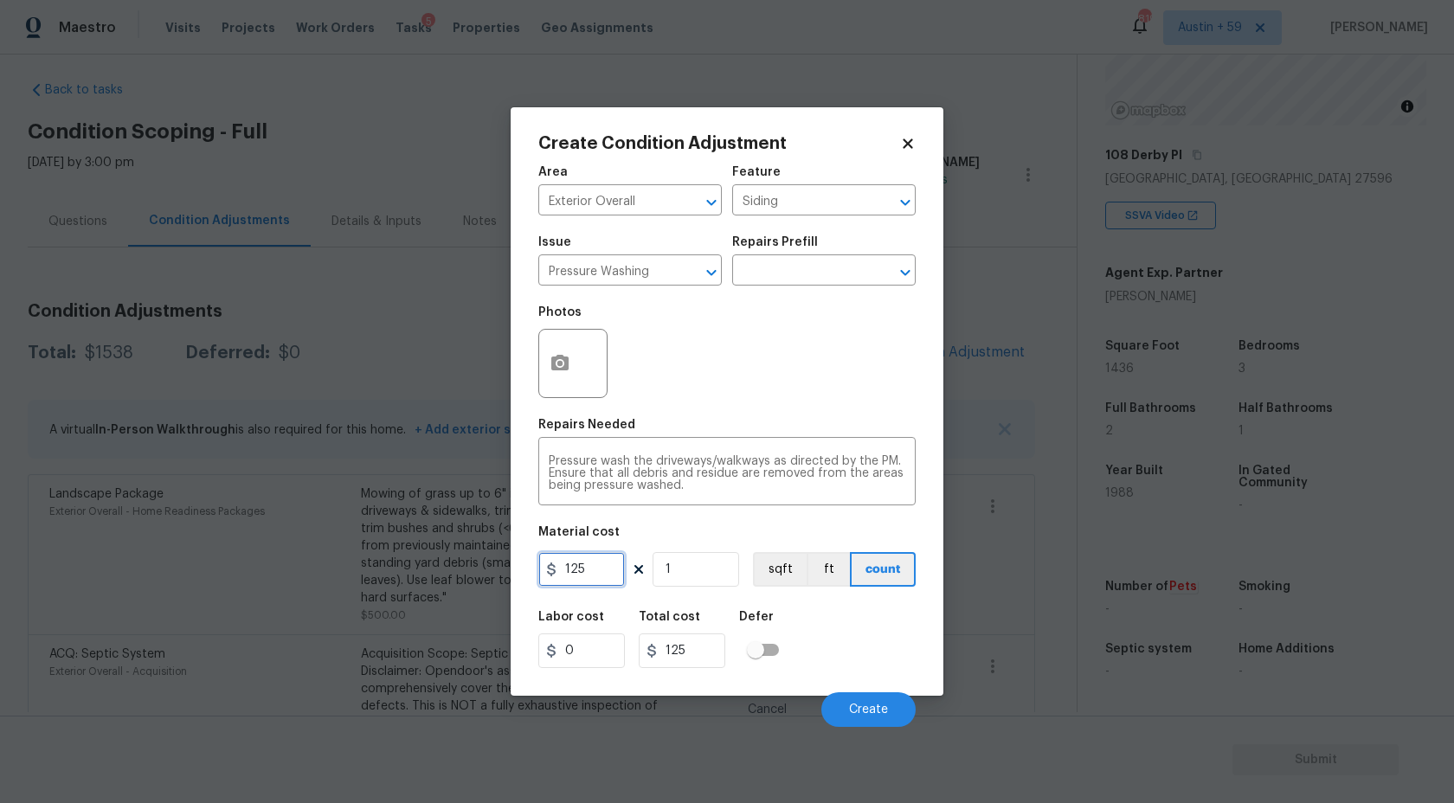
click at [606, 569] on input "125" at bounding box center [581, 569] width 87 height 35
type input "250"
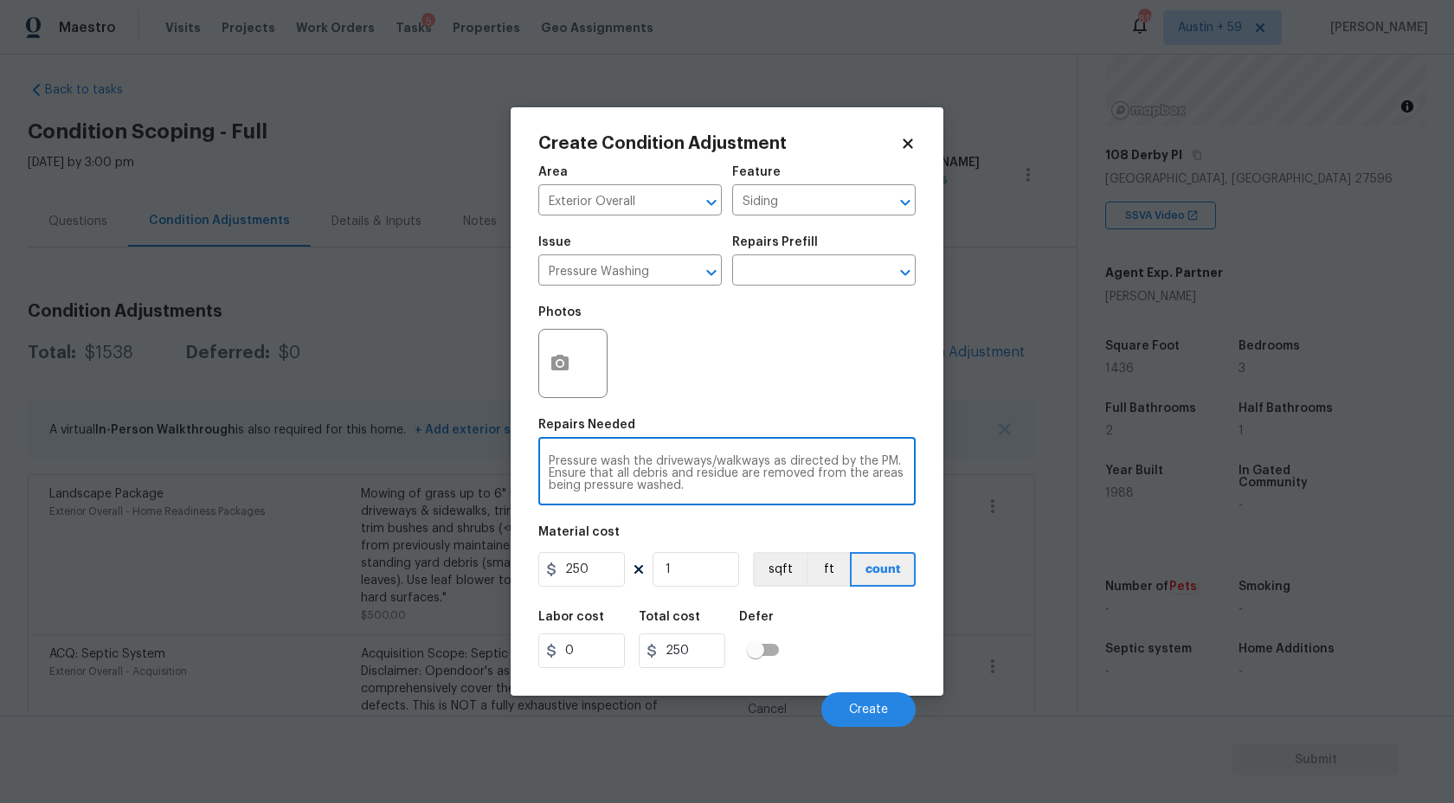
click at [688, 464] on textarea "Pressure wash the driveways/walkways as directed by the PM. Ensure that all deb…" at bounding box center [727, 473] width 357 height 36
click at [854, 710] on span "Create" at bounding box center [868, 710] width 39 height 13
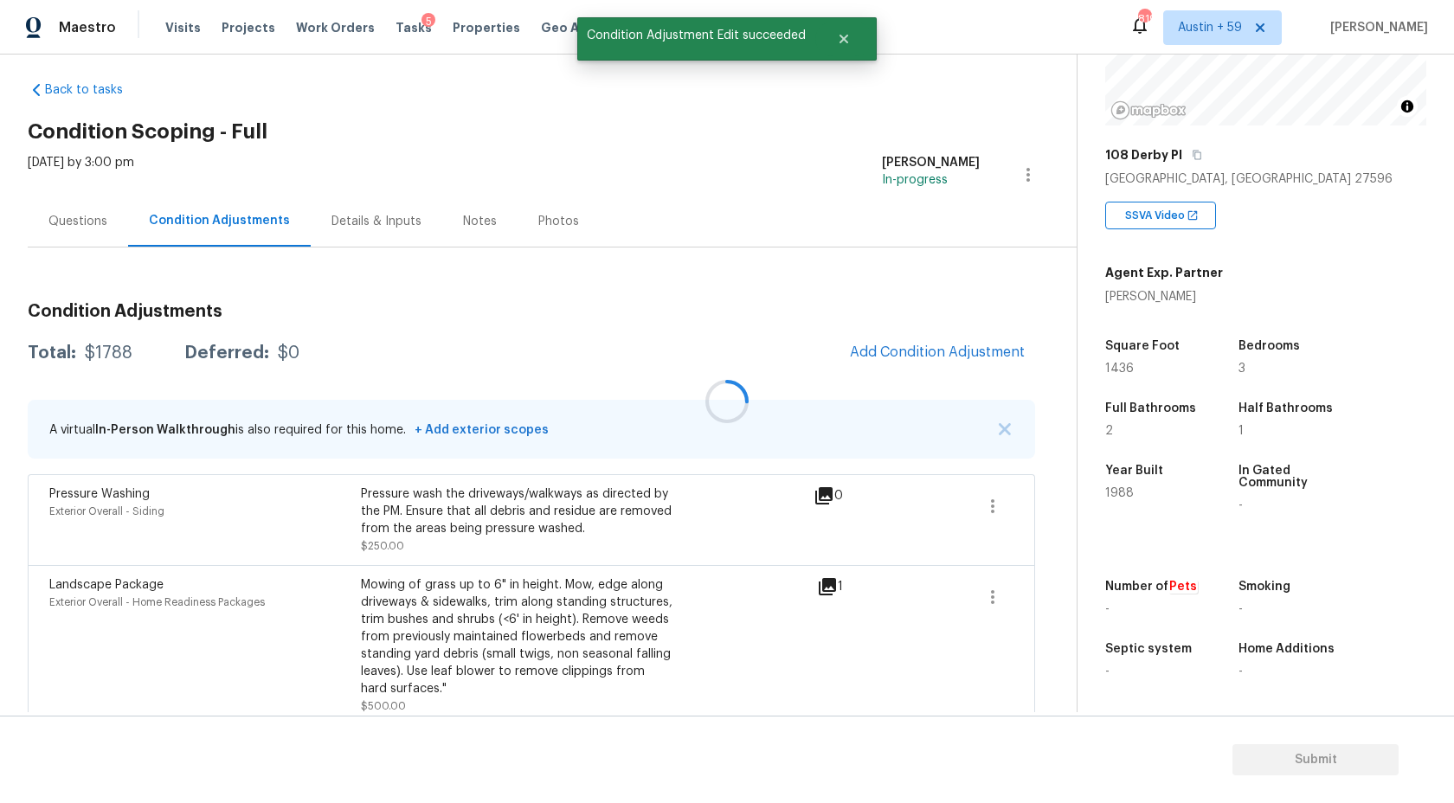
click at [900, 338] on div at bounding box center [727, 401] width 1454 height 803
click at [898, 362] on button "Add Condition Adjustment" at bounding box center [938, 352] width 196 height 36
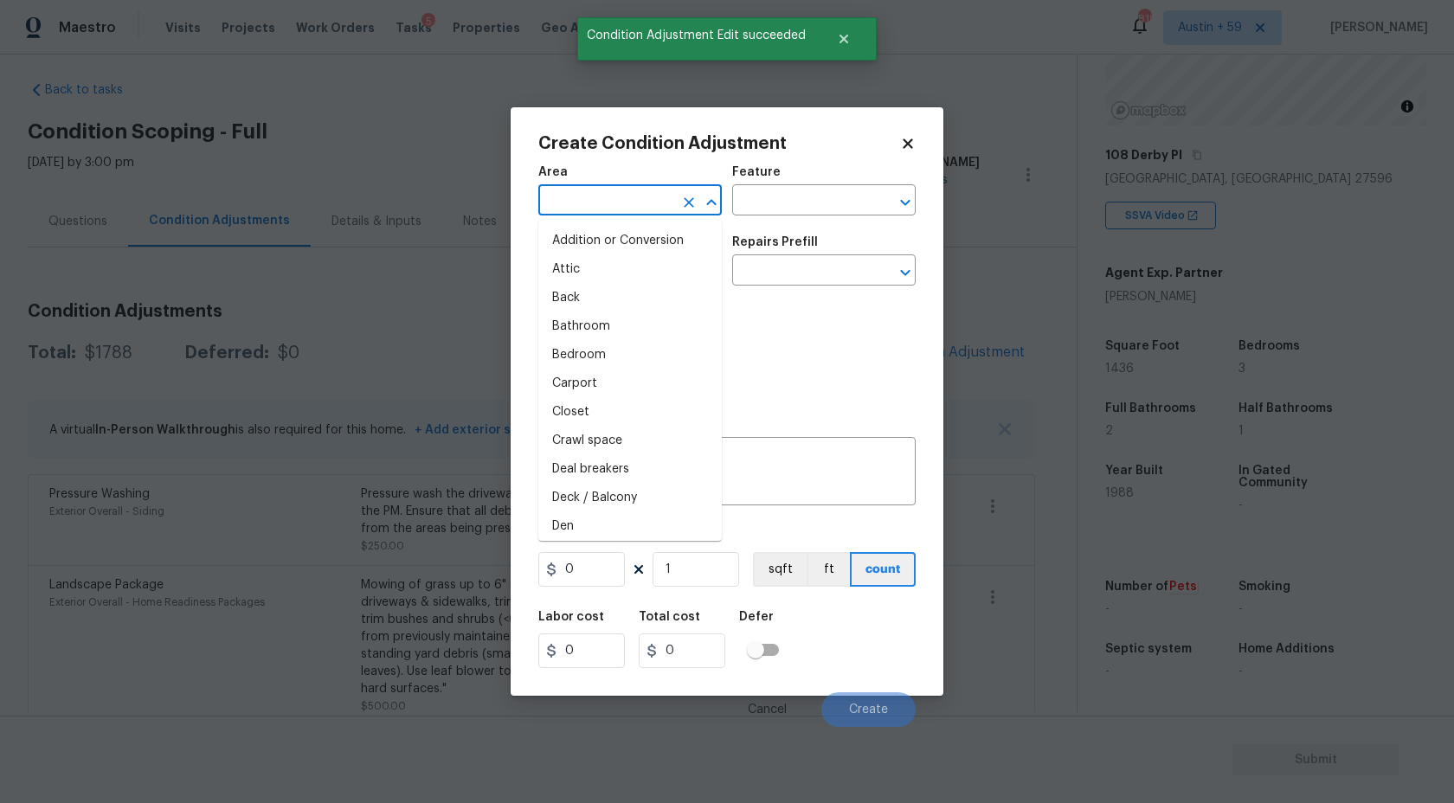
click at [602, 196] on input "text" at bounding box center [605, 202] width 135 height 27
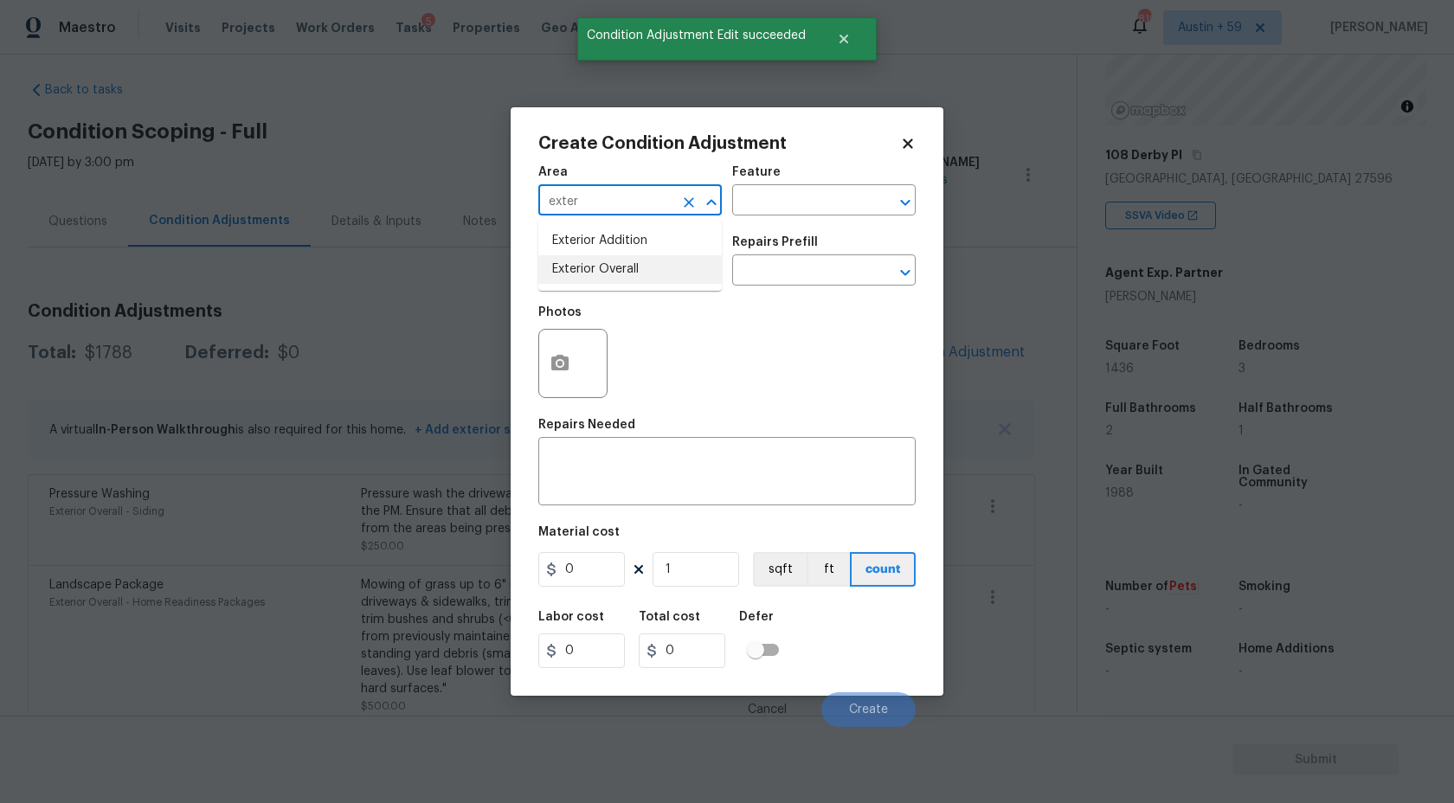
click at [650, 270] on li "Exterior Overall" at bounding box center [630, 269] width 184 height 29
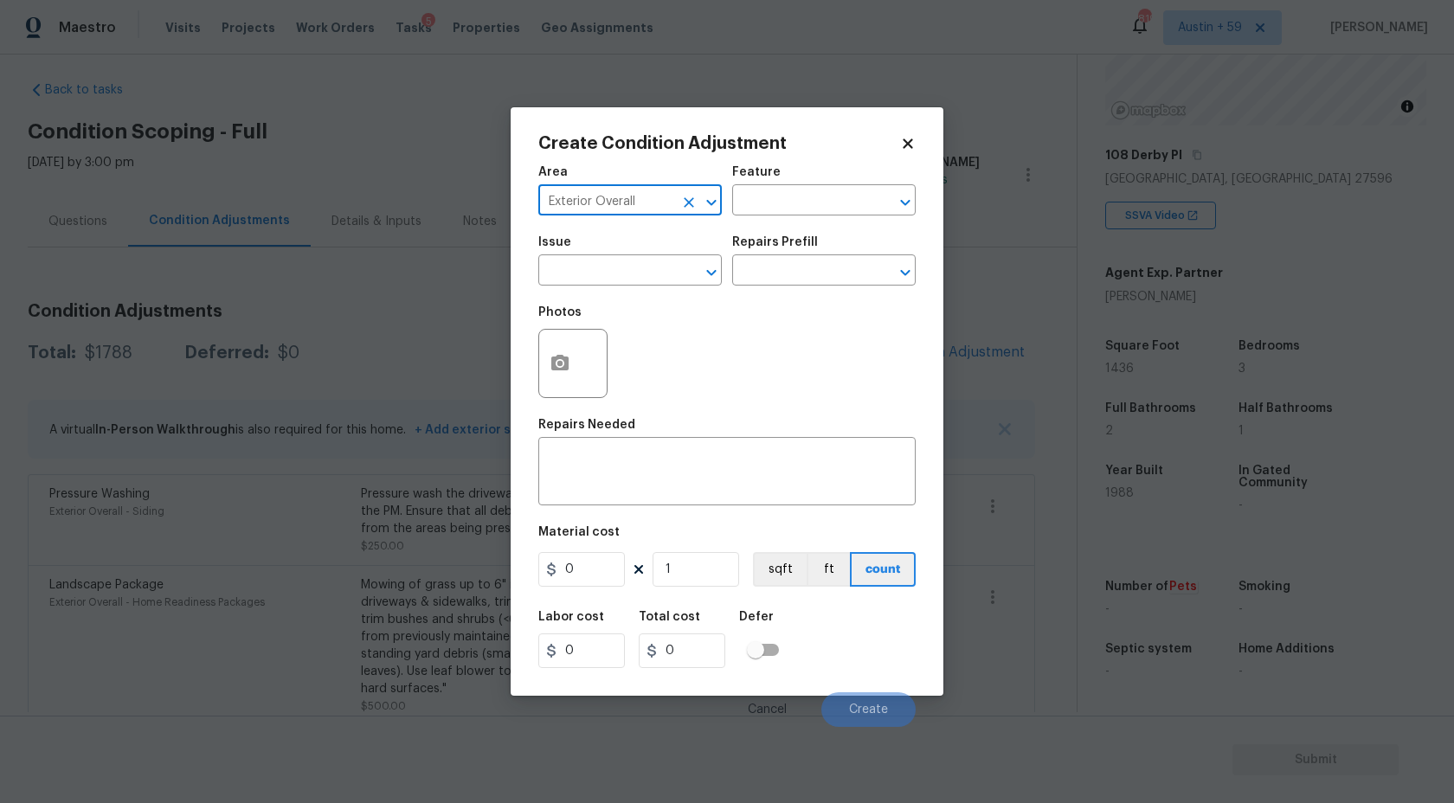
type input "Exterior Overall"
click at [650, 270] on input "text" at bounding box center [605, 272] width 135 height 27
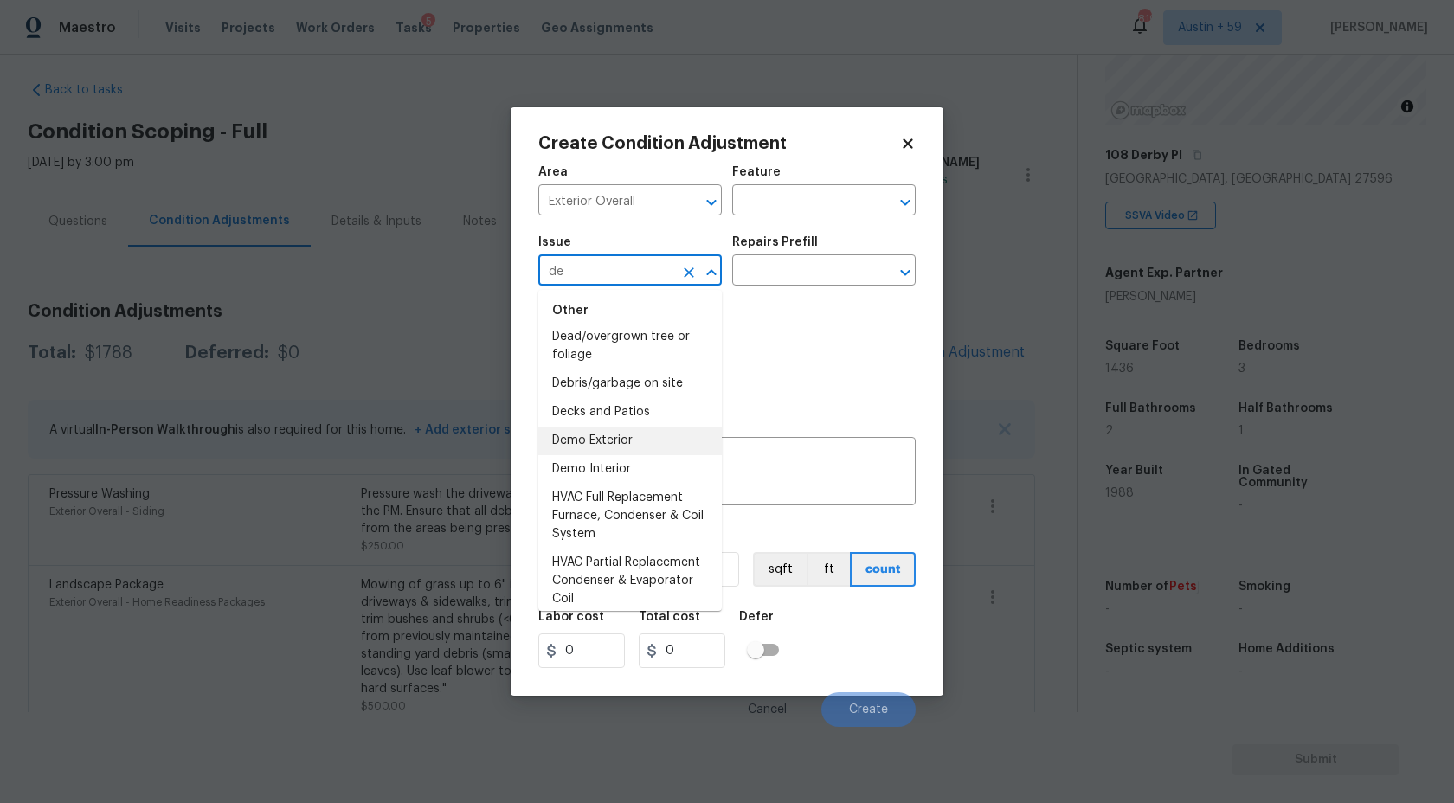
scroll to position [0, 0]
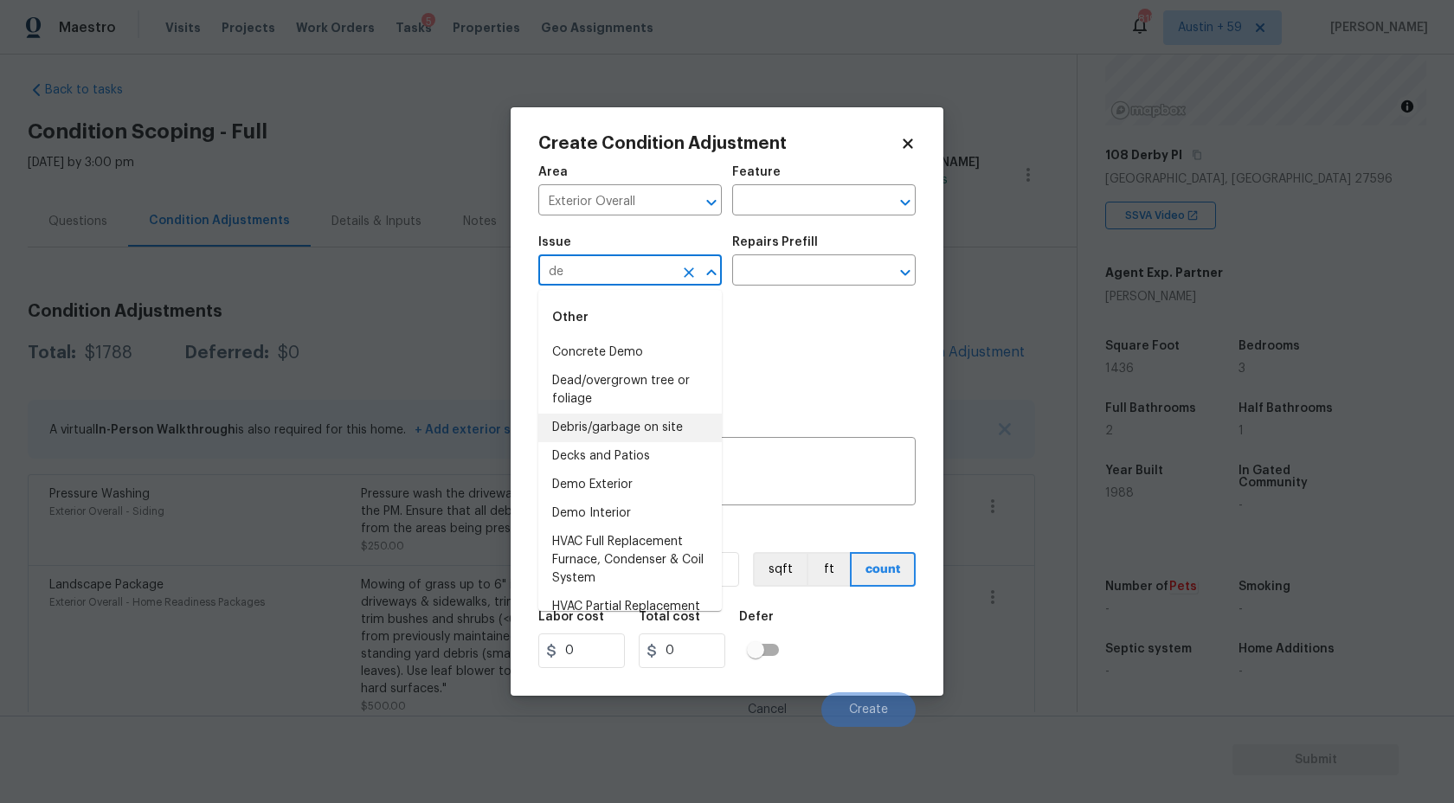
click at [645, 418] on li "Debris/garbage on site" at bounding box center [630, 428] width 184 height 29
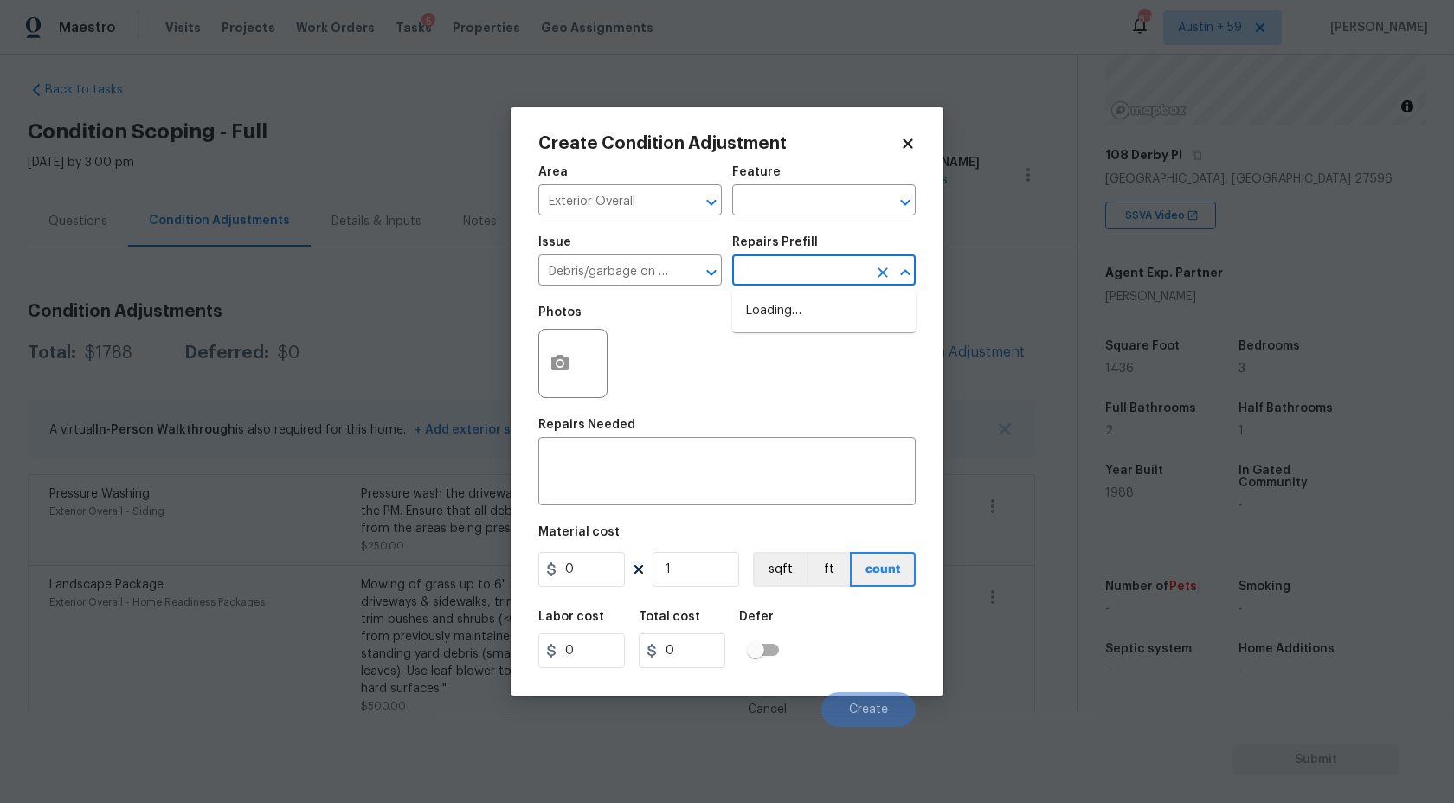
click at [785, 263] on input "text" at bounding box center [799, 272] width 135 height 27
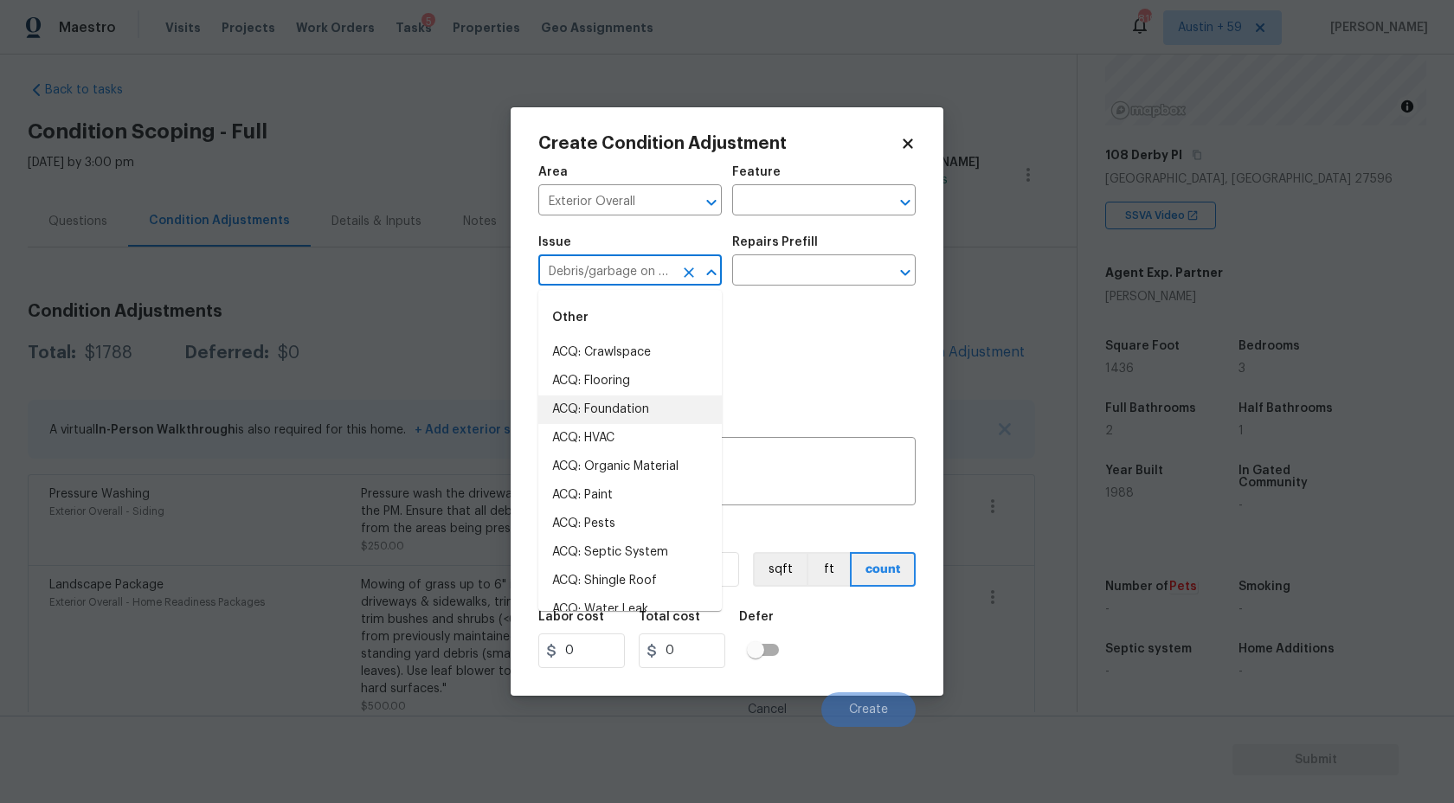
click at [656, 279] on input "Debris/garbage on site" at bounding box center [605, 272] width 135 height 27
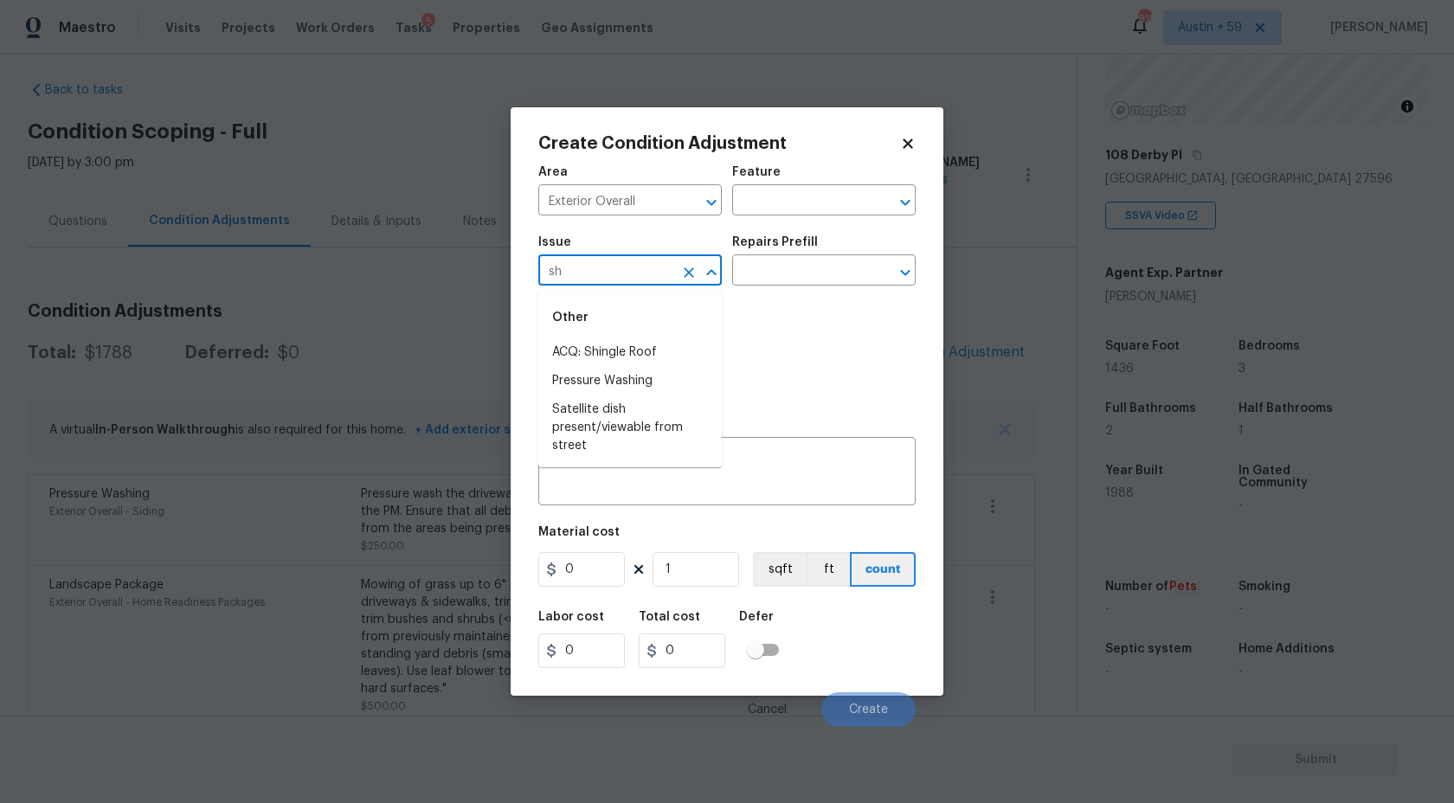
type input "s"
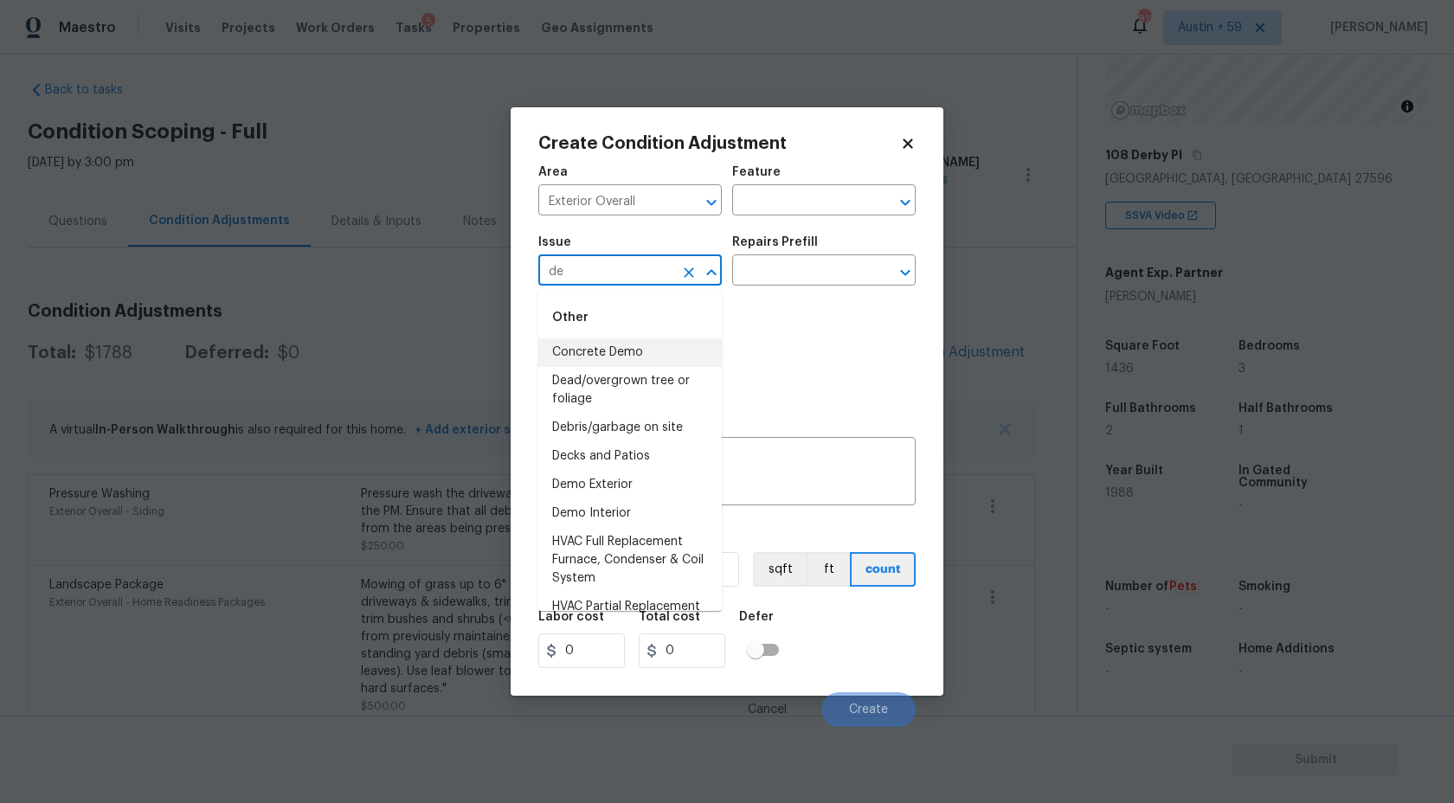
click at [640, 351] on li "Concrete Demo" at bounding box center [630, 352] width 184 height 29
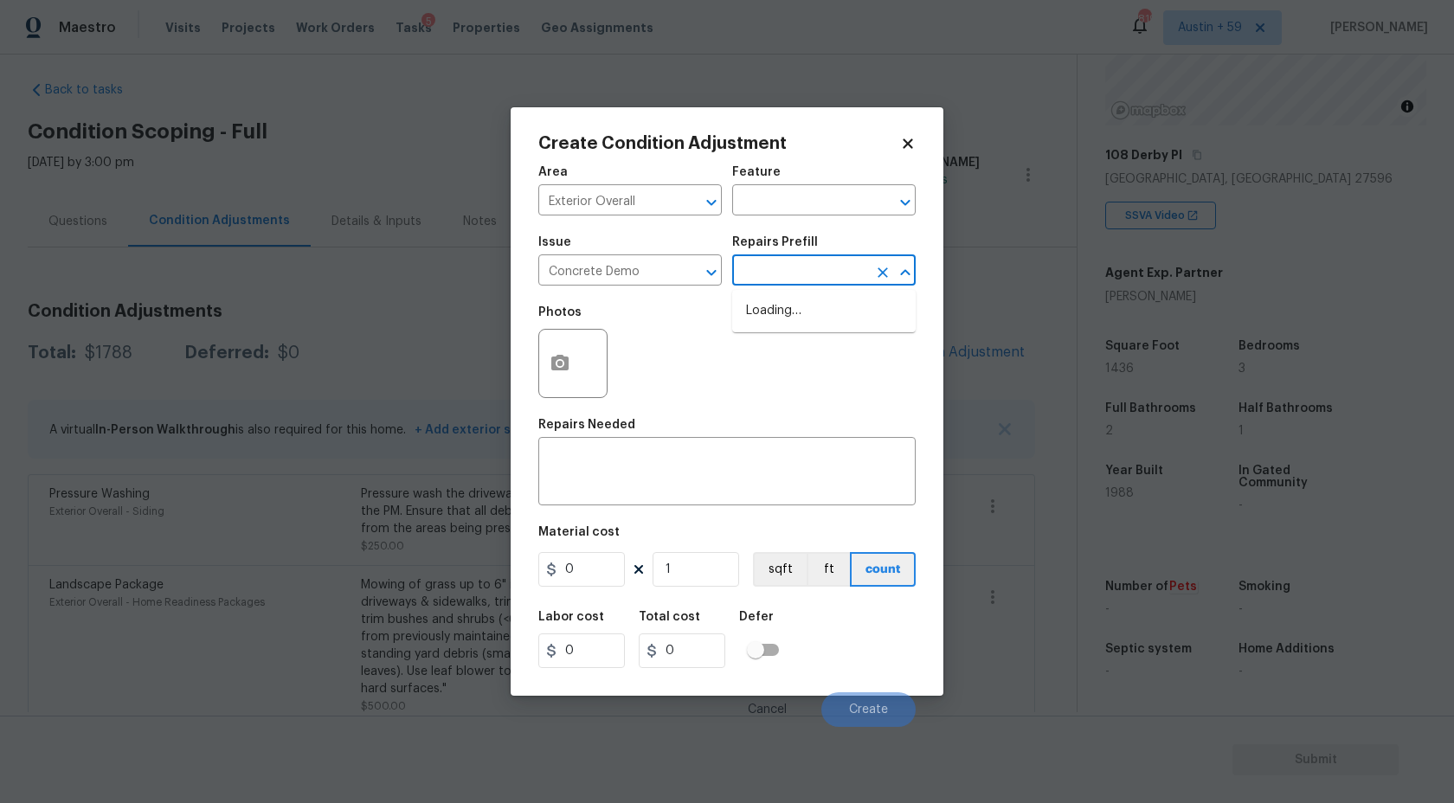
click at [785, 280] on input "text" at bounding box center [799, 272] width 135 height 27
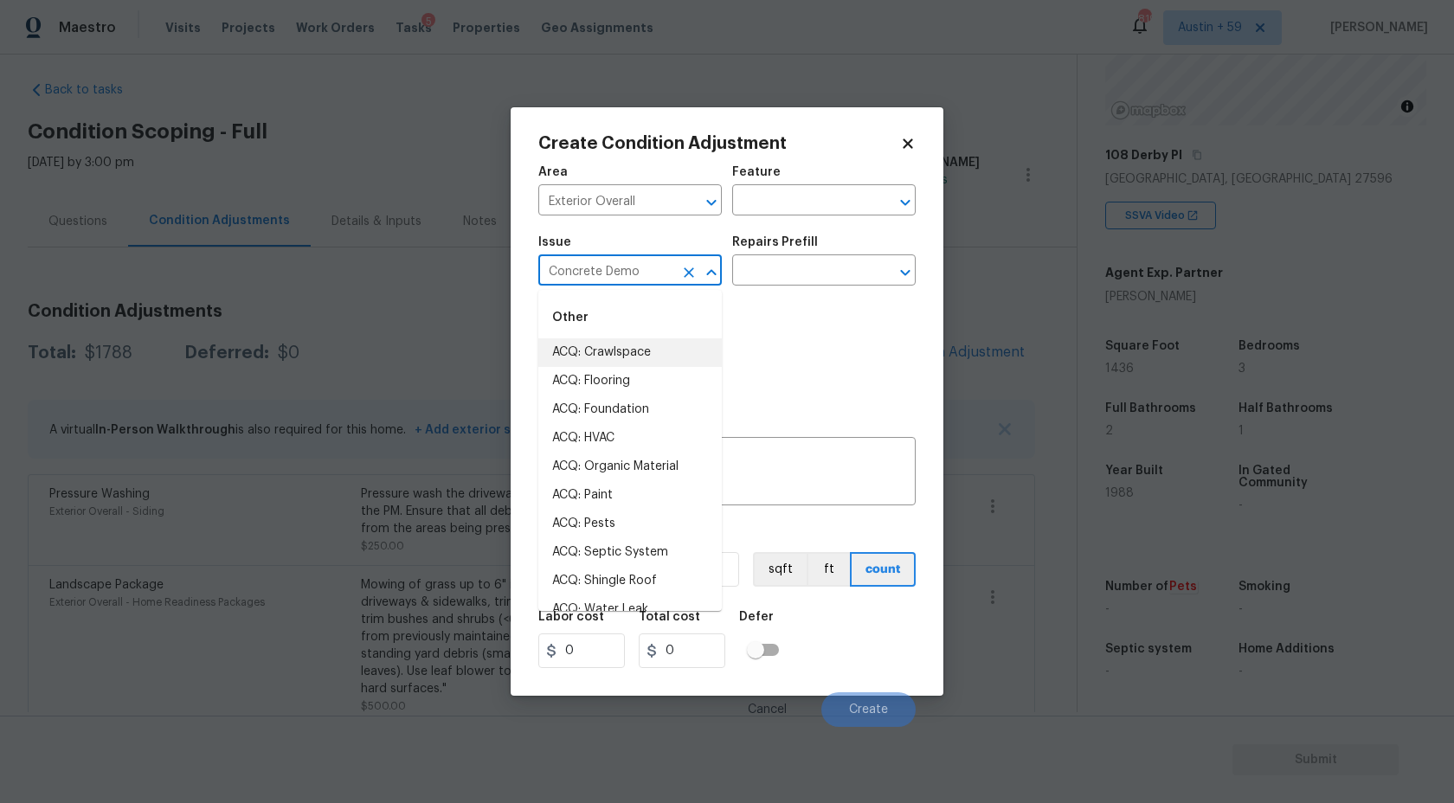
click at [636, 280] on input "Concrete Demo" at bounding box center [605, 272] width 135 height 27
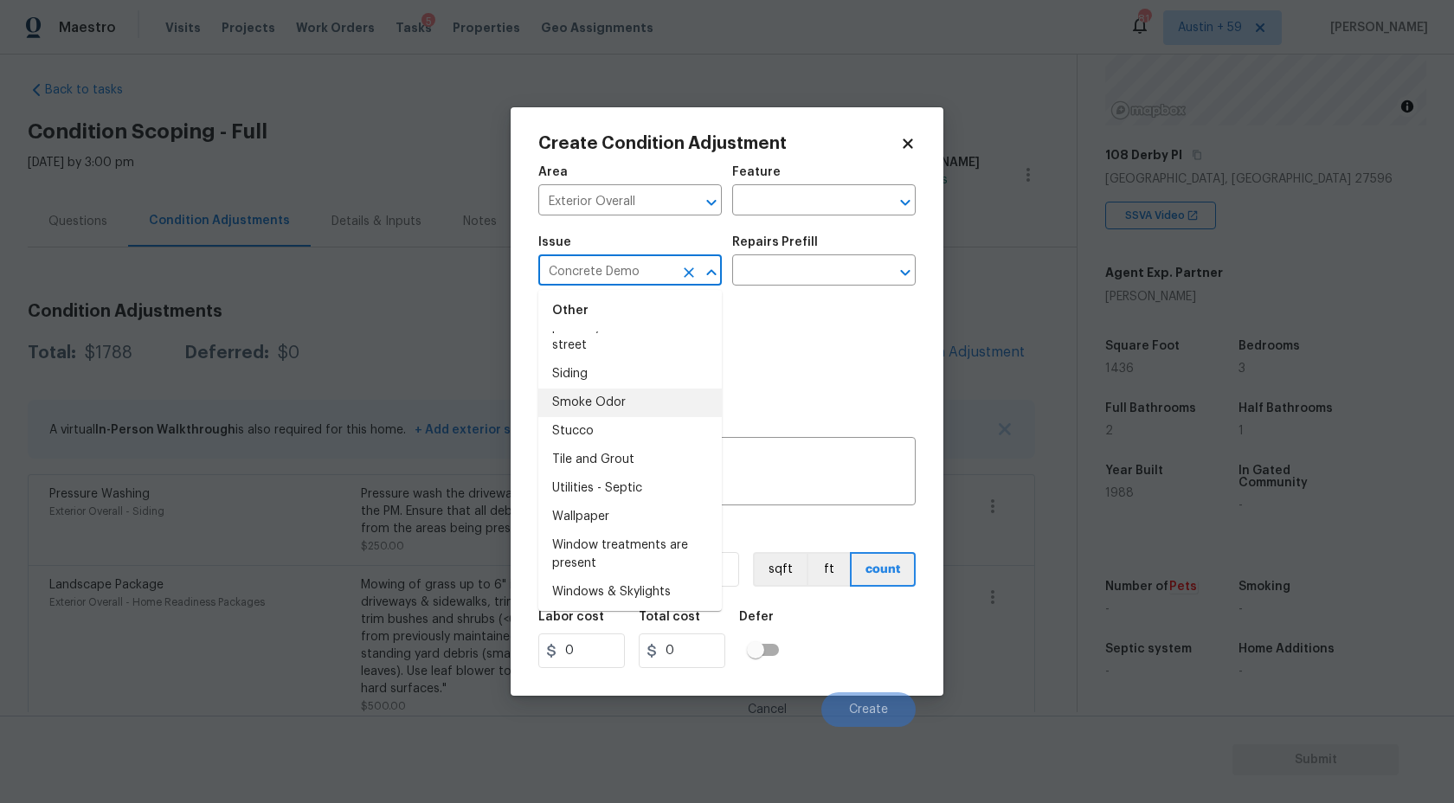
scroll to position [3030, 0]
click at [620, 278] on input "Concrete Demo" at bounding box center [605, 272] width 135 height 27
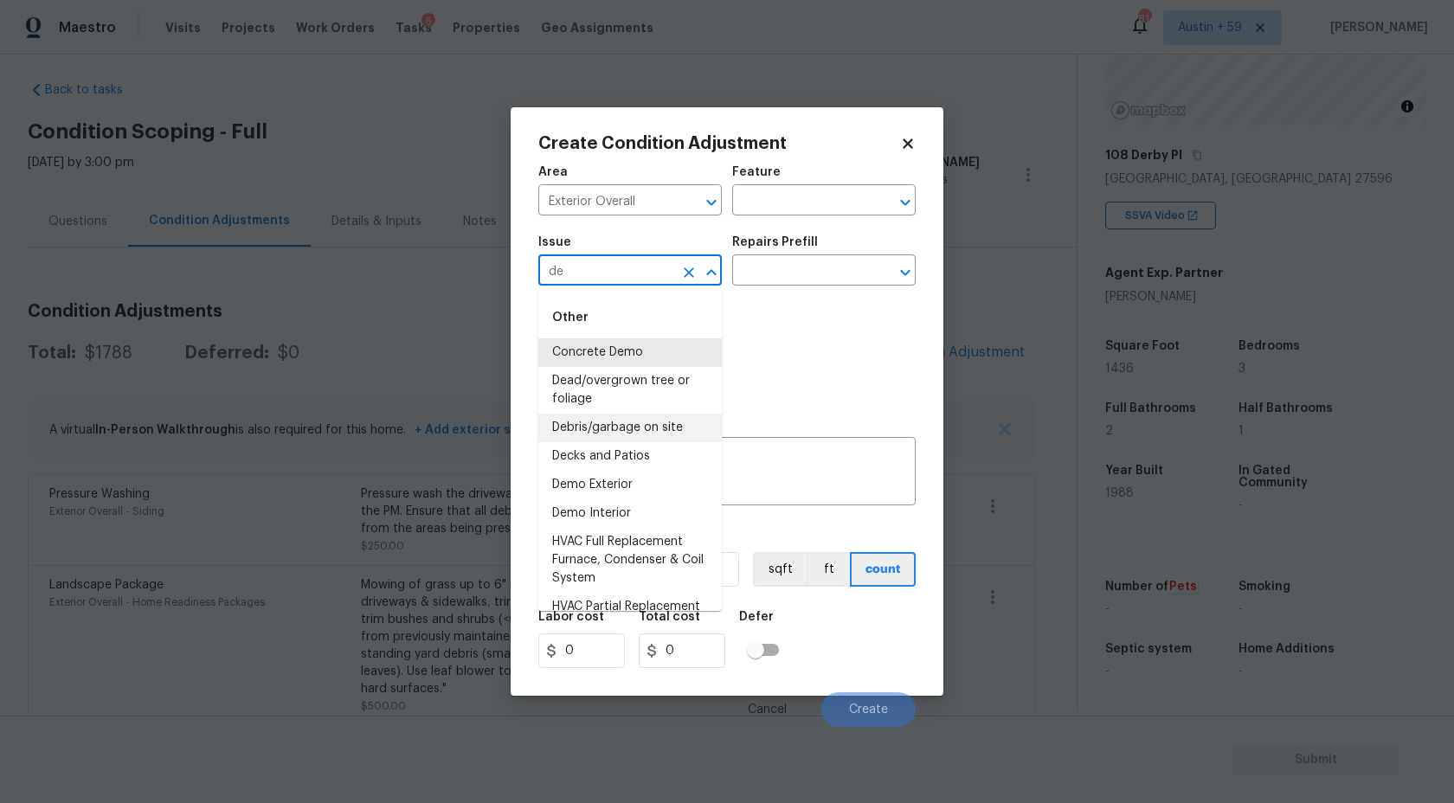
click at [640, 422] on li "Debris/garbage on site" at bounding box center [630, 428] width 184 height 29
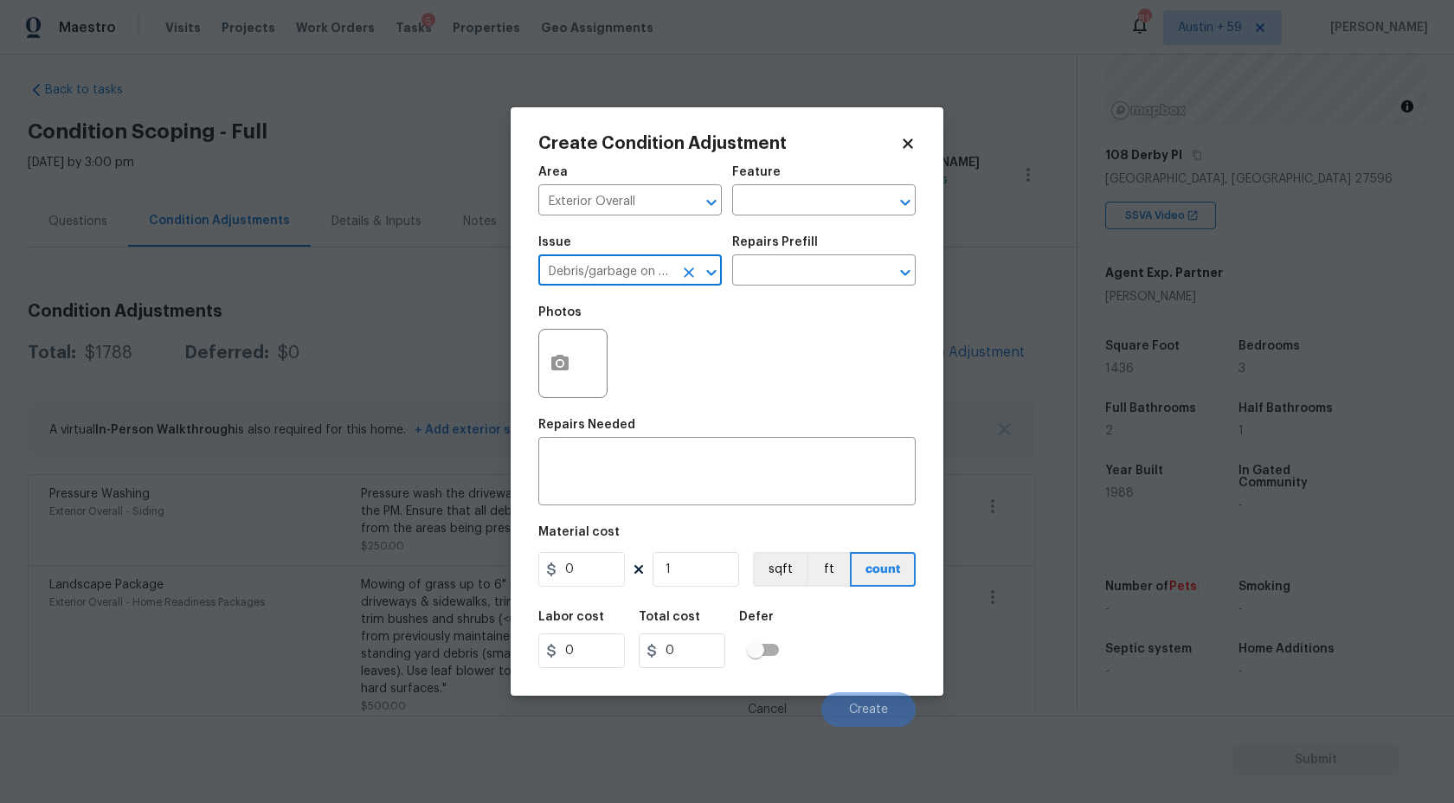
type input "Debris/garbage on site"
click at [827, 257] on div "Repairs Prefill" at bounding box center [824, 247] width 184 height 23
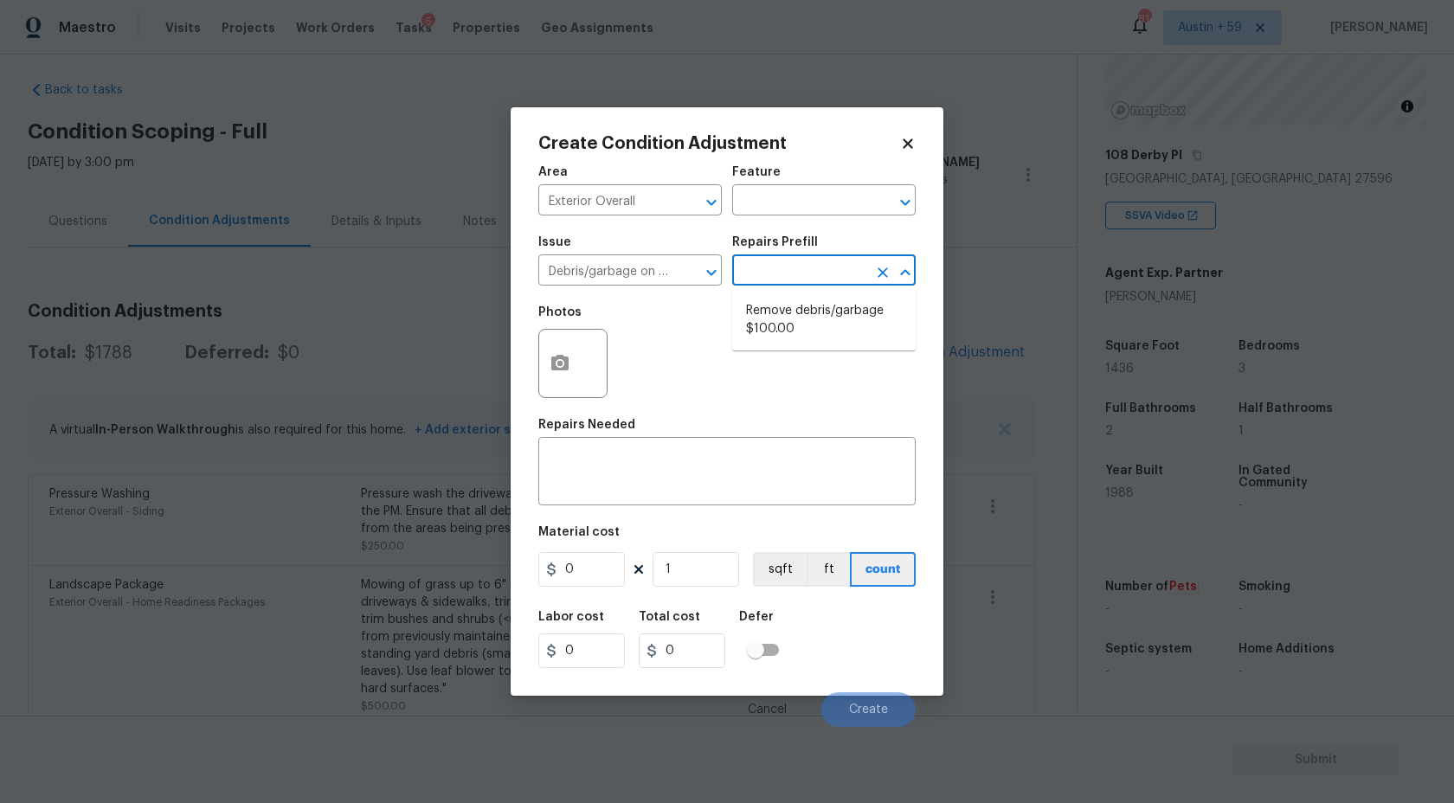
click at [815, 286] on input "text" at bounding box center [799, 272] width 135 height 27
click at [815, 316] on li "Remove debris/garbage $100.00" at bounding box center [824, 320] width 184 height 47
type textarea "Remove, haul off, and properly dispose of any debris left by seller to offsite …"
type input "100"
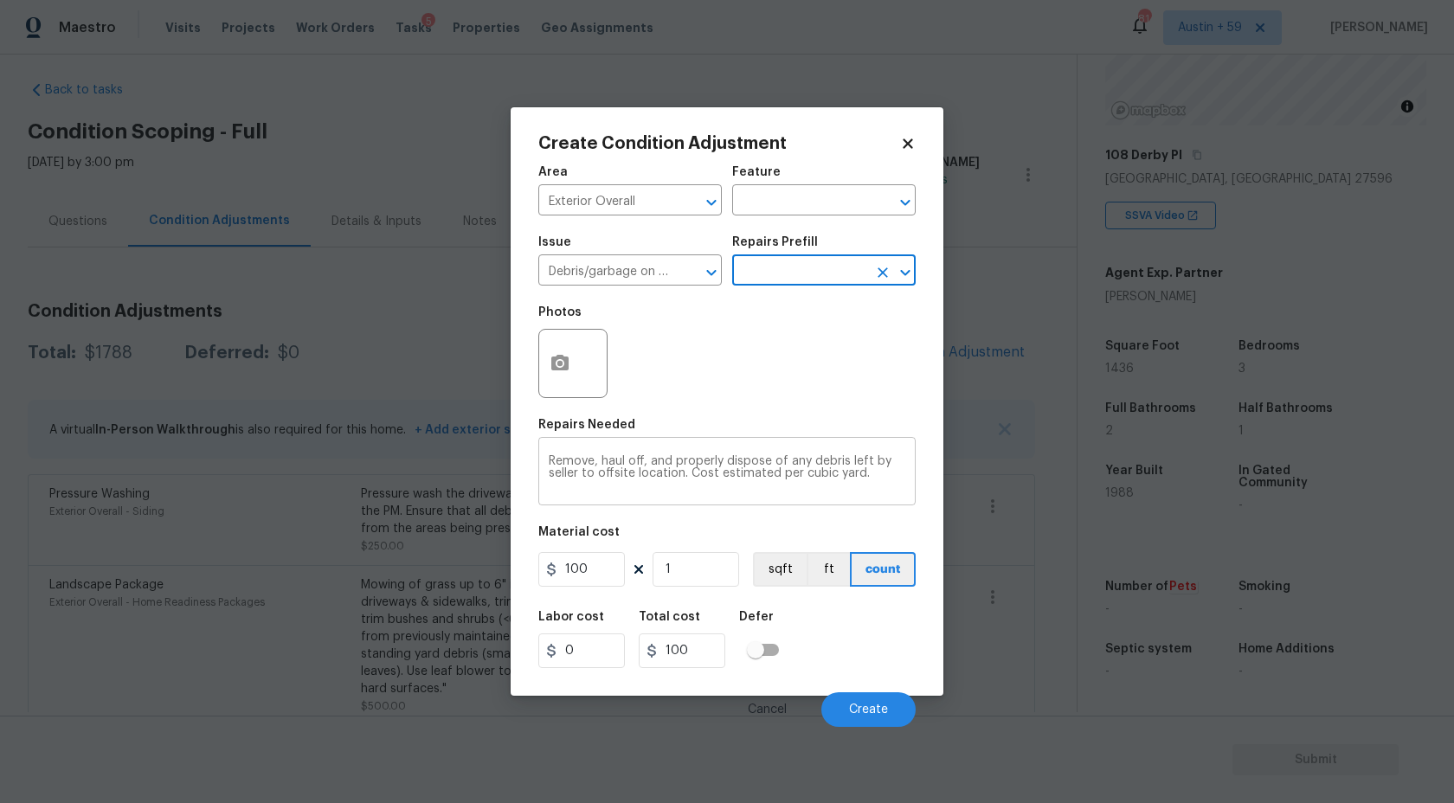
click at [596, 459] on textarea "Remove, haul off, and properly dispose of any debris left by seller to offsite …" at bounding box center [727, 473] width 357 height 36
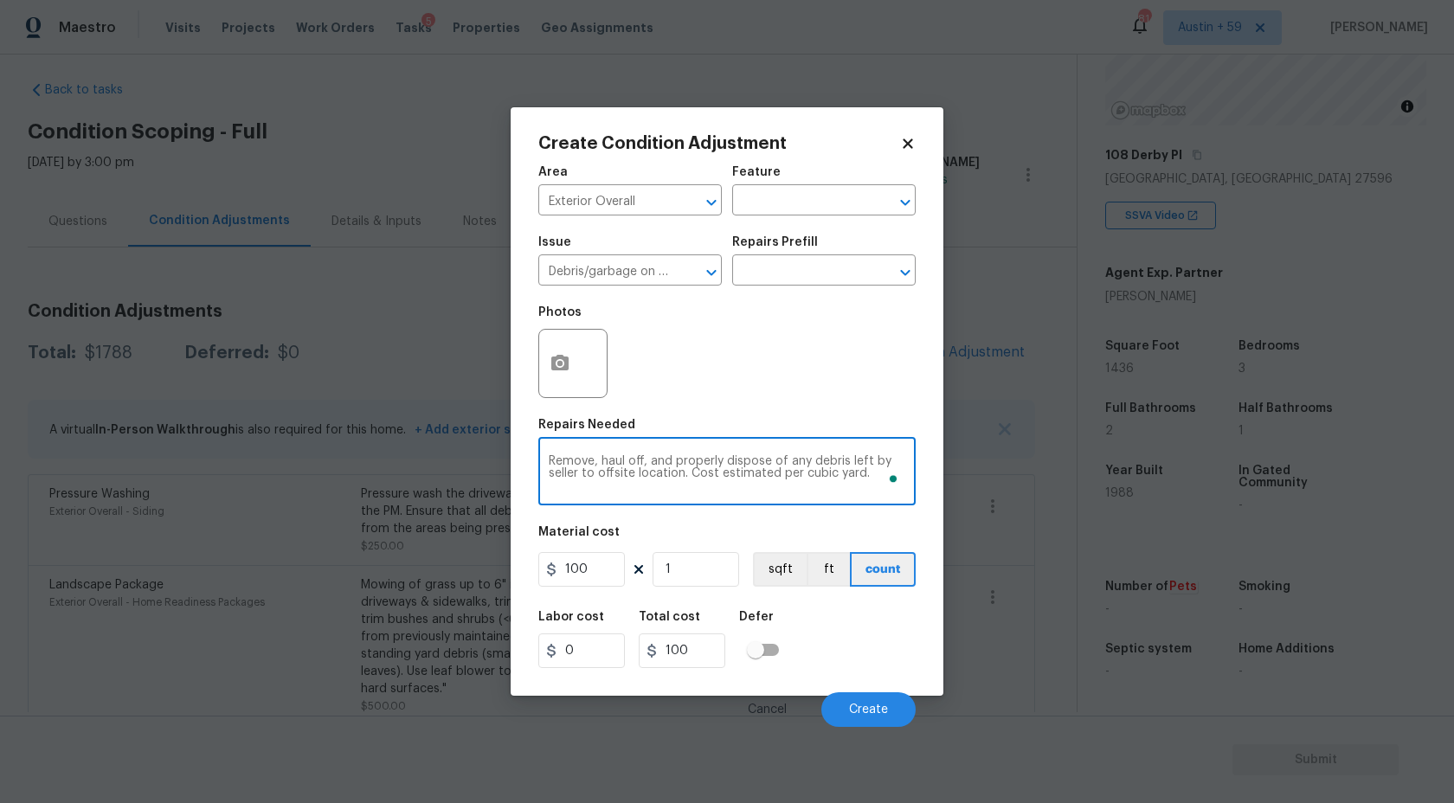
click at [596, 461] on textarea "Remove, haul off, and properly dispose of any debris left by seller to offsite …" at bounding box center [727, 473] width 357 height 36
type textarea "Removethe SHED AND OTHER DEBRIS, haul off, and properly dispose of any debris l…"
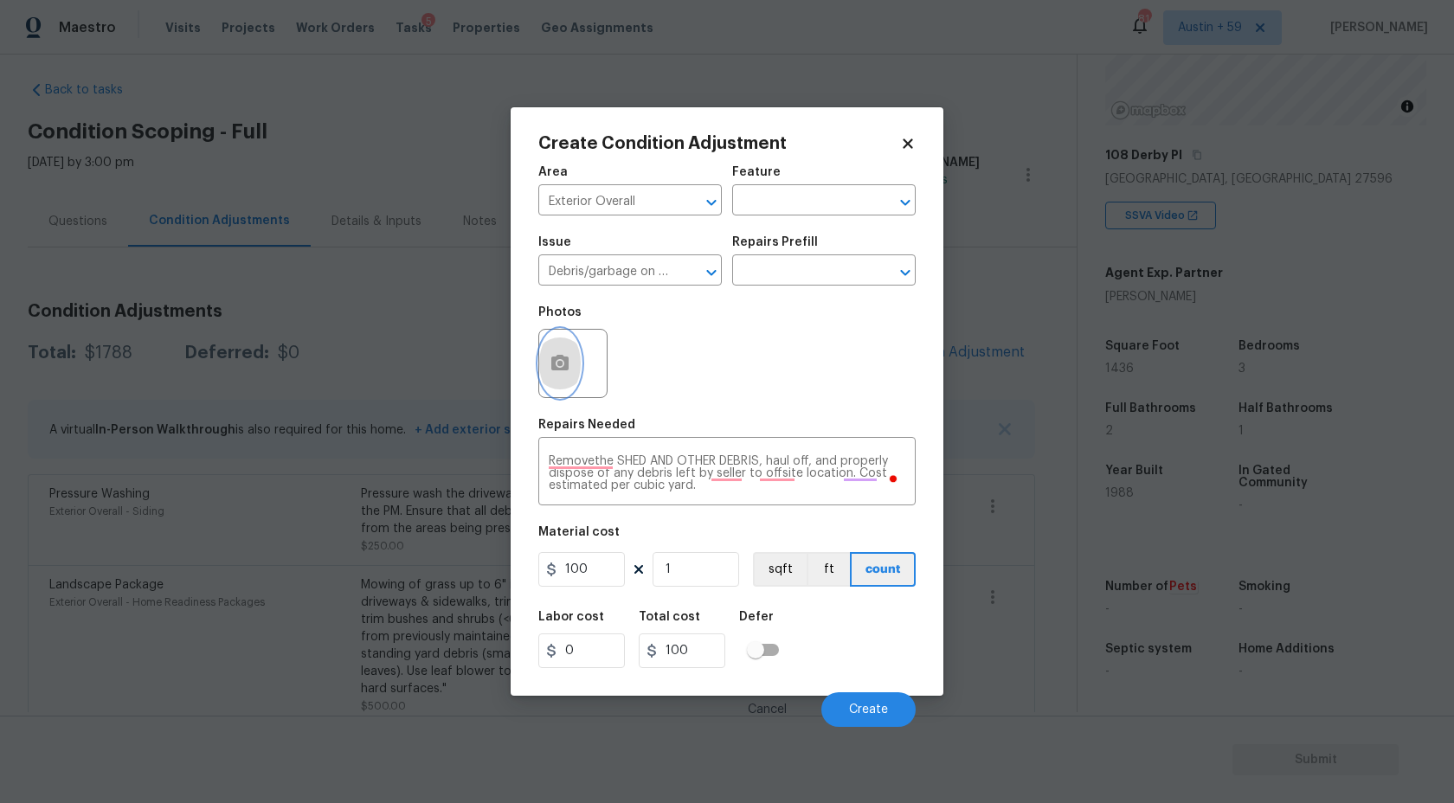
click at [562, 373] on icon "button" at bounding box center [560, 363] width 21 height 21
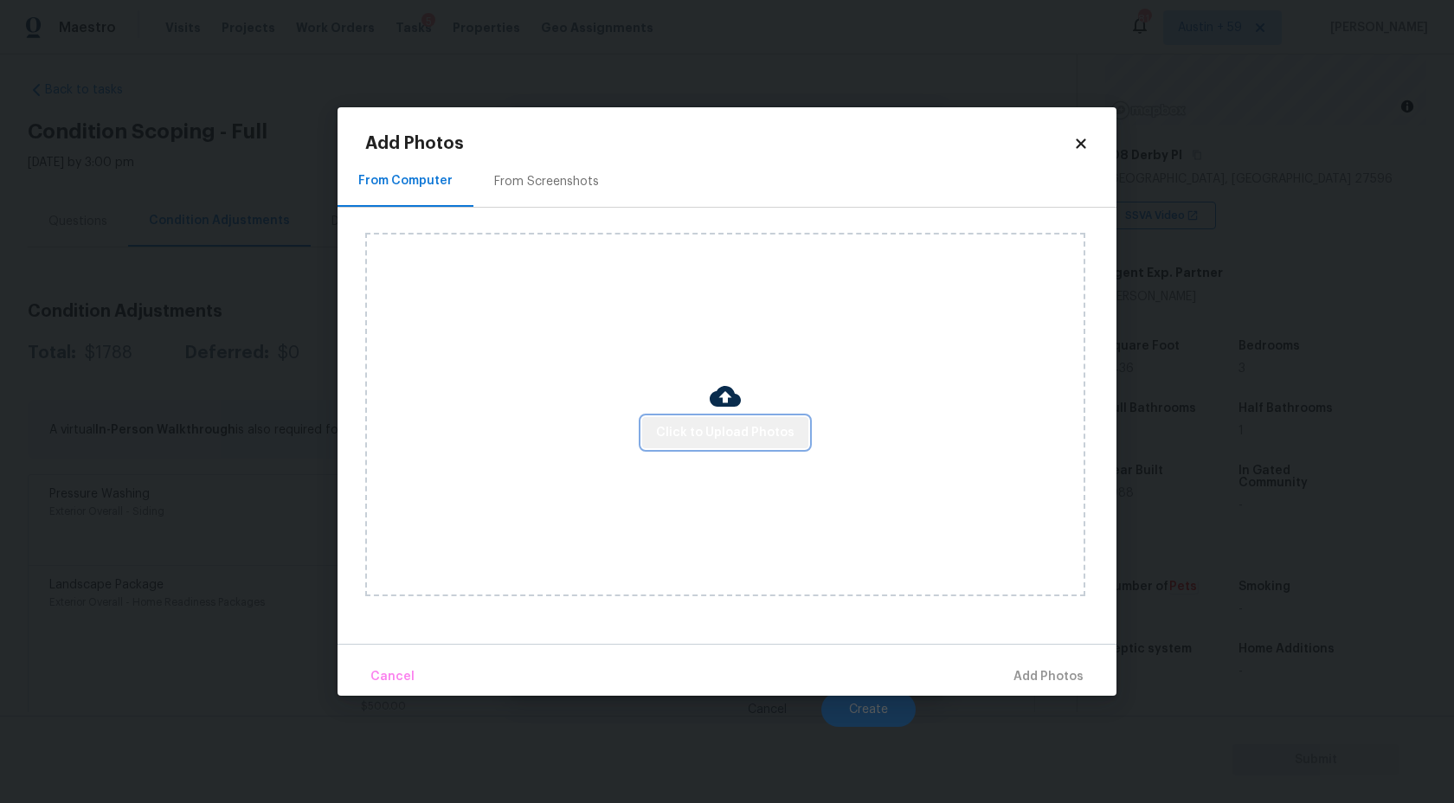
click at [759, 422] on span "Click to Upload Photos" at bounding box center [725, 433] width 138 height 22
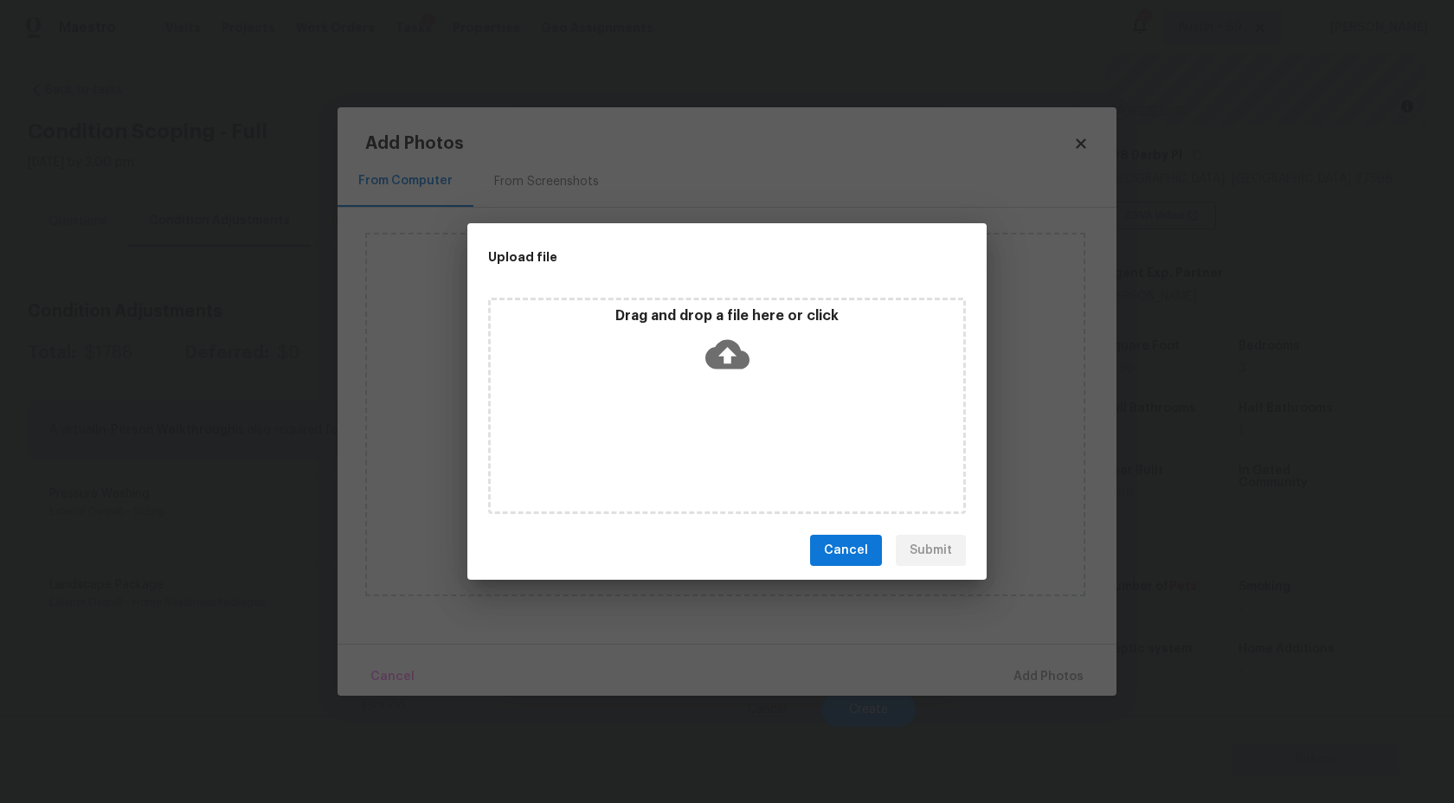
click at [718, 366] on icon at bounding box center [727, 354] width 44 height 29
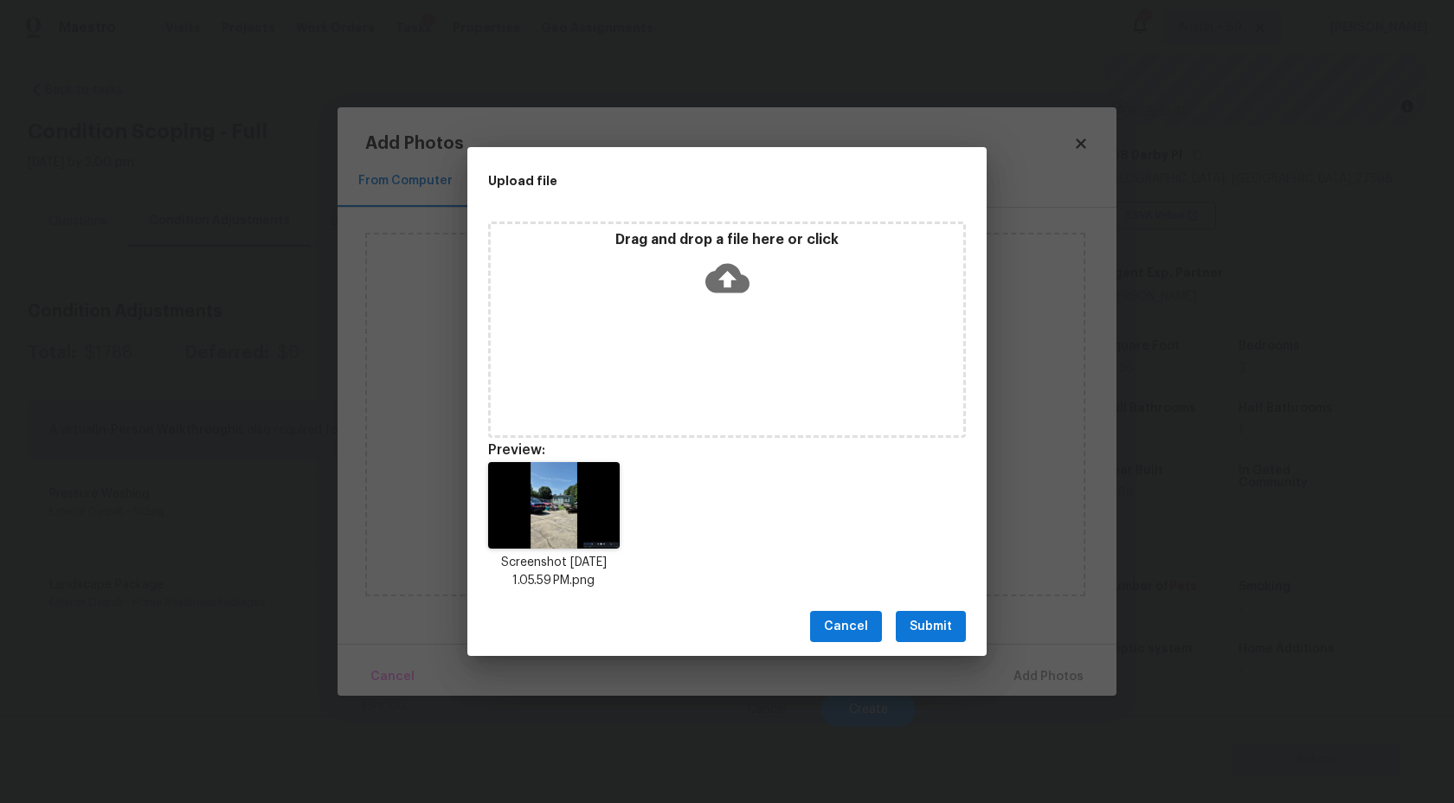
click at [917, 626] on span "Submit" at bounding box center [931, 627] width 42 height 22
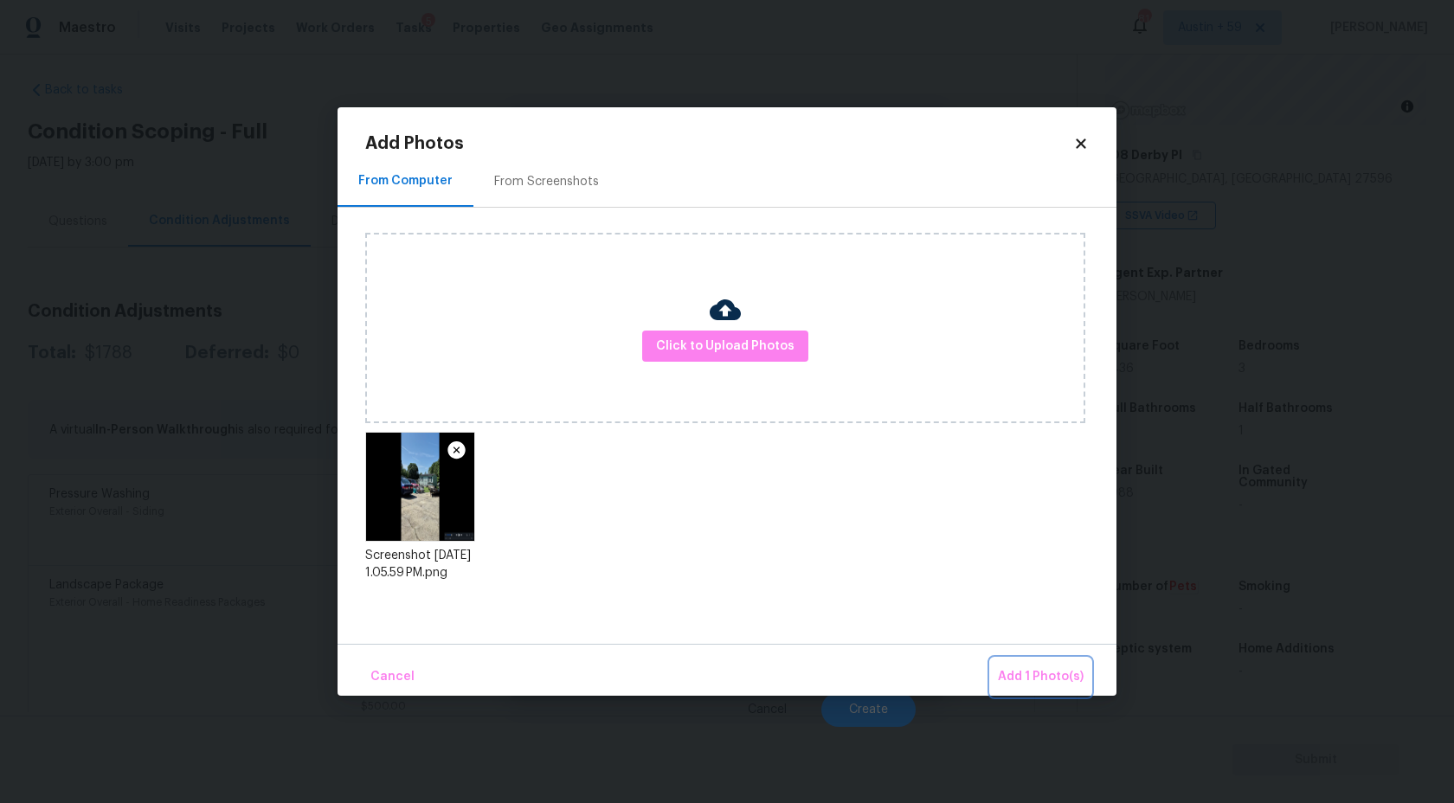
click at [1063, 690] on button "Add 1 Photo(s)" at bounding box center [1041, 677] width 100 height 37
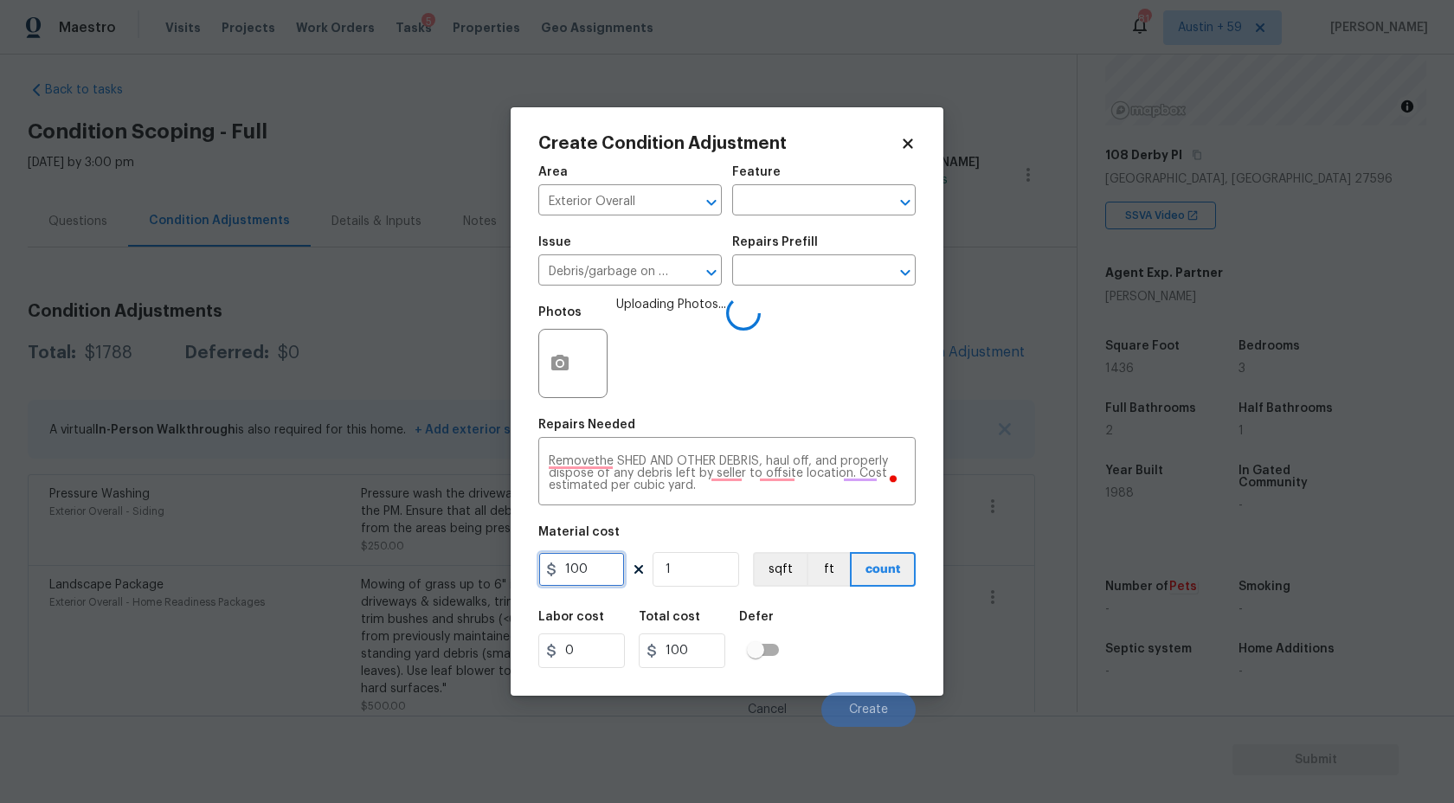
click at [587, 574] on input "100" at bounding box center [581, 569] width 87 height 35
type input "2000"
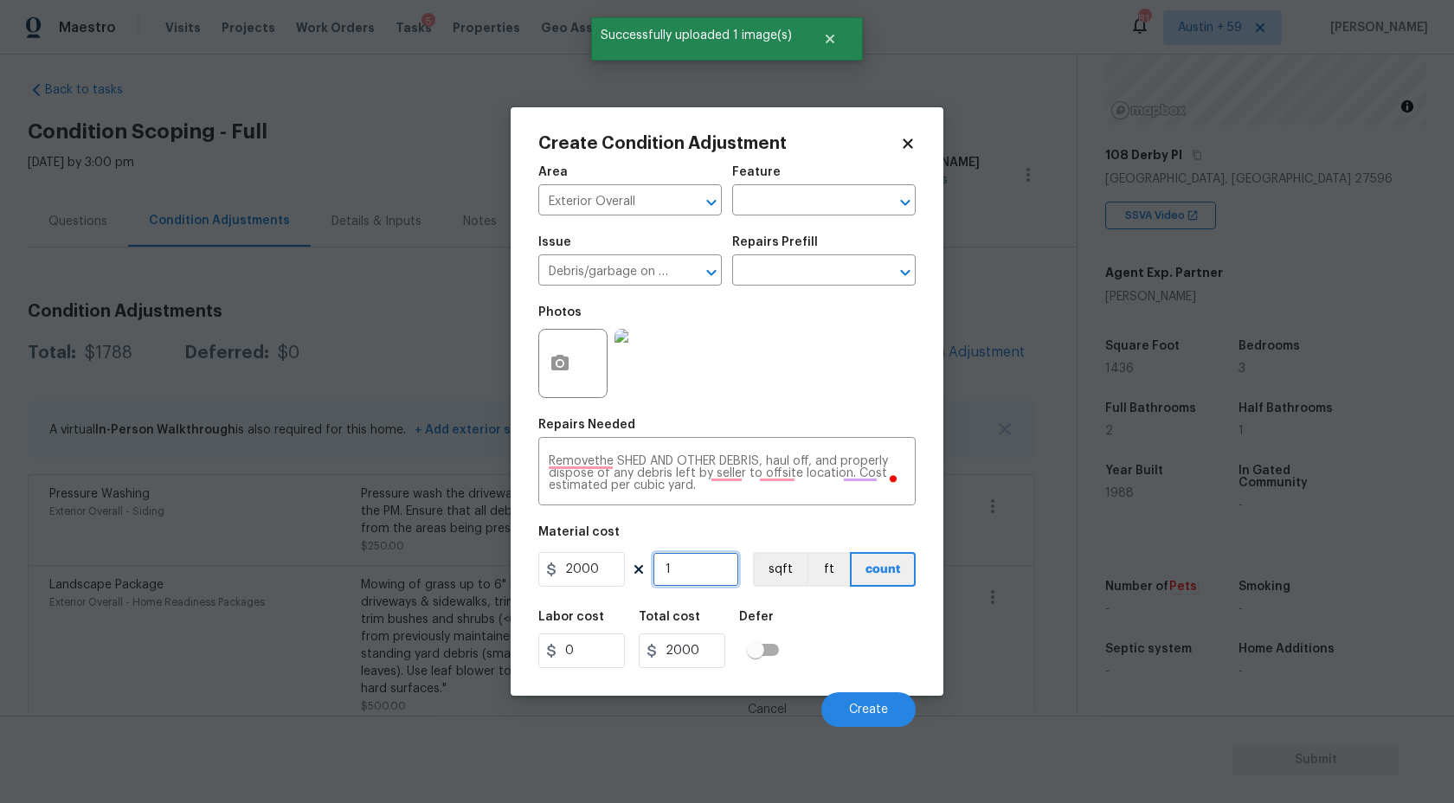
click at [690, 564] on input "1" at bounding box center [696, 569] width 87 height 35
click at [854, 712] on span "Create" at bounding box center [868, 710] width 39 height 13
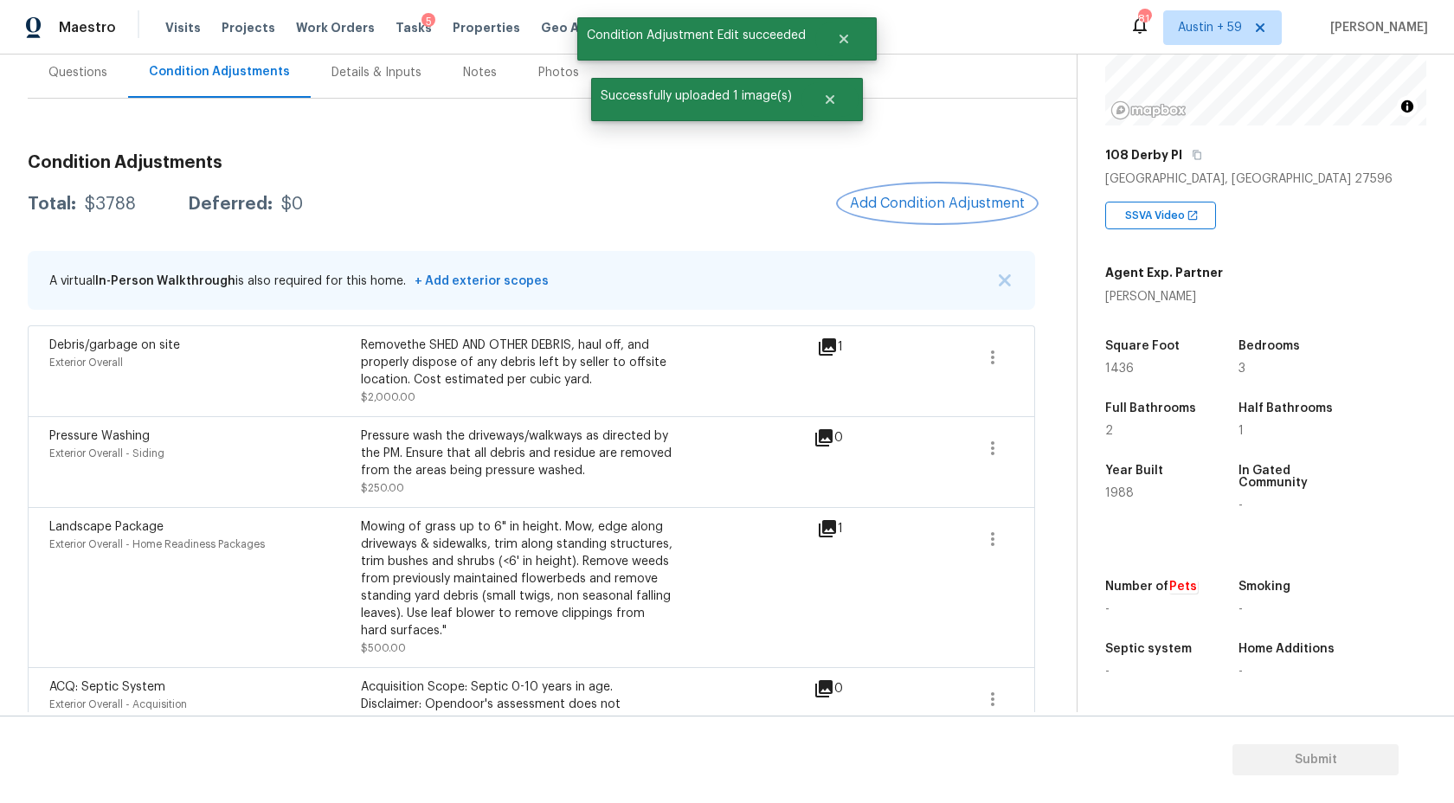
scroll to position [158, 0]
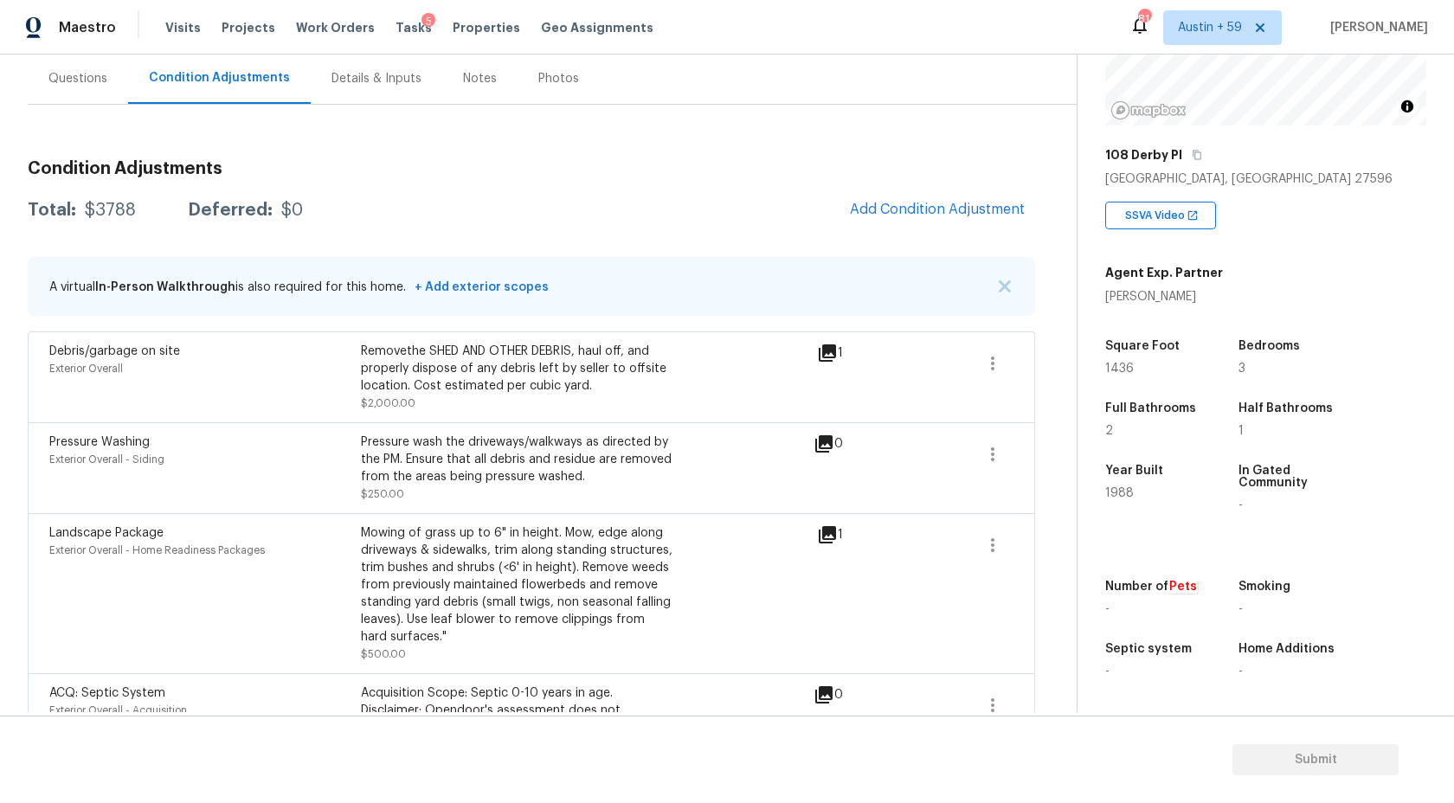
click at [911, 188] on div "Condition Adjustments Total: $3788 Deferred: $0 Add Condition Adjustment A virt…" at bounding box center [532, 570] width 1008 height 848
click at [882, 203] on span "Add Condition Adjustment" at bounding box center [937, 210] width 175 height 16
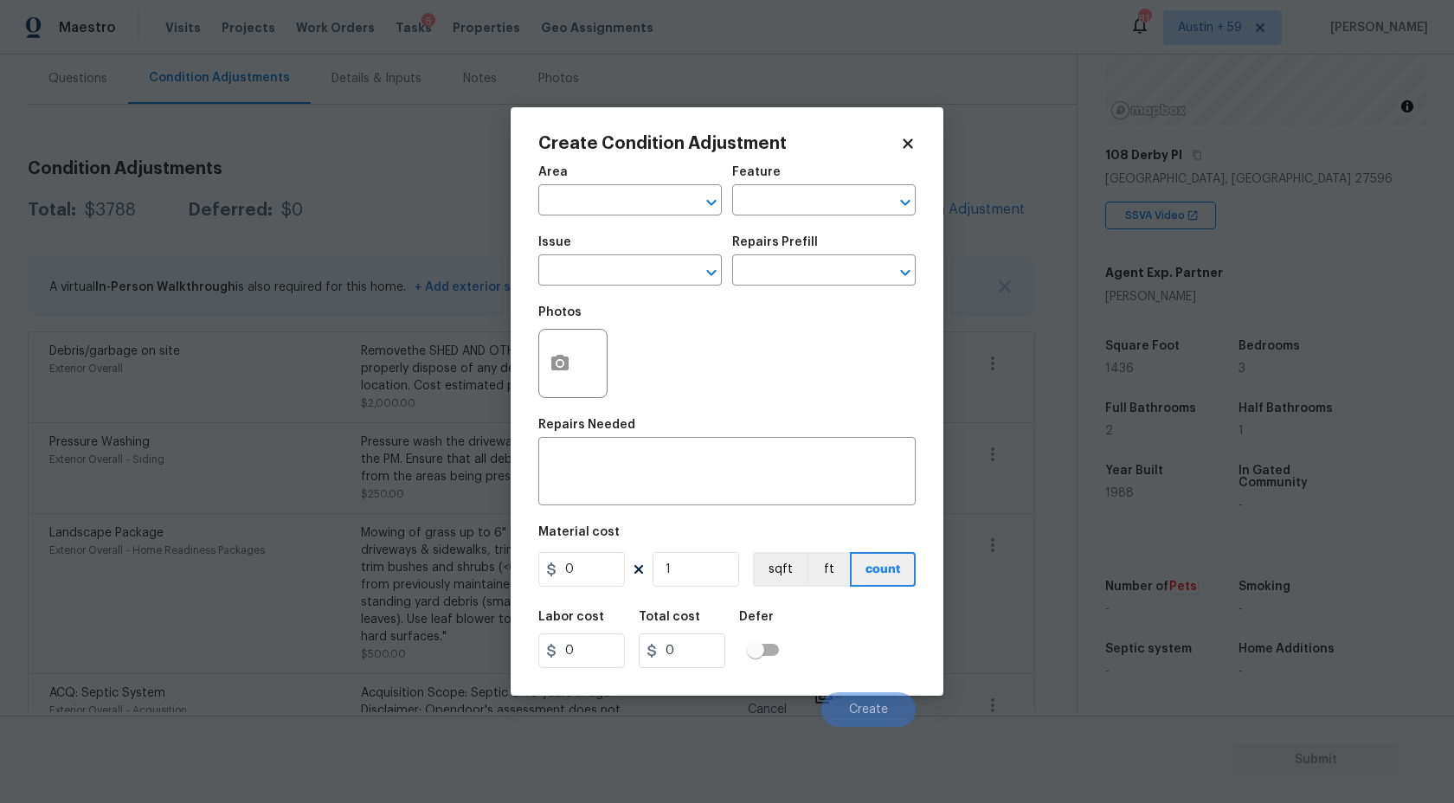
click at [551, 188] on div "Area" at bounding box center [630, 177] width 184 height 23
click at [567, 205] on input "text" at bounding box center [605, 202] width 135 height 27
click at [615, 271] on li "Exterior Overall" at bounding box center [630, 269] width 184 height 29
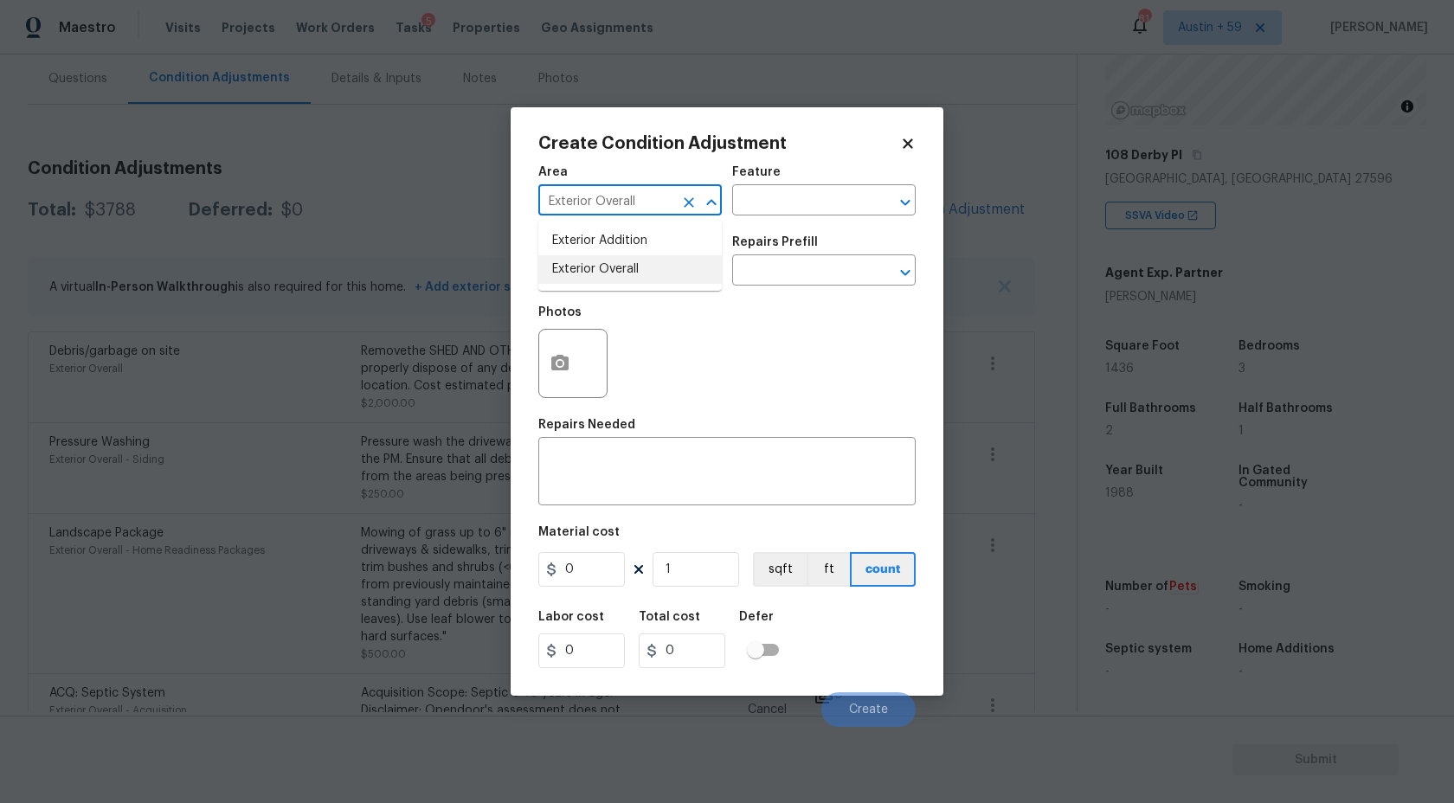
type input "Exterior Overall"
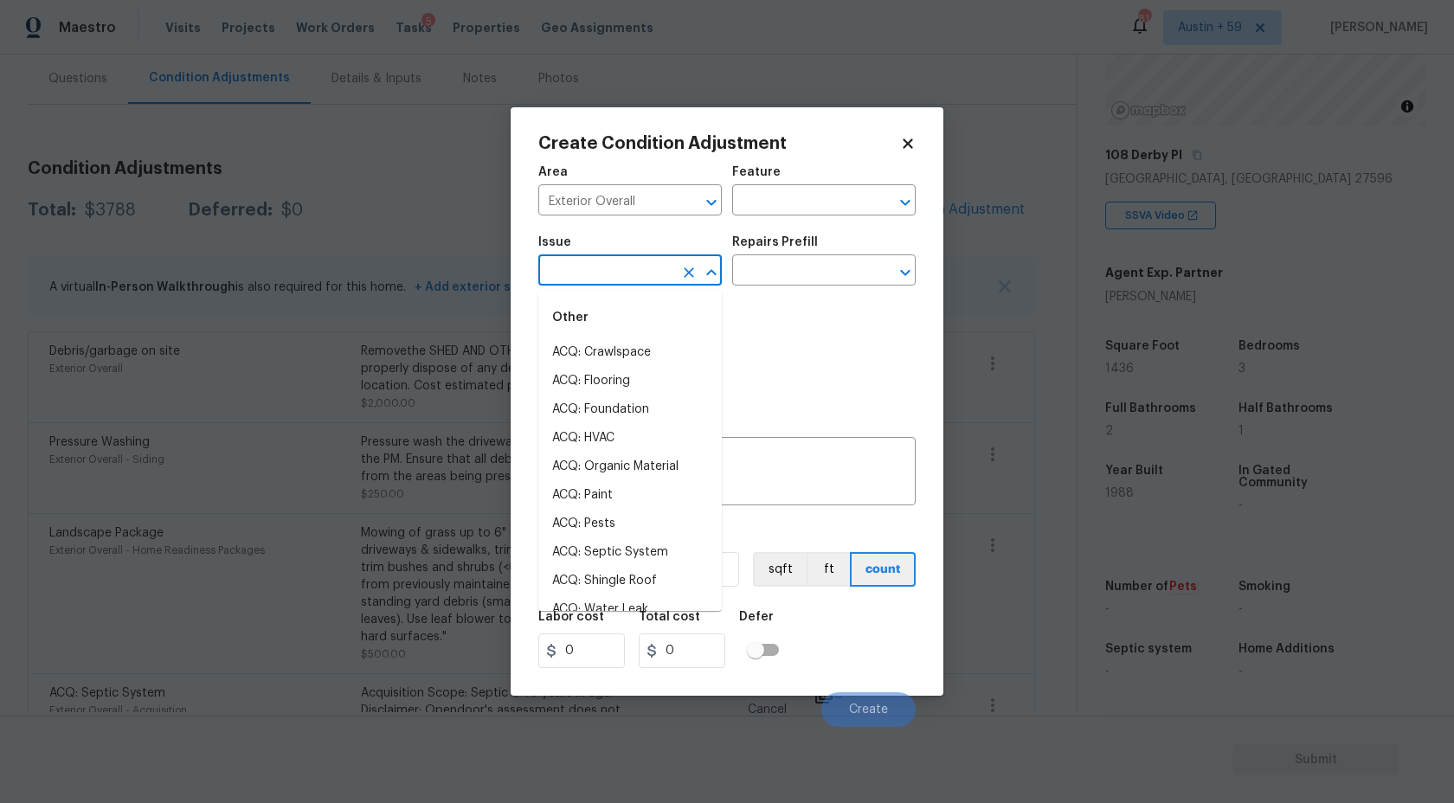
click at [615, 271] on input "text" at bounding box center [605, 272] width 135 height 27
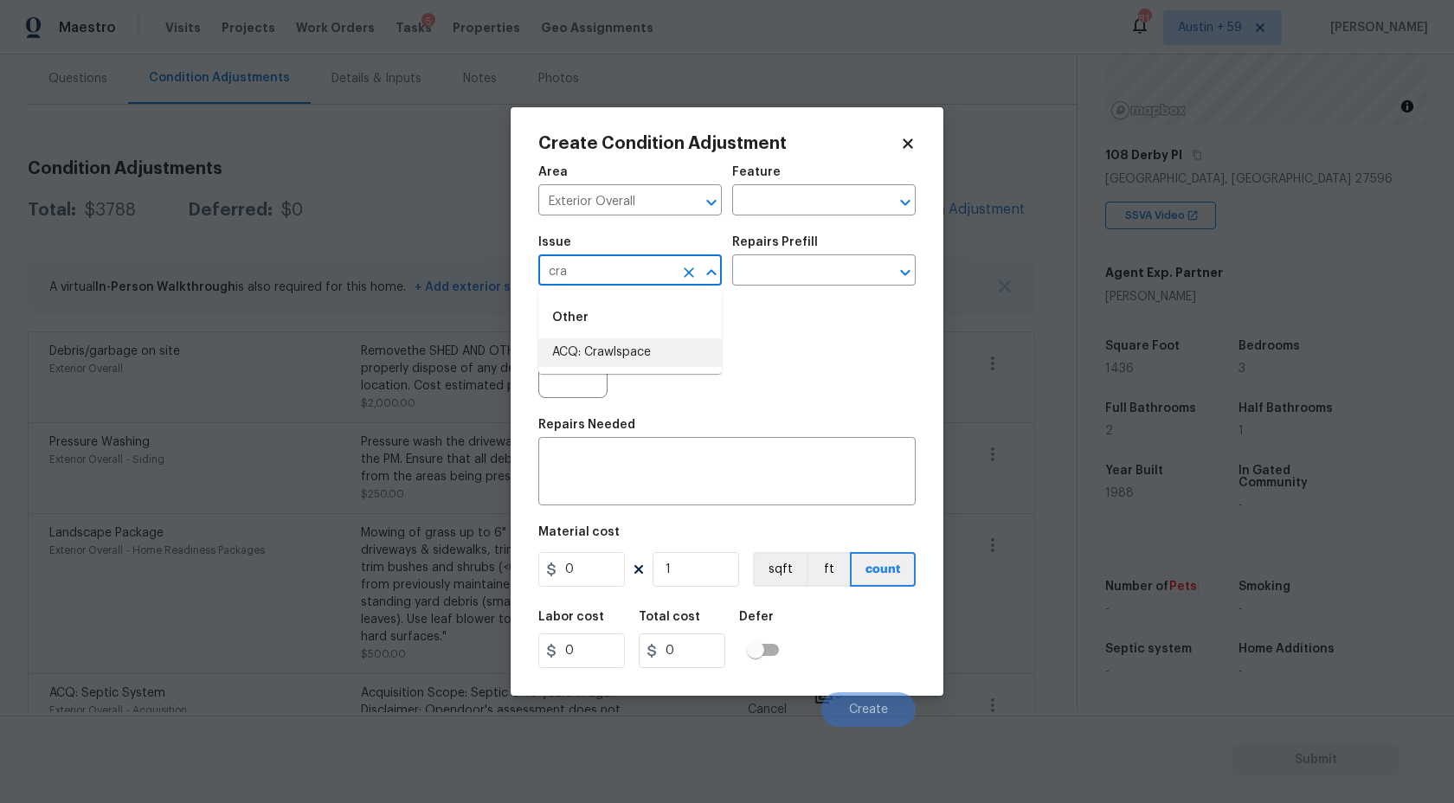
click at [608, 344] on li "ACQ: Crawlspace" at bounding box center [630, 352] width 184 height 29
type input "ACQ: Crawlspace"
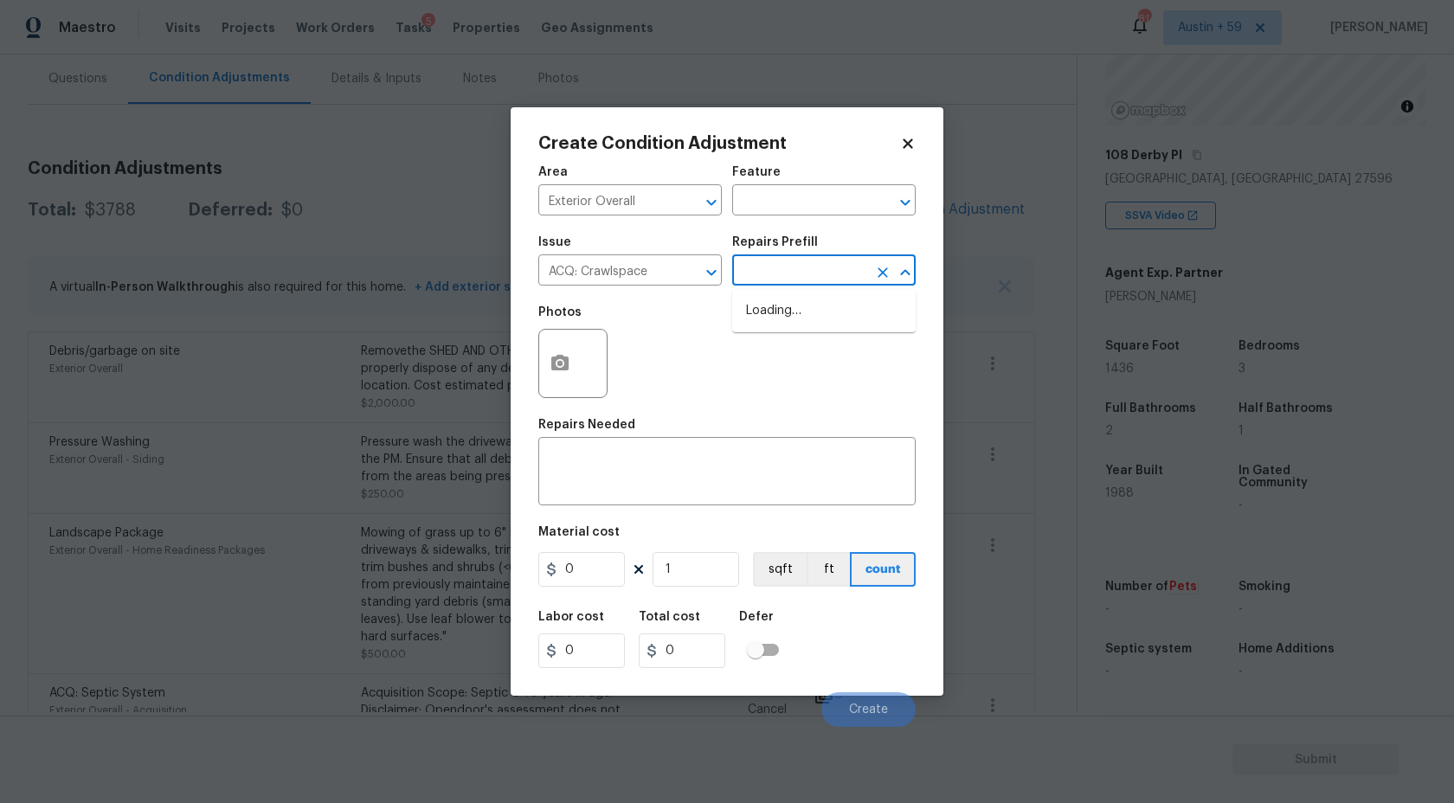
click at [773, 274] on input "text" at bounding box center [799, 272] width 135 height 27
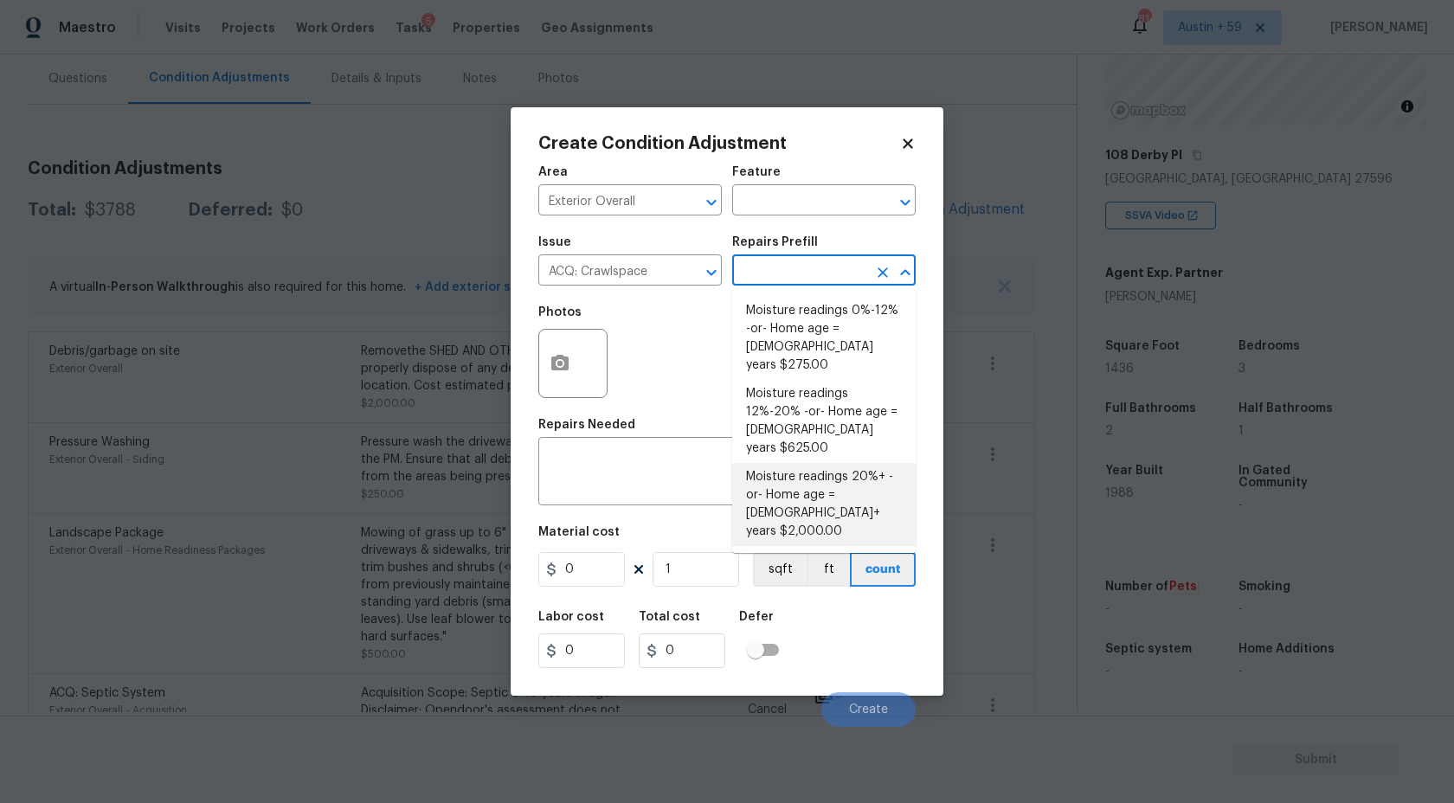
click at [827, 463] on li "Moisture readings 20%+ -or- Home age = 20+ years $2,000.00" at bounding box center [824, 504] width 184 height 83
type input "Acquisition"
type textarea "Moisture readings 20%+ -or- Home age = [DEMOGRAPHIC_DATA]+ years"
type input "2000"
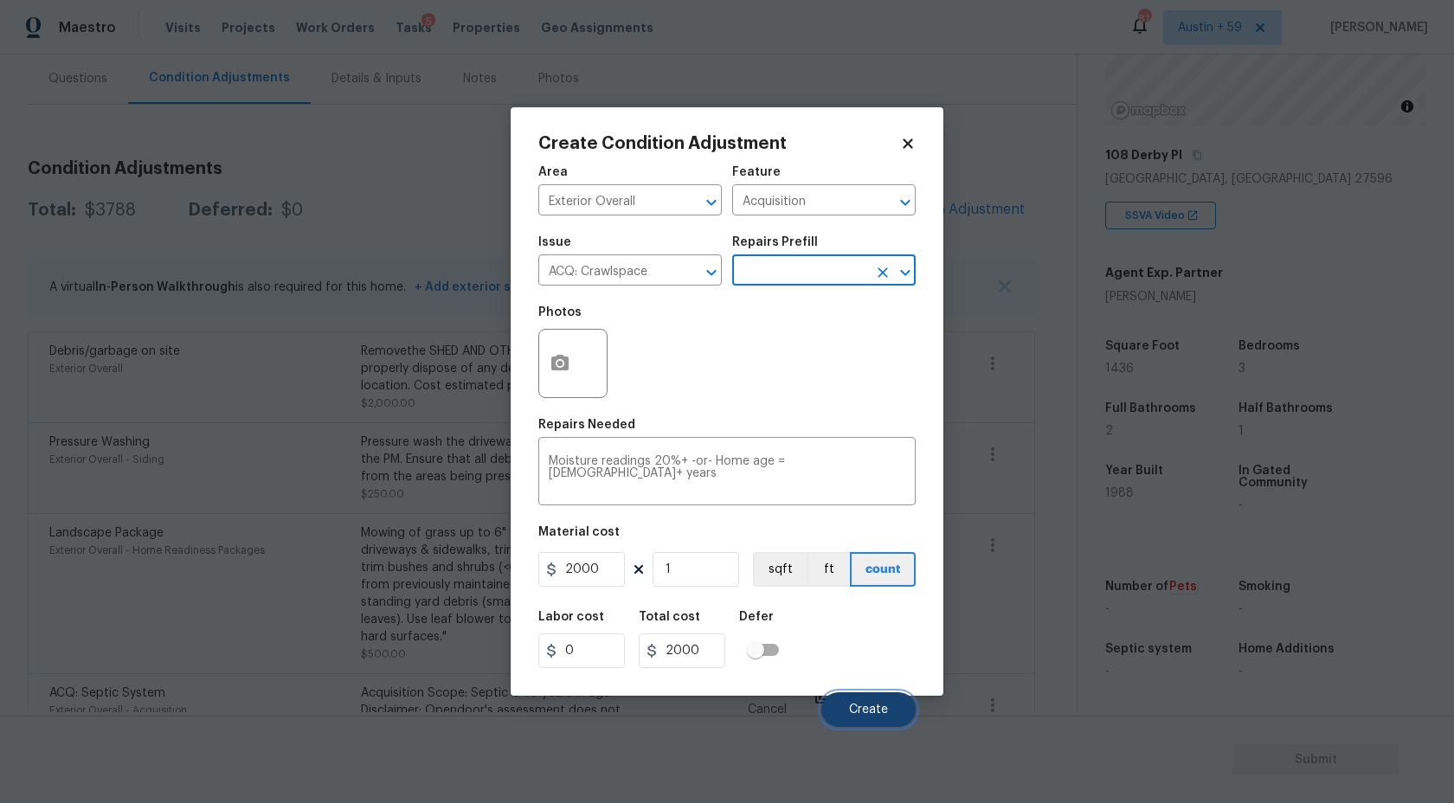
click at [860, 697] on button "Create" at bounding box center [868, 709] width 94 height 35
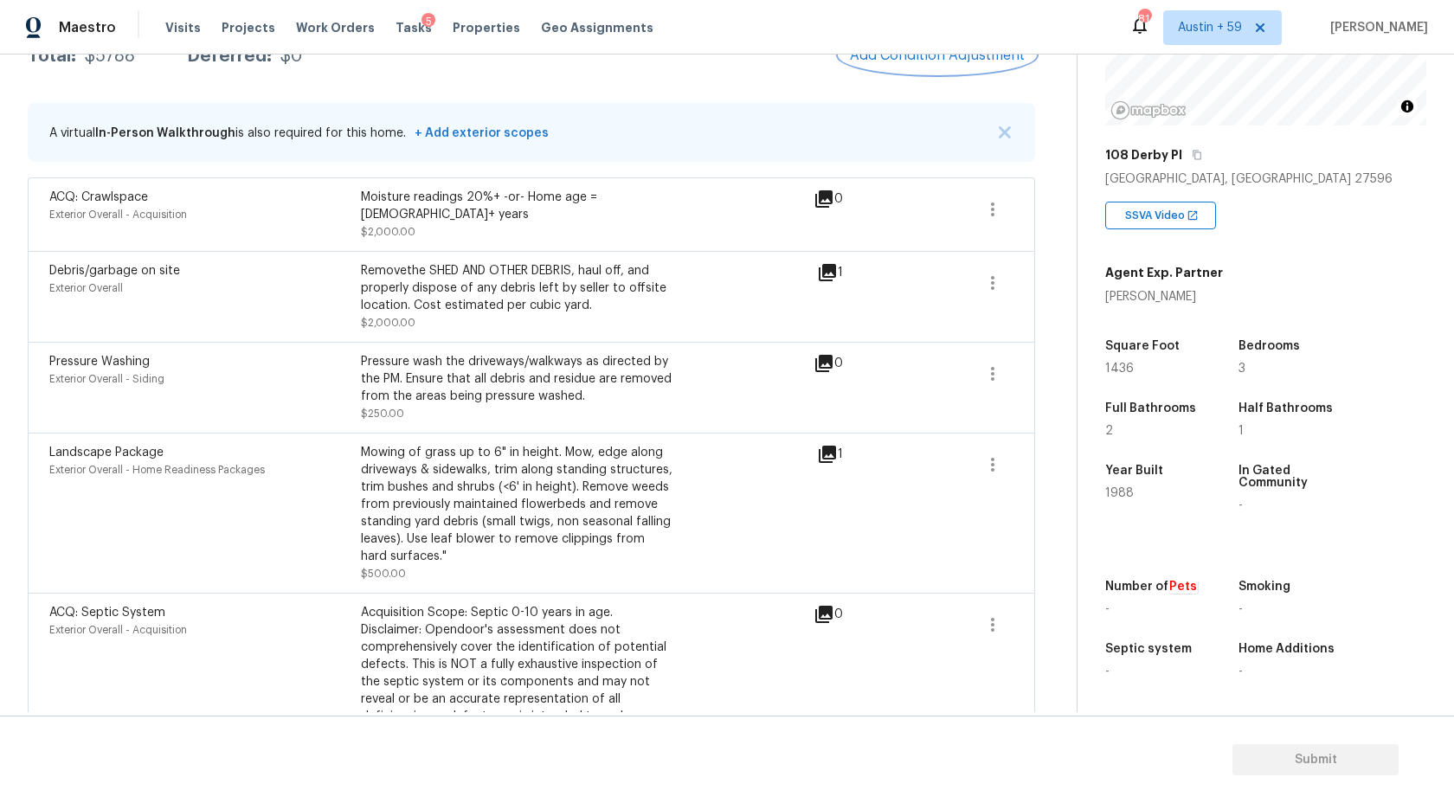
scroll to position [232, 0]
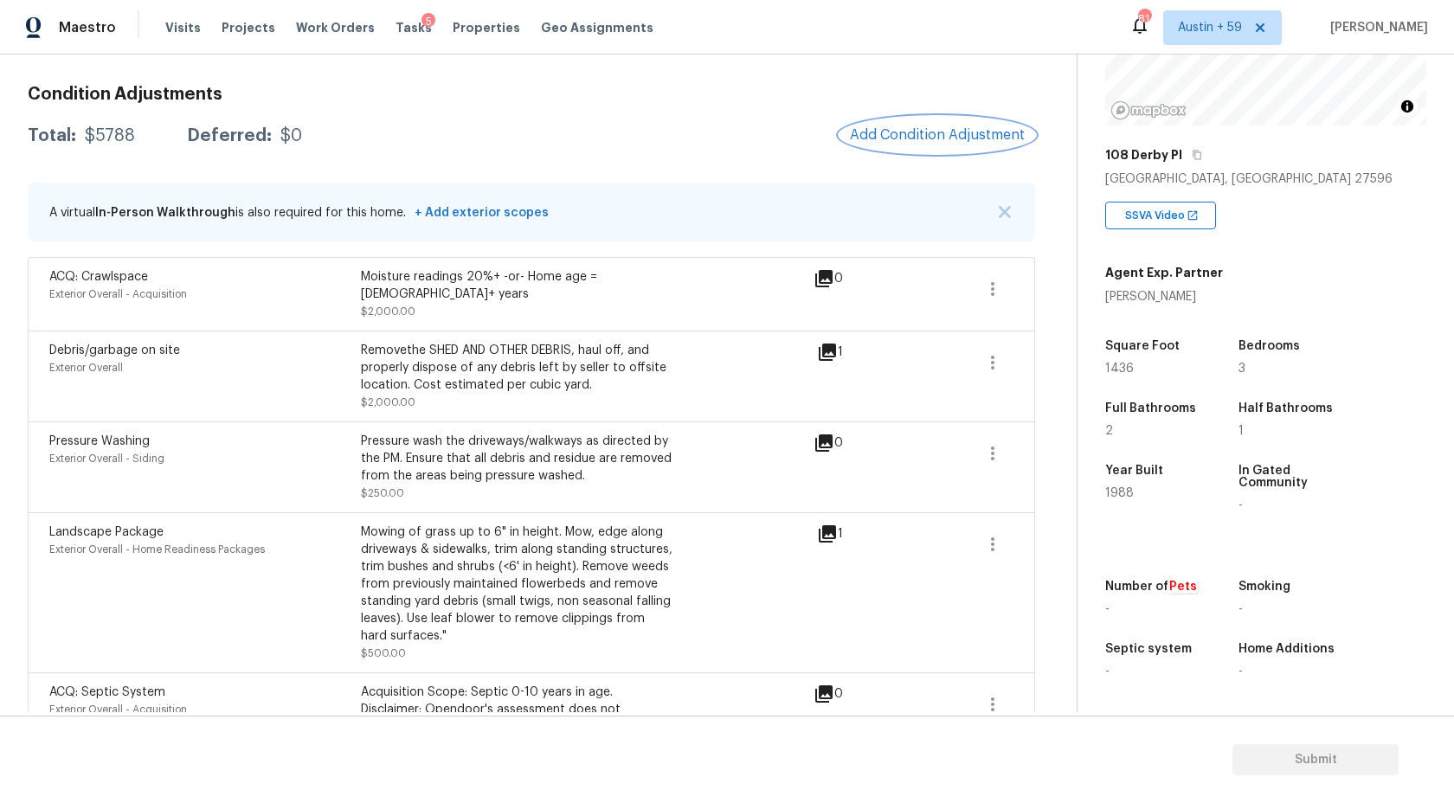
click at [965, 134] on span "Add Condition Adjustment" at bounding box center [937, 135] width 175 height 16
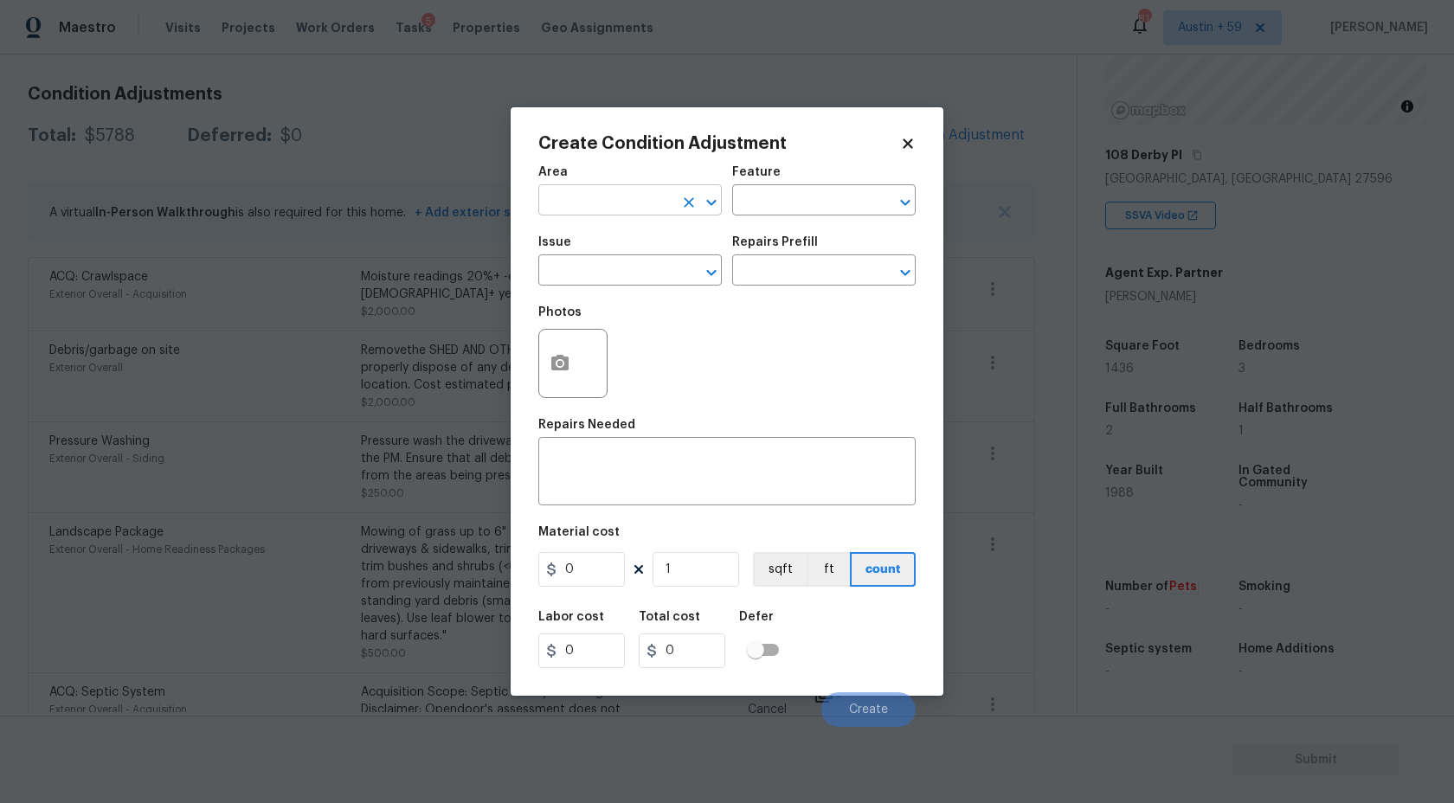
click at [585, 199] on input "text" at bounding box center [605, 202] width 135 height 27
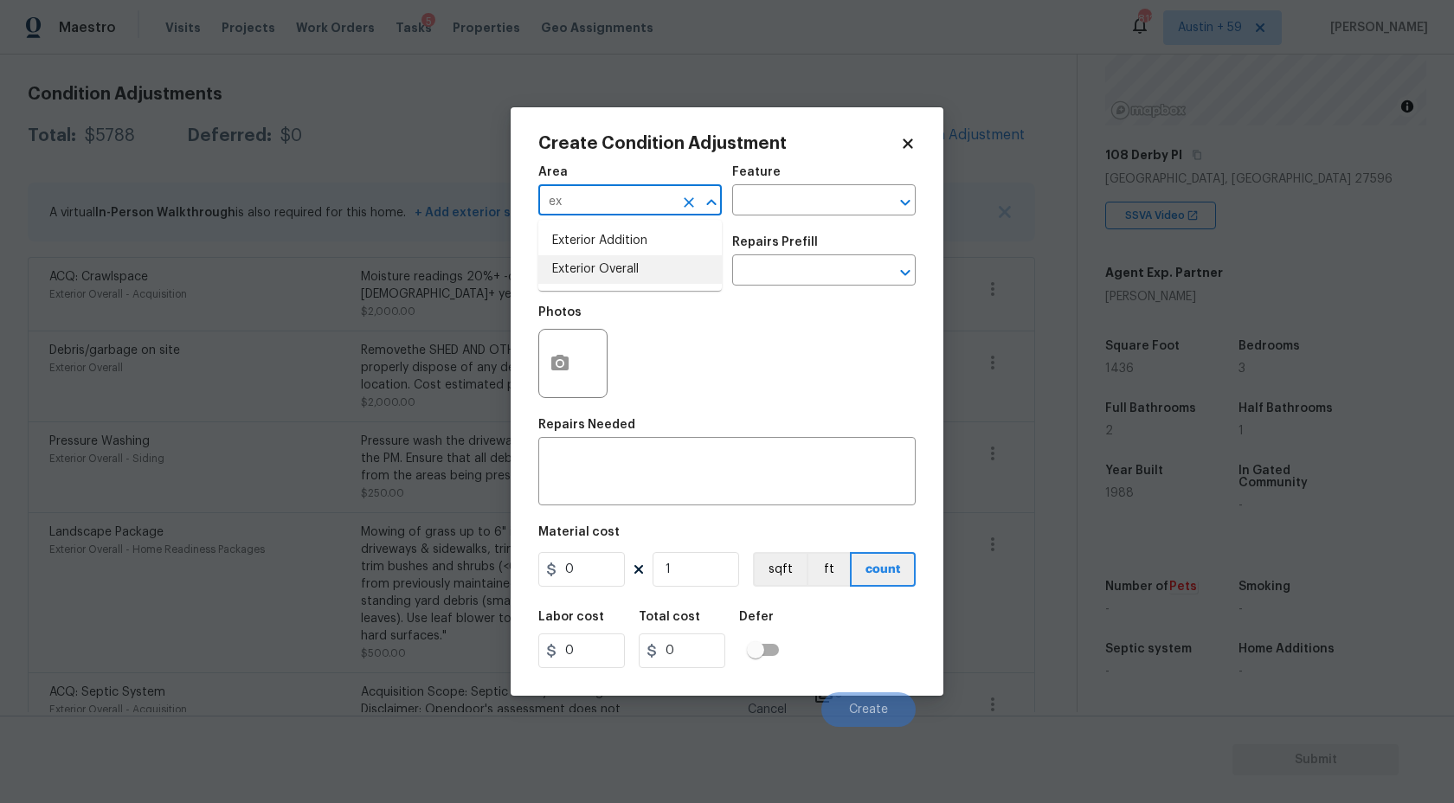
click at [587, 266] on li "Exterior Overall" at bounding box center [630, 269] width 184 height 29
type input "Exterior Overall"
click at [587, 266] on input "text" at bounding box center [605, 272] width 135 height 27
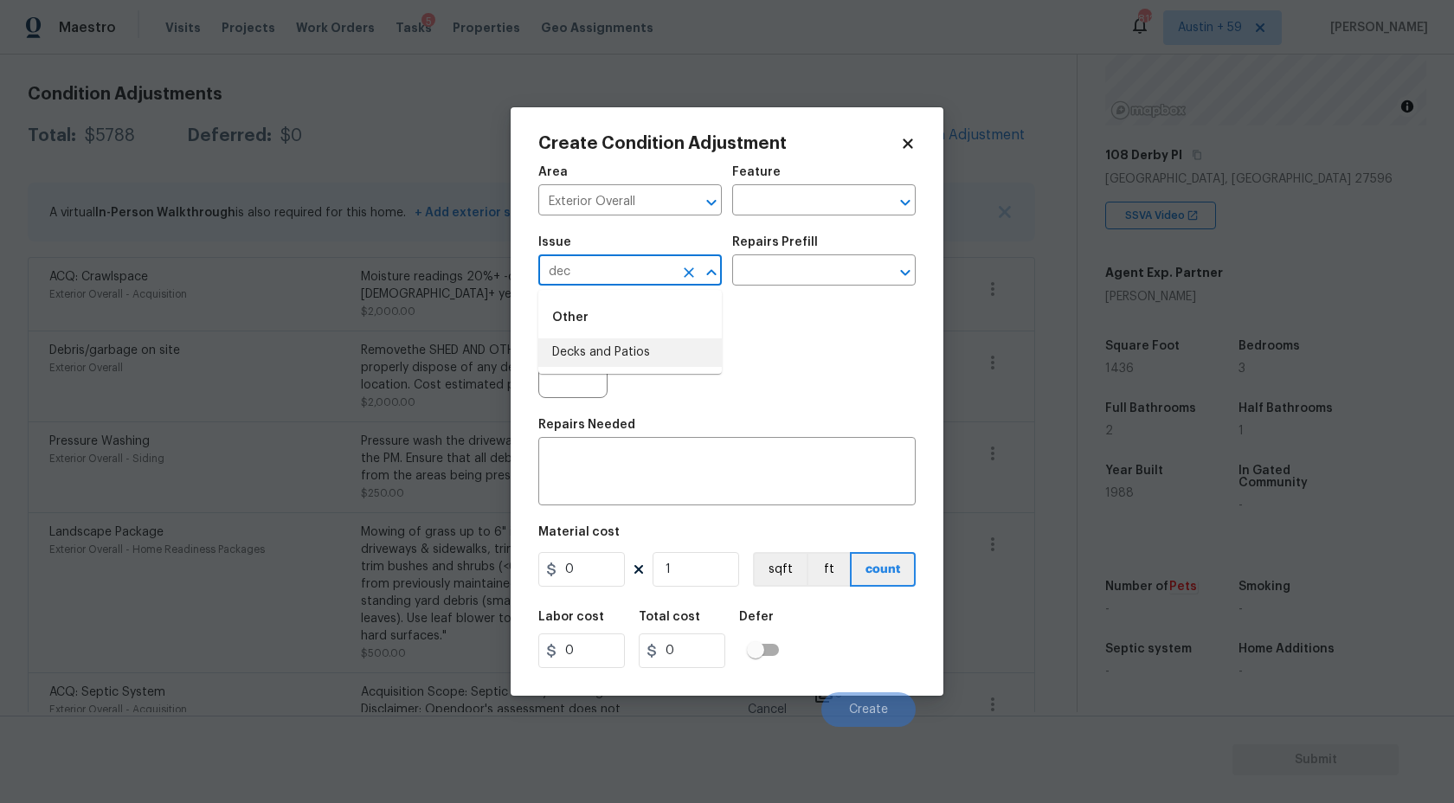
click at [596, 350] on li "Decks and Patios" at bounding box center [630, 352] width 184 height 29
type input "Decks and Patios"
click at [553, 357] on icon "button" at bounding box center [559, 363] width 17 height 16
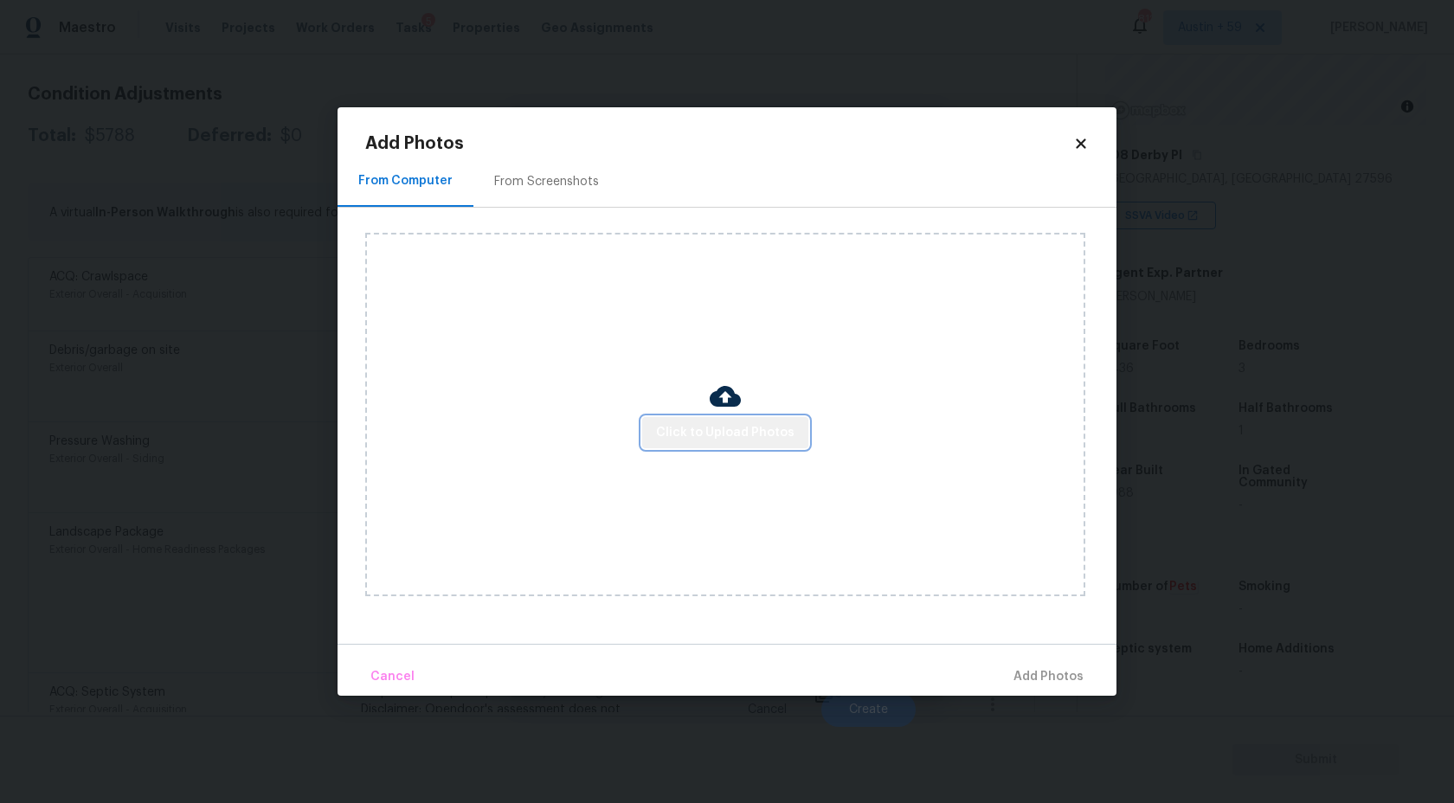
click at [743, 420] on button "Click to Upload Photos" at bounding box center [725, 433] width 166 height 32
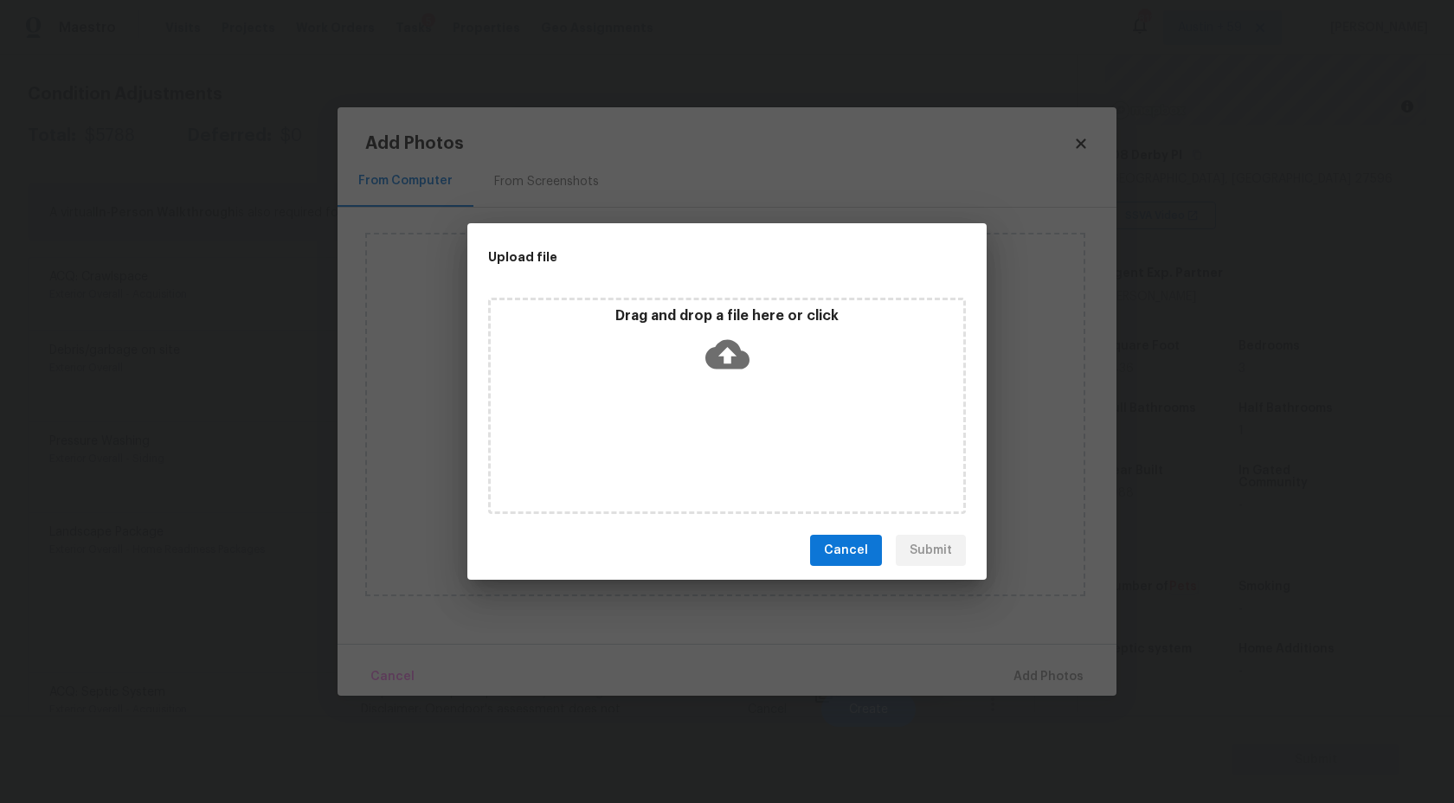
click at [732, 379] on div "Drag and drop a file here or click" at bounding box center [727, 344] width 473 height 74
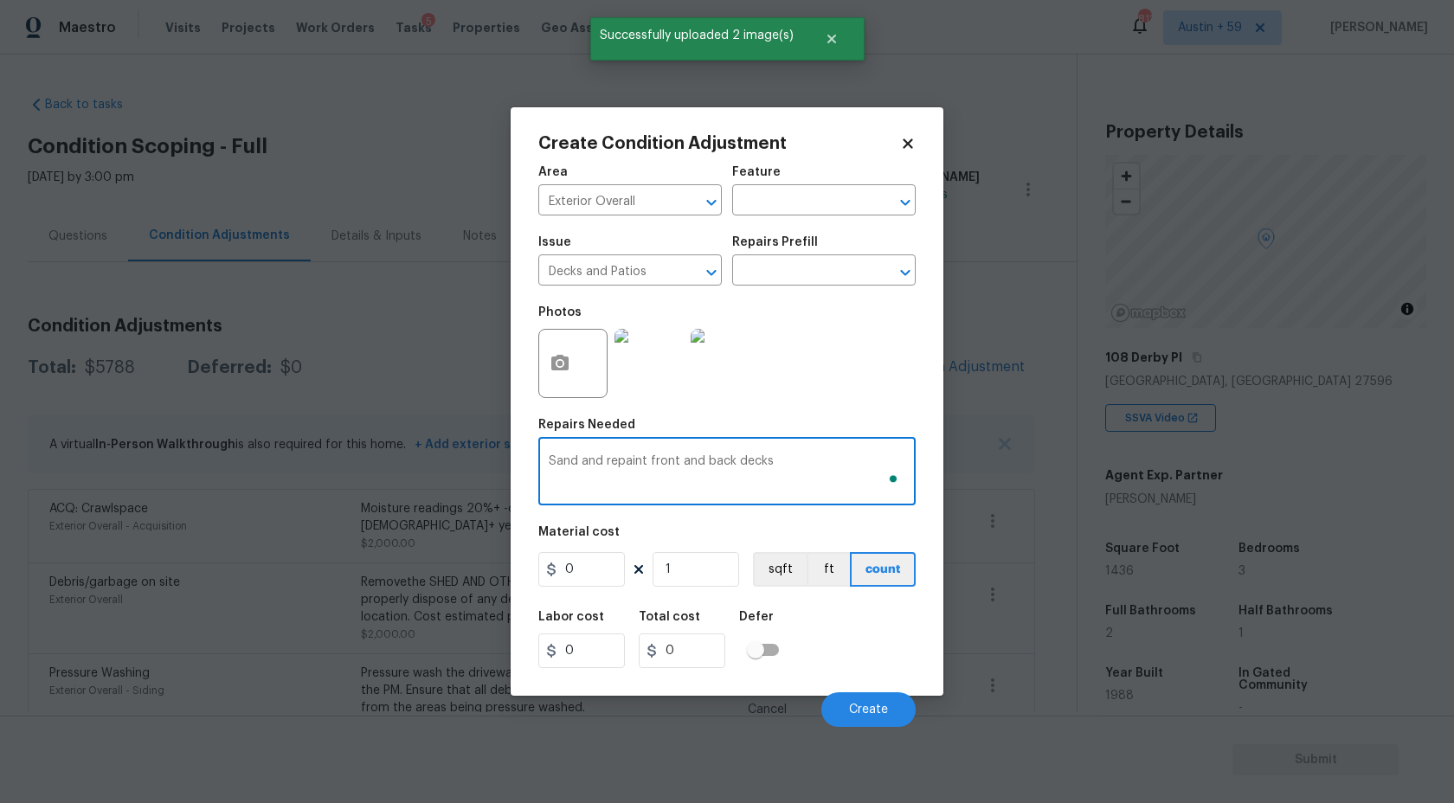
scroll to position [203, 0]
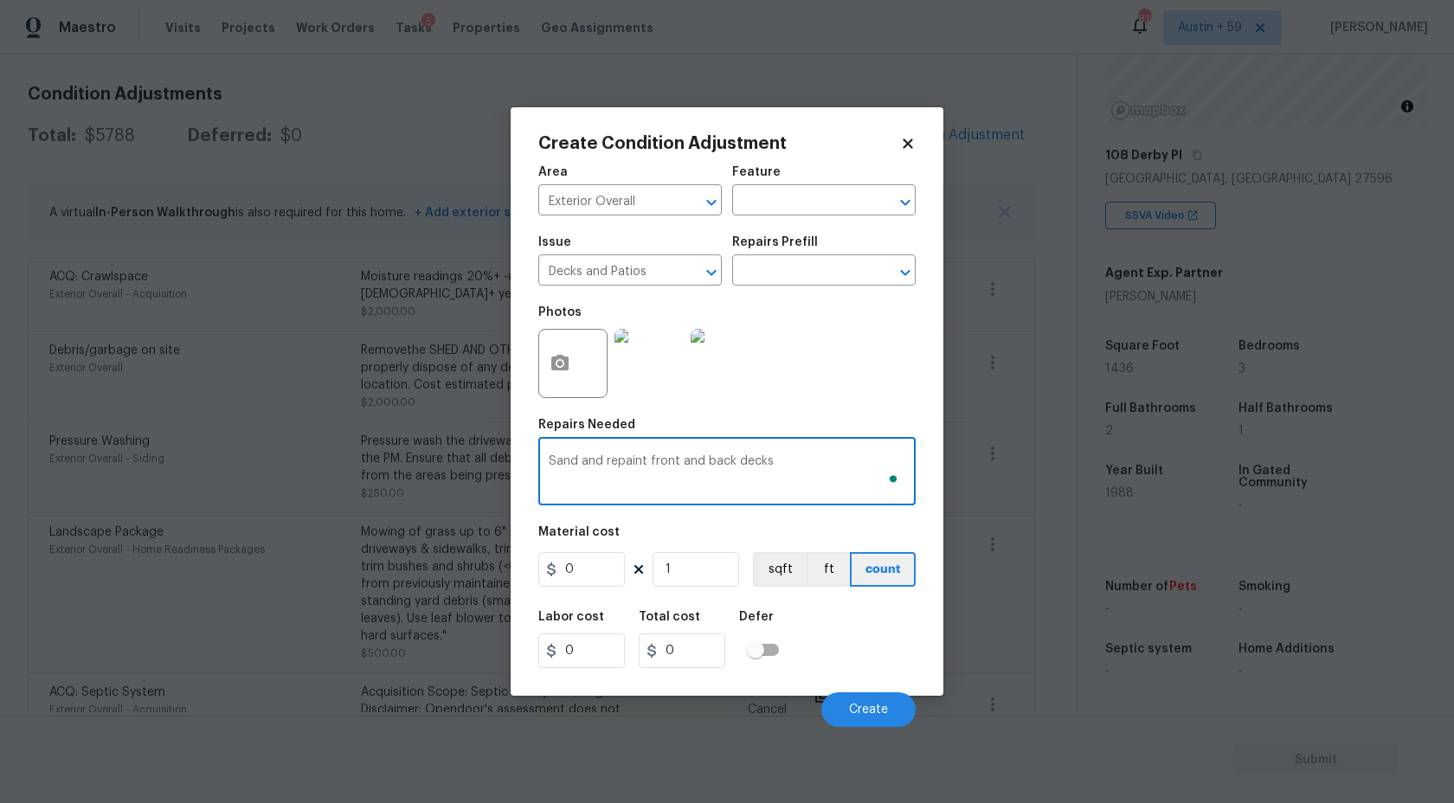
type textarea "Sand and repaint front and back decks"
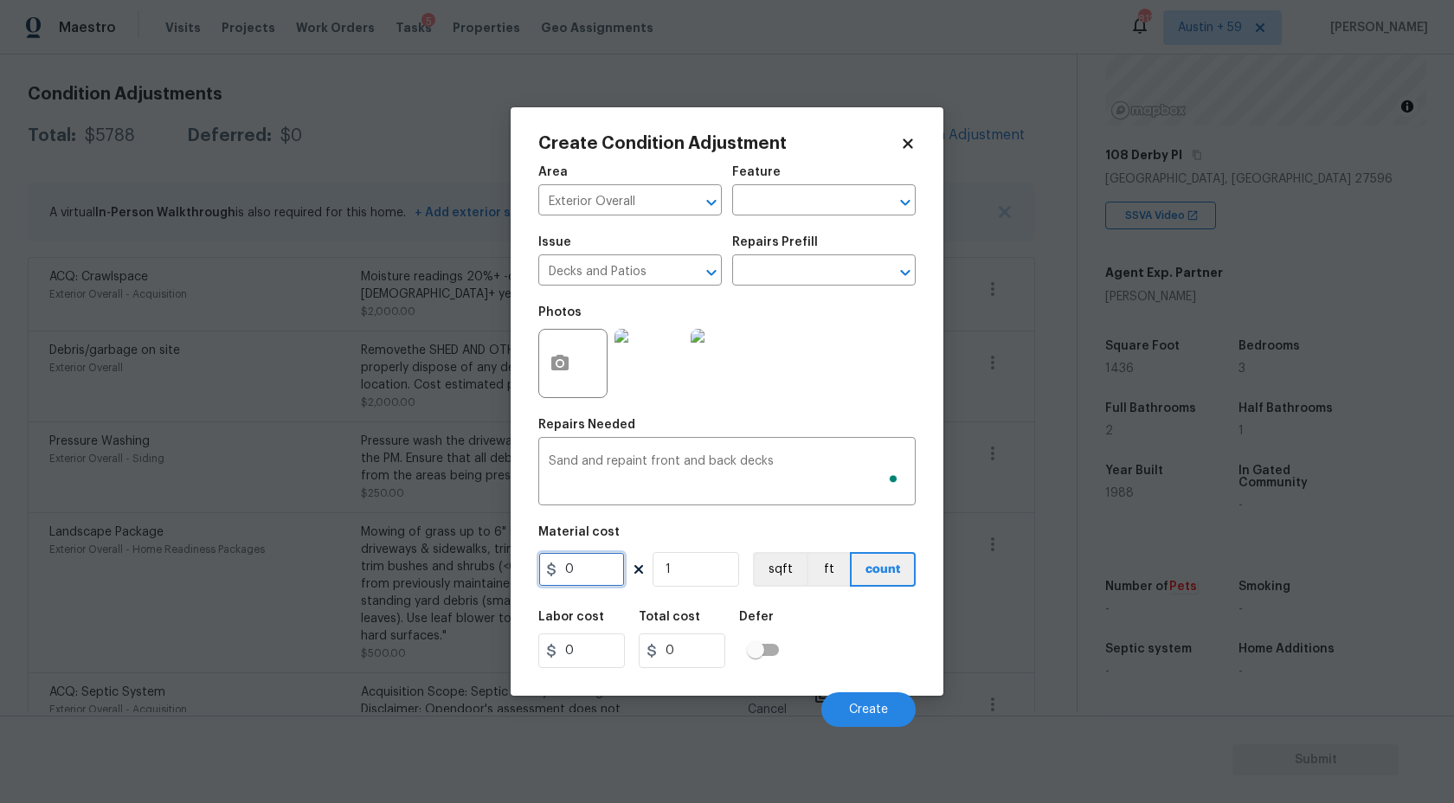
click at [584, 579] on input "0" at bounding box center [581, 569] width 87 height 35
type input "1600"
click at [712, 568] on input "1" at bounding box center [696, 569] width 87 height 35
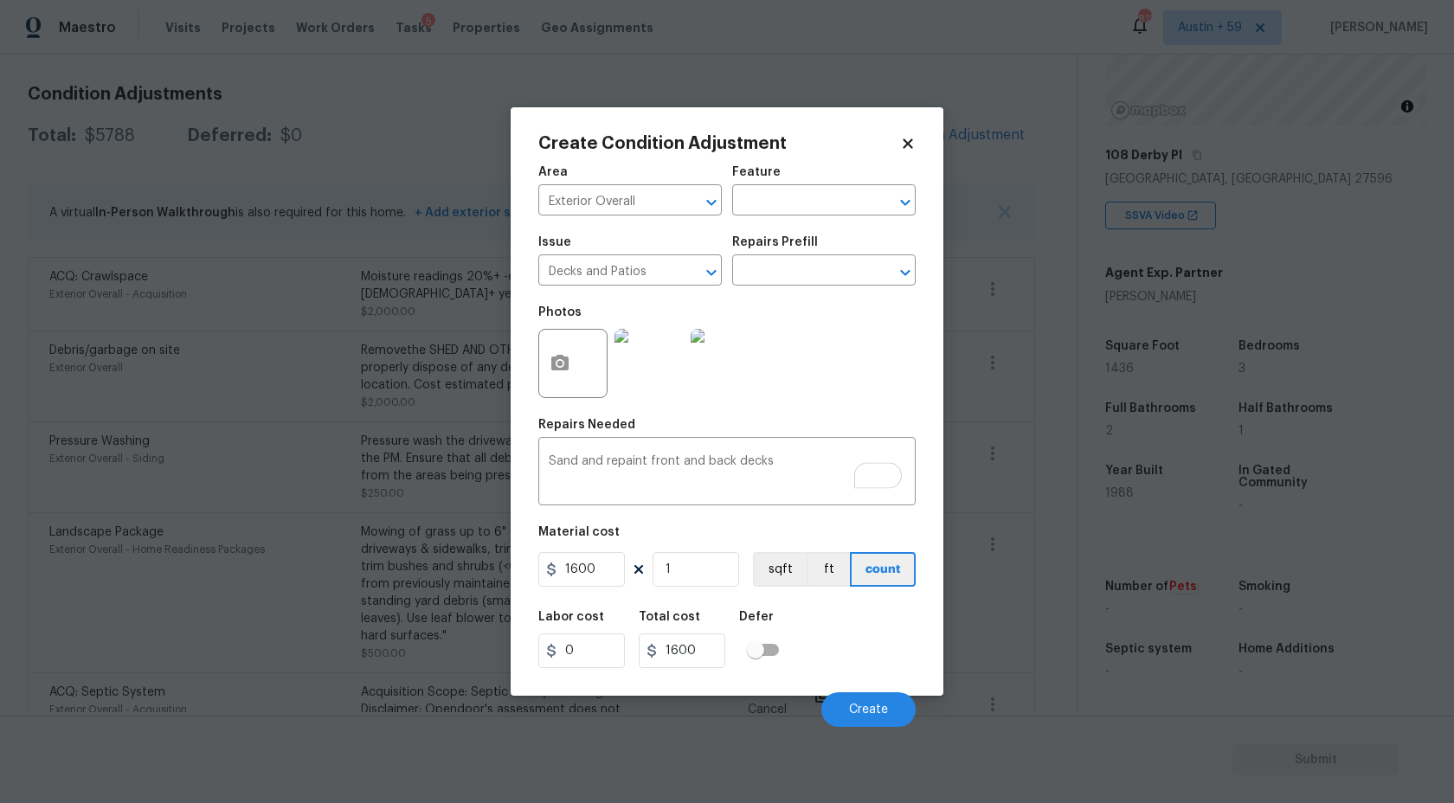
click at [722, 368] on img at bounding box center [725, 363] width 69 height 69
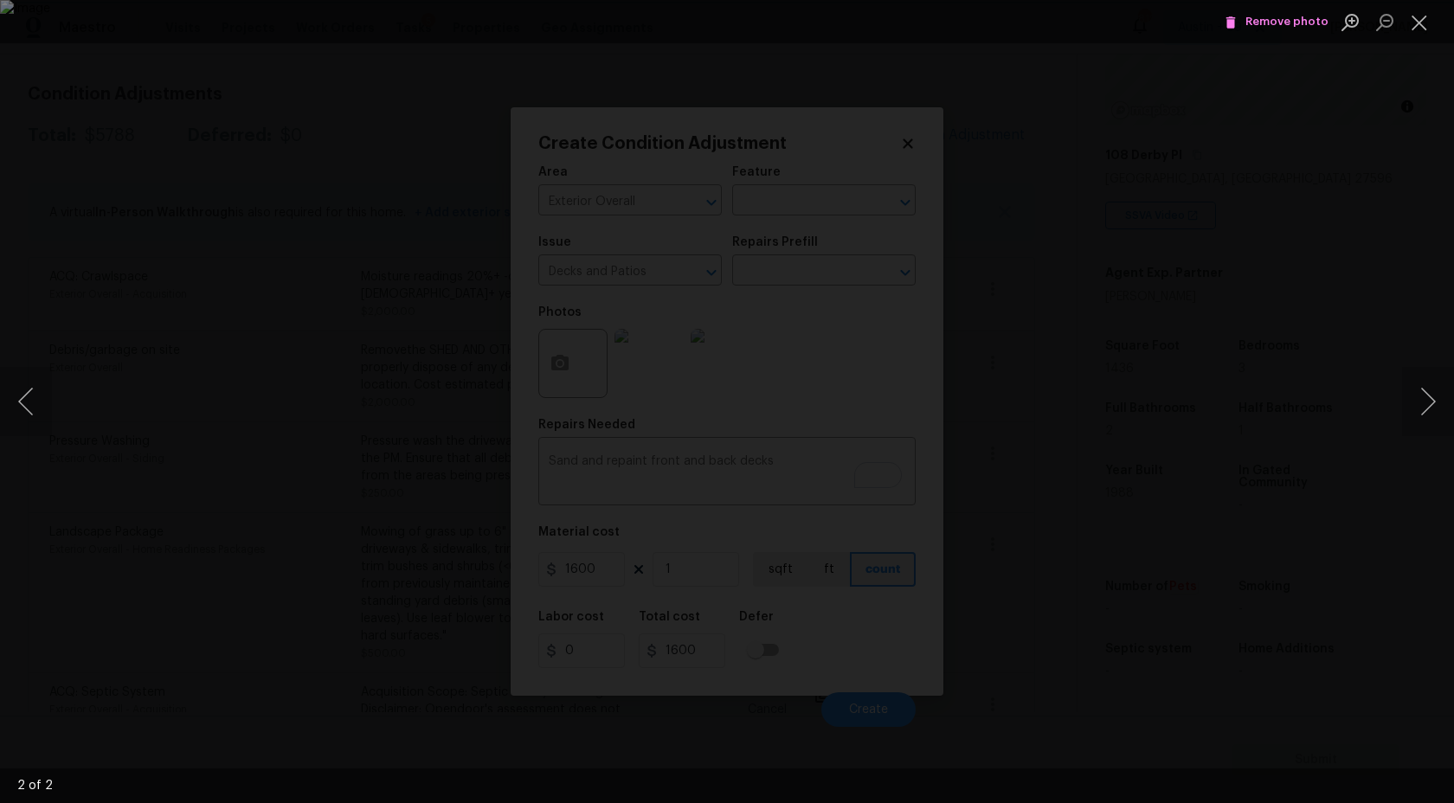
click at [1296, 250] on div "Lightbox" at bounding box center [727, 401] width 1454 height 803
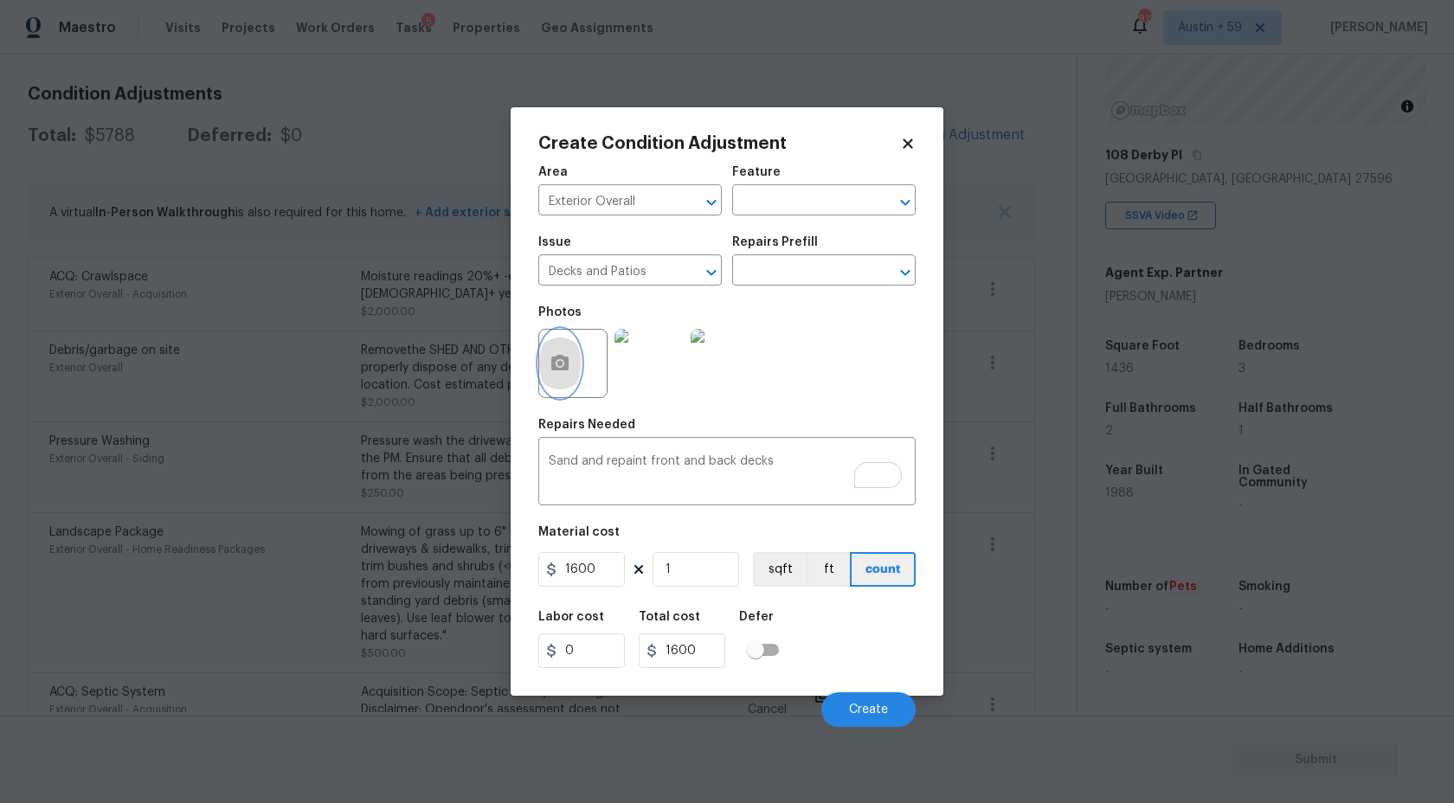
click at [577, 372] on button "button" at bounding box center [560, 364] width 42 height 68
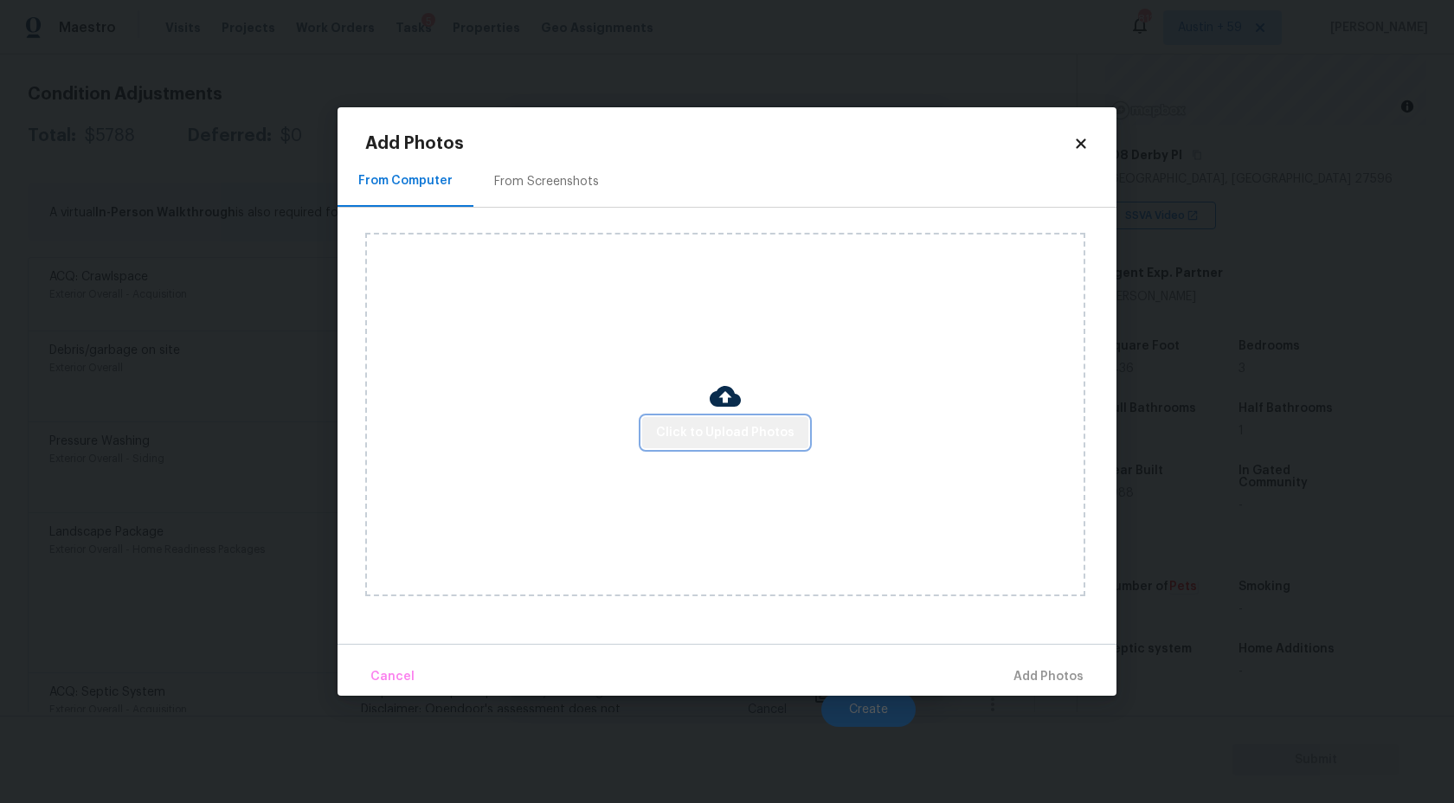
click at [790, 442] on span "Click to Upload Photos" at bounding box center [725, 433] width 138 height 22
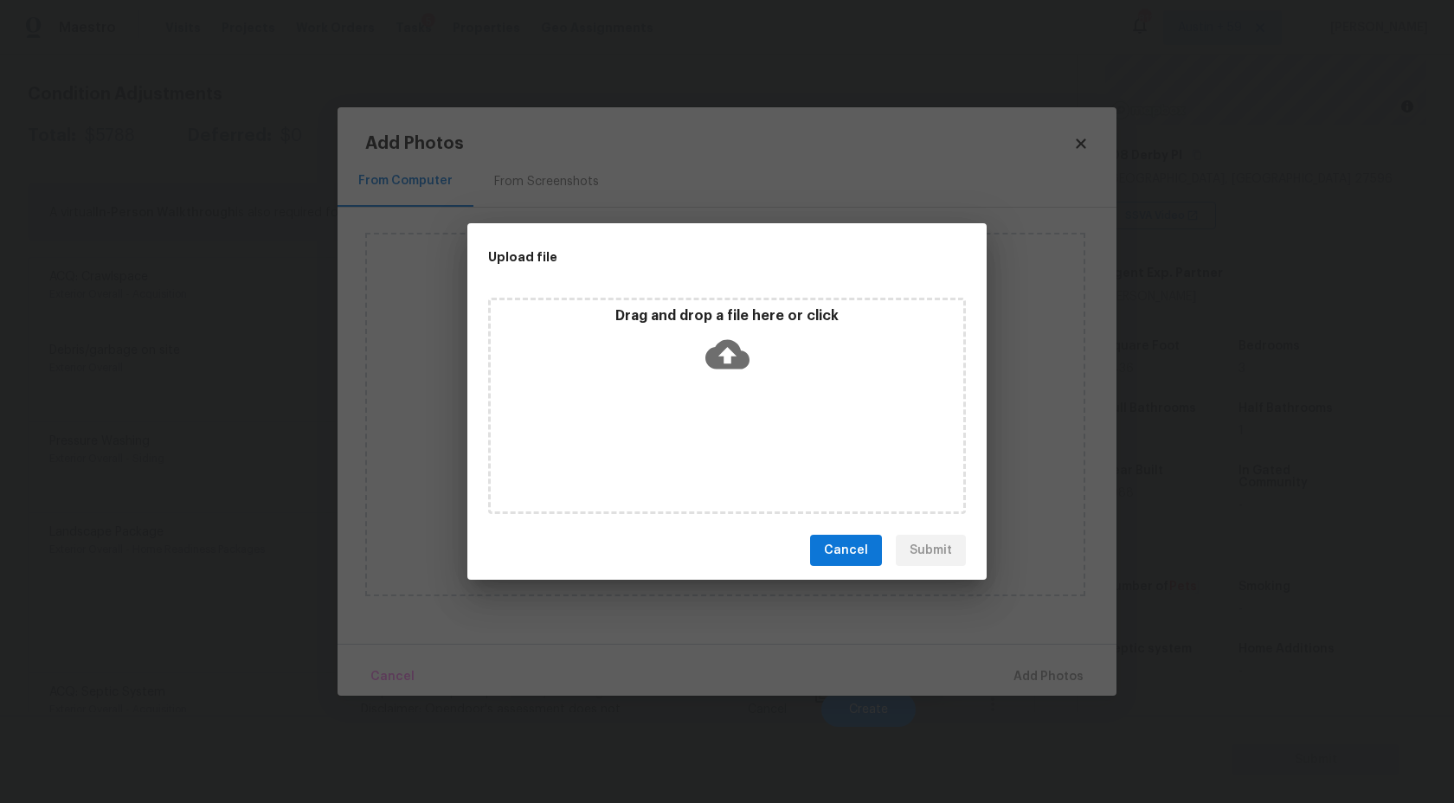
click at [721, 349] on icon at bounding box center [727, 354] width 44 height 29
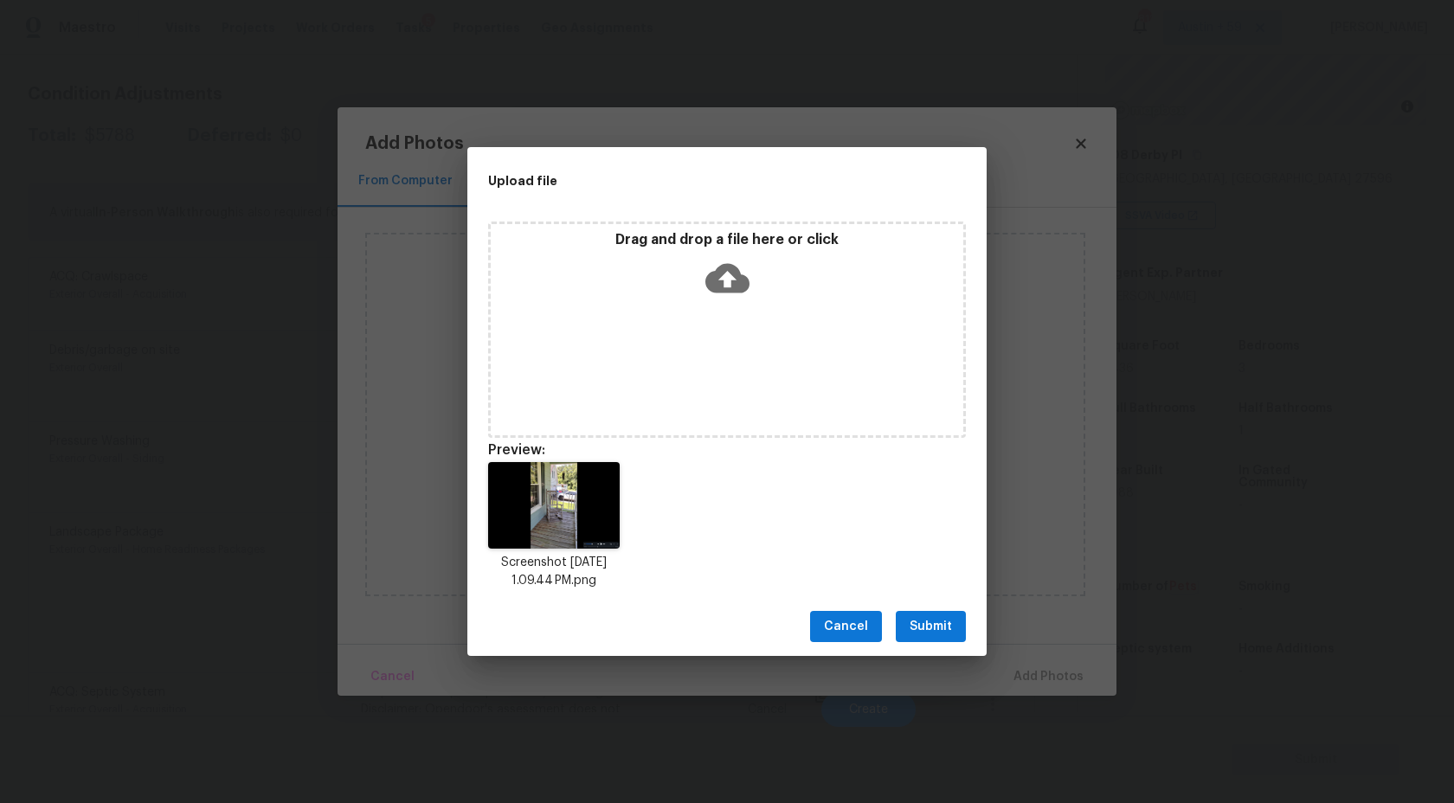
click at [940, 626] on span "Submit" at bounding box center [931, 627] width 42 height 22
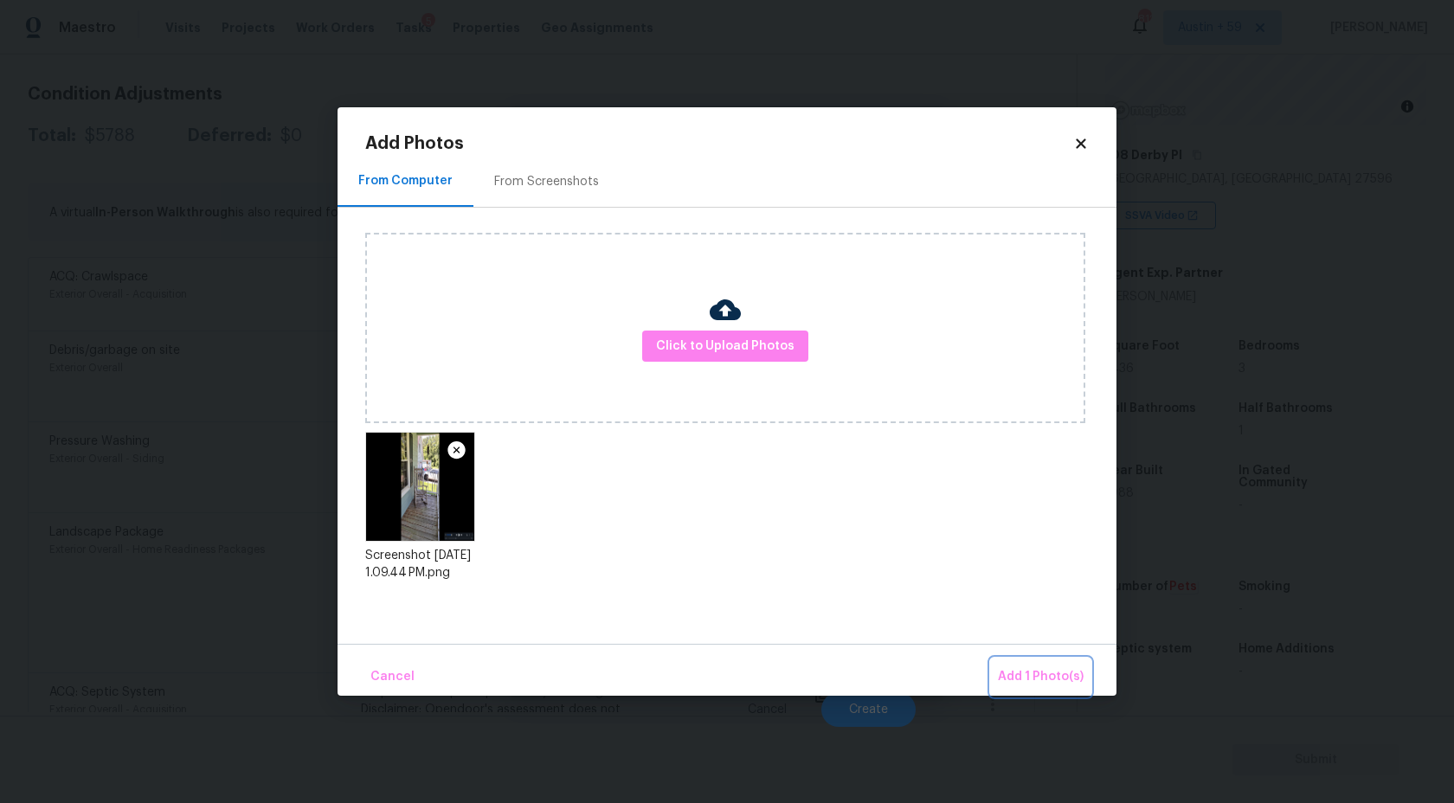
click at [1031, 662] on button "Add 1 Photo(s)" at bounding box center [1041, 677] width 100 height 37
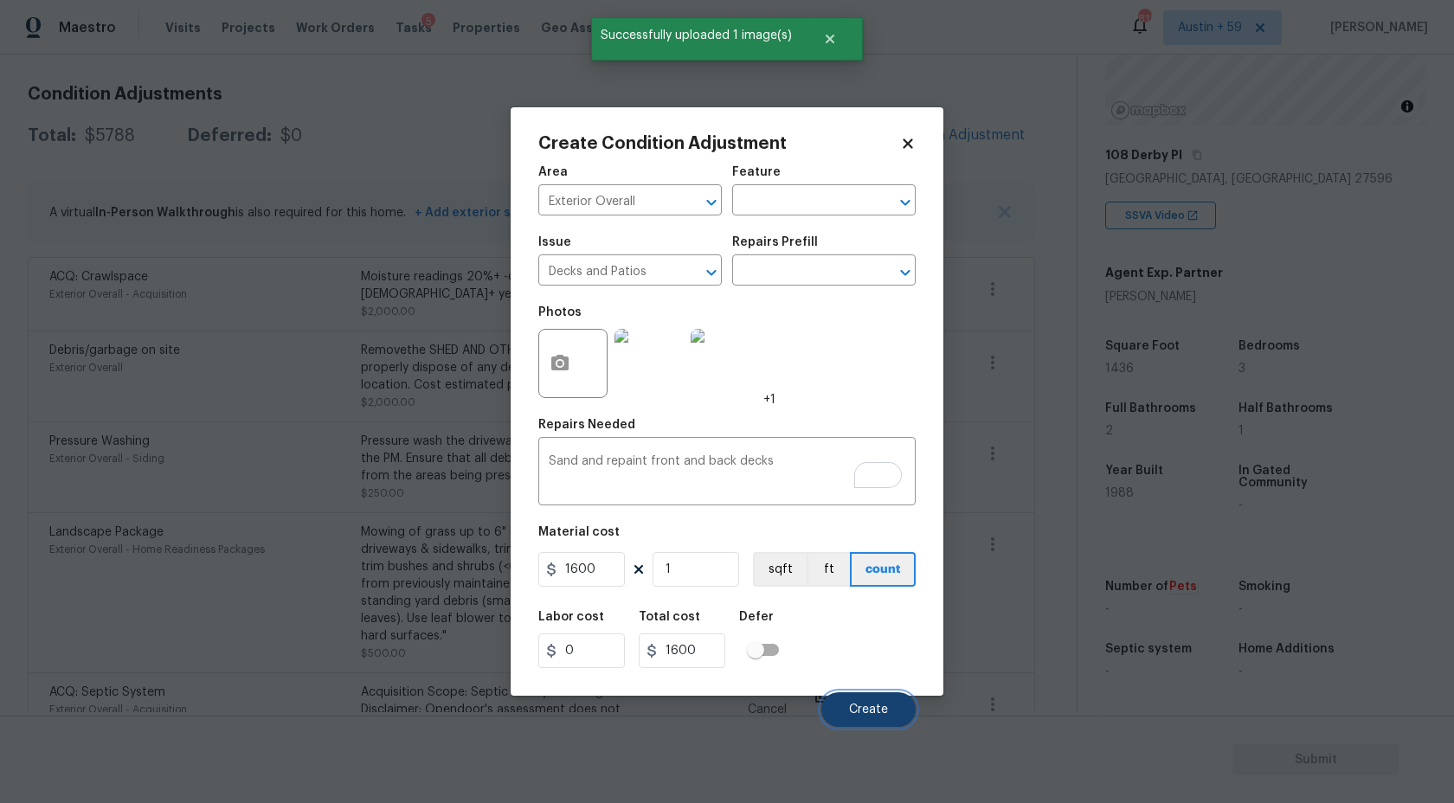
click at [879, 699] on button "Create" at bounding box center [868, 709] width 94 height 35
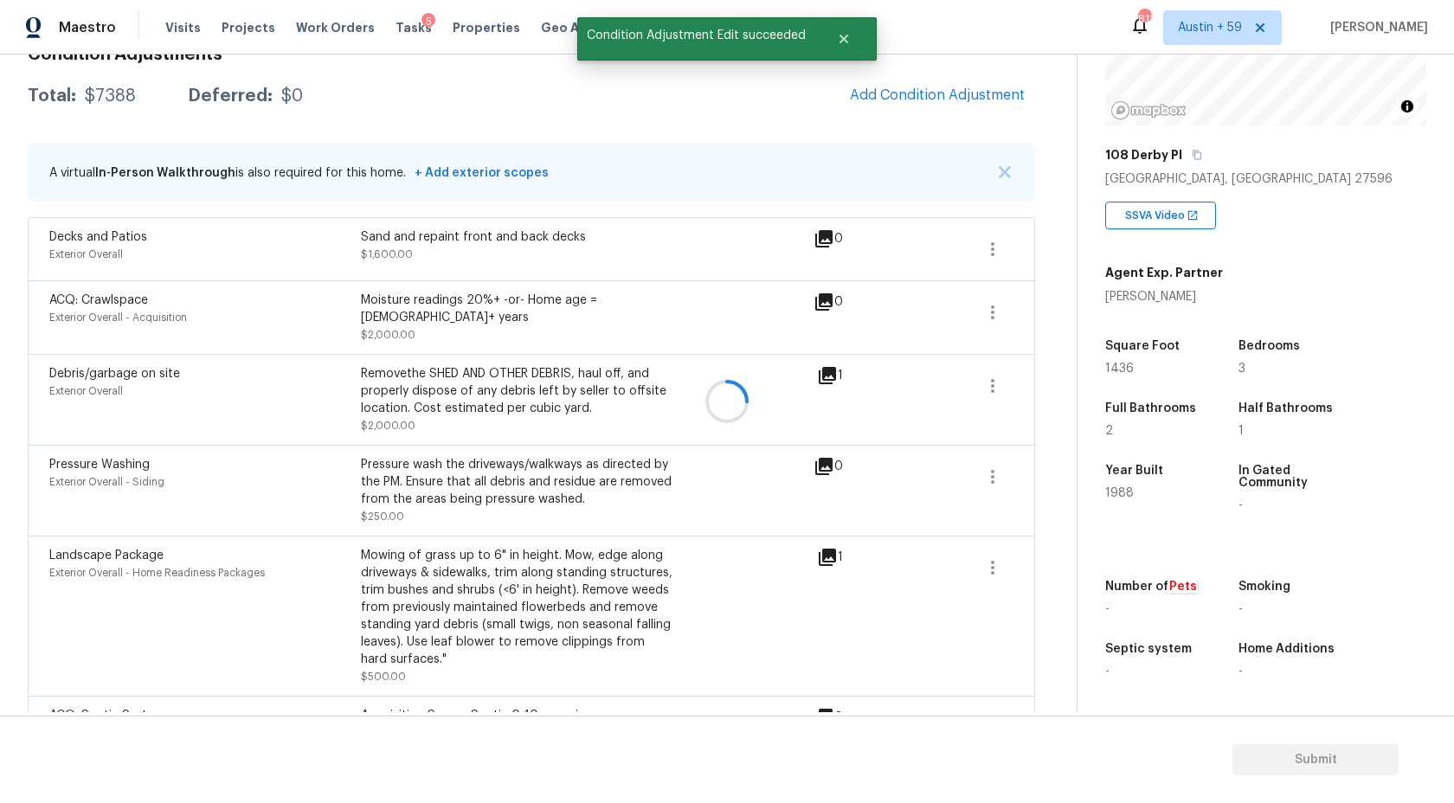
scroll to position [232, 0]
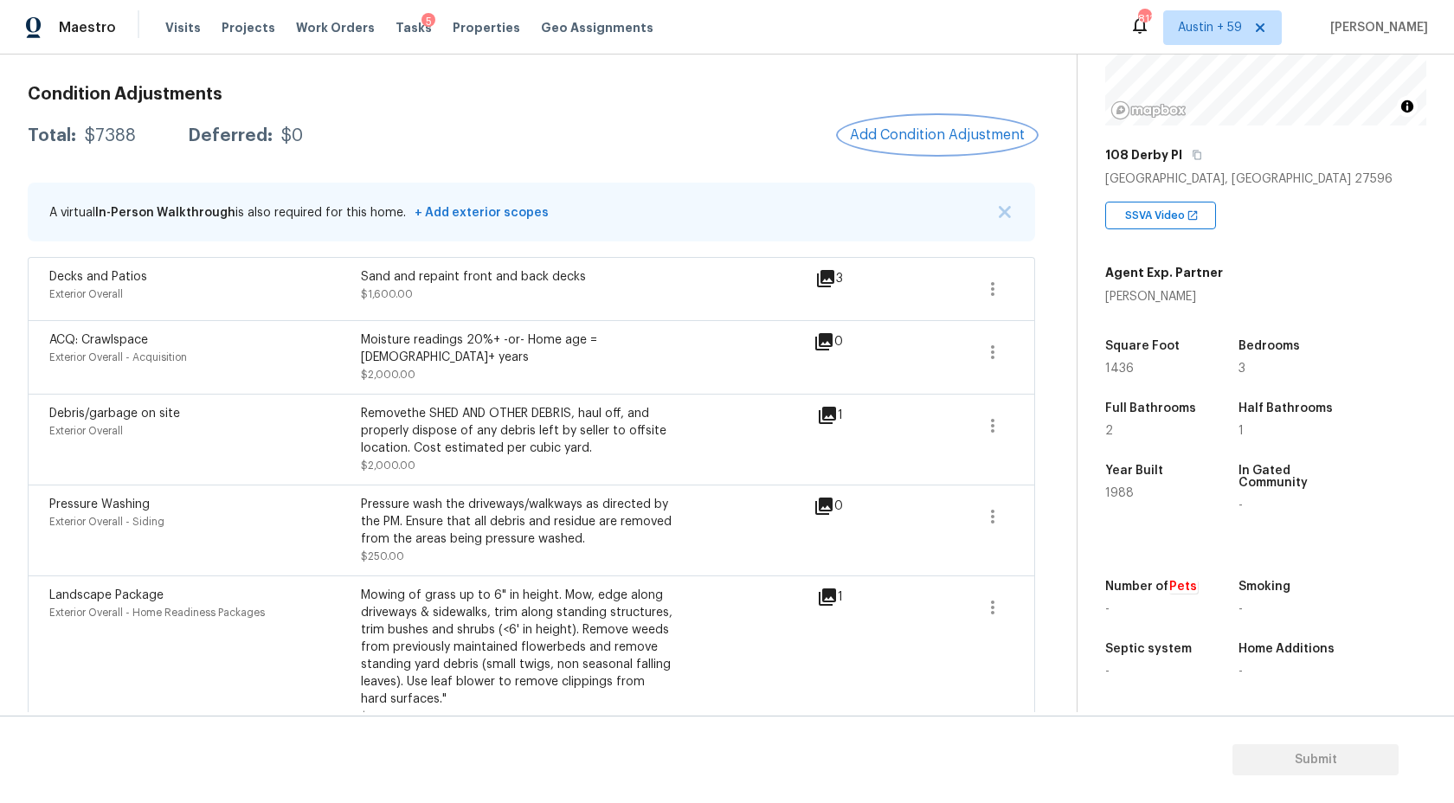
click at [937, 132] on span "Add Condition Adjustment" at bounding box center [937, 135] width 175 height 16
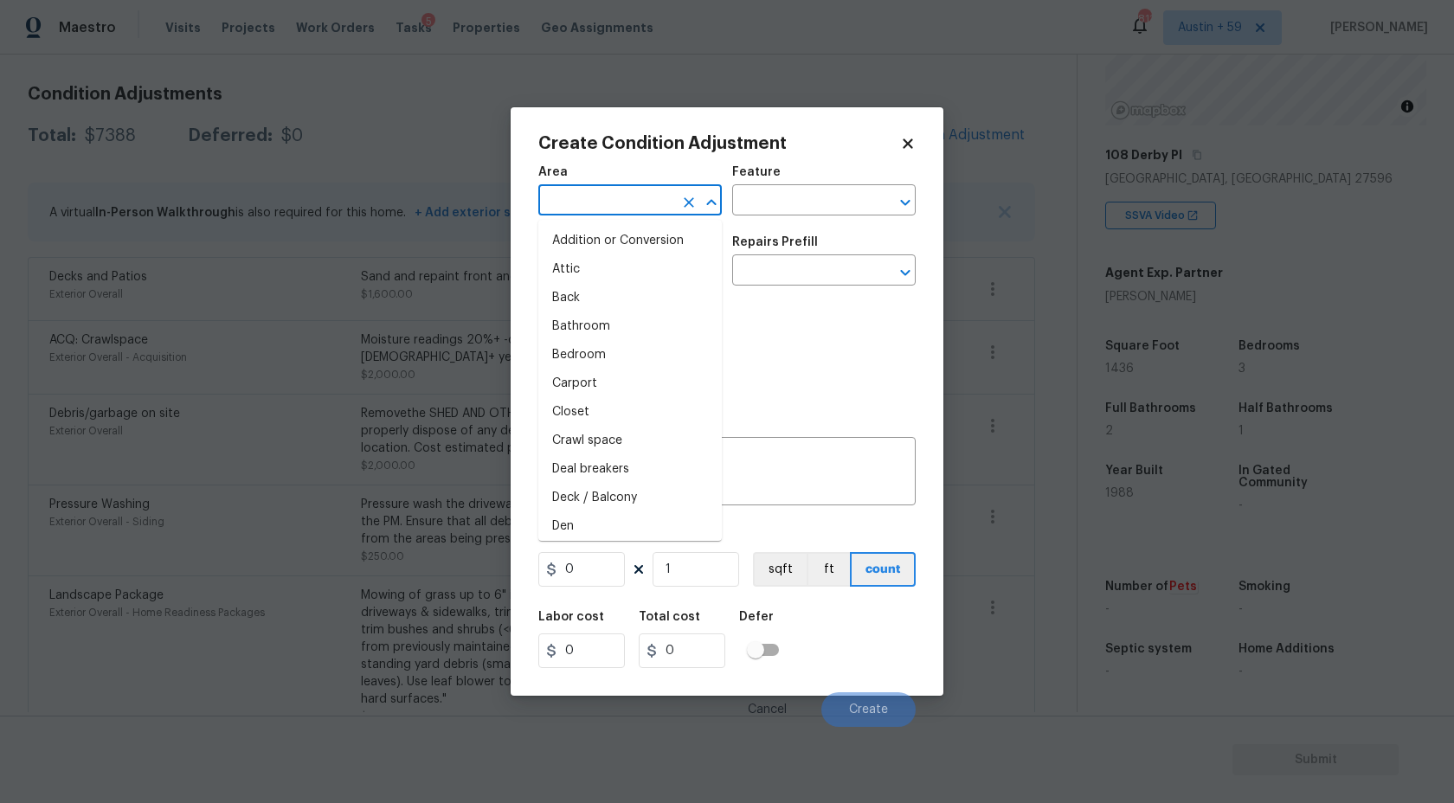
click at [608, 193] on input "text" at bounding box center [605, 202] width 135 height 27
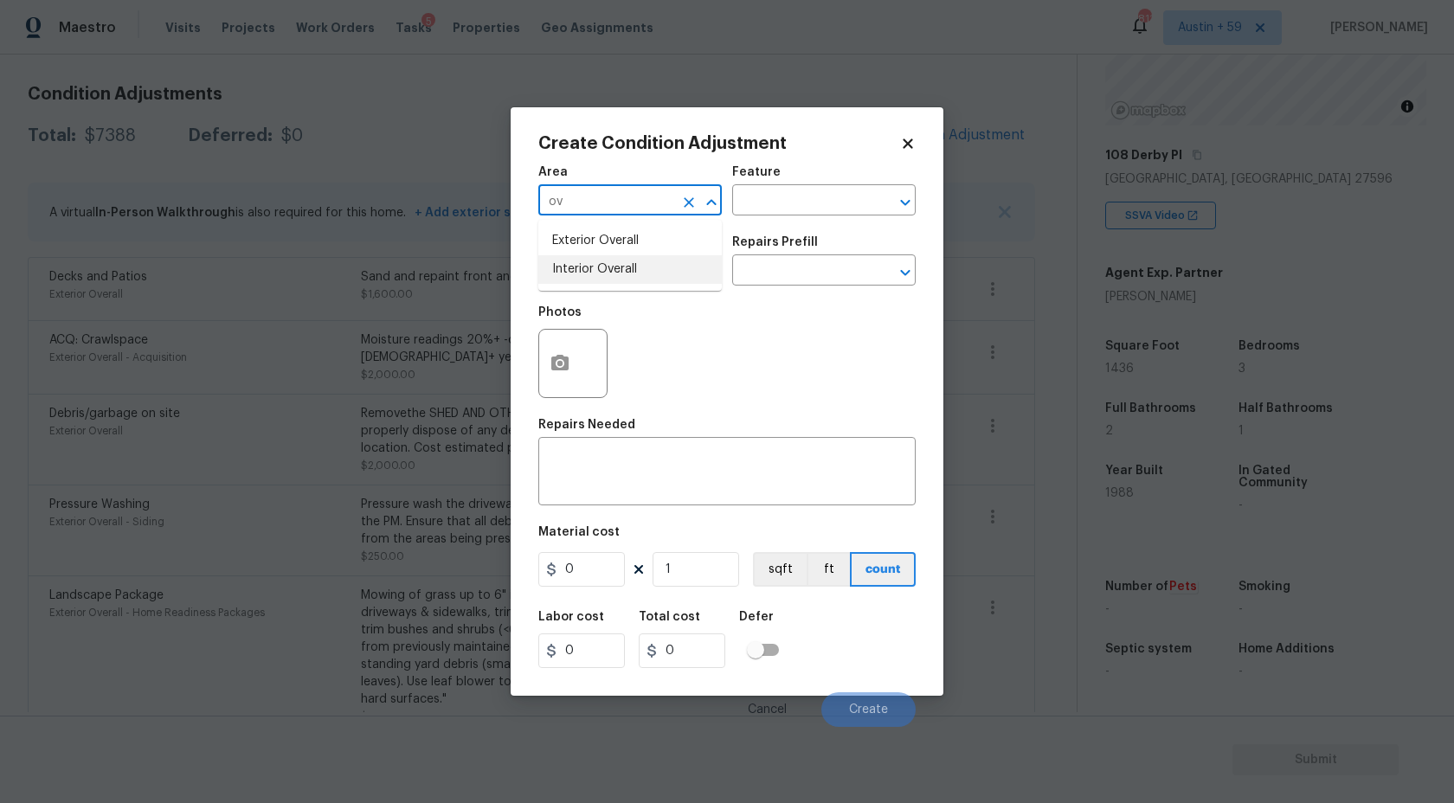
click at [609, 265] on li "Interior Overall" at bounding box center [630, 269] width 184 height 29
type input "Interior Overall"
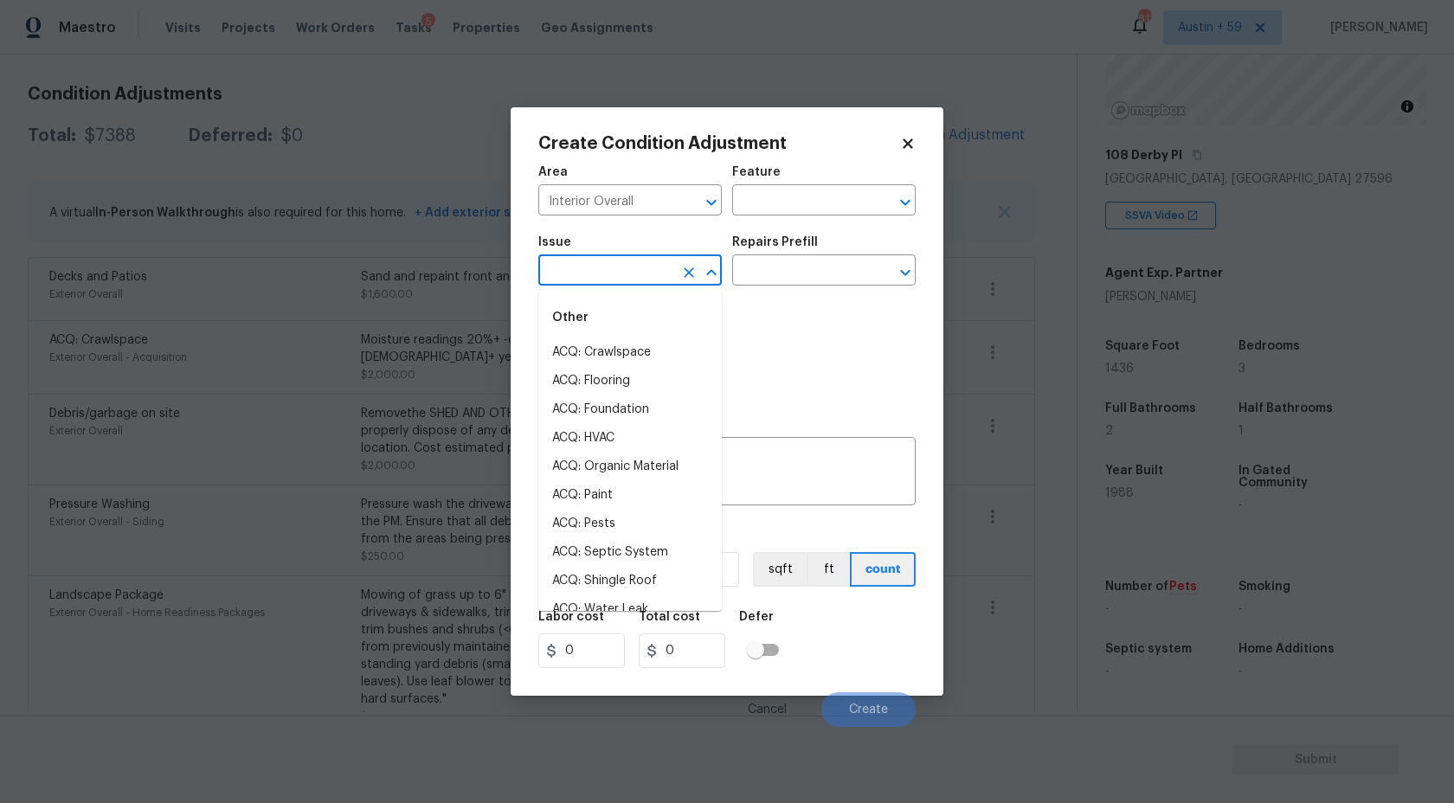
click at [596, 273] on input "text" at bounding box center [605, 272] width 135 height 27
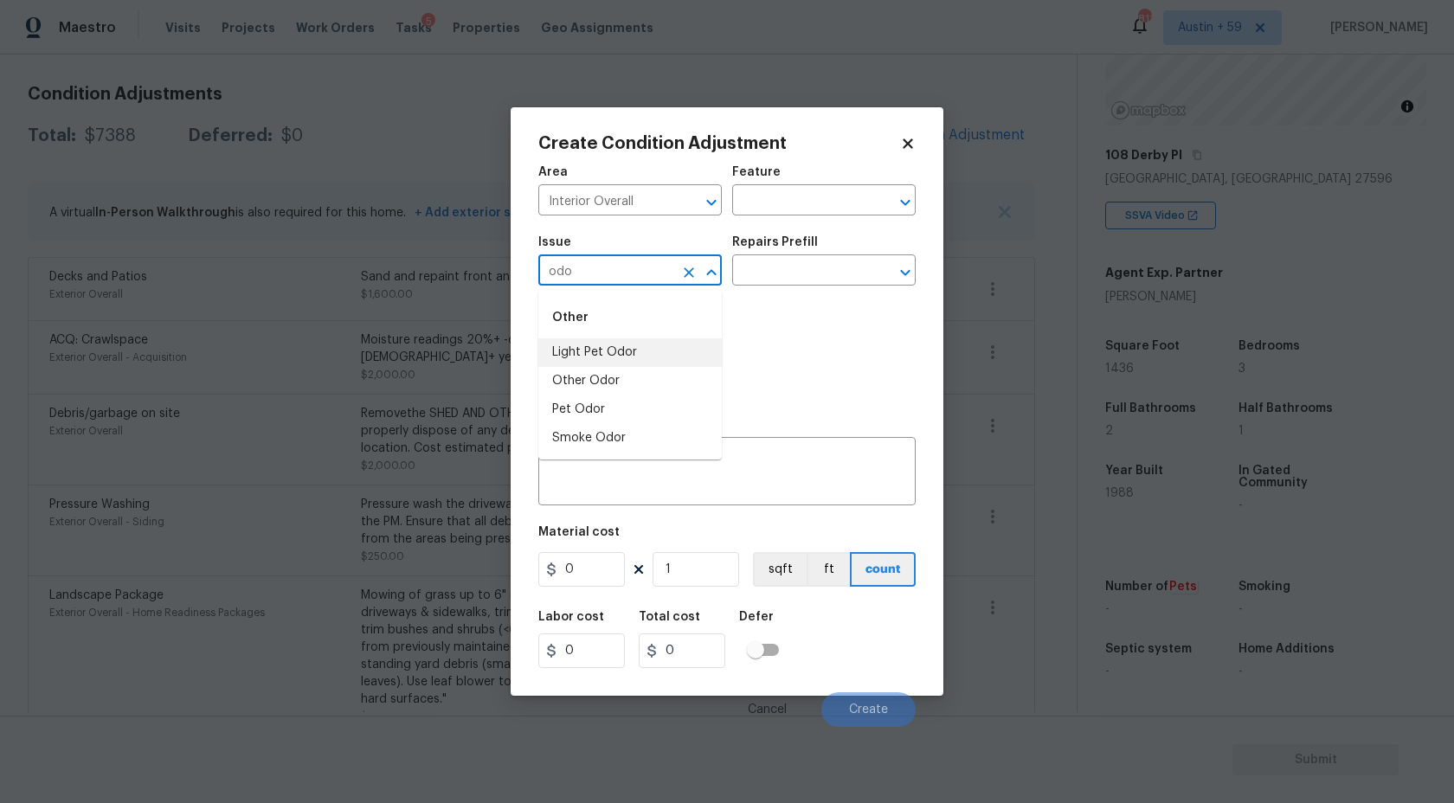
click at [609, 354] on li "Light Pet Odor" at bounding box center [630, 352] width 184 height 29
type input "Light Pet Odor"
click at [578, 365] on button "button" at bounding box center [560, 364] width 42 height 68
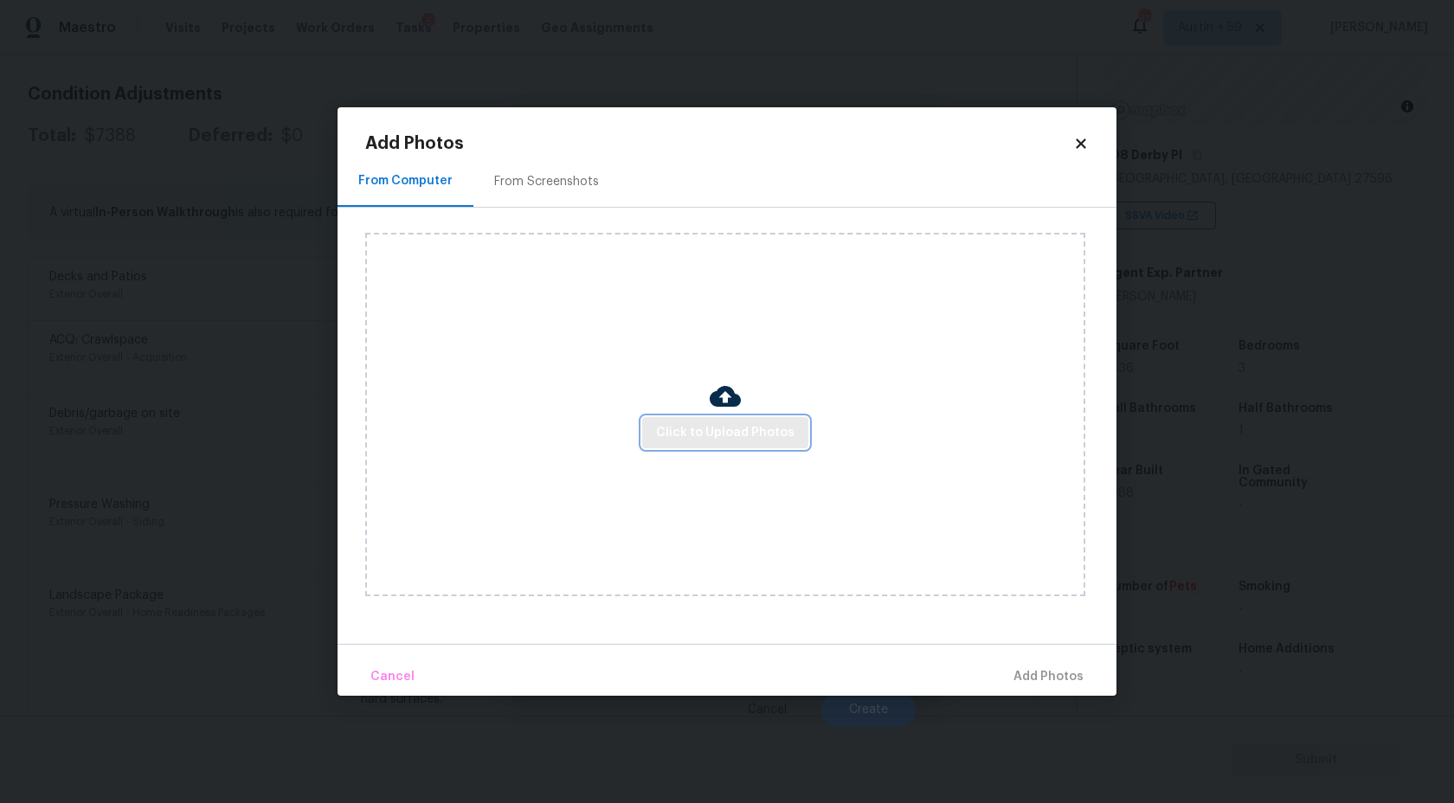
click at [711, 437] on span "Click to Upload Photos" at bounding box center [725, 433] width 138 height 22
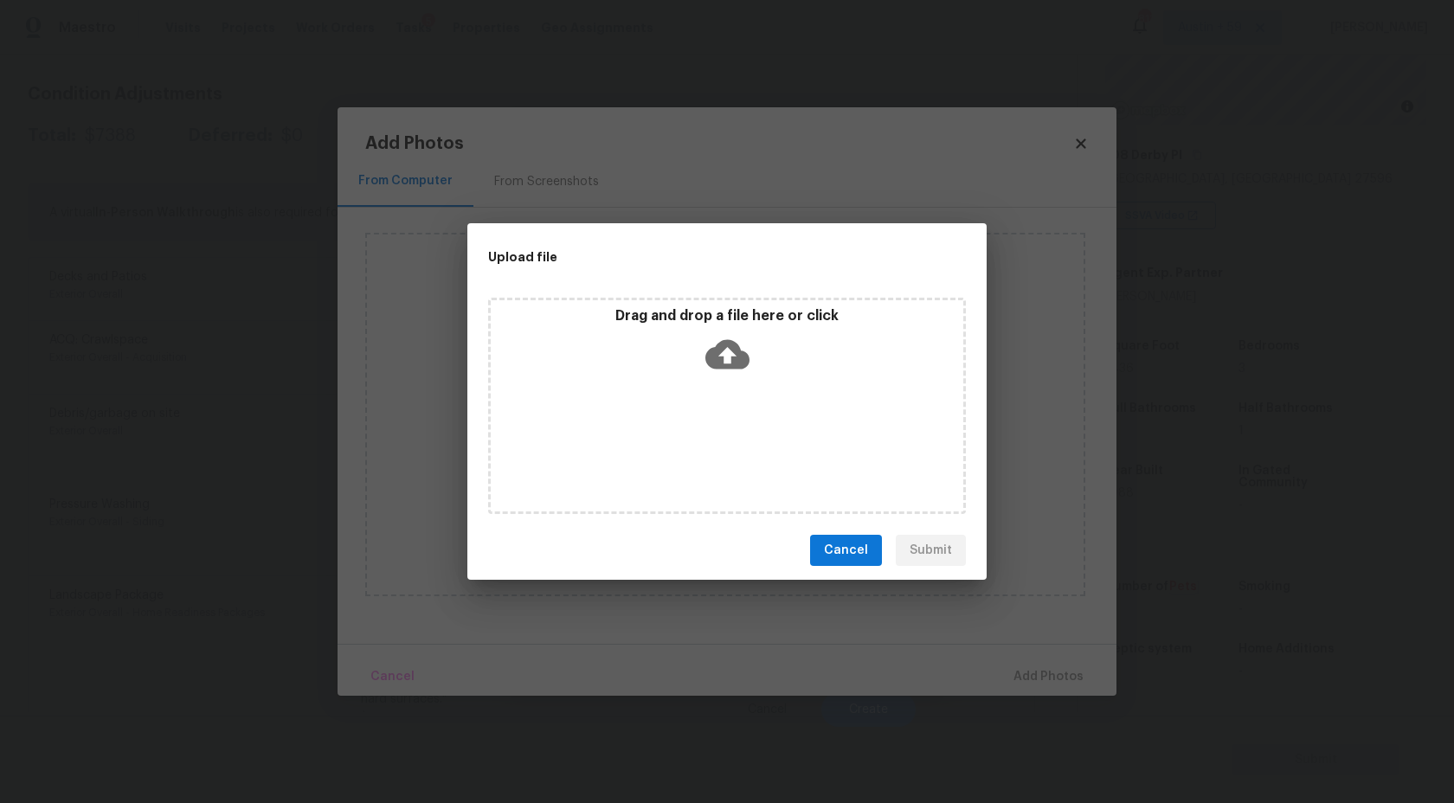
click at [716, 388] on div "Drag and drop a file here or click" at bounding box center [727, 406] width 478 height 216
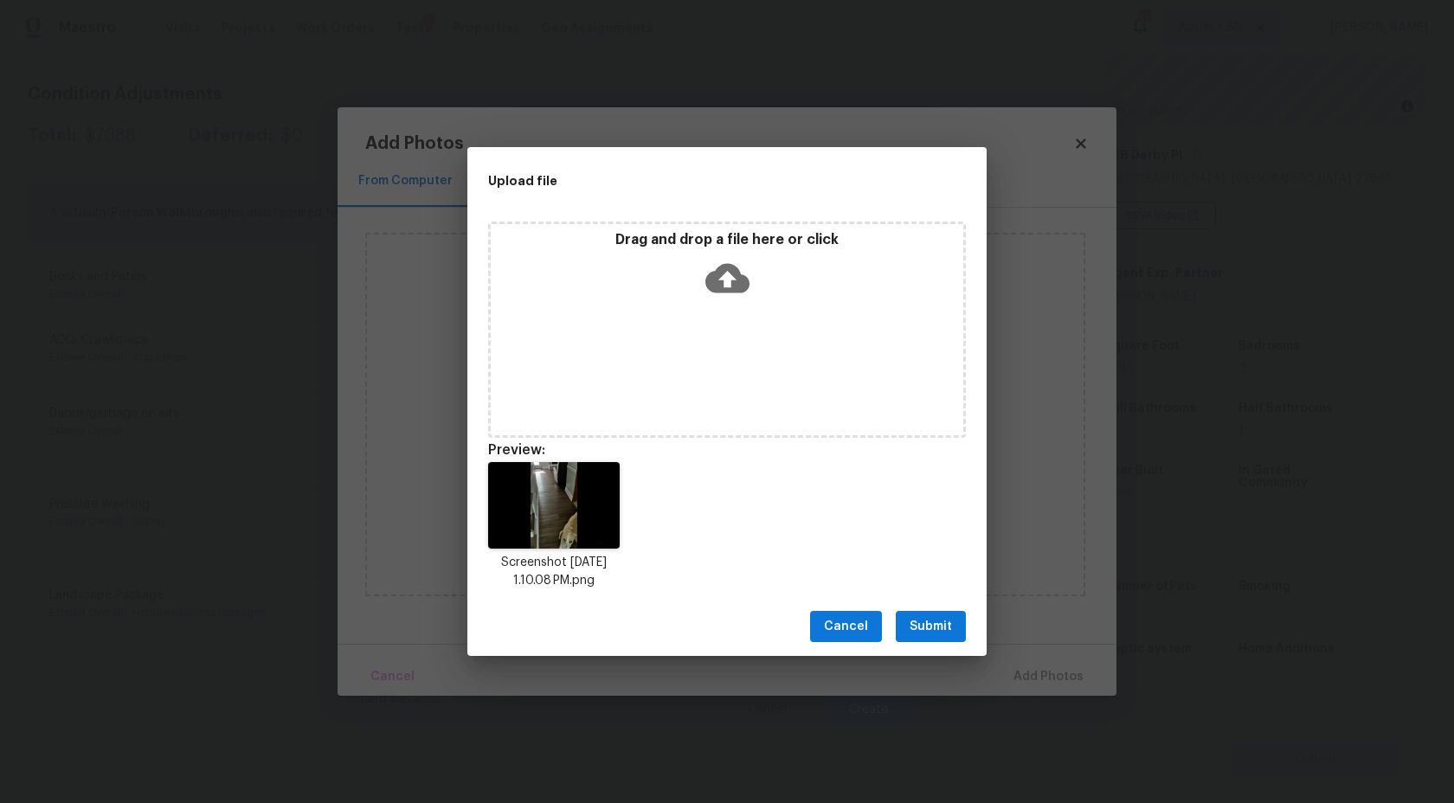
click at [937, 621] on span "Submit" at bounding box center [931, 627] width 42 height 22
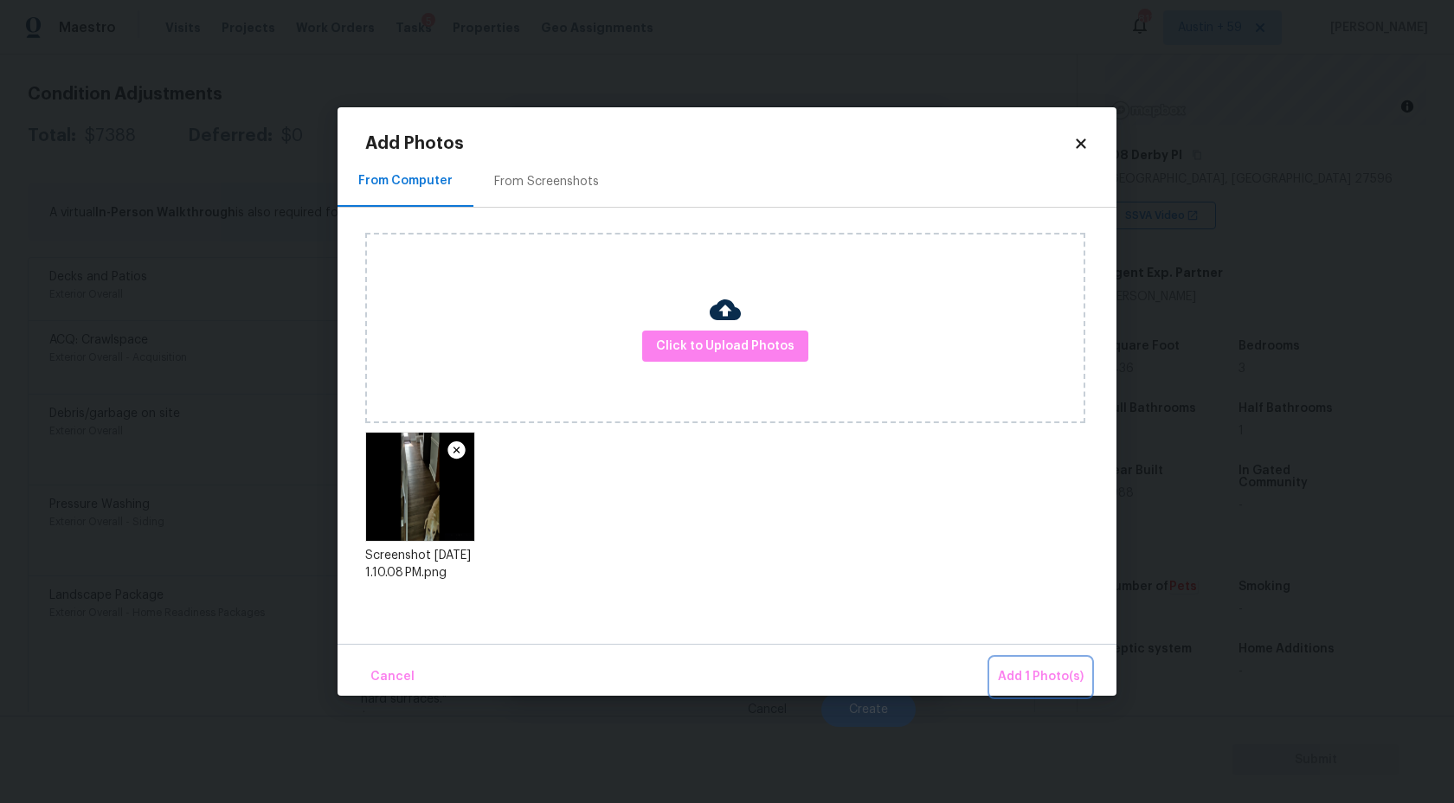
click at [1012, 673] on span "Add 1 Photo(s)" at bounding box center [1041, 677] width 86 height 22
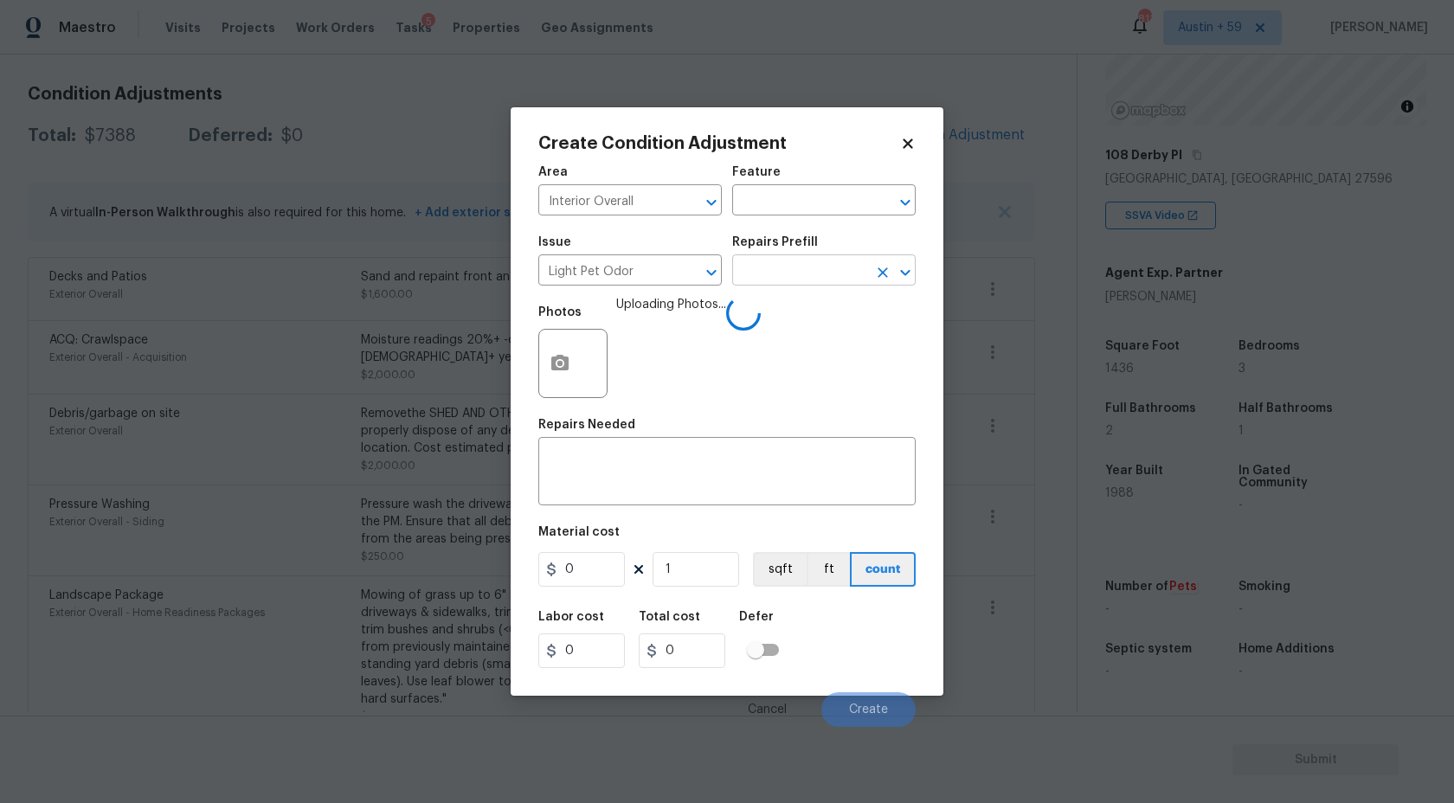
click at [760, 269] on input "text" at bounding box center [799, 272] width 135 height 27
click at [797, 325] on span "Acquisition Scope: 1-2 pets present $575.00" at bounding box center [824, 320] width 156 height 36
type textarea "Acquisition Scope: 1-2 pets present"
type input "575"
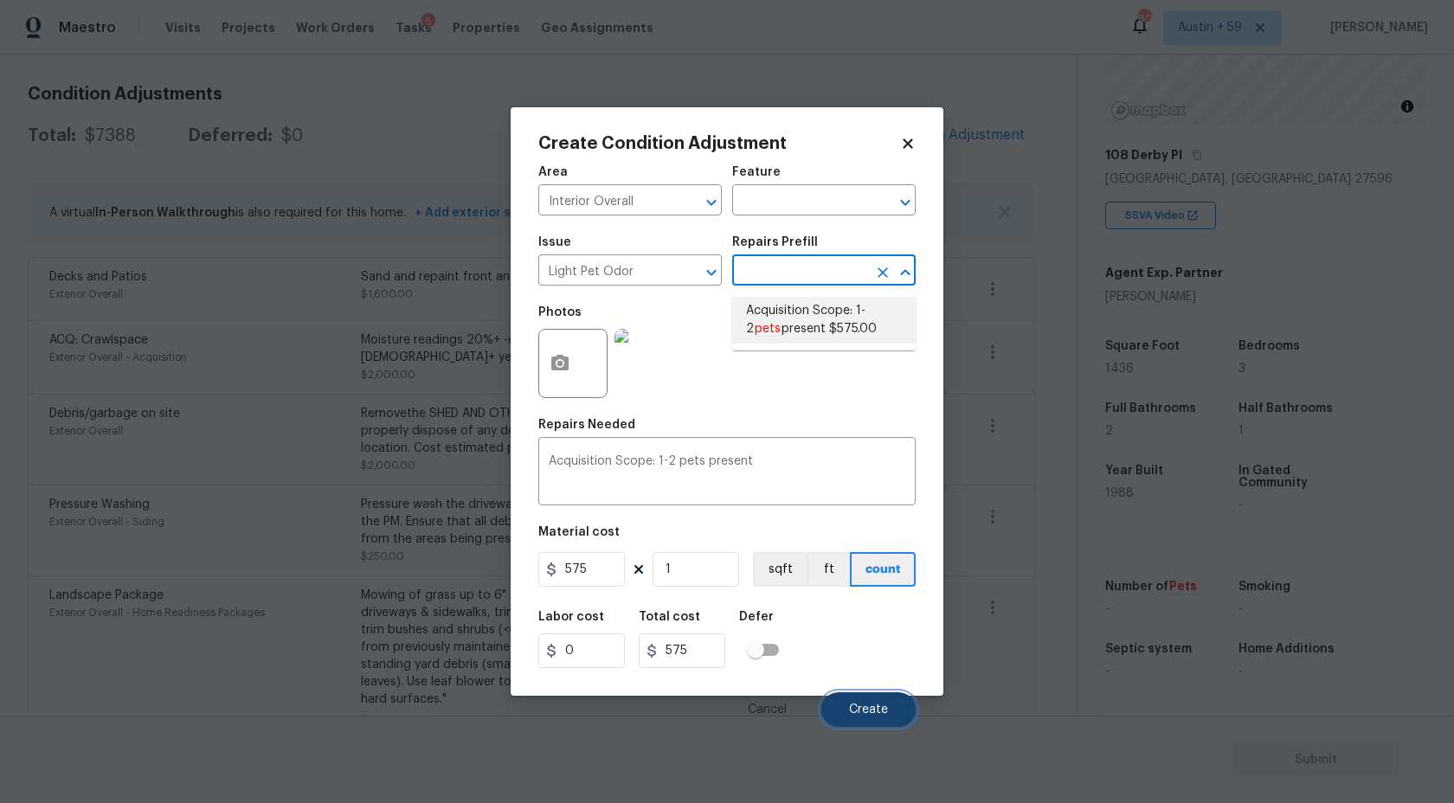
click at [873, 699] on button "Create" at bounding box center [868, 709] width 94 height 35
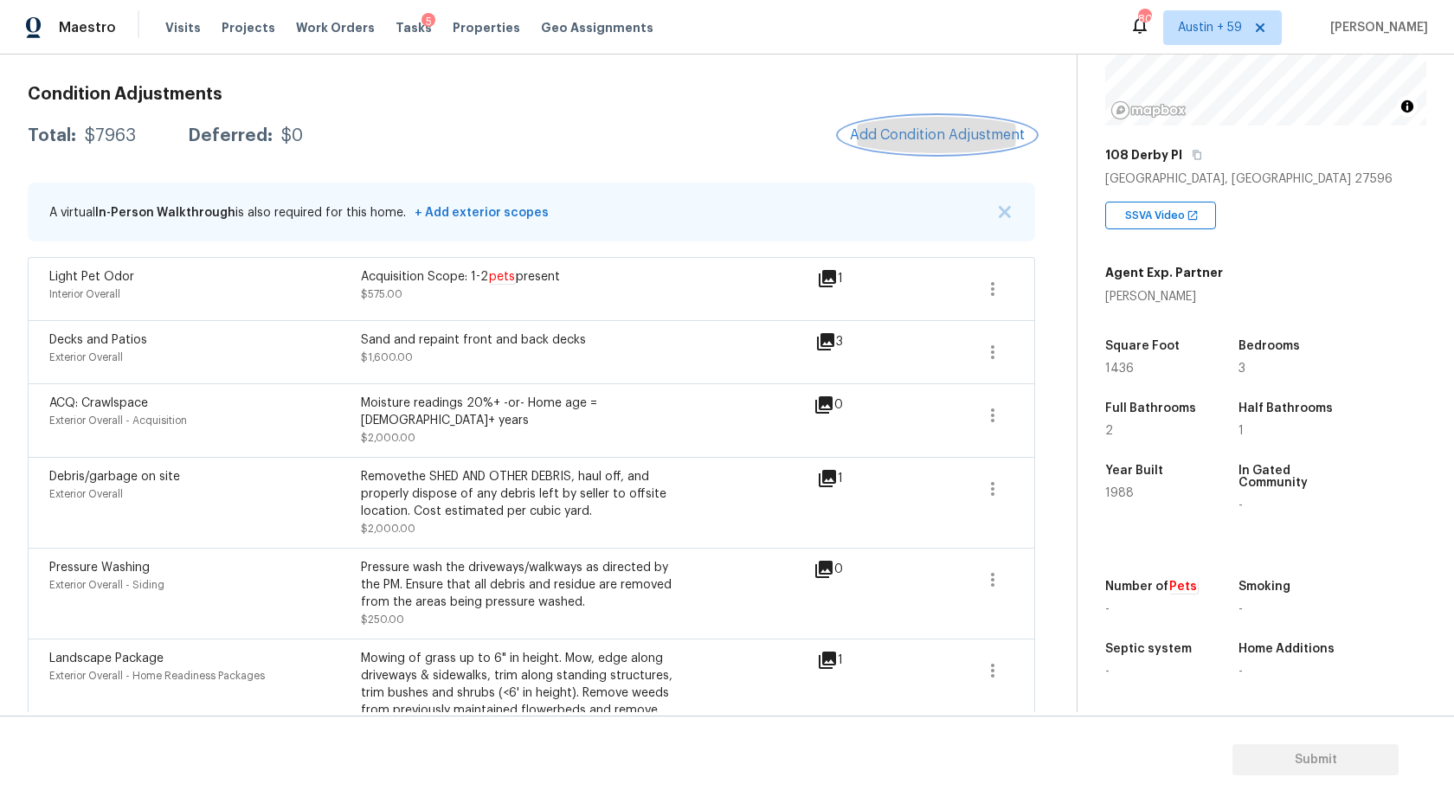
click at [966, 133] on span "Add Condition Adjustment" at bounding box center [937, 135] width 175 height 16
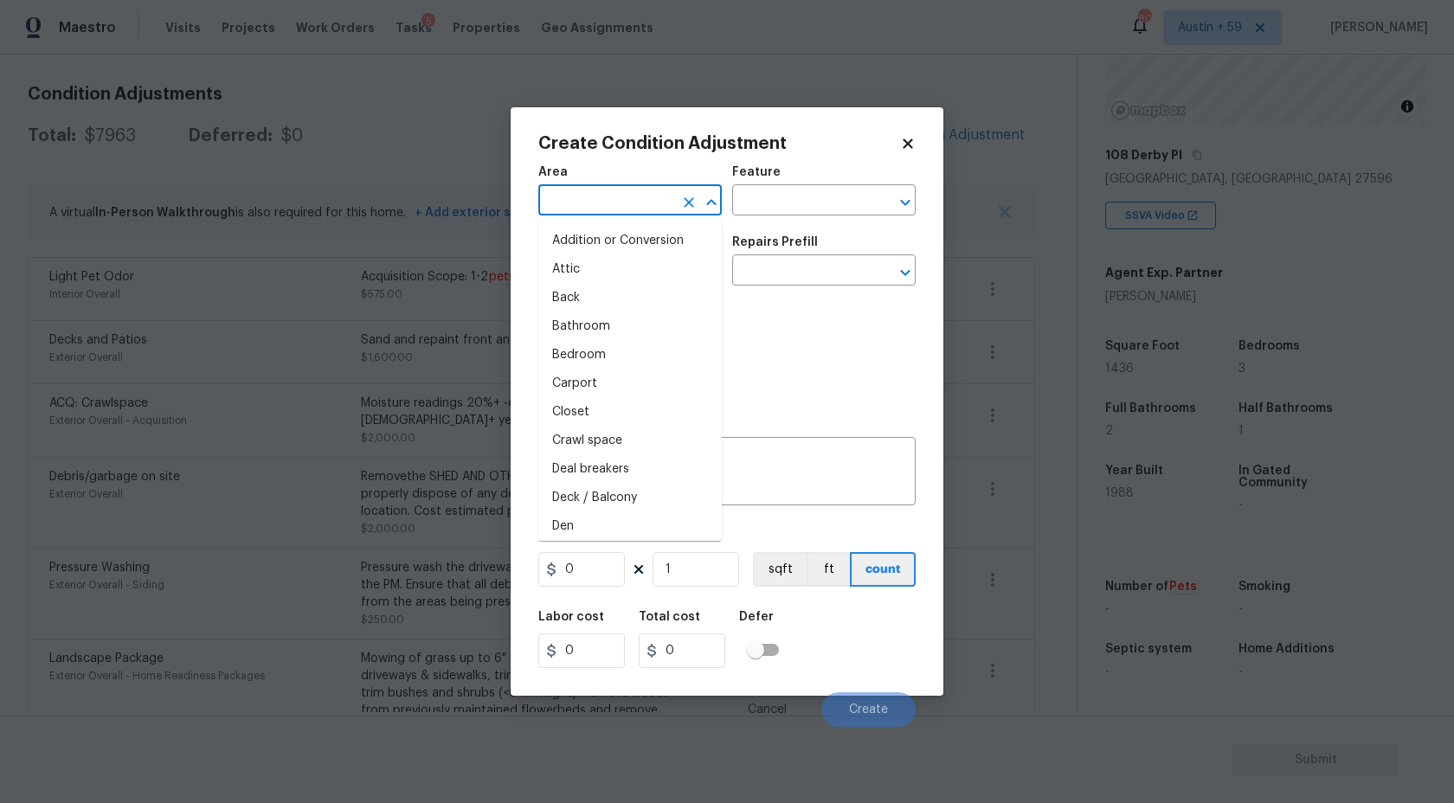
click at [587, 209] on input "text" at bounding box center [605, 202] width 135 height 27
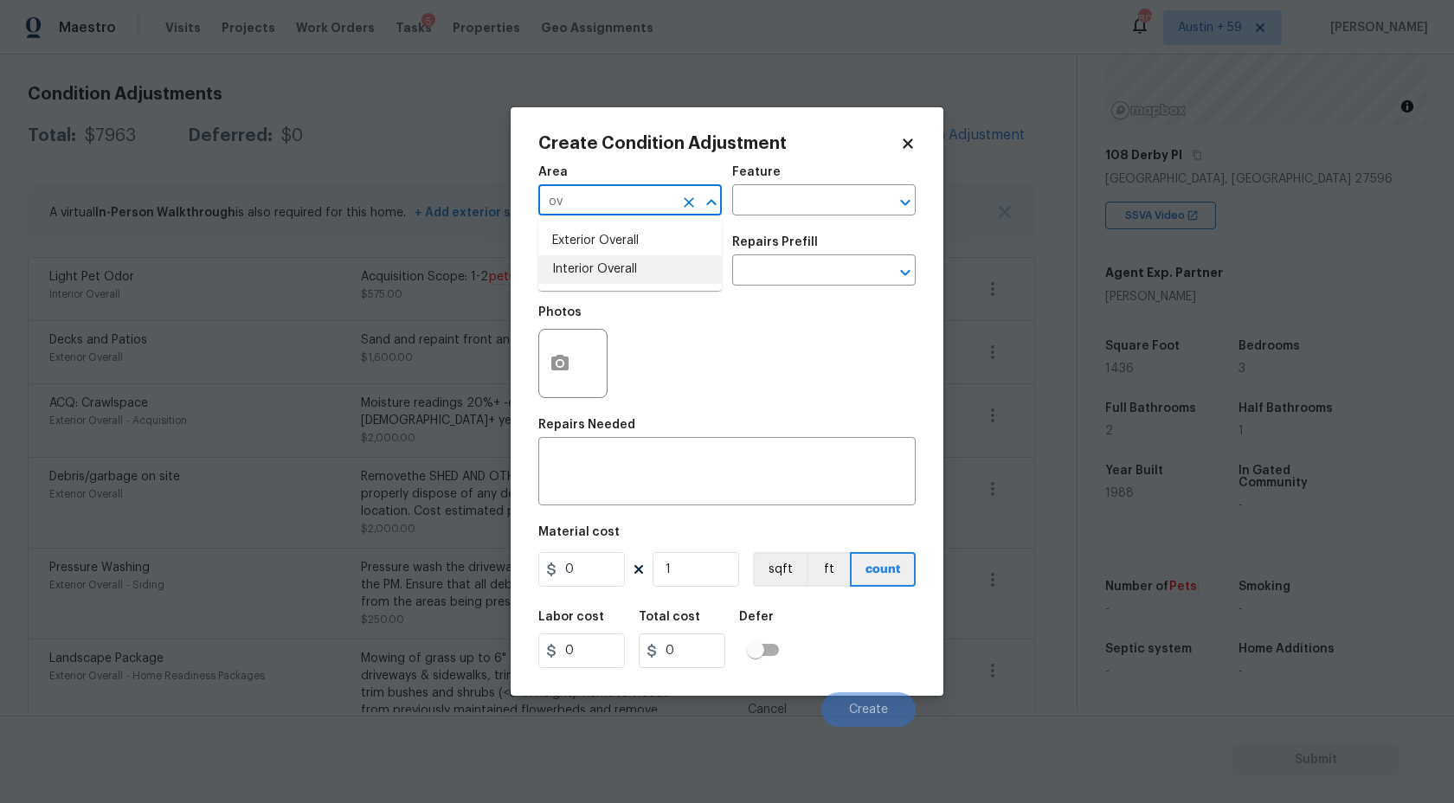
click at [602, 269] on li "Interior Overall" at bounding box center [630, 269] width 184 height 29
type input "Interior Overall"
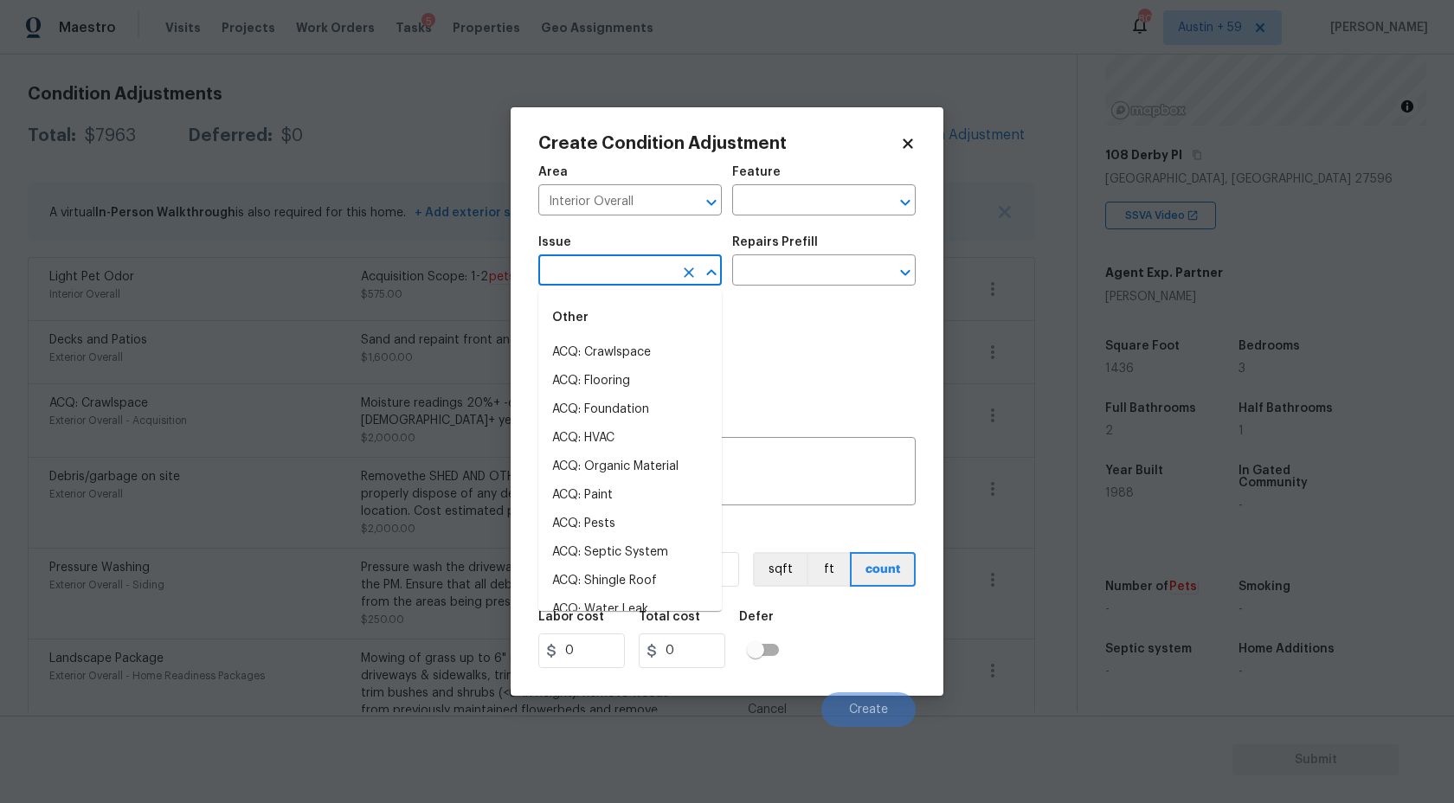
click at [602, 269] on input "text" at bounding box center [605, 272] width 135 height 27
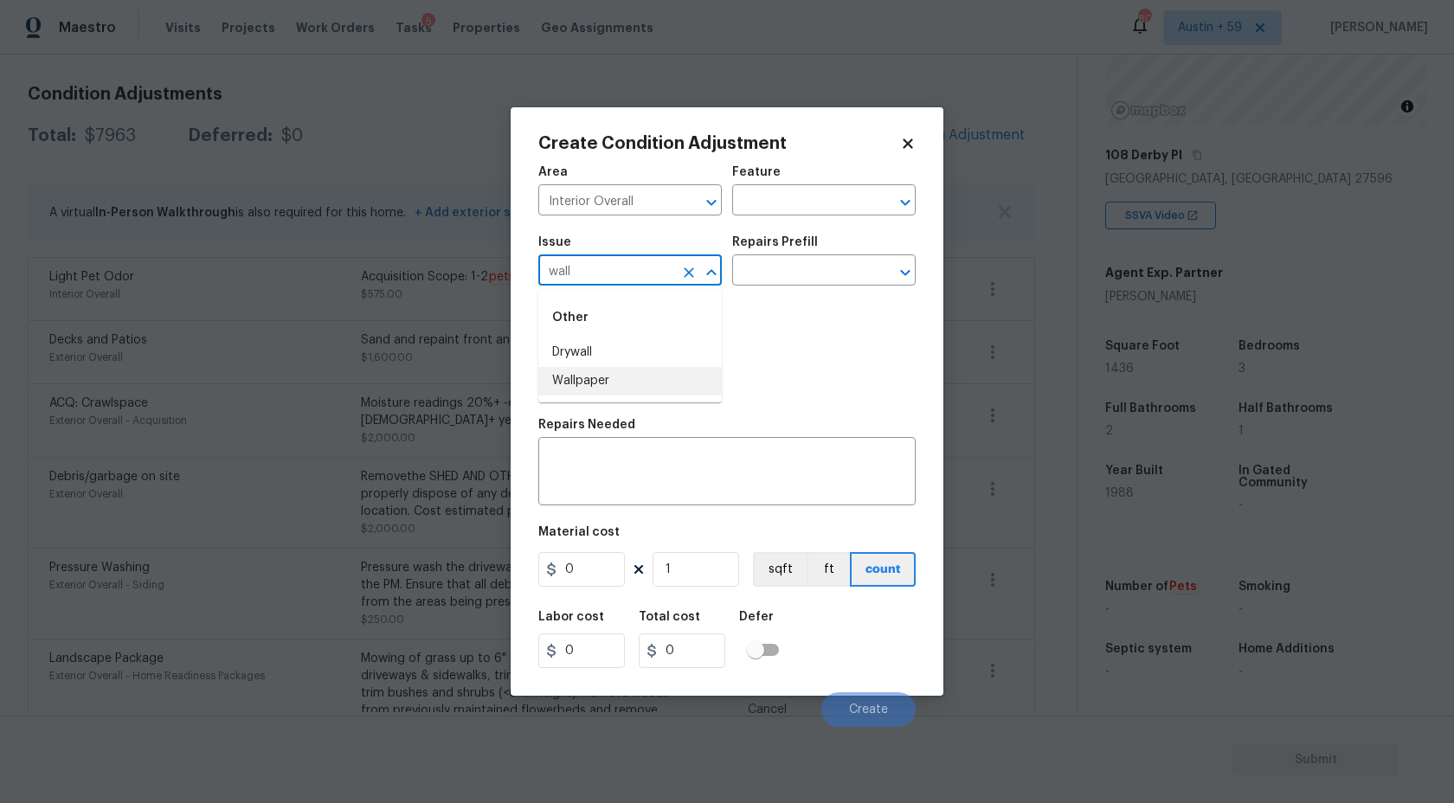
click at [597, 375] on li "Wallpaper" at bounding box center [630, 381] width 184 height 29
type input "Wallpaper"
click at [570, 357] on icon "button" at bounding box center [560, 363] width 21 height 21
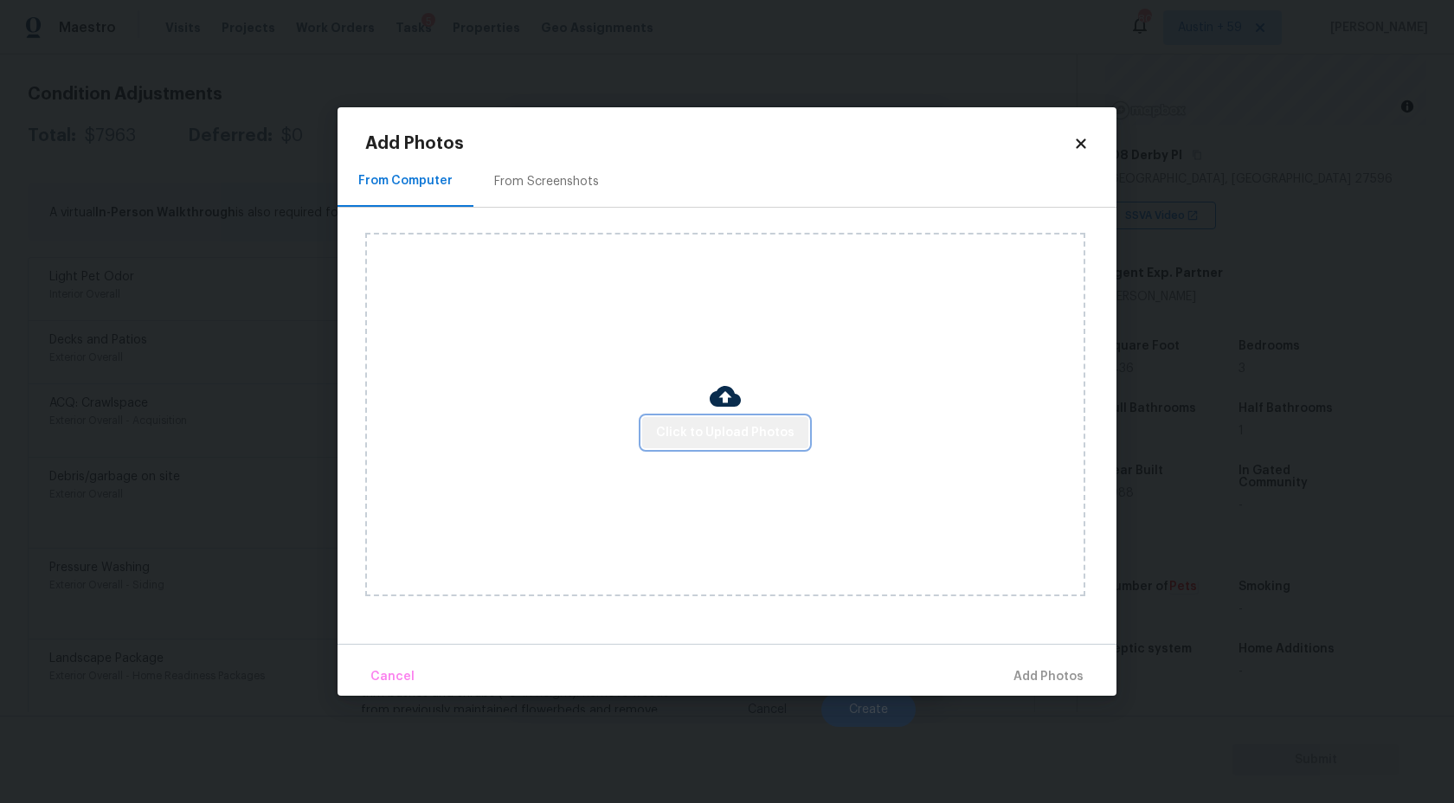
click at [734, 438] on span "Click to Upload Photos" at bounding box center [725, 433] width 138 height 22
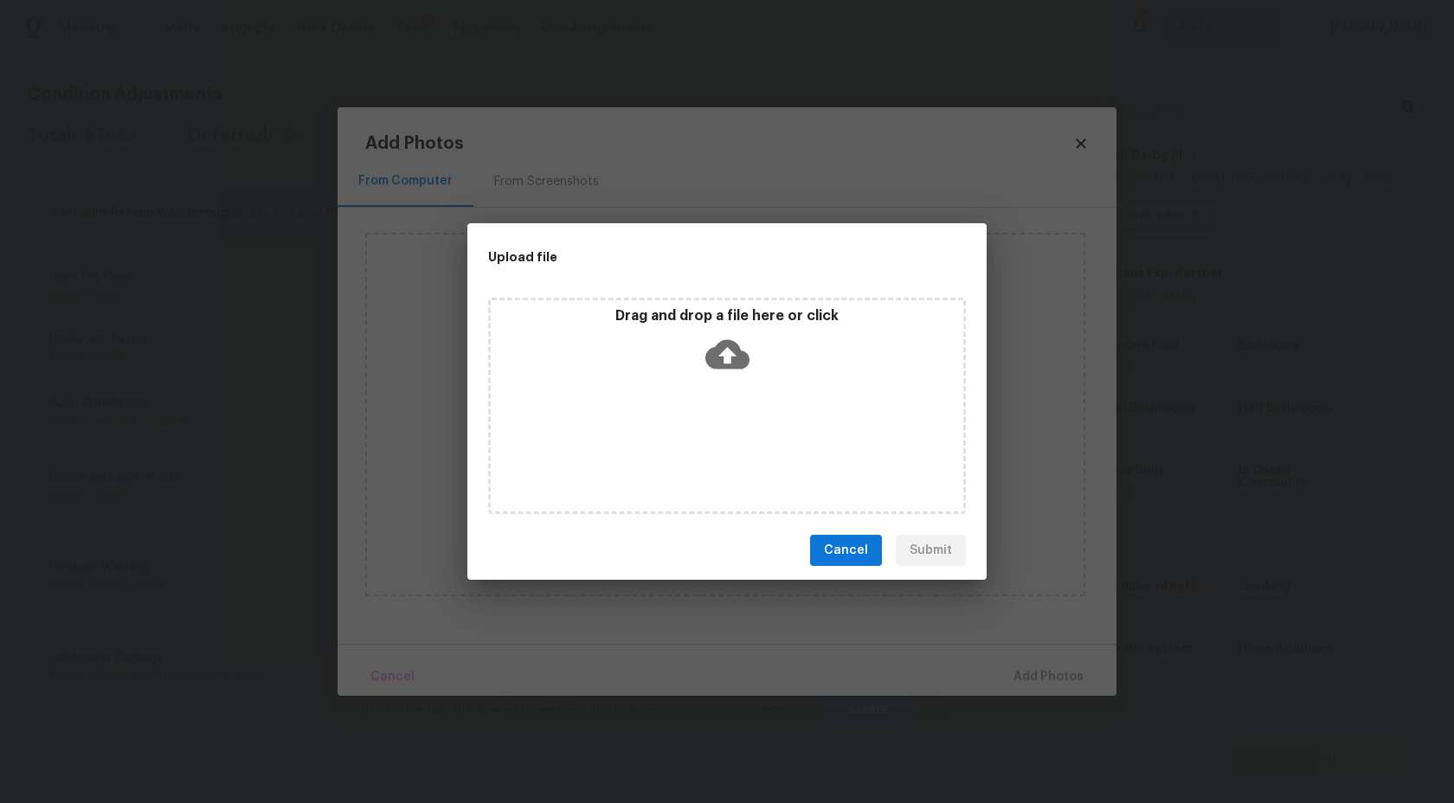
click at [734, 375] on div "Drag and drop a file here or click" at bounding box center [727, 344] width 473 height 74
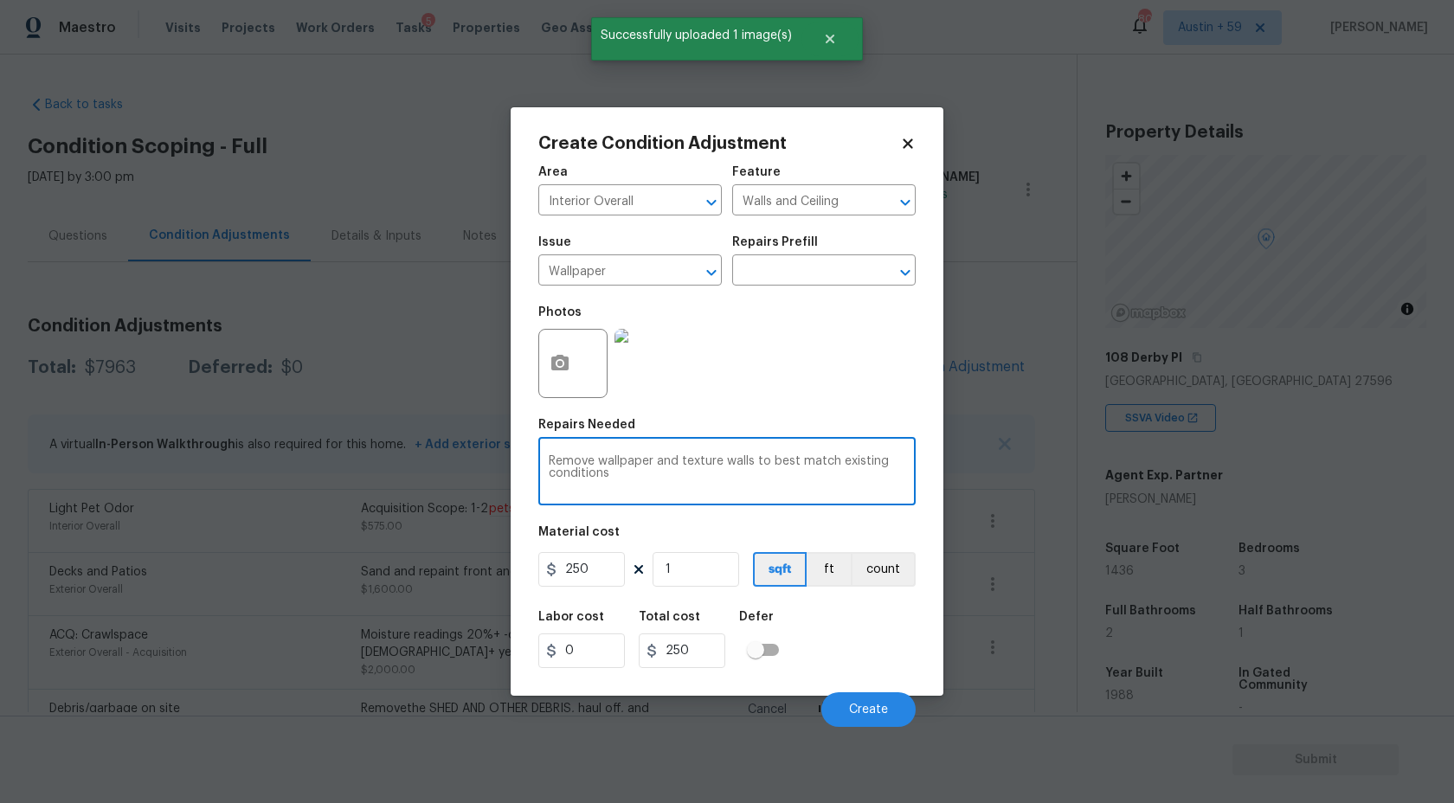
scroll to position [203, 0]
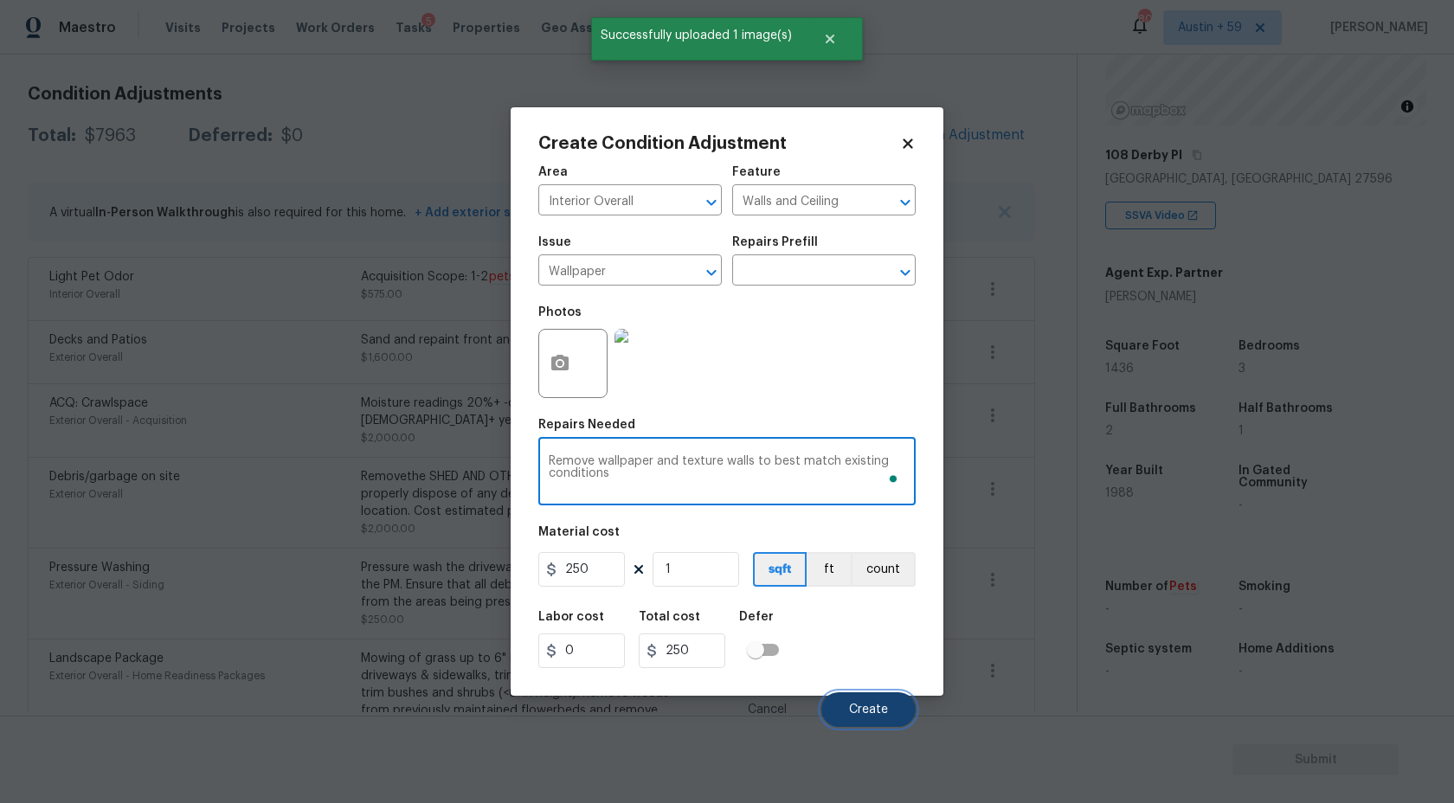
click at [863, 704] on span "Create" at bounding box center [868, 710] width 39 height 13
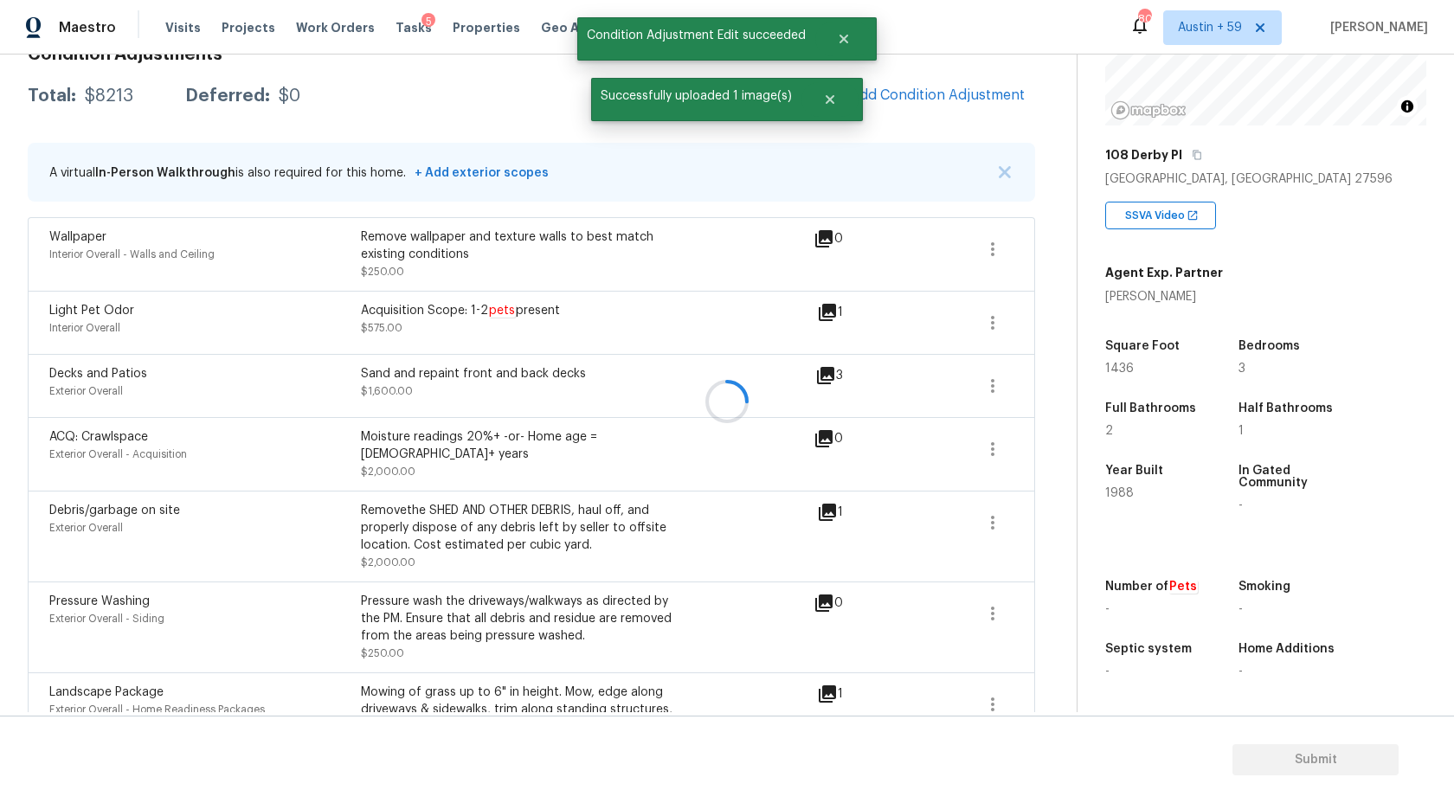
scroll to position [232, 0]
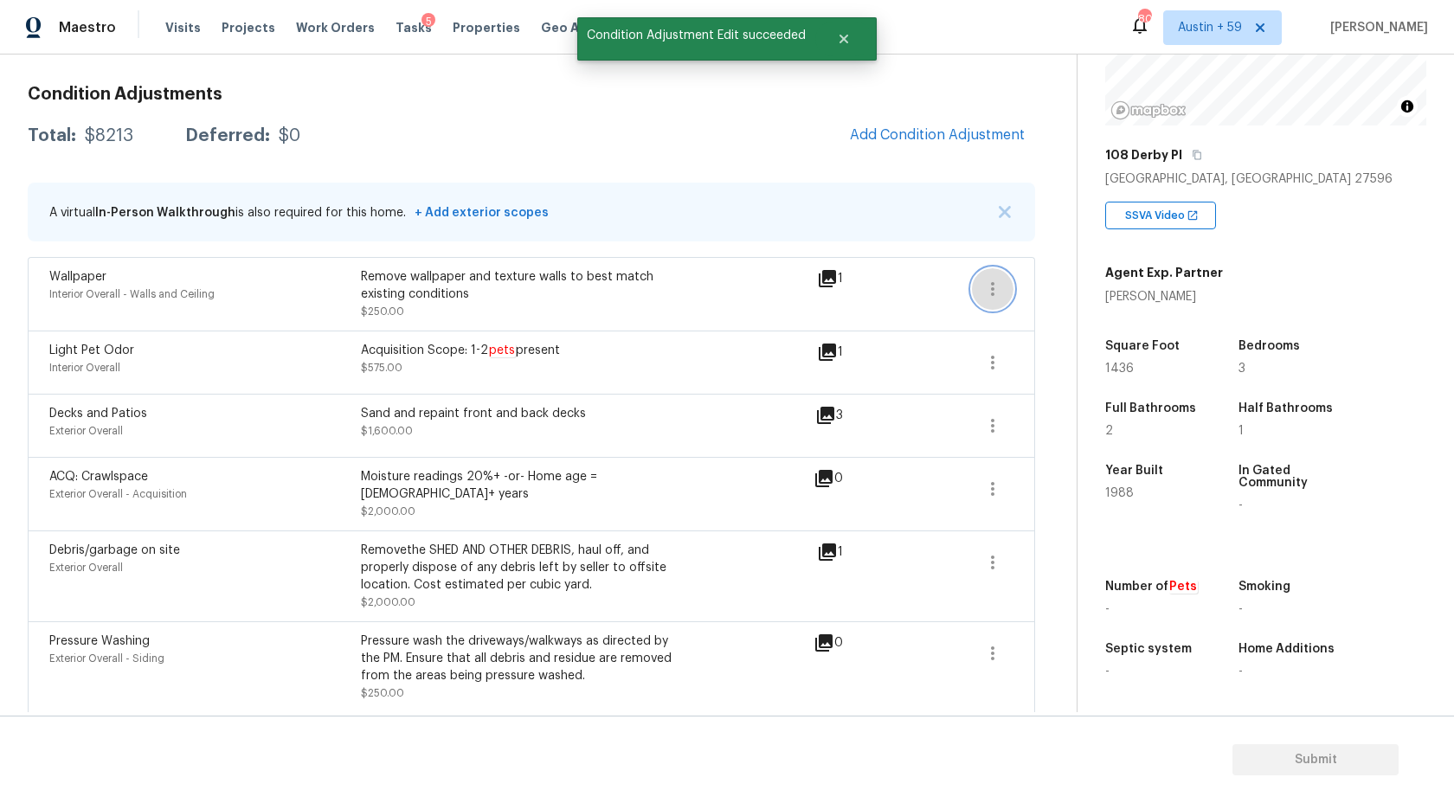
click at [995, 282] on icon "button" at bounding box center [992, 289] width 21 height 21
click at [1034, 283] on div "Edit" at bounding box center [1091, 285] width 135 height 17
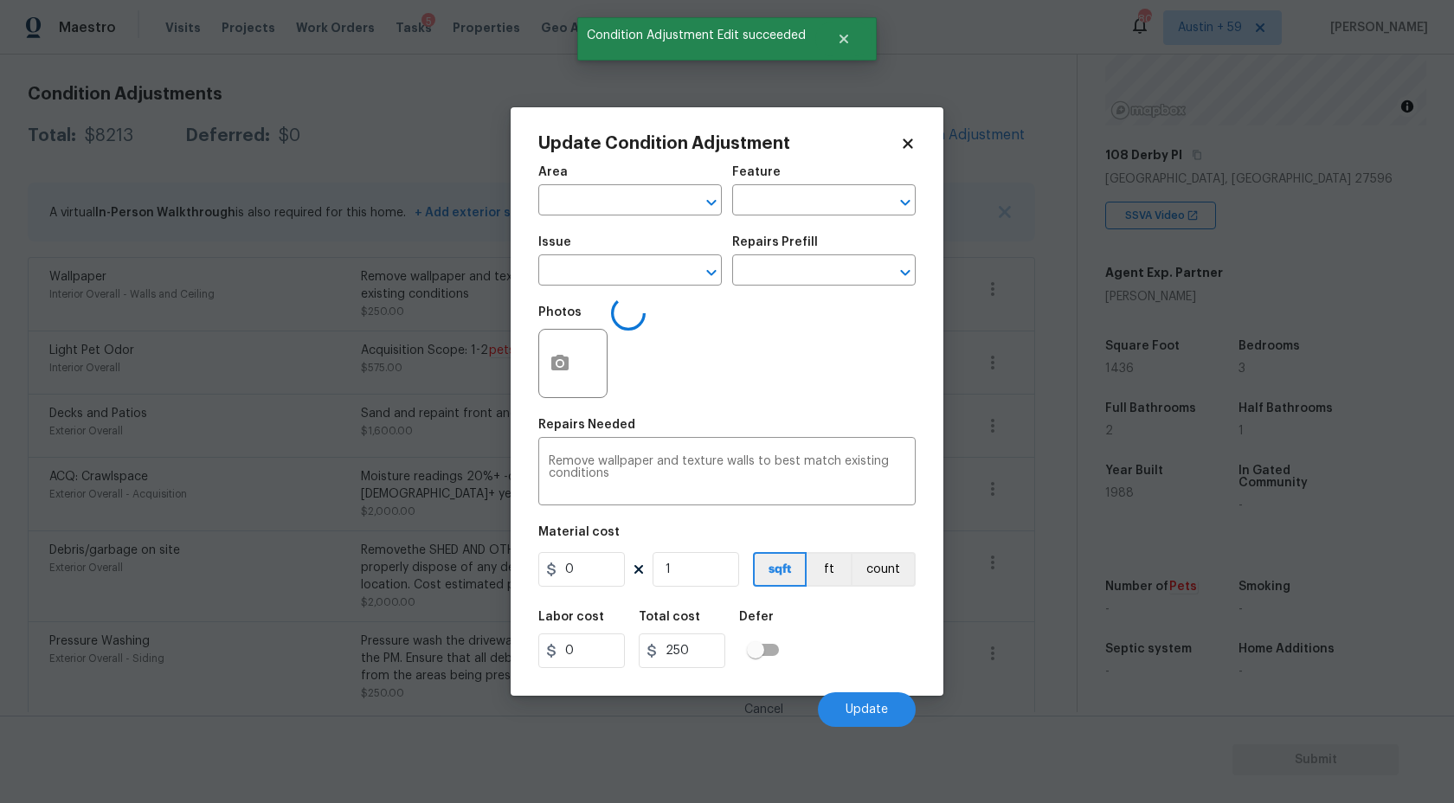
type input "Interior Overall"
type input "Walls and Ceiling"
type input "Wallpaper"
type input "250"
click at [866, 575] on button "count" at bounding box center [883, 569] width 65 height 35
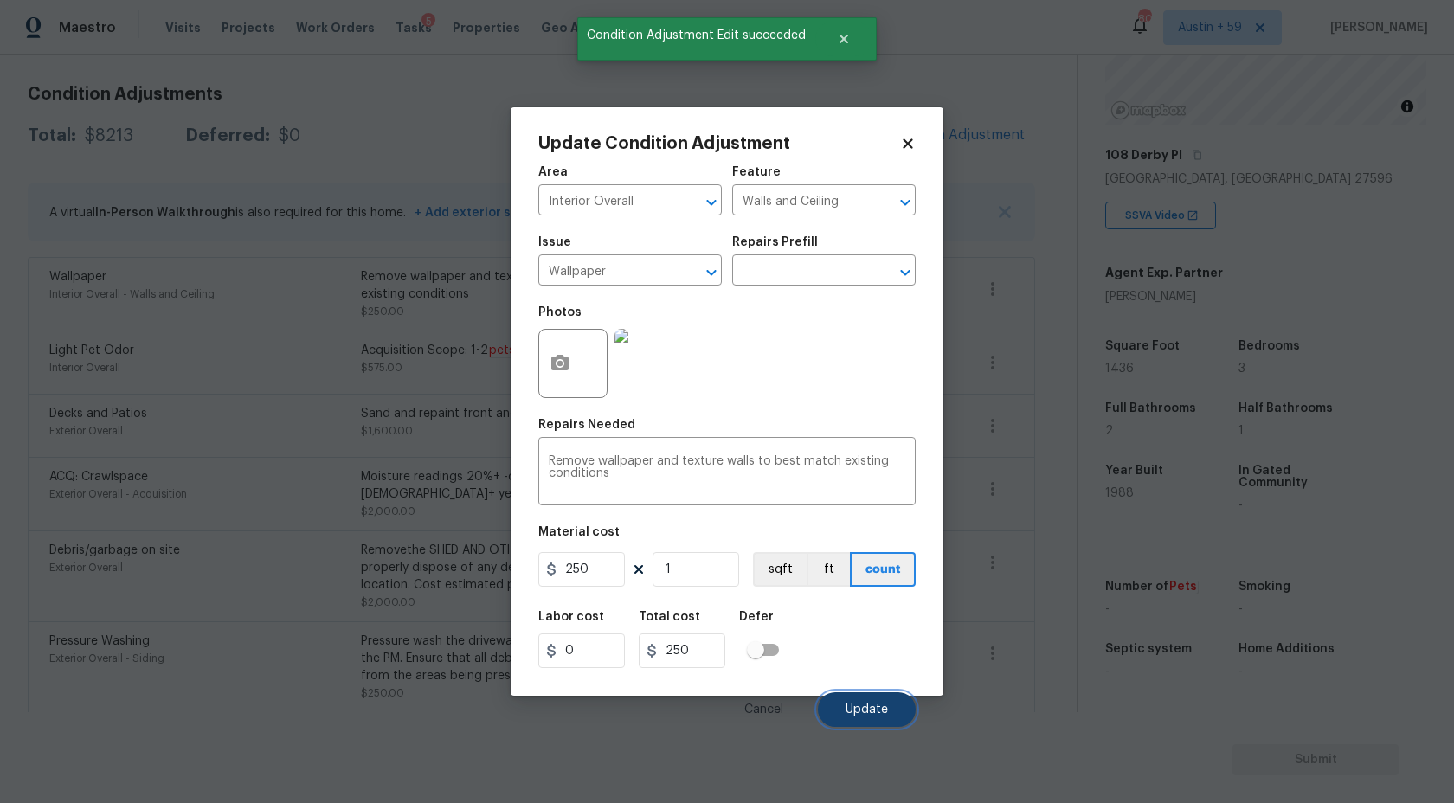
click at [866, 702] on button "Update" at bounding box center [867, 709] width 98 height 35
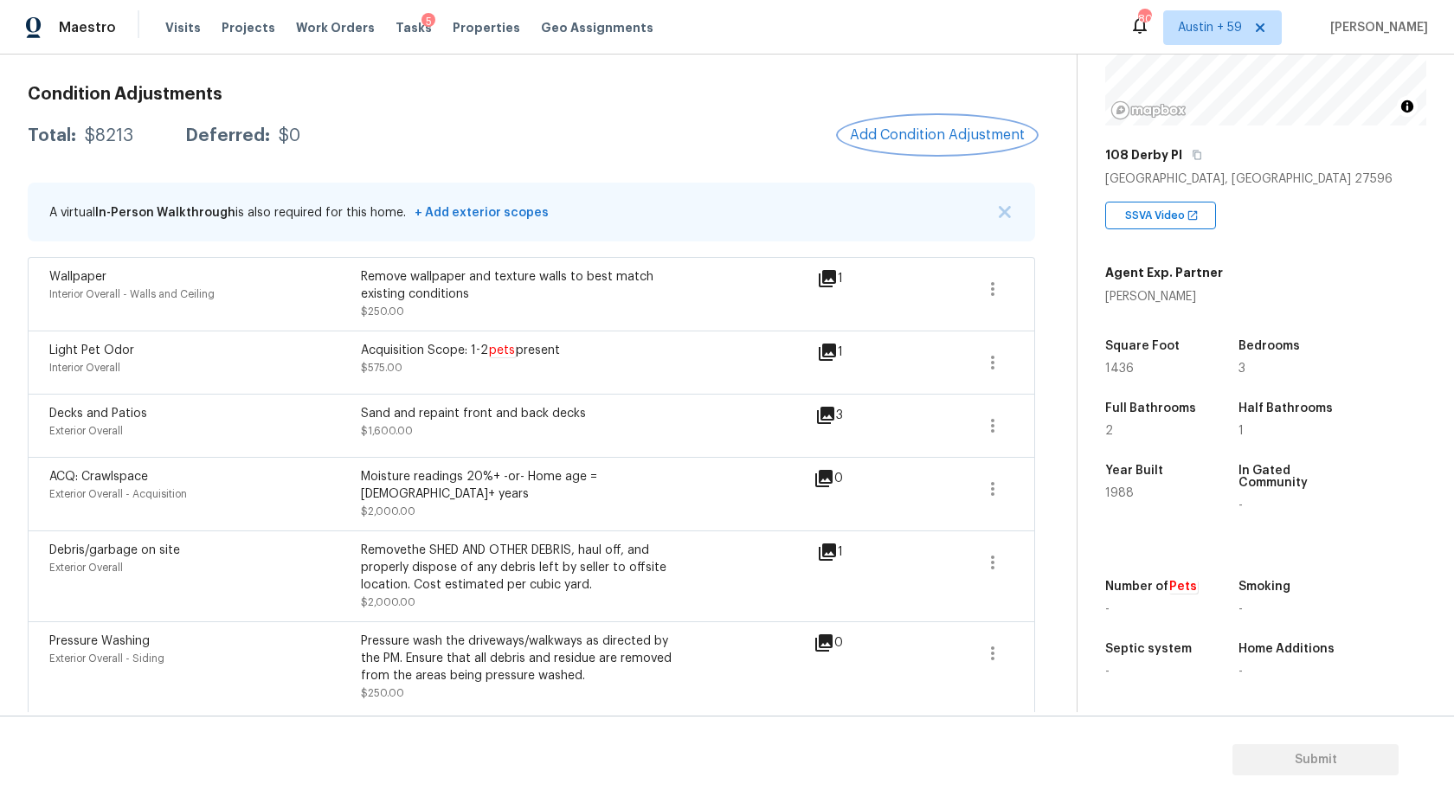
click at [948, 152] on button "Add Condition Adjustment" at bounding box center [938, 135] width 196 height 36
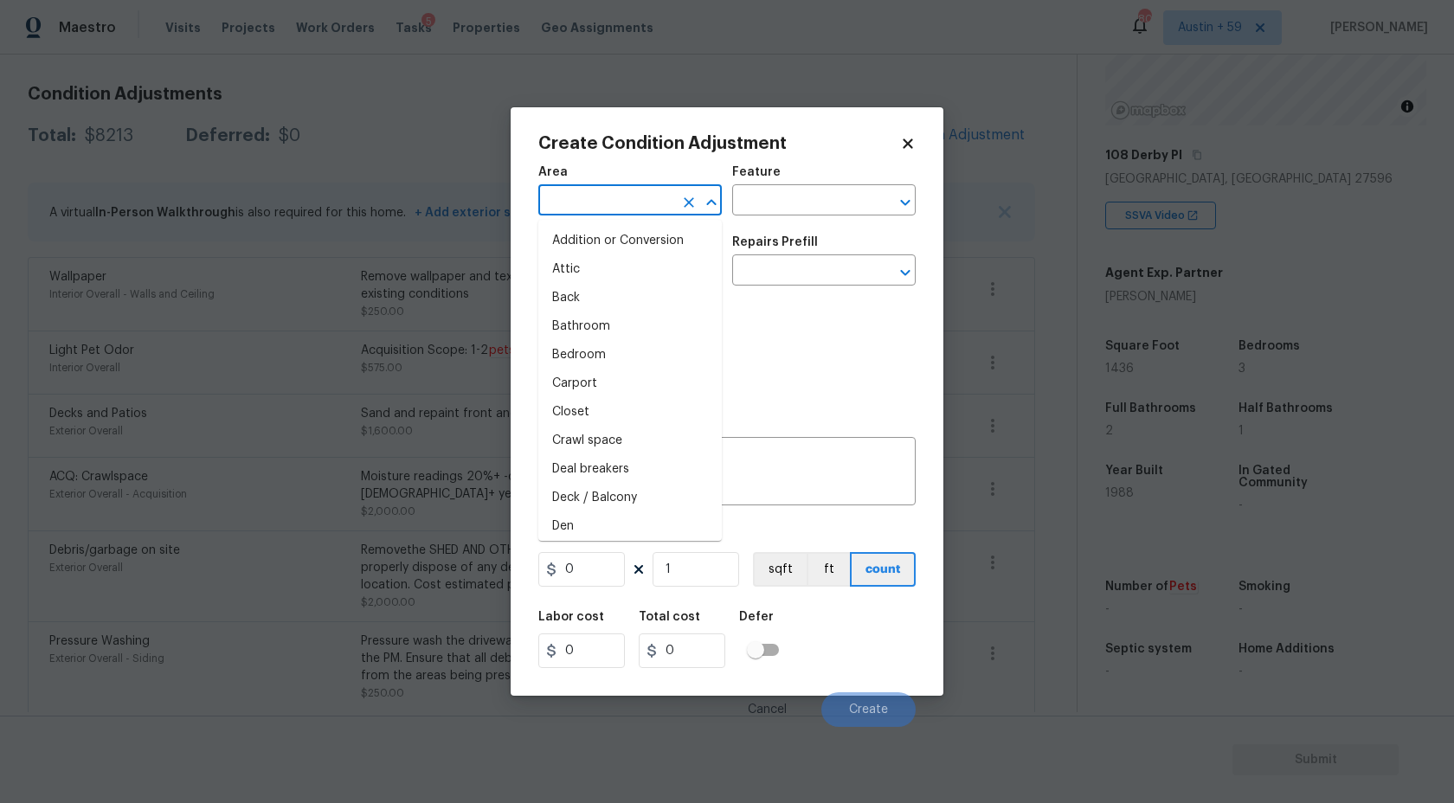
click at [570, 205] on input "text" at bounding box center [605, 202] width 135 height 27
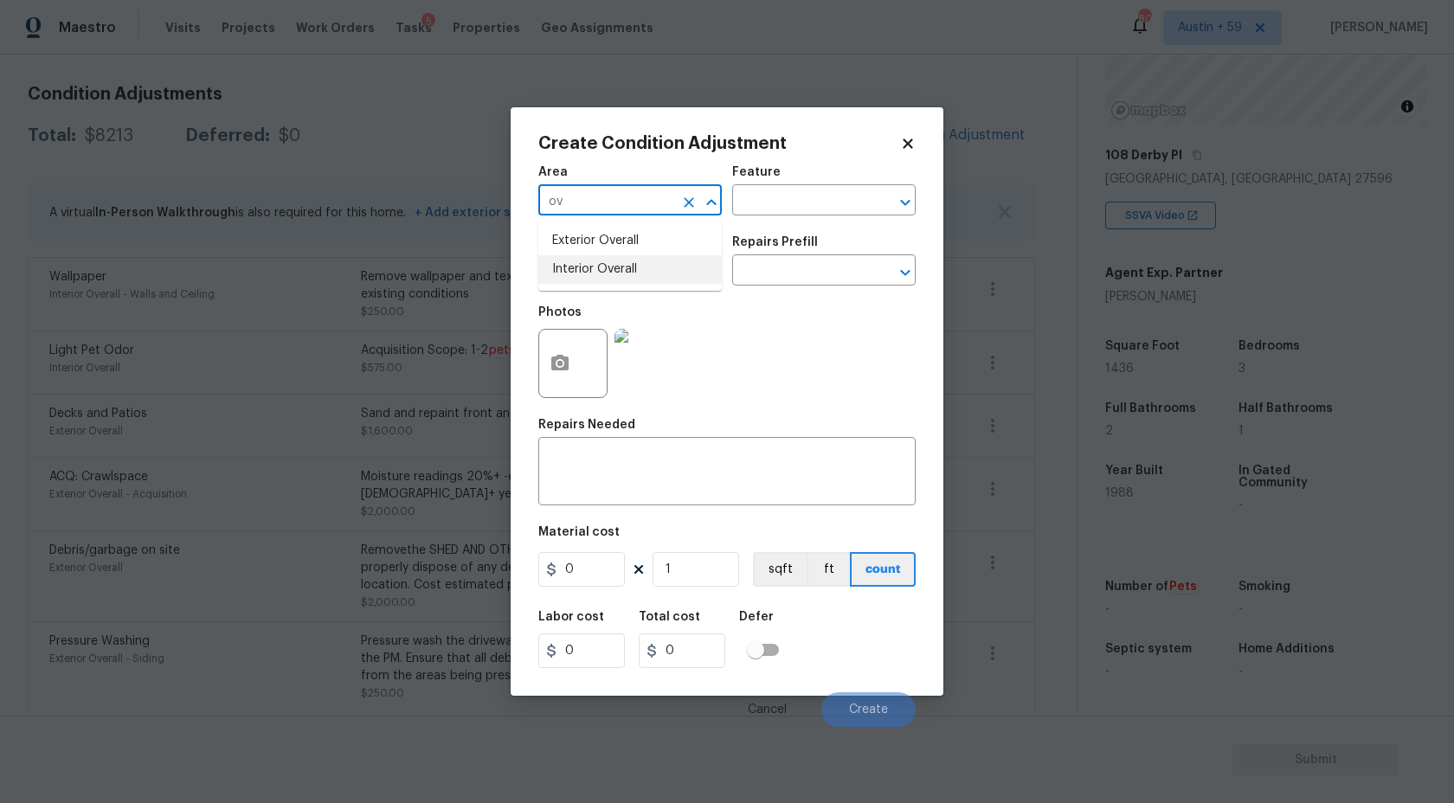
click at [551, 269] on li "Interior Overall" at bounding box center [630, 269] width 184 height 29
type input "Interior Overall"
click at [551, 269] on input "text" at bounding box center [605, 272] width 135 height 27
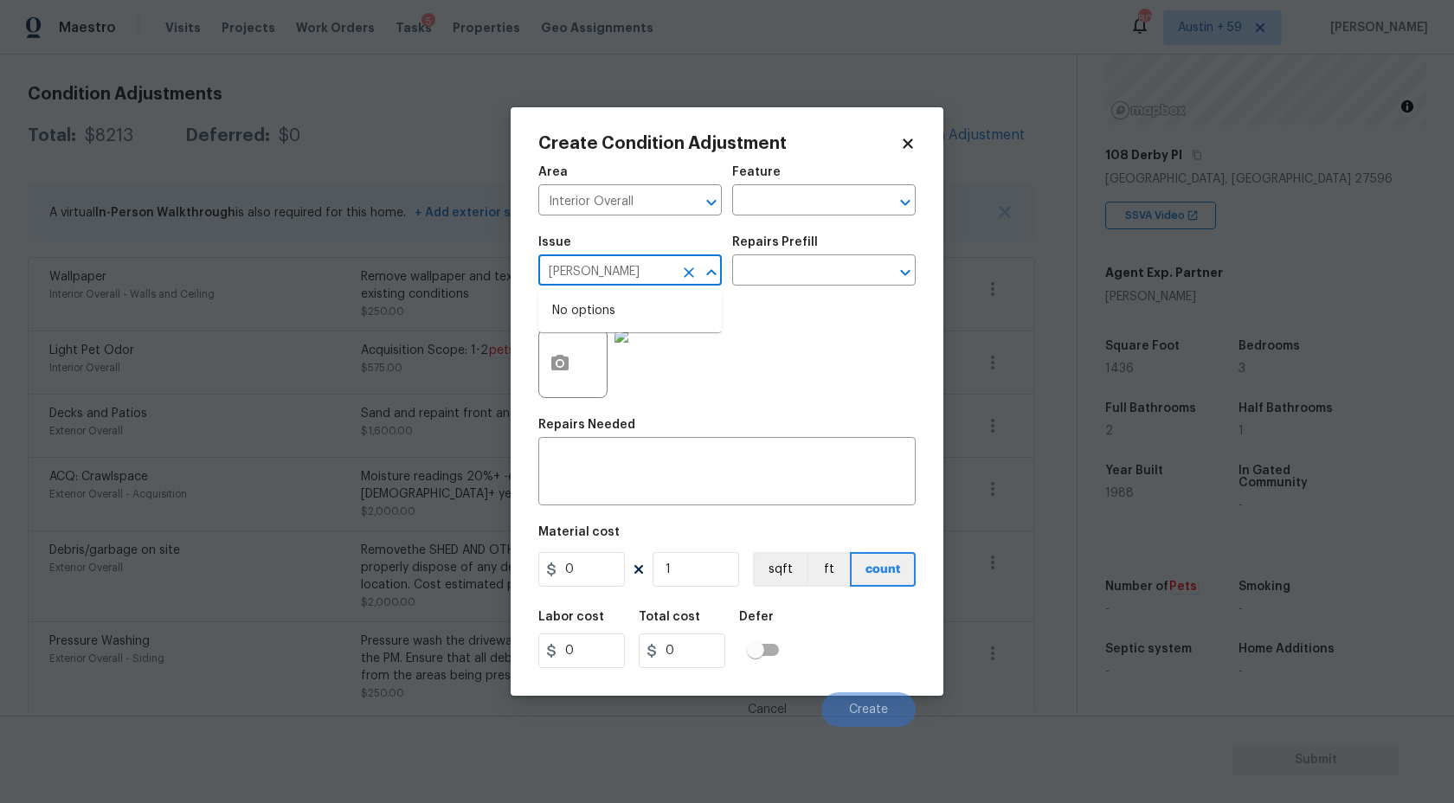
type input "[PERSON_NAME]"
click at [617, 188] on div "Area" at bounding box center [630, 177] width 184 height 23
click at [617, 199] on input "Interior Overall" at bounding box center [605, 202] width 135 height 27
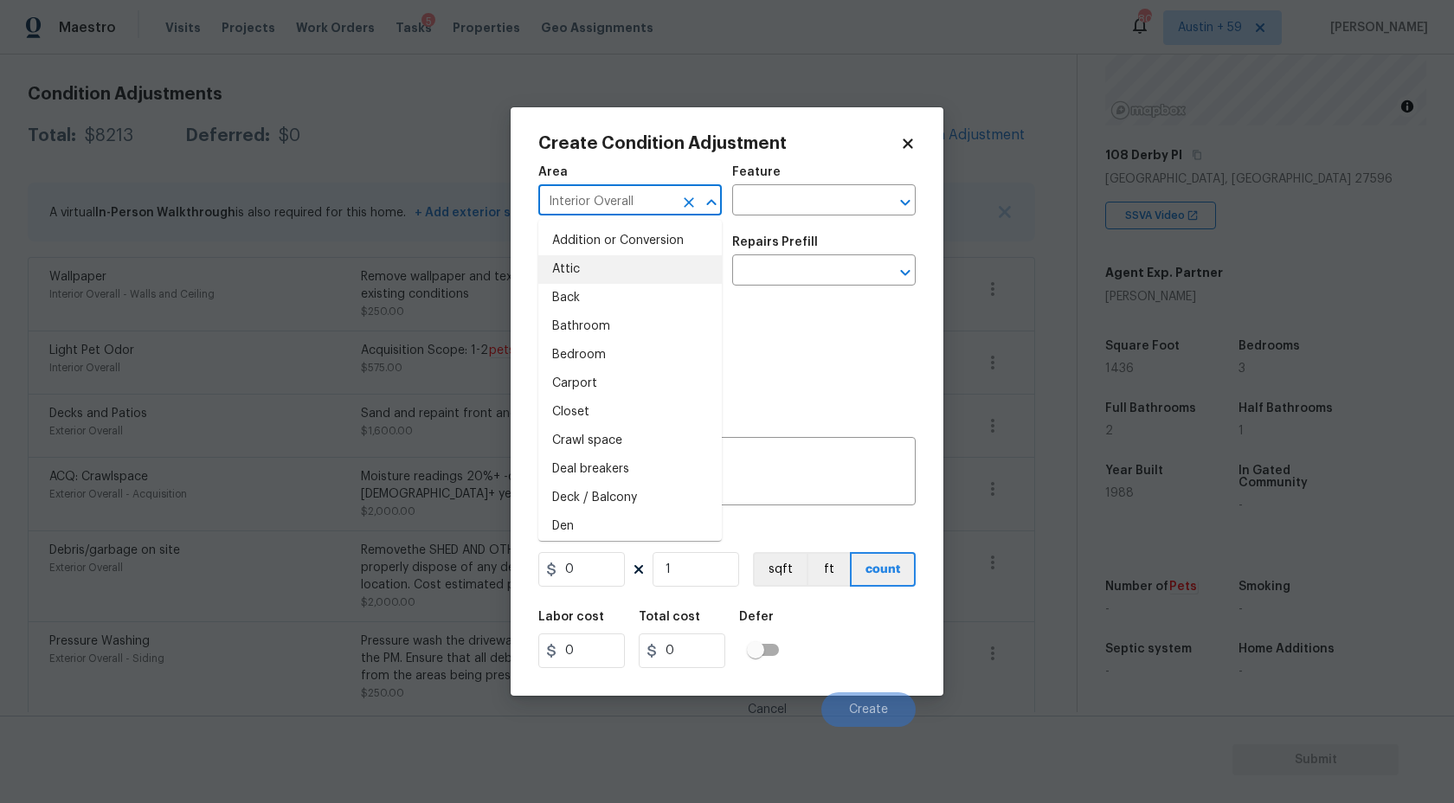
click at [617, 199] on input "Interior Overall" at bounding box center [605, 202] width 135 height 27
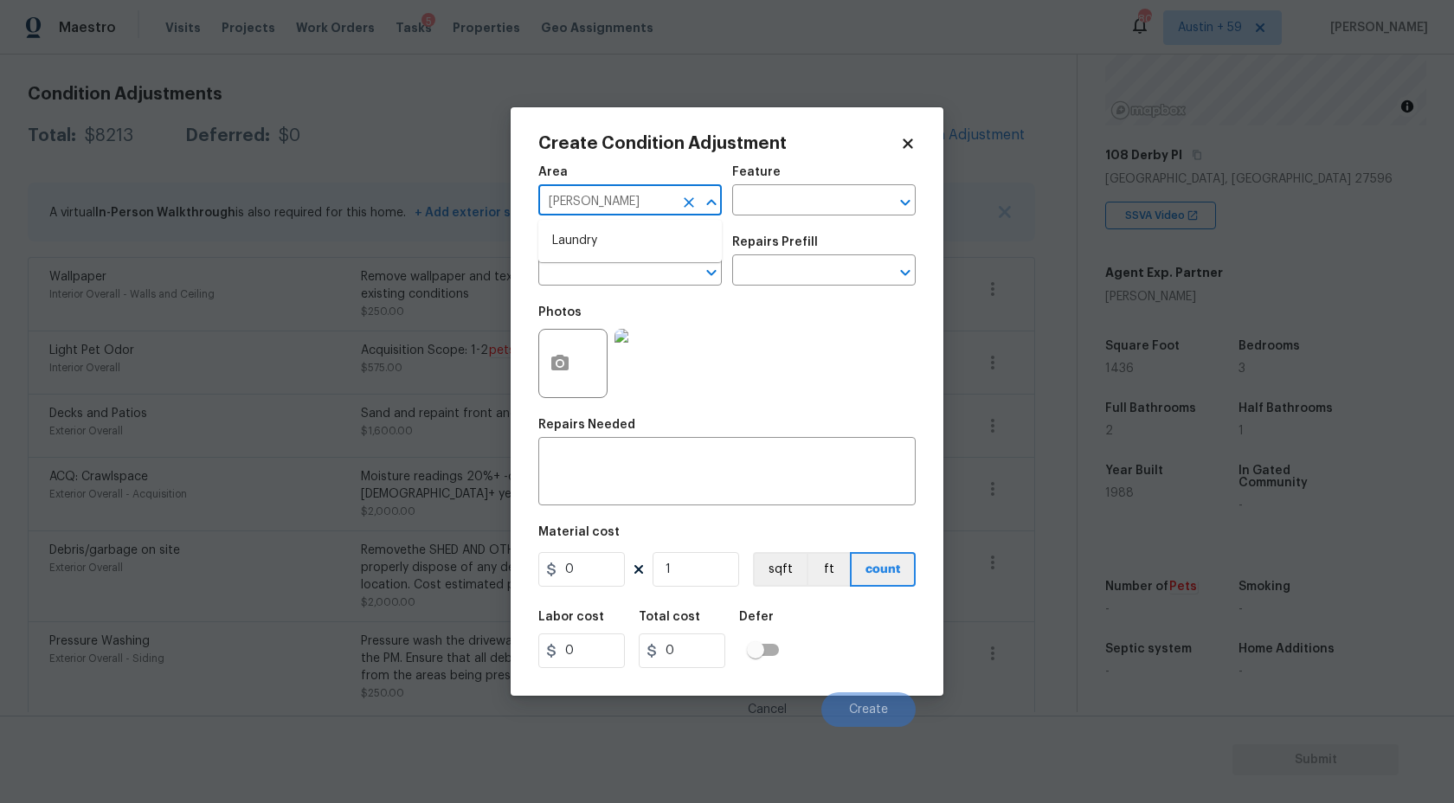
click at [614, 247] on li "Laundry" at bounding box center [630, 241] width 184 height 29
type input "Laundry"
click at [614, 277] on input "text" at bounding box center [605, 272] width 135 height 27
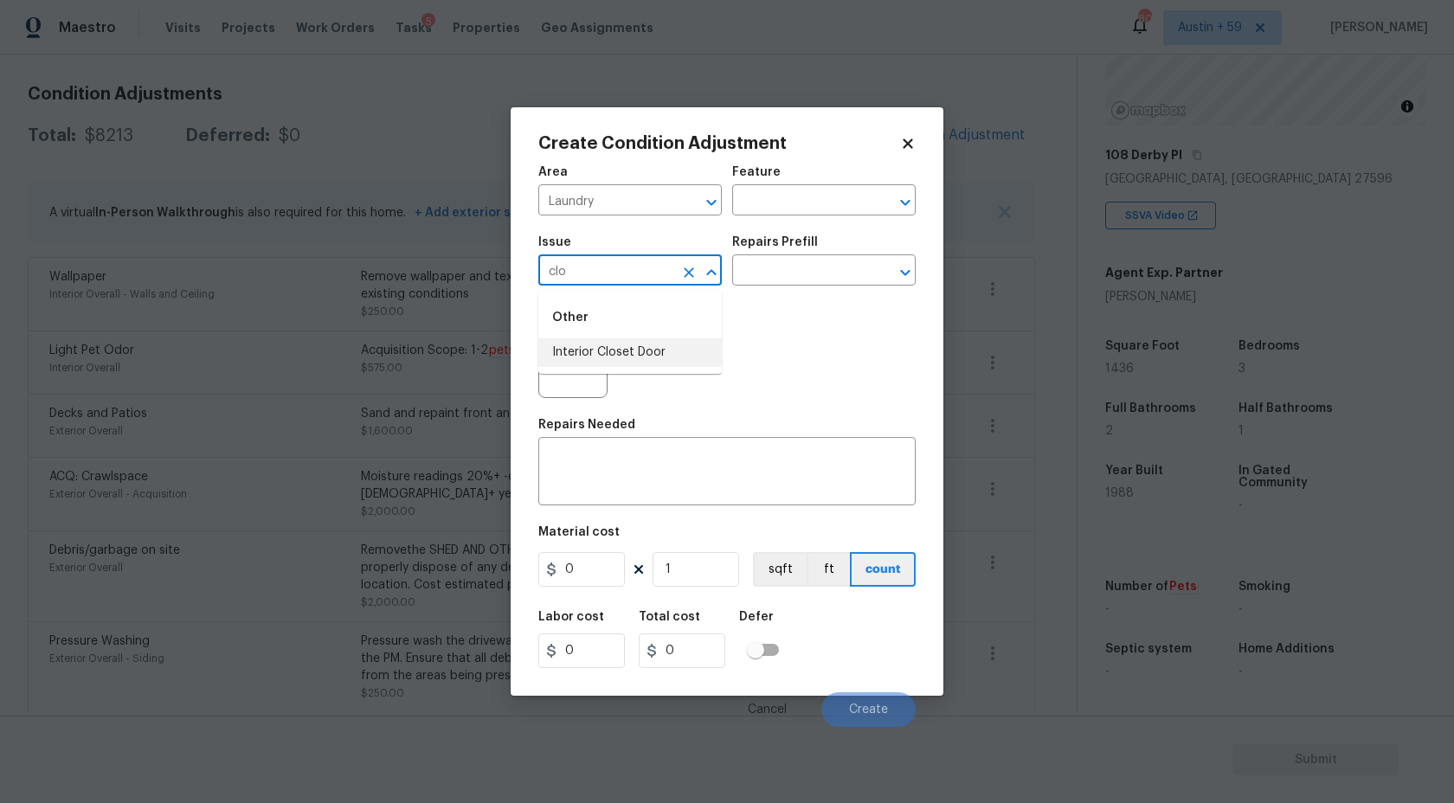
click at [655, 357] on li "Interior Closet Door" at bounding box center [630, 352] width 184 height 29
type input "Interior Closet Door"
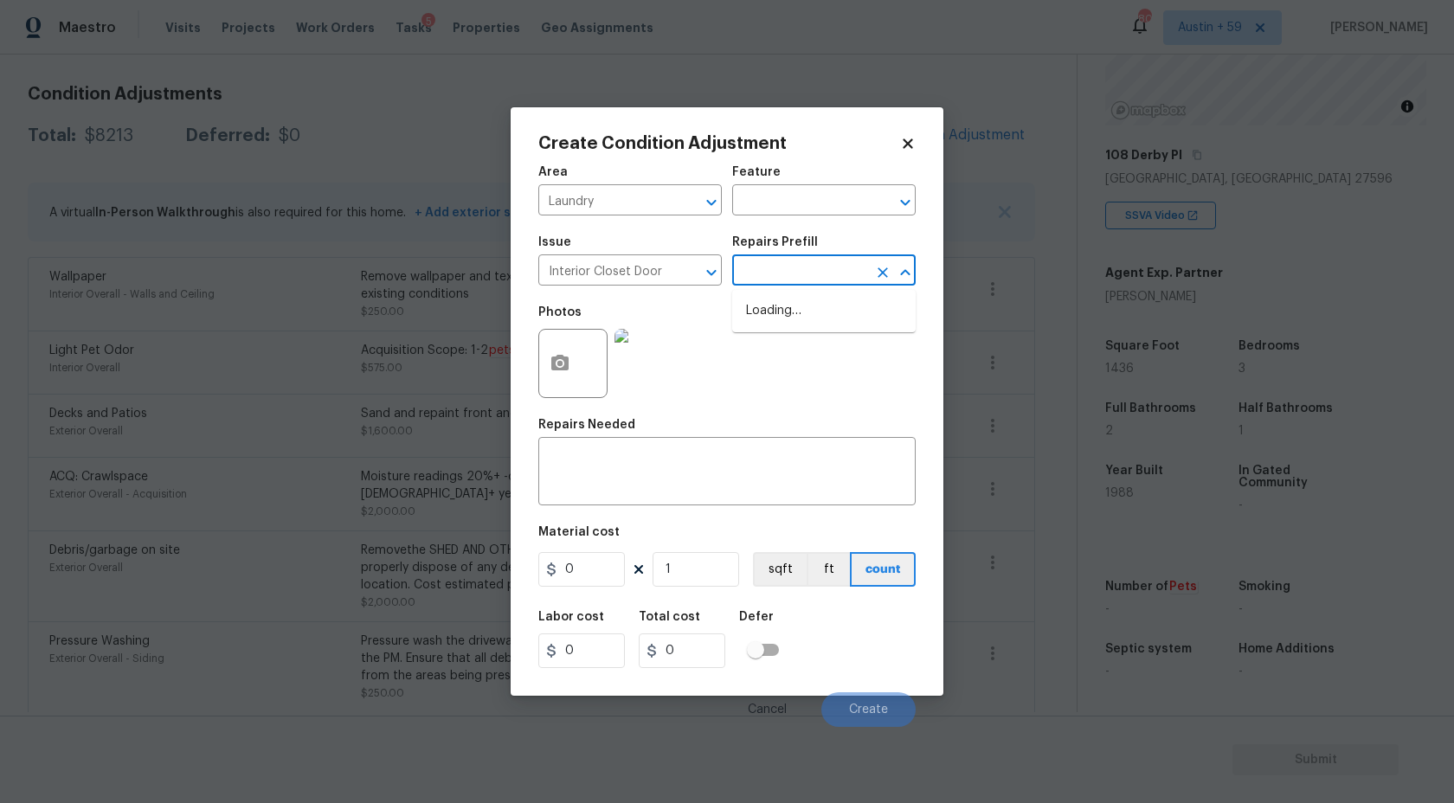
click at [810, 261] on input "text" at bounding box center [799, 272] width 135 height 27
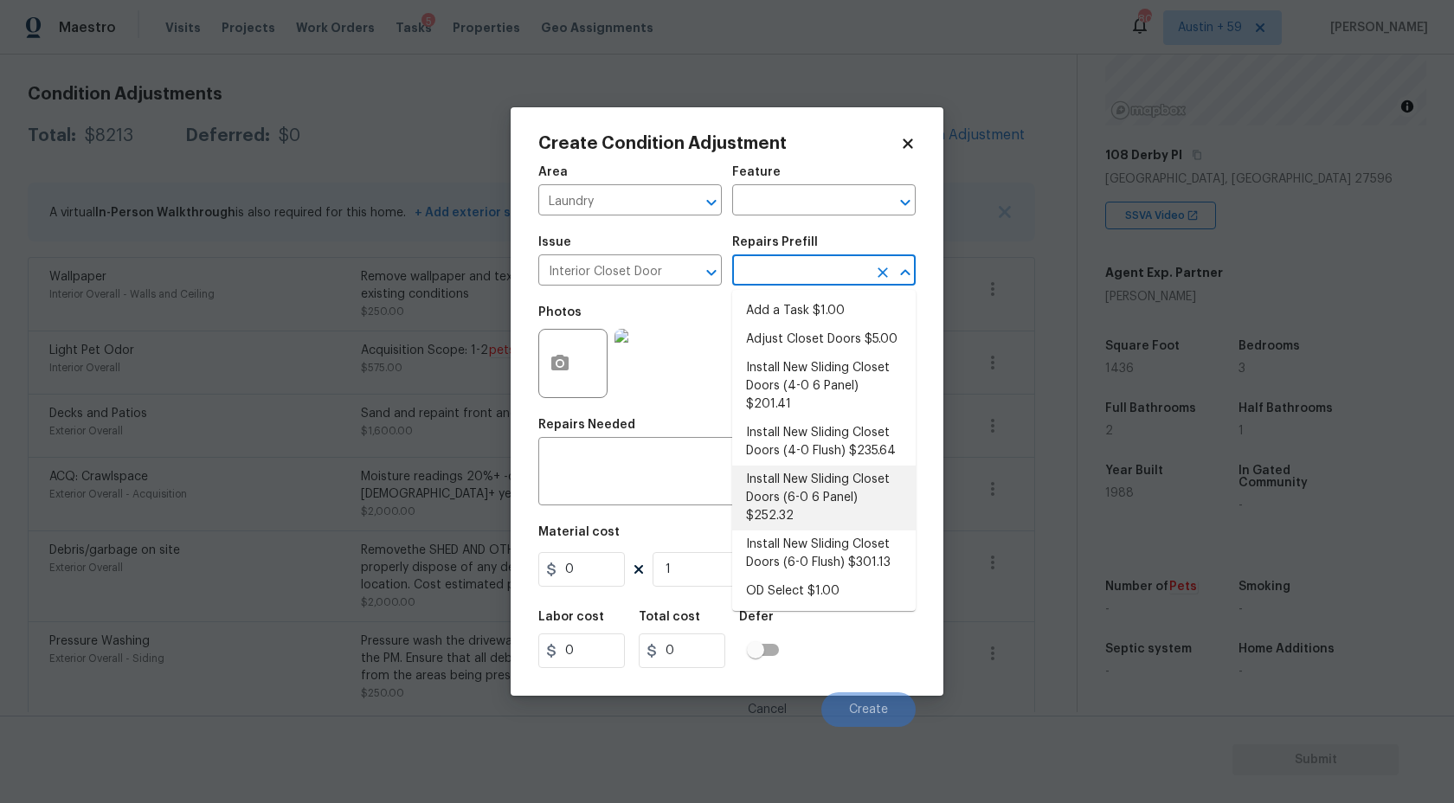
click at [820, 467] on li "Install New Sliding Closet Doors (6-0 6 Panel) $252.32" at bounding box center [824, 498] width 184 height 65
type input "Interior Door"
type textarea "Remove the existing door (if present). Install a new 6-0 bi-fold 6 panel interi…"
type input "252.32"
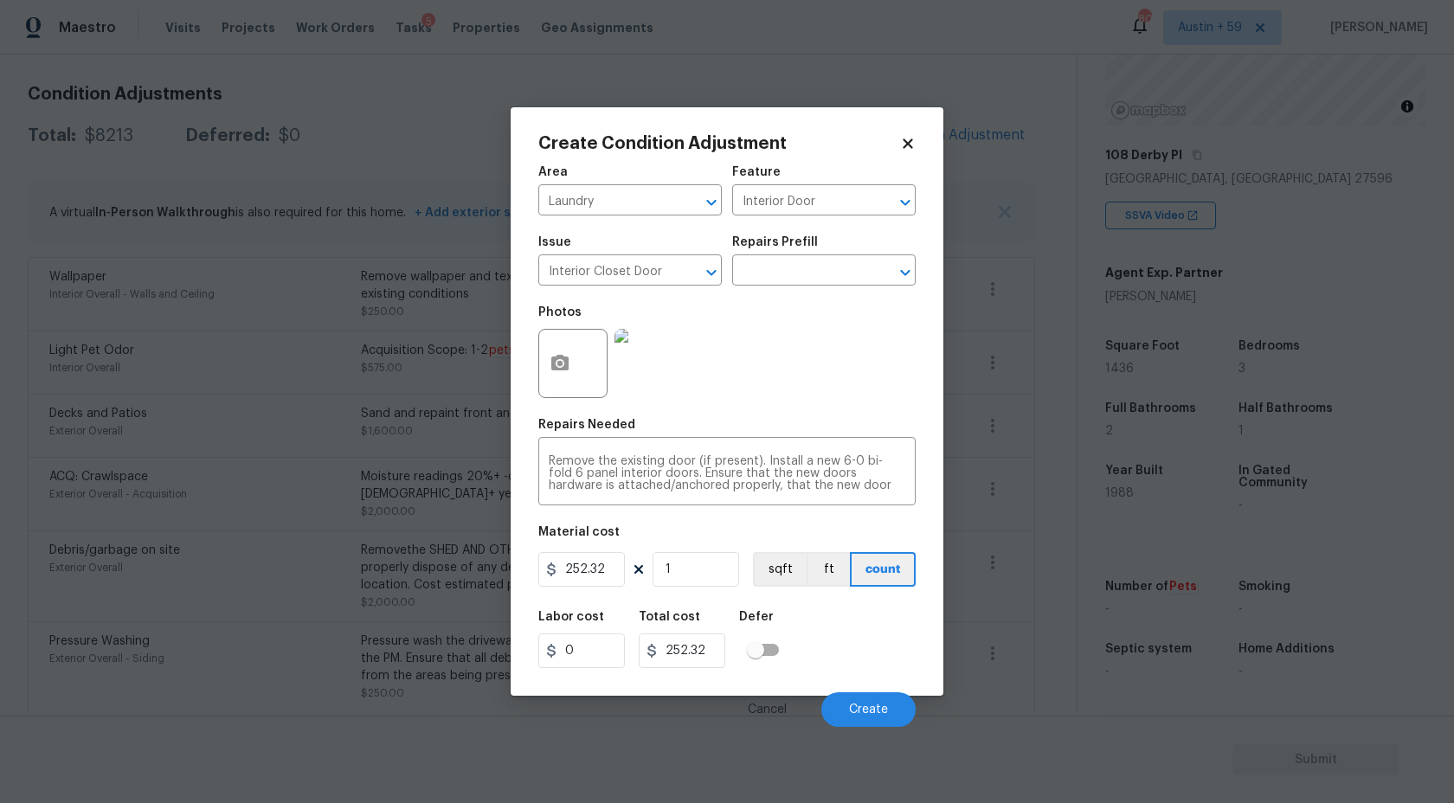
click at [583, 373] on div at bounding box center [572, 363] width 69 height 69
click at [565, 362] on icon "button" at bounding box center [559, 363] width 17 height 16
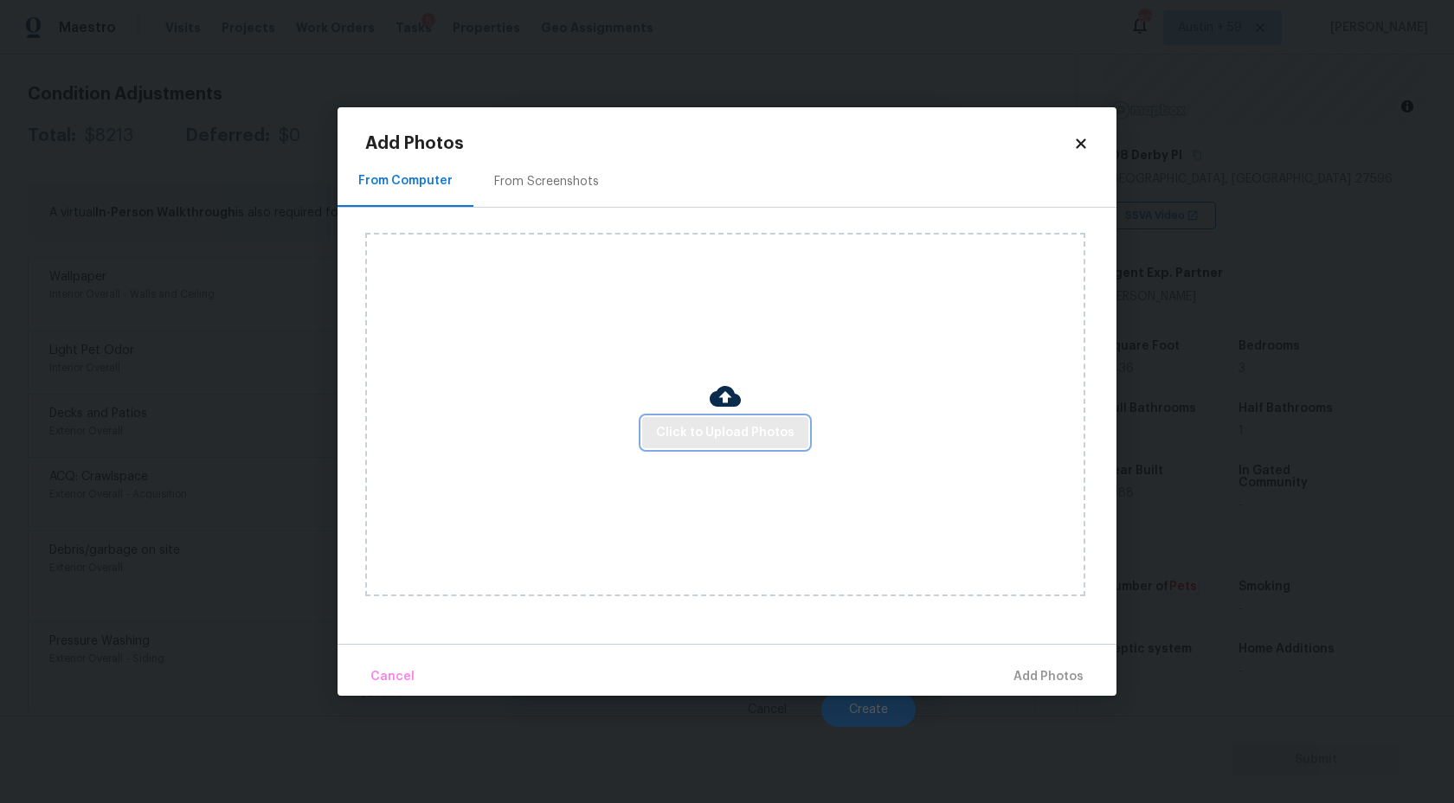
click at [720, 431] on span "Click to Upload Photos" at bounding box center [725, 433] width 138 height 22
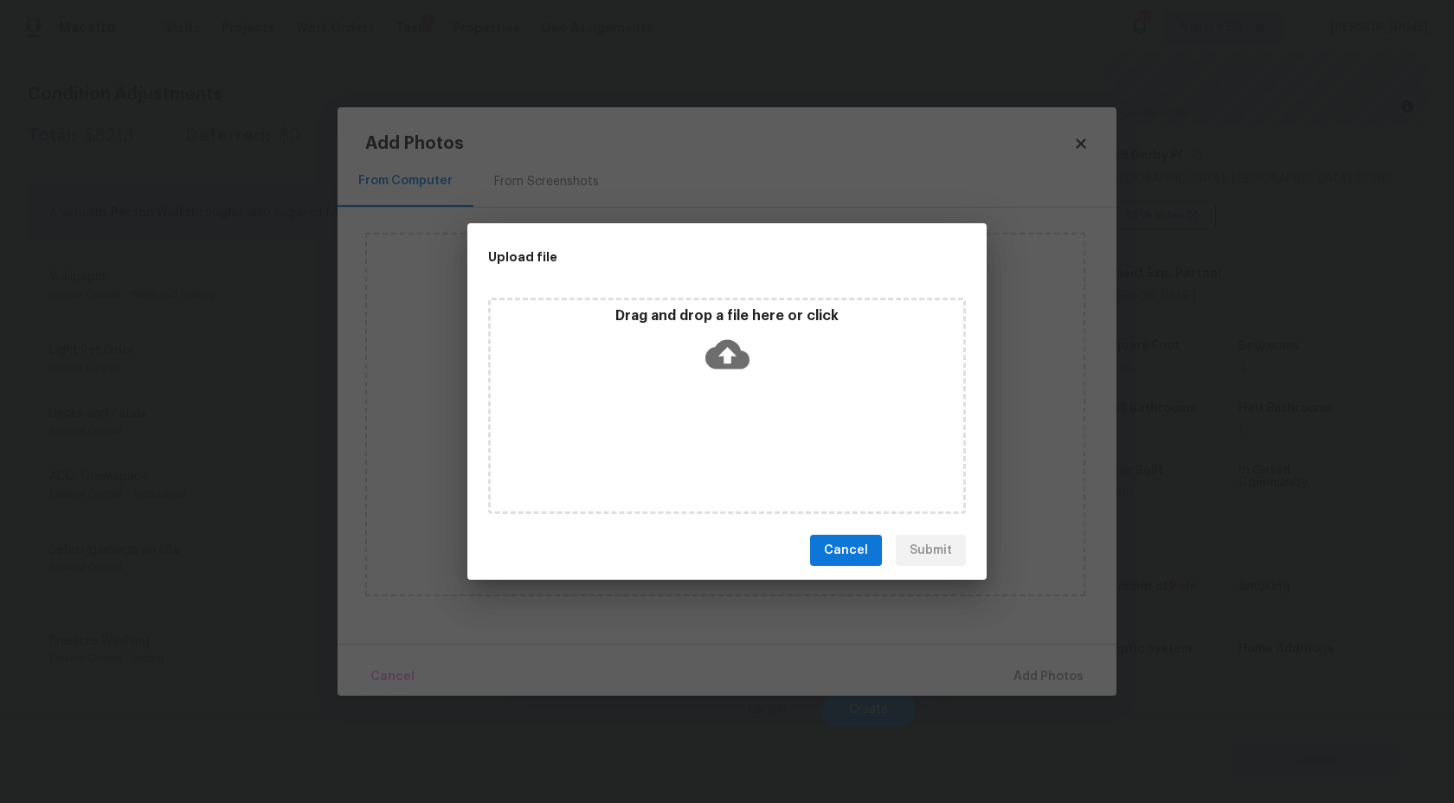
click at [705, 376] on div "Drag and drop a file here or click" at bounding box center [727, 344] width 473 height 74
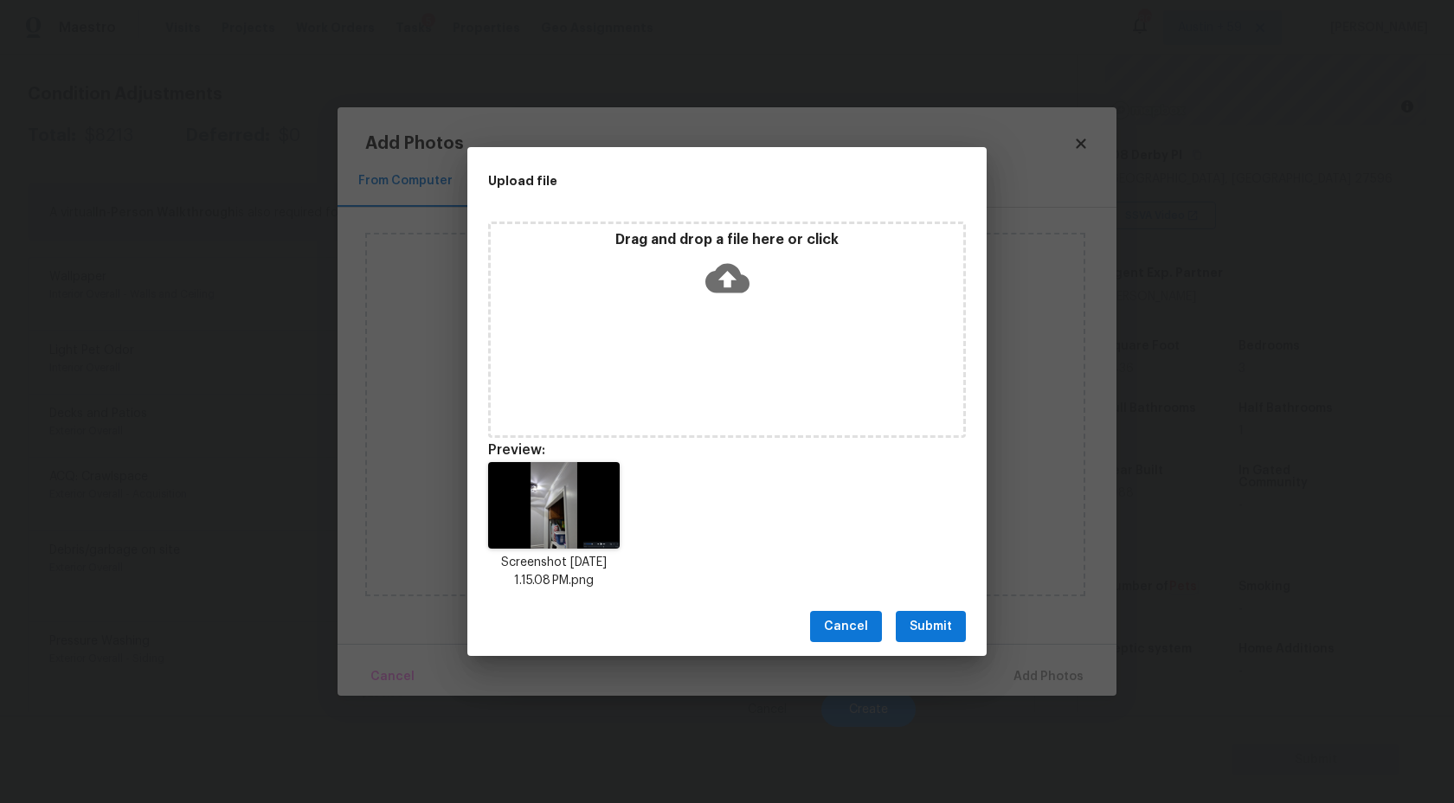
click at [923, 628] on span "Submit" at bounding box center [931, 627] width 42 height 22
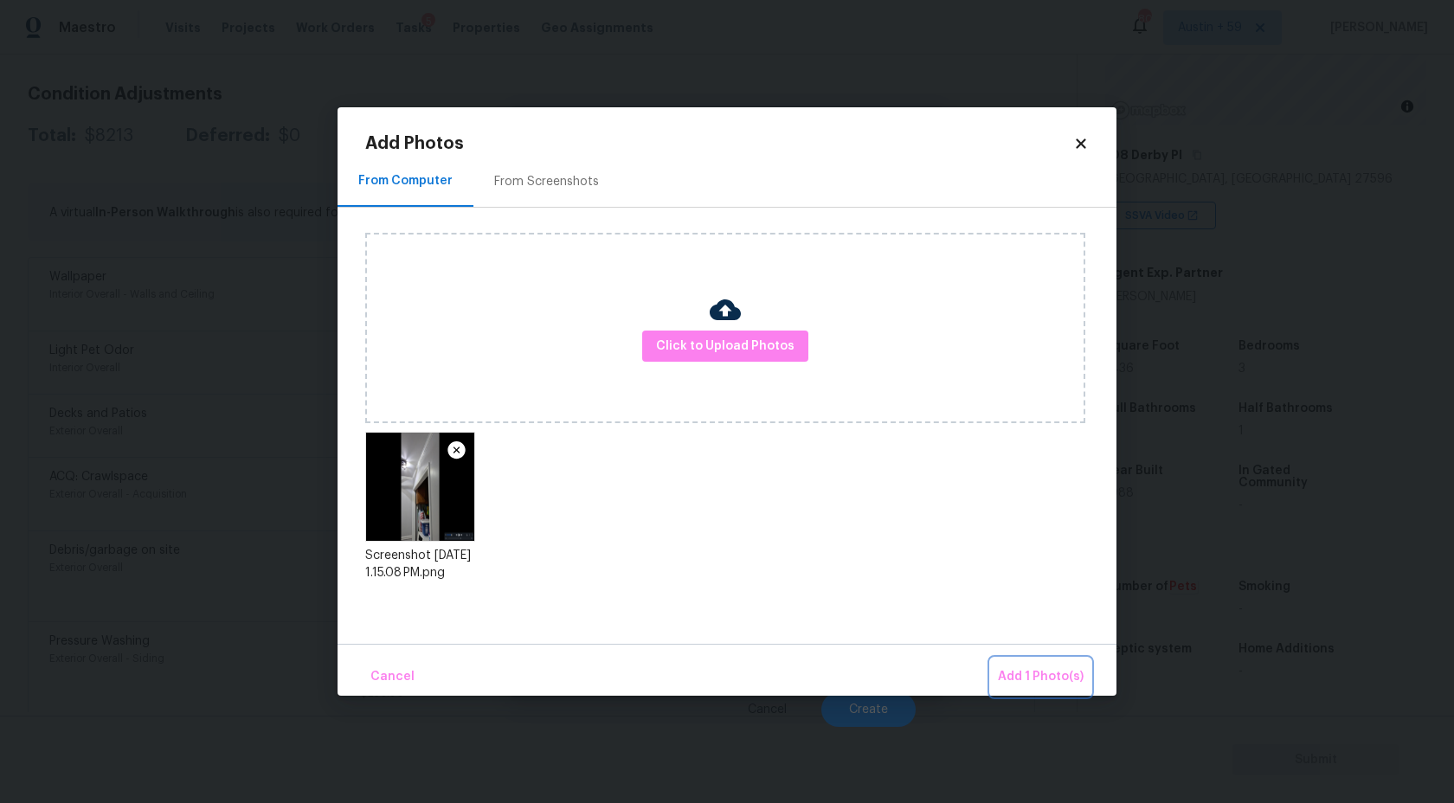
click at [1005, 676] on span "Add 1 Photo(s)" at bounding box center [1041, 677] width 86 height 22
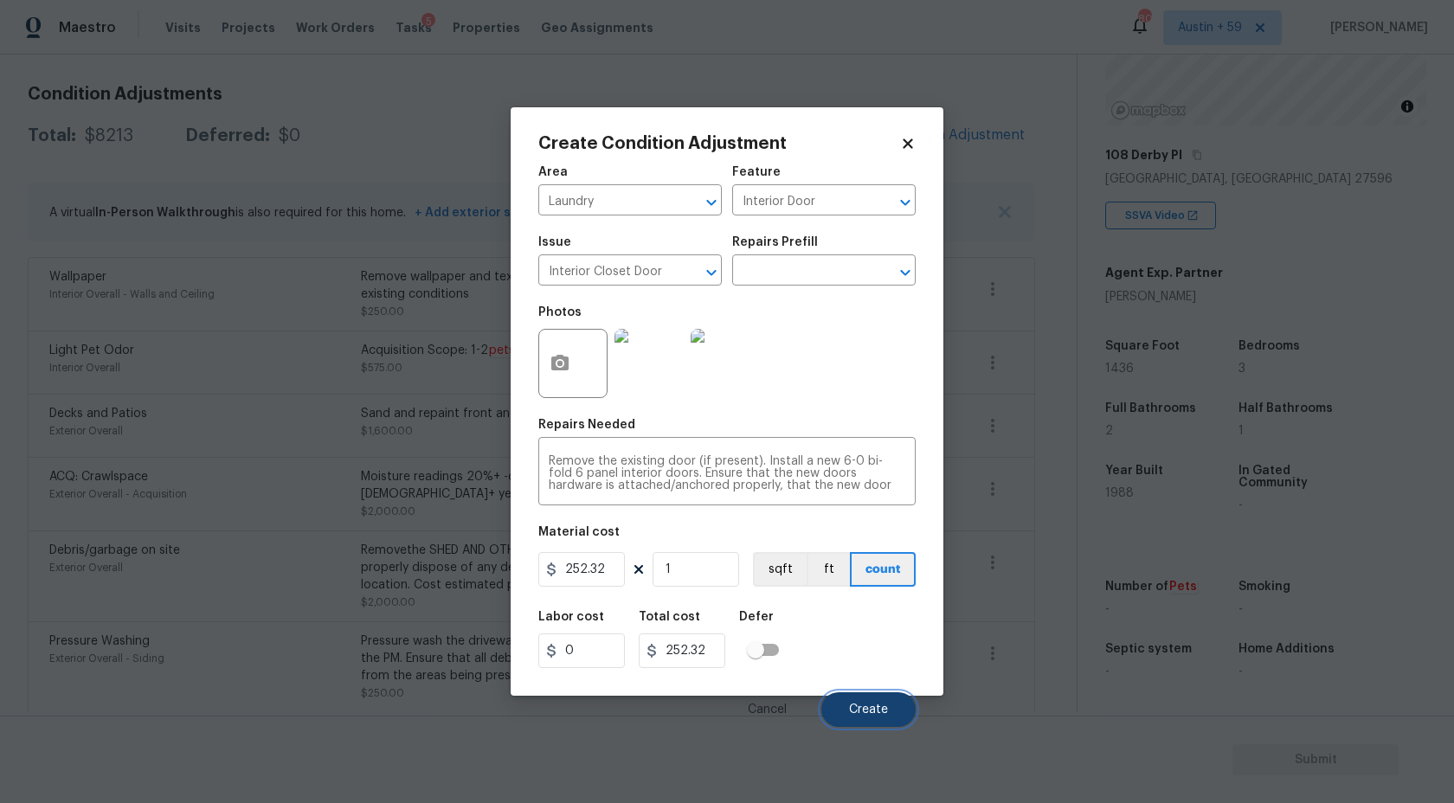
click at [856, 707] on span "Create" at bounding box center [868, 710] width 39 height 13
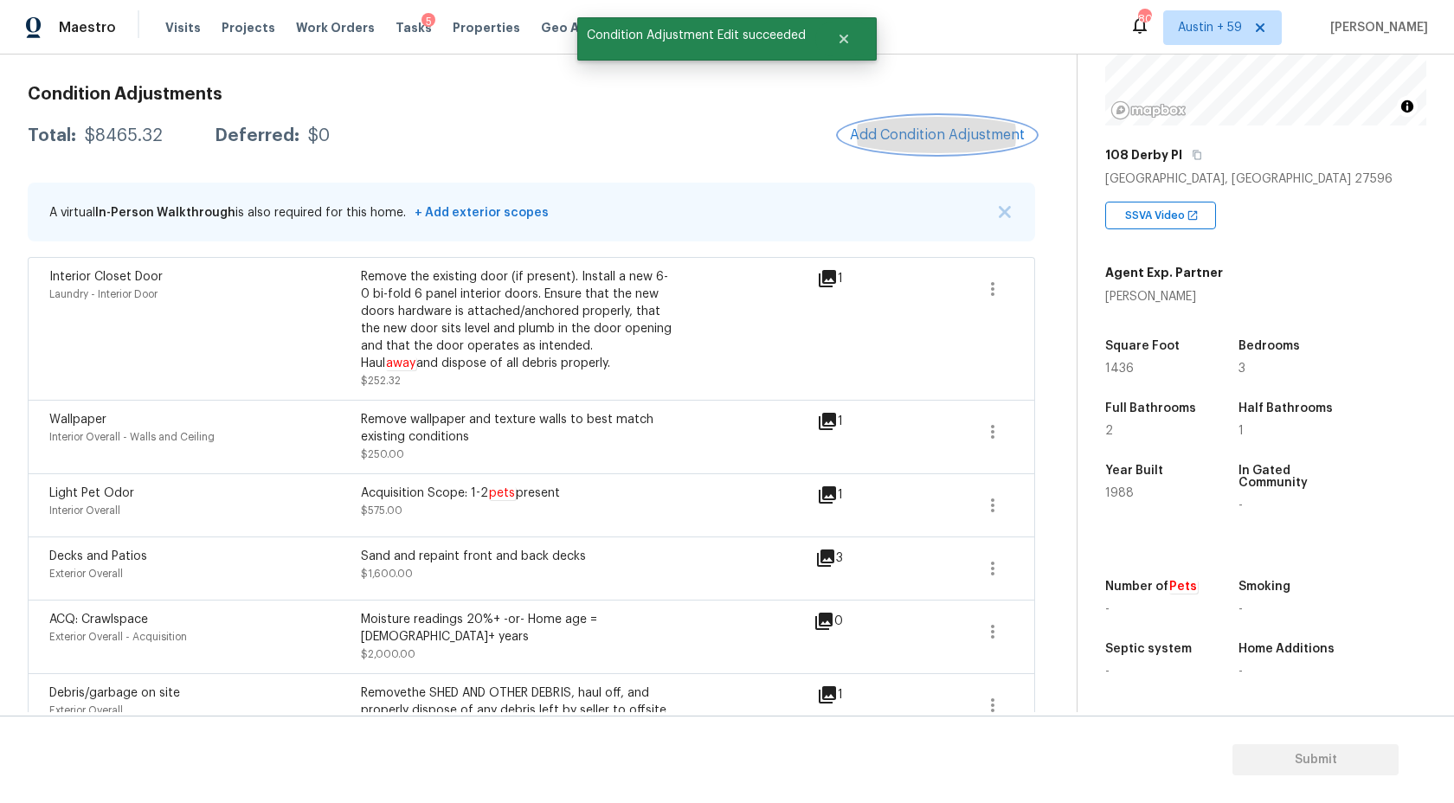
click at [960, 126] on button "Add Condition Adjustment" at bounding box center [938, 135] width 196 height 36
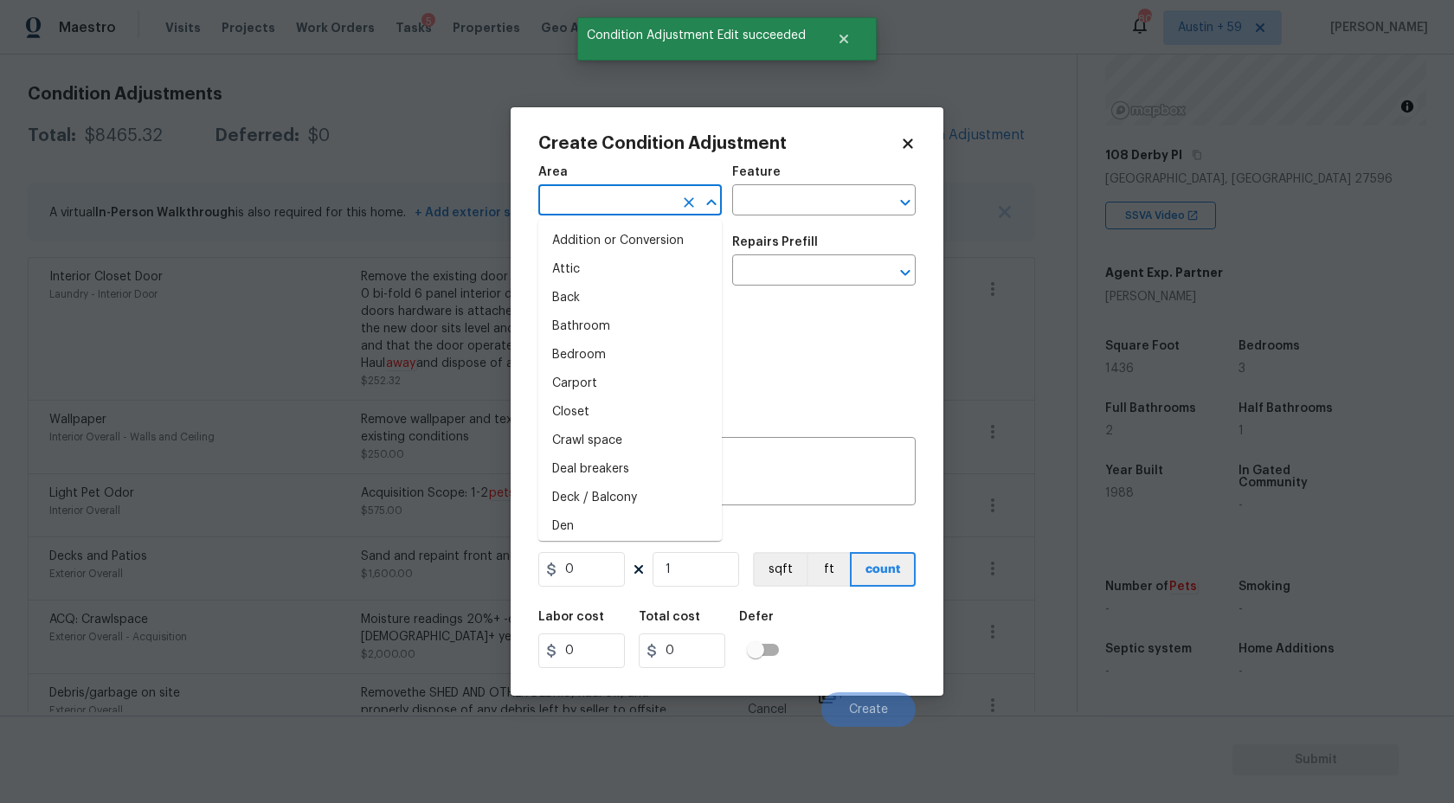
click at [576, 190] on input "text" at bounding box center [605, 202] width 135 height 27
click at [583, 203] on input "ov" at bounding box center [605, 202] width 135 height 27
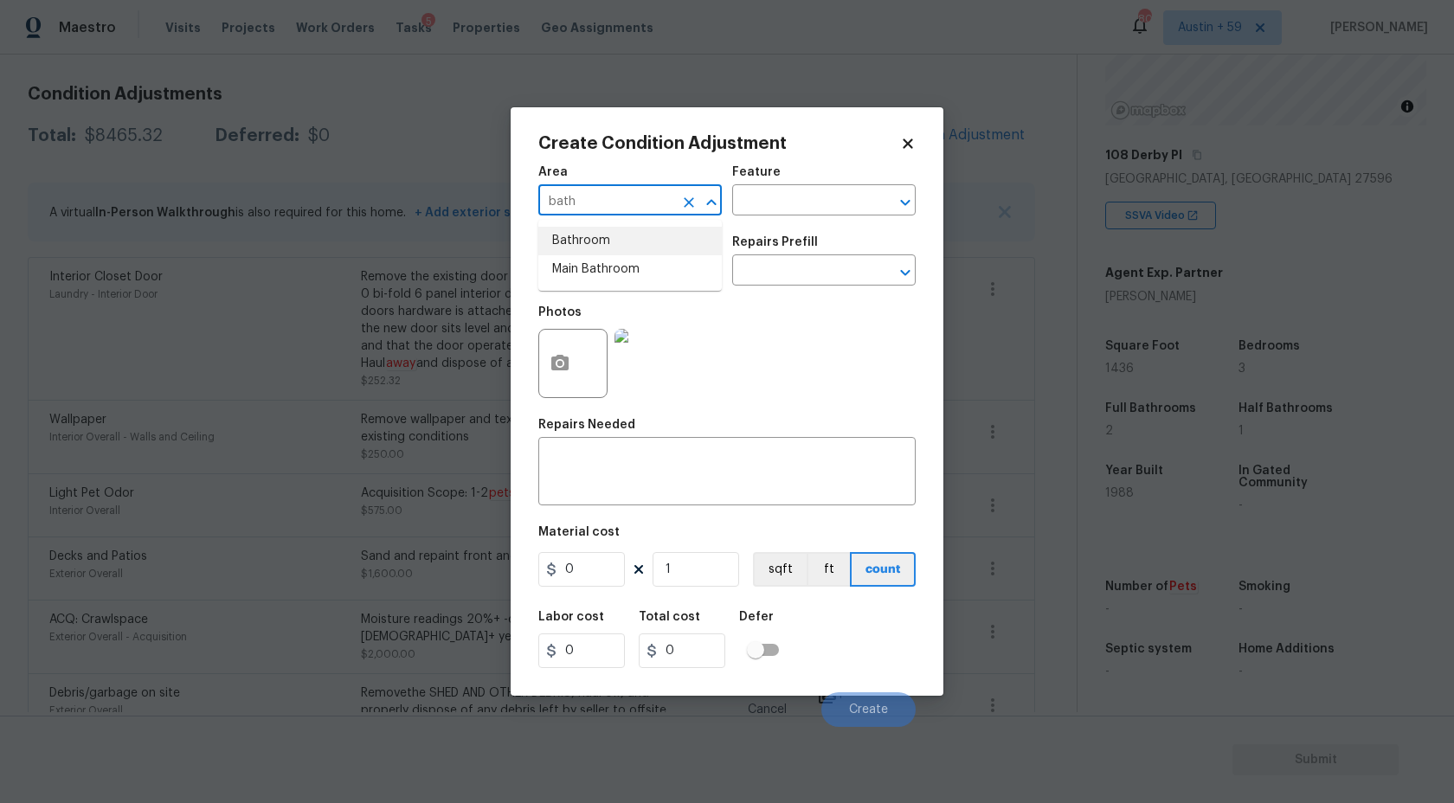
click at [606, 241] on li "Bathroom" at bounding box center [630, 241] width 184 height 29
type input "Bathroom"
click at [606, 285] on input "text" at bounding box center [605, 272] width 135 height 27
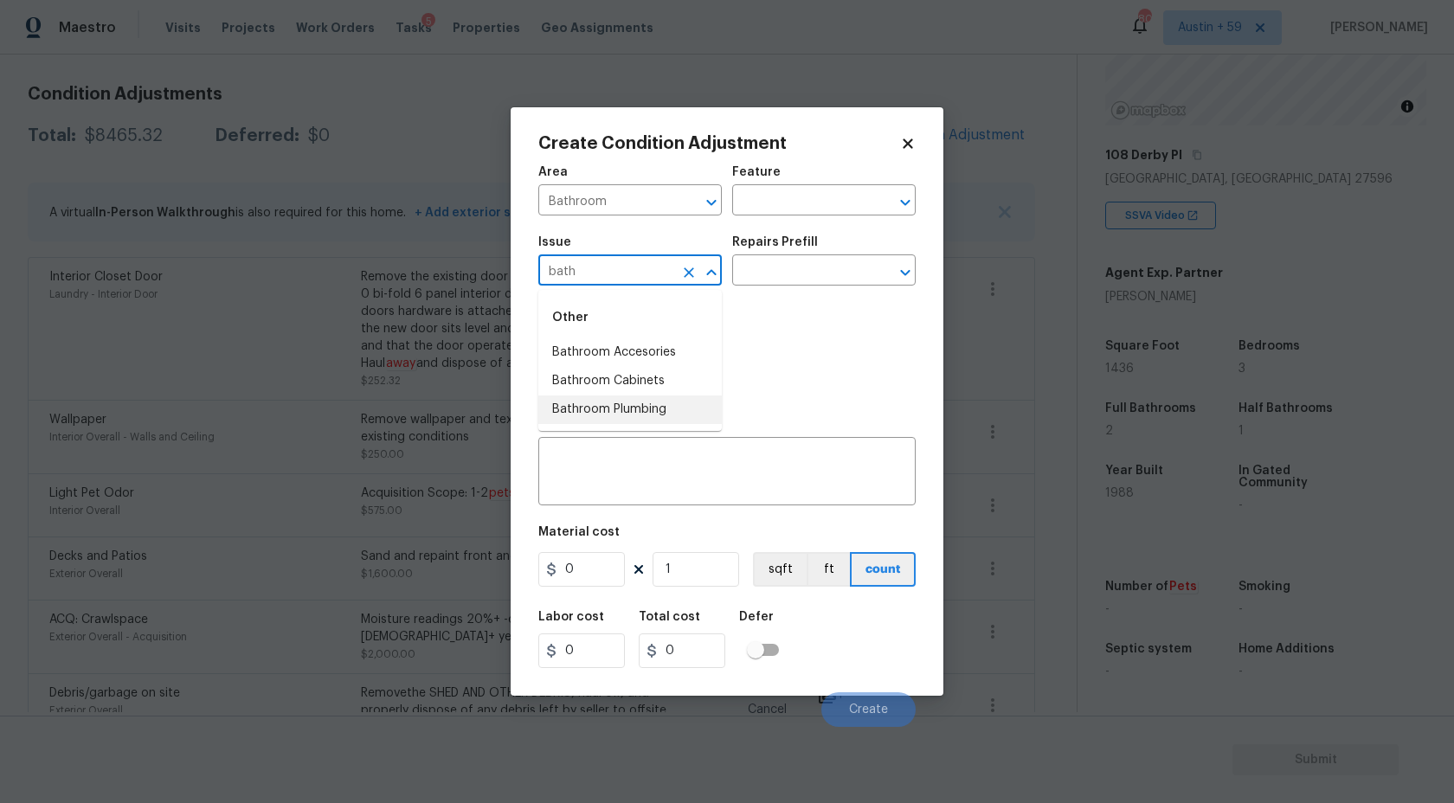
click at [646, 401] on li "Bathroom Plumbing" at bounding box center [630, 410] width 184 height 29
type input "Bathroom Plumbing"
click at [812, 288] on div "Issue Bathroom Plumbing ​ Repairs Prefill ​" at bounding box center [726, 261] width 377 height 70
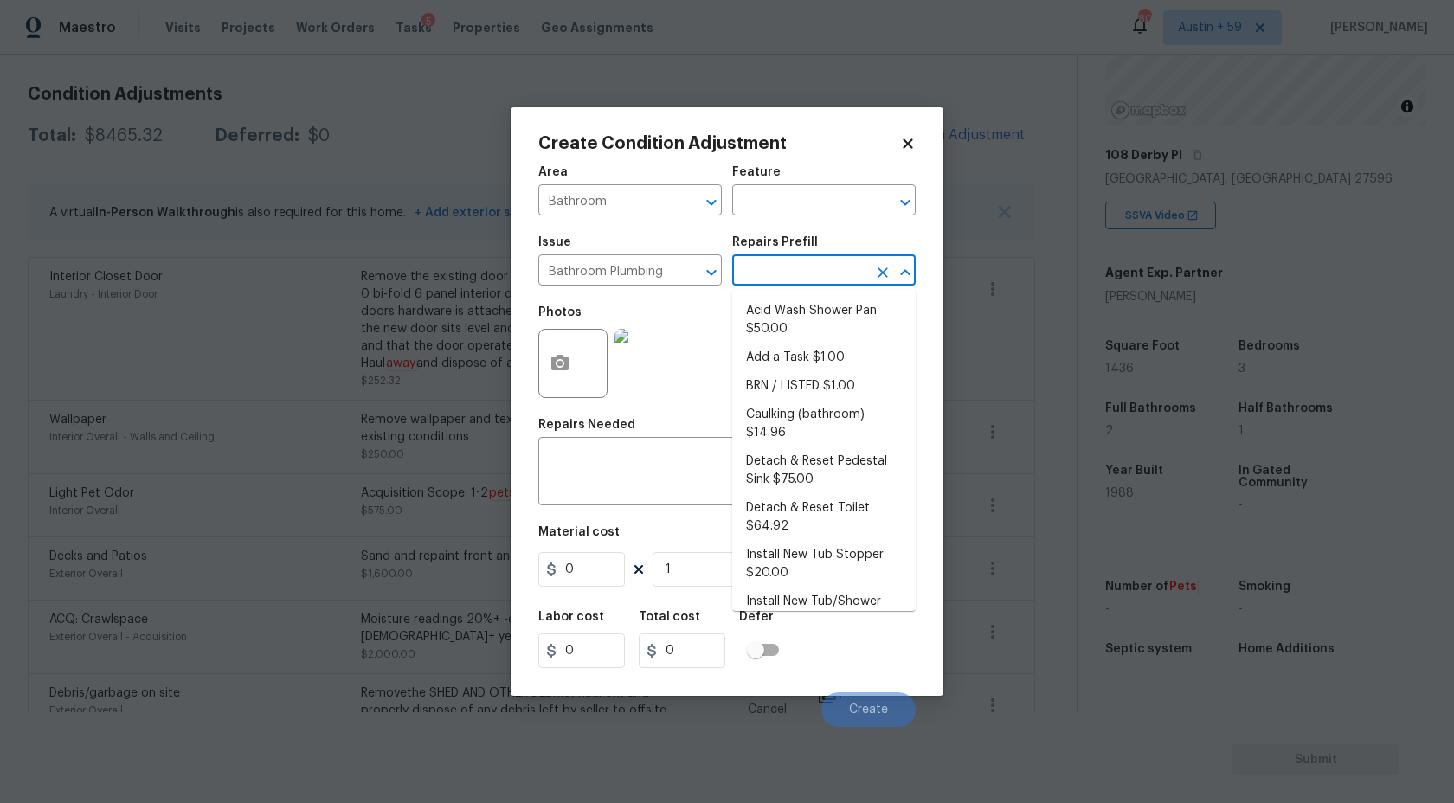
click at [812, 273] on input "text" at bounding box center [799, 272] width 135 height 27
click at [813, 314] on li "Acid Wash Shower Pan $50.00" at bounding box center [824, 320] width 184 height 47
type input "Plumbing"
type textarea "Prep and acid wash/deep clean the shower pan."
type input "50"
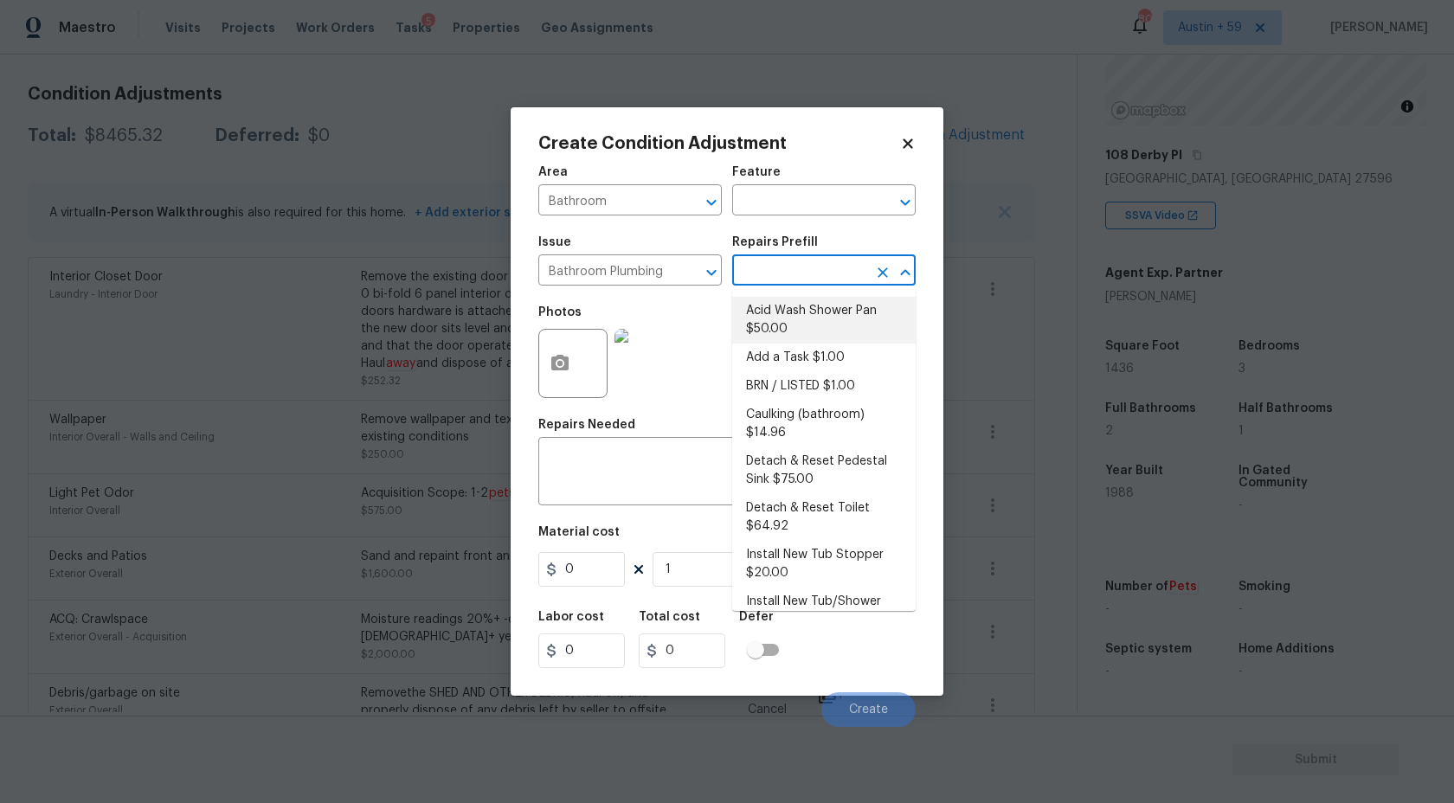
type input "50"
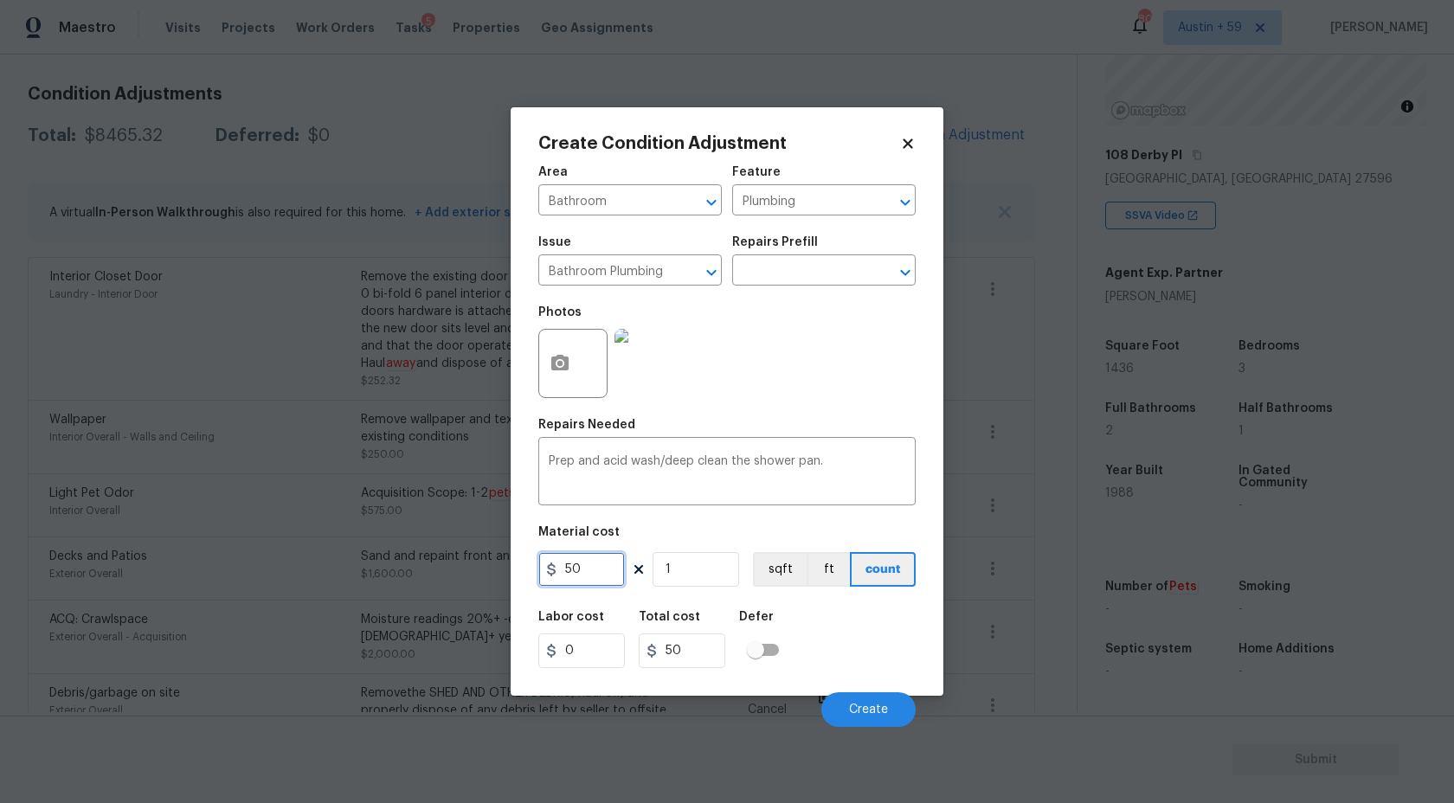
click at [576, 569] on input "50" at bounding box center [581, 569] width 87 height 35
type input "100"
click at [837, 461] on textarea "Prep and acid wash/deep clean the shower pan." at bounding box center [727, 473] width 357 height 36
type input "100"
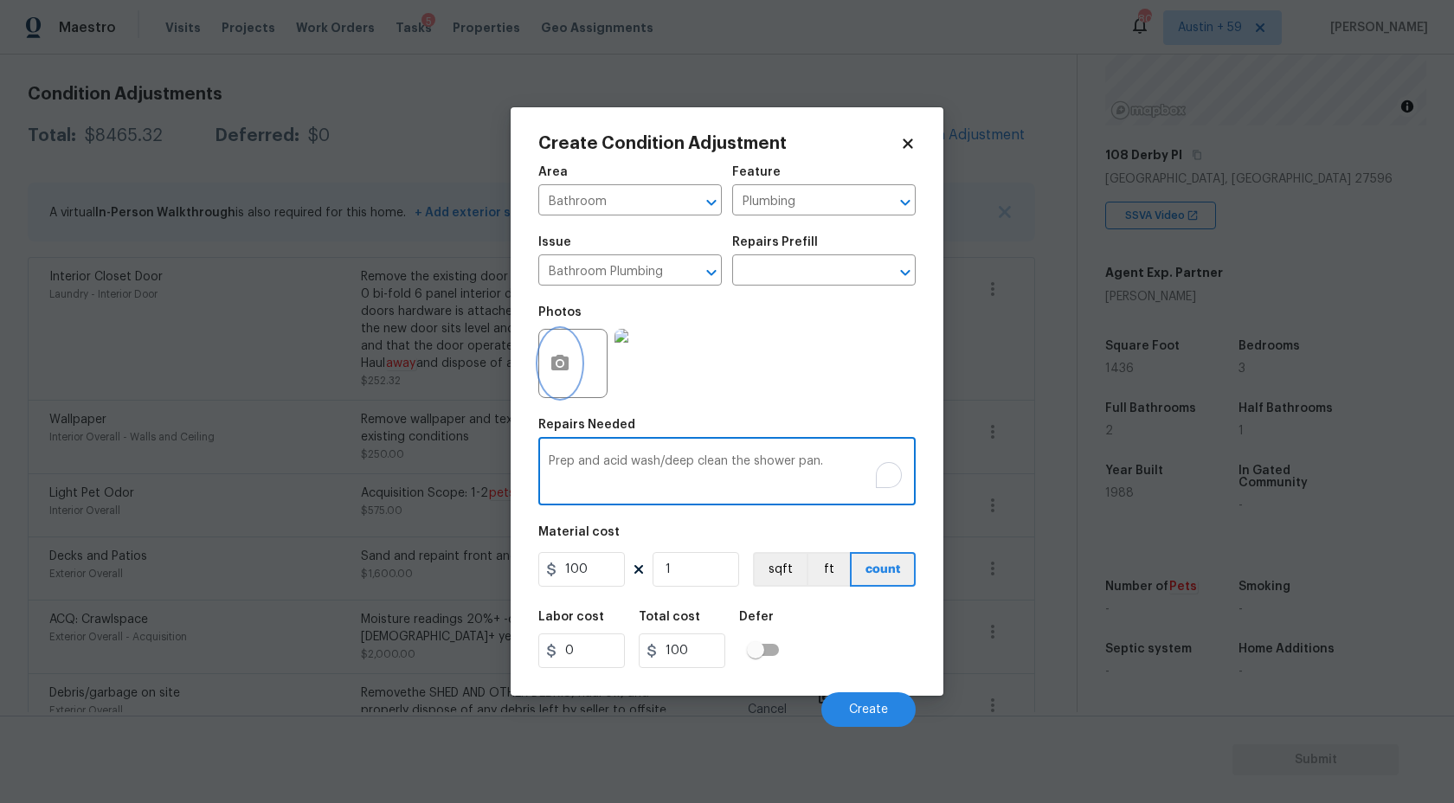
click at [575, 370] on button "button" at bounding box center [560, 364] width 42 height 68
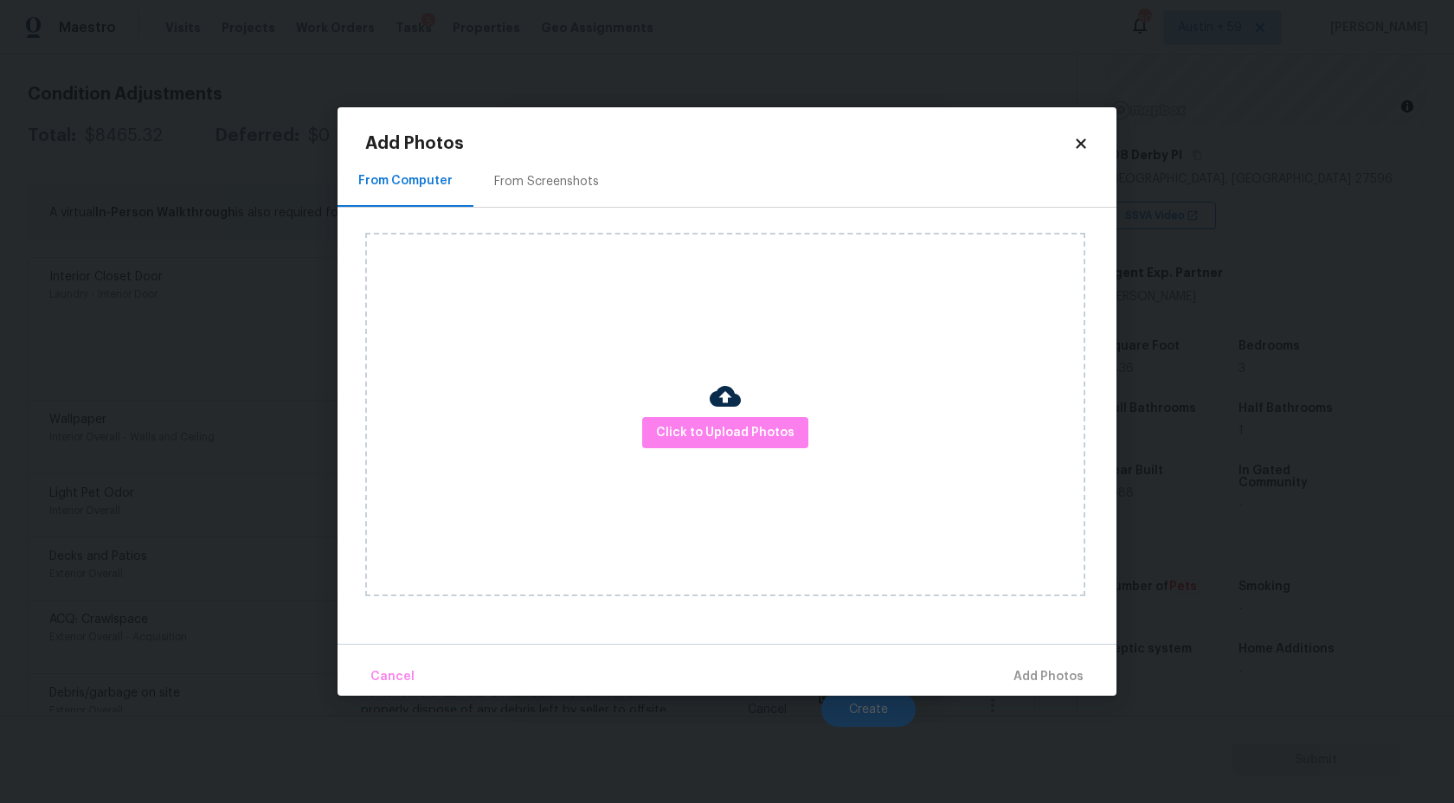
click at [724, 415] on div at bounding box center [725, 399] width 31 height 36
click at [721, 430] on span "Click to Upload Photos" at bounding box center [725, 433] width 138 height 22
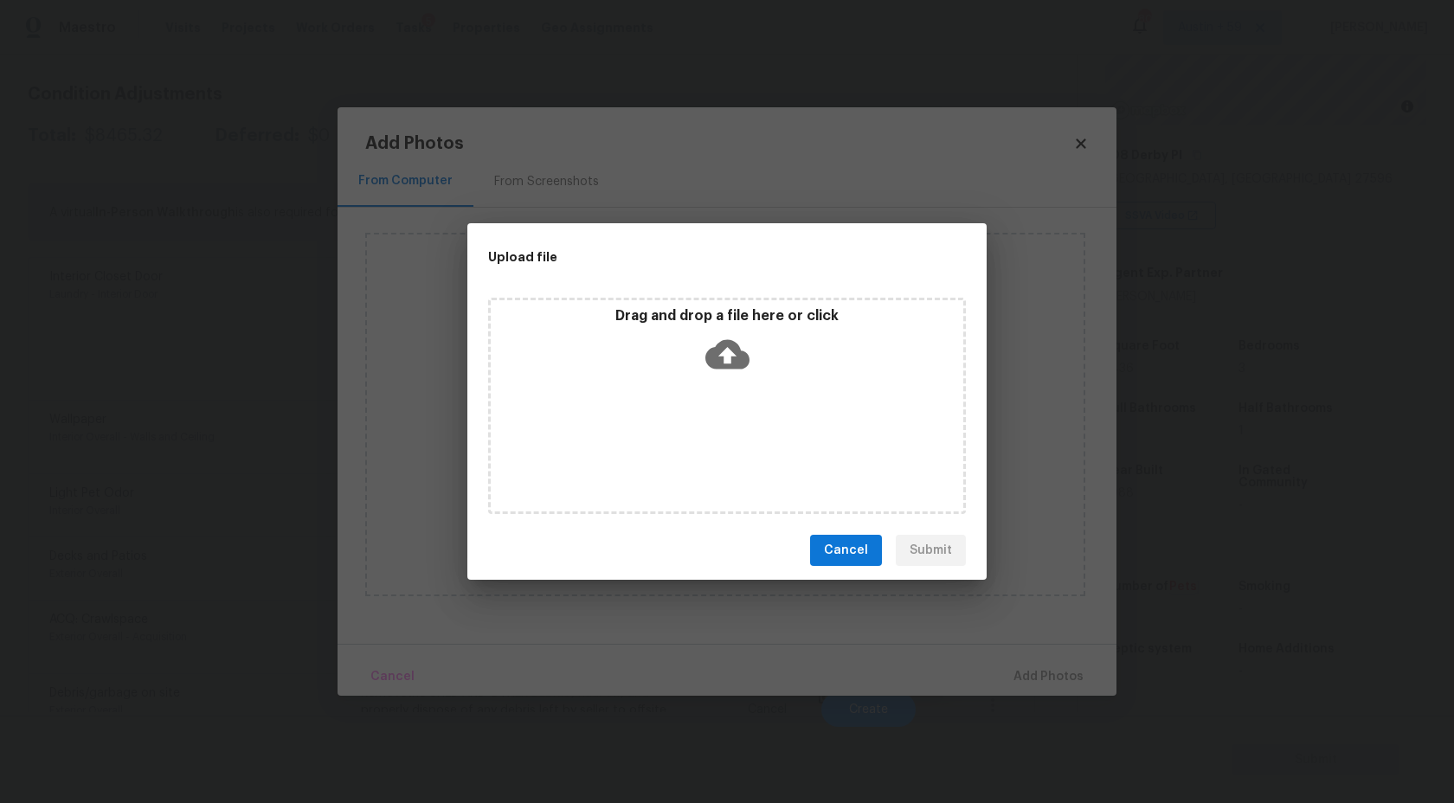
click at [718, 365] on icon at bounding box center [727, 354] width 44 height 29
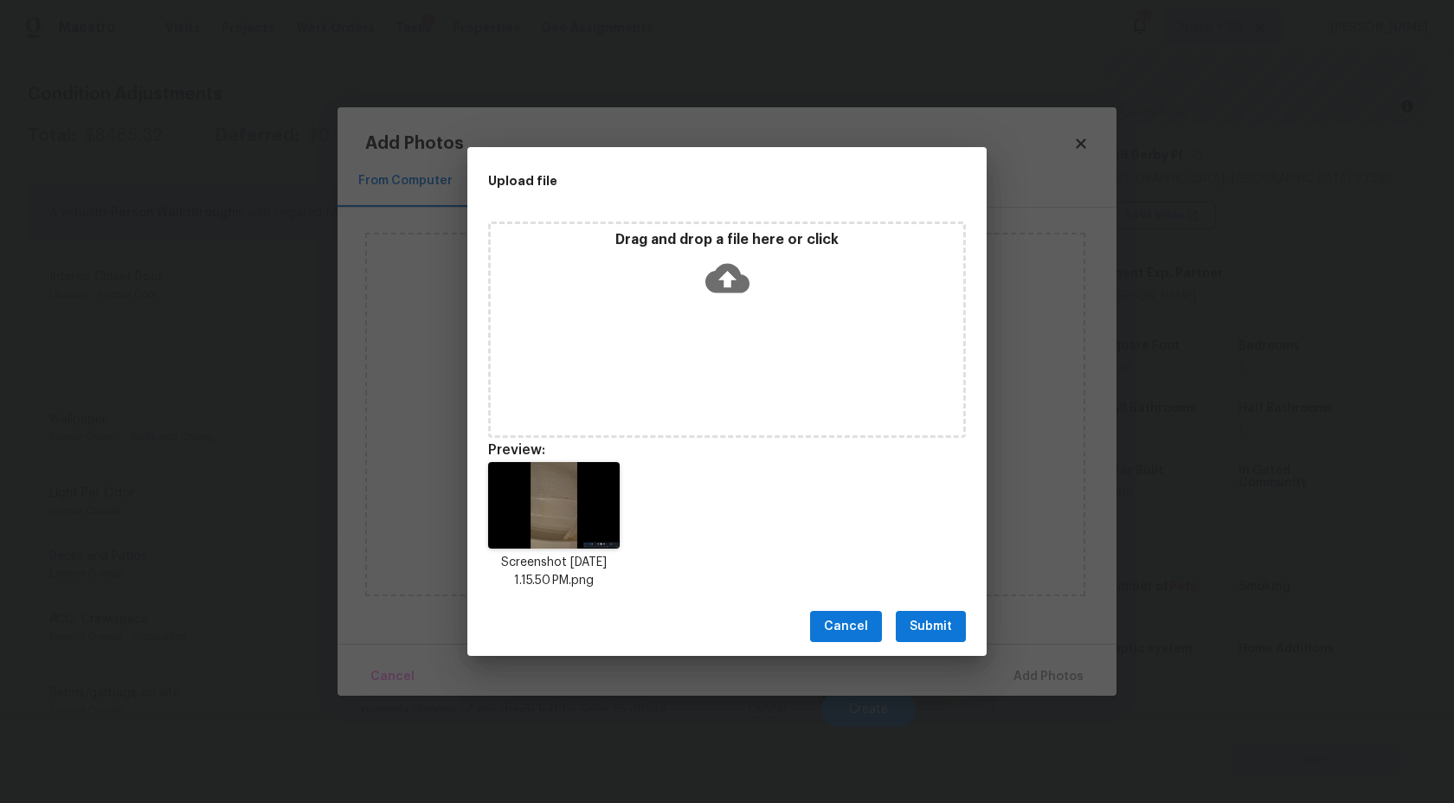
click at [931, 631] on span "Submit" at bounding box center [931, 627] width 42 height 22
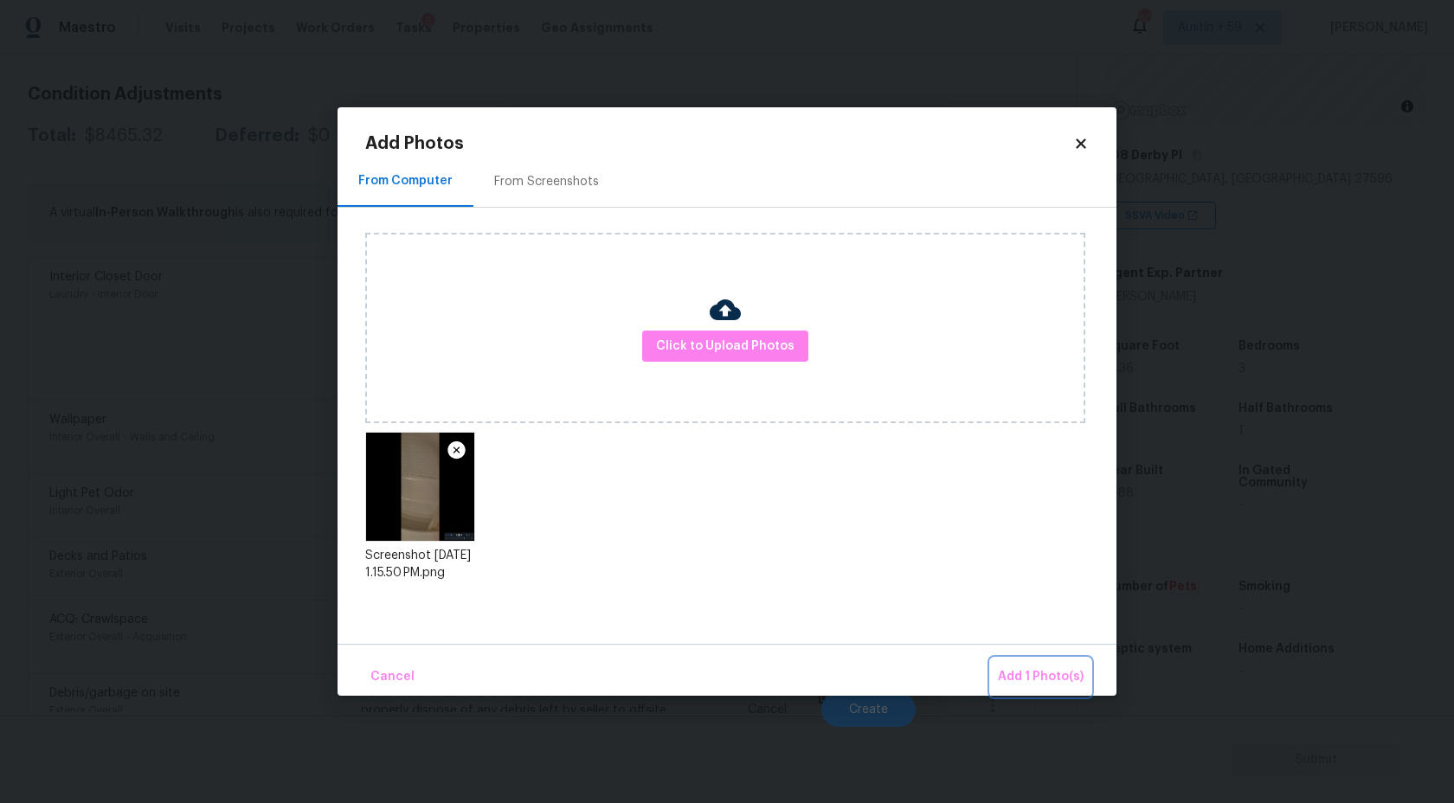
click at [1030, 666] on span "Add 1 Photo(s)" at bounding box center [1041, 677] width 86 height 22
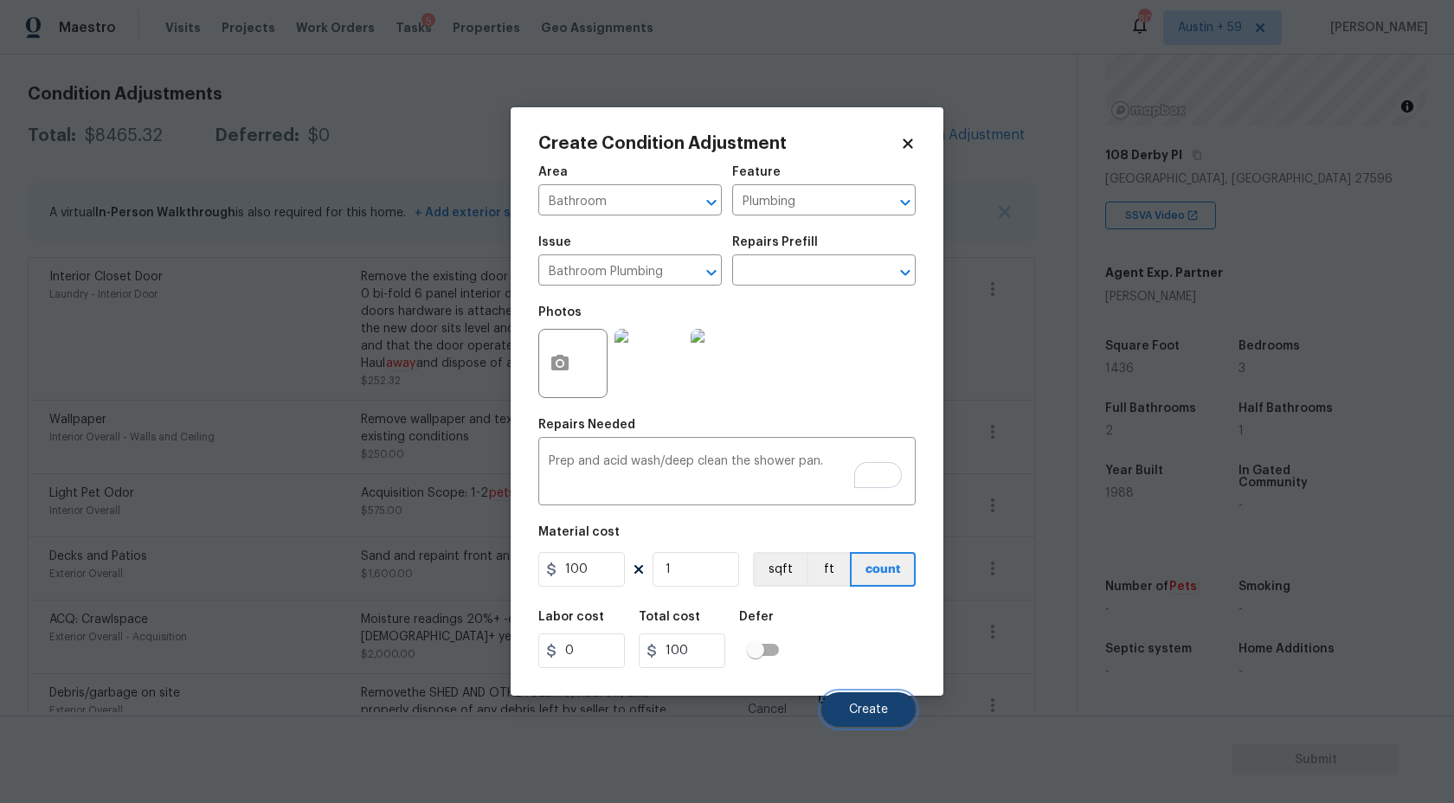
click at [882, 710] on span "Create" at bounding box center [868, 710] width 39 height 13
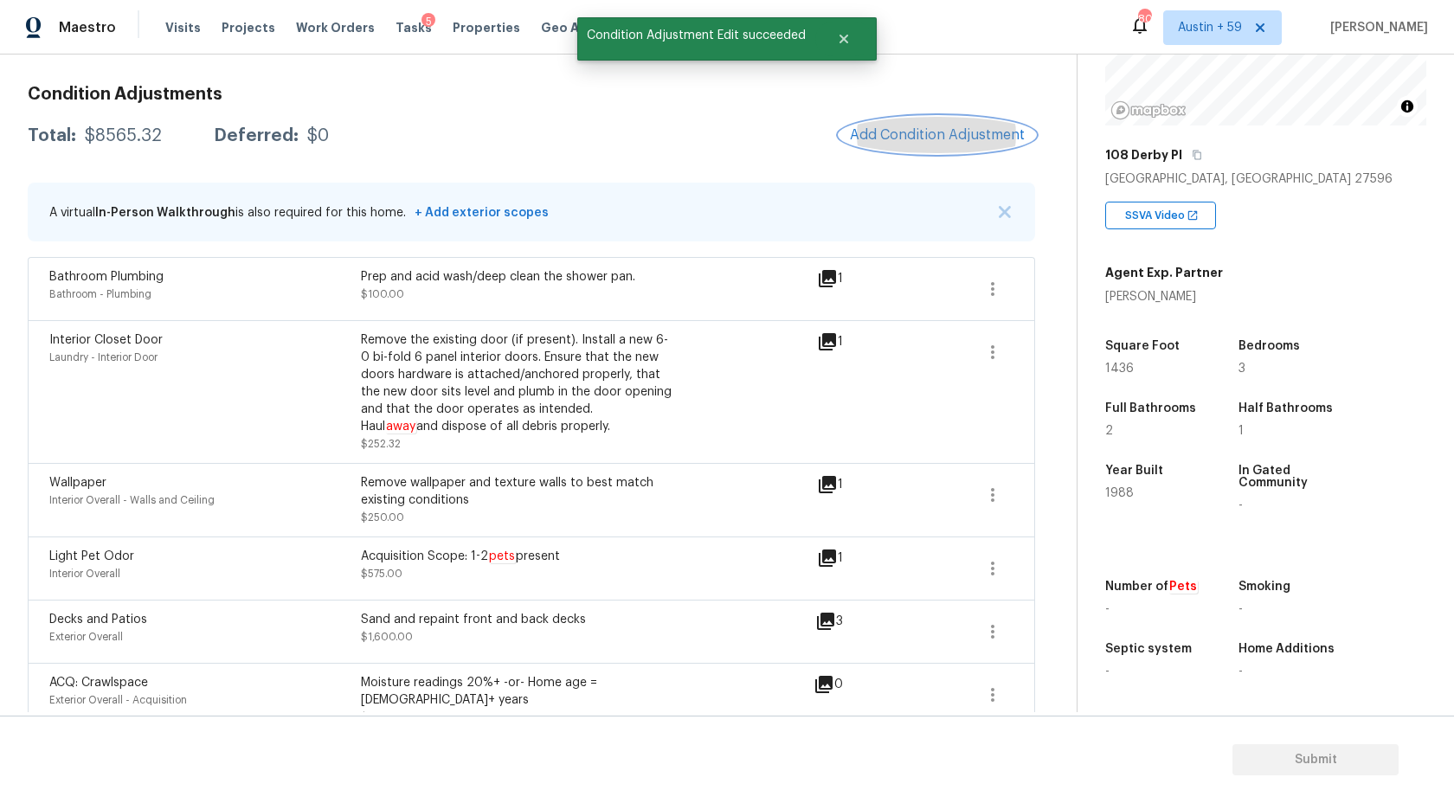
click at [987, 122] on button "Add Condition Adjustment" at bounding box center [938, 135] width 196 height 36
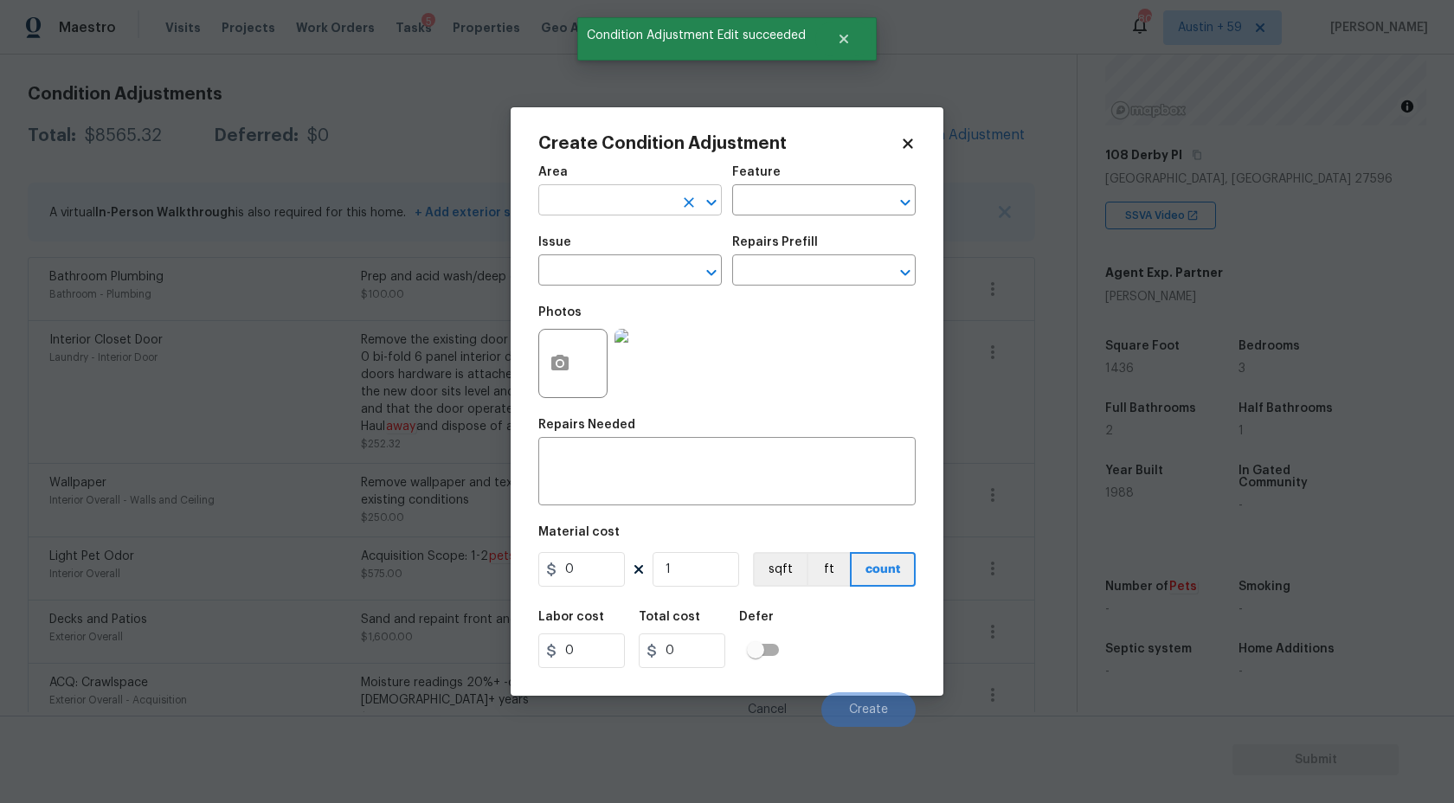
click at [663, 199] on input "text" at bounding box center [605, 202] width 135 height 27
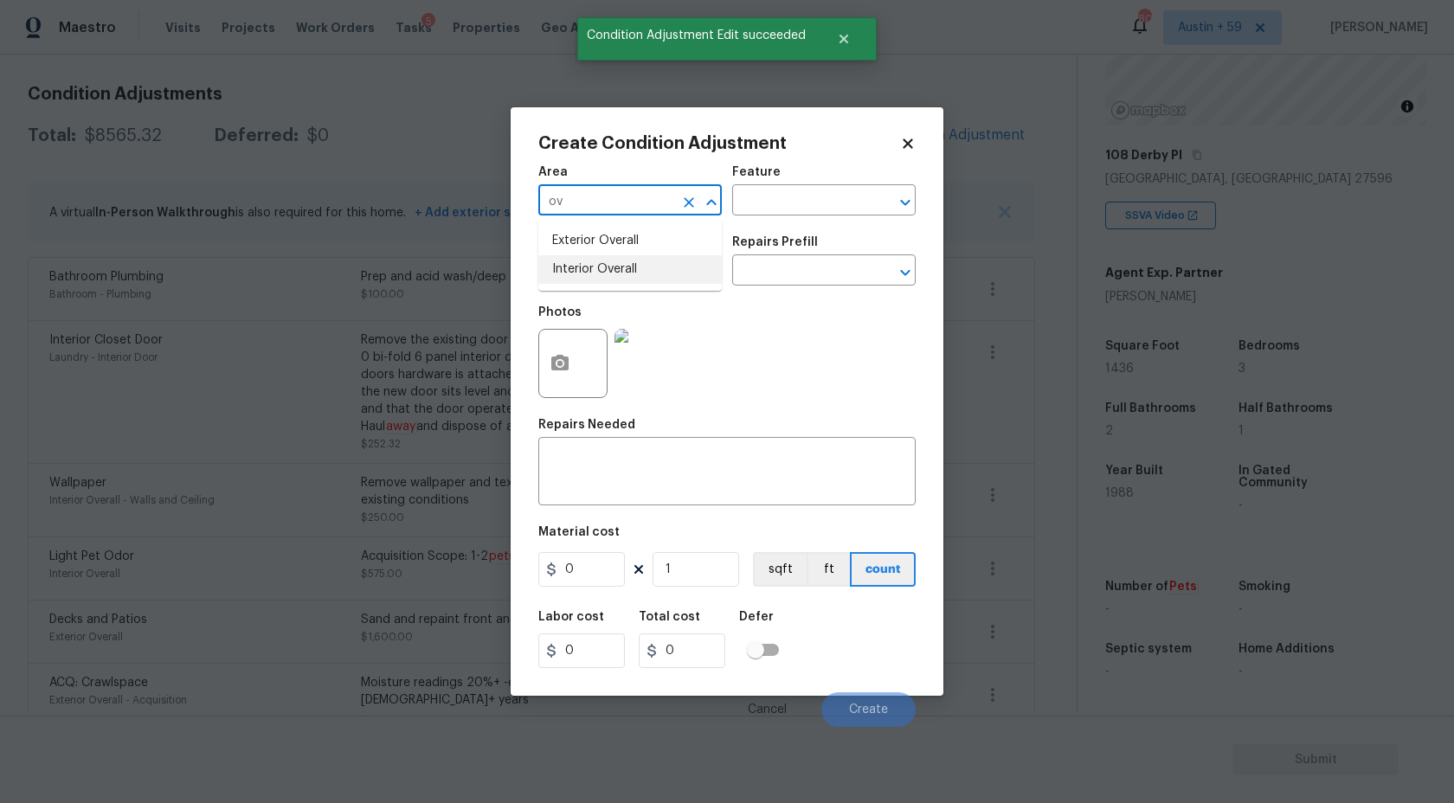
click at [644, 268] on li "Interior Overall" at bounding box center [630, 269] width 184 height 29
type input "Interior Overall"
click at [644, 268] on input "text" at bounding box center [605, 272] width 135 height 27
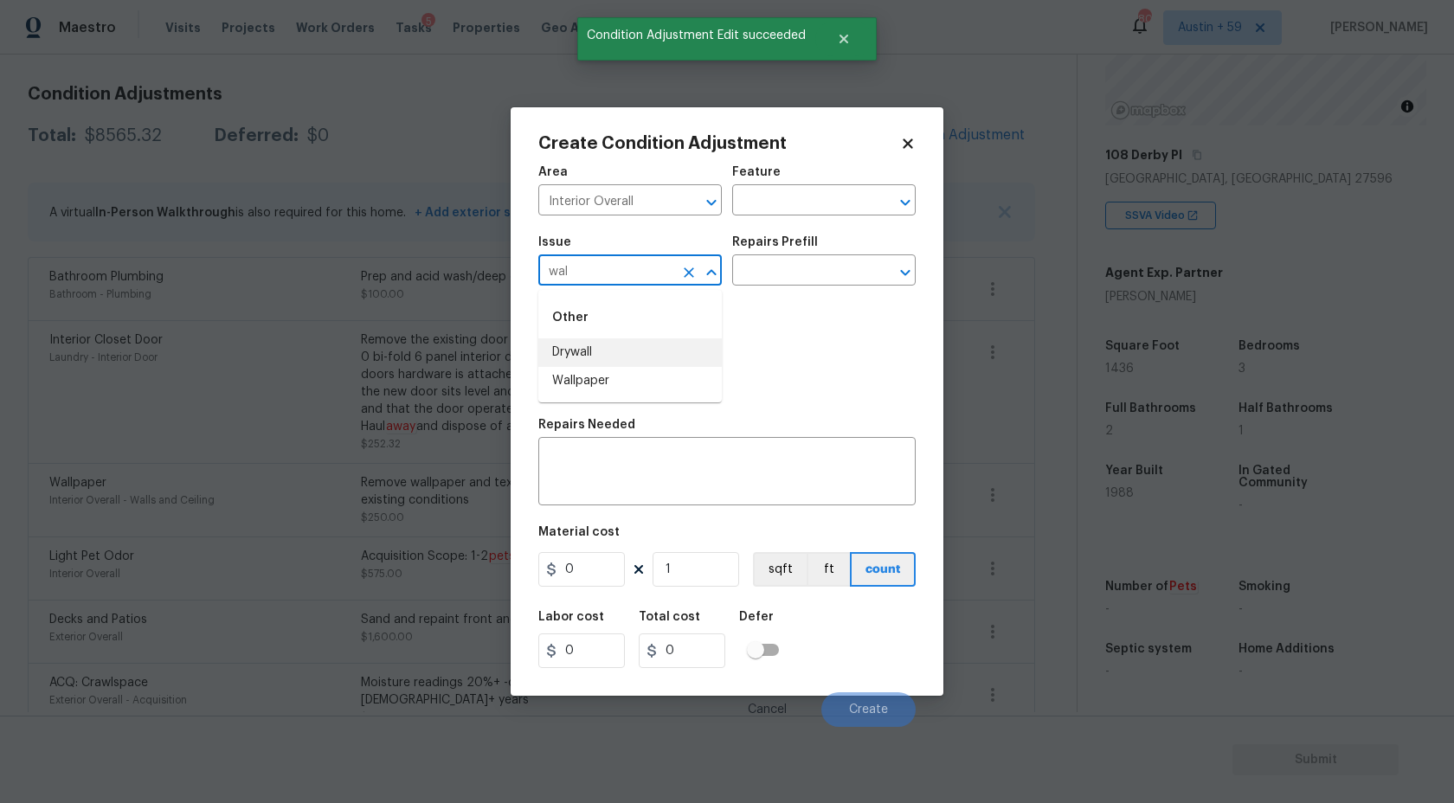
click at [613, 279] on input "wal" at bounding box center [605, 272] width 135 height 27
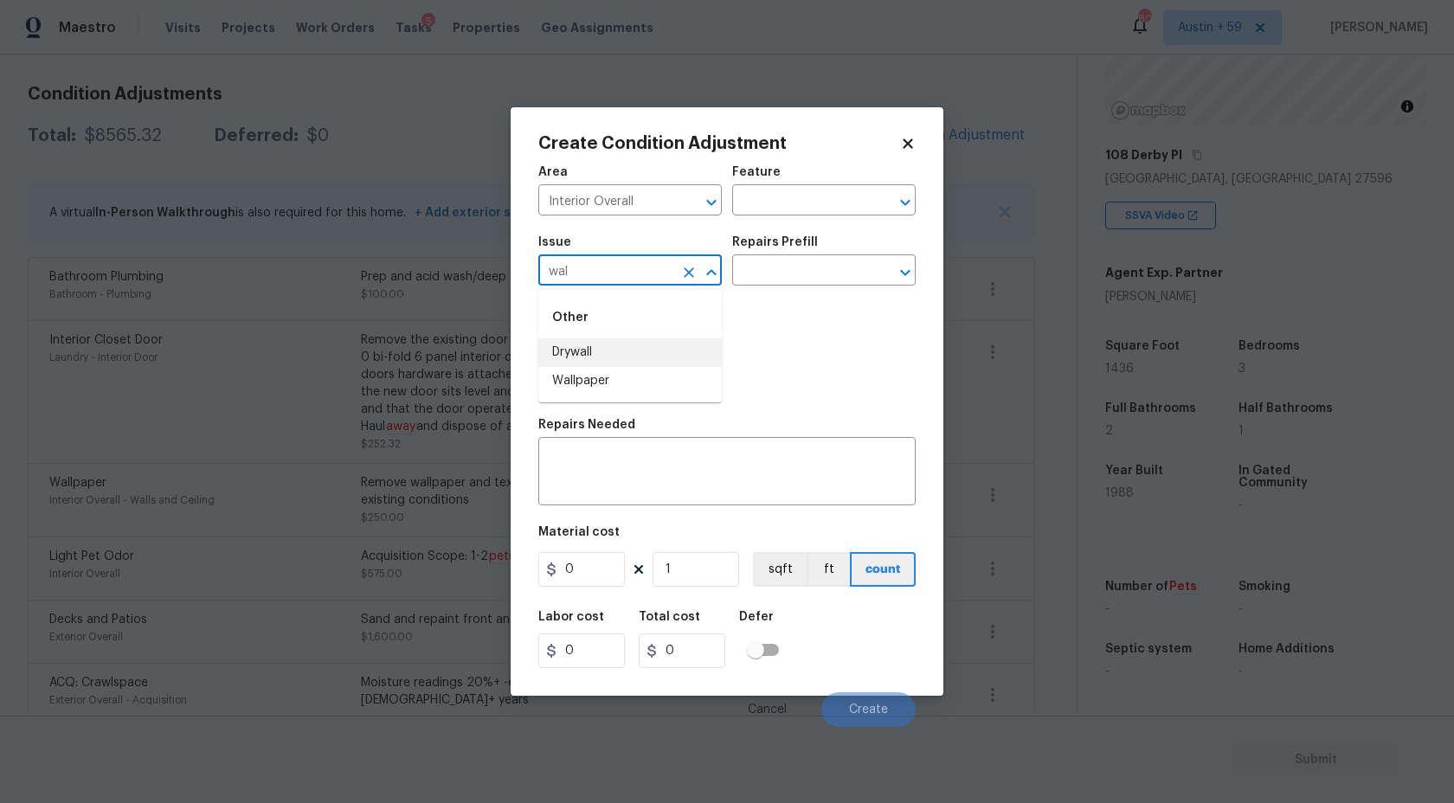
click at [613, 279] on input "wal" at bounding box center [605, 272] width 135 height 27
click at [611, 347] on li "ACQ: Water Leak" at bounding box center [630, 352] width 184 height 29
type input "ACQ: Water Leak"
click at [553, 367] on icon "button" at bounding box center [559, 363] width 17 height 16
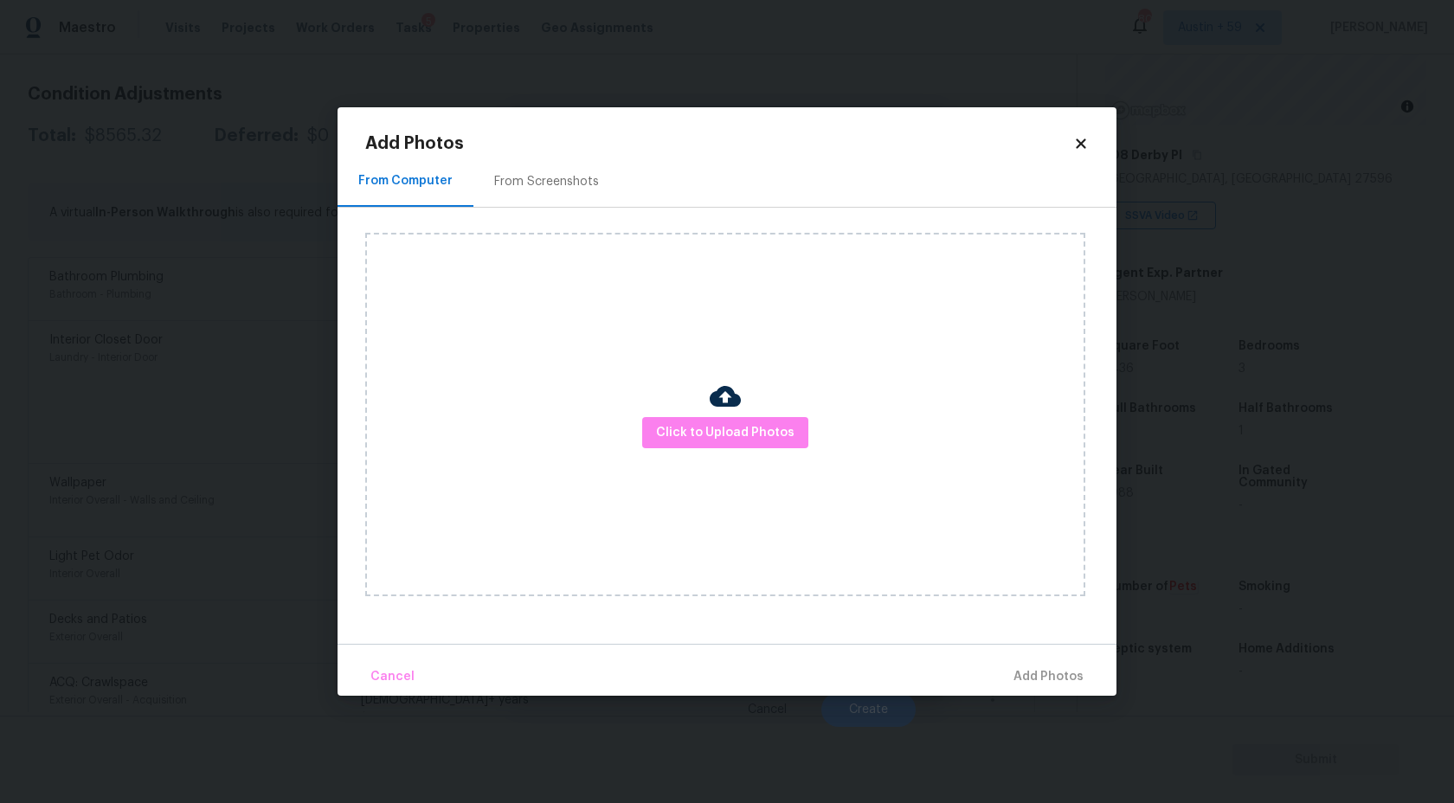
click at [722, 471] on div "Click to Upload Photos" at bounding box center [725, 415] width 720 height 364
click at [722, 432] on span "Click to Upload Photos" at bounding box center [725, 433] width 138 height 22
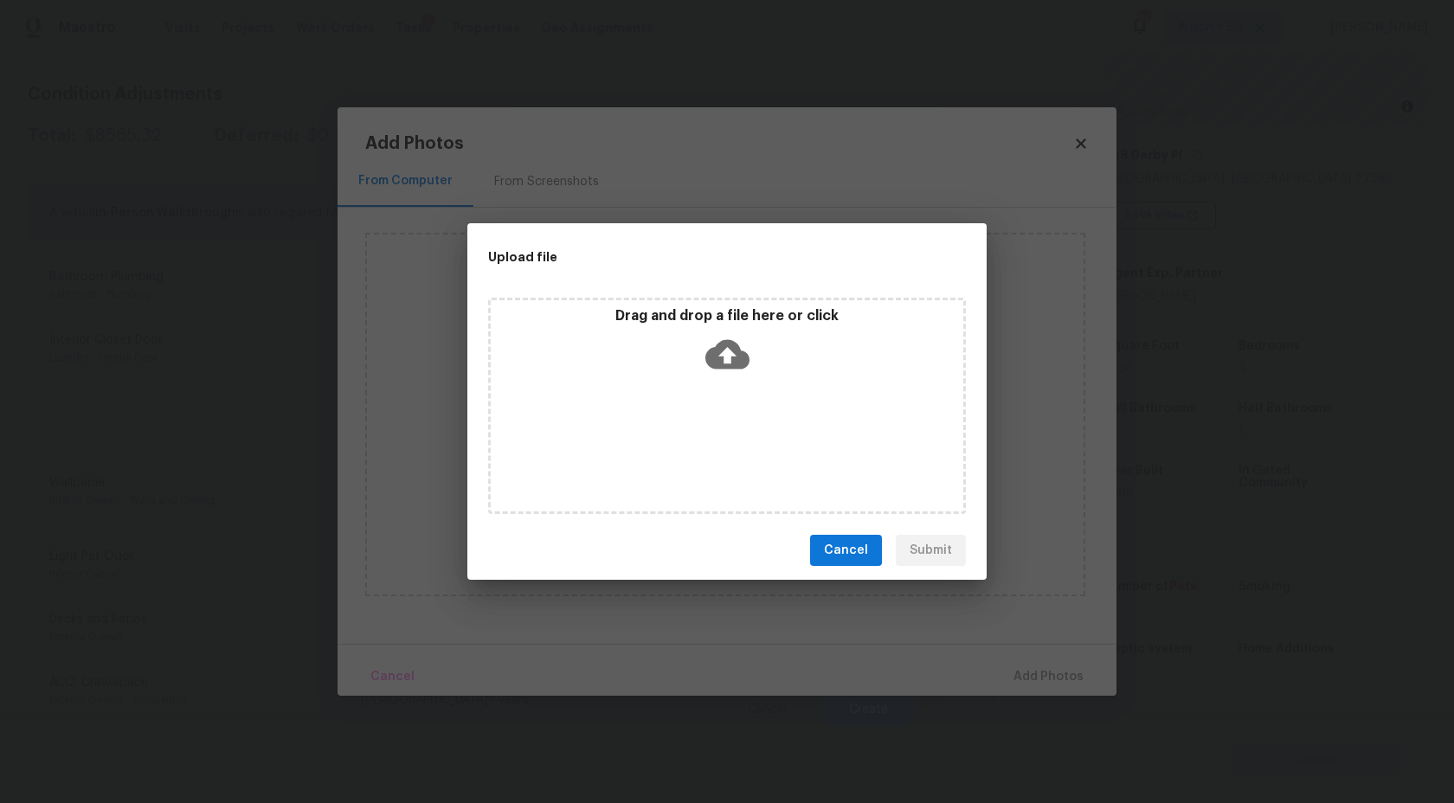
click at [722, 377] on div "Drag and drop a file here or click" at bounding box center [727, 344] width 473 height 74
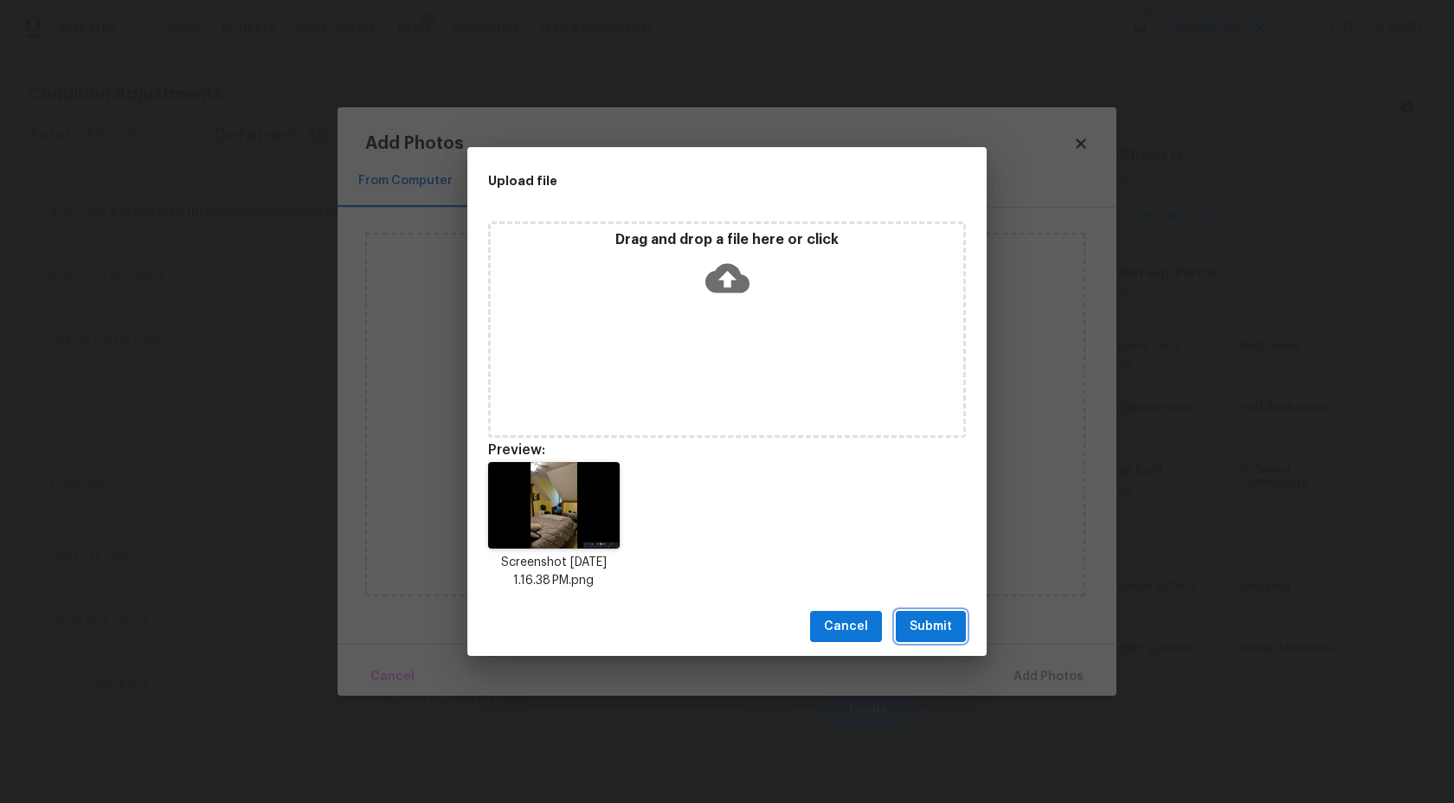
click at [941, 623] on span "Submit" at bounding box center [931, 627] width 42 height 22
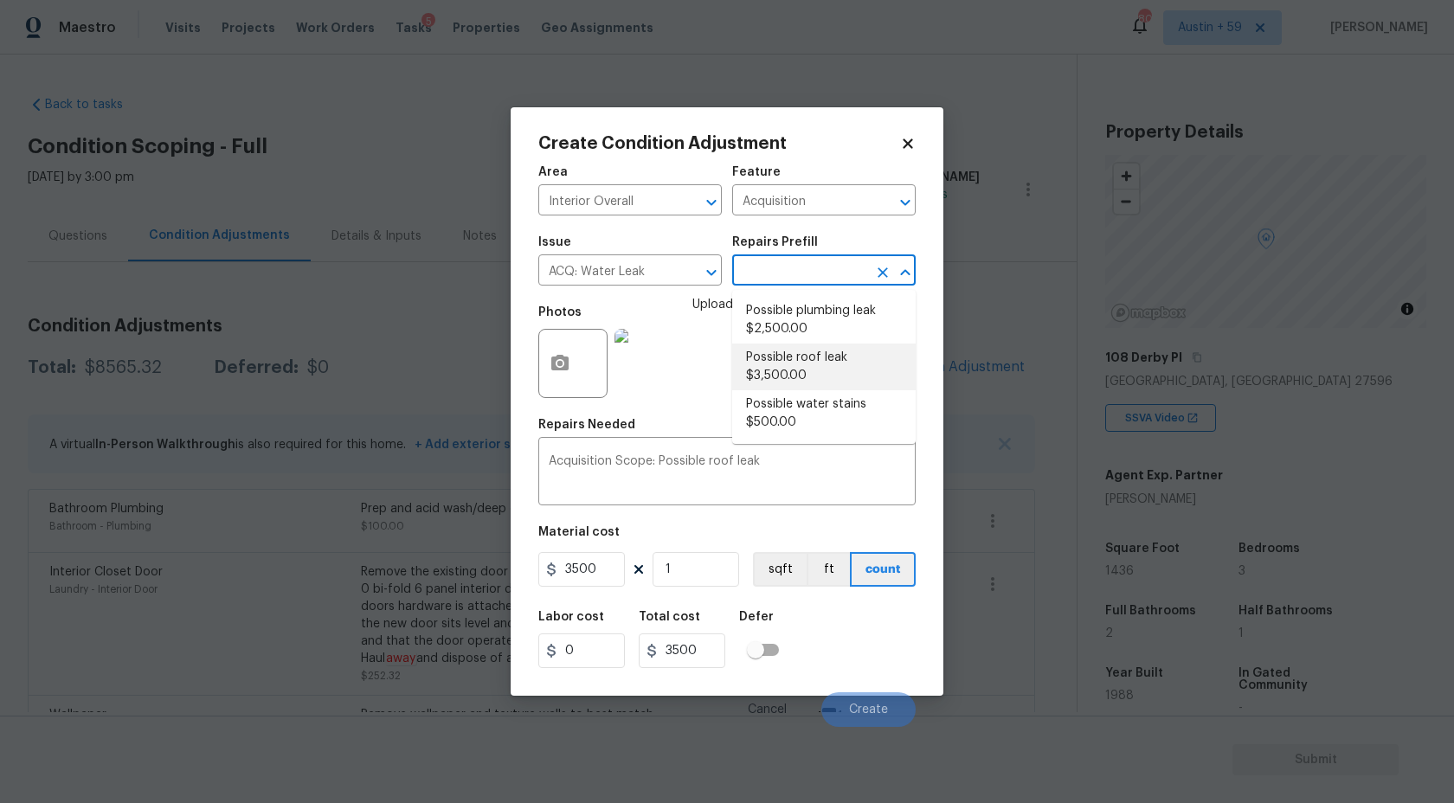
scroll to position [203, 0]
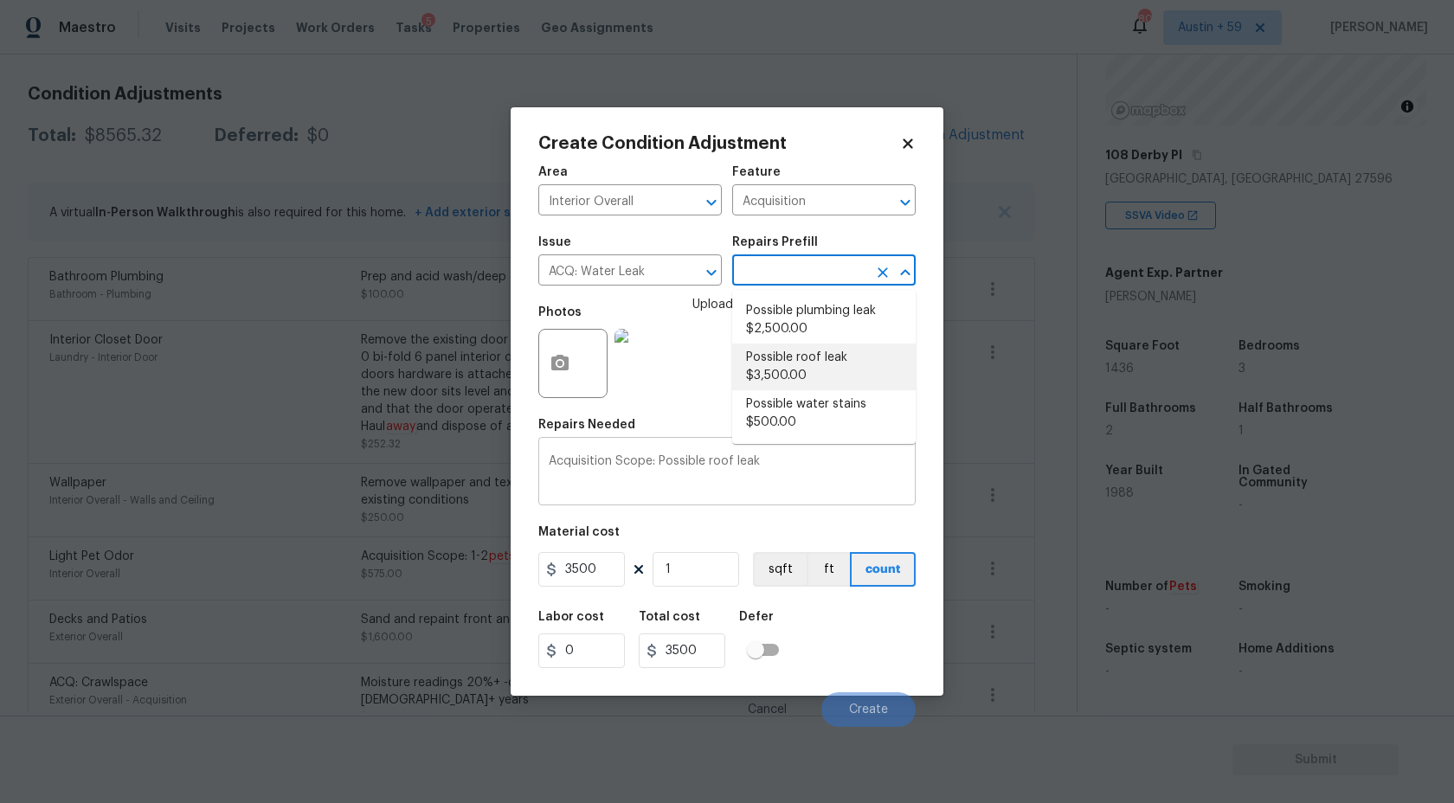
click at [706, 481] on textarea "Acquisition Scope: Possible roof leak" at bounding box center [727, 473] width 357 height 36
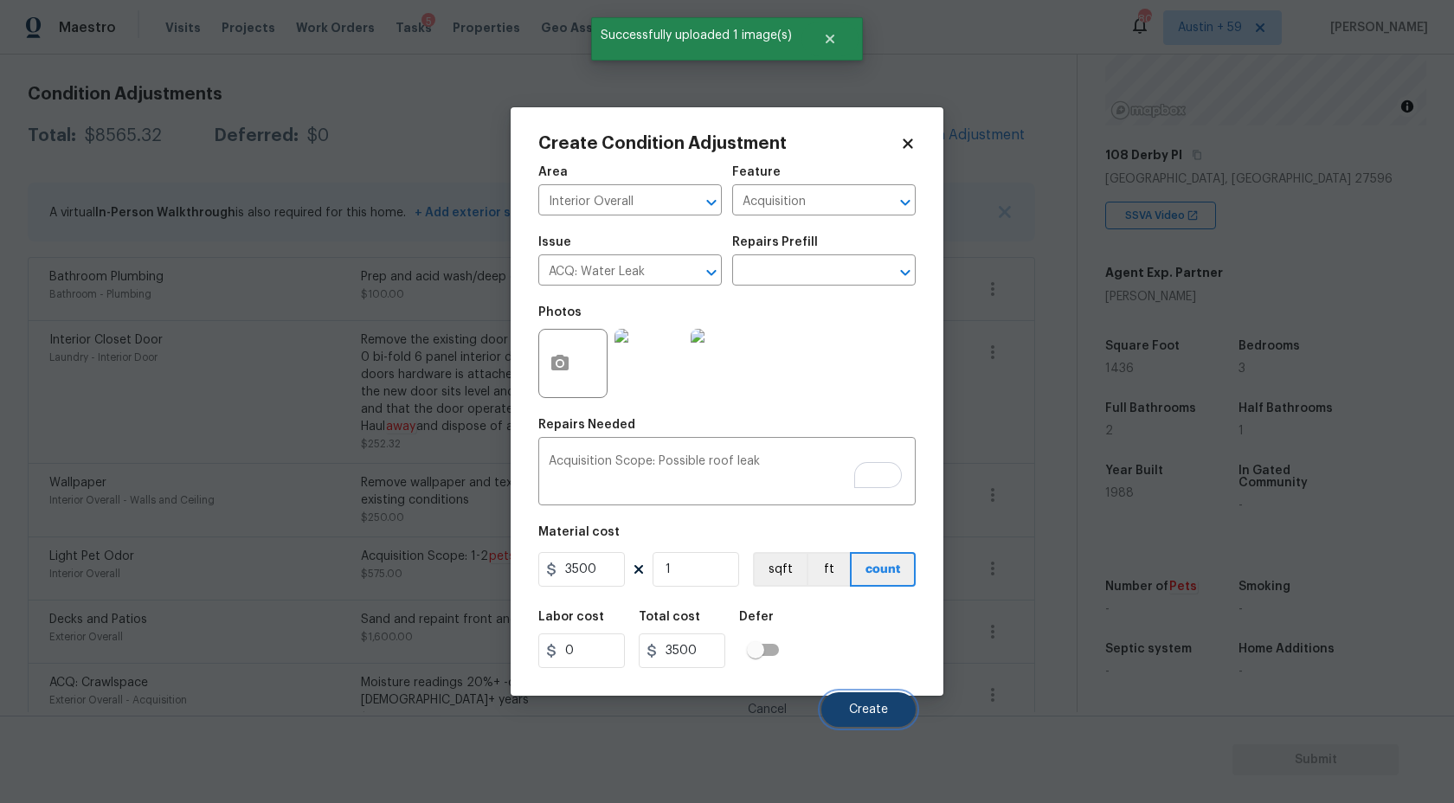
click at [885, 714] on span "Create" at bounding box center [868, 710] width 39 height 13
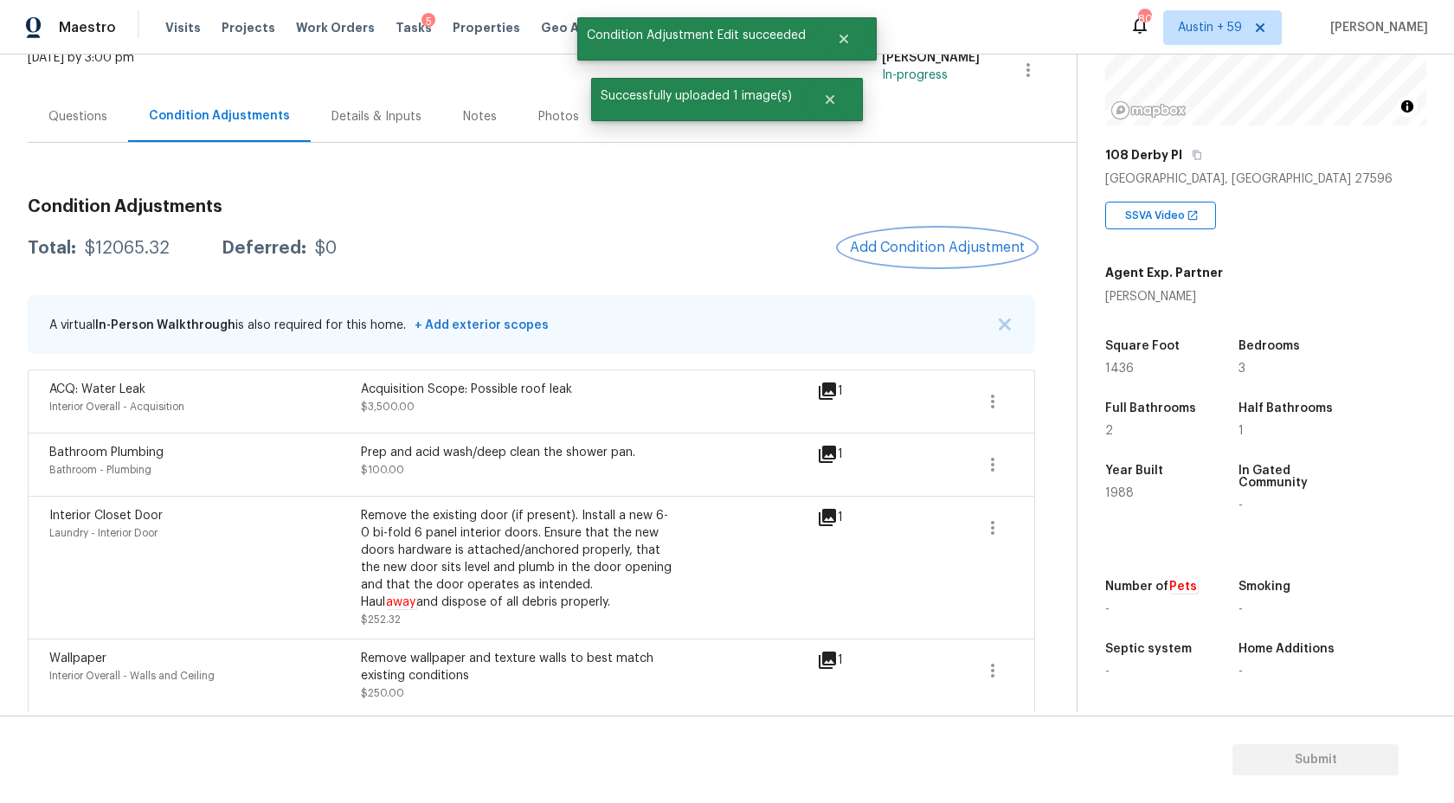
scroll to position [0, 0]
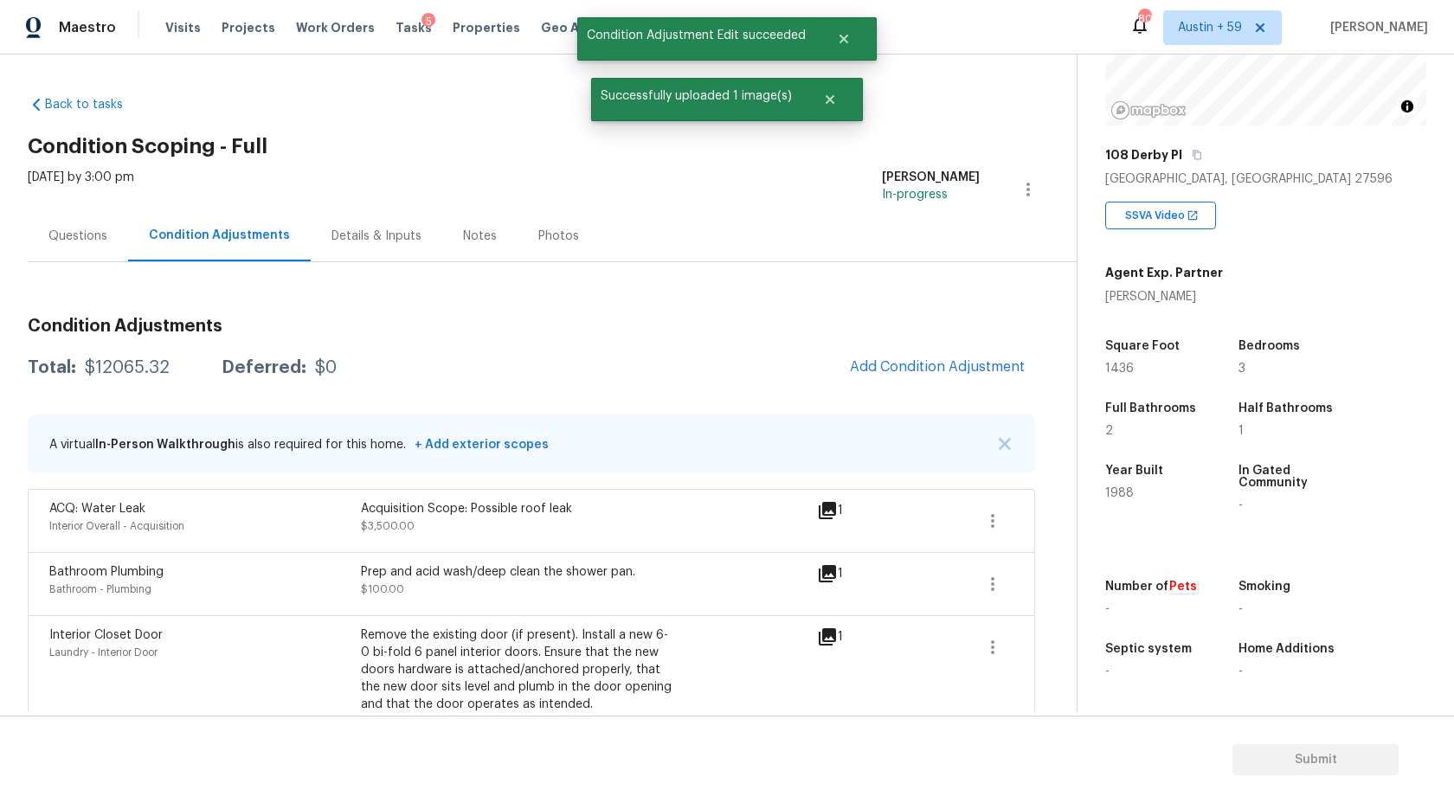
click at [87, 260] on div "Questions" at bounding box center [78, 235] width 100 height 51
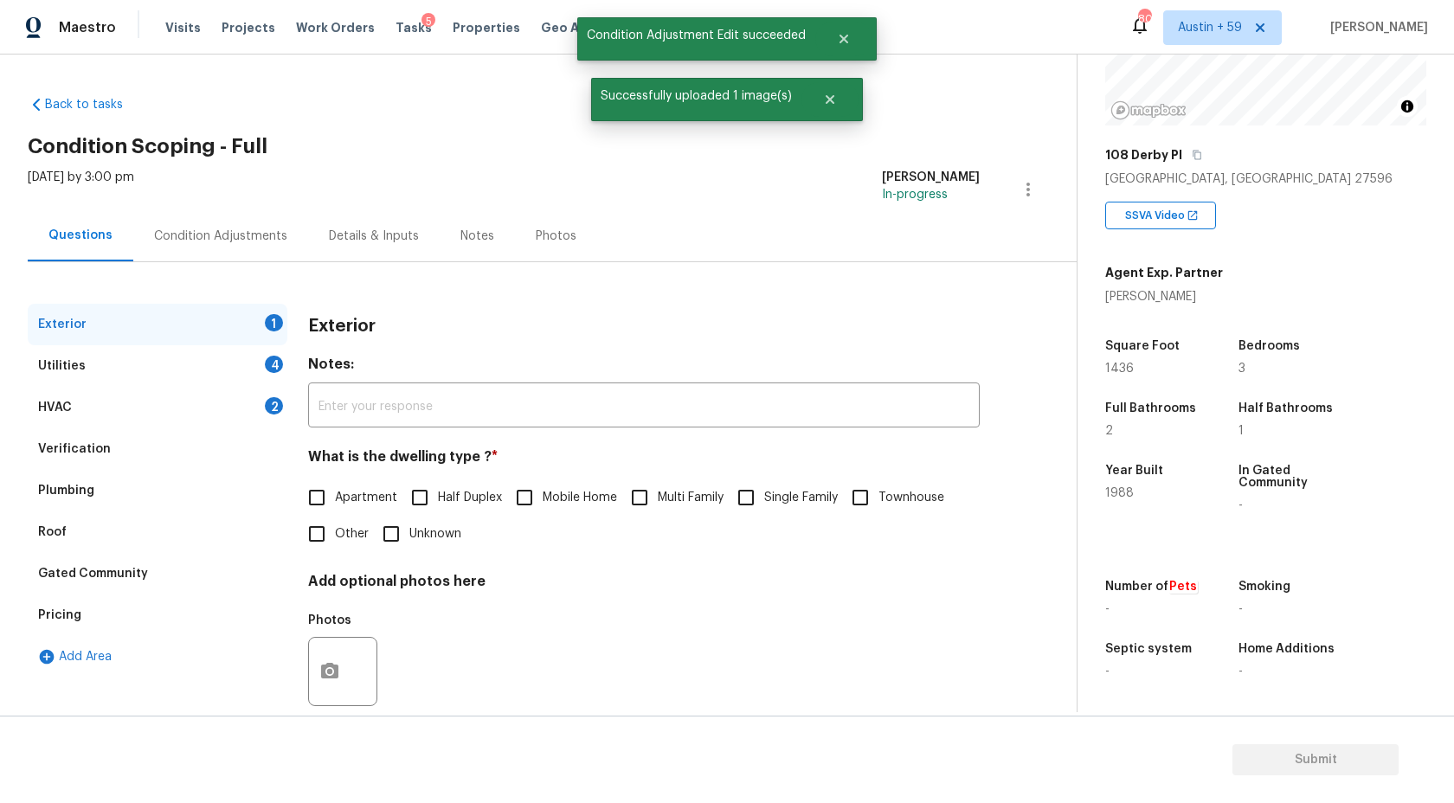
click at [87, 258] on div "Questions" at bounding box center [81, 235] width 106 height 51
click at [98, 439] on div "Verification" at bounding box center [158, 449] width 260 height 42
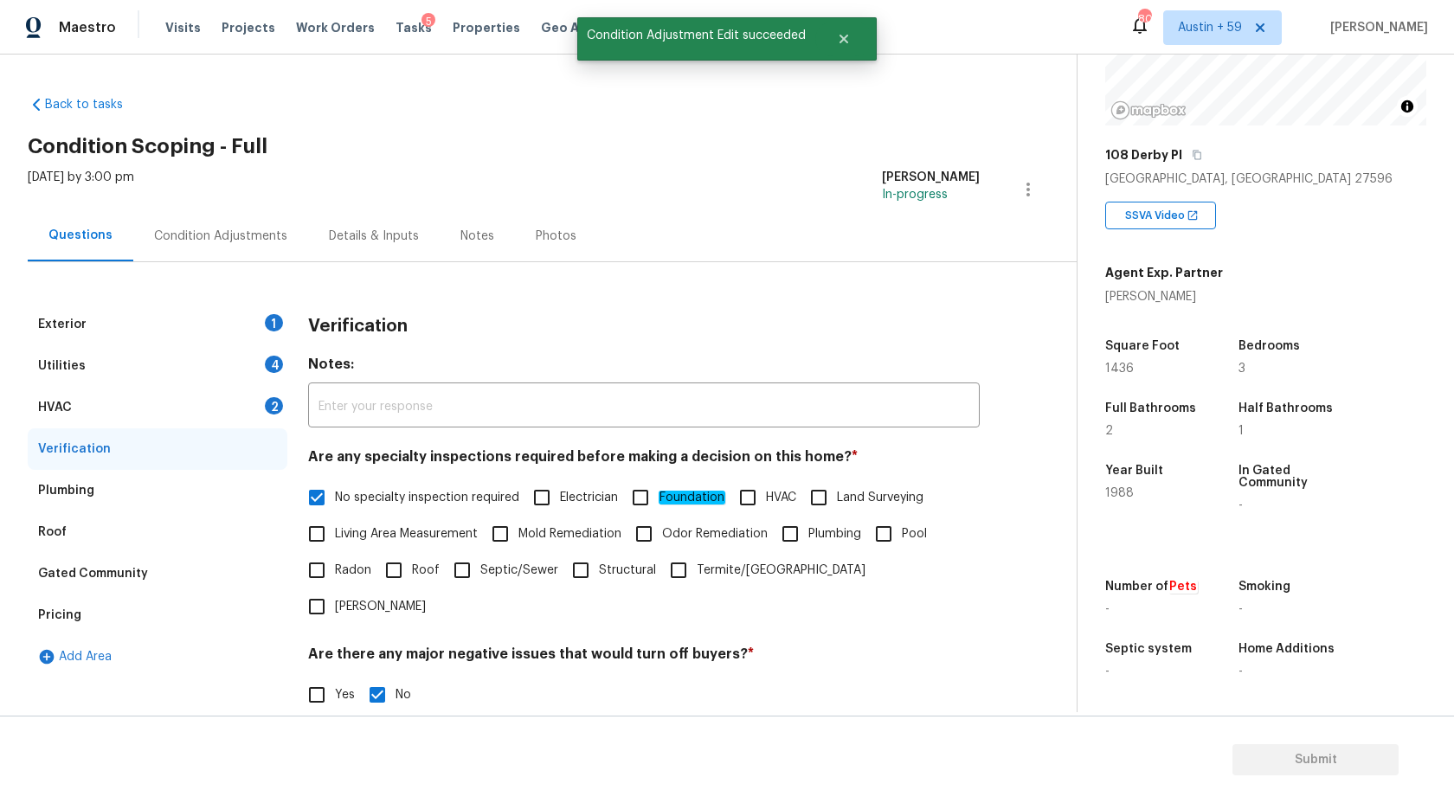
scroll to position [349, 0]
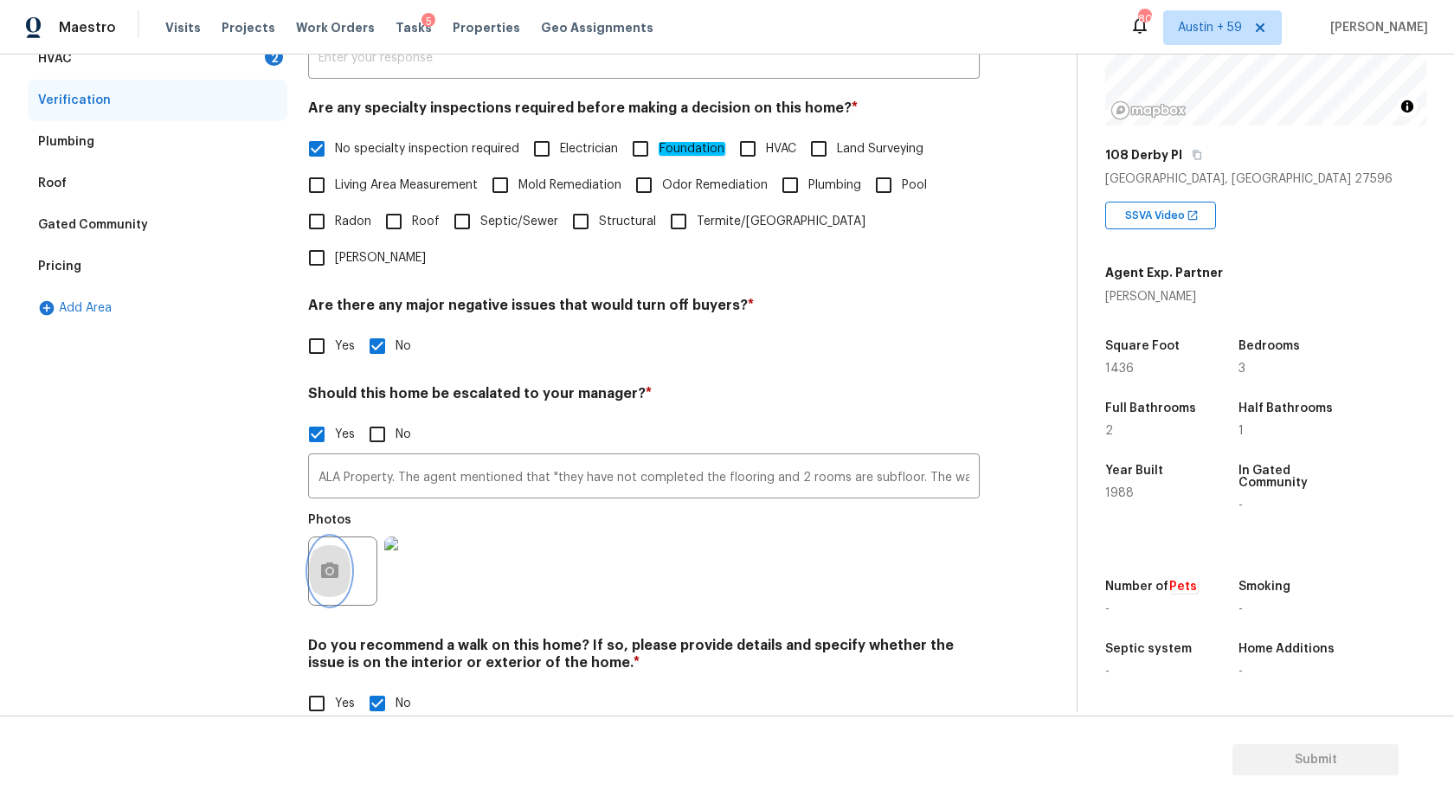
click at [335, 563] on icon "button" at bounding box center [329, 571] width 17 height 16
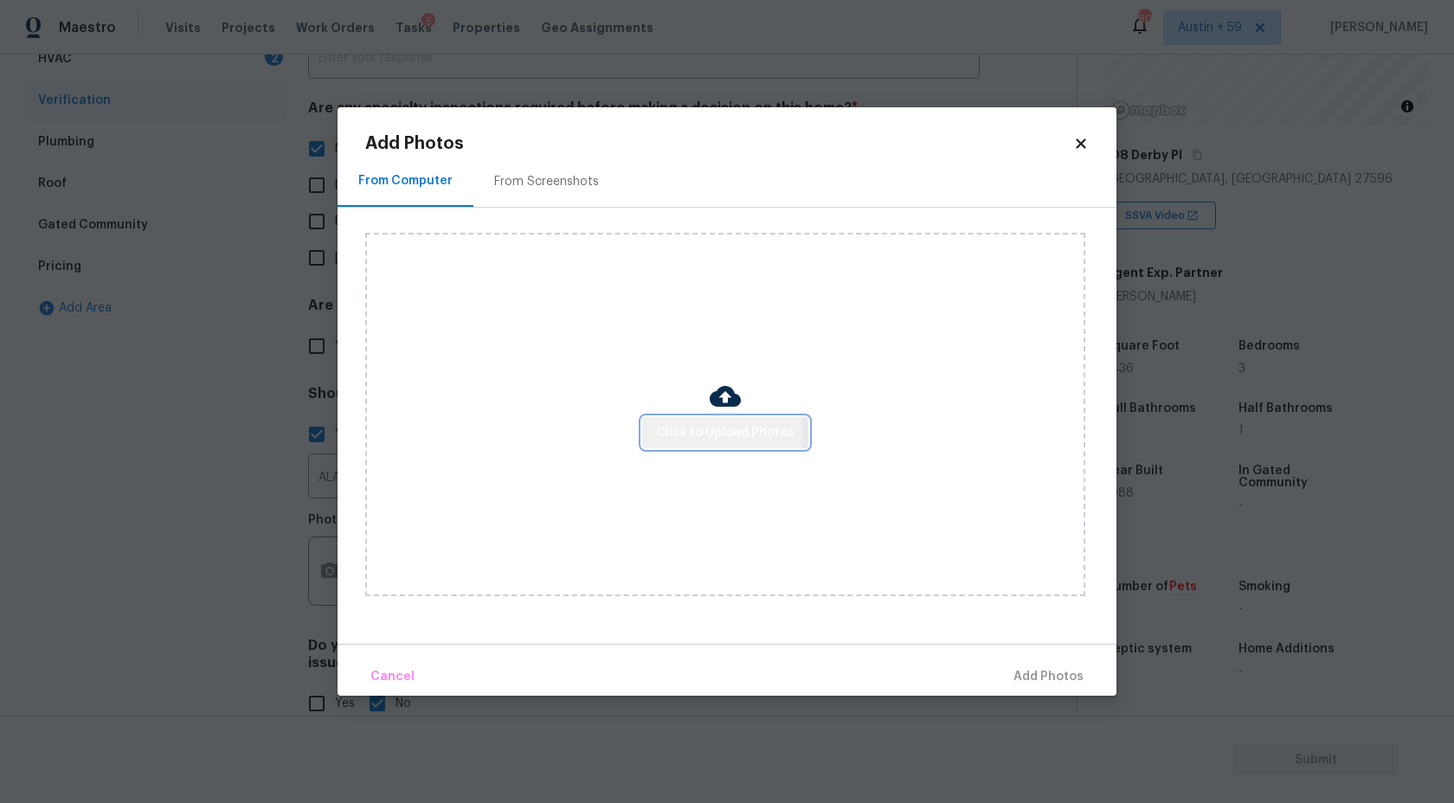
click at [683, 433] on span "Click to Upload Photos" at bounding box center [725, 433] width 138 height 22
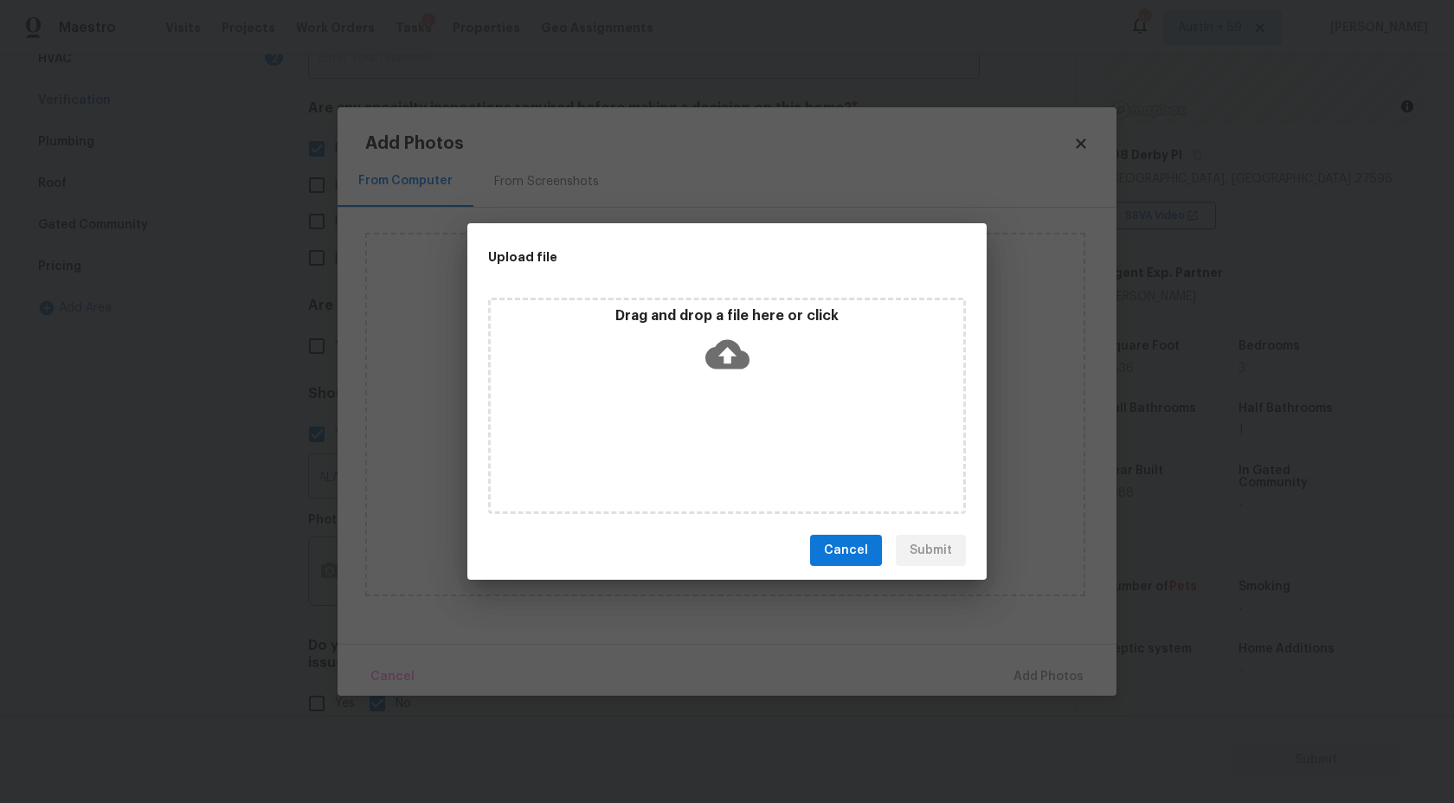
click at [727, 354] on icon at bounding box center [727, 354] width 44 height 44
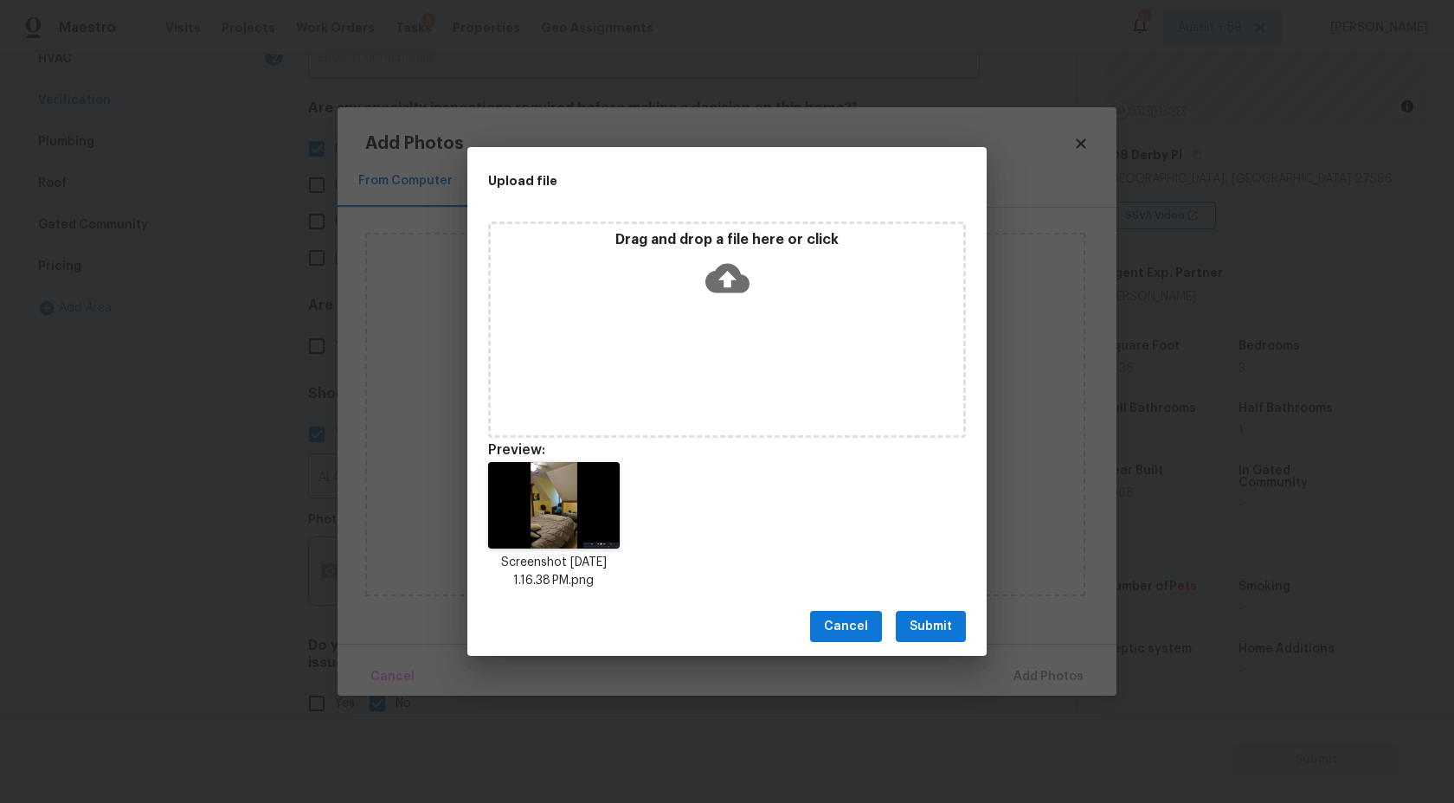
click at [934, 611] on button "Submit" at bounding box center [931, 627] width 70 height 32
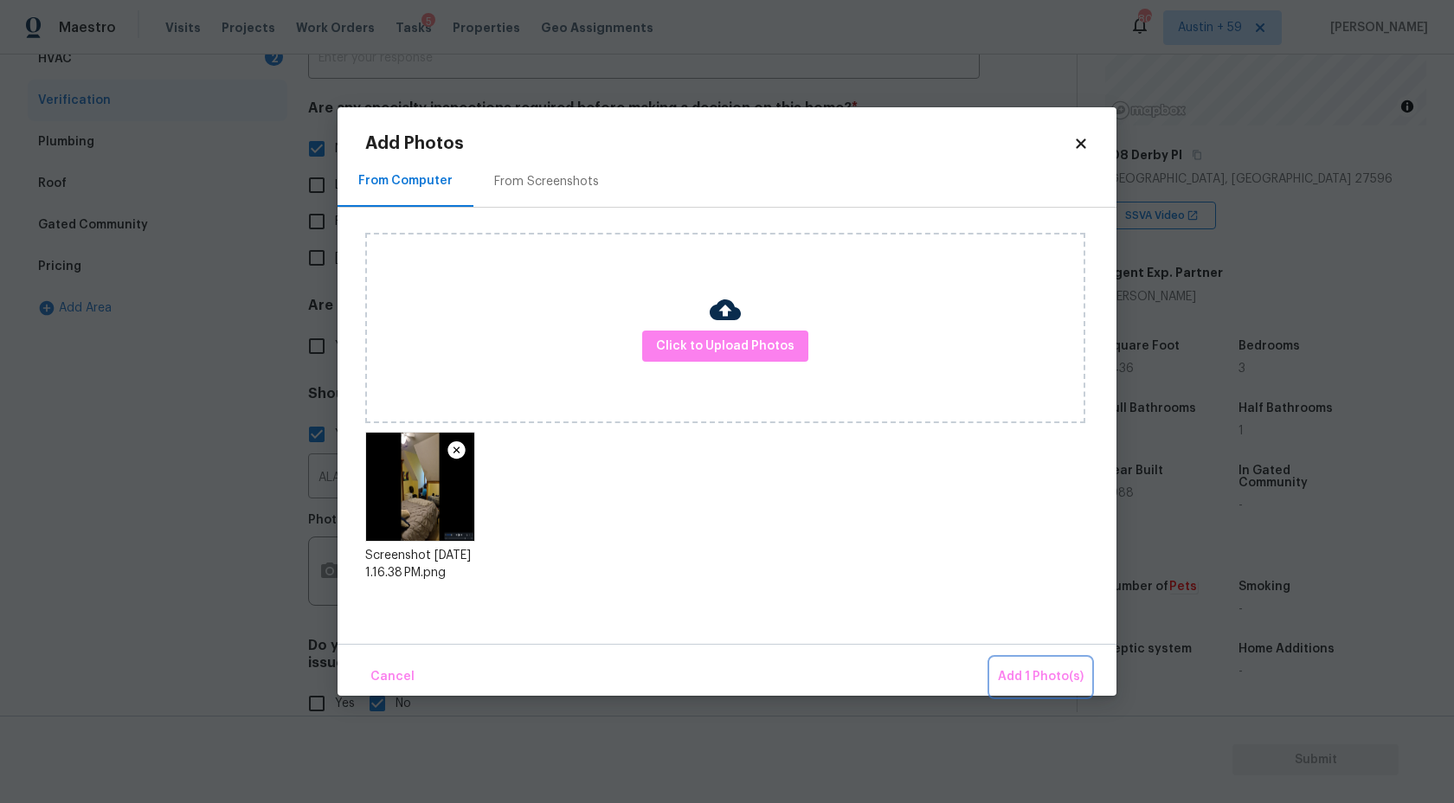
click at [1028, 674] on span "Add 1 Photo(s)" at bounding box center [1041, 677] width 86 height 22
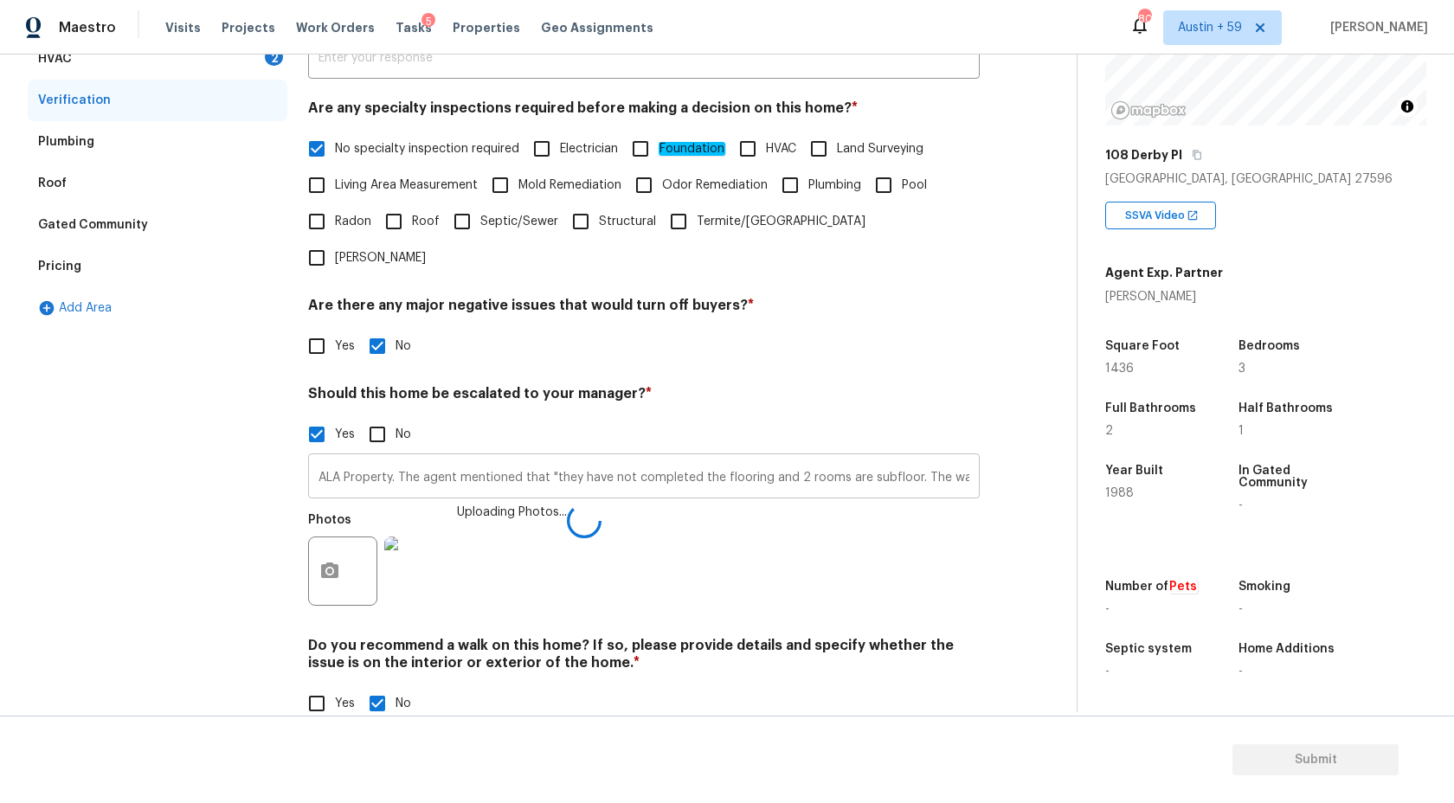
click at [894, 458] on input "ALA Property. The agent mentioned that "they have not completed the flooring an…" at bounding box center [644, 478] width 672 height 41
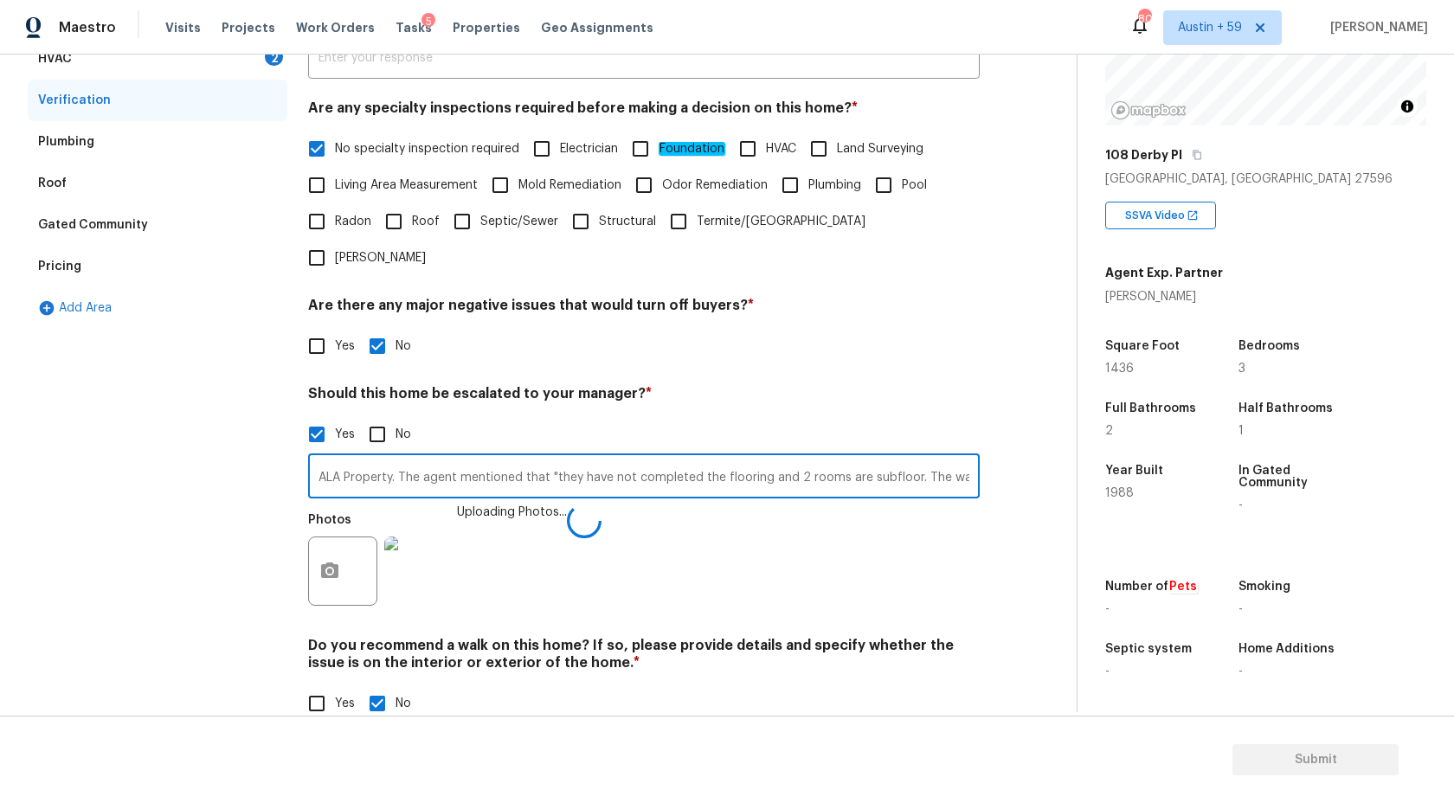
scroll to position [0, 354]
click at [970, 458] on input "ALA Property. The agent mentioned that "they have not completed the flooring an…" at bounding box center [644, 478] width 672 height 41
type input "ALA Property. The agent mentioned that "they have not completed the flooring an…"
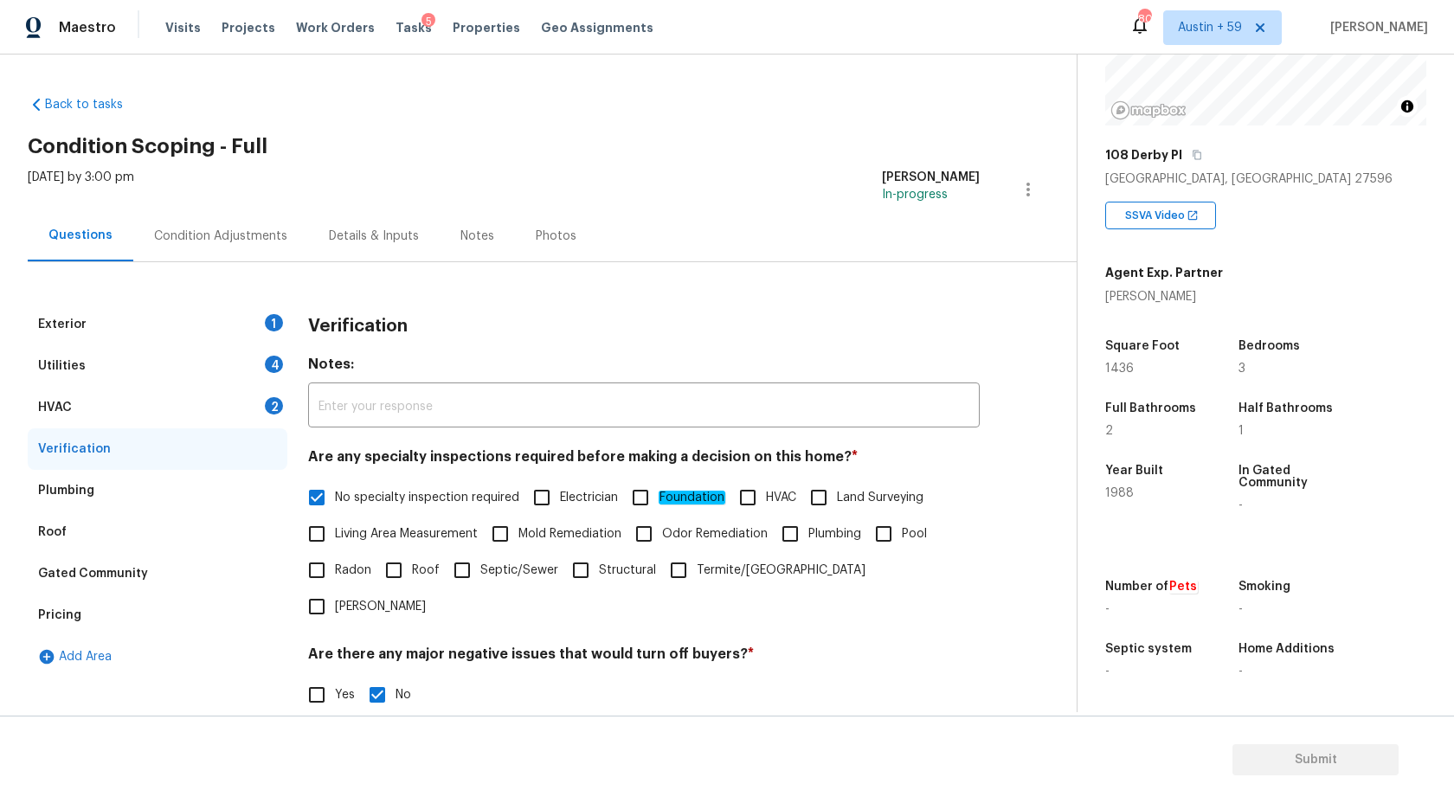
click at [218, 396] on div "HVAC 2" at bounding box center [158, 408] width 260 height 42
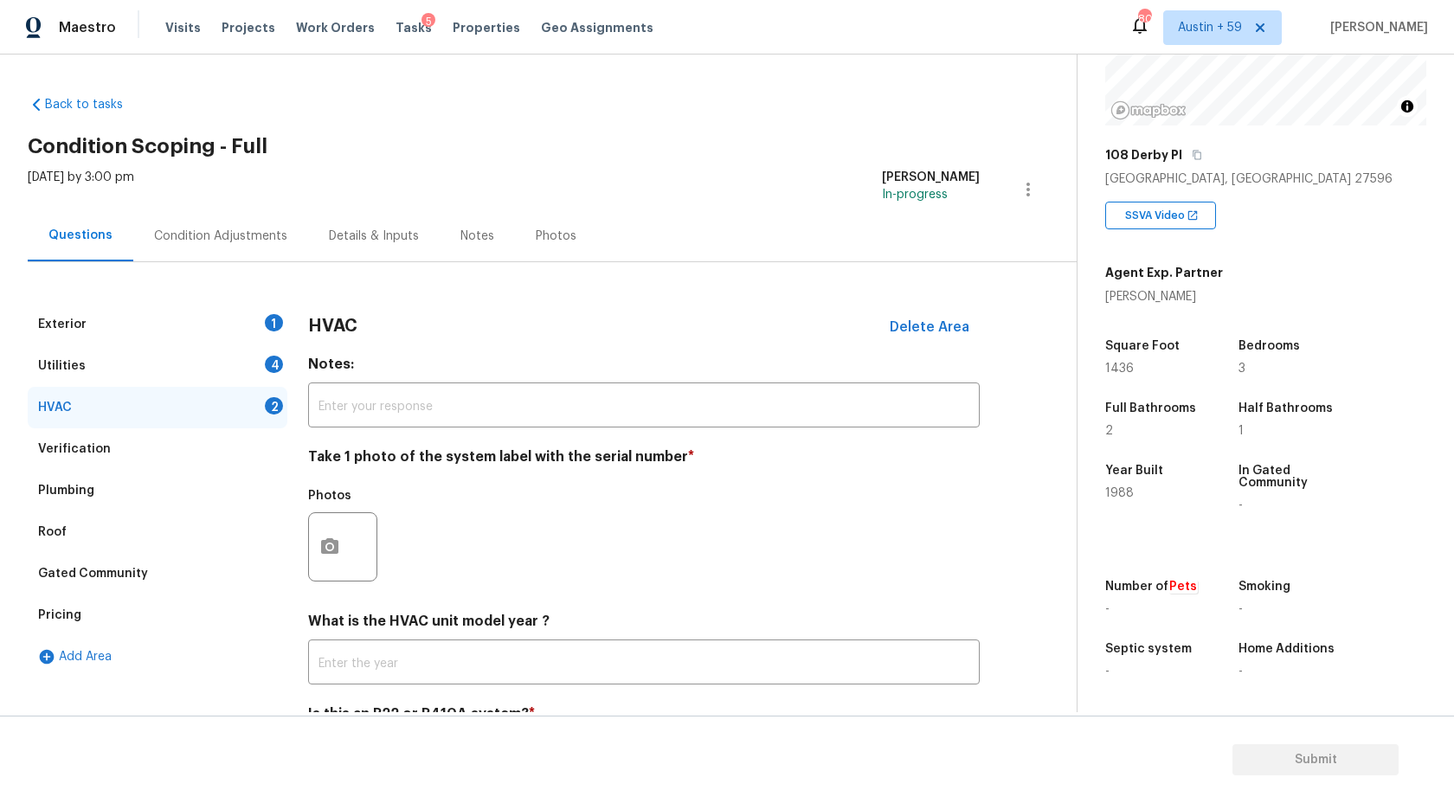
scroll to position [87, 0]
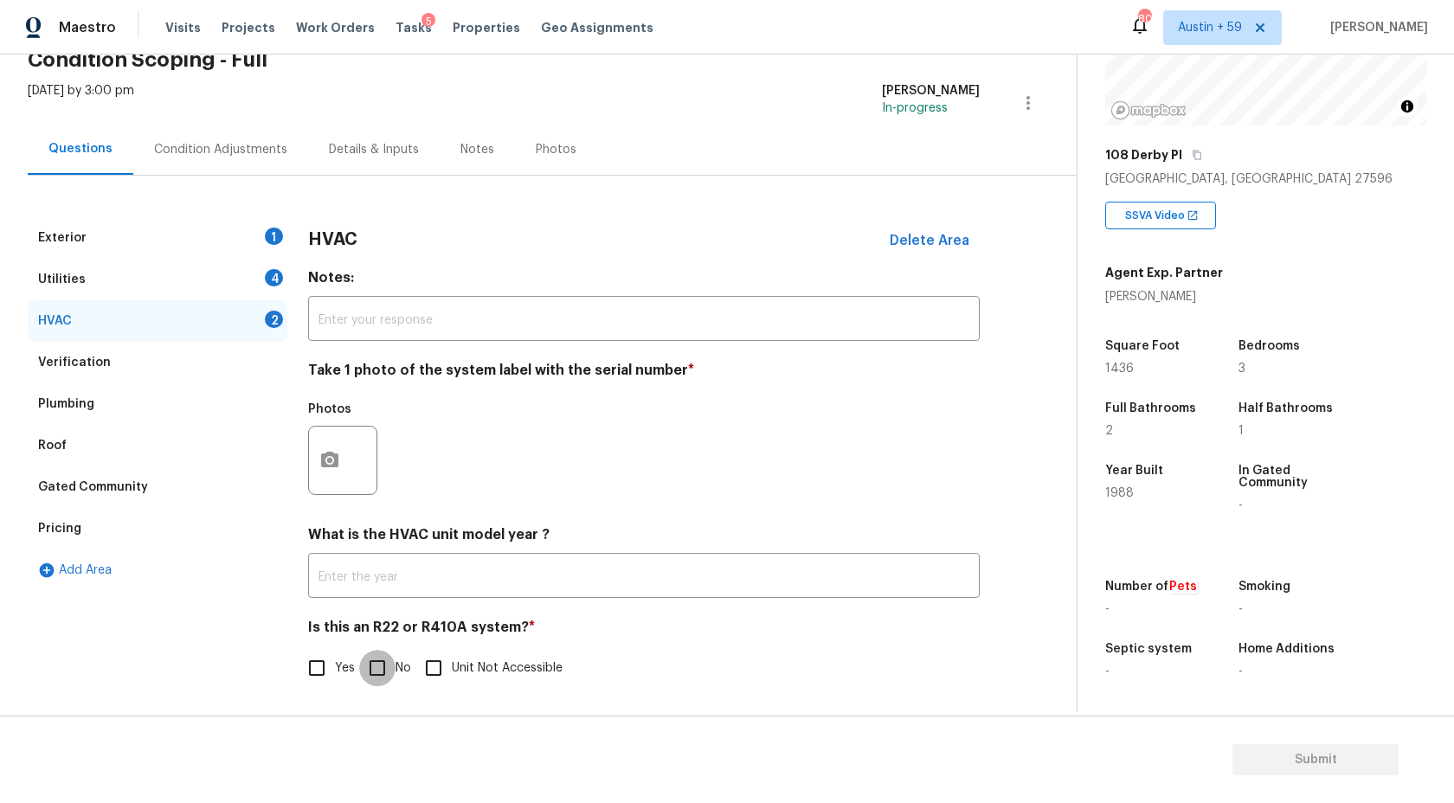
click at [377, 666] on input "No" at bounding box center [377, 668] width 36 height 36
checkbox input "true"
click at [347, 463] on button "button" at bounding box center [330, 461] width 42 height 68
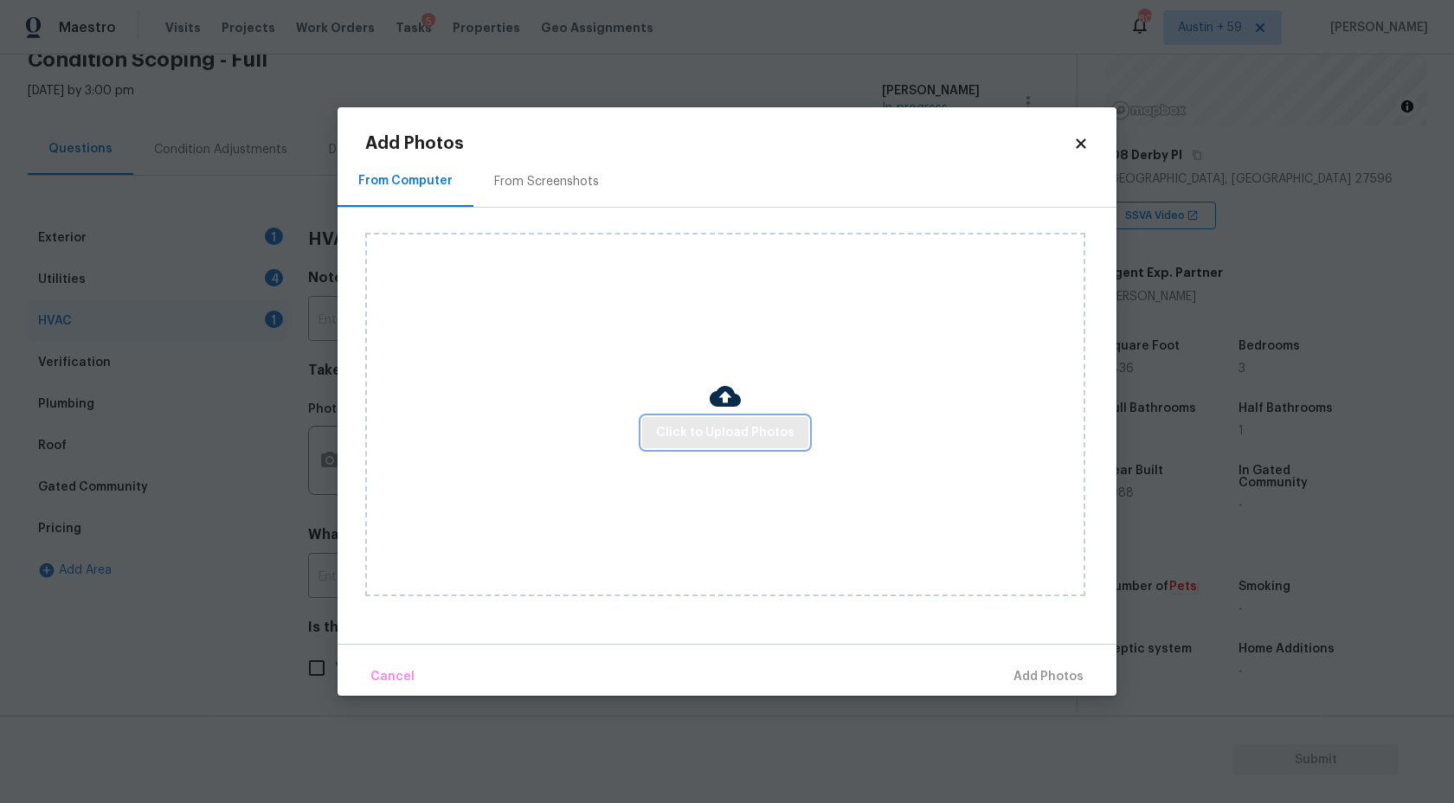
click at [743, 441] on span "Click to Upload Photos" at bounding box center [725, 433] width 138 height 22
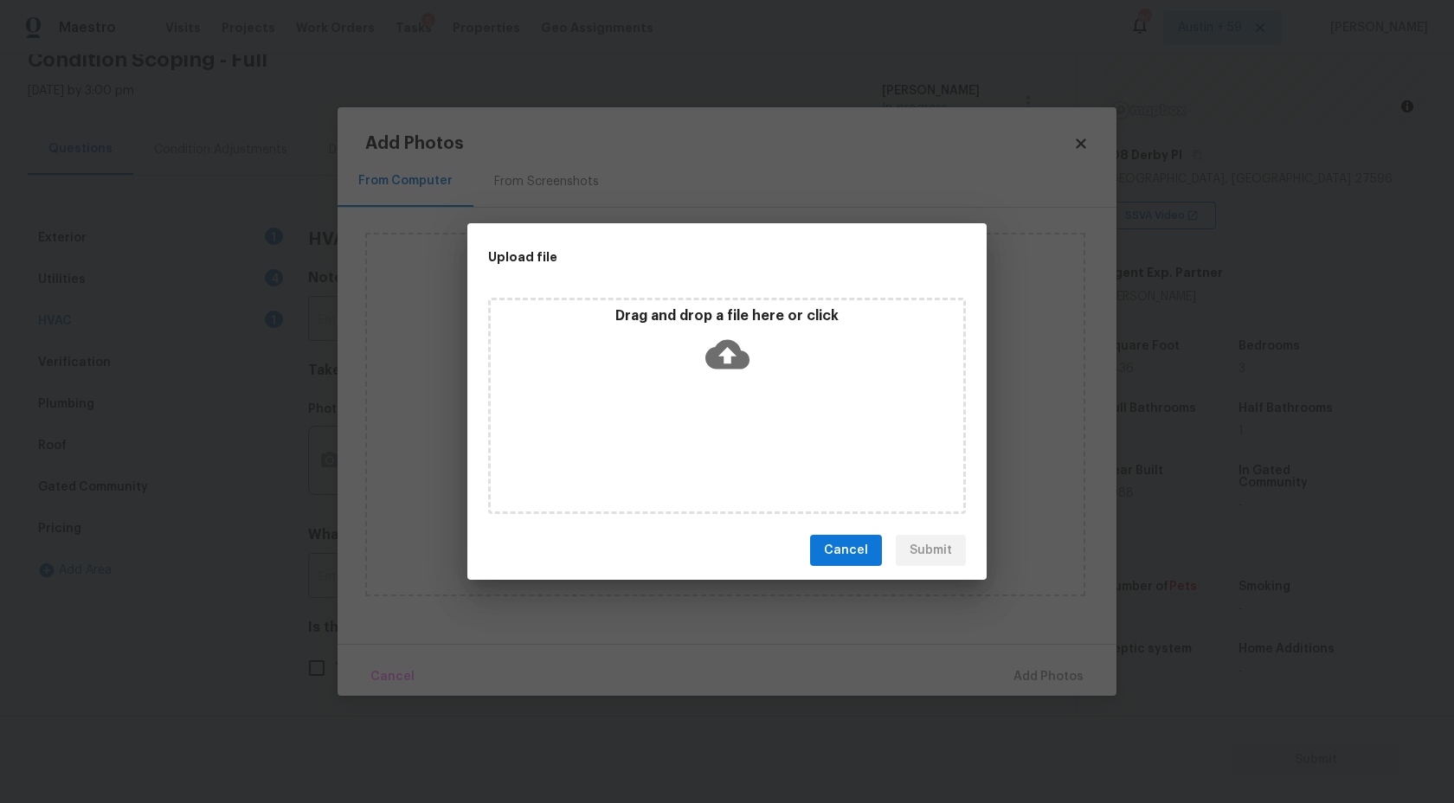
click at [733, 361] on icon at bounding box center [727, 354] width 44 height 29
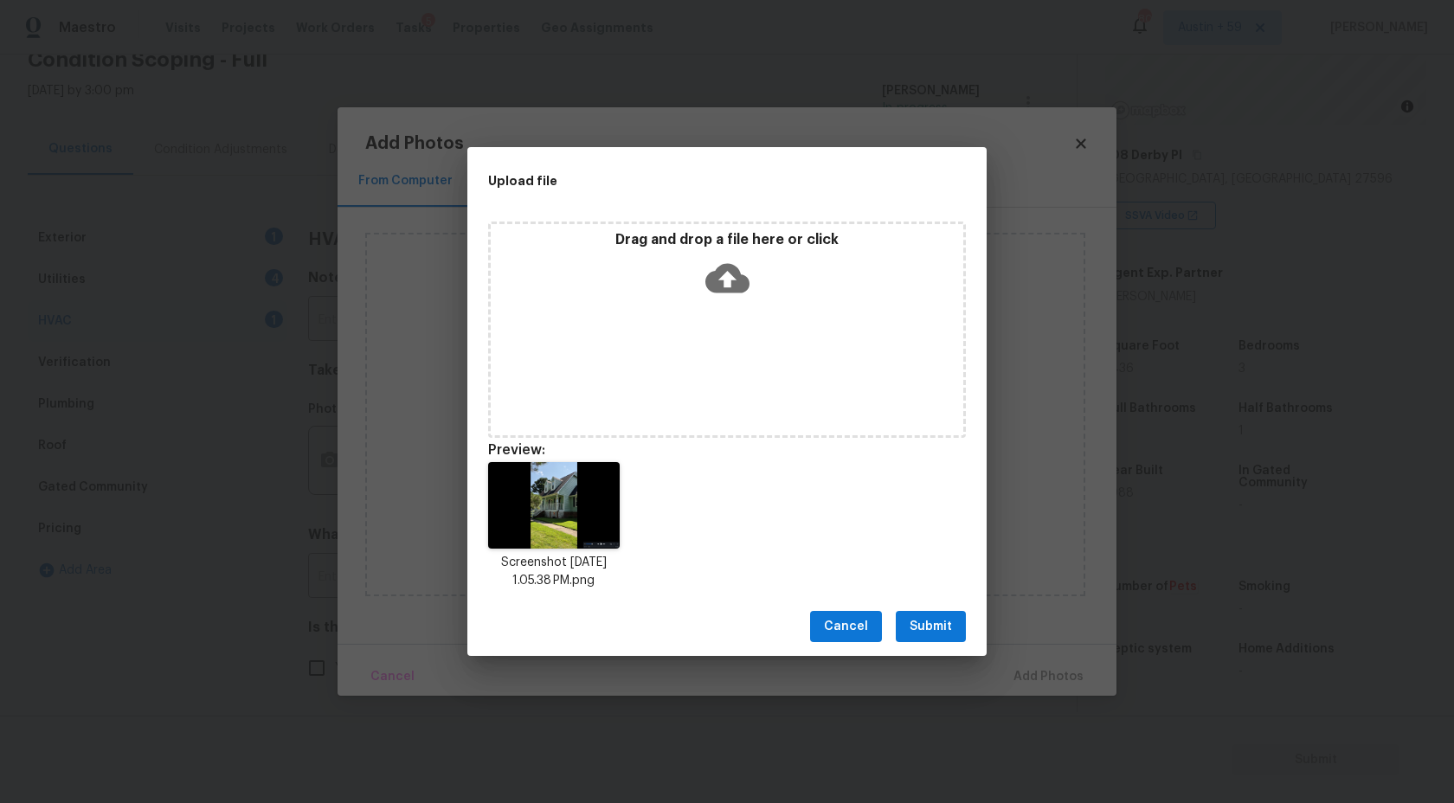
click at [922, 621] on span "Submit" at bounding box center [931, 627] width 42 height 22
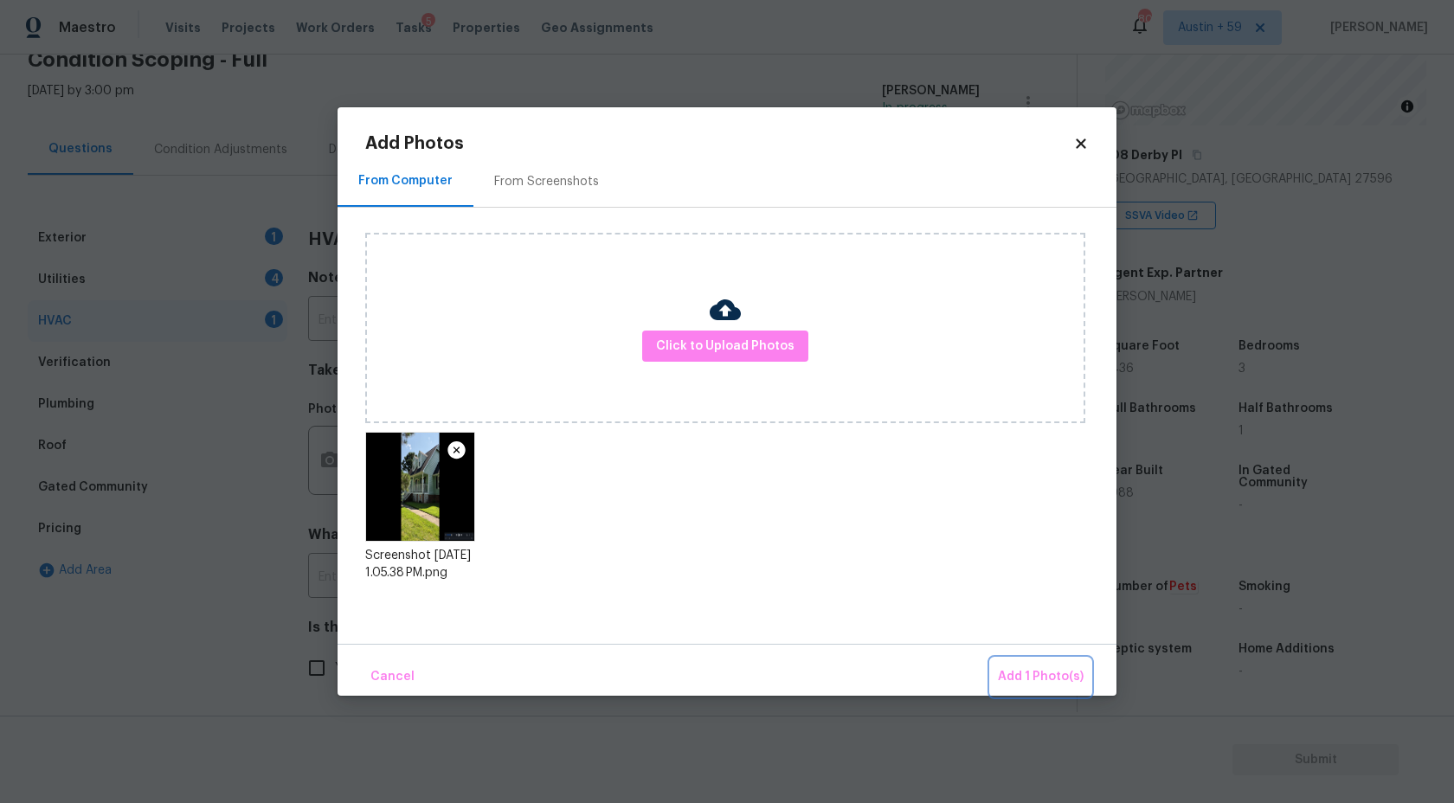
click at [1017, 669] on span "Add 1 Photo(s)" at bounding box center [1041, 677] width 86 height 22
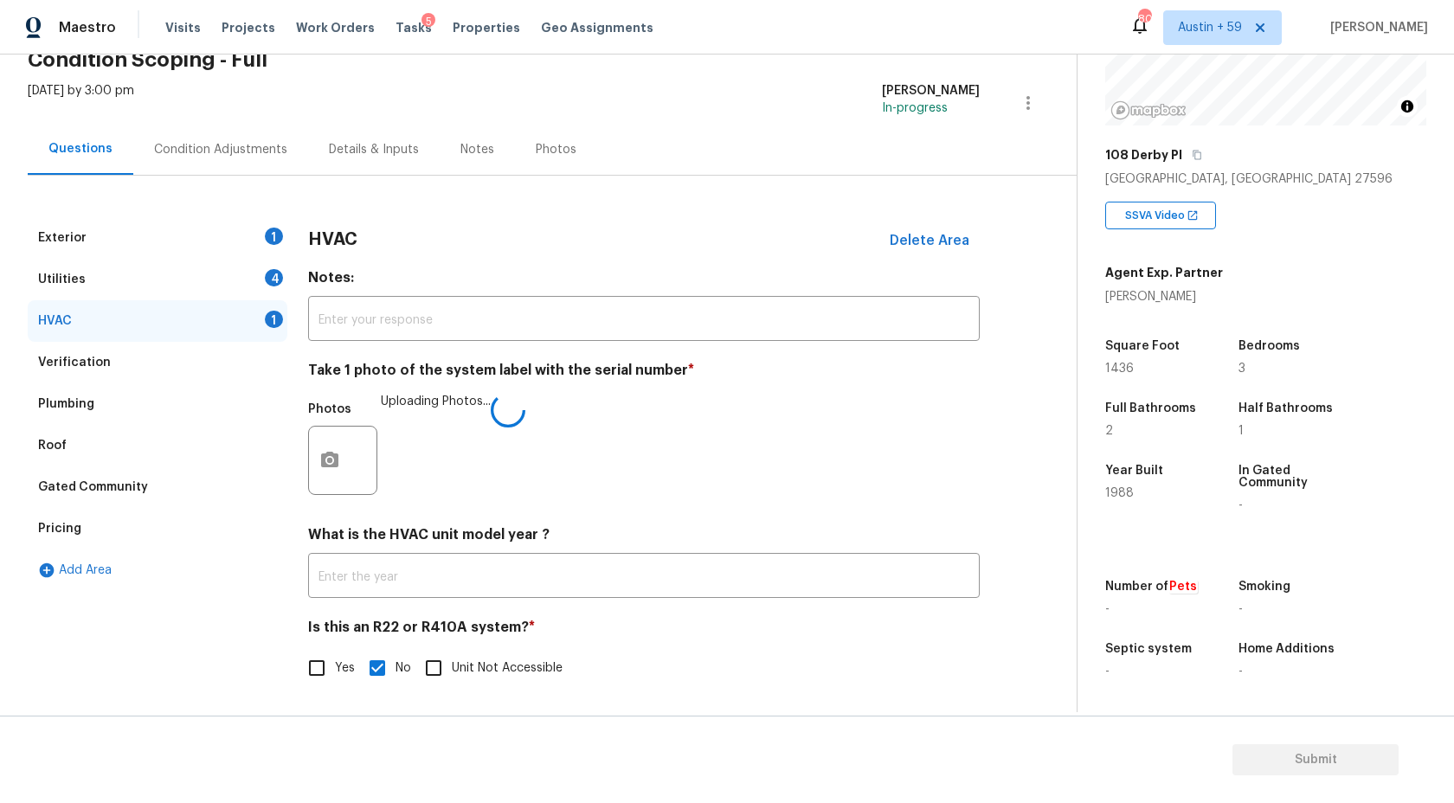
click at [441, 530] on h4 "What is the HVAC unit model year ?" at bounding box center [644, 538] width 672 height 24
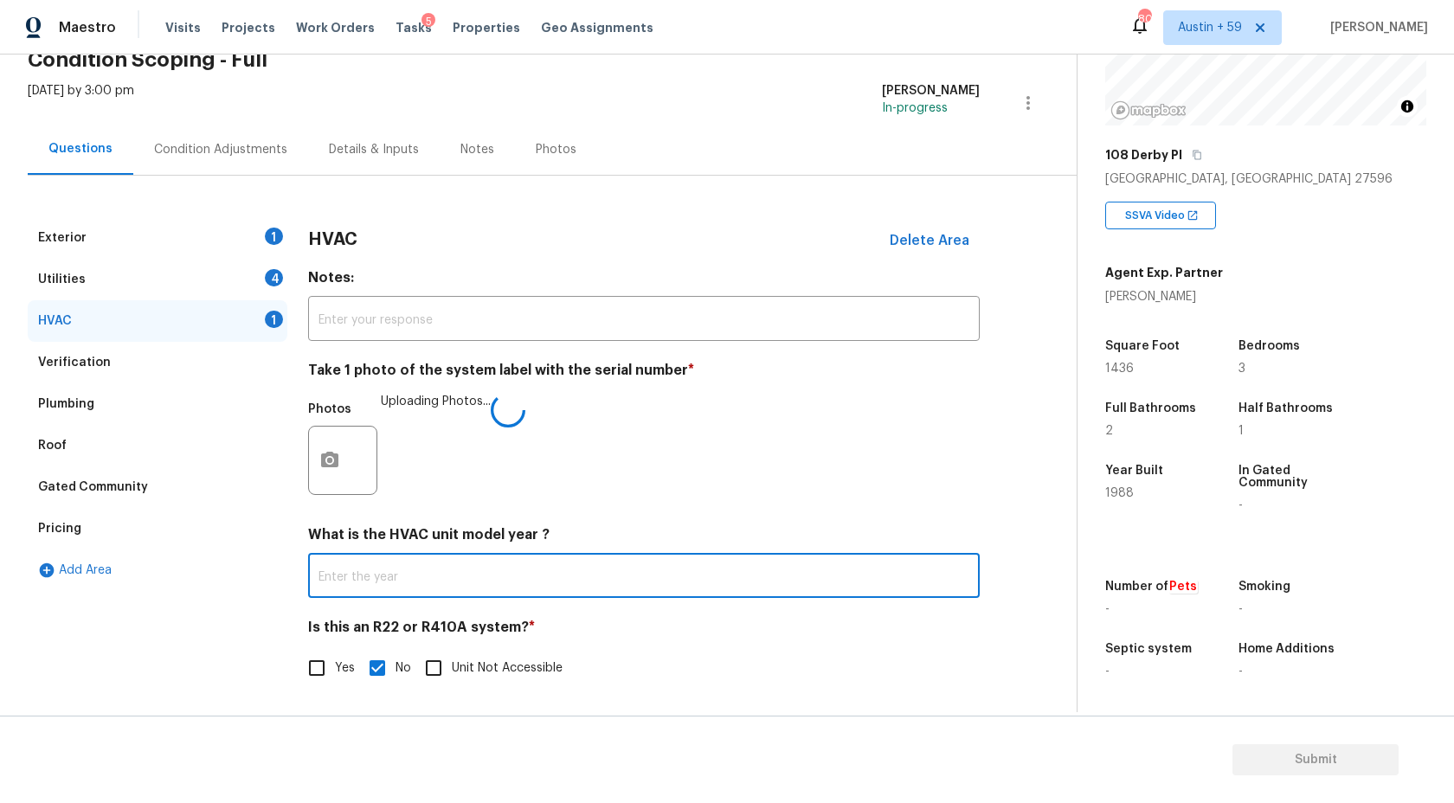
click at [439, 570] on input "text" at bounding box center [644, 577] width 672 height 41
type input "2020"
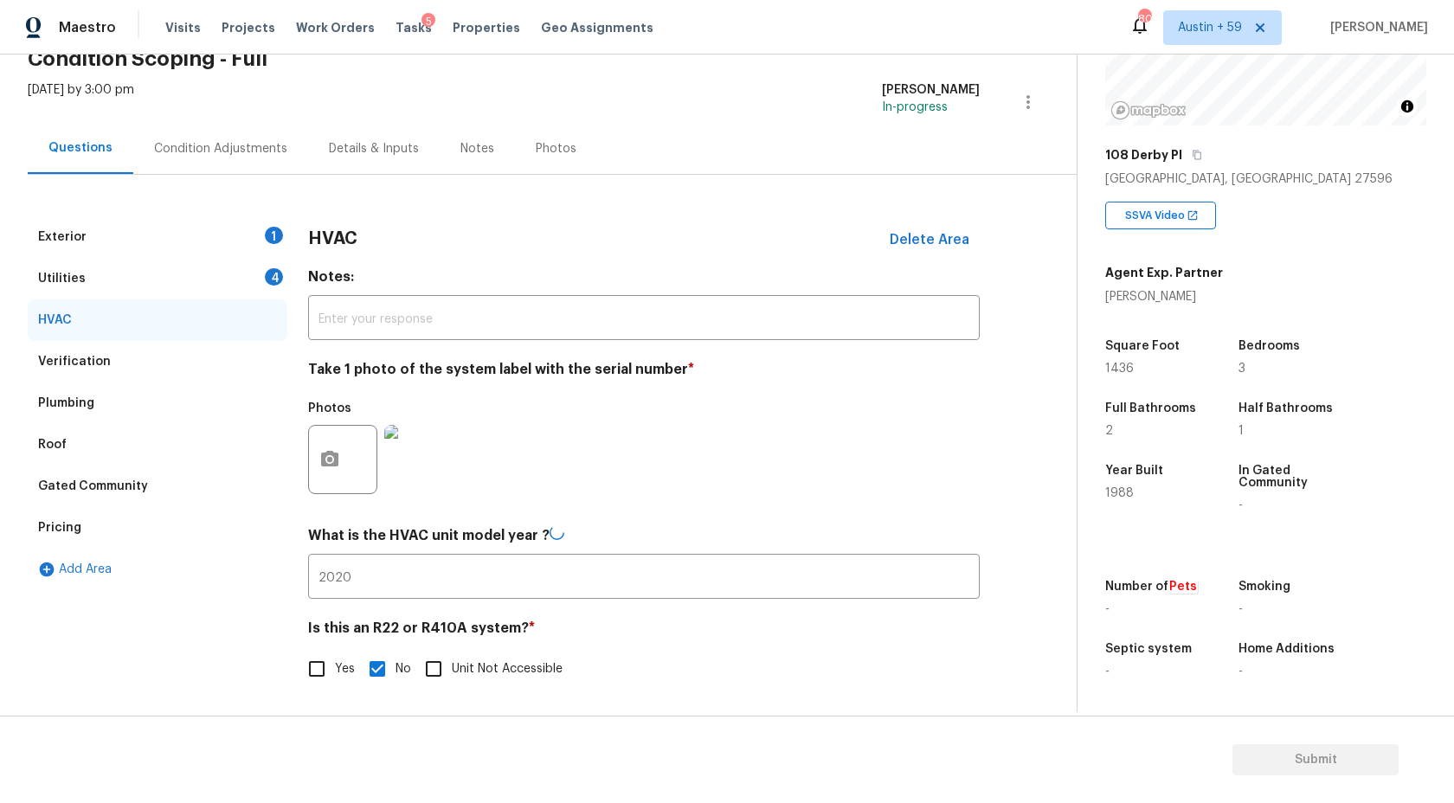
click at [243, 268] on div "Utilities 4" at bounding box center [158, 279] width 260 height 42
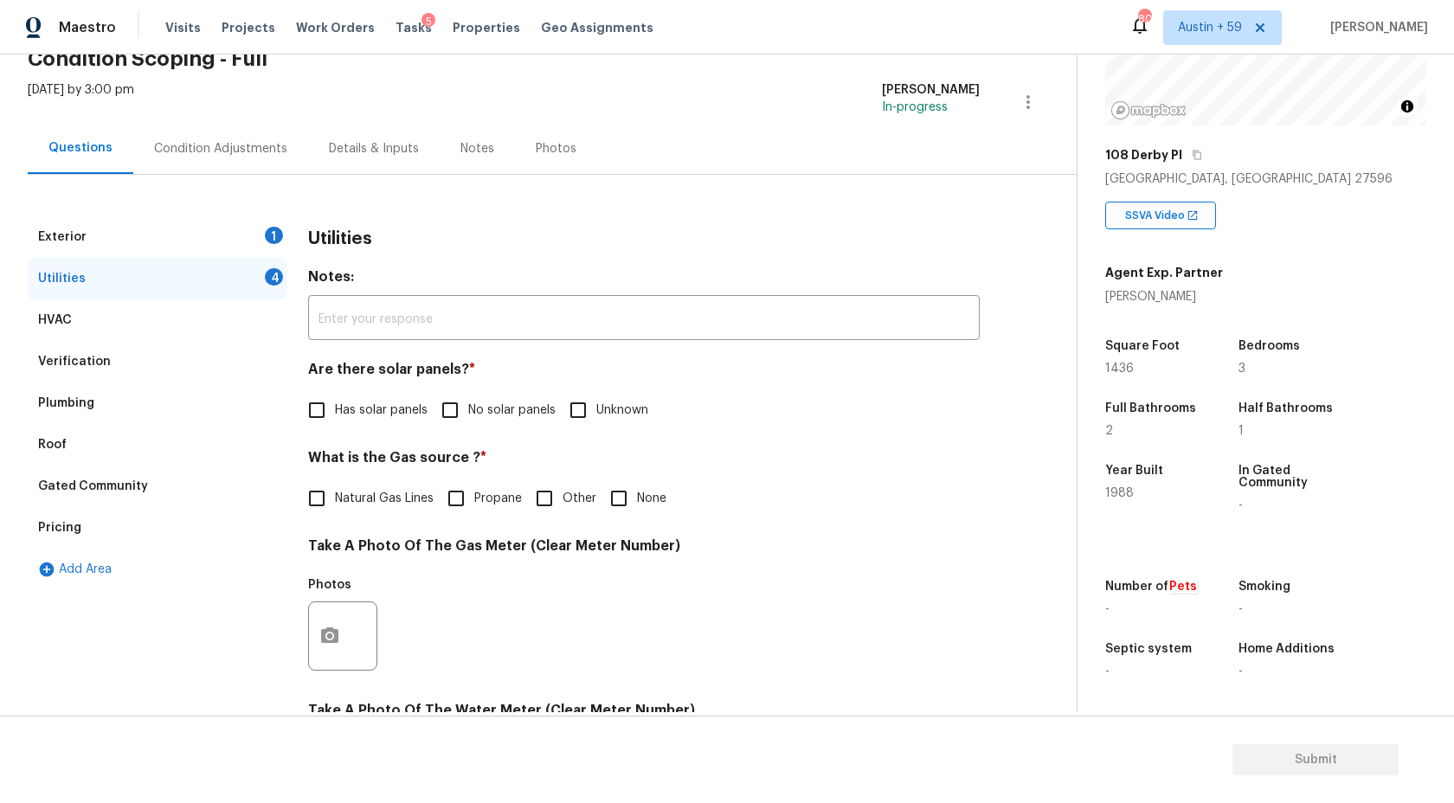
click at [470, 409] on span "No solar panels" at bounding box center [511, 411] width 87 height 18
click at [468, 409] on input "No solar panels" at bounding box center [450, 410] width 36 height 36
checkbox input "true"
click at [393, 490] on span "Natural Gas Lines" at bounding box center [384, 499] width 99 height 18
click at [335, 489] on input "Natural Gas Lines" at bounding box center [317, 498] width 36 height 36
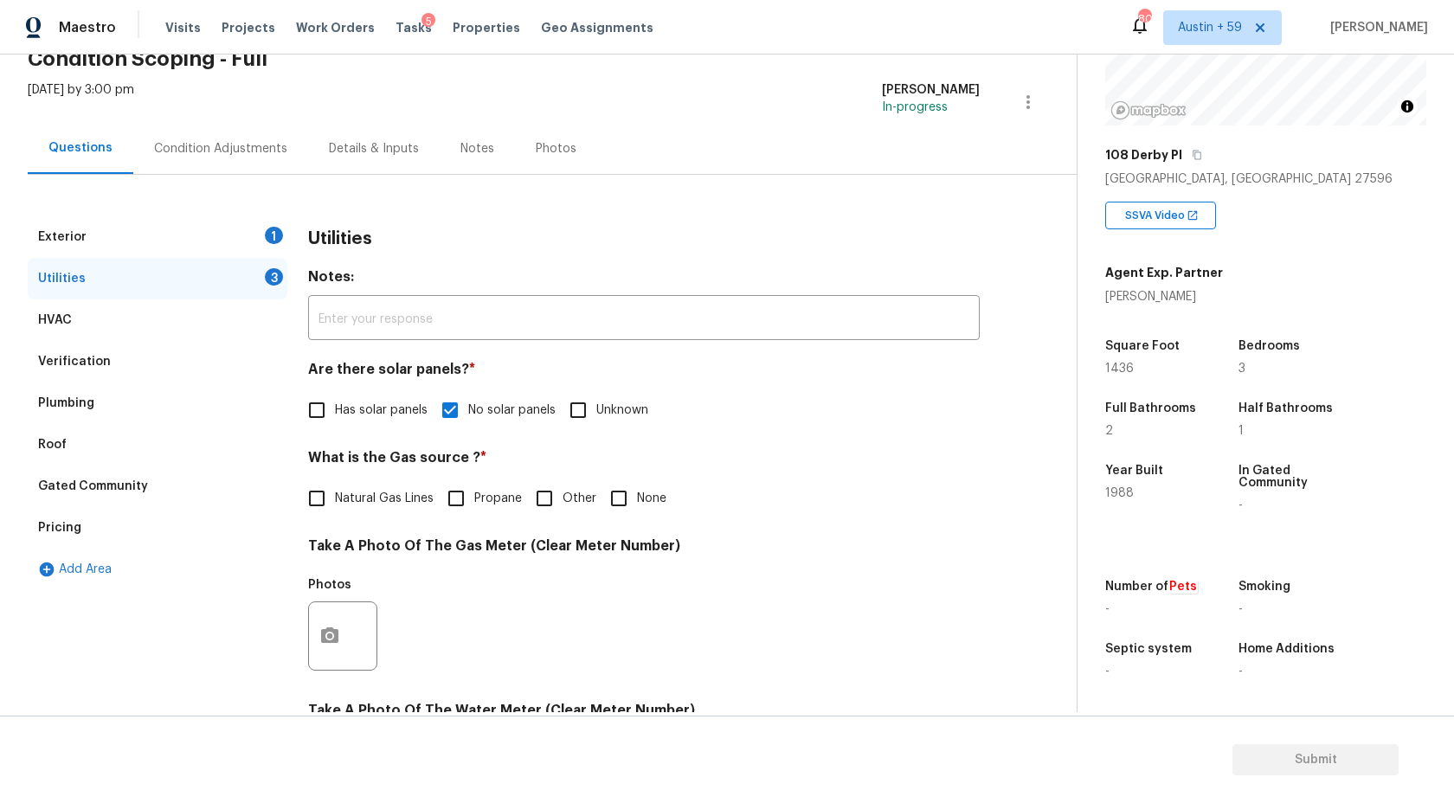
checkbox input "true"
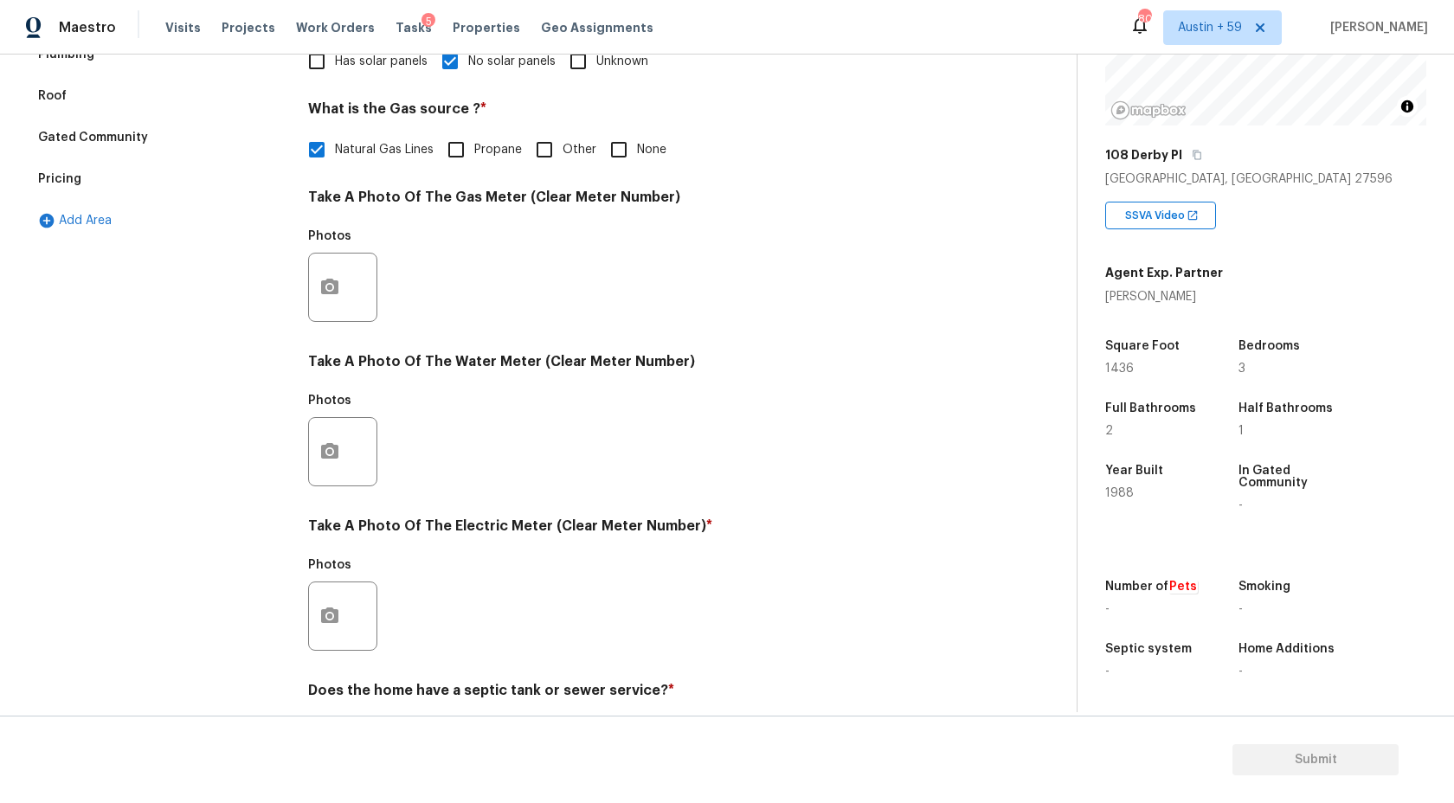
scroll to position [499, 0]
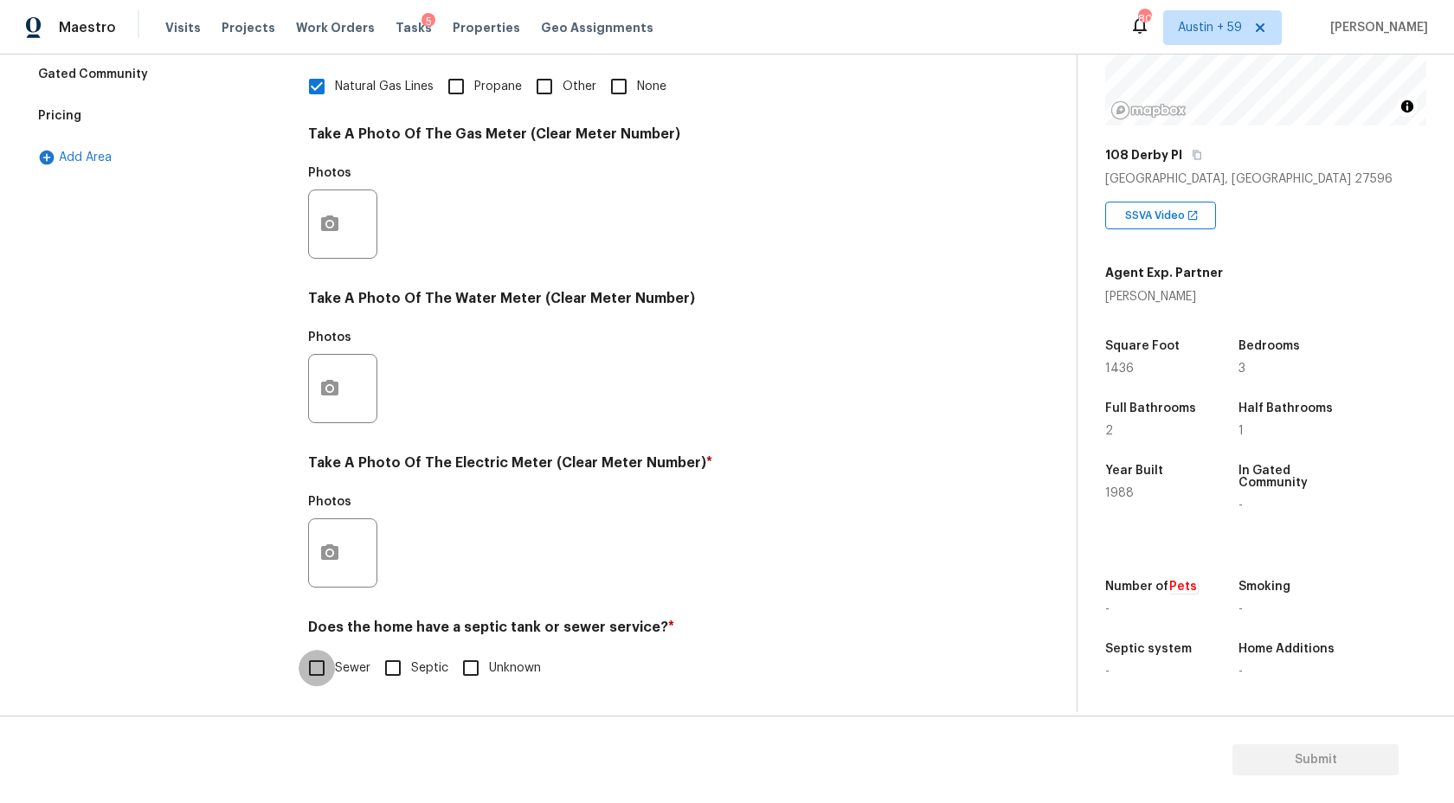
click at [328, 669] on input "Sewer" at bounding box center [317, 668] width 36 height 36
checkbox input "true"
click at [390, 670] on input "Septic" at bounding box center [393, 668] width 36 height 36
checkbox input "true"
checkbox input "false"
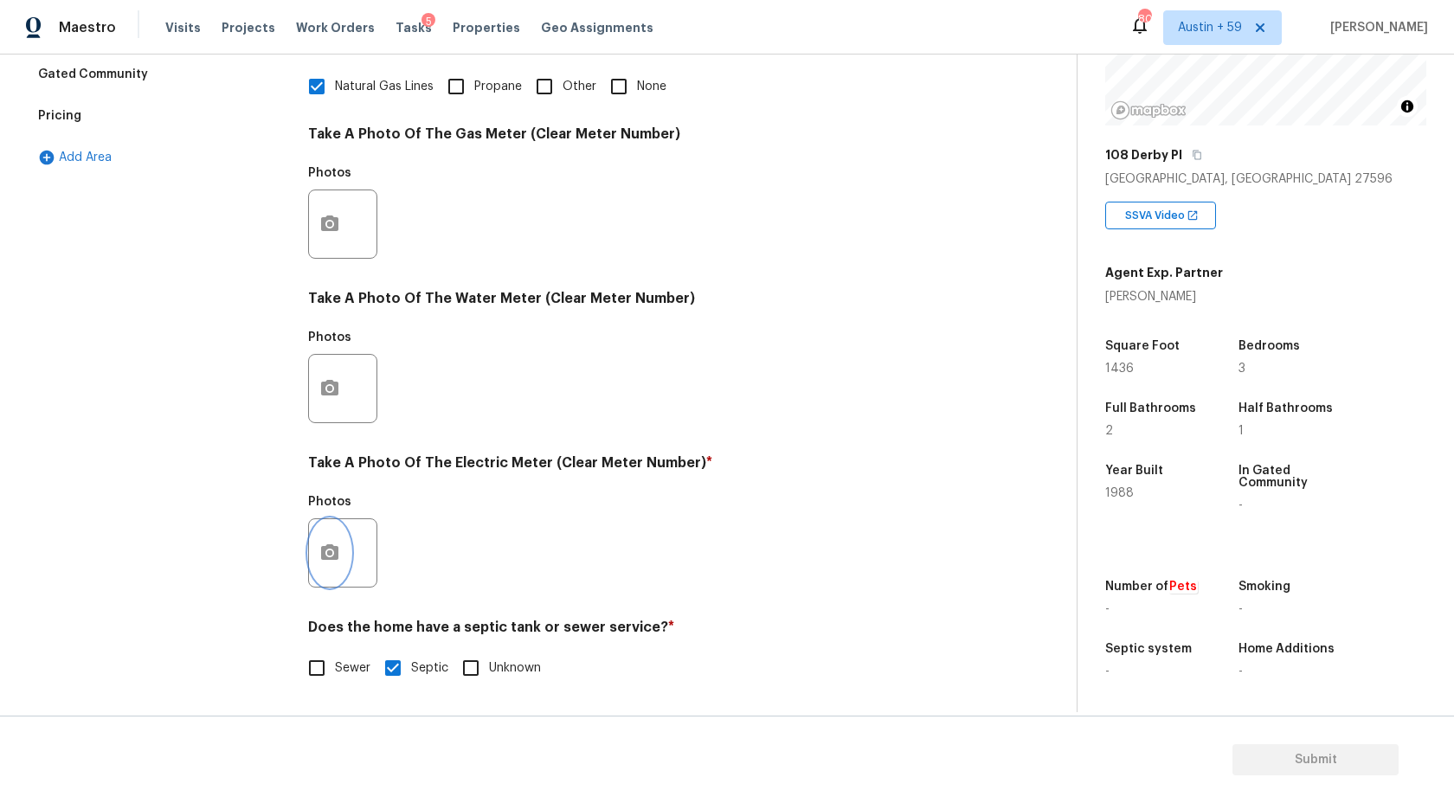
click at [344, 542] on button "button" at bounding box center [330, 553] width 42 height 68
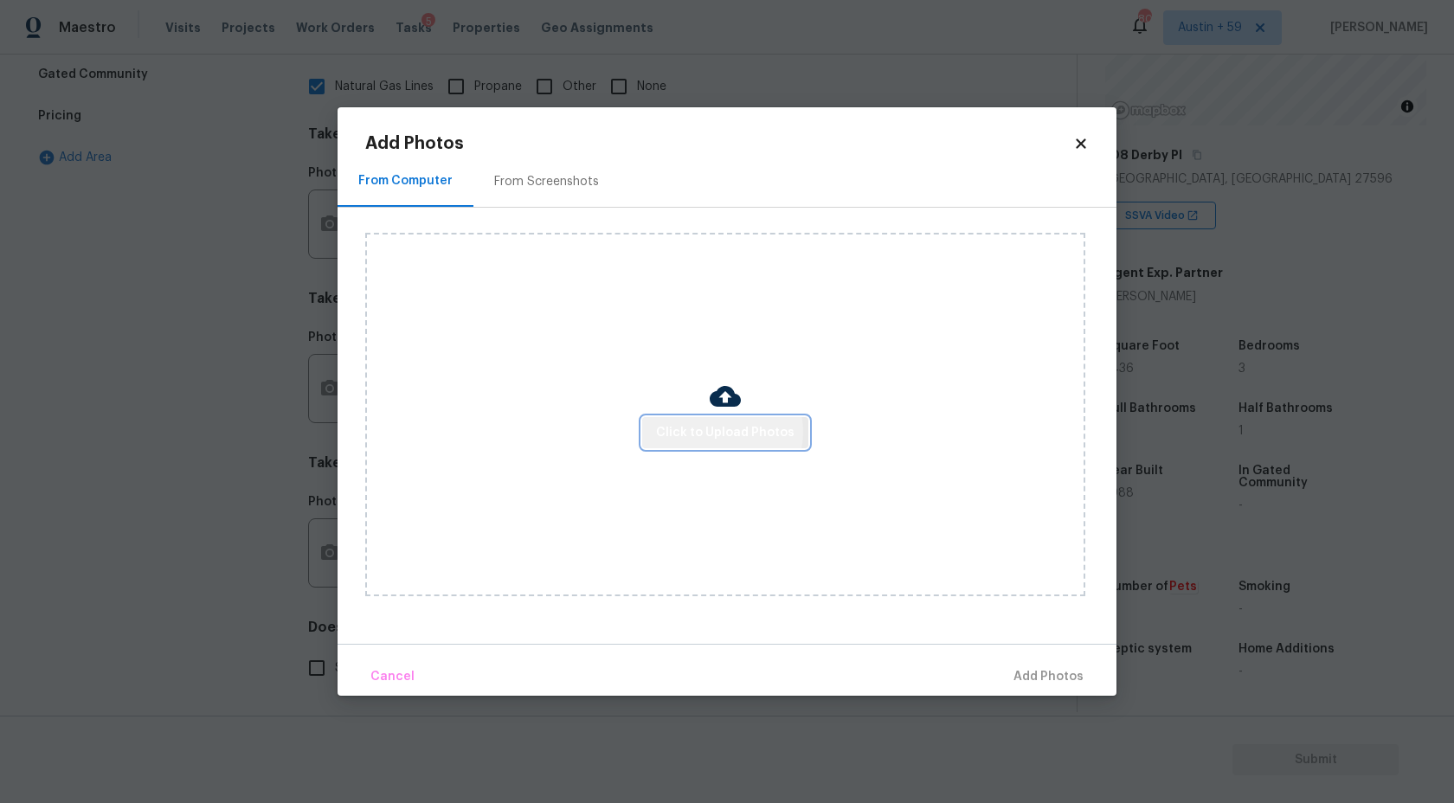
click at [719, 431] on span "Click to Upload Photos" at bounding box center [725, 433] width 138 height 22
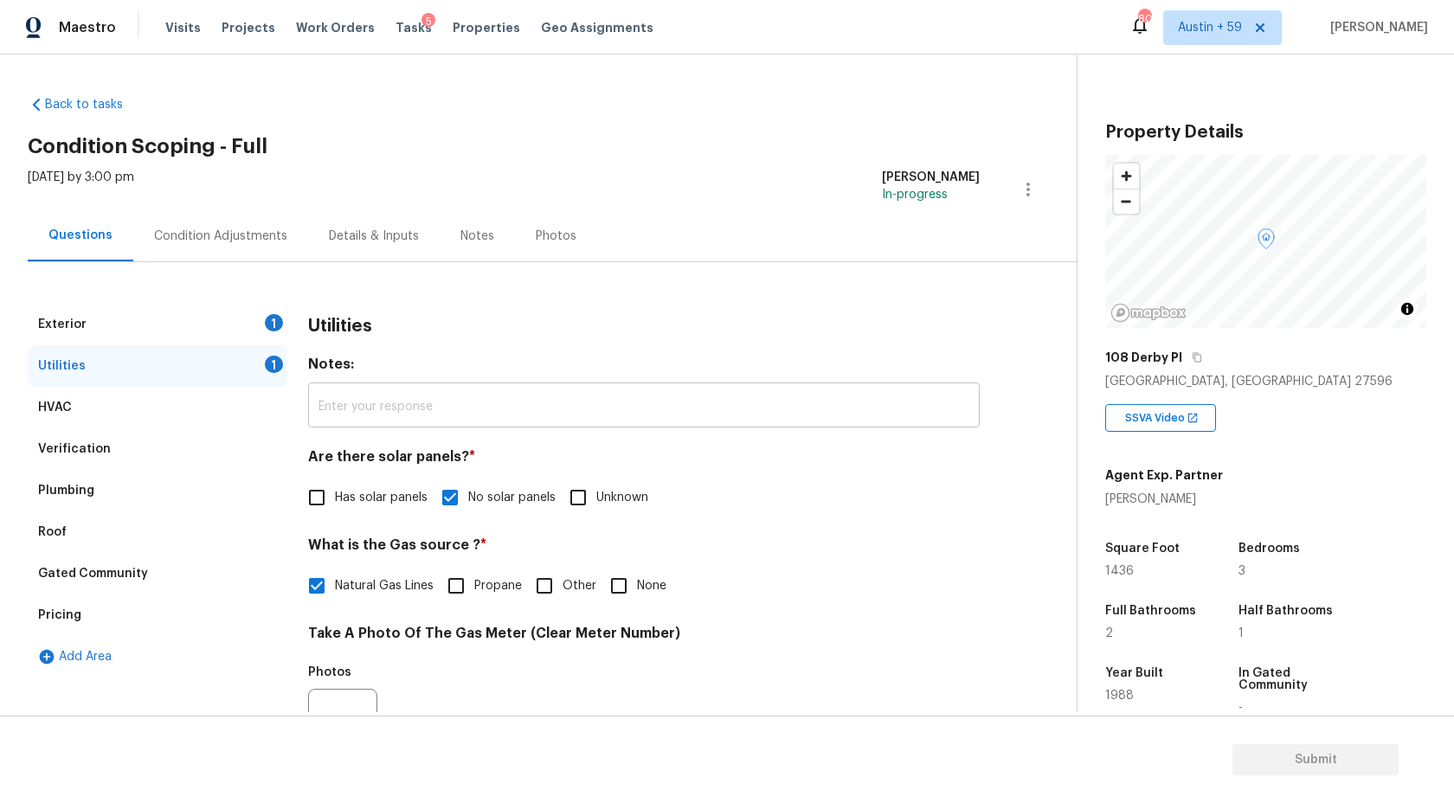
scroll to position [203, 0]
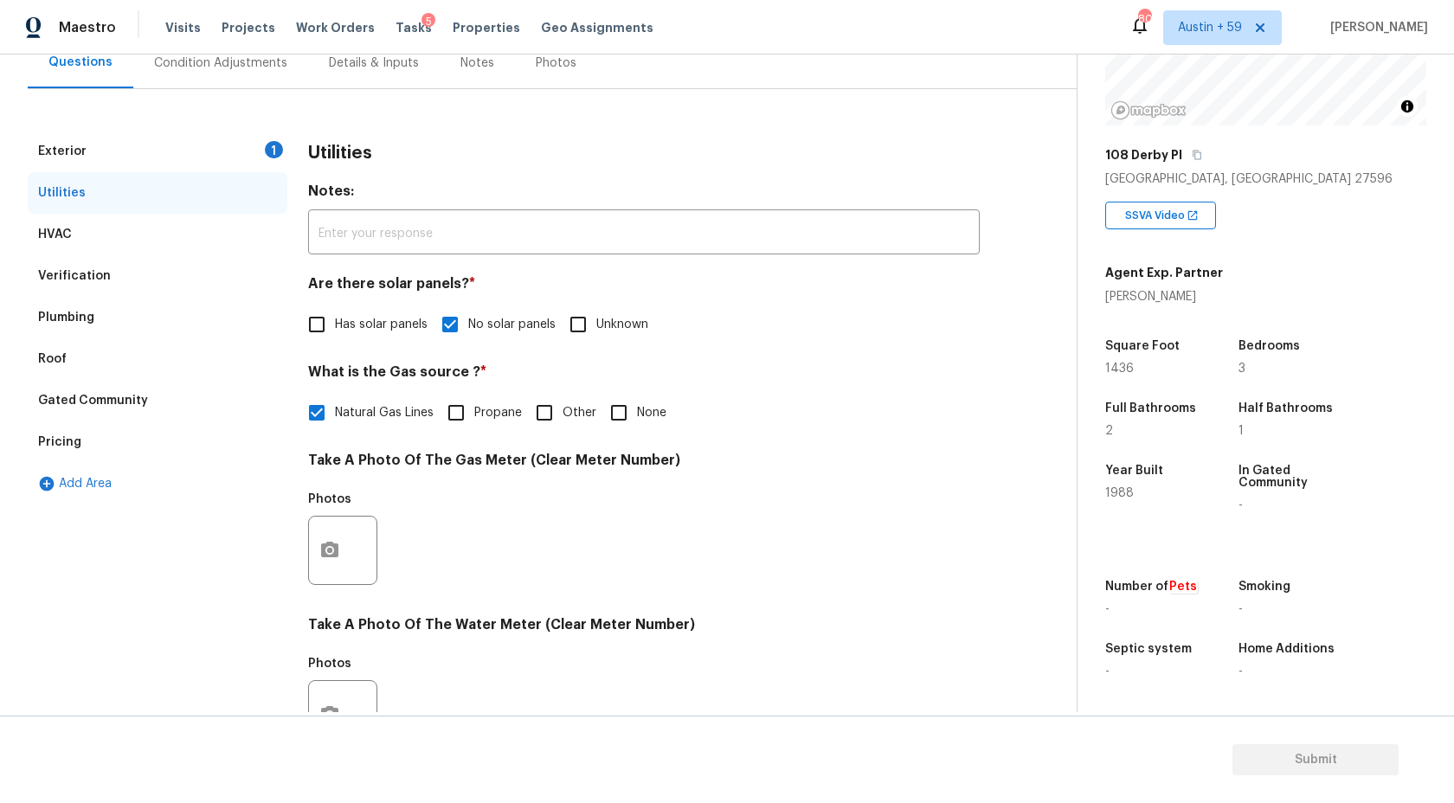
click at [278, 143] on div "1" at bounding box center [274, 149] width 18 height 17
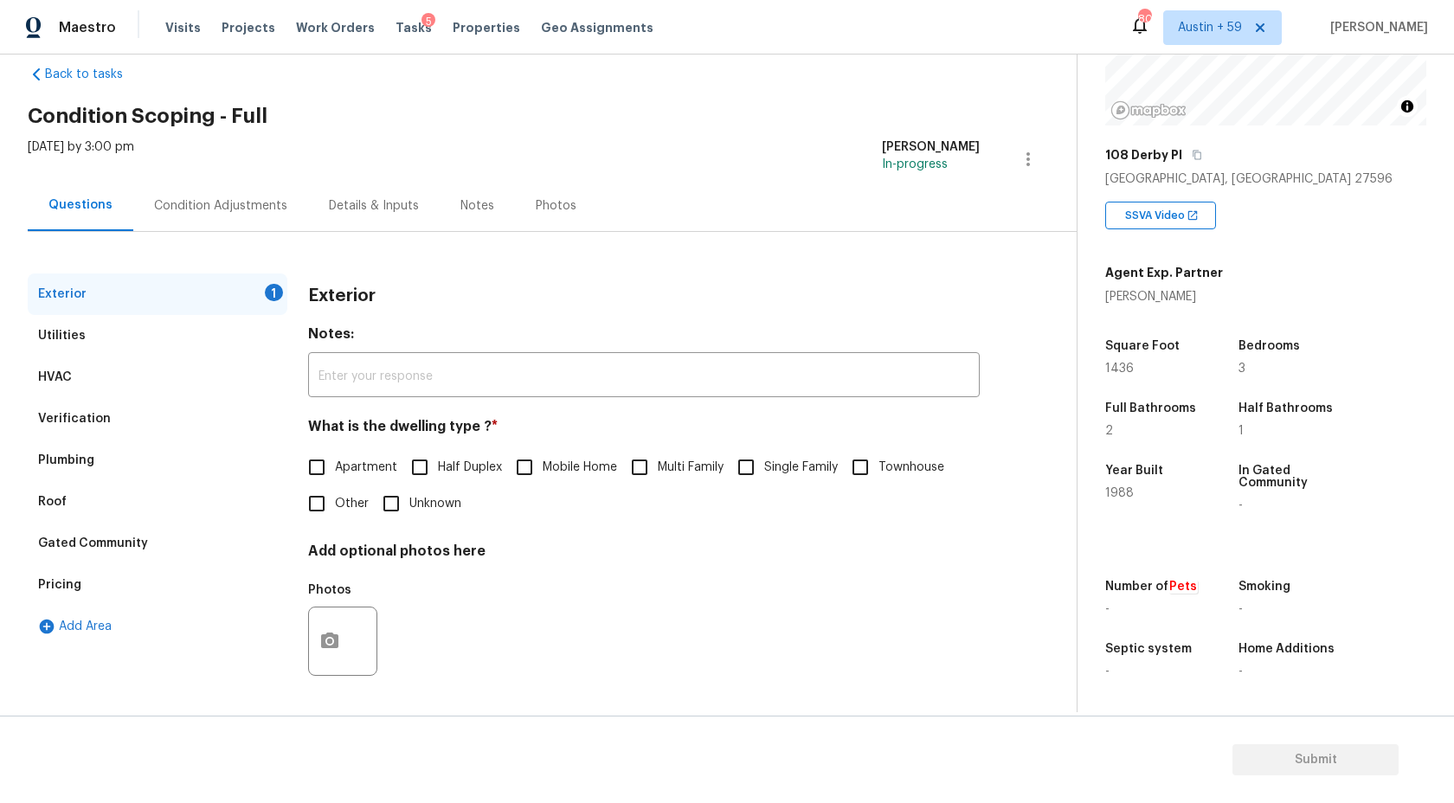
scroll to position [30, 0]
click at [748, 468] on input "Single Family" at bounding box center [744, 467] width 36 height 36
checkbox input "true"
click at [95, 344] on div "Utilities" at bounding box center [158, 336] width 260 height 42
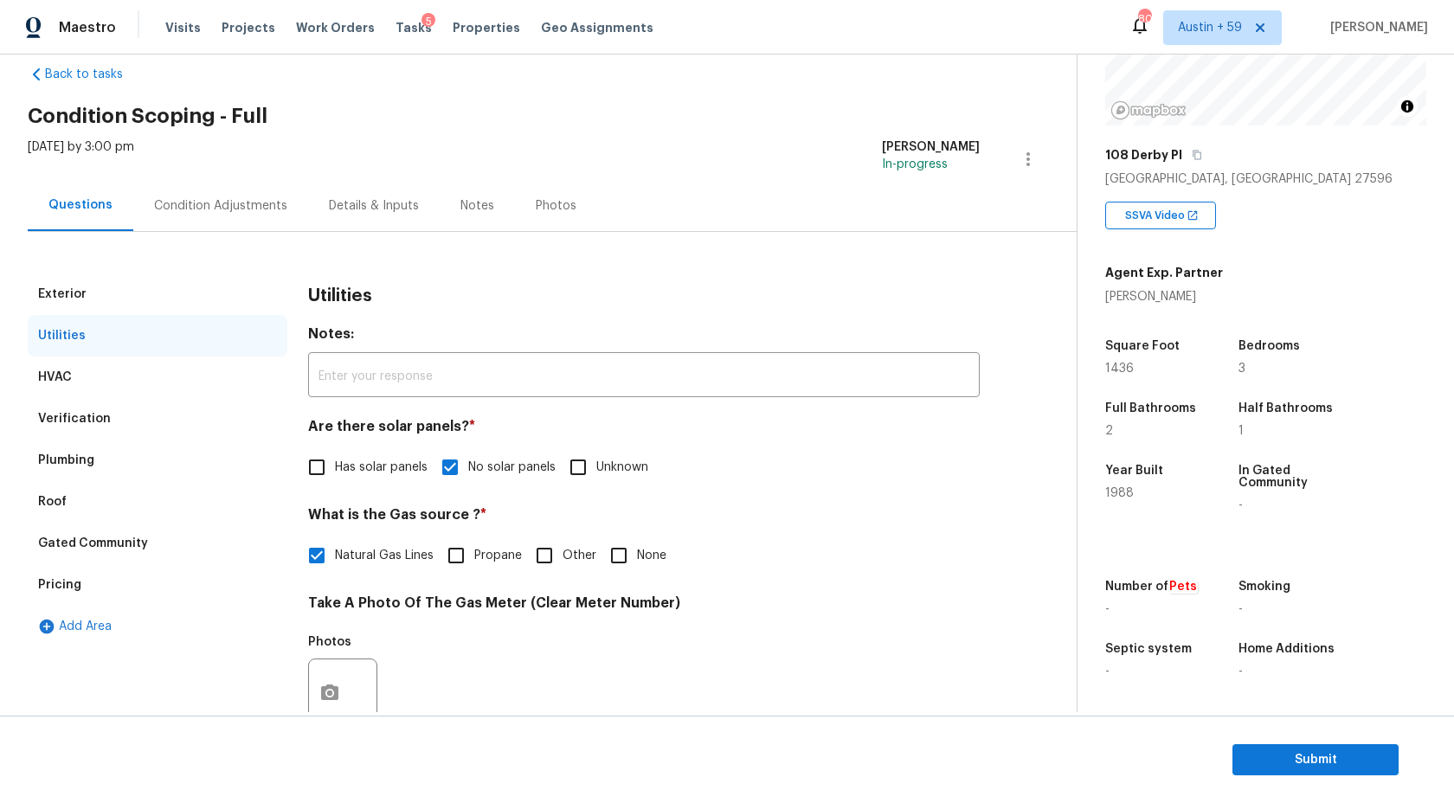
click at [107, 456] on div "Plumbing" at bounding box center [158, 461] width 260 height 42
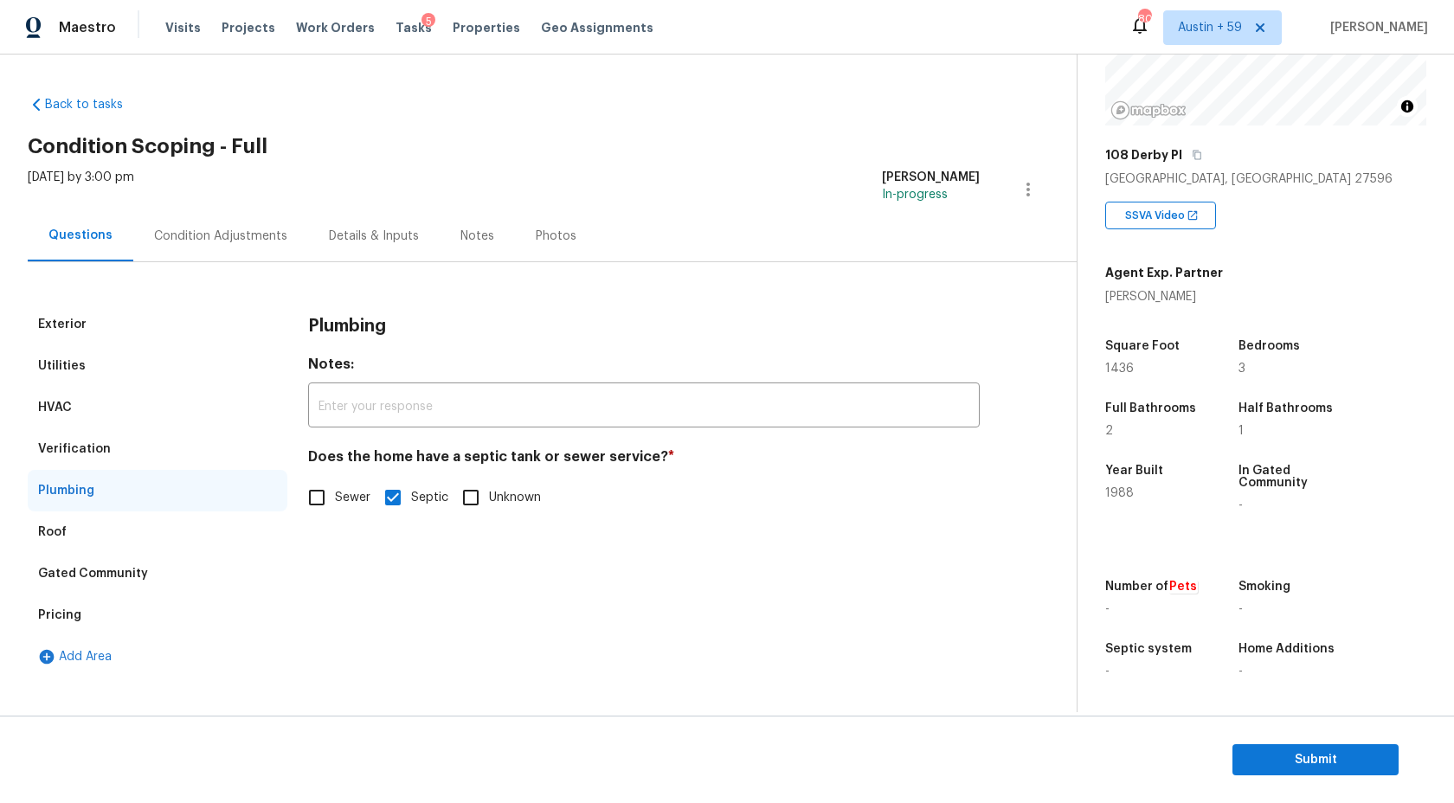
scroll to position [0, 0]
click at [196, 237] on div "Condition Adjustments" at bounding box center [220, 236] width 133 height 17
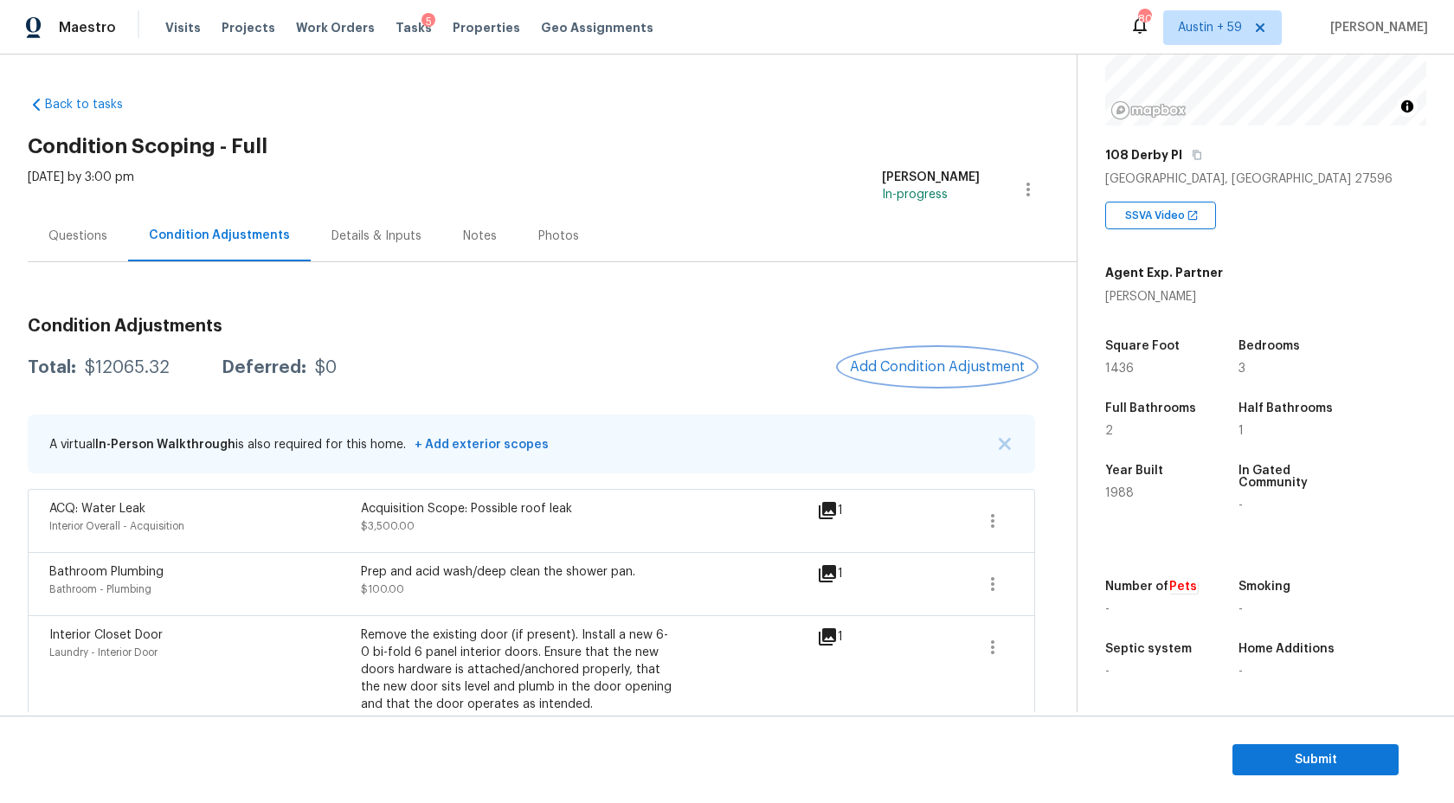
click at [882, 376] on button "Add Condition Adjustment" at bounding box center [938, 367] width 196 height 36
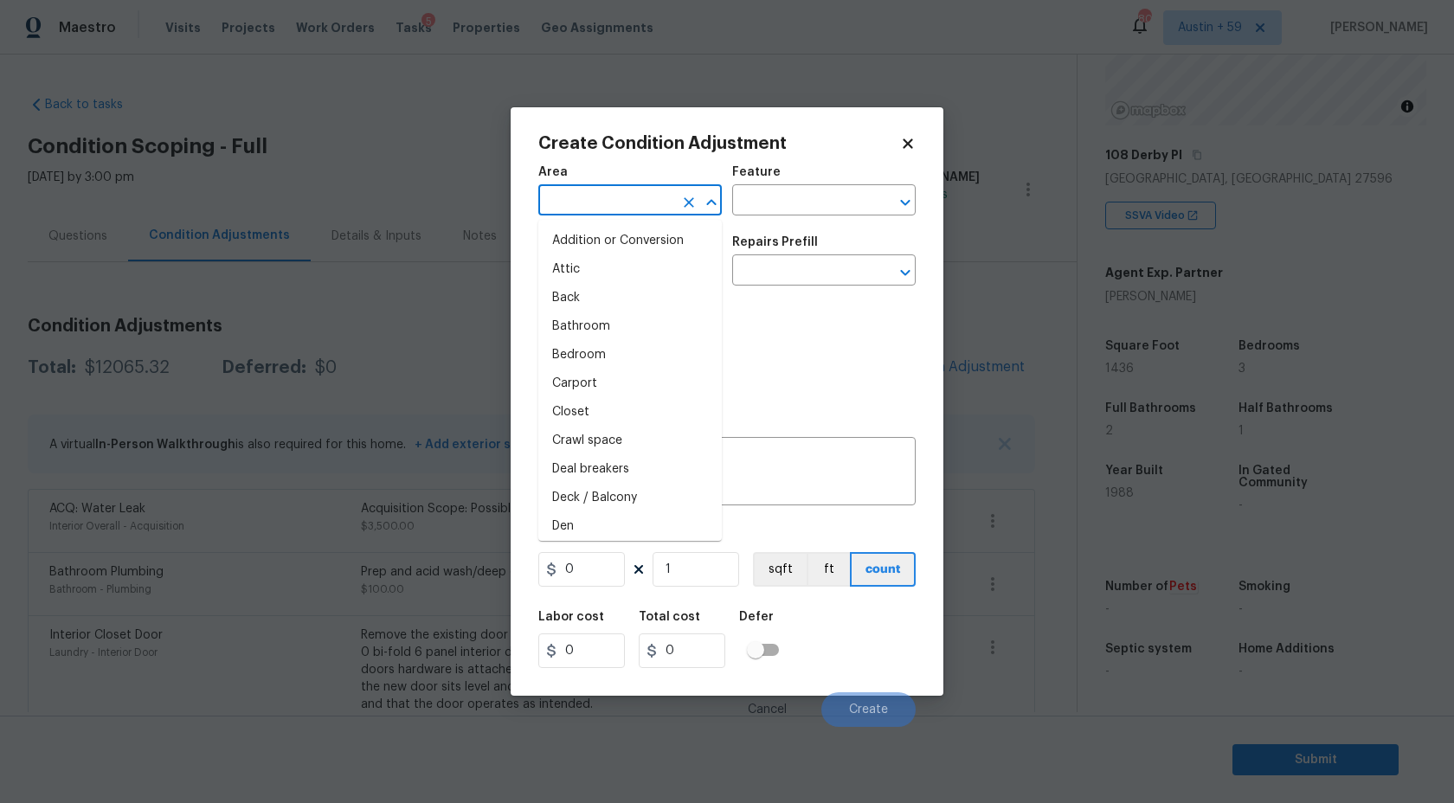
click at [575, 205] on input "text" at bounding box center [605, 202] width 135 height 27
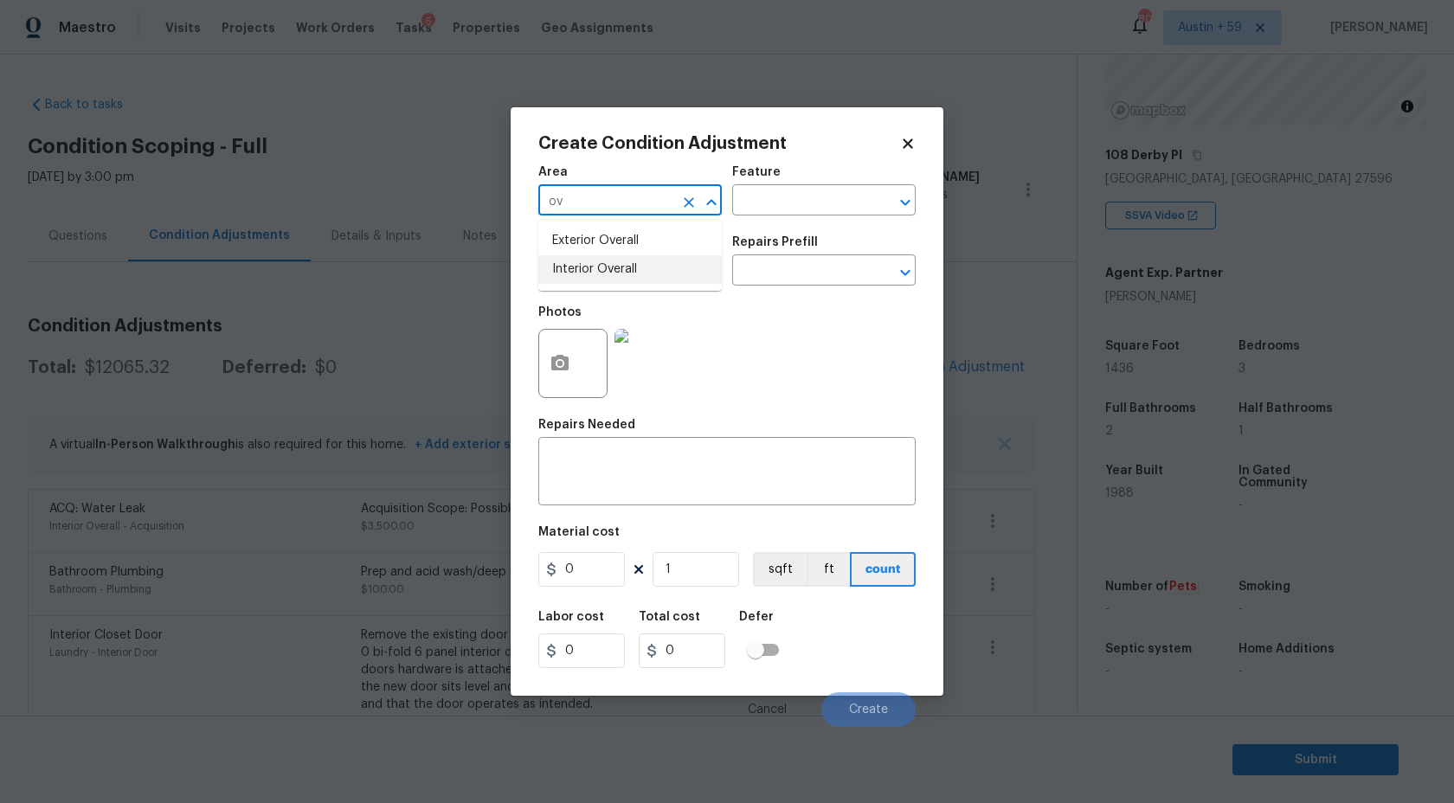
click at [614, 277] on li "Interior Overall" at bounding box center [630, 269] width 184 height 29
type input "Interior Overall"
click at [614, 277] on input "text" at bounding box center [605, 272] width 135 height 27
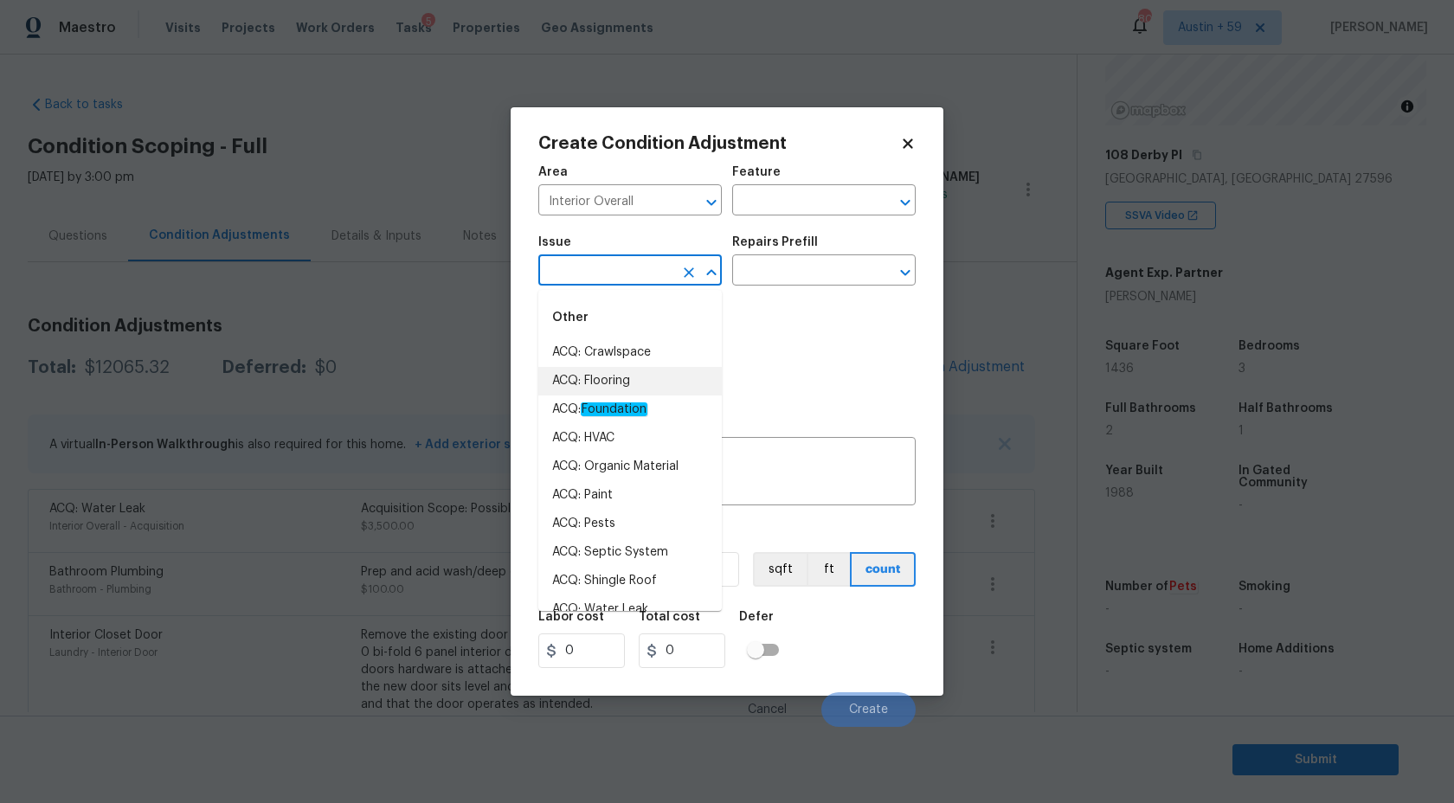
click at [615, 382] on li "ACQ: Flooring" at bounding box center [630, 381] width 184 height 29
type input "ACQ: Flooring"
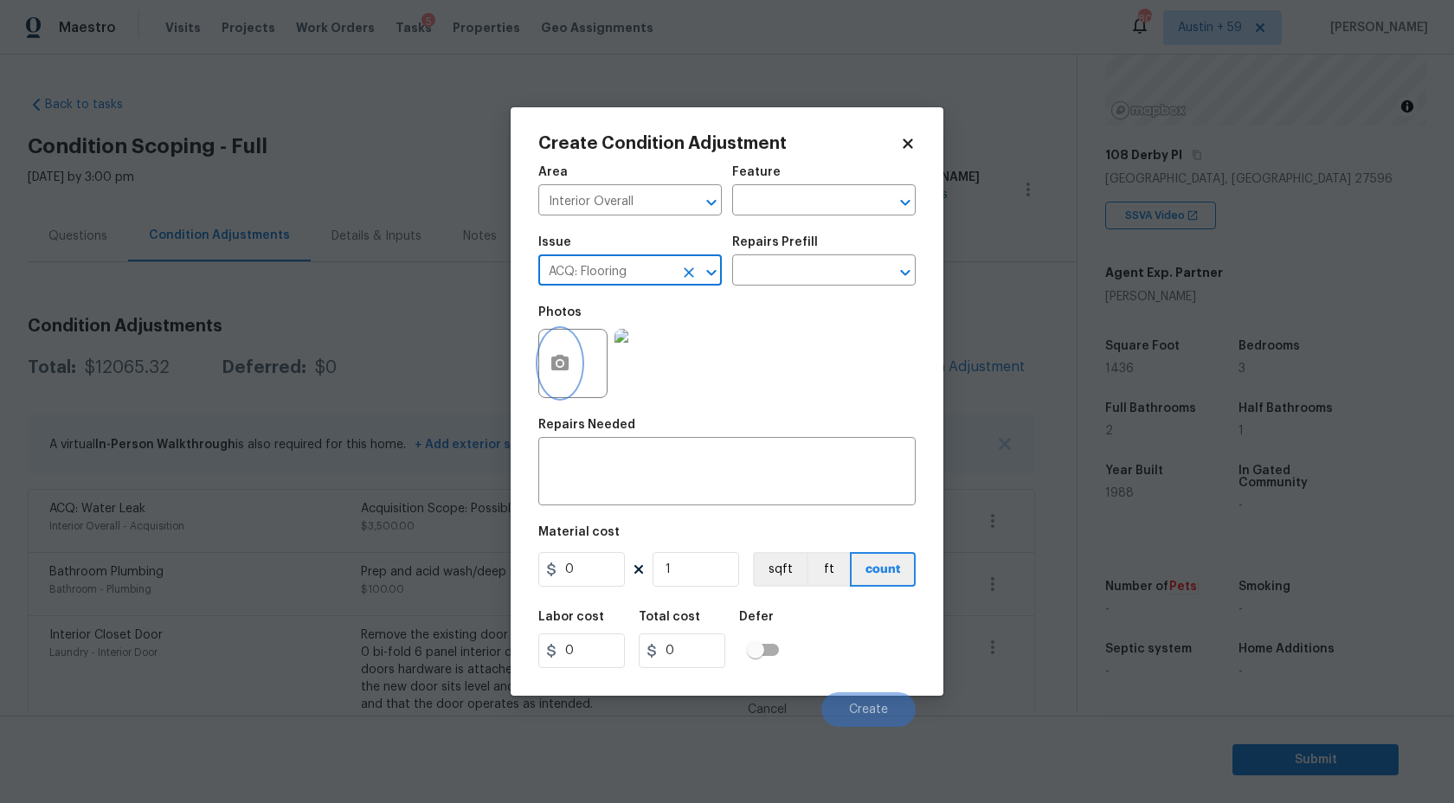
click at [567, 340] on button "button" at bounding box center [560, 364] width 42 height 68
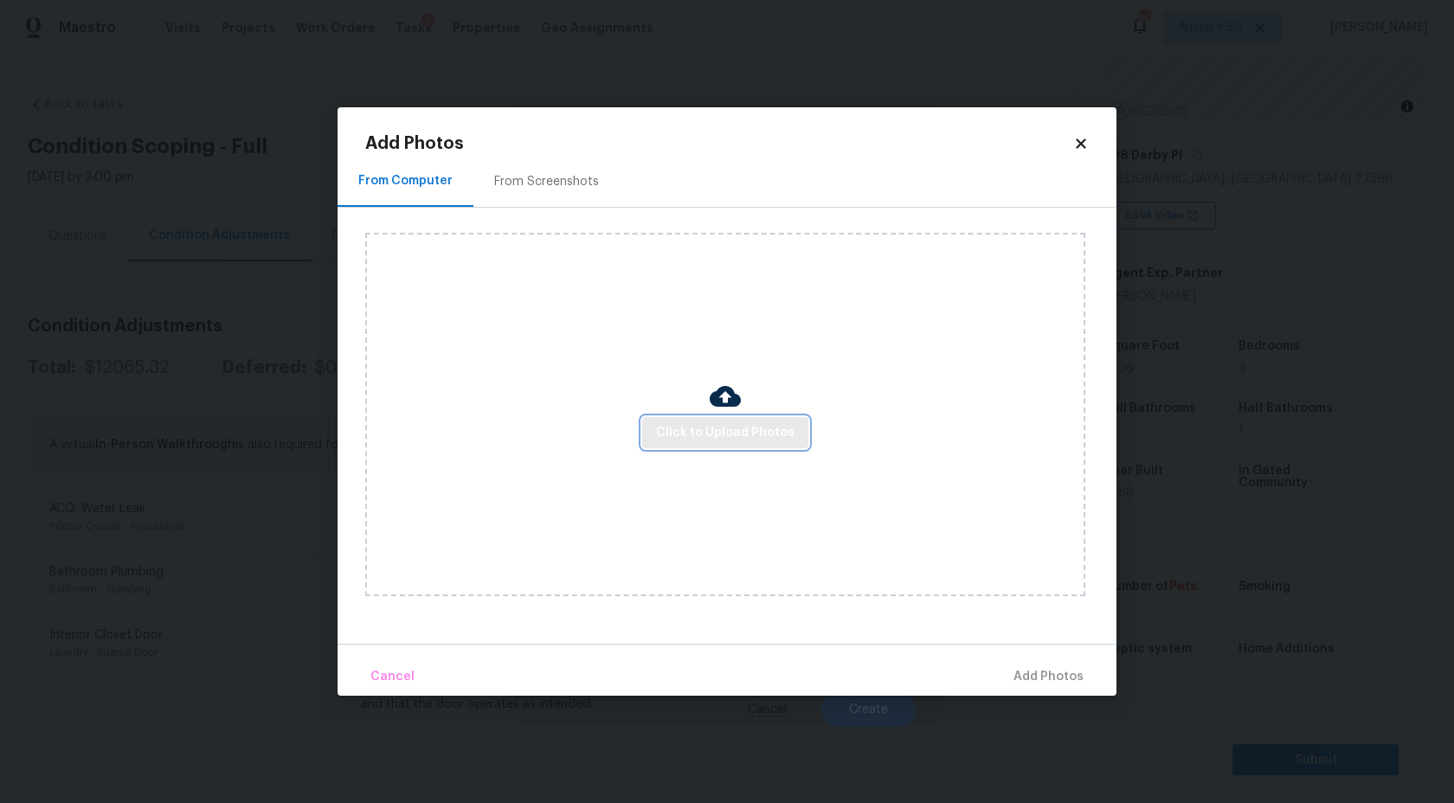
click at [702, 423] on span "Click to Upload Photos" at bounding box center [725, 433] width 138 height 22
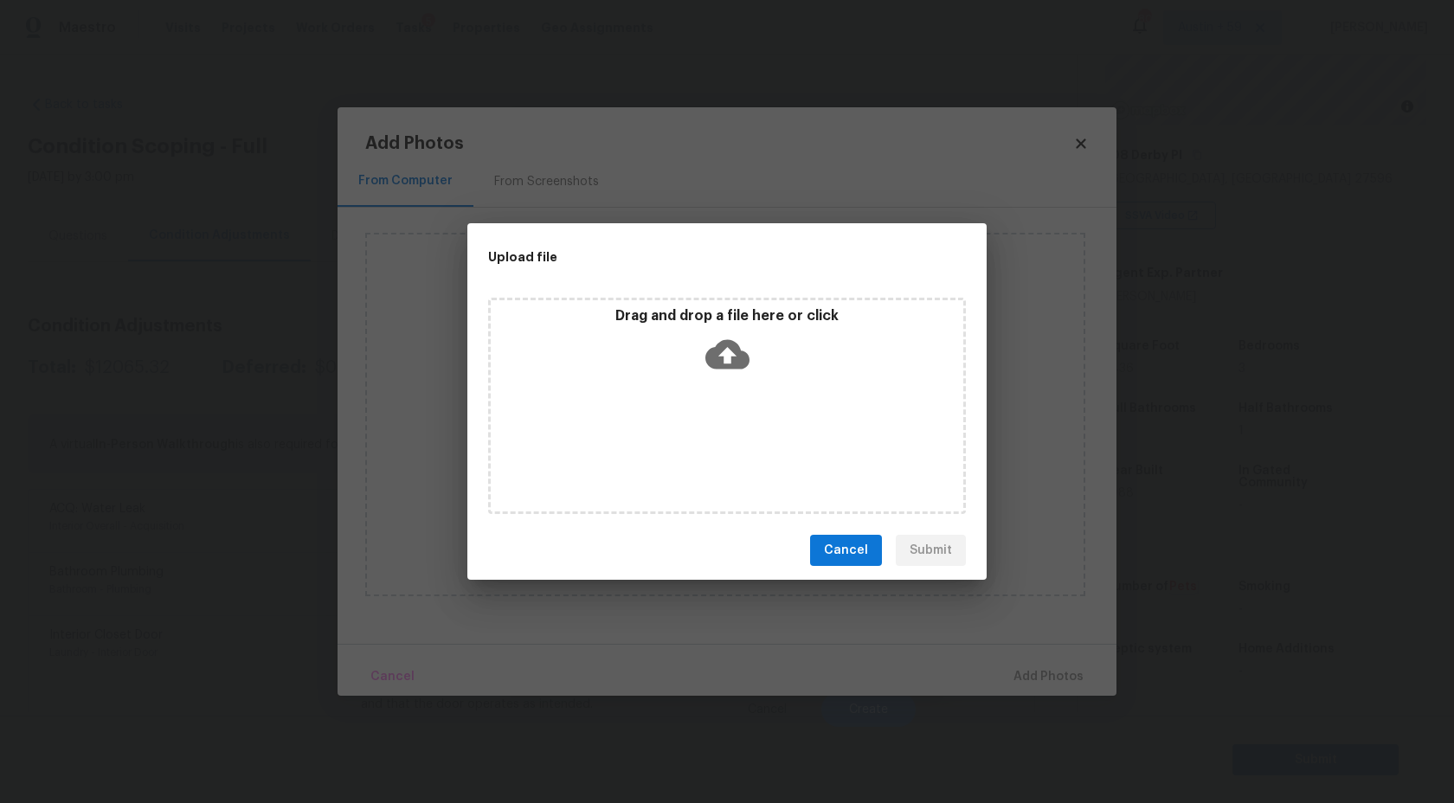
click at [702, 364] on div "Drag and drop a file here or click" at bounding box center [727, 344] width 473 height 74
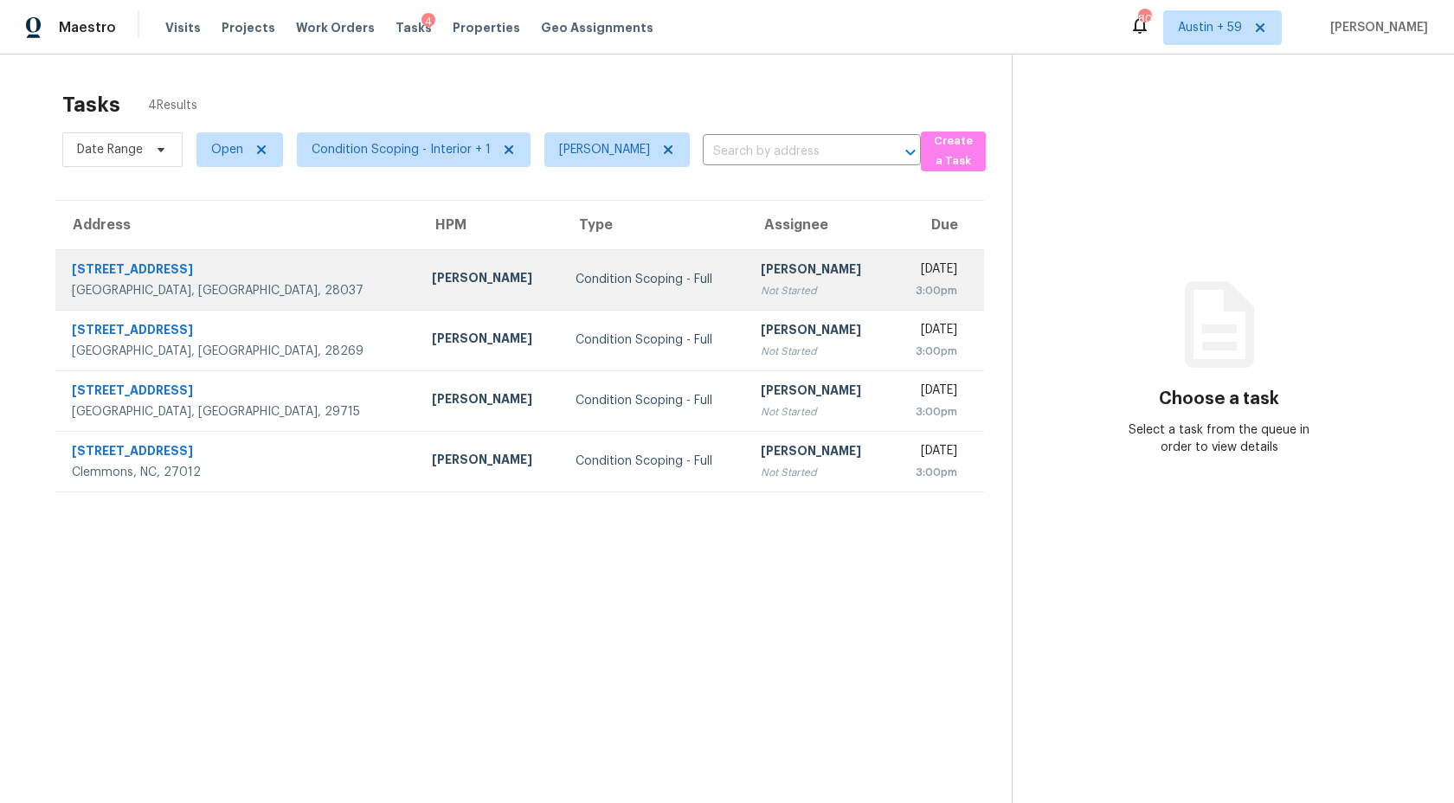
click at [761, 278] on div "[PERSON_NAME]" at bounding box center [819, 272] width 117 height 22
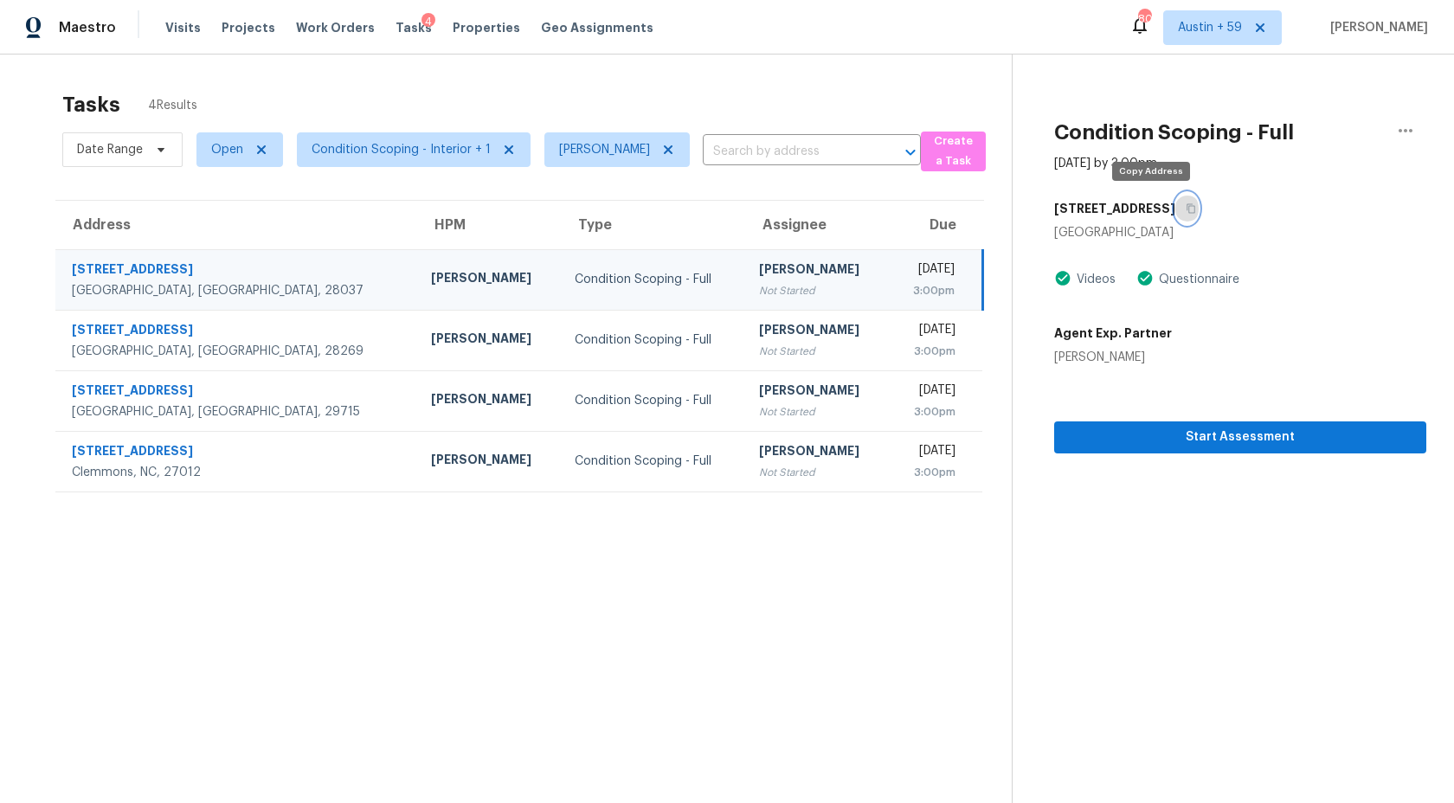
click at [1187, 206] on icon "button" at bounding box center [1191, 209] width 9 height 10
click at [1175, 201] on button "button" at bounding box center [1186, 208] width 23 height 31
click at [1186, 209] on icon "button" at bounding box center [1191, 208] width 10 height 10
click at [1169, 443] on span "Start Assessment" at bounding box center [1240, 438] width 344 height 22
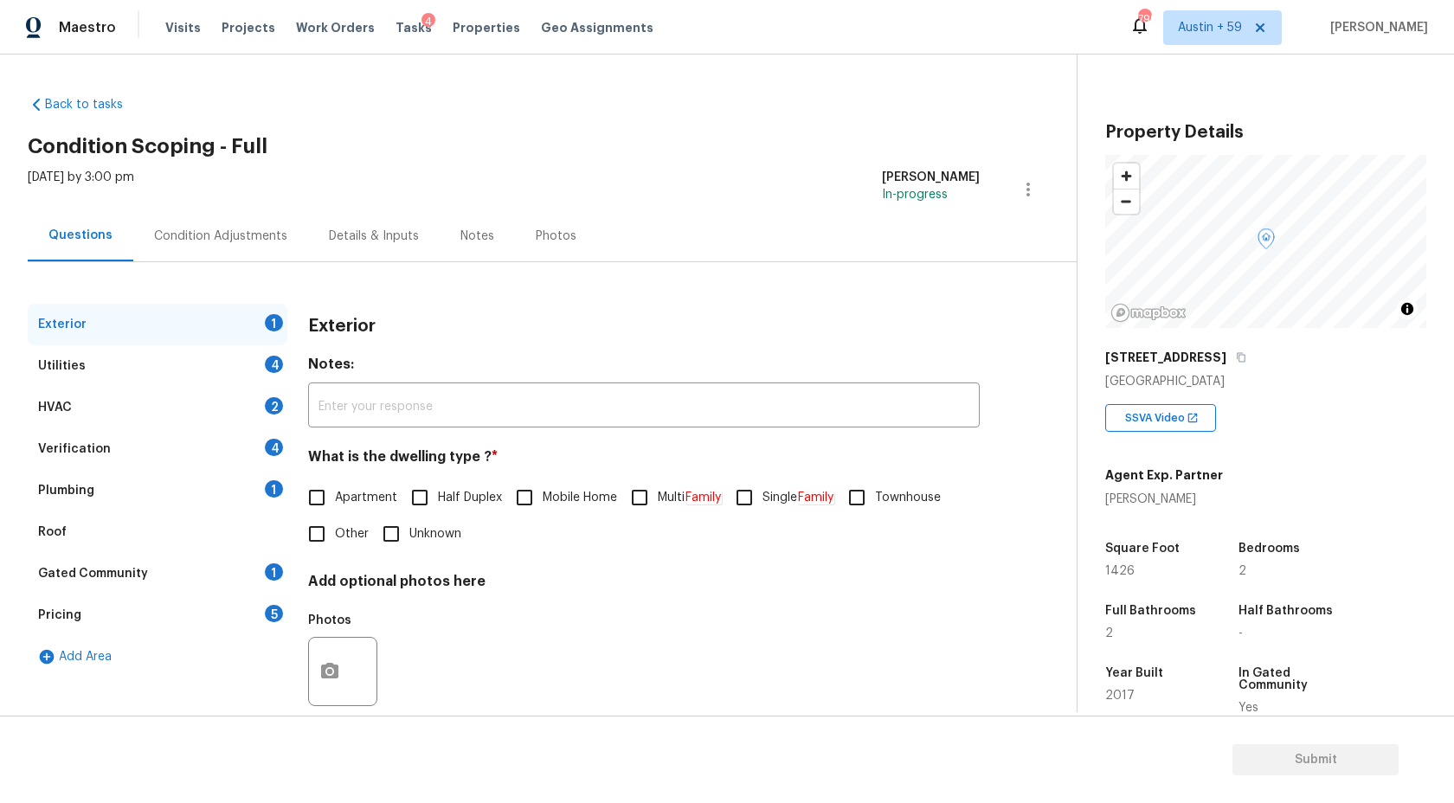
click at [239, 231] on div "Condition Adjustments" at bounding box center [220, 236] width 133 height 17
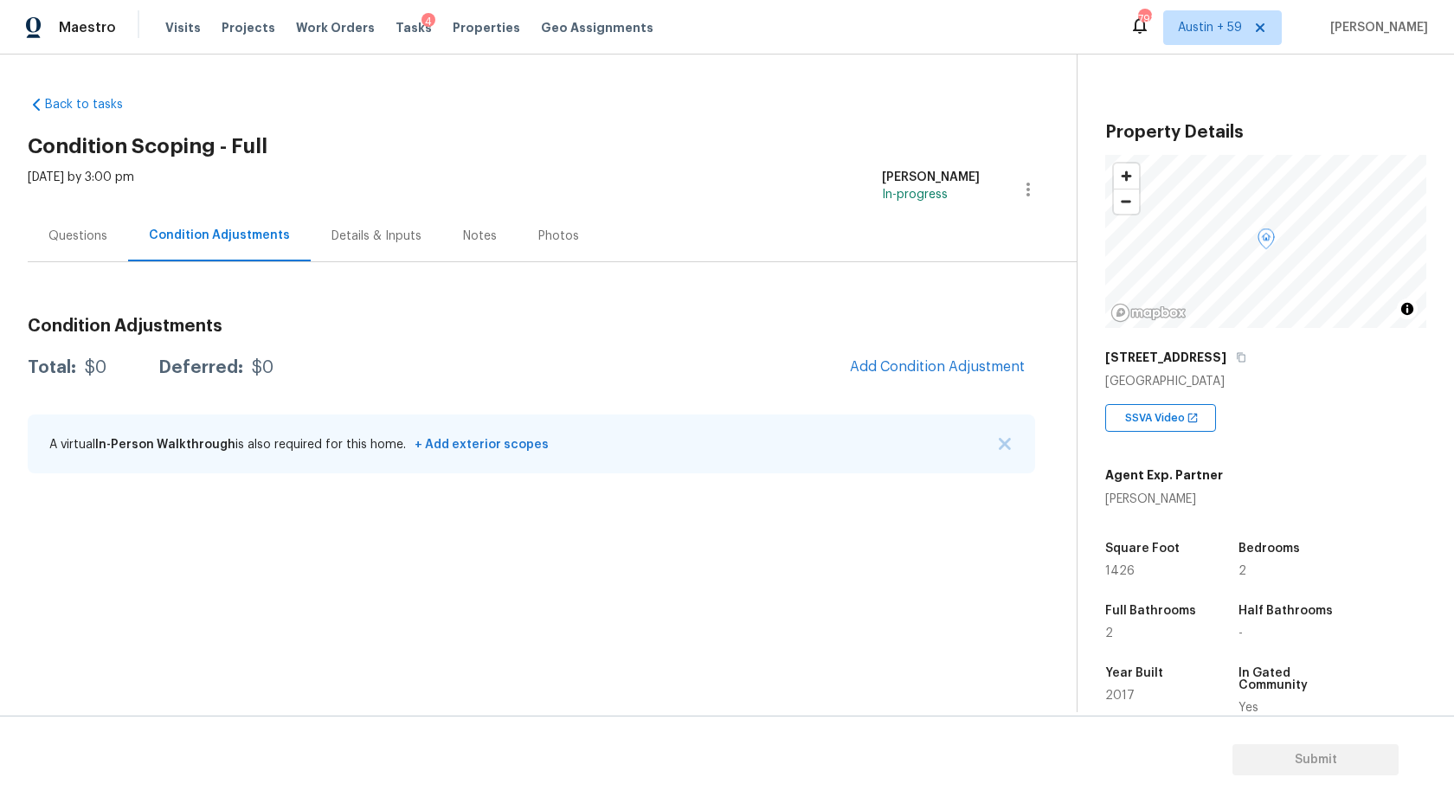
scroll to position [203, 0]
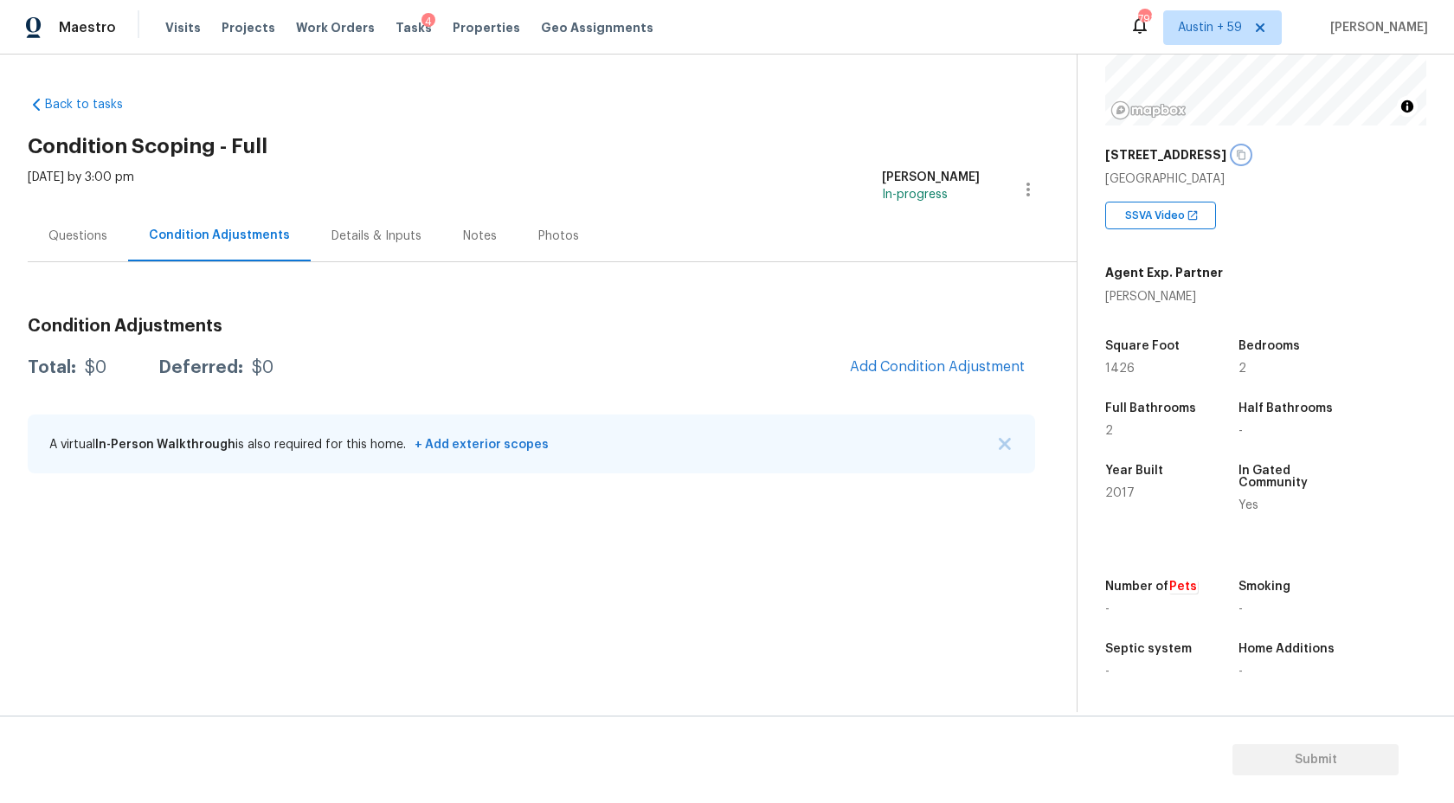
click at [1236, 155] on icon "button" at bounding box center [1241, 155] width 10 height 10
click at [90, 241] on div "Questions" at bounding box center [77, 236] width 59 height 17
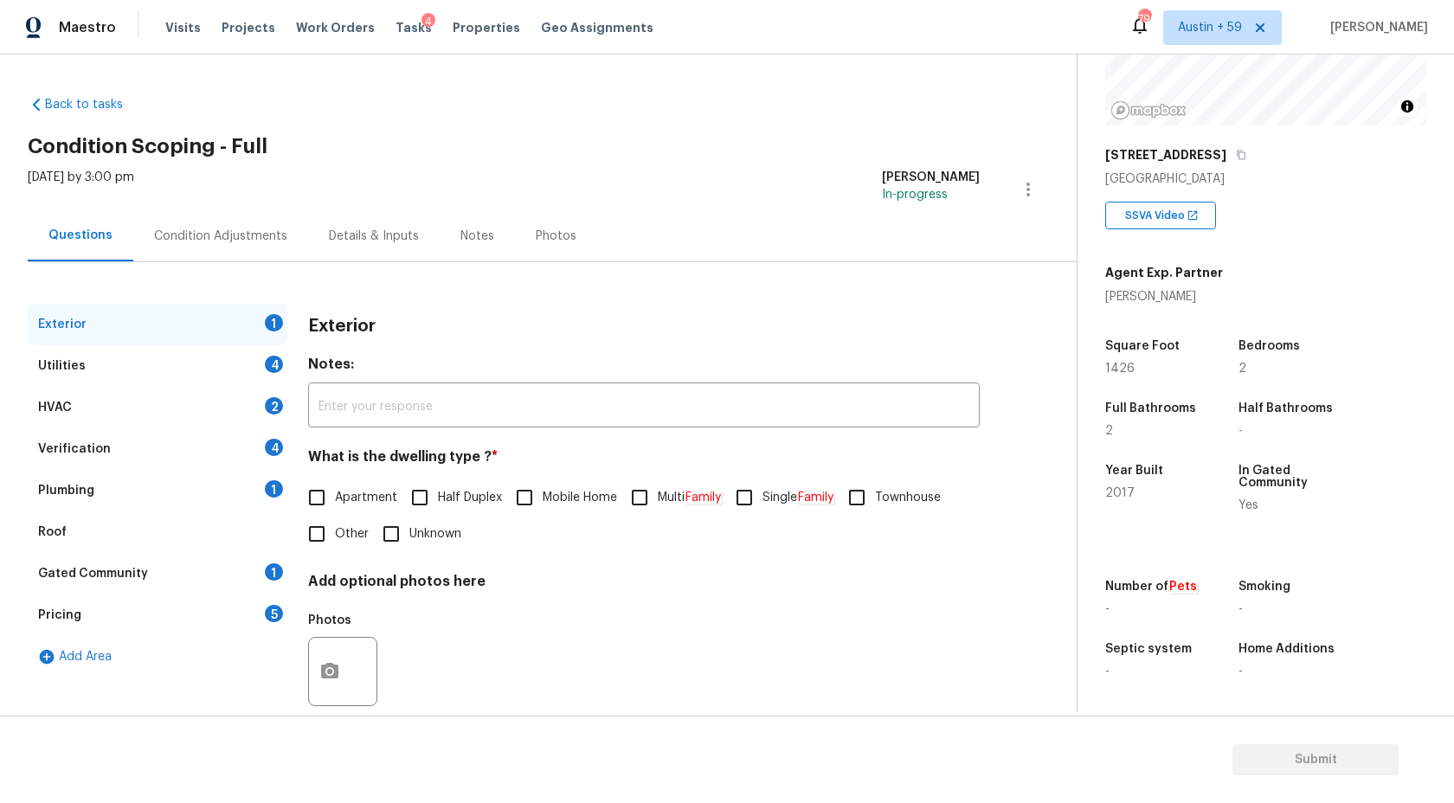
click at [99, 457] on div "Verification" at bounding box center [74, 449] width 73 height 17
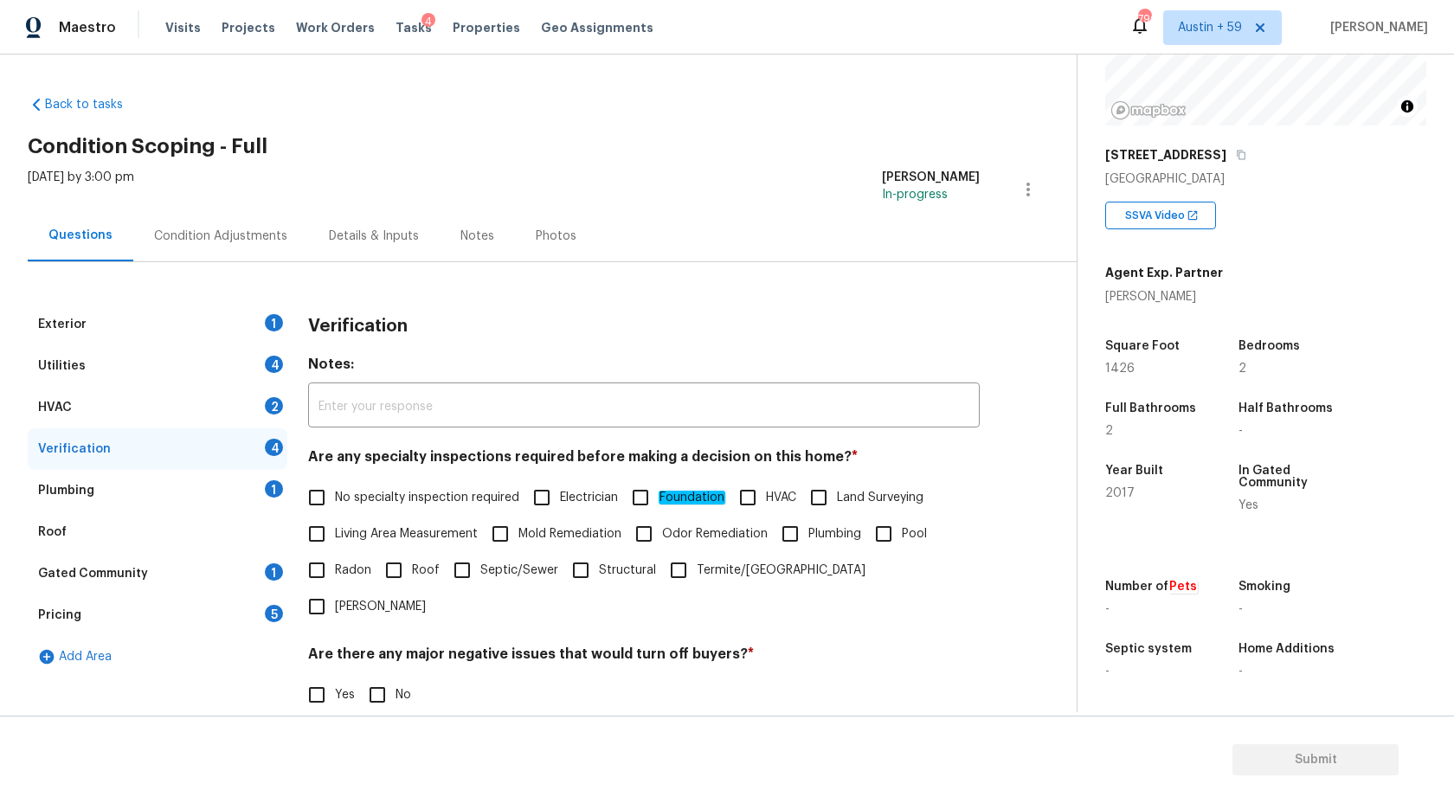
scroll to position [184, 0]
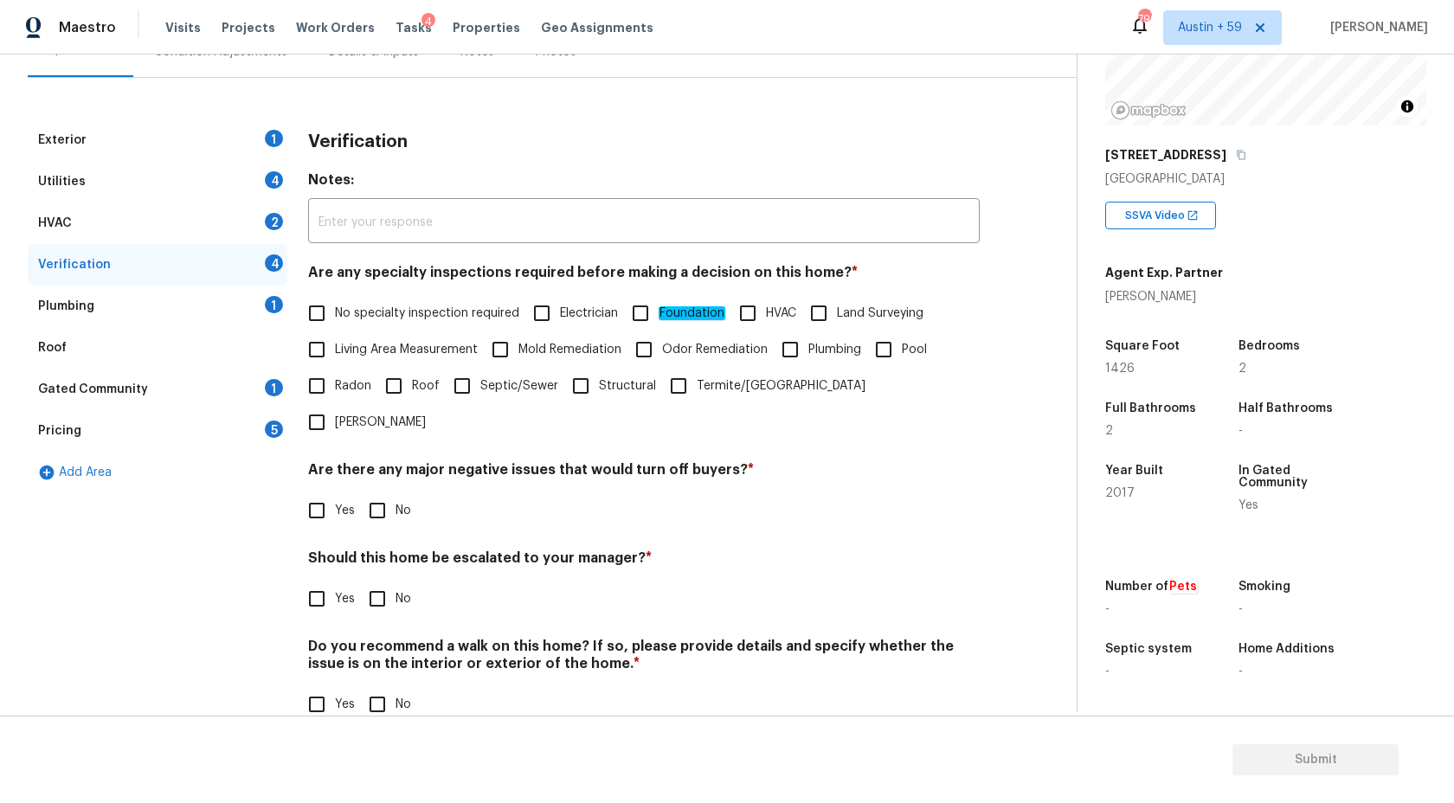
click at [309, 581] on input "Yes" at bounding box center [317, 599] width 36 height 36
checkbox input "true"
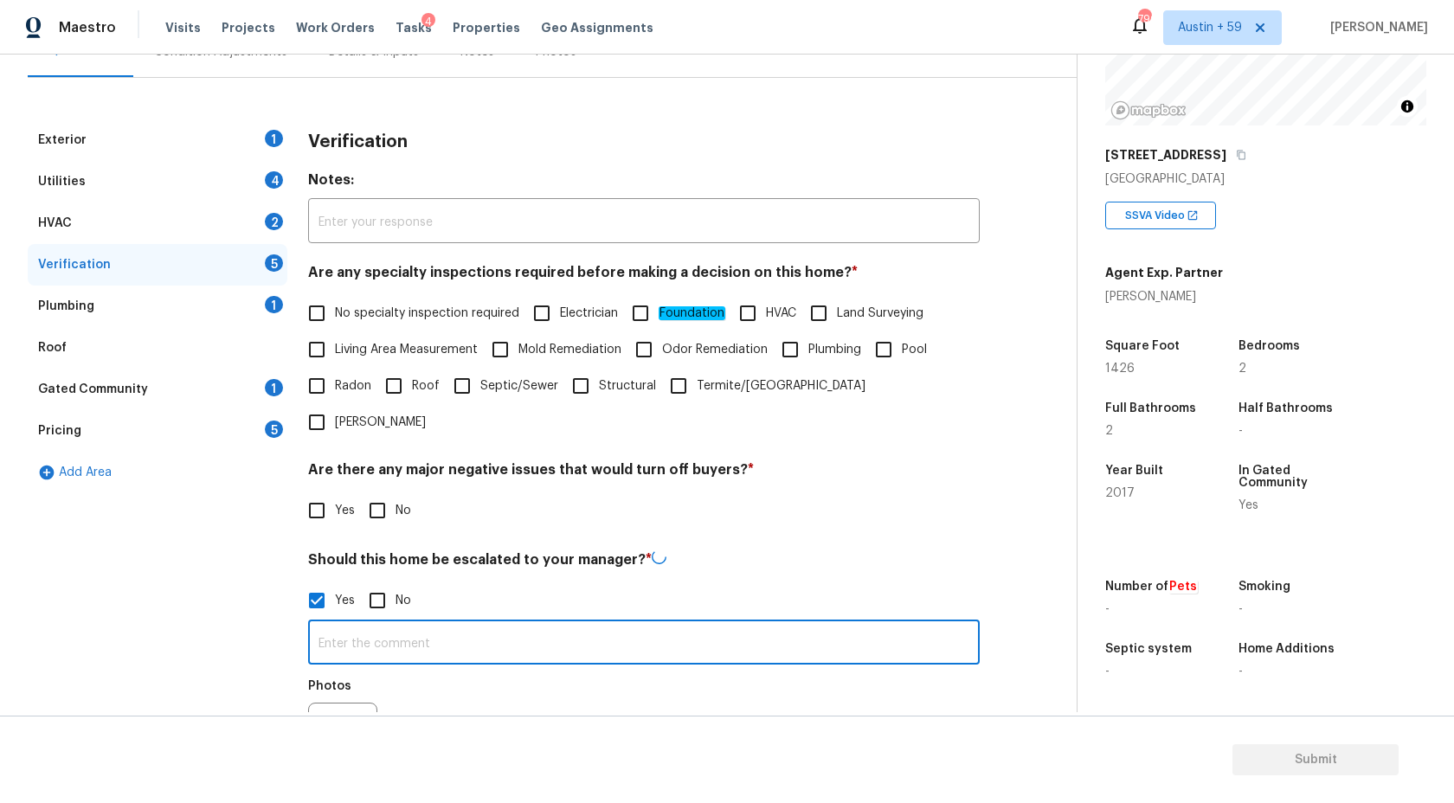
click at [383, 624] on input "text" at bounding box center [644, 644] width 672 height 41
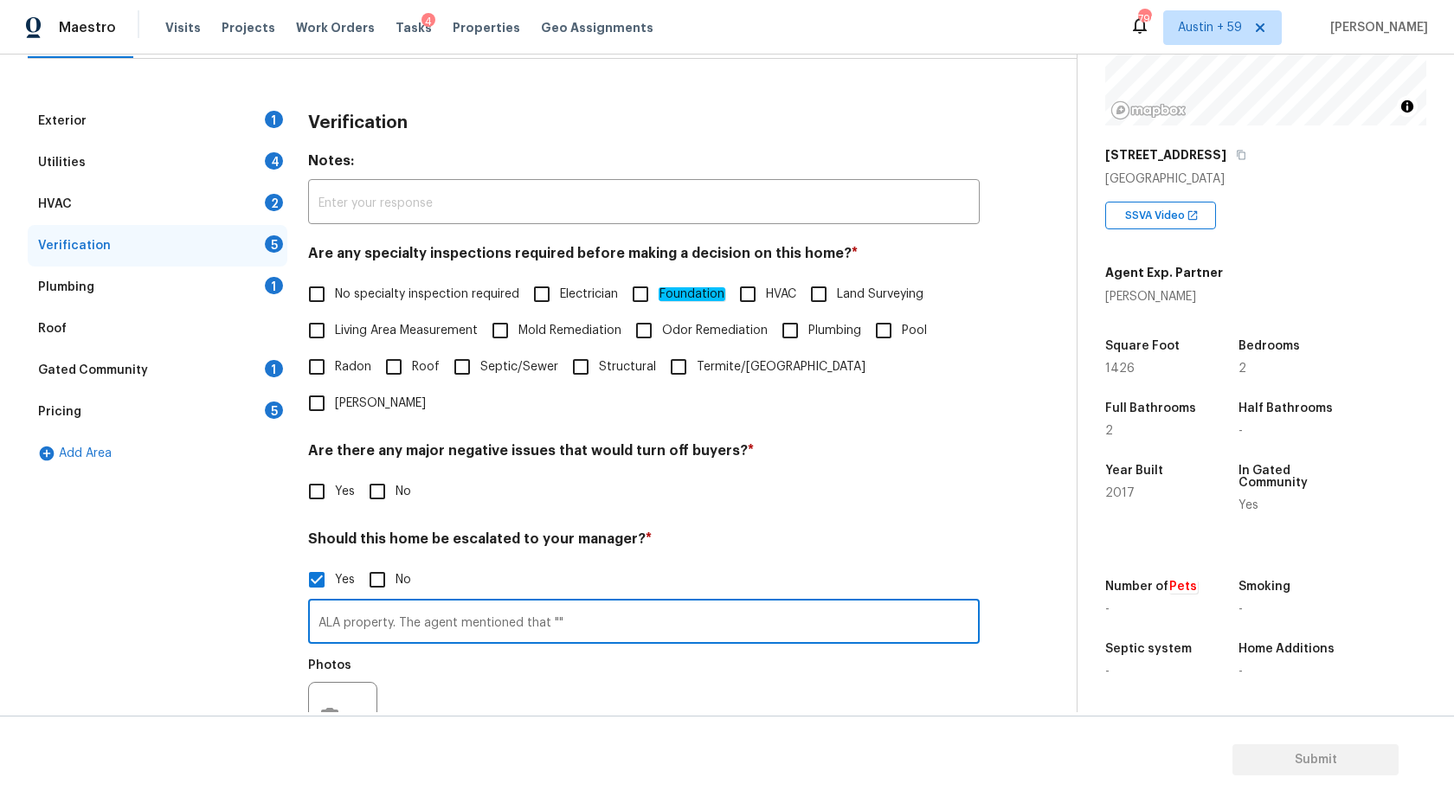
scroll to position [330, 0]
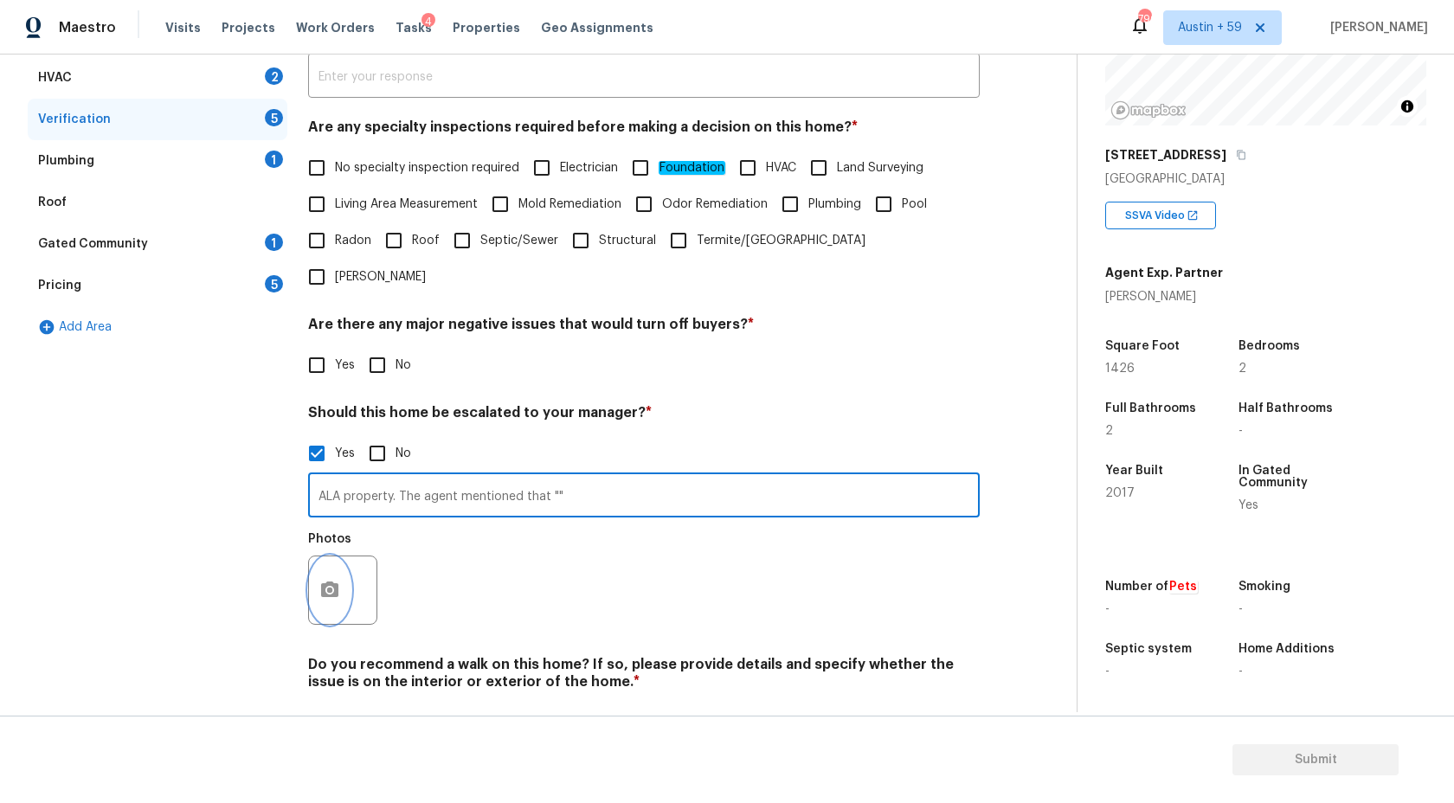
click at [333, 582] on icon "button" at bounding box center [329, 590] width 17 height 16
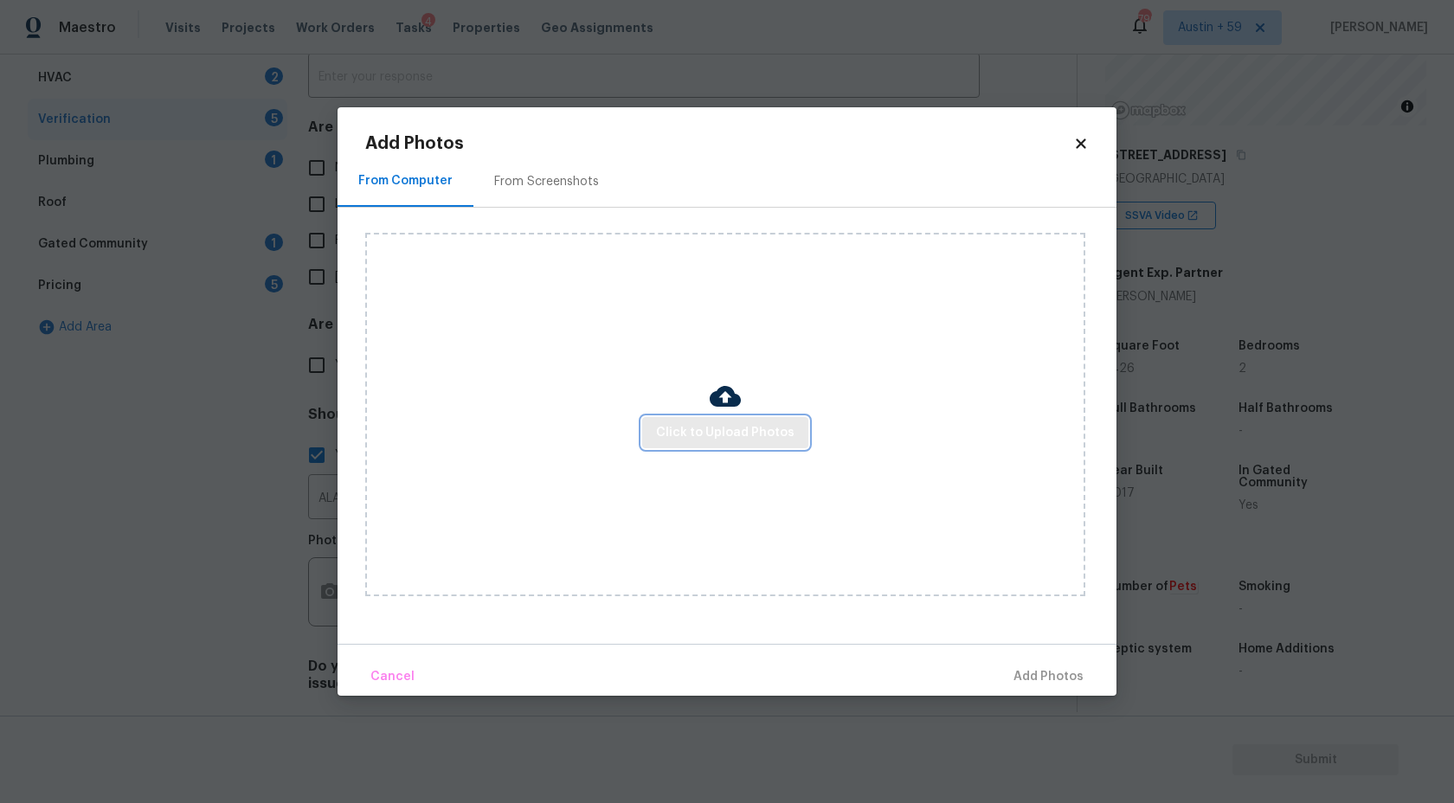
click at [715, 444] on button "Click to Upload Photos" at bounding box center [725, 433] width 166 height 32
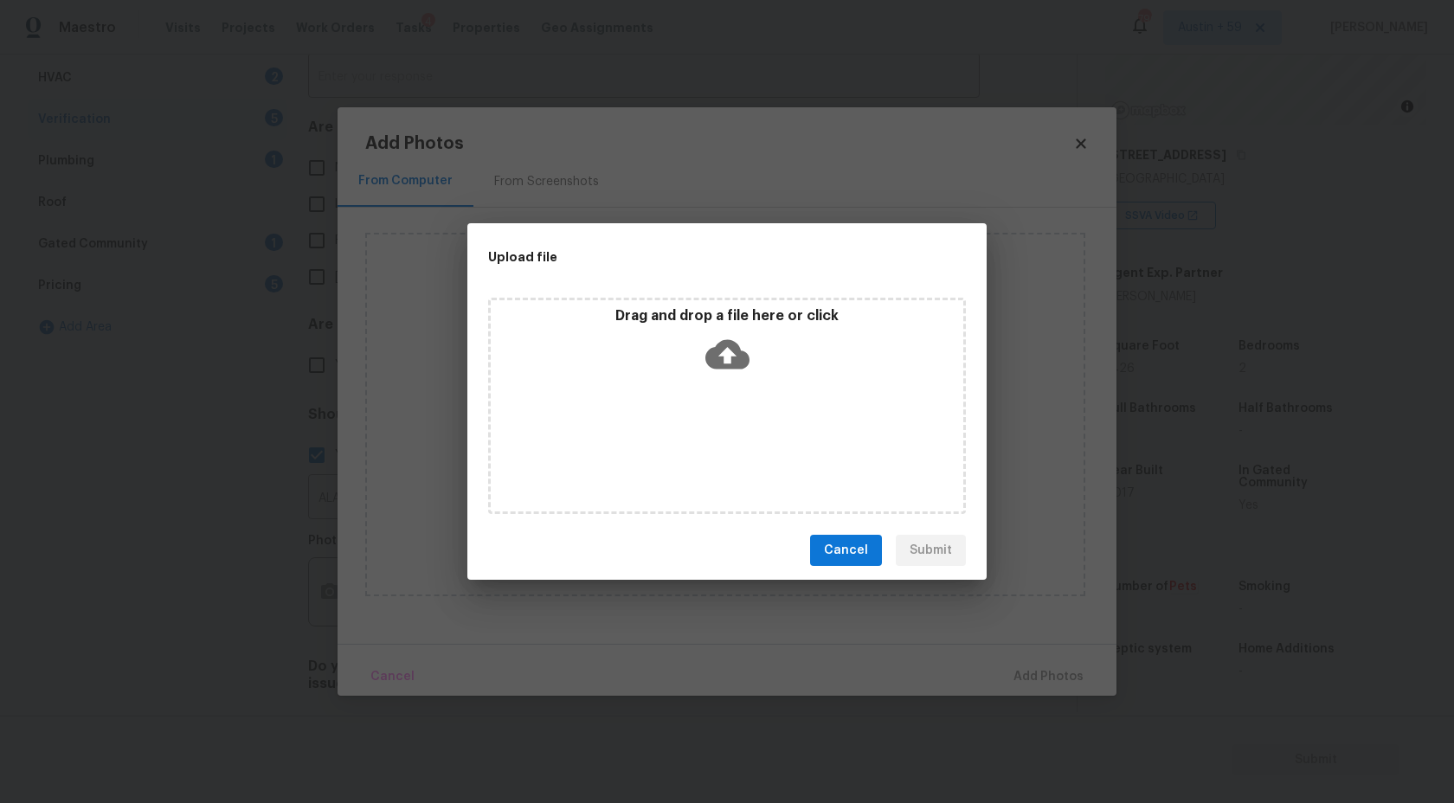
click at [715, 376] on div "Drag and drop a file here or click" at bounding box center [727, 344] width 473 height 74
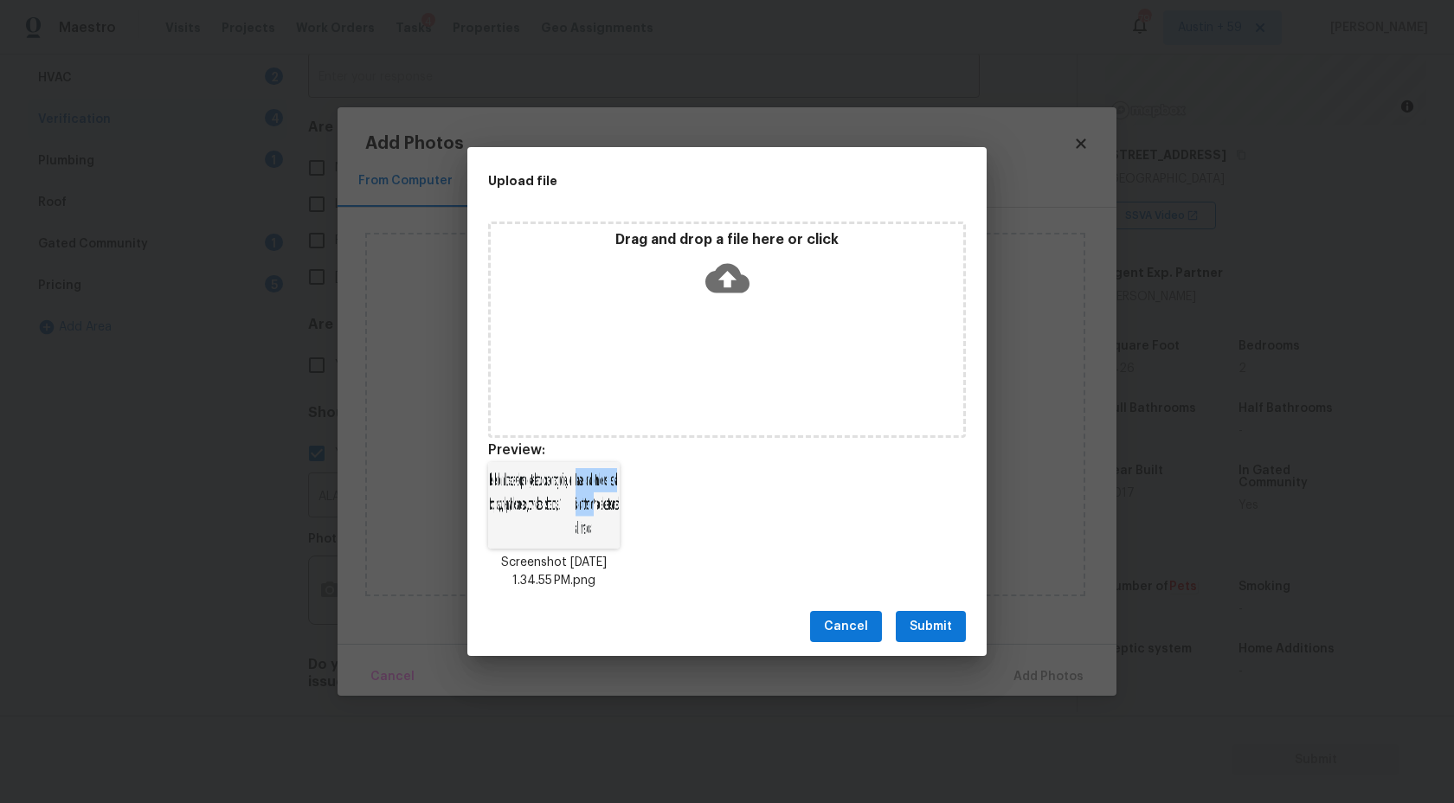
click at [944, 626] on span "Submit" at bounding box center [931, 627] width 42 height 22
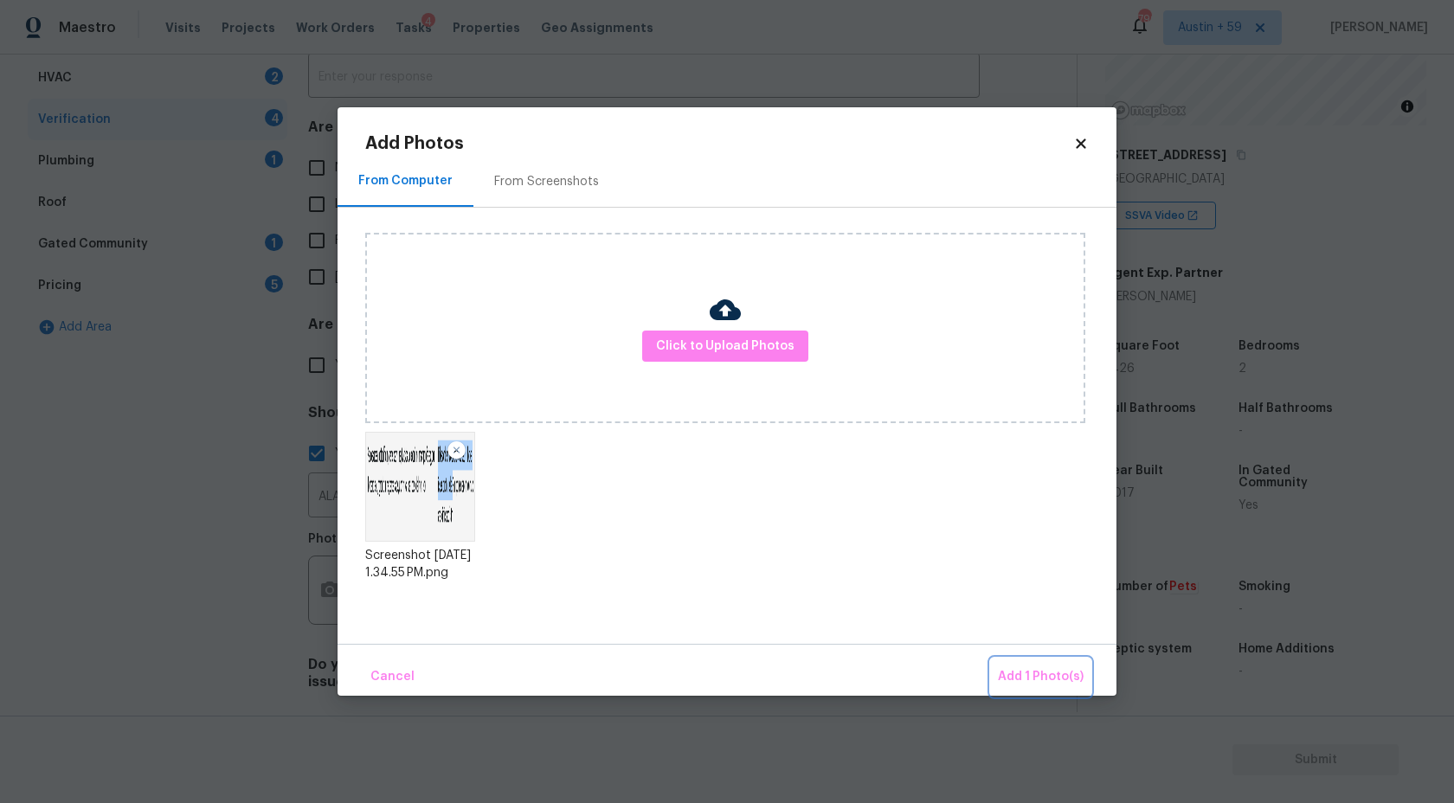
click at [1014, 662] on button "Add 1 Photo(s)" at bounding box center [1041, 677] width 100 height 37
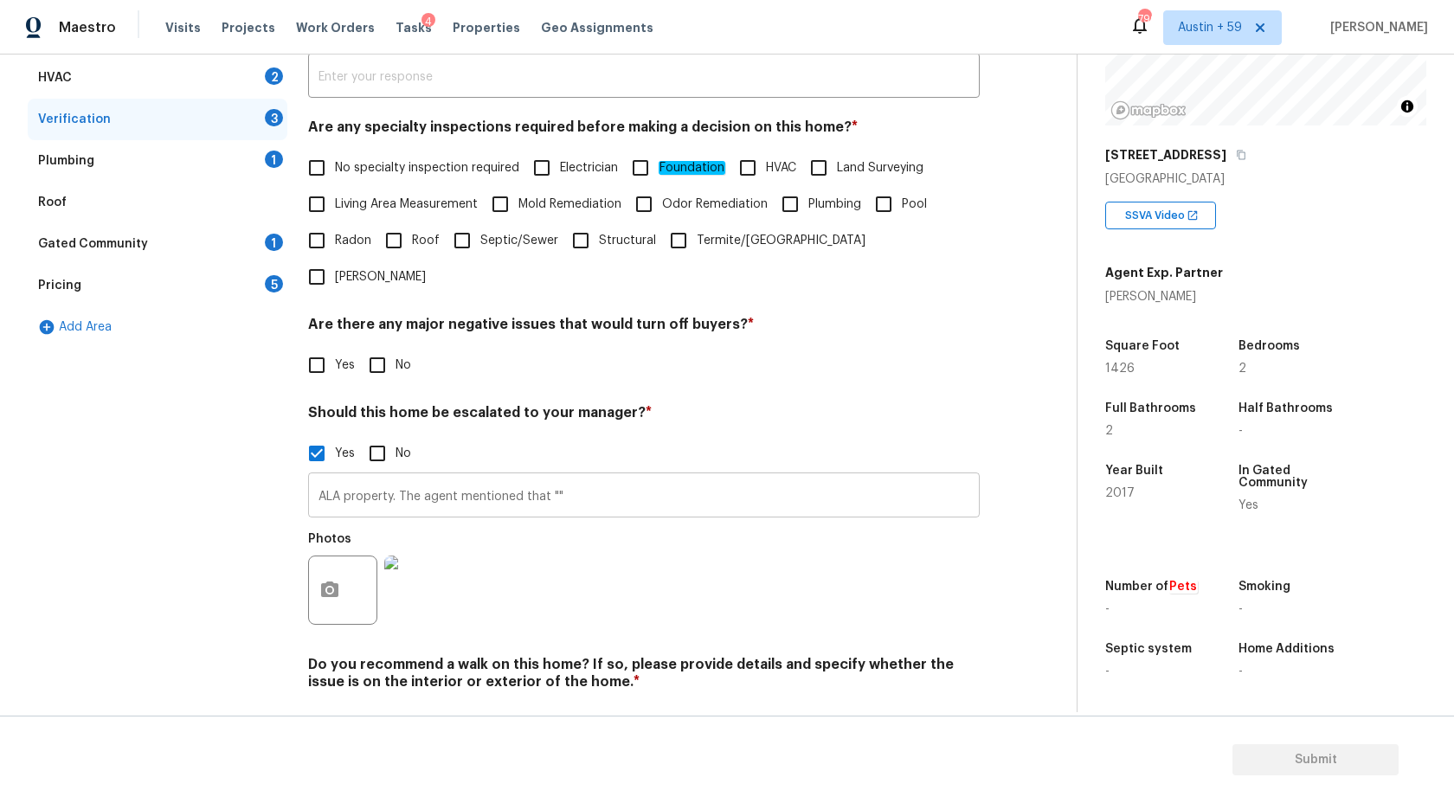
click at [552, 477] on input "ALA property. The agent mentioned that """ at bounding box center [644, 497] width 672 height 41
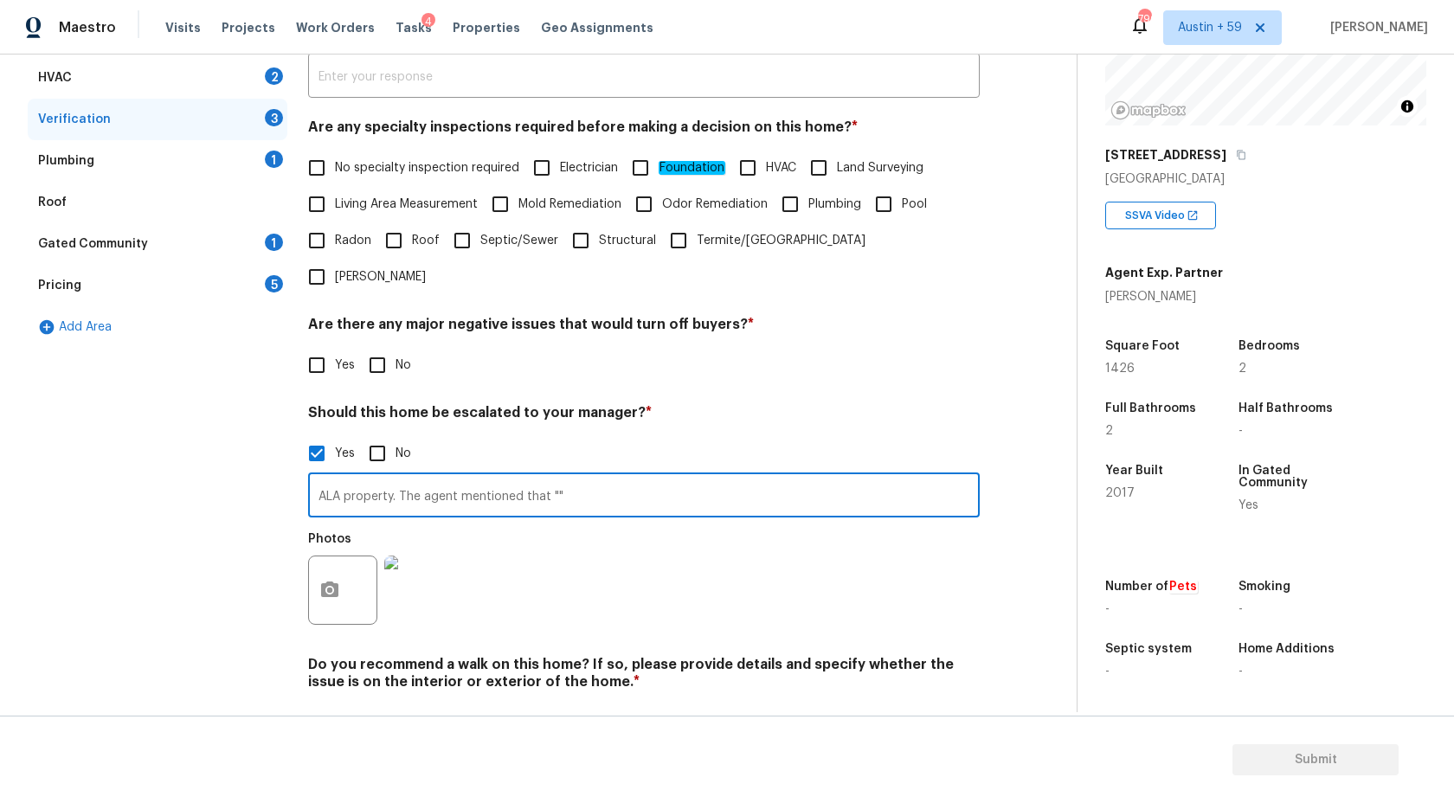
paste input "Dishwasher doesn’t work and it maybe because of an electrical issue as it trip …"
type input "ALA property. The agent mentioned that "Dishwasher doesn’t work and it maybe be…"
click at [375, 347] on input "No" at bounding box center [377, 365] width 36 height 36
checkbox input "true"
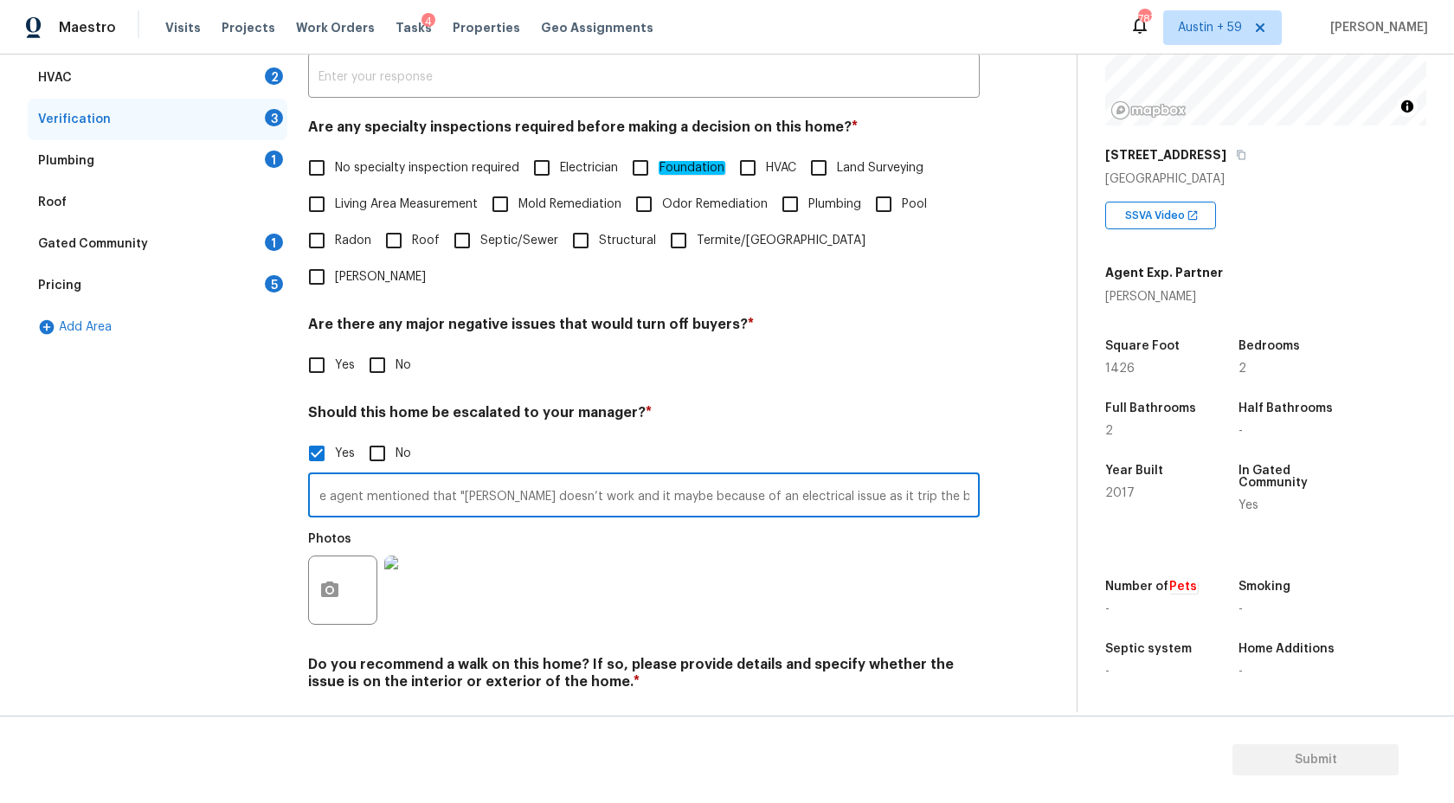
scroll to position [0, 0]
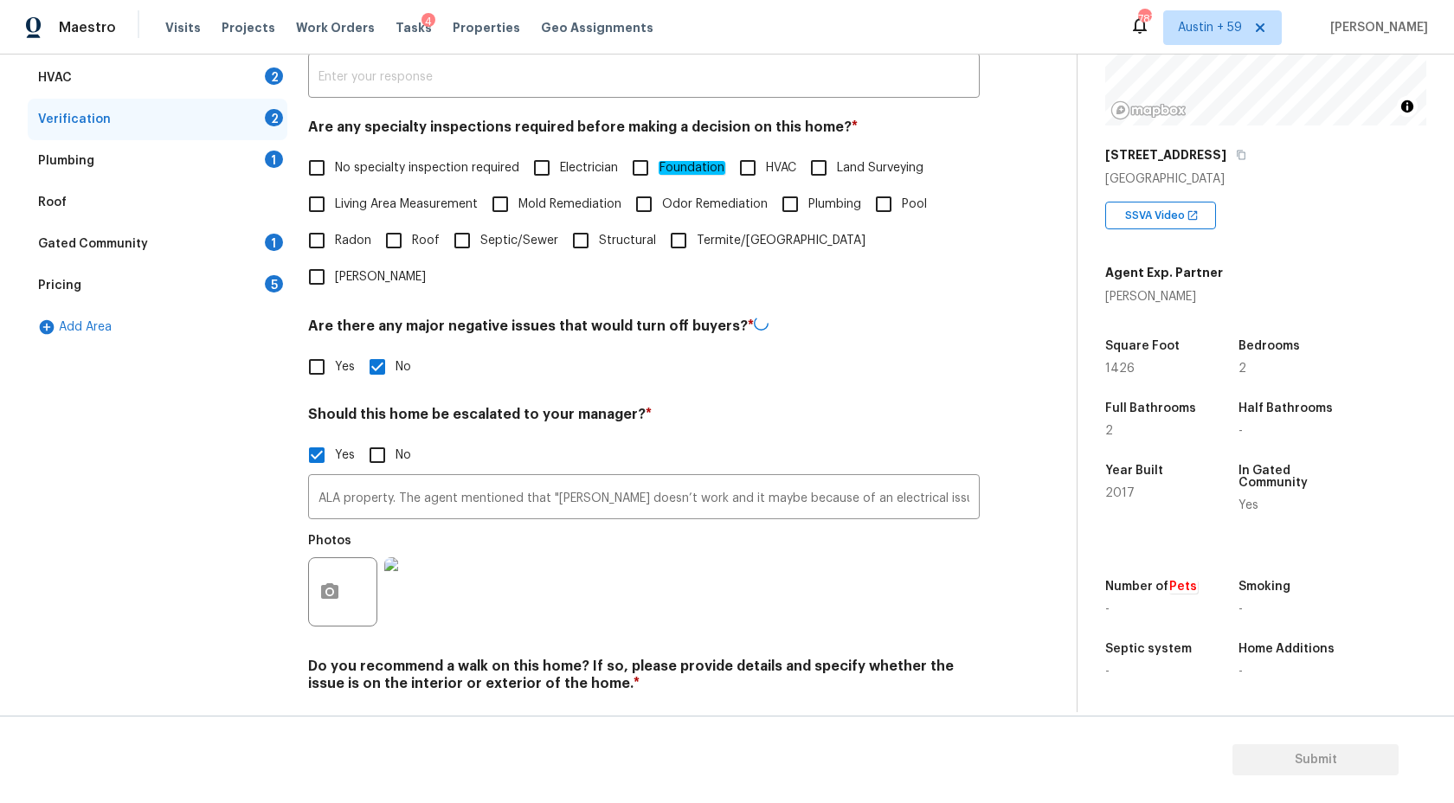
click at [544, 180] on input "Electrician" at bounding box center [542, 168] width 36 height 36
checkbox input "true"
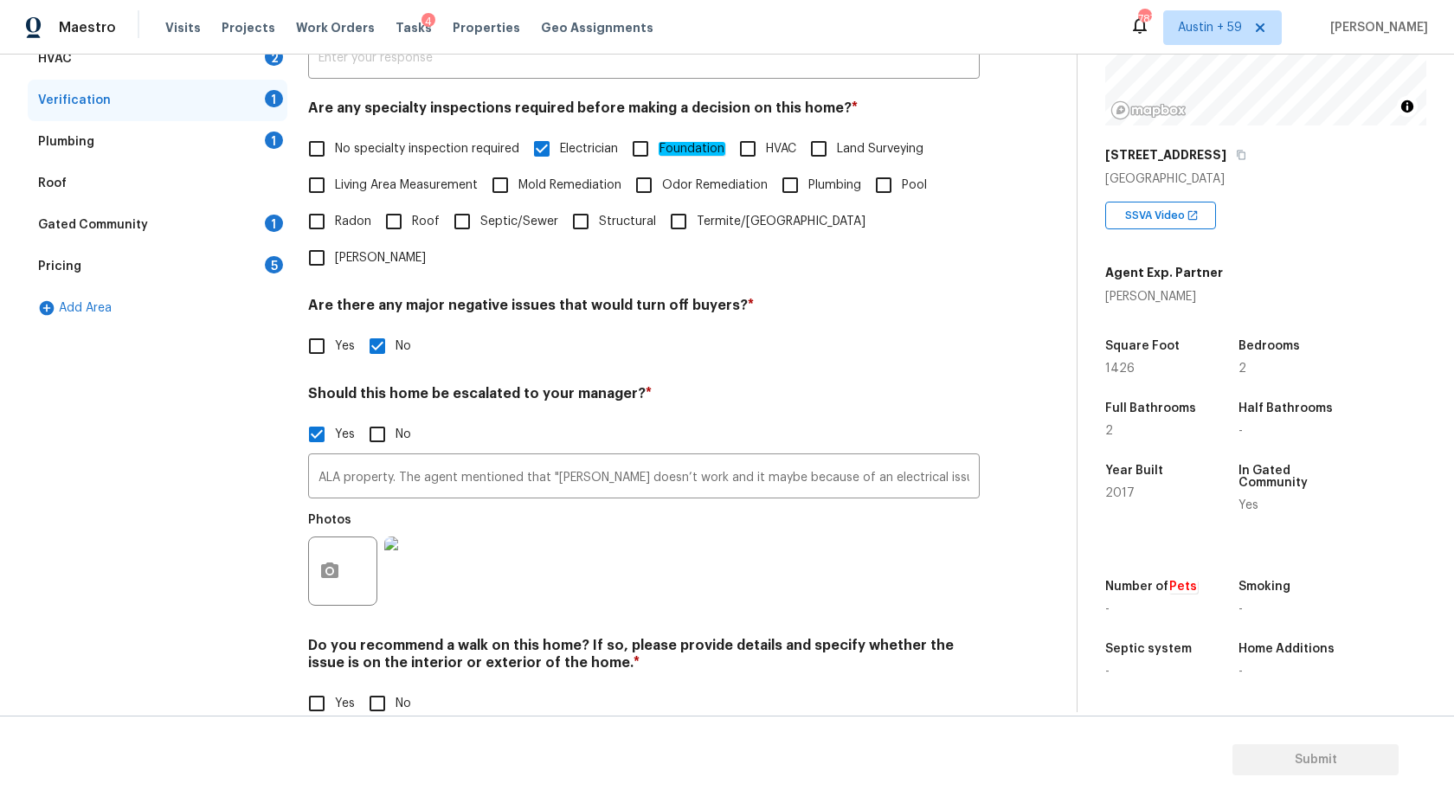
click at [390, 686] on input "No" at bounding box center [377, 704] width 36 height 36
checkbox input "true"
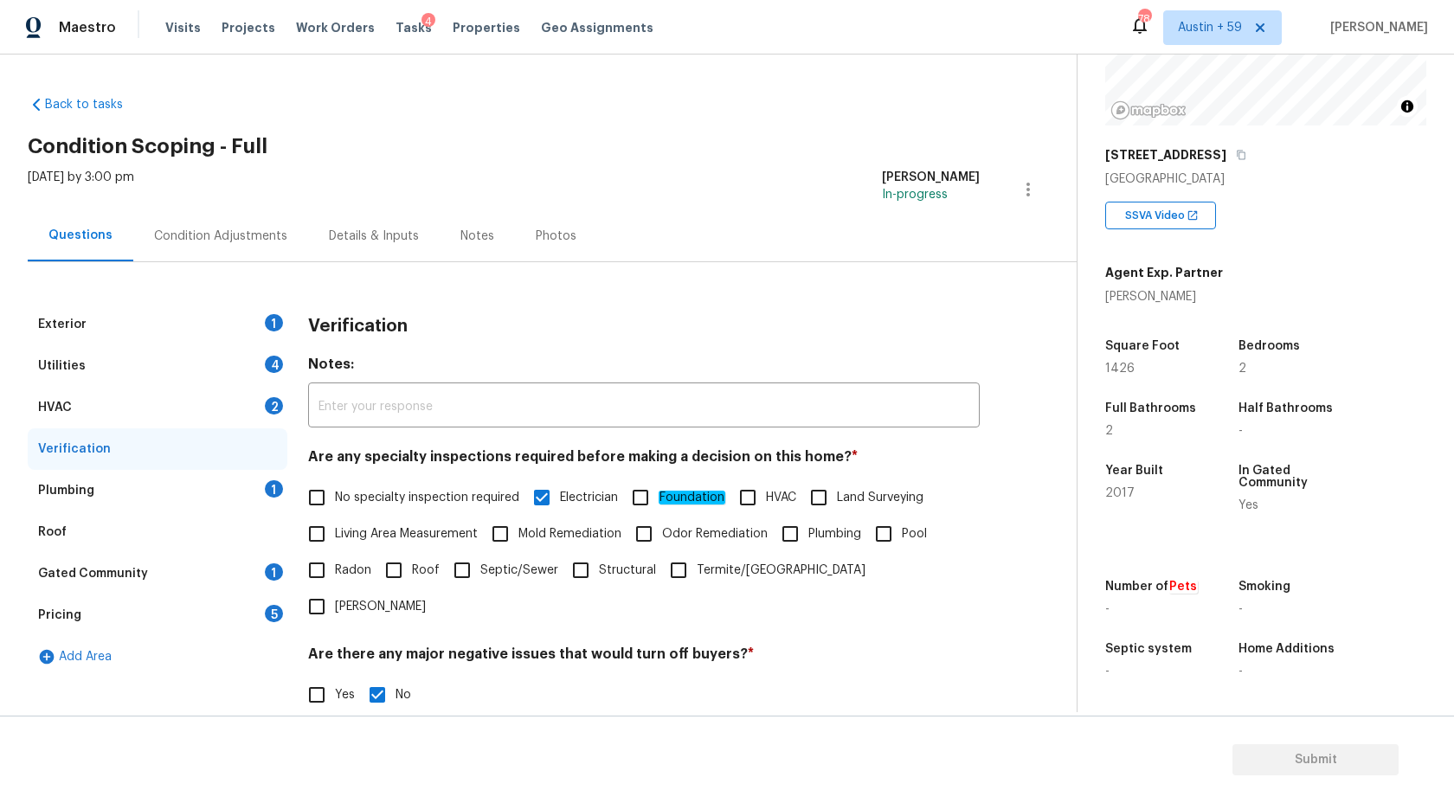
click at [234, 237] on div "Condition Adjustments" at bounding box center [220, 236] width 133 height 17
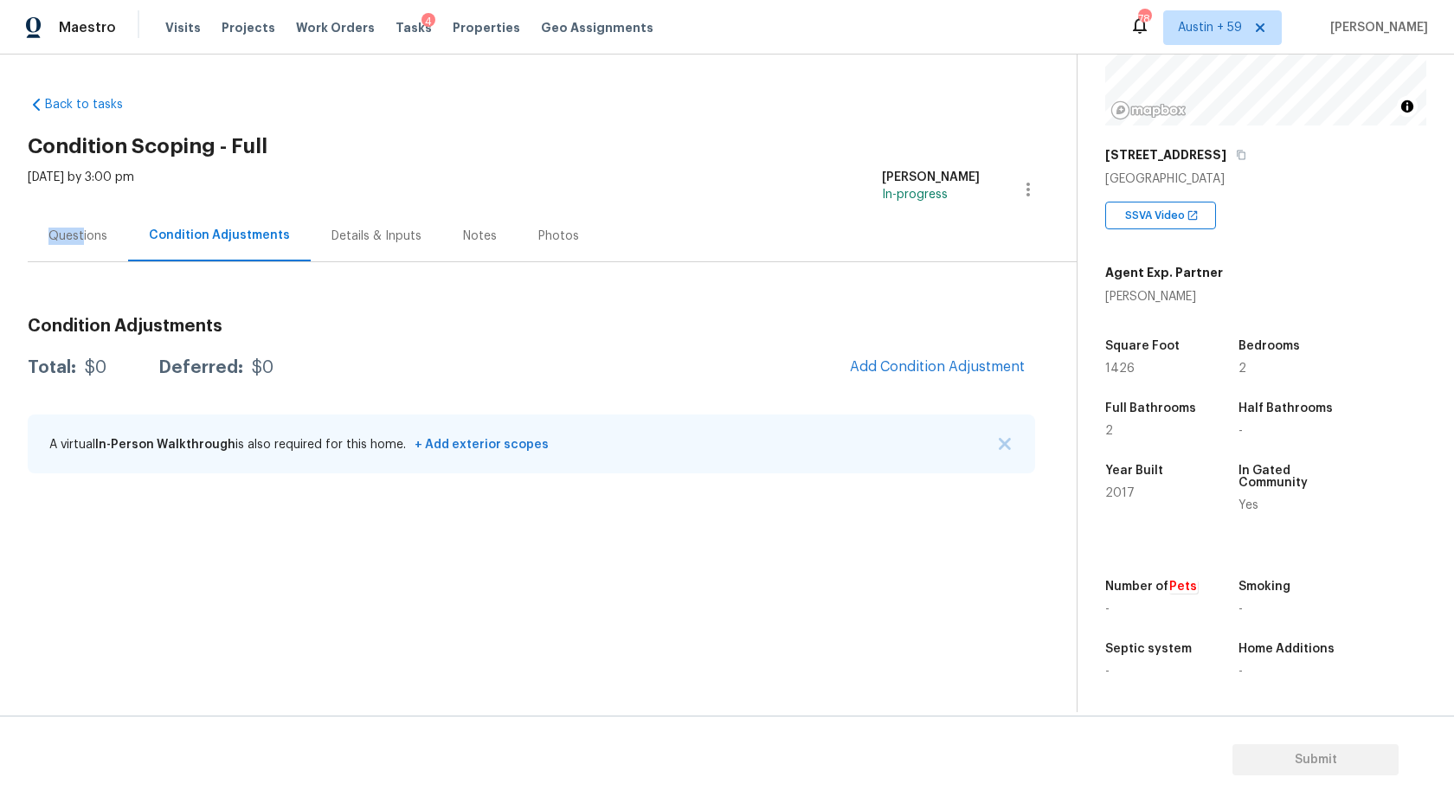
click at [83, 228] on div "Questions" at bounding box center [77, 236] width 59 height 17
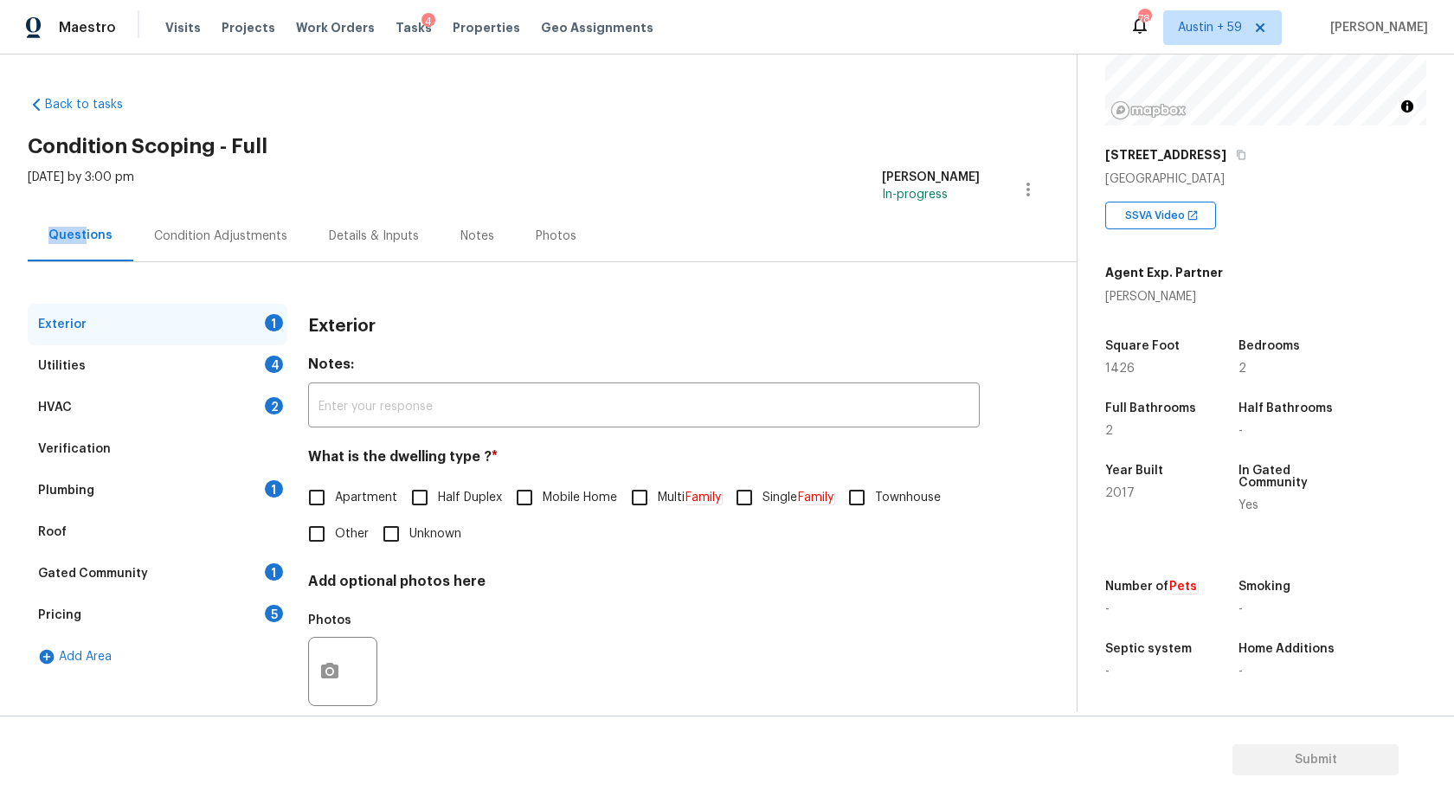
scroll to position [30, 0]
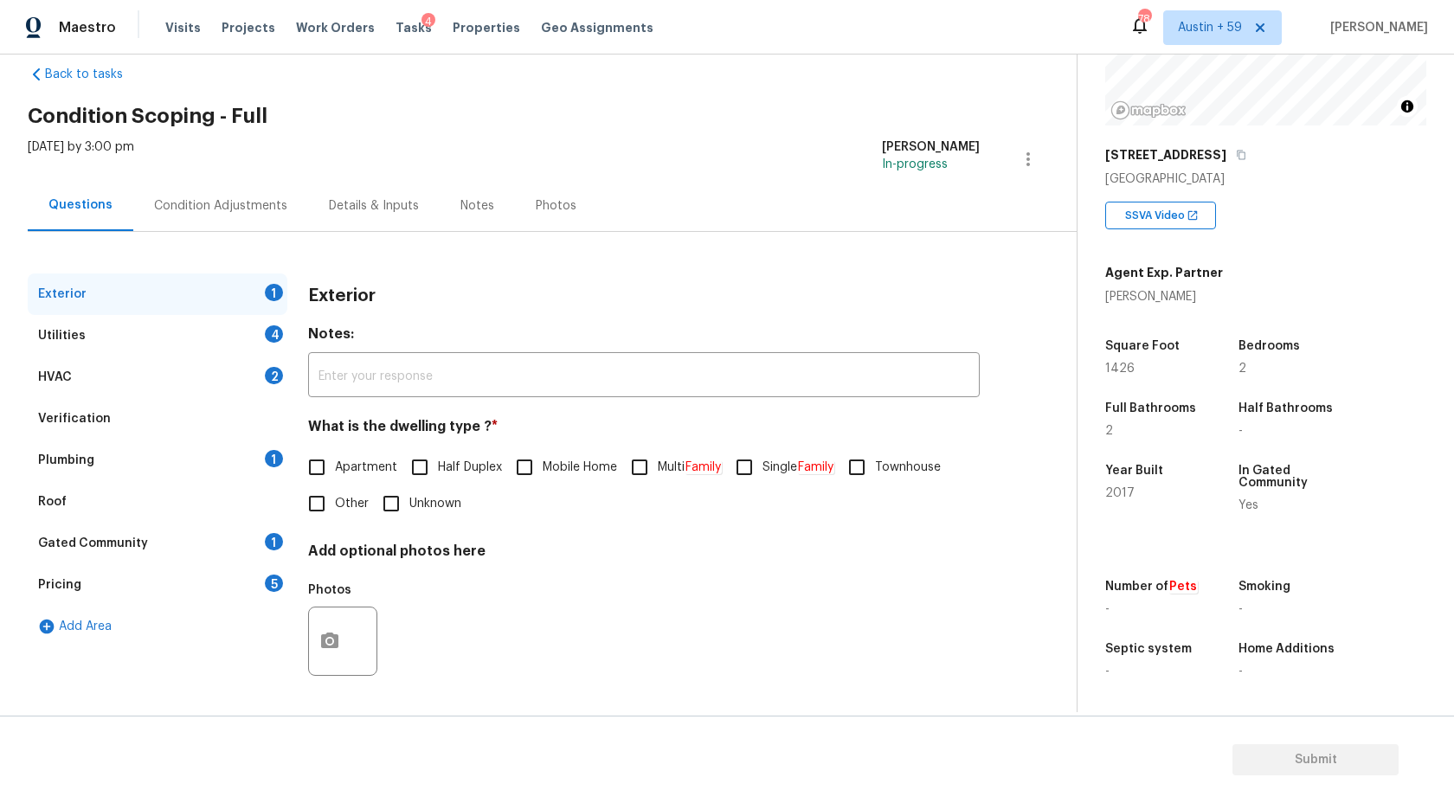
click at [222, 545] on div "Gated Community 1" at bounding box center [158, 544] width 260 height 42
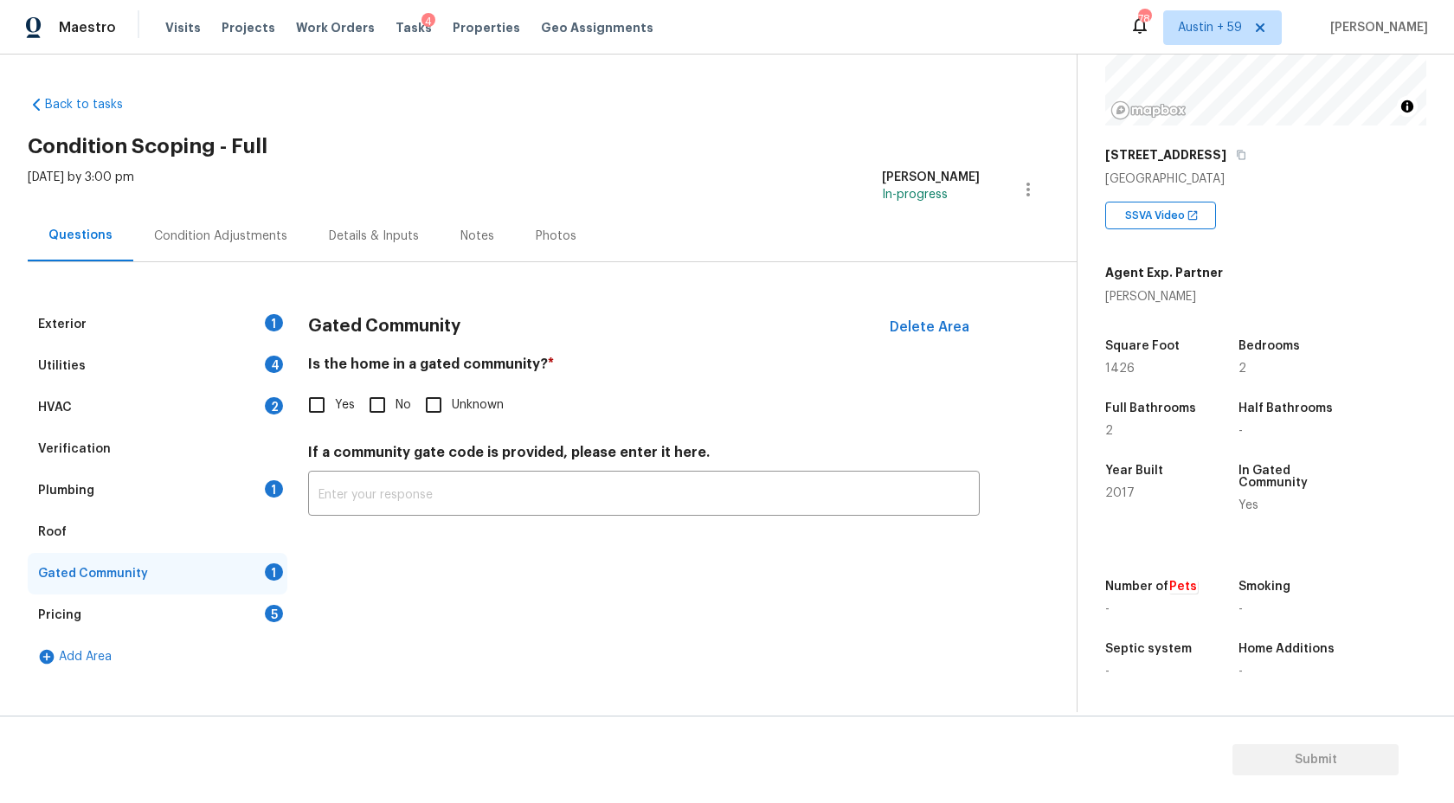
click at [329, 405] on input "Yes" at bounding box center [317, 405] width 36 height 36
checkbox input "true"
click at [274, 240] on div "Condition Adjustments" at bounding box center [220, 236] width 133 height 17
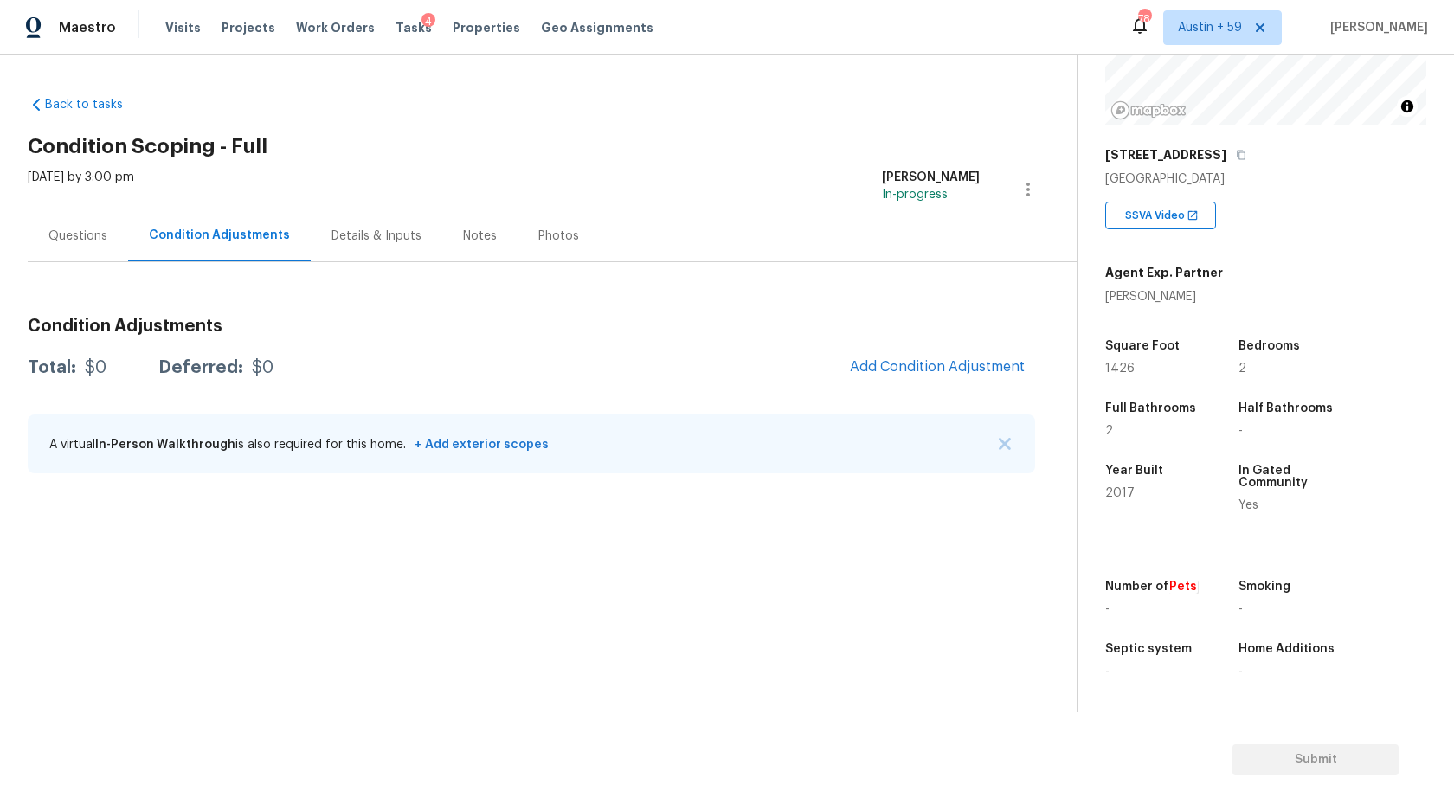
click at [893, 347] on div "Condition Adjustments Total: $0 Deferred: $0 Add Condition Adjustment A virtual…" at bounding box center [532, 396] width 1008 height 185
click at [877, 361] on span "Add Condition Adjustment" at bounding box center [937, 367] width 175 height 16
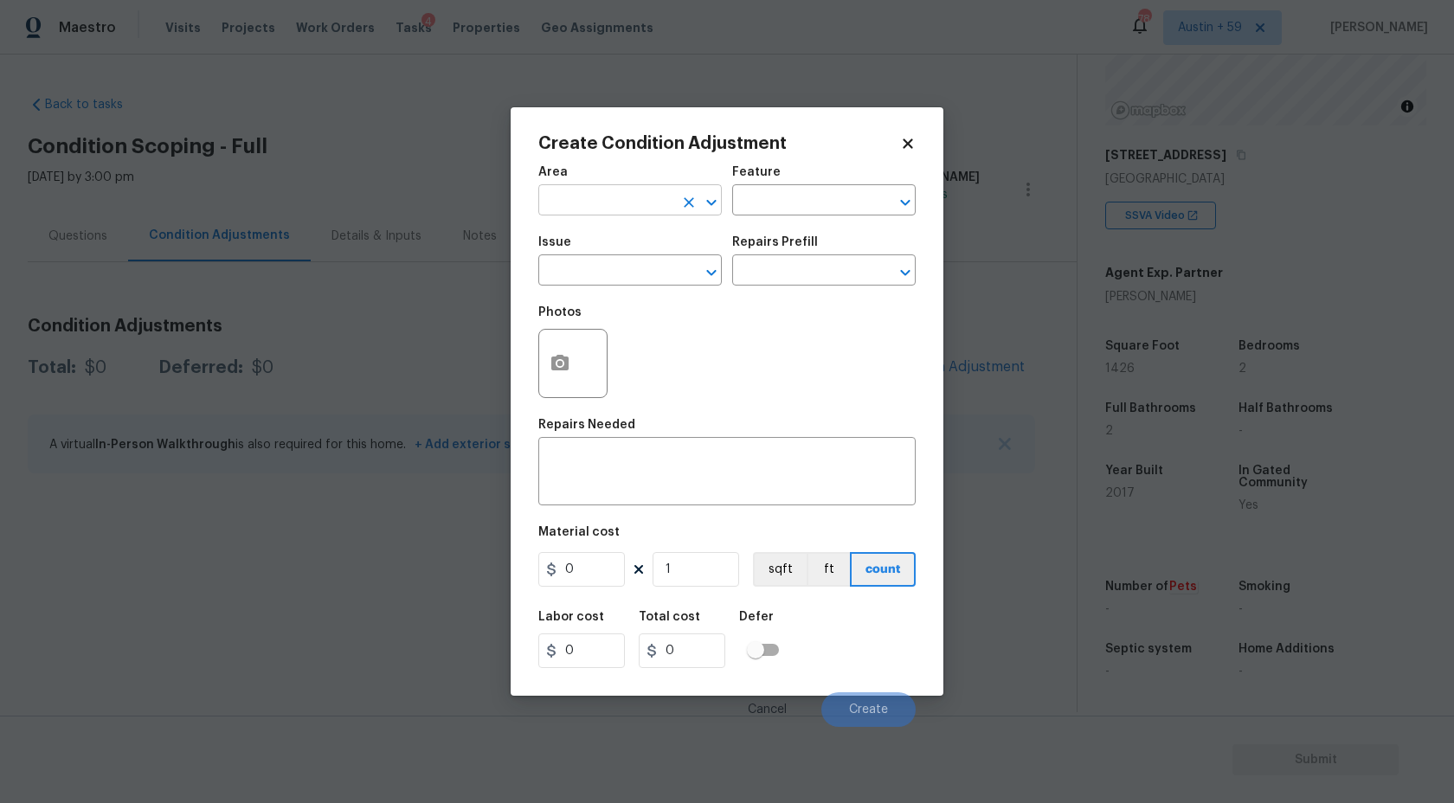
click at [560, 203] on input "text" at bounding box center [605, 202] width 135 height 27
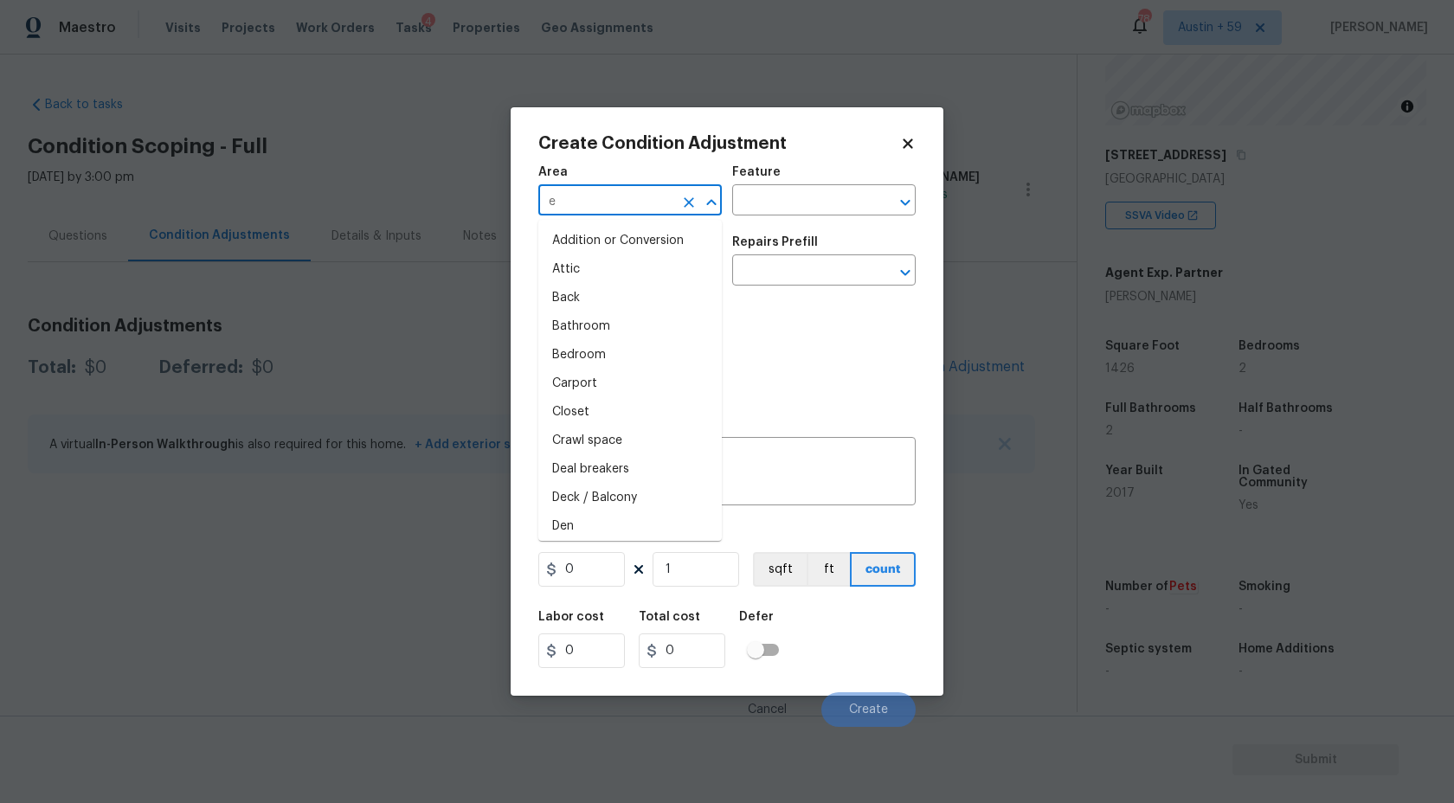
type input "ex"
type input "t"
click at [584, 202] on input "t" at bounding box center [605, 202] width 135 height 27
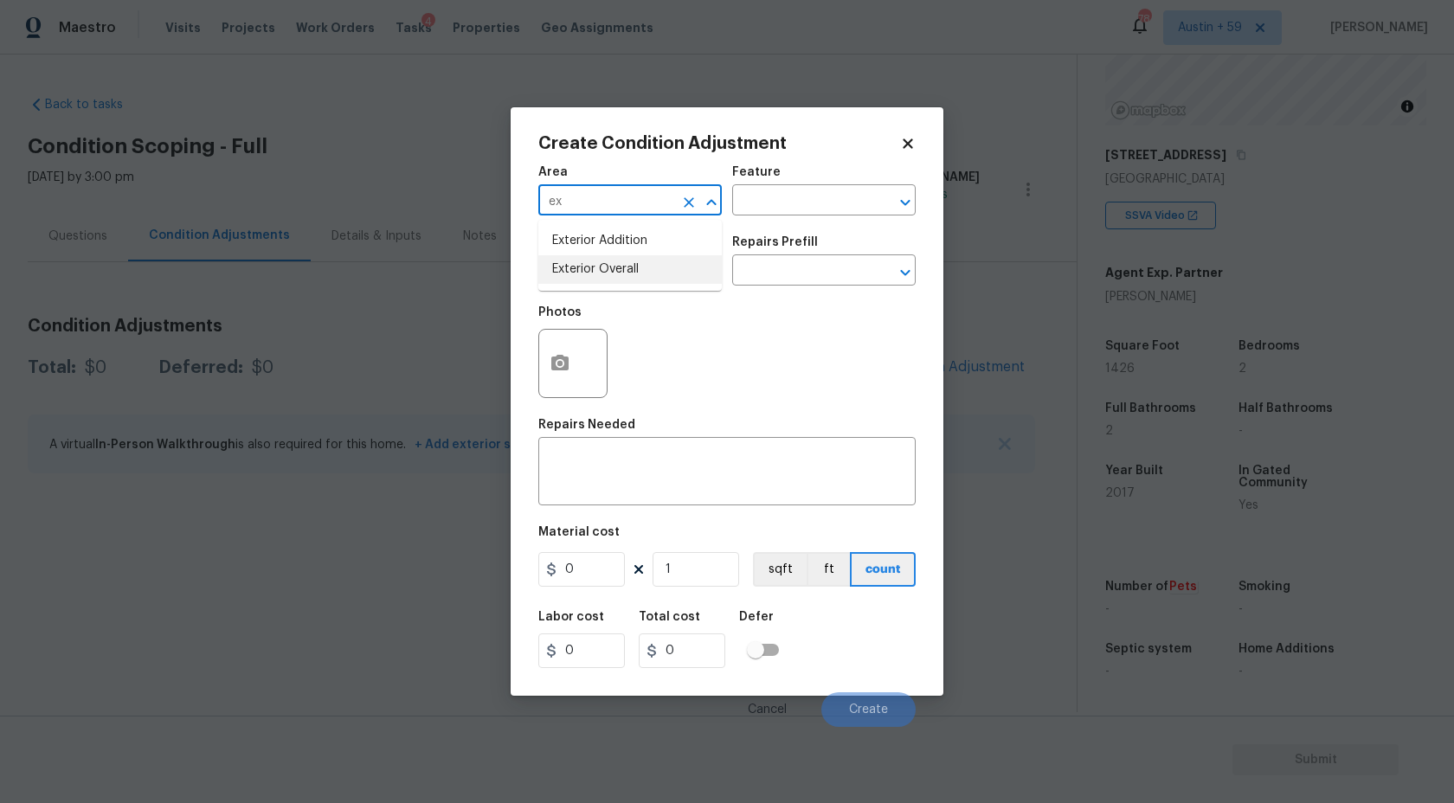
click at [599, 269] on li "Exterior Overall" at bounding box center [630, 269] width 184 height 29
type input "Exterior Overall"
click at [599, 269] on input "text" at bounding box center [605, 272] width 135 height 27
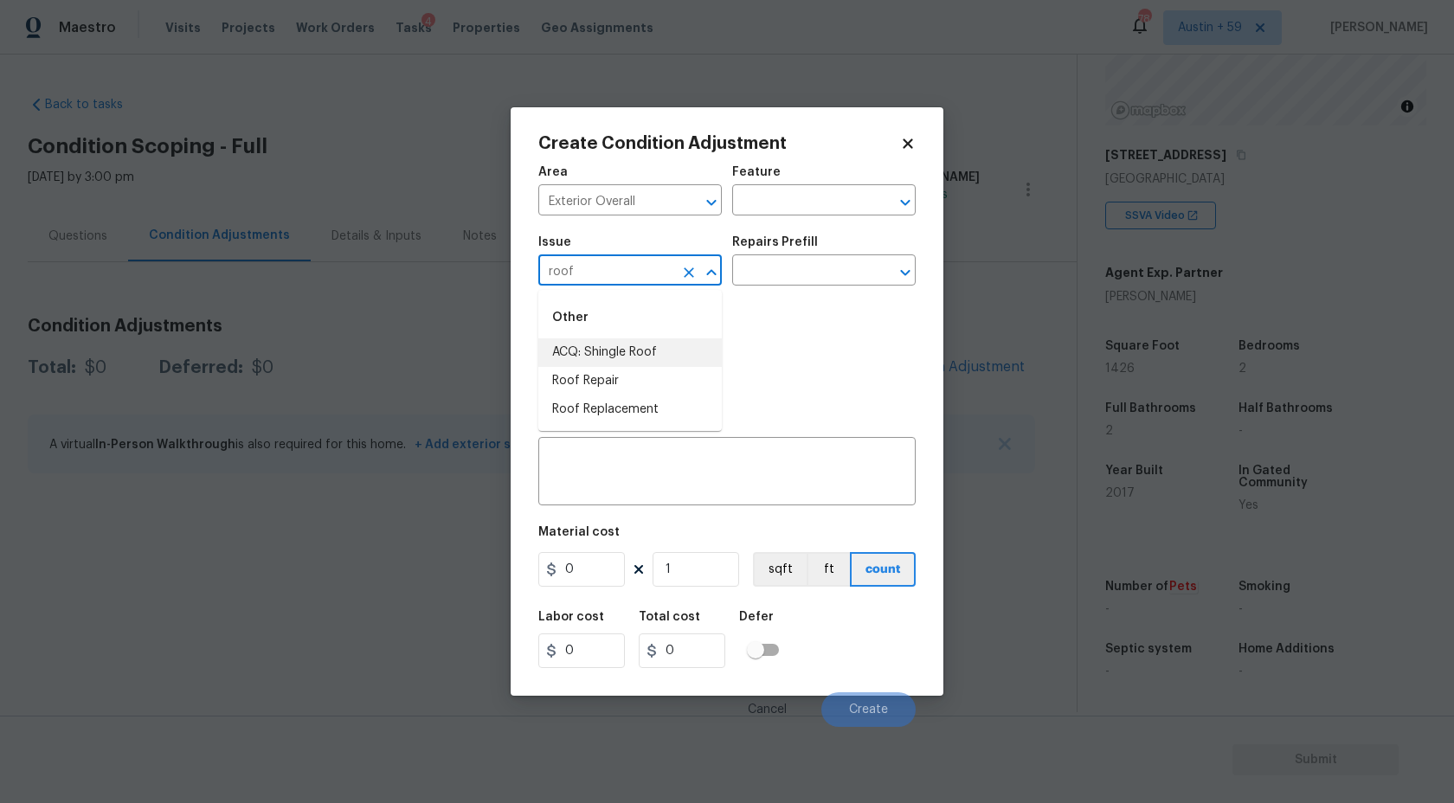
click at [617, 358] on li "ACQ: Shingle Roof" at bounding box center [630, 352] width 184 height 29
type input "ACQ: Shingle Roof"
click at [787, 280] on input "text" at bounding box center [799, 272] width 135 height 27
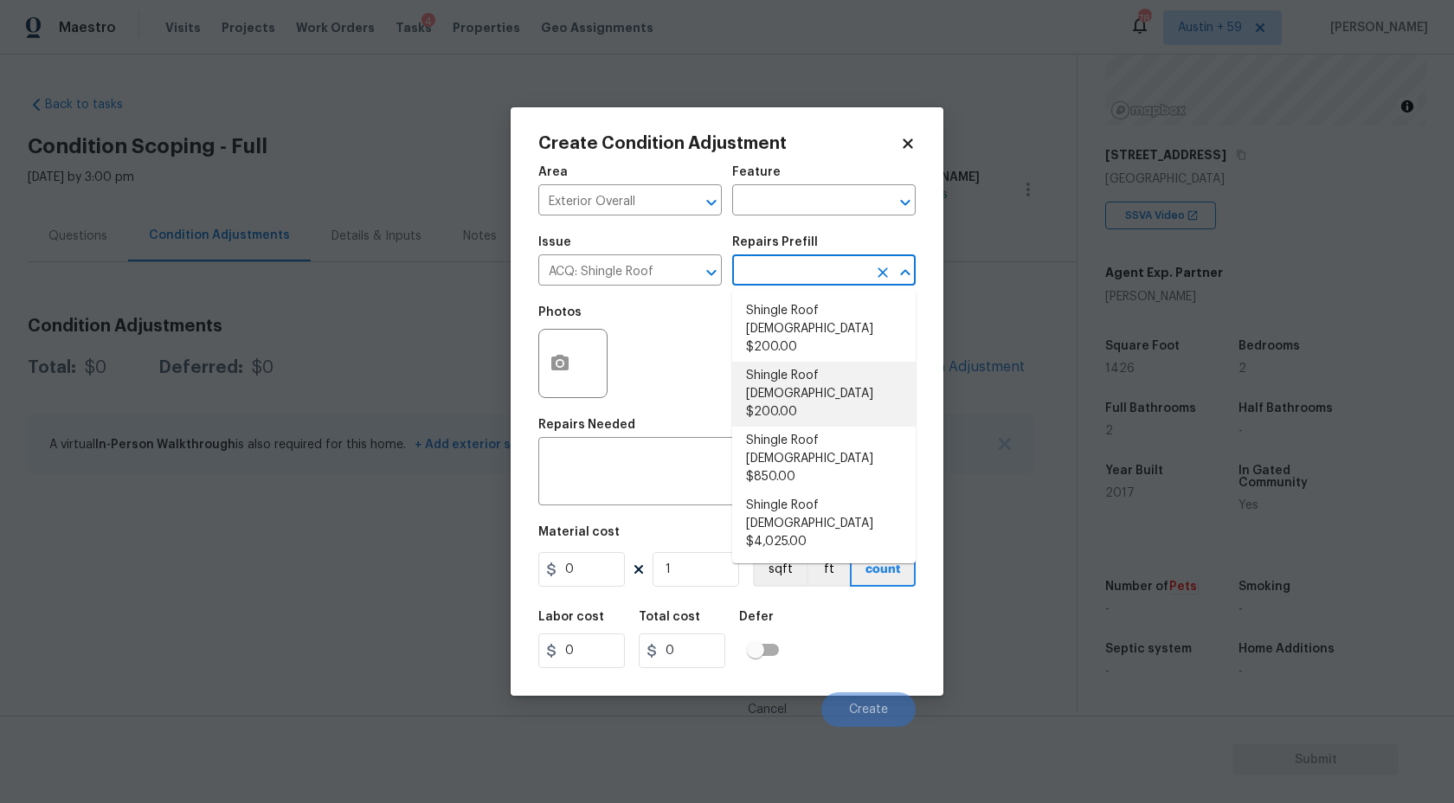
click at [827, 316] on li "Shingle Roof 0-10 Years Old $200.00" at bounding box center [824, 329] width 184 height 65
type input "Acquisition"
type textarea "Acquisition Scope: Shingle Roof 0-10 years in age maintenance."
type input "200"
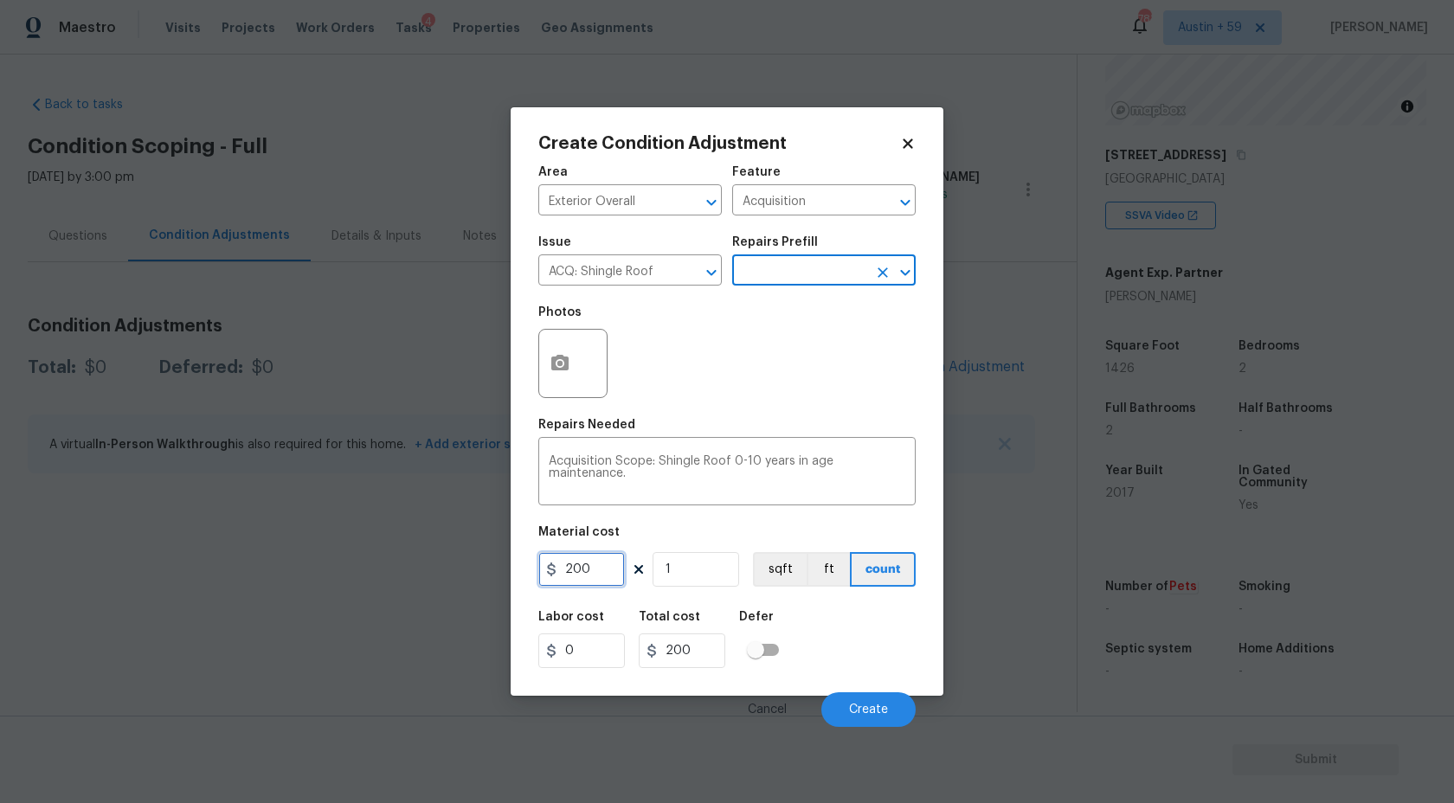
click at [593, 569] on input "200" at bounding box center [581, 569] width 87 height 35
type input "288"
click at [763, 486] on textarea "Acquisition Scope: Shingle Roof 0-10 years in age maintenance." at bounding box center [727, 473] width 357 height 36
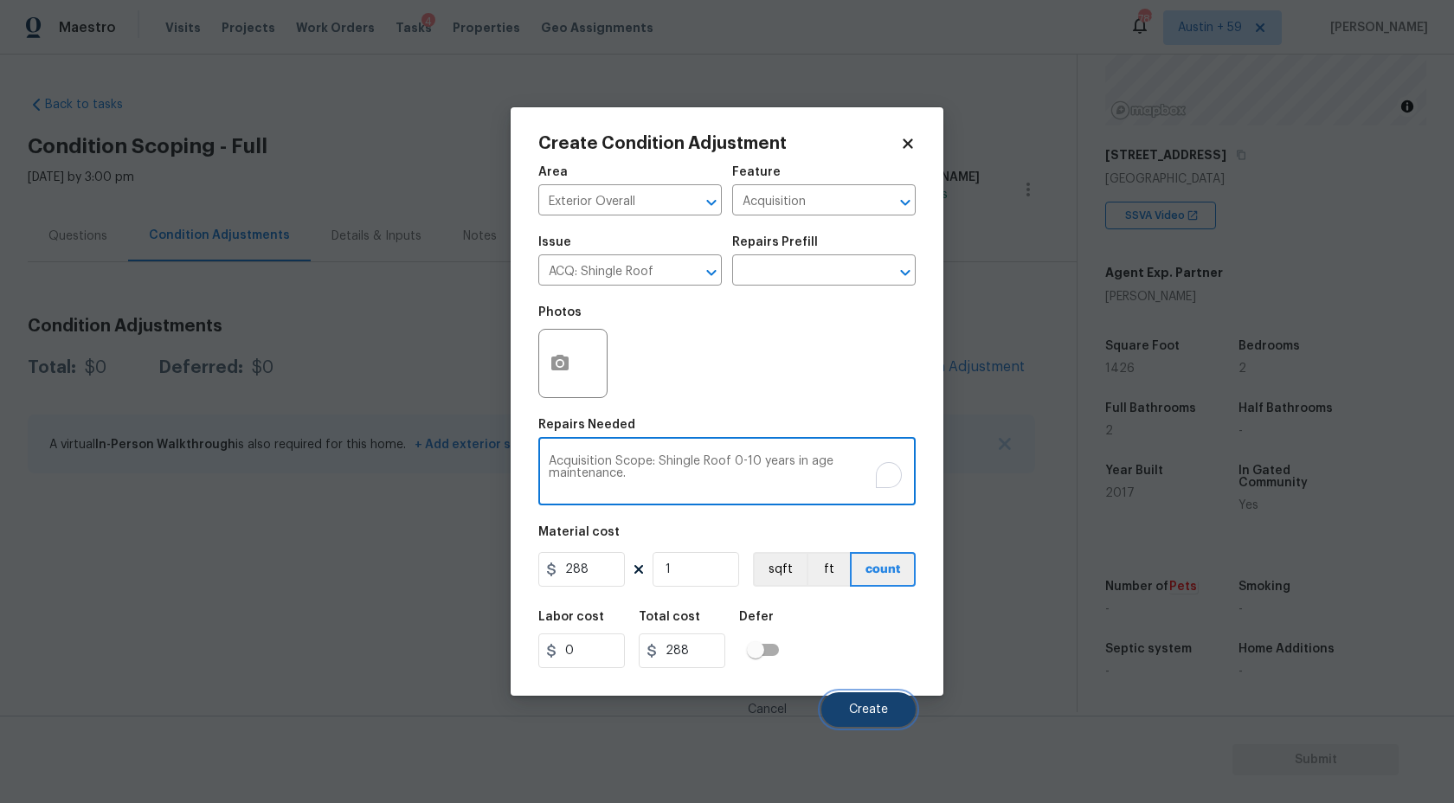
click at [896, 709] on button "Create" at bounding box center [868, 709] width 94 height 35
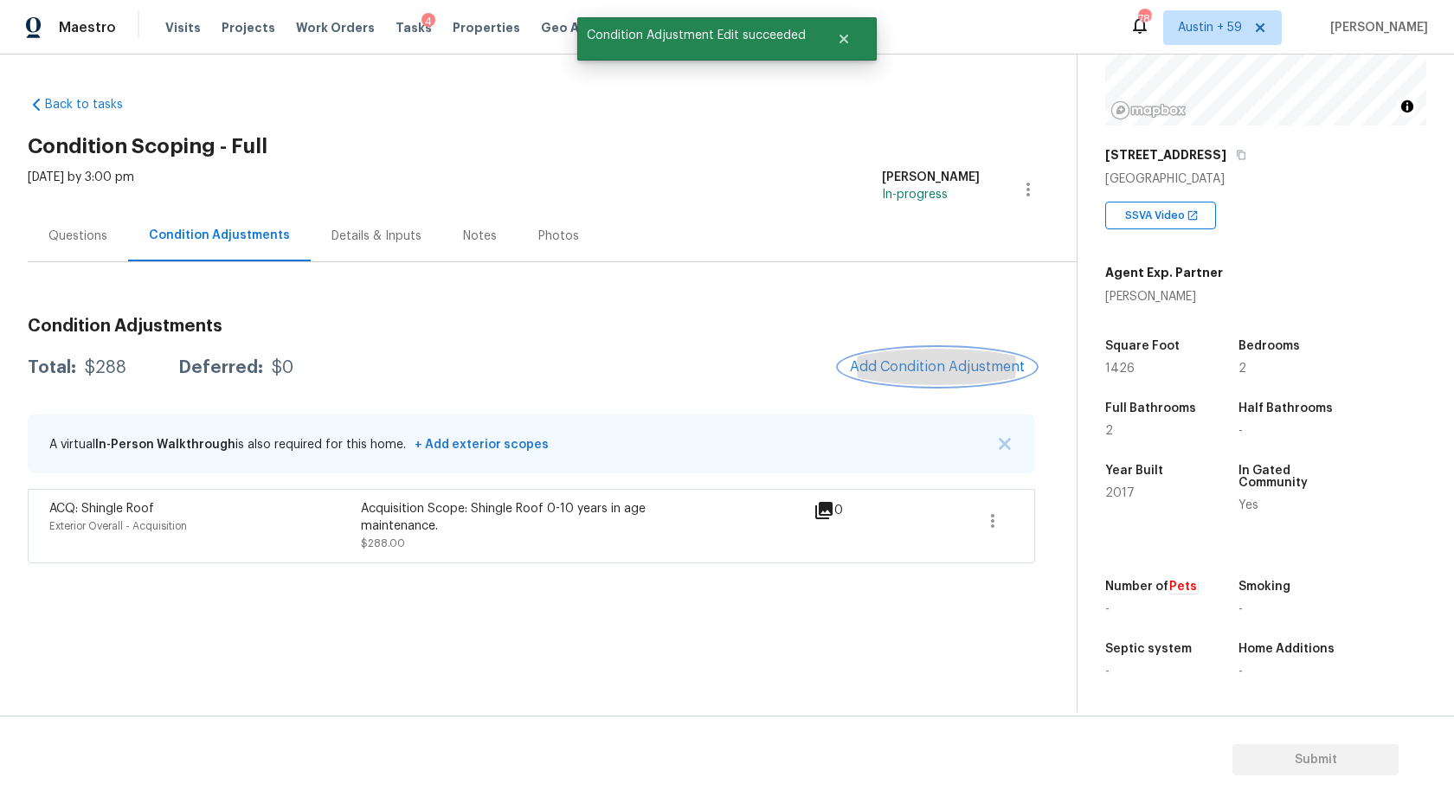
click at [911, 357] on button "Add Condition Adjustment" at bounding box center [938, 367] width 196 height 36
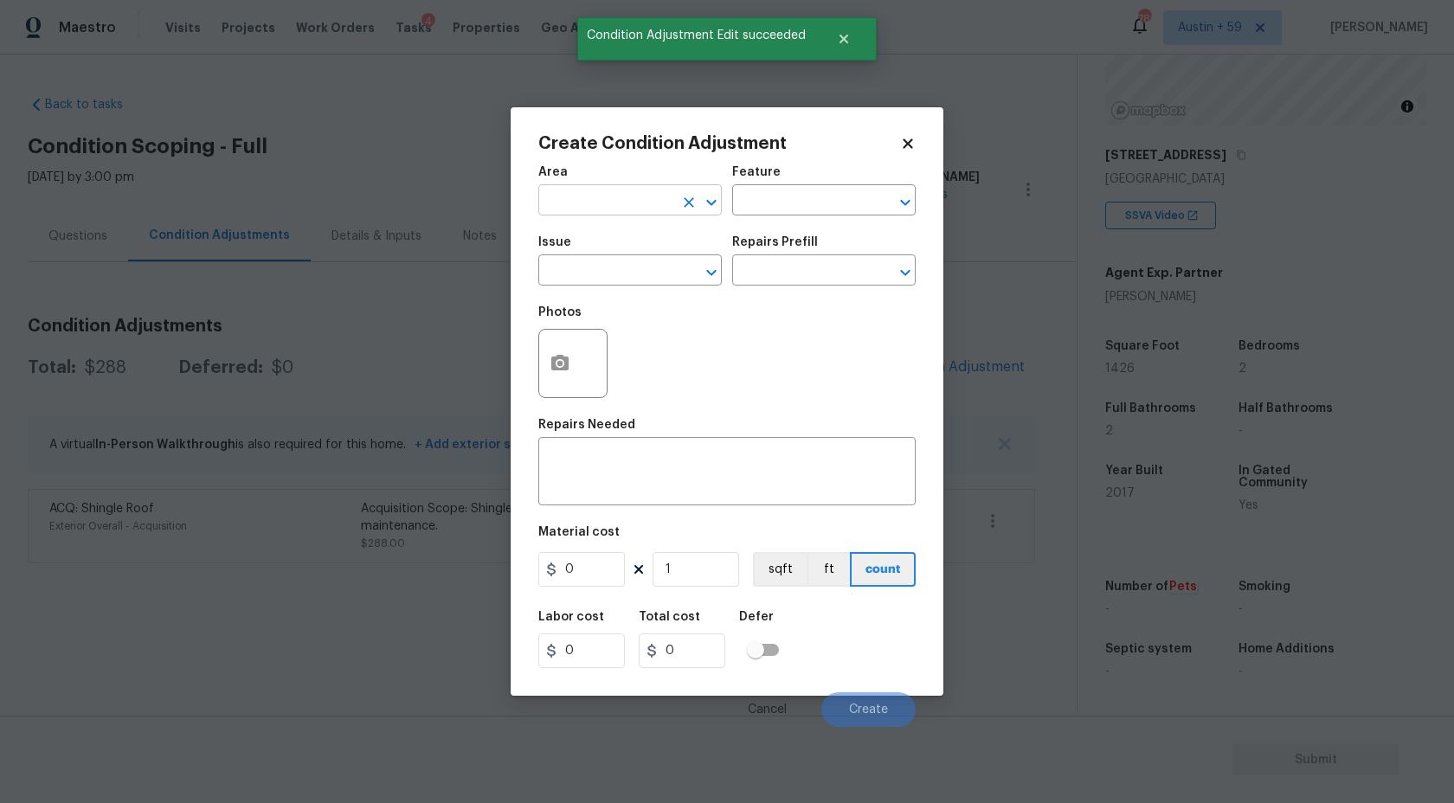
click at [569, 215] on input "text" at bounding box center [605, 202] width 135 height 27
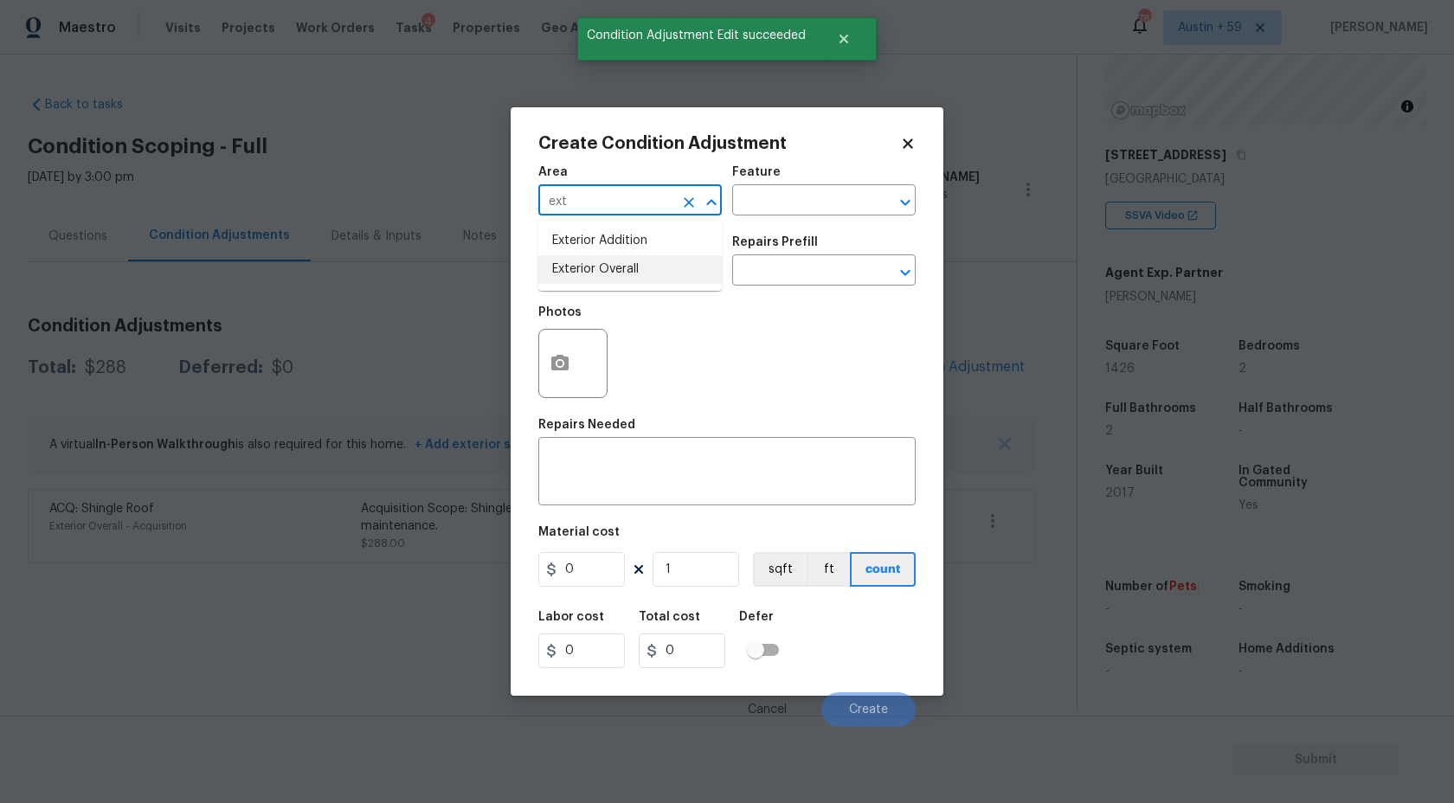
click at [604, 266] on li "Exterior Overall" at bounding box center [630, 269] width 184 height 29
type input "Exterior Overall"
click at [604, 271] on input "text" at bounding box center [605, 272] width 135 height 27
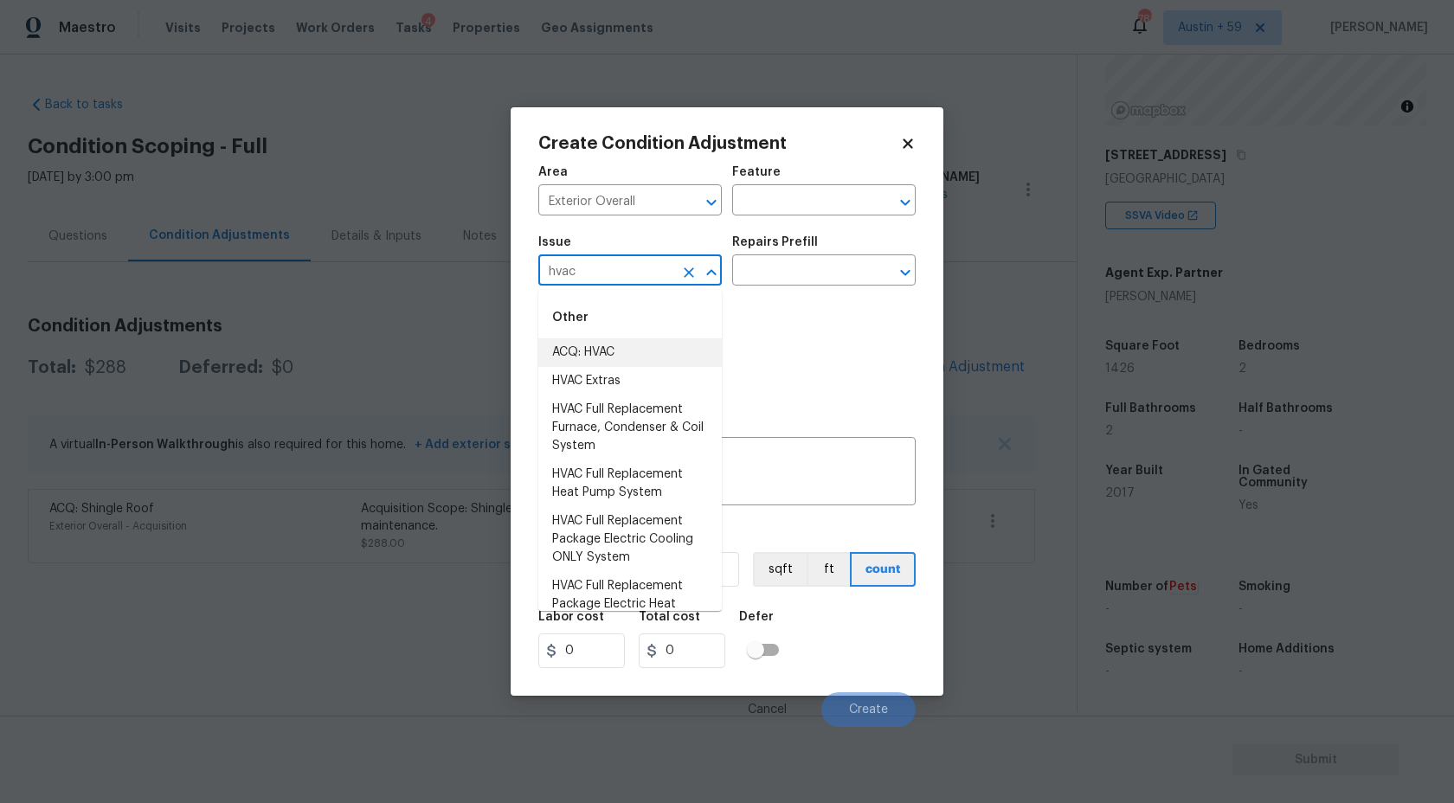
click at [628, 345] on li "ACQ: HVAC" at bounding box center [630, 352] width 184 height 29
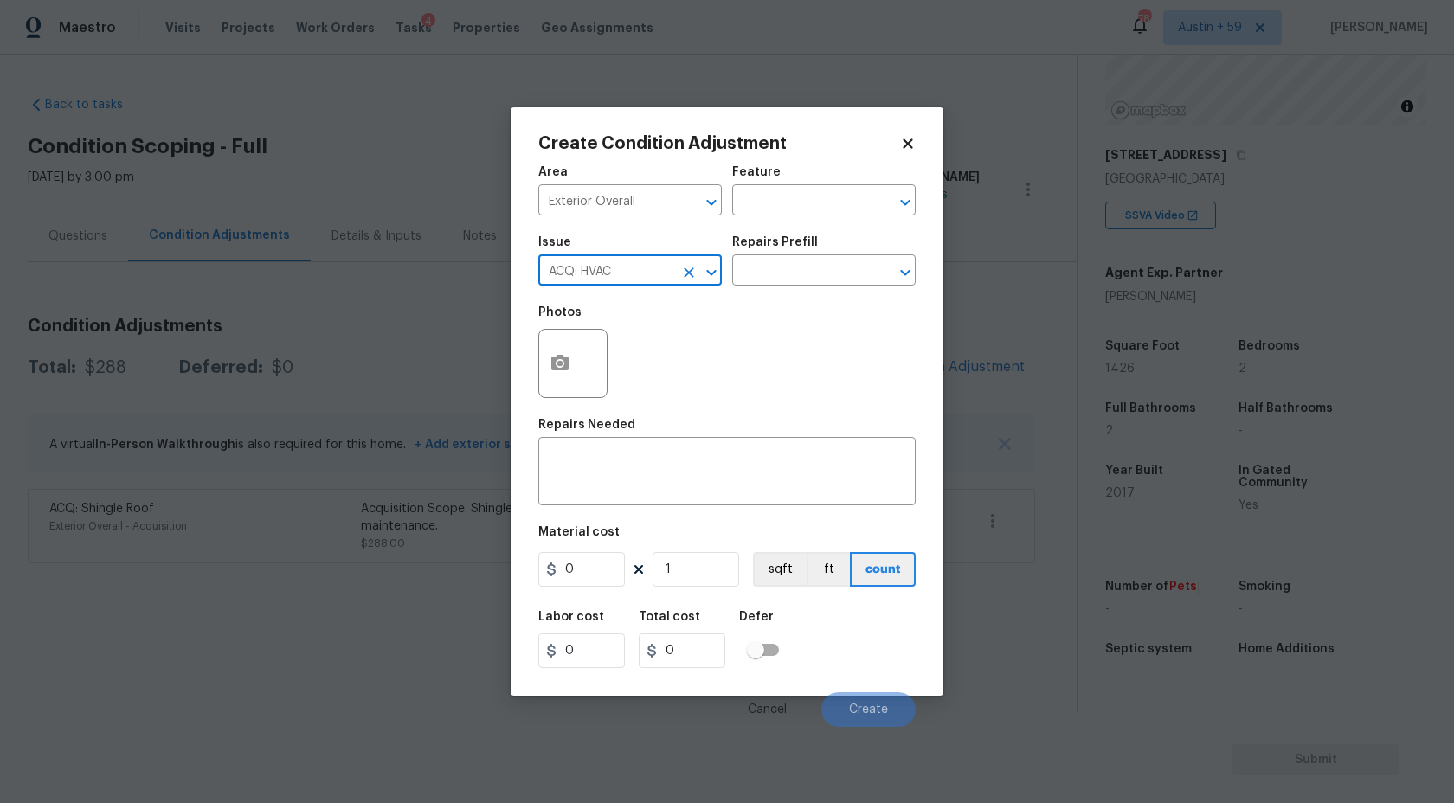
type input "ACQ: HVAC"
click at [855, 248] on div "Repairs Prefill" at bounding box center [824, 247] width 184 height 23
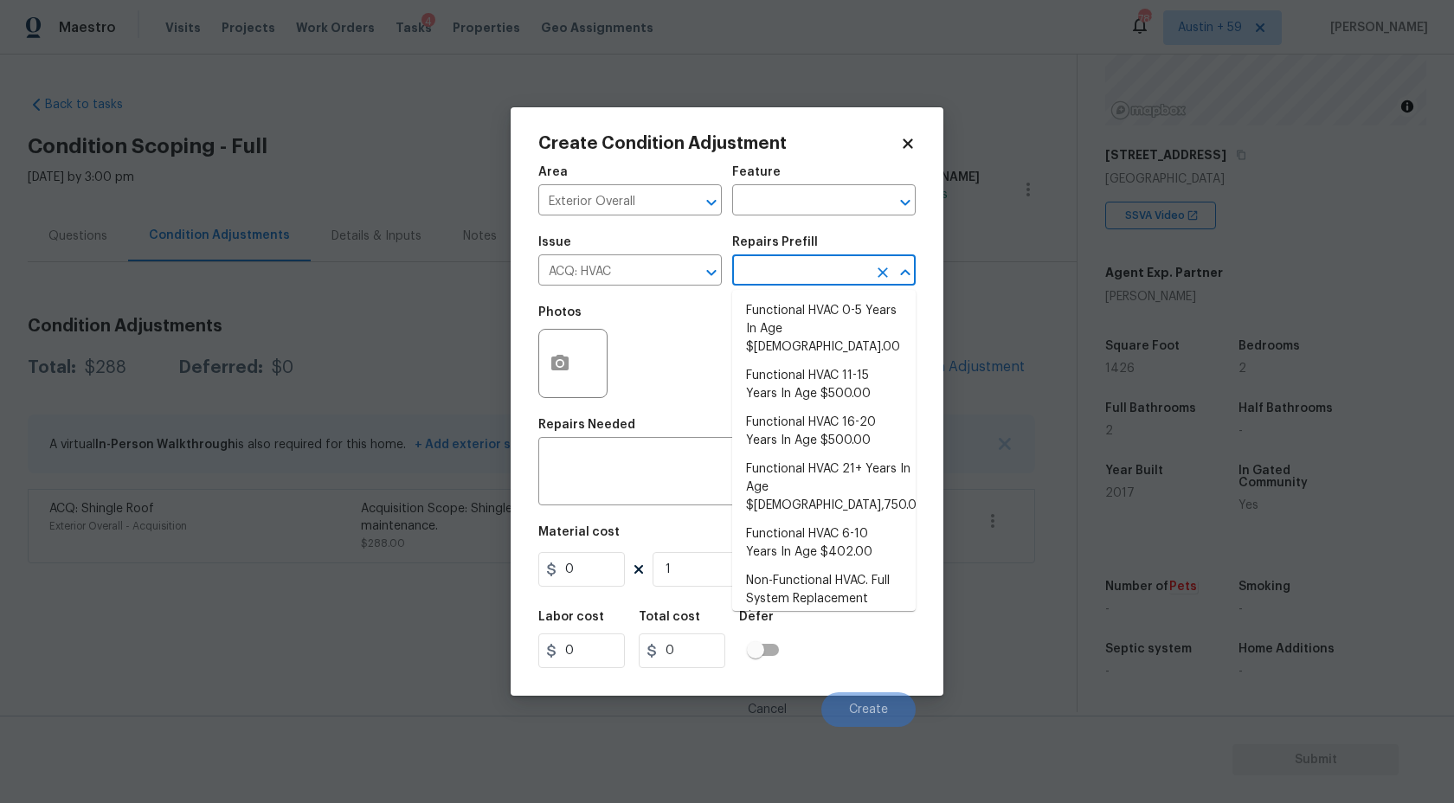
click at [824, 280] on input "text" at bounding box center [799, 272] width 135 height 27
click at [861, 520] on li "Functional HVAC 6-10 Years In Age $402.00" at bounding box center [824, 543] width 184 height 47
type input "Acquisition"
type textarea "Acquisition Scope: Functional HVAC 6-10 years"
type input "402"
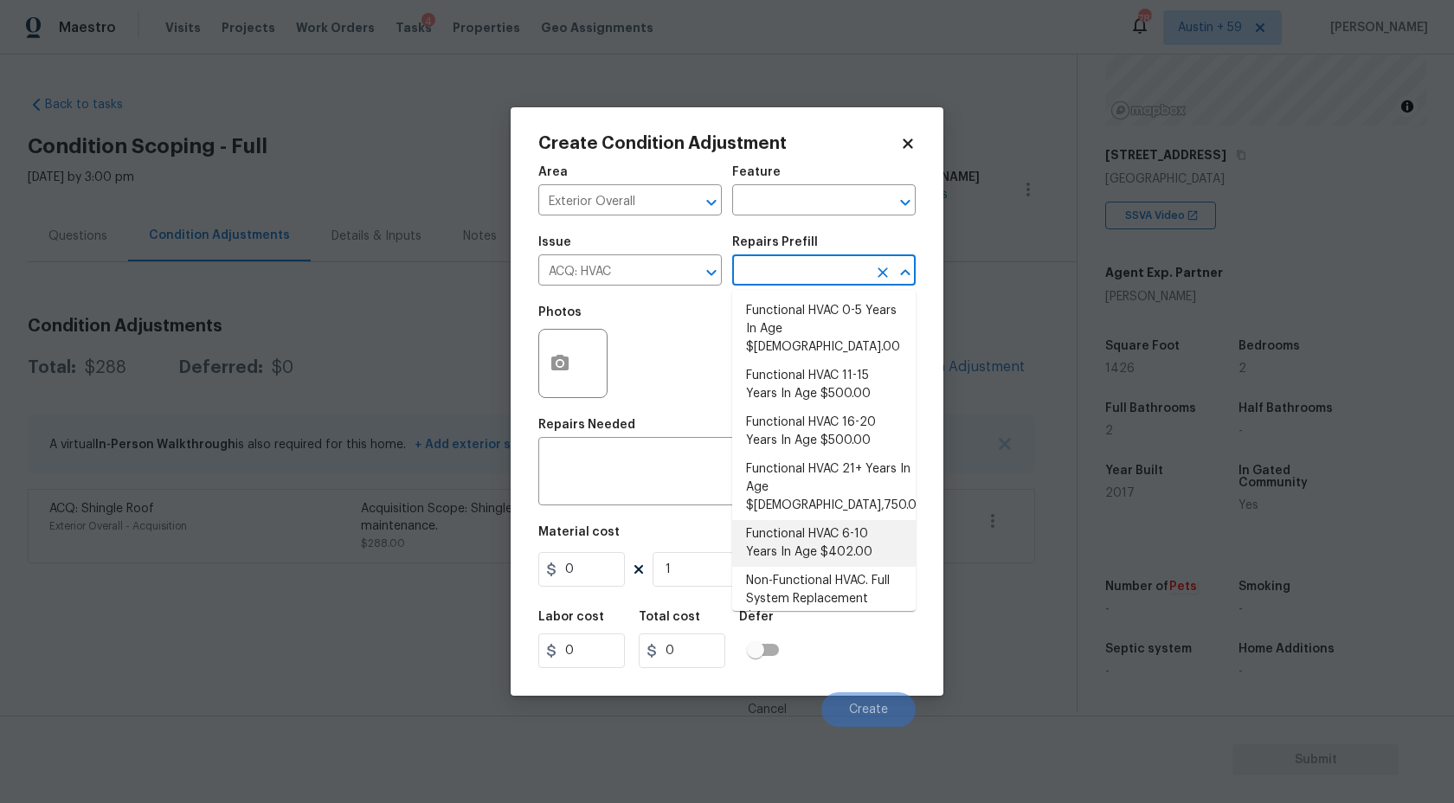
type input "402"
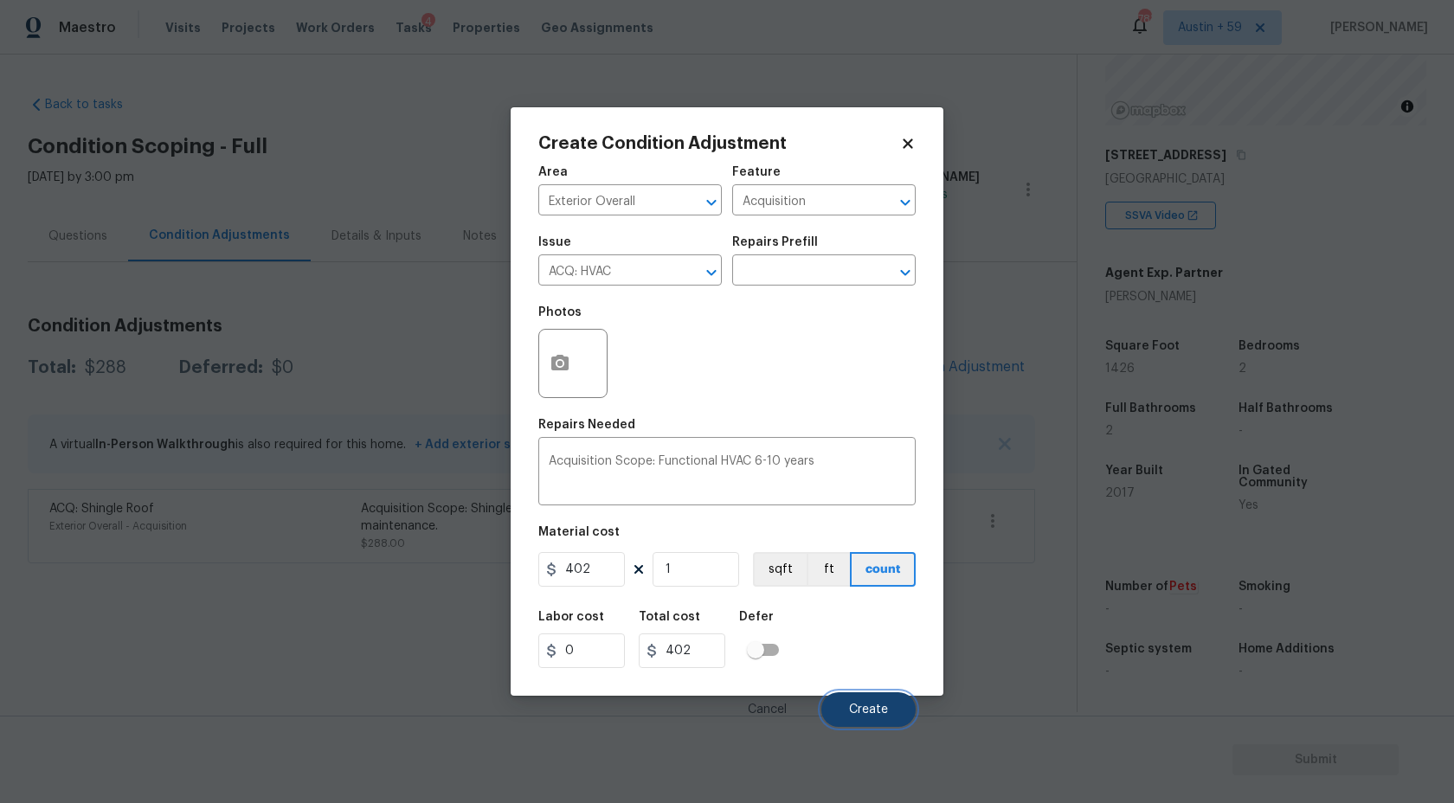
click at [866, 712] on span "Create" at bounding box center [868, 710] width 39 height 13
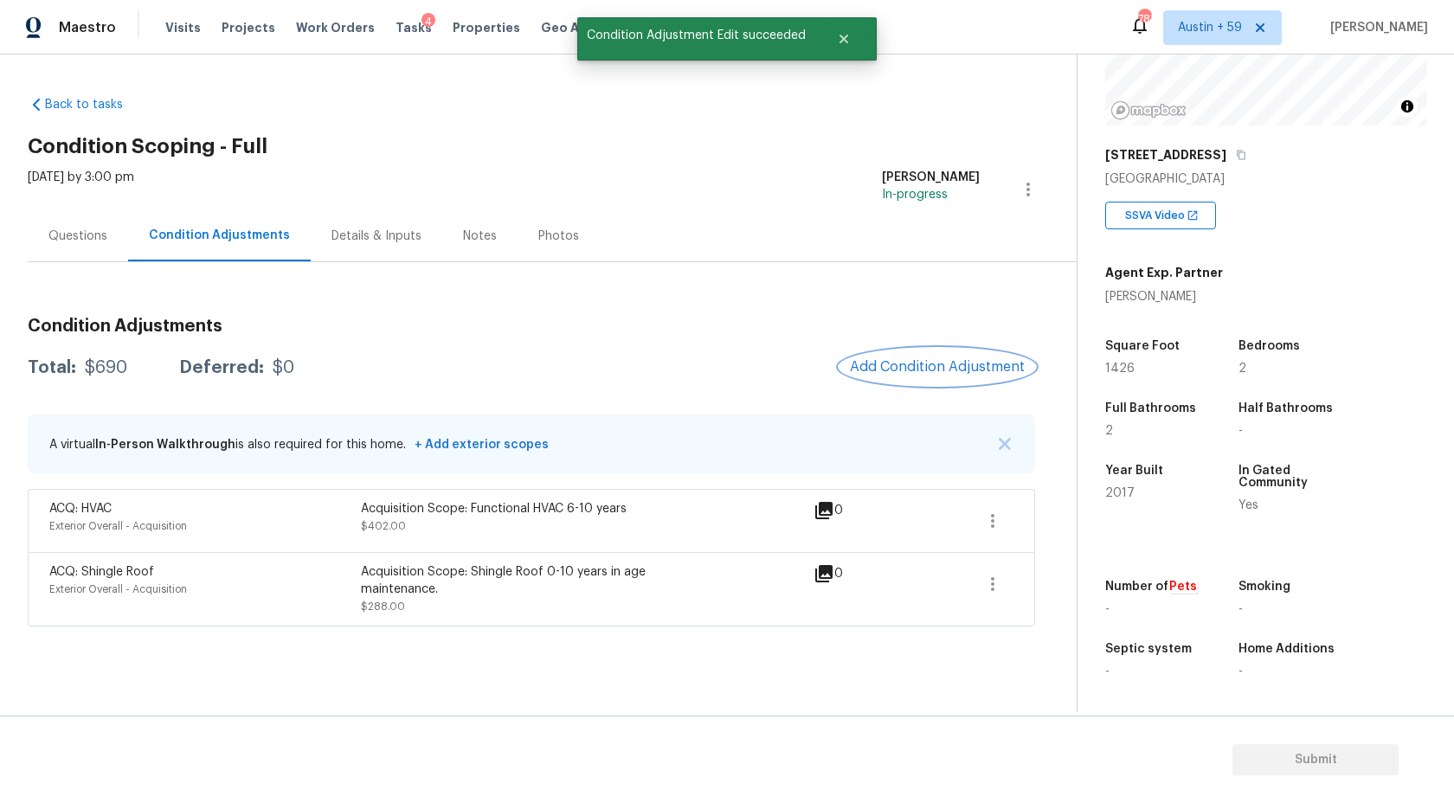
click at [888, 369] on span "Add Condition Adjustment" at bounding box center [937, 367] width 175 height 16
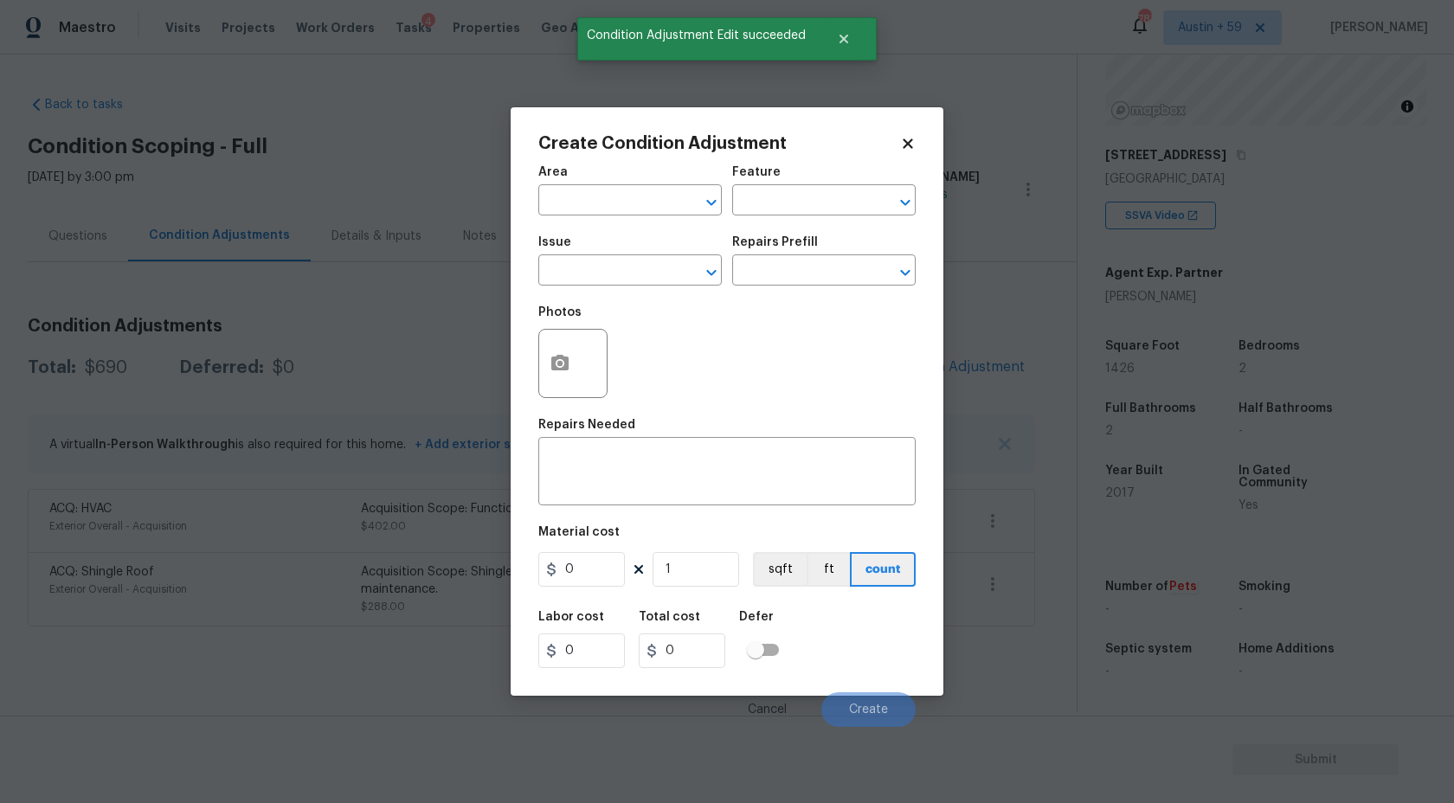
click at [570, 178] on div "Area" at bounding box center [630, 177] width 184 height 23
click at [589, 222] on span "Area ​" at bounding box center [630, 191] width 184 height 70
click at [589, 216] on span "Area ​" at bounding box center [630, 191] width 184 height 70
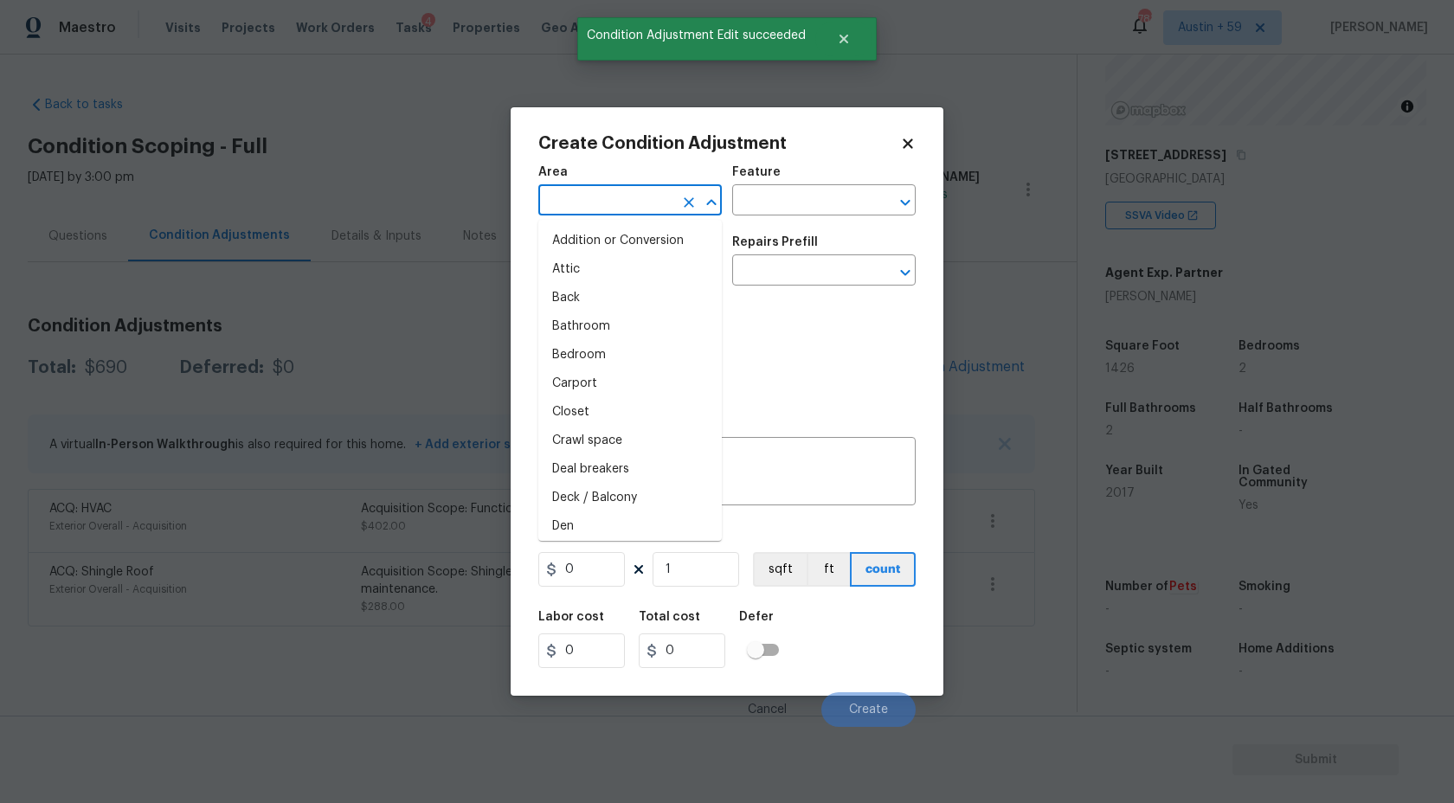
click at [589, 208] on input "text" at bounding box center [605, 202] width 135 height 27
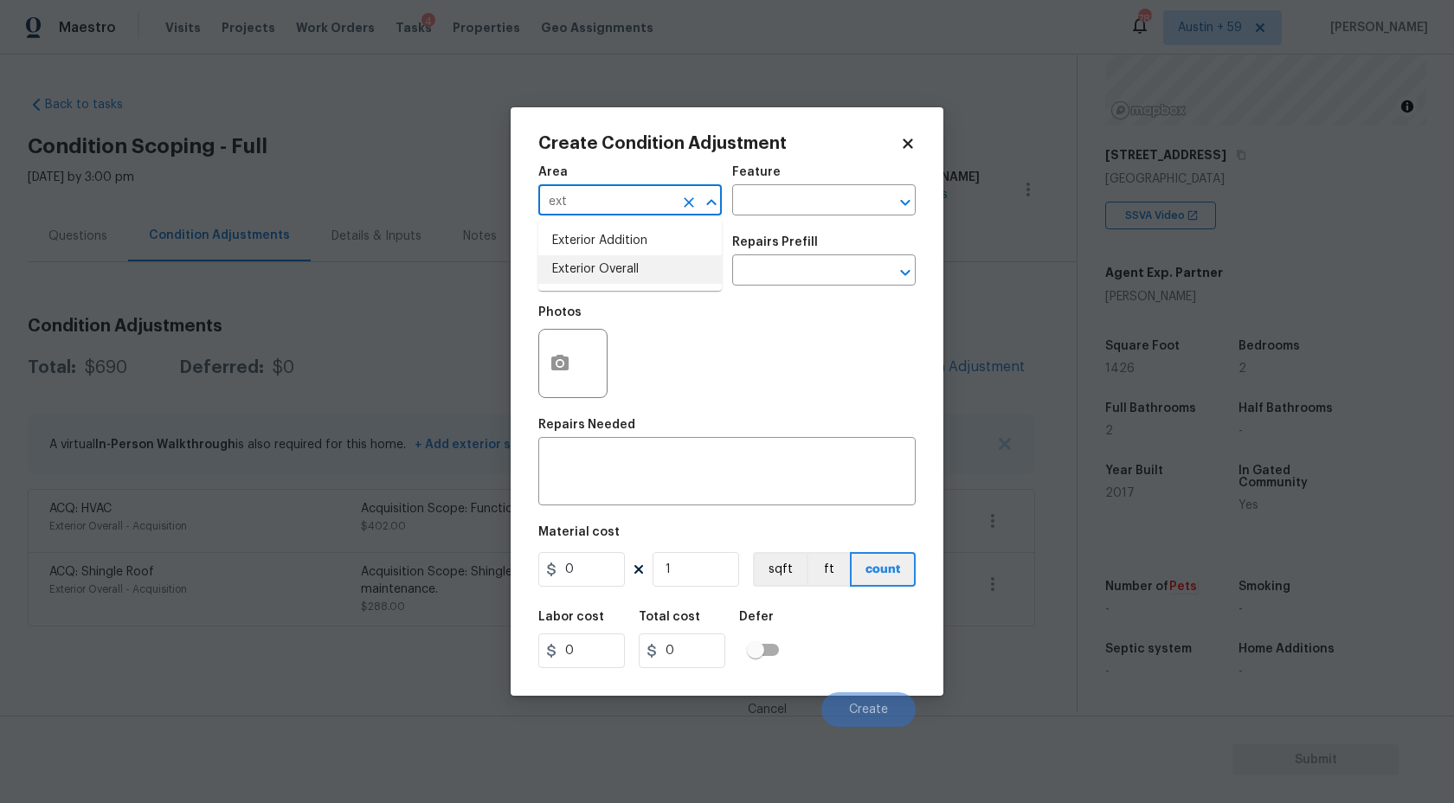
click at [608, 264] on li "Exterior Overall" at bounding box center [630, 269] width 184 height 29
type input "Exterior Overall"
click at [557, 367] on icon "button" at bounding box center [559, 363] width 17 height 16
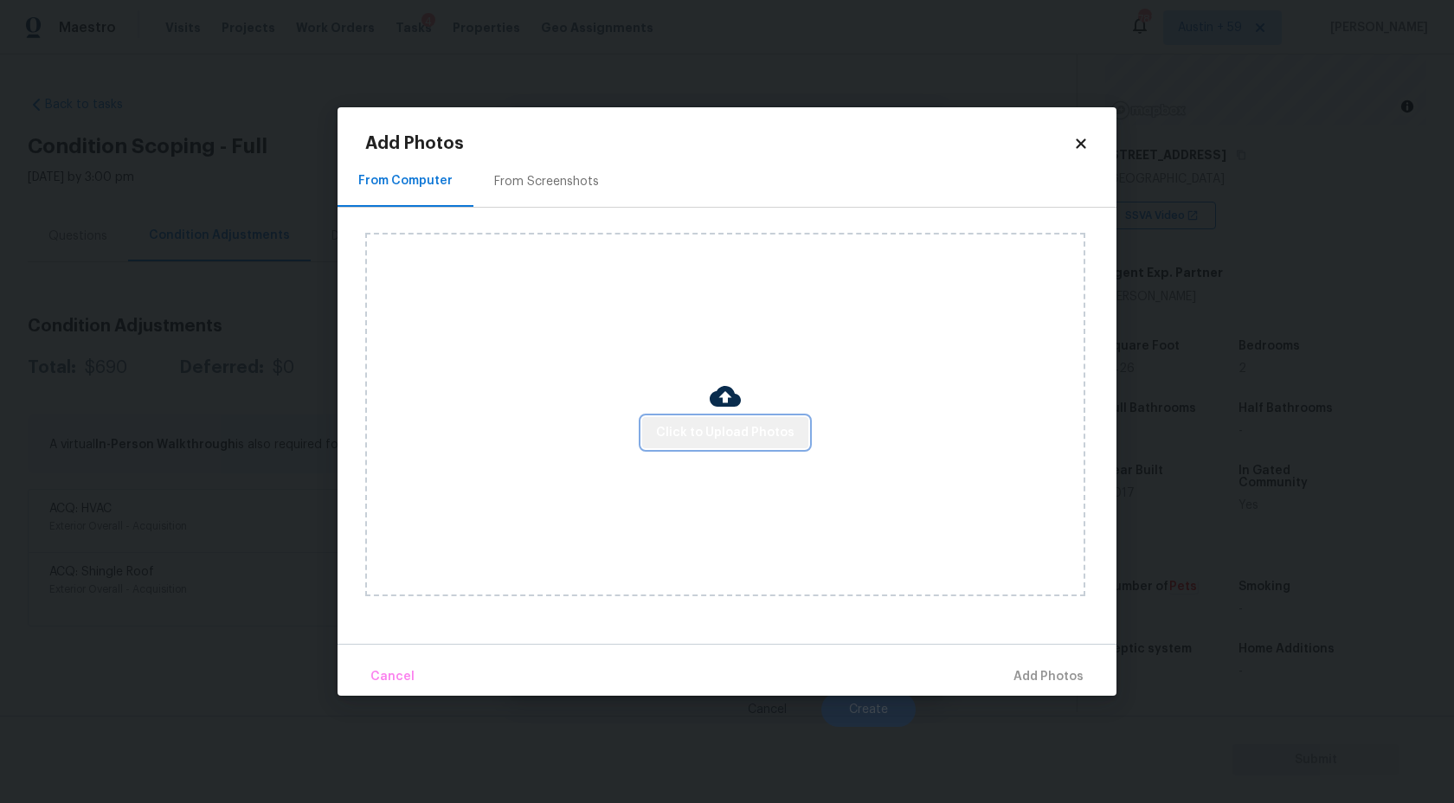
click at [733, 424] on span "Click to Upload Photos" at bounding box center [725, 433] width 138 height 22
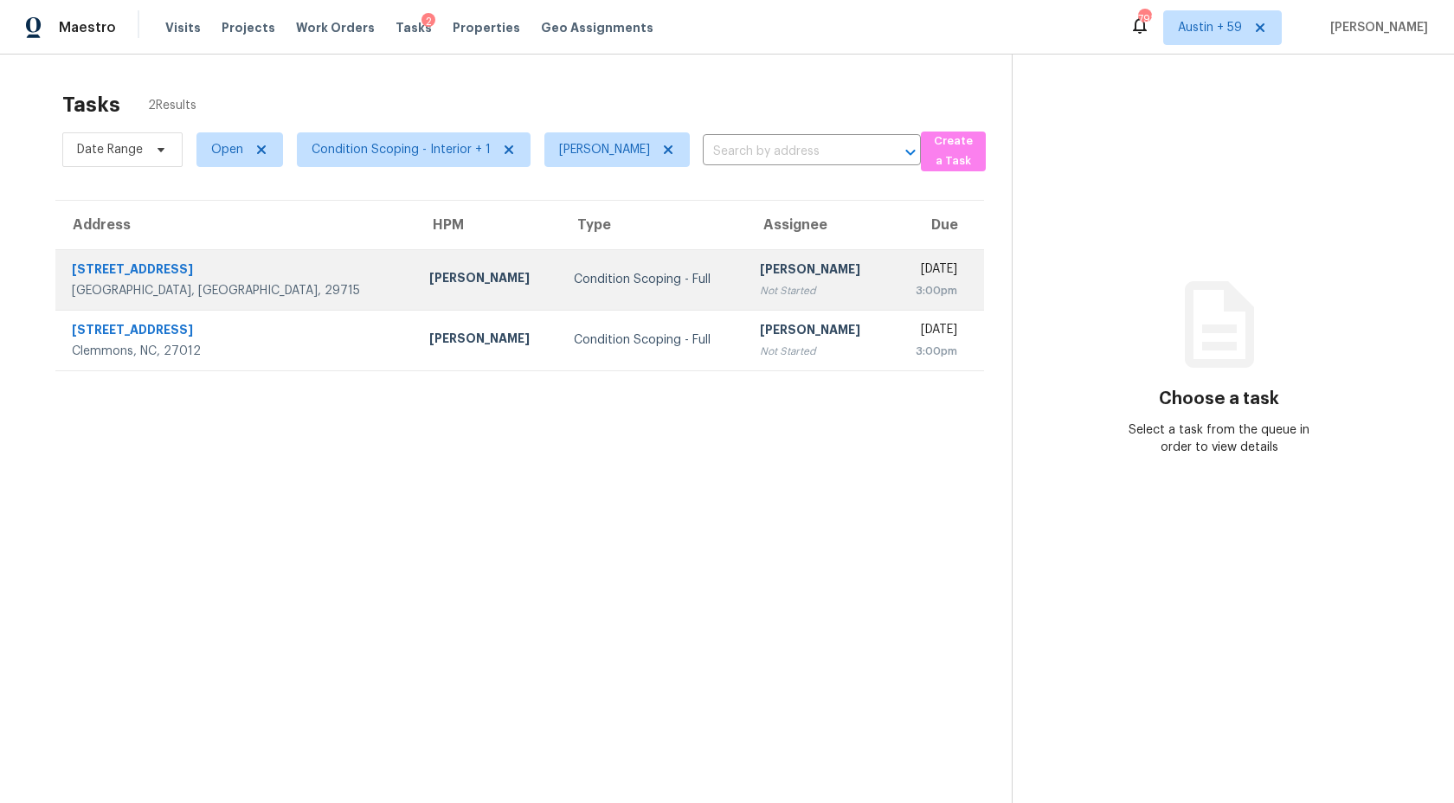
click at [628, 279] on td "Condition Scoping - Full" at bounding box center [653, 279] width 186 height 61
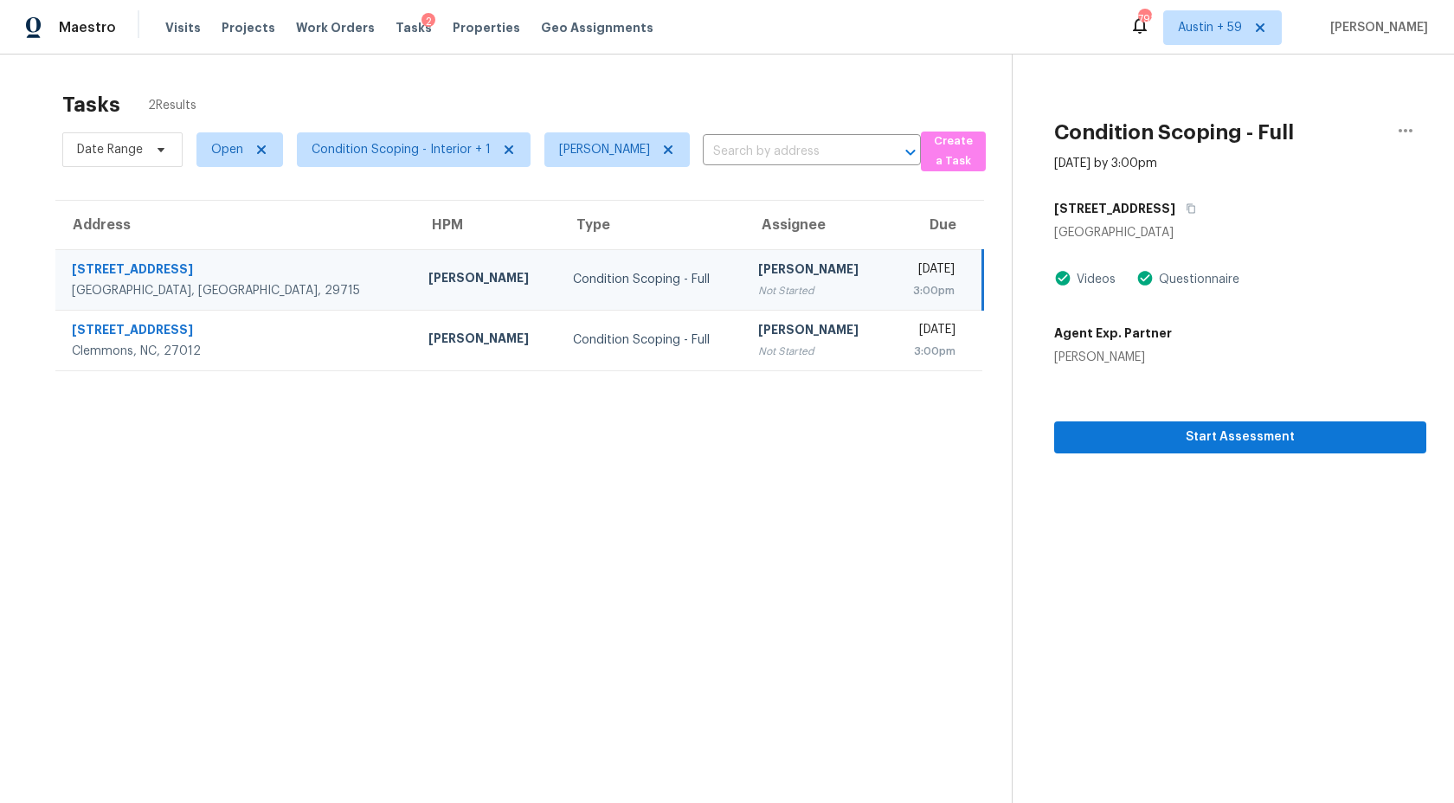
click at [889, 264] on td "[DATE] 3:00pm" at bounding box center [936, 279] width 94 height 61
click at [1187, 204] on icon "button" at bounding box center [1191, 209] width 9 height 10
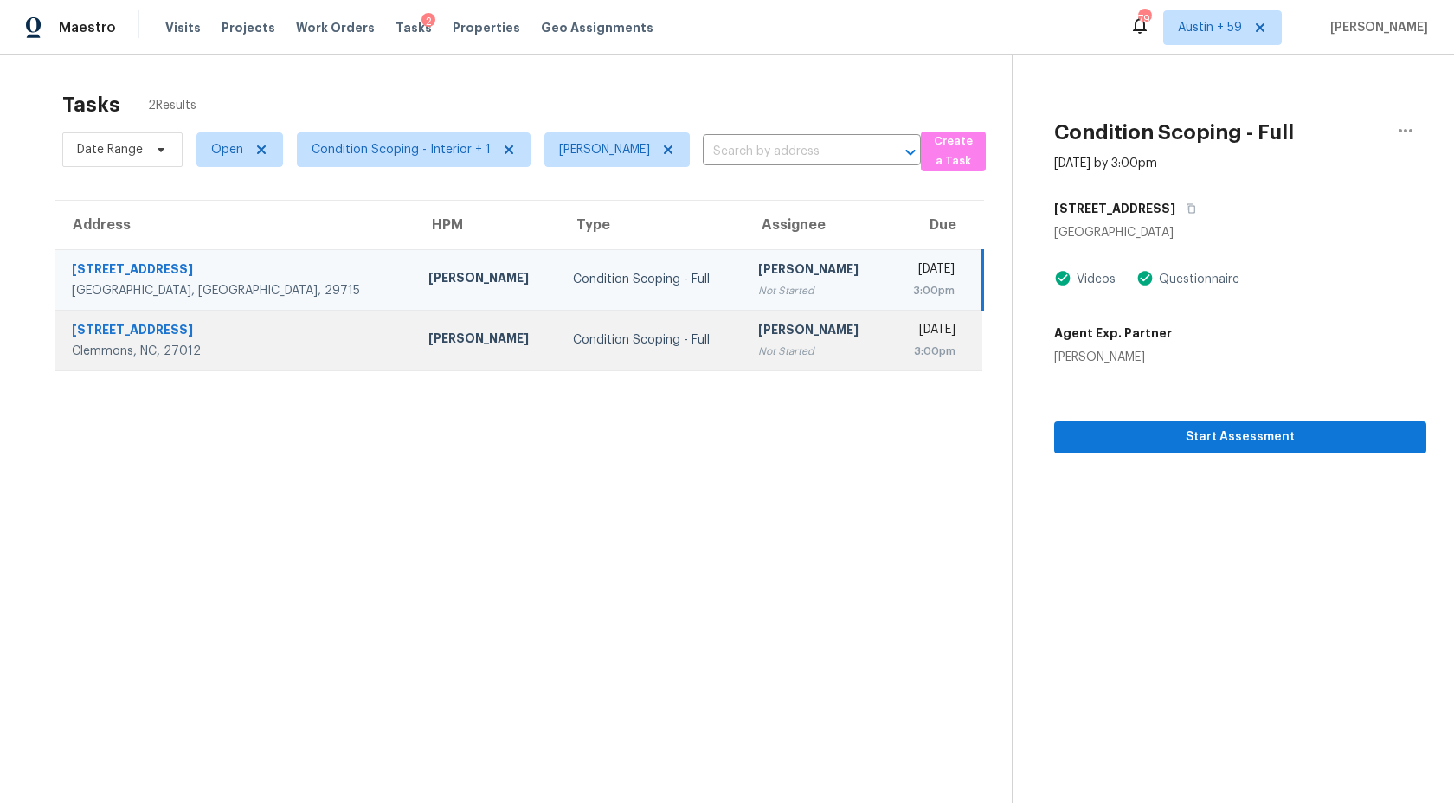
click at [903, 337] on div "Mon, Aug 11th 2025" at bounding box center [930, 332] width 54 height 22
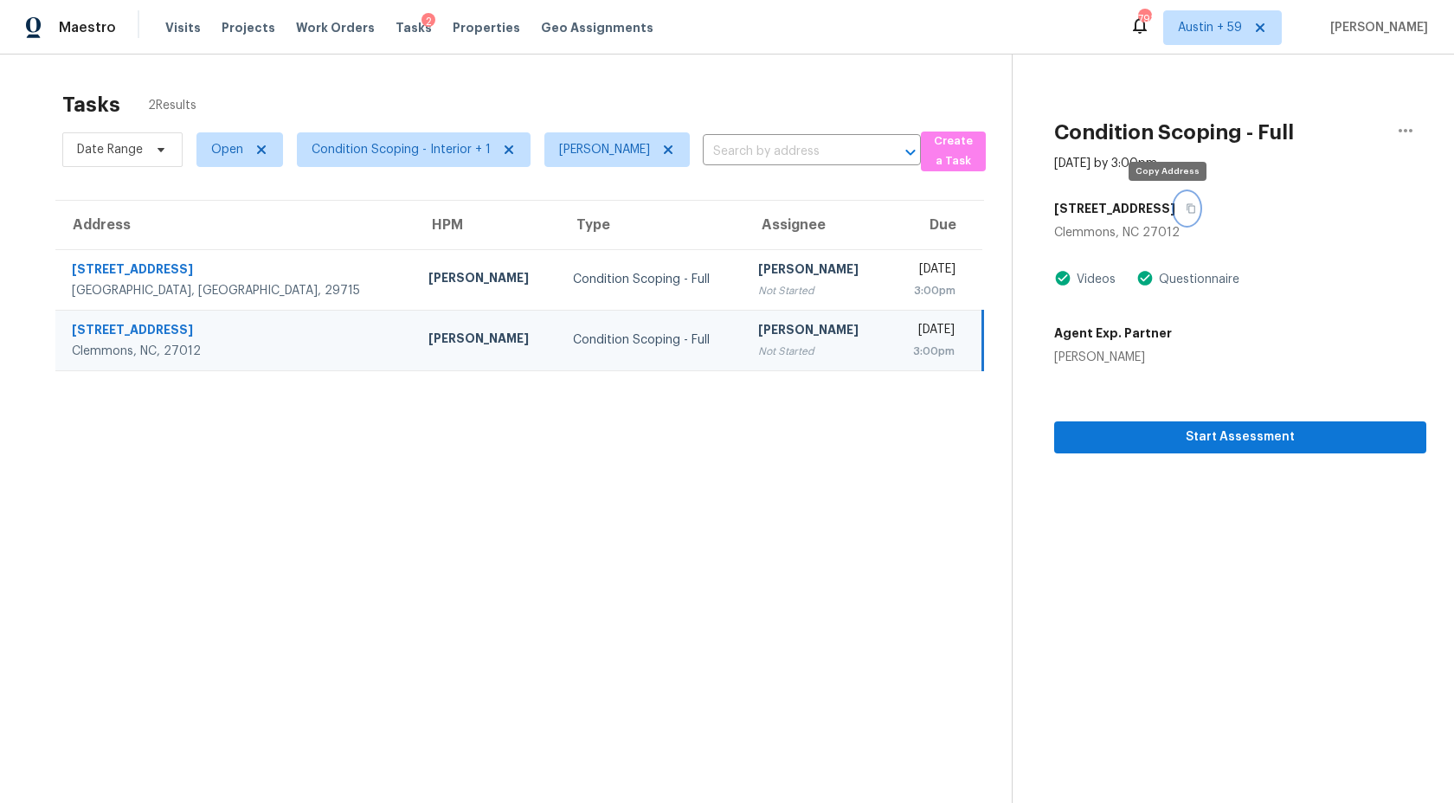
click at [1175, 216] on button "button" at bounding box center [1186, 208] width 23 height 31
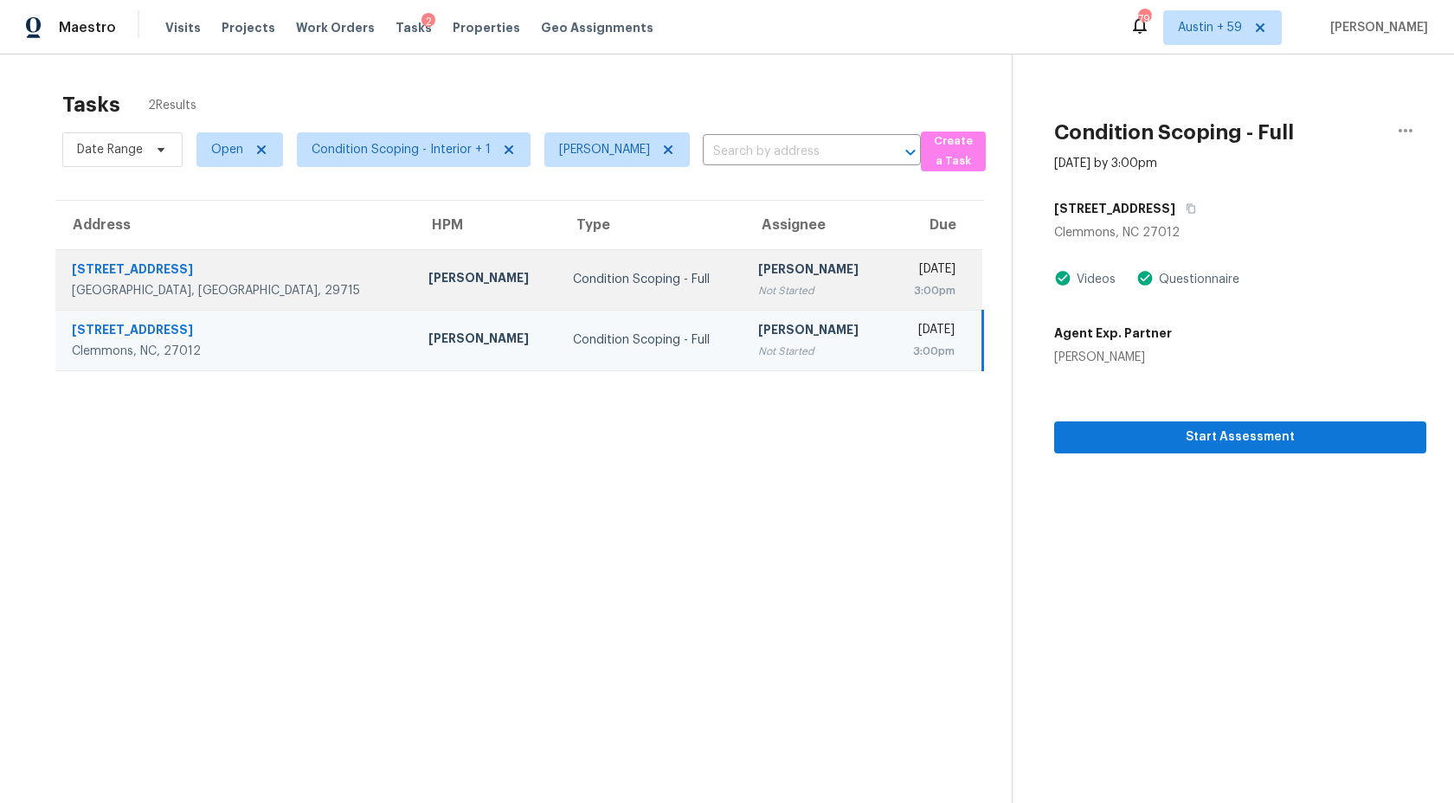
click at [753, 286] on td "Ashwin R Not Started" at bounding box center [816, 279] width 145 height 61
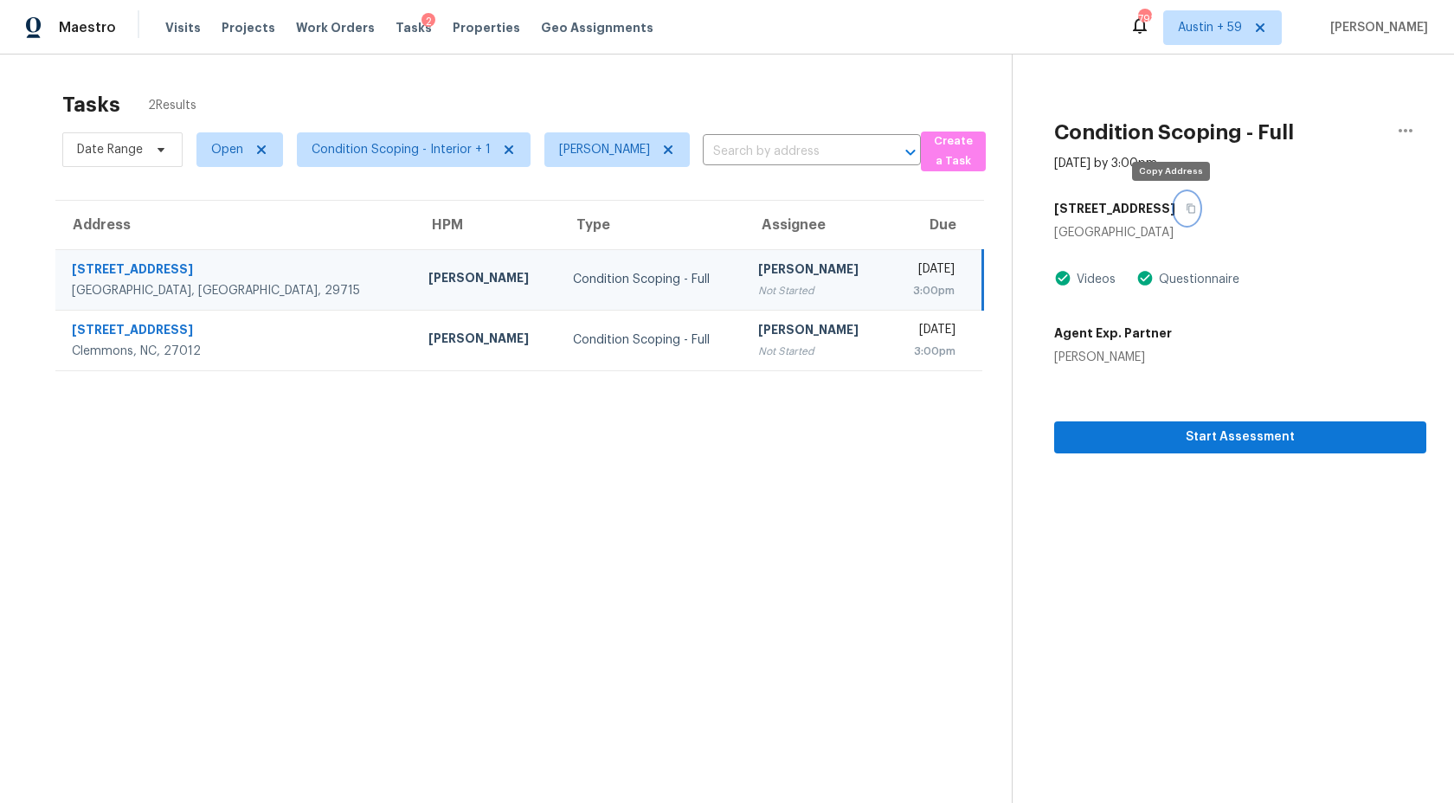
click at [1186, 210] on icon "button" at bounding box center [1191, 208] width 10 height 10
click at [1162, 434] on span "Start Assessment" at bounding box center [1240, 438] width 344 height 22
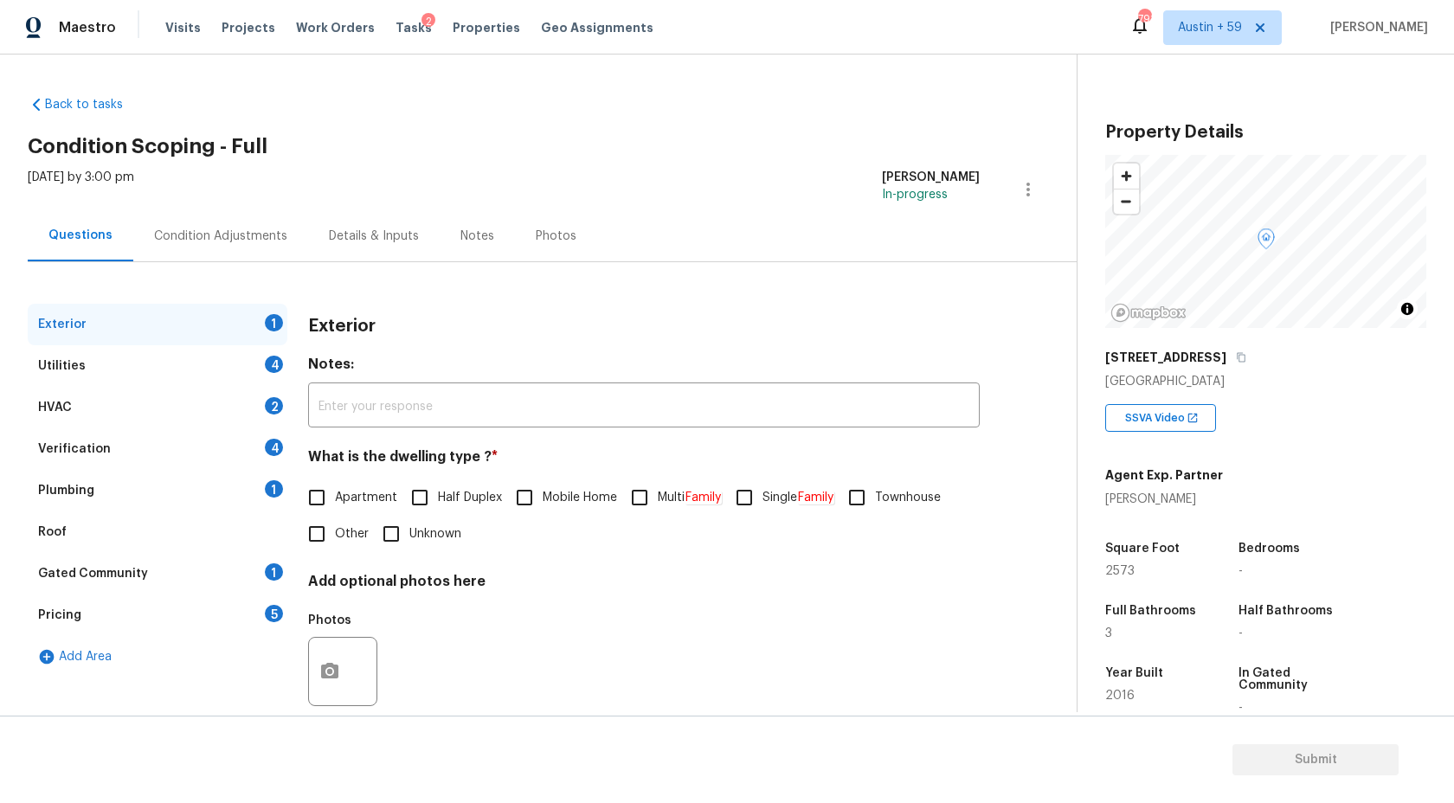
click at [174, 243] on div "Condition Adjustments" at bounding box center [220, 236] width 133 height 17
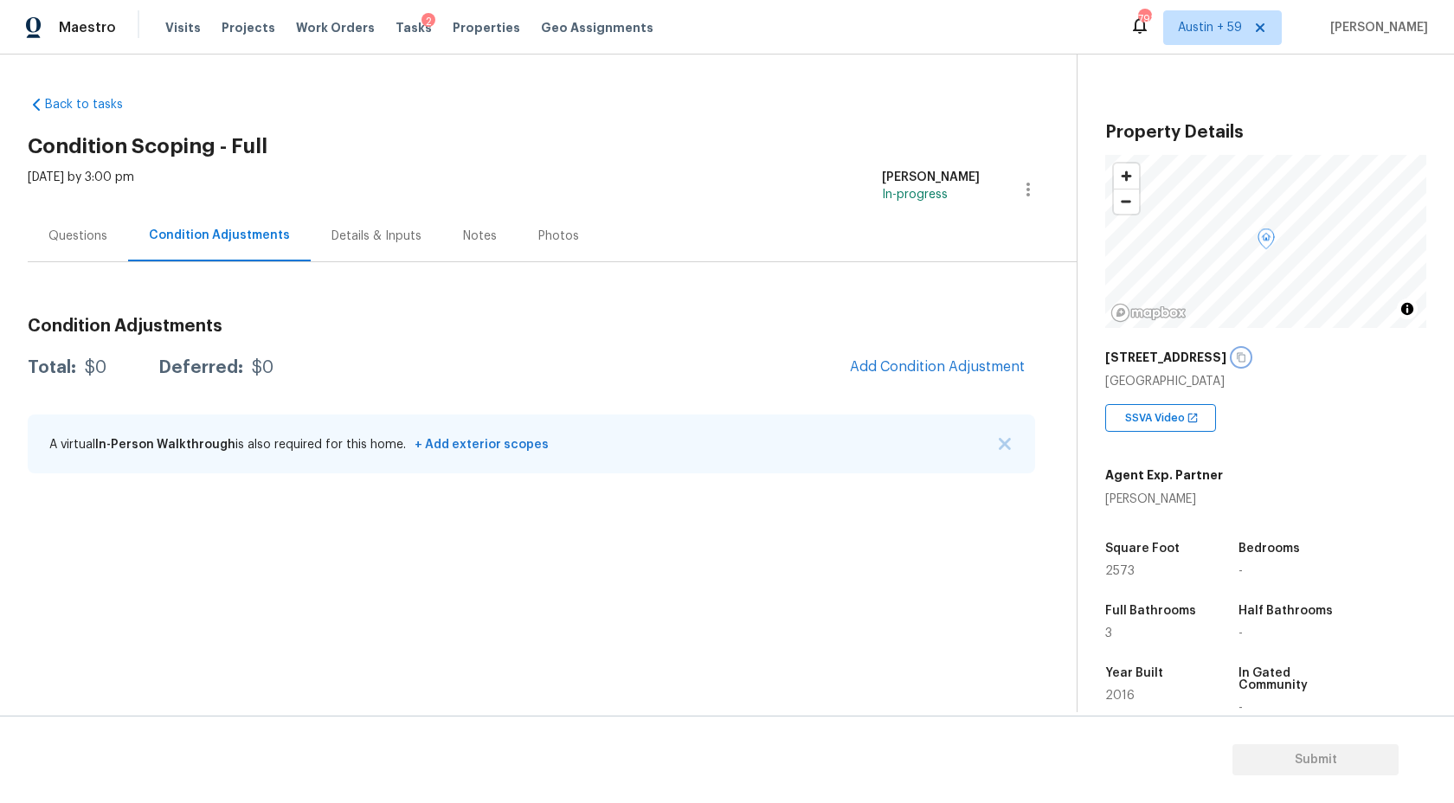
click at [1237, 357] on icon "button" at bounding box center [1241, 357] width 10 height 10
click at [935, 366] on span "Add Condition Adjustment" at bounding box center [937, 367] width 175 height 16
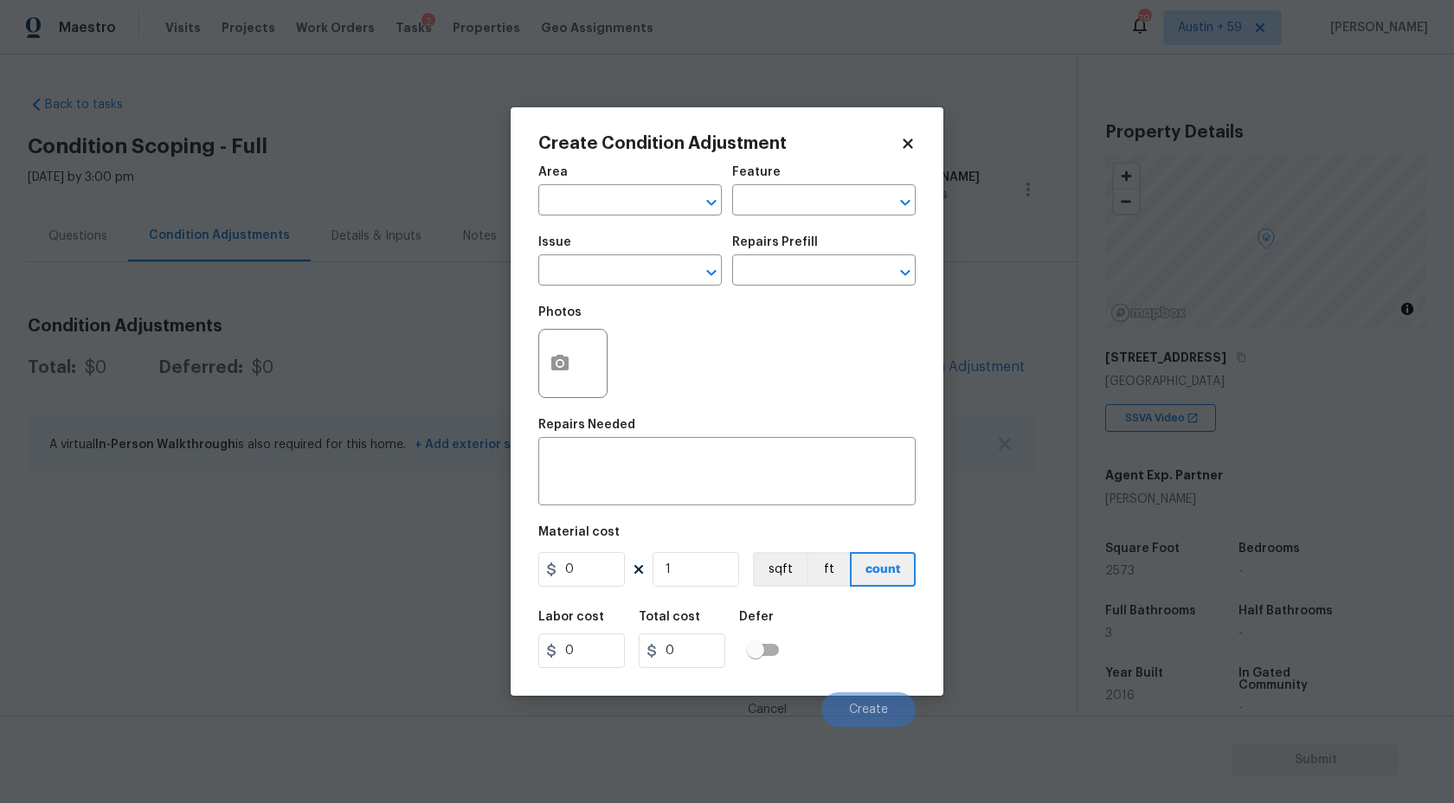
click at [590, 172] on div "Area" at bounding box center [630, 177] width 184 height 23
click at [590, 200] on input "text" at bounding box center [605, 202] width 135 height 27
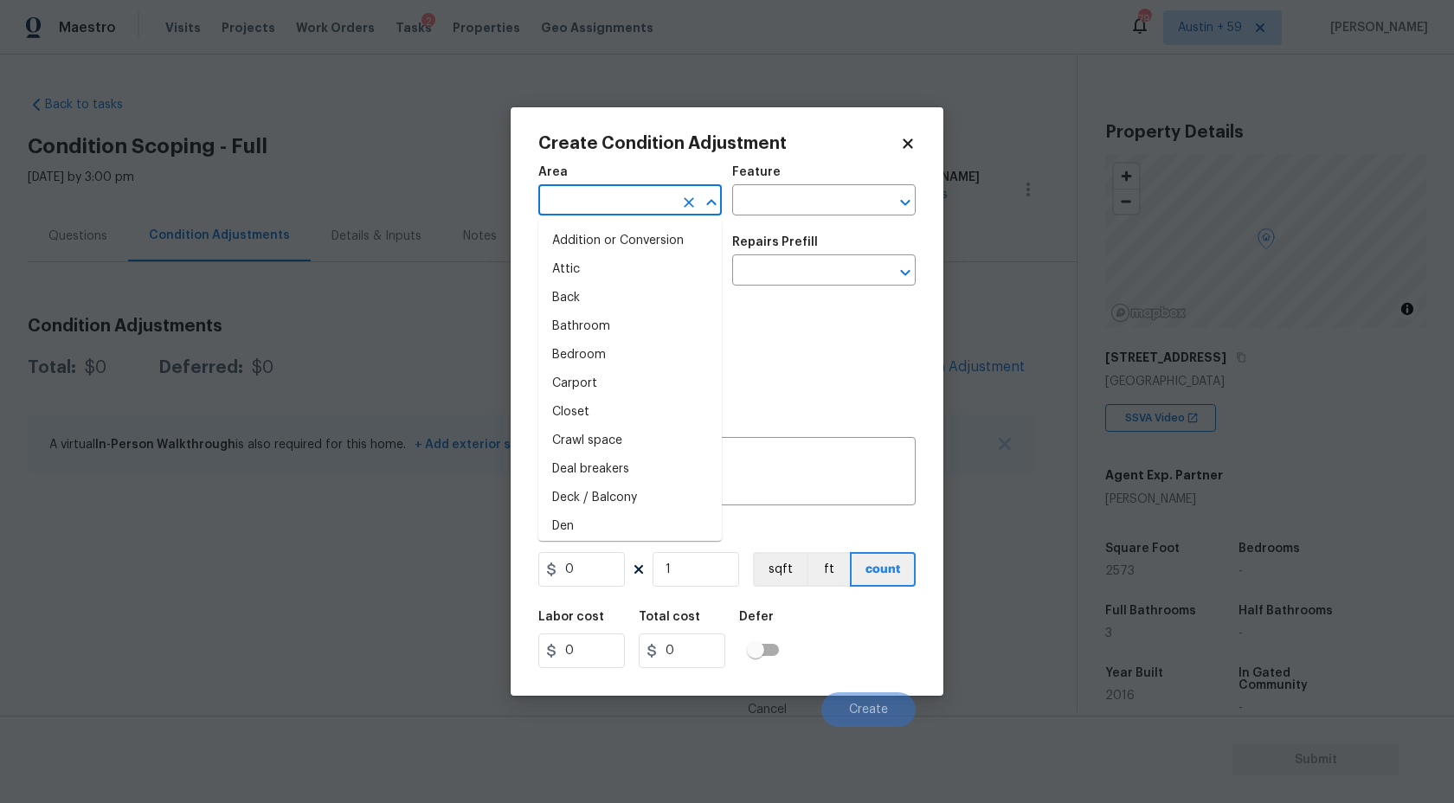
type input "e"
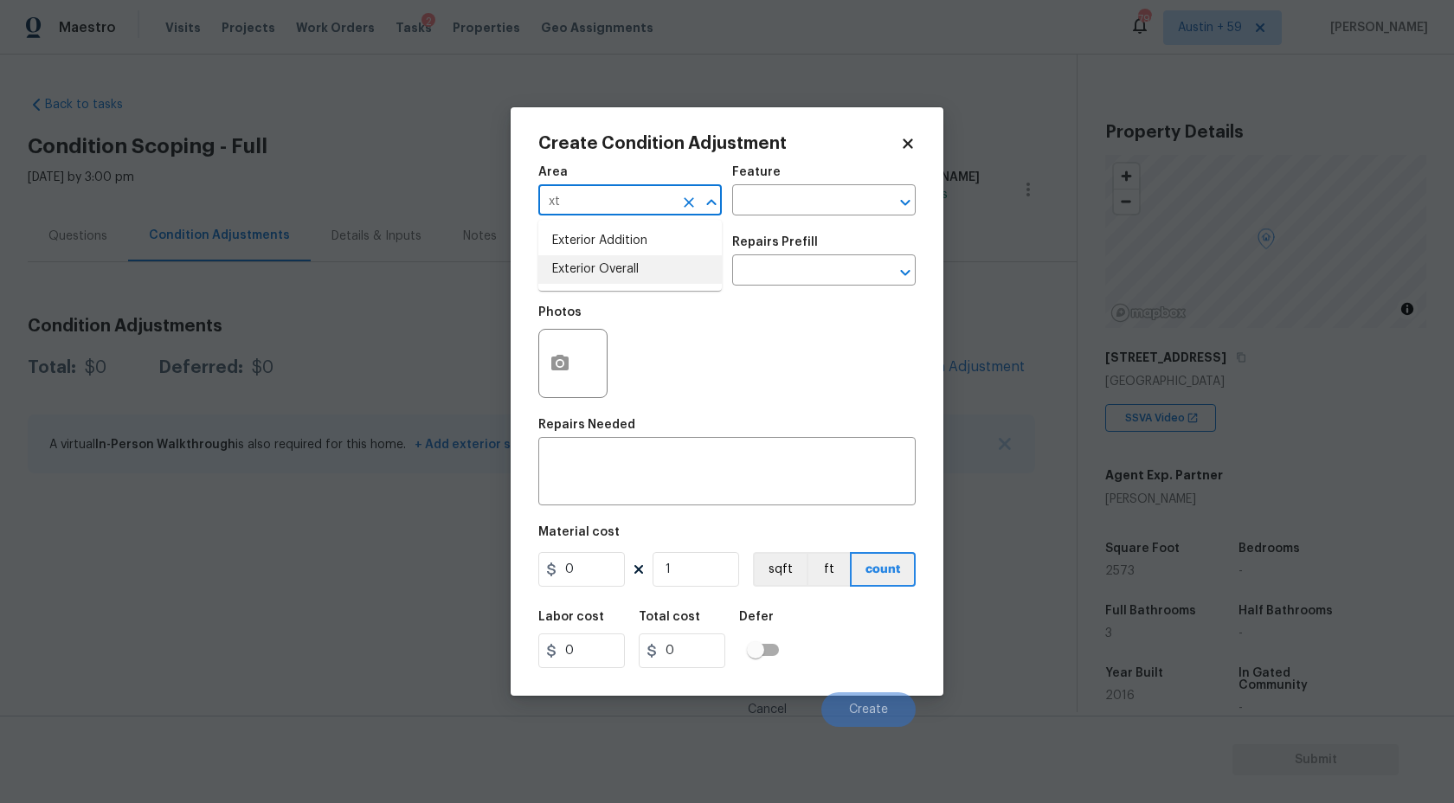
click at [632, 269] on li "Exterior Overall" at bounding box center [630, 269] width 184 height 29
type input "Exterior Overall"
click at [632, 277] on input "text" at bounding box center [605, 272] width 135 height 27
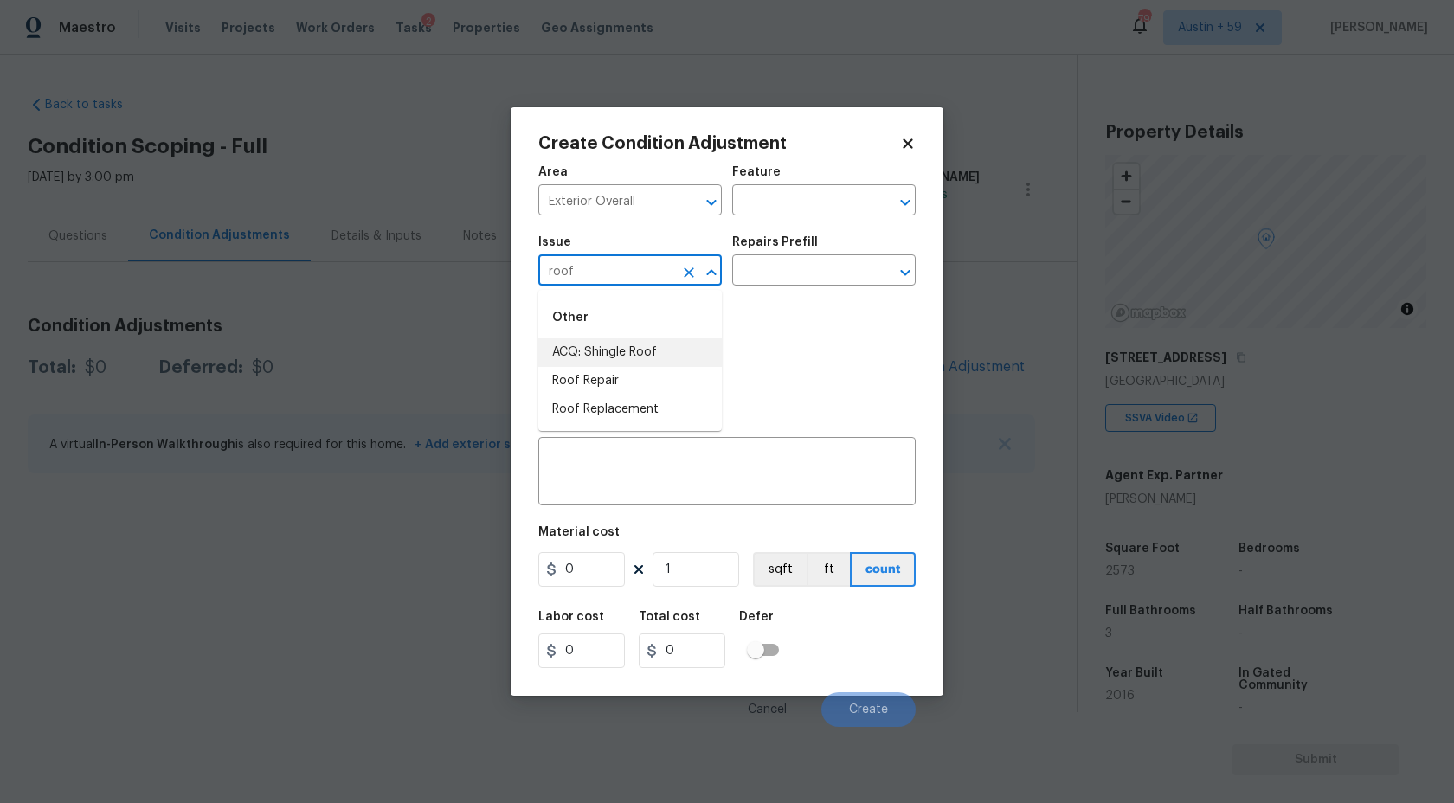
click at [647, 353] on li "ACQ: Shingle Roof" at bounding box center [630, 352] width 184 height 29
type input "ACQ: Shingle Roof"
click at [789, 273] on input "text" at bounding box center [799, 272] width 135 height 27
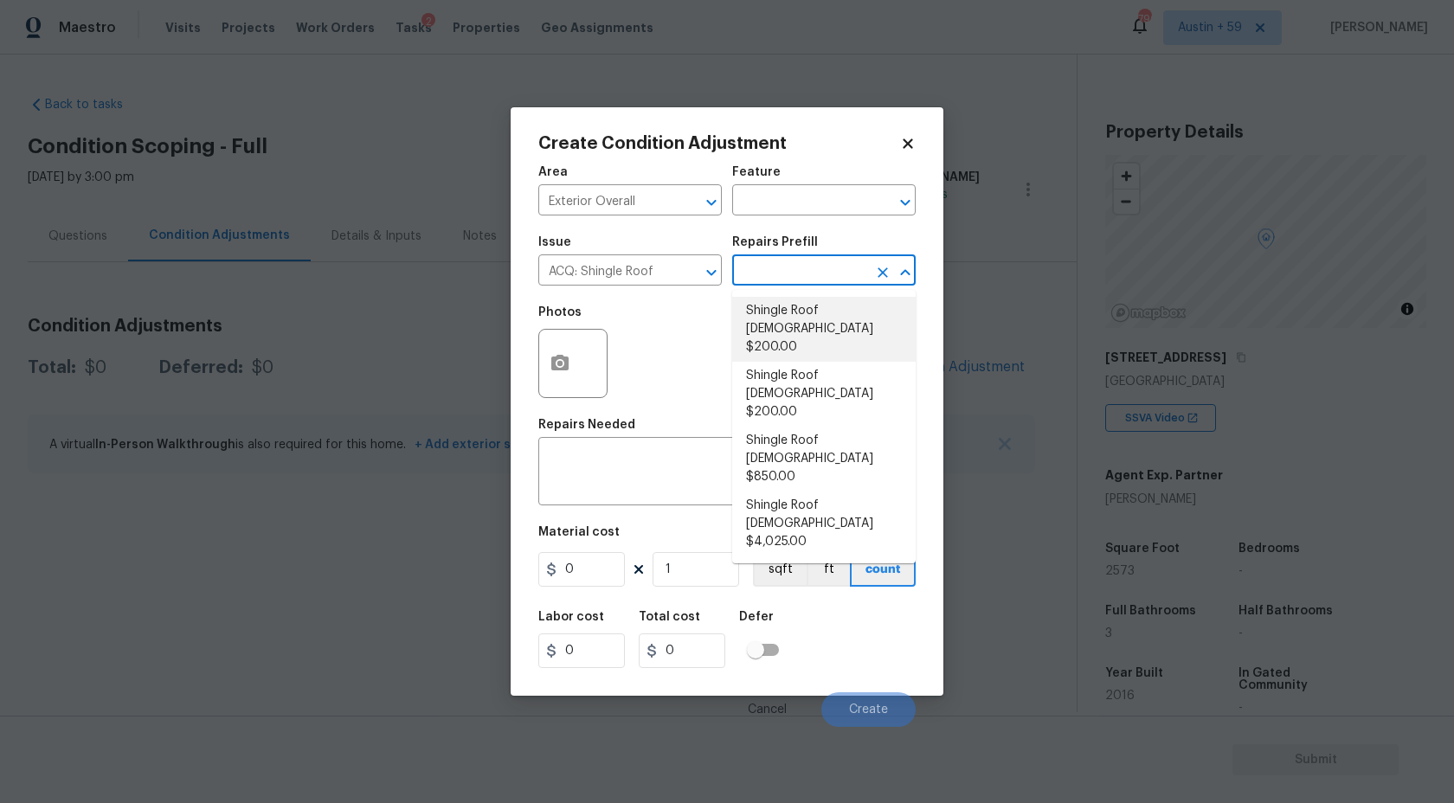
click at [827, 328] on li "Shingle Roof 0-10 Years Old $200.00" at bounding box center [824, 329] width 184 height 65
type input "Acquisition"
type textarea "Acquisition Scope: Shingle Roof 0-10 years in age maintenance."
type input "200"
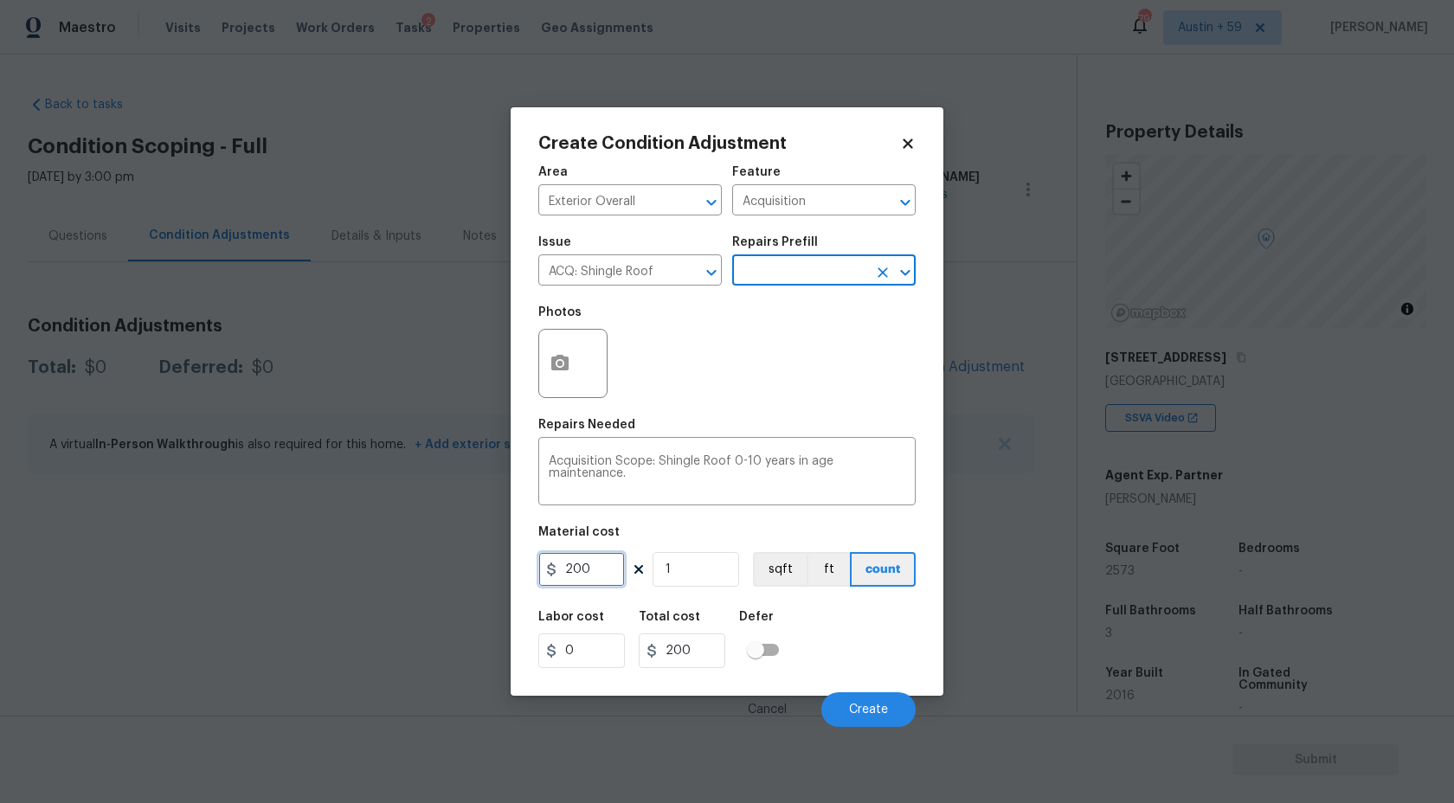
click at [597, 574] on input "200" at bounding box center [581, 569] width 87 height 35
type input "288"
click at [712, 587] on input "1" at bounding box center [696, 569] width 87 height 35
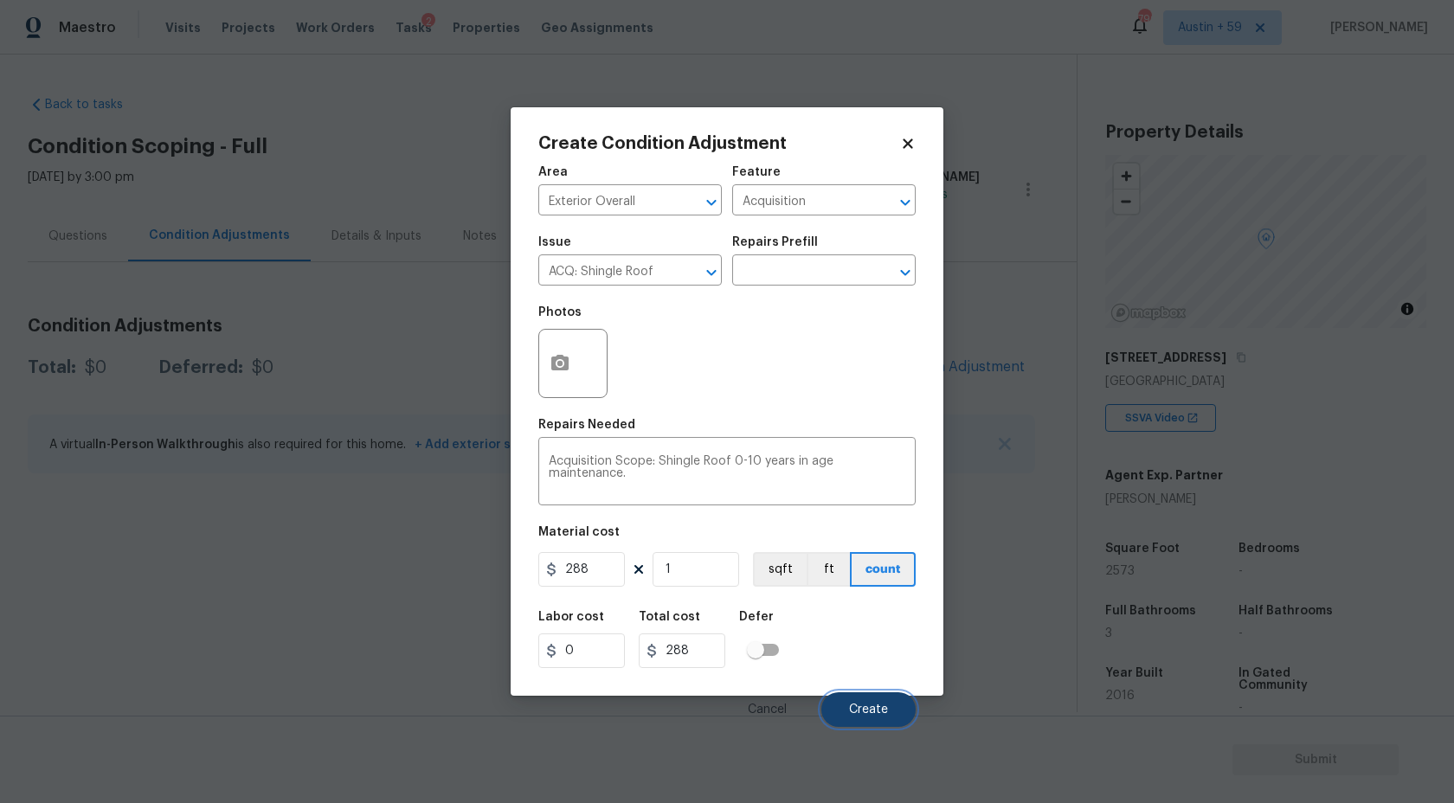
click at [873, 703] on button "Create" at bounding box center [868, 709] width 94 height 35
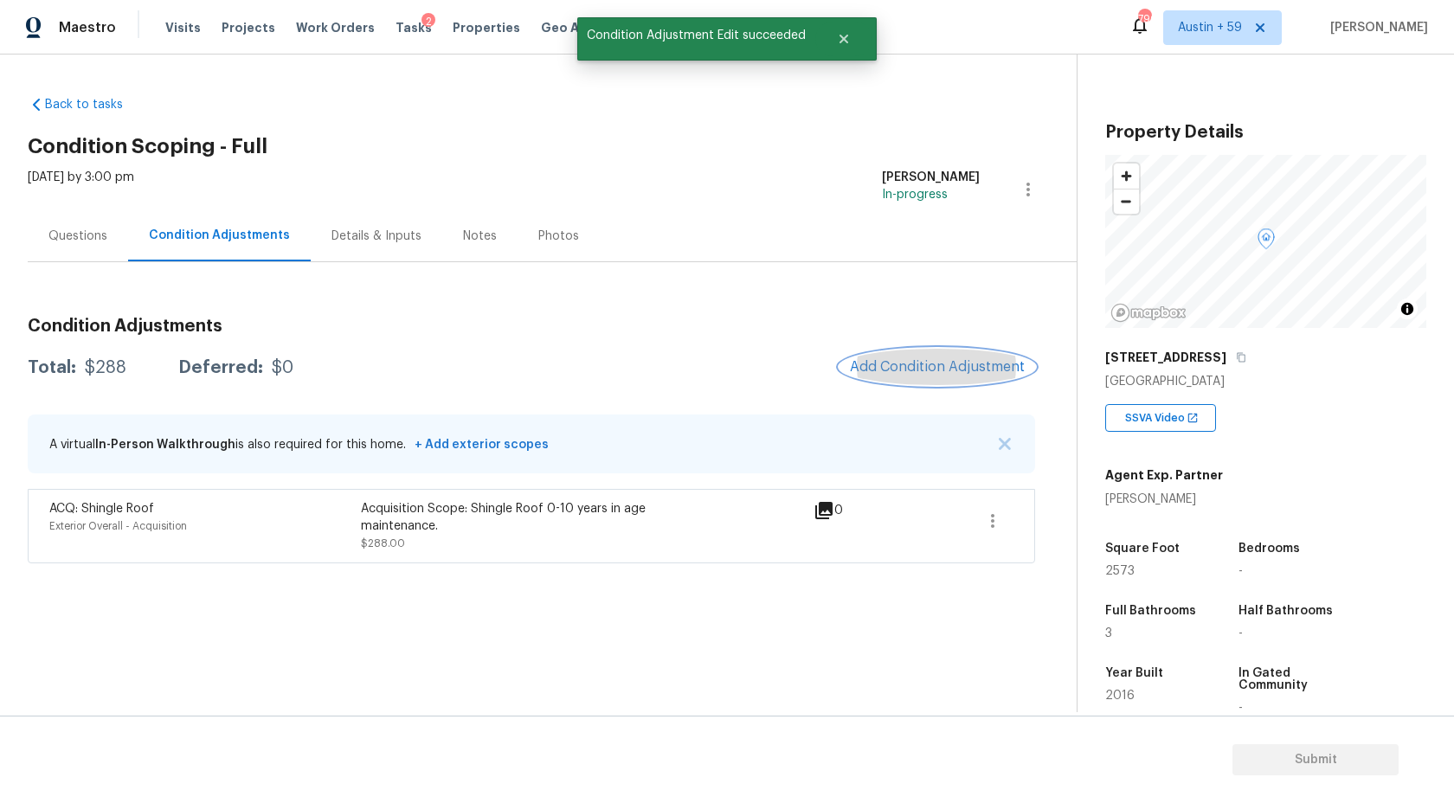
click at [917, 357] on button "Add Condition Adjustment" at bounding box center [938, 367] width 196 height 36
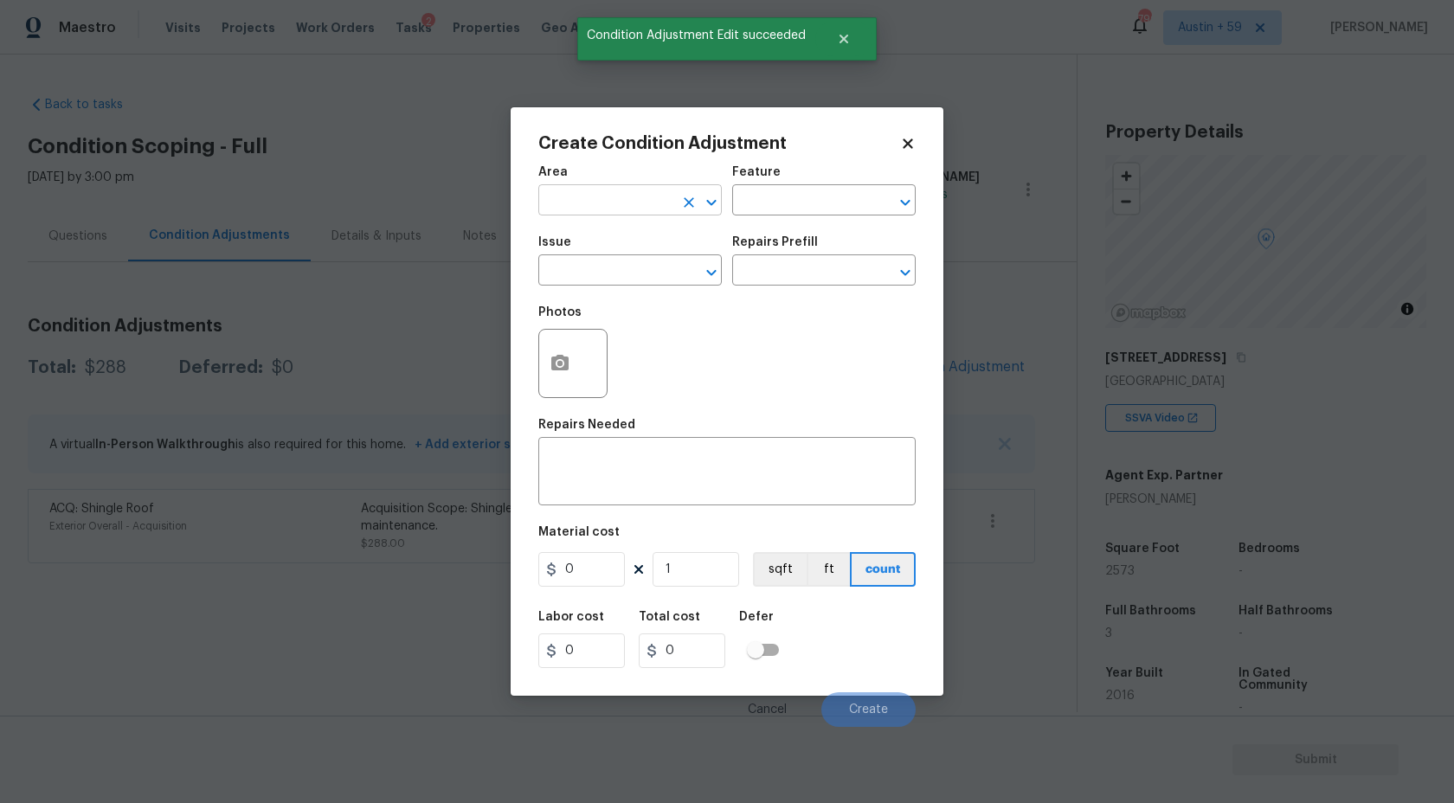
click at [589, 192] on input "text" at bounding box center [605, 202] width 135 height 27
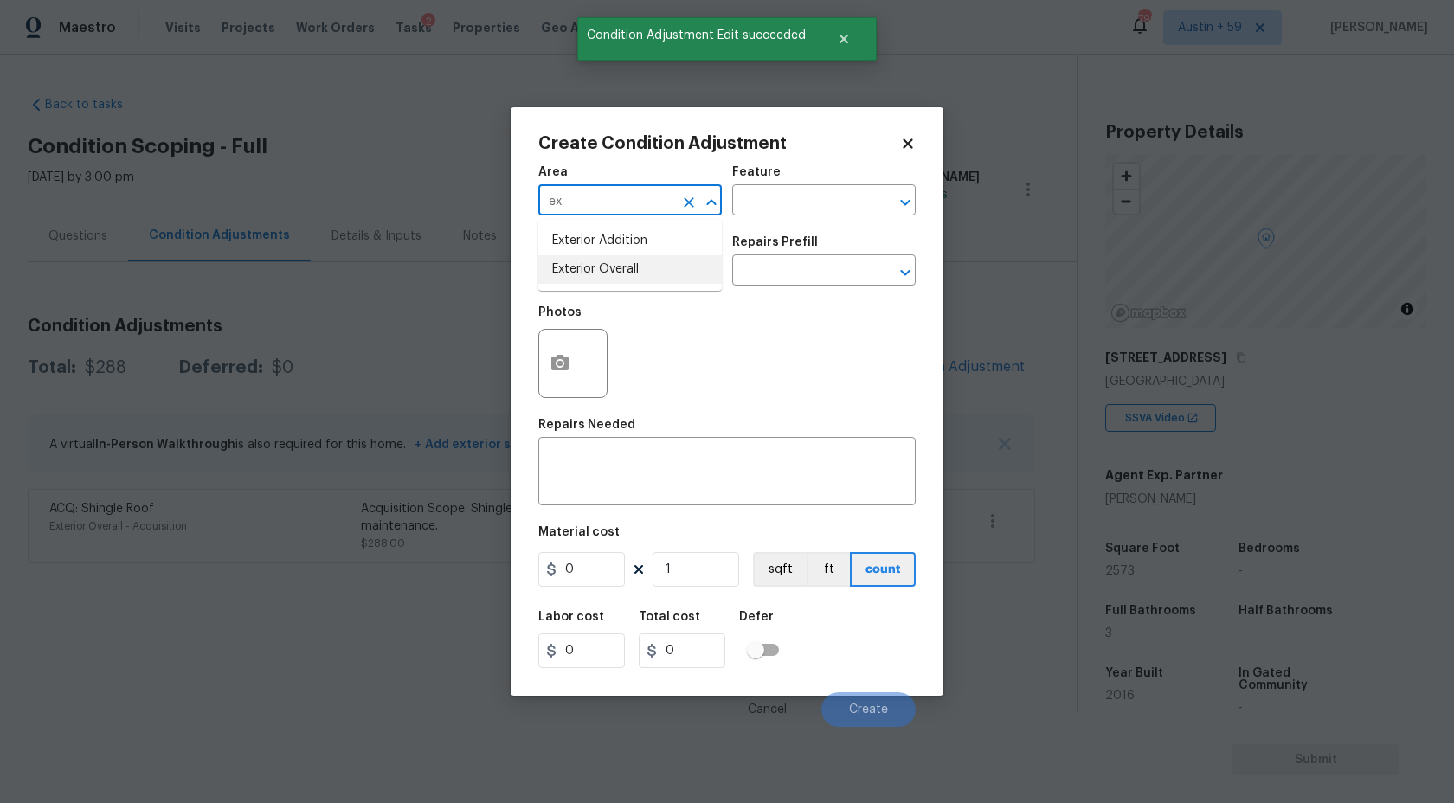
click at [599, 261] on li "Exterior Overall" at bounding box center [630, 269] width 184 height 29
click at [873, 196] on button "Clear" at bounding box center [883, 202] width 24 height 24
type input "Exterior Overall"
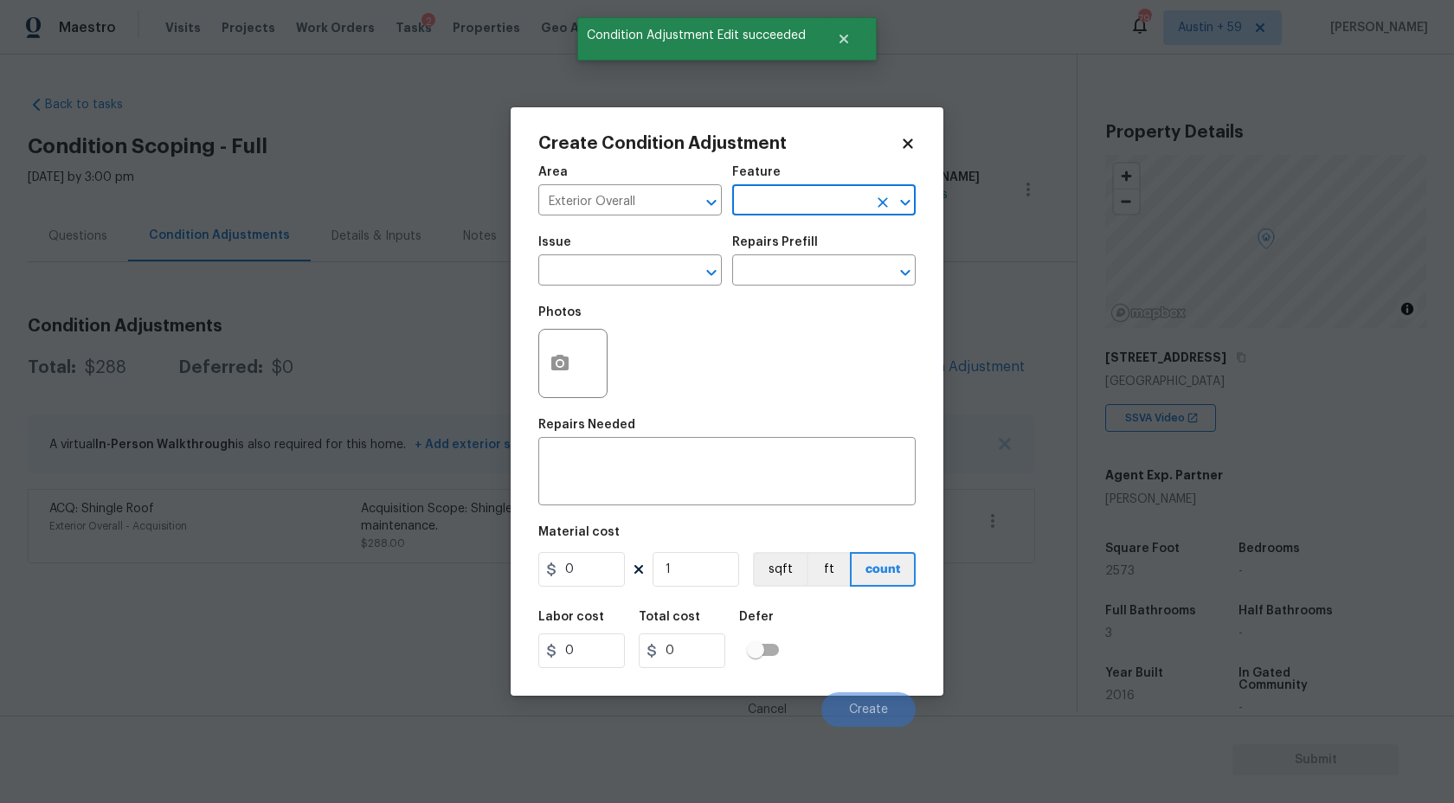
click at [873, 196] on button "Clear" at bounding box center [883, 202] width 24 height 24
click at [618, 278] on input "text" at bounding box center [605, 272] width 135 height 27
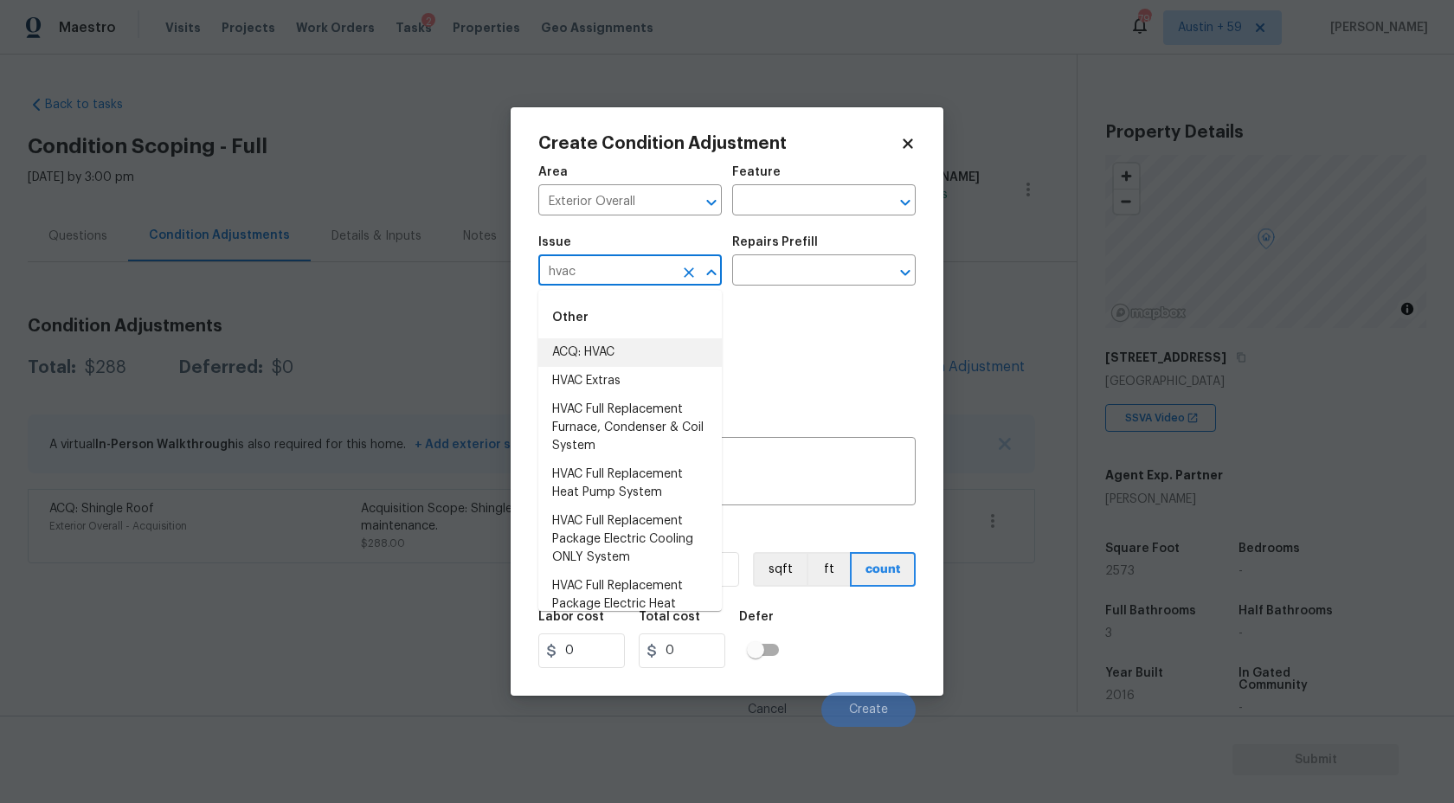
click at [608, 356] on li "ACQ: HVAC" at bounding box center [630, 352] width 184 height 29
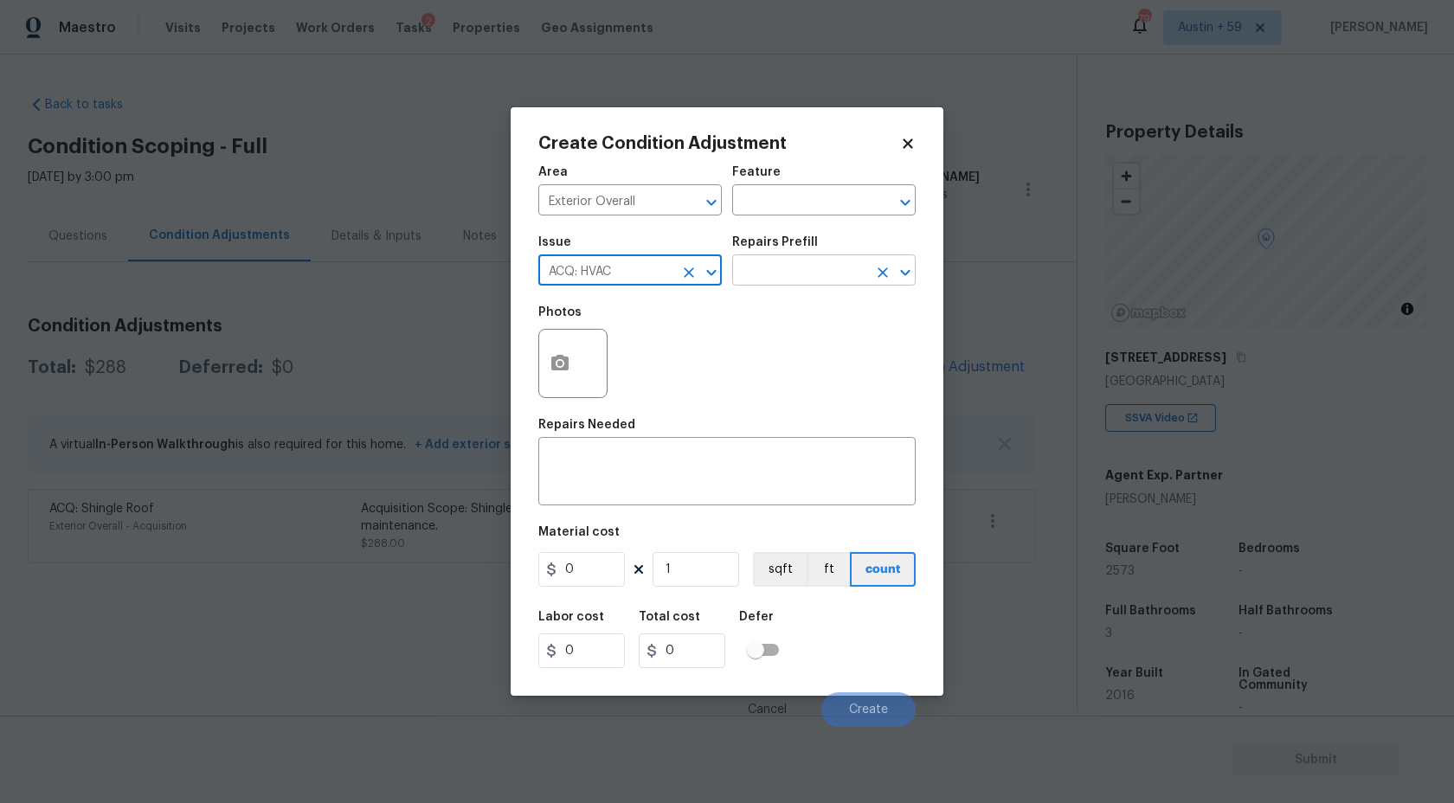
type input "ACQ: HVAC"
click at [792, 263] on input "text" at bounding box center [799, 272] width 135 height 27
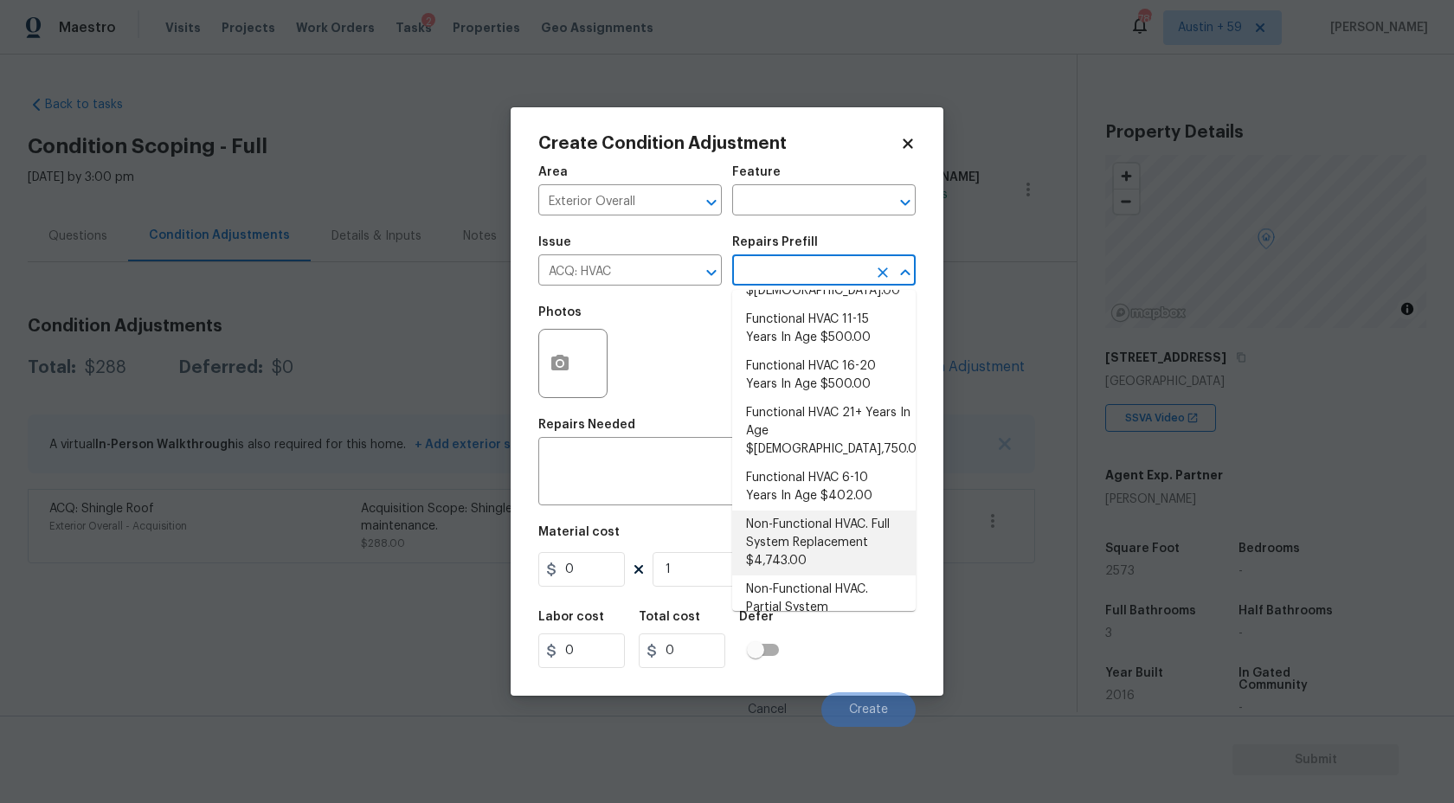
scroll to position [9, 0]
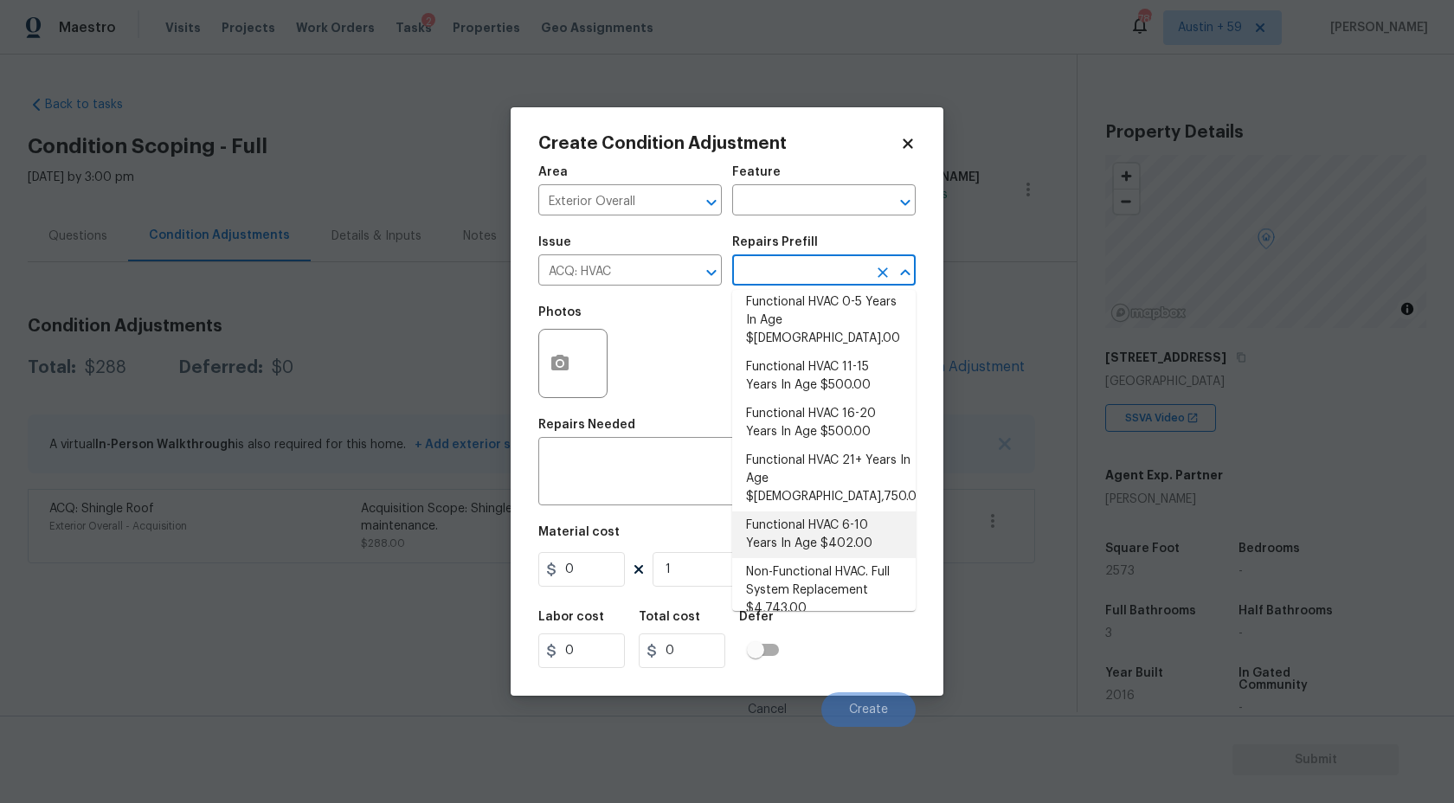
click at [860, 512] on li "Functional HVAC 6-10 Years In Age $402.00" at bounding box center [824, 535] width 184 height 47
type input "Acquisition"
type textarea "Acquisition Scope: Functional HVAC 6-10 years"
type input "402"
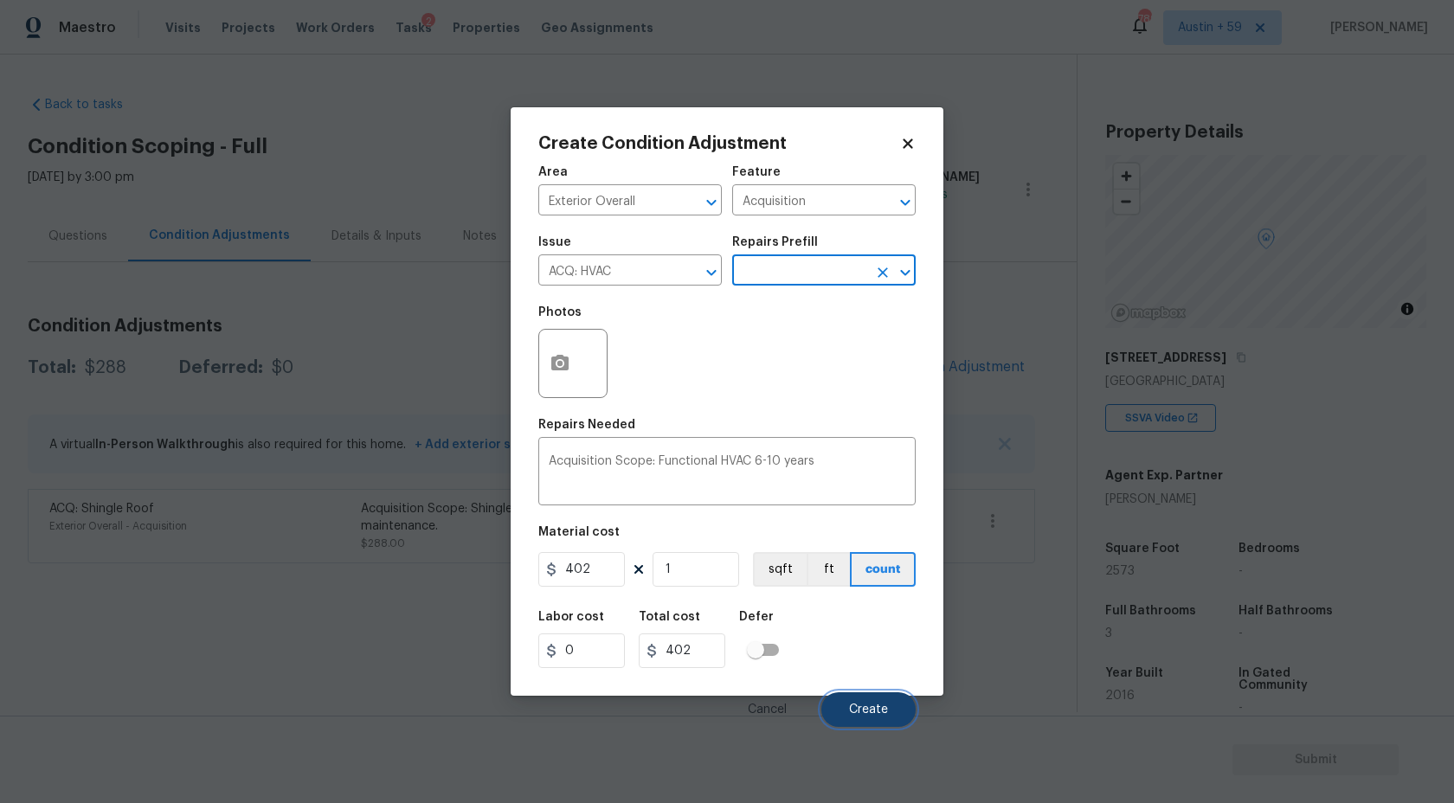
click at [881, 712] on span "Create" at bounding box center [868, 710] width 39 height 13
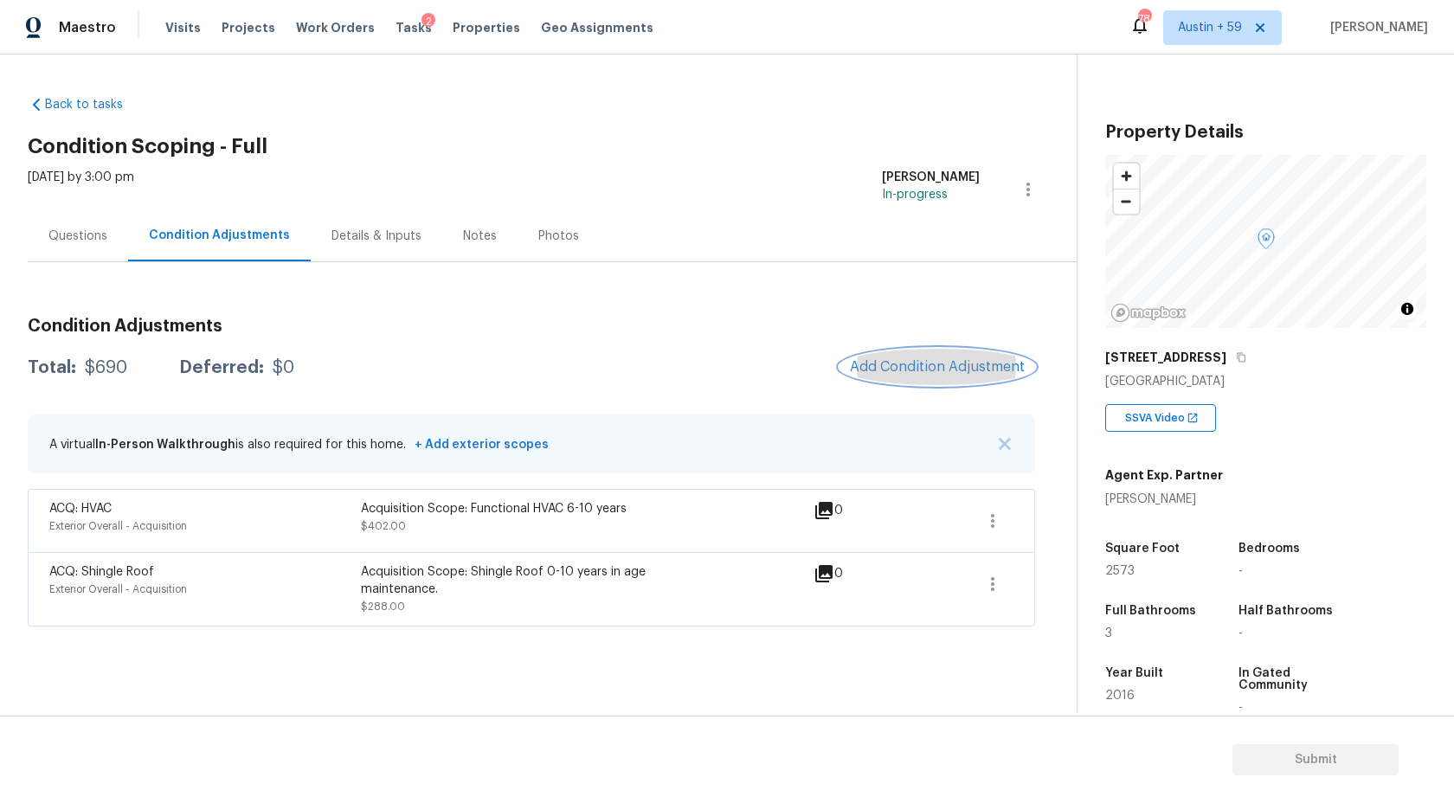
click at [945, 379] on button "Add Condition Adjustment" at bounding box center [938, 367] width 196 height 36
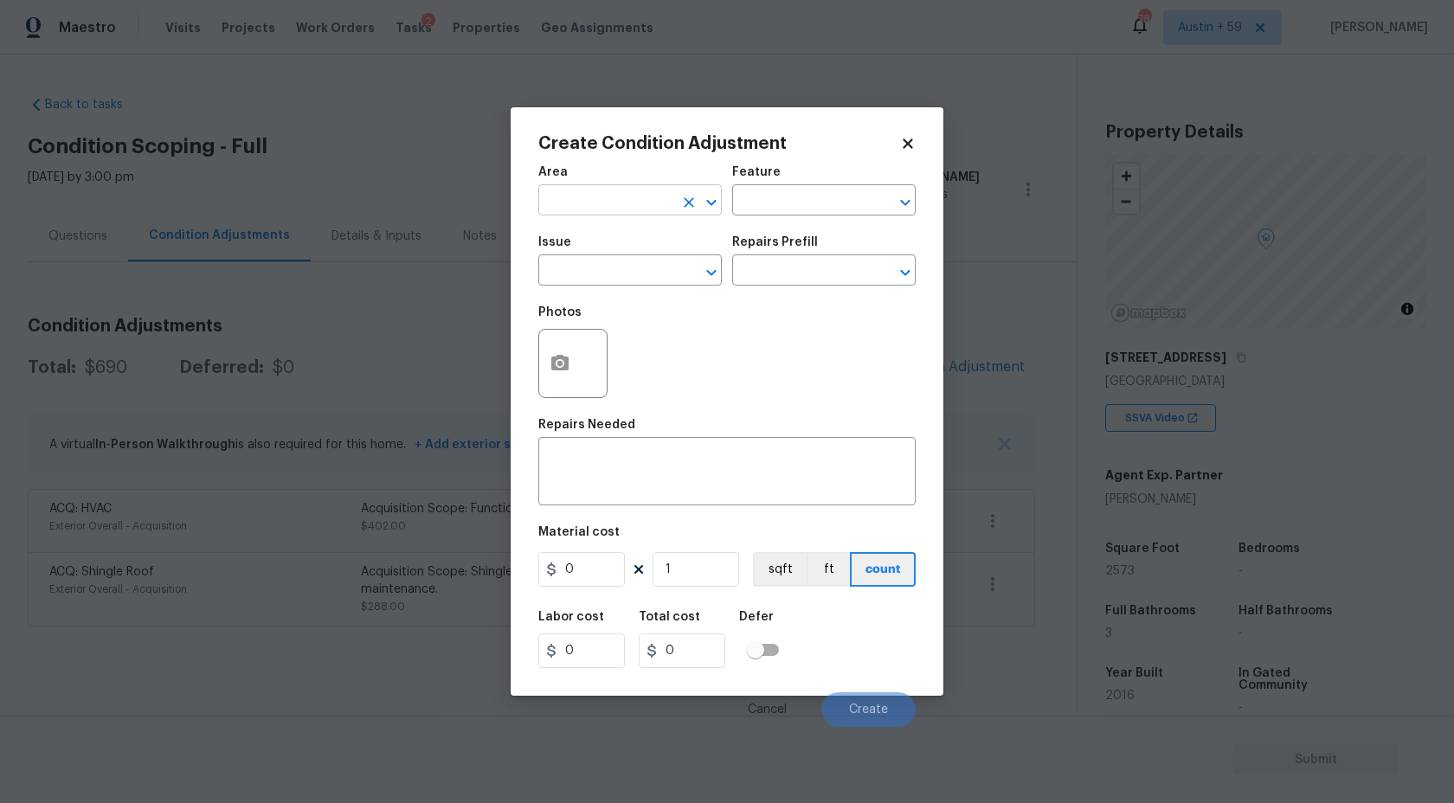
click at [628, 194] on input "text" at bounding box center [605, 202] width 135 height 27
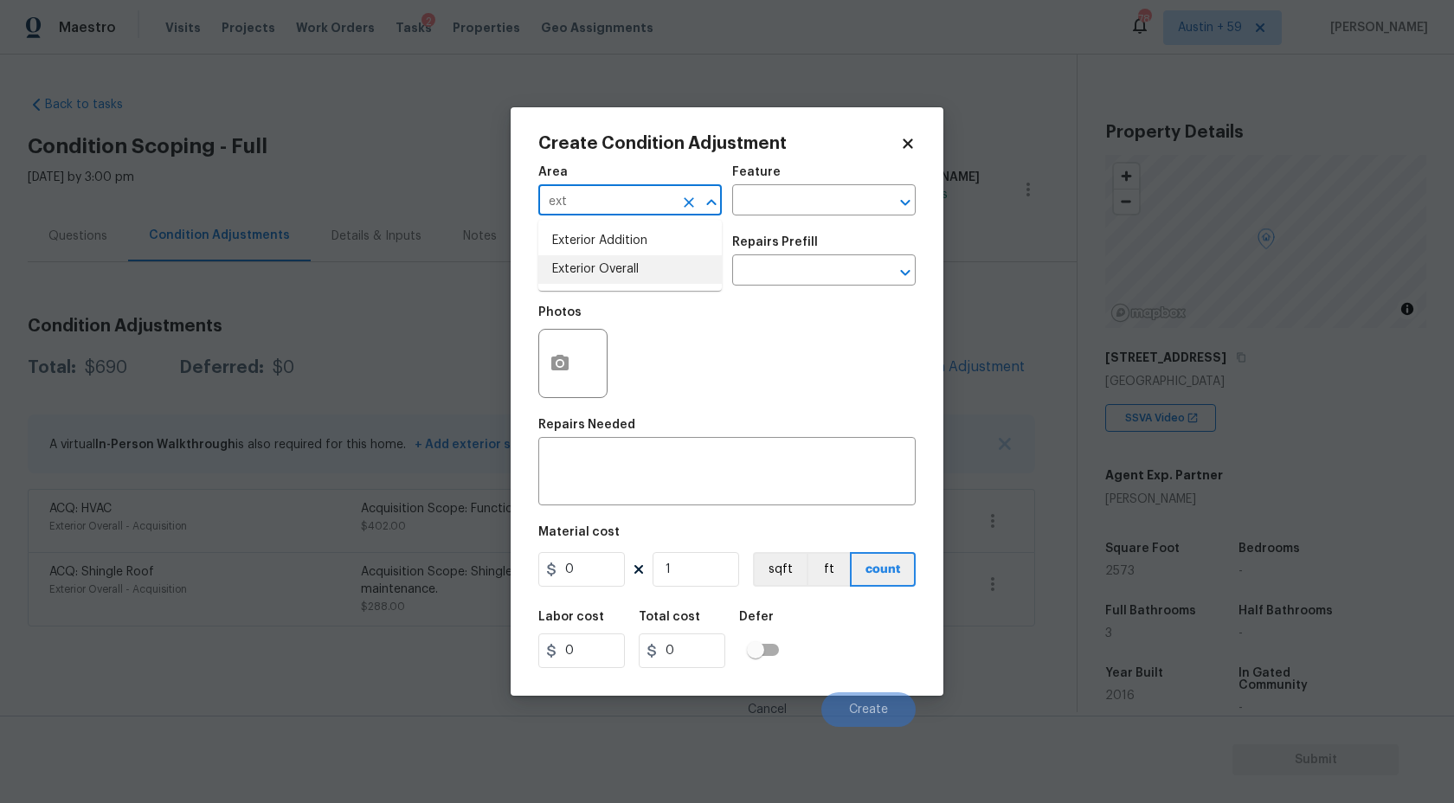
click at [641, 263] on li "Exterior Overall" at bounding box center [630, 269] width 184 height 29
type input "Exterior Overall"
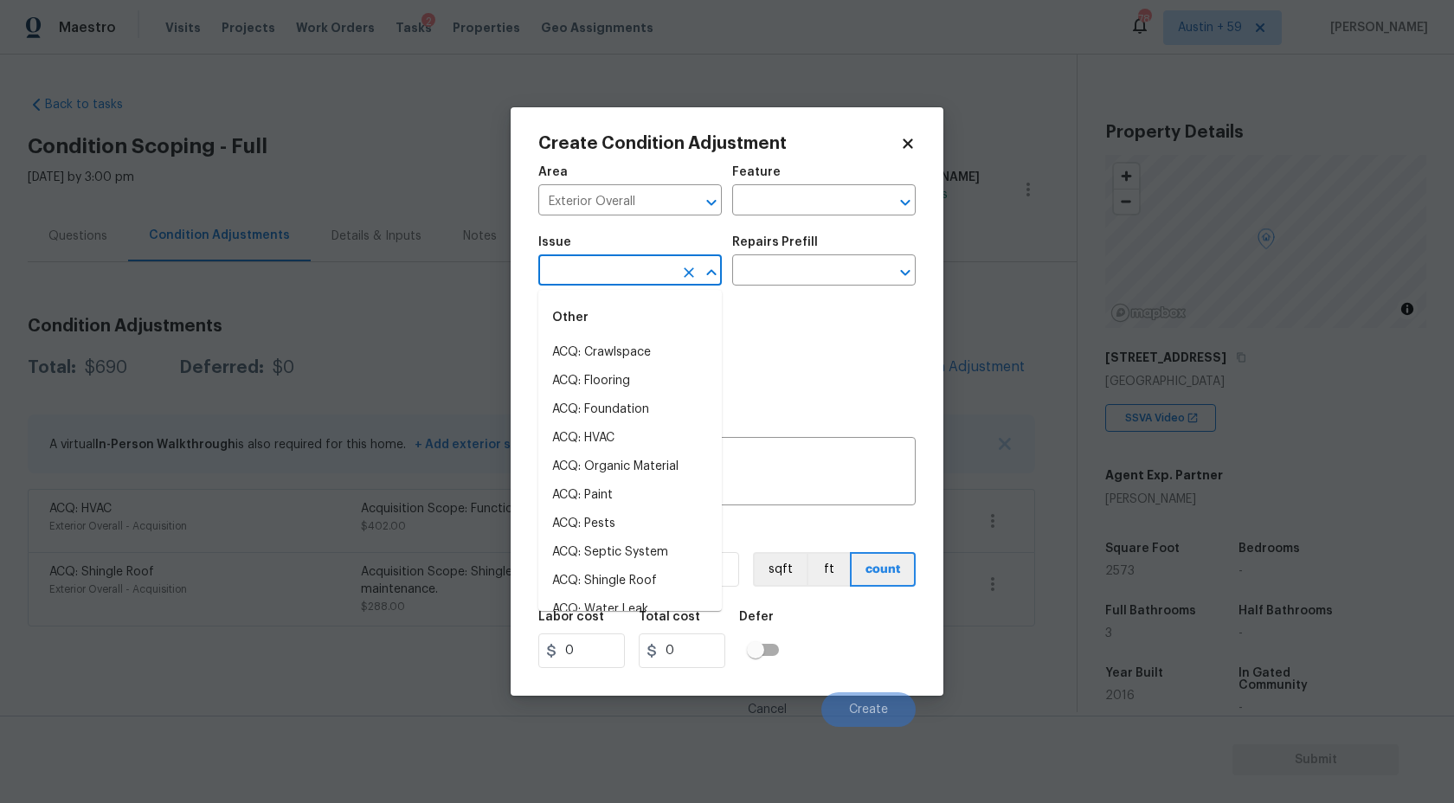
click at [641, 263] on input "text" at bounding box center [605, 272] width 135 height 27
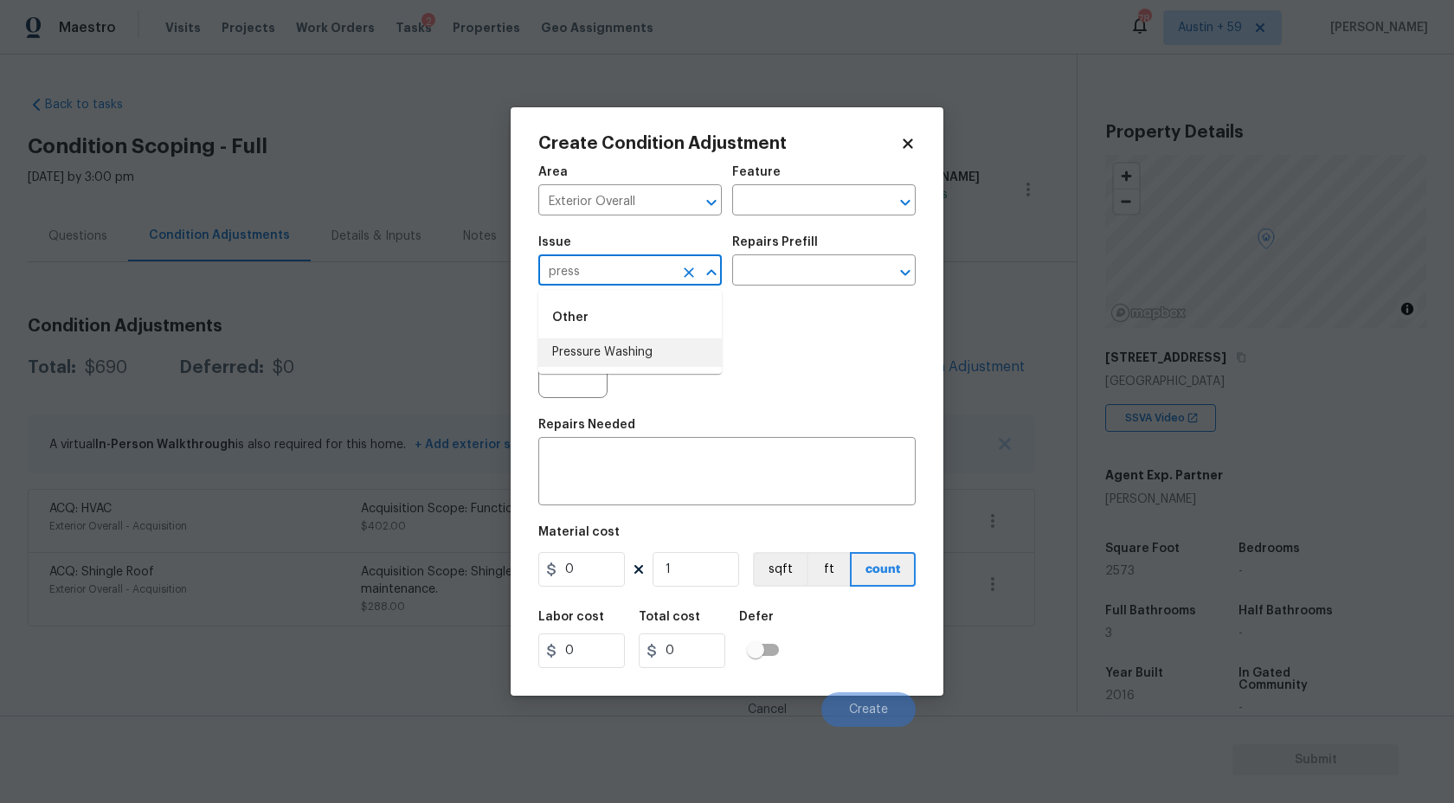
click at [638, 351] on li "Pressure Washing" at bounding box center [630, 352] width 184 height 29
type input "Pressure Washing"
click at [782, 289] on div "Issue Pressure Washing ​ Repairs Prefill ​" at bounding box center [726, 261] width 377 height 70
click at [783, 278] on input "text" at bounding box center [799, 272] width 135 height 27
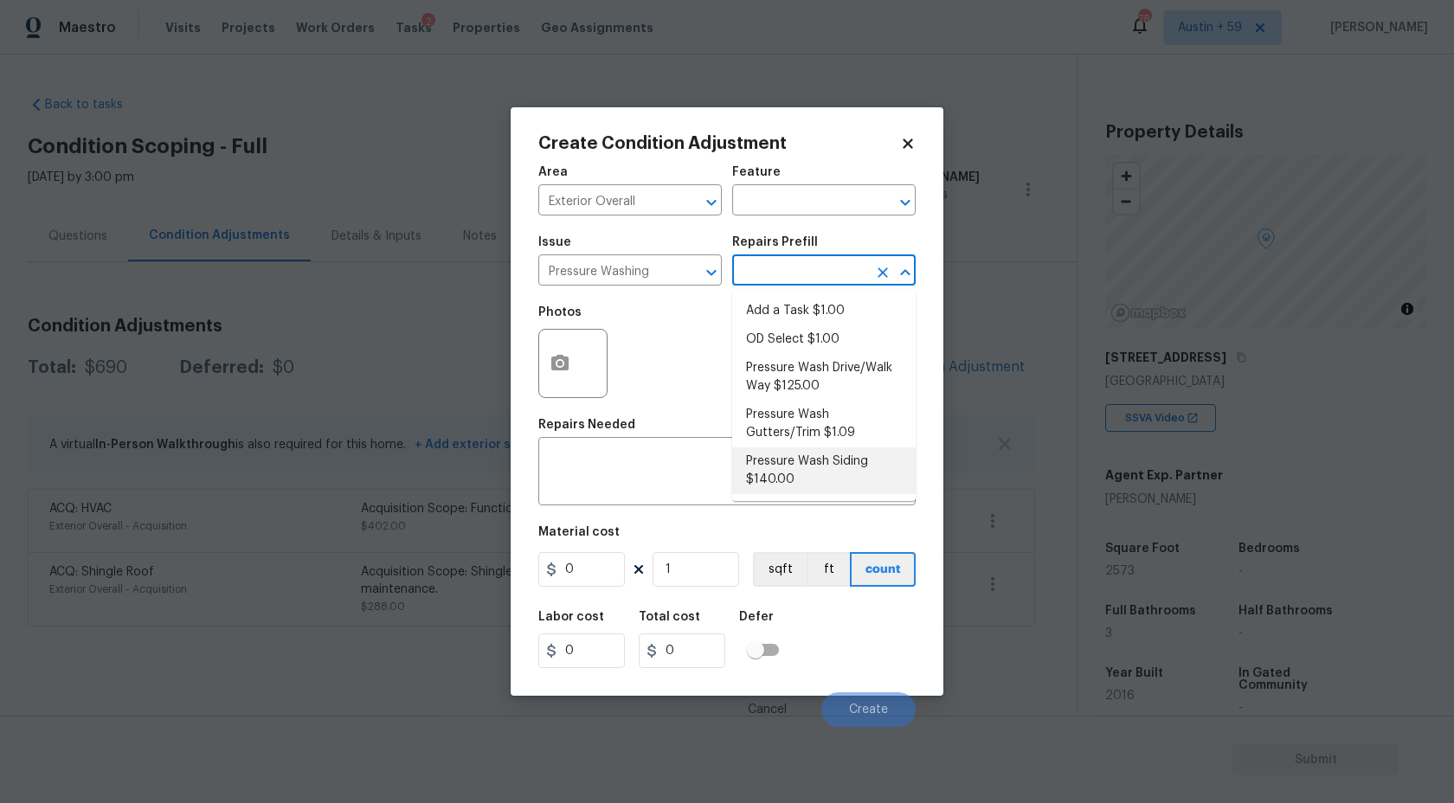
click at [828, 473] on li "Pressure Wash Siding $140.00" at bounding box center [824, 471] width 184 height 47
type input "Siding"
type textarea "Protect areas as needed for pressure washing. Pressure wash the siding on the h…"
type input "140"
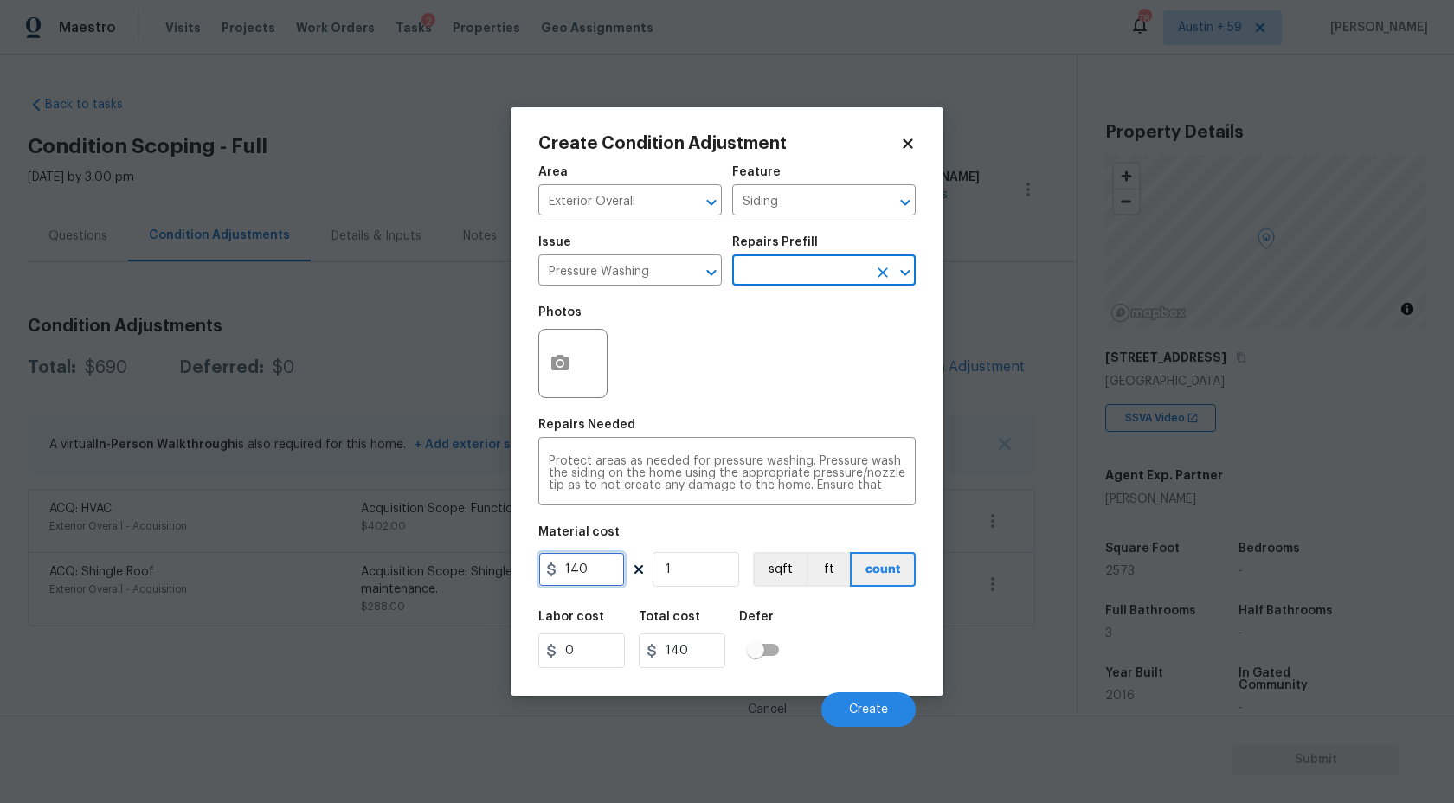
click at [613, 570] on input "140" at bounding box center [581, 569] width 87 height 35
type input "250"
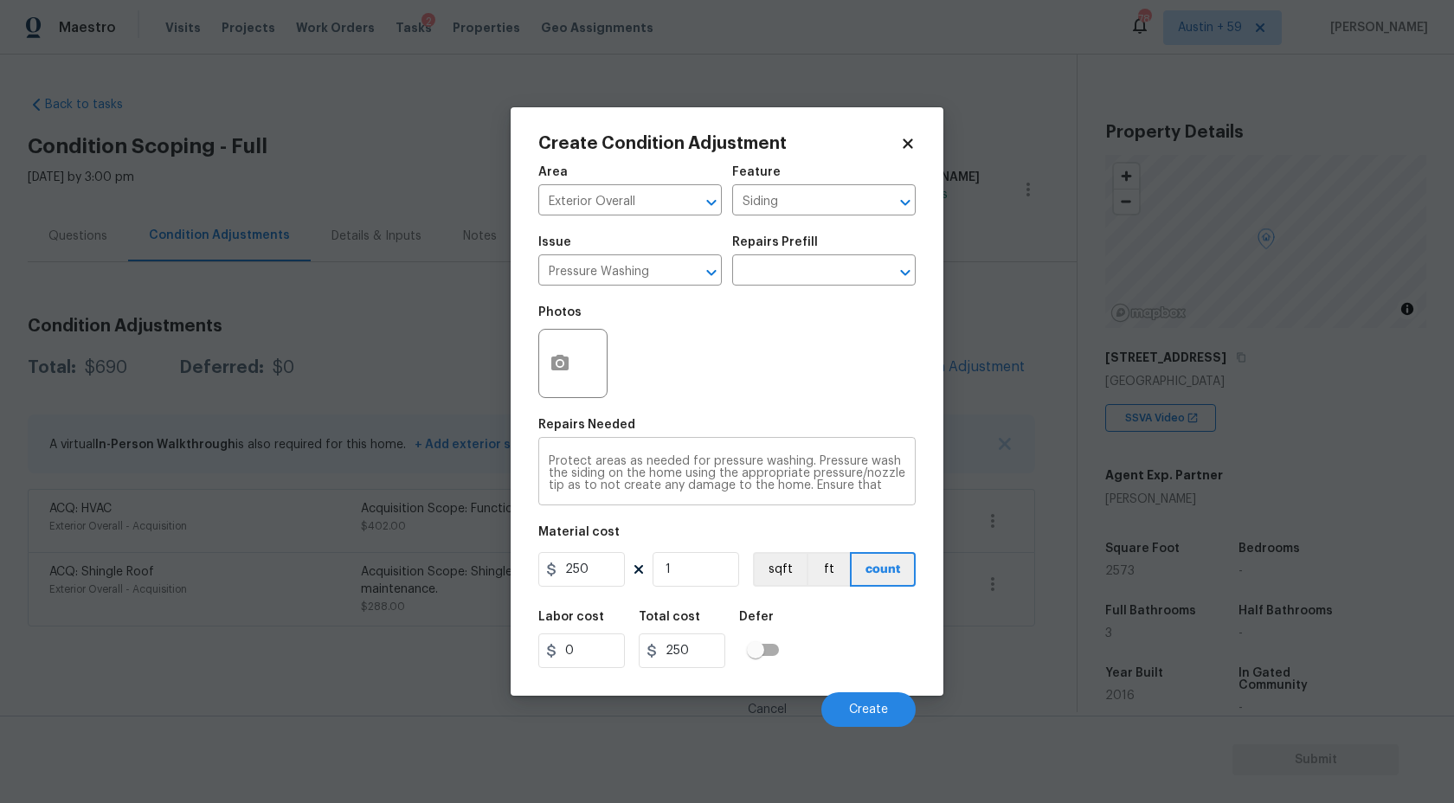
click at [699, 485] on textarea "Protect areas as needed for pressure washing. Pressure wash the siding on the h…" at bounding box center [727, 473] width 357 height 36
click at [865, 704] on span "Create" at bounding box center [868, 710] width 39 height 13
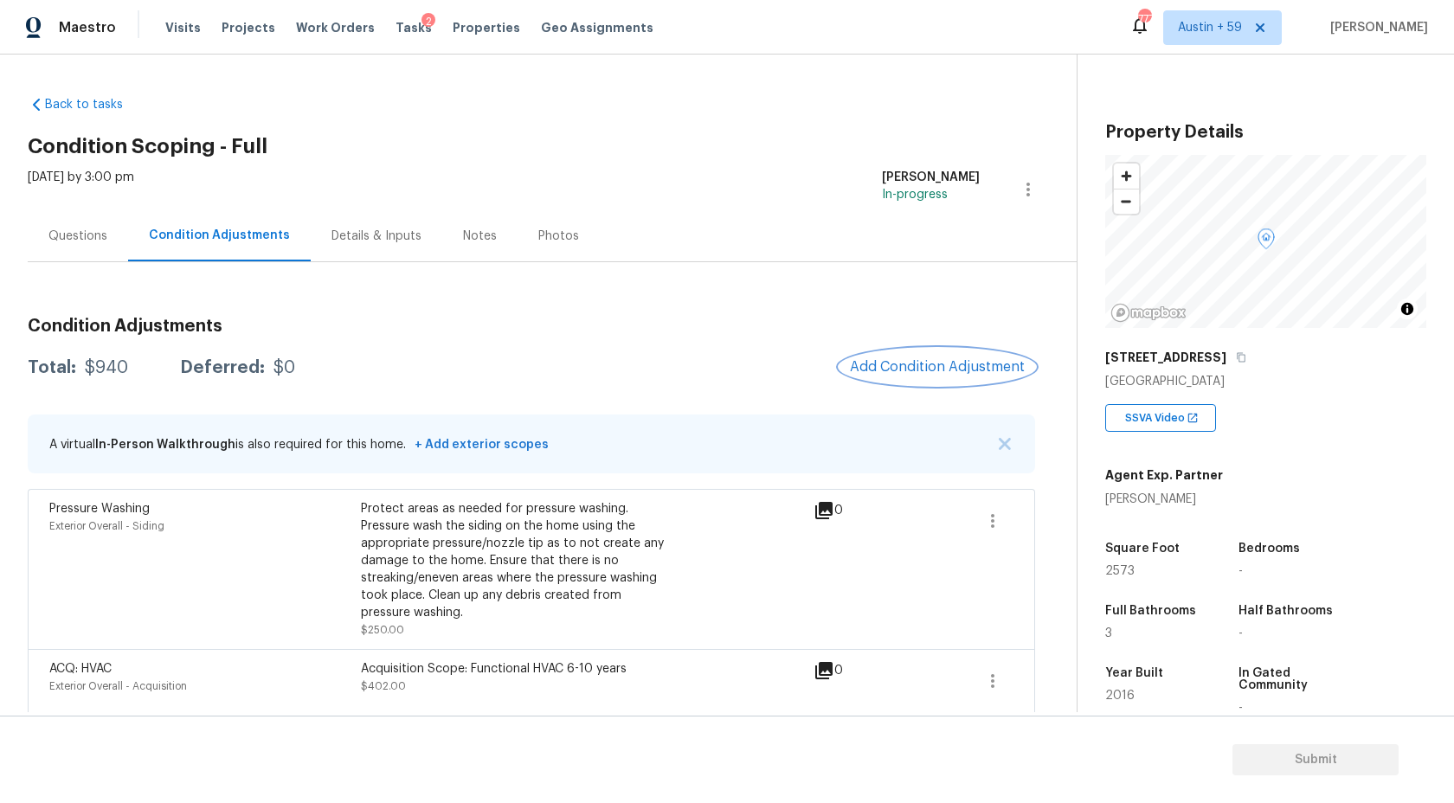
scroll to position [80, 0]
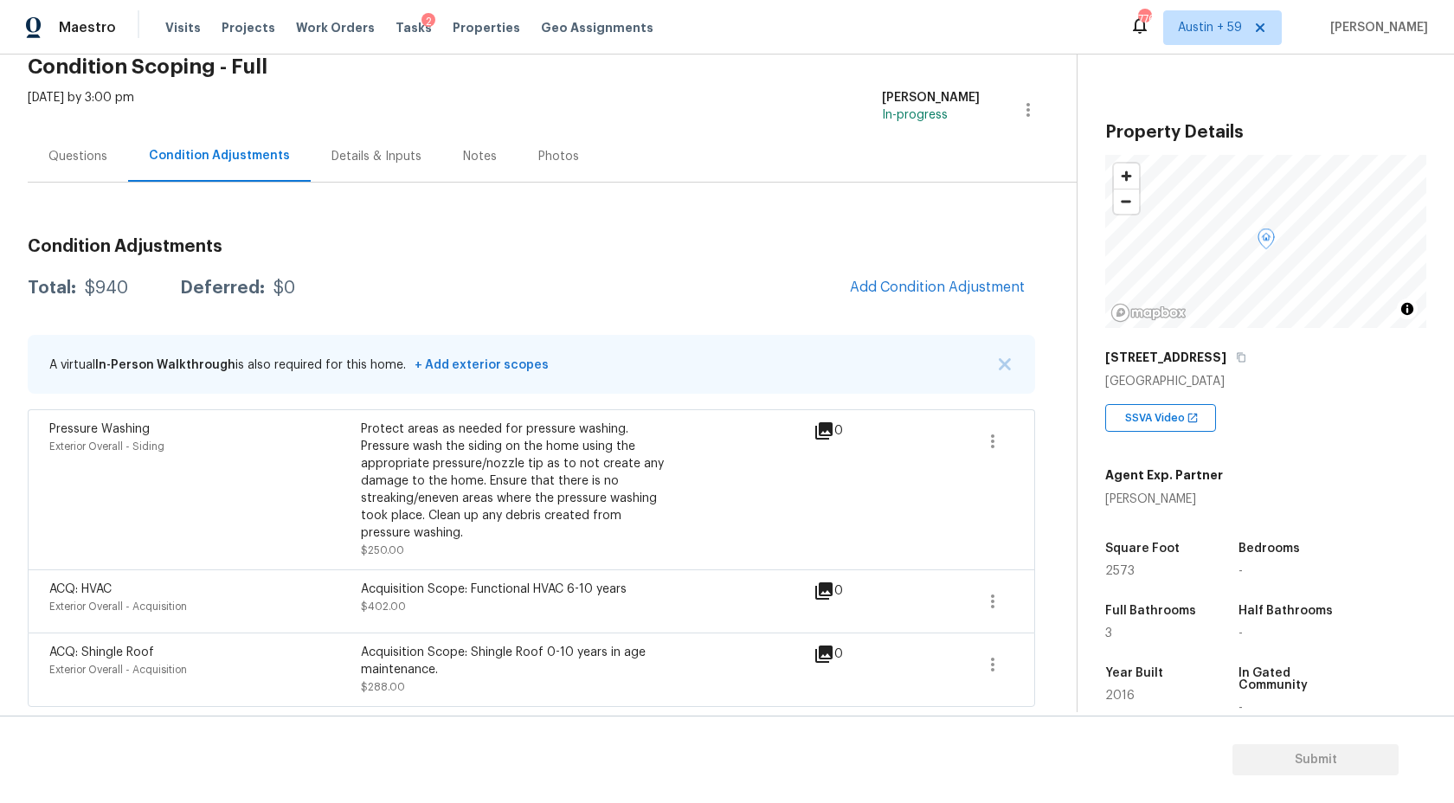
click at [64, 165] on div "Questions" at bounding box center [78, 156] width 100 height 51
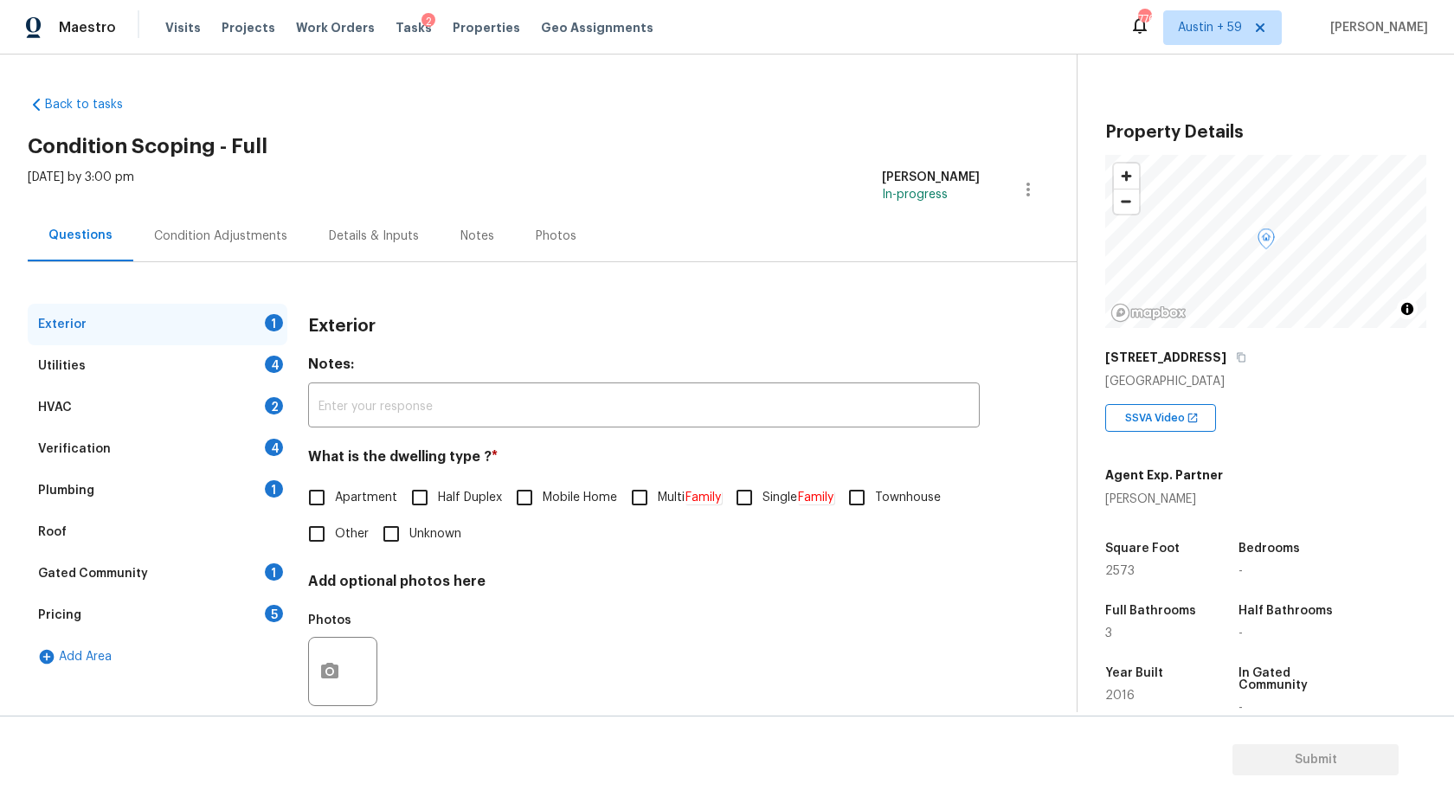
click at [757, 495] on input "Single Family" at bounding box center [744, 498] width 36 height 36
checkbox input "true"
click at [263, 377] on div "Utilities 4" at bounding box center [158, 366] width 260 height 42
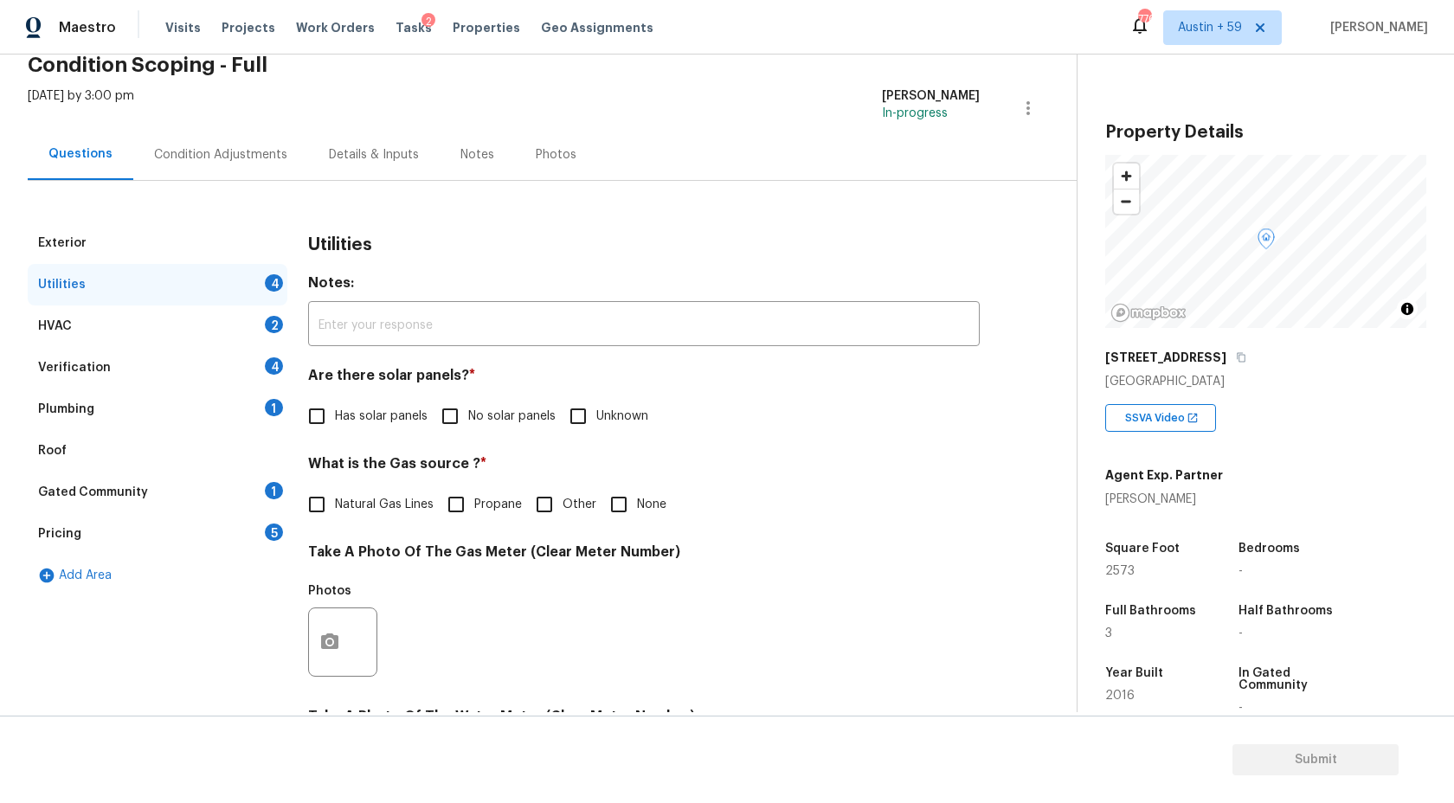
scroll to position [137, 0]
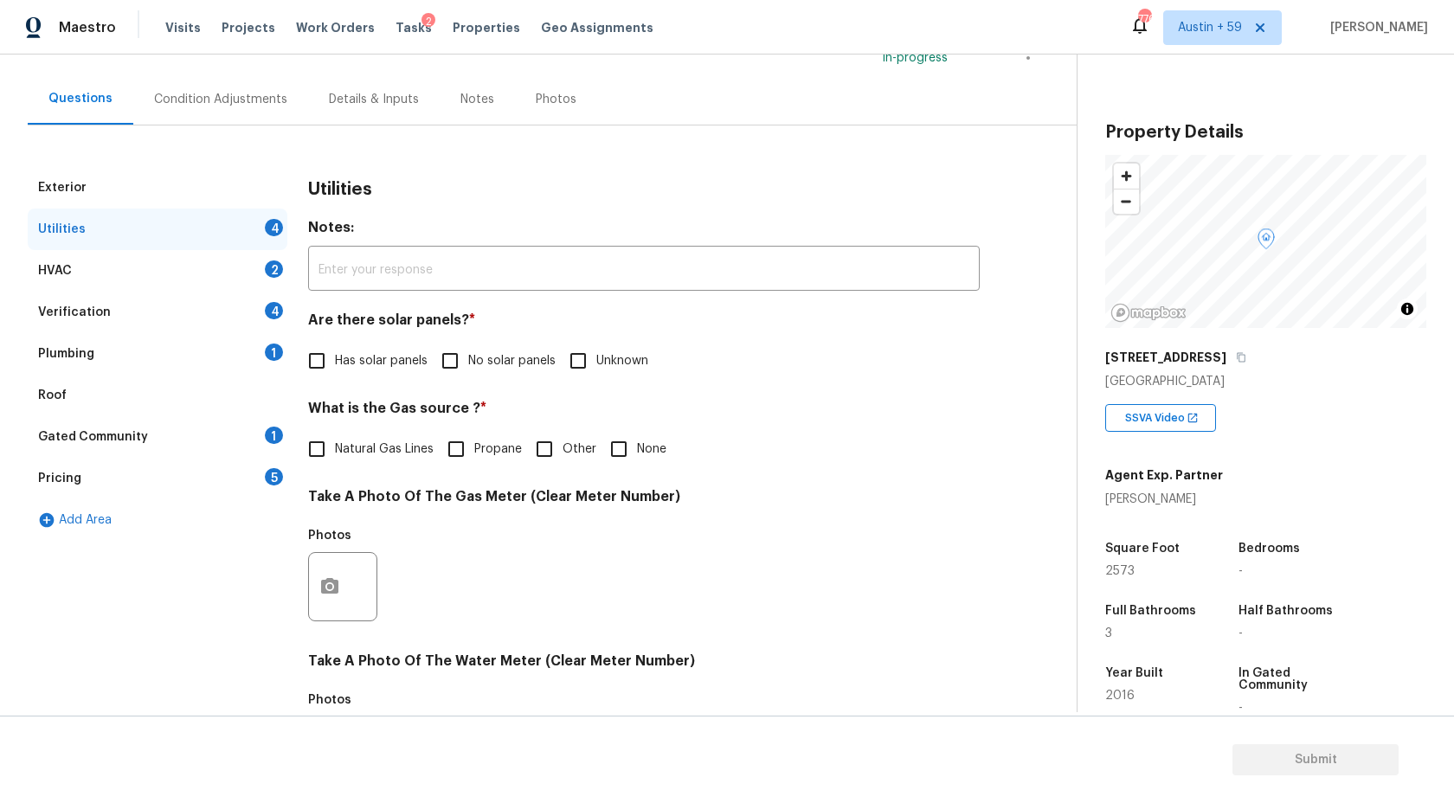
click at [462, 366] on input "No solar panels" at bounding box center [450, 361] width 36 height 36
checkbox input "true"
click at [396, 448] on span "Natural Gas Lines" at bounding box center [384, 451] width 99 height 18
click at [335, 448] on input "Natural Gas Lines" at bounding box center [317, 451] width 36 height 36
checkbox input "true"
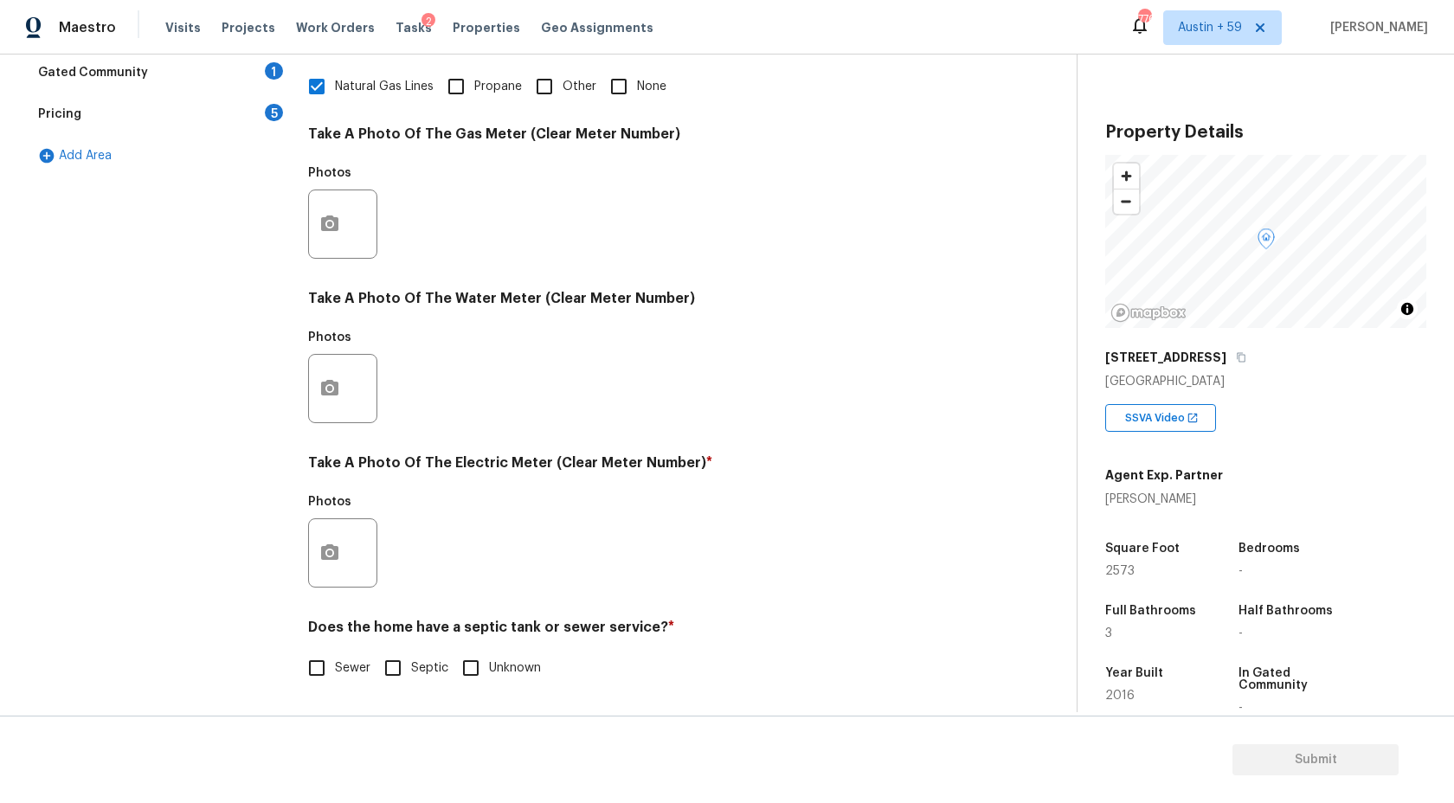
scroll to position [499, 0]
click at [332, 673] on input "Sewer" at bounding box center [317, 668] width 36 height 36
checkbox input "true"
click at [332, 560] on icon "button" at bounding box center [329, 553] width 21 height 21
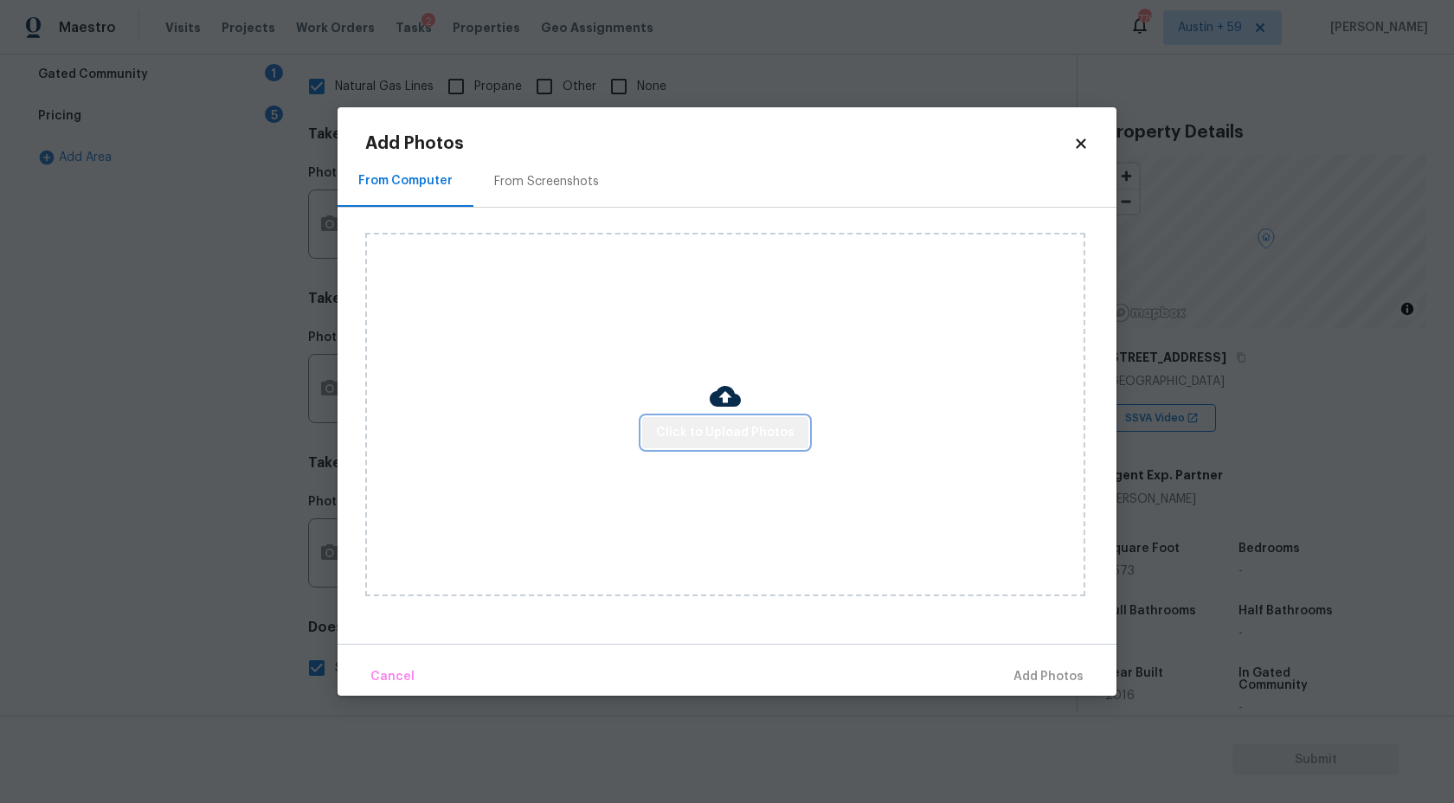
click at [741, 438] on span "Click to Upload Photos" at bounding box center [725, 433] width 138 height 22
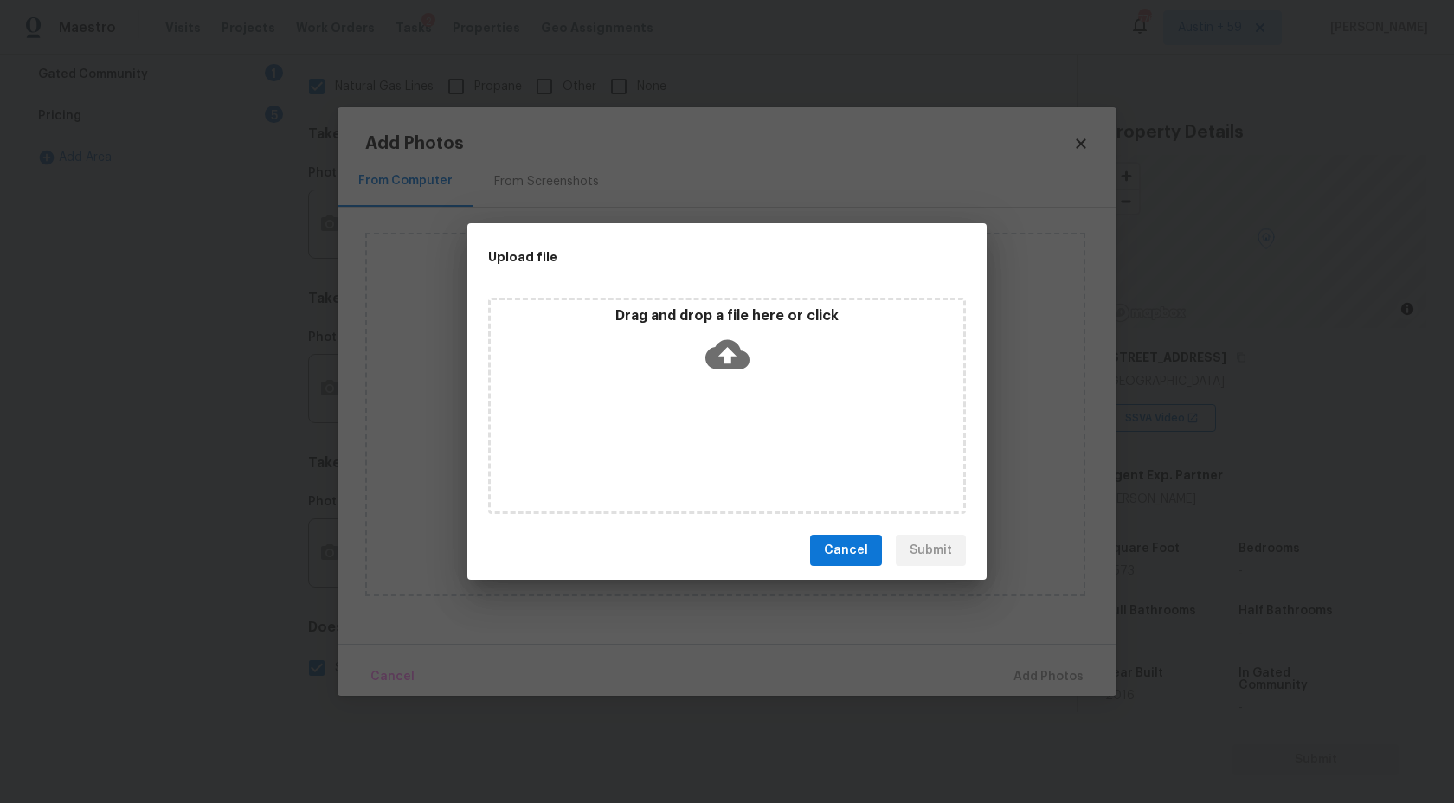
click at [737, 377] on div "Drag and drop a file here or click" at bounding box center [727, 344] width 473 height 74
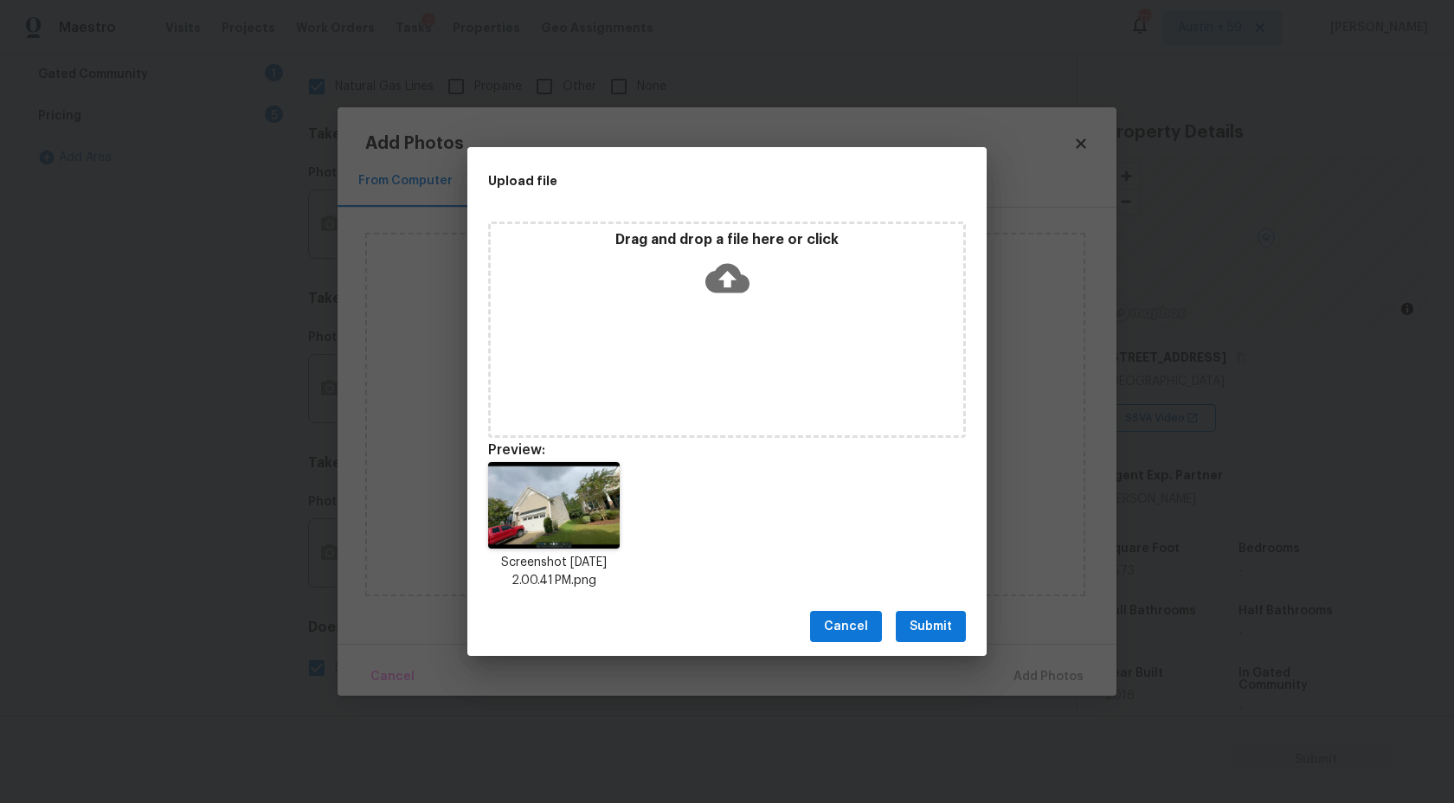
click at [930, 621] on span "Submit" at bounding box center [931, 627] width 42 height 22
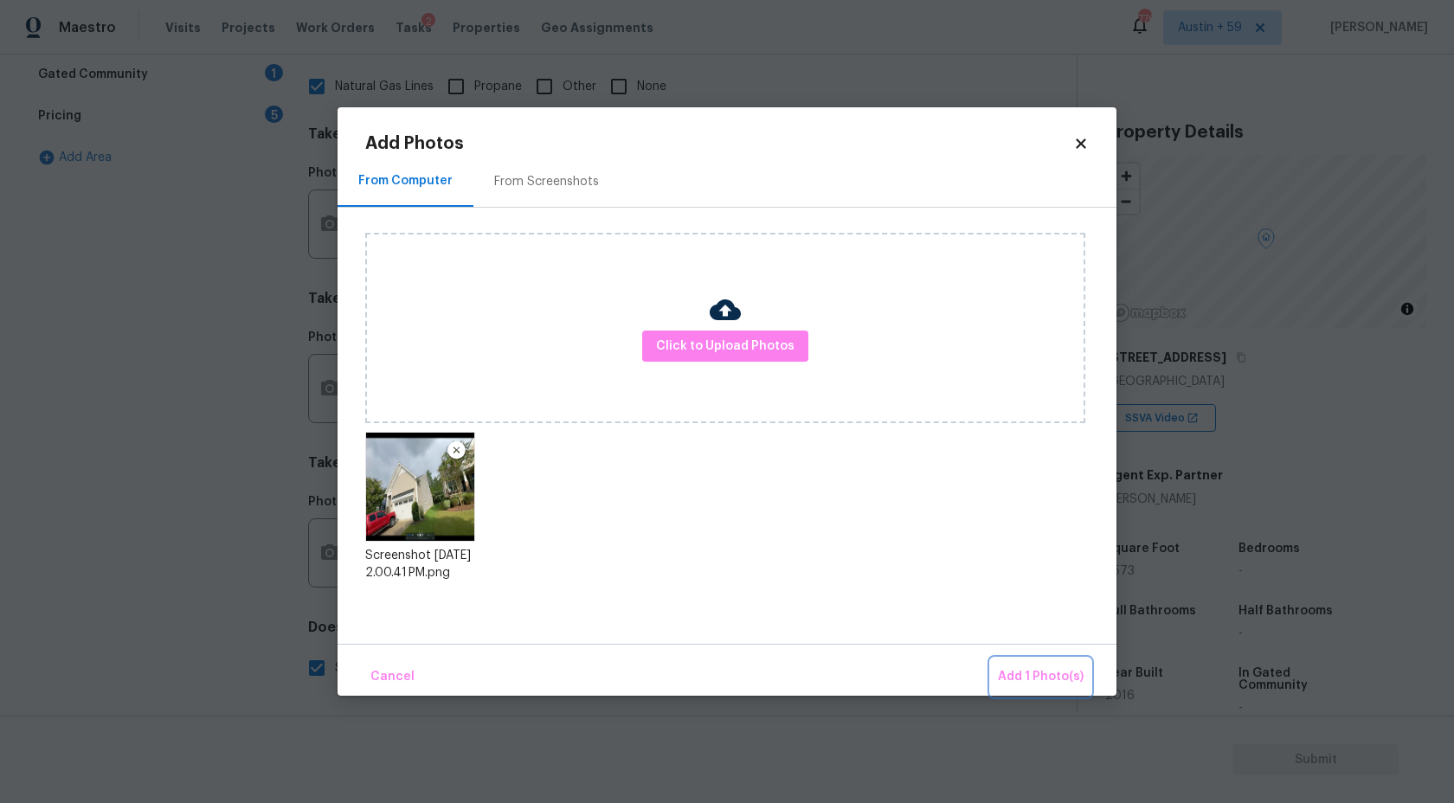
click at [1053, 676] on span "Add 1 Photo(s)" at bounding box center [1041, 677] width 86 height 22
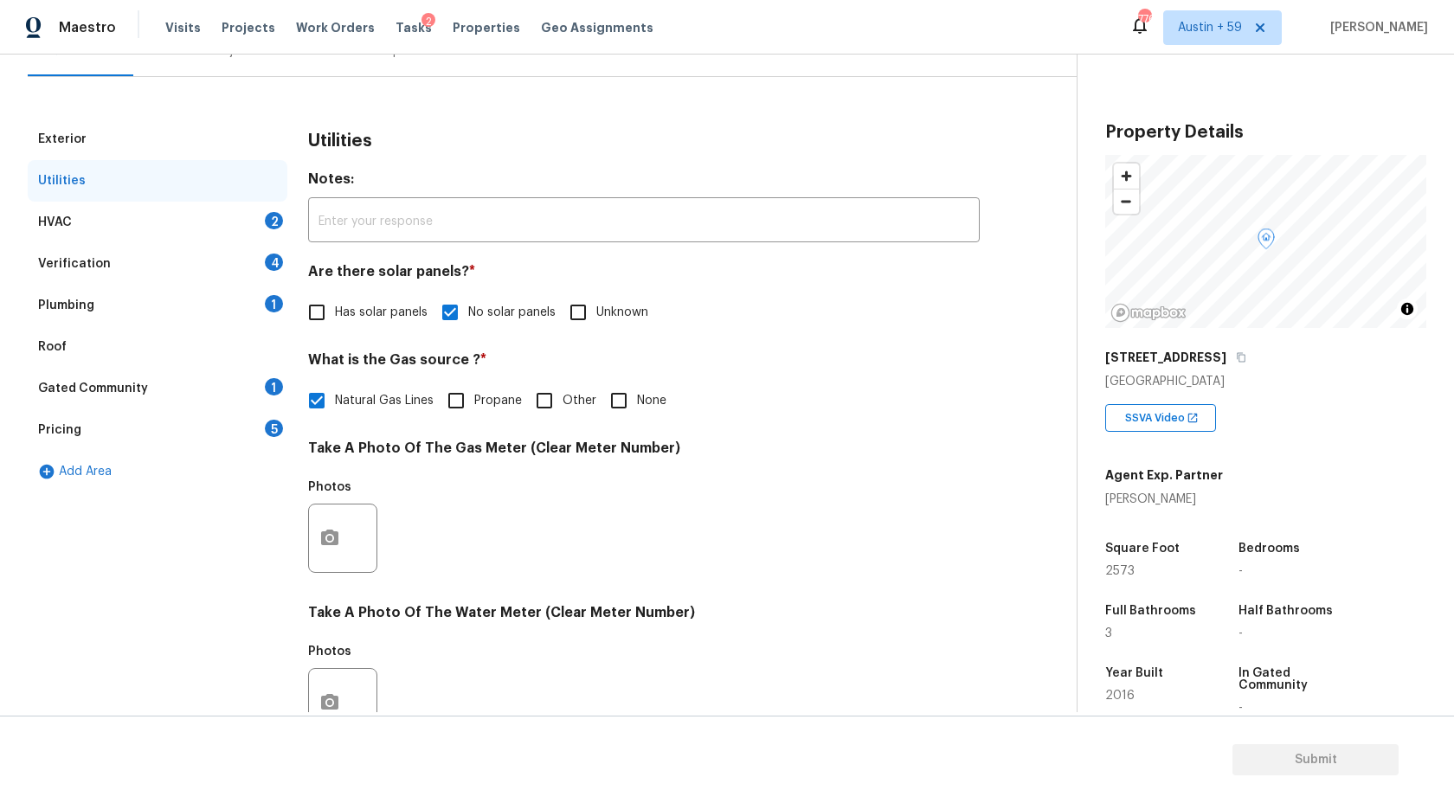
click at [267, 217] on div "2" at bounding box center [274, 220] width 18 height 17
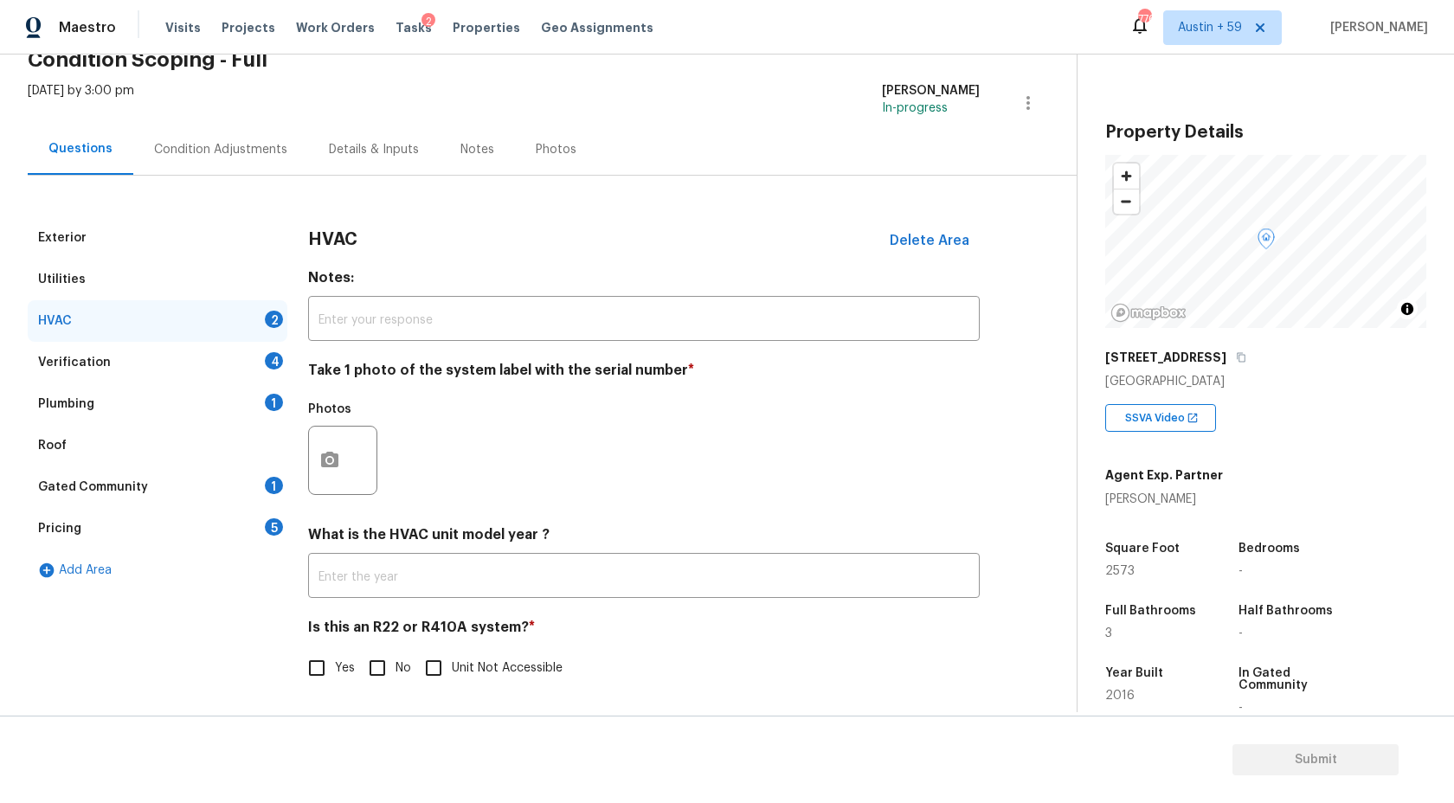
click at [372, 666] on input "No" at bounding box center [377, 668] width 36 height 36
checkbox input "true"
click at [372, 596] on input "text" at bounding box center [644, 577] width 672 height 41
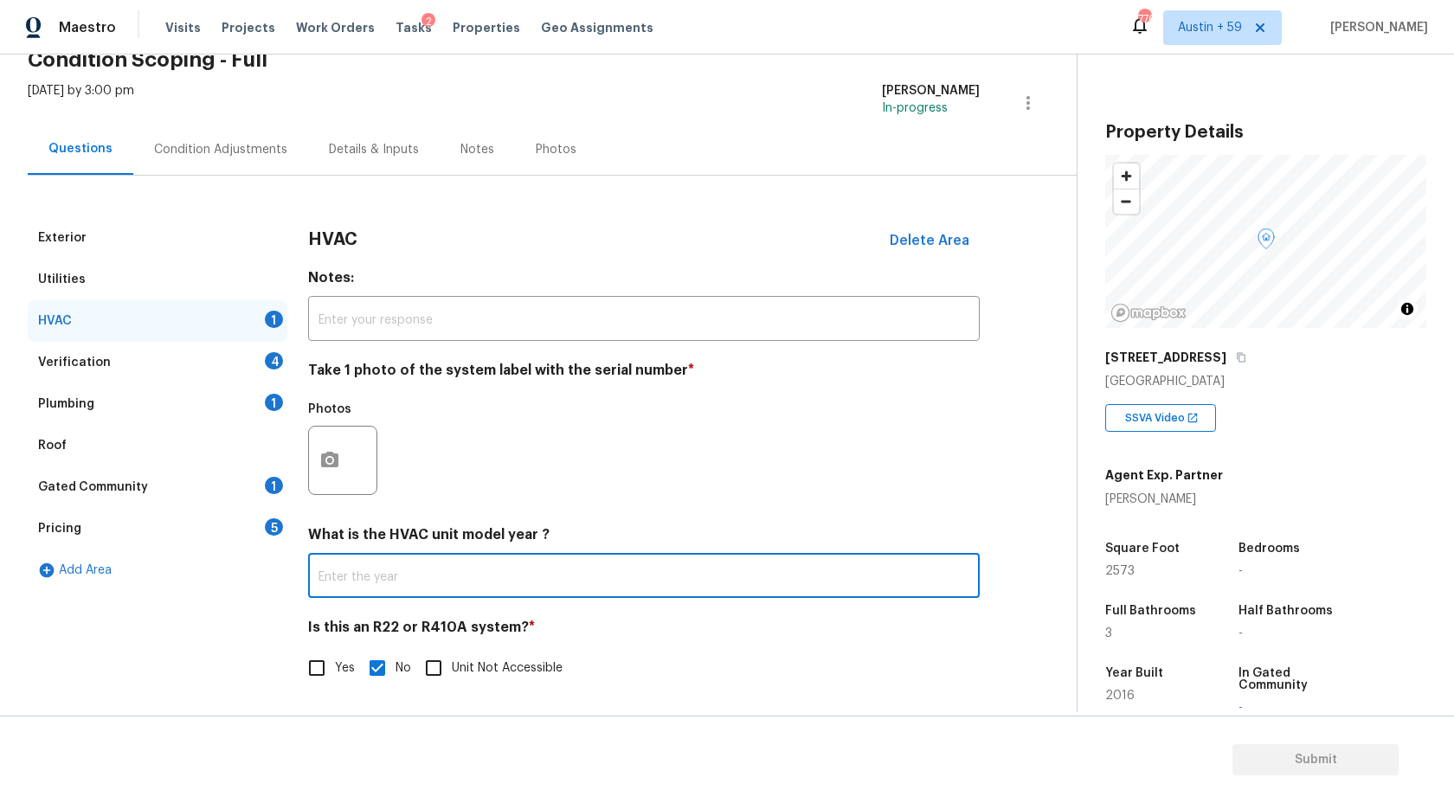
click at [372, 585] on input "text" at bounding box center [644, 577] width 672 height 41
type input "2016"
click at [349, 465] on button "button" at bounding box center [330, 461] width 42 height 68
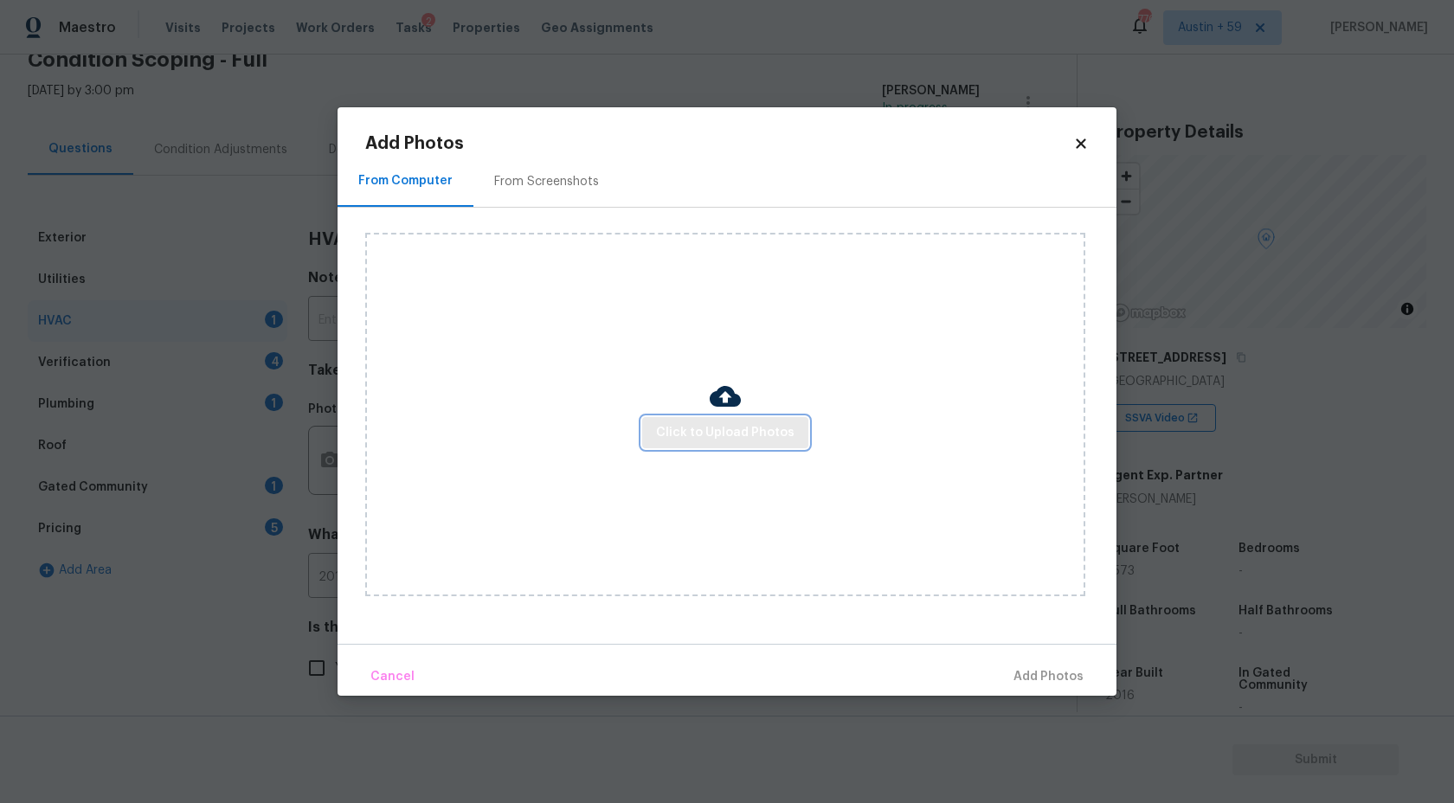
click at [750, 436] on span "Click to Upload Photos" at bounding box center [725, 433] width 138 height 22
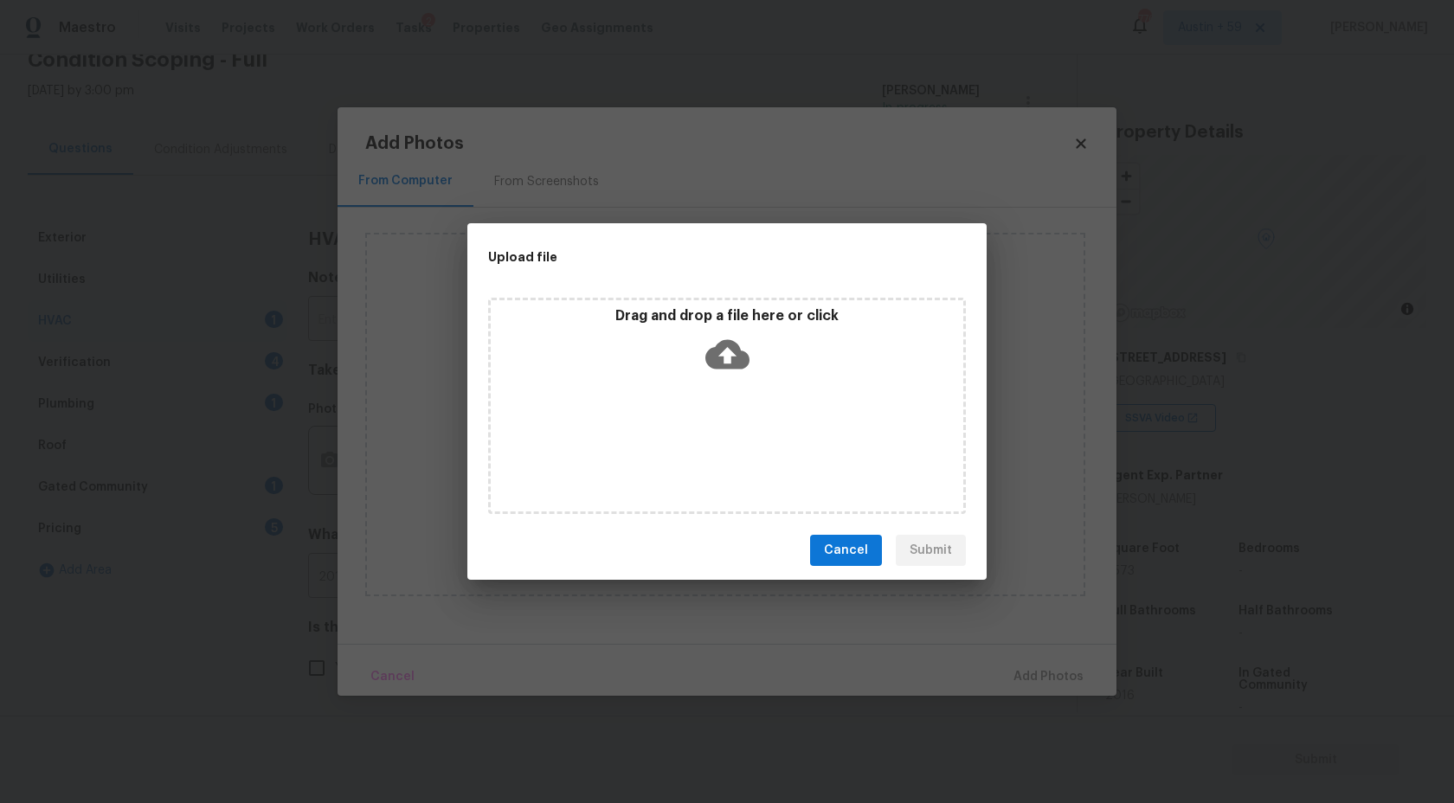
click at [731, 389] on div "Drag and drop a file here or click" at bounding box center [727, 406] width 478 height 216
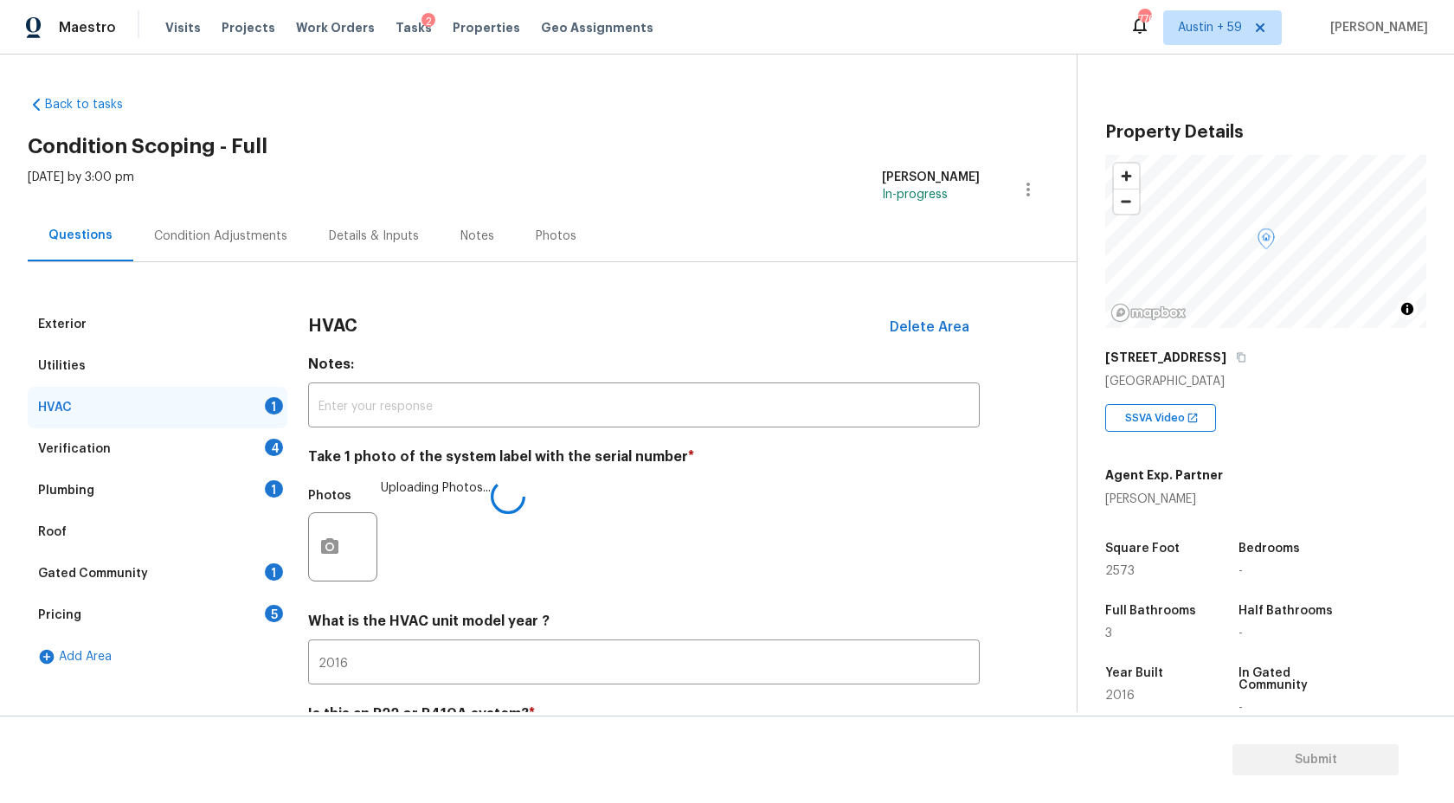
scroll to position [87, 0]
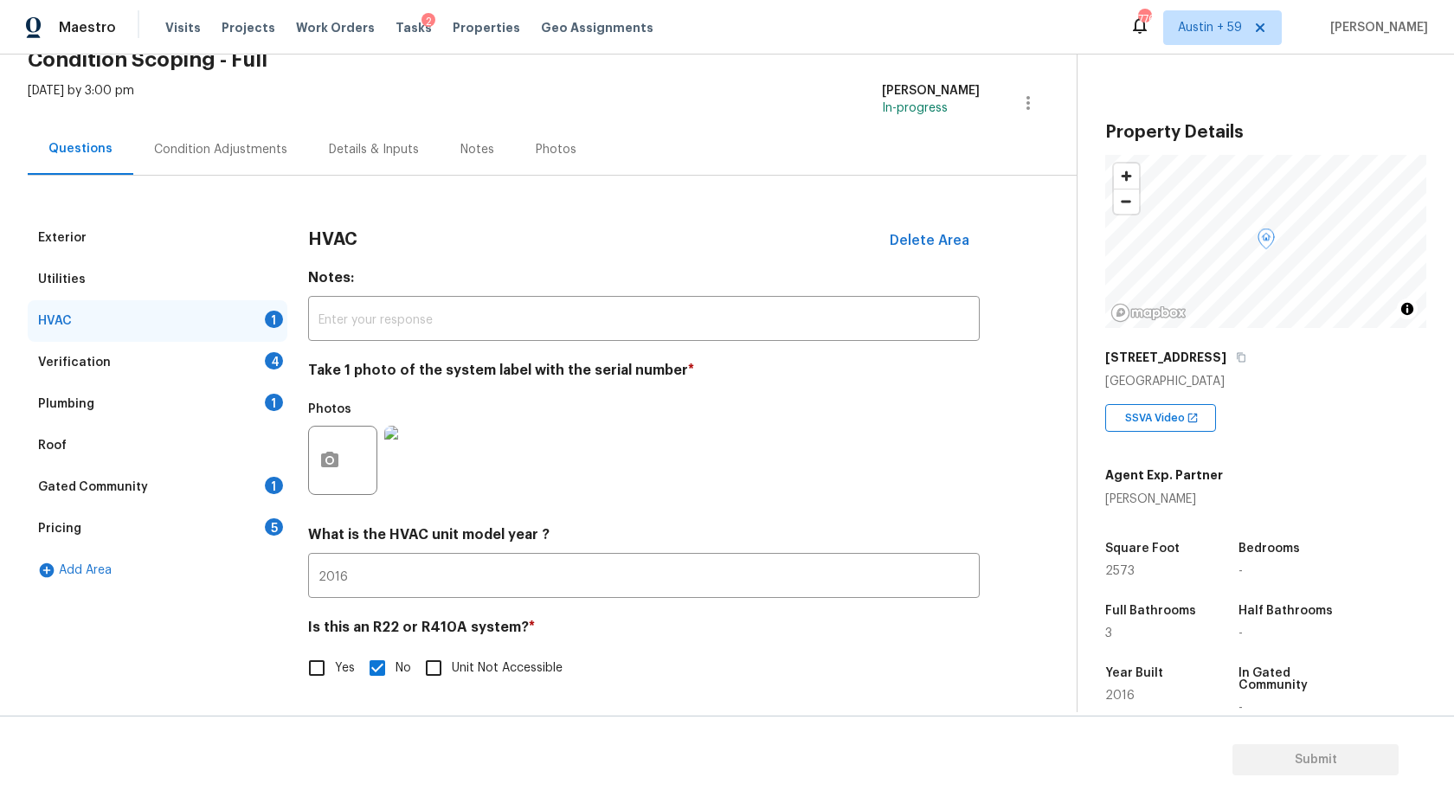
click at [229, 358] on div "Verification 4" at bounding box center [158, 363] width 260 height 42
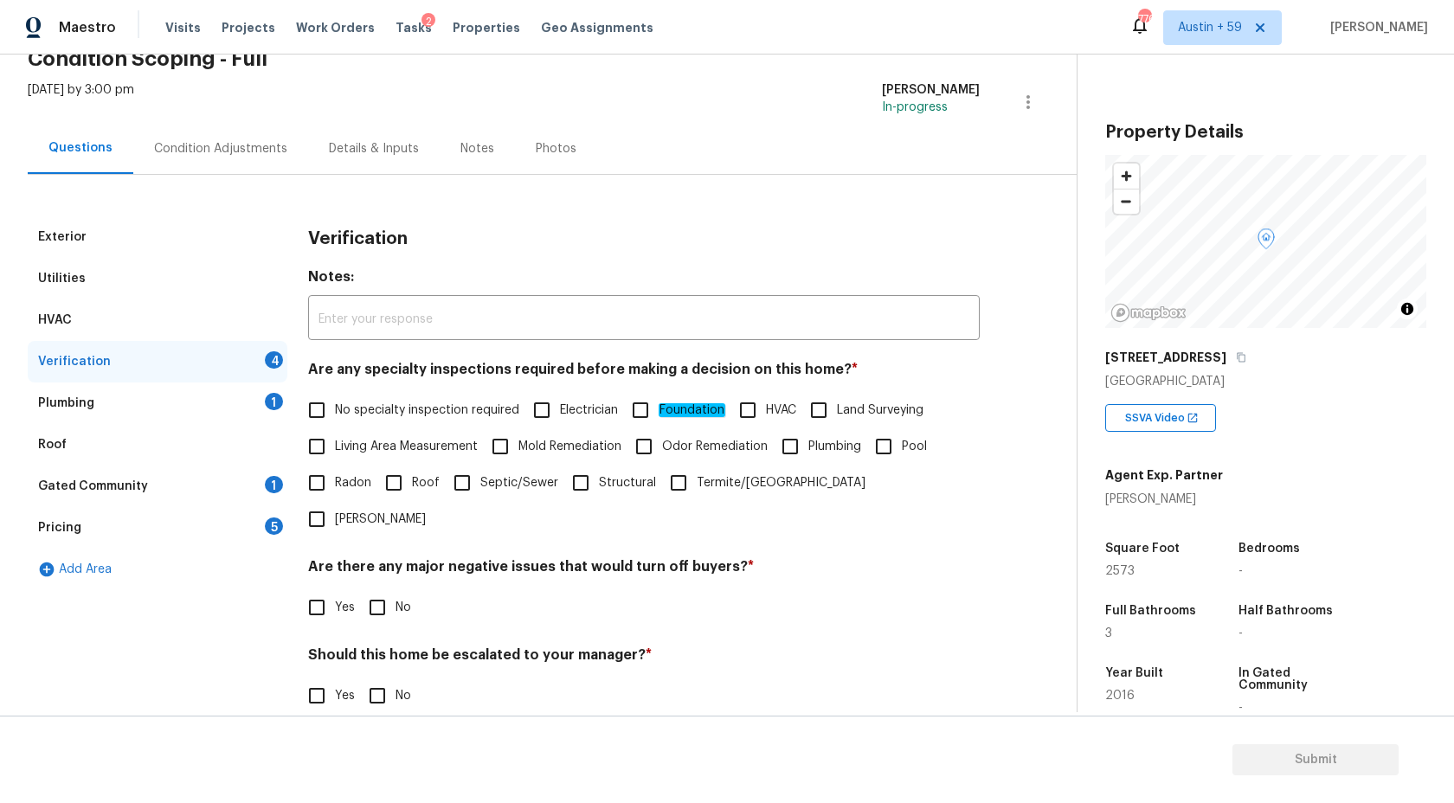
click at [411, 418] on span "No specialty inspection required" at bounding box center [427, 411] width 184 height 18
click at [335, 418] on input "No specialty inspection required" at bounding box center [317, 410] width 36 height 36
checkbox input "true"
click at [366, 589] on input "No" at bounding box center [377, 607] width 36 height 36
checkbox input "true"
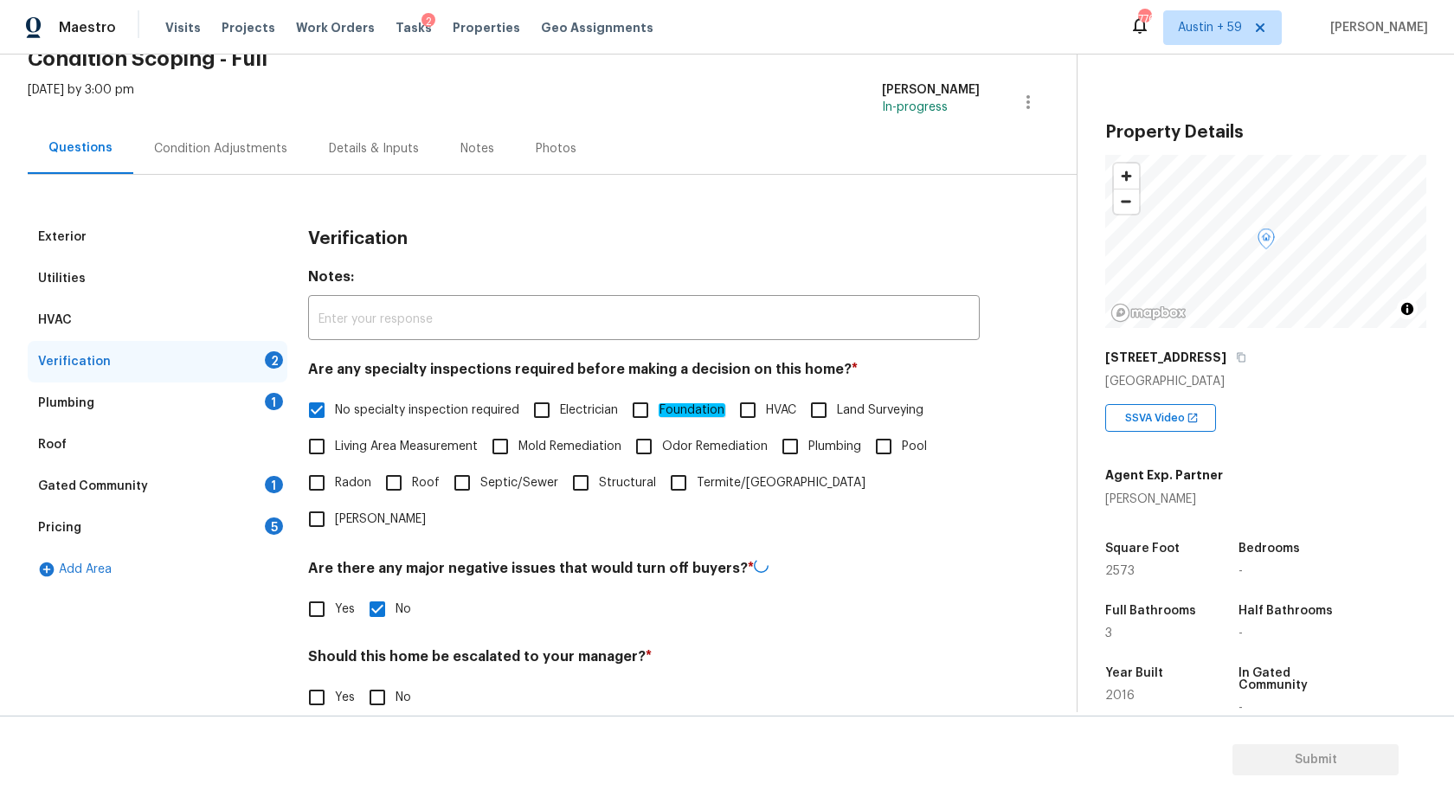
click at [397, 689] on span "No" at bounding box center [404, 698] width 16 height 18
click at [396, 679] on input "No" at bounding box center [377, 697] width 36 height 36
checkbox input "true"
click at [310, 681] on input "Yes" at bounding box center [317, 699] width 36 height 36
checkbox input "true"
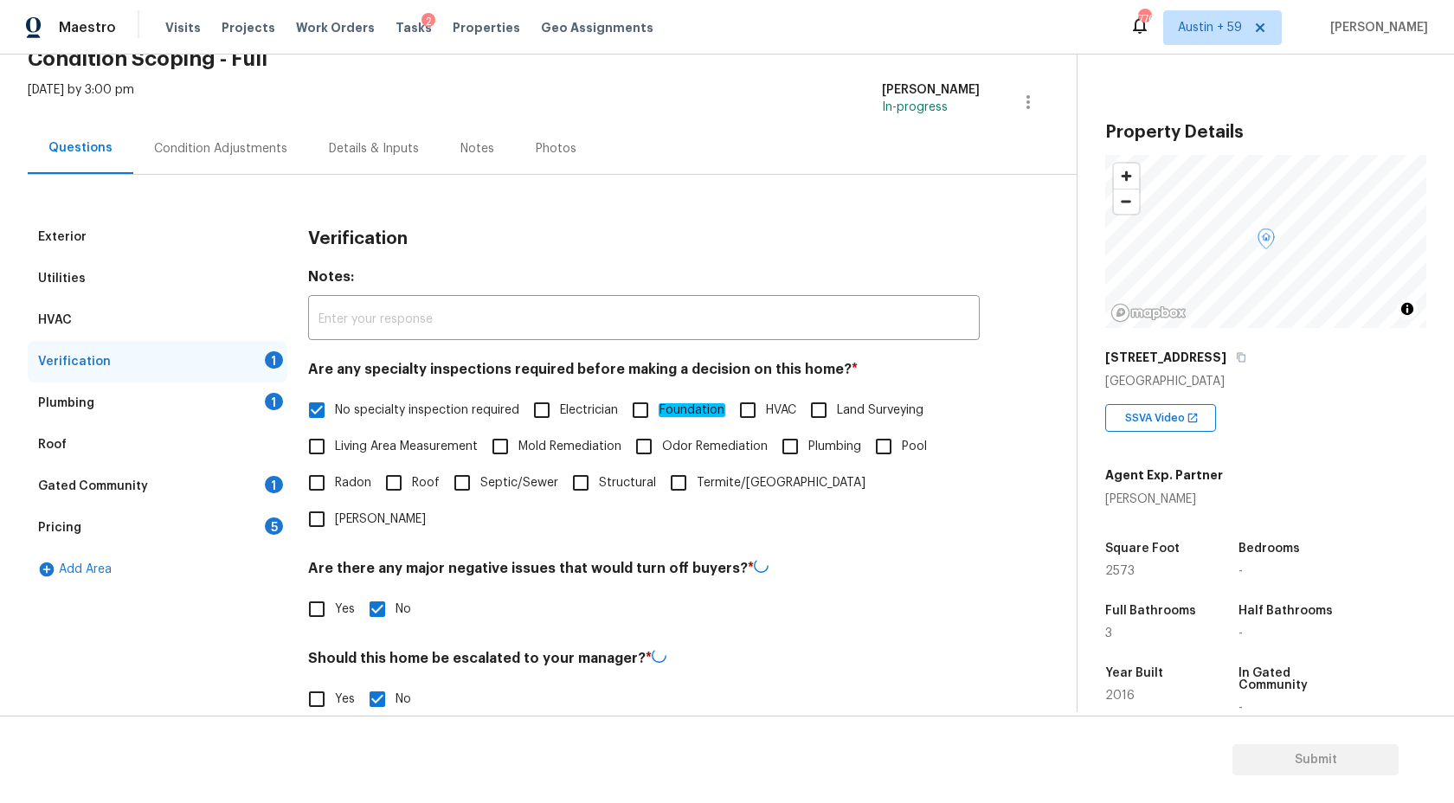
checkbox input "false"
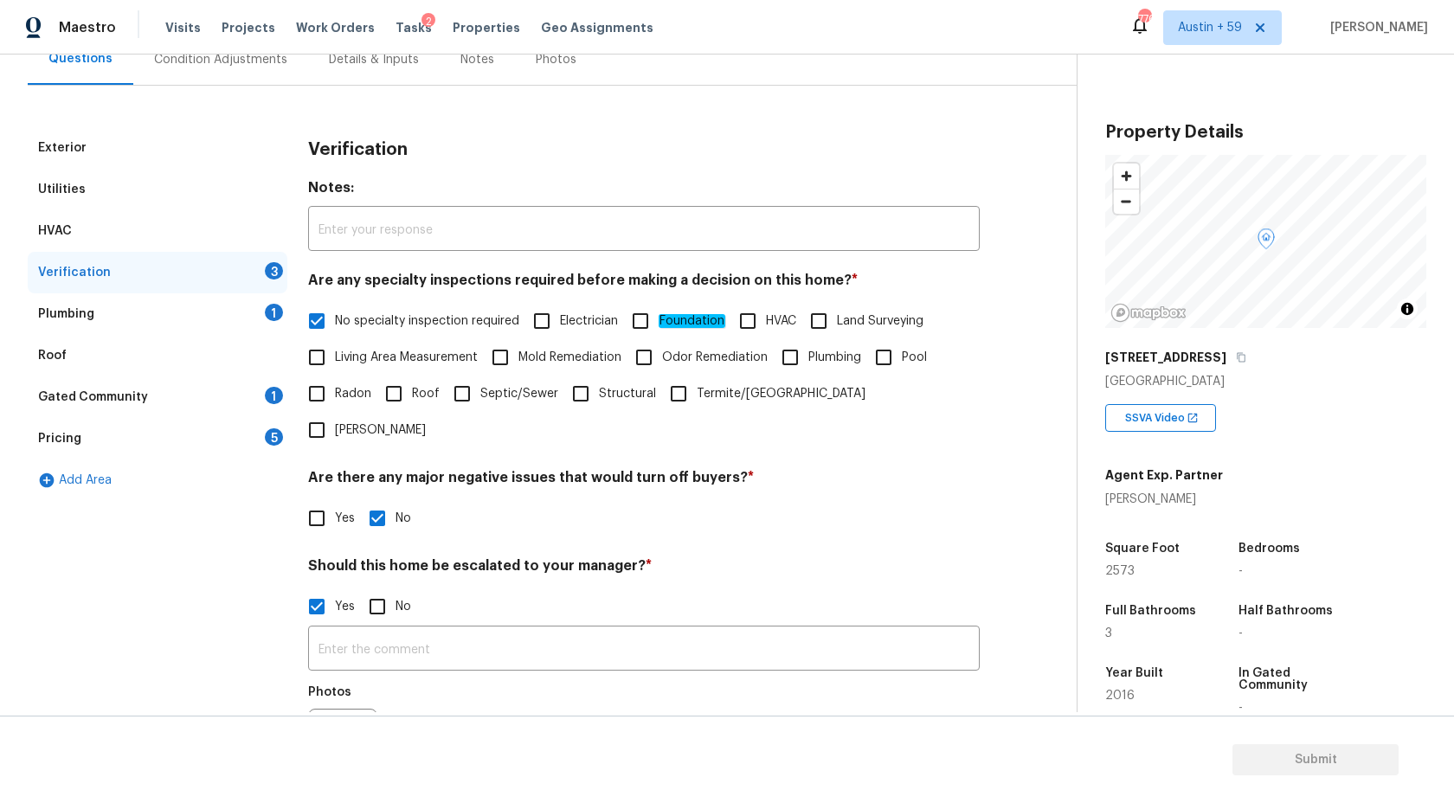
scroll to position [213, 0]
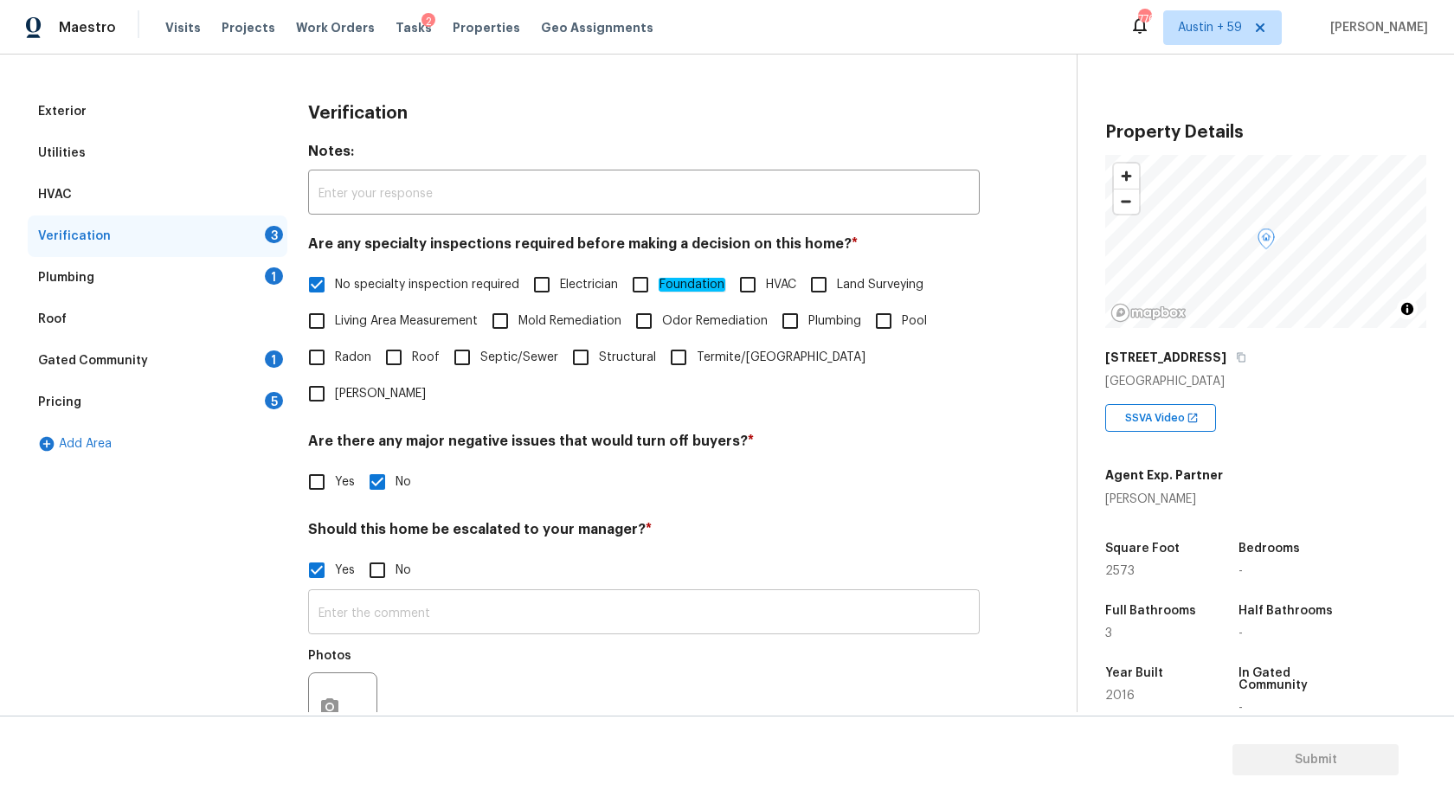
click at [426, 594] on input "text" at bounding box center [644, 614] width 672 height 41
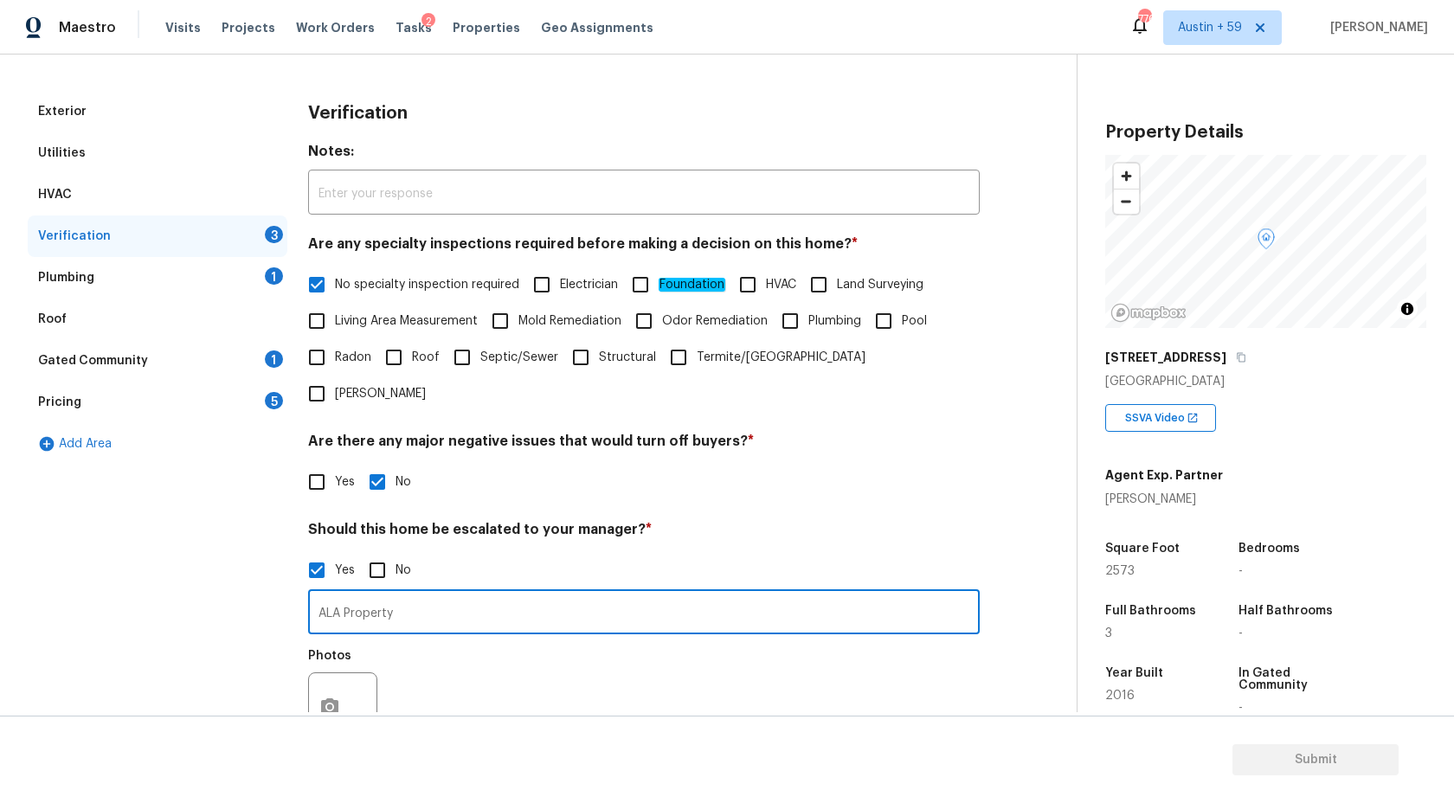
type input "ALA Property"
click at [328, 697] on icon "button" at bounding box center [329, 707] width 21 height 21
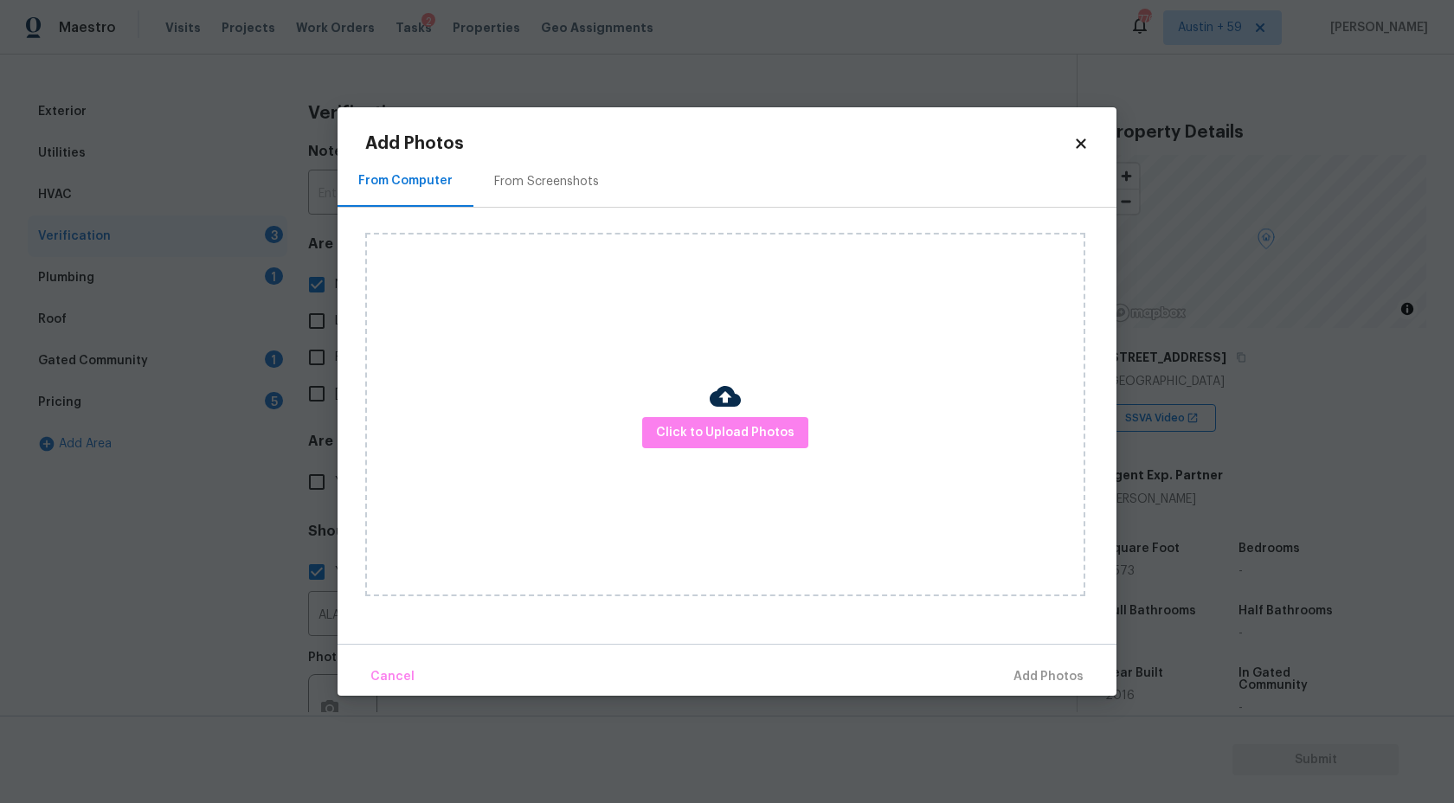
click at [687, 472] on div "Click to Upload Photos" at bounding box center [725, 415] width 720 height 364
click at [699, 450] on div "Click to Upload Photos" at bounding box center [725, 415] width 720 height 364
click at [704, 387] on div "Click to Upload Photos" at bounding box center [725, 415] width 720 height 364
click at [705, 427] on span "Click to Upload Photos" at bounding box center [725, 433] width 138 height 22
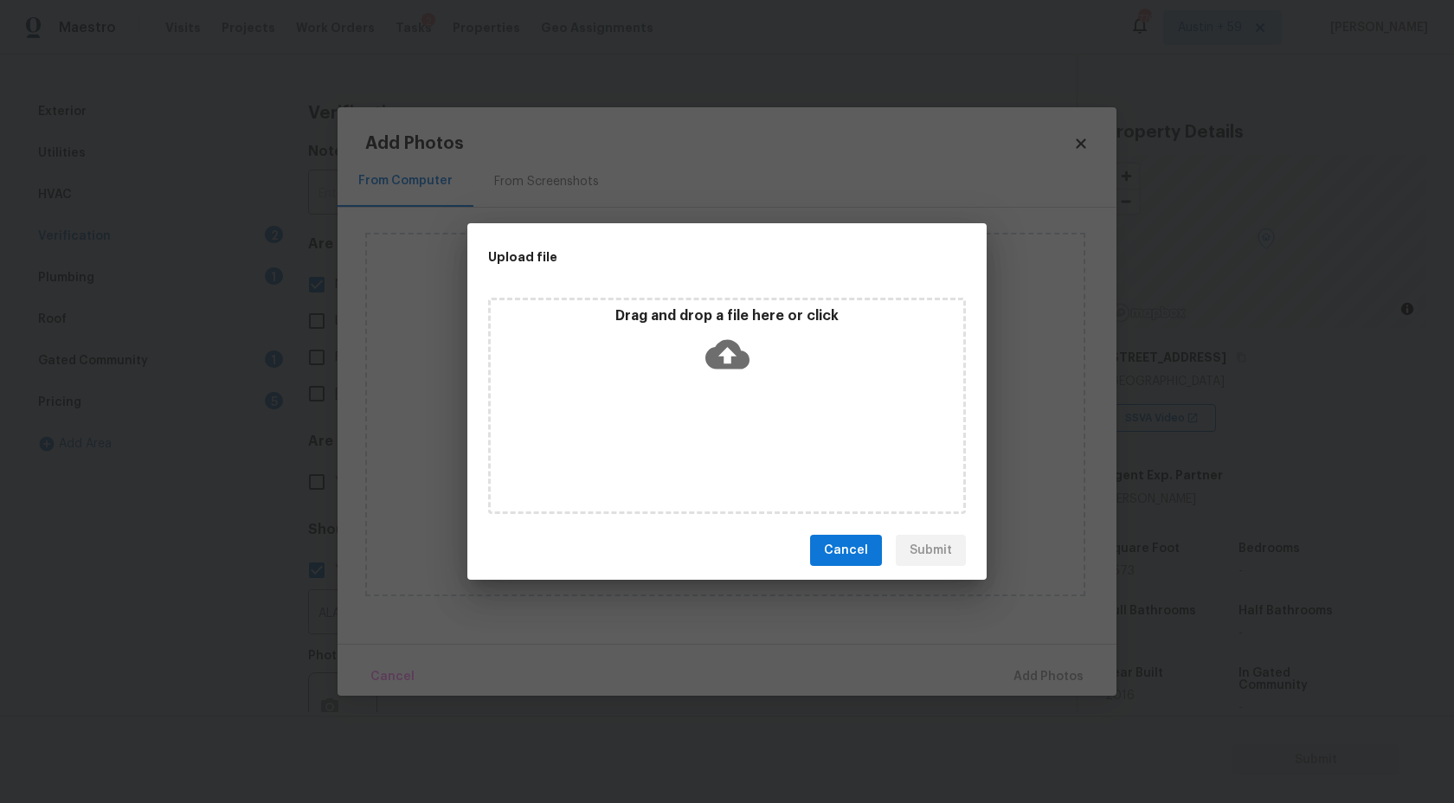
click at [705, 388] on div "Drag and drop a file here or click" at bounding box center [727, 406] width 478 height 216
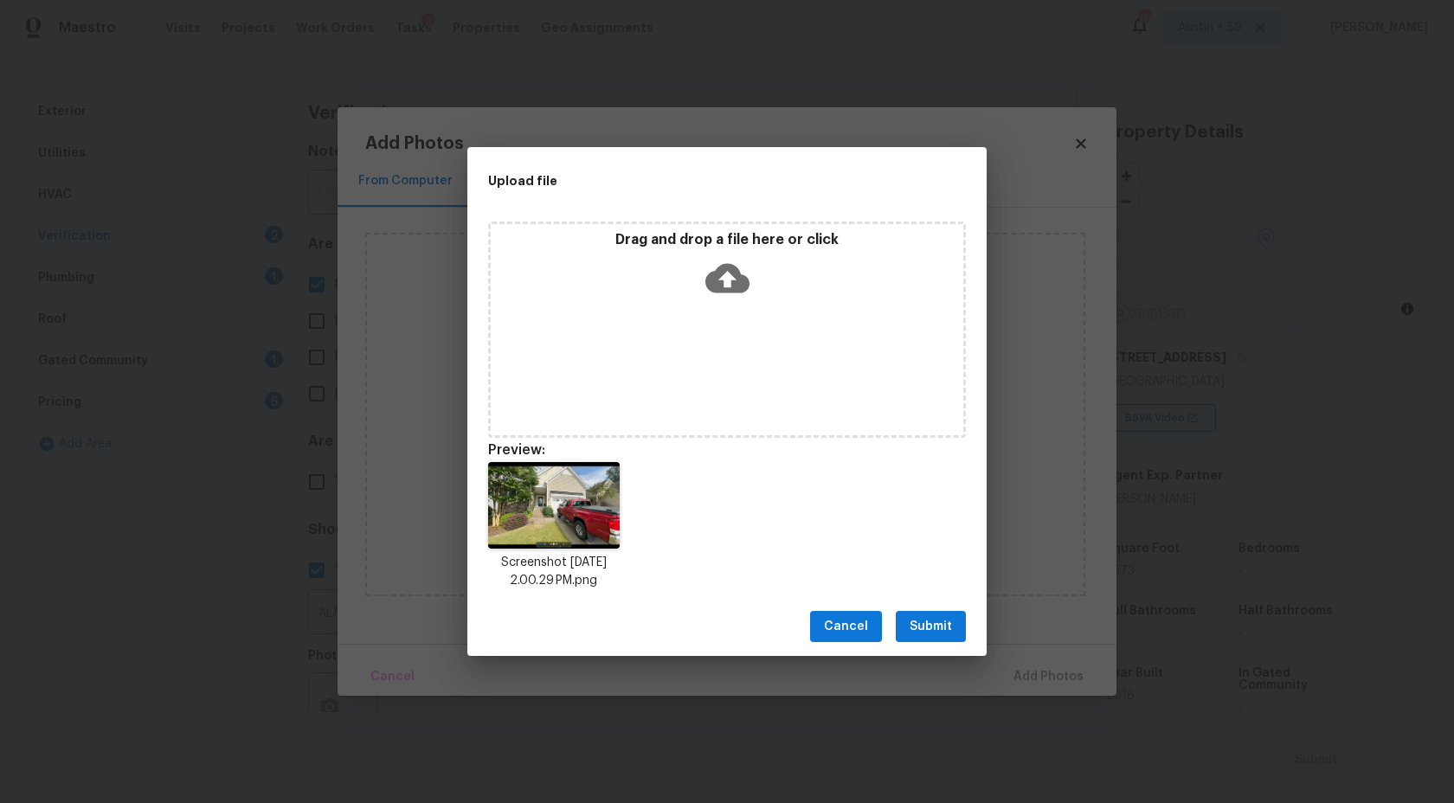
click at [930, 618] on span "Submit" at bounding box center [931, 627] width 42 height 22
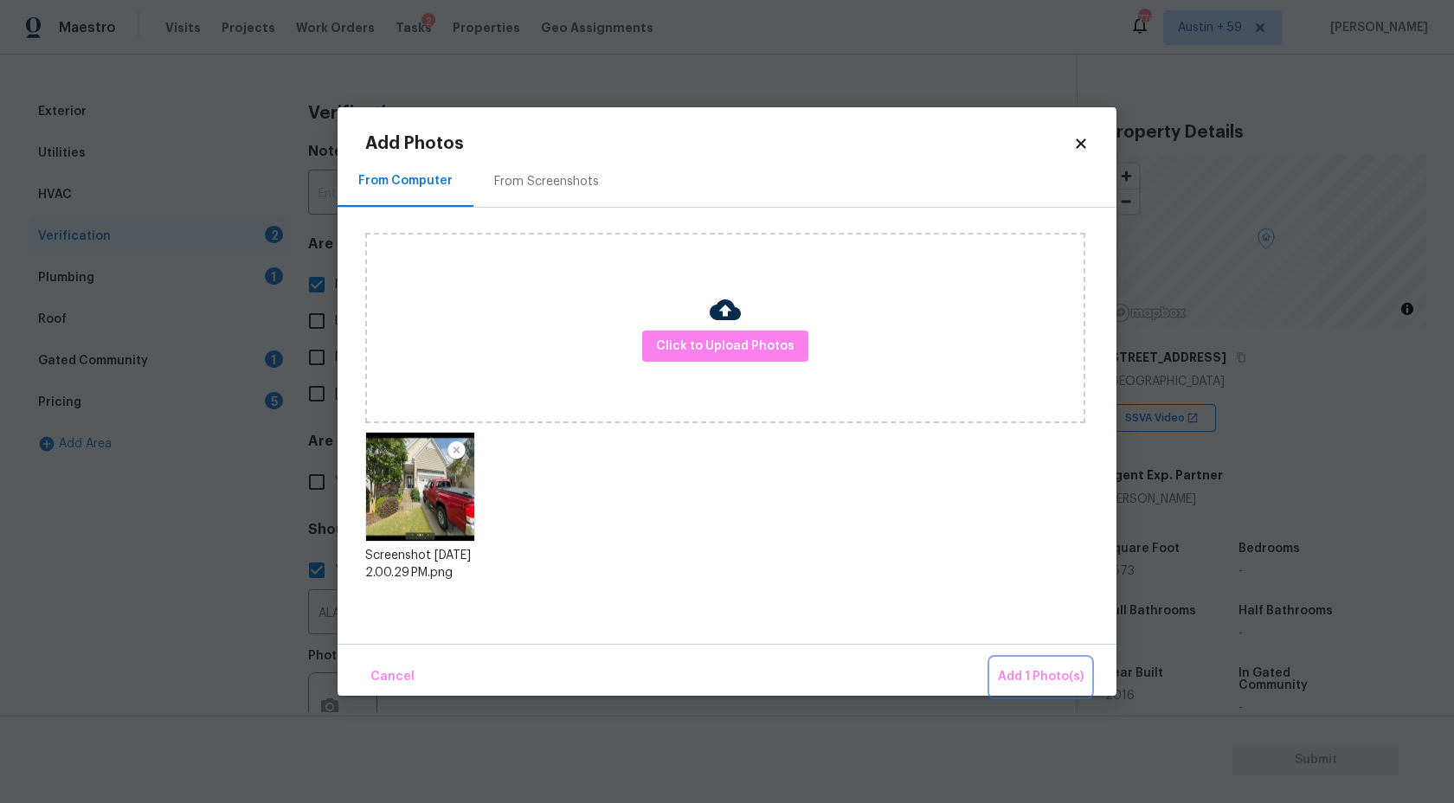
click at [1024, 671] on span "Add 1 Photo(s)" at bounding box center [1041, 677] width 86 height 22
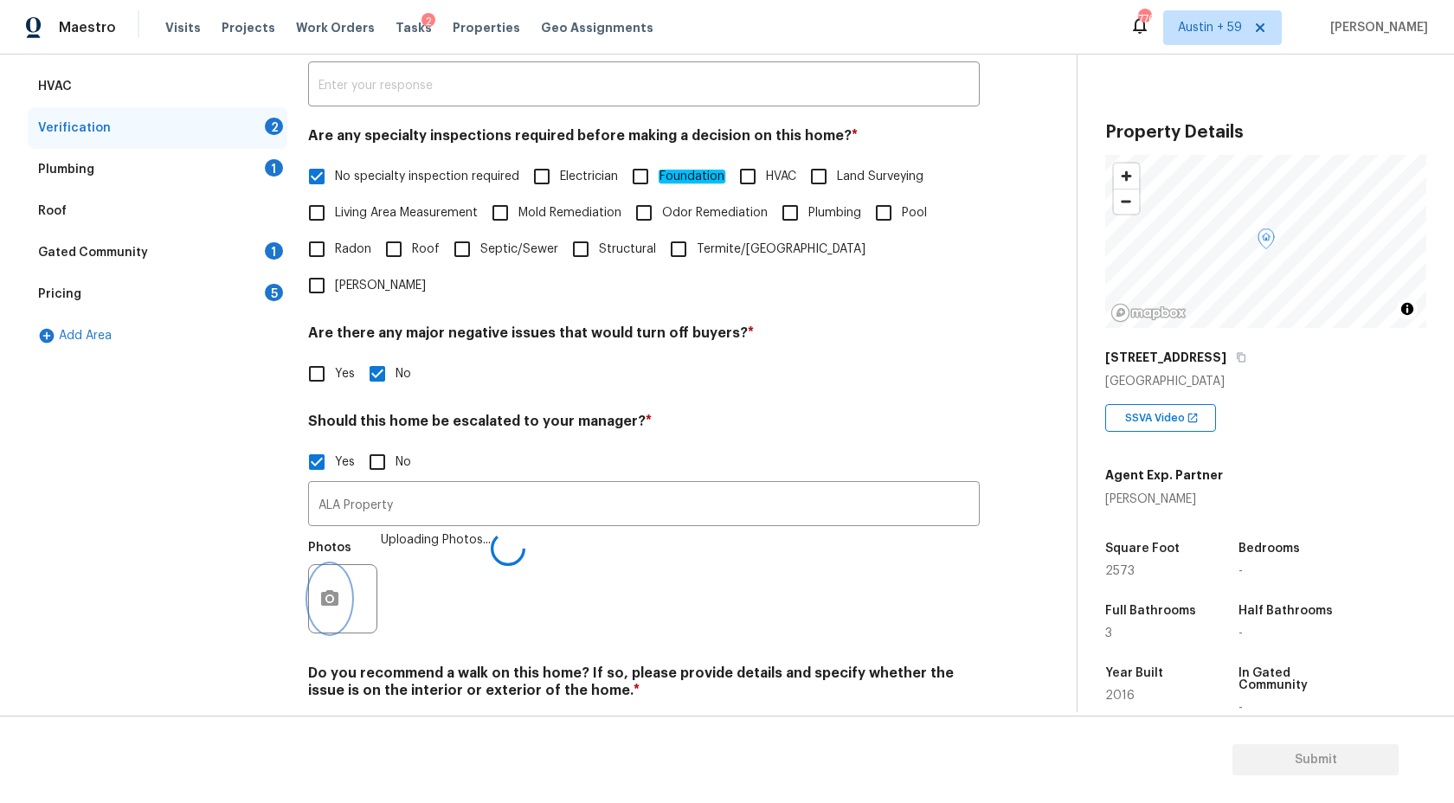
scroll to position [349, 0]
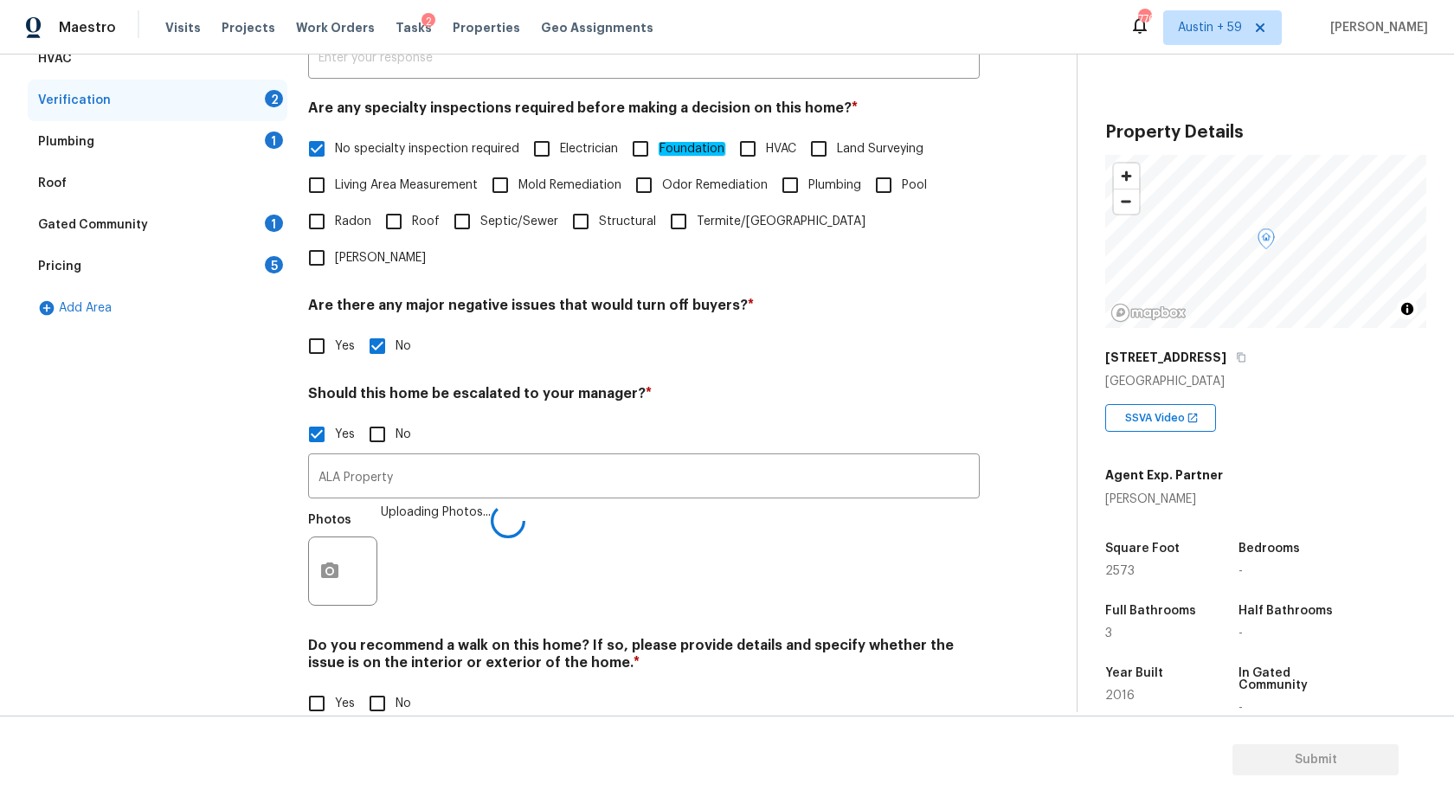
click at [374, 686] on input "No" at bounding box center [377, 704] width 36 height 36
checkbox input "true"
click at [262, 136] on div "Plumbing 1" at bounding box center [158, 142] width 260 height 42
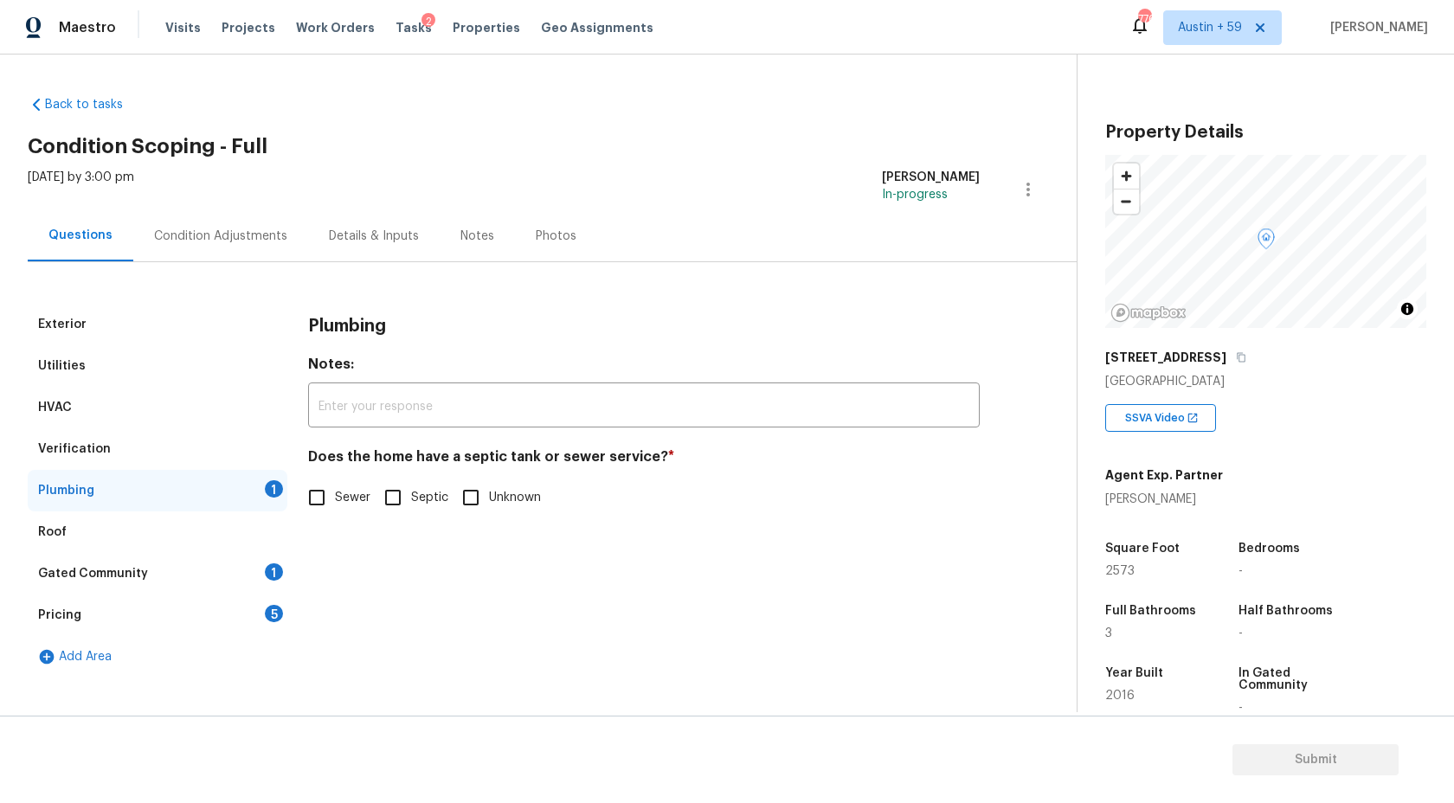
click at [399, 502] on input "Septic" at bounding box center [393, 498] width 36 height 36
click at [385, 503] on input "Septic" at bounding box center [393, 498] width 36 height 36
checkbox input "false"
click at [284, 507] on div "Plumbing 1" at bounding box center [158, 491] width 260 height 42
click at [319, 498] on input "Sewer" at bounding box center [317, 498] width 36 height 36
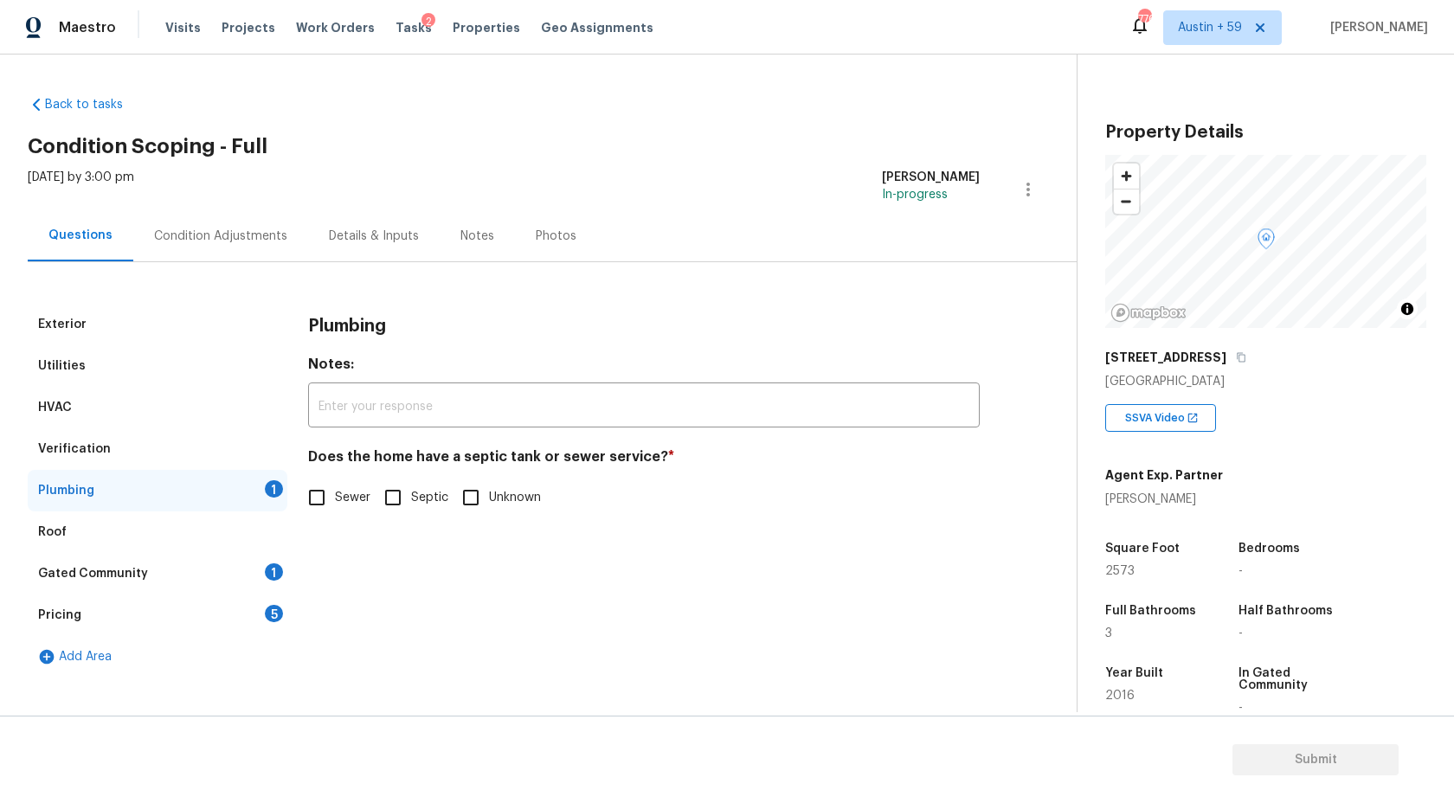
checkbox input "true"
click at [188, 529] on div "Roof" at bounding box center [158, 533] width 260 height 42
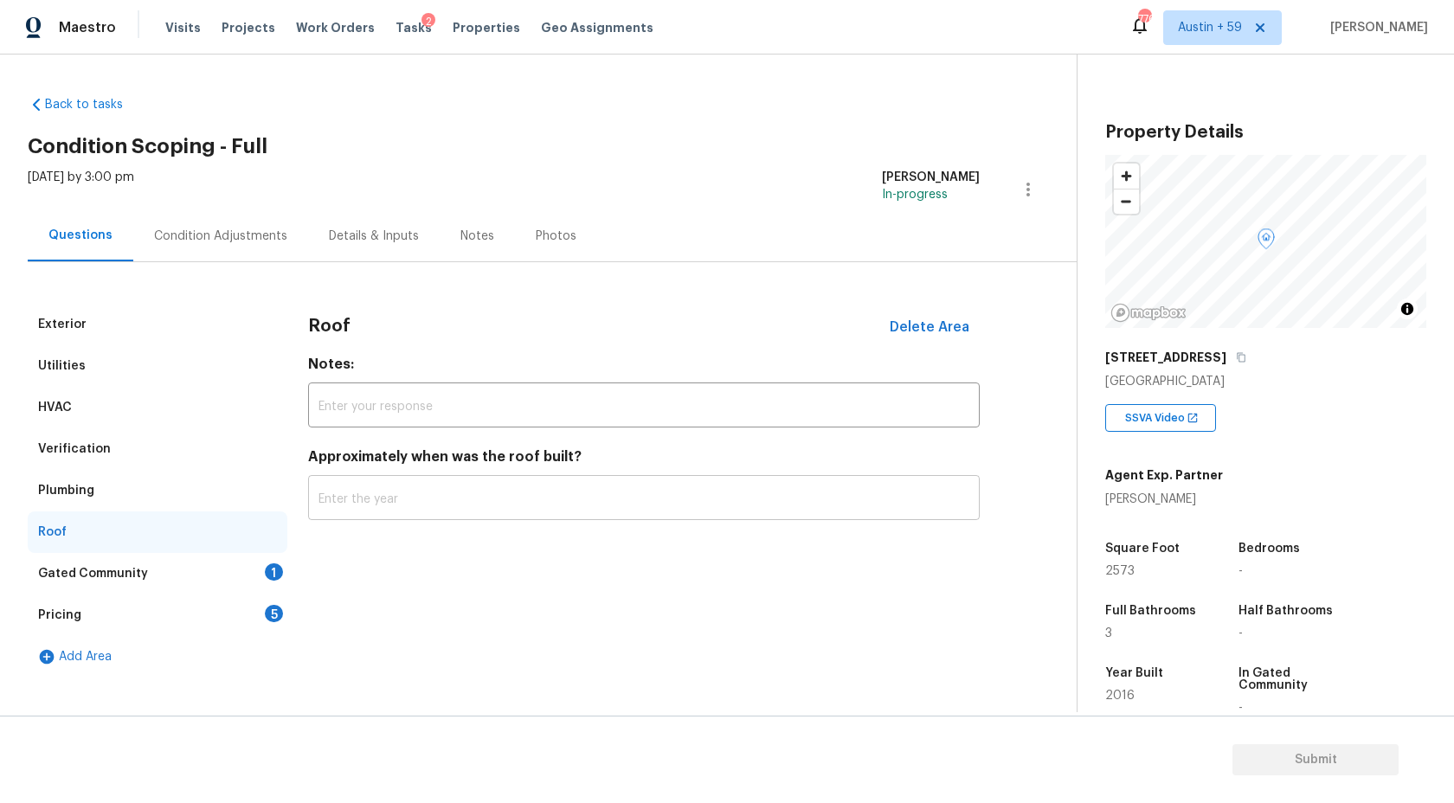
click at [405, 489] on input "text" at bounding box center [644, 500] width 672 height 41
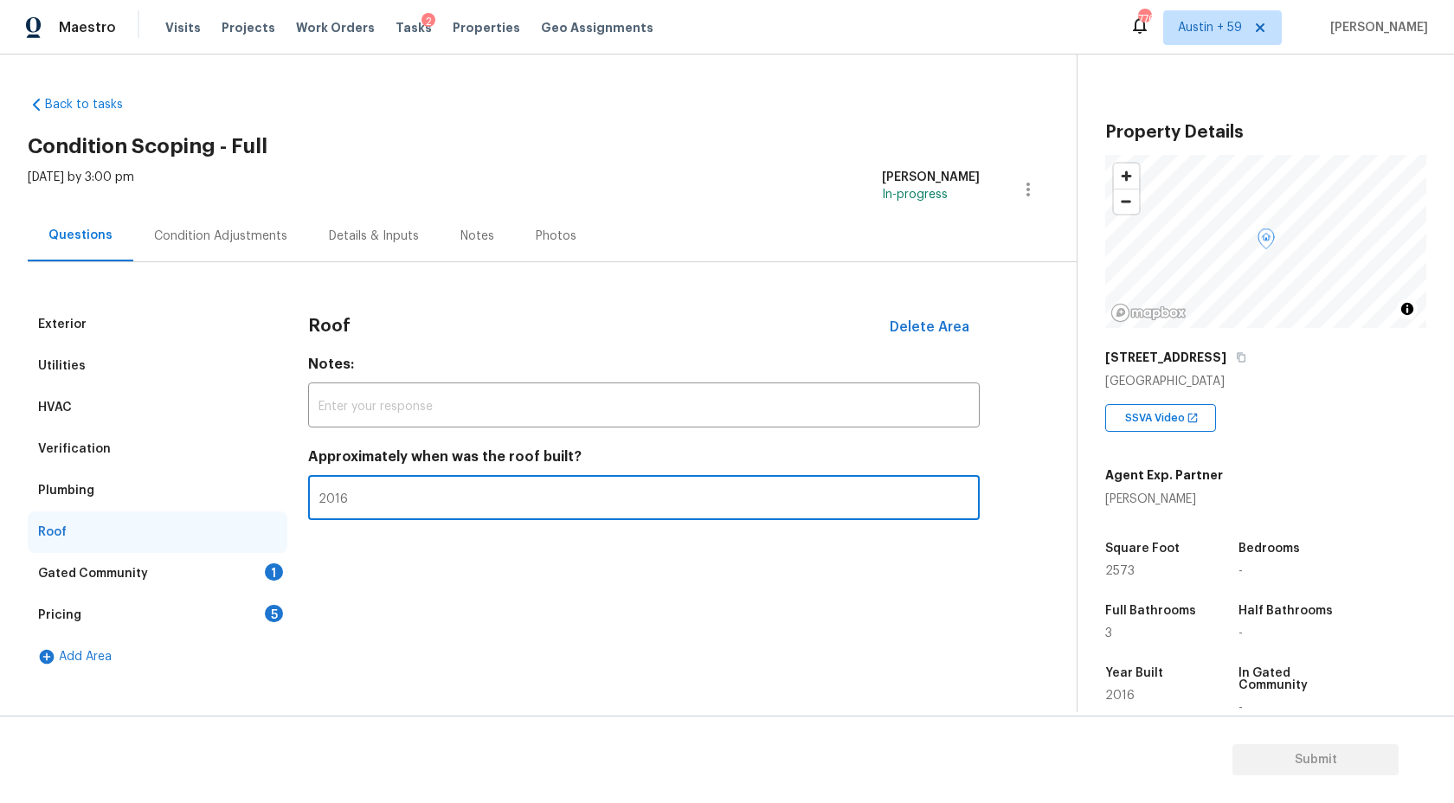
type input "2016"
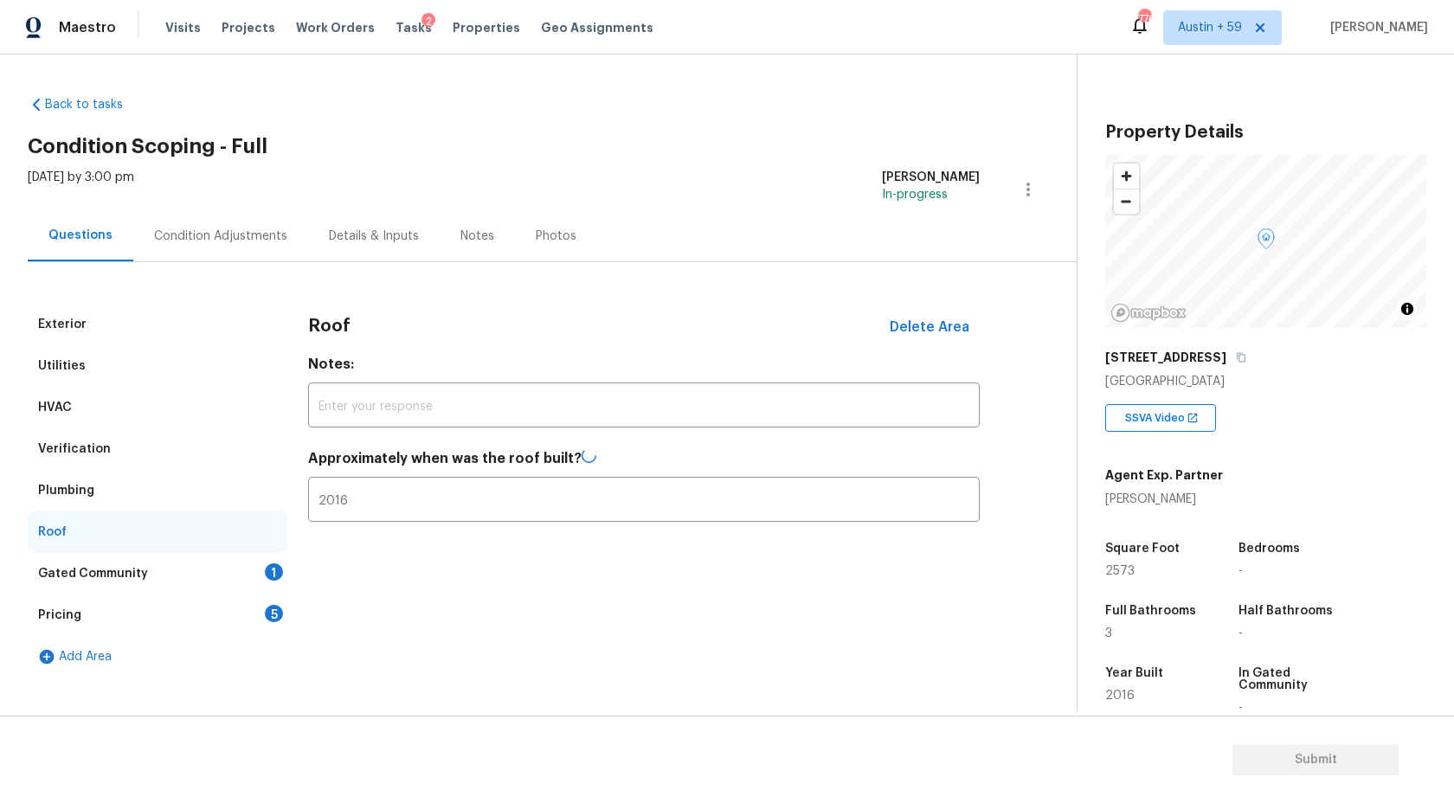
click at [244, 563] on div "Gated Community 1" at bounding box center [158, 574] width 260 height 42
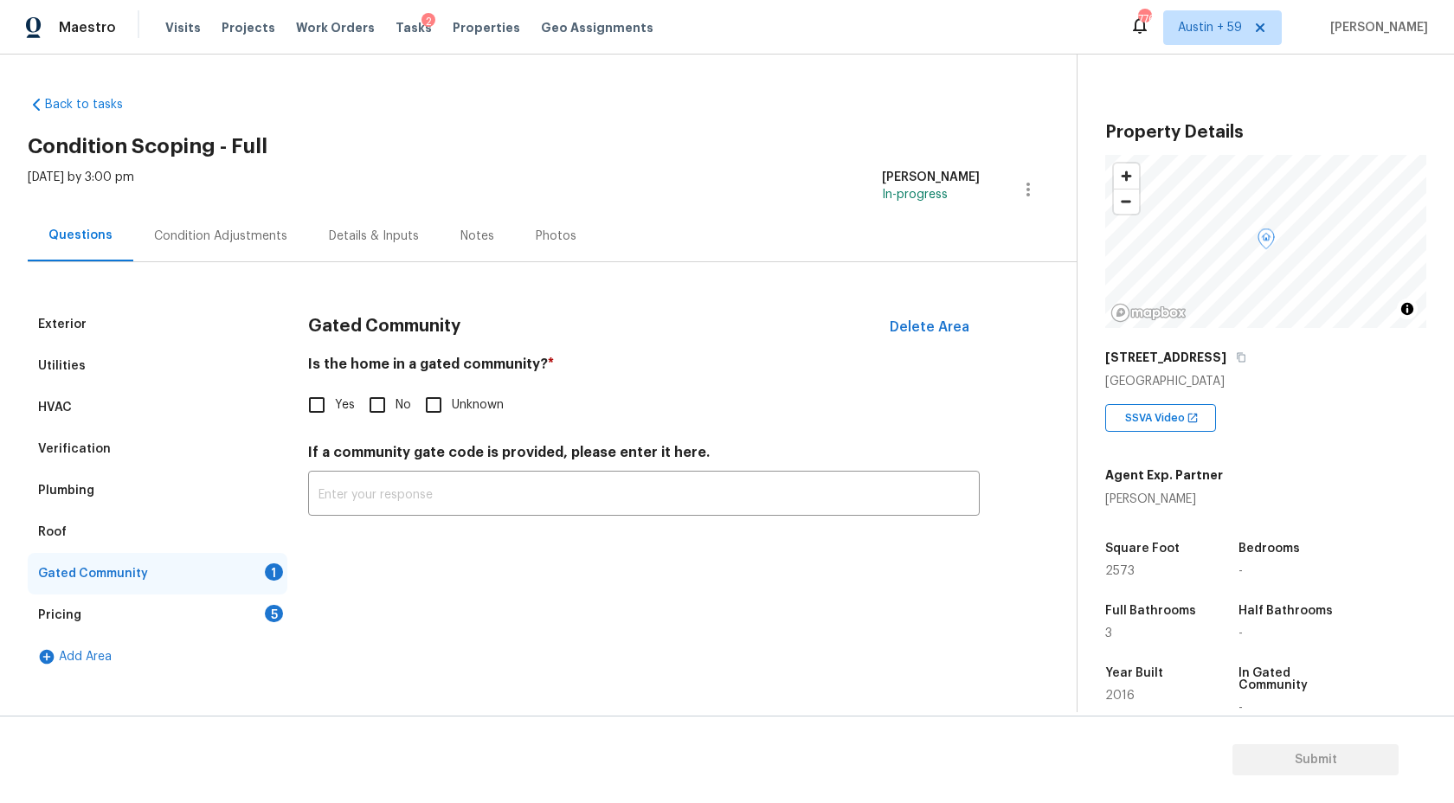
click at [390, 409] on input "No" at bounding box center [377, 405] width 36 height 36
checkbox input "true"
click at [280, 631] on div "Pricing 5" at bounding box center [158, 616] width 260 height 42
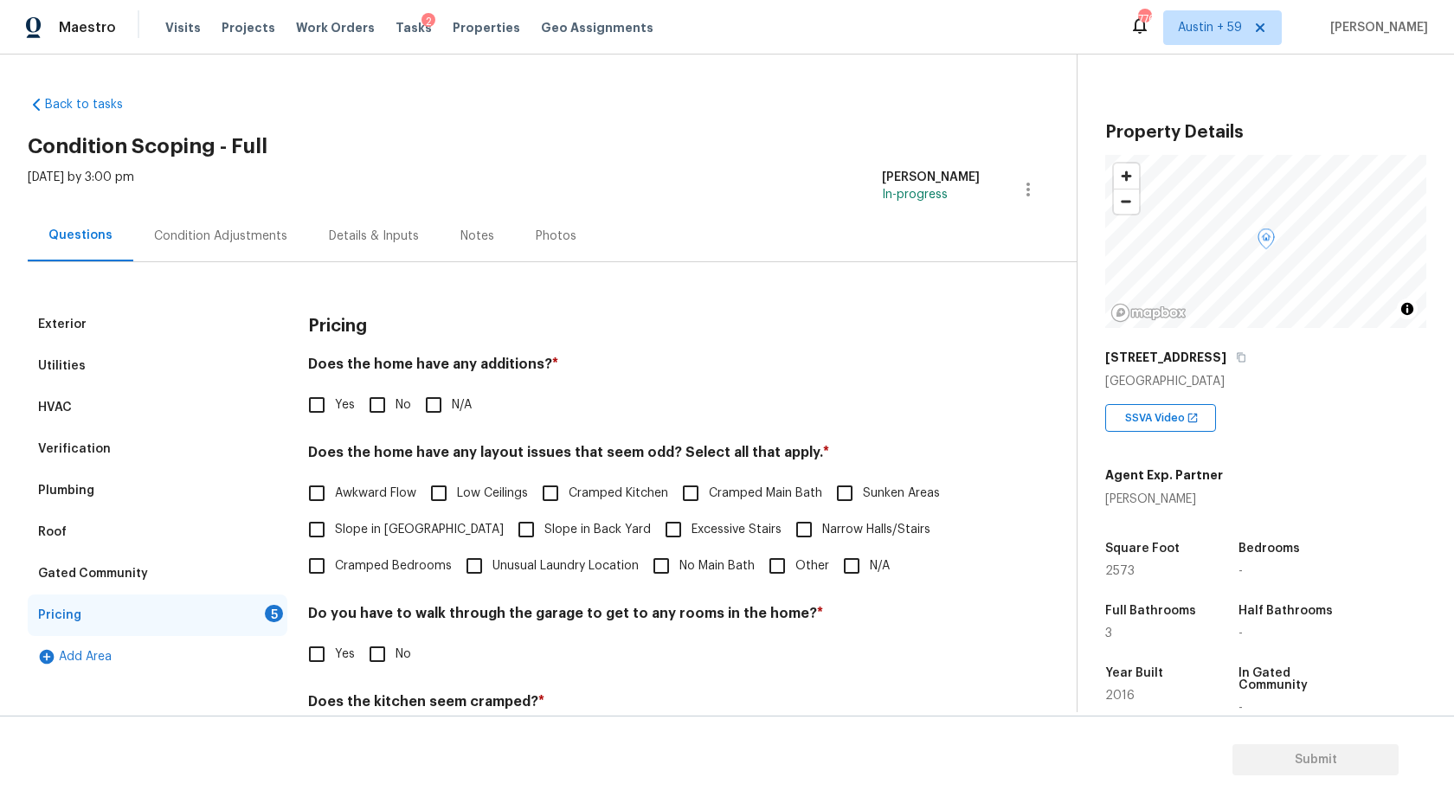
click at [386, 406] on input "No" at bounding box center [377, 405] width 36 height 36
click at [383, 402] on input "No" at bounding box center [377, 405] width 36 height 36
checkbox input "false"
click at [338, 402] on span "Yes" at bounding box center [345, 407] width 20 height 18
click at [335, 402] on input "Yes" at bounding box center [317, 407] width 36 height 36
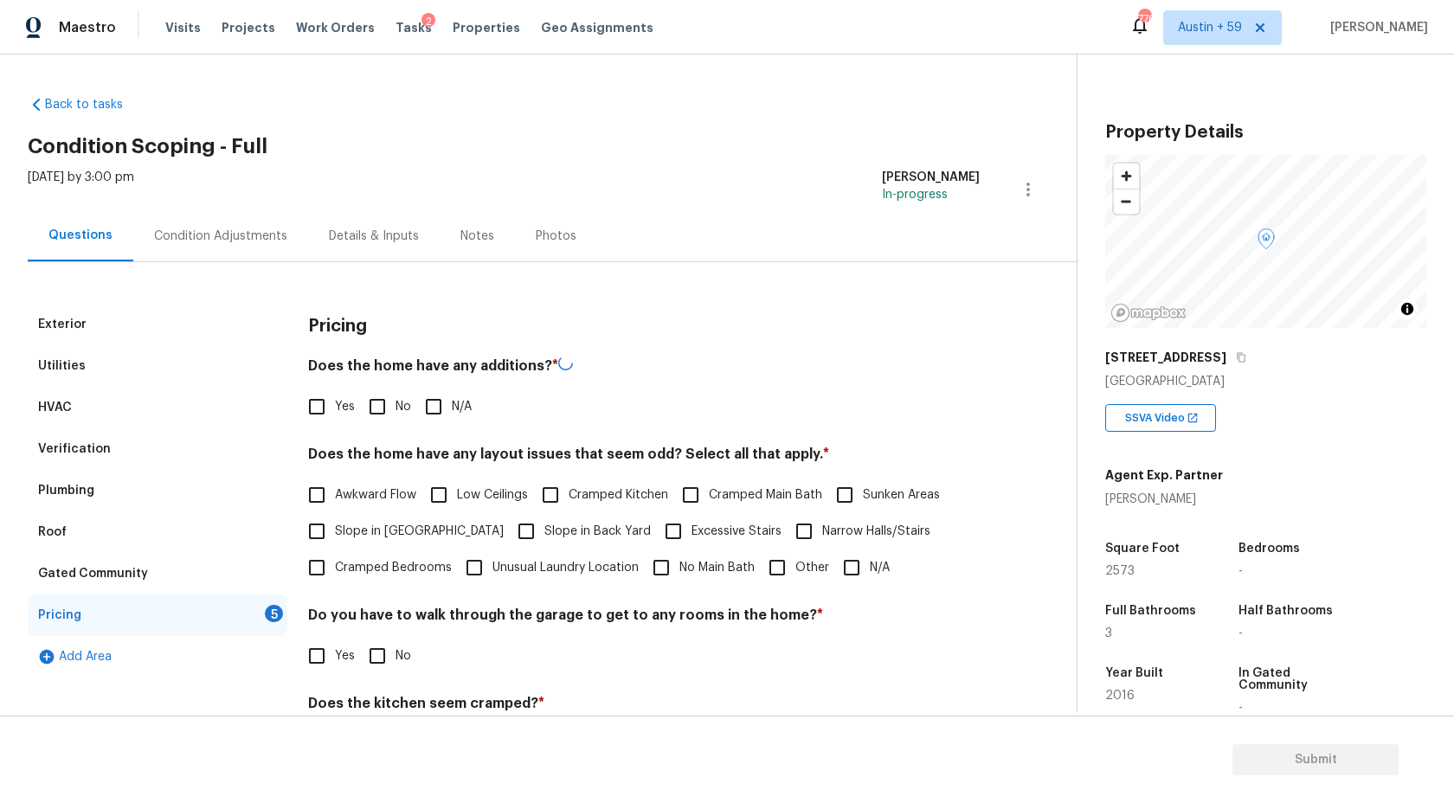
checkbox input "true"
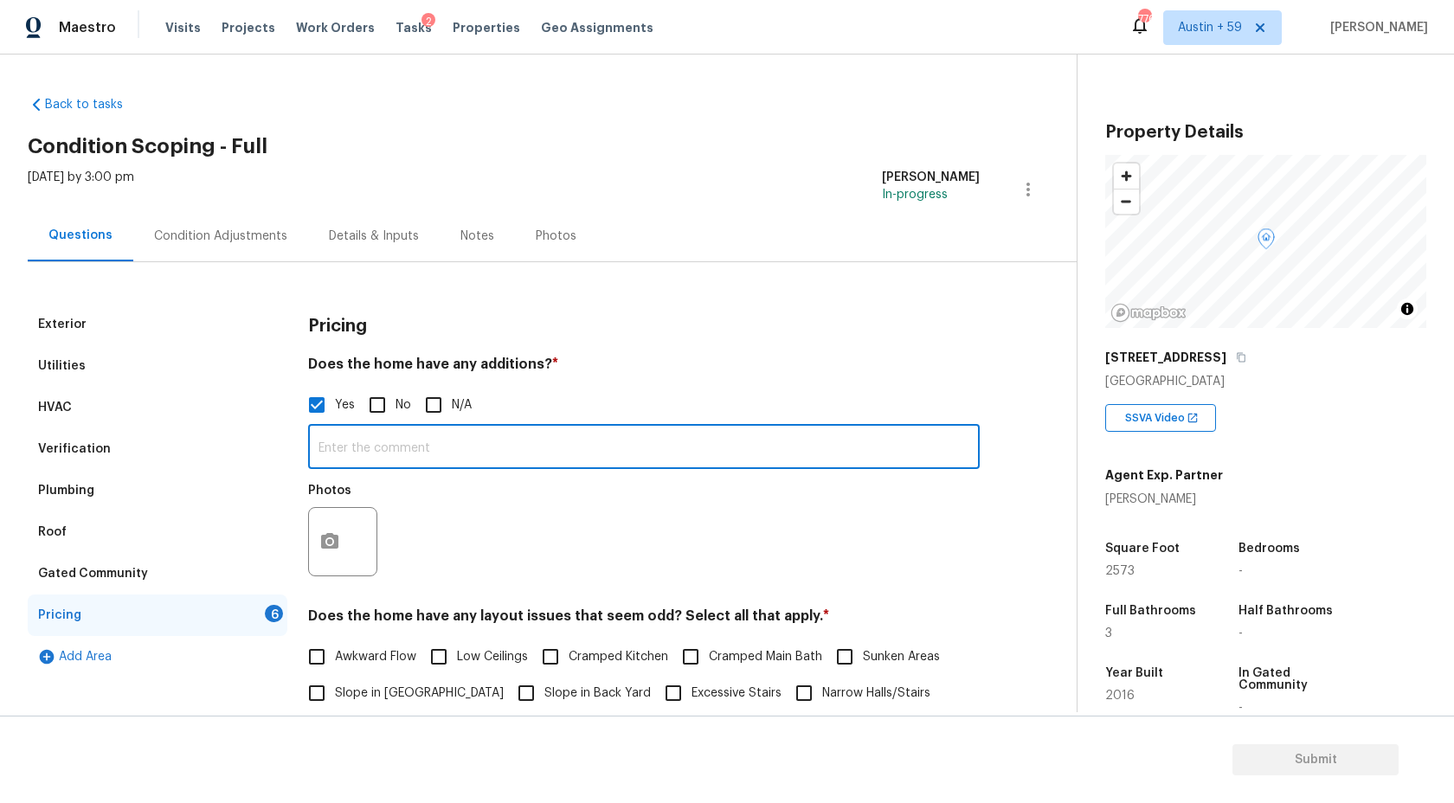
click at [374, 456] on input "text" at bounding box center [644, 448] width 672 height 41
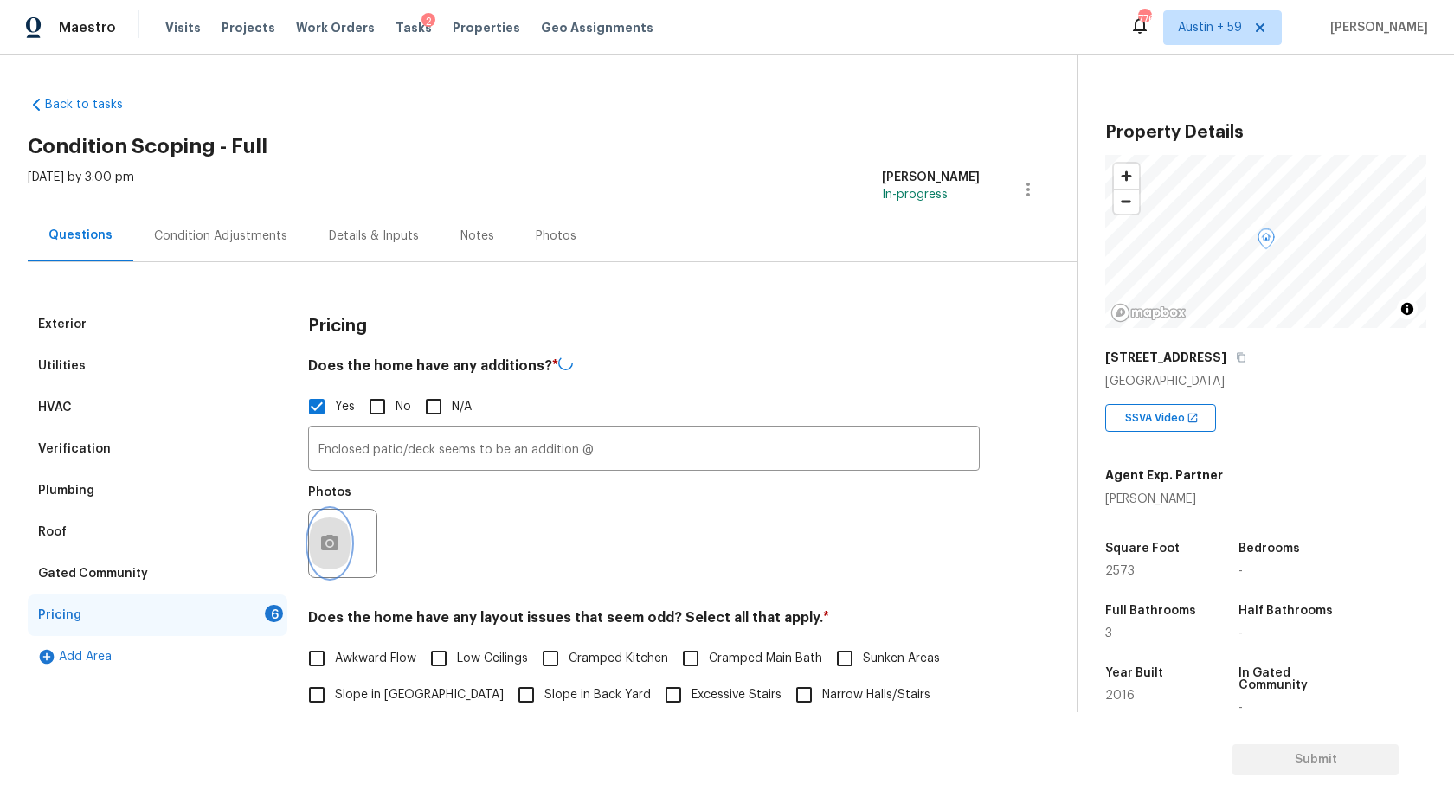
click at [323, 549] on icon "button" at bounding box center [329, 543] width 21 height 21
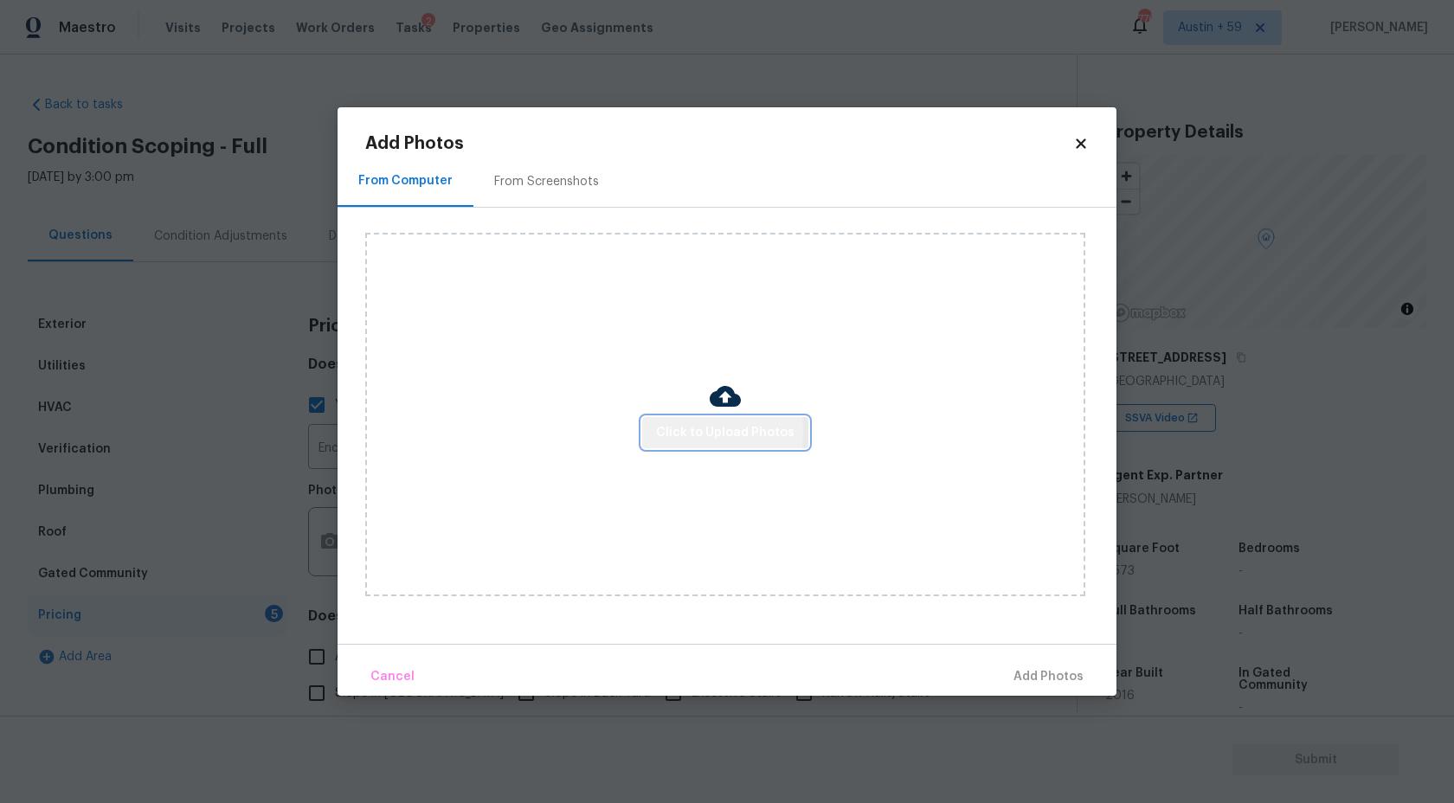
click at [678, 431] on span "Click to Upload Photos" at bounding box center [725, 433] width 138 height 22
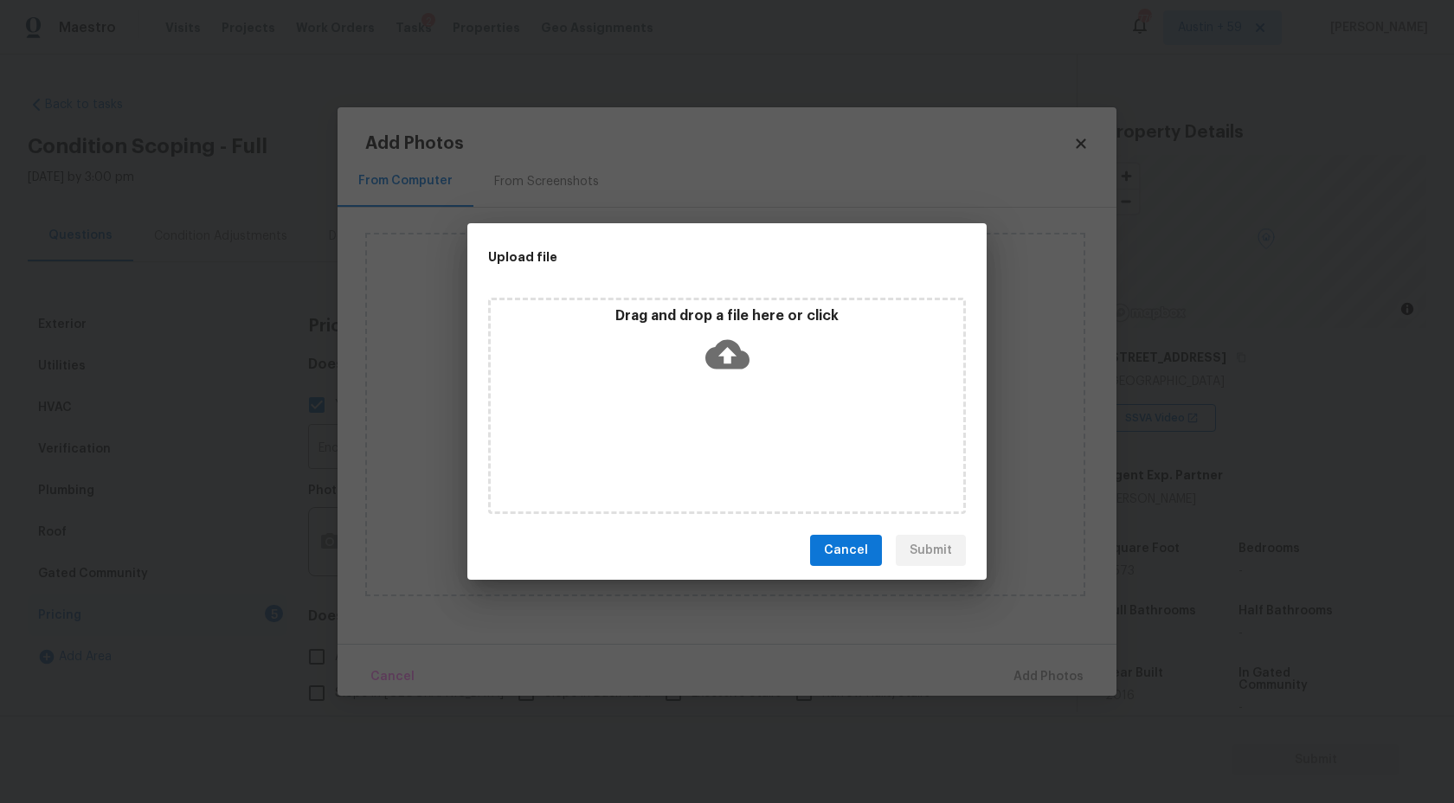
click at [735, 332] on icon at bounding box center [727, 354] width 44 height 44
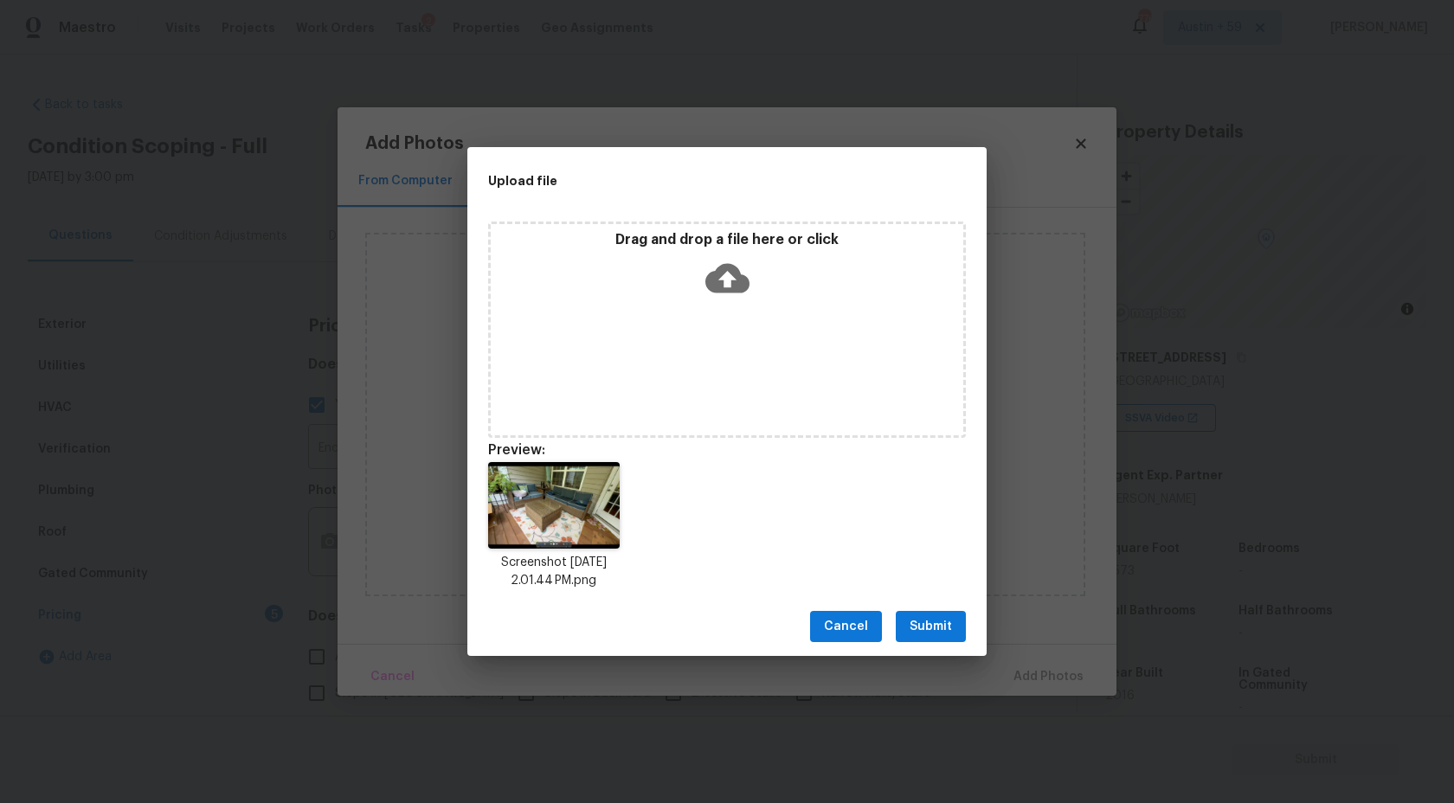
click at [929, 628] on span "Submit" at bounding box center [931, 627] width 42 height 22
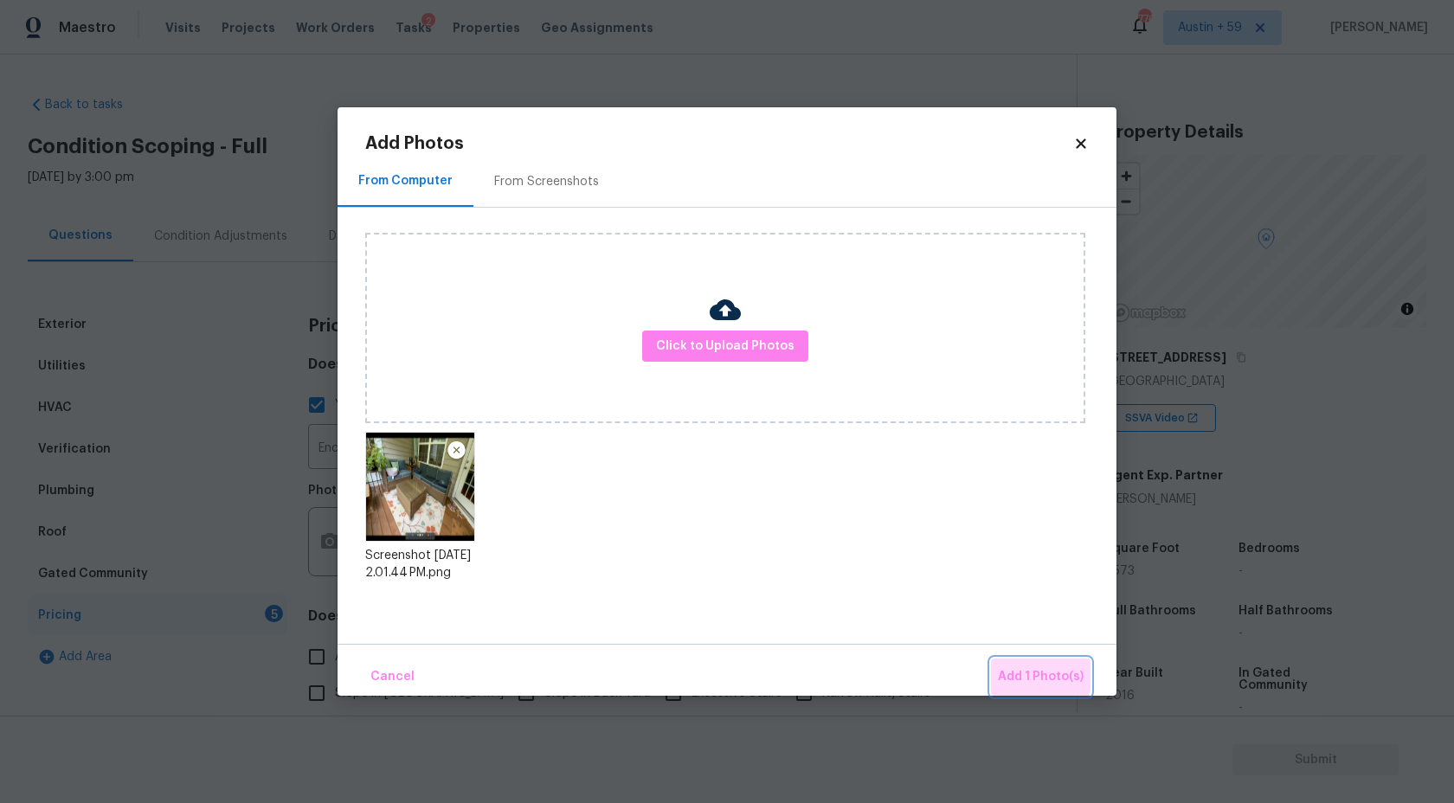
click at [1033, 672] on span "Add 1 Photo(s)" at bounding box center [1041, 677] width 86 height 22
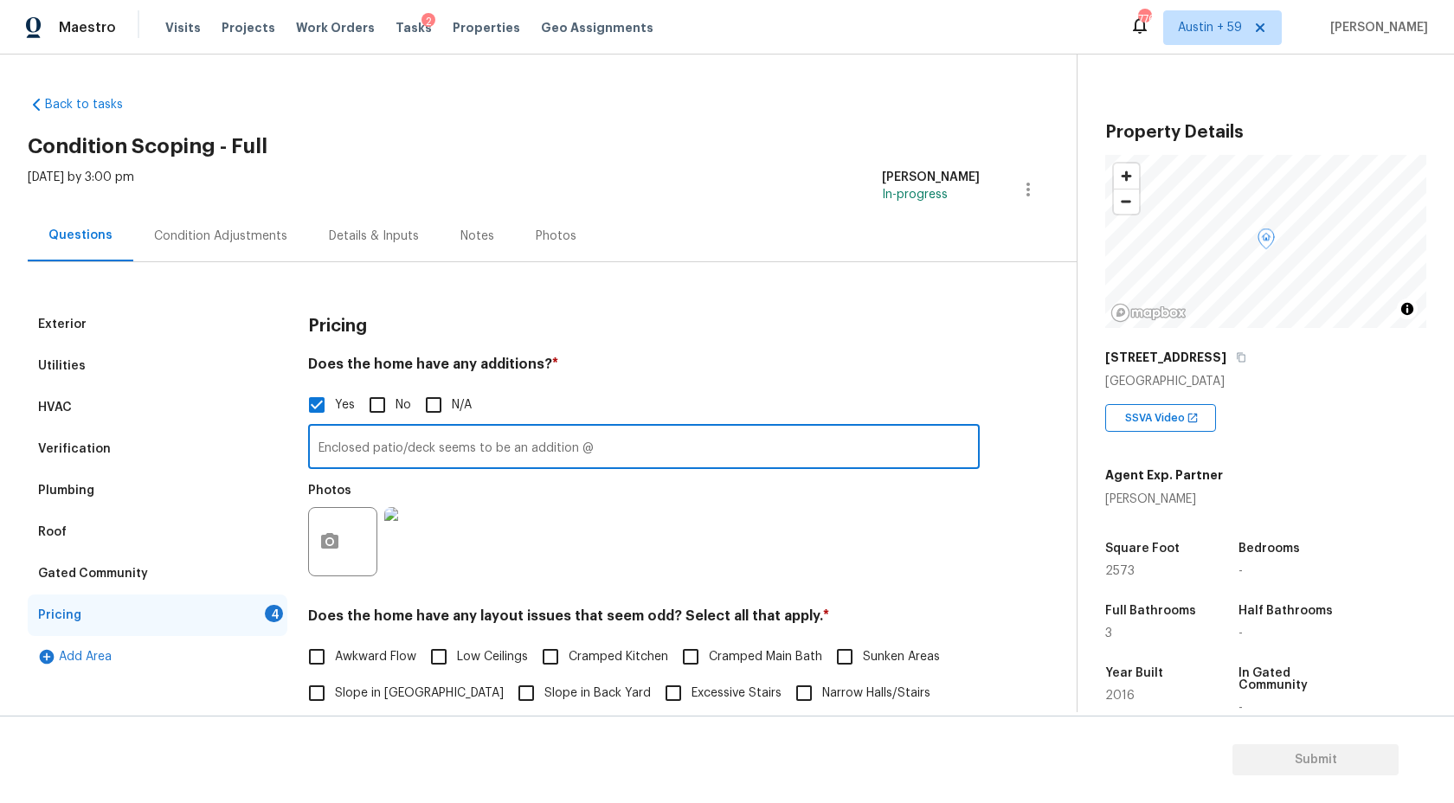
click at [815, 448] on input "Enclosed patio/deck seems to be an addition @" at bounding box center [644, 448] width 672 height 41
type input "Enclosed patio/deck seems to be an addition @ 19:30"
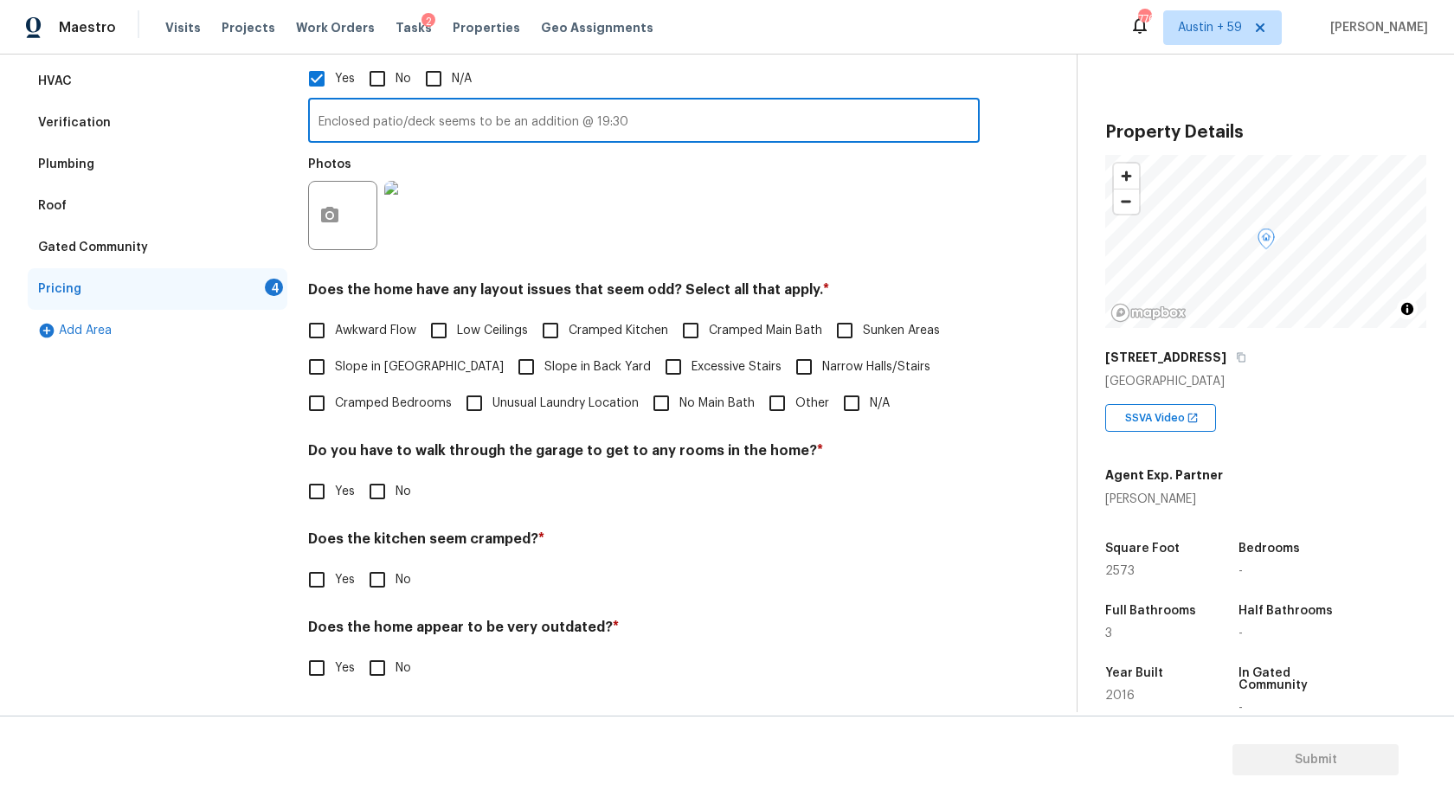
type input "Enclosed patio/deck seems to be an addition @ 19:30"
click at [874, 399] on span "N/A" at bounding box center [880, 404] width 20 height 18
click at [870, 399] on input "N/A" at bounding box center [852, 403] width 36 height 36
checkbox input "true"
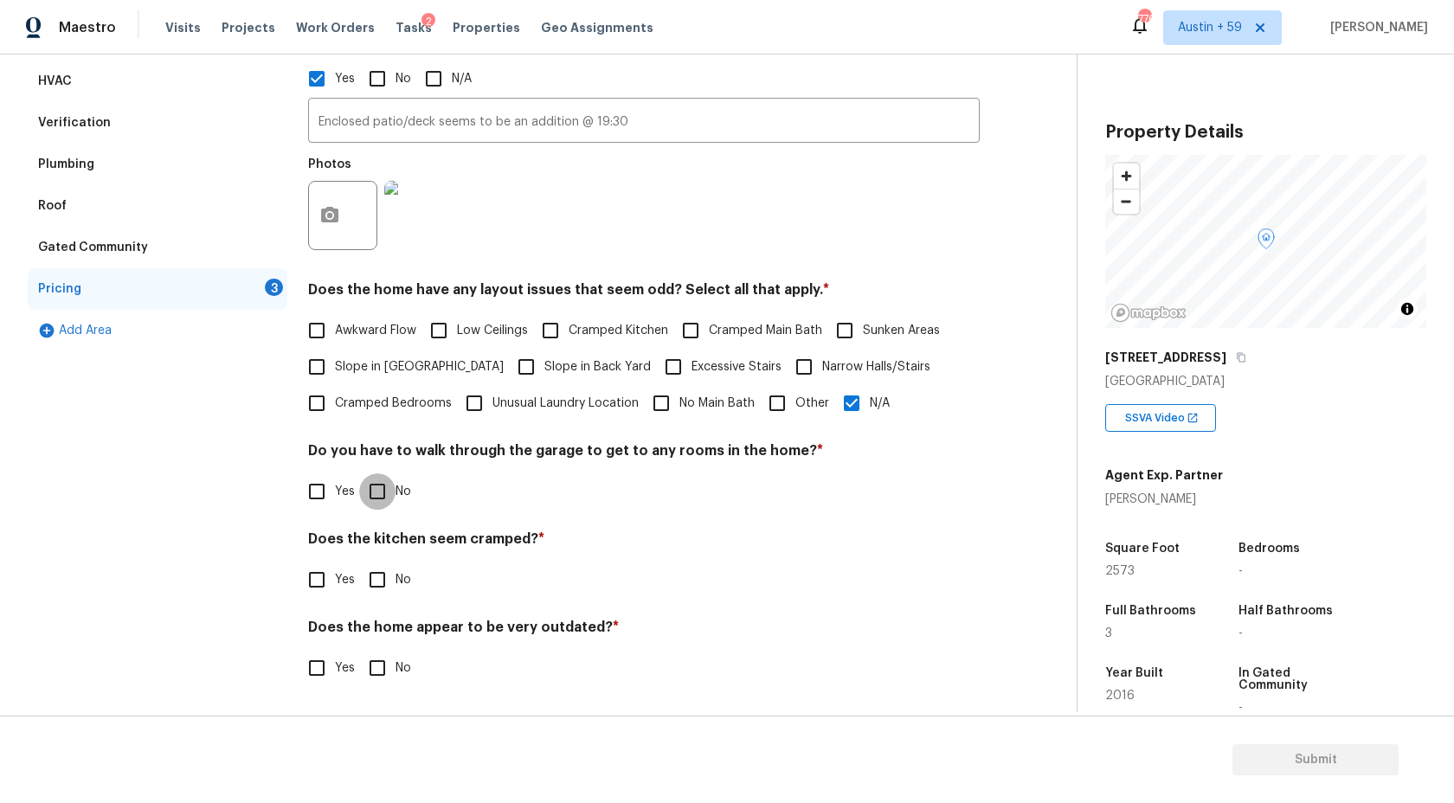
click at [379, 484] on input "No" at bounding box center [377, 491] width 36 height 36
checkbox input "true"
click at [368, 580] on input "No" at bounding box center [377, 580] width 36 height 36
checkbox input "true"
click at [388, 663] on input "No" at bounding box center [377, 668] width 36 height 36
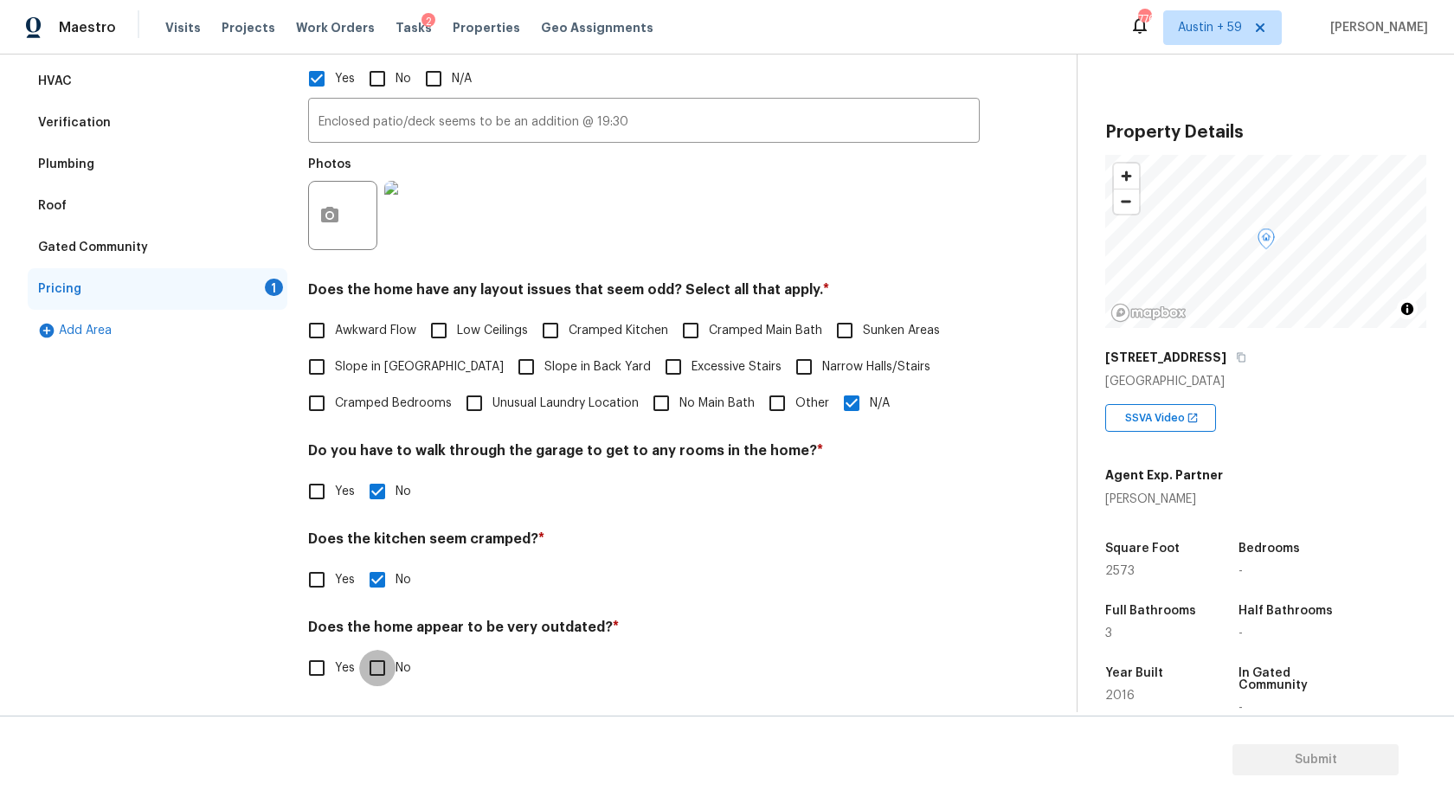
checkbox input "true"
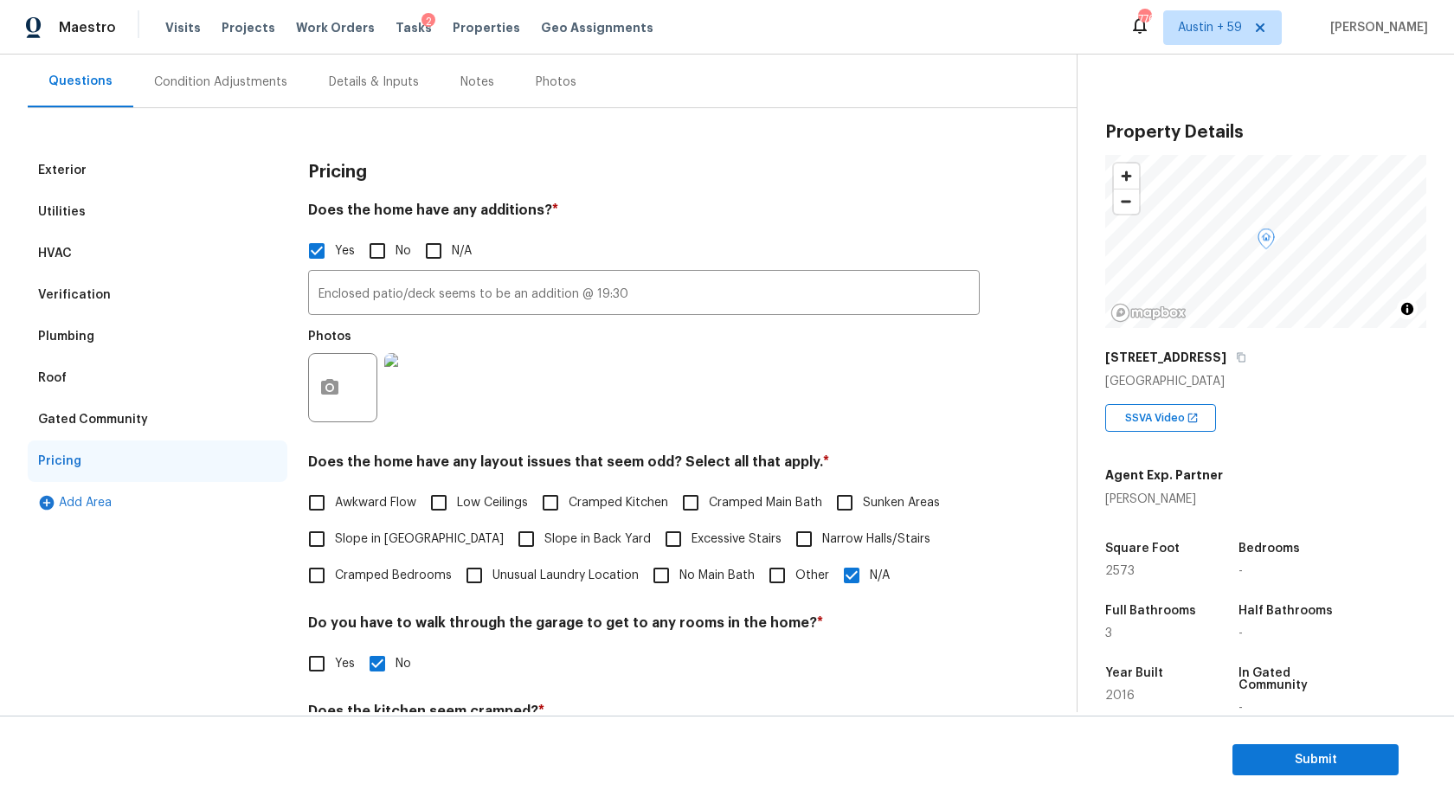
click at [240, 99] on div "Condition Adjustments" at bounding box center [220, 81] width 175 height 51
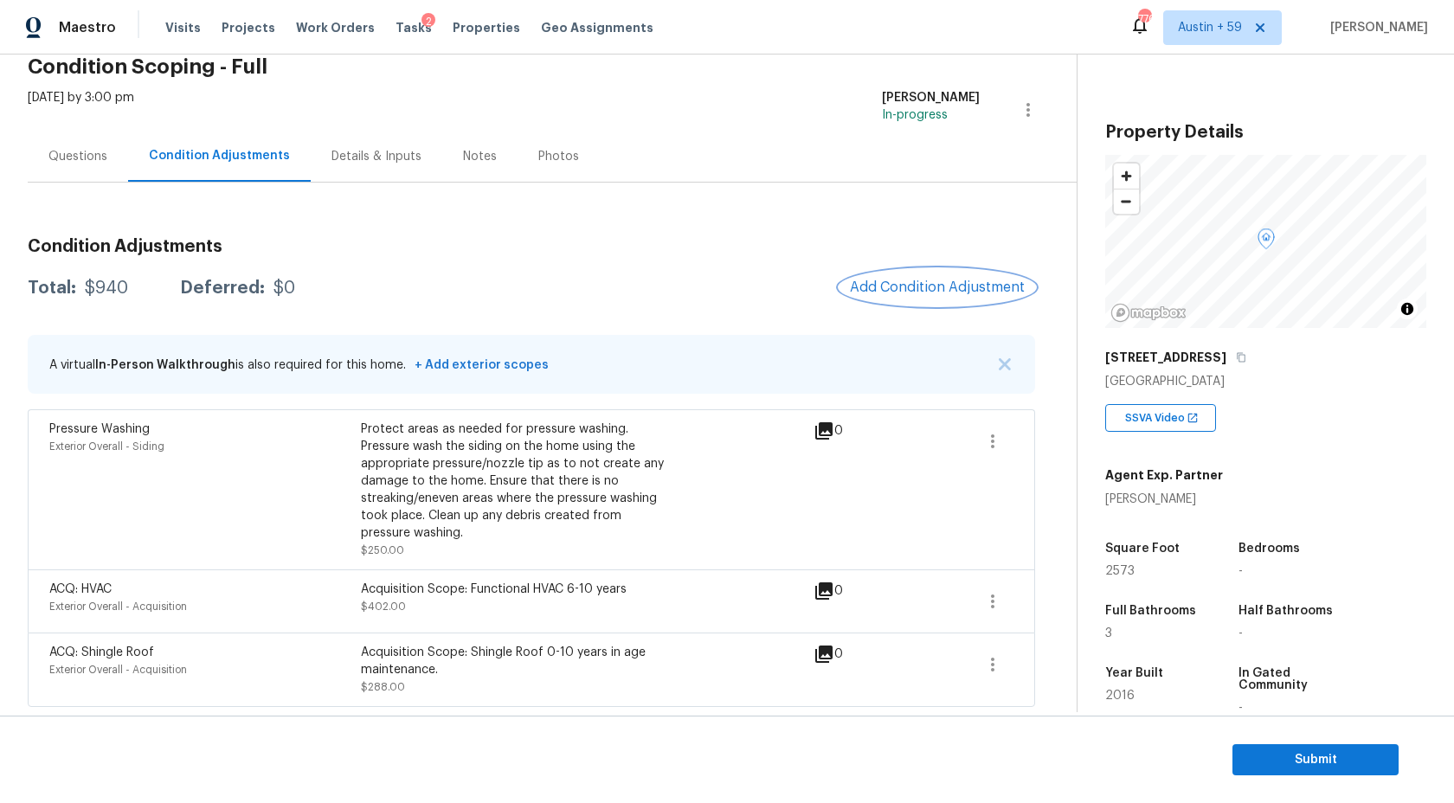
click at [939, 282] on span "Add Condition Adjustment" at bounding box center [937, 288] width 175 height 16
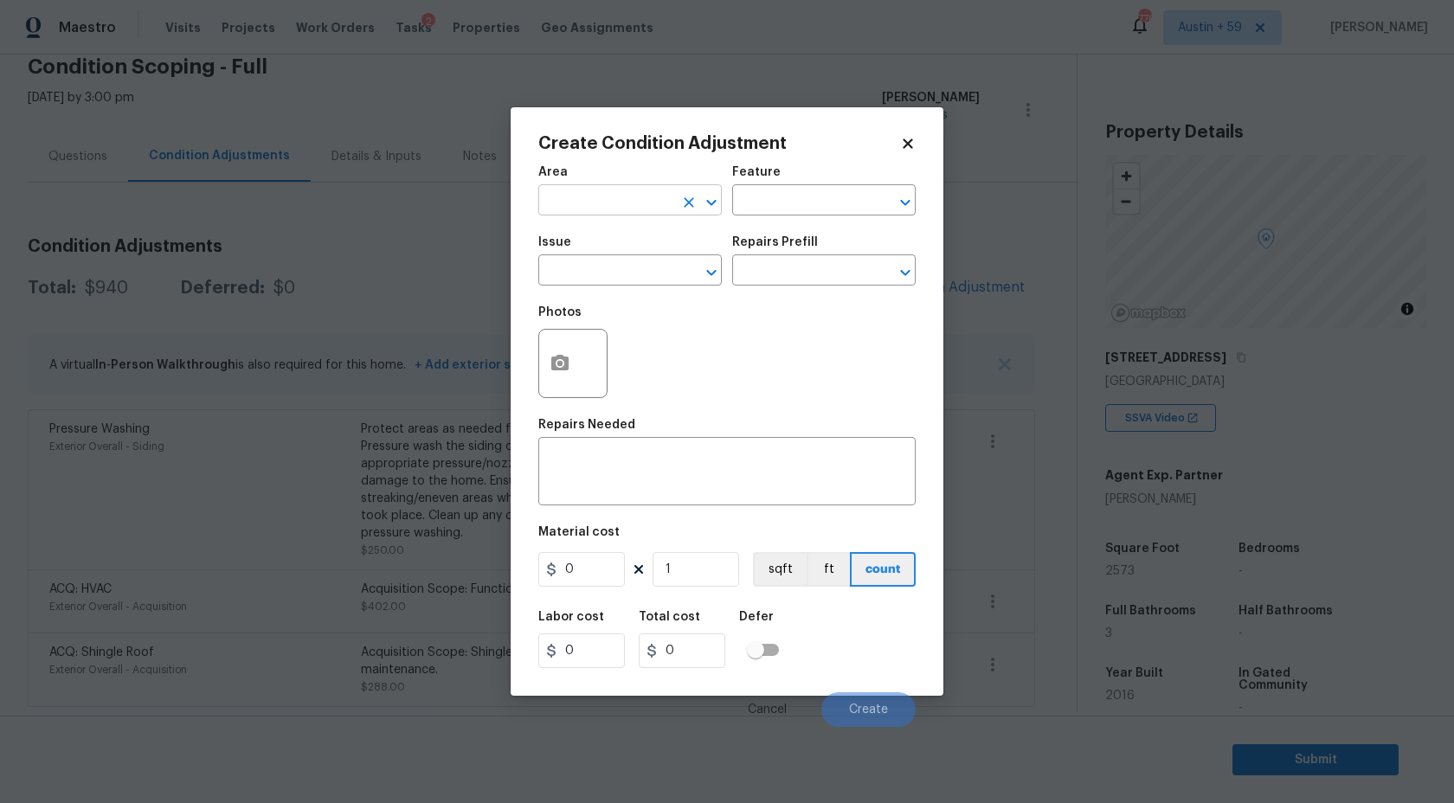
click at [557, 208] on input "text" at bounding box center [605, 202] width 135 height 27
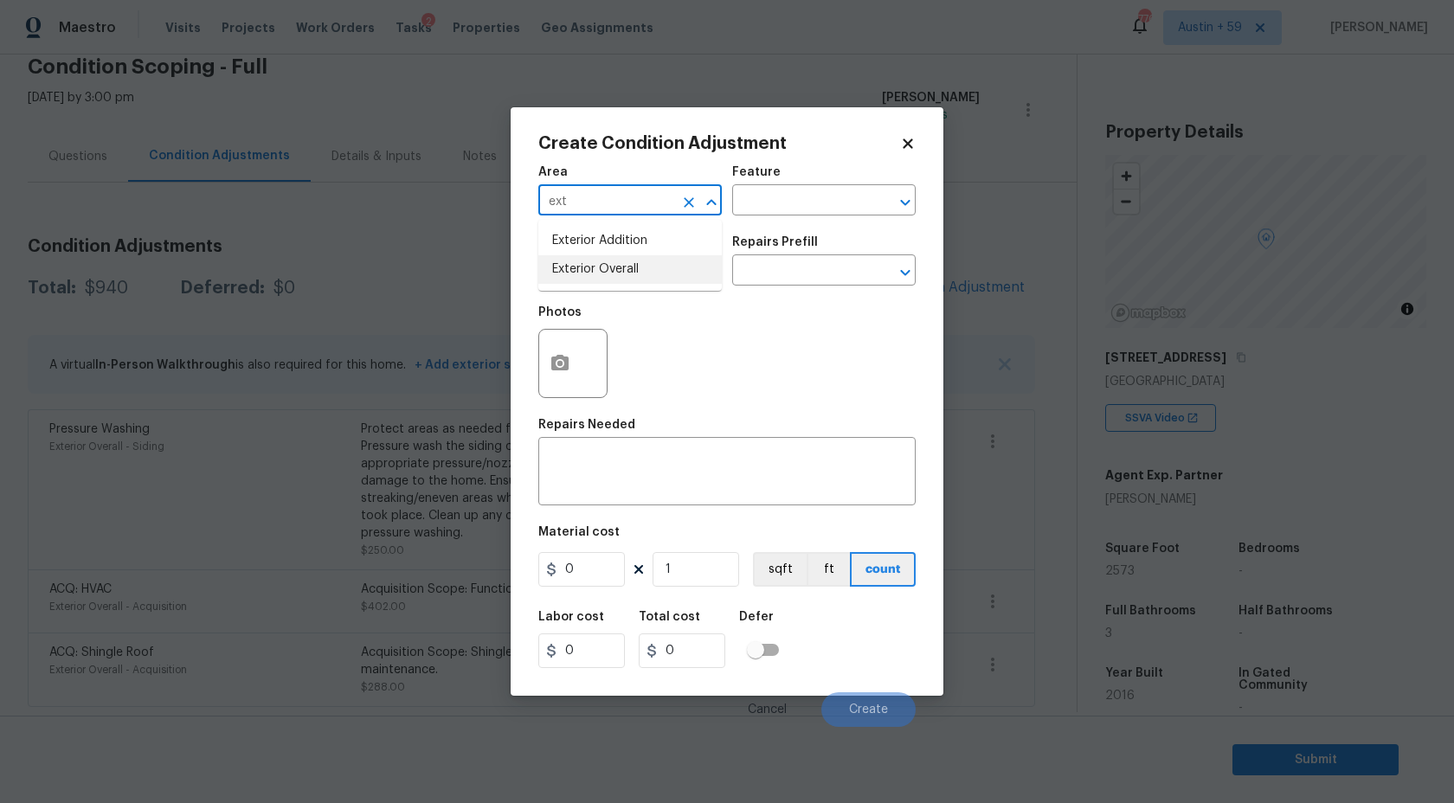
click at [621, 264] on li "Exterior Overall" at bounding box center [630, 269] width 184 height 29
type input "Exterior Overall"
click at [621, 264] on input "text" at bounding box center [605, 272] width 135 height 27
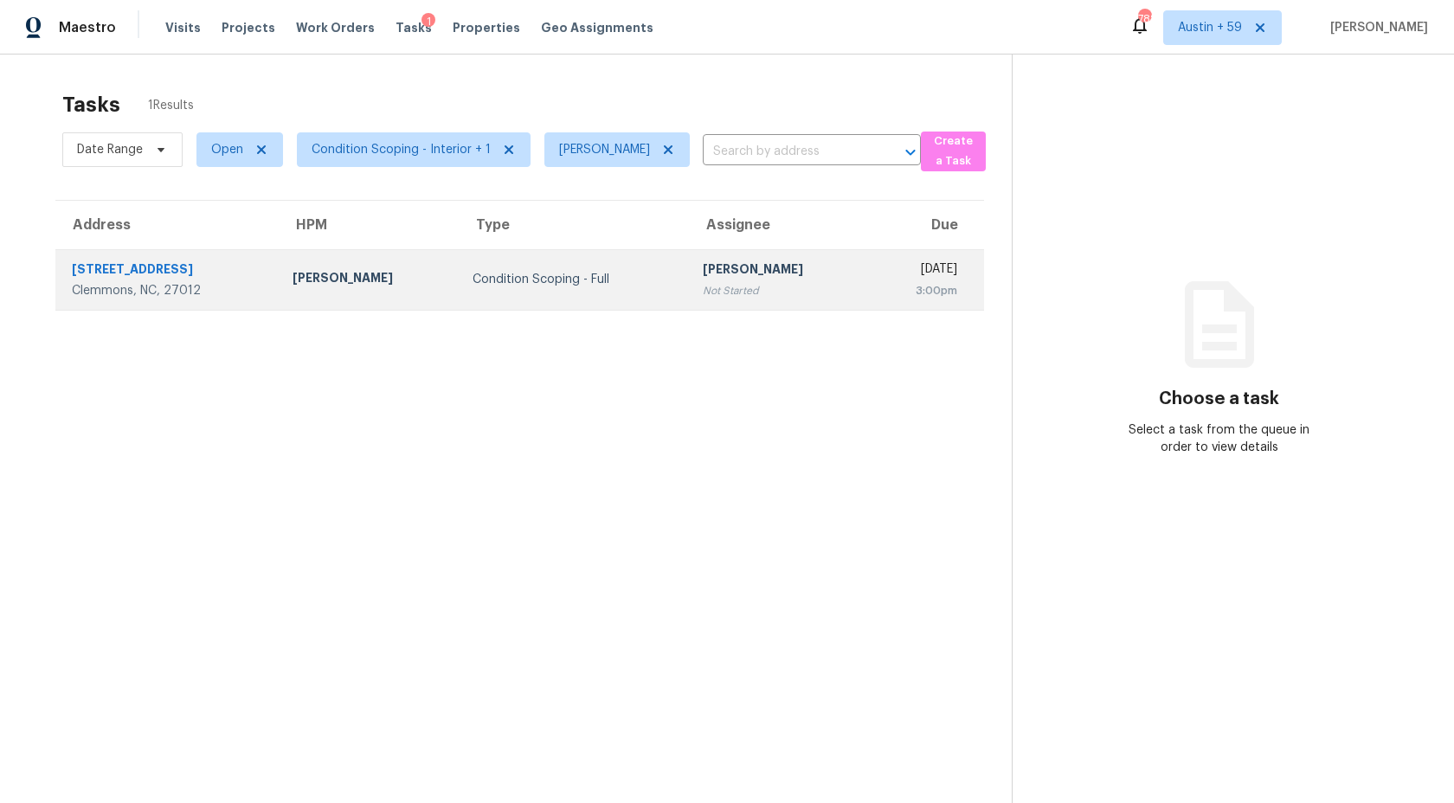
click at [703, 271] on div "[PERSON_NAME]" at bounding box center [779, 272] width 152 height 22
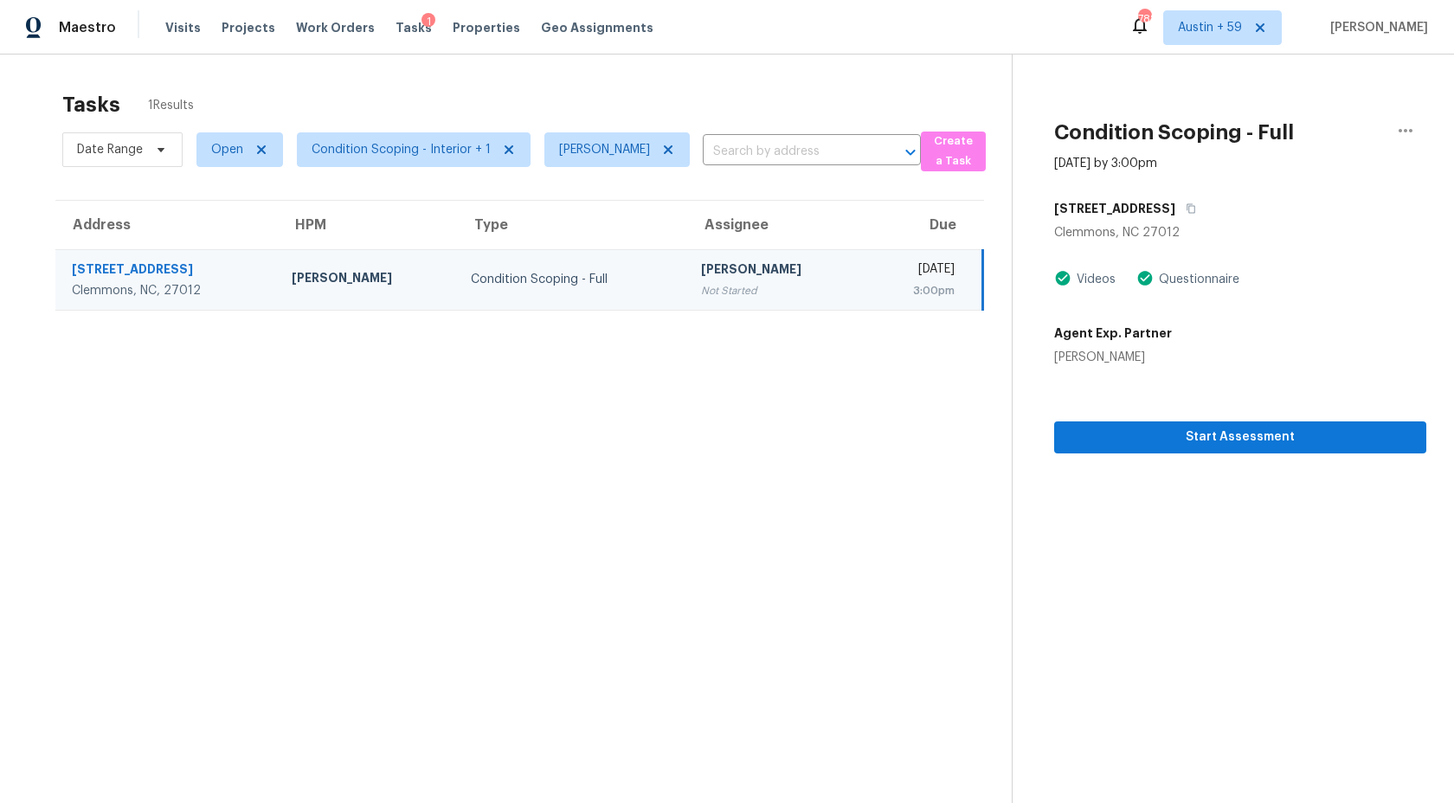
click at [1177, 209] on div "[STREET_ADDRESS]" at bounding box center [1240, 208] width 372 height 31
click at [1186, 208] on icon "button" at bounding box center [1191, 208] width 10 height 10
click at [1196, 441] on span "Start Assessment" at bounding box center [1240, 438] width 344 height 22
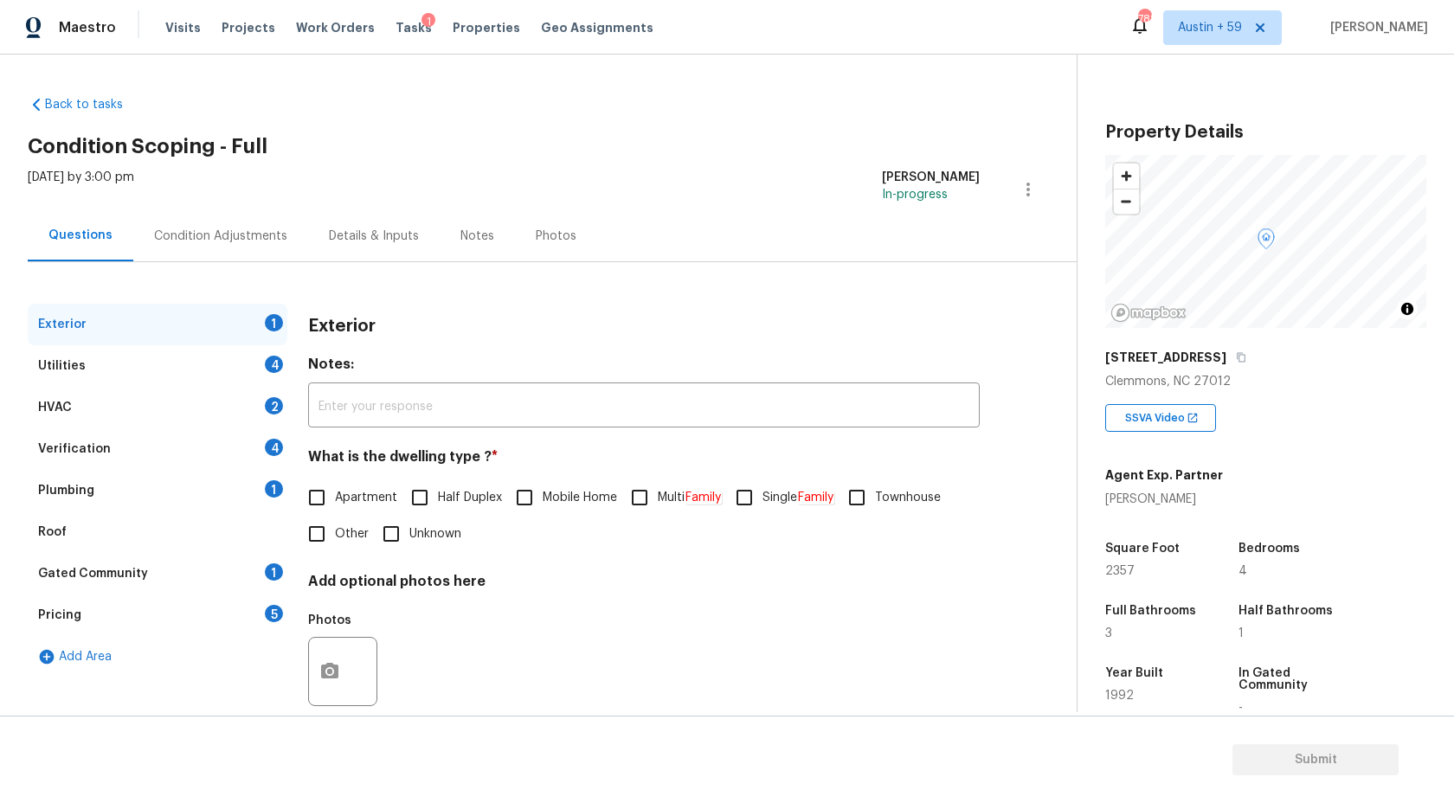
click at [230, 222] on div "Condition Adjustments" at bounding box center [220, 235] width 175 height 51
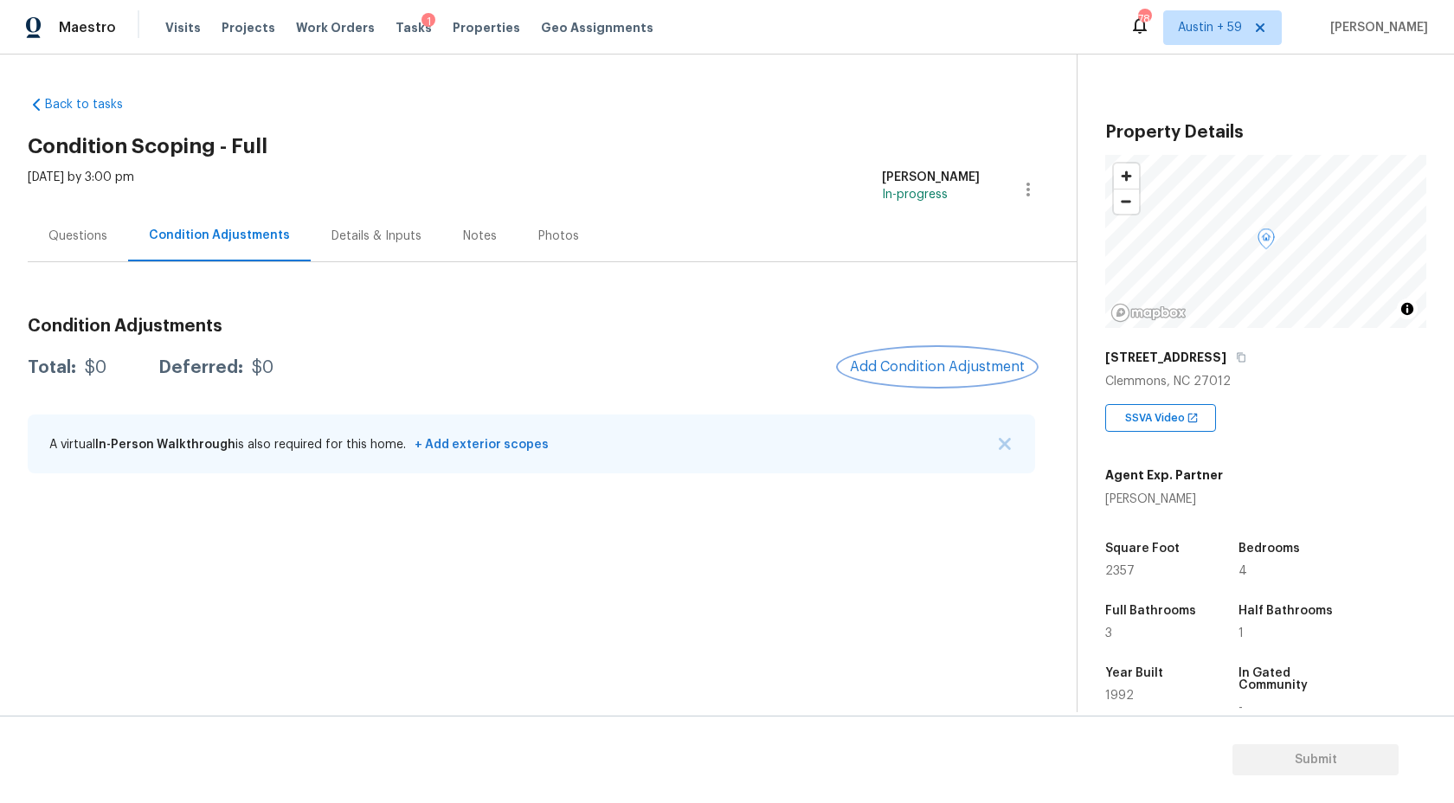
click at [919, 372] on span "Add Condition Adjustment" at bounding box center [937, 367] width 175 height 16
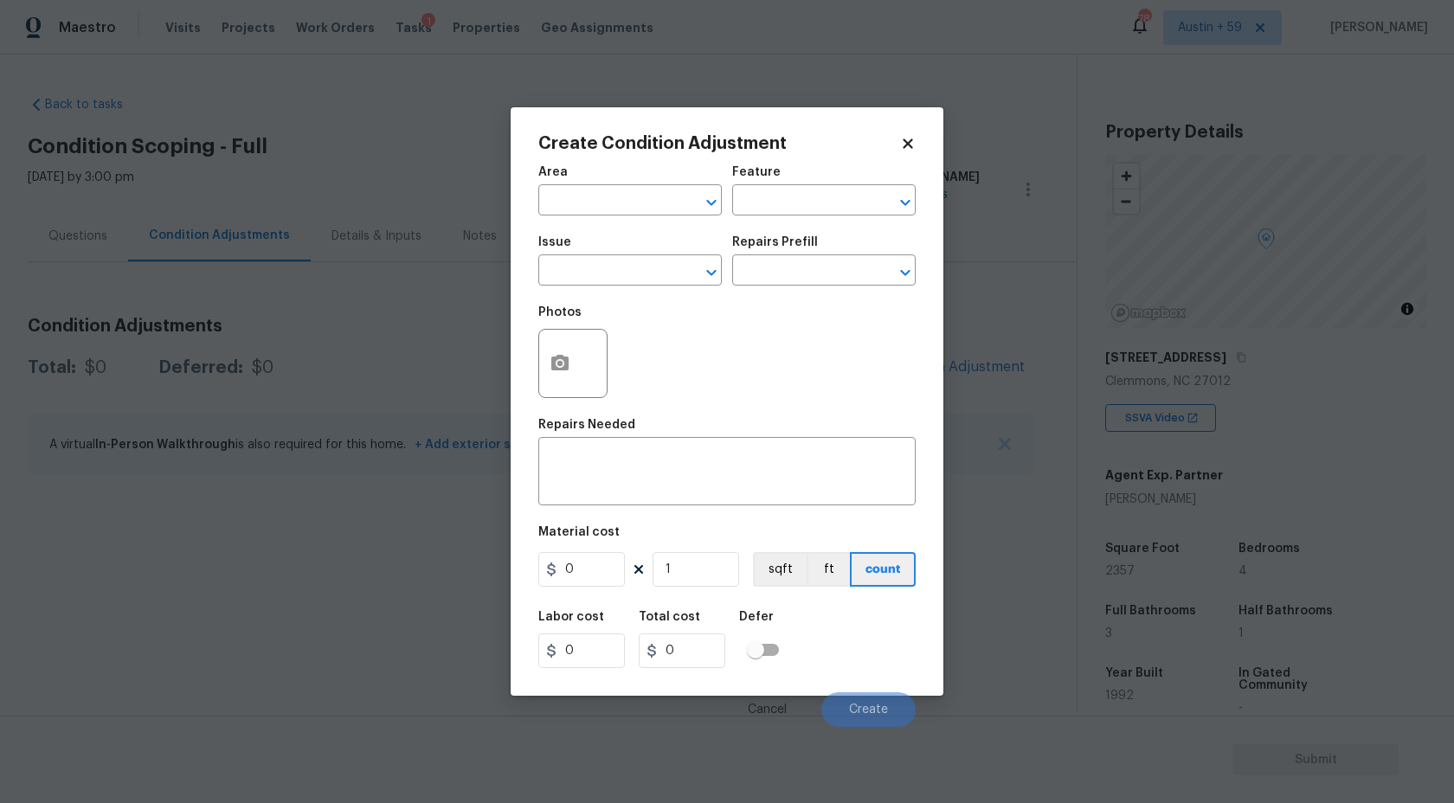
click at [597, 170] on div "Area" at bounding box center [630, 177] width 184 height 23
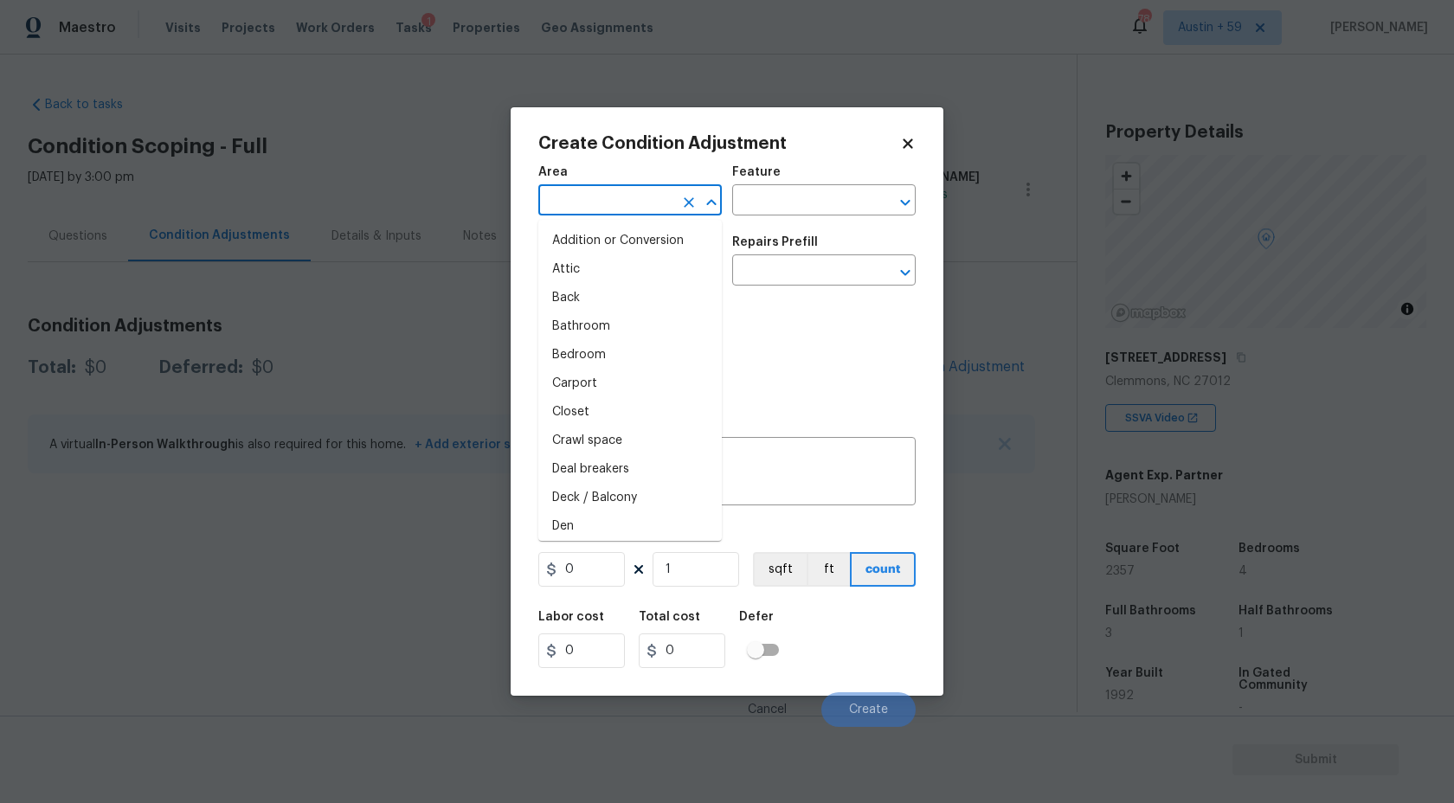
click at [597, 204] on input "text" at bounding box center [605, 202] width 135 height 27
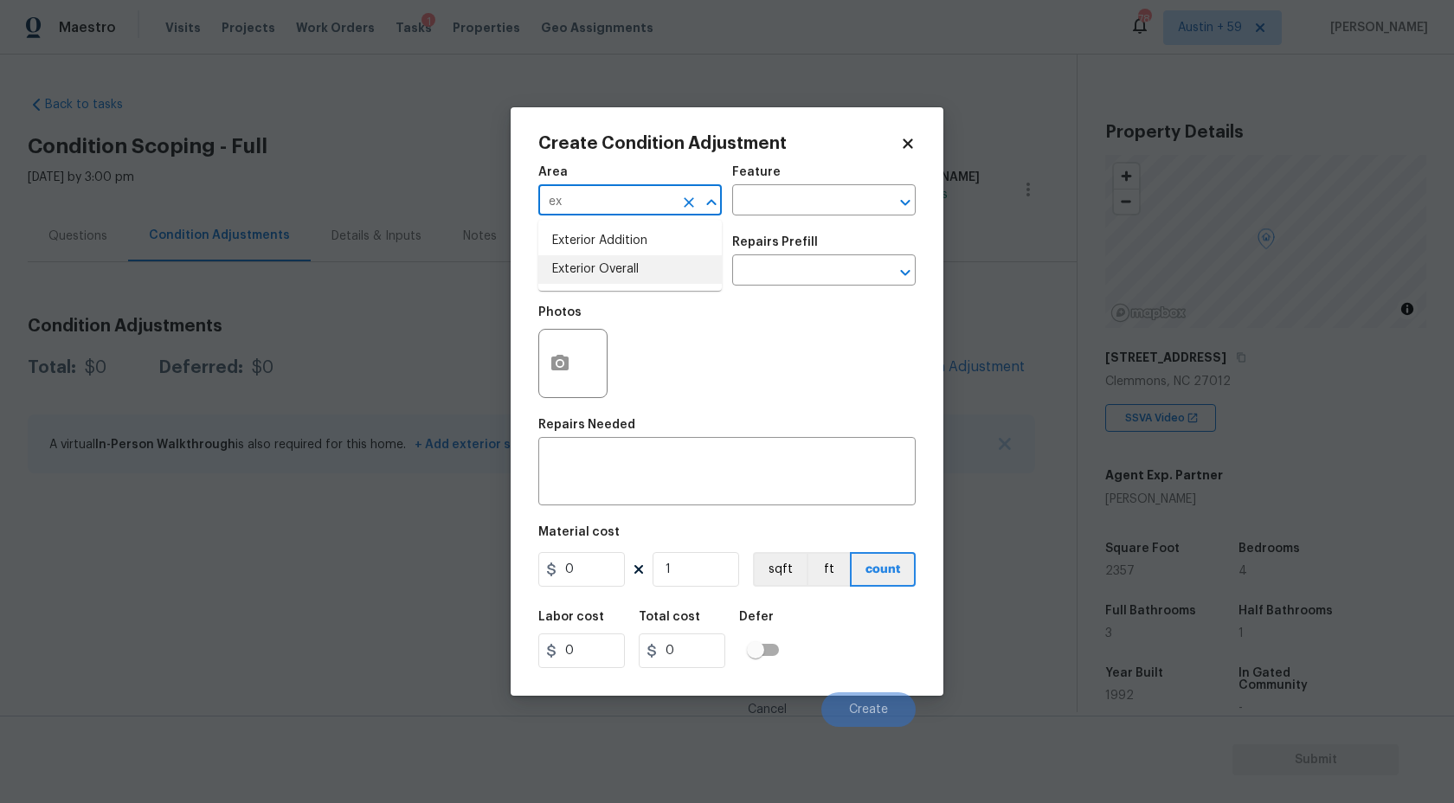
click at [606, 267] on li "Exterior Overall" at bounding box center [630, 269] width 184 height 29
type input "Exterior Overall"
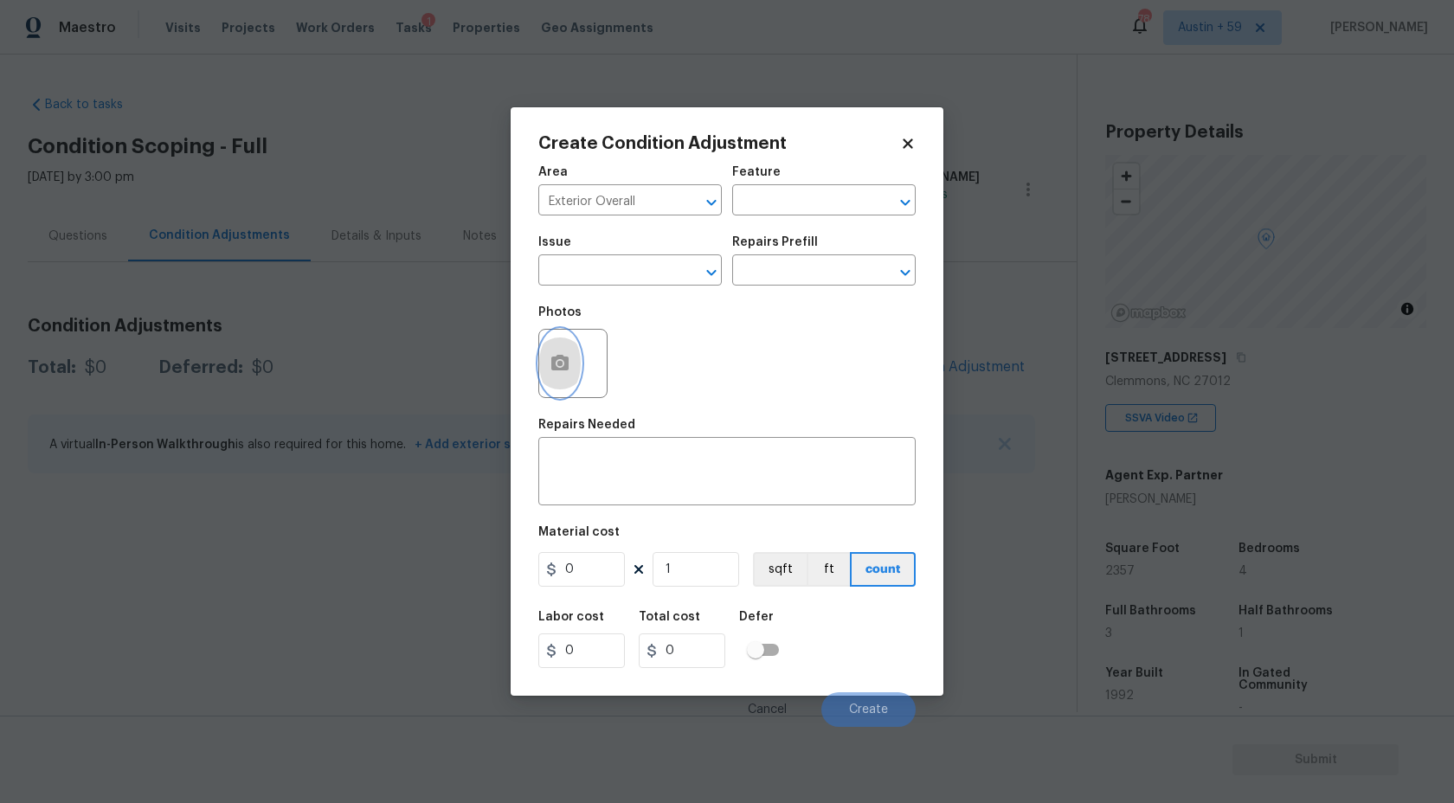
click at [563, 380] on button "button" at bounding box center [560, 364] width 42 height 68
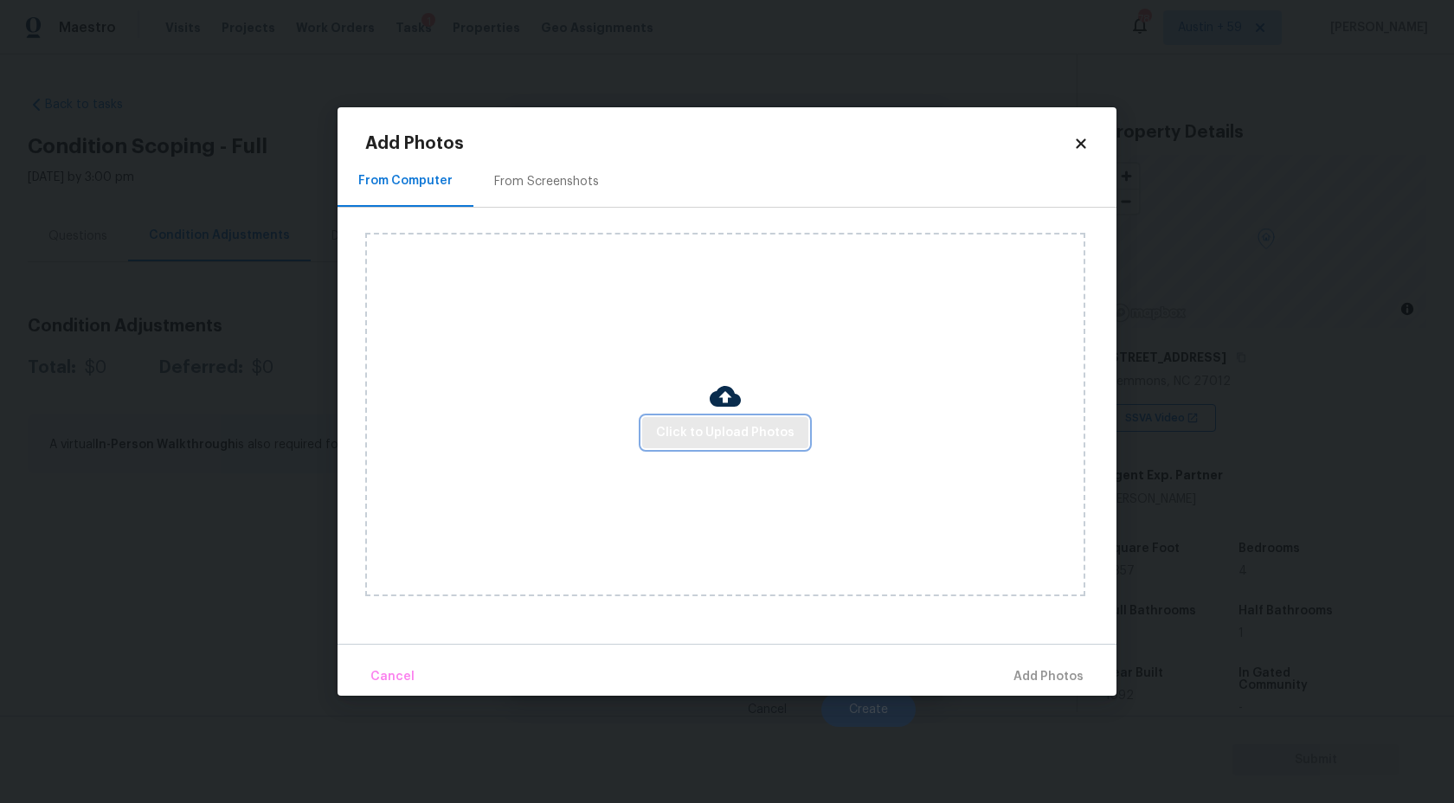
click at [728, 430] on span "Click to Upload Photos" at bounding box center [725, 433] width 138 height 22
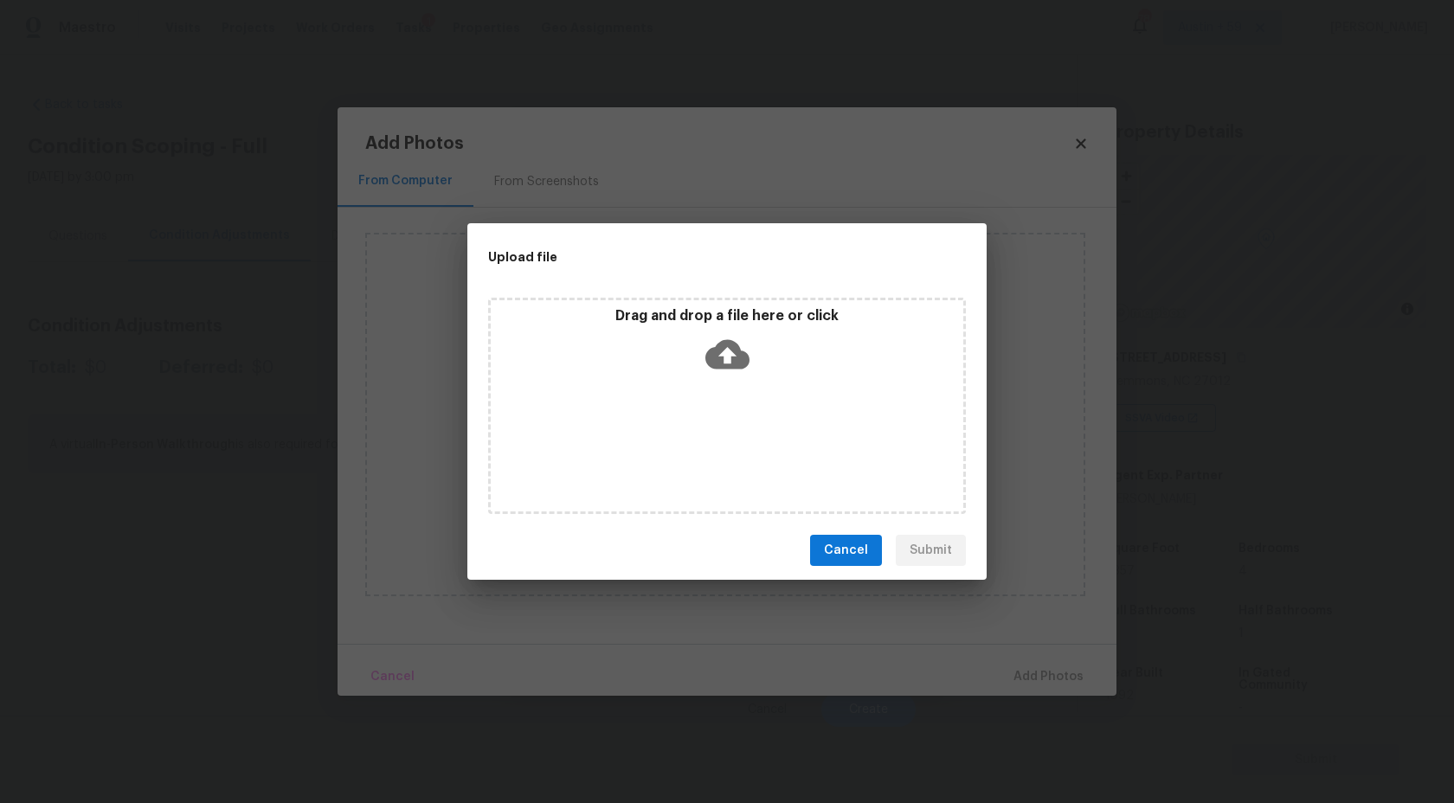
click at [735, 359] on icon at bounding box center [727, 354] width 44 height 29
